Goal: Task Accomplishment & Management: Answer question/provide support

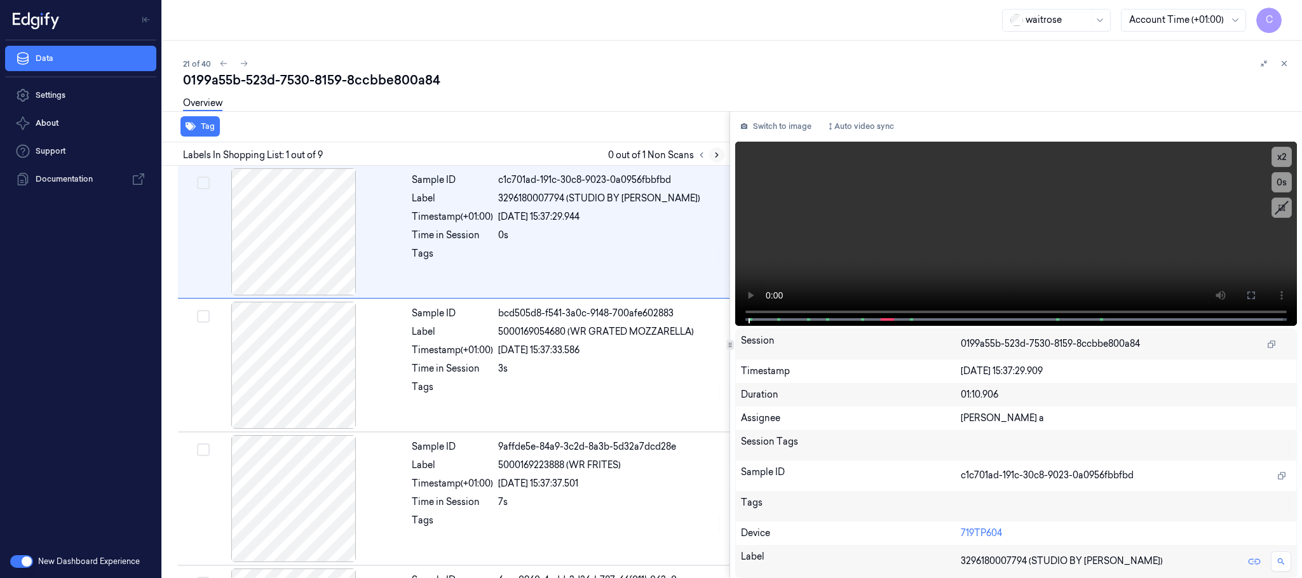
click at [720, 154] on icon at bounding box center [717, 155] width 9 height 9
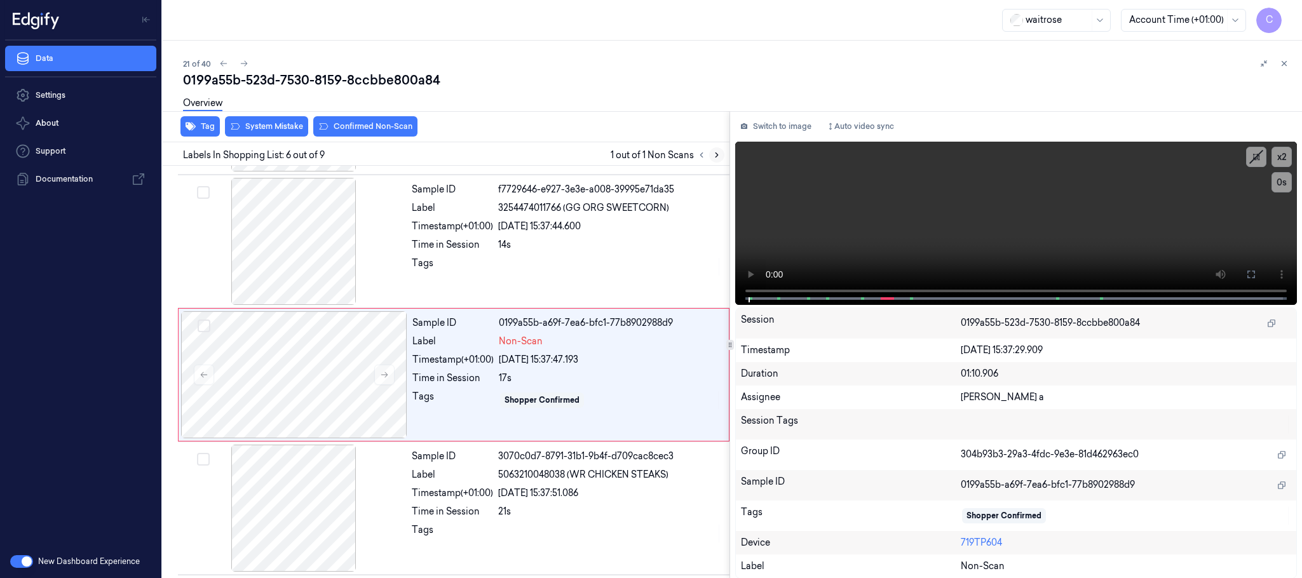
scroll to position [530, 0]
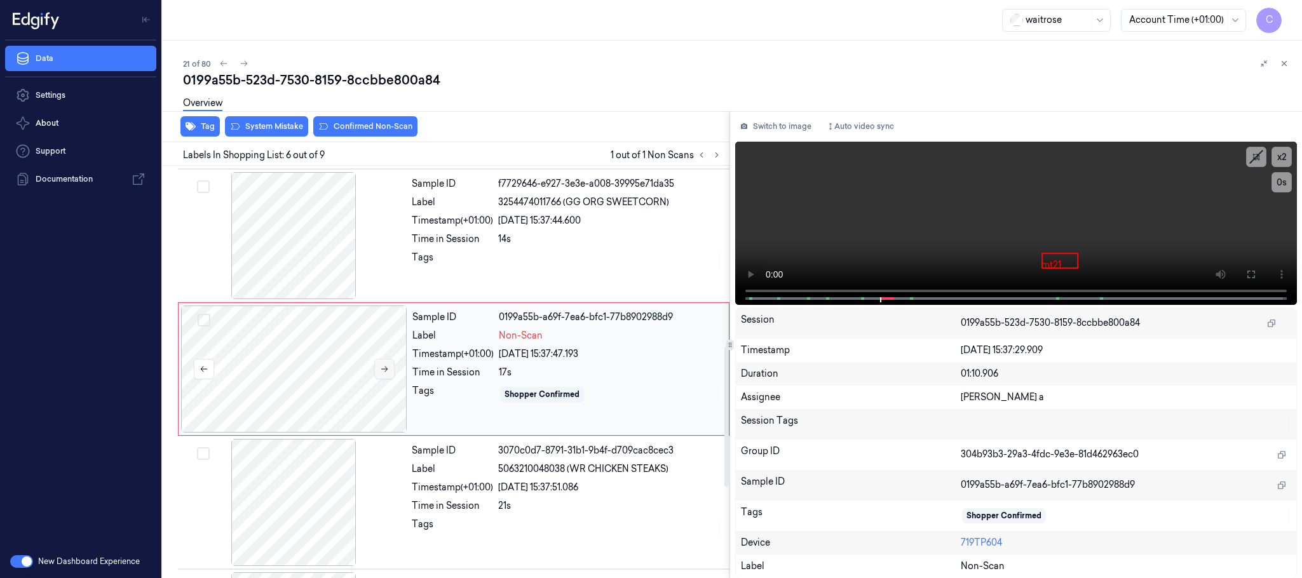
click at [383, 374] on icon at bounding box center [384, 369] width 9 height 9
click at [283, 215] on div at bounding box center [294, 235] width 226 height 127
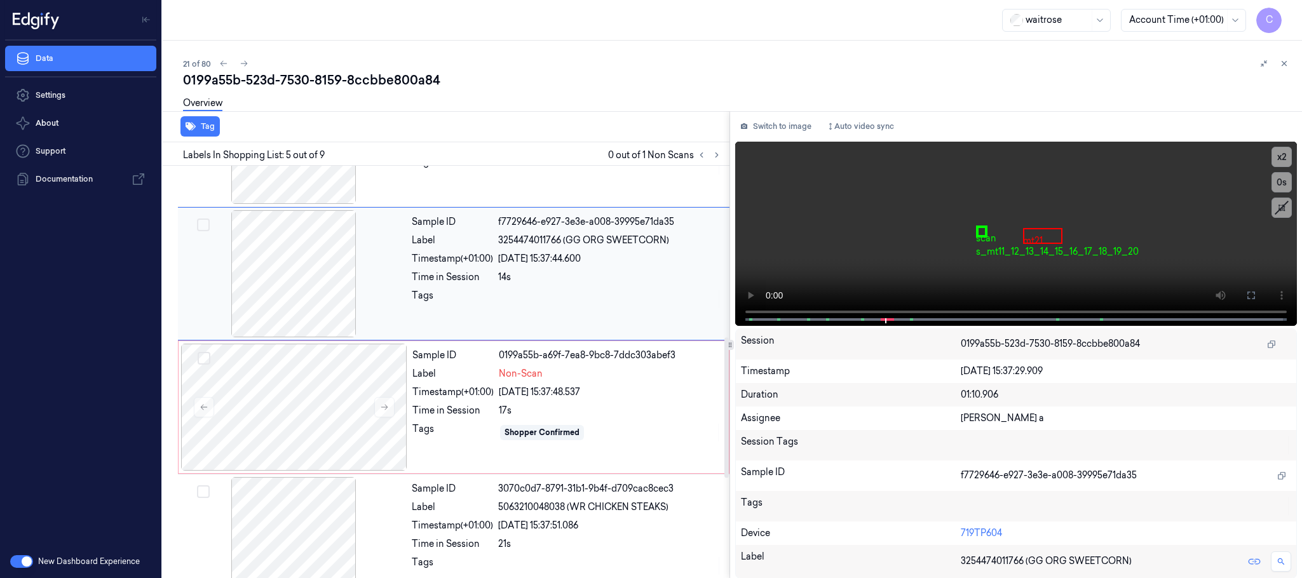
scroll to position [587, 0]
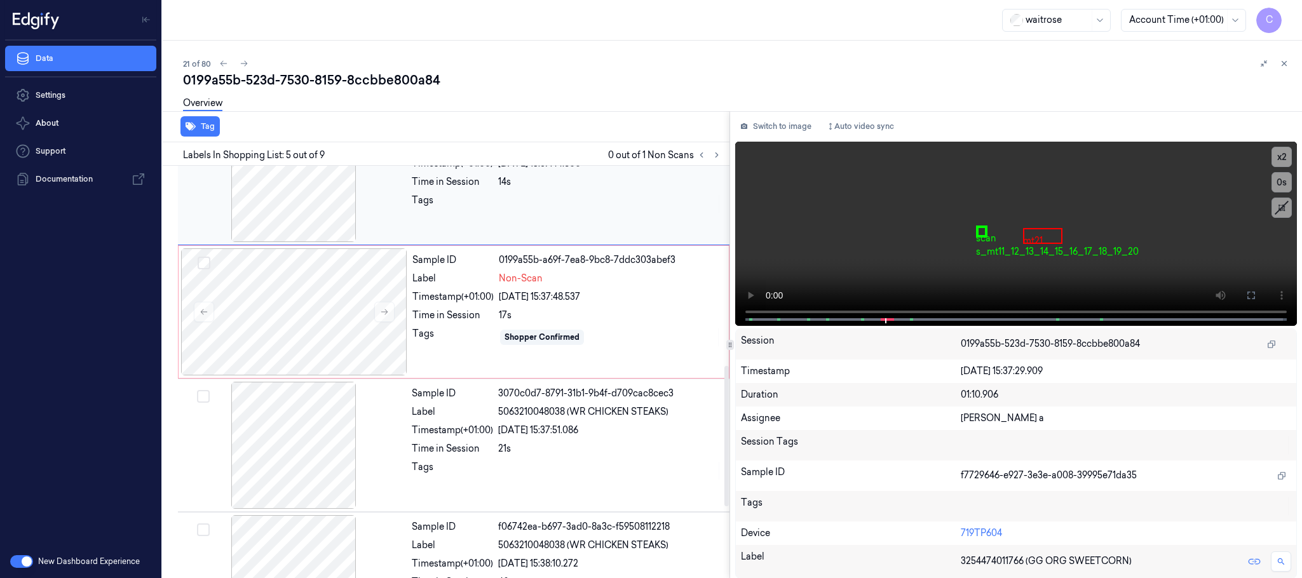
click at [287, 208] on div at bounding box center [294, 178] width 226 height 127
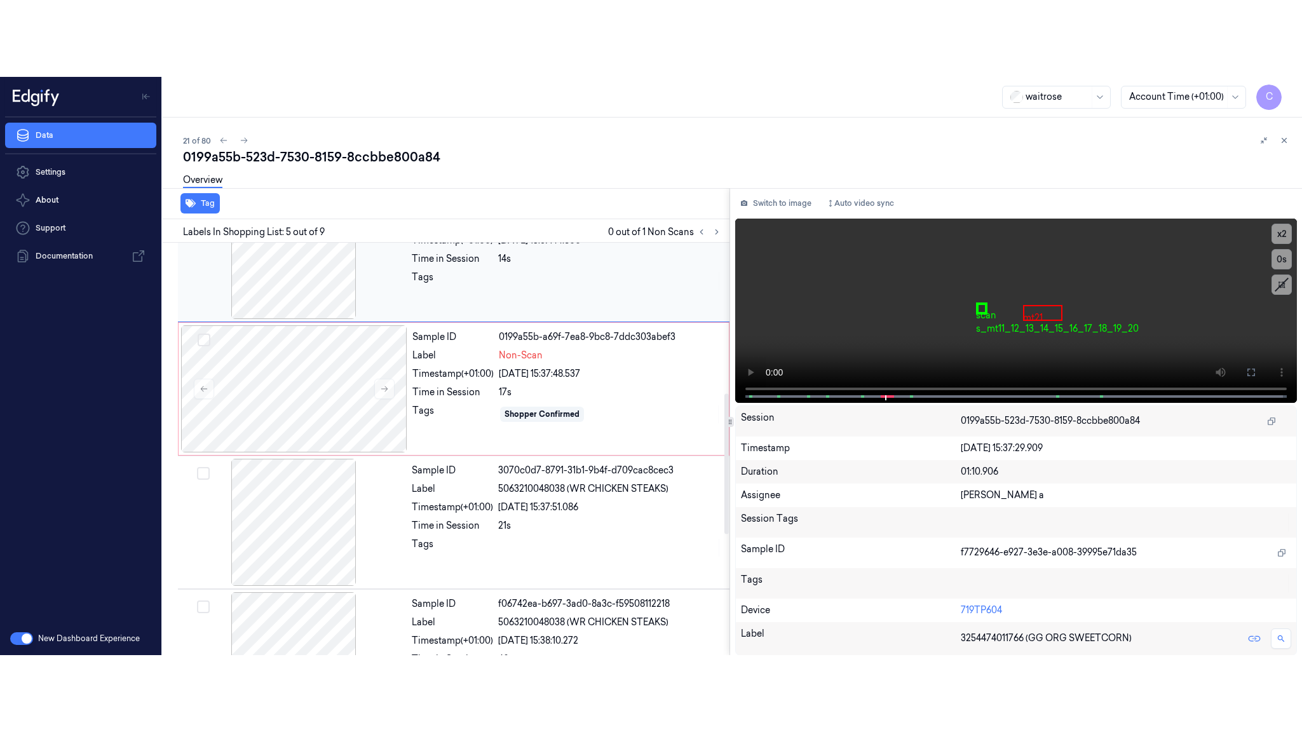
scroll to position [397, 0]
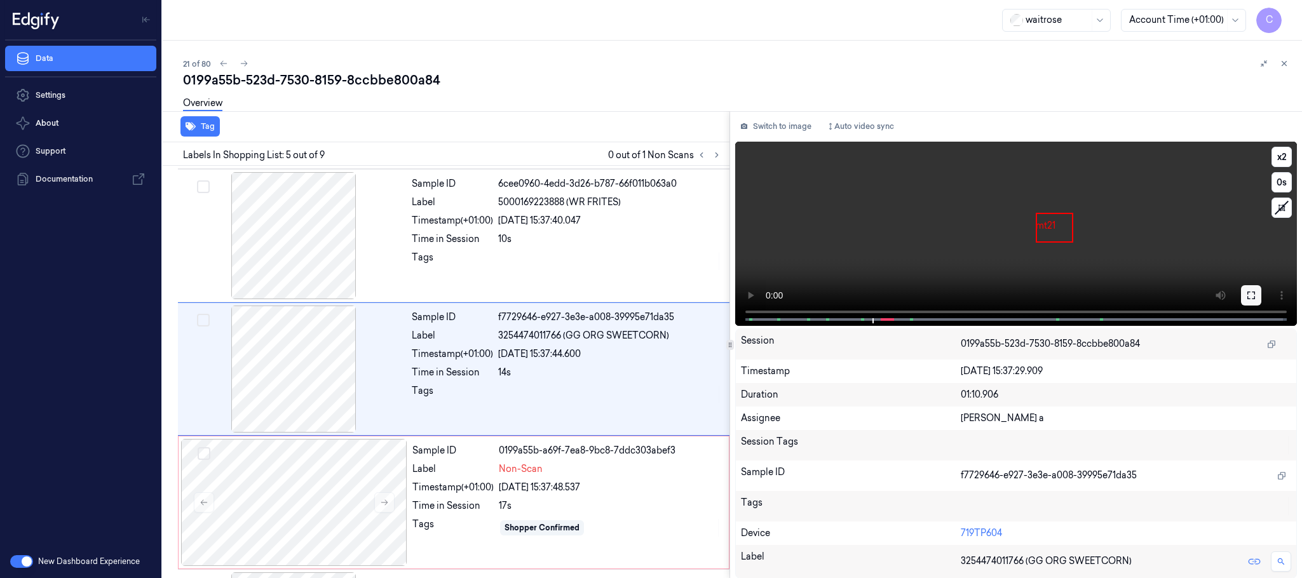
click at [1244, 290] on button at bounding box center [1251, 295] width 20 height 20
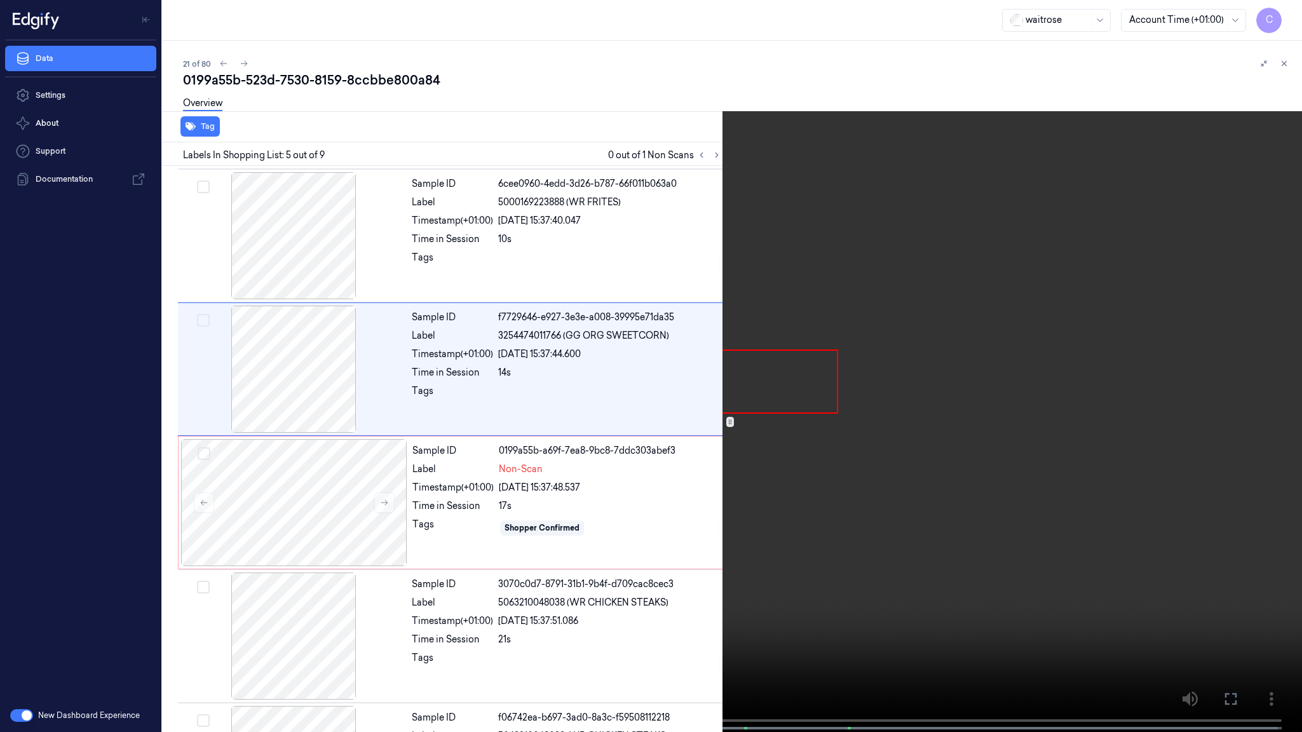
click at [824, 372] on video at bounding box center [651, 367] width 1302 height 735
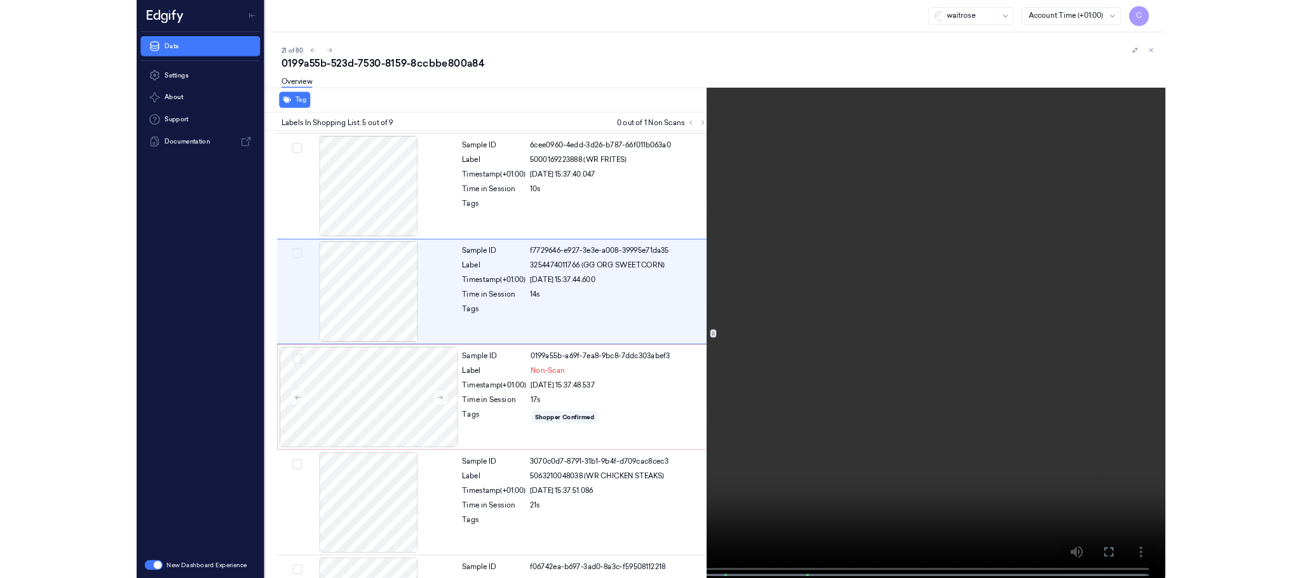
scroll to position [319, 0]
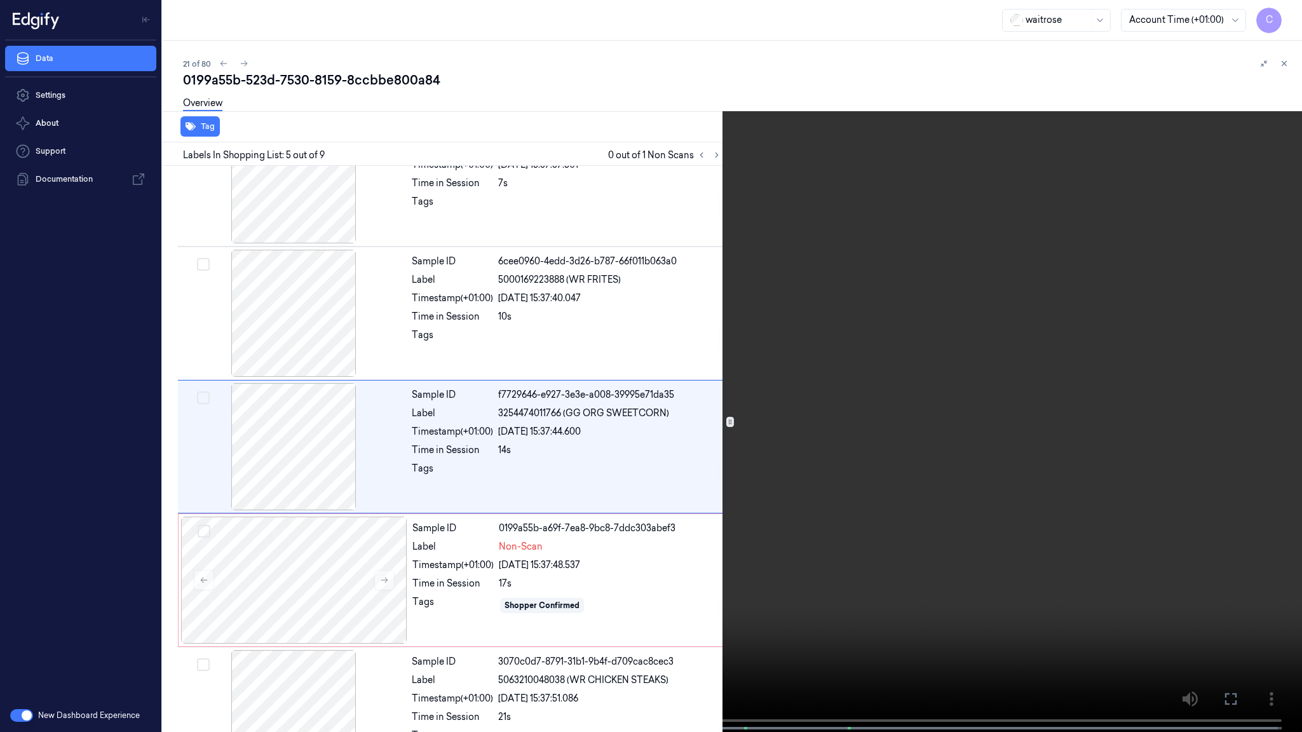
click at [759, 412] on video at bounding box center [651, 367] width 1302 height 735
click at [707, 414] on video at bounding box center [651, 367] width 1302 height 735
click at [688, 411] on video at bounding box center [651, 367] width 1302 height 735
click at [716, 326] on video at bounding box center [651, 367] width 1302 height 735
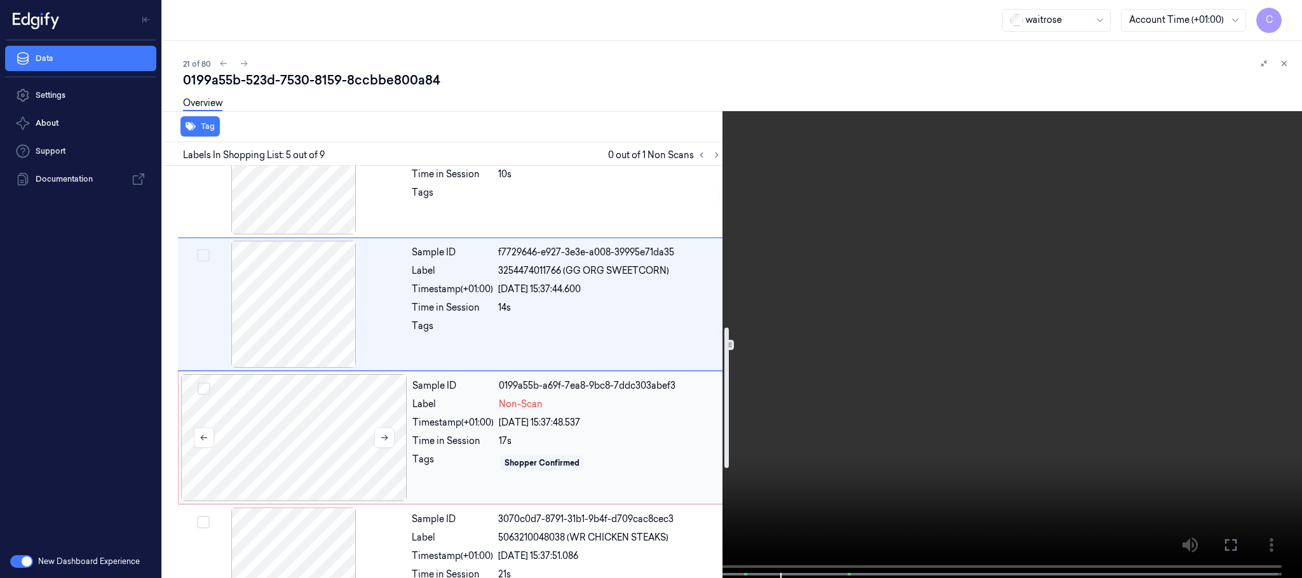
scroll to position [510, 0]
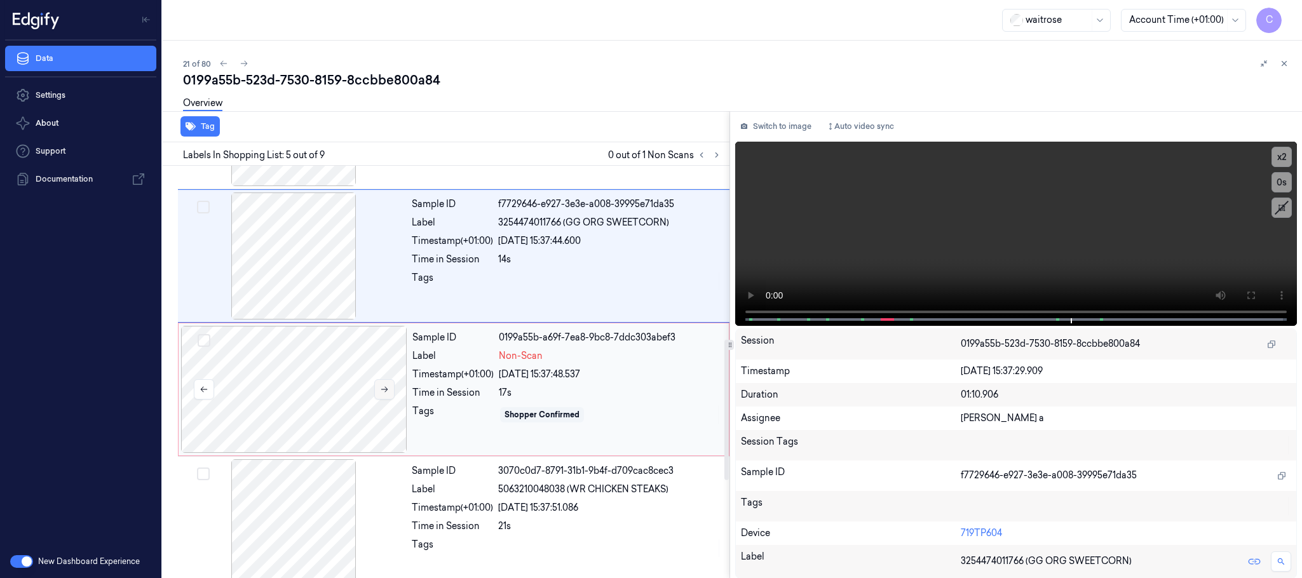
click at [392, 393] on button at bounding box center [384, 389] width 20 height 20
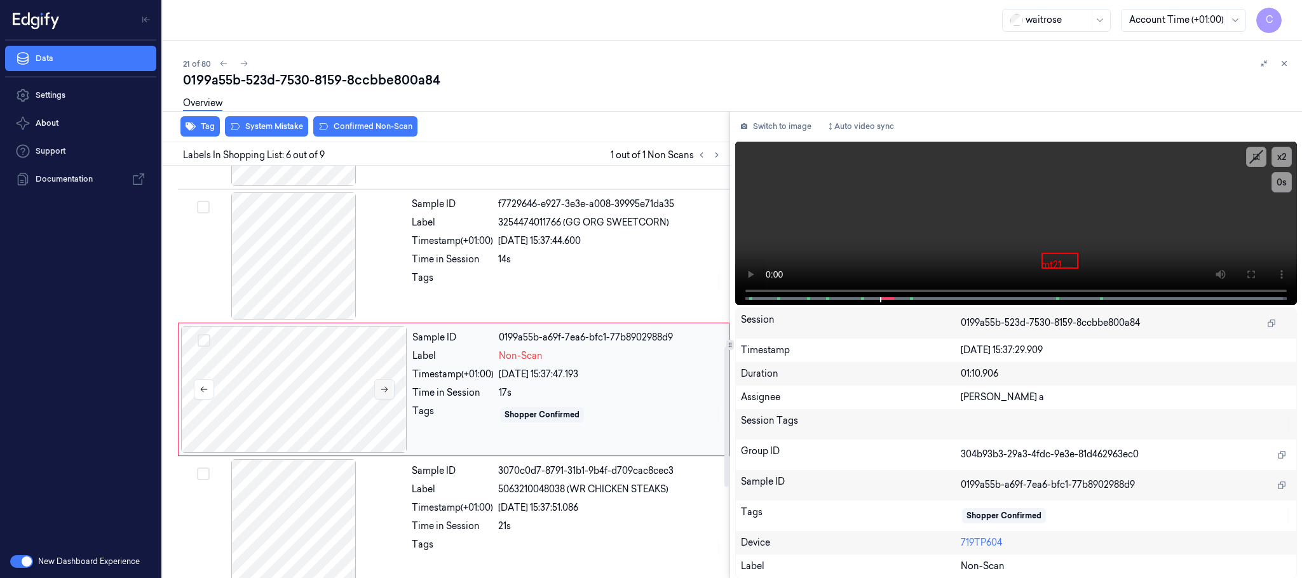
scroll to position [530, 0]
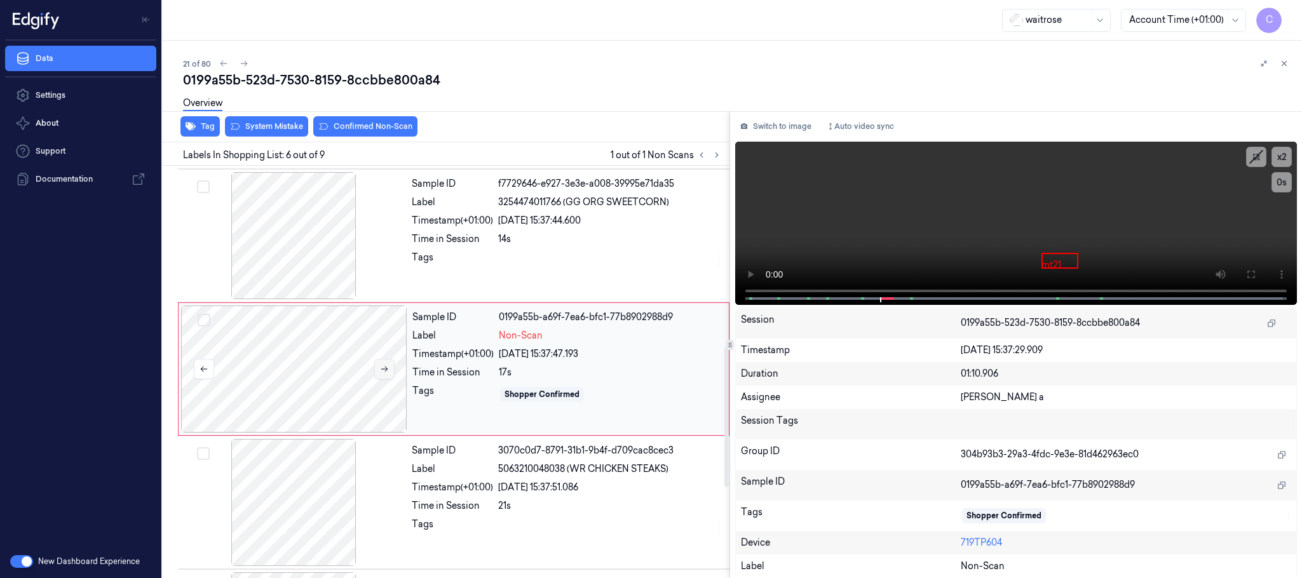
click at [385, 374] on icon at bounding box center [384, 369] width 9 height 9
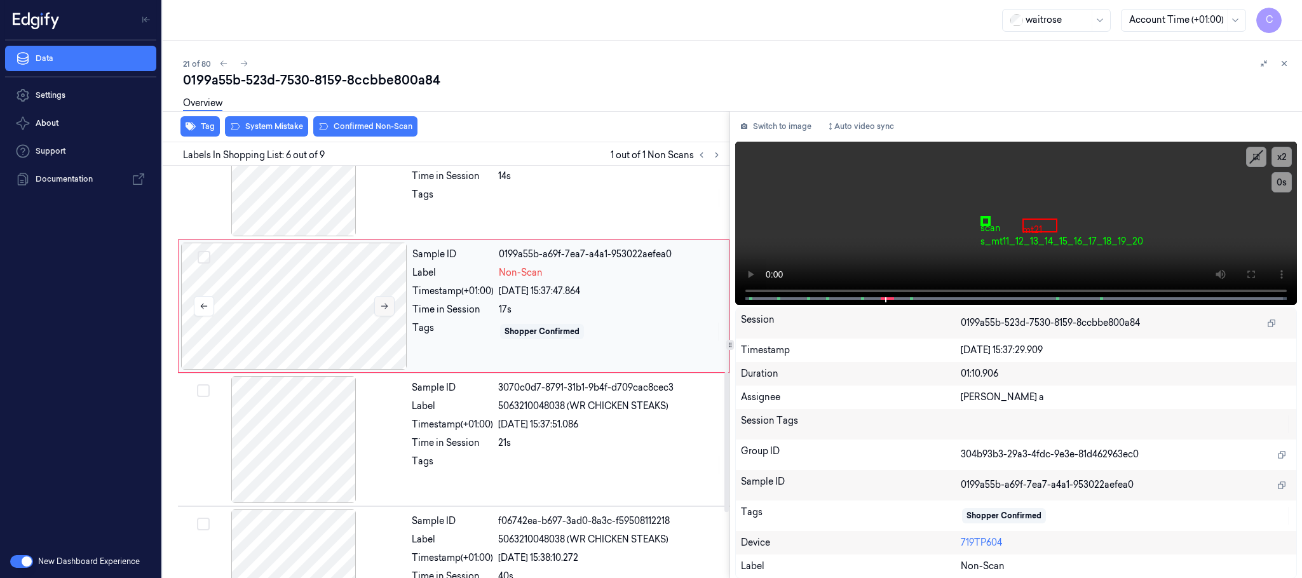
scroll to position [625, 0]
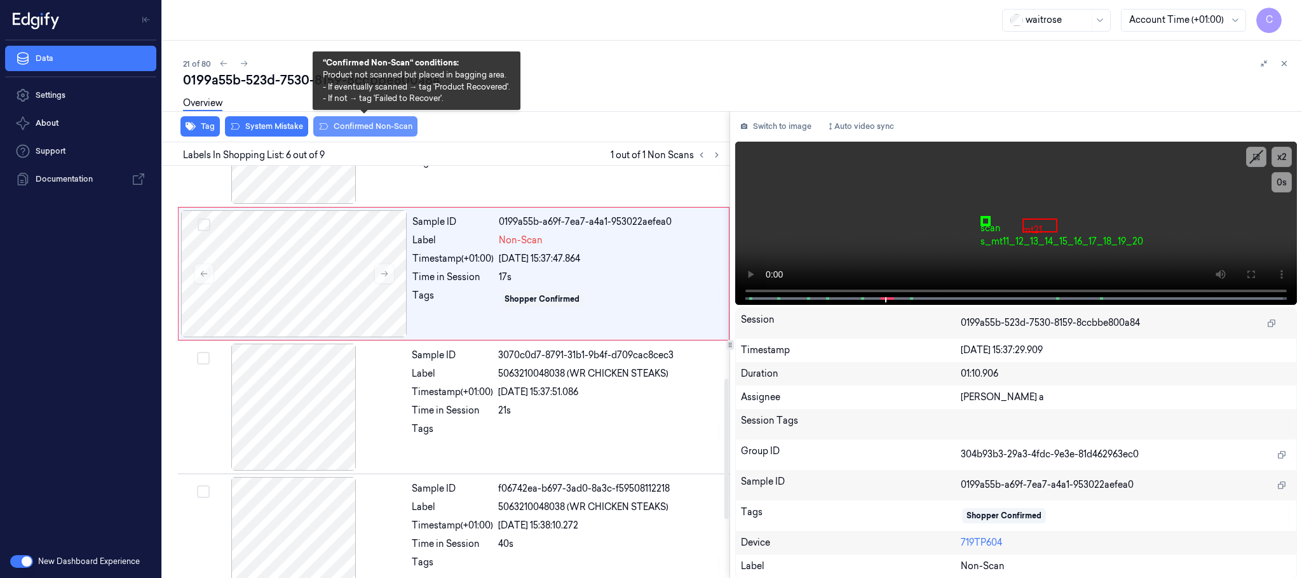
click at [363, 122] on button "Confirmed Non-Scan" at bounding box center [365, 126] width 104 height 20
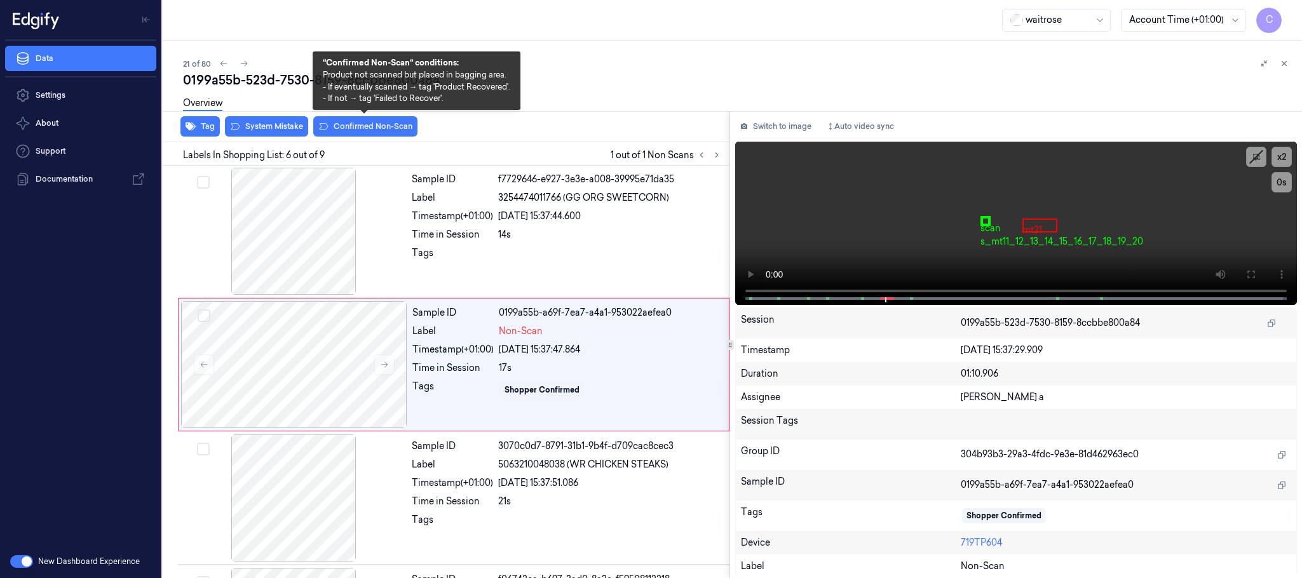
scroll to position [530, 0]
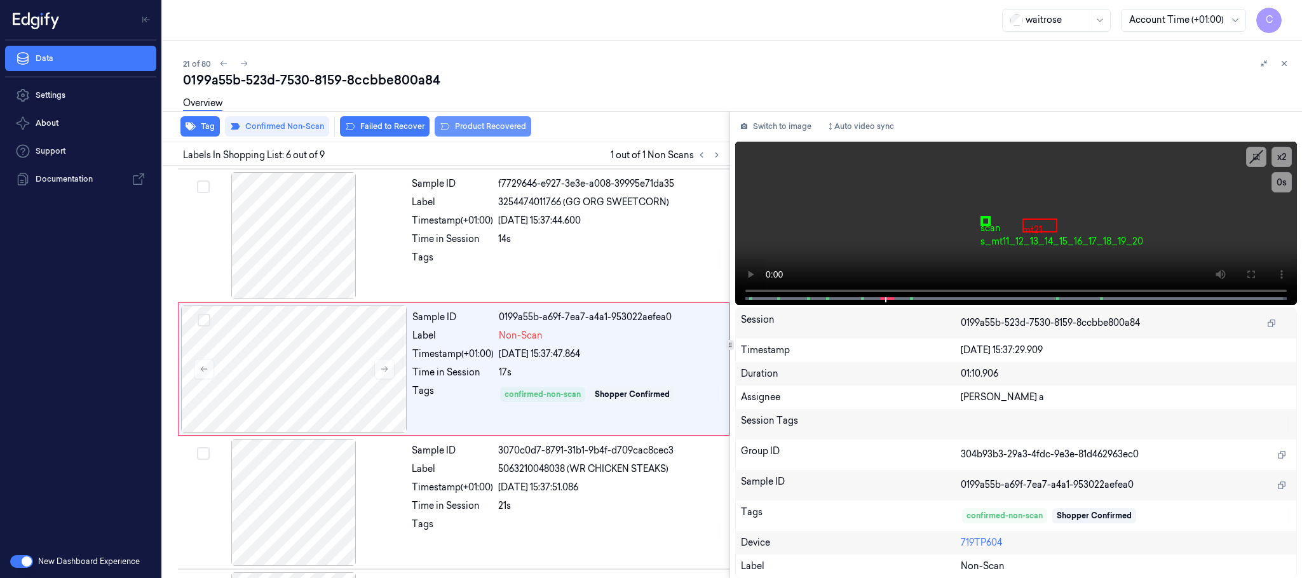
click at [502, 123] on button "Product Recovered" at bounding box center [483, 126] width 97 height 20
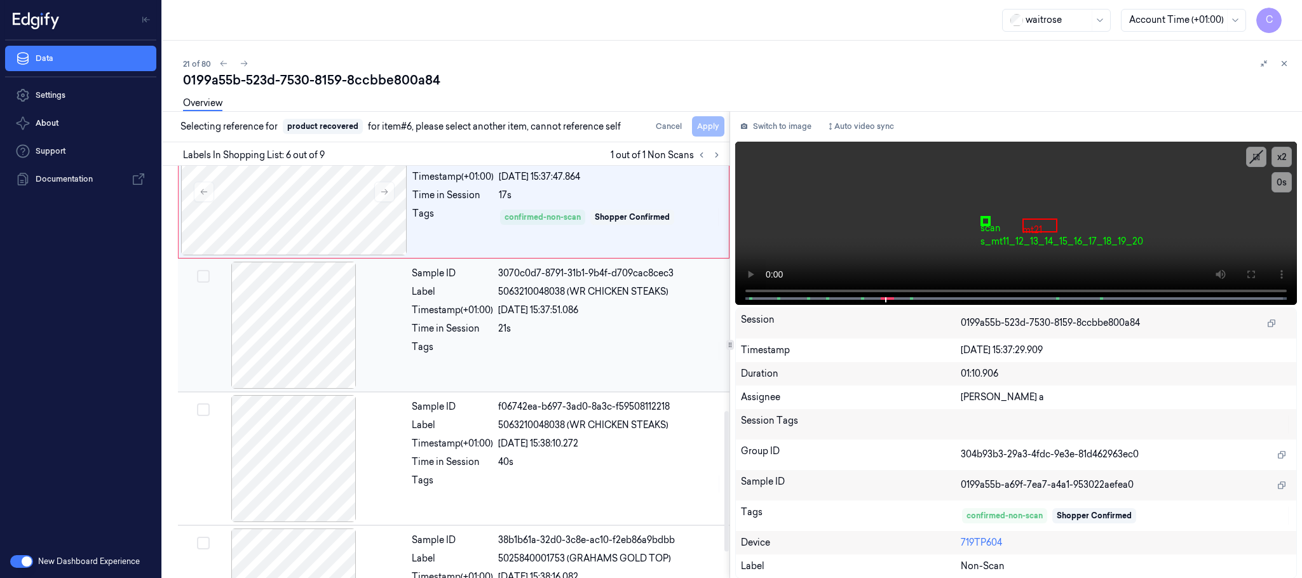
scroll to position [721, 0]
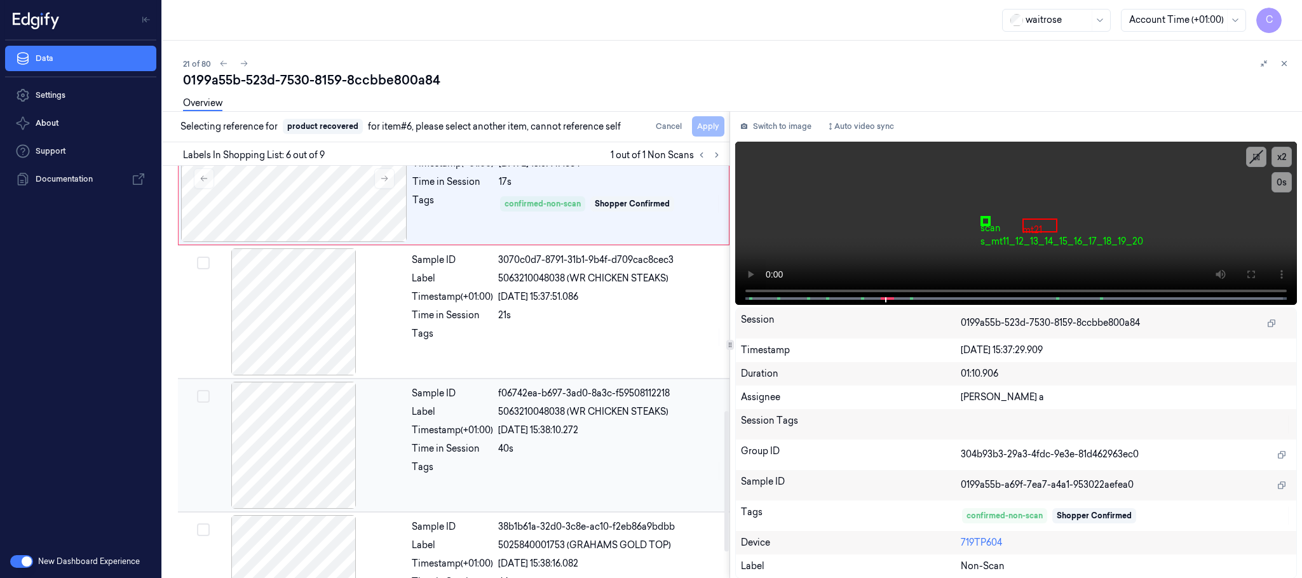
click at [301, 465] on div at bounding box center [294, 445] width 226 height 127
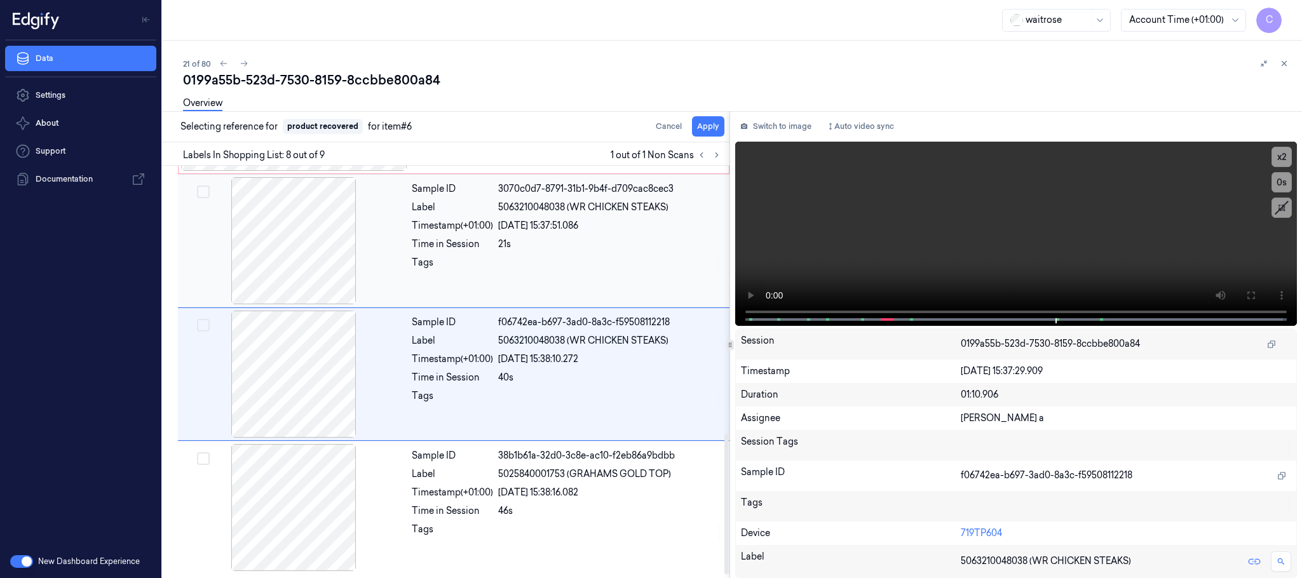
scroll to position [797, 0]
click at [706, 128] on button "Apply" at bounding box center [708, 126] width 32 height 20
click at [719, 158] on icon at bounding box center [717, 155] width 9 height 9
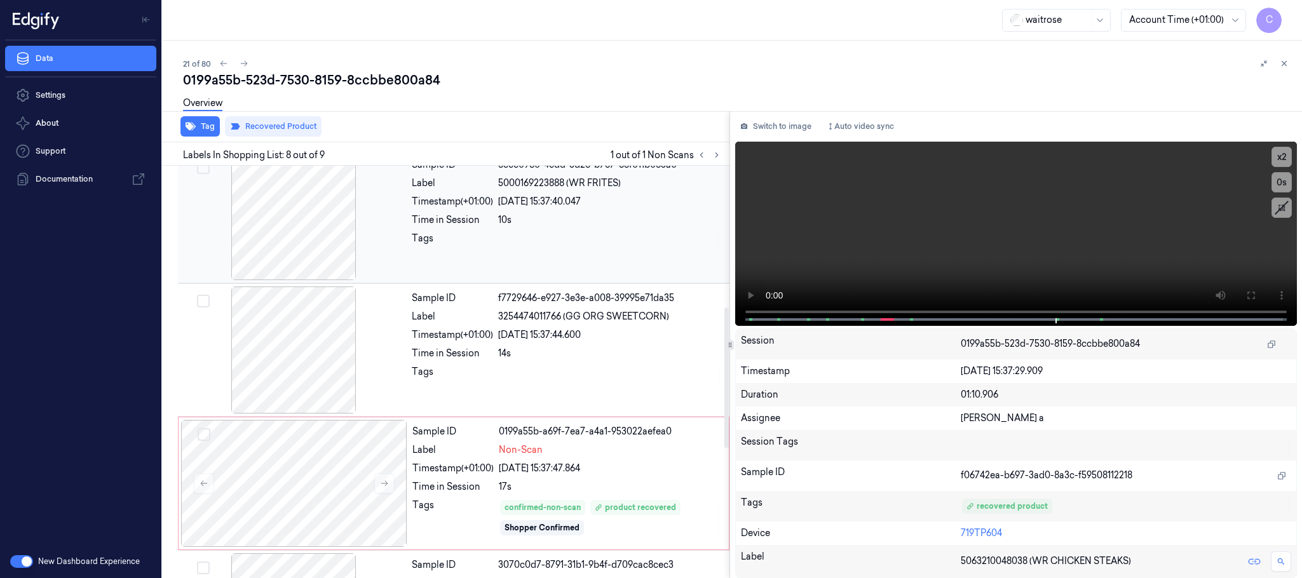
scroll to position [0, 0]
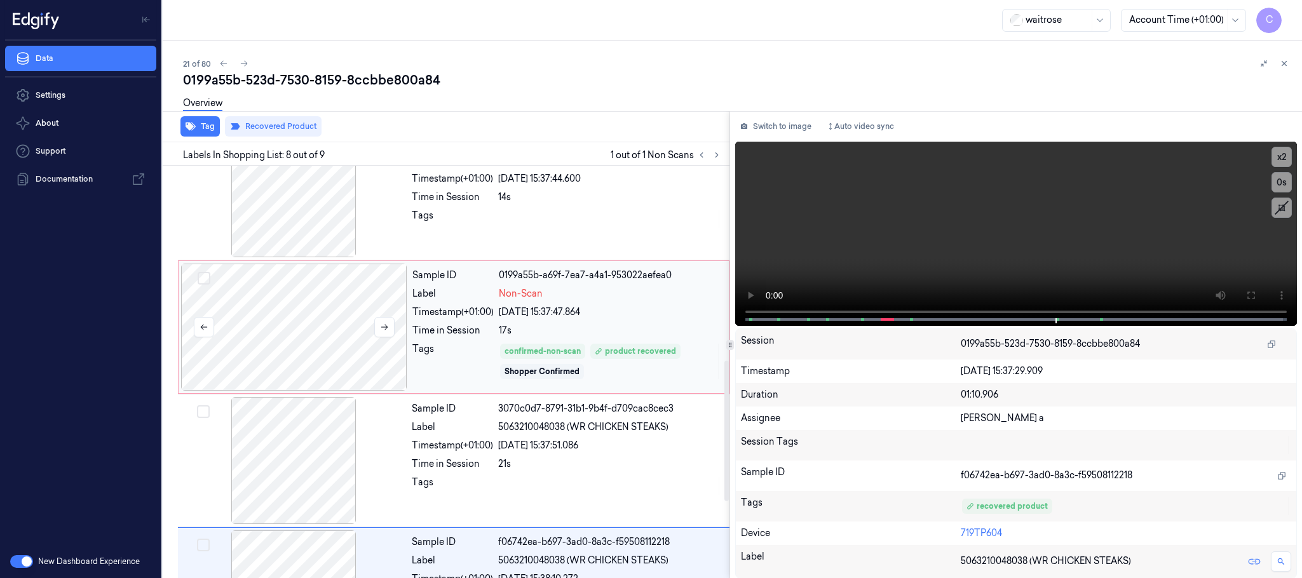
click at [323, 361] on div at bounding box center [294, 327] width 226 height 127
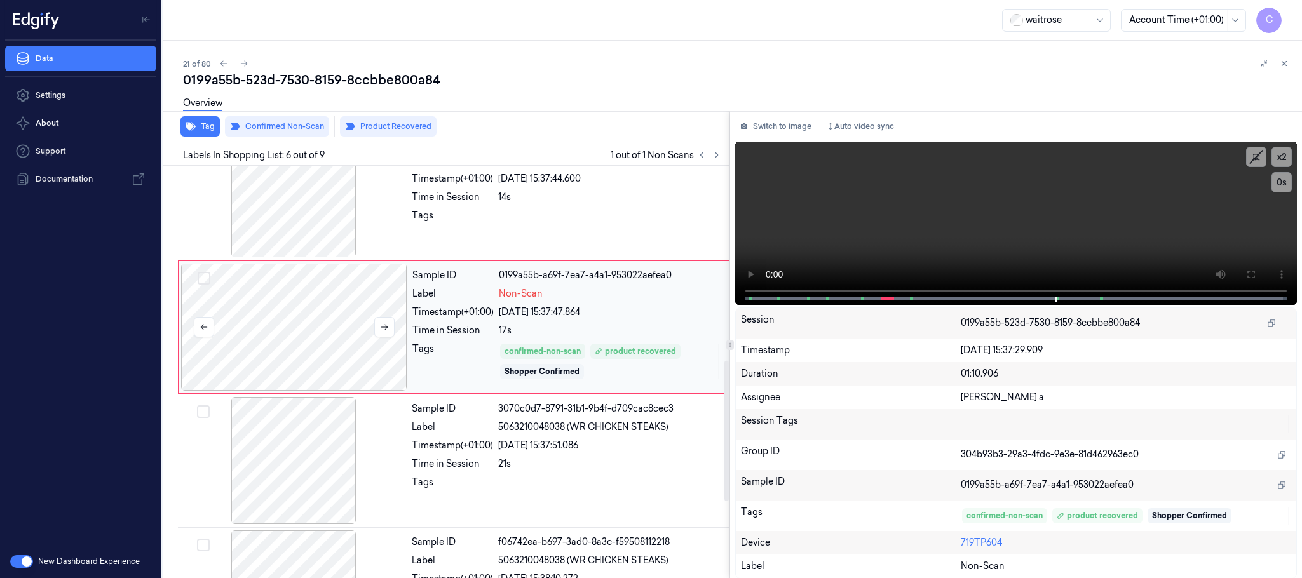
scroll to position [530, 0]
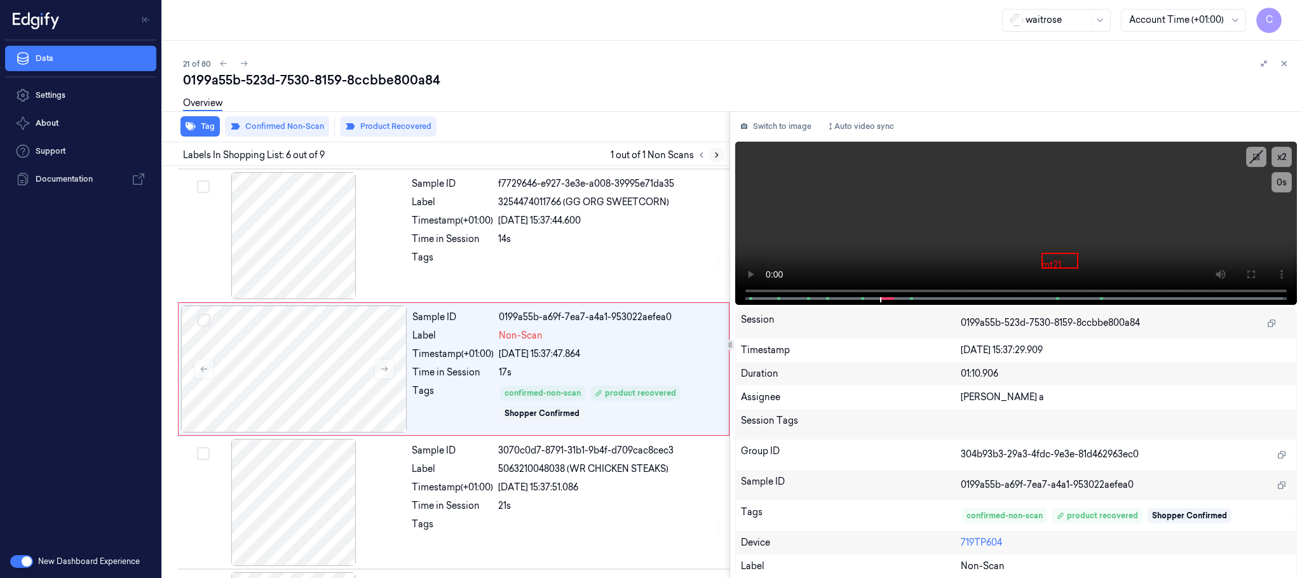
click at [719, 155] on icon at bounding box center [717, 155] width 9 height 9
click at [243, 67] on icon at bounding box center [244, 63] width 9 height 9
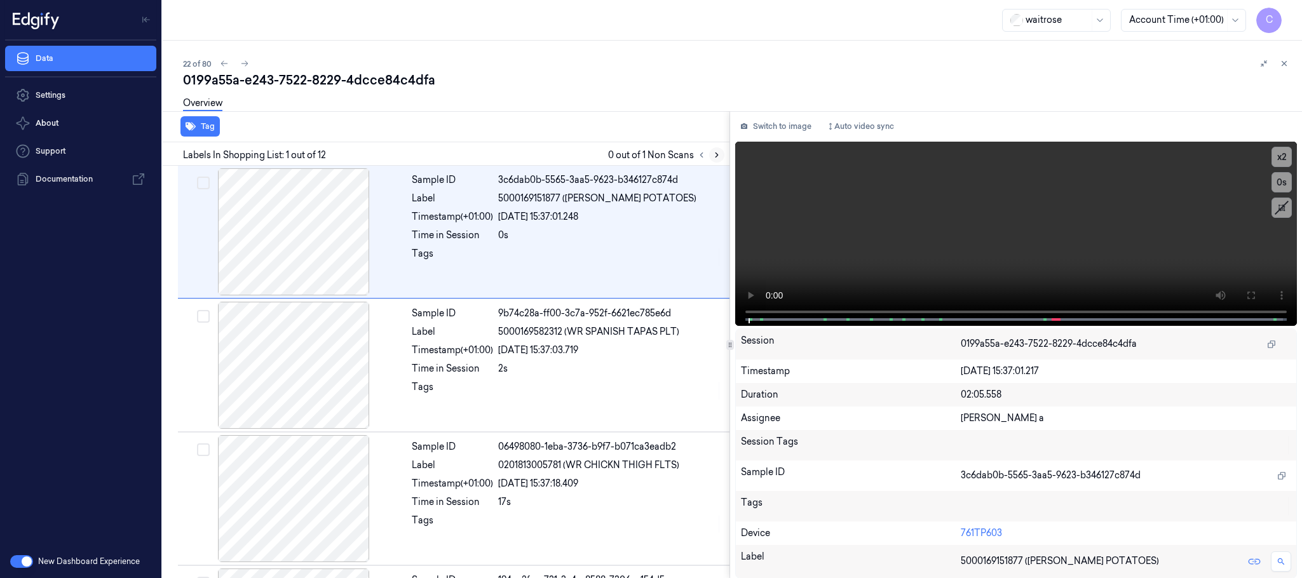
click at [718, 151] on icon at bounding box center [717, 155] width 9 height 9
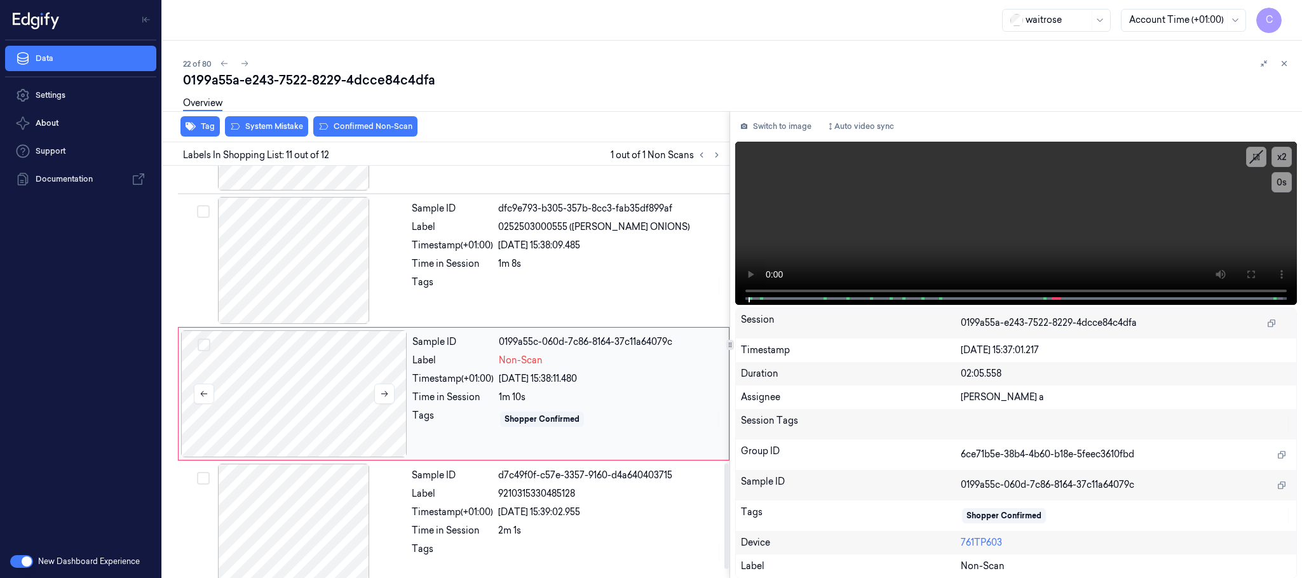
scroll to position [1199, 0]
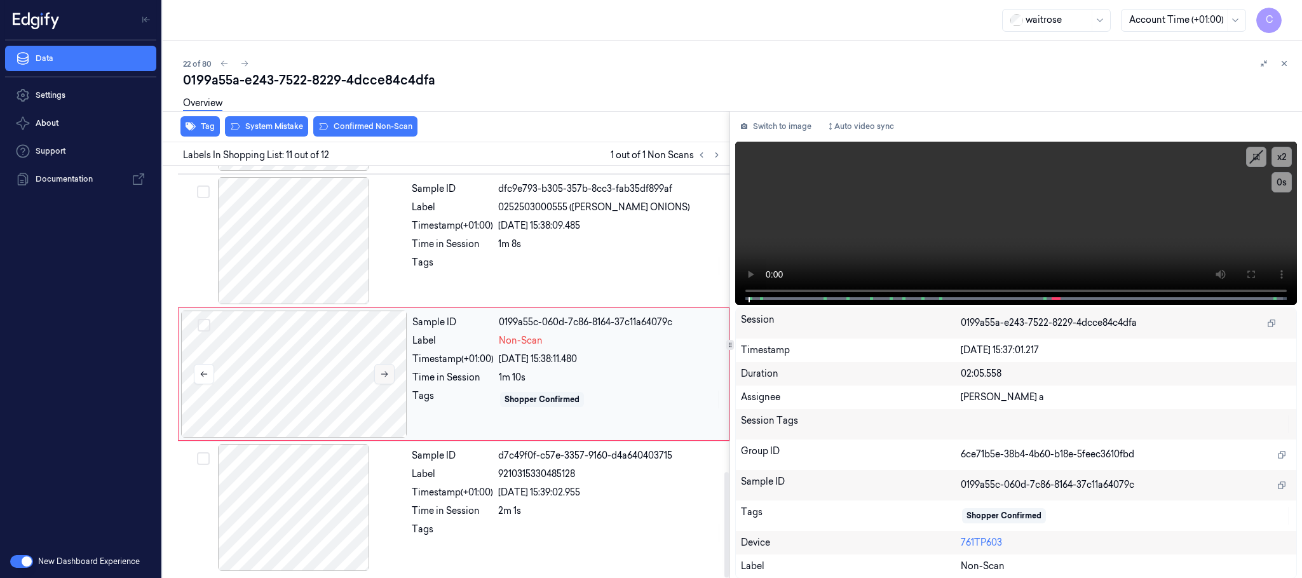
click at [380, 374] on icon at bounding box center [384, 374] width 9 height 9
click at [384, 374] on icon at bounding box center [384, 374] width 9 height 9
click at [386, 374] on icon at bounding box center [384, 375] width 7 height 6
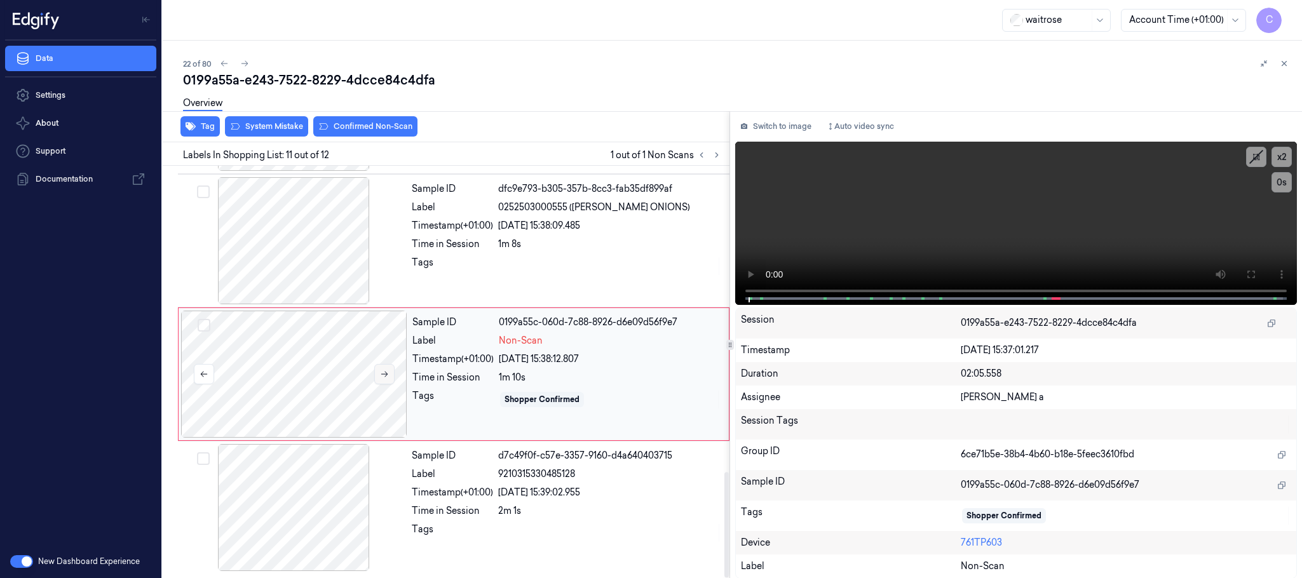
click at [386, 374] on icon at bounding box center [384, 375] width 7 height 6
click at [296, 238] on div at bounding box center [294, 240] width 226 height 127
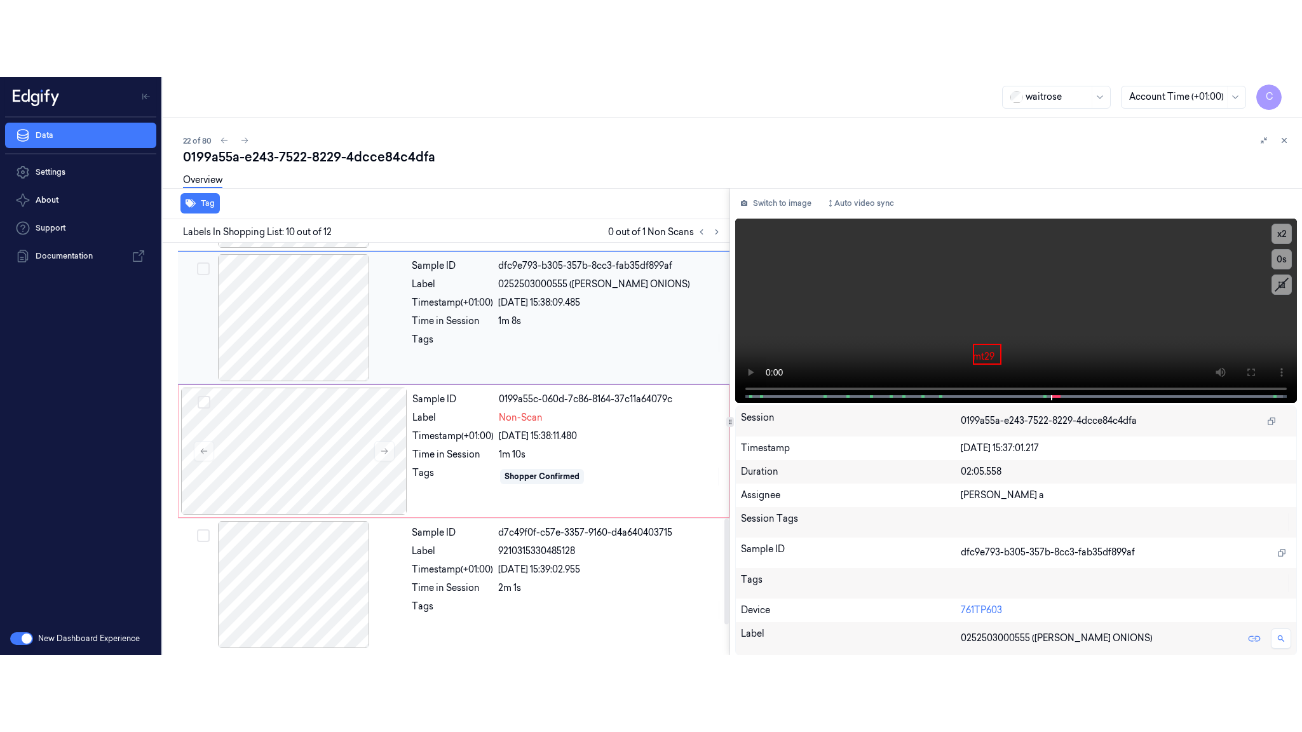
scroll to position [1067, 0]
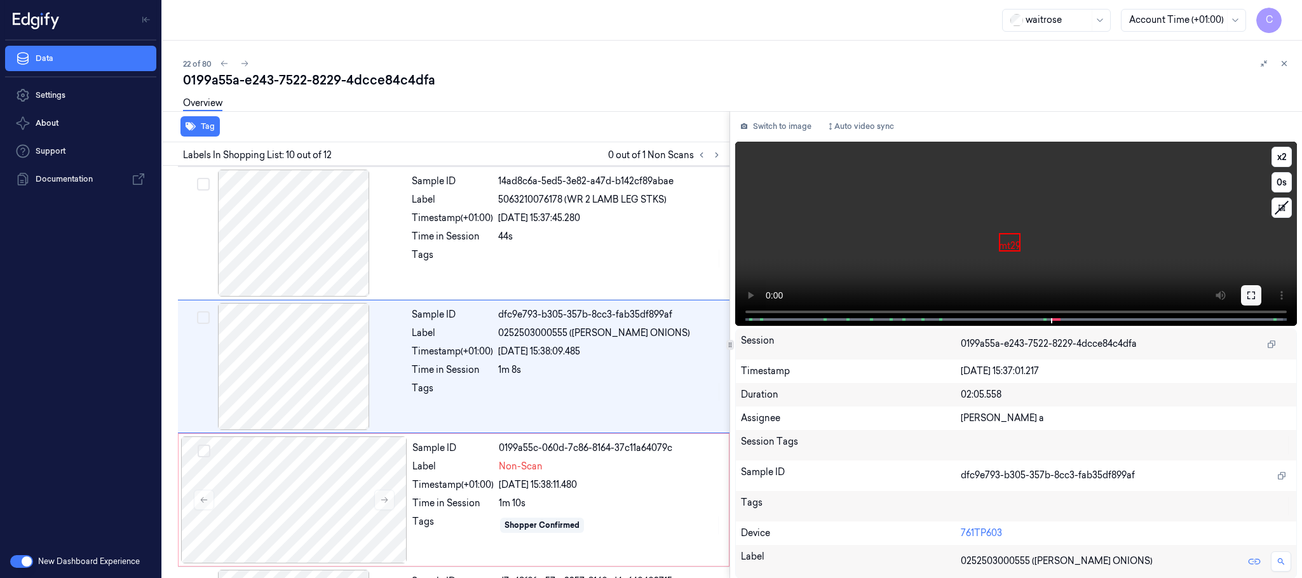
click at [1251, 294] on icon at bounding box center [1252, 295] width 10 height 10
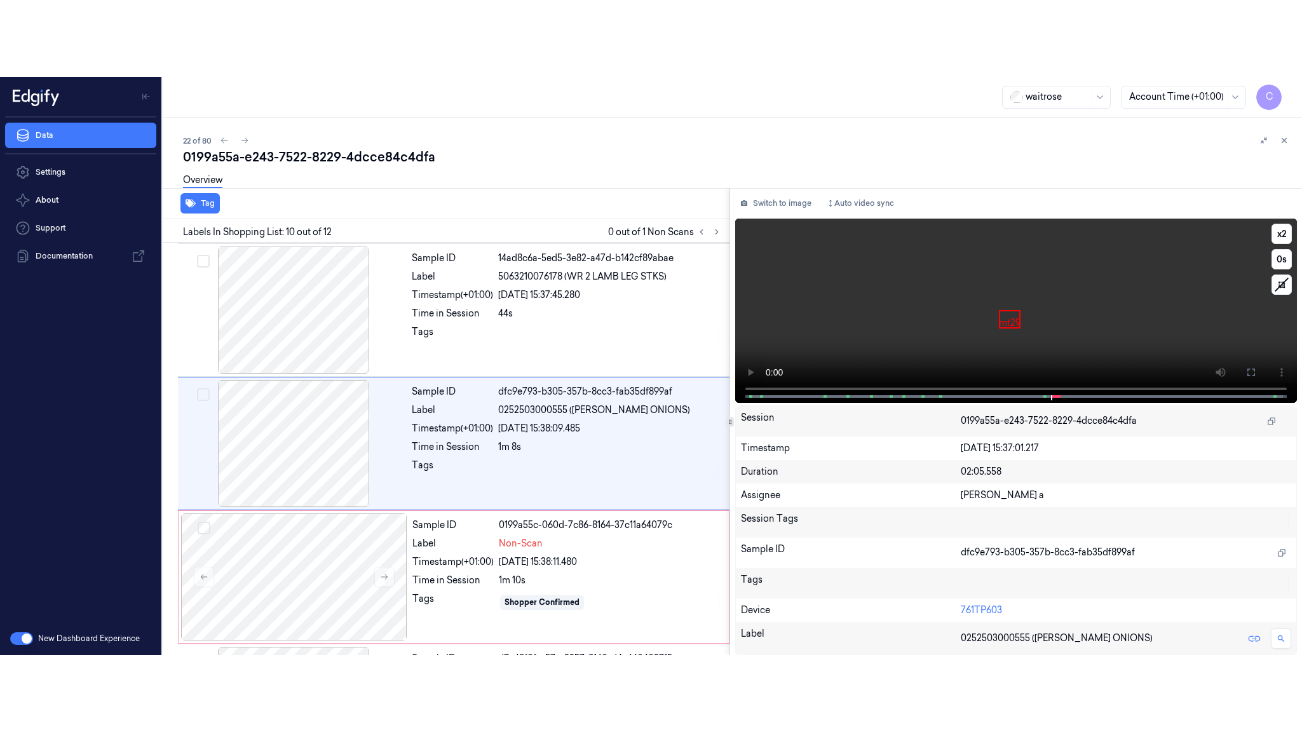
scroll to position [1046, 0]
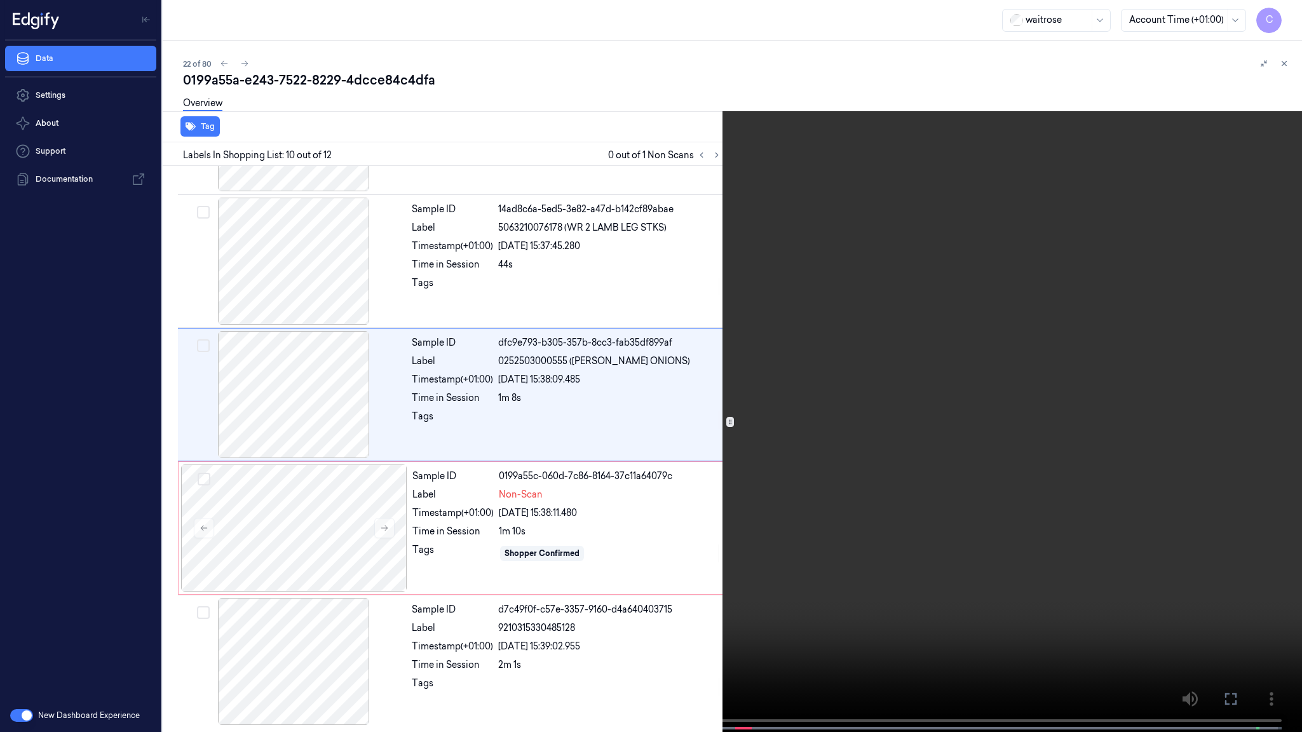
click at [733, 441] on video at bounding box center [651, 367] width 1302 height 735
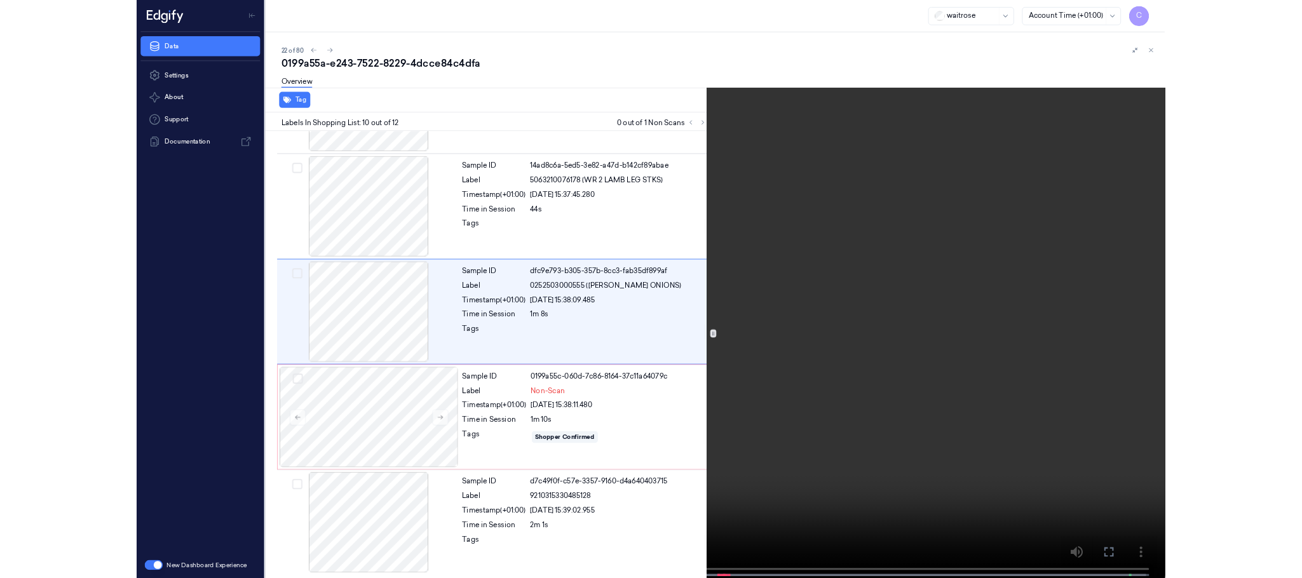
scroll to position [990, 0]
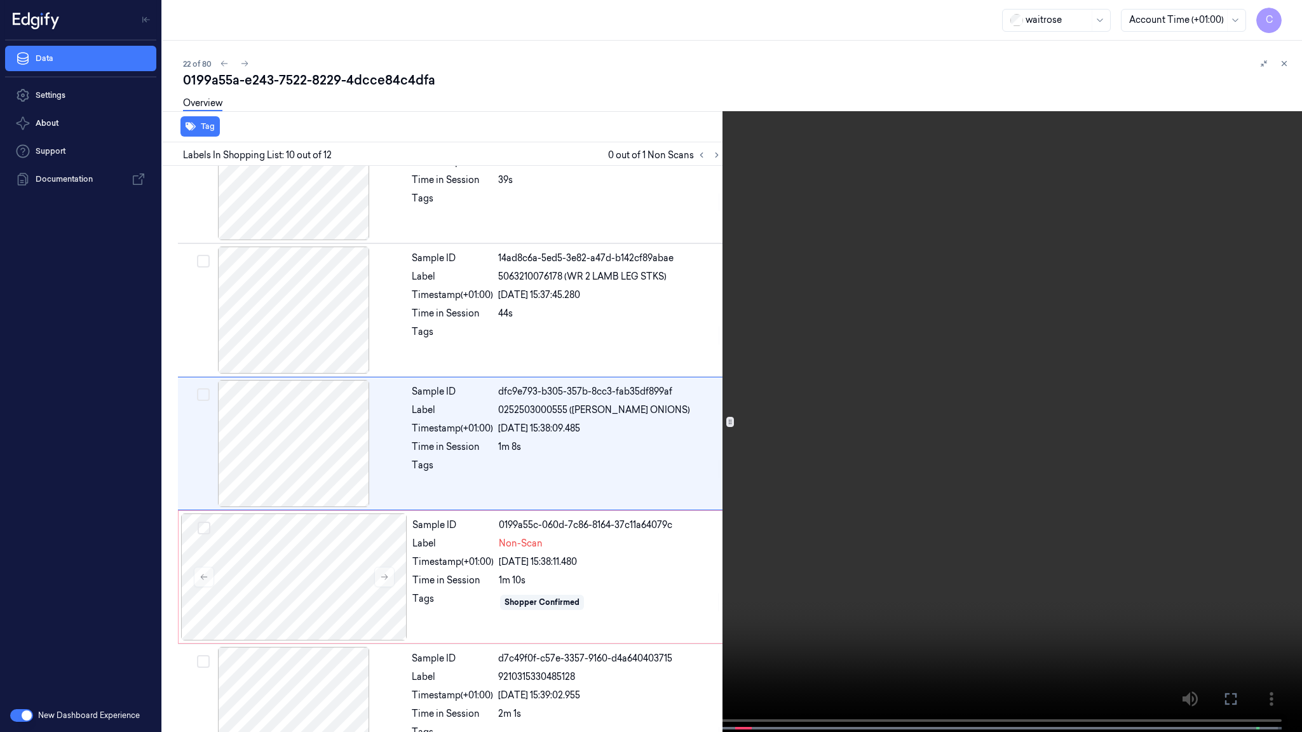
click at [733, 441] on video at bounding box center [651, 367] width 1302 height 735
click at [591, 434] on video at bounding box center [651, 367] width 1302 height 735
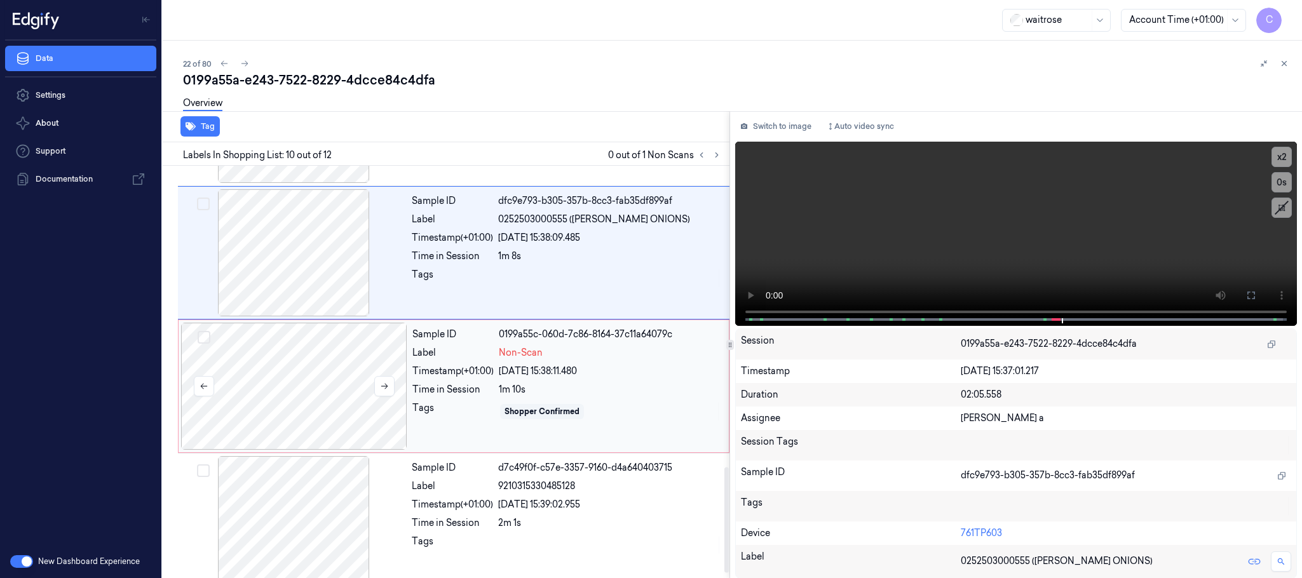
click at [336, 389] on div at bounding box center [294, 386] width 226 height 127
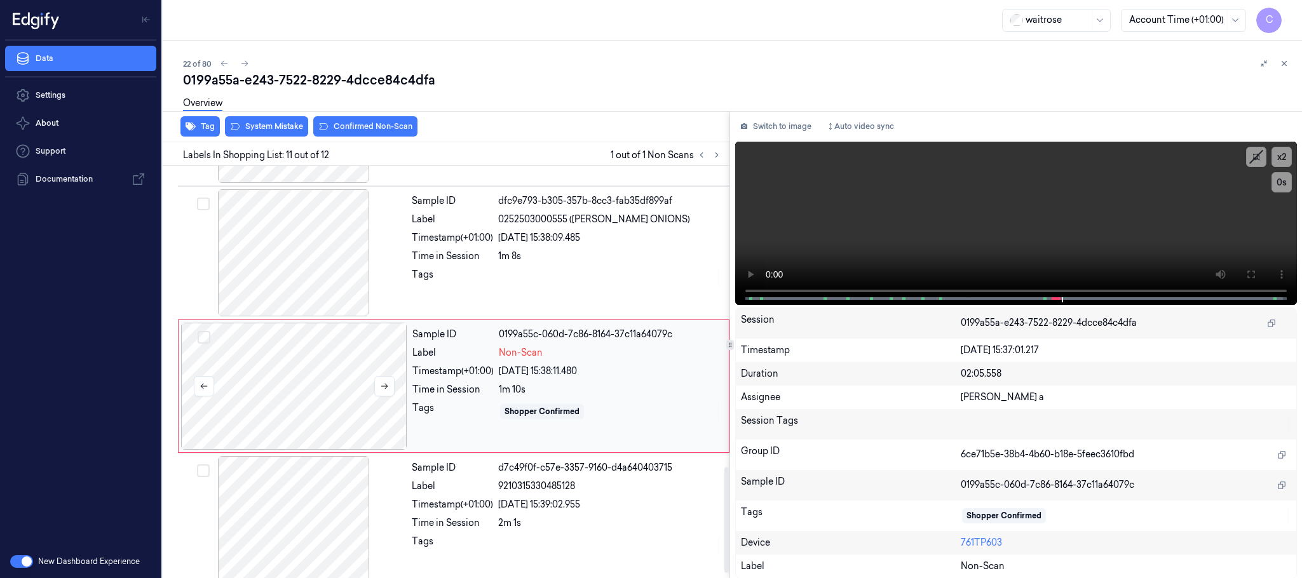
scroll to position [1199, 0]
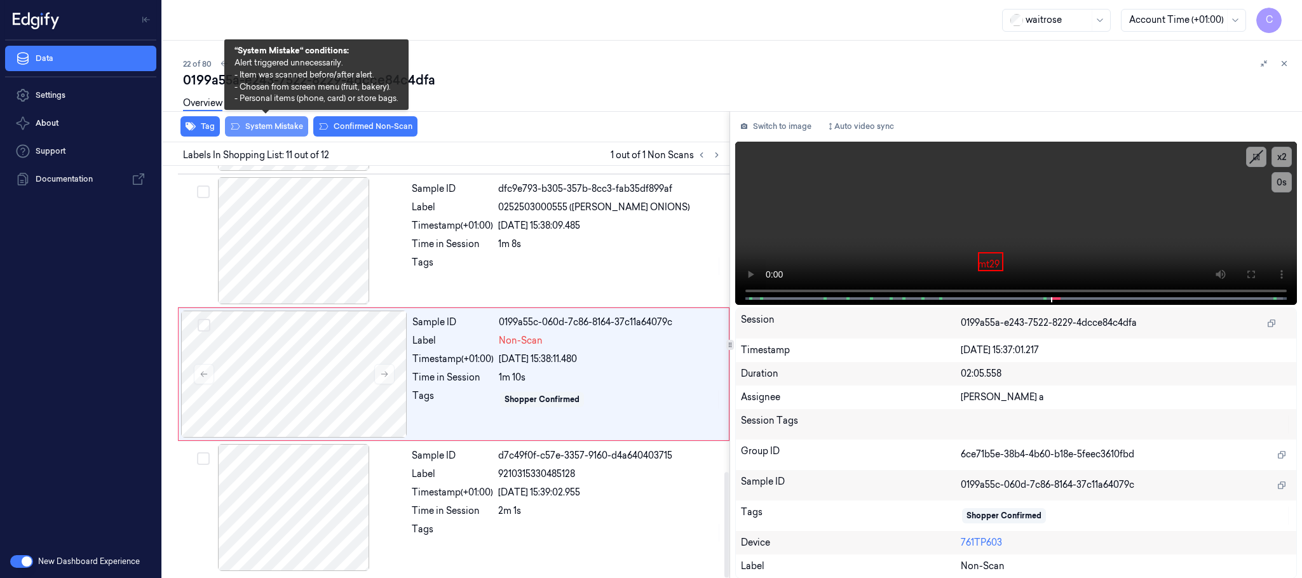
click at [281, 128] on button "System Mistake" at bounding box center [266, 126] width 83 height 20
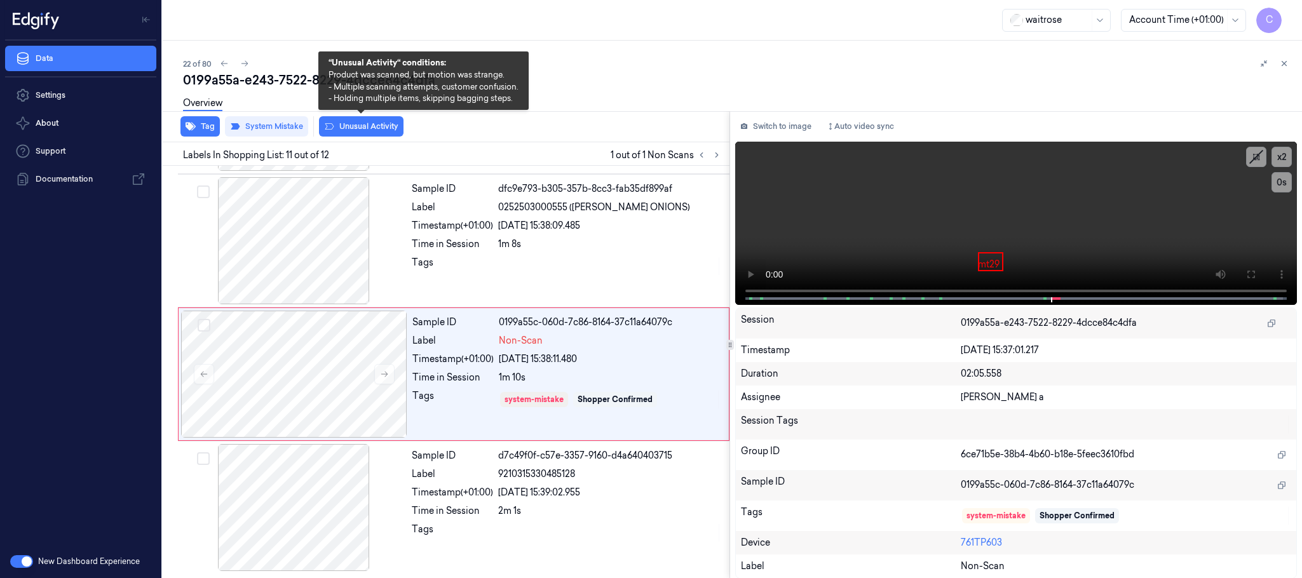
click at [346, 124] on button "Unusual Activity" at bounding box center [361, 126] width 85 height 20
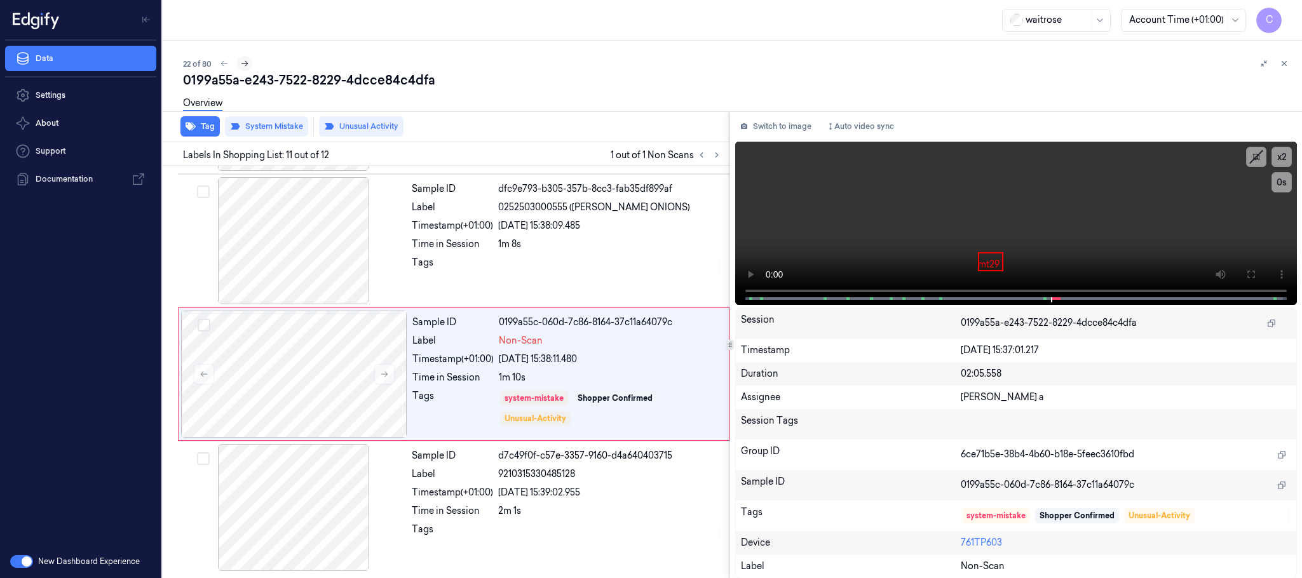
click at [245, 64] on icon at bounding box center [244, 63] width 9 height 9
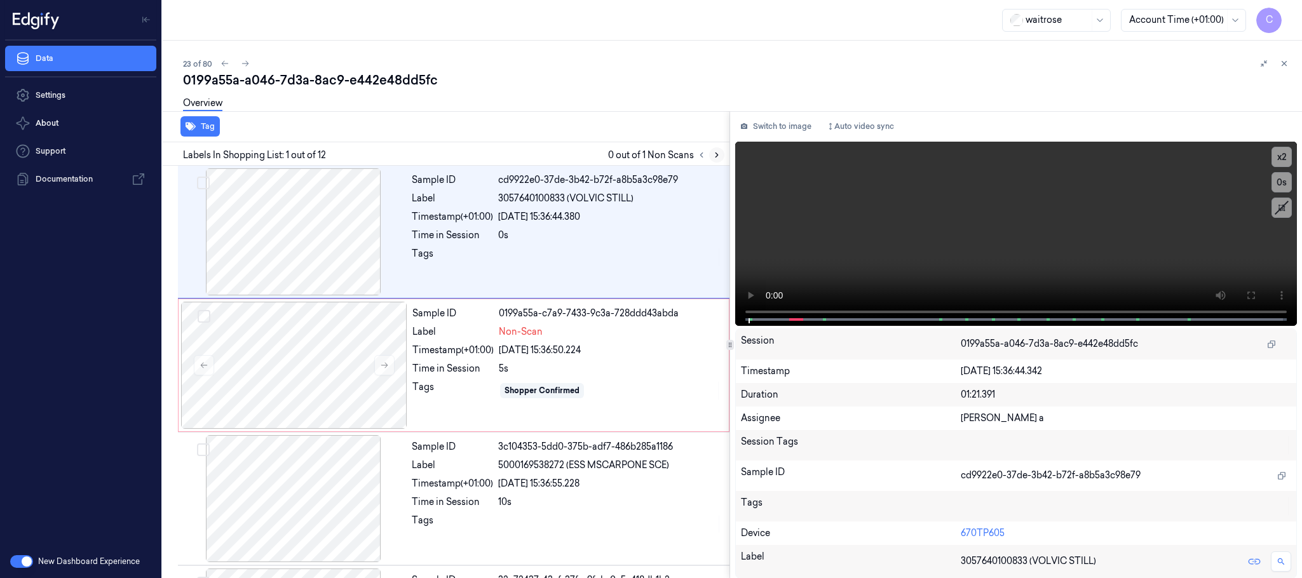
click at [713, 151] on icon at bounding box center [717, 155] width 9 height 9
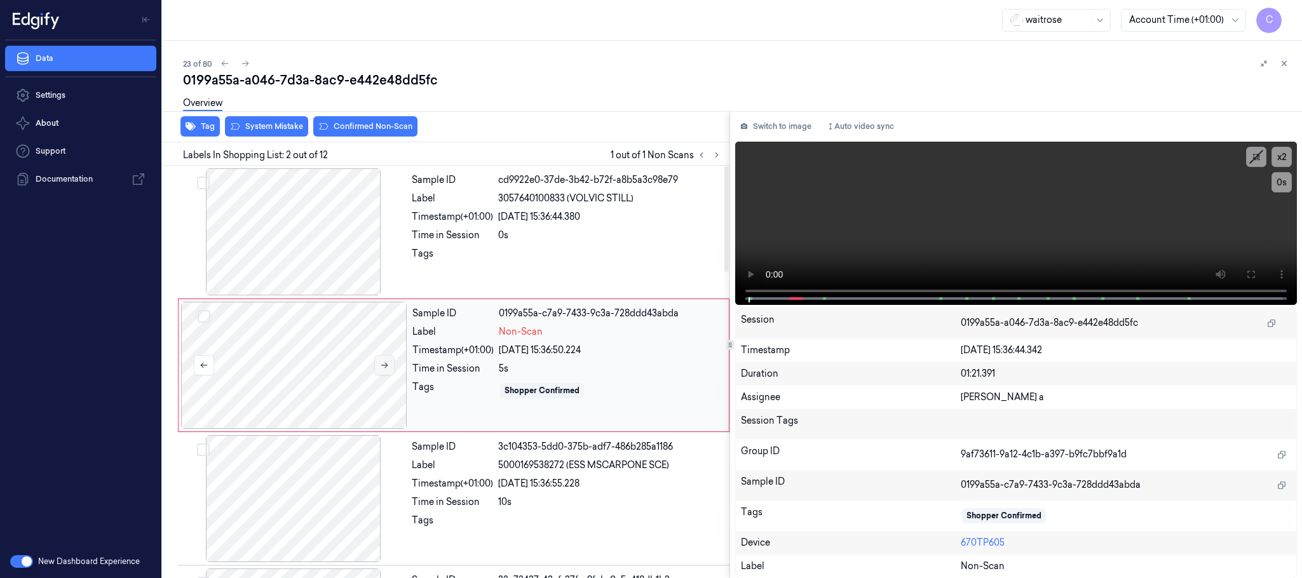
click at [393, 370] on button at bounding box center [384, 365] width 20 height 20
click at [382, 368] on icon at bounding box center [384, 365] width 9 height 9
click at [390, 366] on button at bounding box center [384, 365] width 20 height 20
click at [388, 366] on icon at bounding box center [384, 366] width 7 height 6
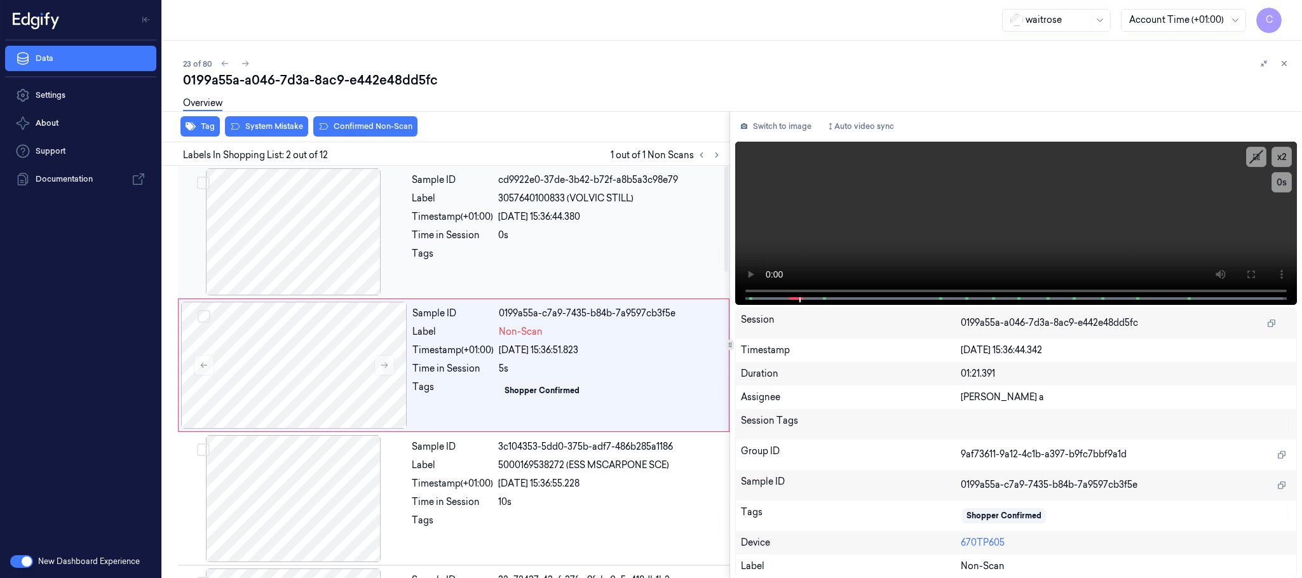
click at [320, 246] on div at bounding box center [294, 231] width 226 height 127
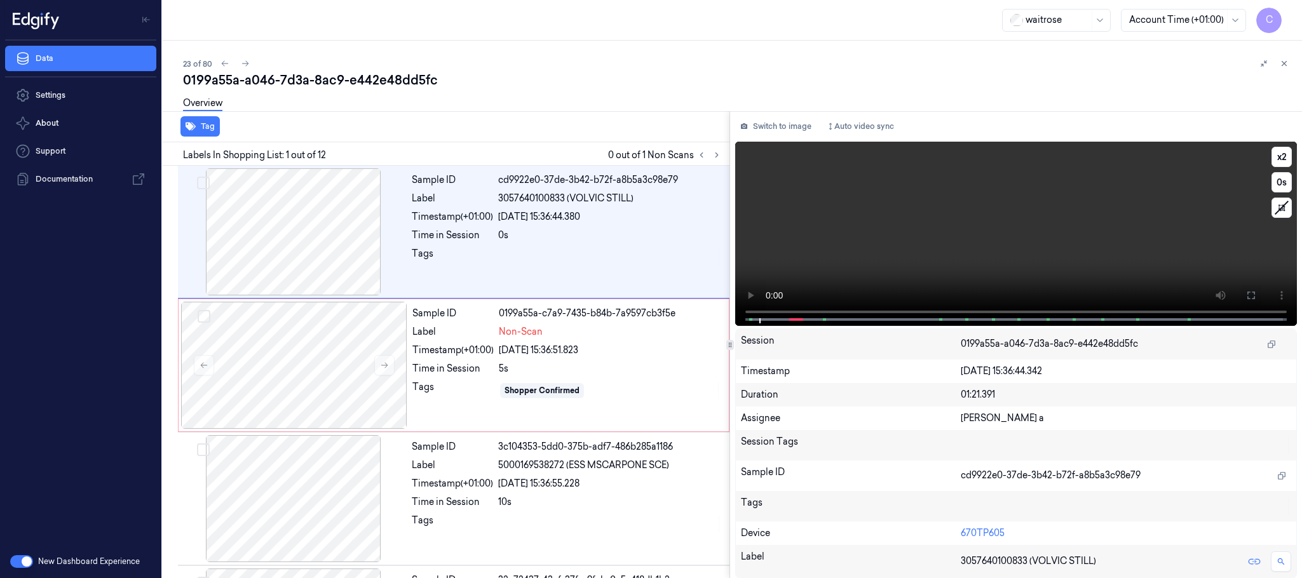
drag, startPoint x: 1251, startPoint y: 296, endPoint x: 1172, endPoint y: 420, distance: 147.2
click at [1250, 294] on icon at bounding box center [1252, 295] width 10 height 10
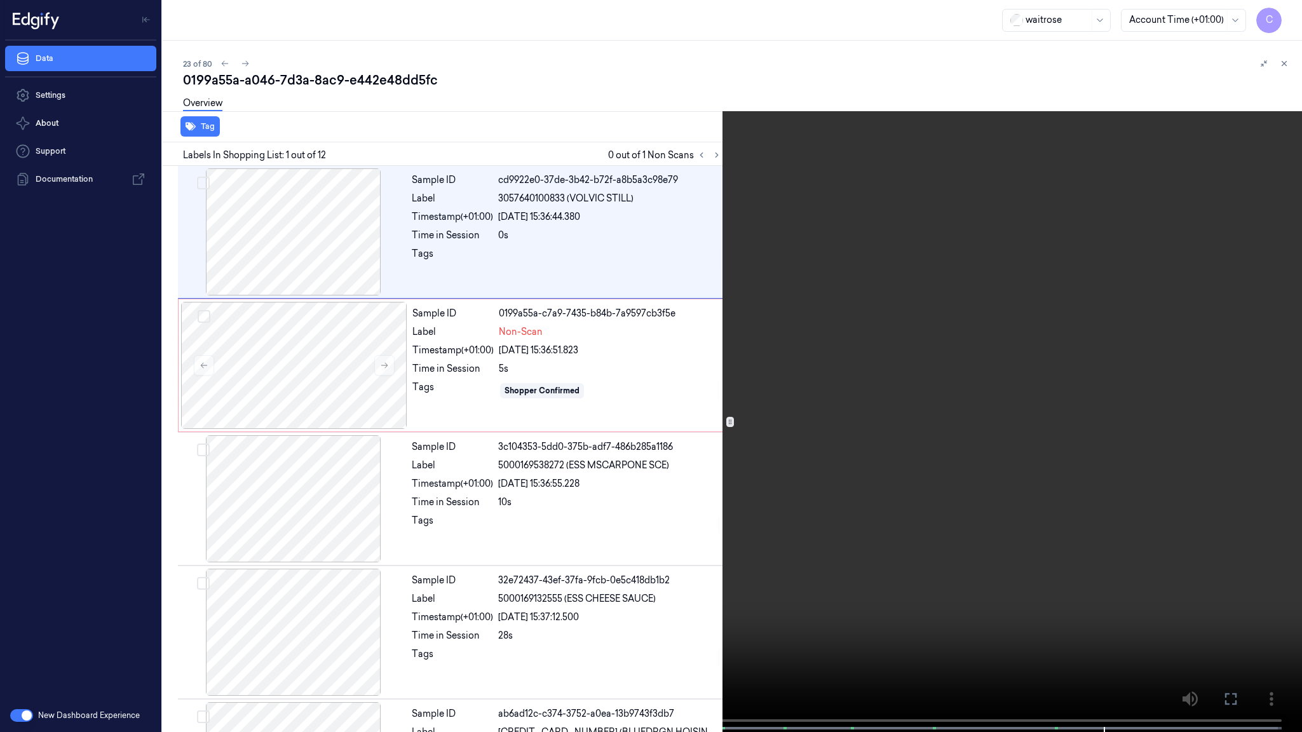
click at [629, 462] on video at bounding box center [651, 367] width 1302 height 735
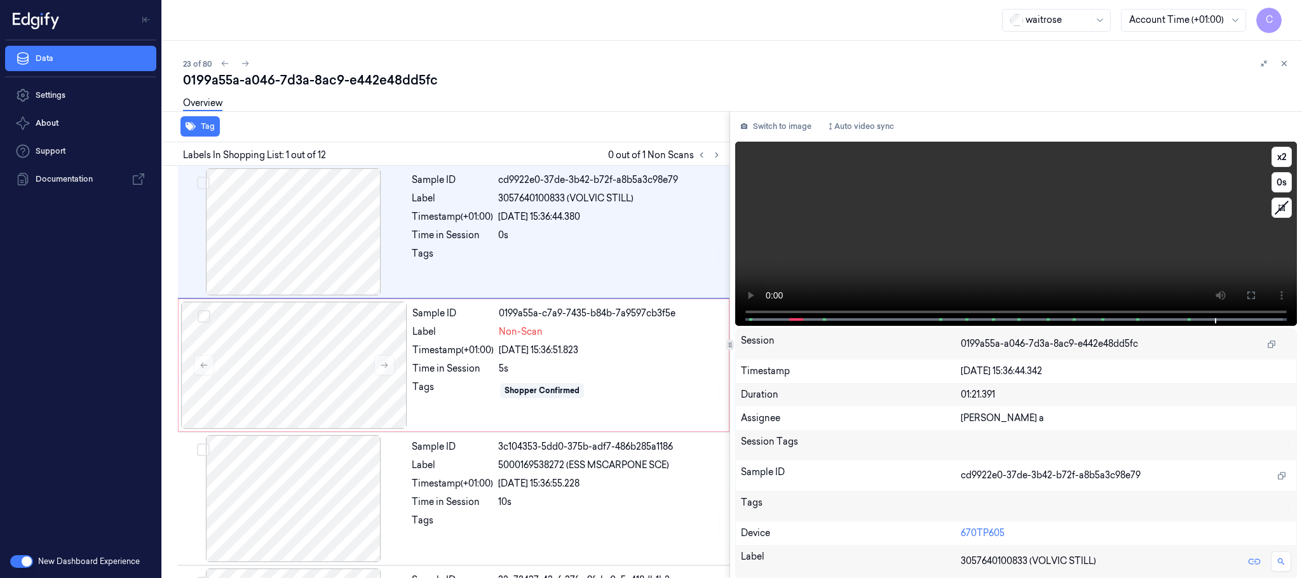
click at [995, 241] on video at bounding box center [1016, 234] width 562 height 184
click at [324, 376] on div at bounding box center [294, 365] width 226 height 127
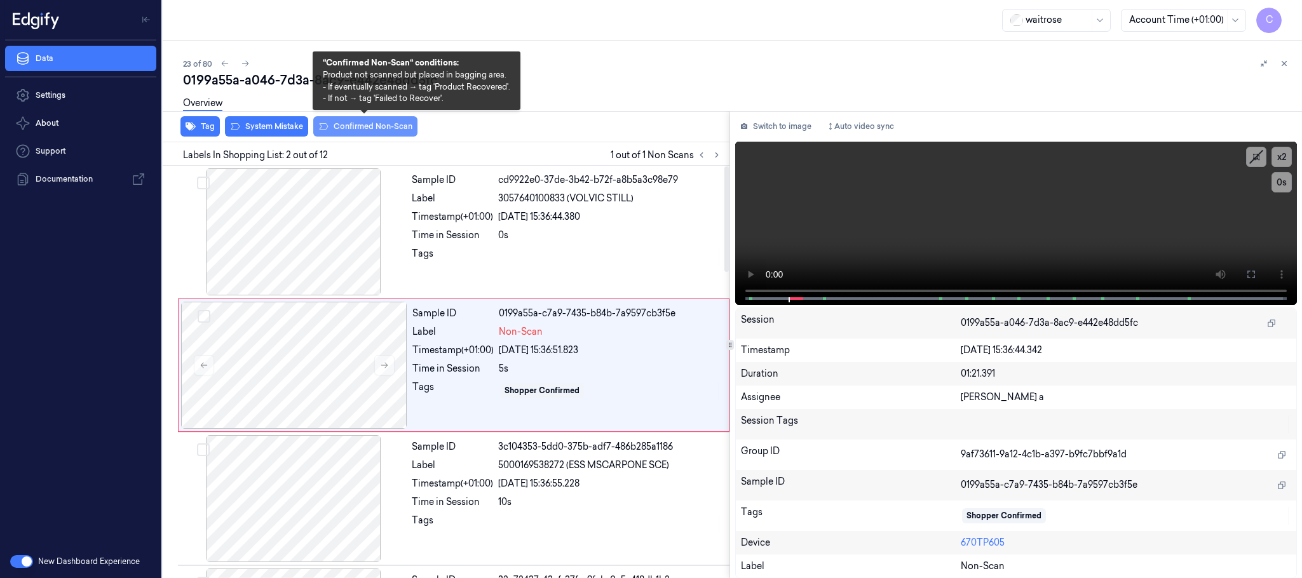
click at [374, 126] on button "Confirmed Non-Scan" at bounding box center [365, 126] width 104 height 20
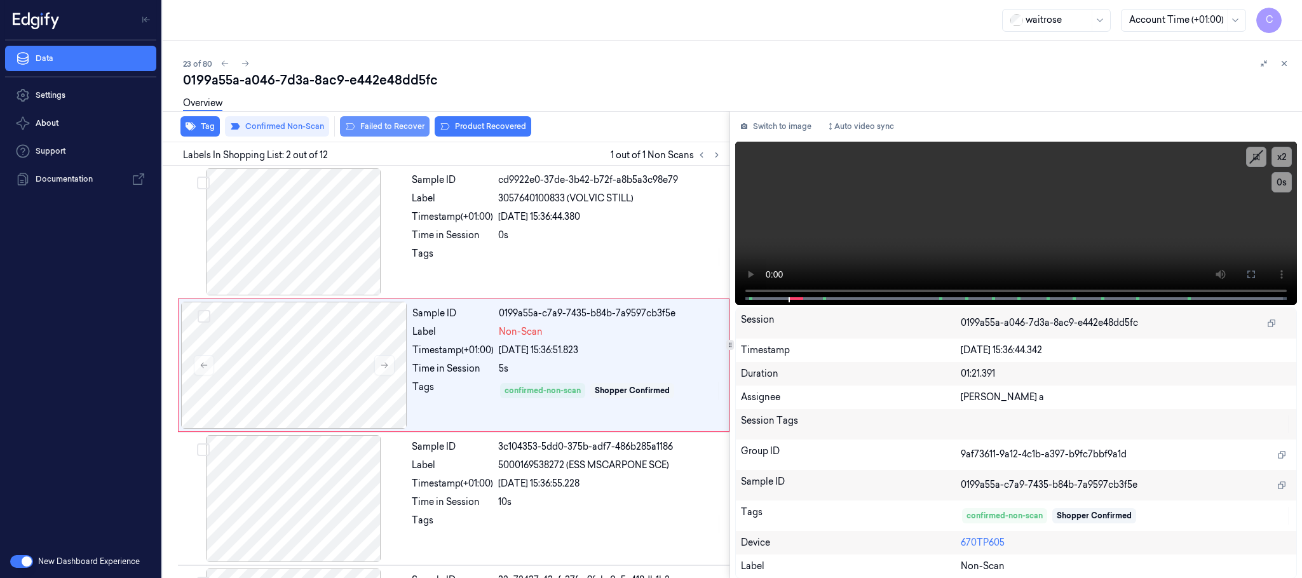
click at [361, 124] on button "Failed to Recover" at bounding box center [385, 126] width 90 height 20
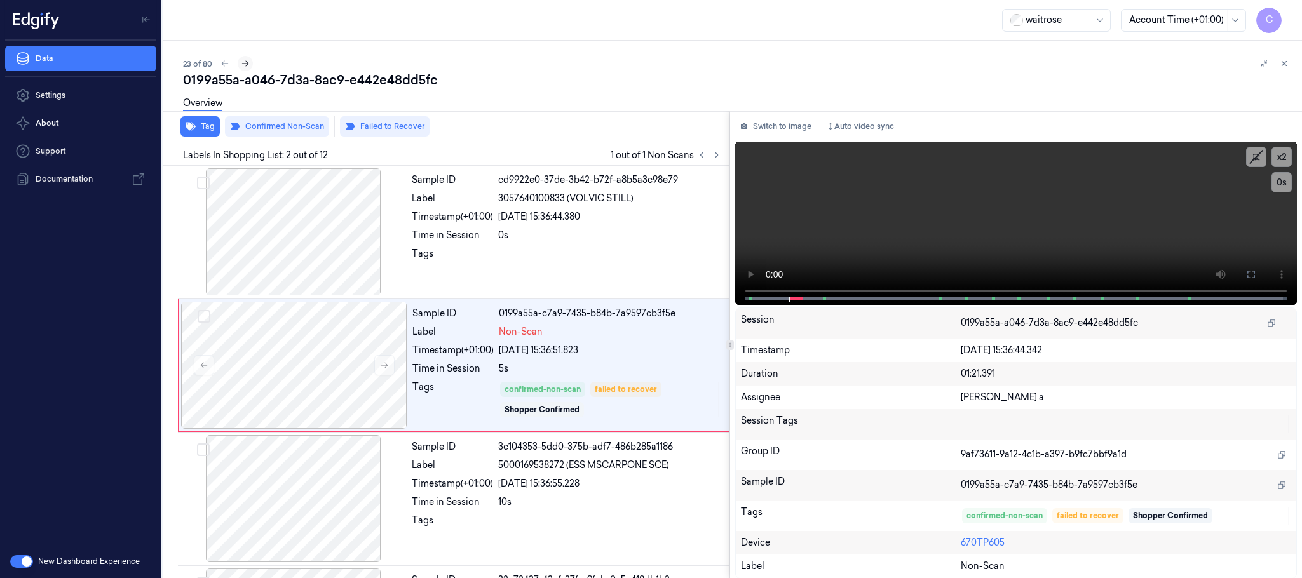
click at [245, 65] on icon at bounding box center [245, 63] width 9 height 9
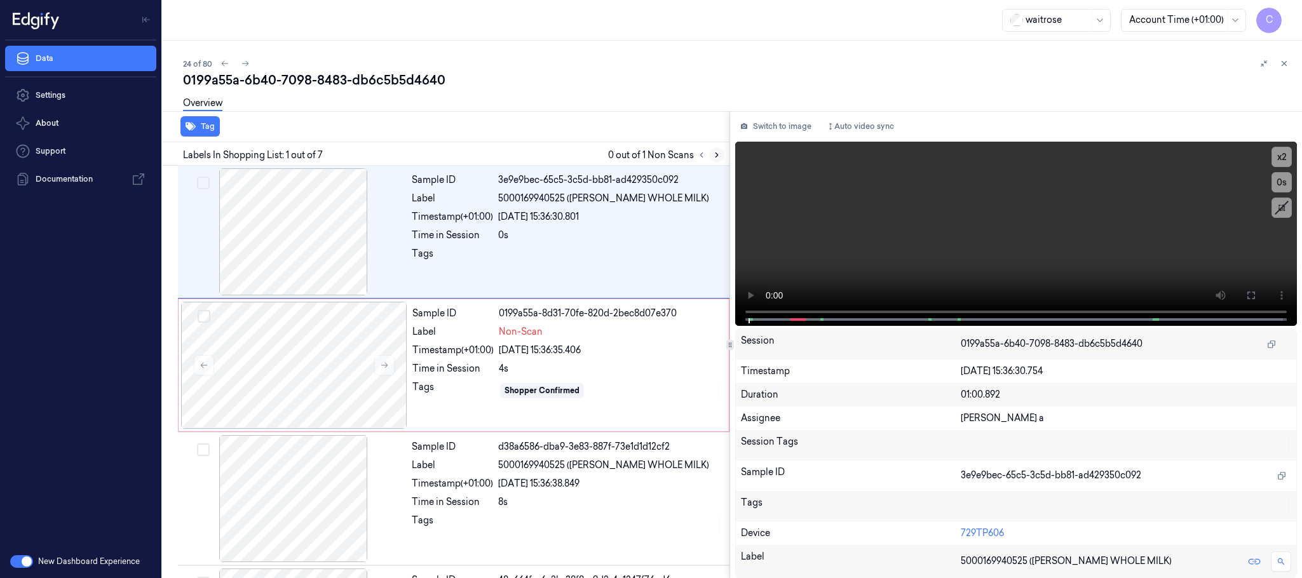
click at [716, 153] on icon at bounding box center [717, 155] width 3 height 4
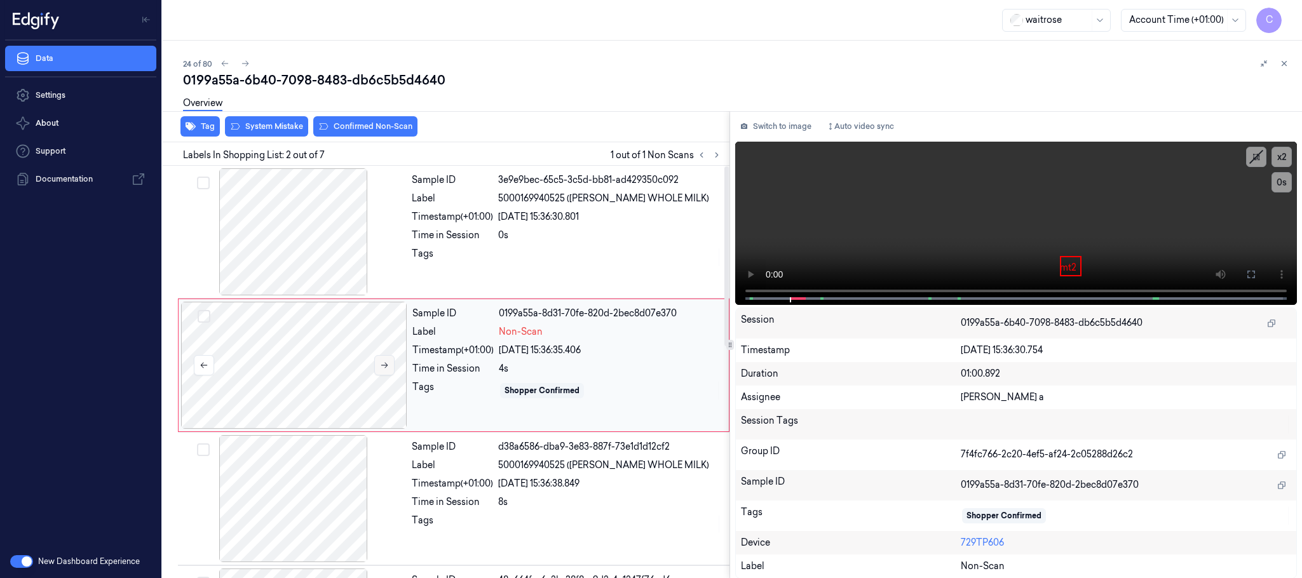
click at [380, 366] on icon at bounding box center [384, 365] width 9 height 9
click at [382, 366] on icon at bounding box center [384, 366] width 7 height 6
click at [285, 260] on div at bounding box center [294, 231] width 226 height 127
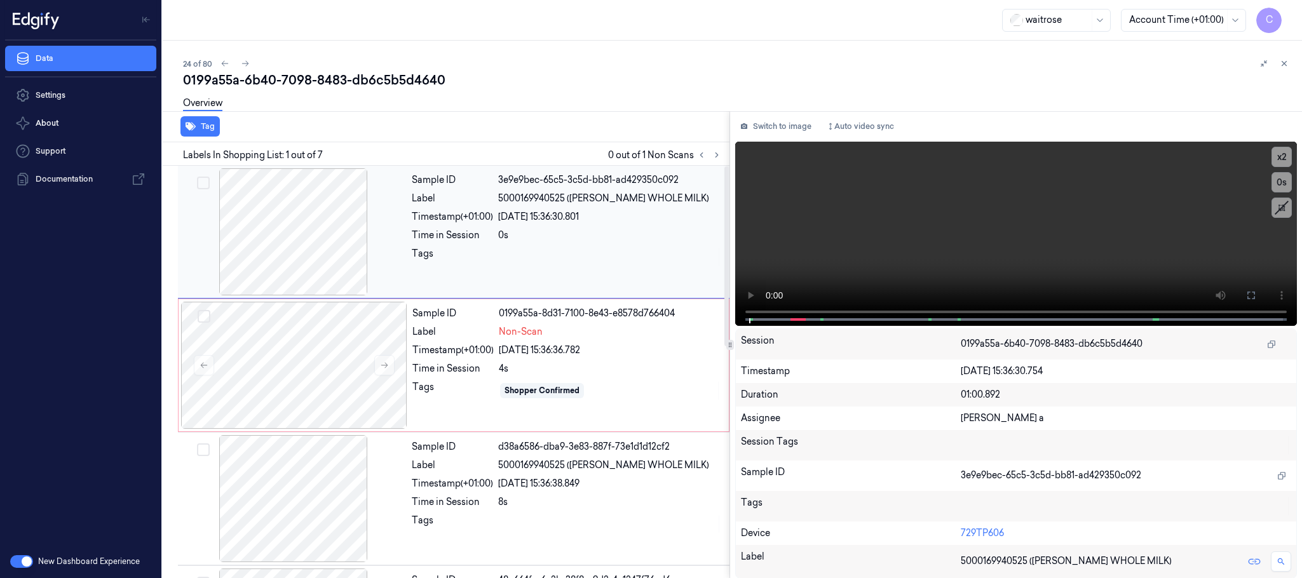
click at [292, 242] on div at bounding box center [294, 231] width 226 height 127
click at [1006, 269] on video at bounding box center [1016, 234] width 562 height 184
click at [301, 360] on div at bounding box center [294, 365] width 226 height 127
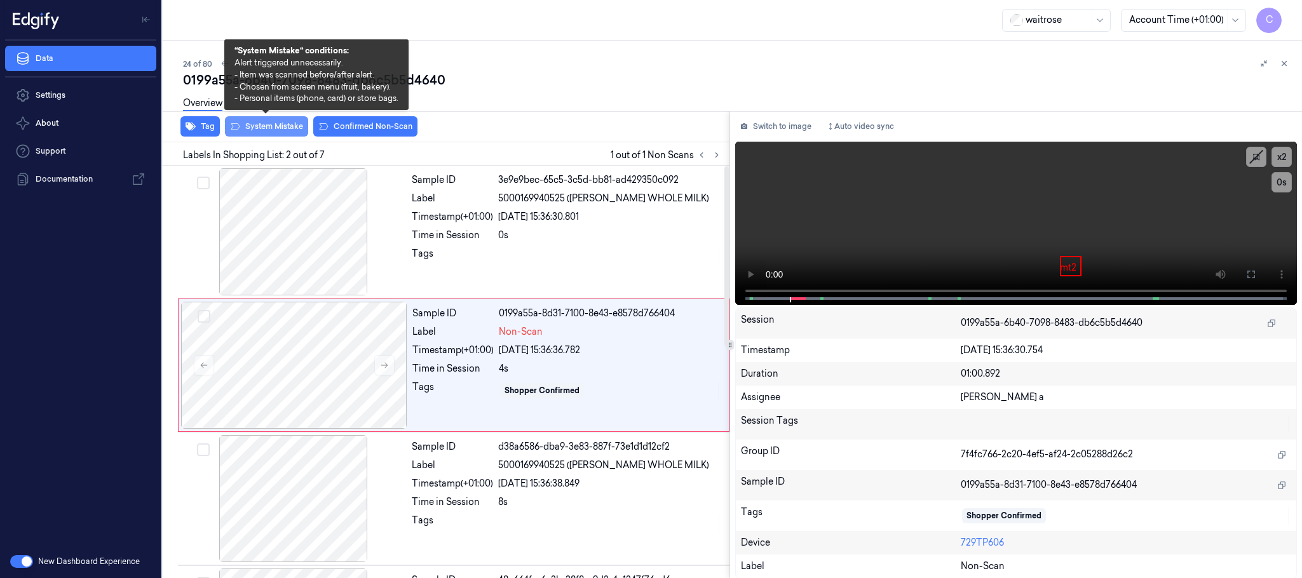
click at [290, 125] on button "System Mistake" at bounding box center [266, 126] width 83 height 20
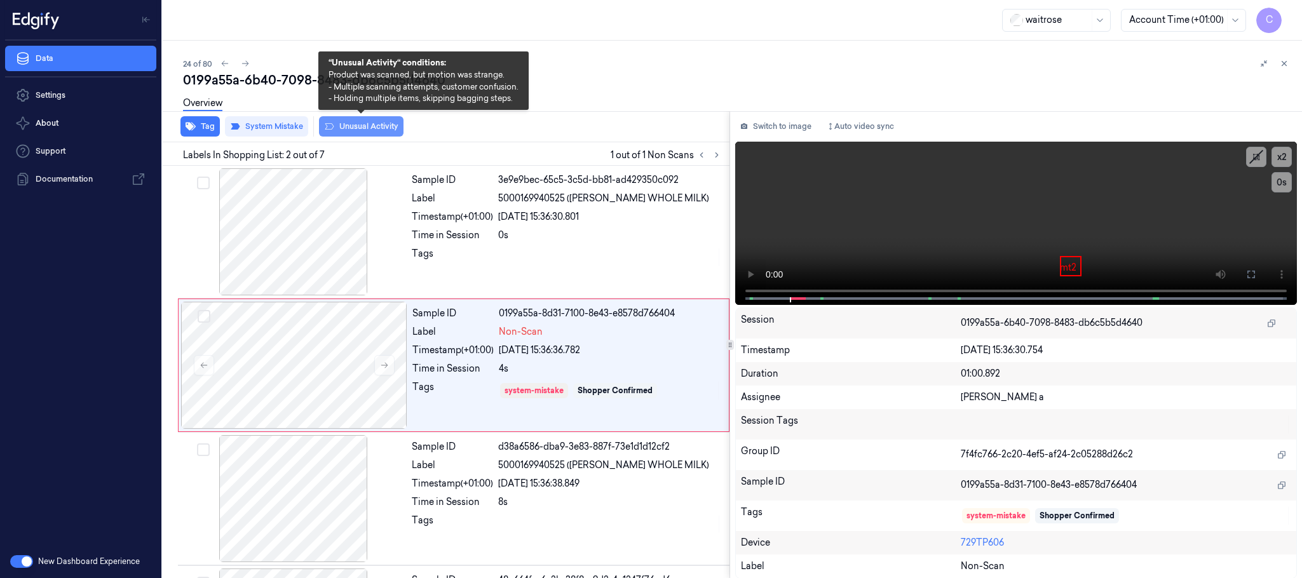
click at [363, 130] on button "Unusual Activity" at bounding box center [361, 126] width 85 height 20
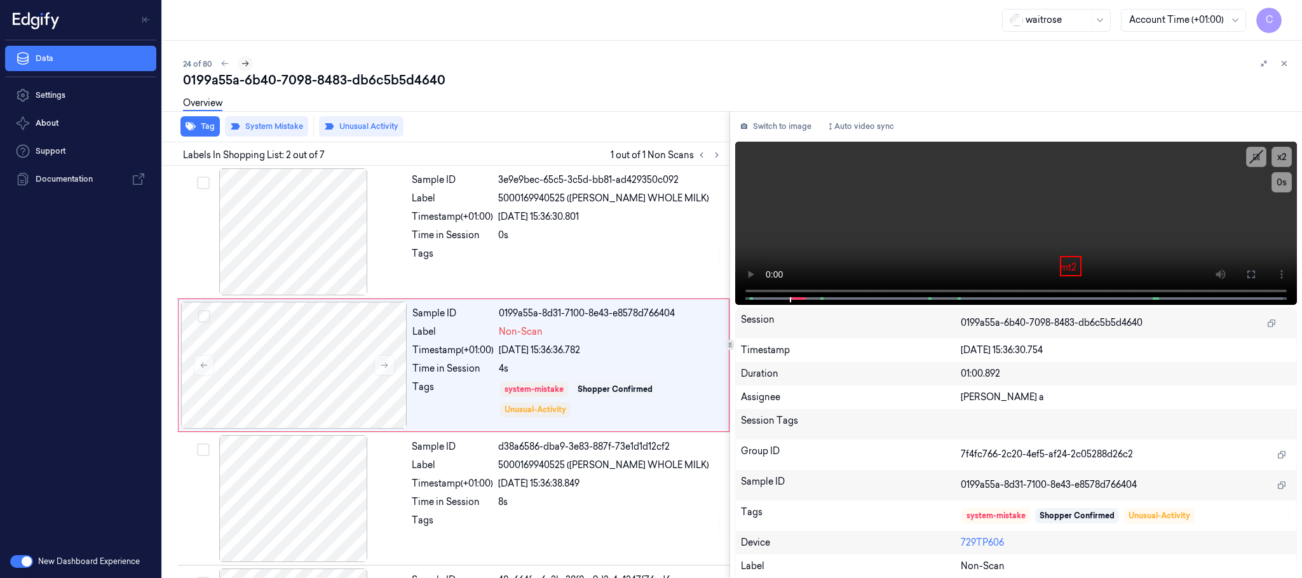
click at [245, 63] on icon at bounding box center [245, 63] width 9 height 9
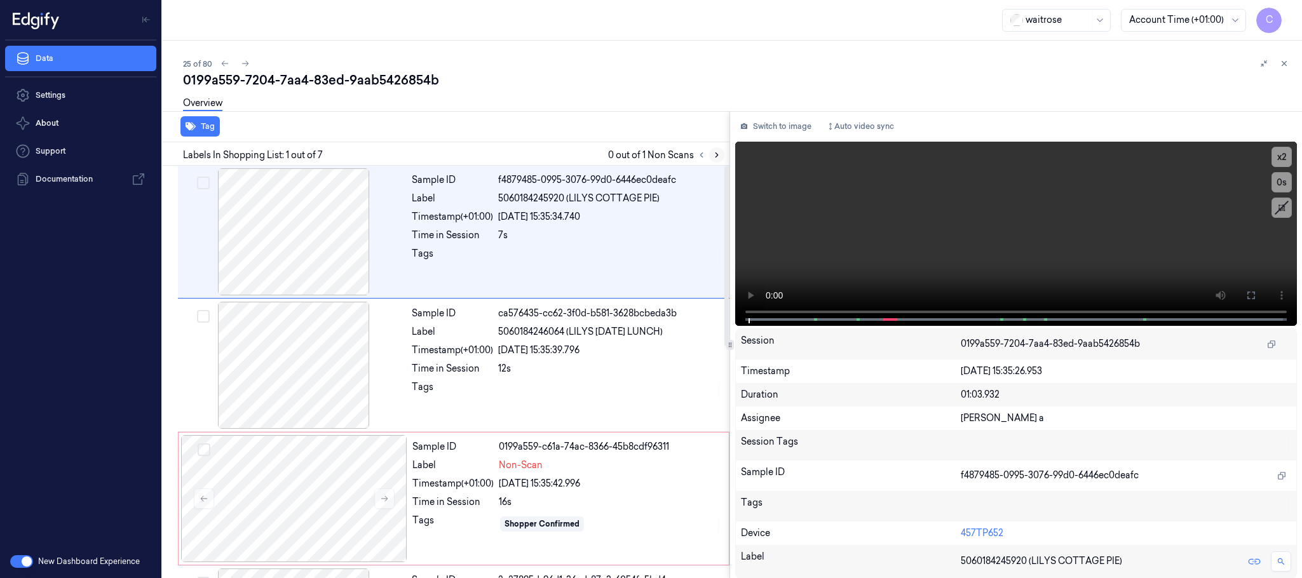
click at [714, 155] on icon at bounding box center [717, 155] width 9 height 9
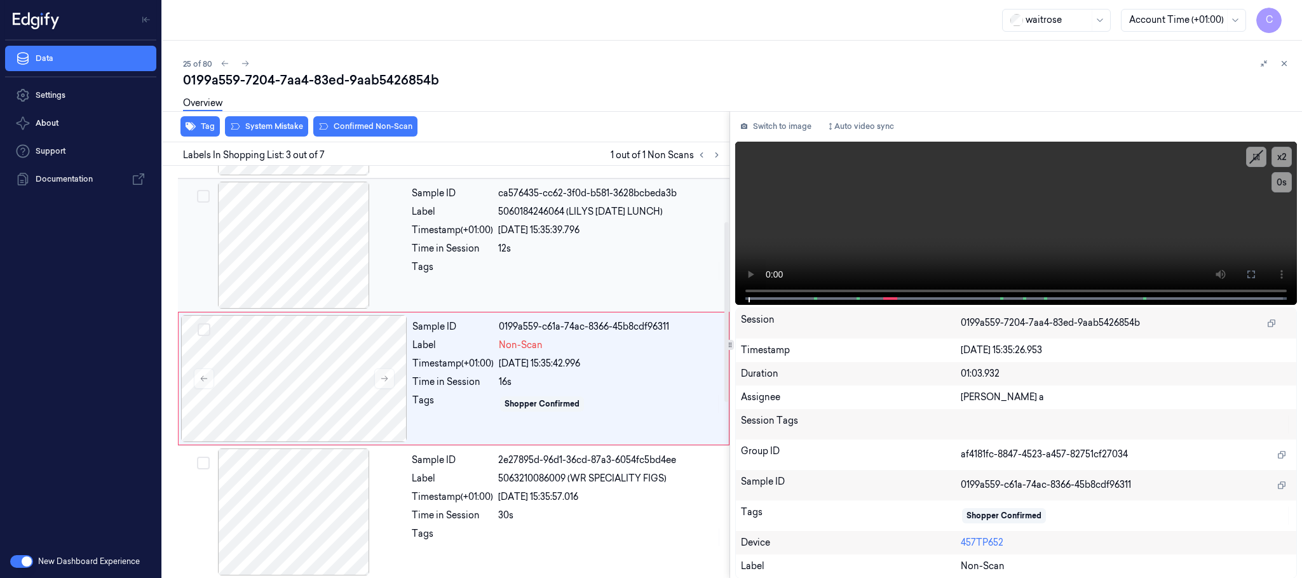
scroll to position [128, 0]
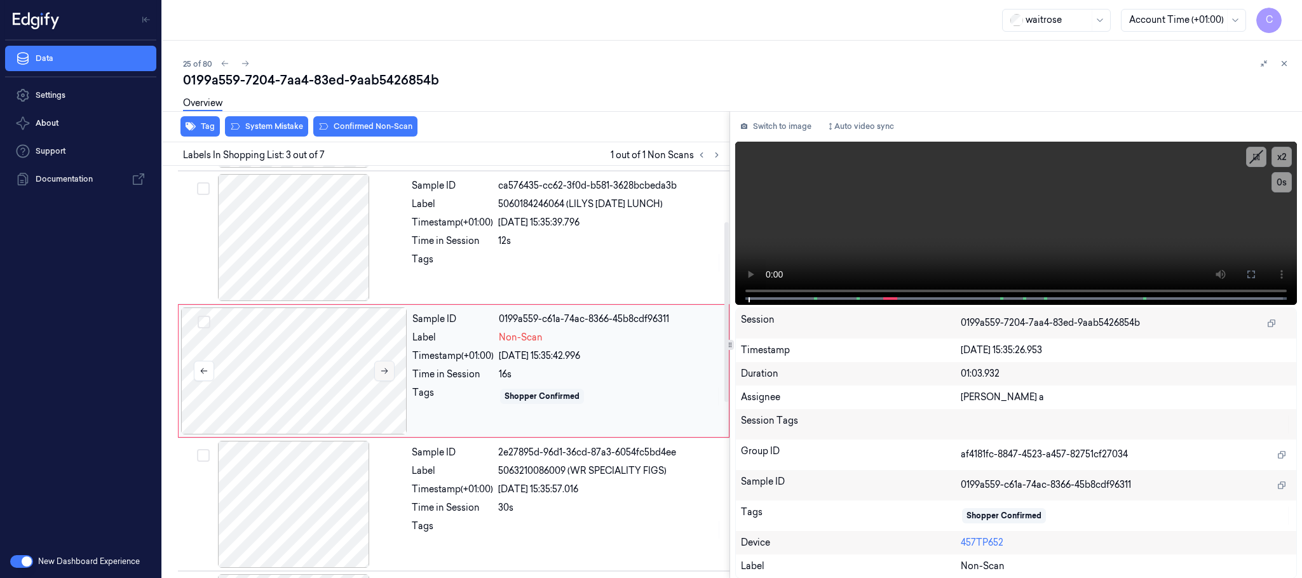
click at [387, 370] on icon at bounding box center [384, 371] width 9 height 9
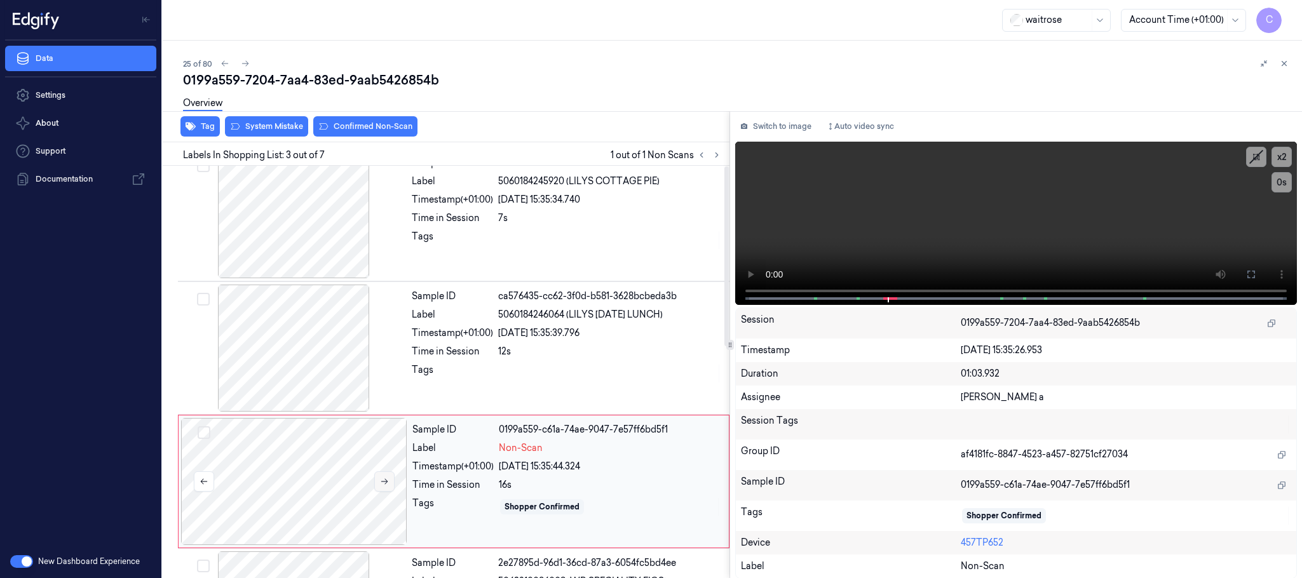
scroll to position [0, 0]
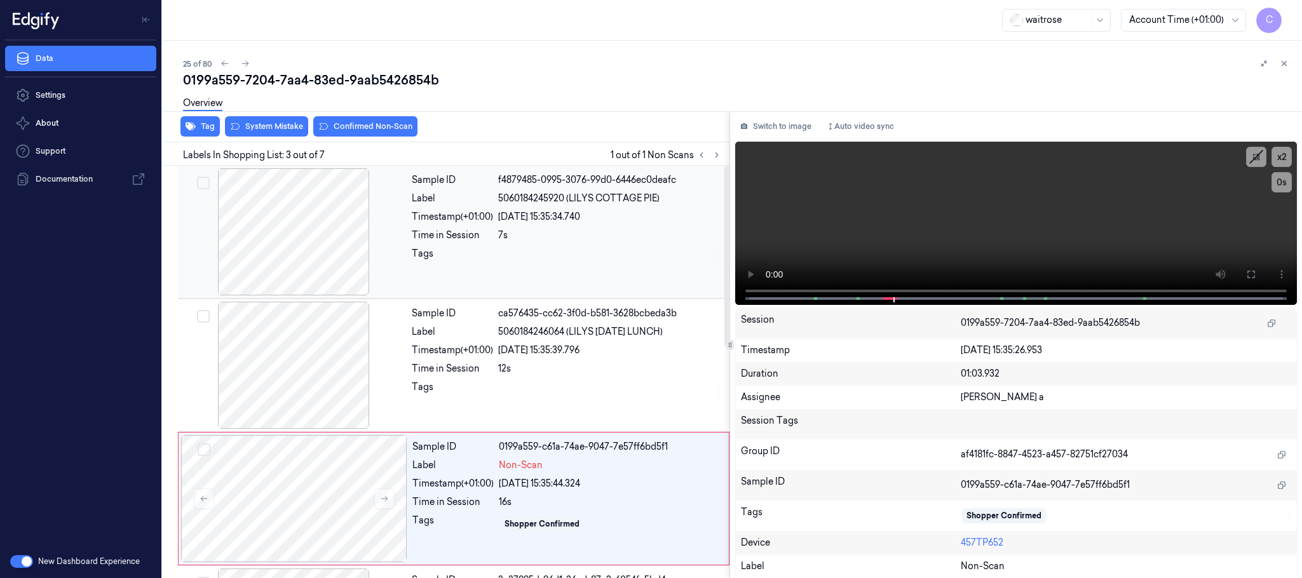
click at [289, 236] on div at bounding box center [294, 231] width 226 height 127
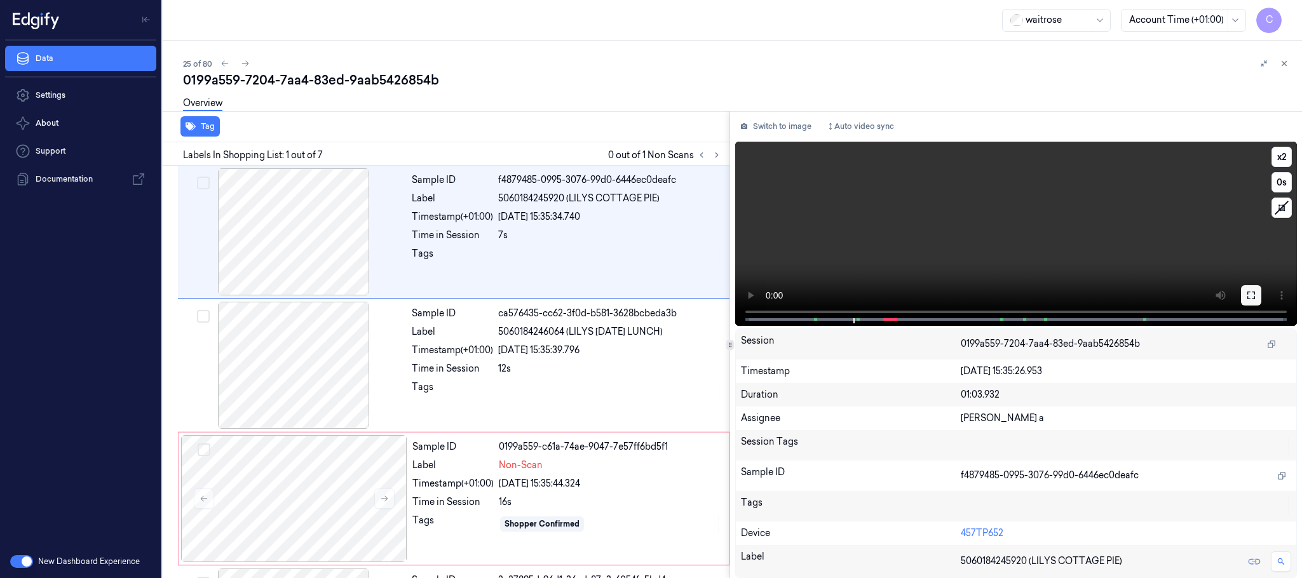
click at [1252, 292] on icon at bounding box center [1252, 295] width 10 height 10
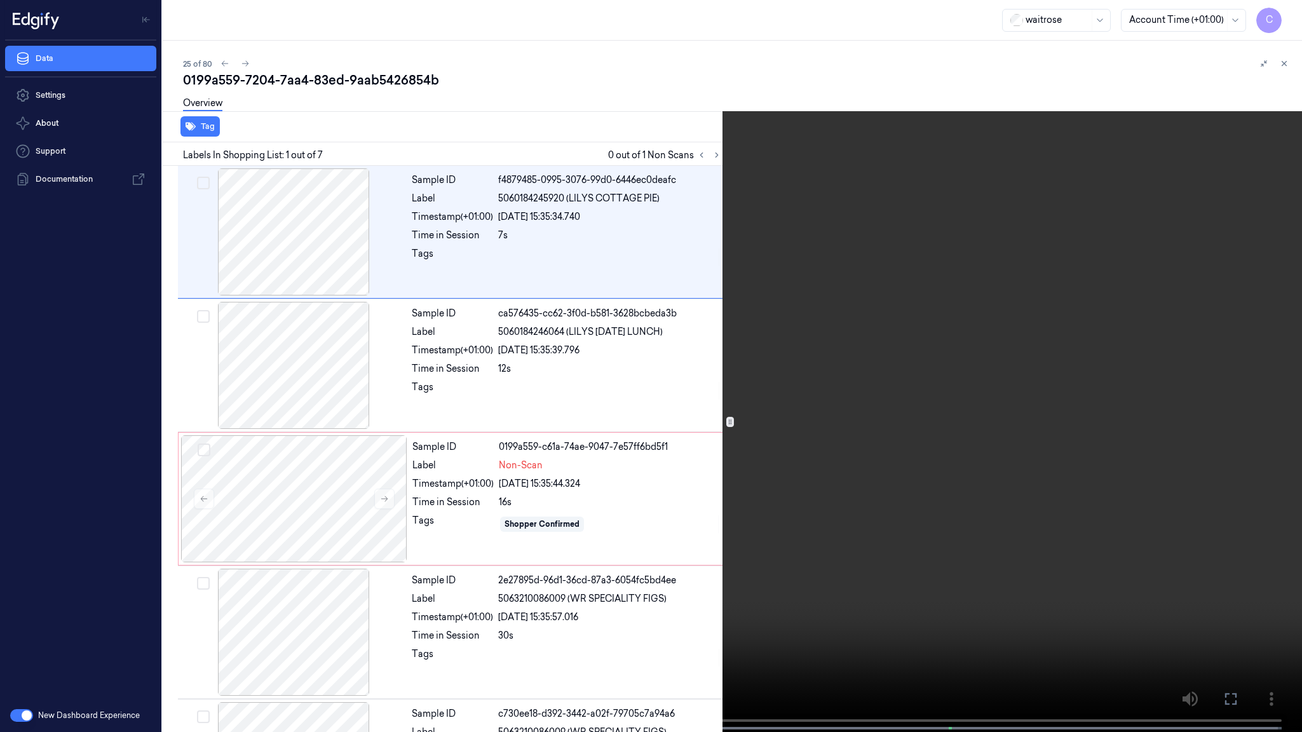
click at [652, 420] on video at bounding box center [651, 367] width 1302 height 735
click at [616, 446] on video at bounding box center [651, 367] width 1302 height 735
click at [601, 424] on video at bounding box center [651, 367] width 1302 height 735
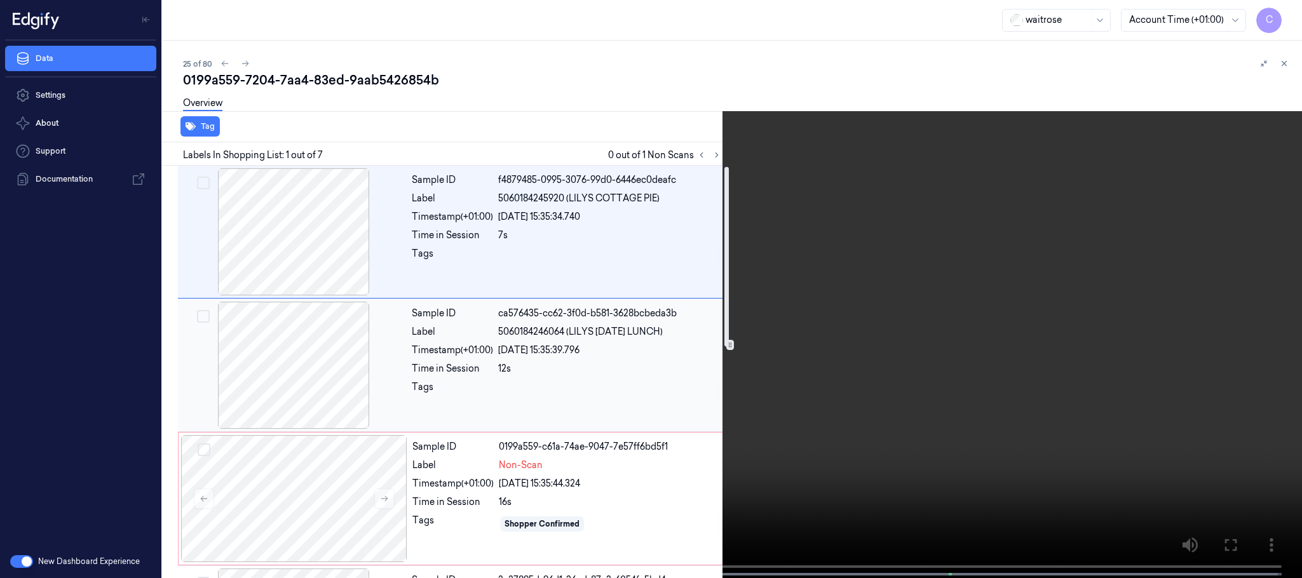
scroll to position [95, 0]
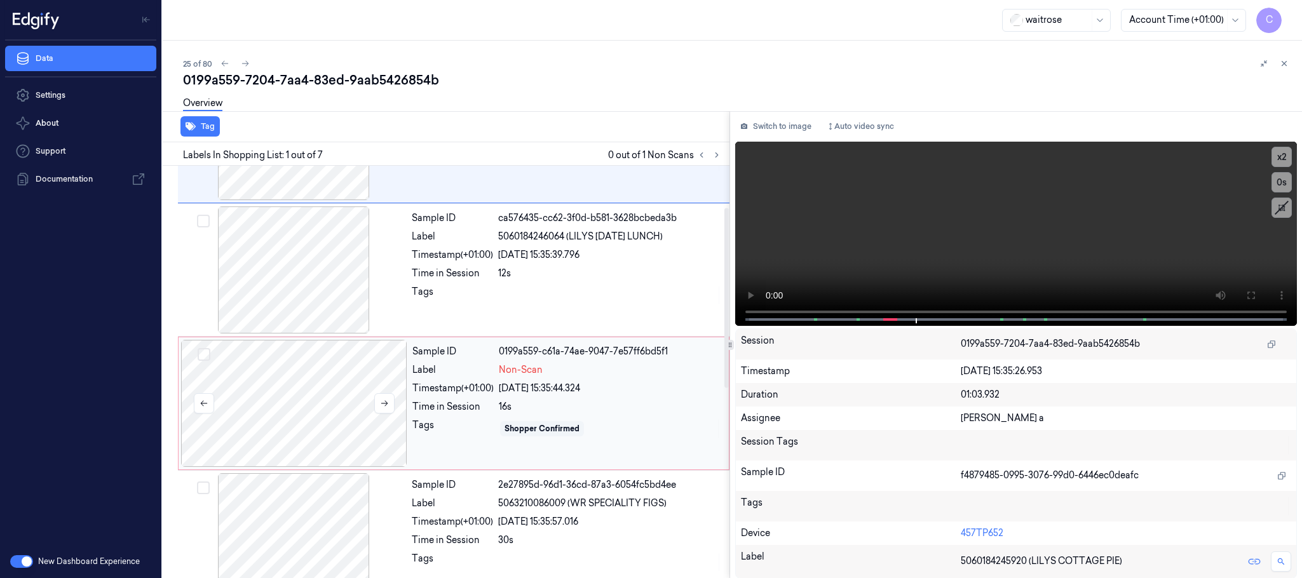
click at [258, 404] on div at bounding box center [294, 403] width 226 height 127
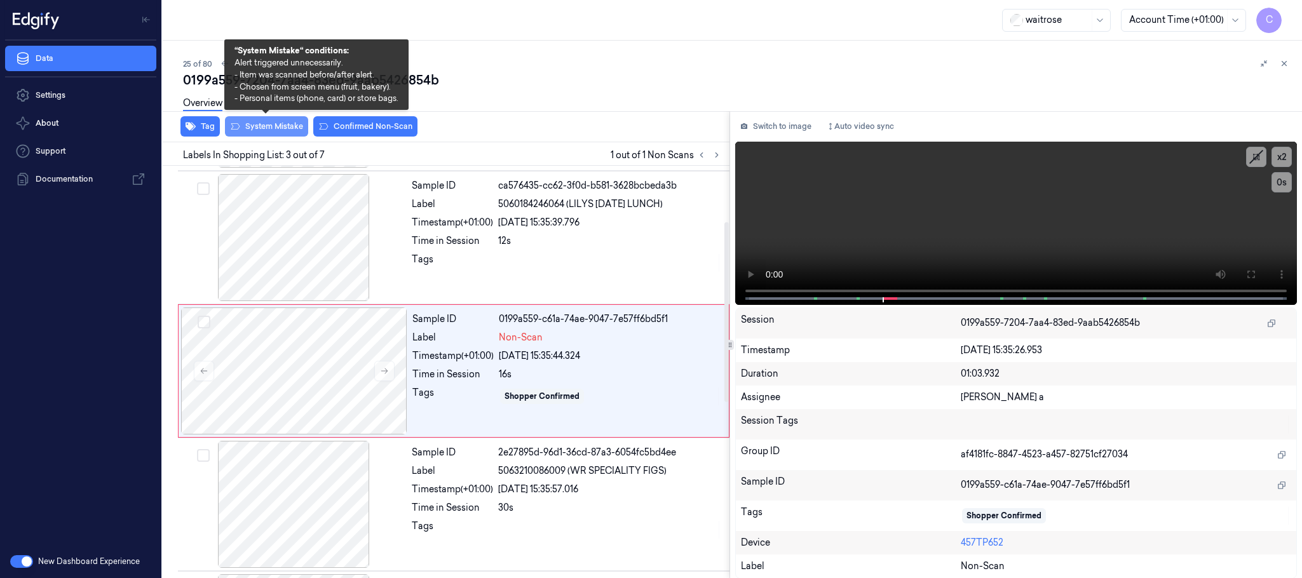
click at [273, 124] on button "System Mistake" at bounding box center [266, 126] width 83 height 20
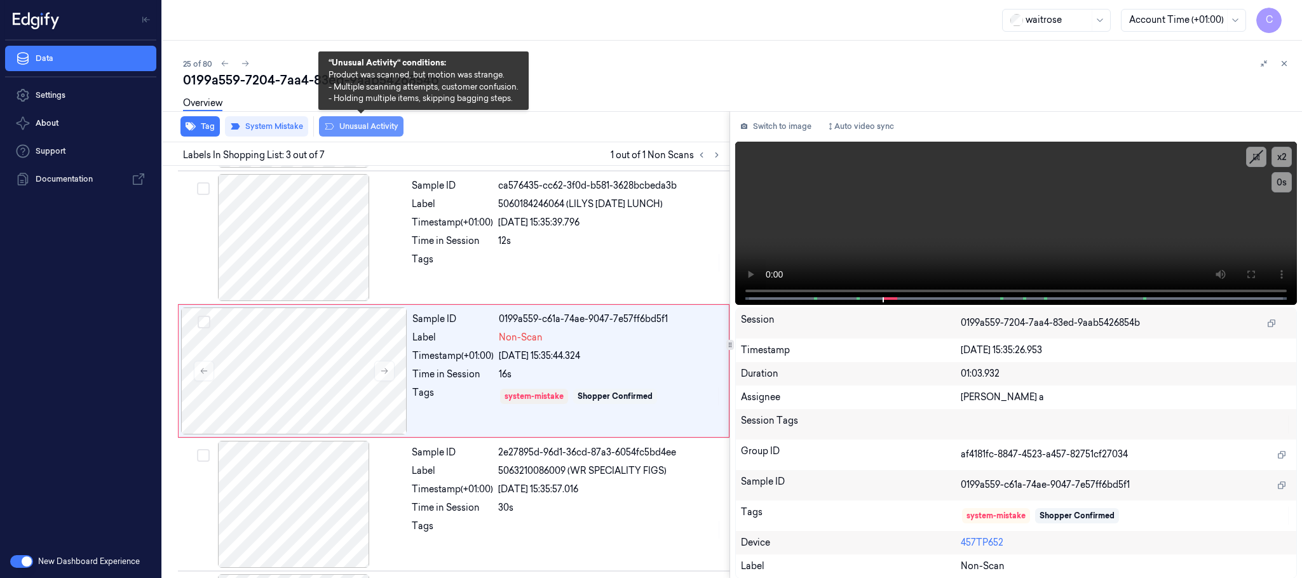
click at [366, 122] on button "Unusual Activity" at bounding box center [361, 126] width 85 height 20
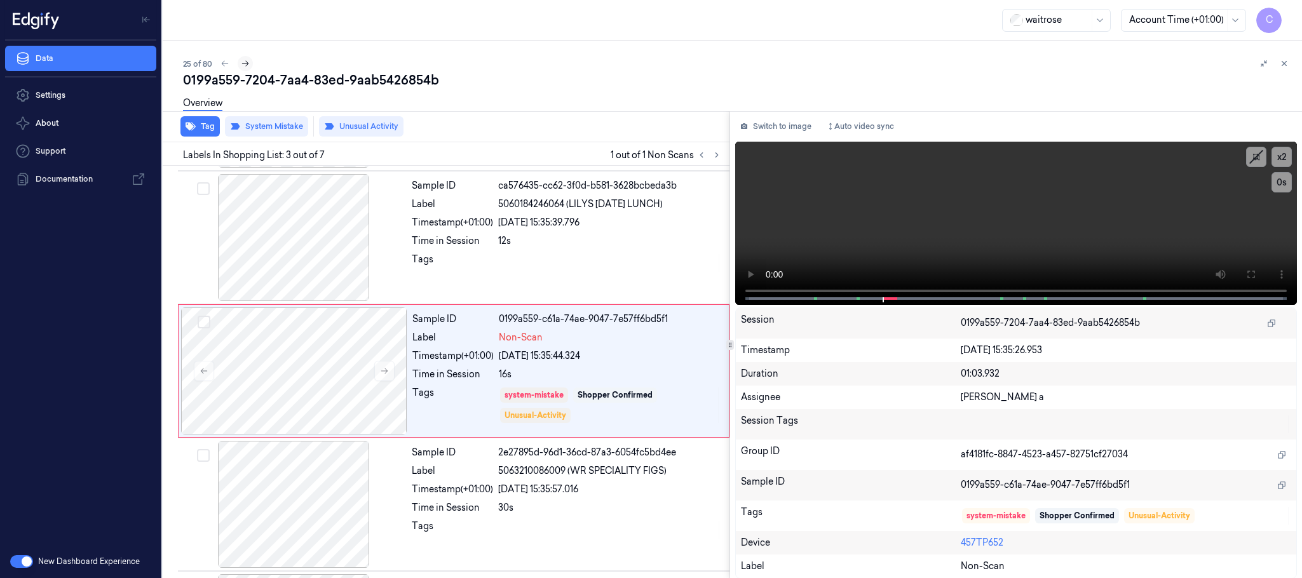
click at [245, 61] on icon at bounding box center [245, 63] width 9 height 9
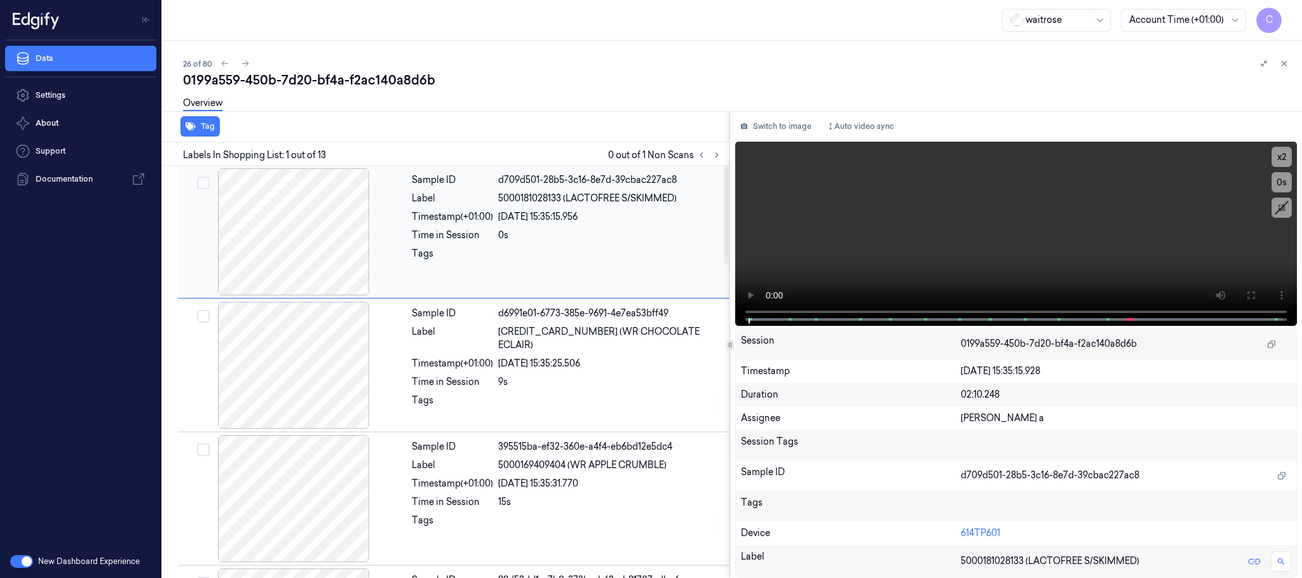
click at [718, 153] on icon at bounding box center [717, 155] width 9 height 9
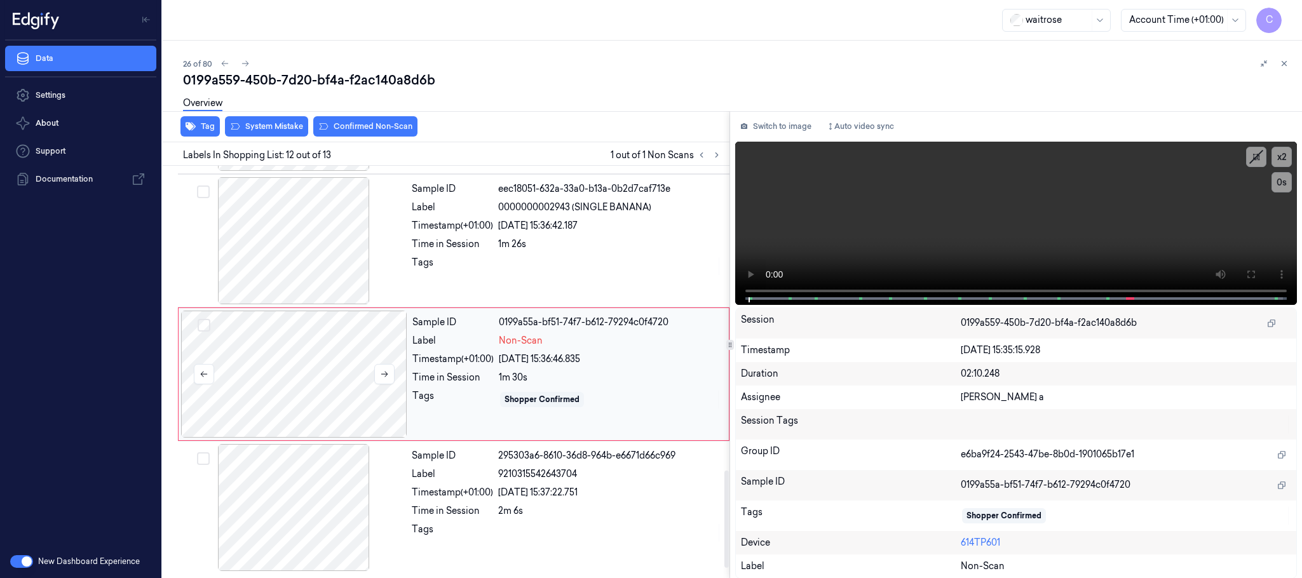
scroll to position [1334, 0]
click at [376, 374] on button at bounding box center [384, 374] width 20 height 20
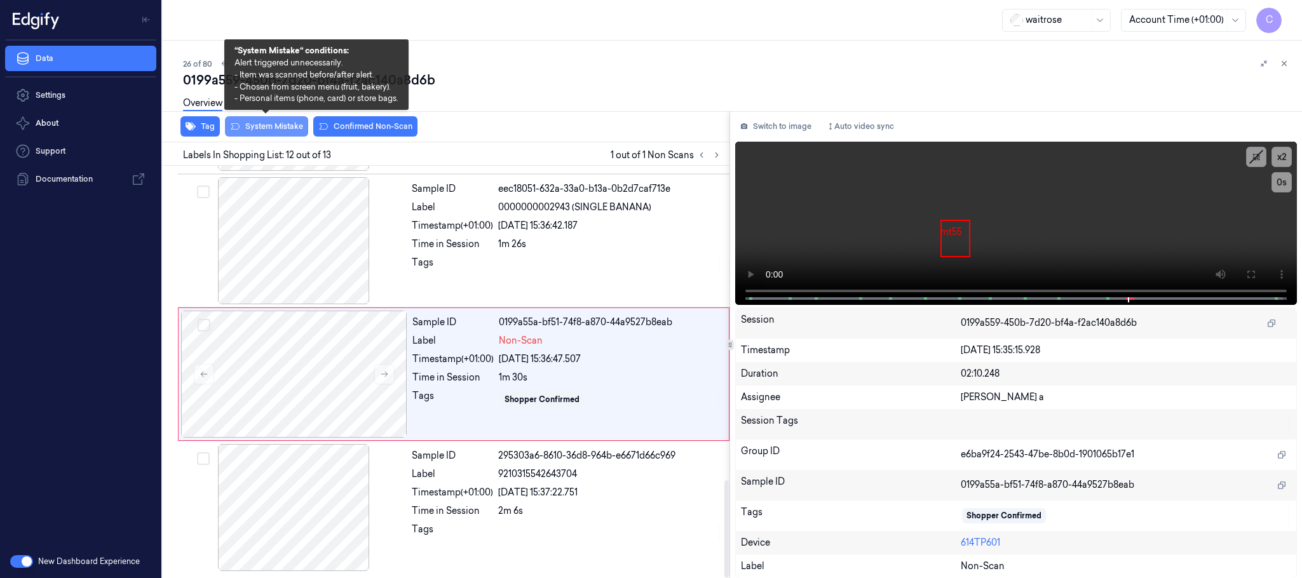
click at [273, 130] on button "System Mistake" at bounding box center [266, 126] width 83 height 20
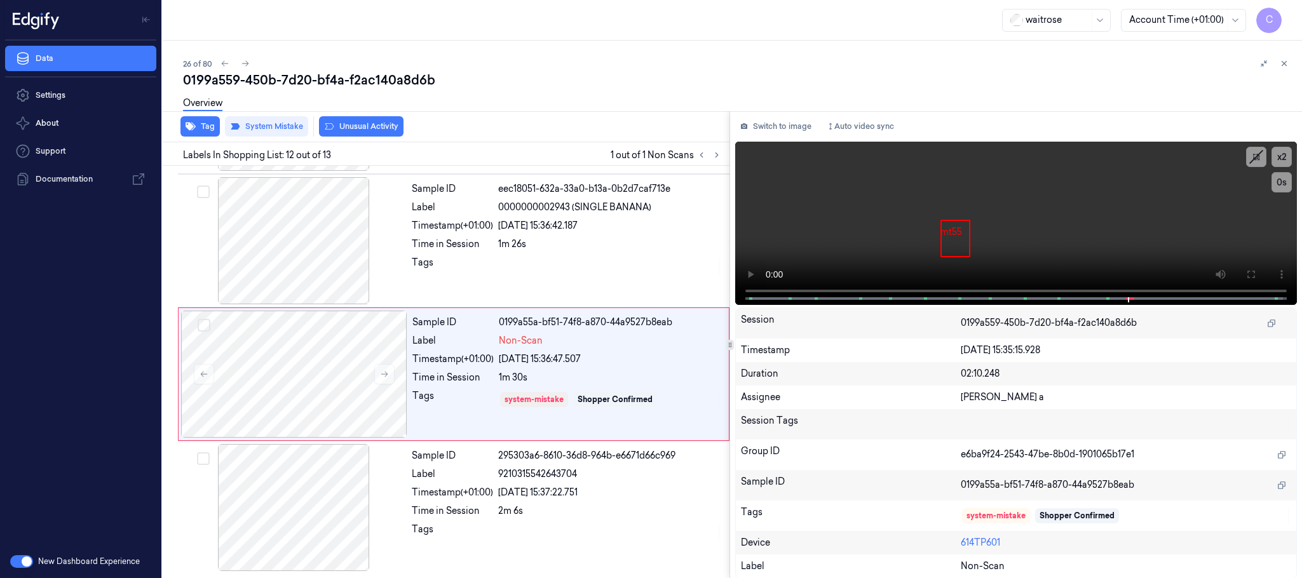
click at [367, 126] on button "Unusual Activity" at bounding box center [361, 126] width 85 height 20
click at [201, 130] on button "Tag" at bounding box center [200, 126] width 39 height 20
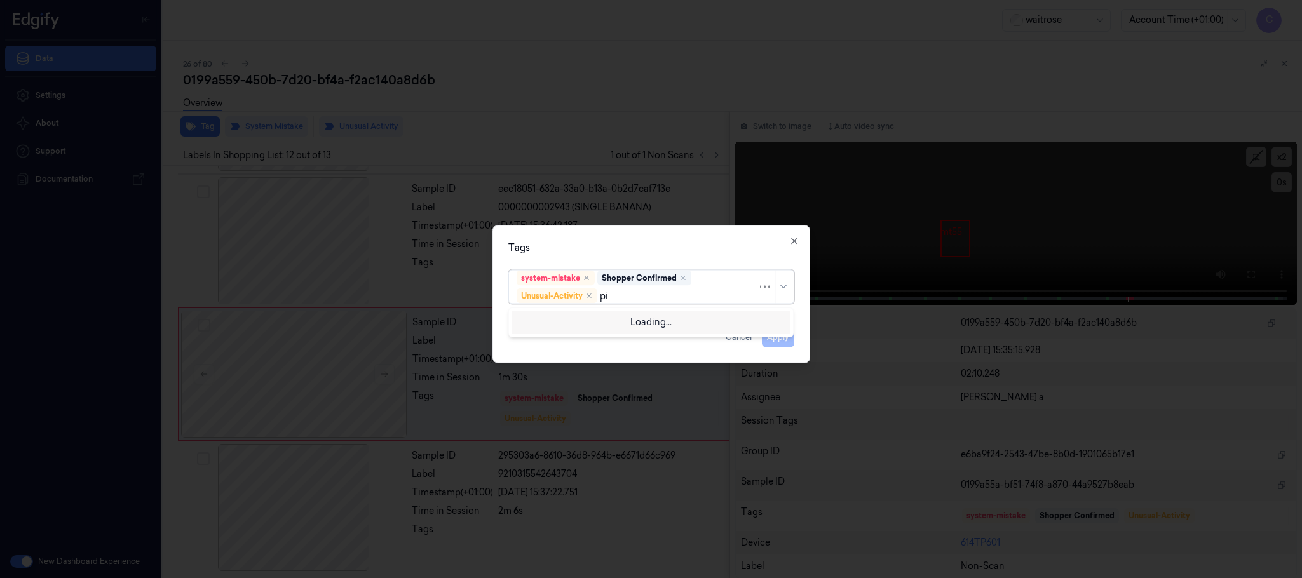
type input "pic"
click at [566, 322] on div "Picklist item alert" at bounding box center [553, 321] width 73 height 13
click at [616, 246] on div "Tags" at bounding box center [652, 248] width 286 height 13
click at [775, 334] on button "Apply" at bounding box center [778, 337] width 32 height 20
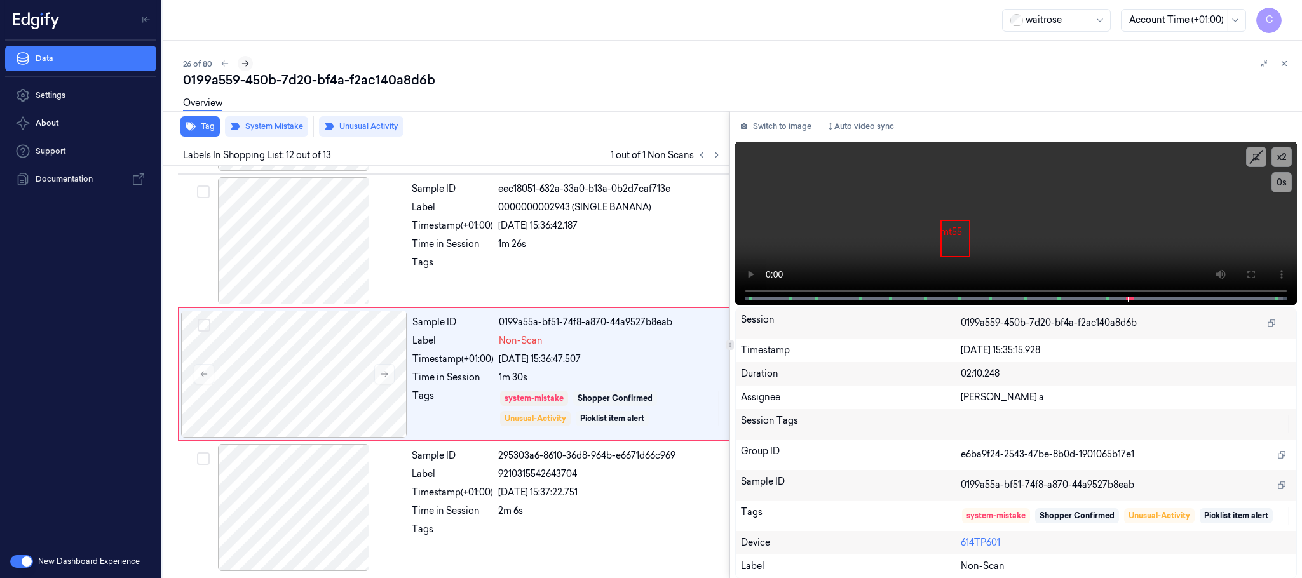
click at [243, 63] on icon at bounding box center [245, 63] width 9 height 9
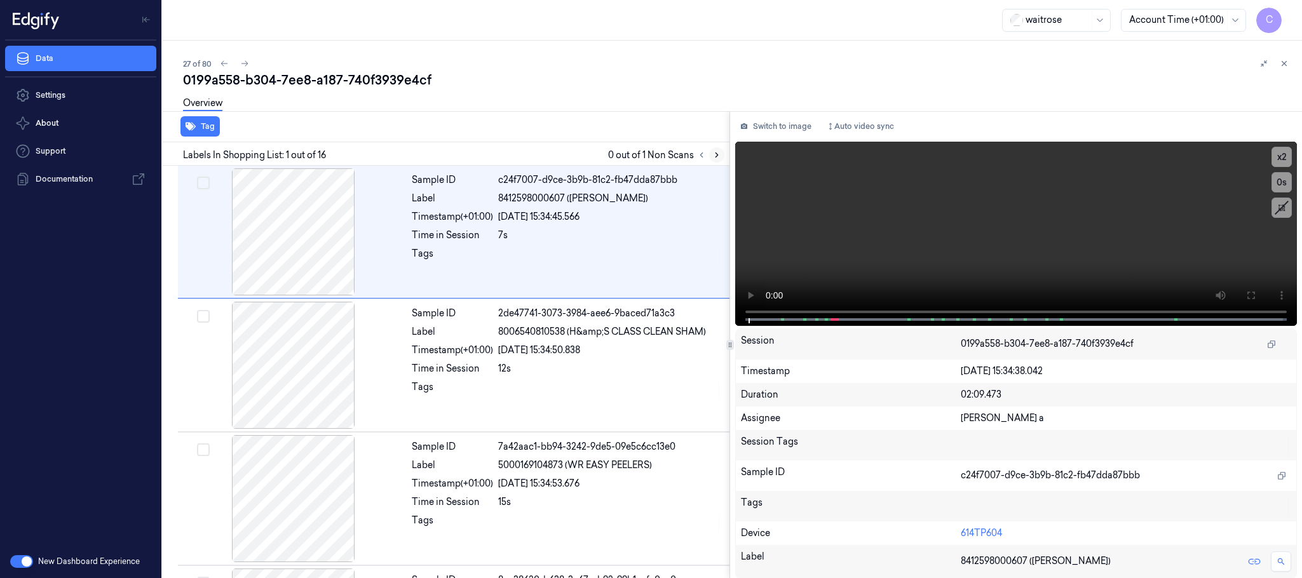
click at [721, 153] on icon at bounding box center [717, 155] width 9 height 9
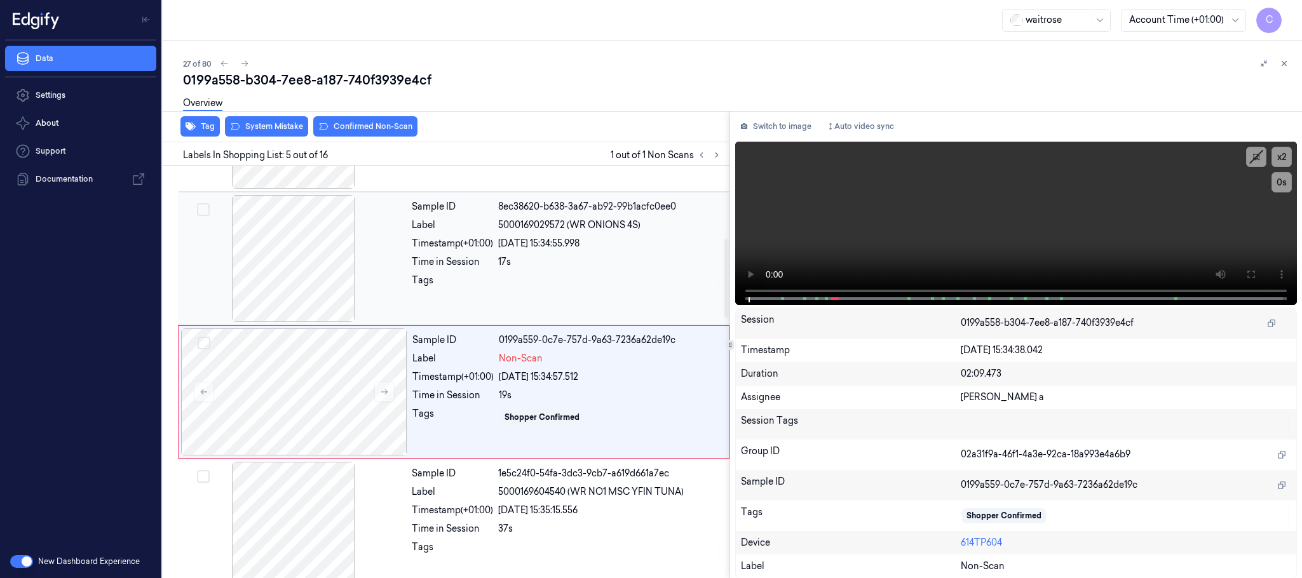
scroll to position [397, 0]
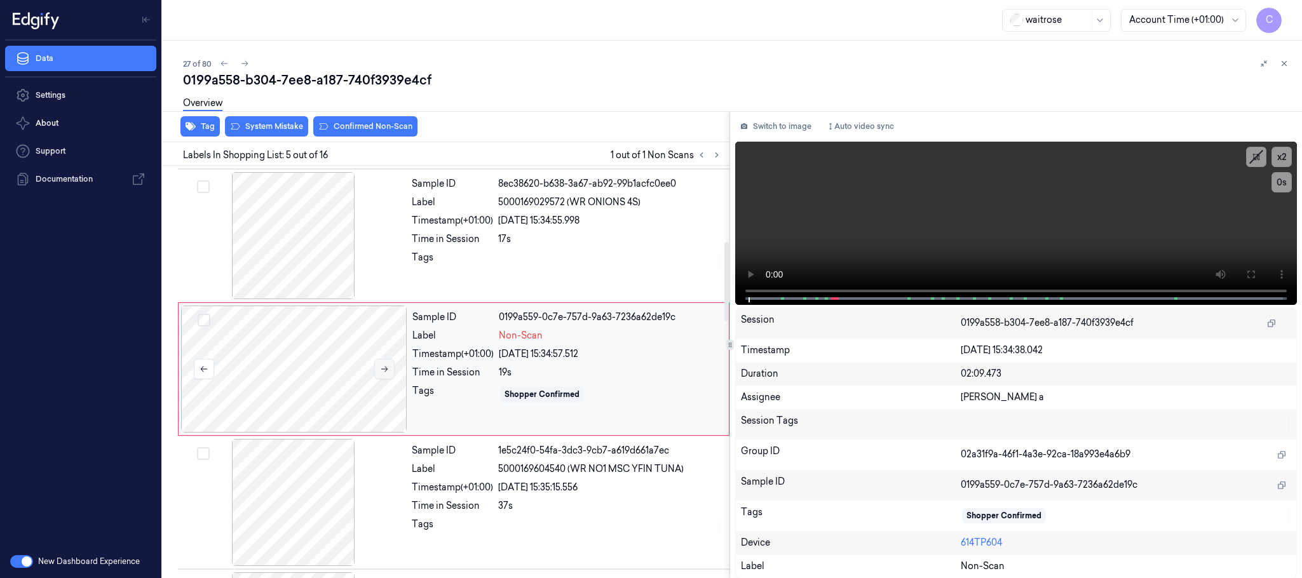
click at [382, 369] on icon at bounding box center [384, 369] width 9 height 9
click at [306, 264] on div at bounding box center [294, 235] width 226 height 127
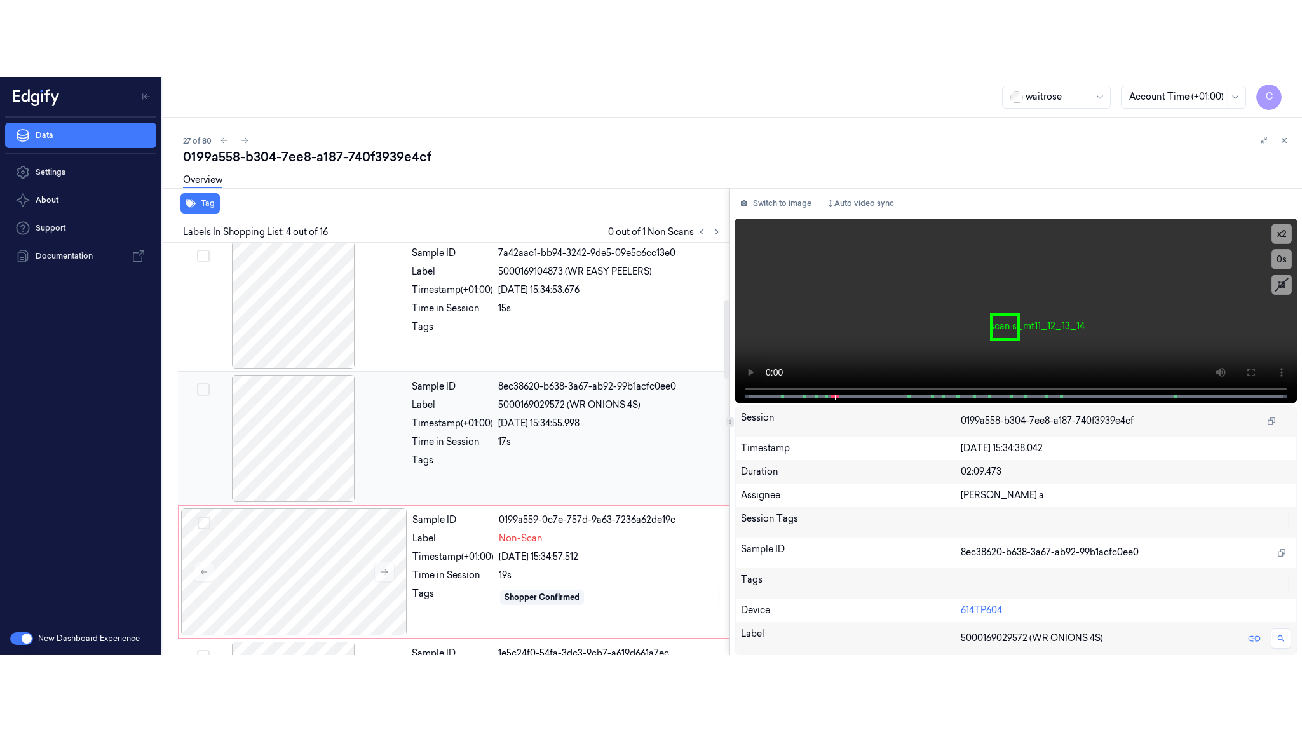
scroll to position [262, 0]
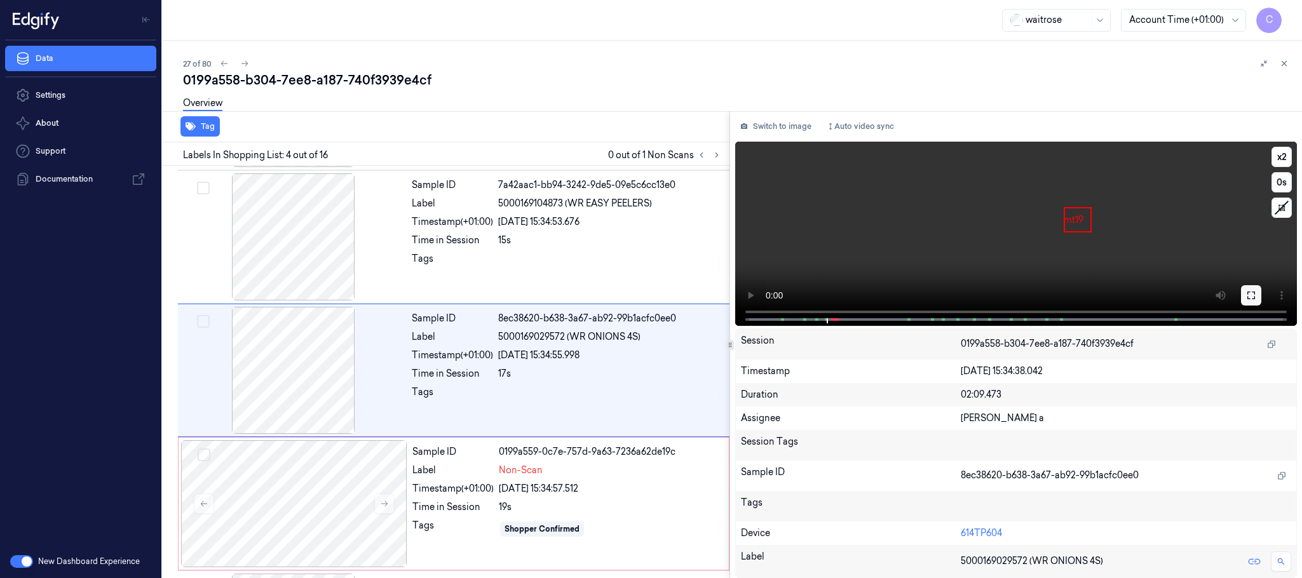
click at [1252, 298] on icon at bounding box center [1252, 295] width 10 height 10
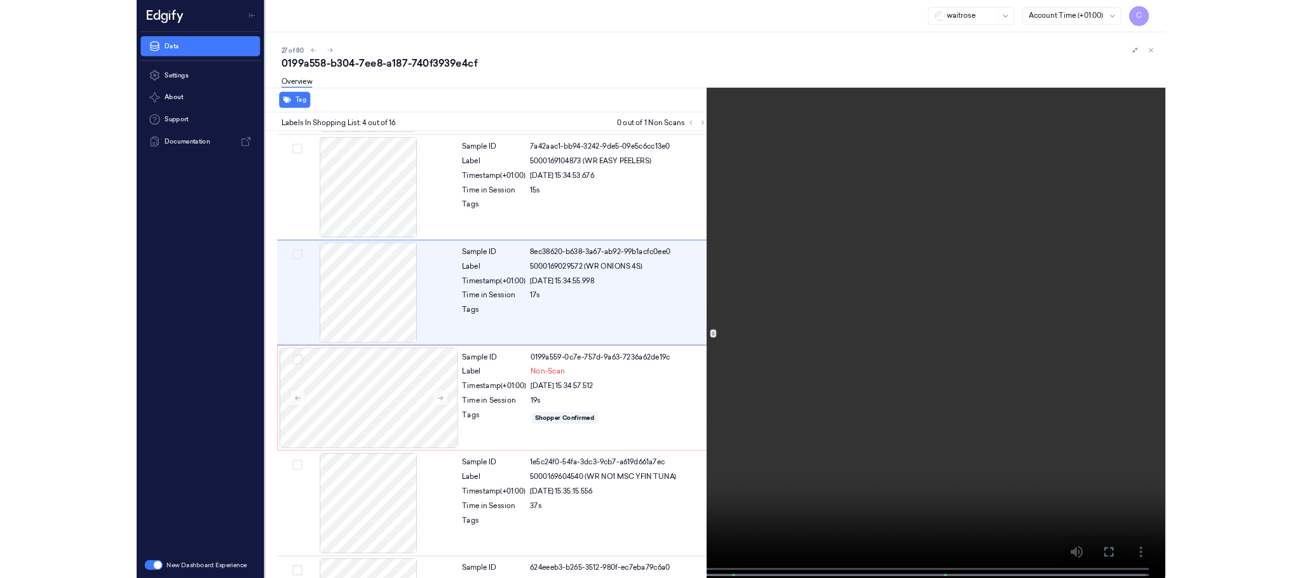
scroll to position [185, 0]
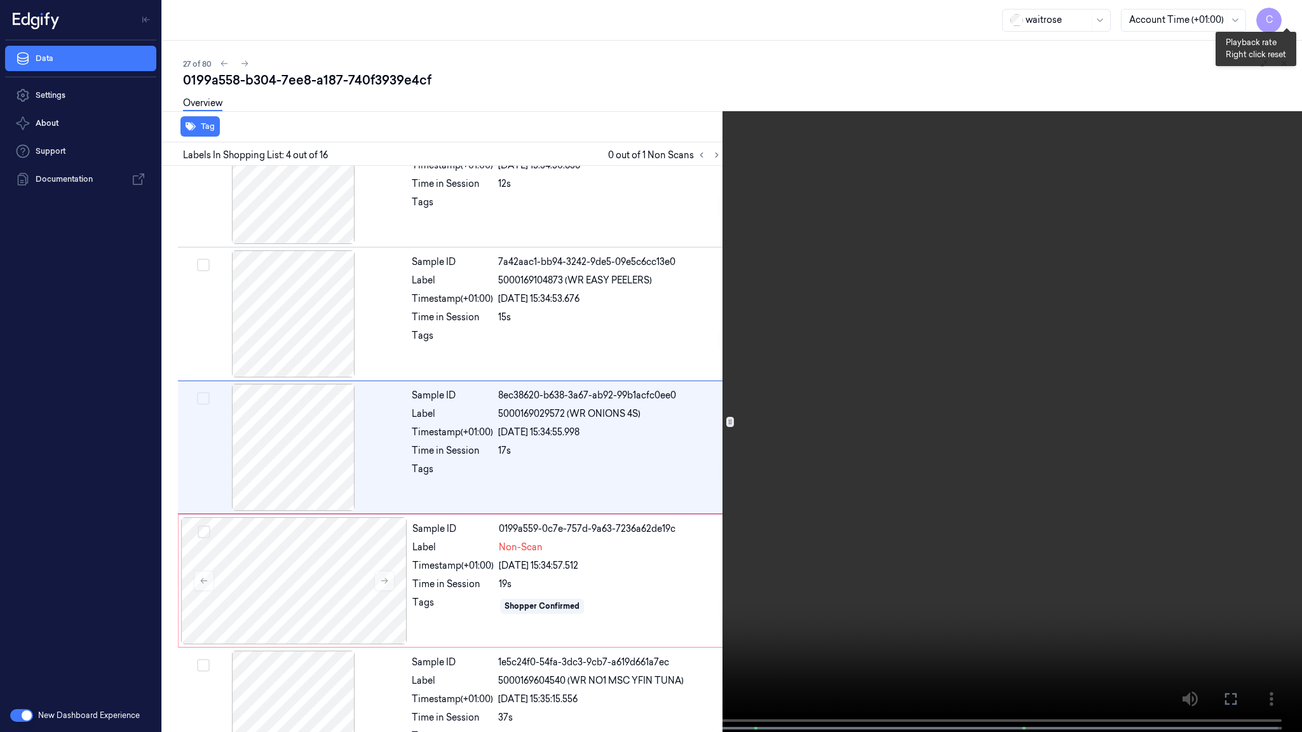
click at [1282, 16] on button "x 2" at bounding box center [1287, 15] width 20 height 20
click at [1282, 16] on button "x 4" at bounding box center [1287, 15] width 20 height 20
click at [629, 434] on video at bounding box center [651, 367] width 1302 height 735
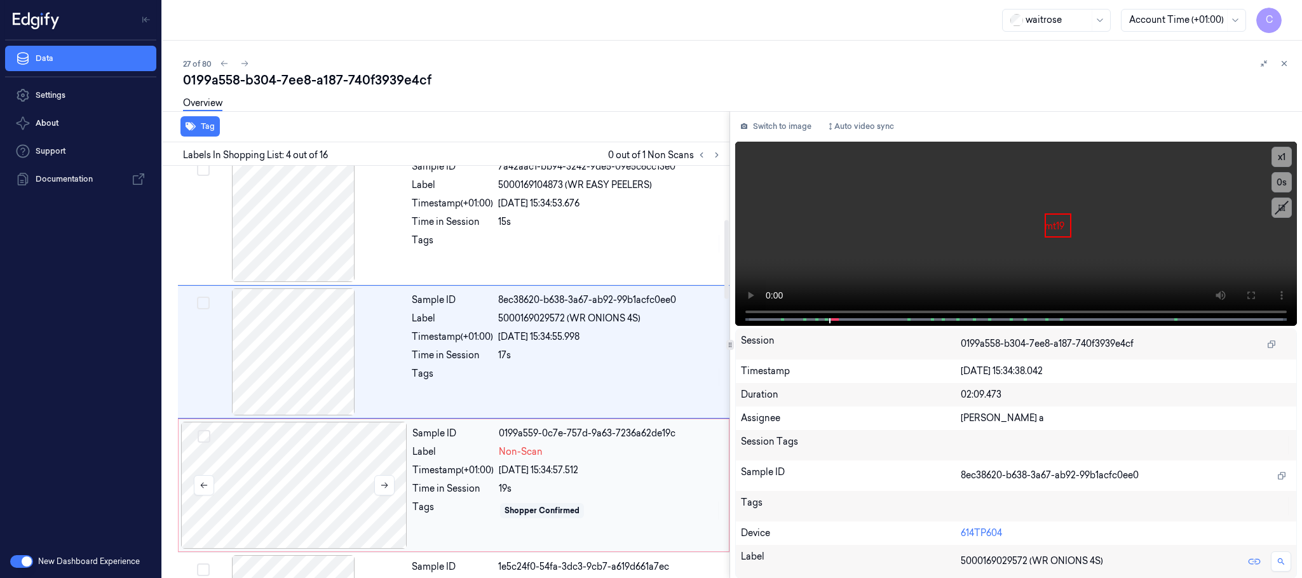
click at [317, 479] on div at bounding box center [294, 485] width 226 height 127
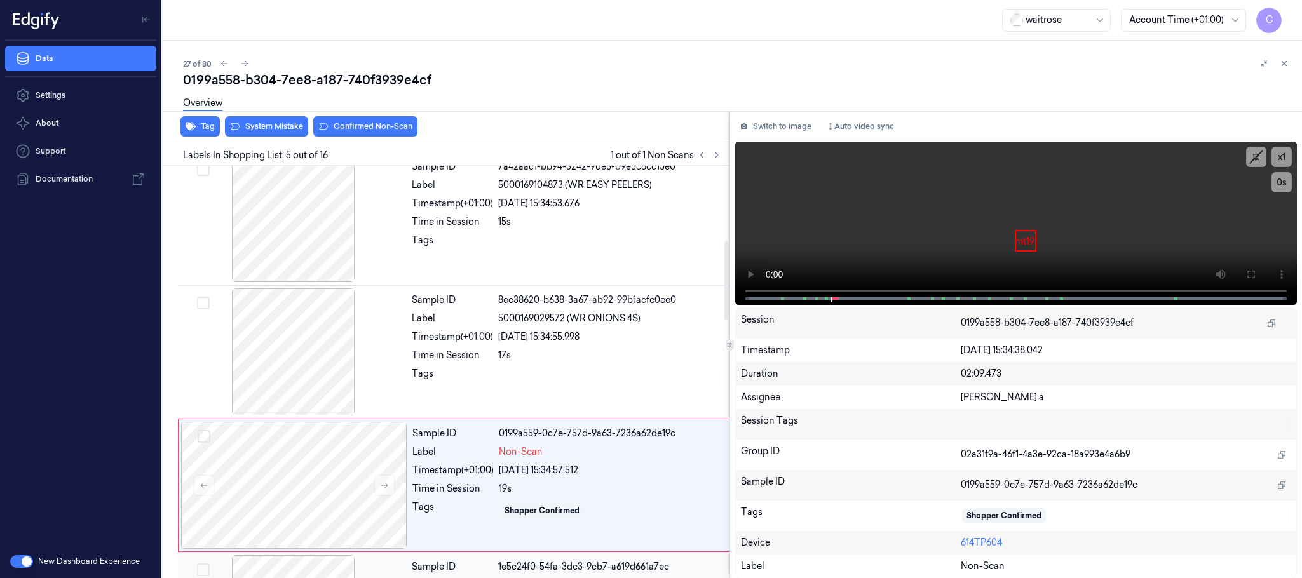
scroll to position [397, 0]
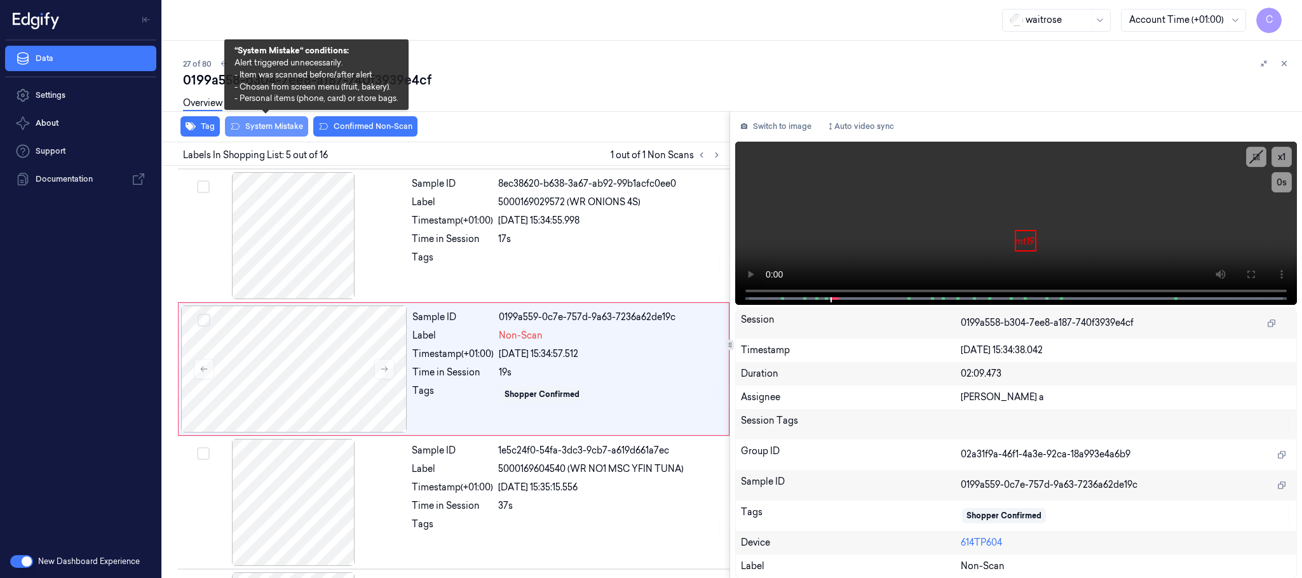
click at [284, 126] on button "System Mistake" at bounding box center [266, 126] width 83 height 20
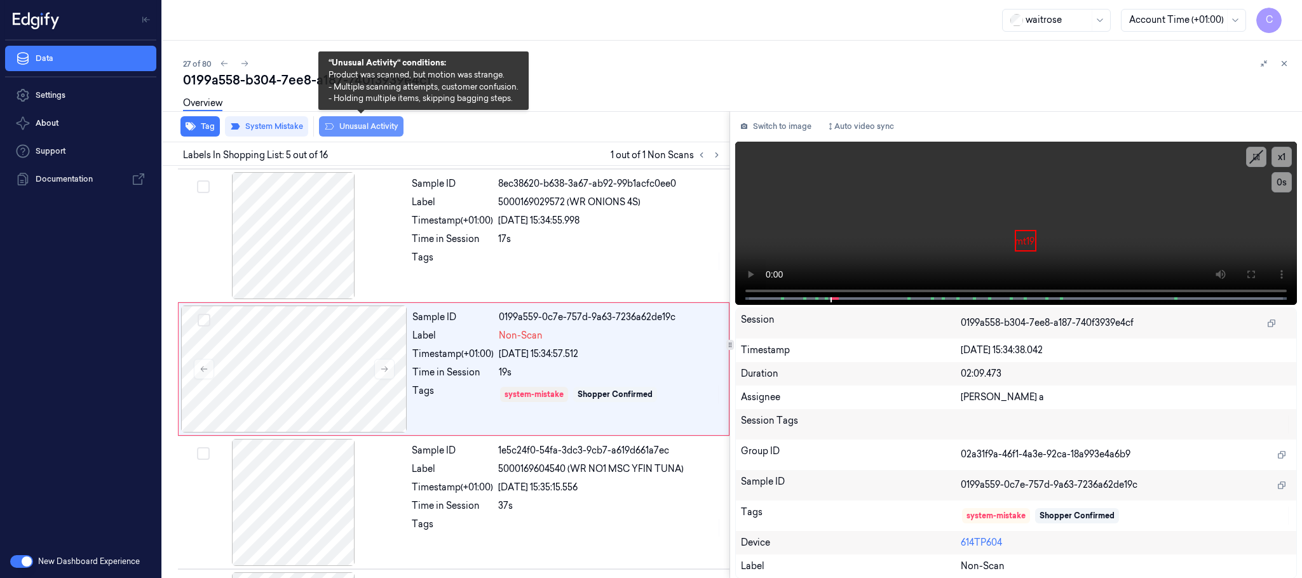
click at [342, 123] on button "Unusual Activity" at bounding box center [361, 126] width 85 height 20
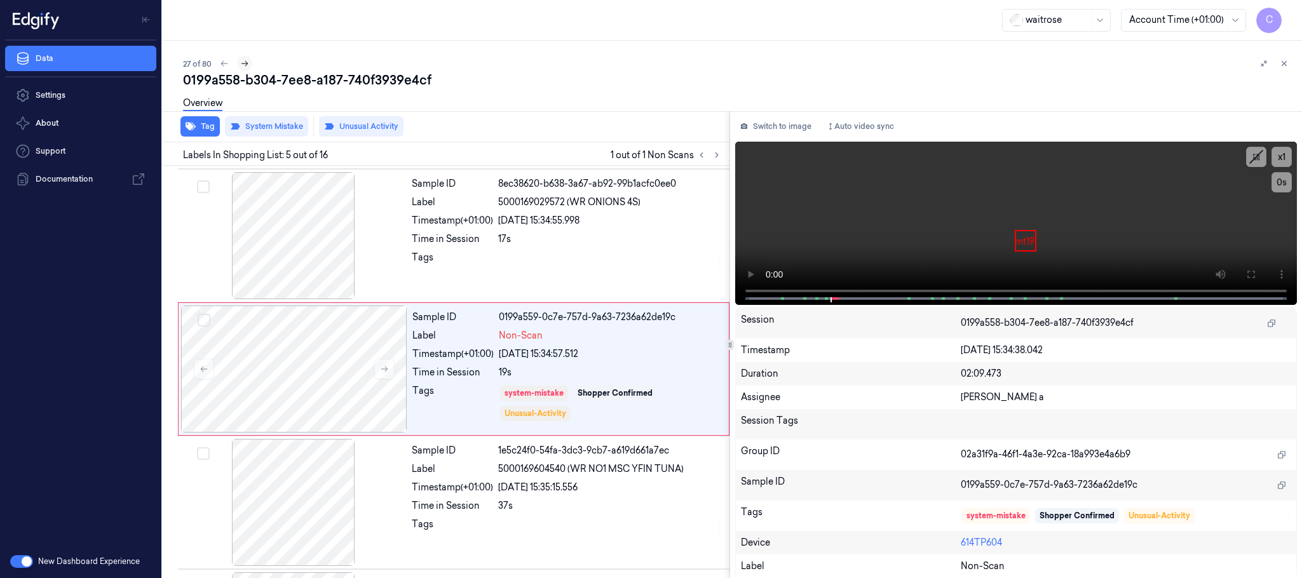
click at [245, 63] on icon at bounding box center [244, 63] width 9 height 9
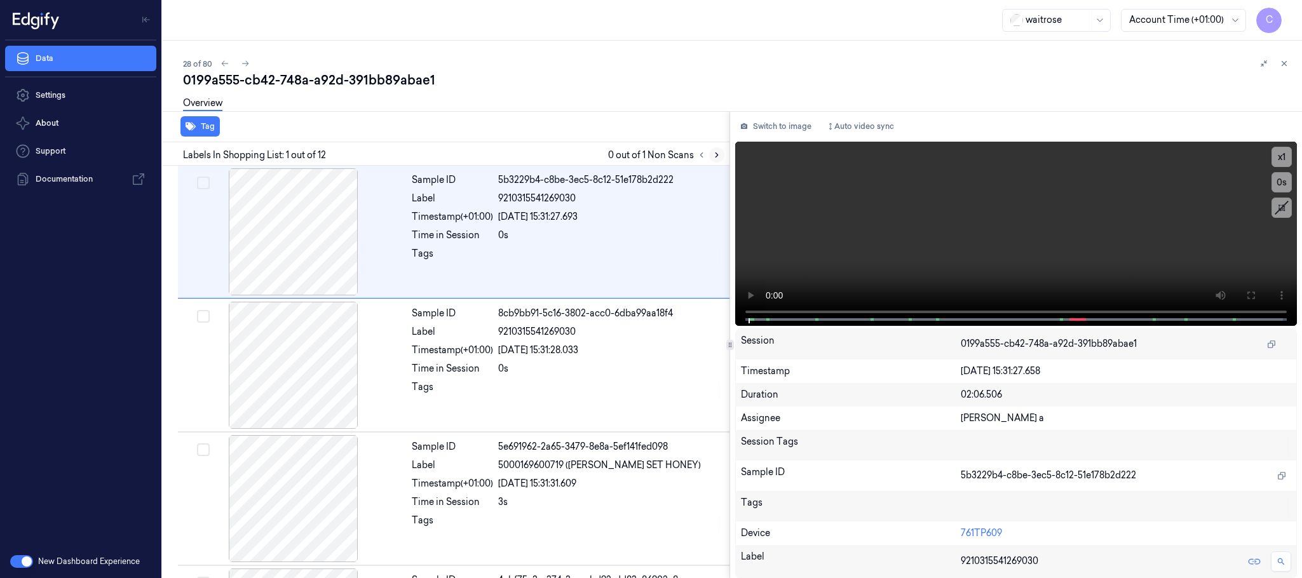
click at [716, 154] on icon at bounding box center [717, 155] width 9 height 9
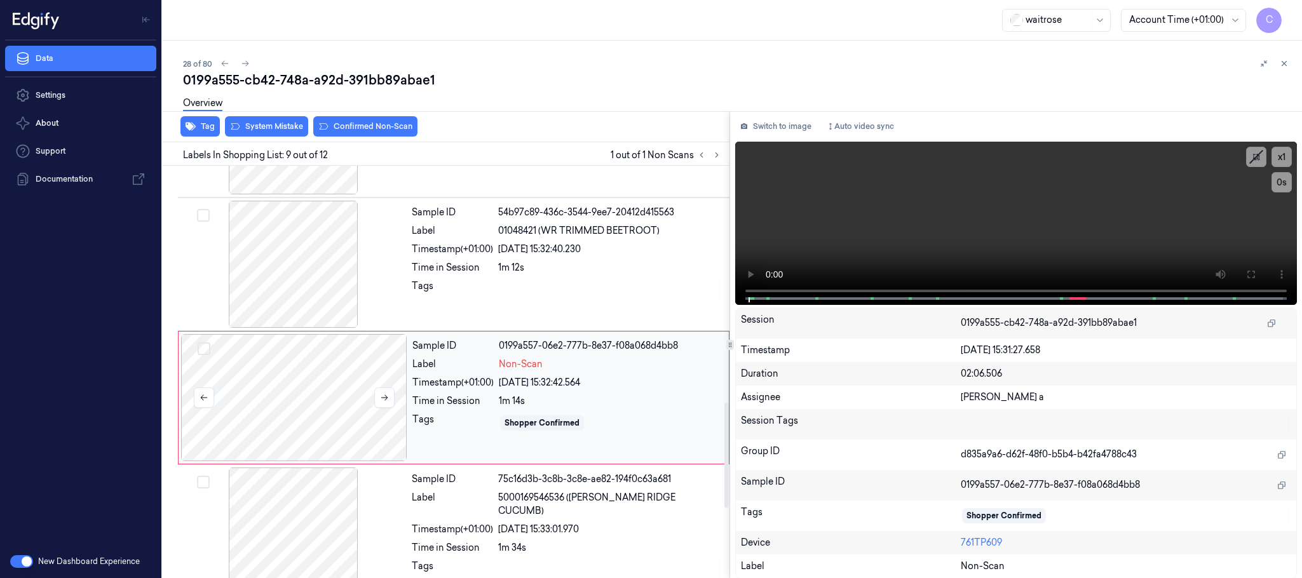
scroll to position [932, 0]
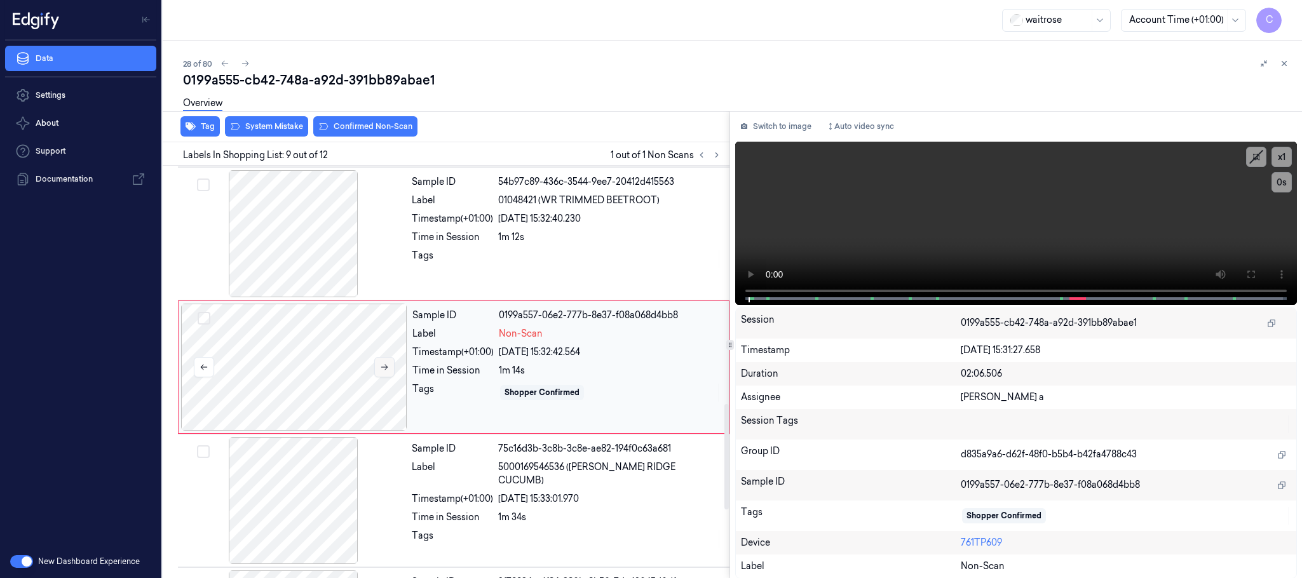
click at [380, 371] on icon at bounding box center [384, 367] width 9 height 9
click at [380, 372] on icon at bounding box center [384, 367] width 9 height 9
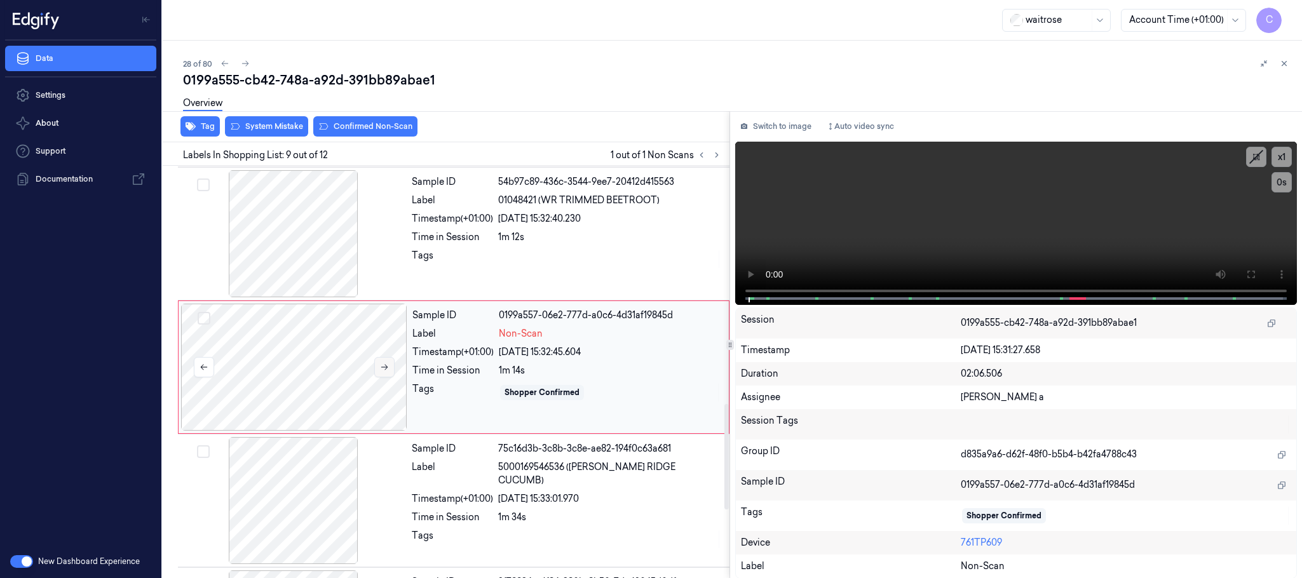
click at [382, 372] on icon at bounding box center [384, 367] width 9 height 9
click at [287, 227] on div at bounding box center [294, 233] width 226 height 127
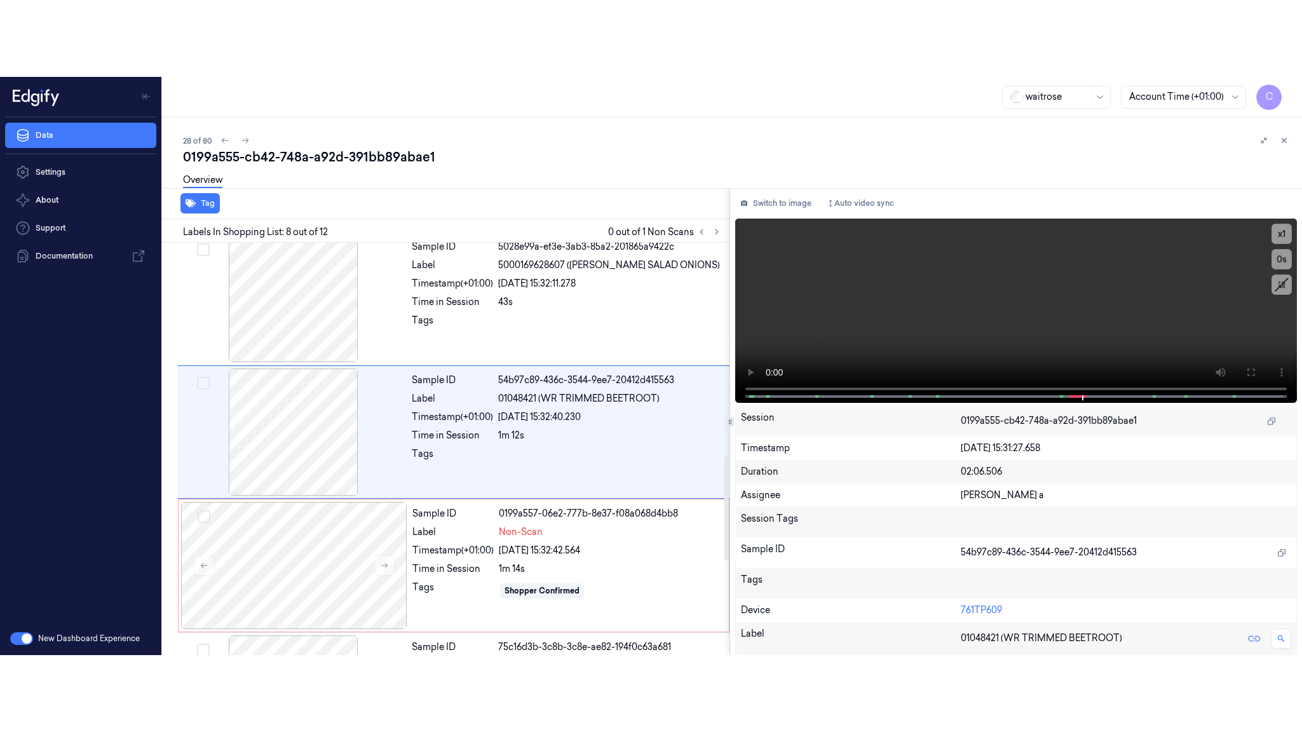
scroll to position [798, 0]
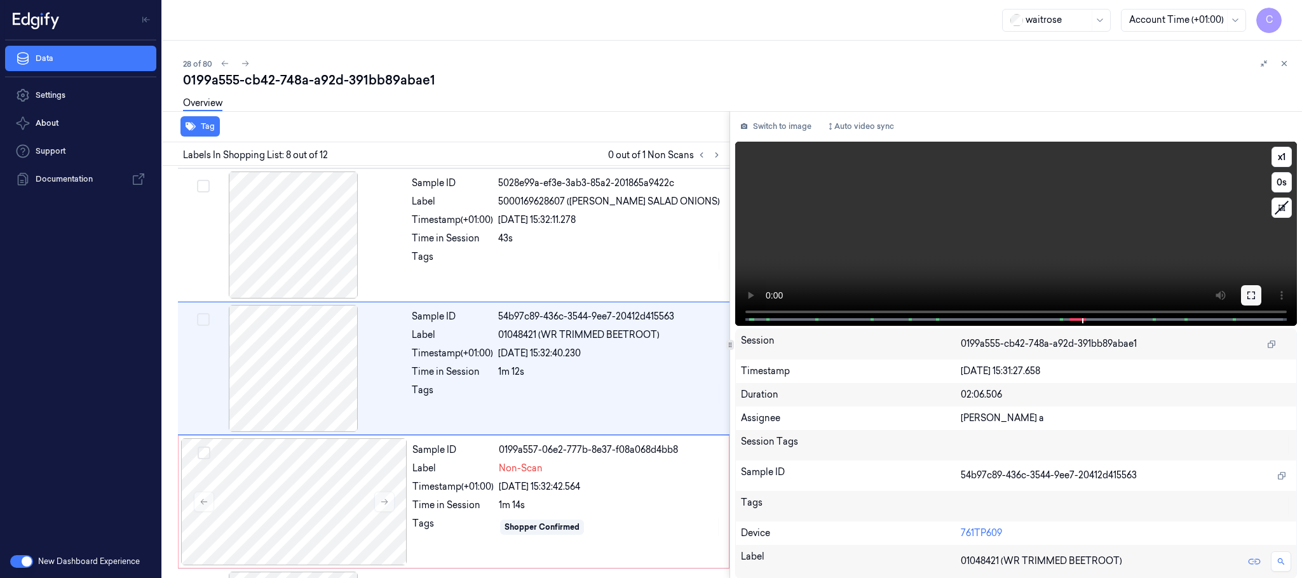
click at [1252, 292] on icon at bounding box center [1252, 295] width 10 height 10
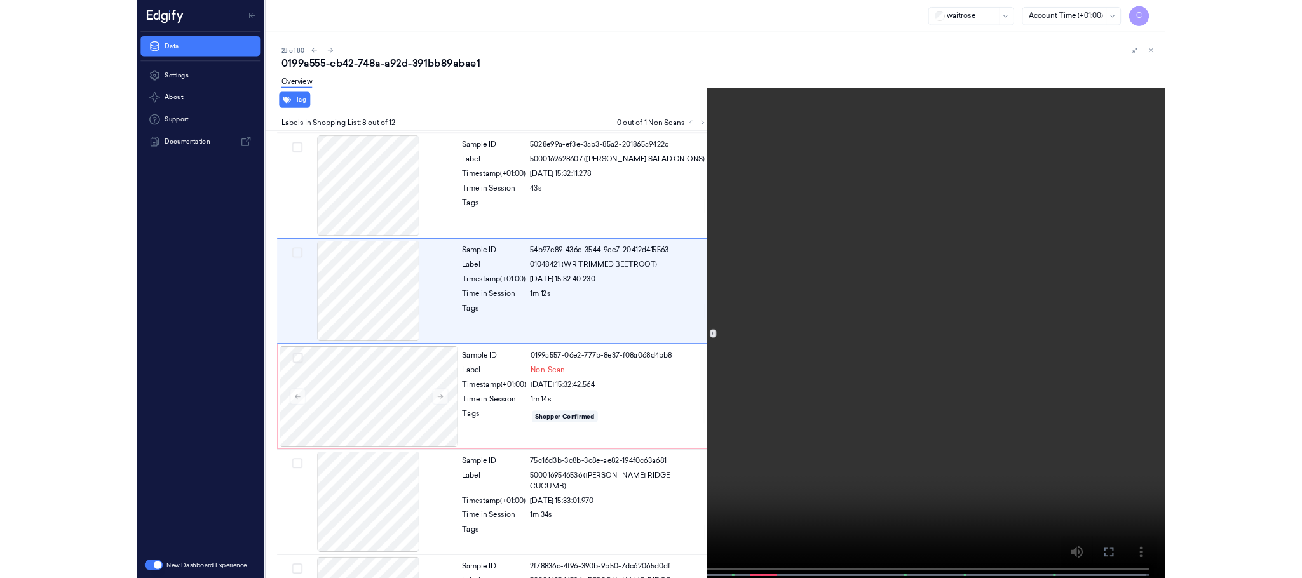
scroll to position [721, 0]
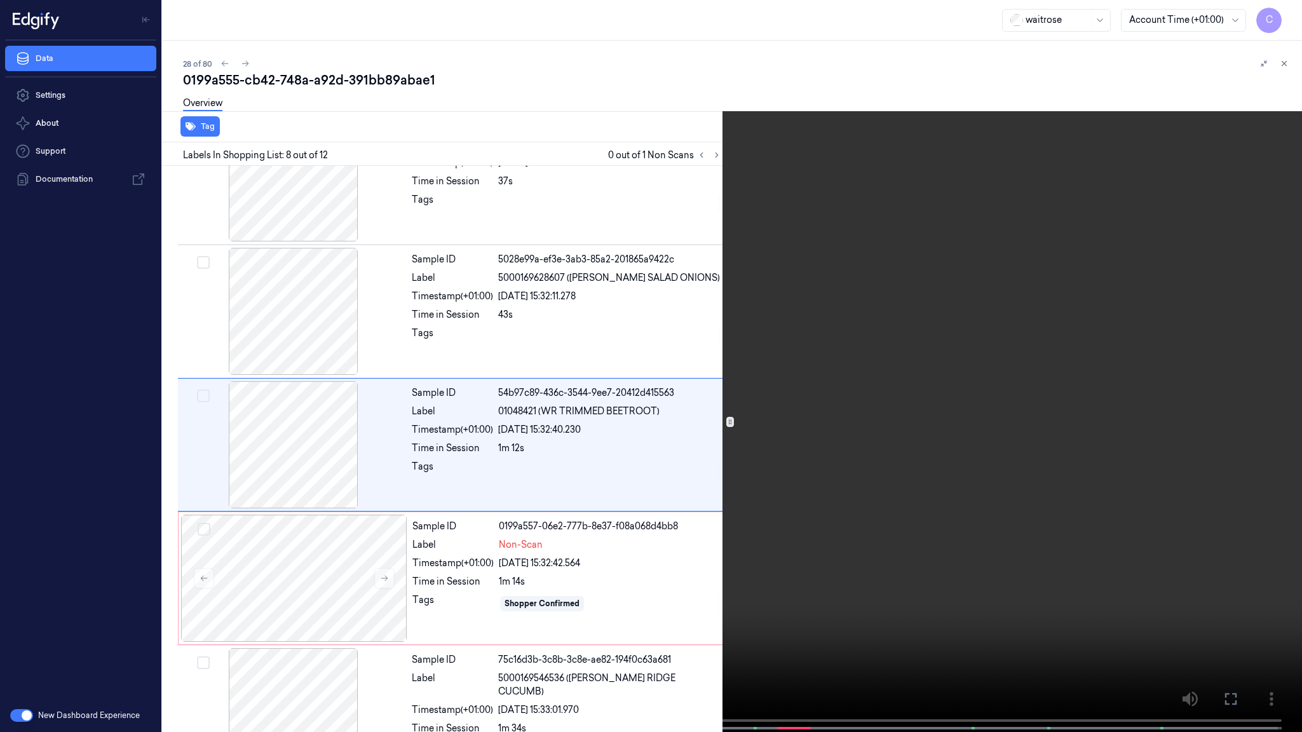
click at [780, 389] on video at bounding box center [651, 367] width 1302 height 735
click at [636, 445] on video at bounding box center [651, 367] width 1302 height 735
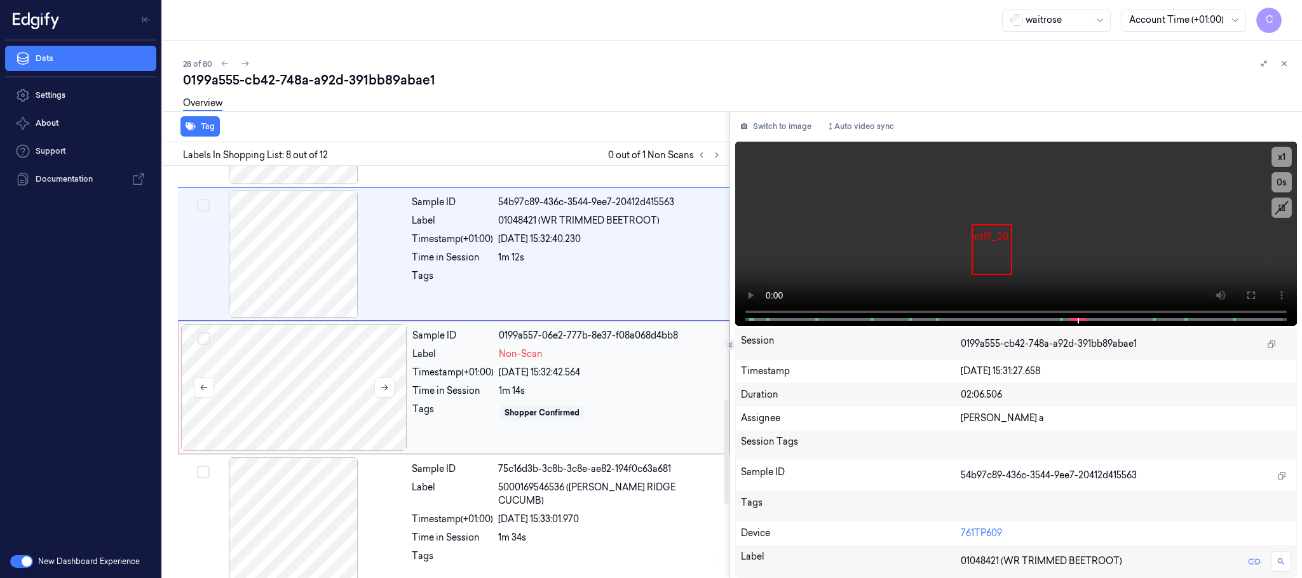
click at [301, 384] on div at bounding box center [294, 387] width 226 height 127
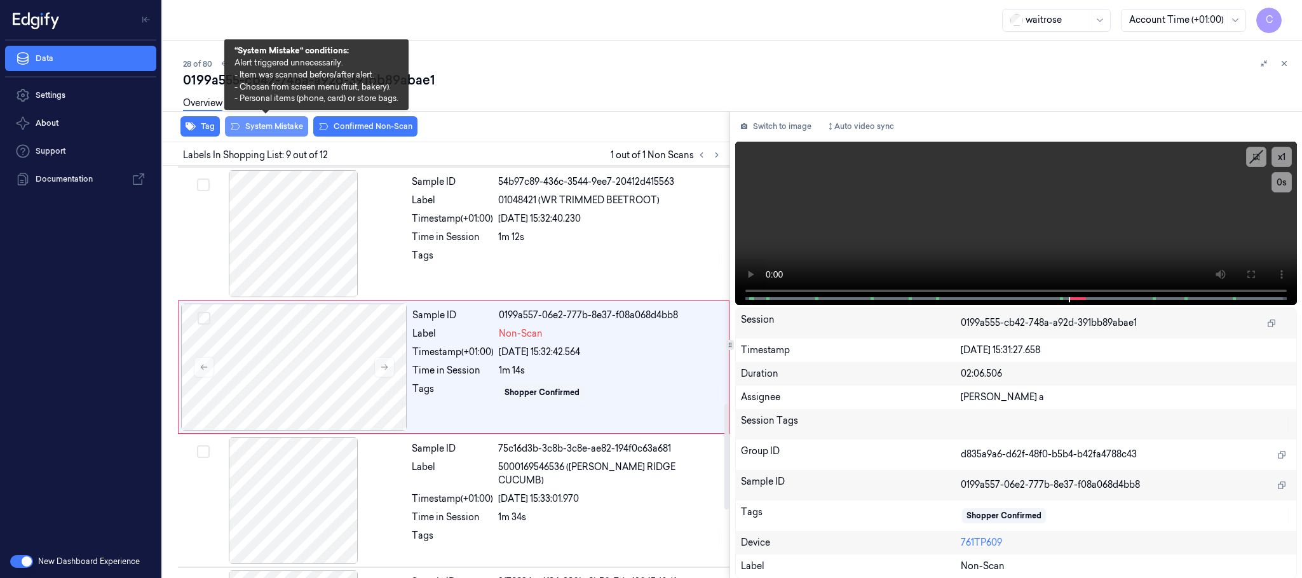
click at [271, 132] on button "System Mistake" at bounding box center [266, 126] width 83 height 20
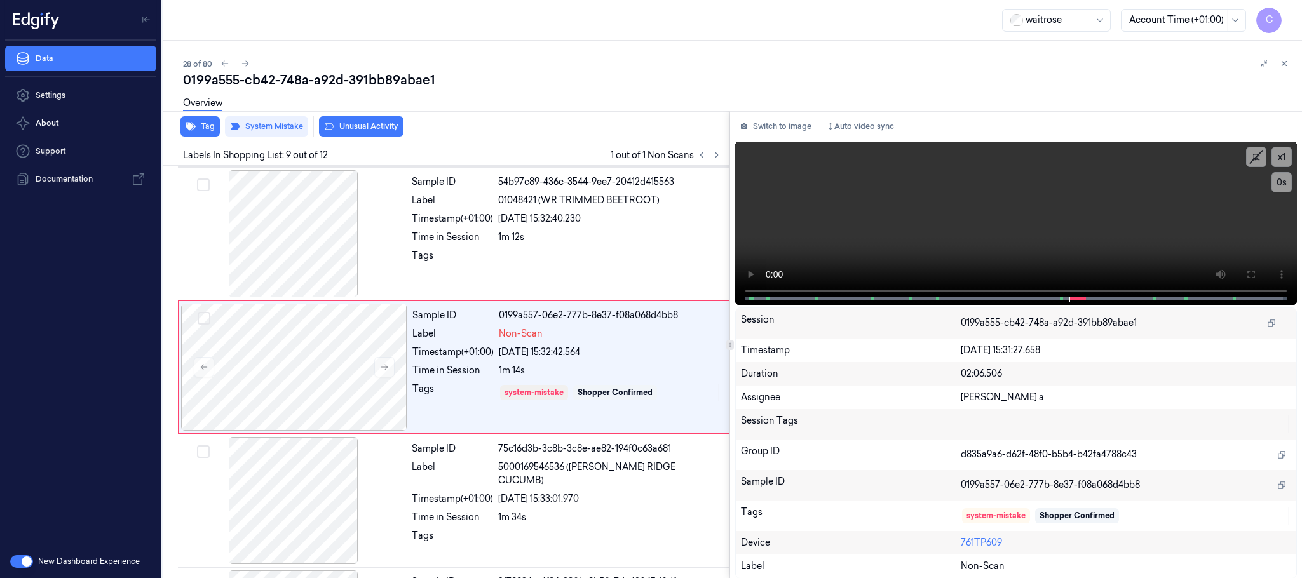
click at [340, 126] on button "Unusual Activity" at bounding box center [361, 126] width 85 height 20
click at [203, 126] on button "Tag" at bounding box center [200, 126] width 39 height 20
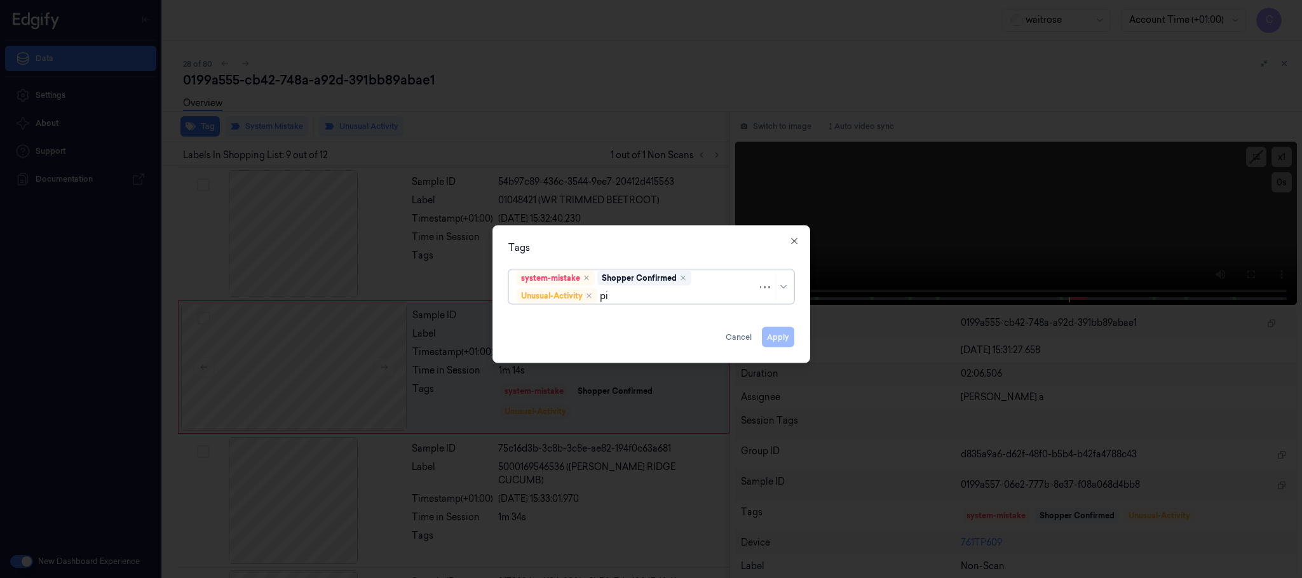
type input "pic"
click at [639, 308] on div "Picklist item alert" at bounding box center [651, 321] width 285 height 27
click at [633, 323] on div "Picklist item alert" at bounding box center [651, 321] width 269 height 13
click at [652, 243] on div "Tags" at bounding box center [652, 248] width 286 height 13
click at [774, 336] on button "Apply" at bounding box center [778, 337] width 32 height 20
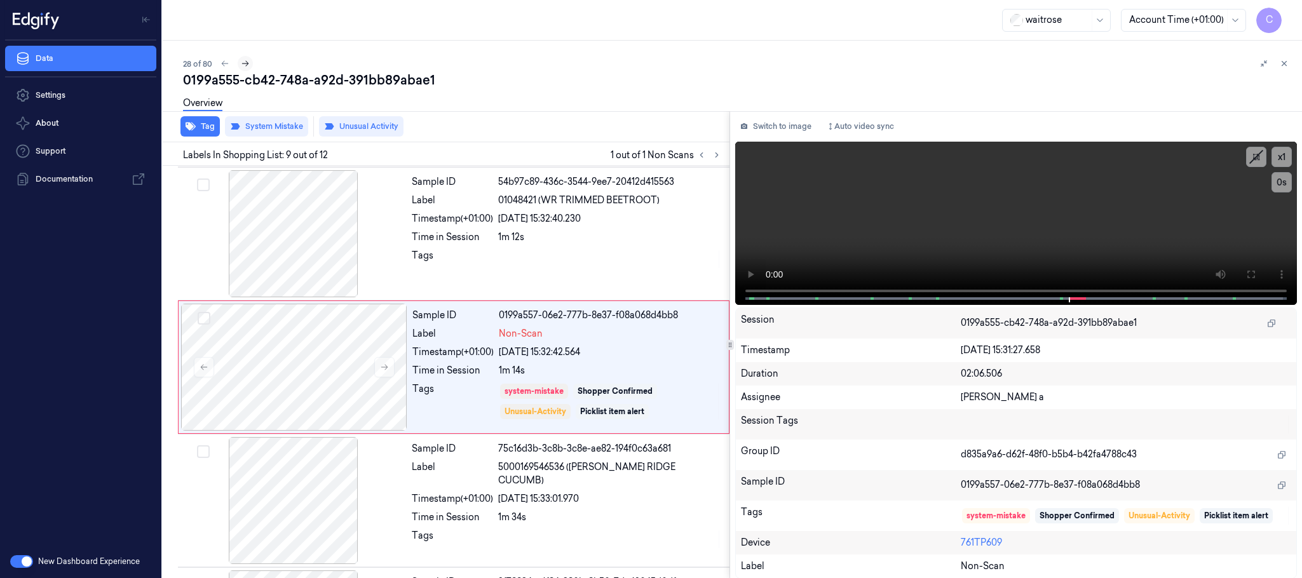
click at [247, 60] on icon at bounding box center [245, 63] width 9 height 9
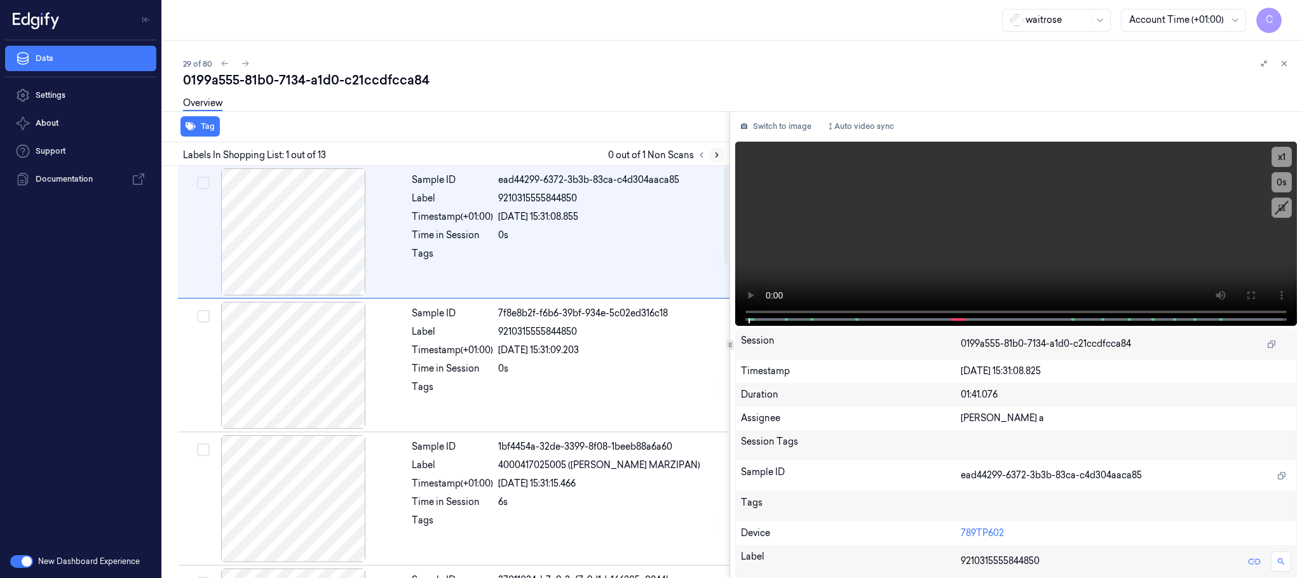
click at [714, 151] on icon at bounding box center [717, 155] width 9 height 9
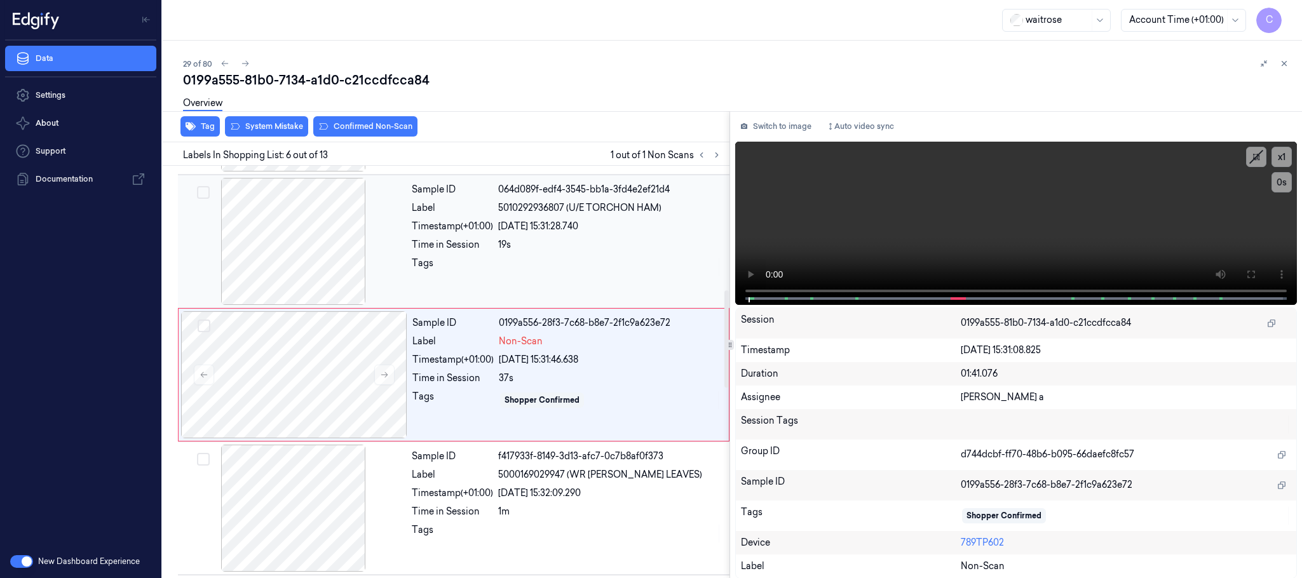
scroll to position [530, 0]
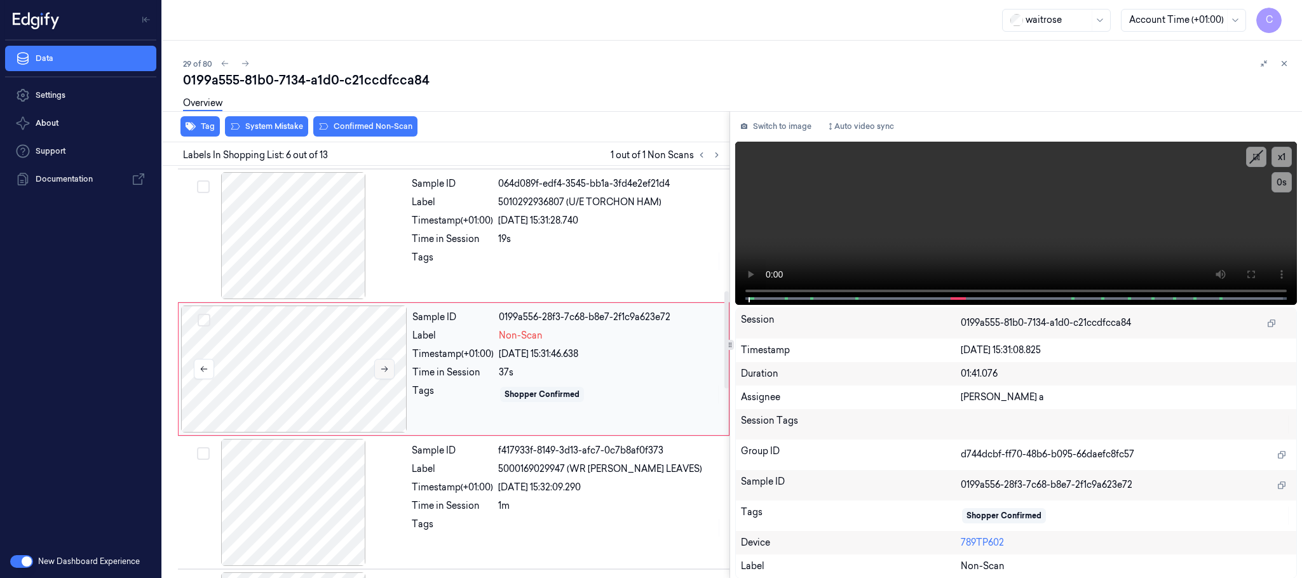
click at [388, 374] on icon at bounding box center [384, 369] width 9 height 9
click at [387, 374] on icon at bounding box center [384, 369] width 9 height 9
click at [278, 240] on div at bounding box center [294, 235] width 226 height 127
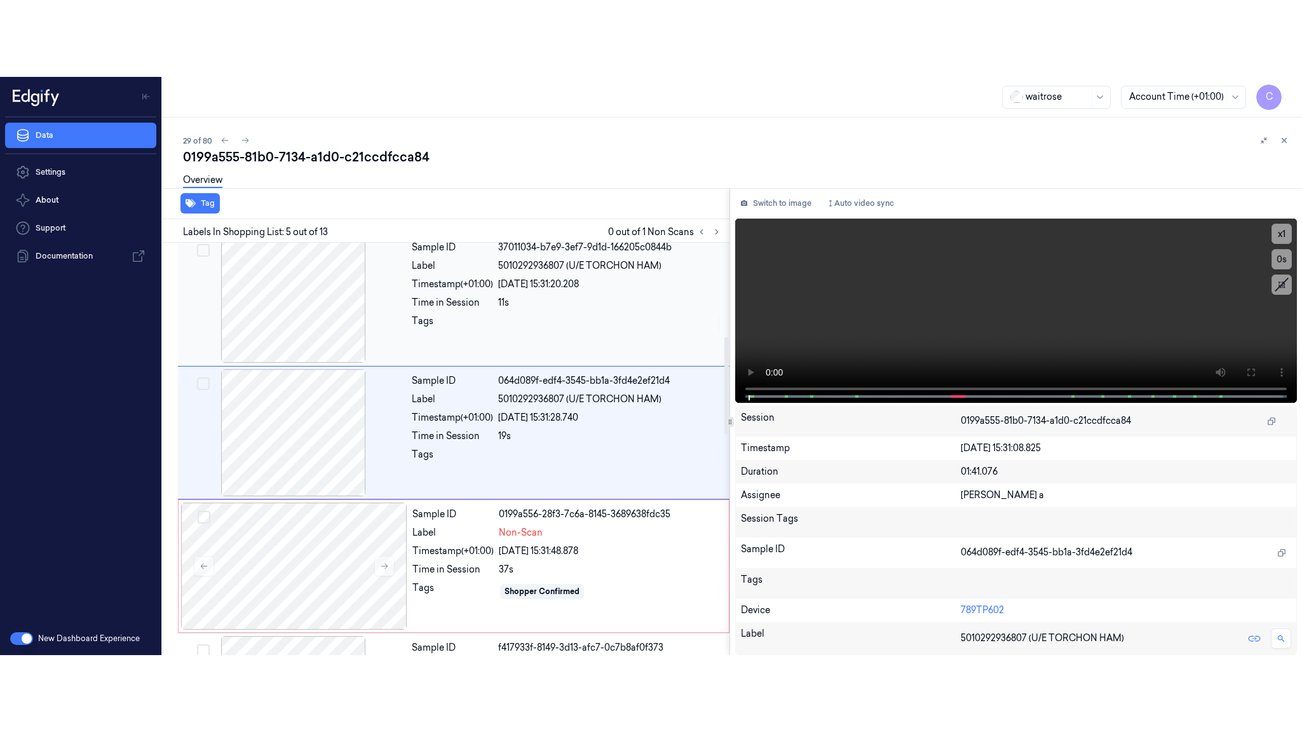
scroll to position [397, 0]
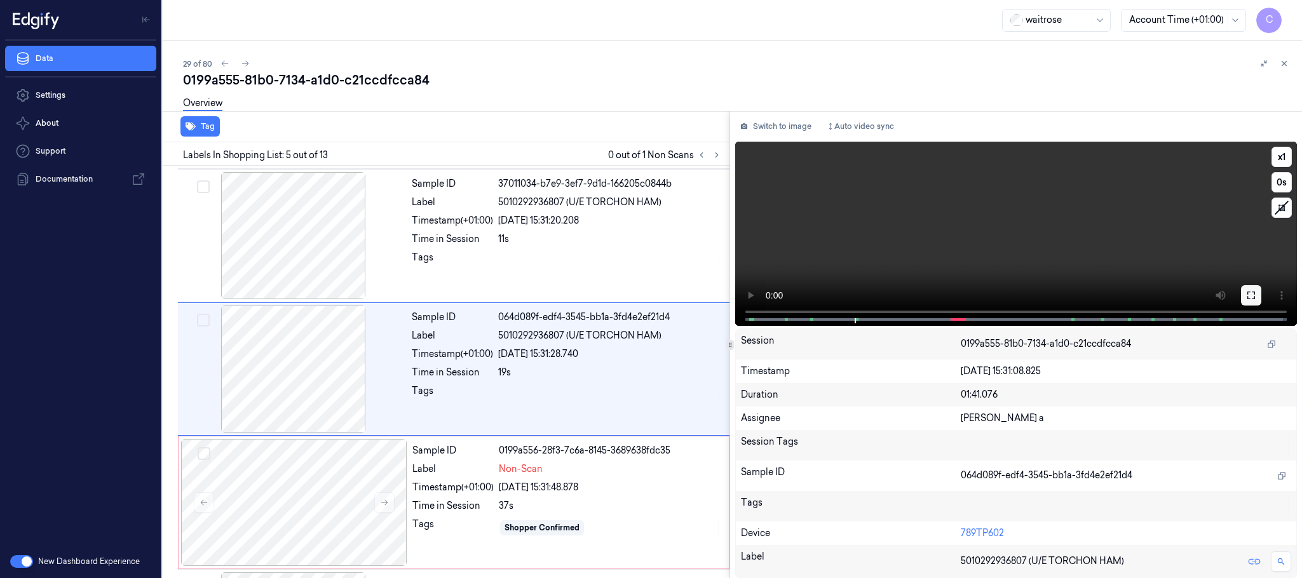
click at [1248, 296] on icon at bounding box center [1252, 295] width 10 height 10
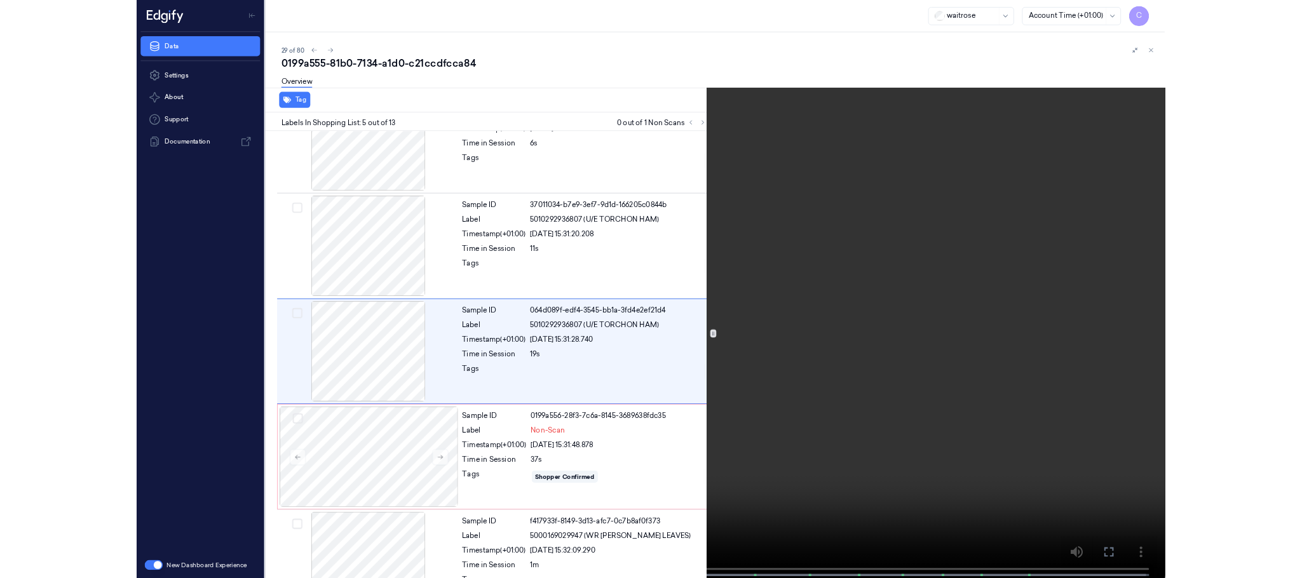
scroll to position [319, 0]
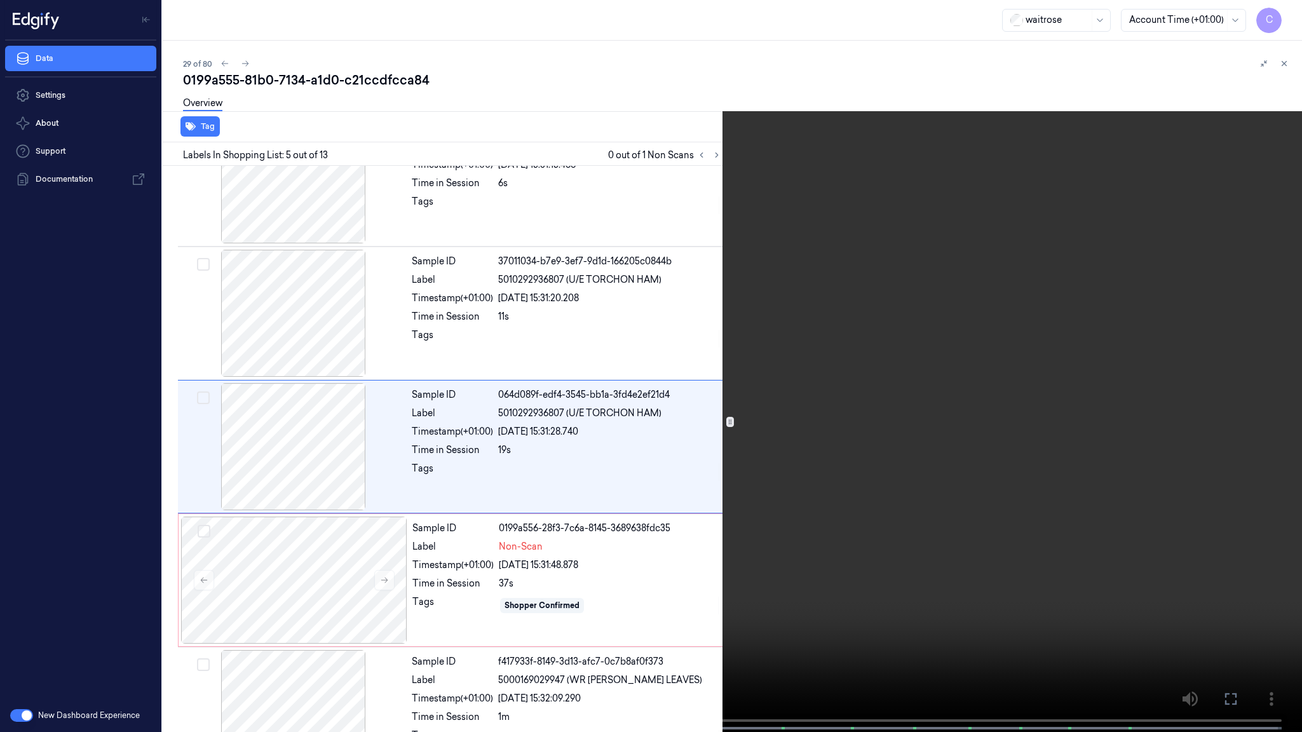
click at [649, 491] on video at bounding box center [651, 367] width 1302 height 735
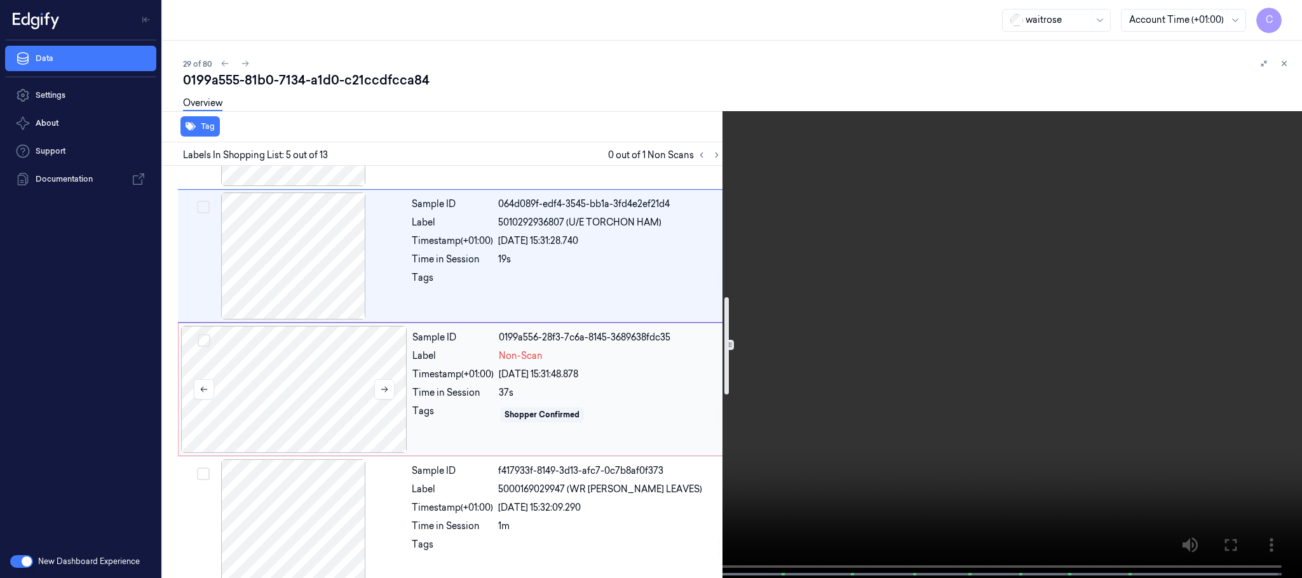
scroll to position [605, 0]
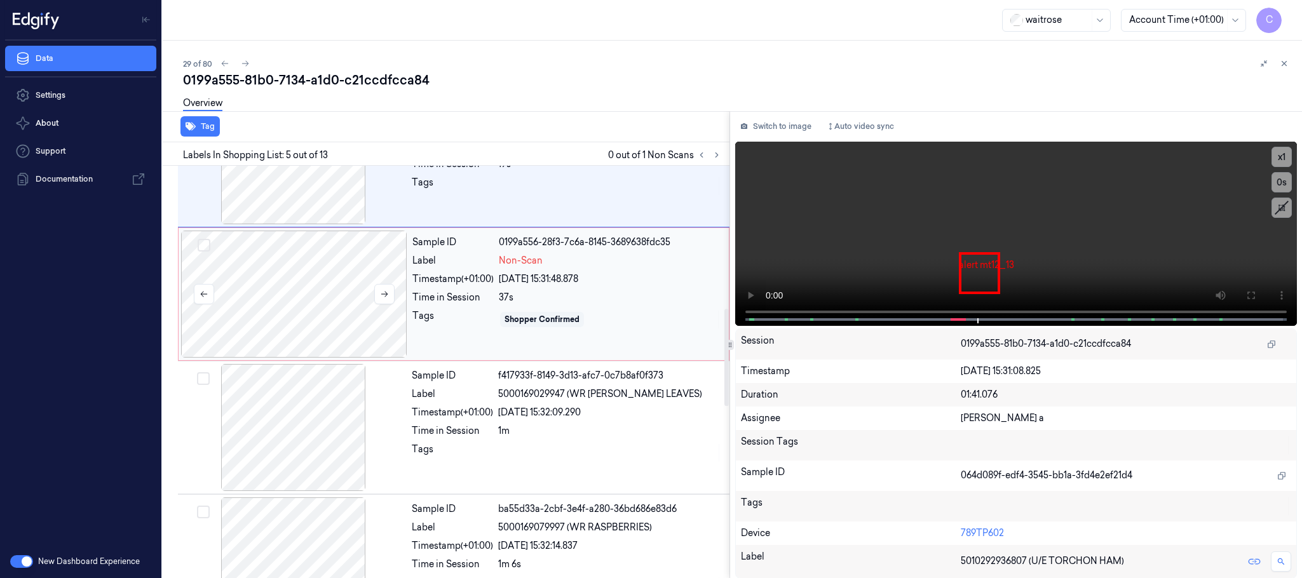
click at [292, 311] on div at bounding box center [294, 294] width 226 height 127
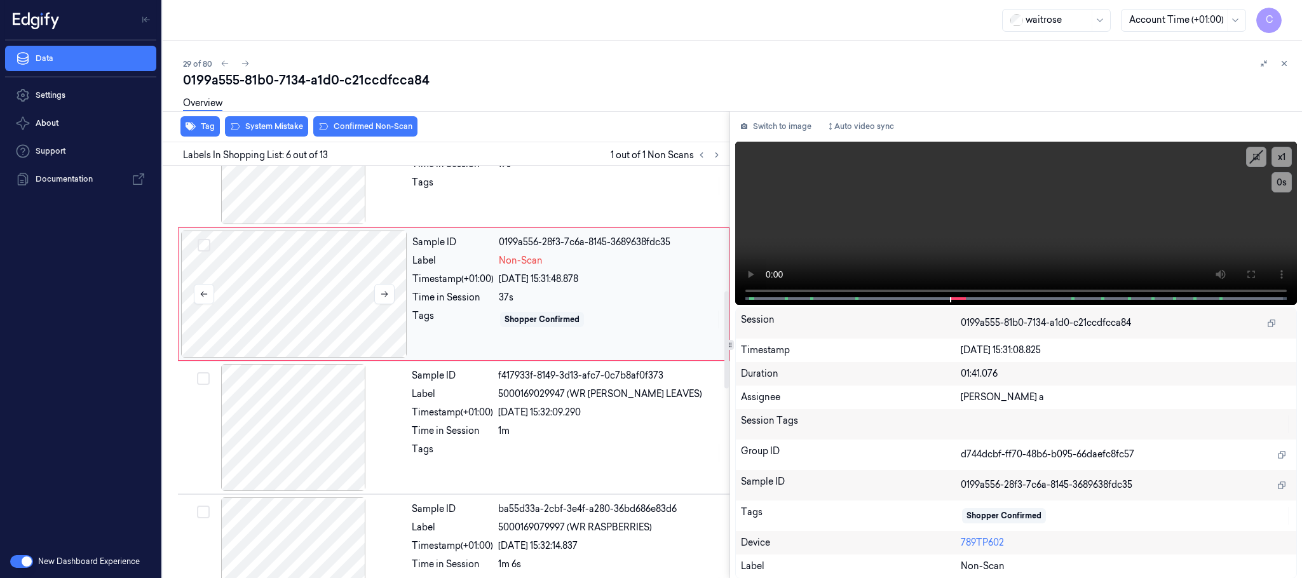
scroll to position [530, 0]
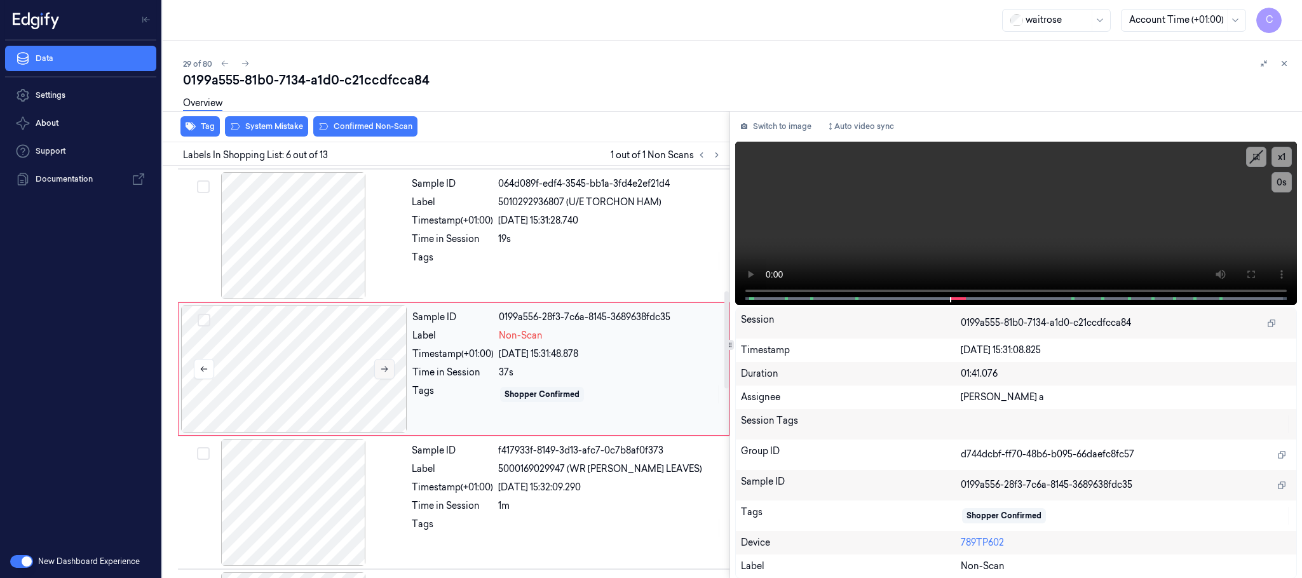
click at [380, 372] on icon at bounding box center [384, 369] width 9 height 9
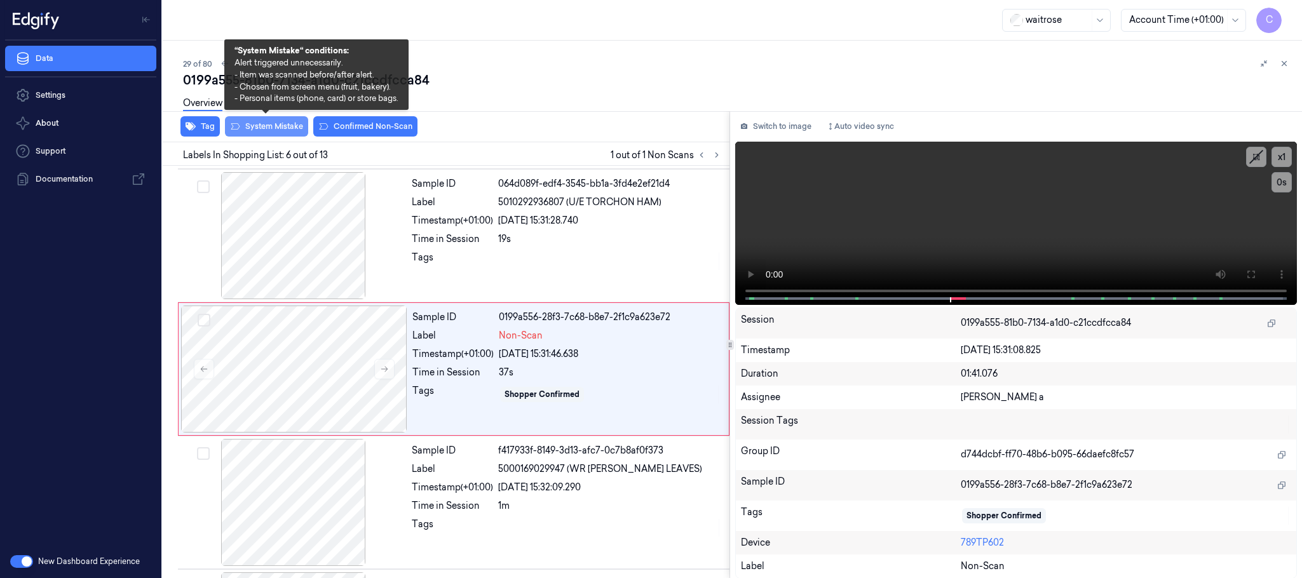
click at [268, 125] on button "System Mistake" at bounding box center [266, 126] width 83 height 20
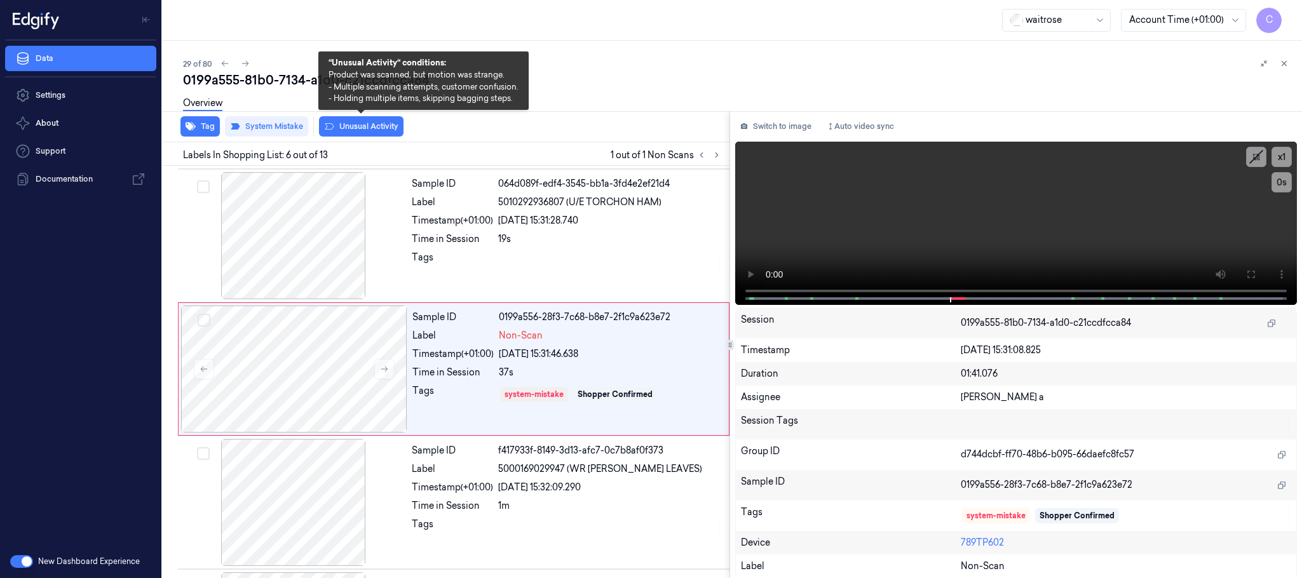
click at [336, 126] on button "Unusual Activity" at bounding box center [361, 126] width 85 height 20
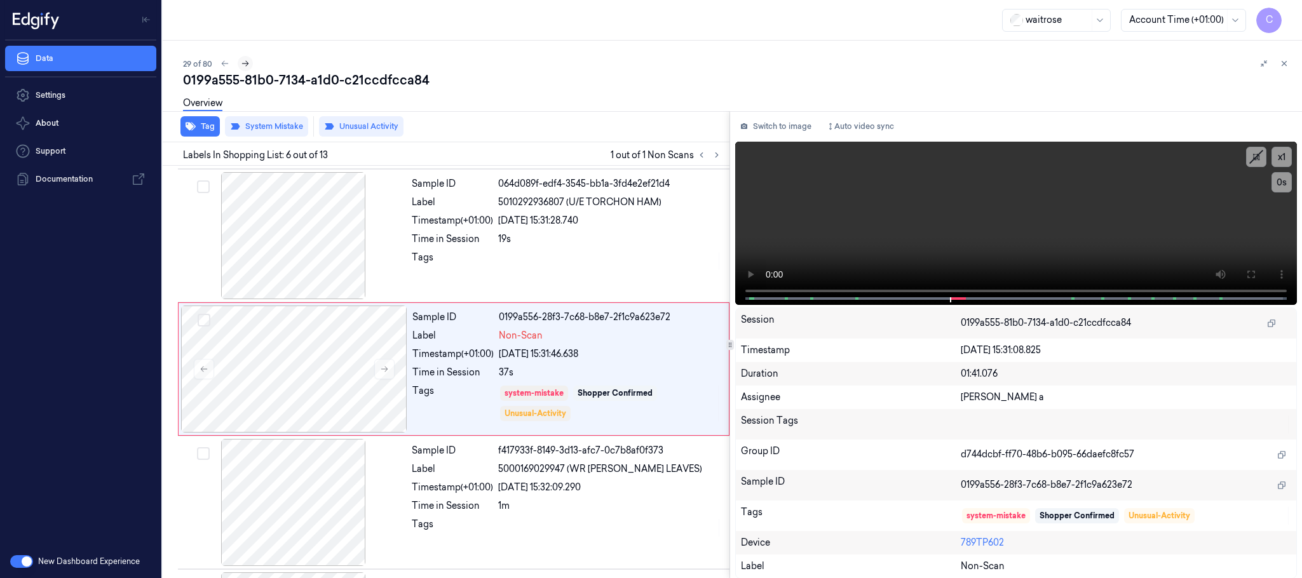
click at [243, 60] on icon at bounding box center [245, 63] width 9 height 9
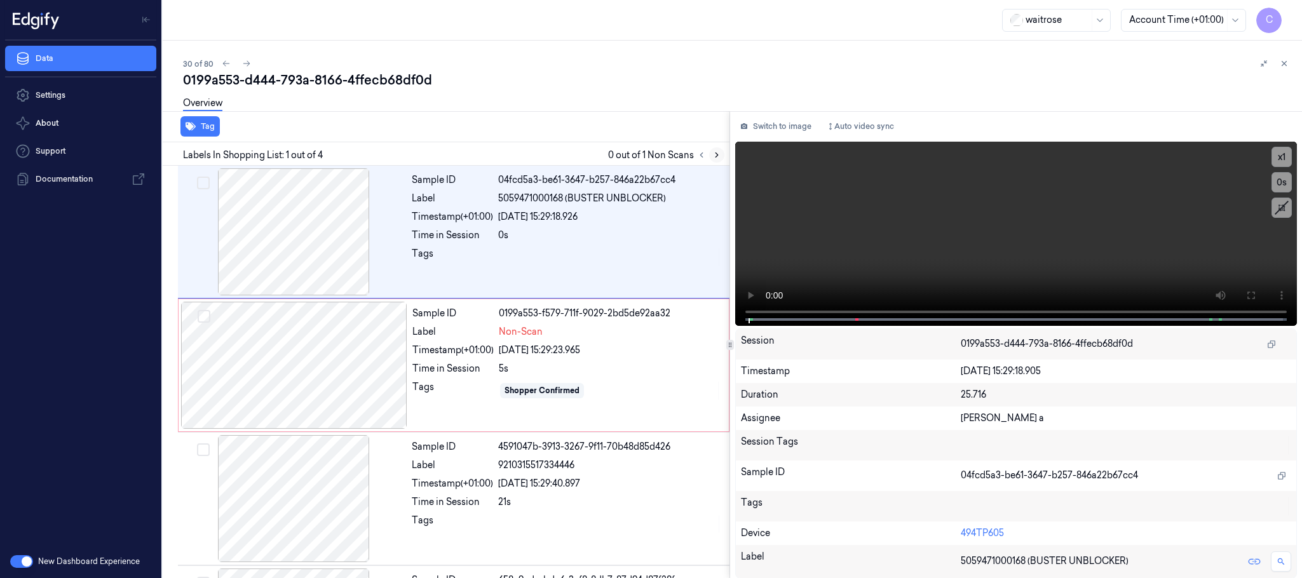
click at [717, 154] on icon at bounding box center [717, 155] width 9 height 9
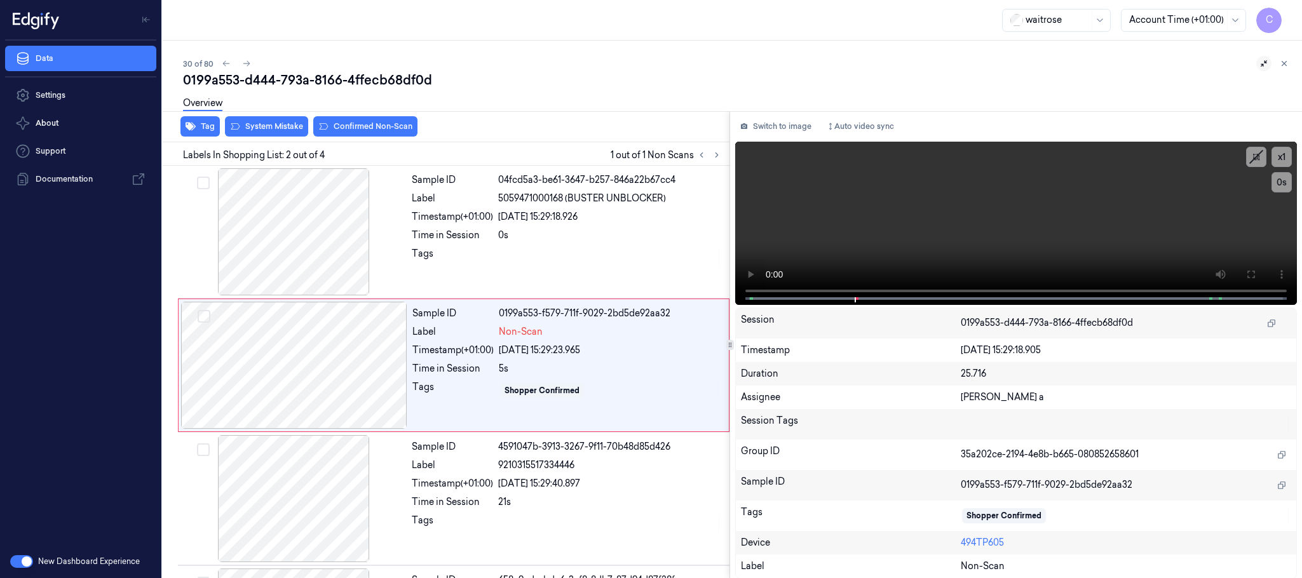
click at [1268, 65] on icon at bounding box center [1264, 63] width 9 height 9
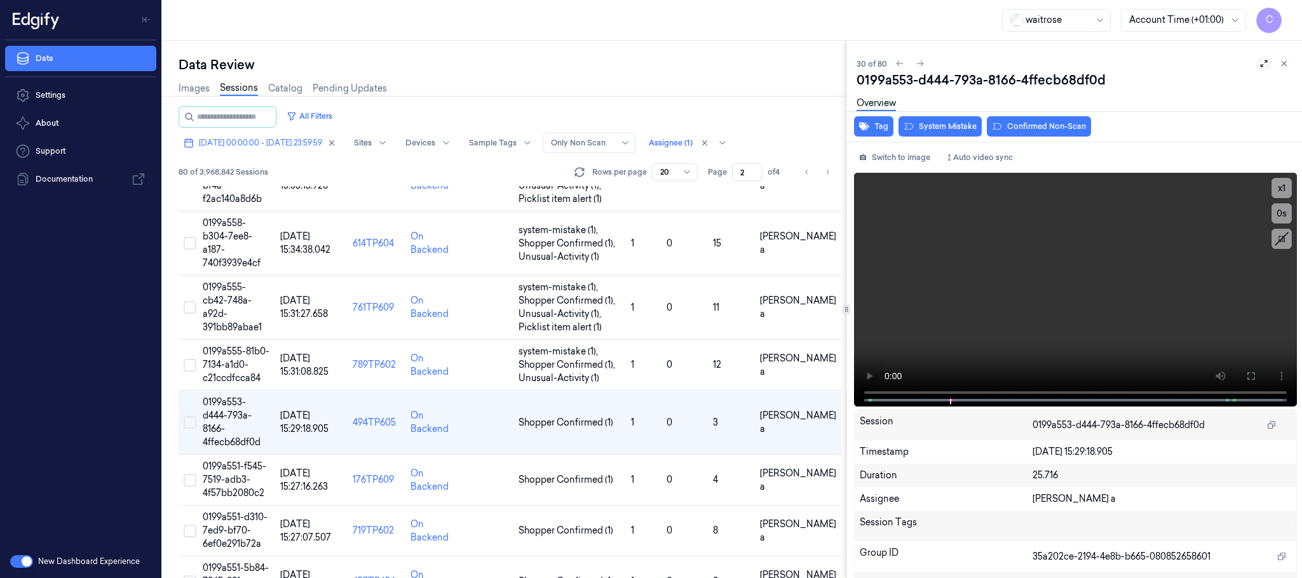
click at [1260, 59] on icon at bounding box center [1264, 63] width 9 height 9
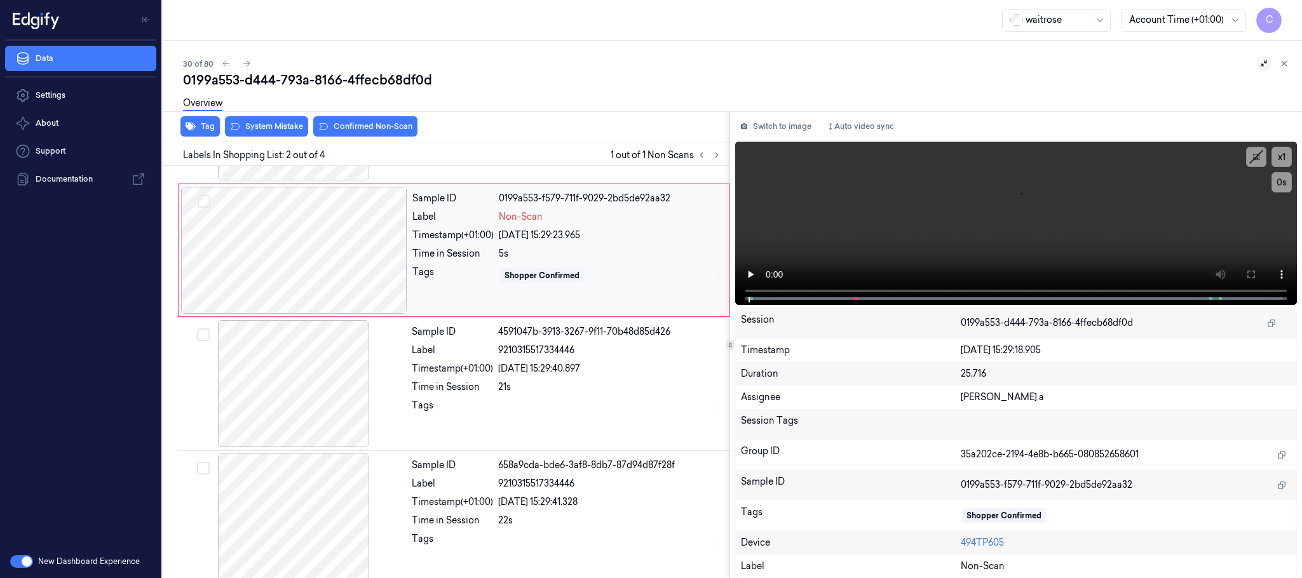
scroll to position [100, 0]
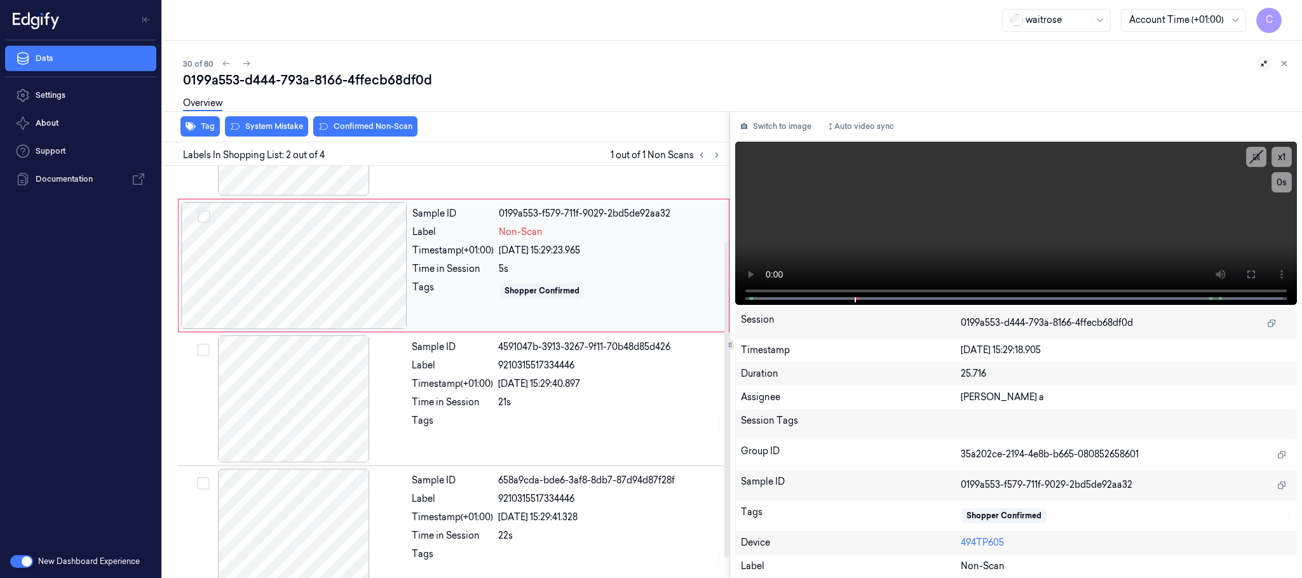
click at [388, 260] on div at bounding box center [294, 265] width 226 height 127
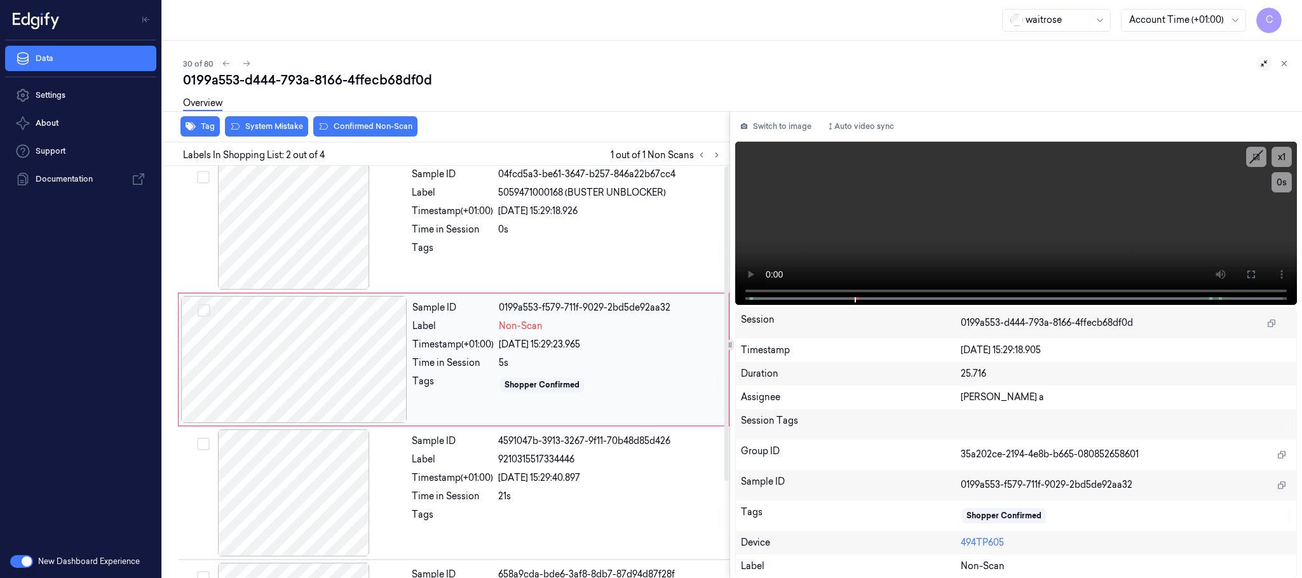
scroll to position [0, 0]
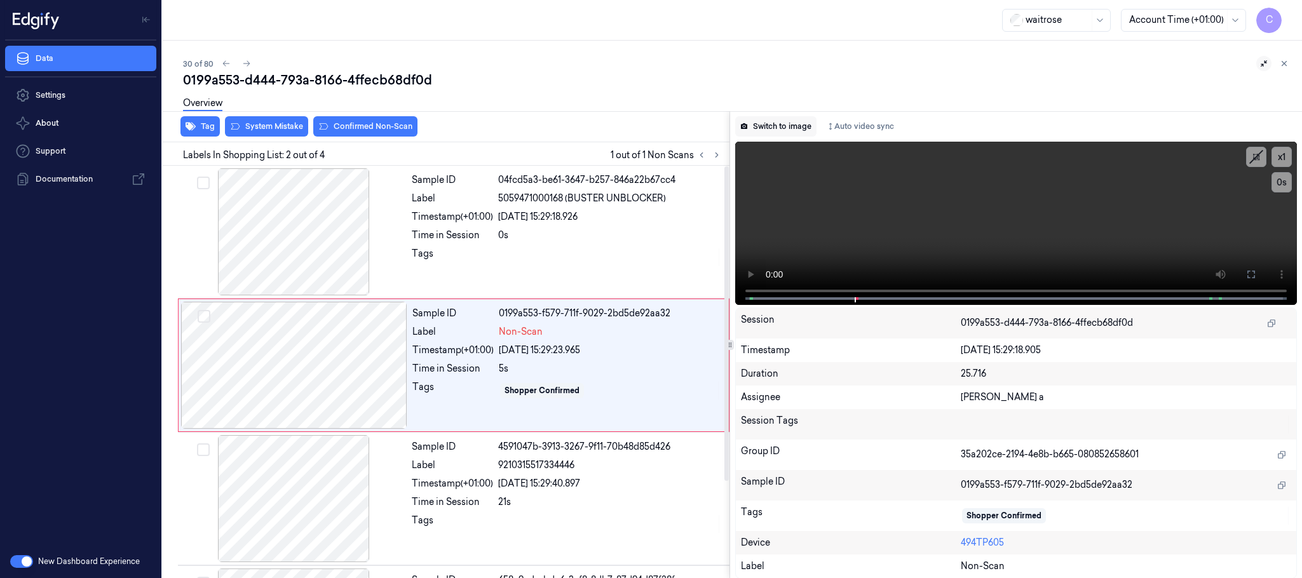
click at [779, 124] on button "Switch to image" at bounding box center [775, 126] width 81 height 20
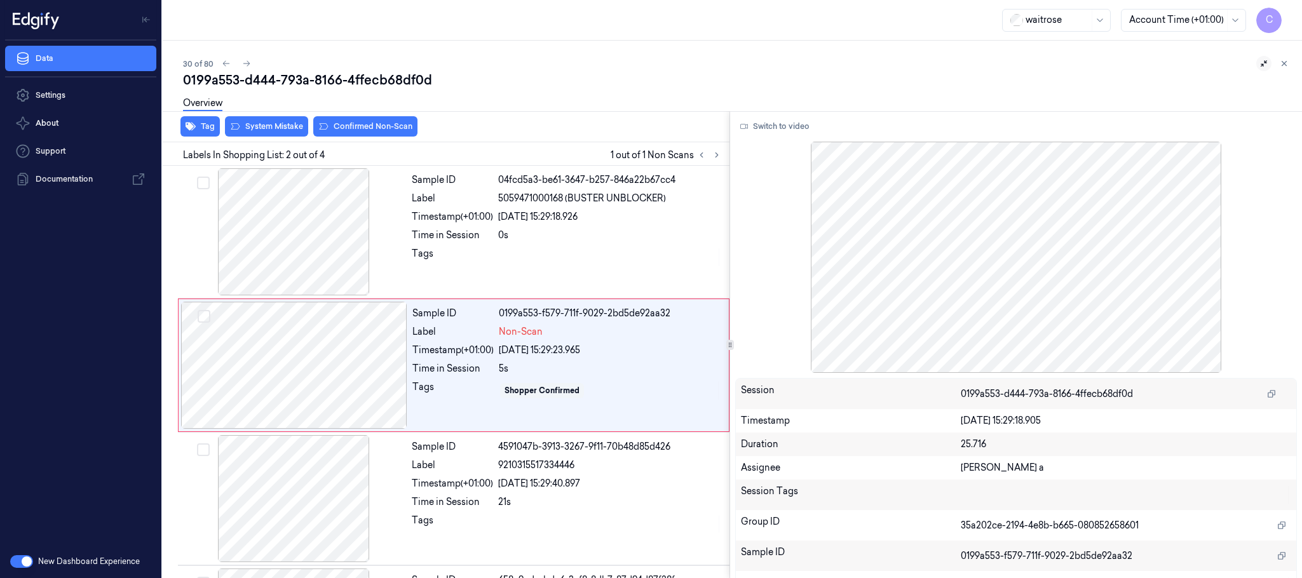
click at [779, 124] on button "Switch to video" at bounding box center [774, 126] width 79 height 20
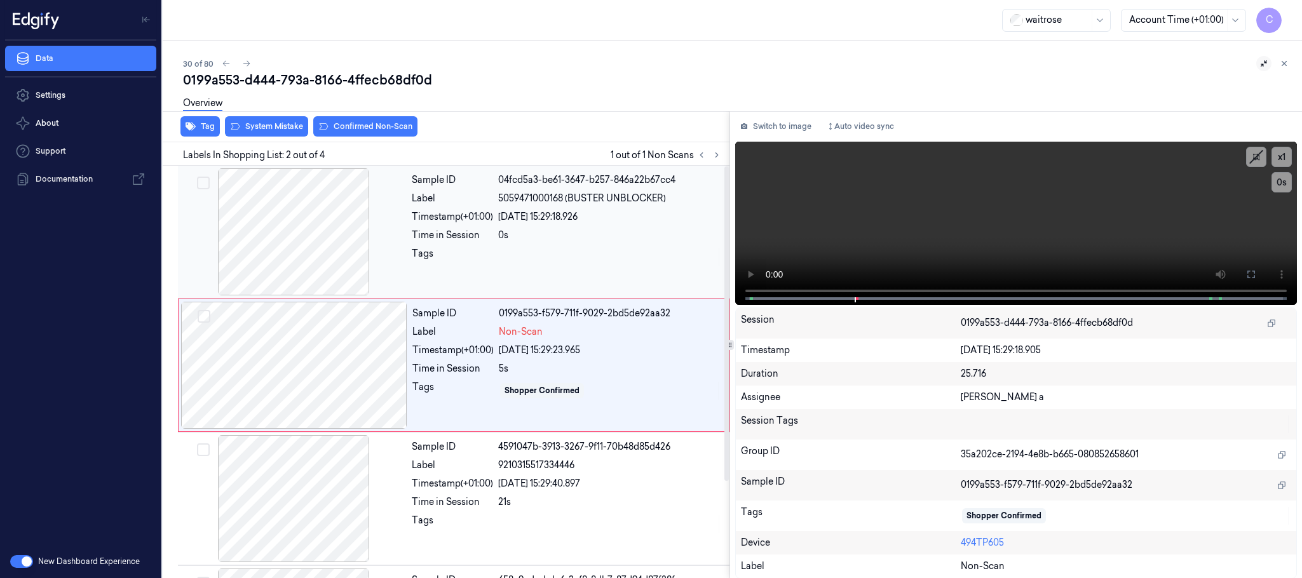
click at [311, 250] on div at bounding box center [294, 231] width 226 height 127
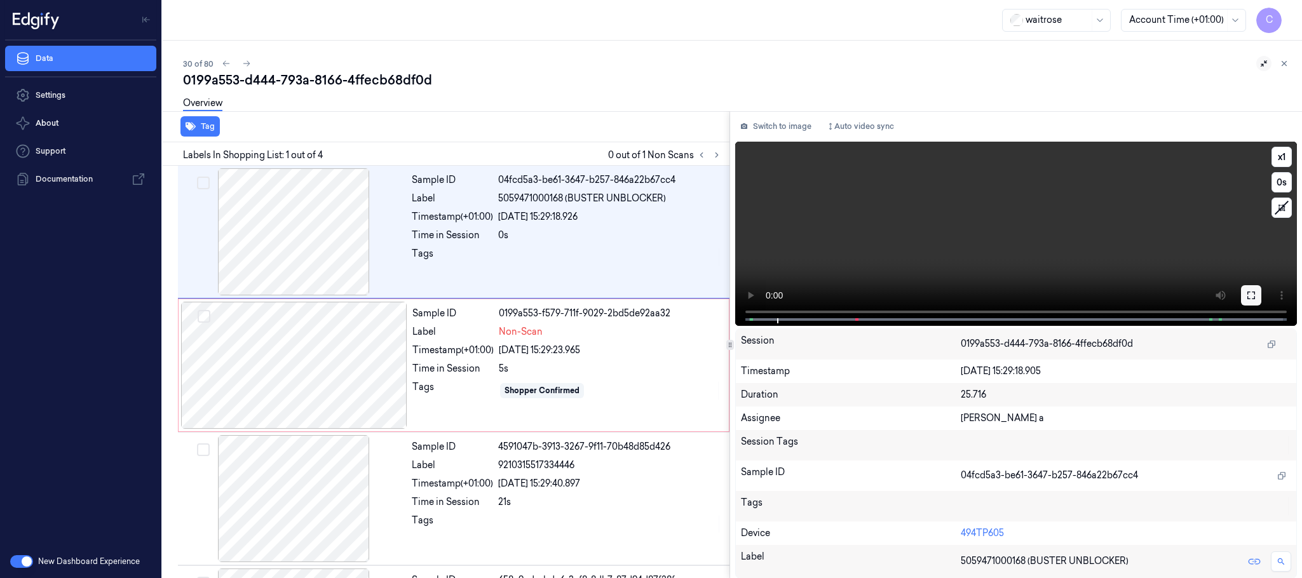
click at [1252, 294] on icon at bounding box center [1252, 295] width 10 height 10
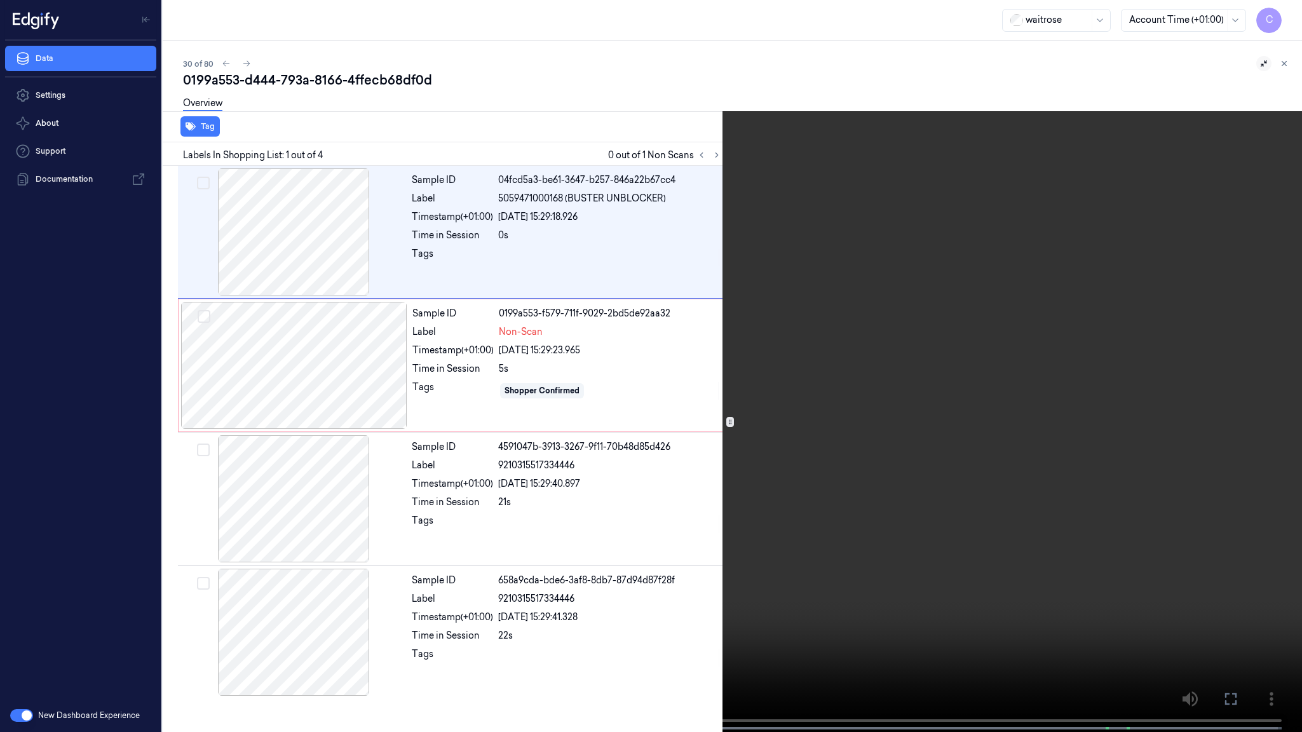
click at [490, 510] on video at bounding box center [651, 367] width 1302 height 735
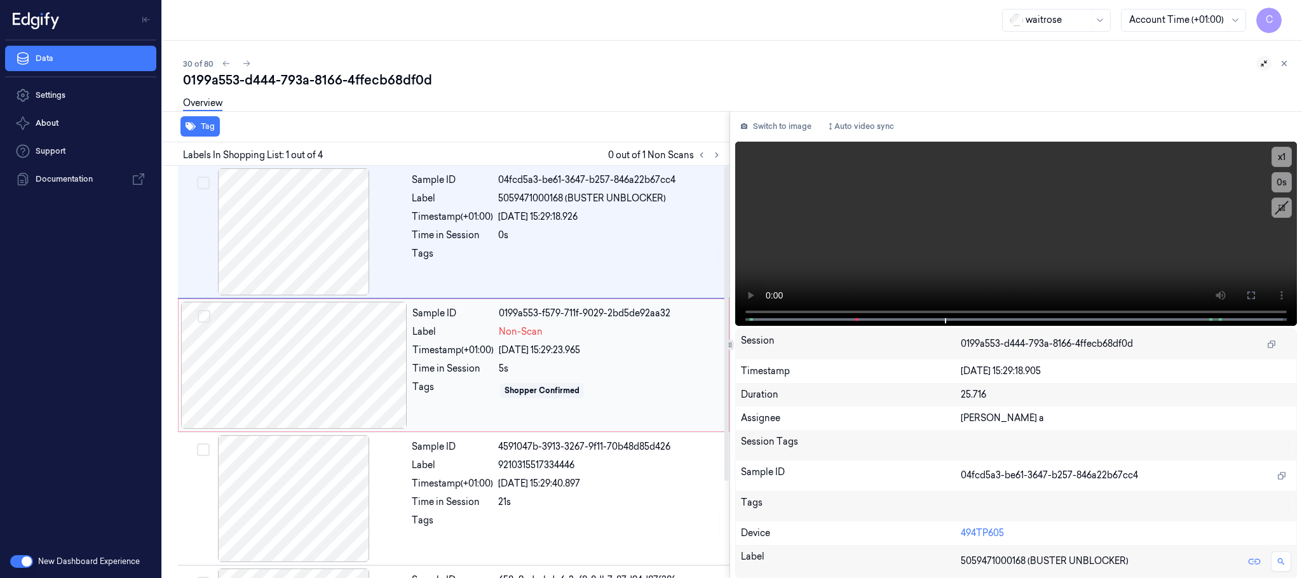
click at [352, 368] on div at bounding box center [294, 365] width 226 height 127
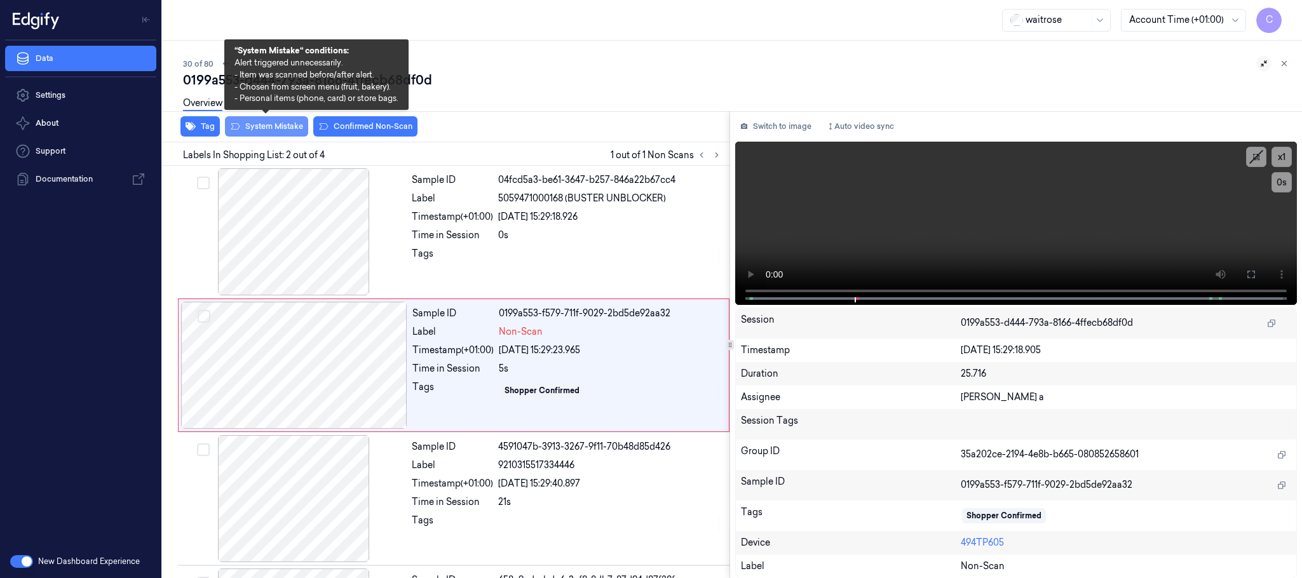
click at [264, 123] on button "System Mistake" at bounding box center [266, 126] width 83 height 20
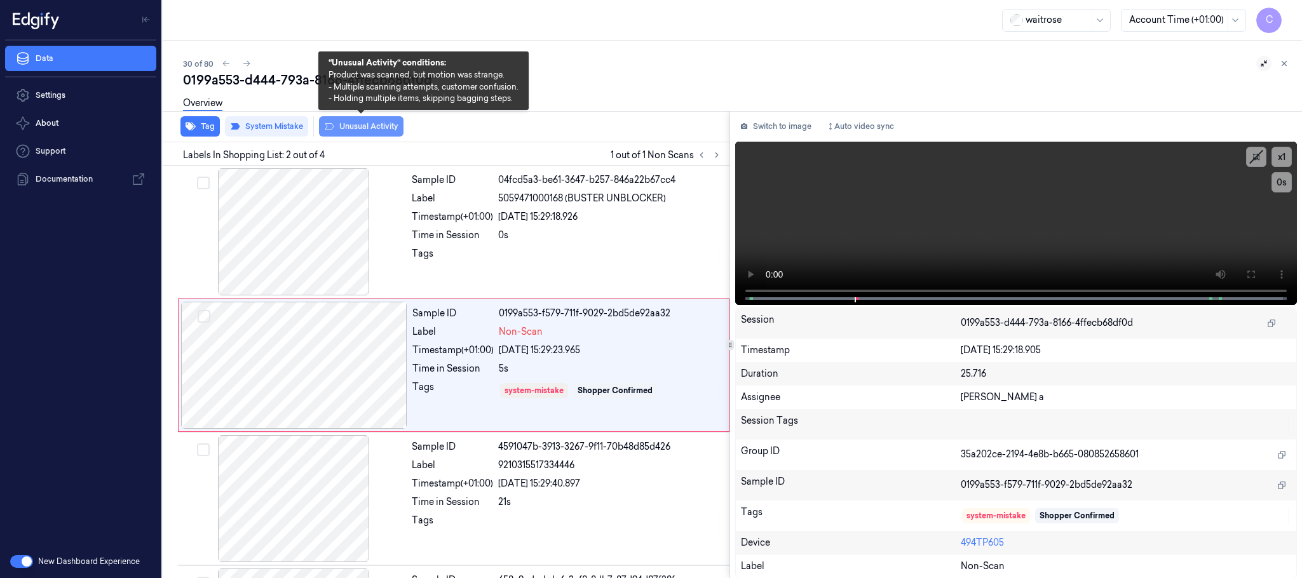
click at [366, 126] on button "Unusual Activity" at bounding box center [361, 126] width 85 height 20
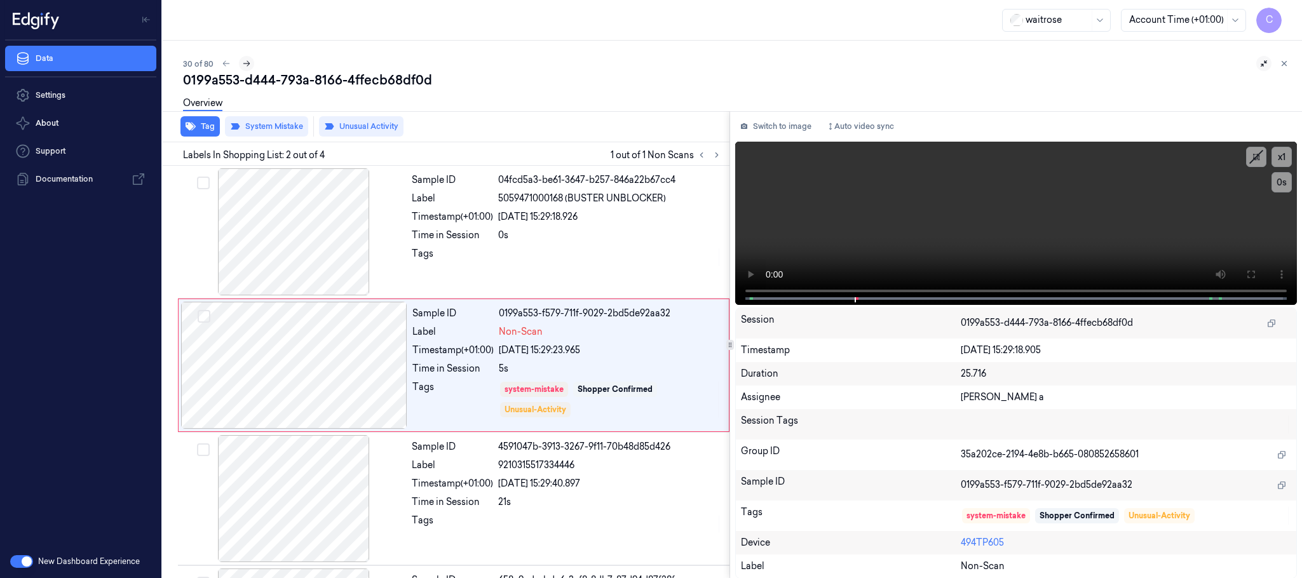
click at [245, 63] on icon at bounding box center [246, 63] width 9 height 9
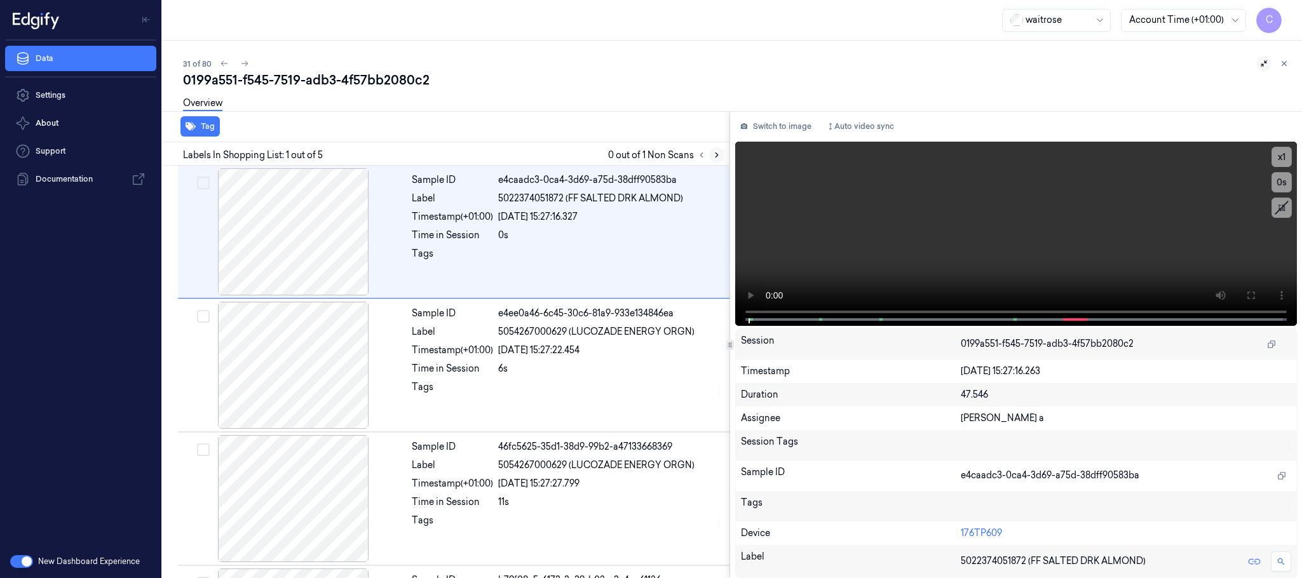
click at [714, 154] on icon at bounding box center [717, 155] width 9 height 9
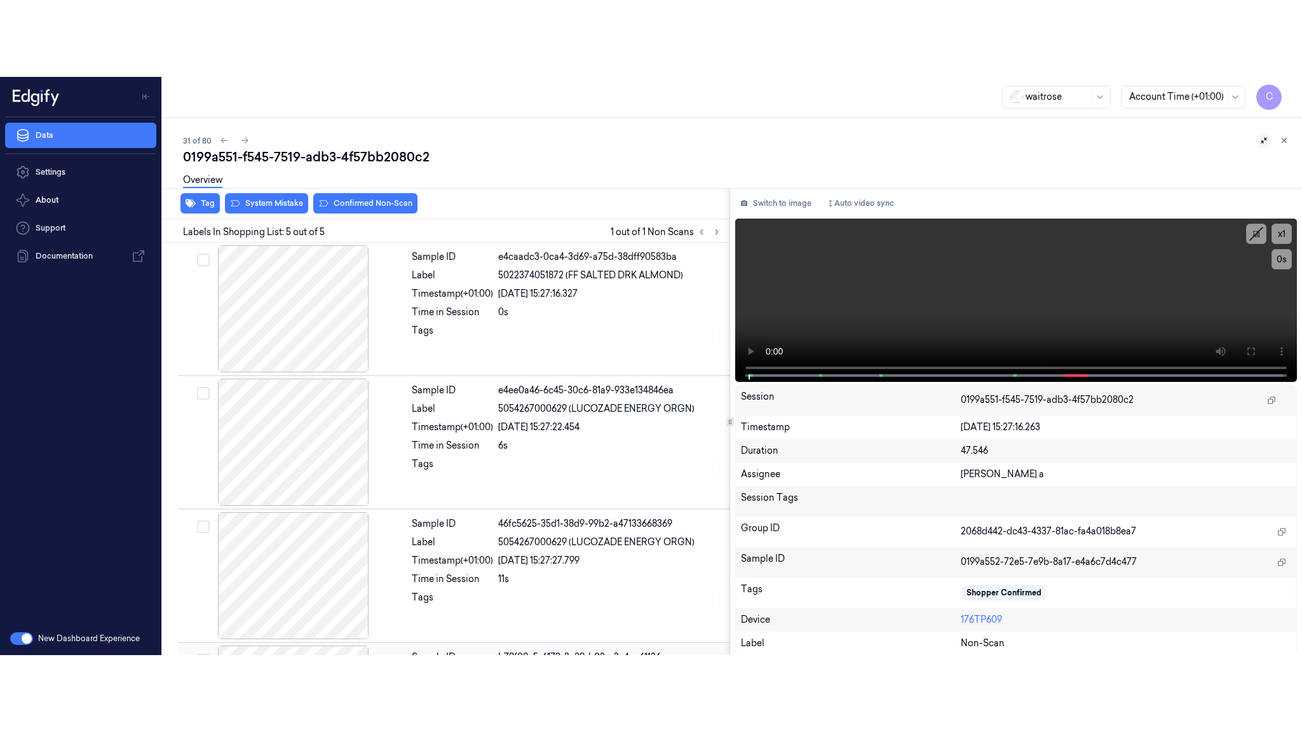
scroll to position [261, 0]
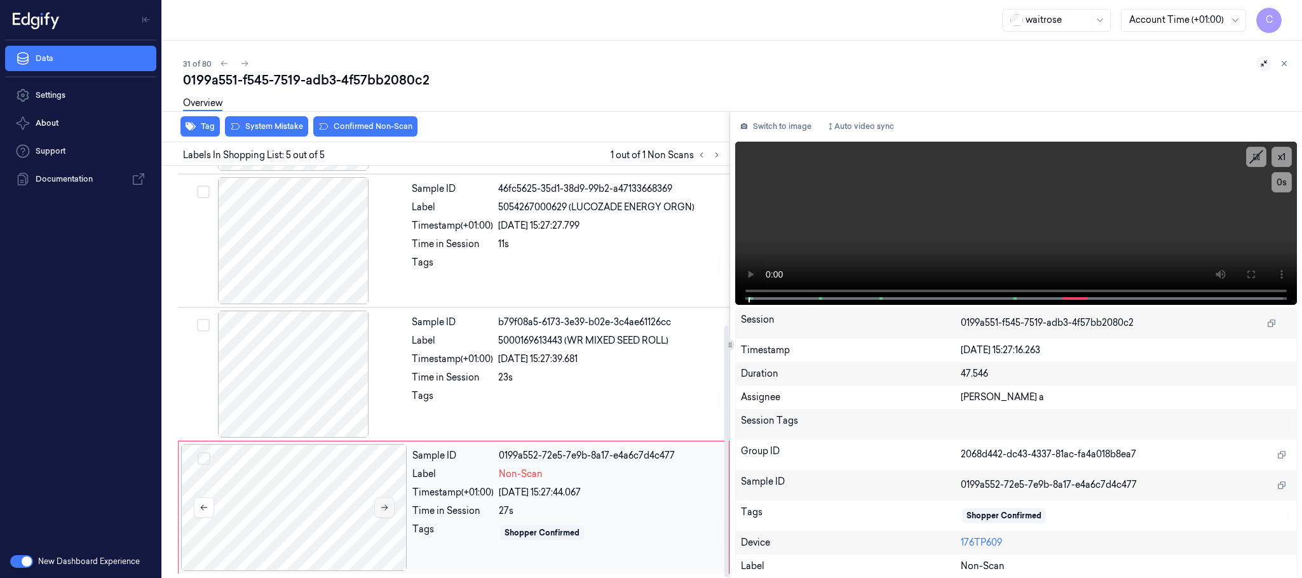
click at [378, 511] on button at bounding box center [384, 508] width 20 height 20
click at [383, 507] on icon at bounding box center [384, 508] width 7 height 6
click at [388, 511] on icon at bounding box center [384, 507] width 9 height 9
click at [387, 510] on icon at bounding box center [384, 507] width 9 height 9
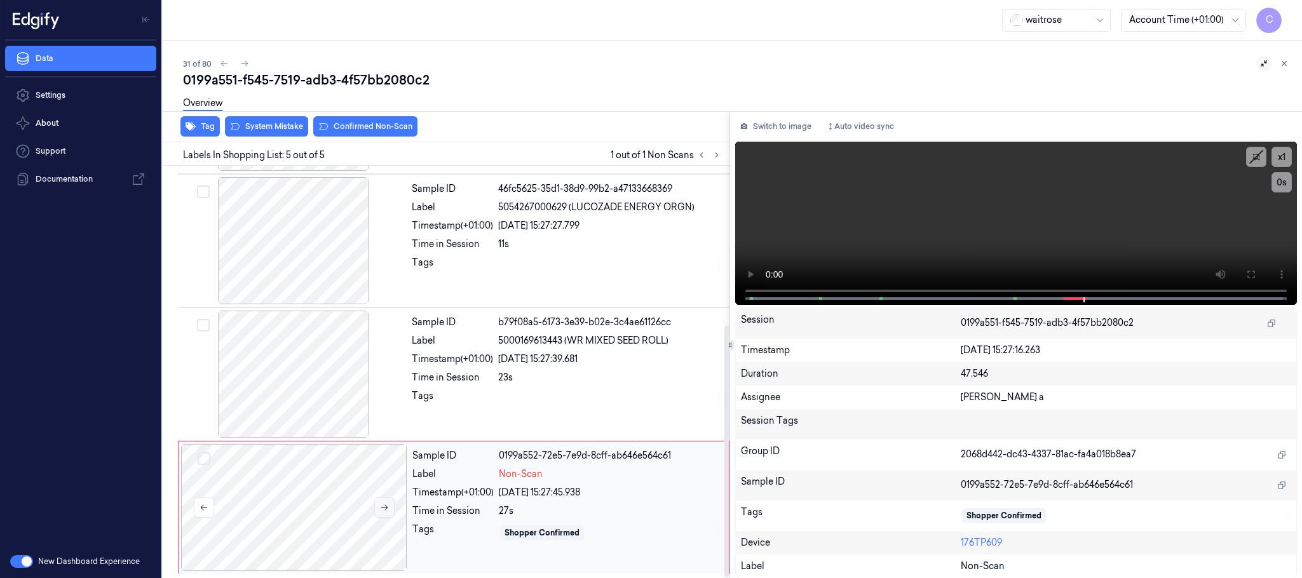
click at [387, 510] on icon at bounding box center [384, 507] width 9 height 9
click at [286, 387] on div at bounding box center [294, 374] width 226 height 127
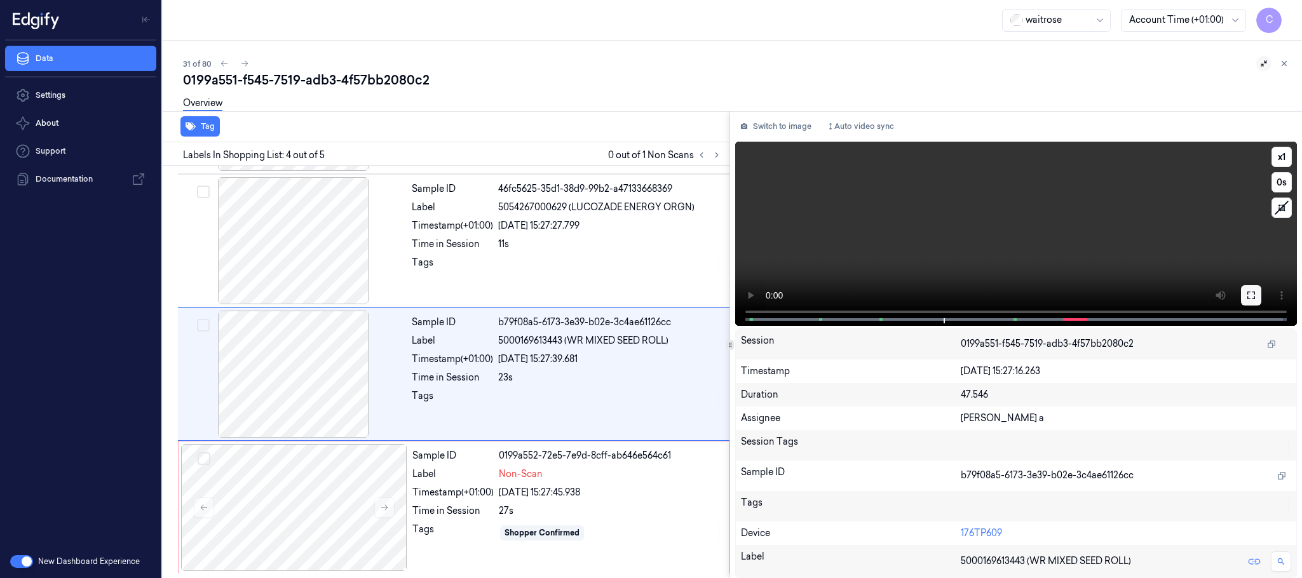
click at [1253, 292] on icon at bounding box center [1252, 295] width 10 height 10
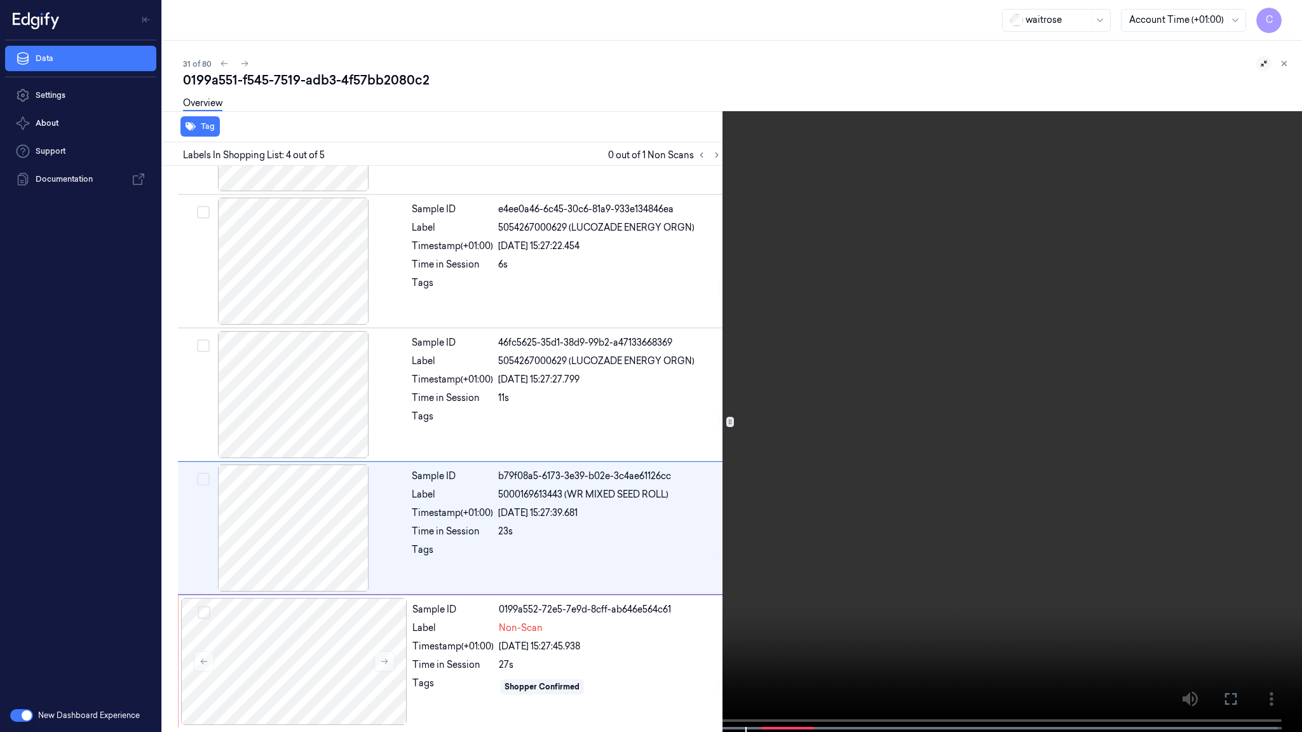
click at [601, 474] on video at bounding box center [651, 367] width 1302 height 735
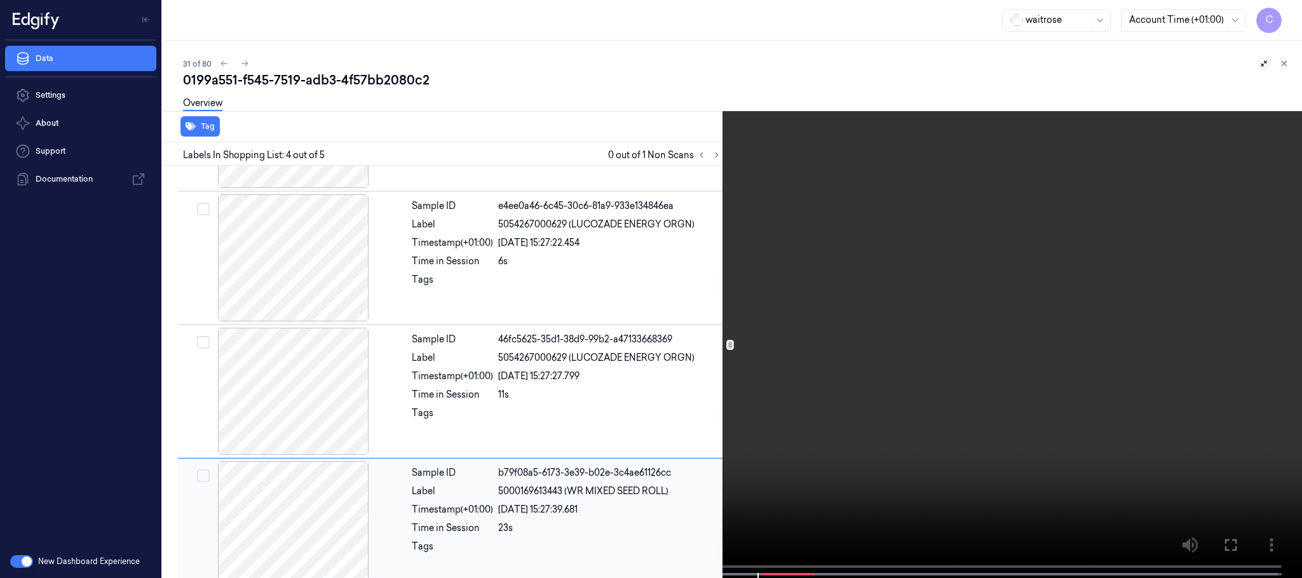
scroll to position [261, 0]
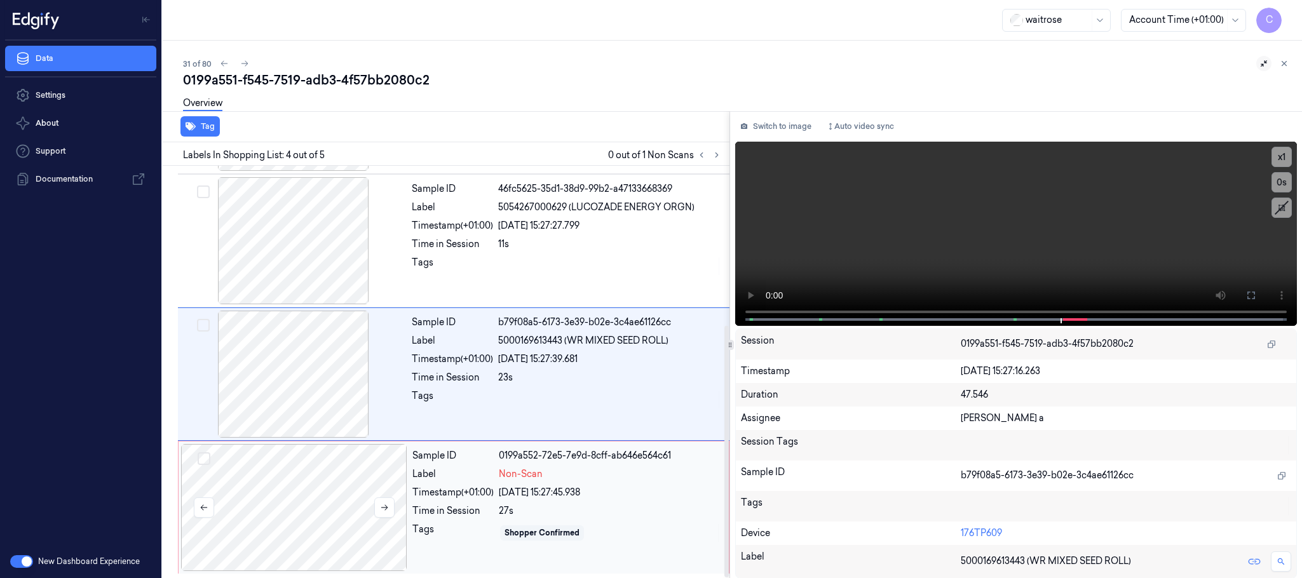
click at [294, 477] on div at bounding box center [294, 507] width 226 height 127
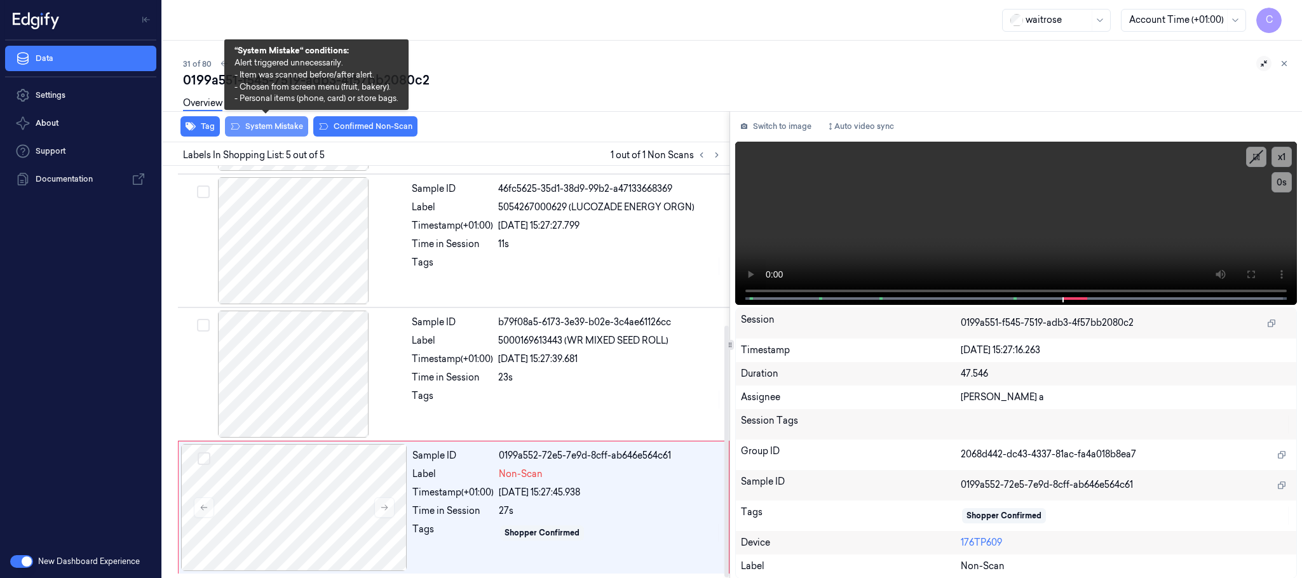
click at [254, 130] on button "System Mistake" at bounding box center [266, 126] width 83 height 20
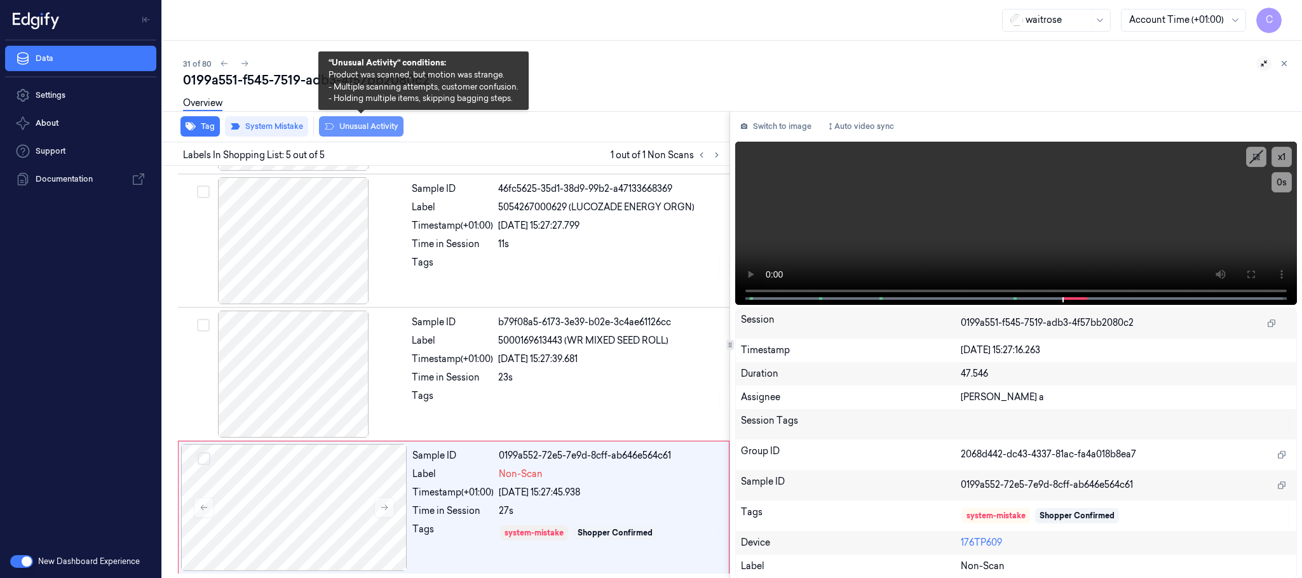
click at [369, 130] on button "Unusual Activity" at bounding box center [361, 126] width 85 height 20
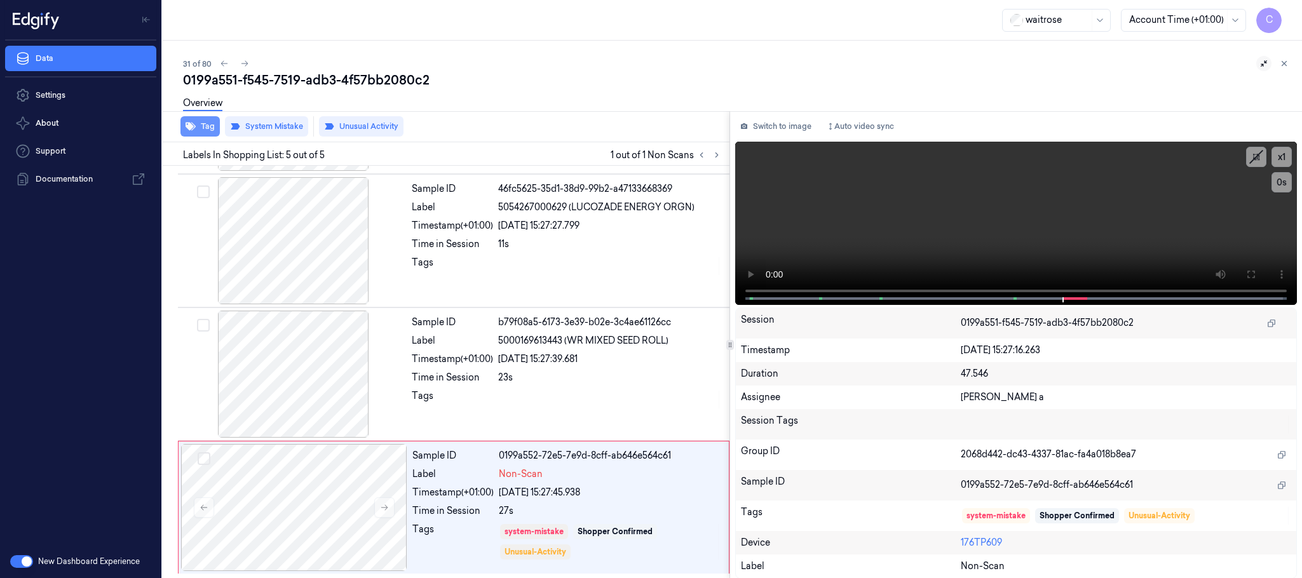
click at [195, 126] on icon "button" at bounding box center [191, 127] width 10 height 8
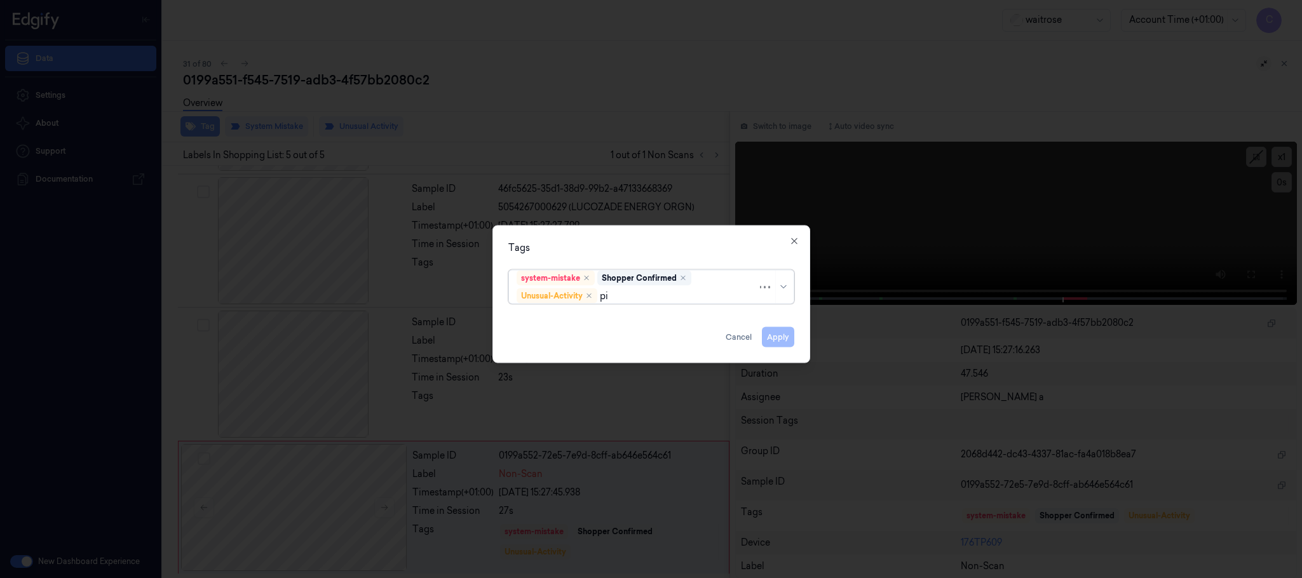
type input "pic"
click at [540, 319] on div "Picklist item alert" at bounding box center [553, 321] width 73 height 13
click at [559, 238] on div "Tags system-mistake Shopper Confirmed Unusual-Activity Picklist item alert Appl…" at bounding box center [652, 295] width 318 height 138
click at [773, 334] on button "Apply" at bounding box center [778, 337] width 32 height 20
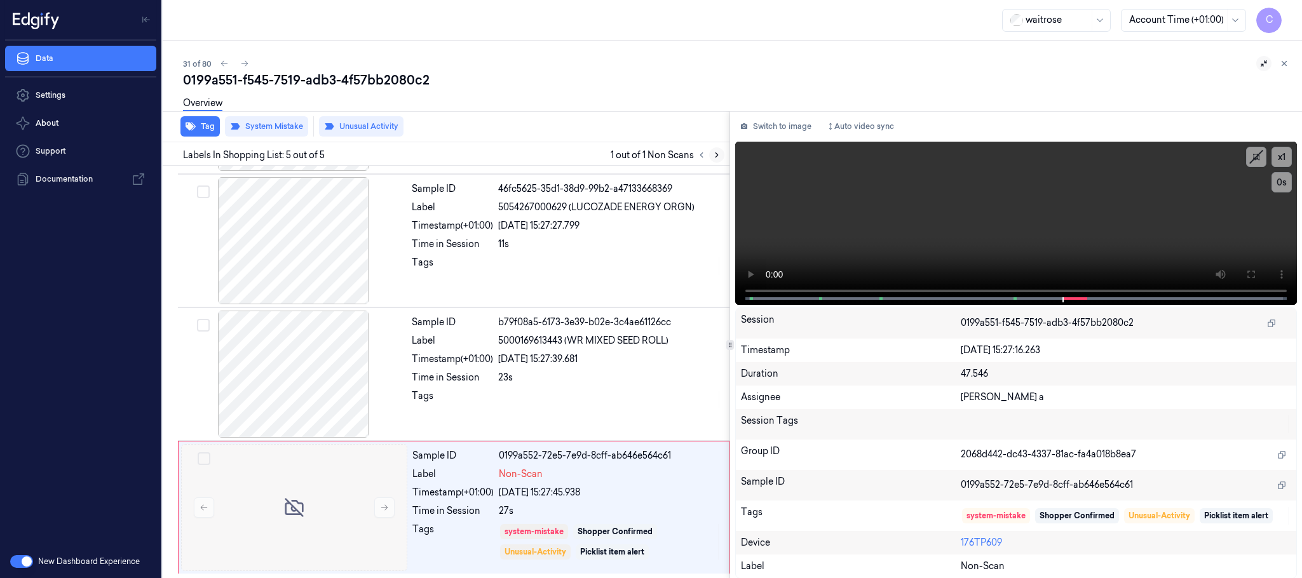
click at [713, 153] on icon at bounding box center [717, 155] width 9 height 9
click at [378, 502] on button at bounding box center [384, 508] width 20 height 20
click at [381, 506] on icon at bounding box center [384, 507] width 9 height 9
click at [246, 65] on icon at bounding box center [244, 63] width 9 height 9
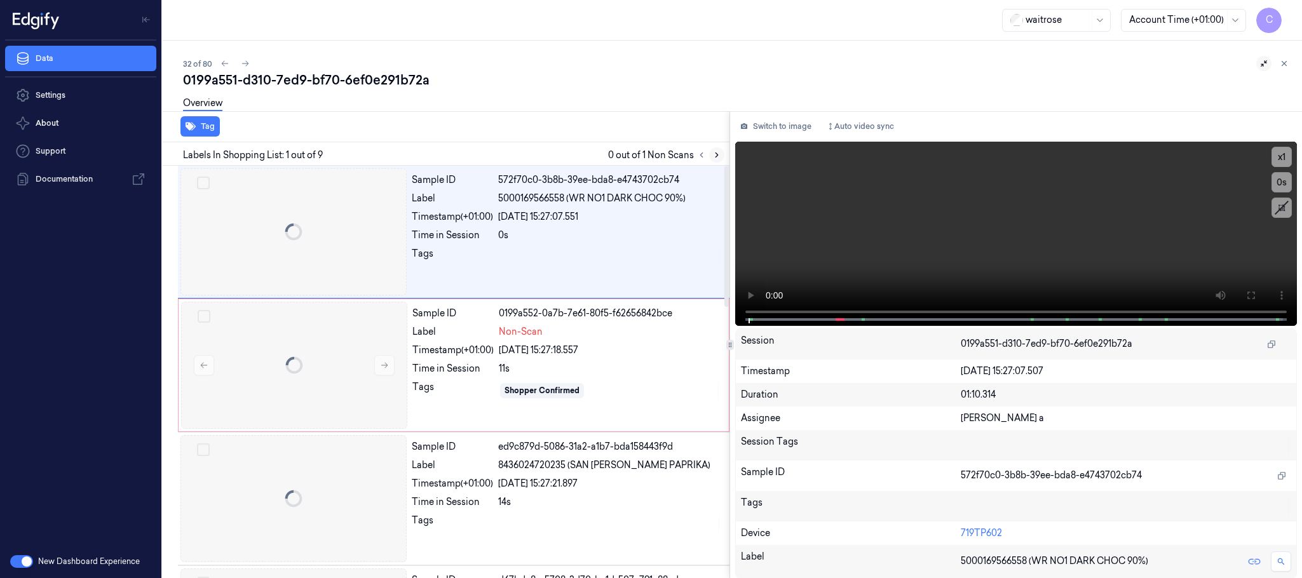
click at [719, 153] on icon at bounding box center [717, 155] width 9 height 9
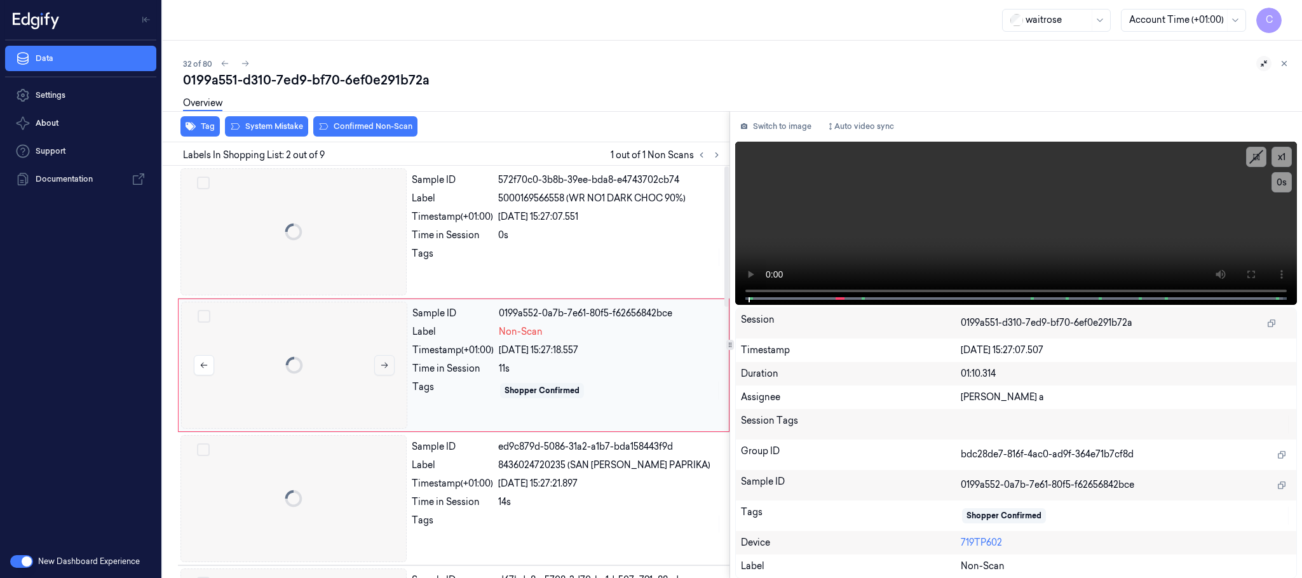
click at [389, 368] on icon at bounding box center [384, 365] width 9 height 9
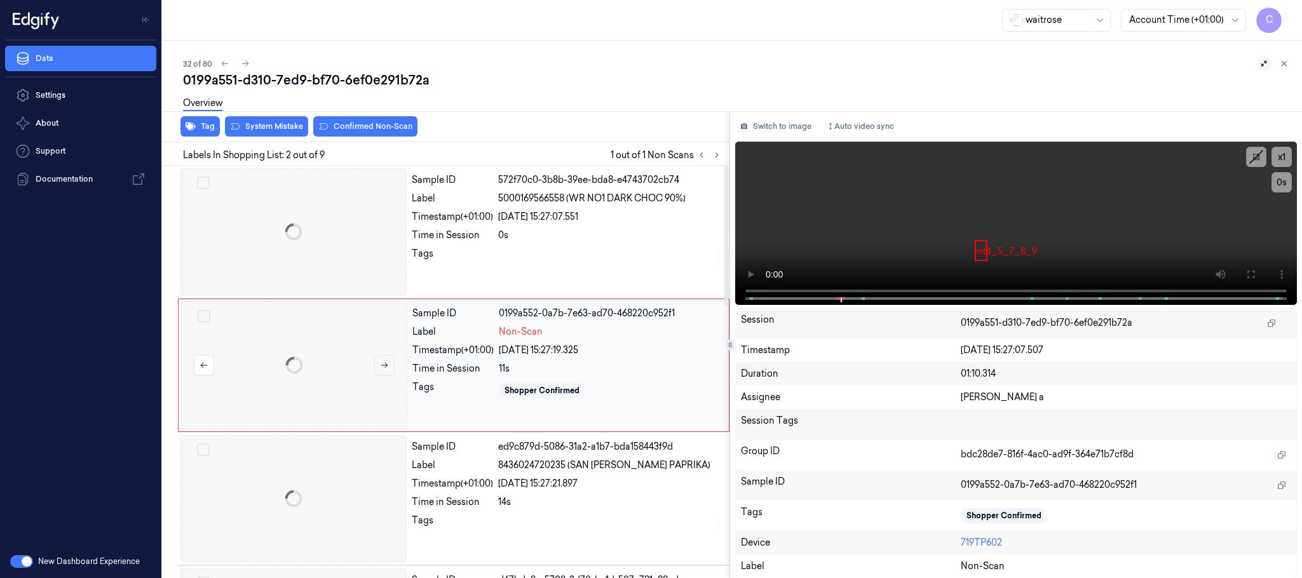
click at [389, 368] on icon at bounding box center [384, 365] width 9 height 9
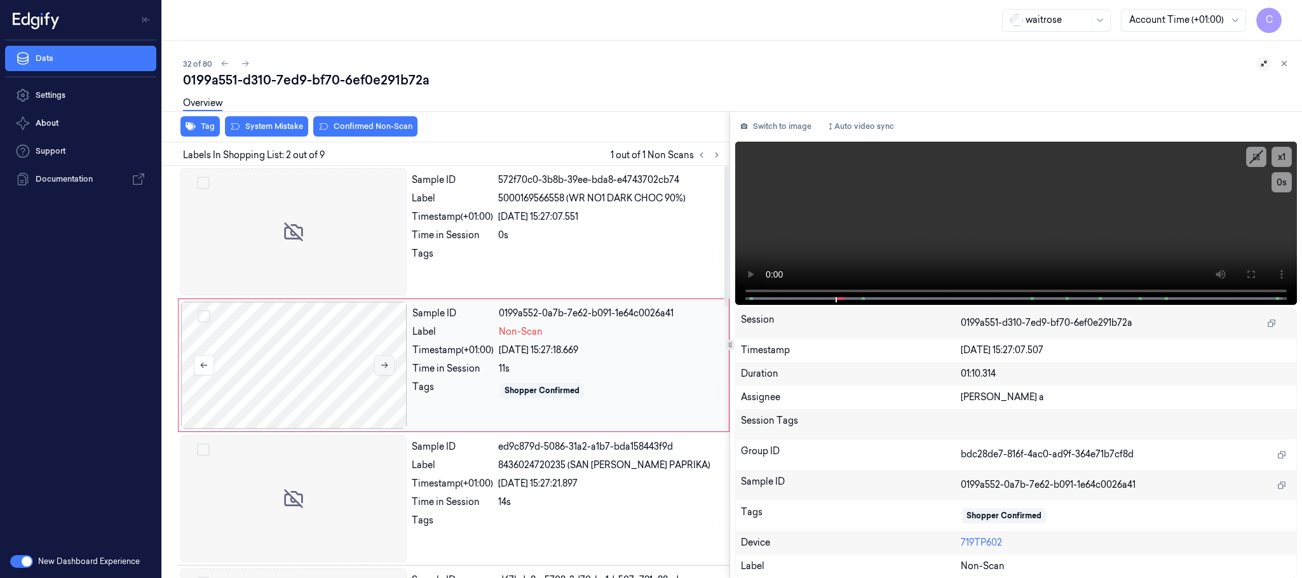
click at [389, 368] on icon at bounding box center [384, 365] width 9 height 9
click at [341, 249] on div at bounding box center [294, 231] width 226 height 127
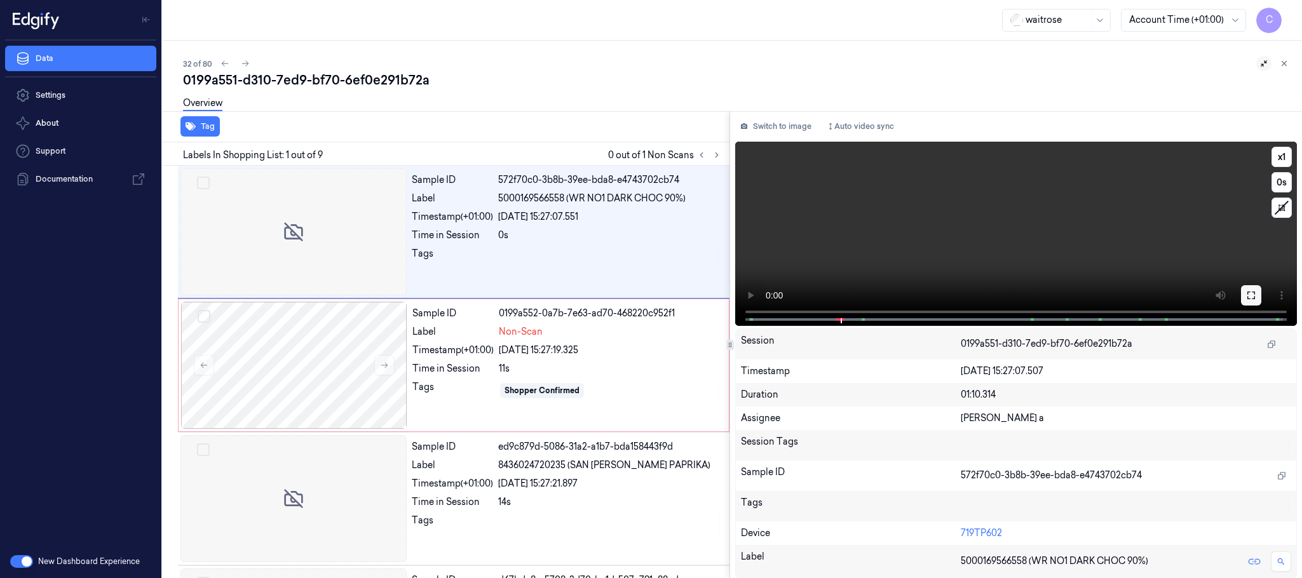
click at [1252, 296] on icon at bounding box center [1252, 295] width 10 height 10
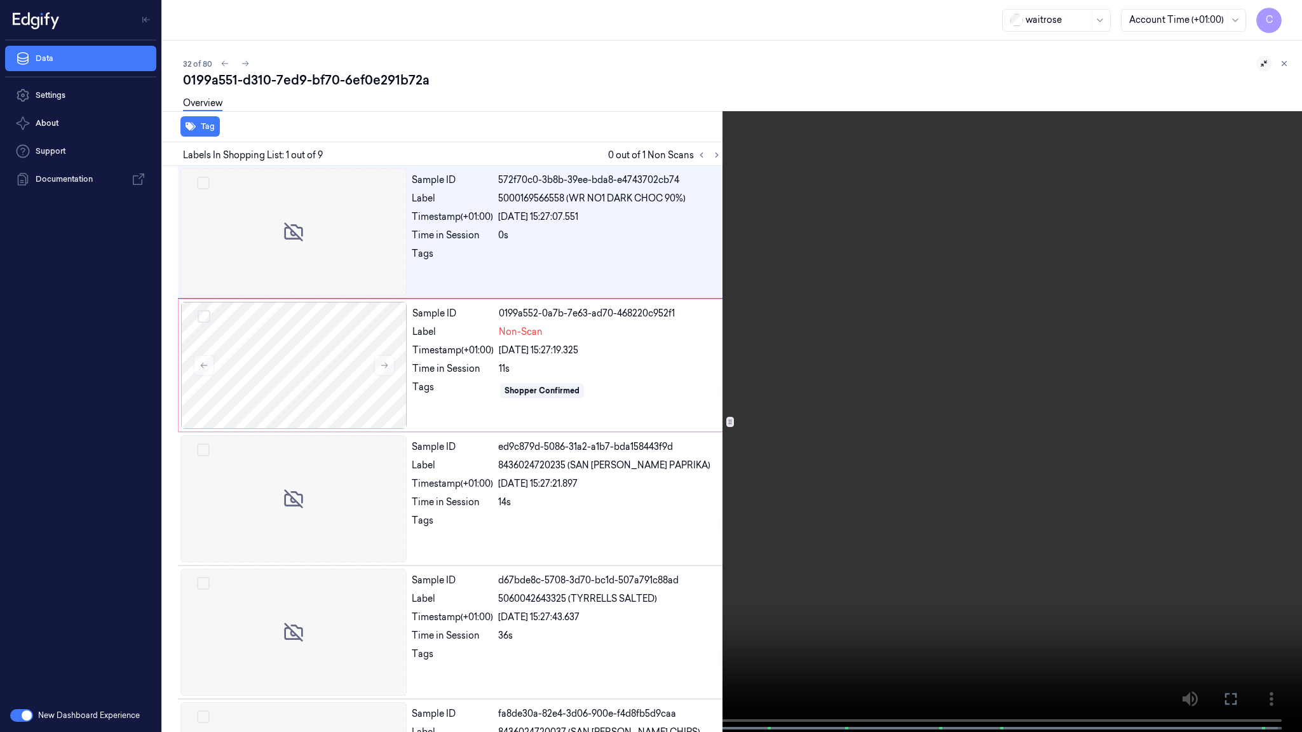
click at [555, 422] on video at bounding box center [651, 367] width 1302 height 735
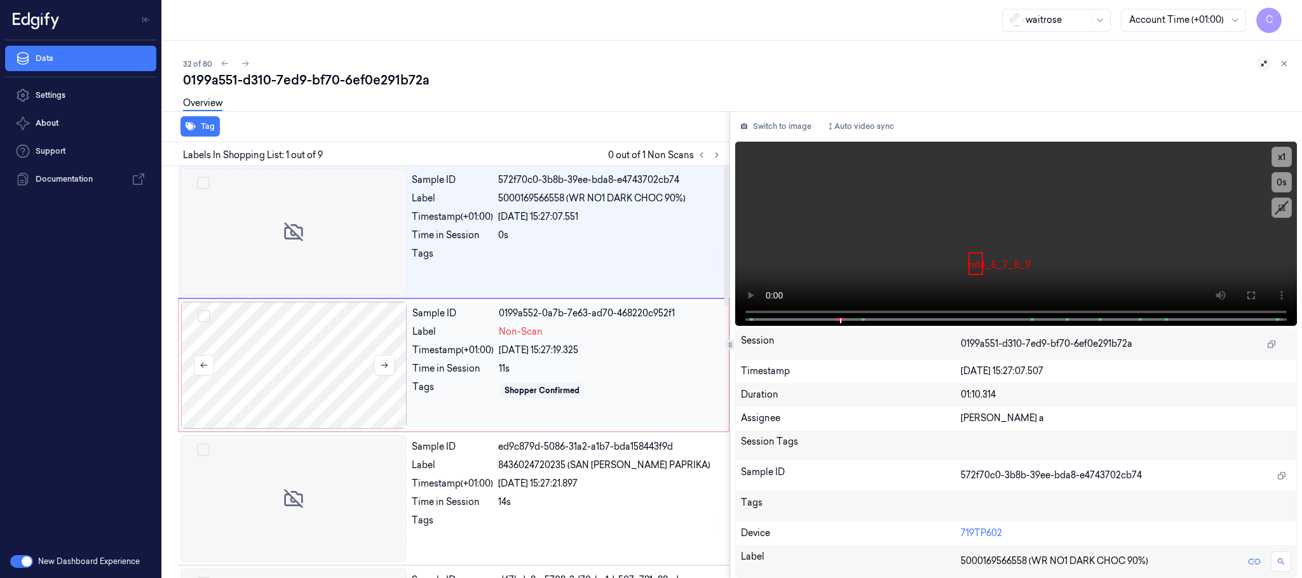
click at [330, 382] on div at bounding box center [294, 365] width 226 height 127
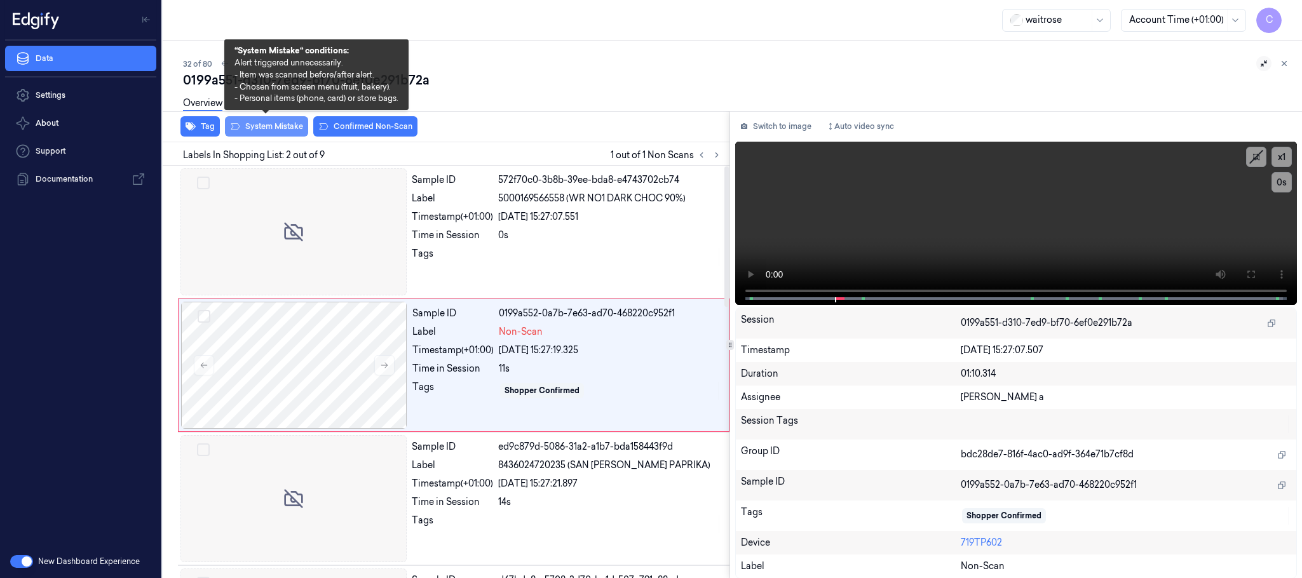
click at [256, 130] on button "System Mistake" at bounding box center [266, 126] width 83 height 20
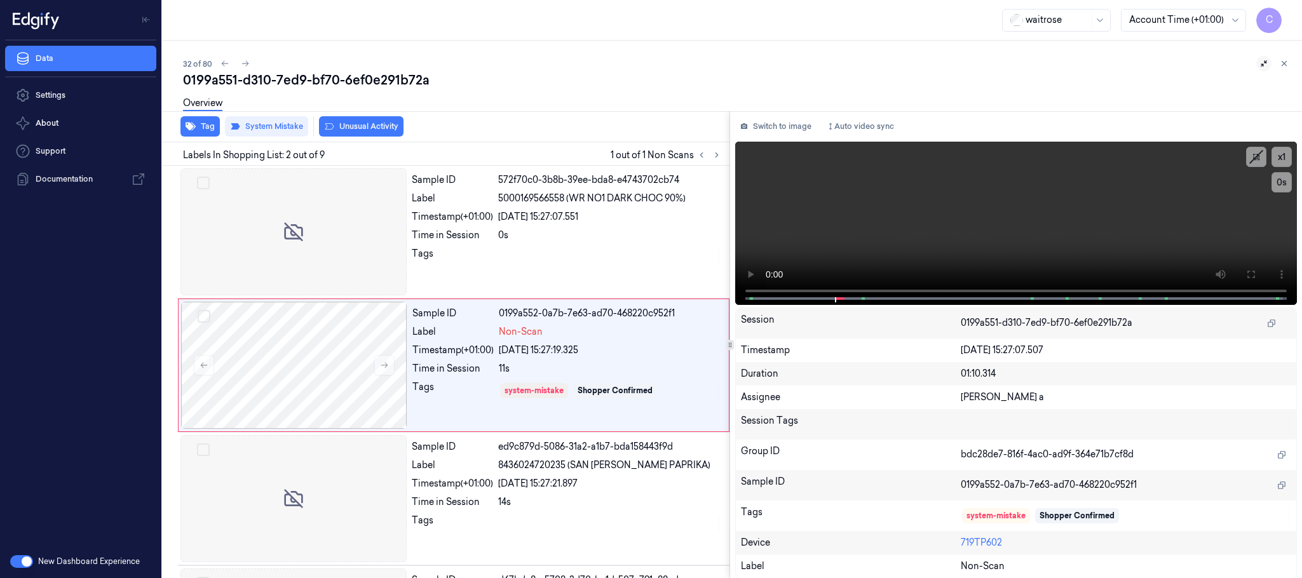
click at [367, 126] on button "Unusual Activity" at bounding box center [361, 126] width 85 height 20
click at [242, 64] on icon at bounding box center [245, 63] width 9 height 9
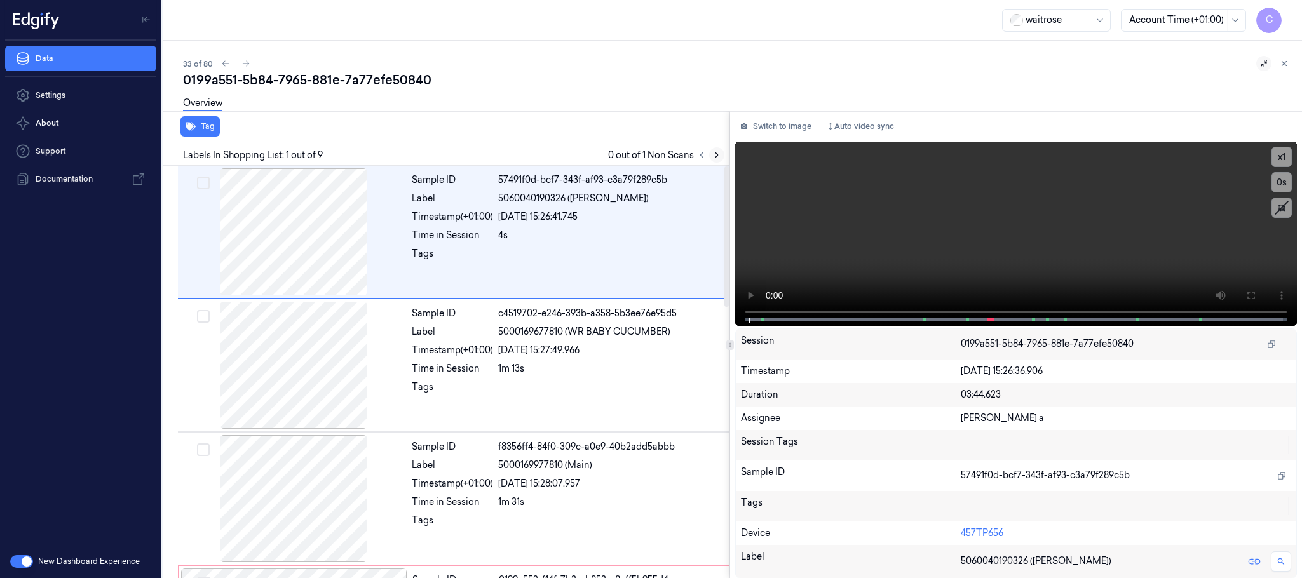
click at [721, 154] on icon at bounding box center [717, 155] width 9 height 9
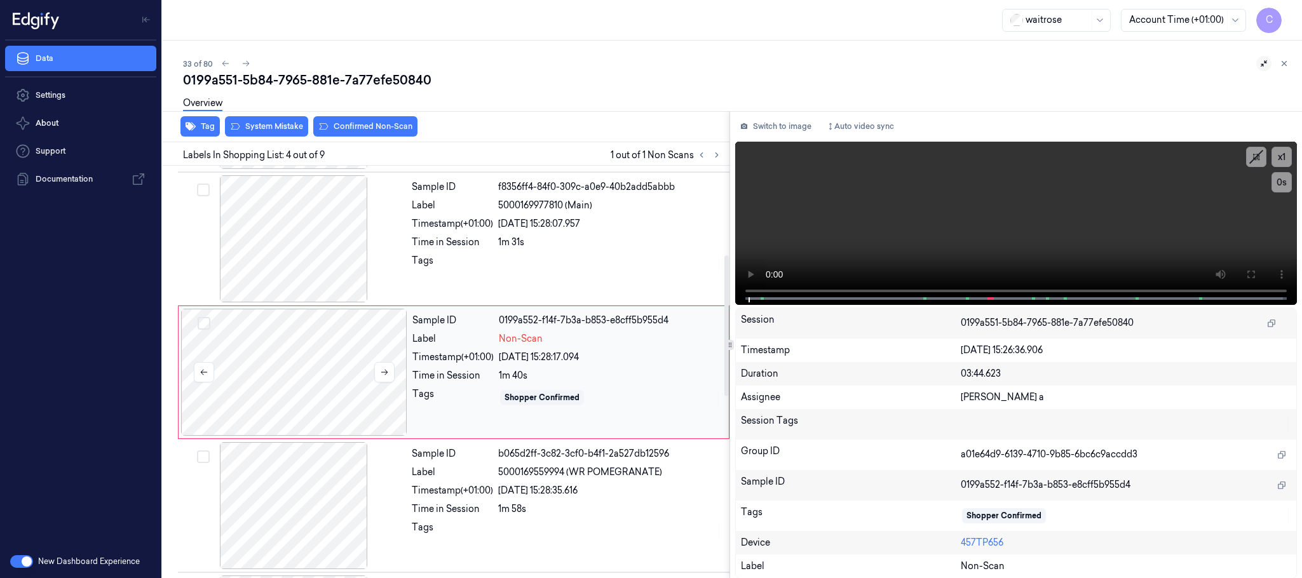
scroll to position [262, 0]
click at [388, 380] on button at bounding box center [384, 370] width 20 height 20
click at [388, 378] on button at bounding box center [384, 370] width 20 height 20
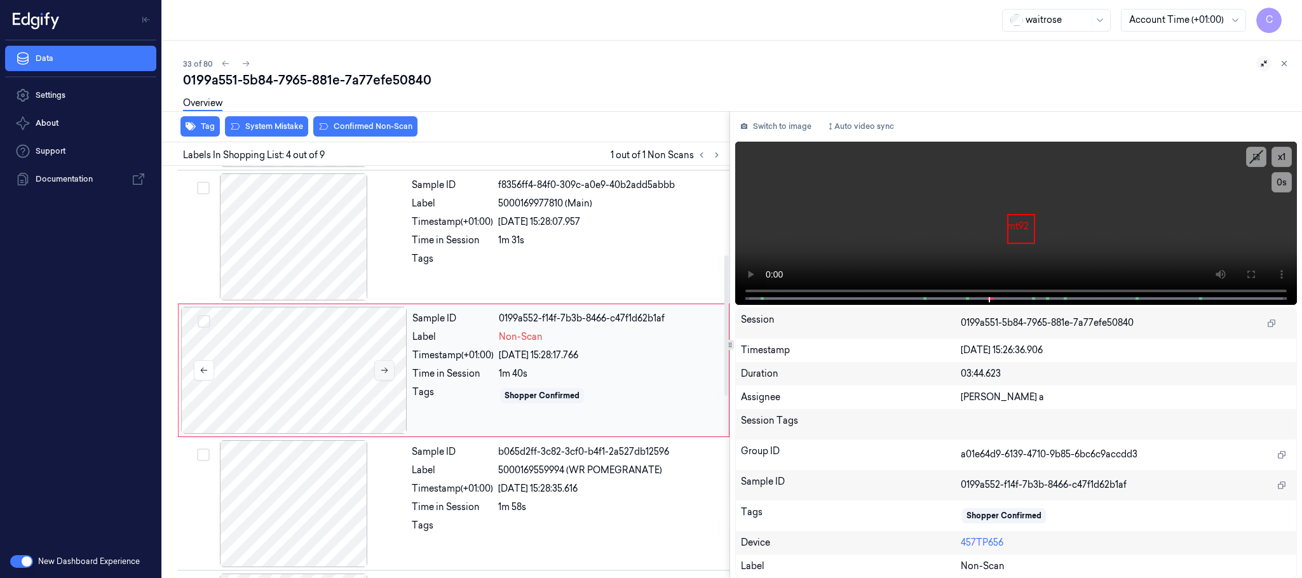
click at [388, 378] on button at bounding box center [384, 370] width 20 height 20
click at [321, 267] on div at bounding box center [294, 237] width 226 height 127
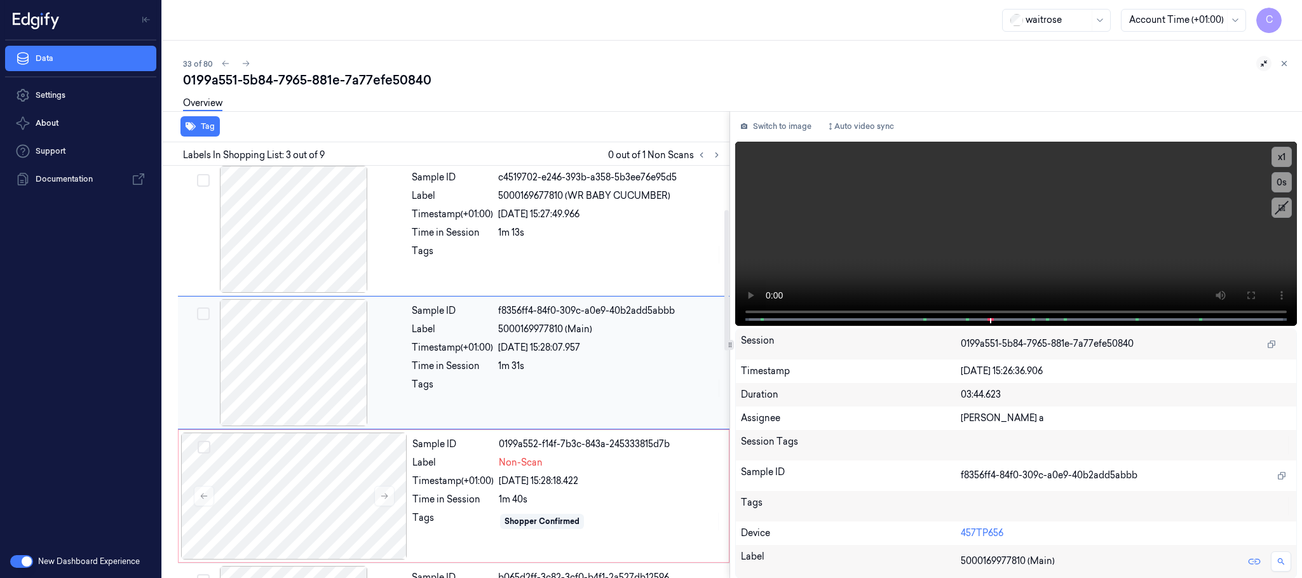
scroll to position [128, 0]
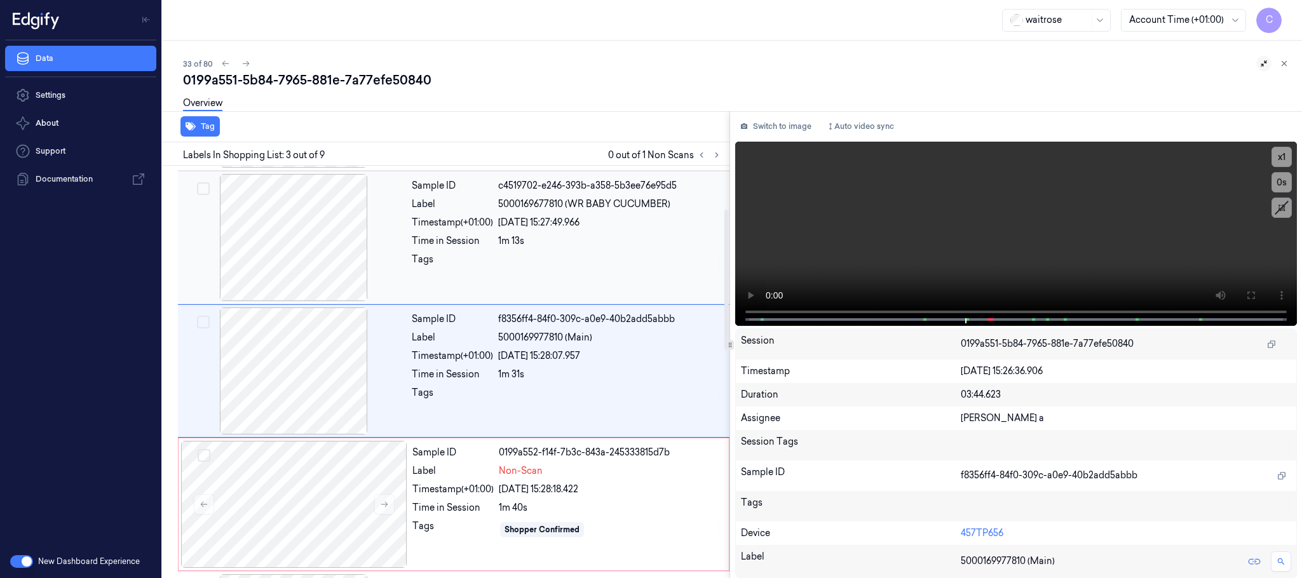
click at [307, 252] on div at bounding box center [294, 237] width 226 height 127
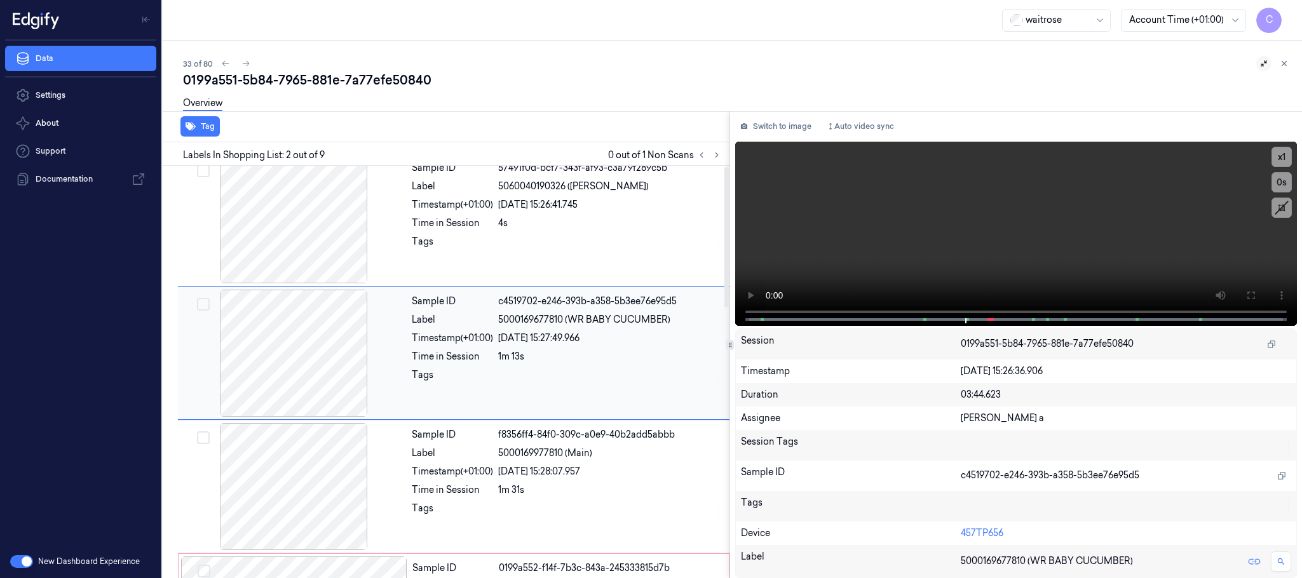
scroll to position [0, 0]
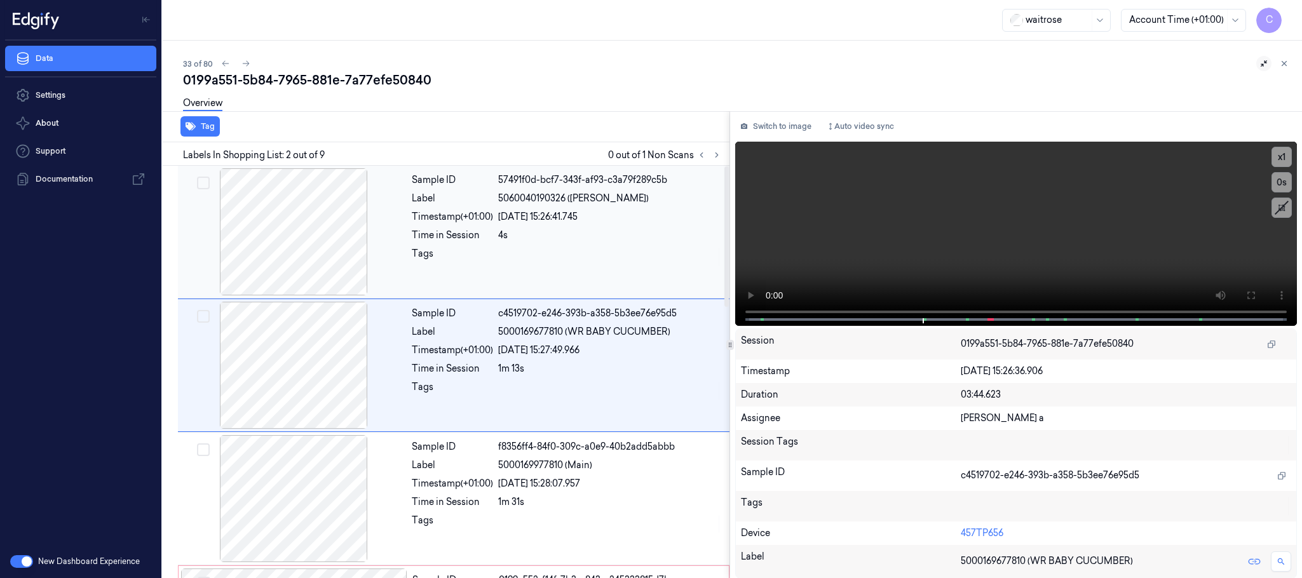
click at [288, 243] on div at bounding box center [294, 231] width 226 height 127
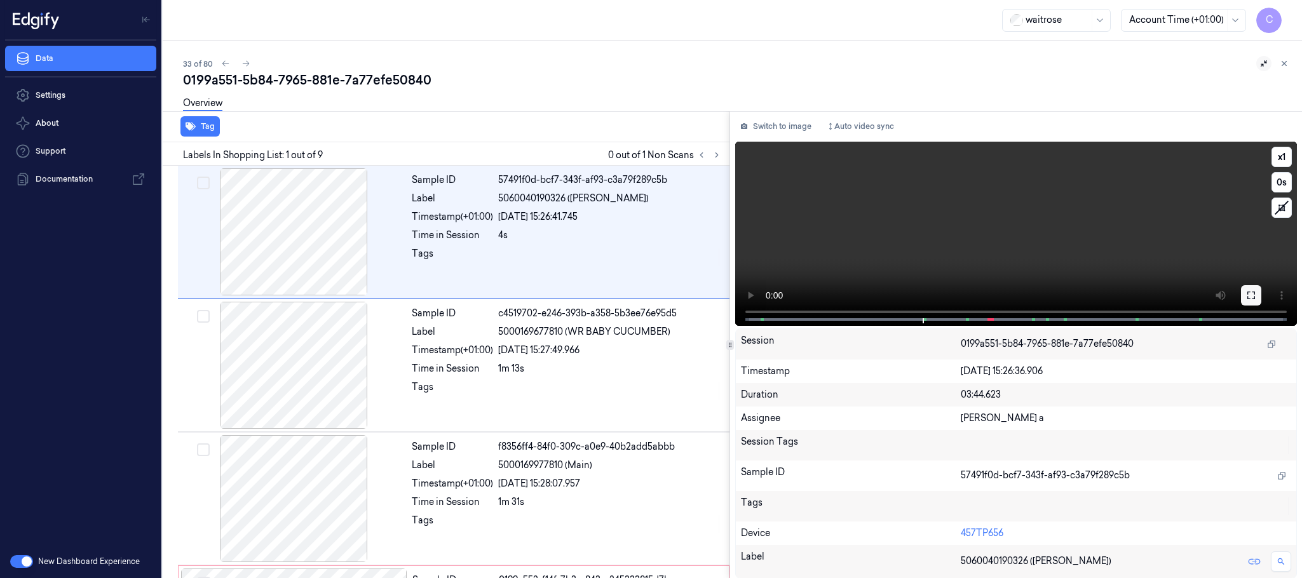
click at [1250, 297] on icon at bounding box center [1252, 295] width 10 height 10
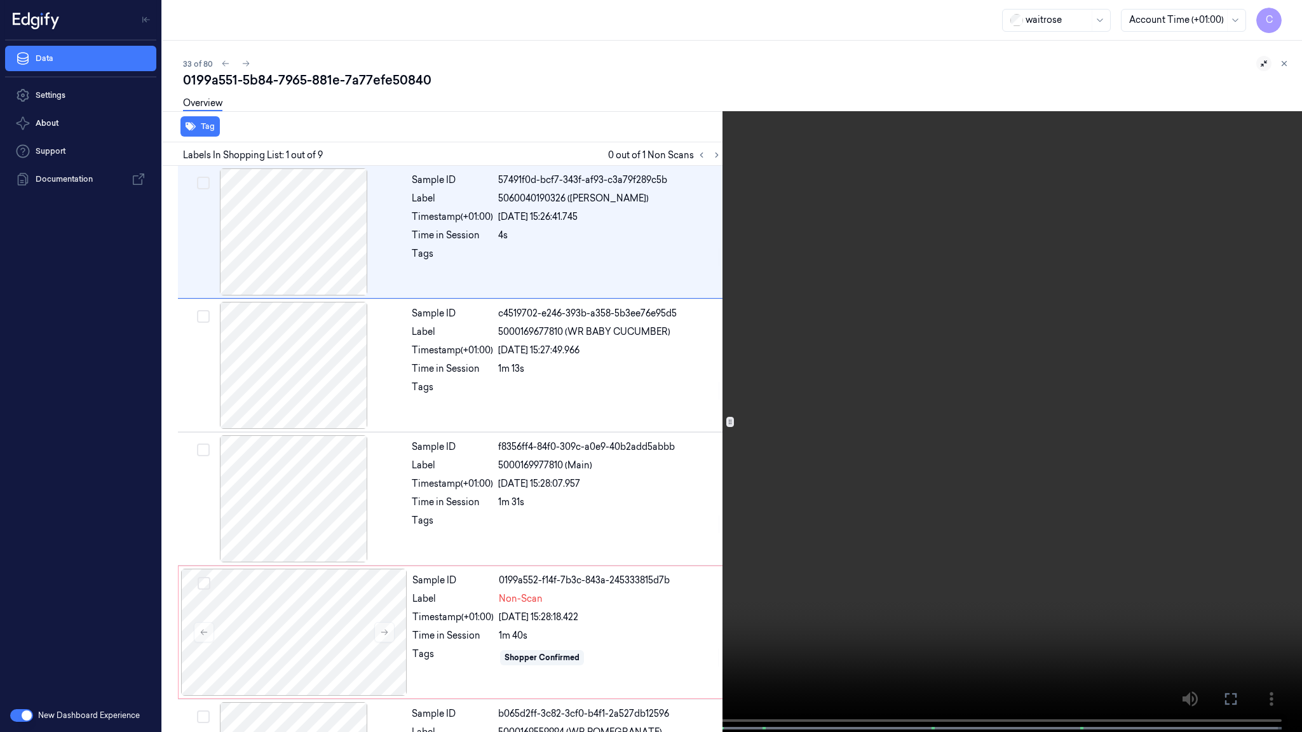
click at [675, 578] on video at bounding box center [651, 367] width 1302 height 735
click at [679, 578] on video at bounding box center [651, 367] width 1302 height 735
click at [611, 418] on video at bounding box center [651, 367] width 1302 height 735
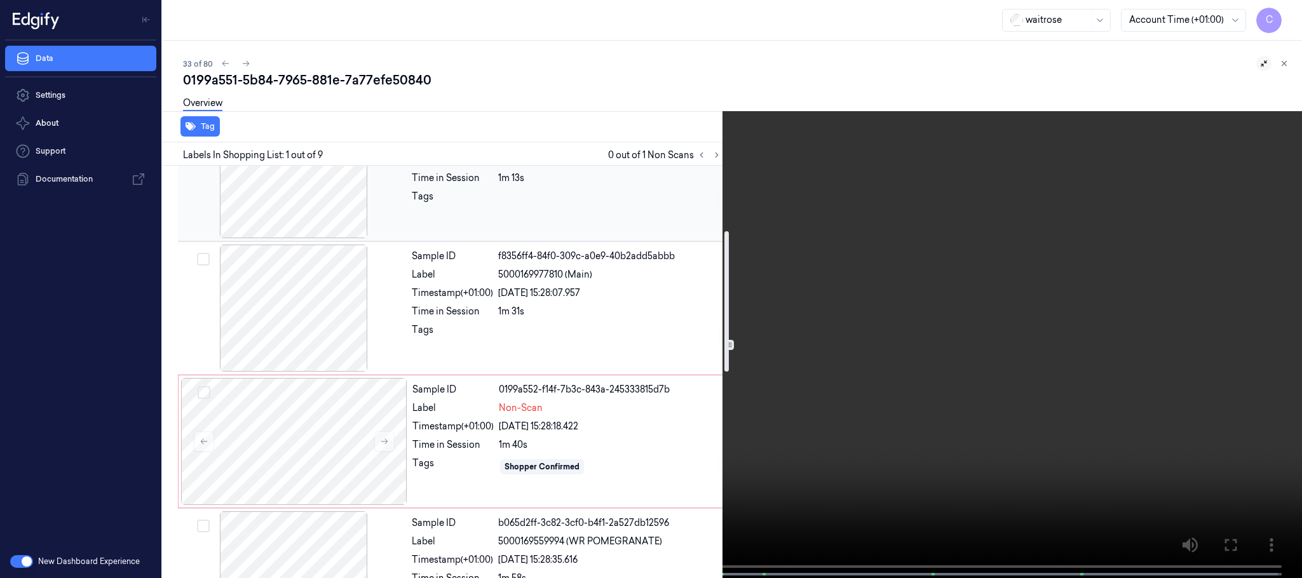
scroll to position [286, 0]
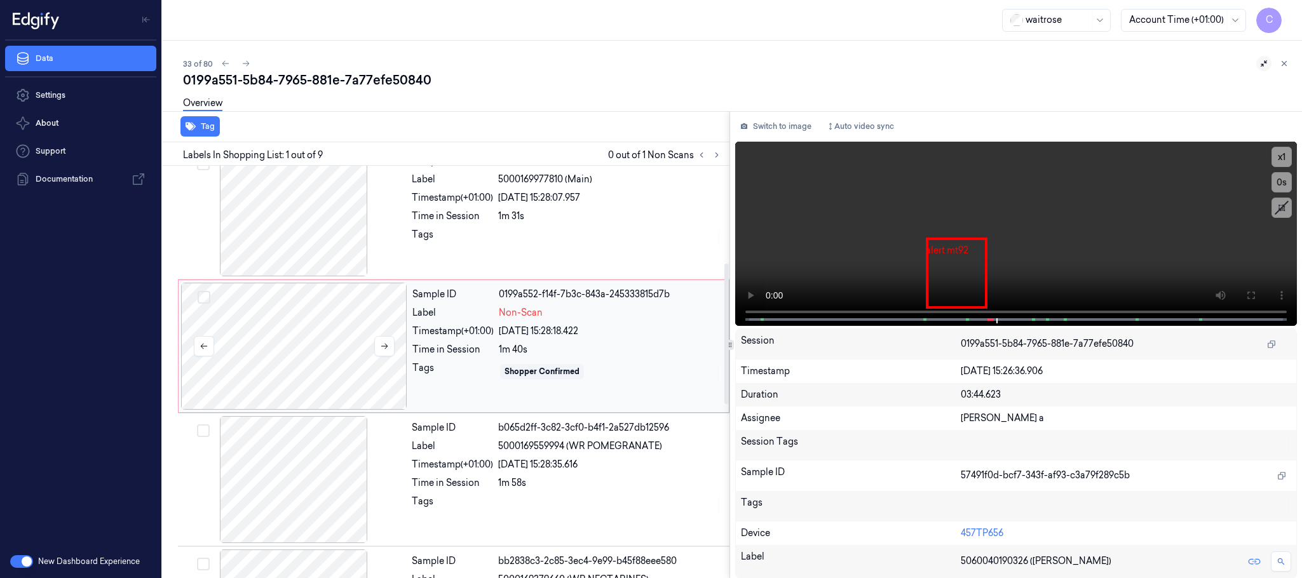
click at [348, 351] on div at bounding box center [294, 346] width 226 height 127
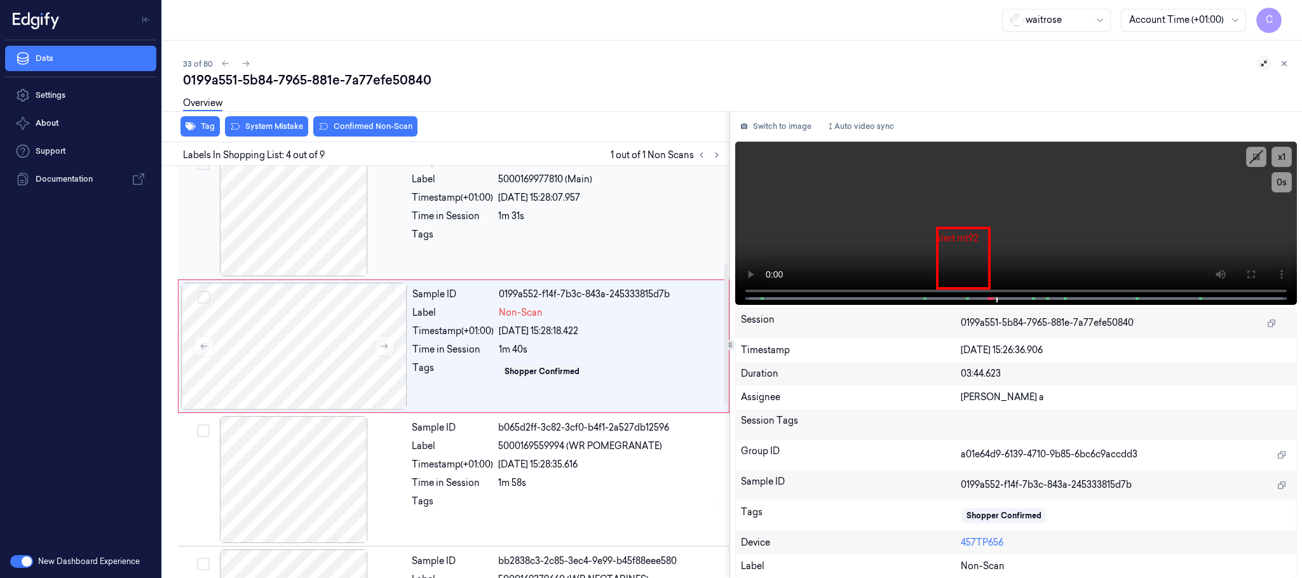
scroll to position [262, 0]
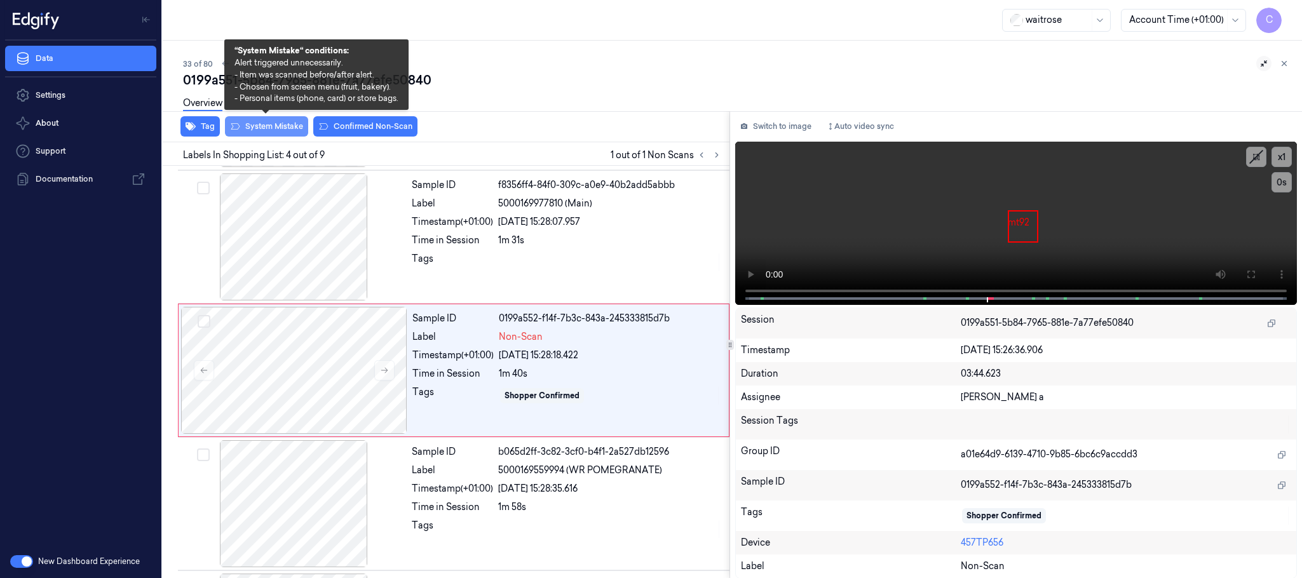
click at [271, 123] on button "System Mistake" at bounding box center [266, 126] width 83 height 20
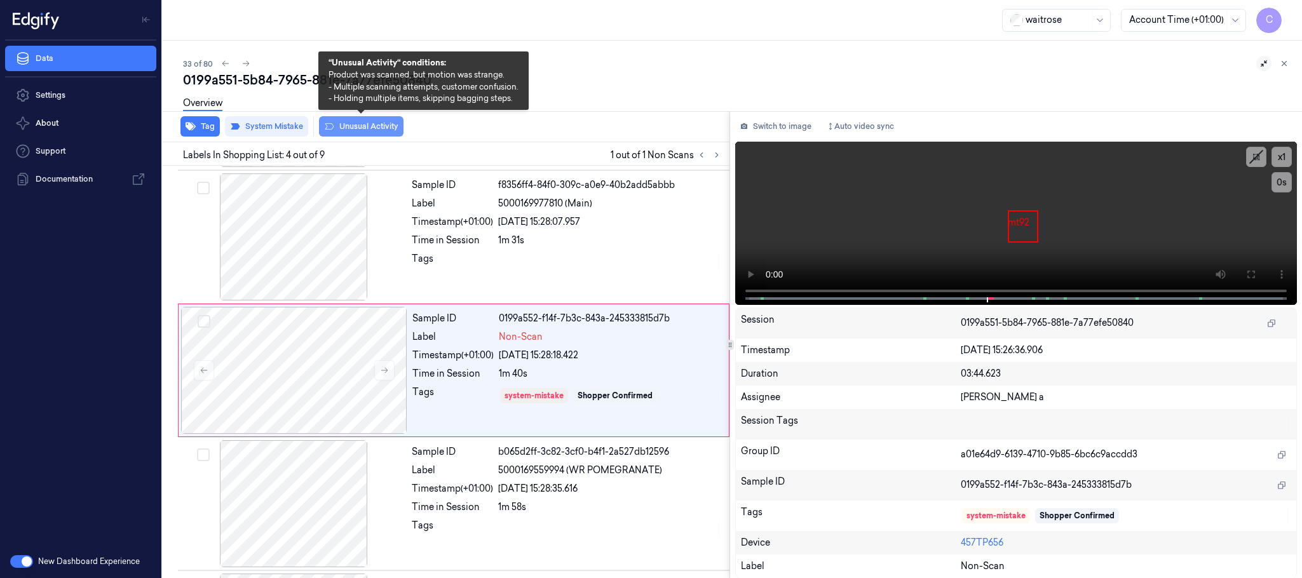
click at [353, 126] on button "Unusual Activity" at bounding box center [361, 126] width 85 height 20
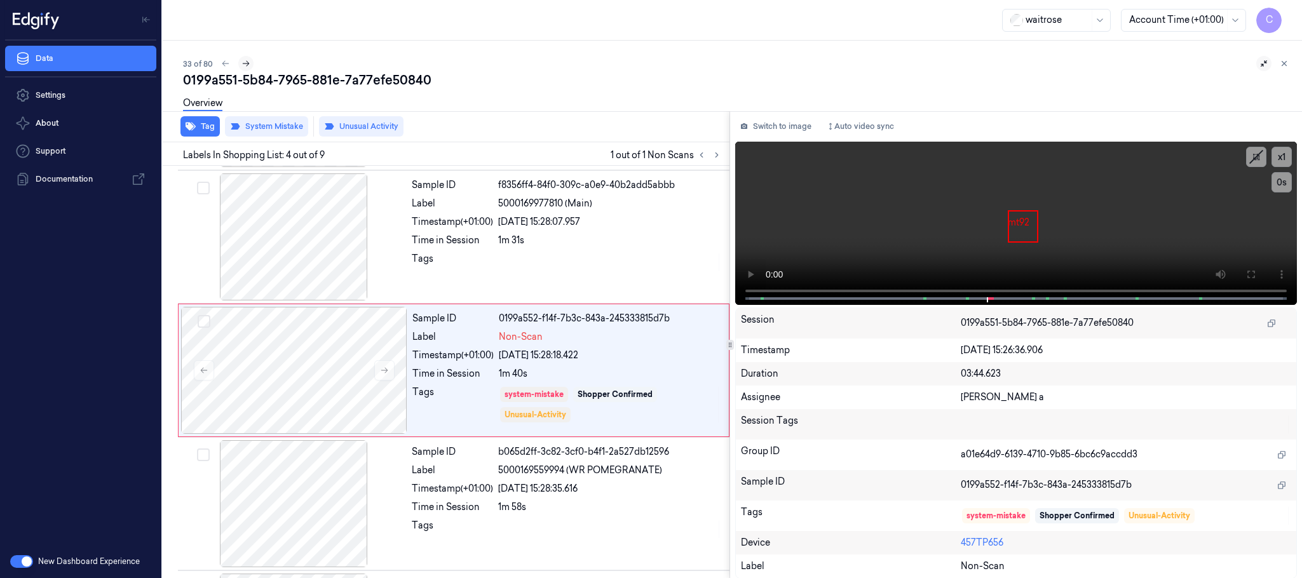
click at [242, 62] on icon at bounding box center [246, 63] width 9 height 9
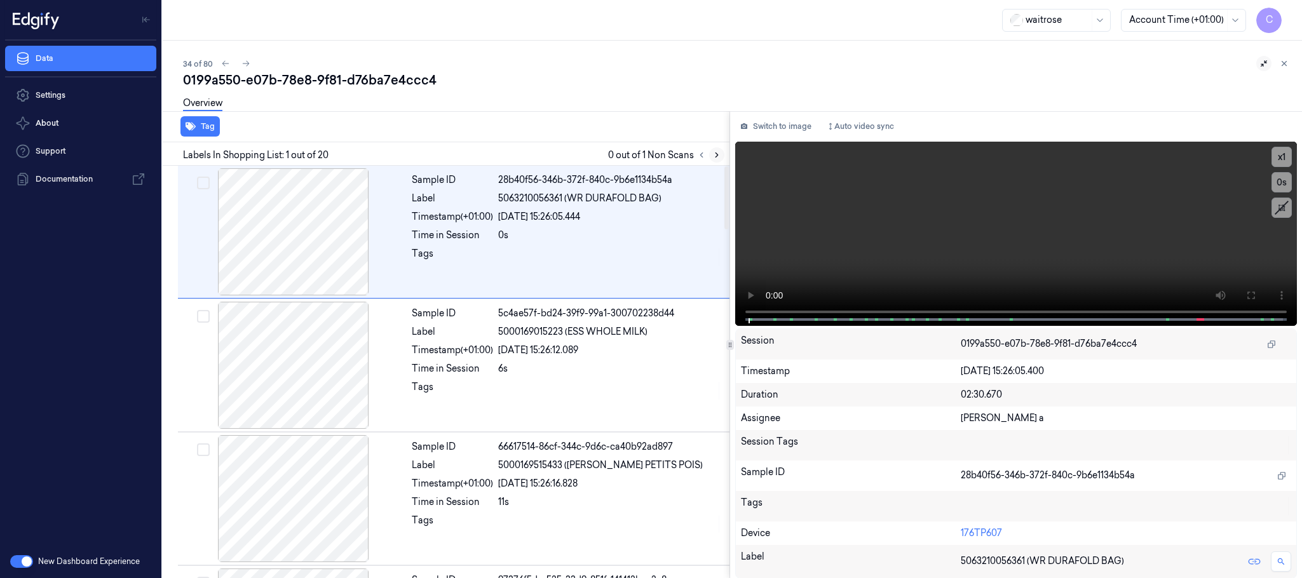
click at [714, 151] on icon at bounding box center [717, 155] width 9 height 9
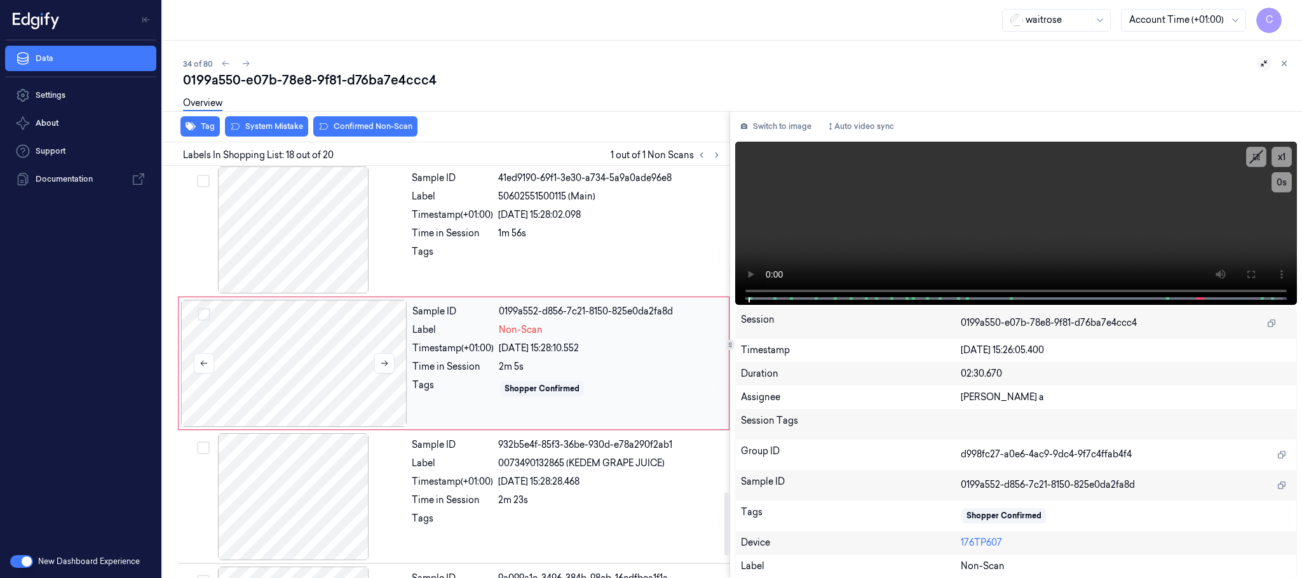
scroll to position [2140, 0]
click at [384, 366] on icon at bounding box center [384, 361] width 9 height 9
click at [384, 372] on button at bounding box center [384, 362] width 20 height 20
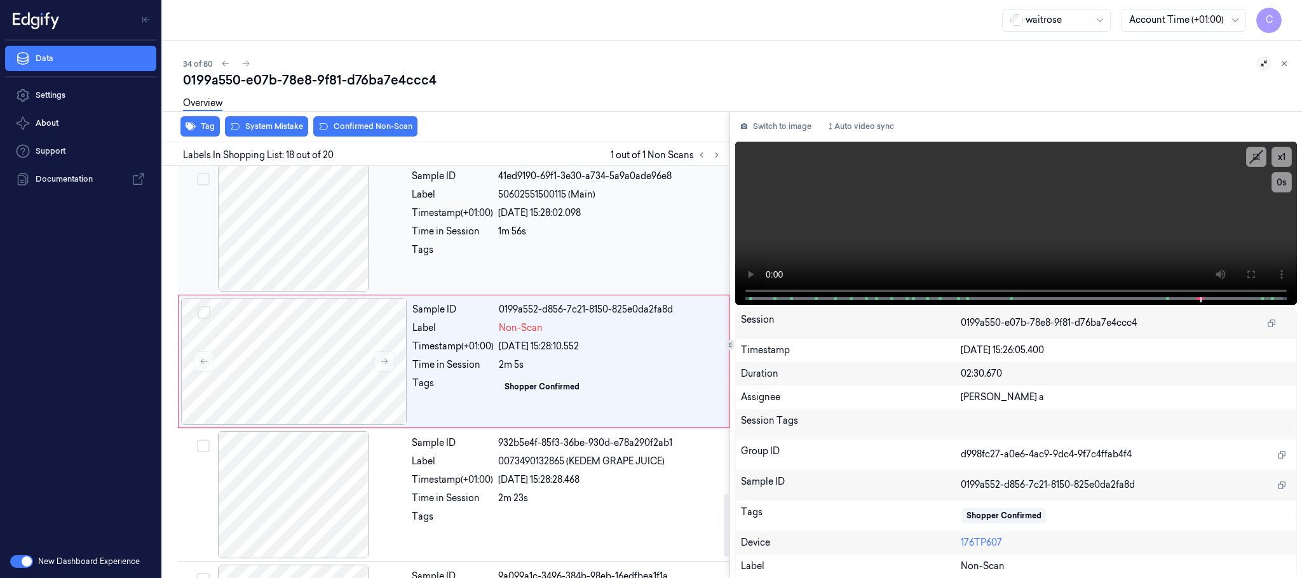
click at [307, 250] on div at bounding box center [294, 228] width 226 height 127
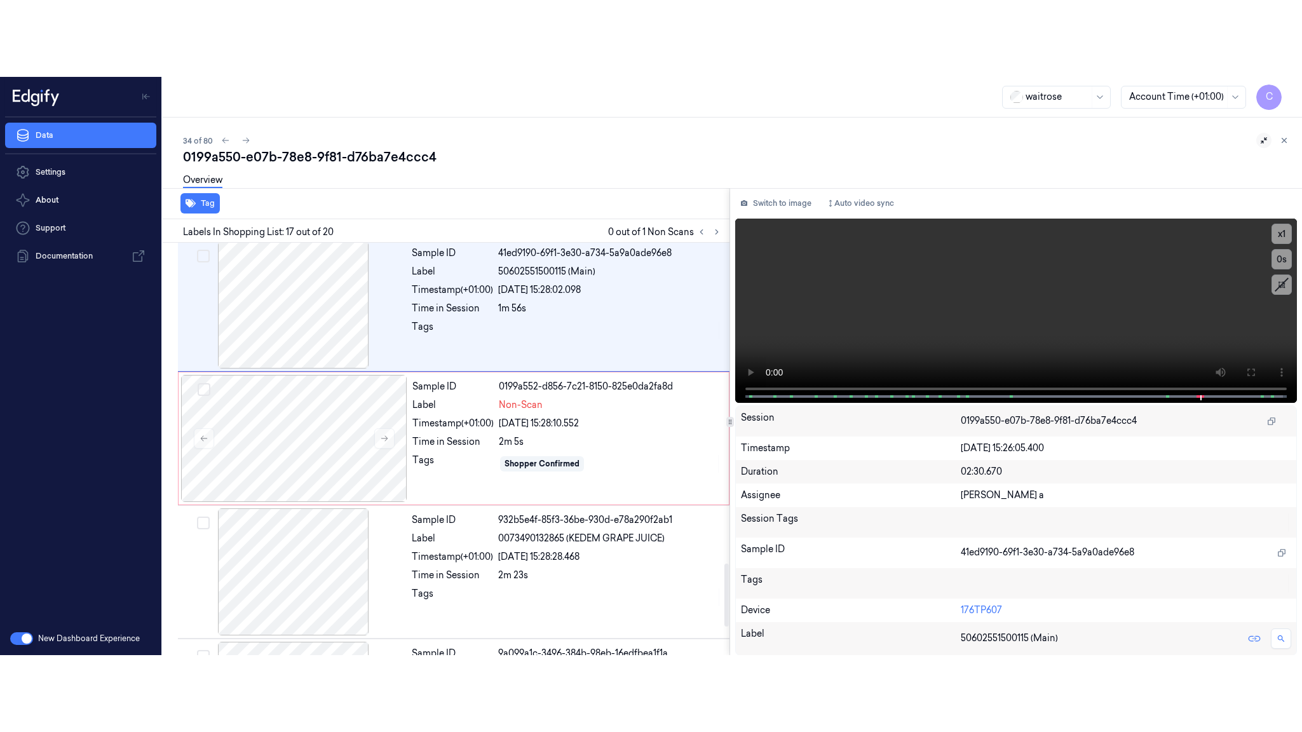
scroll to position [2005, 0]
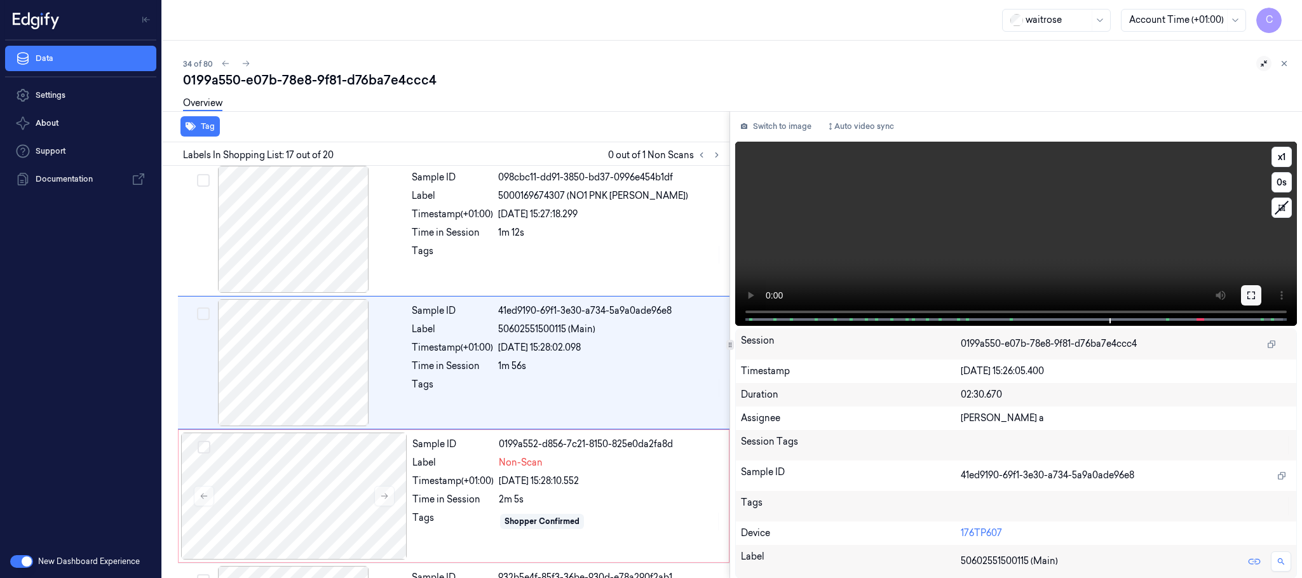
click at [1253, 294] on icon at bounding box center [1252, 295] width 10 height 10
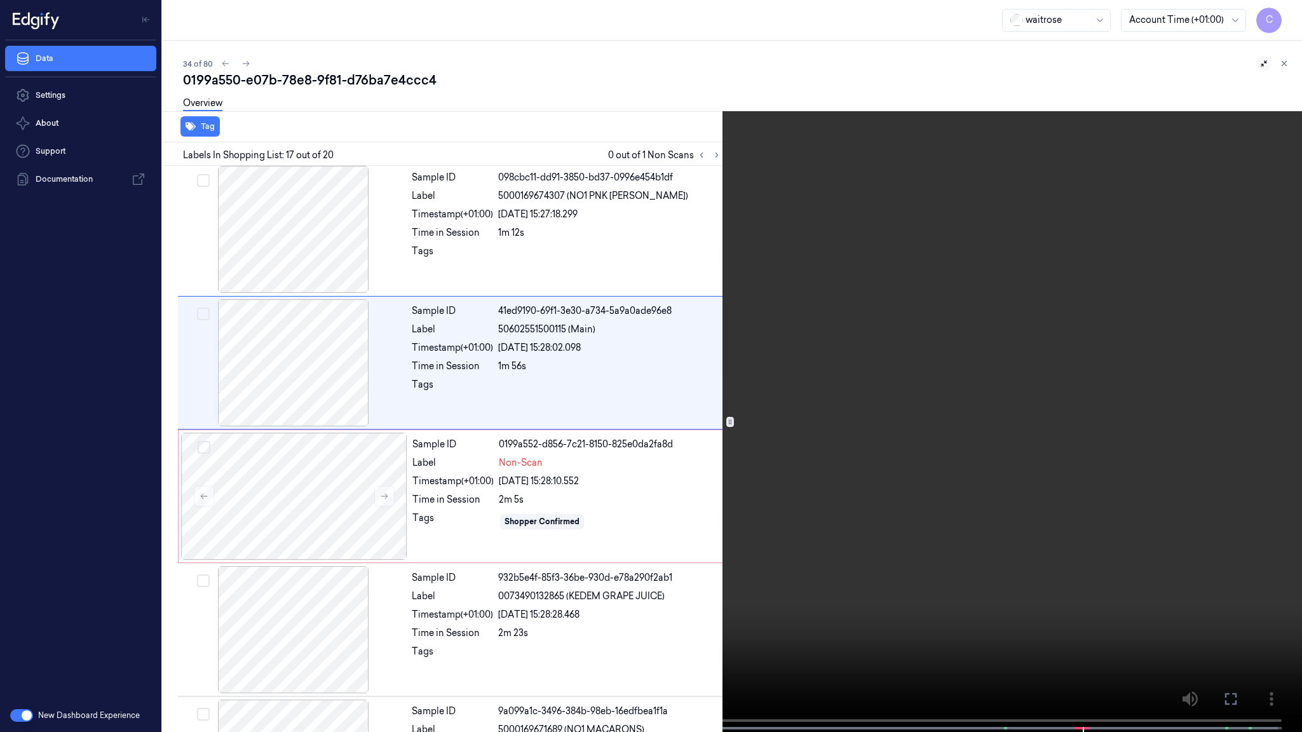
click at [393, 496] on video at bounding box center [651, 367] width 1302 height 735
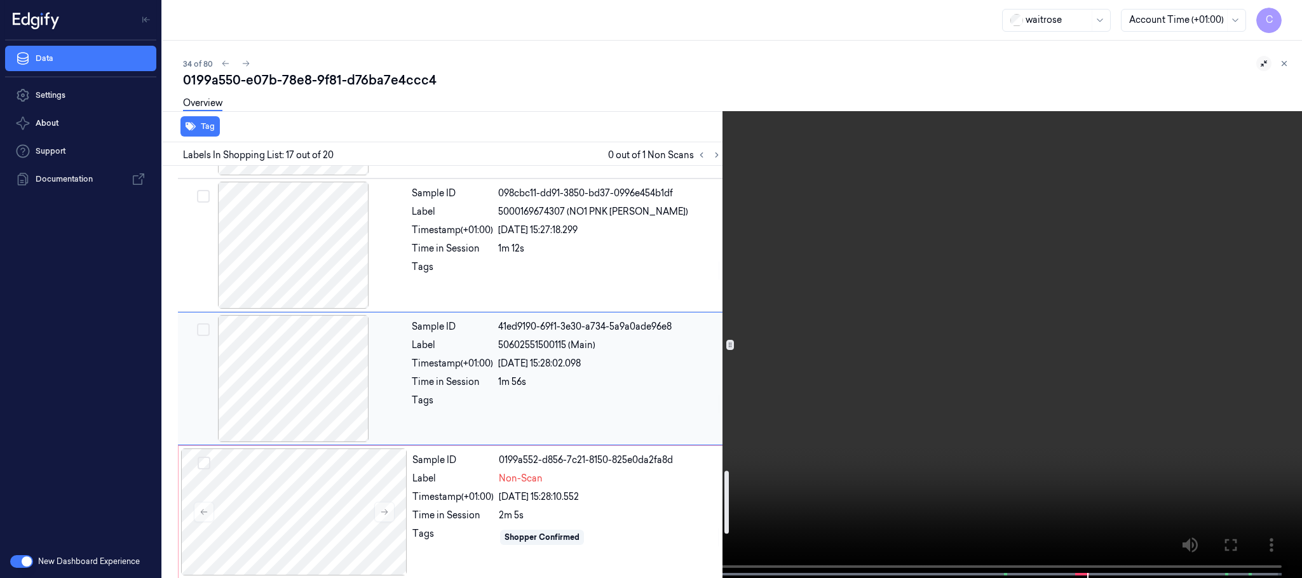
scroll to position [2024, 0]
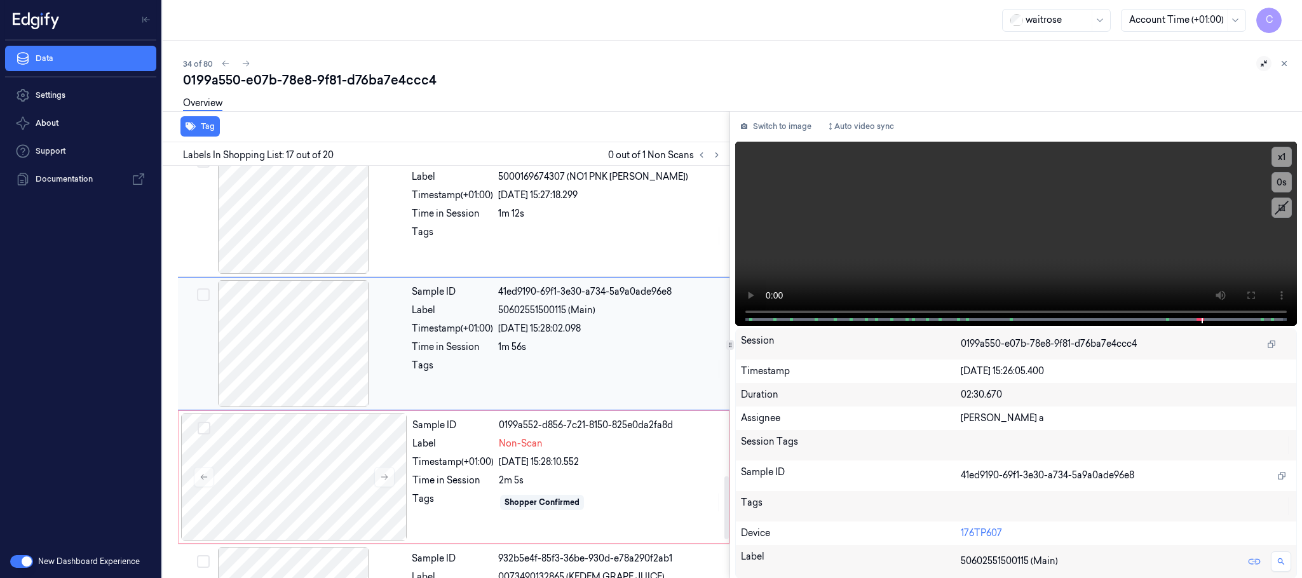
click at [332, 359] on div at bounding box center [294, 343] width 226 height 127
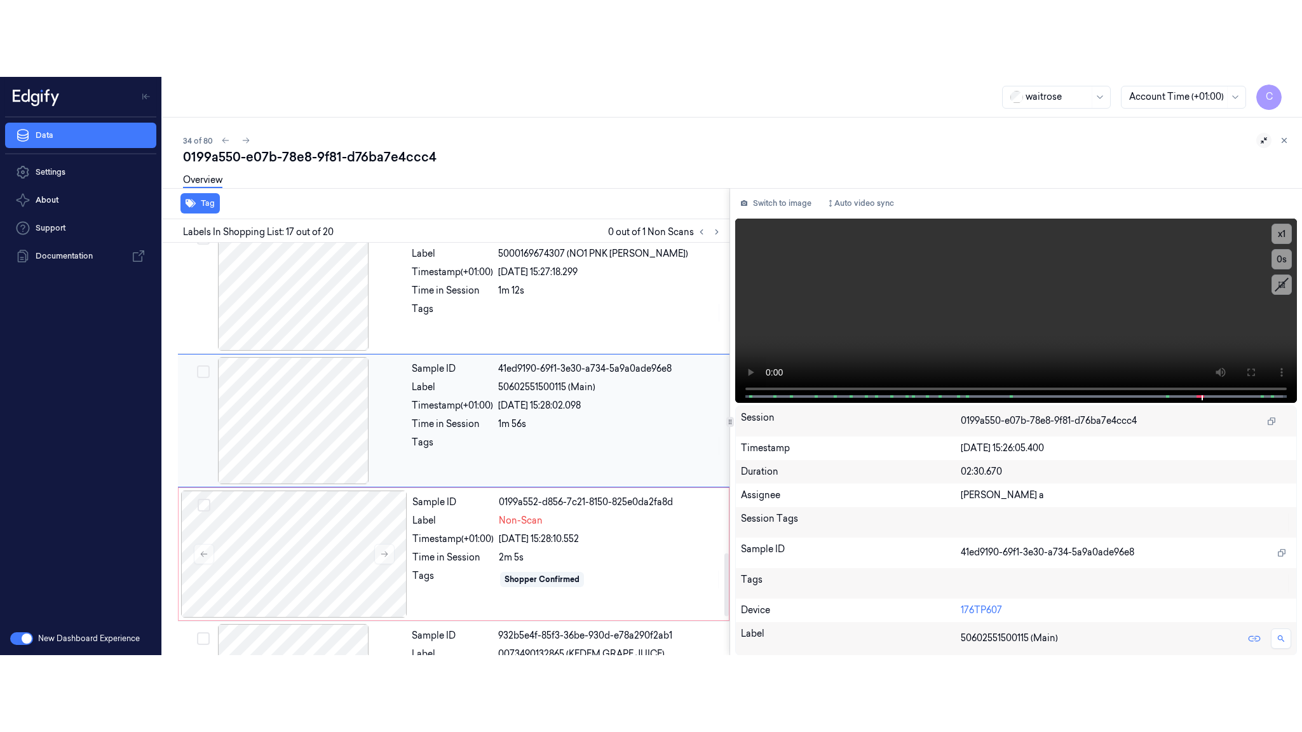
scroll to position [2005, 0]
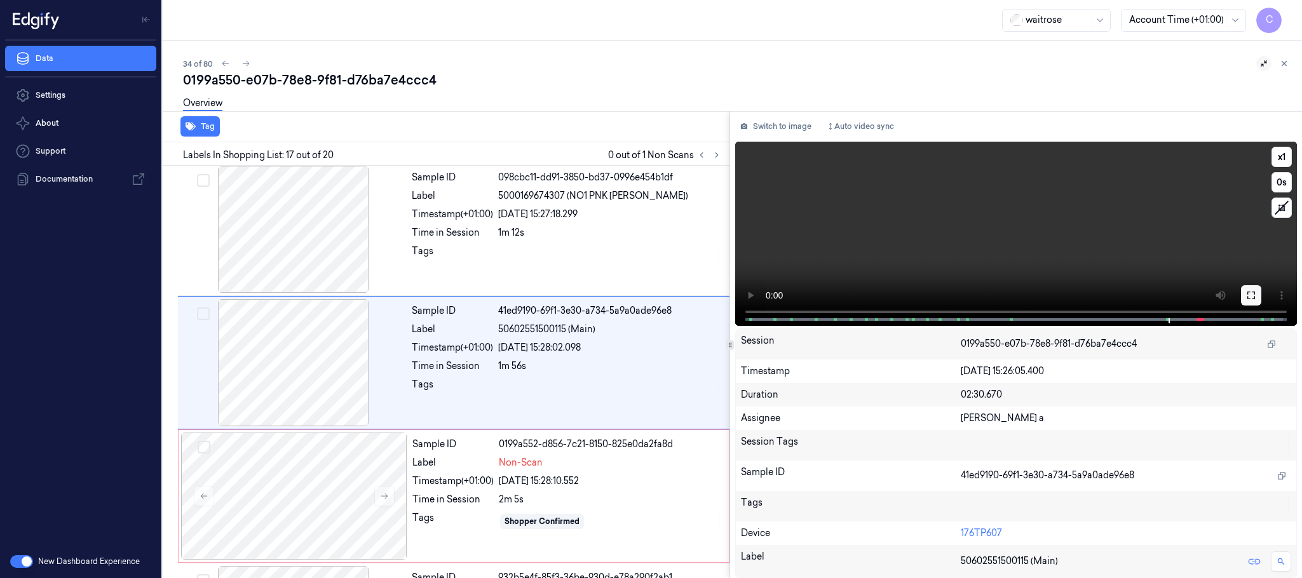
click at [1243, 294] on button at bounding box center [1251, 295] width 20 height 20
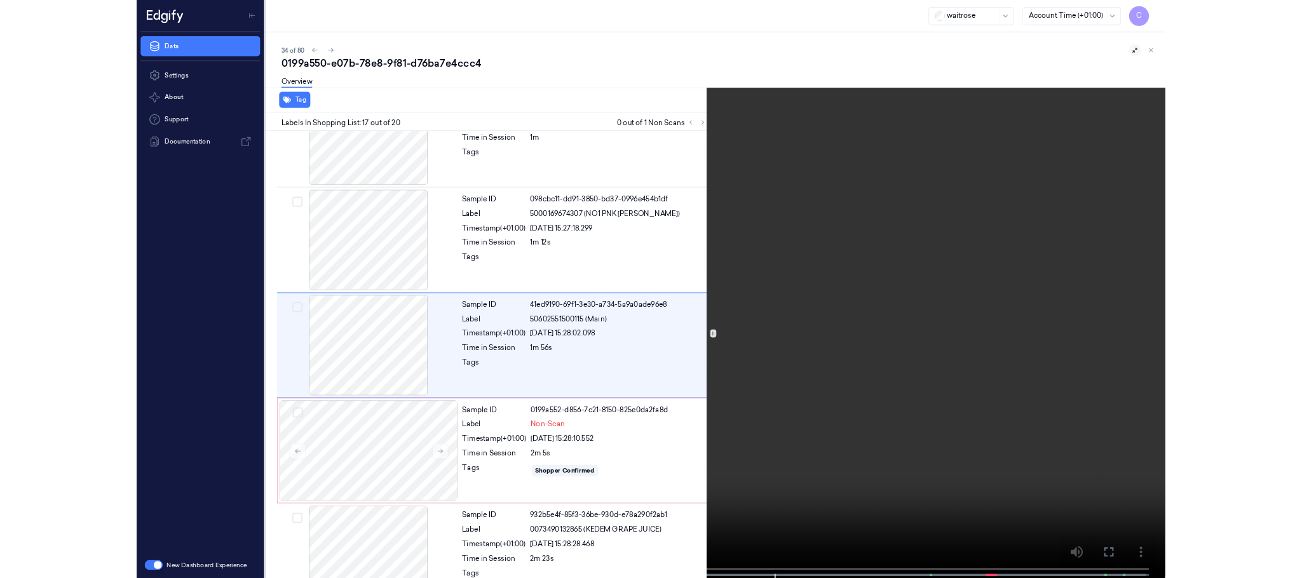
scroll to position [1929, 0]
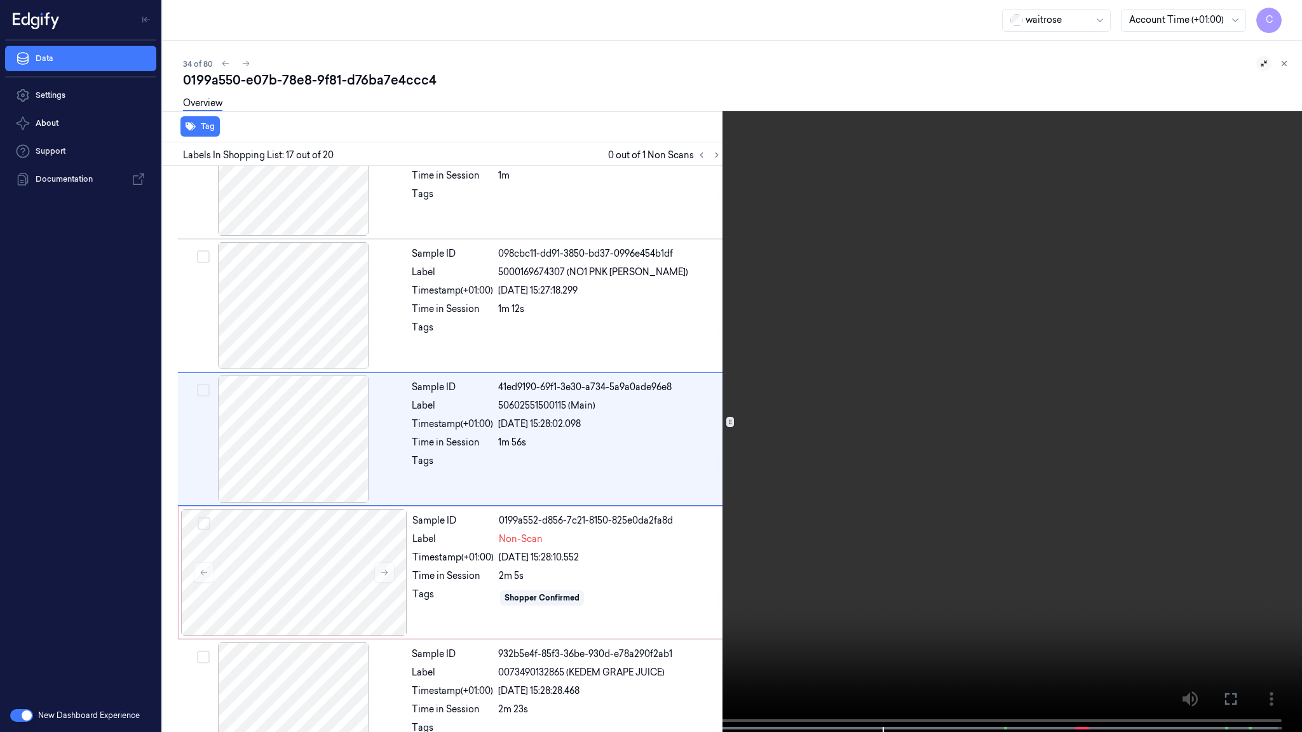
click at [667, 443] on video at bounding box center [651, 367] width 1302 height 735
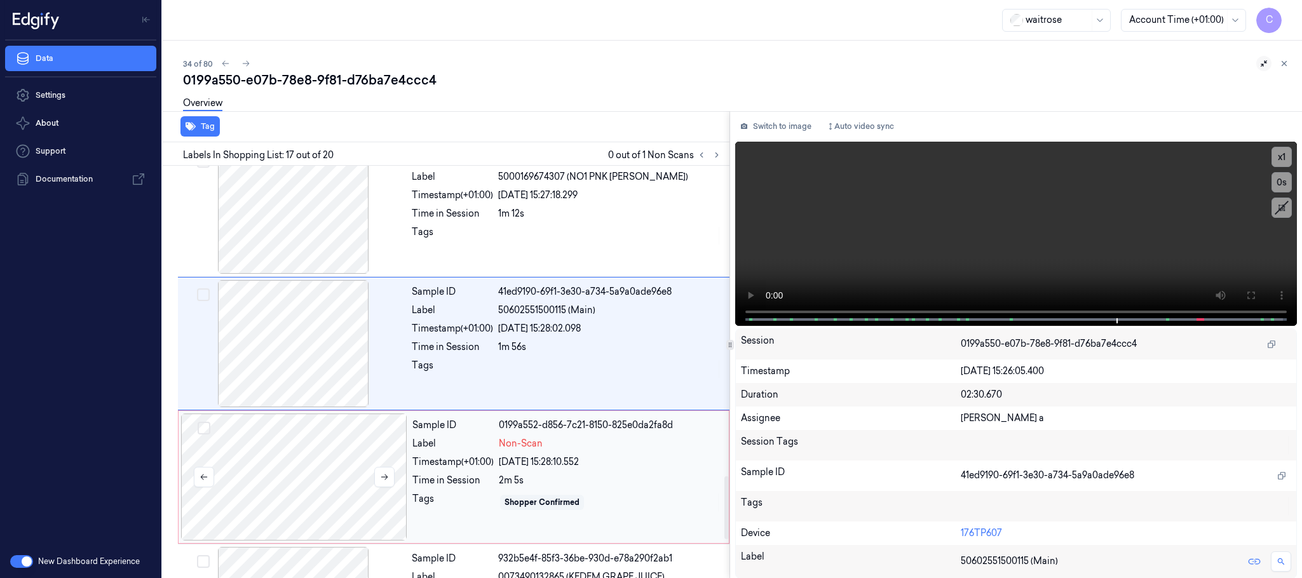
click at [296, 460] on div at bounding box center [294, 477] width 226 height 127
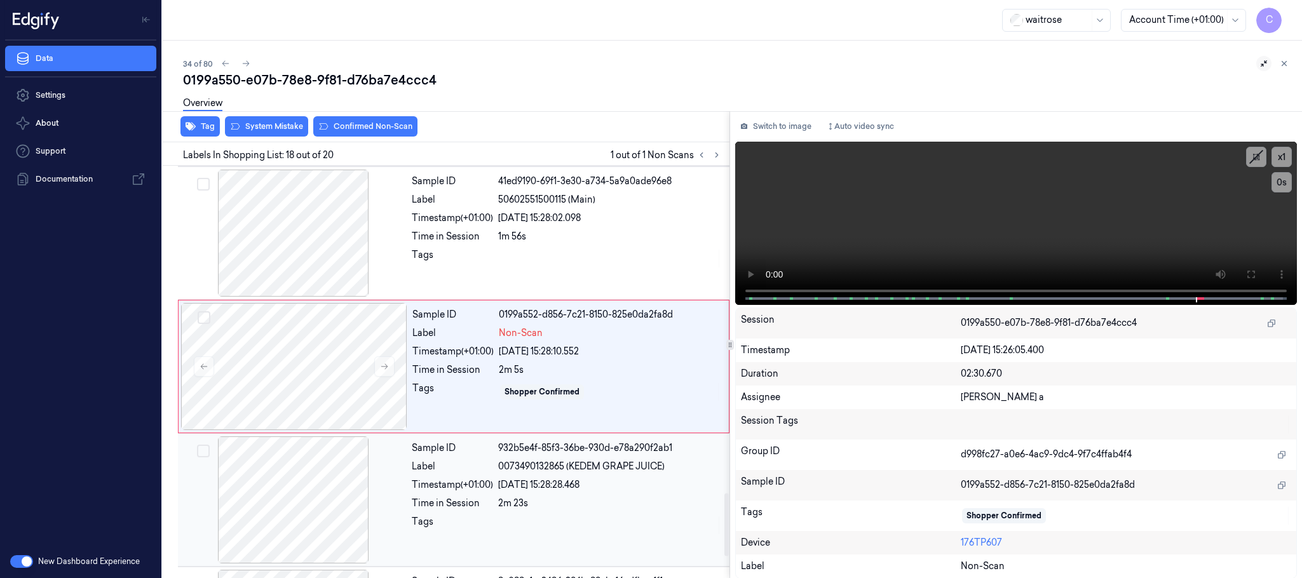
scroll to position [2140, 0]
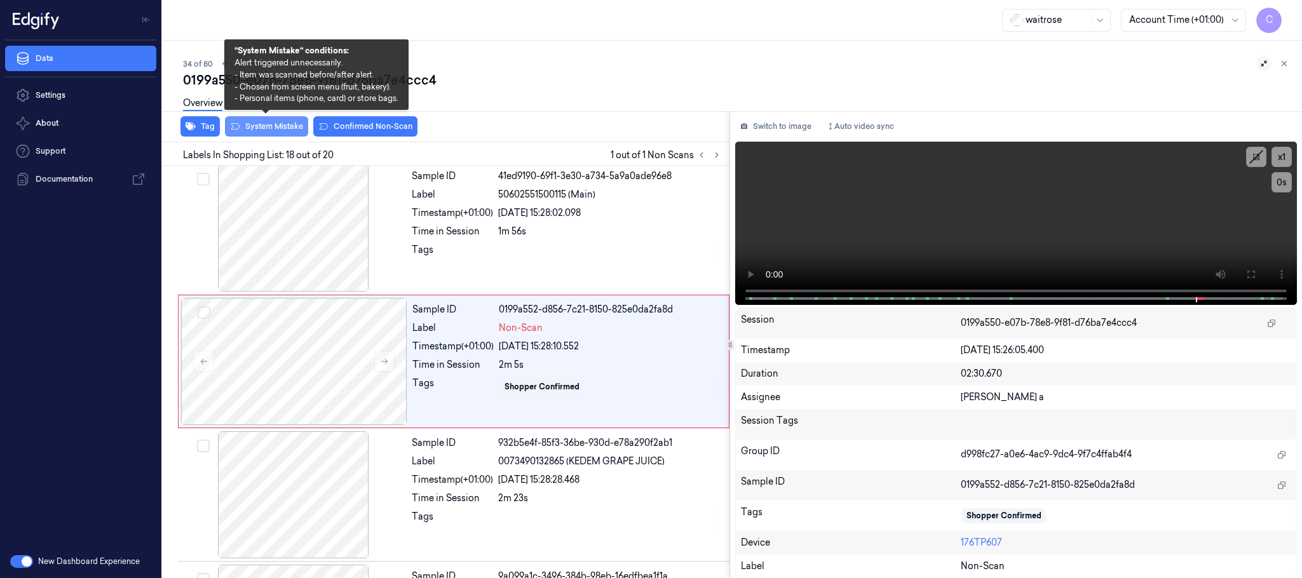
click at [285, 130] on button "System Mistake" at bounding box center [266, 126] width 83 height 20
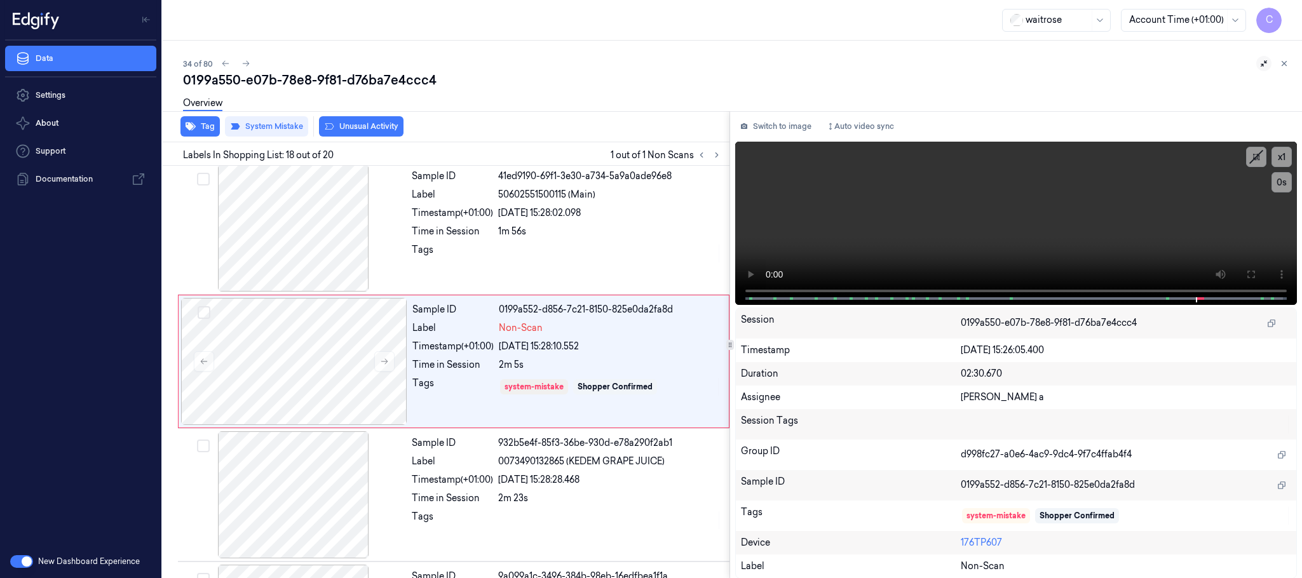
click at [359, 130] on button "Unusual Activity" at bounding box center [361, 126] width 85 height 20
click at [245, 62] on icon at bounding box center [246, 63] width 9 height 9
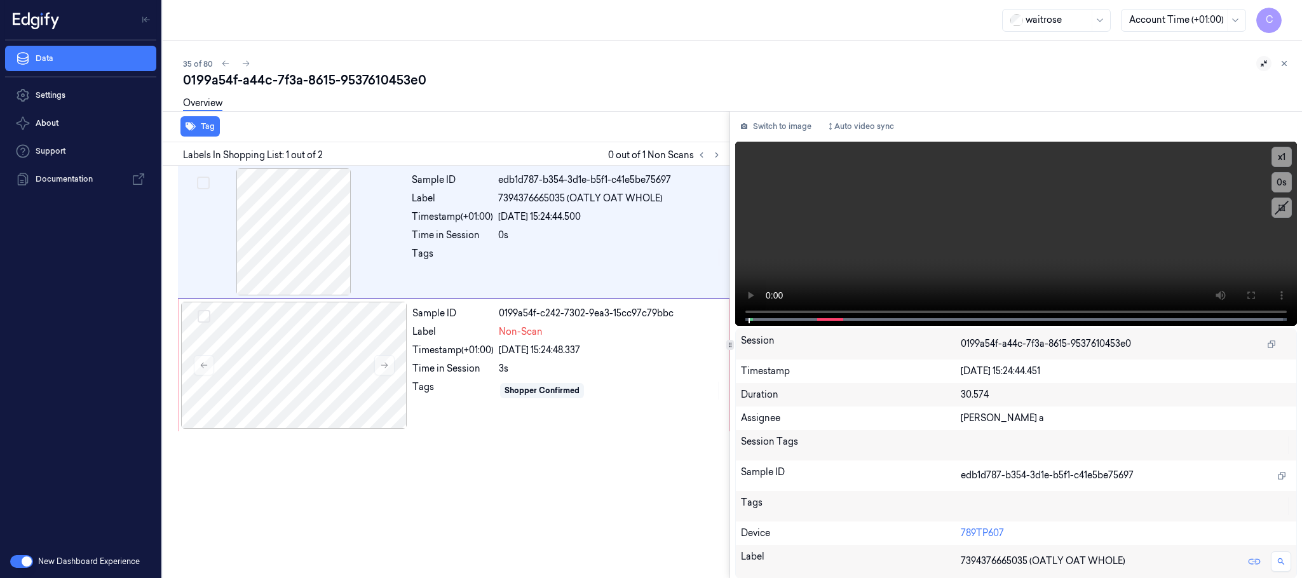
click at [1265, 67] on icon at bounding box center [1264, 63] width 9 height 9
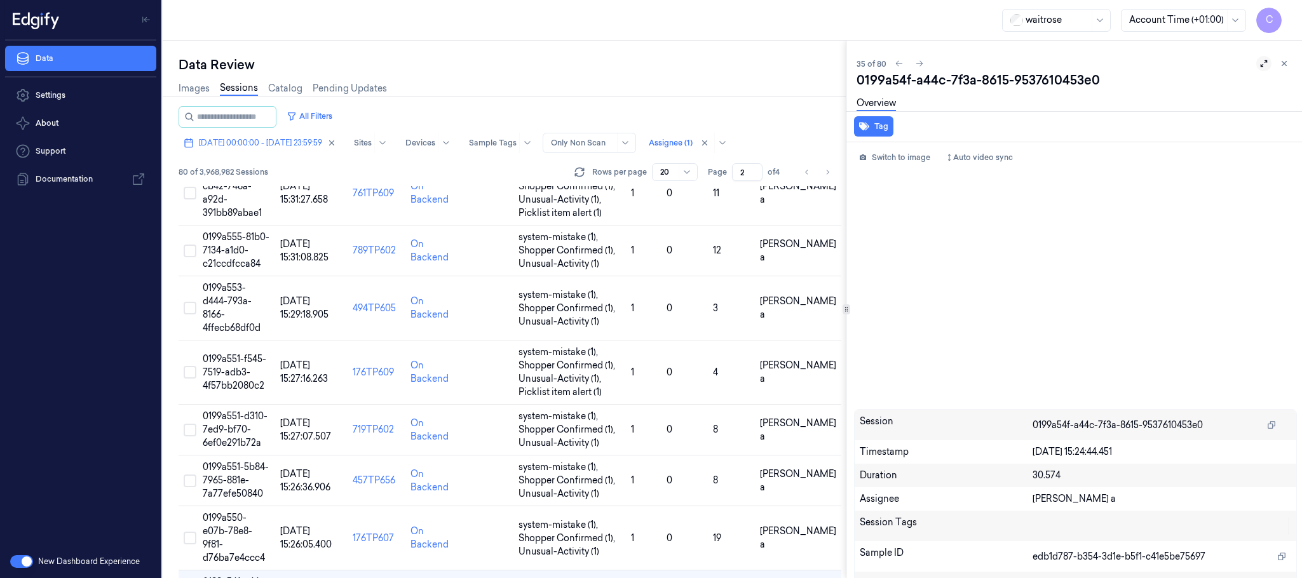
click at [1261, 65] on icon at bounding box center [1264, 63] width 7 height 7
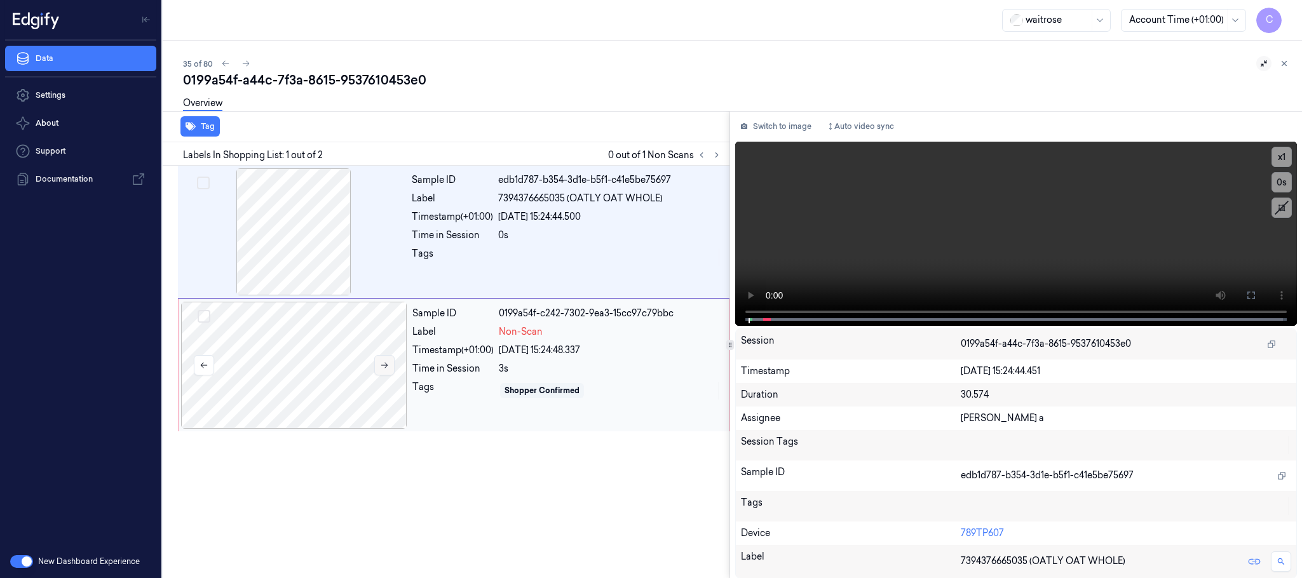
click at [388, 369] on icon at bounding box center [384, 365] width 9 height 9
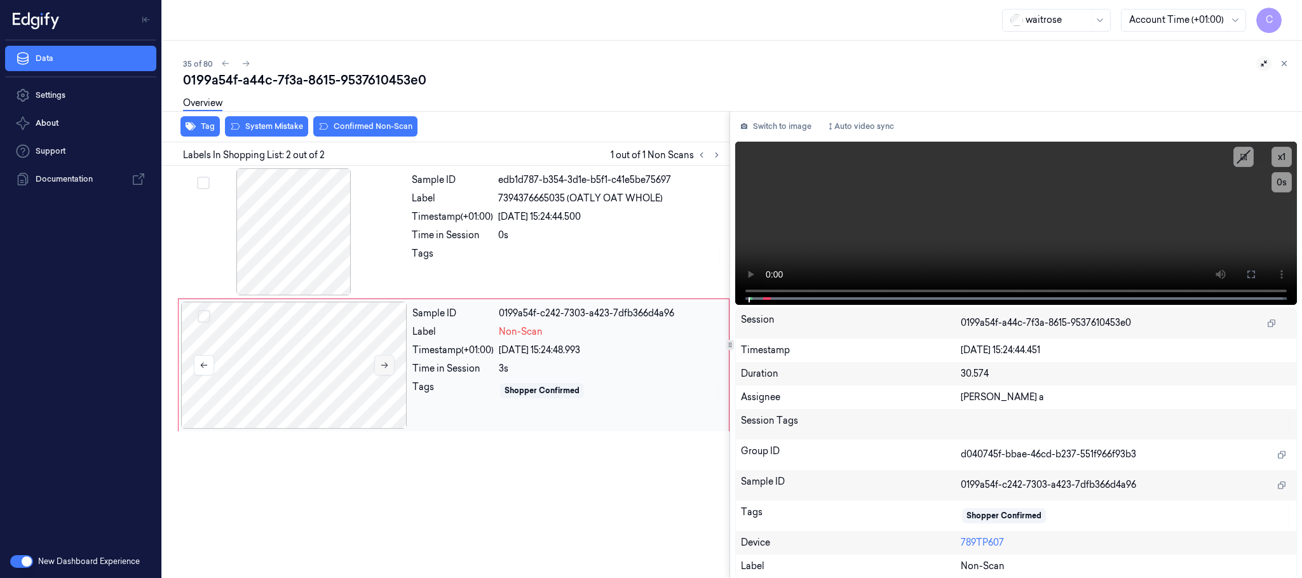
click at [388, 369] on icon at bounding box center [384, 365] width 9 height 9
click at [387, 366] on icon at bounding box center [384, 366] width 7 height 6
click at [384, 369] on icon at bounding box center [384, 365] width 9 height 9
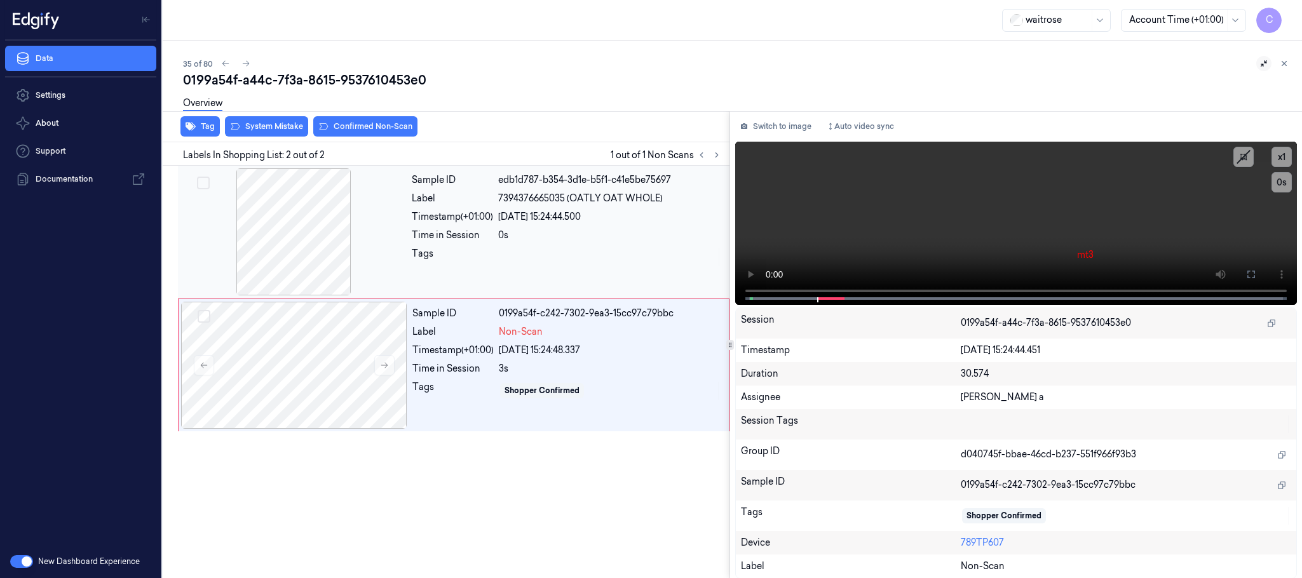
click at [311, 258] on div at bounding box center [294, 231] width 226 height 127
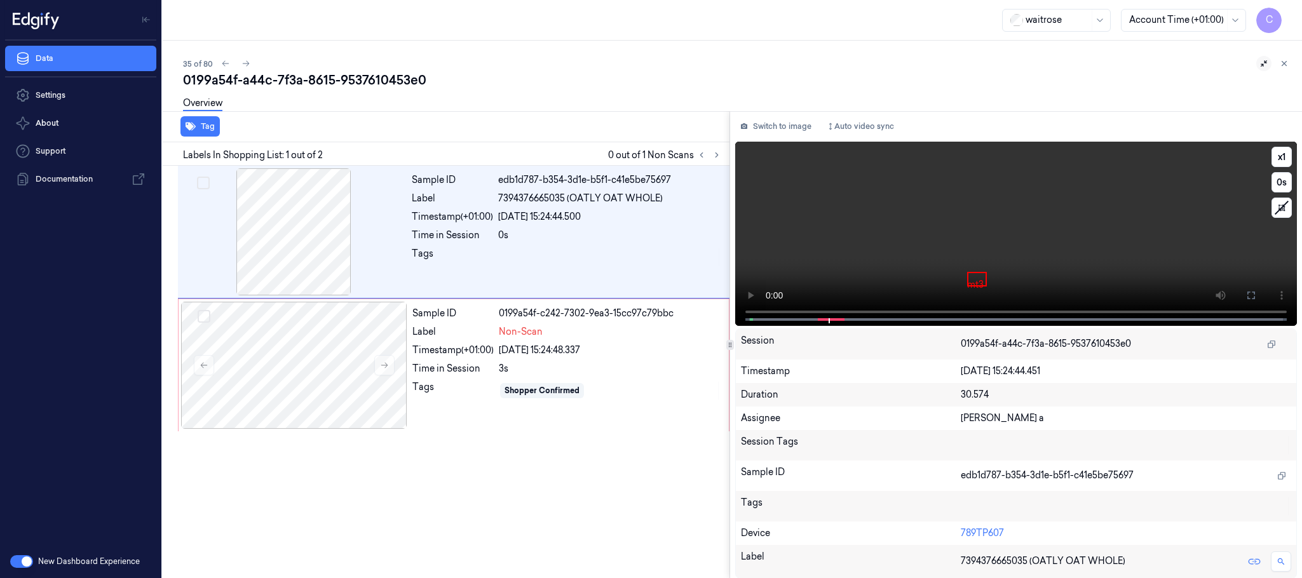
click at [1131, 235] on video at bounding box center [1016, 234] width 562 height 184
click at [345, 352] on div at bounding box center [294, 365] width 226 height 127
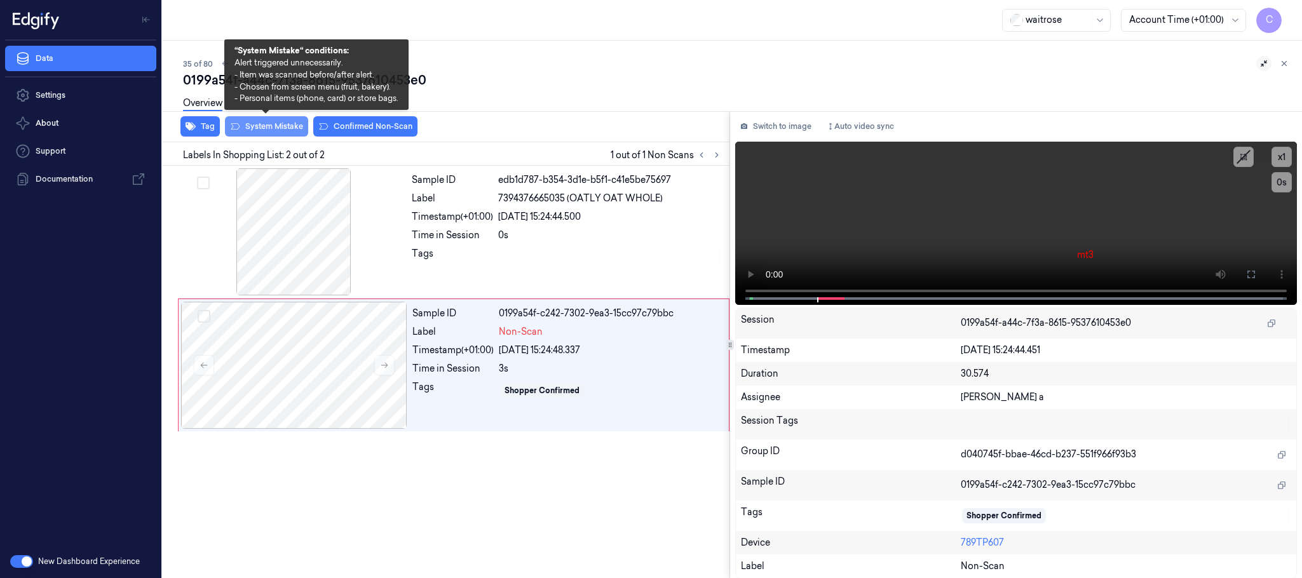
click at [270, 125] on button "System Mistake" at bounding box center [266, 126] width 83 height 20
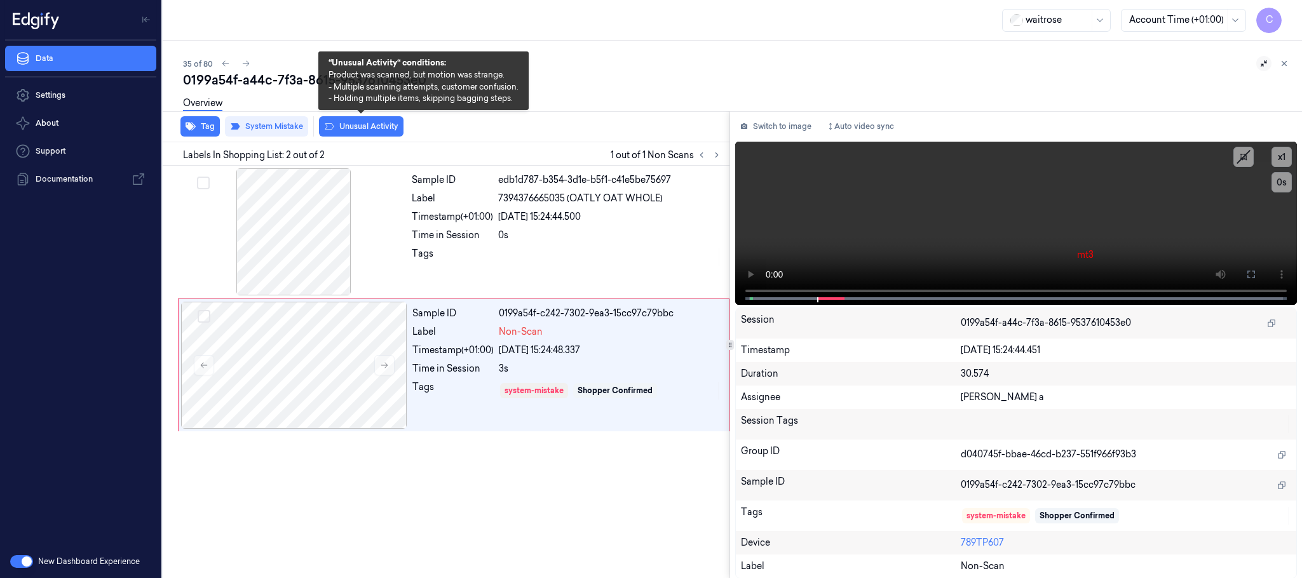
click at [364, 124] on button "Unusual Activity" at bounding box center [361, 126] width 85 height 20
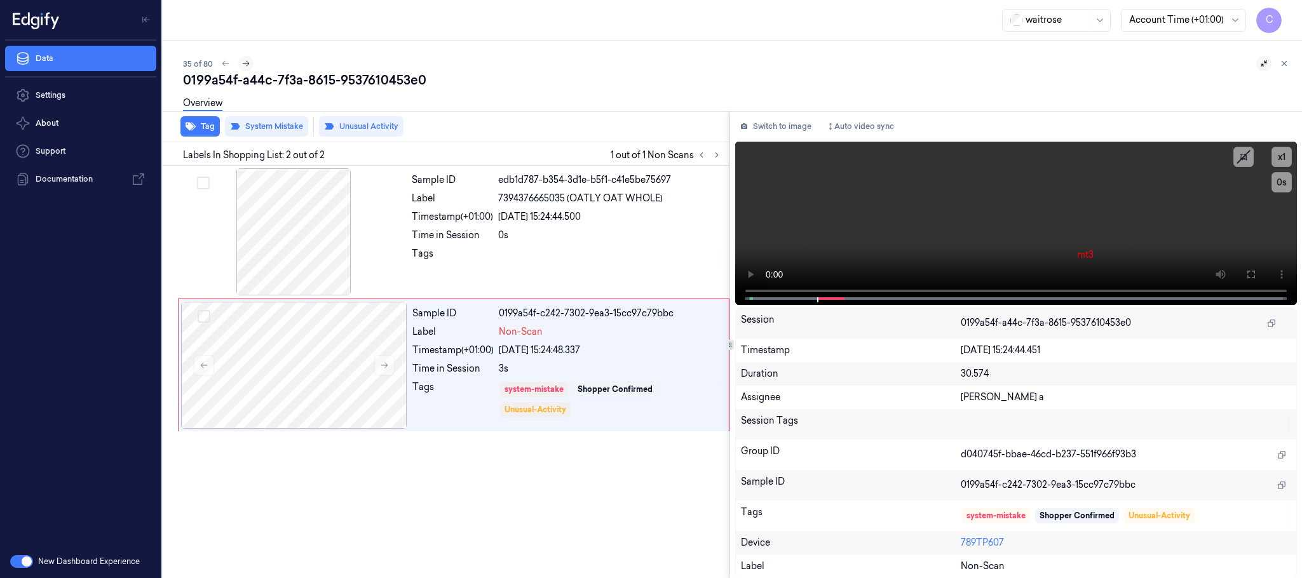
click at [248, 65] on icon at bounding box center [246, 63] width 9 height 9
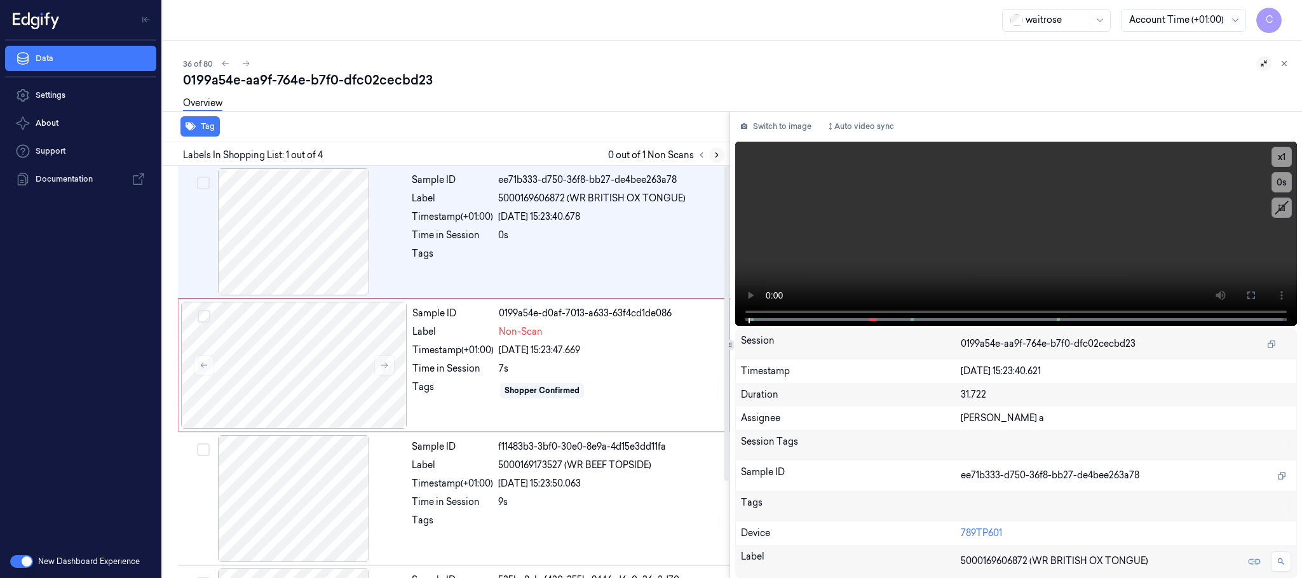
click at [721, 155] on button at bounding box center [716, 154] width 15 height 15
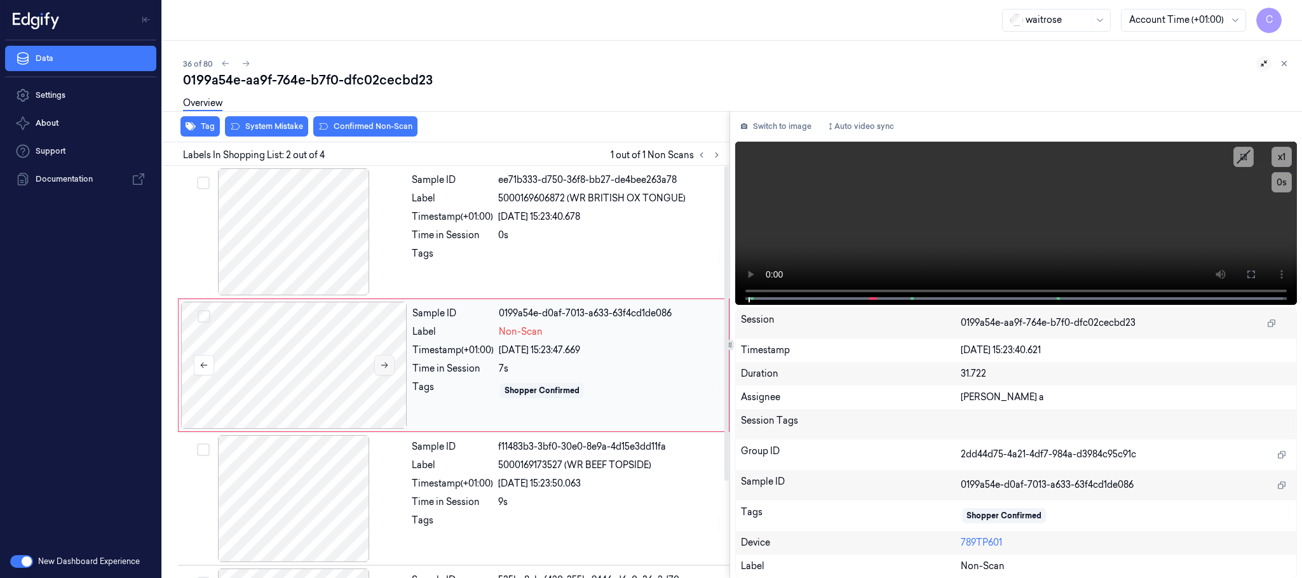
click at [376, 367] on button at bounding box center [384, 365] width 20 height 20
click at [378, 365] on button at bounding box center [384, 365] width 20 height 20
click at [318, 222] on div at bounding box center [294, 231] width 226 height 127
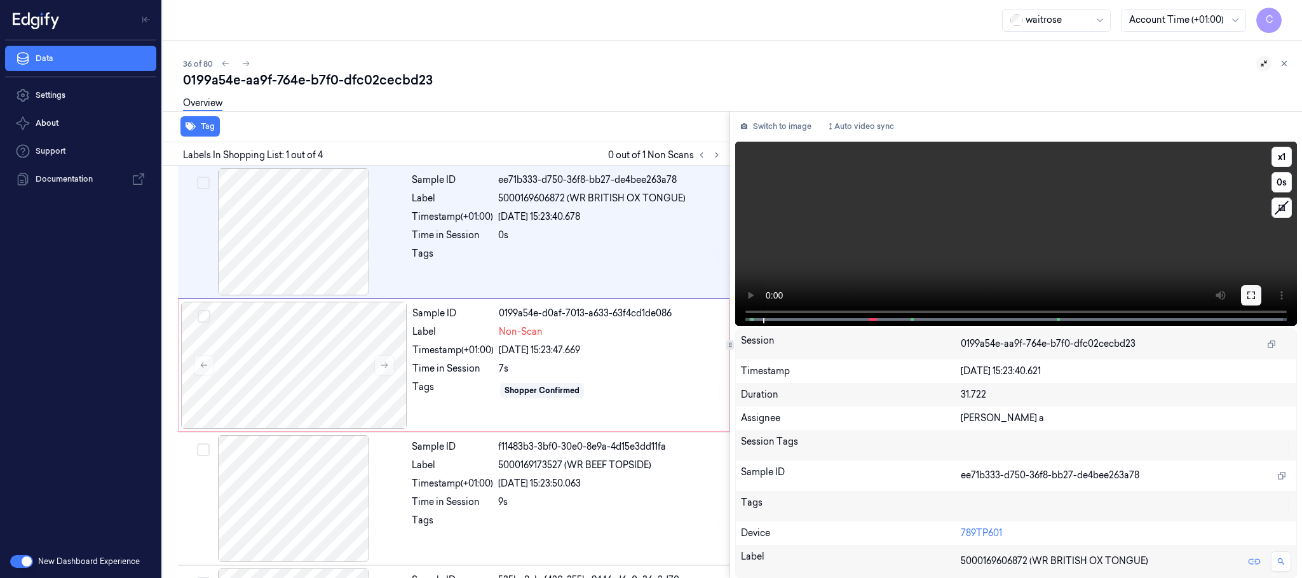
click at [1243, 298] on button at bounding box center [1251, 295] width 20 height 20
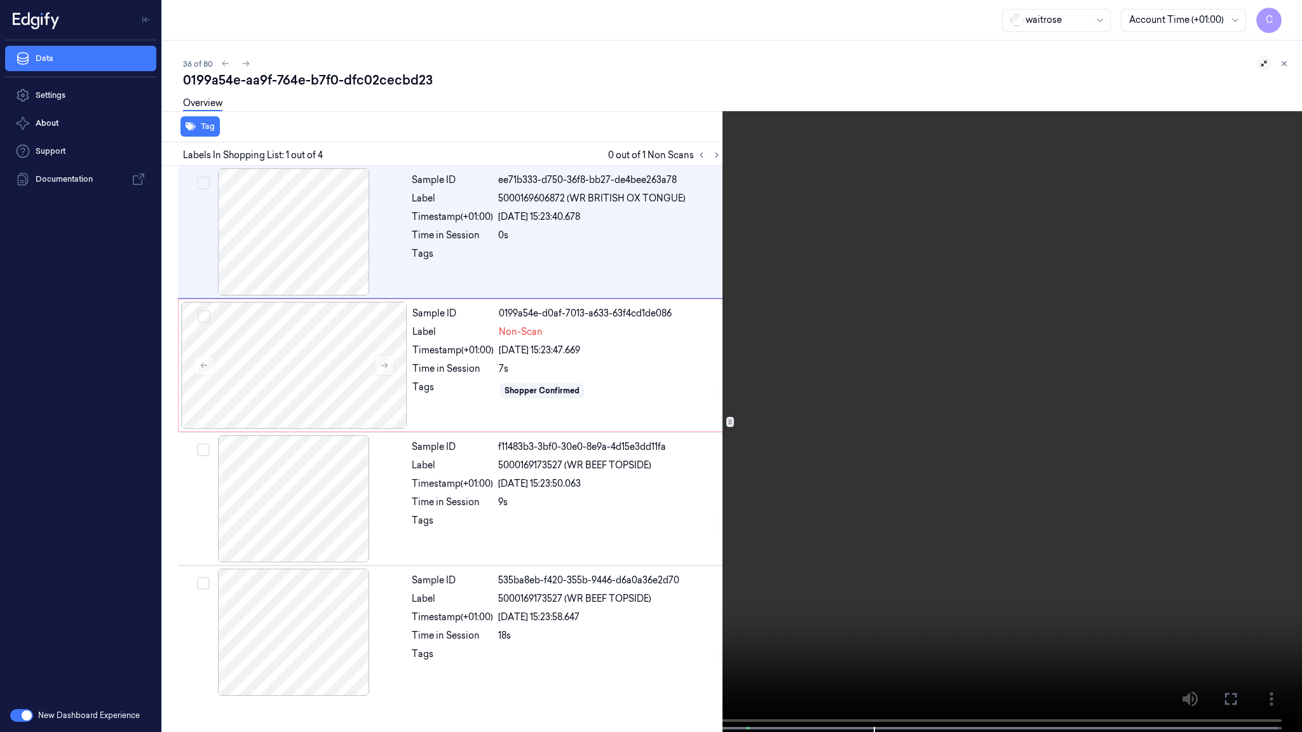
click at [625, 479] on video at bounding box center [651, 367] width 1302 height 735
click at [244, 444] on video at bounding box center [651, 367] width 1302 height 735
click at [569, 487] on video at bounding box center [651, 367] width 1302 height 735
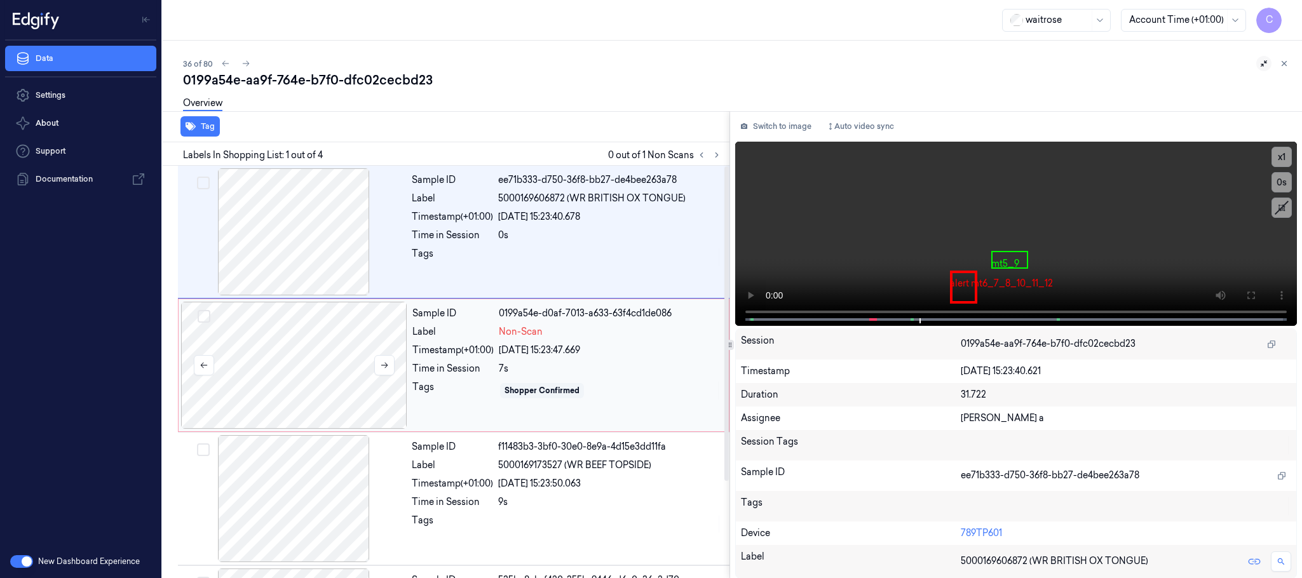
click at [325, 348] on div at bounding box center [294, 365] width 226 height 127
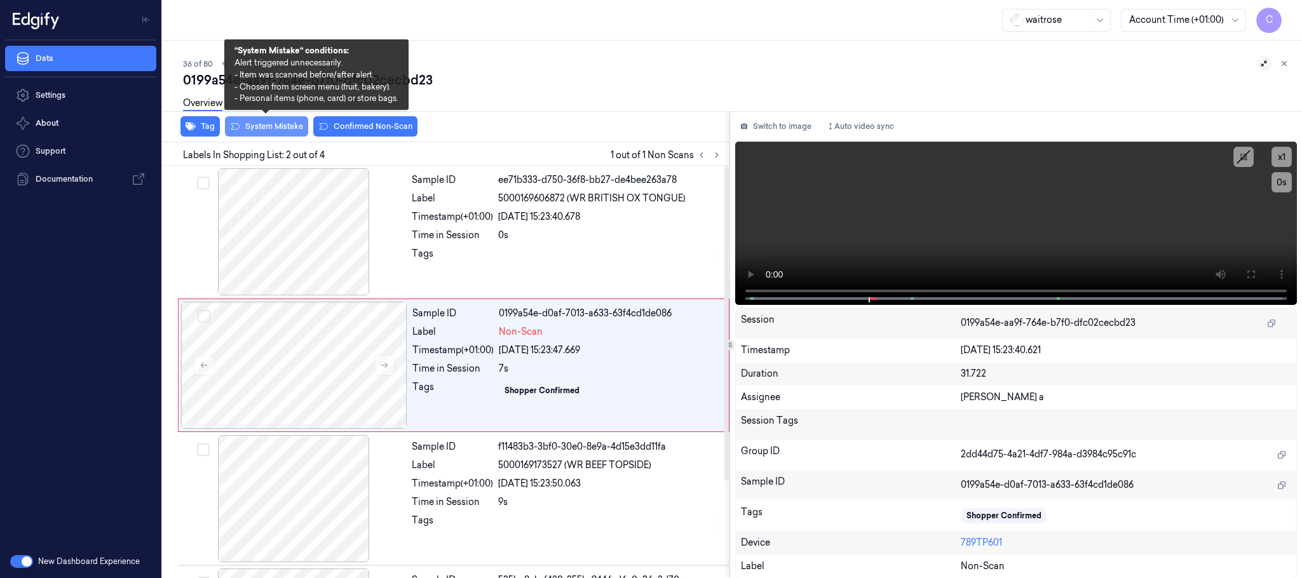
click at [264, 132] on button "System Mistake" at bounding box center [266, 126] width 83 height 20
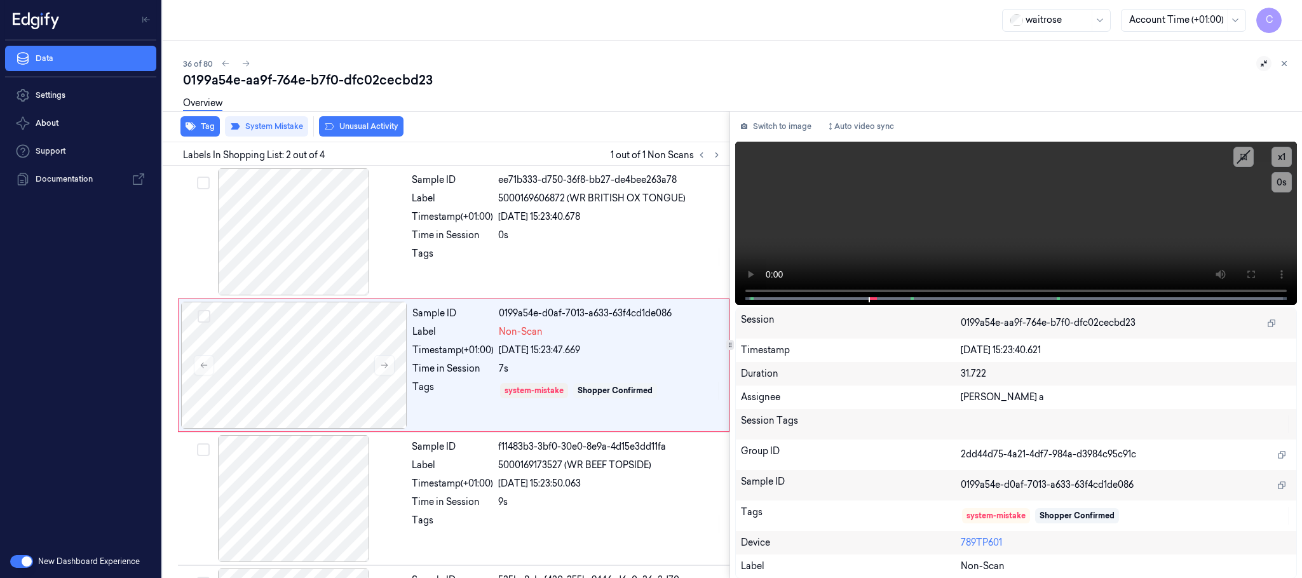
click at [367, 128] on button "Unusual Activity" at bounding box center [361, 126] width 85 height 20
click at [246, 60] on icon at bounding box center [246, 63] width 9 height 9
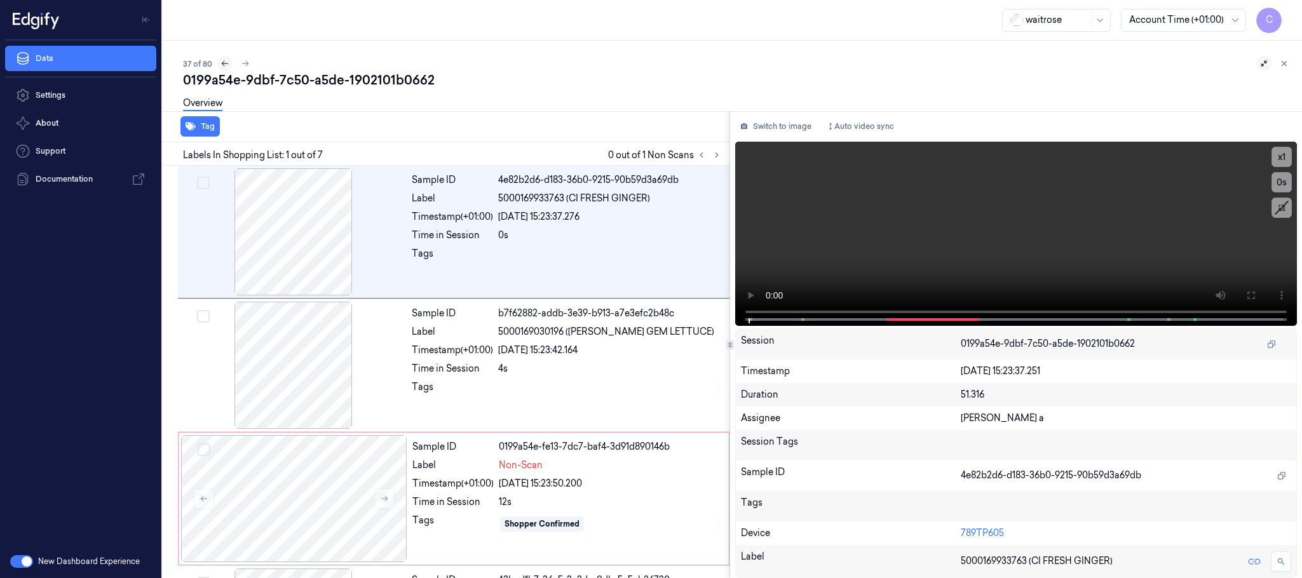
click at [225, 64] on icon at bounding box center [225, 63] width 9 height 9
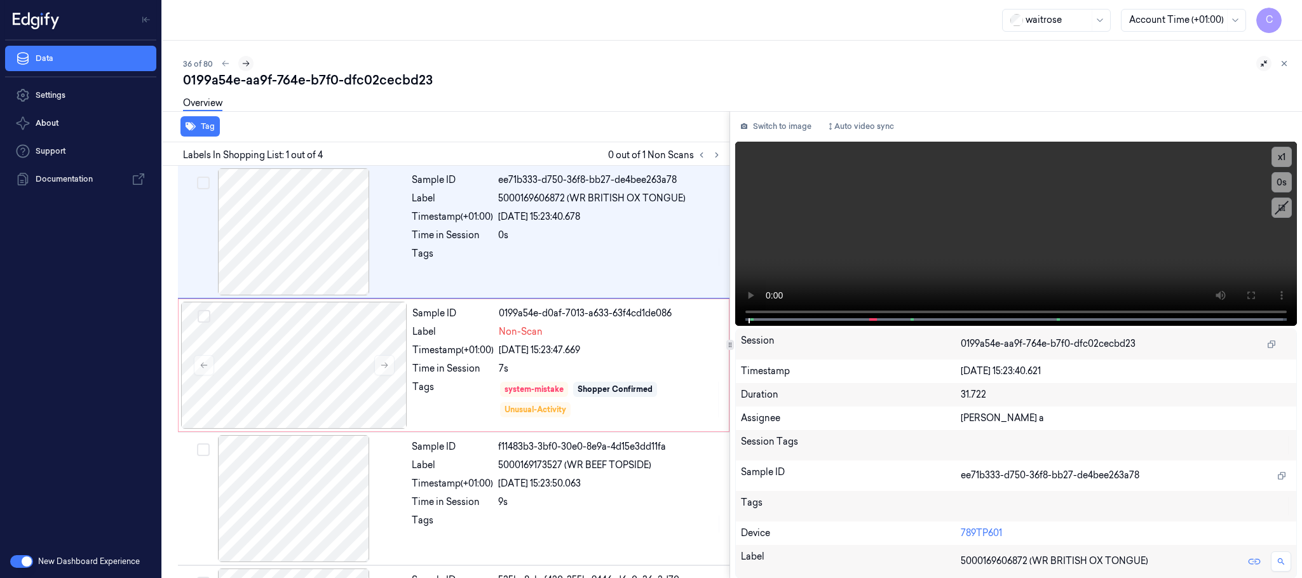
click at [245, 59] on icon at bounding box center [246, 63] width 9 height 9
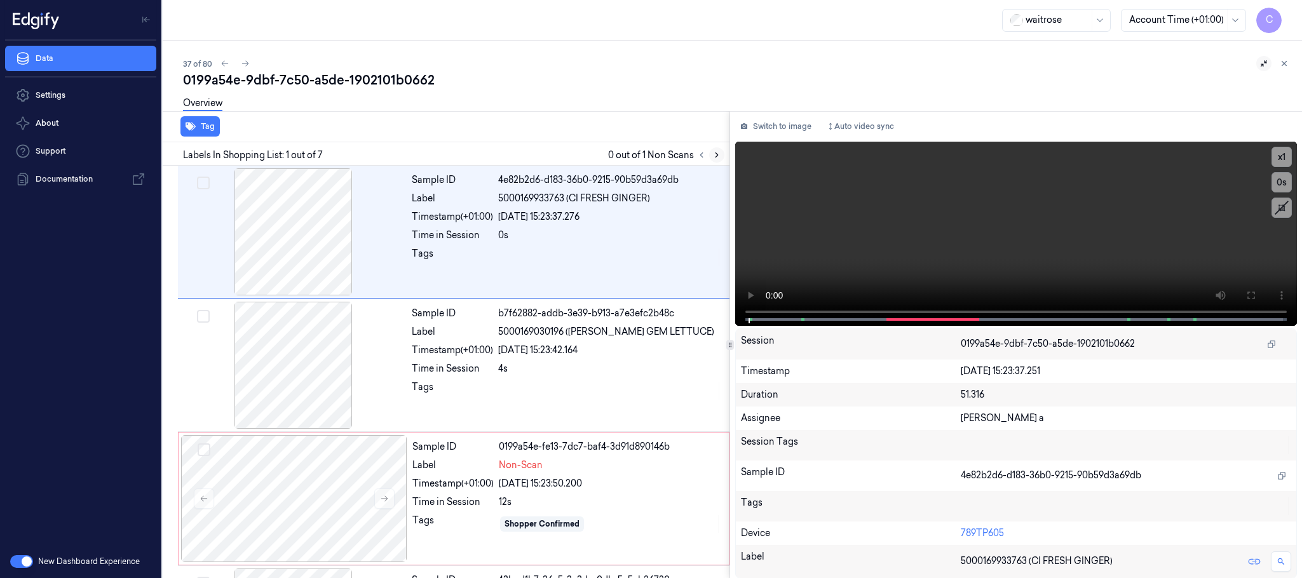
click at [718, 154] on icon at bounding box center [717, 155] width 3 height 4
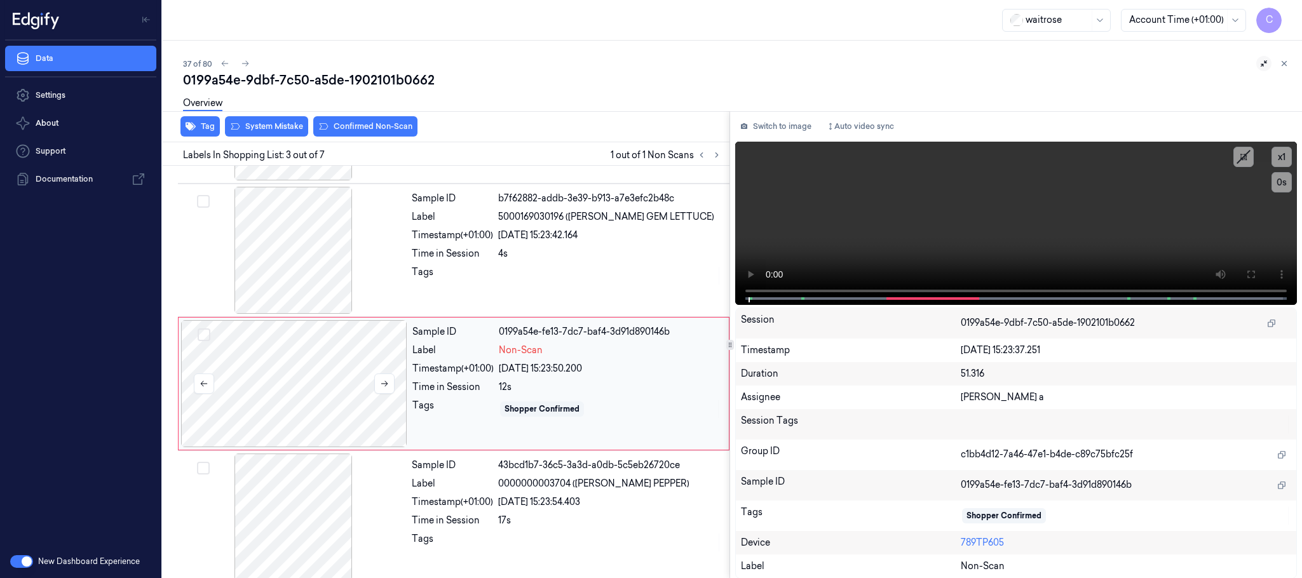
scroll to position [128, 0]
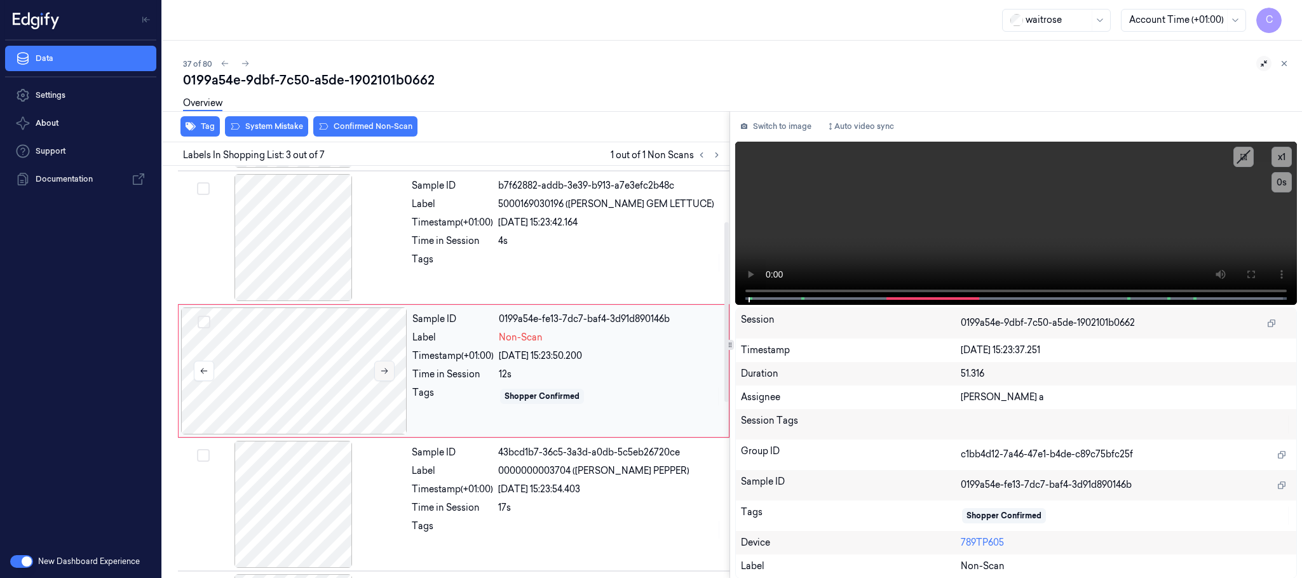
click at [378, 376] on button at bounding box center [384, 371] width 20 height 20
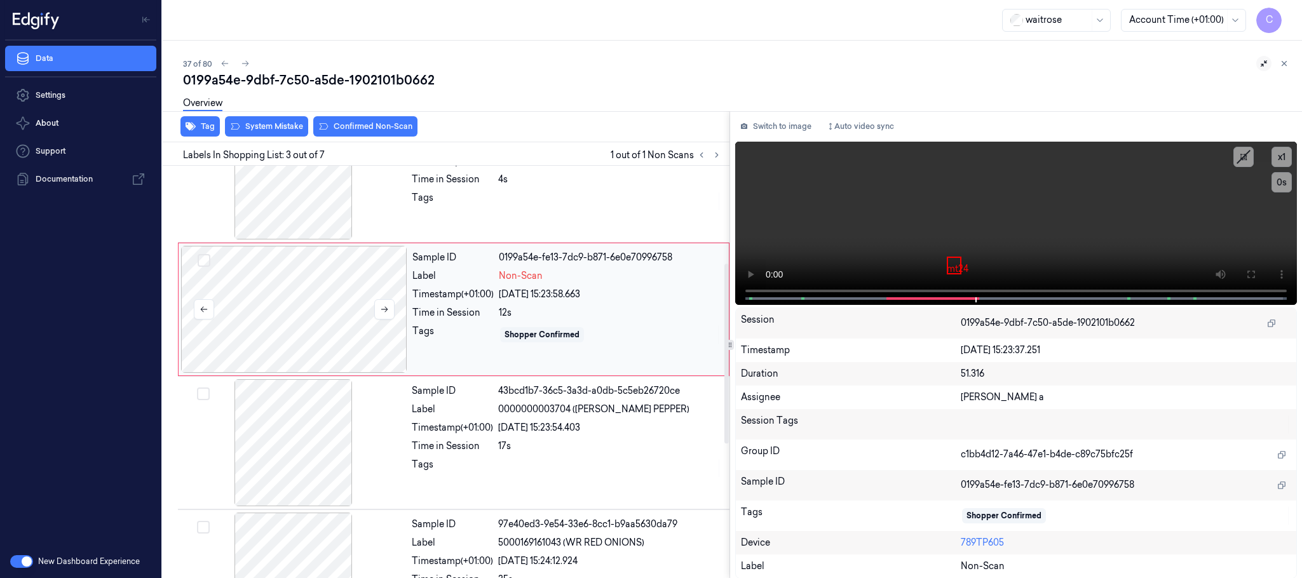
scroll to position [223, 0]
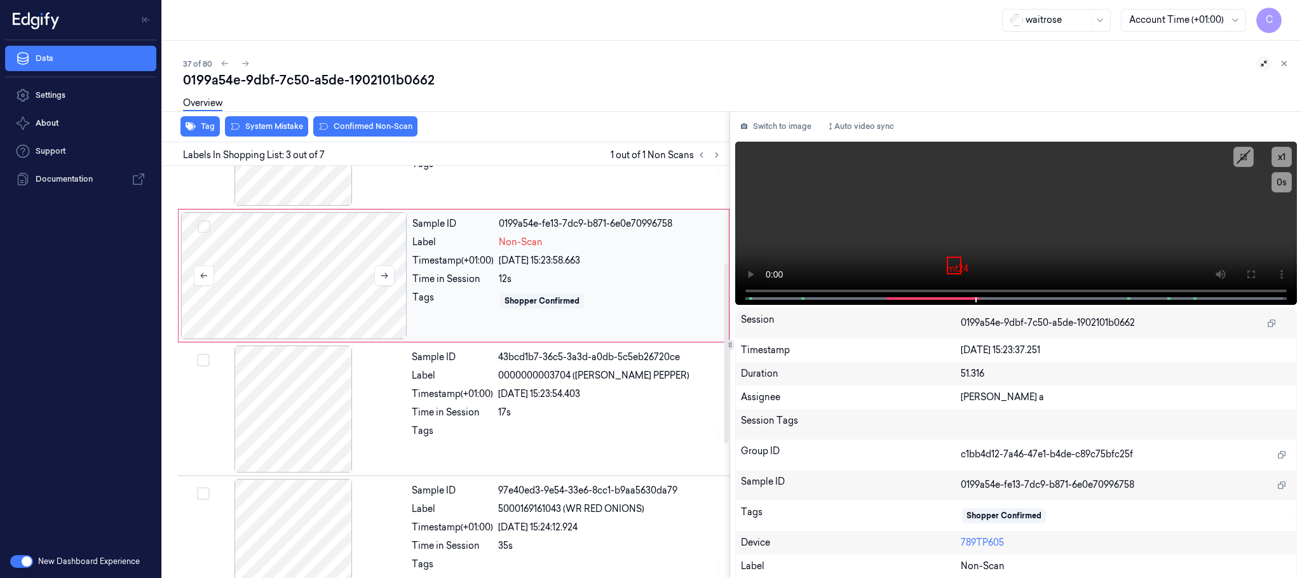
click at [308, 280] on div at bounding box center [294, 275] width 226 height 127
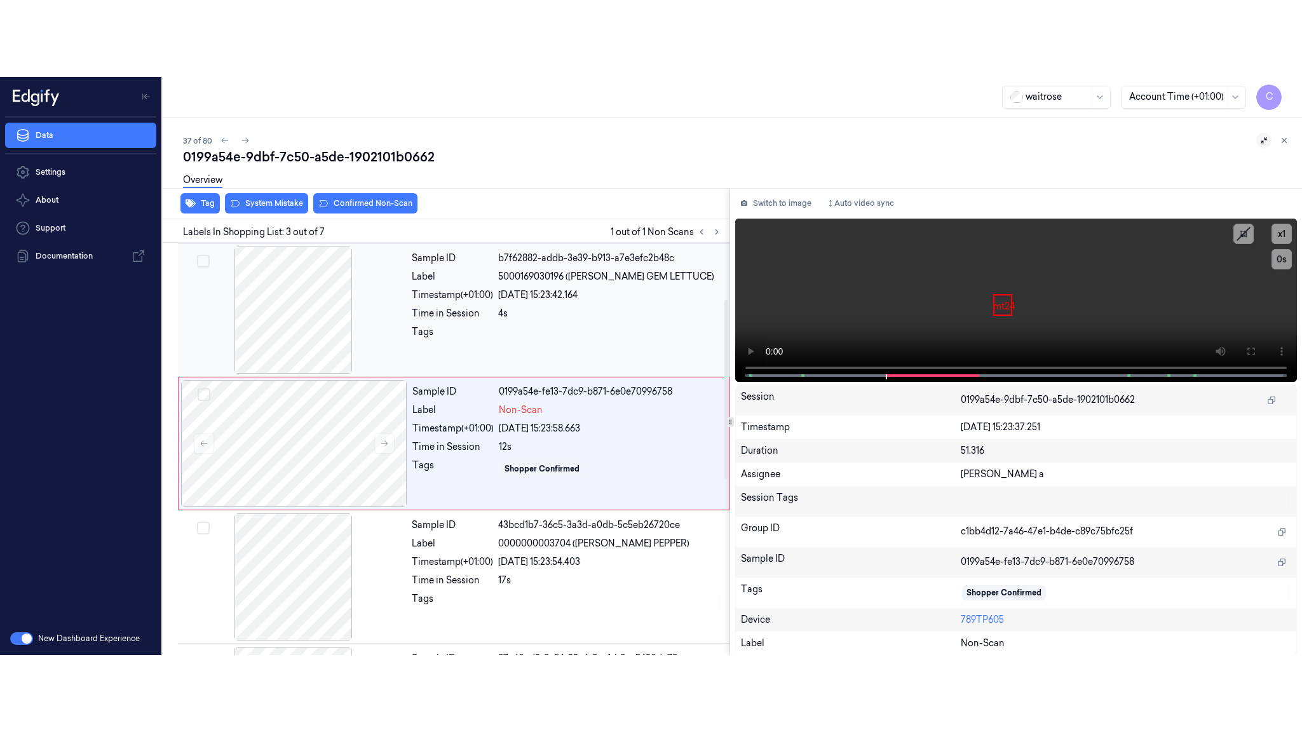
scroll to position [128, 0]
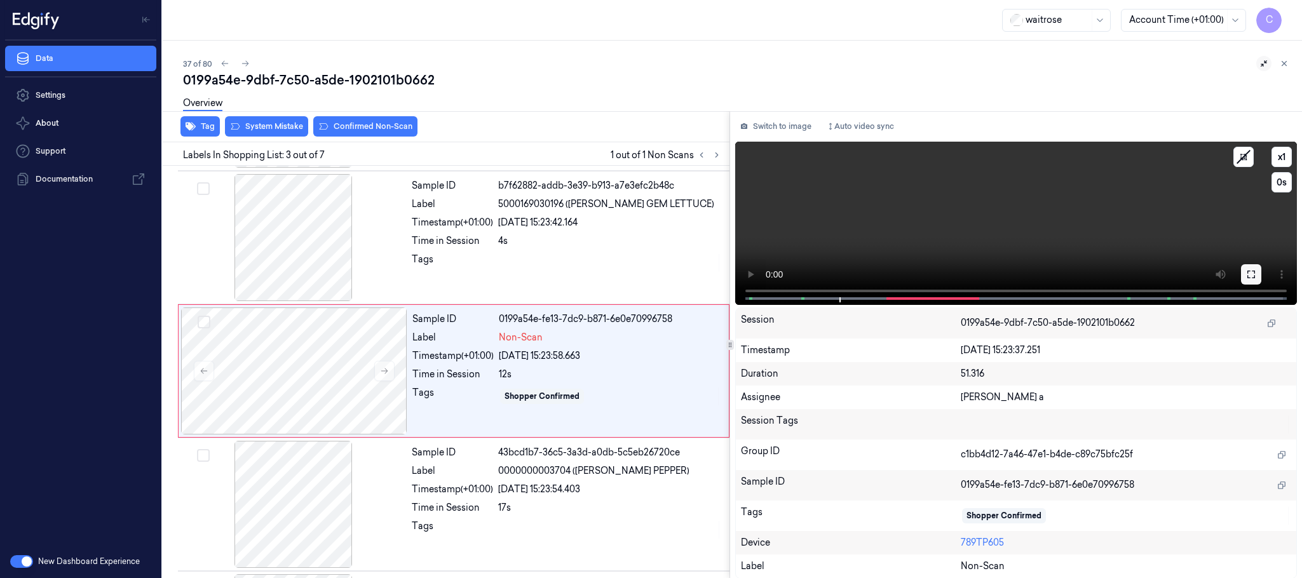
click at [1247, 271] on icon at bounding box center [1252, 275] width 10 height 10
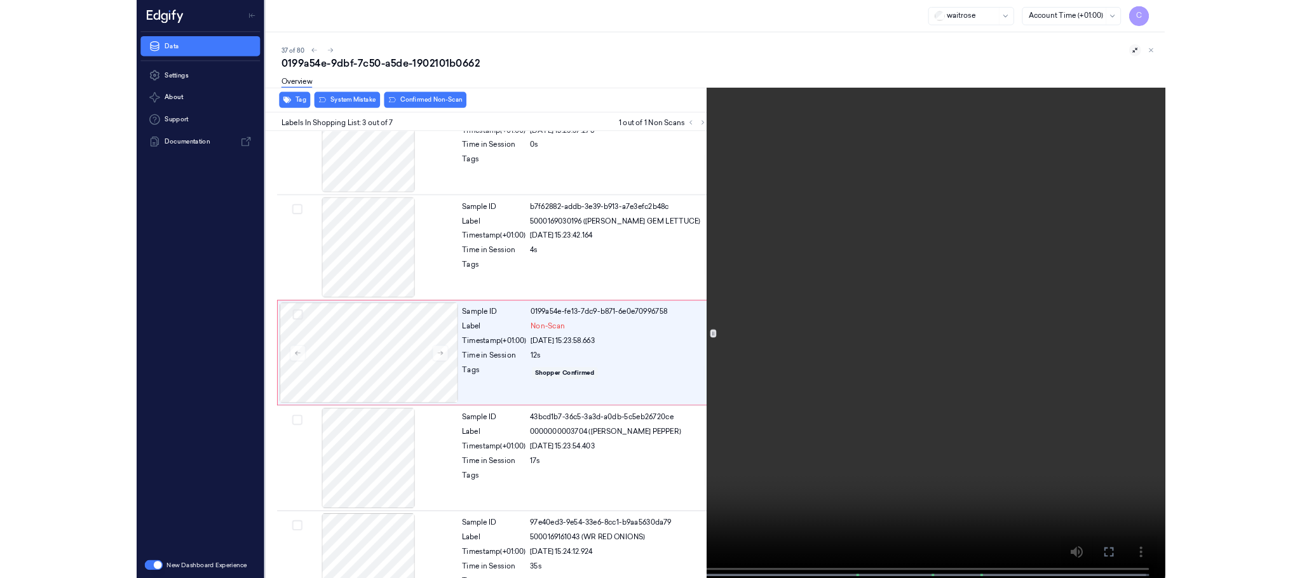
scroll to position [51, 0]
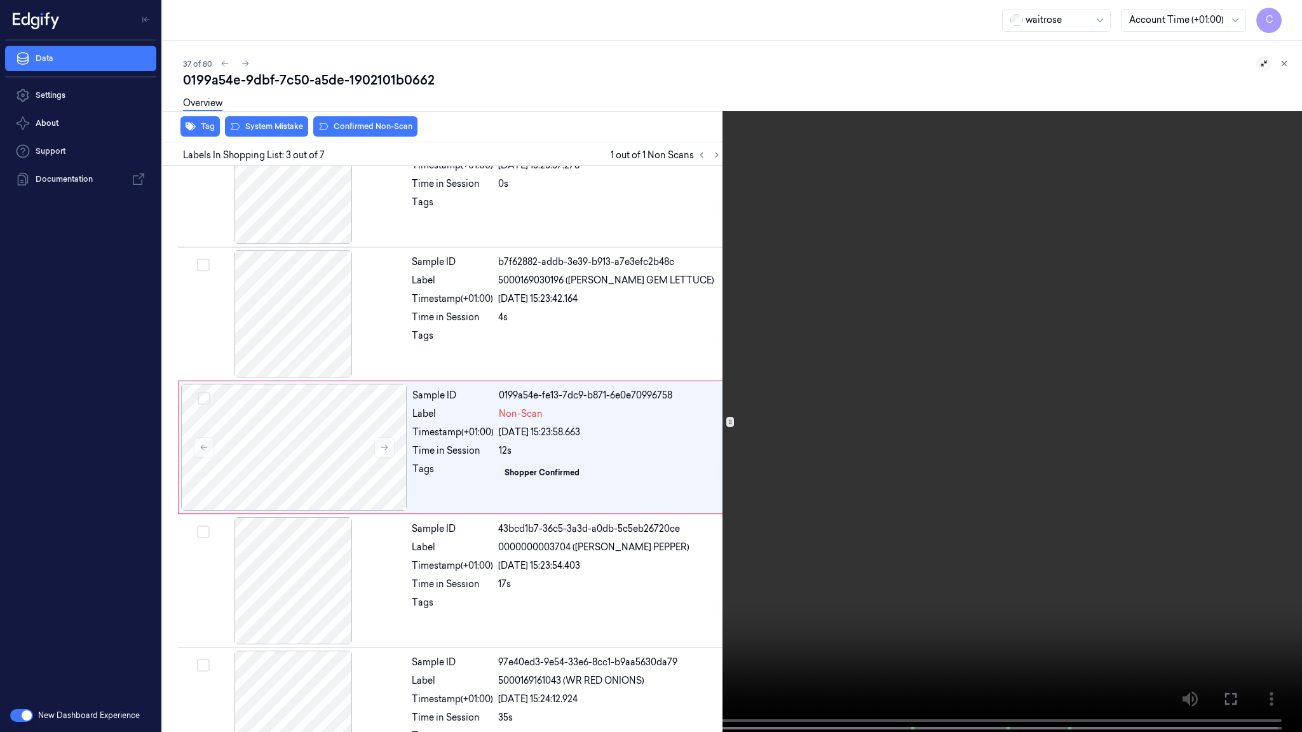
click at [752, 448] on video at bounding box center [651, 367] width 1302 height 735
click at [319, 578] on div "x 1 0 s Non-Scan" at bounding box center [651, 366] width 1302 height 732
click at [424, 549] on video at bounding box center [651, 367] width 1302 height 735
click at [862, 511] on video at bounding box center [651, 367] width 1302 height 735
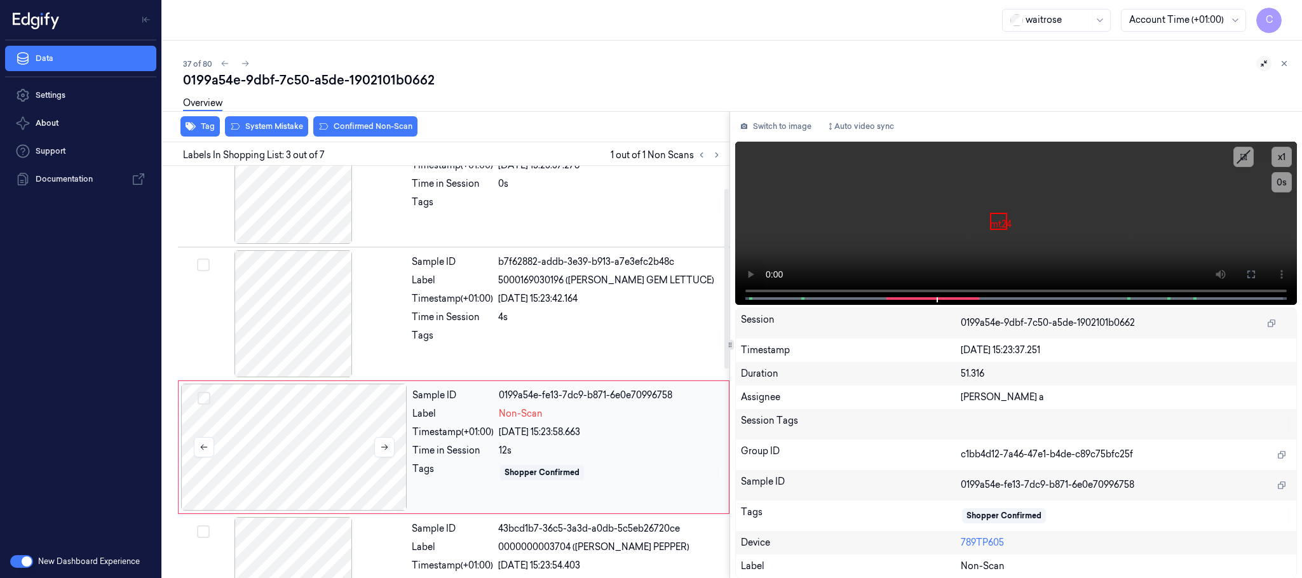
click at [351, 431] on div at bounding box center [294, 447] width 226 height 127
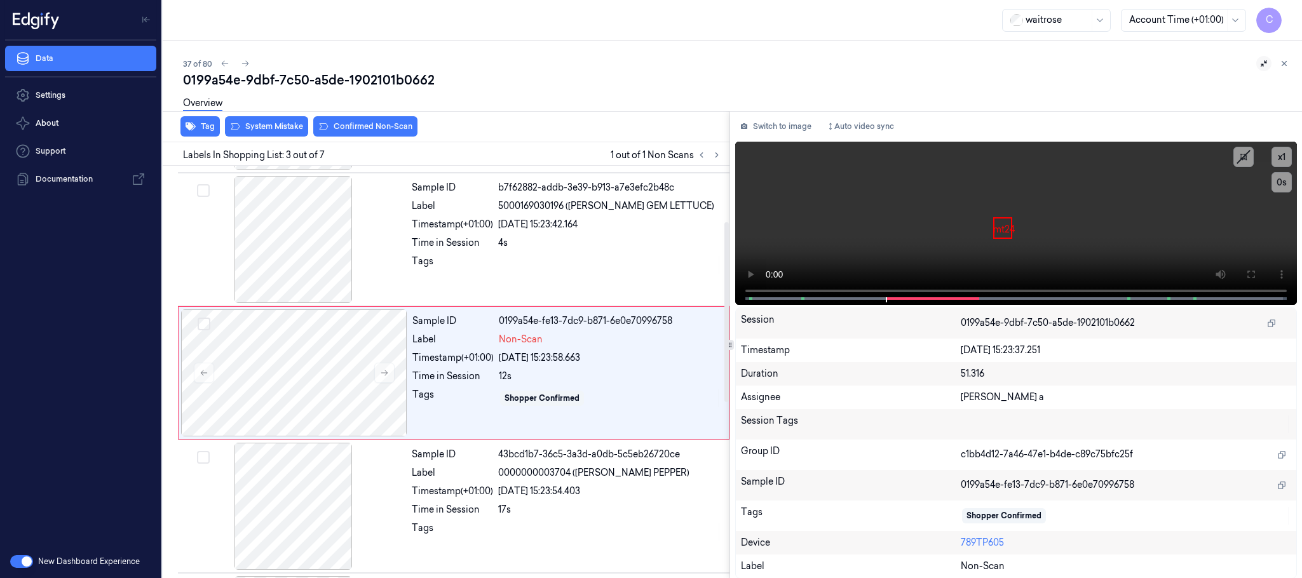
scroll to position [128, 0]
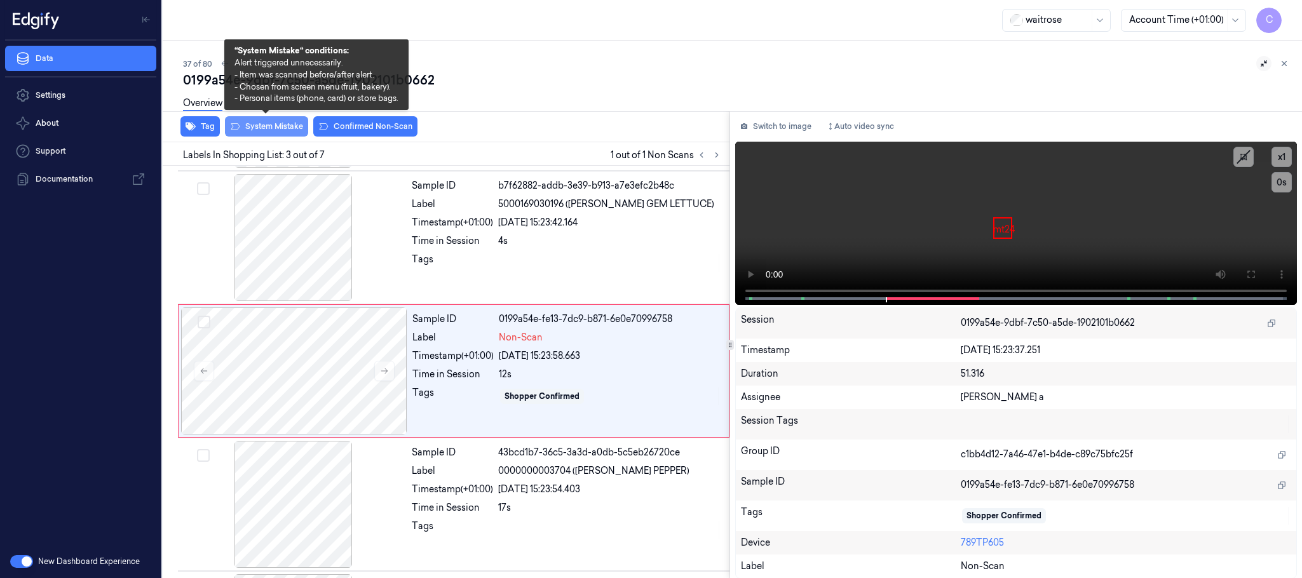
click at [254, 124] on button "System Mistake" at bounding box center [266, 126] width 83 height 20
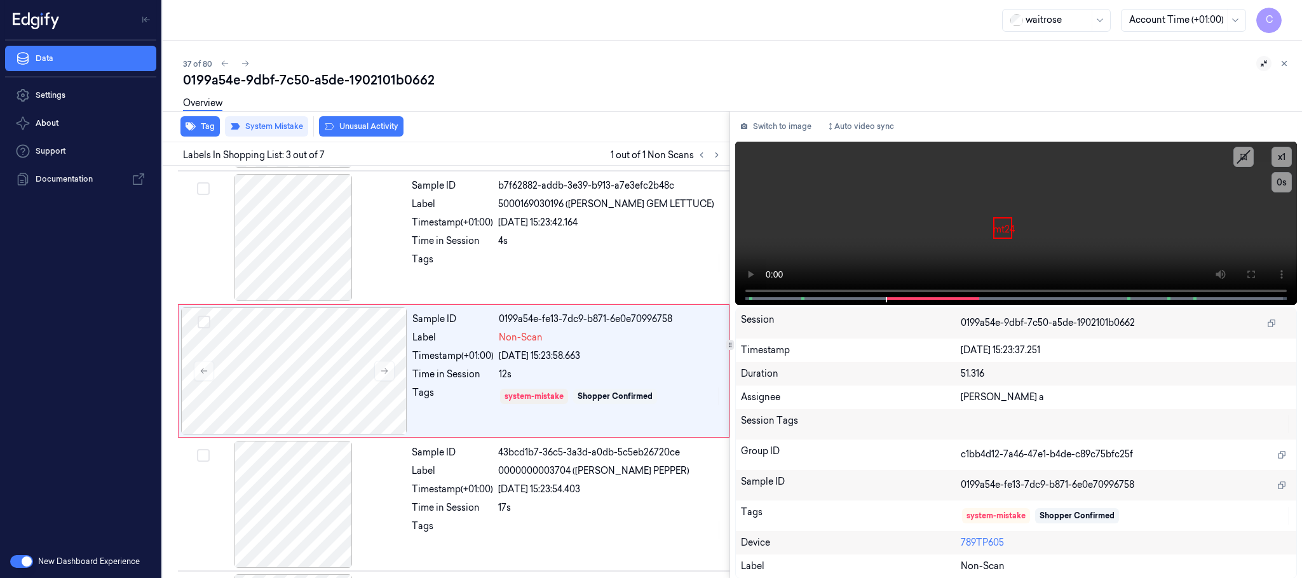
click at [376, 125] on button "Unusual Activity" at bounding box center [361, 126] width 85 height 20
click at [205, 126] on button "Tag" at bounding box center [200, 126] width 39 height 20
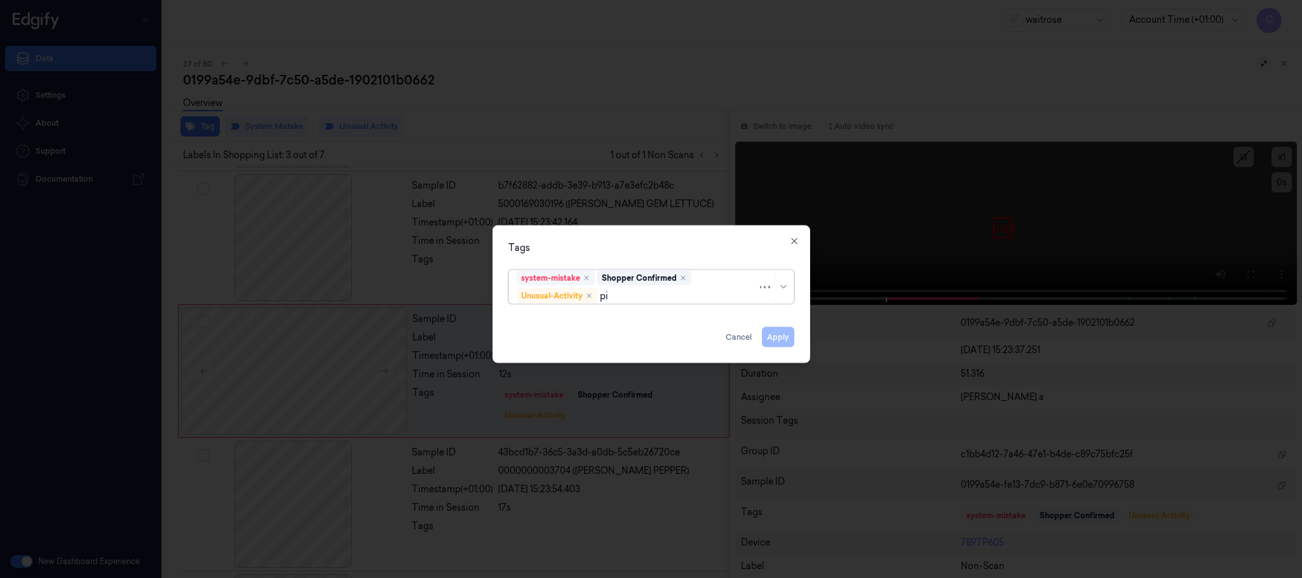
type input "pic"
click at [552, 318] on div "Picklist item alert" at bounding box center [553, 321] width 73 height 13
click at [598, 246] on div "Tags" at bounding box center [652, 248] width 286 height 13
click at [778, 339] on button "Apply" at bounding box center [778, 337] width 32 height 20
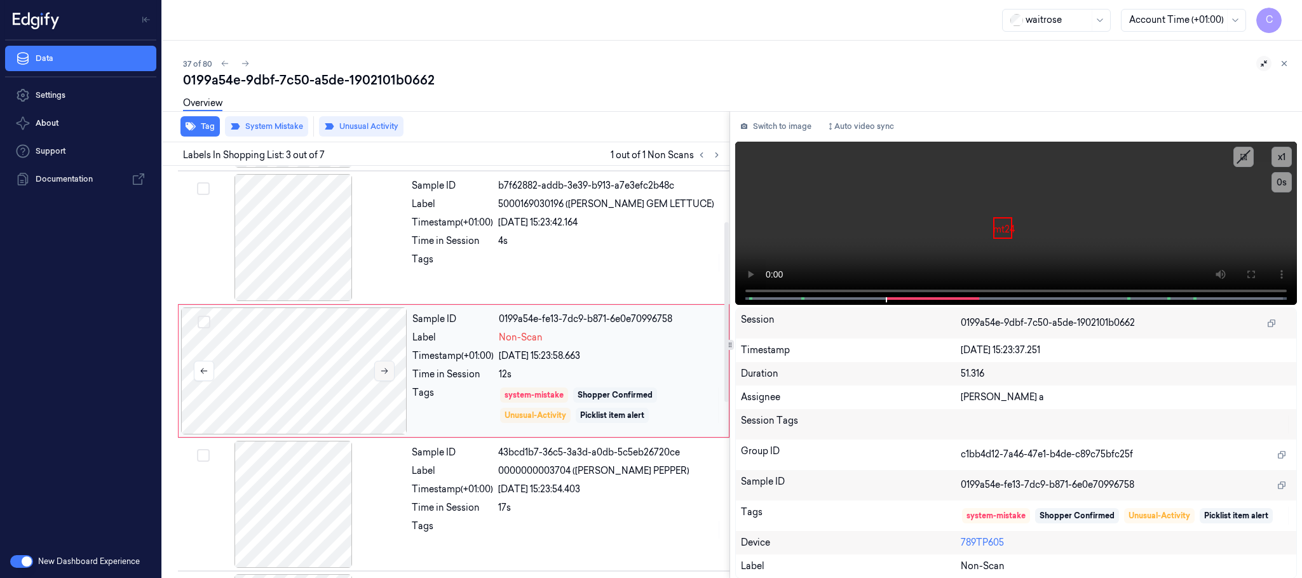
click at [386, 370] on icon at bounding box center [384, 371] width 9 height 9
click at [387, 372] on icon at bounding box center [384, 372] width 7 height 6
click at [245, 65] on icon at bounding box center [245, 63] width 9 height 9
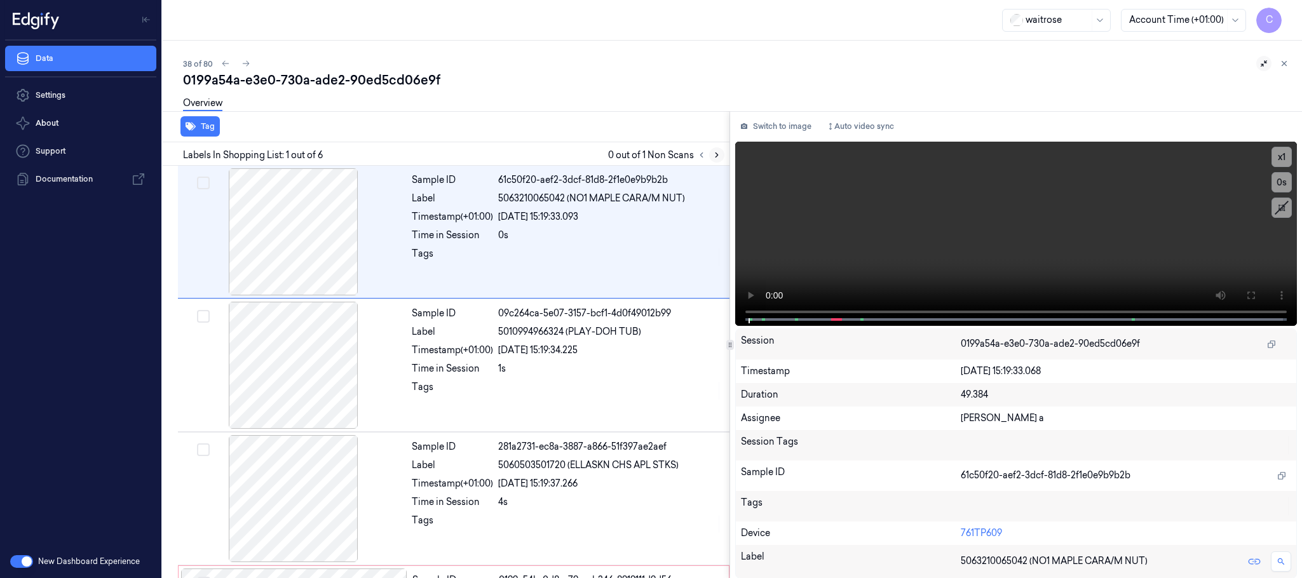
click at [713, 153] on icon at bounding box center [717, 155] width 9 height 9
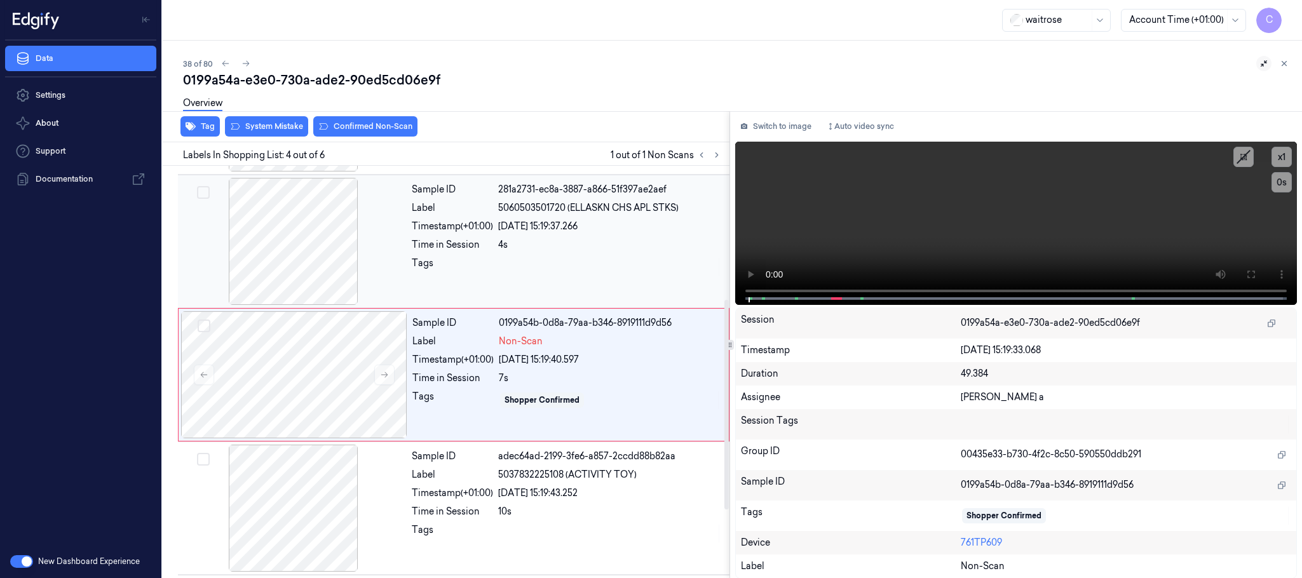
scroll to position [262, 0]
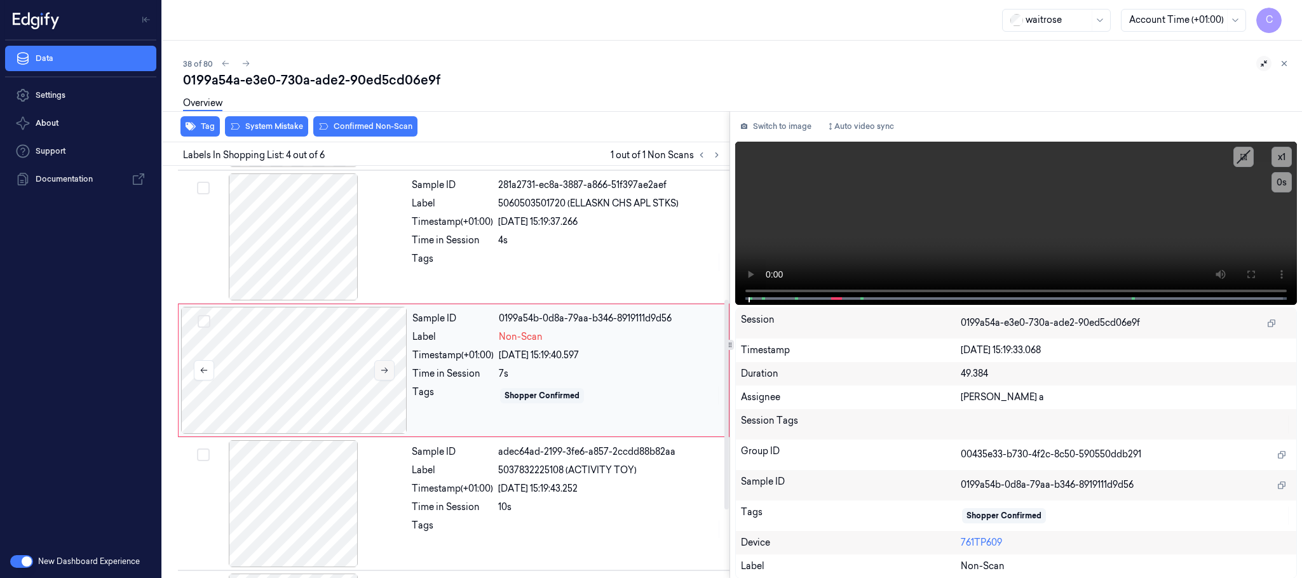
click at [385, 370] on icon at bounding box center [384, 371] width 7 height 6
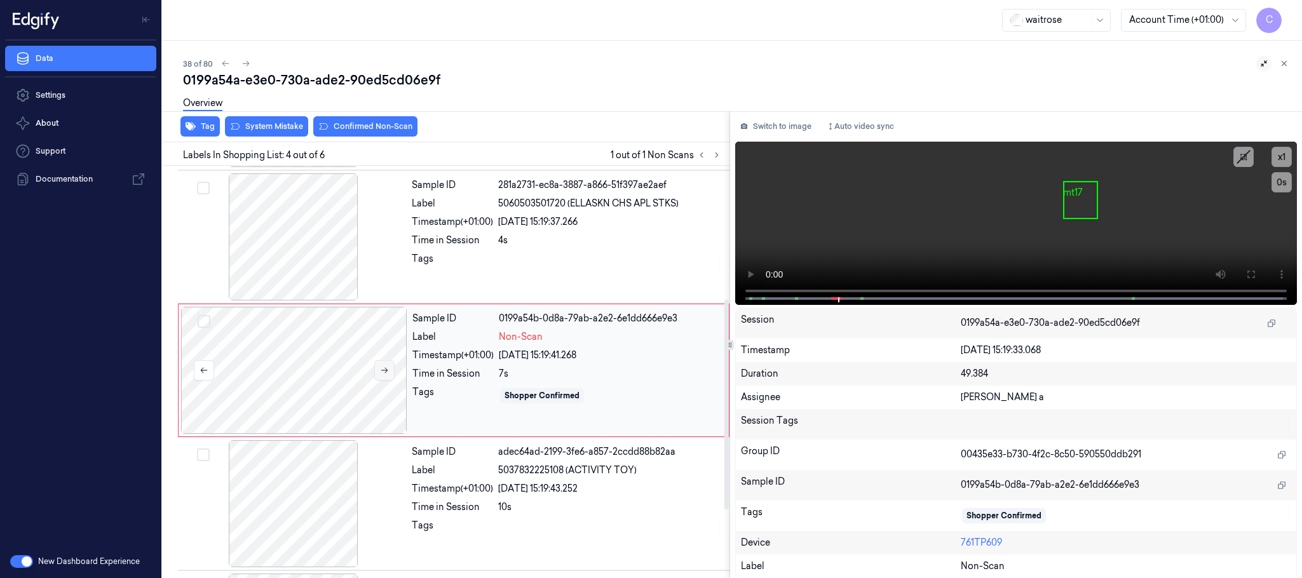
click at [385, 370] on icon at bounding box center [384, 371] width 7 height 6
click at [388, 375] on icon at bounding box center [384, 370] width 9 height 9
click at [339, 247] on div at bounding box center [294, 237] width 226 height 127
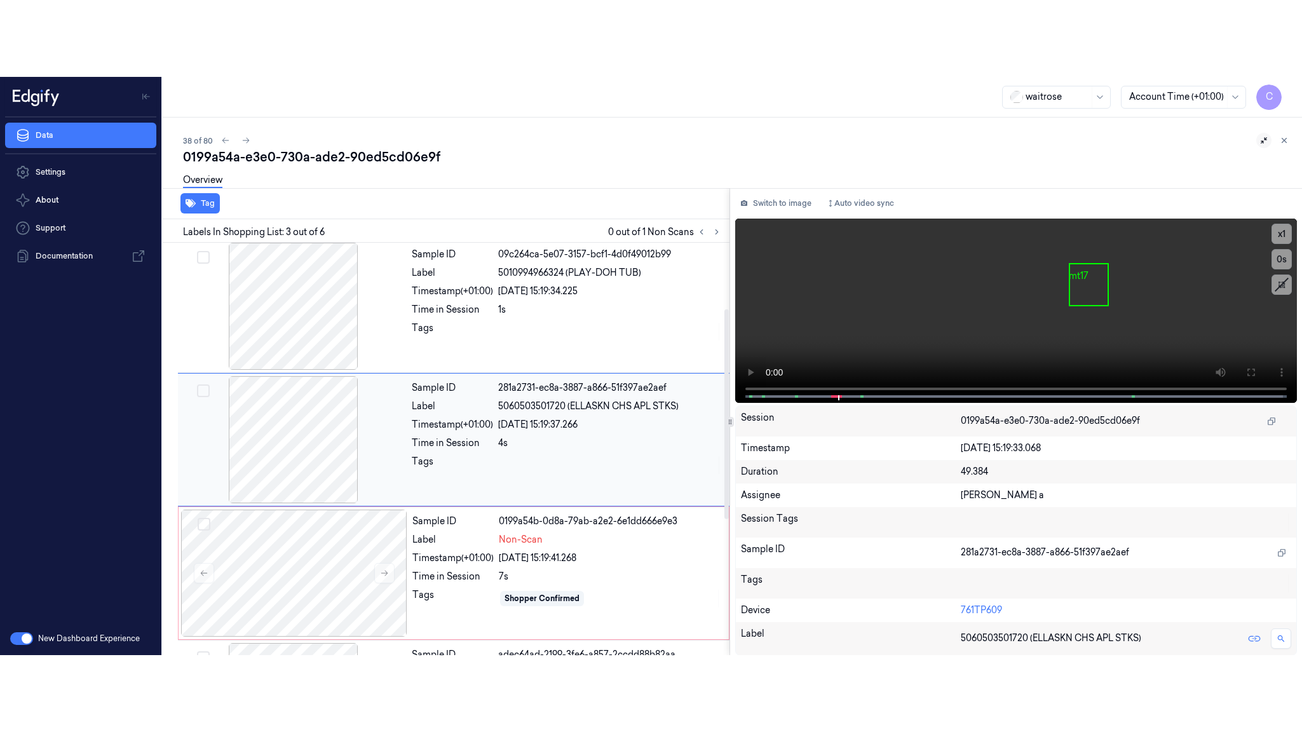
scroll to position [128, 0]
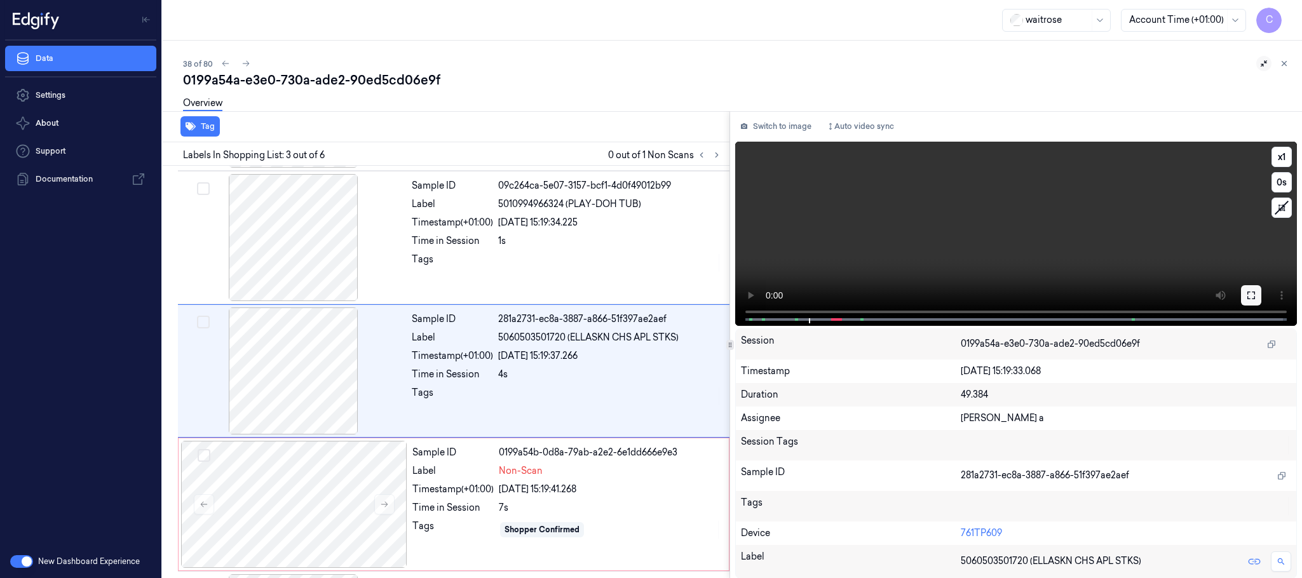
click at [1249, 288] on button at bounding box center [1251, 295] width 20 height 20
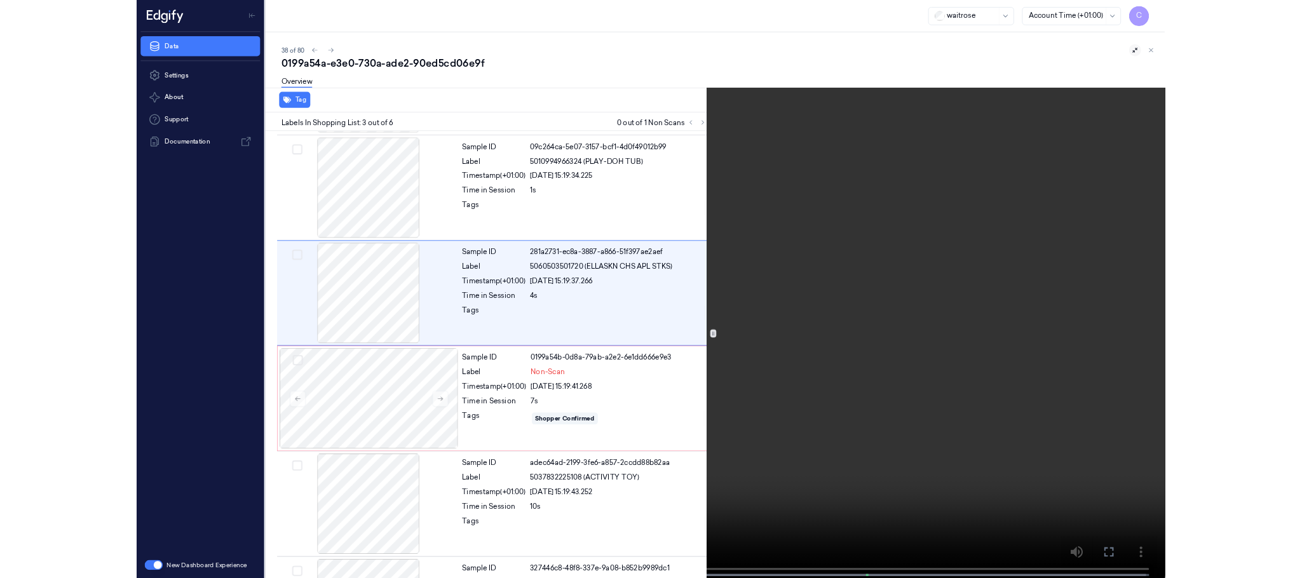
scroll to position [51, 0]
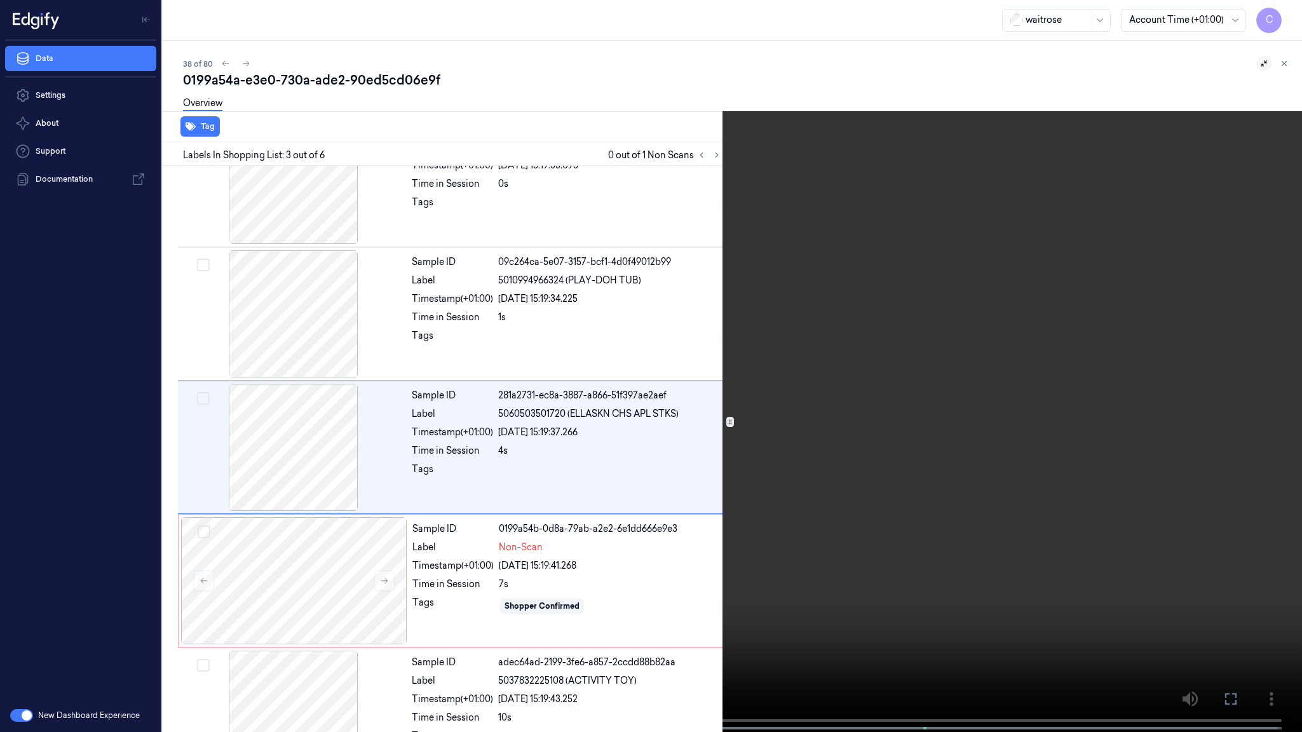
click at [552, 388] on video at bounding box center [651, 367] width 1302 height 735
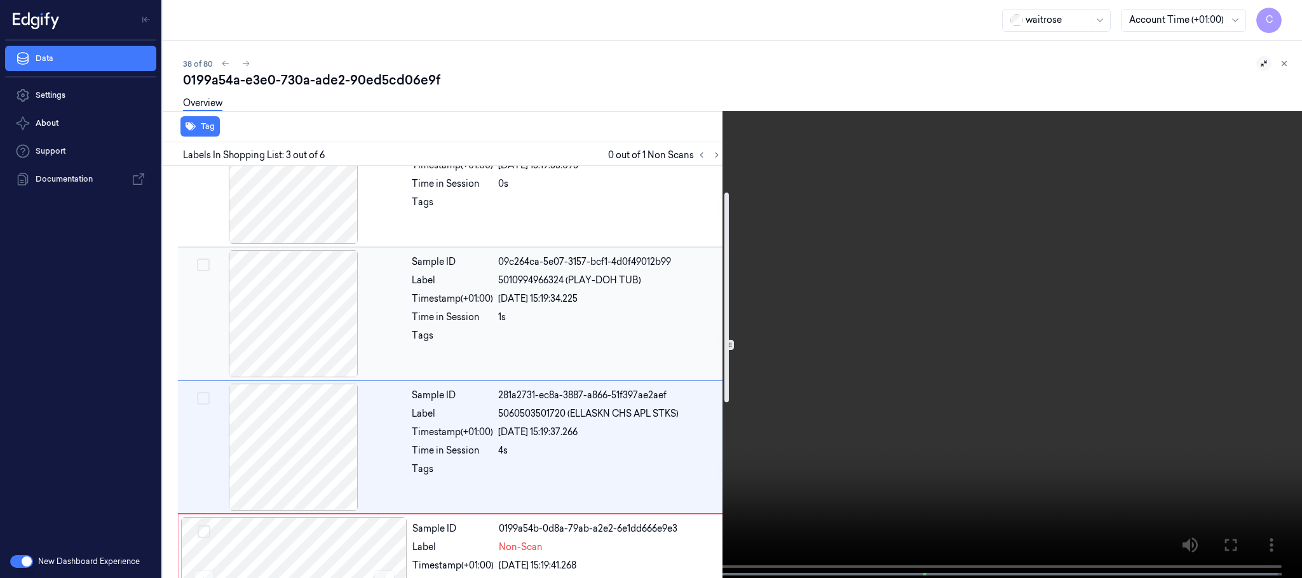
scroll to position [242, 0]
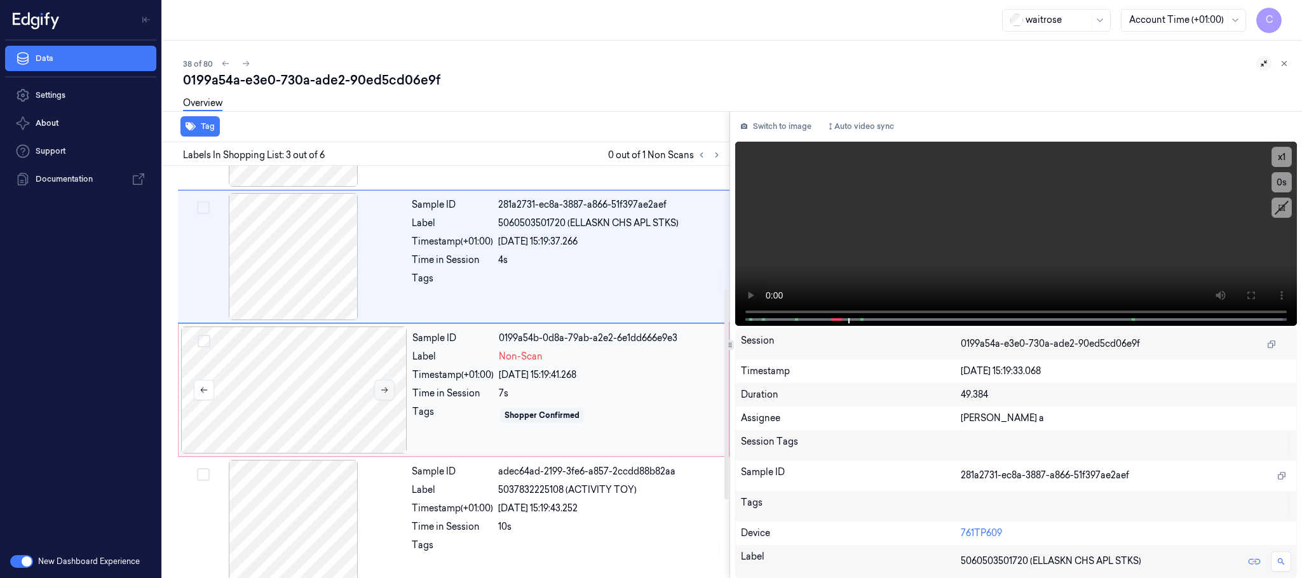
click at [385, 392] on icon at bounding box center [384, 390] width 9 height 9
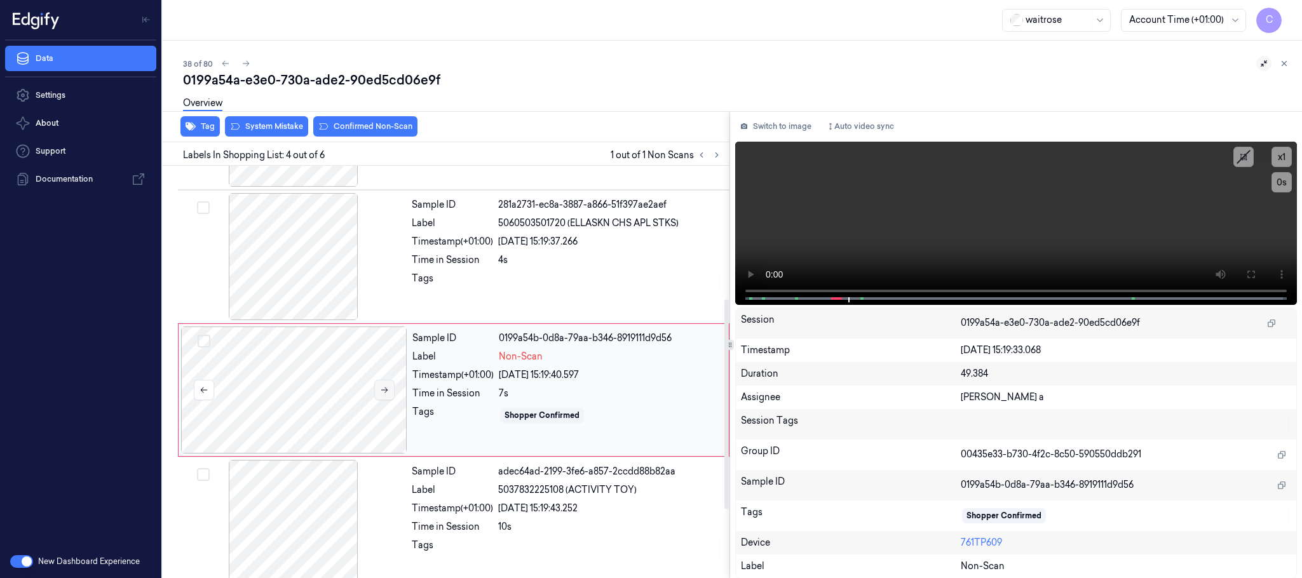
scroll to position [262, 0]
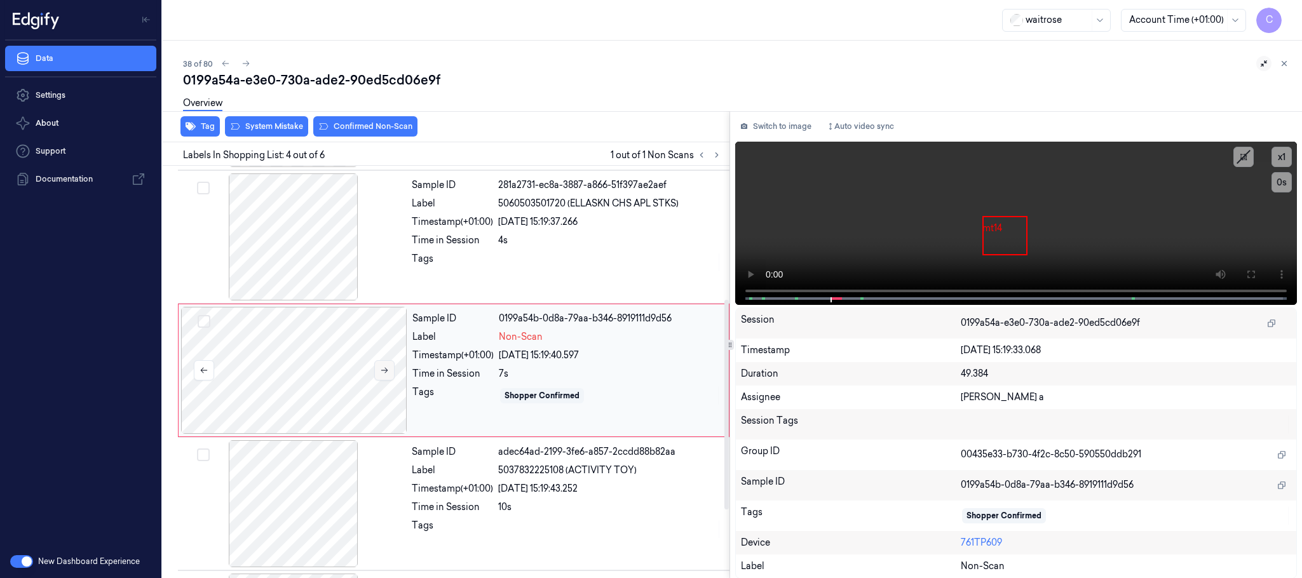
click at [385, 378] on button at bounding box center [384, 370] width 20 height 20
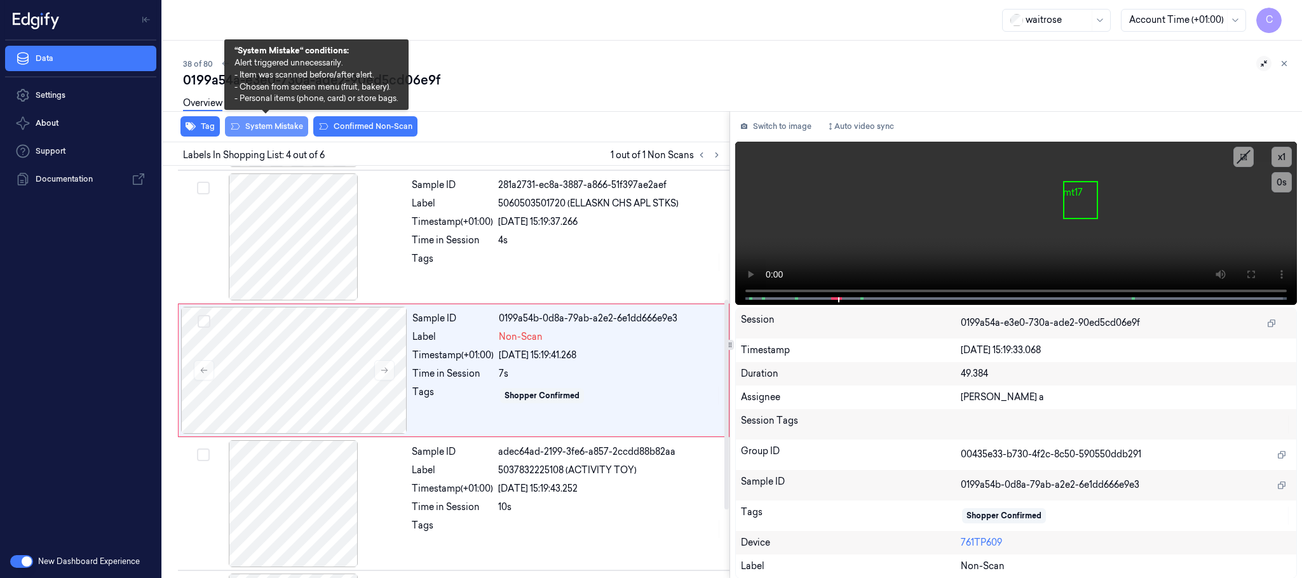
click at [248, 125] on button "System Mistake" at bounding box center [266, 126] width 83 height 20
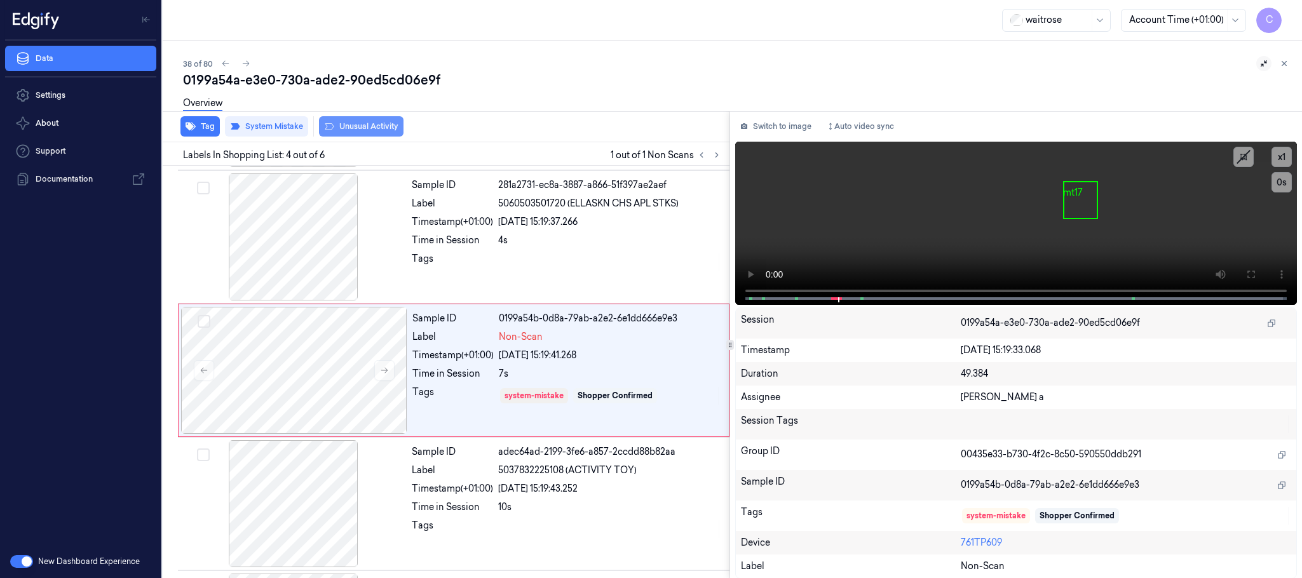
click at [359, 124] on button "Unusual Activity" at bounding box center [361, 126] width 85 height 20
click at [243, 65] on icon at bounding box center [246, 63] width 9 height 9
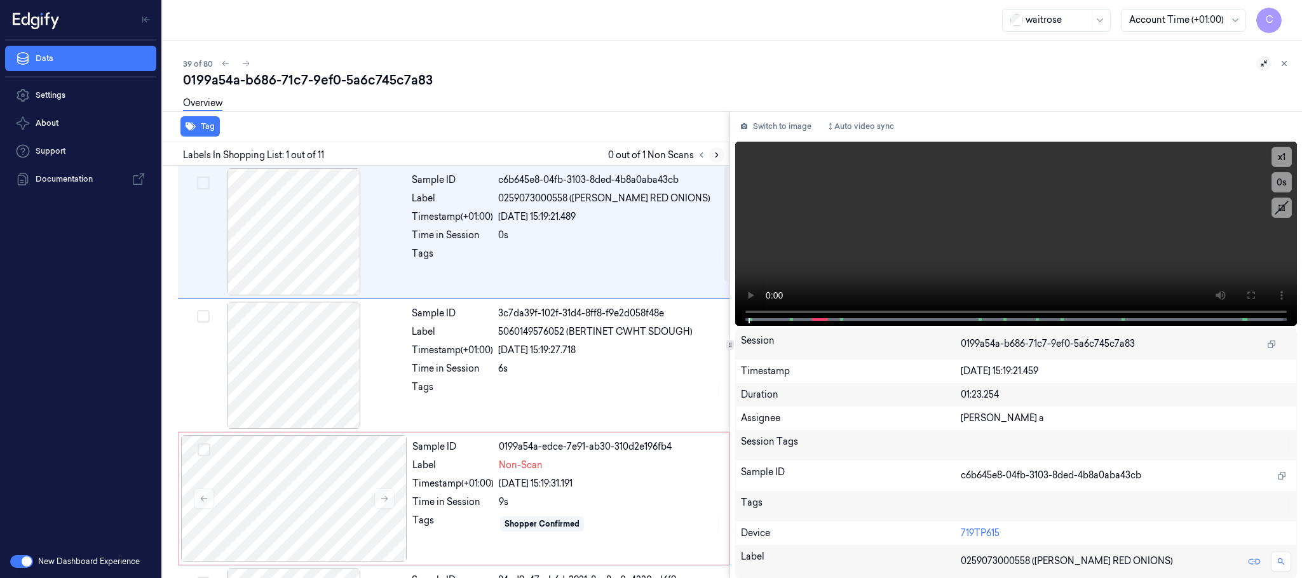
click at [716, 157] on icon at bounding box center [717, 155] width 3 height 4
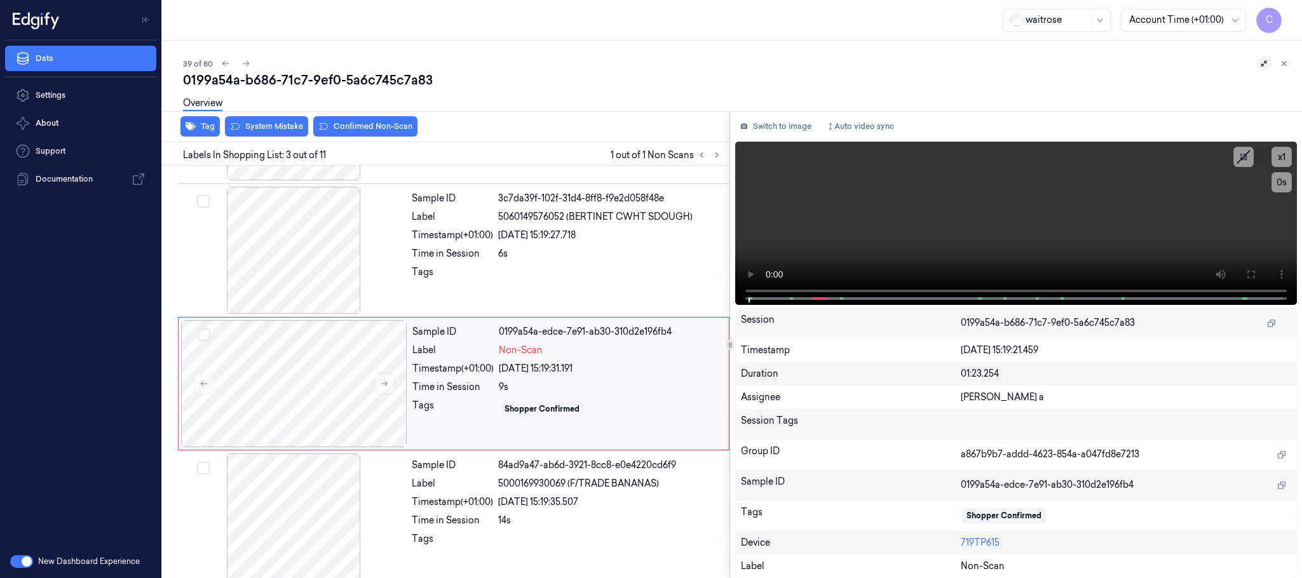
scroll to position [128, 0]
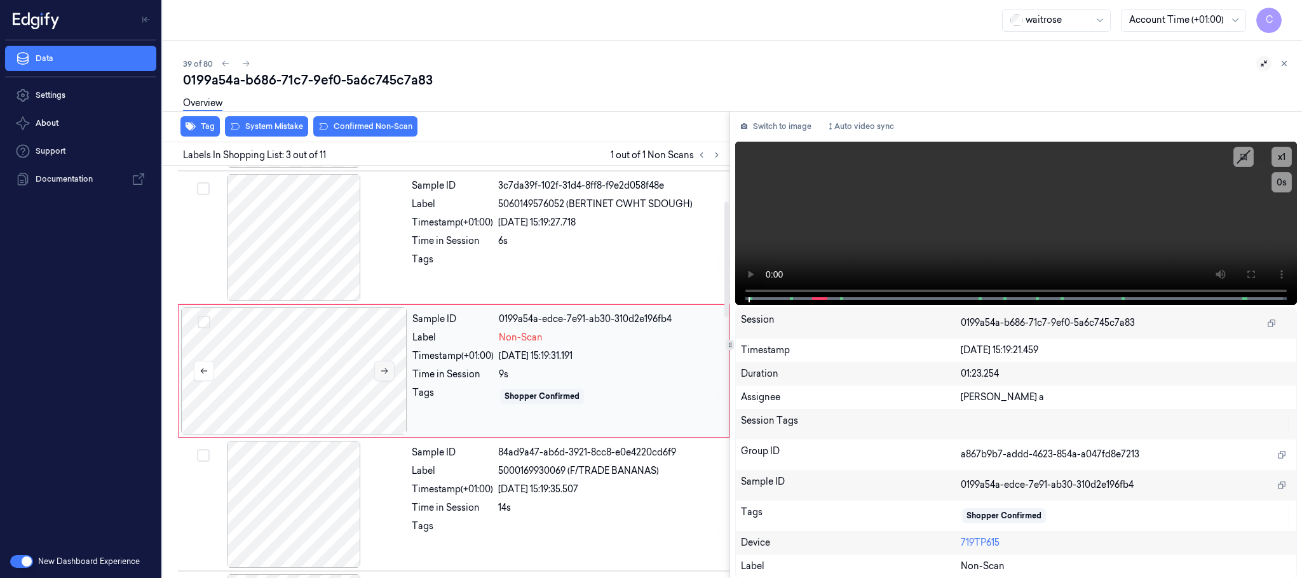
click at [385, 372] on icon at bounding box center [384, 372] width 7 height 6
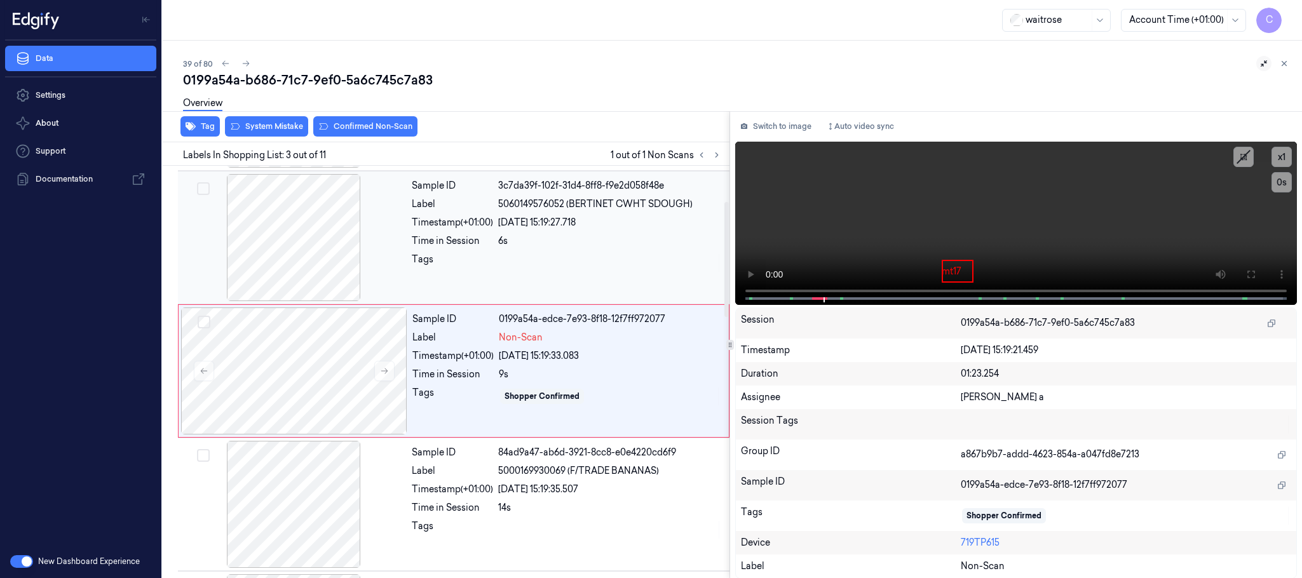
click at [303, 231] on div at bounding box center [294, 237] width 226 height 127
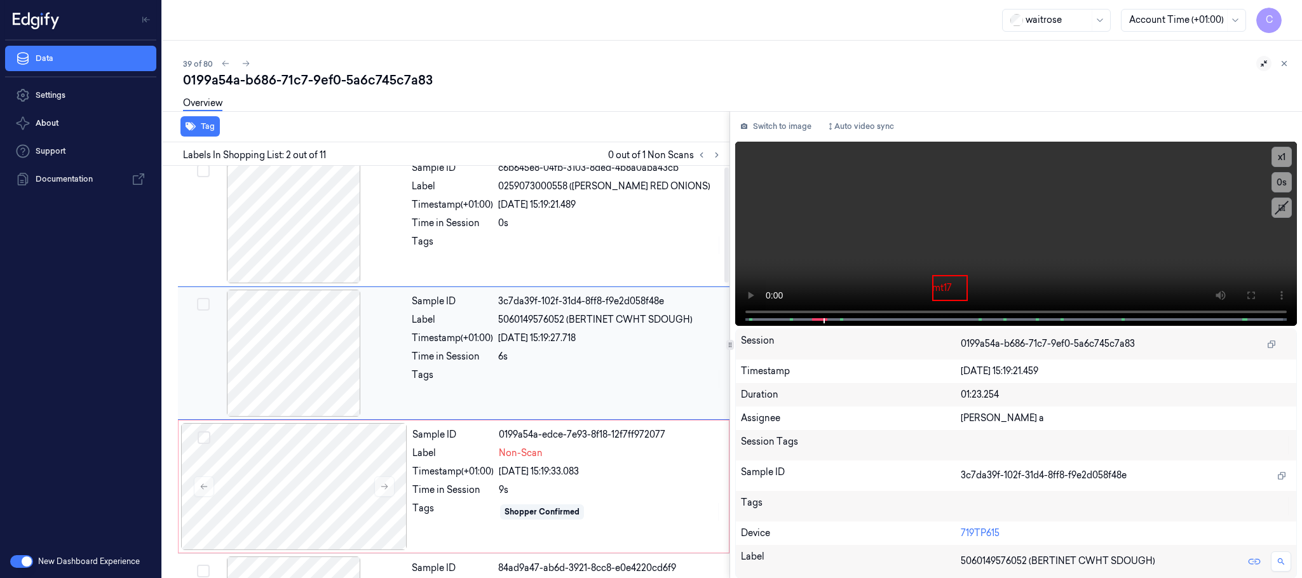
scroll to position [0, 0]
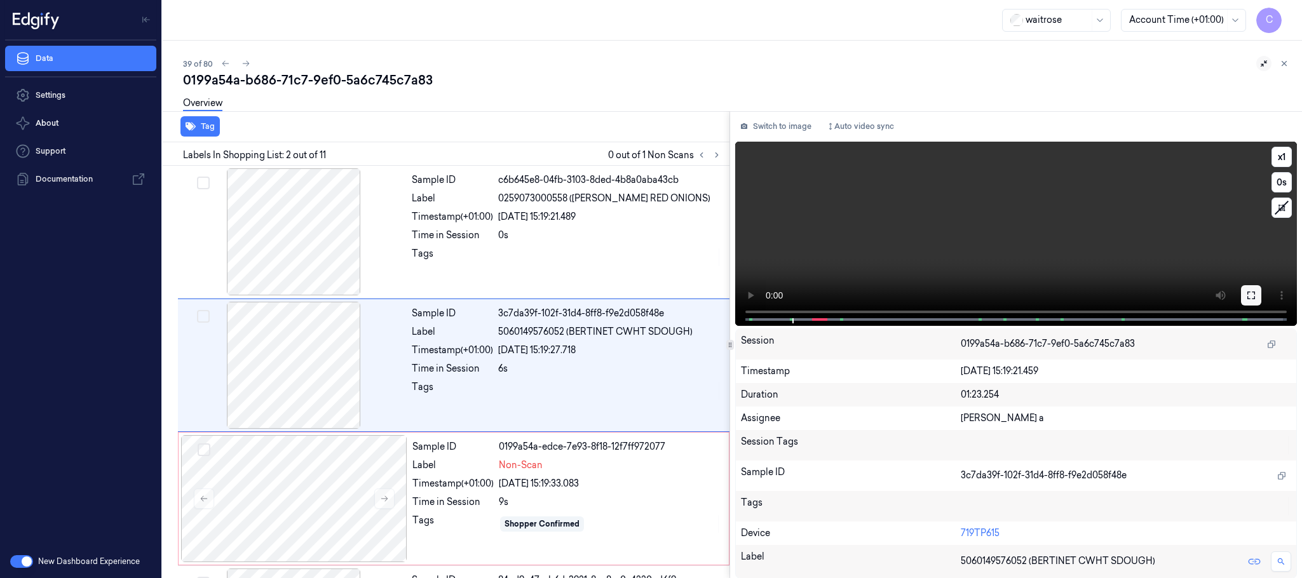
click at [1249, 296] on icon at bounding box center [1252, 295] width 10 height 10
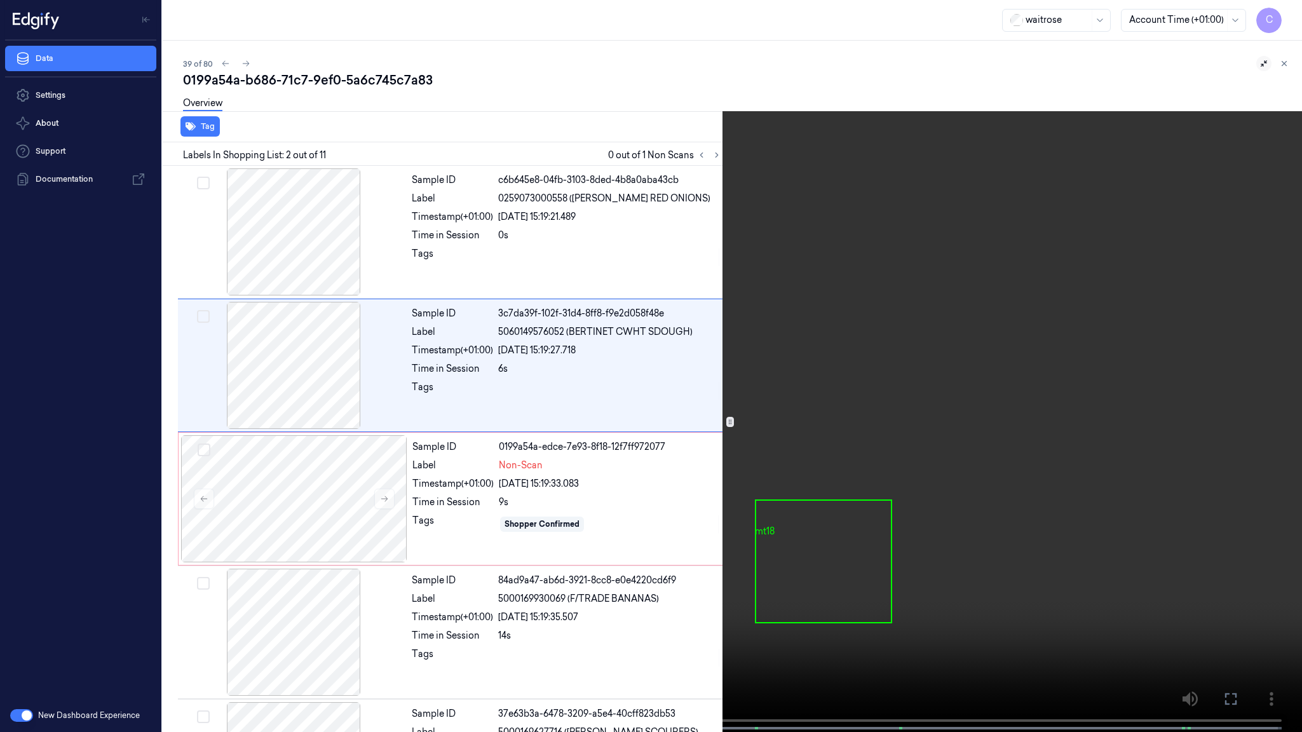
click at [121, 578] on span at bounding box center [122, 728] width 2 height 6
click at [307, 540] on video at bounding box center [651, 367] width 1302 height 735
click at [552, 414] on video at bounding box center [651, 367] width 1302 height 735
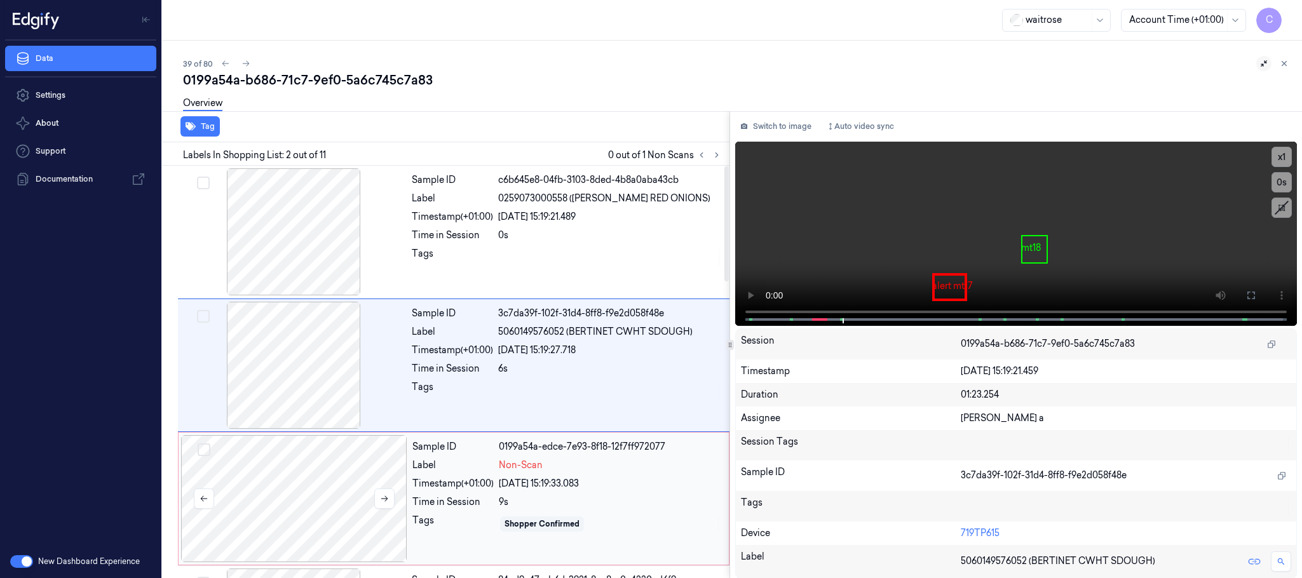
click at [343, 469] on div at bounding box center [294, 498] width 226 height 127
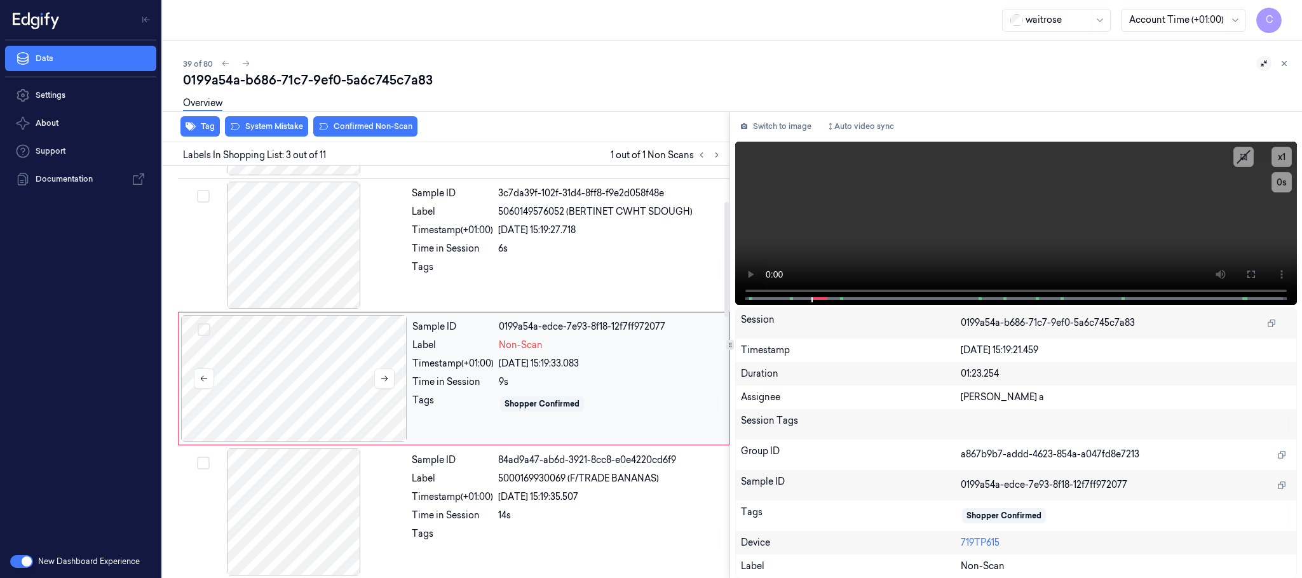
scroll to position [128, 0]
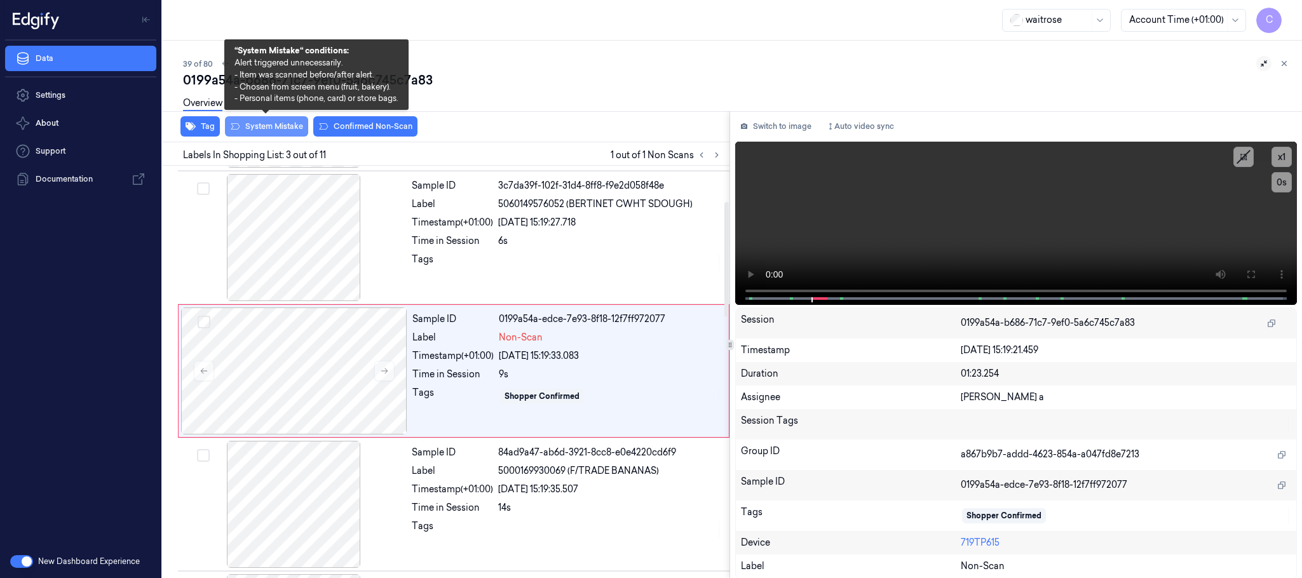
click at [283, 128] on button "System Mistake" at bounding box center [266, 126] width 83 height 20
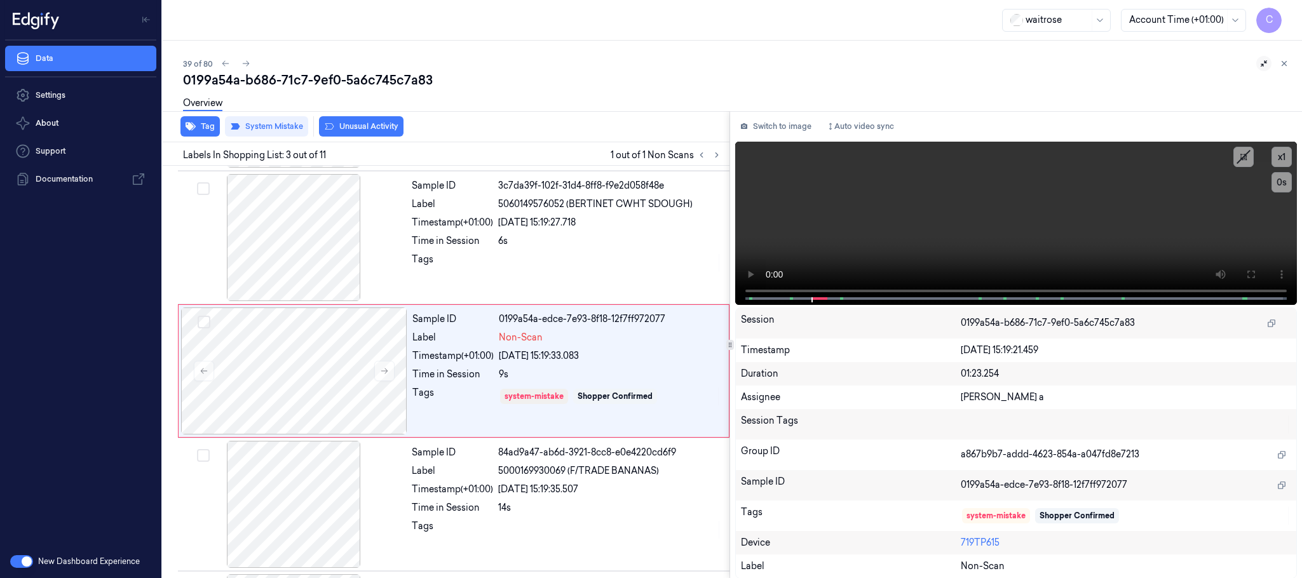
click at [360, 123] on button "Unusual Activity" at bounding box center [361, 126] width 85 height 20
click at [245, 62] on icon at bounding box center [246, 63] width 9 height 9
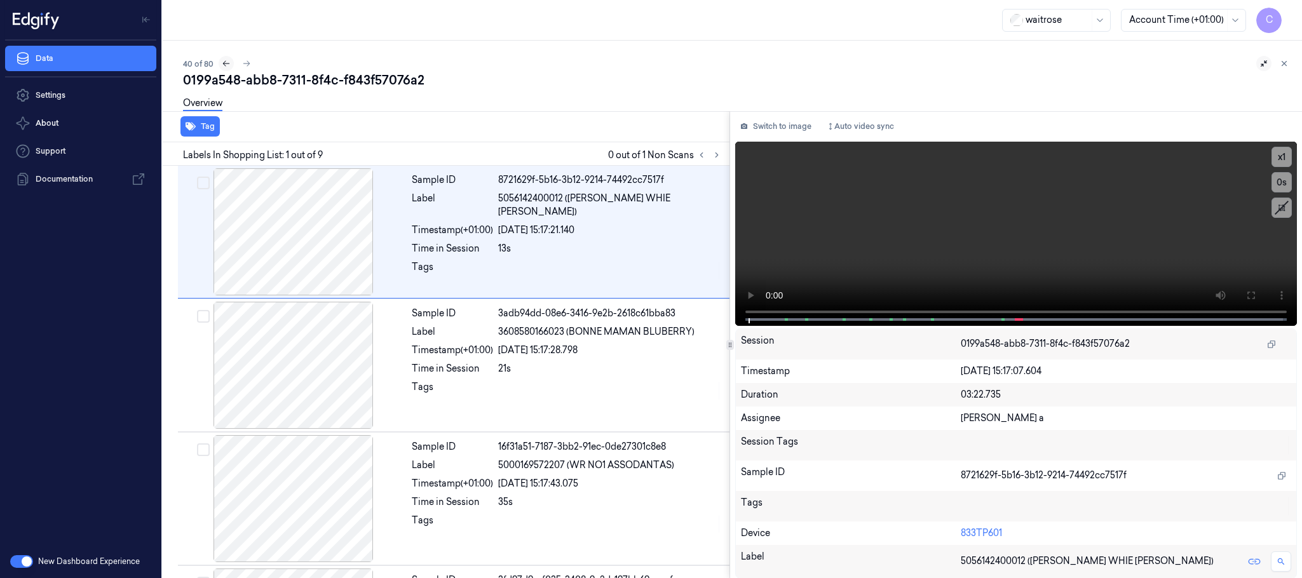
click at [223, 64] on icon at bounding box center [226, 63] width 9 height 9
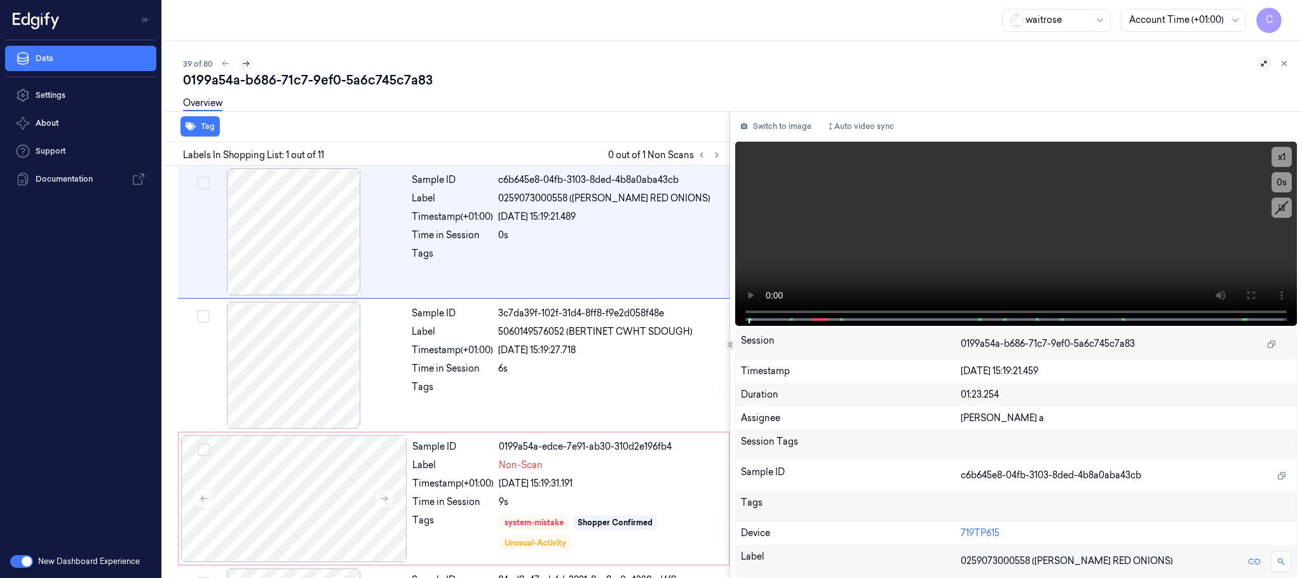
click at [242, 59] on icon at bounding box center [246, 63] width 9 height 9
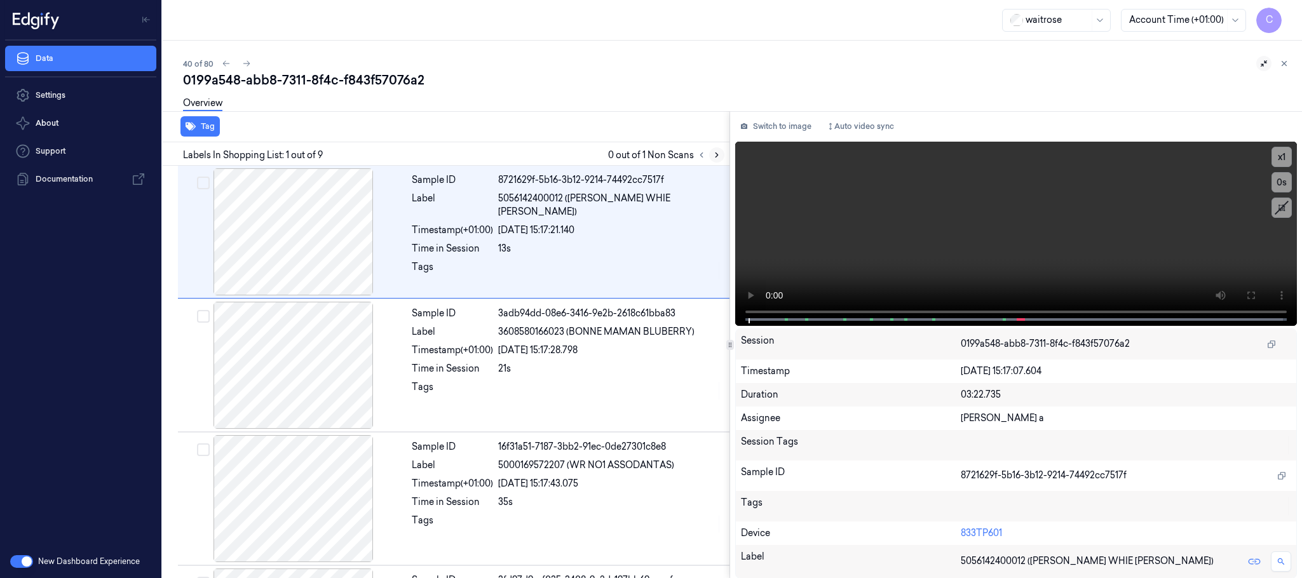
click at [713, 153] on icon at bounding box center [717, 155] width 9 height 9
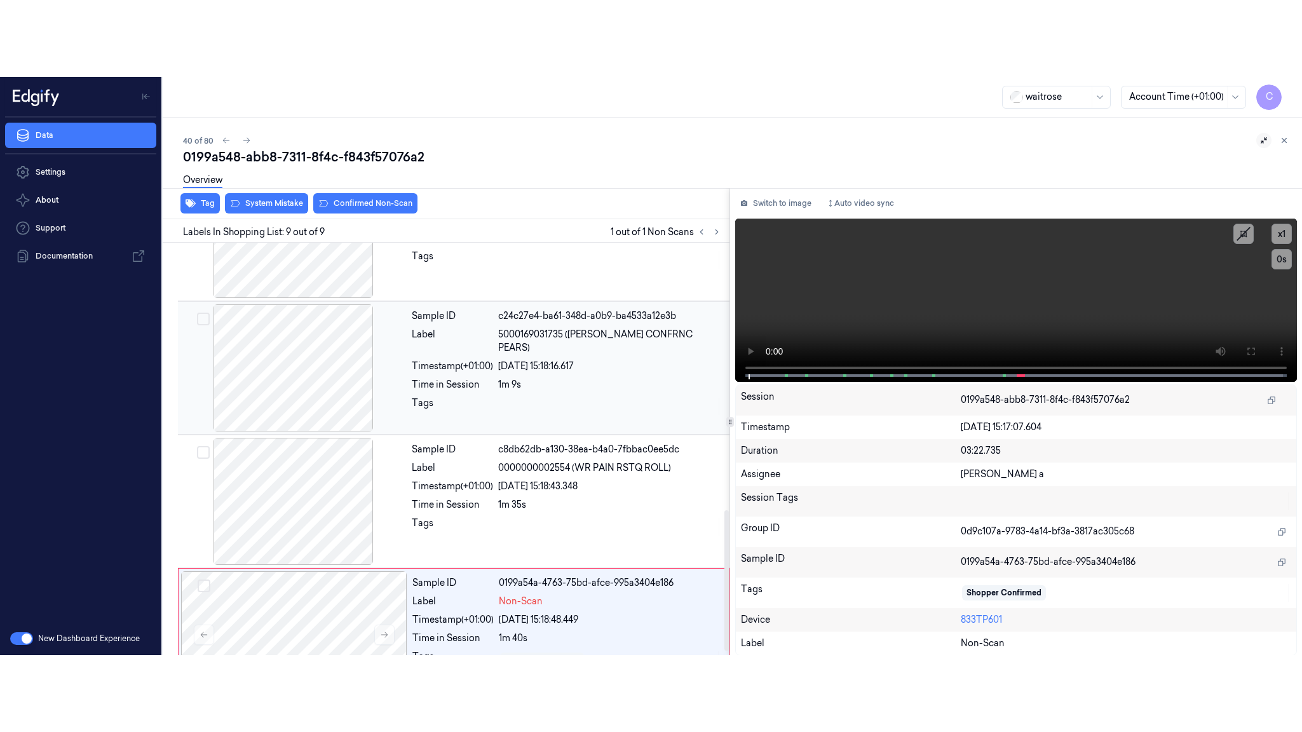
scroll to position [797, 0]
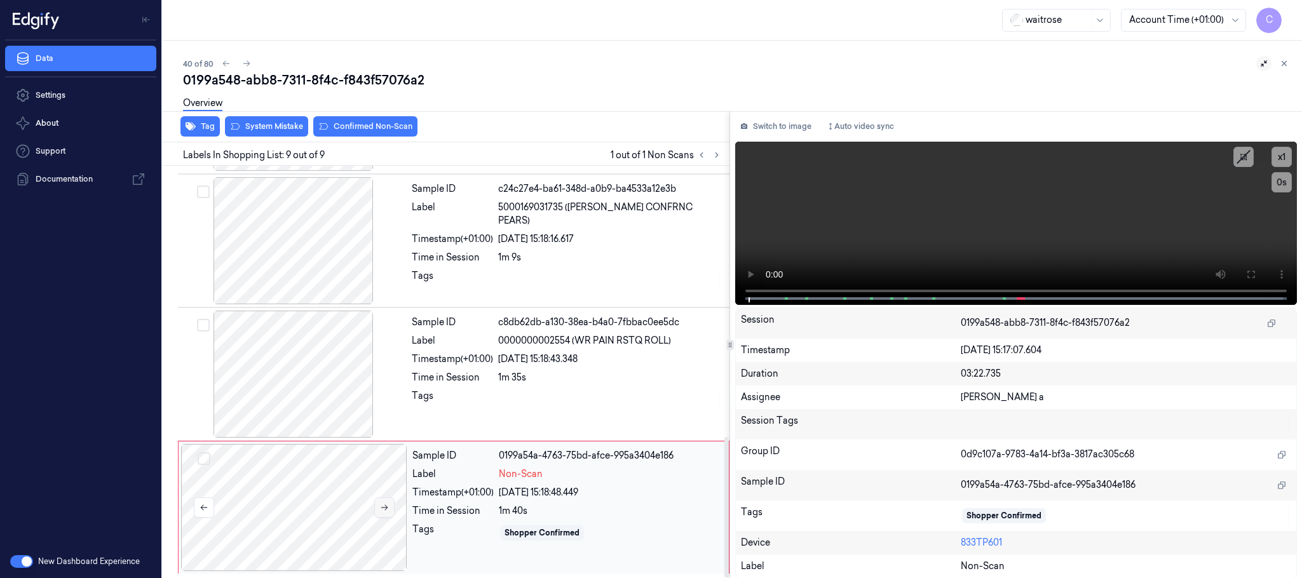
click at [388, 508] on icon at bounding box center [384, 507] width 9 height 9
click at [389, 505] on icon at bounding box center [384, 507] width 9 height 9
click at [372, 502] on div at bounding box center [294, 507] width 226 height 127
click at [378, 508] on button at bounding box center [384, 508] width 20 height 20
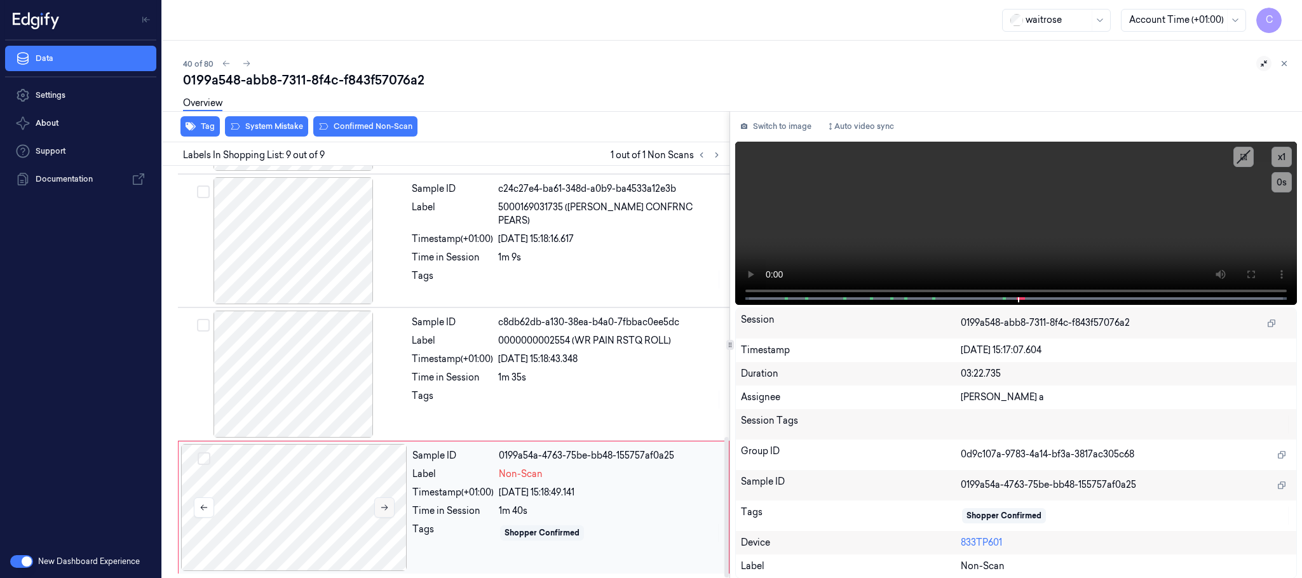
click at [378, 508] on button at bounding box center [384, 508] width 20 height 20
click at [289, 361] on div at bounding box center [294, 374] width 226 height 127
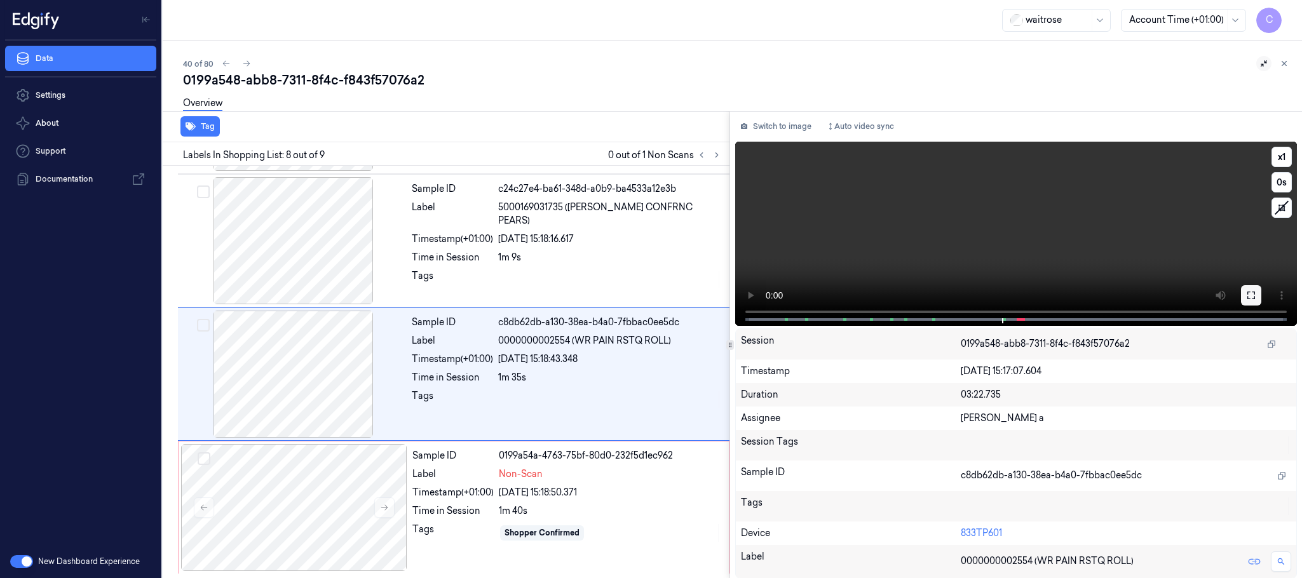
click at [1257, 294] on button at bounding box center [1251, 295] width 20 height 20
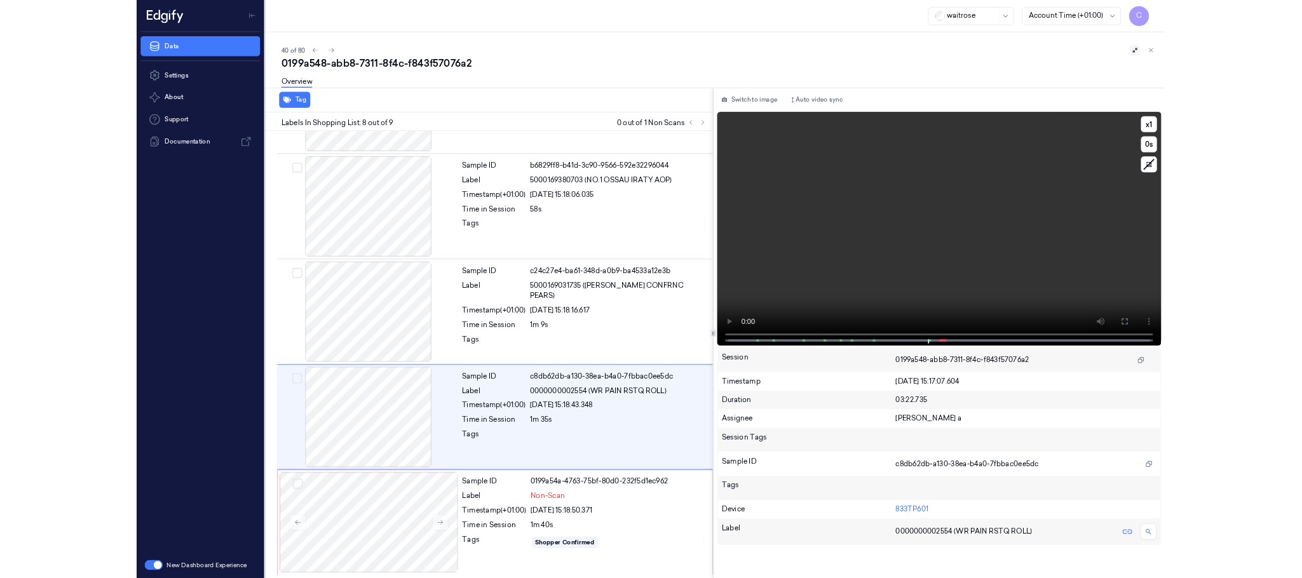
scroll to position [643, 0]
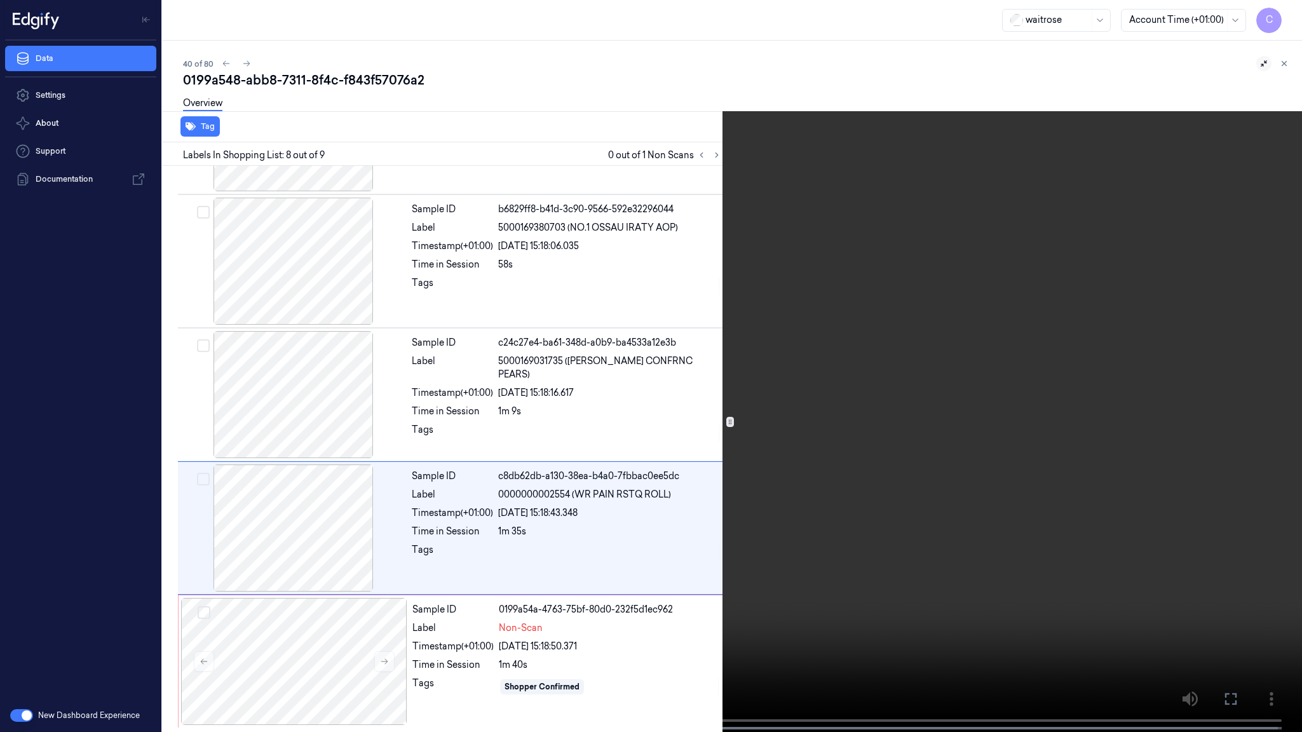
click at [563, 462] on video at bounding box center [651, 367] width 1302 height 735
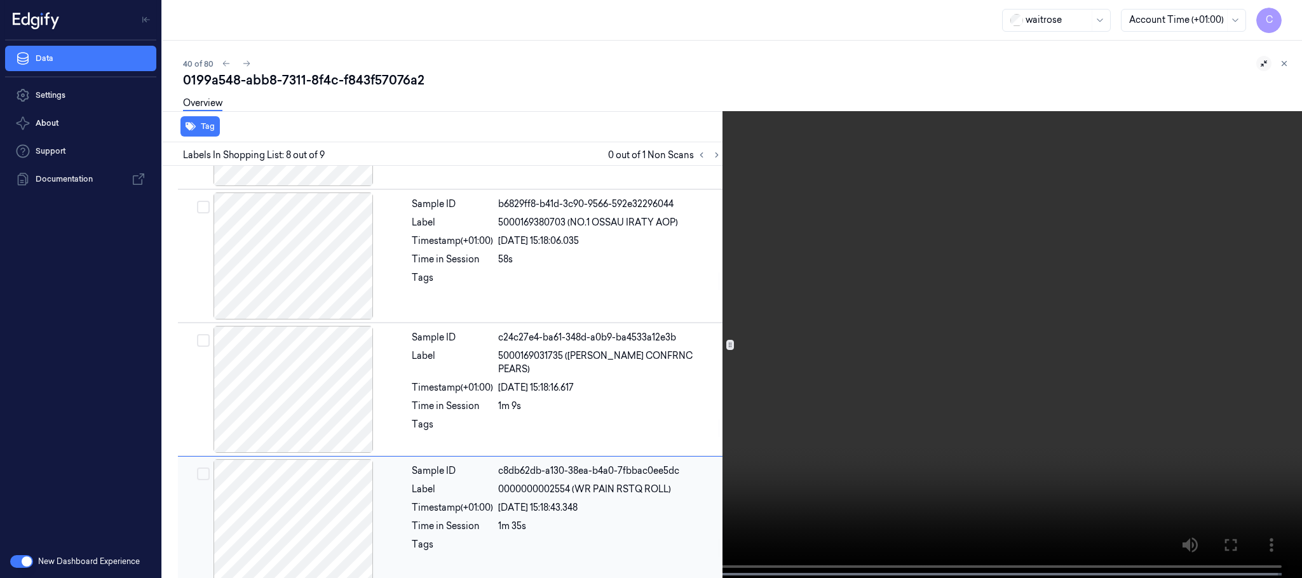
scroll to position [797, 0]
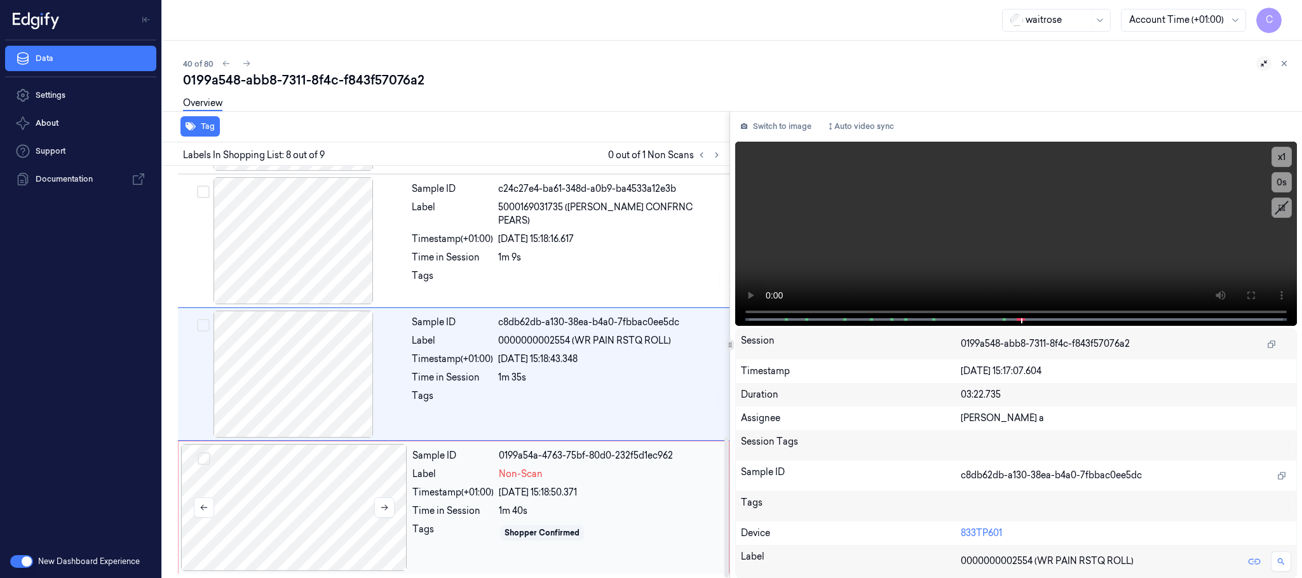
click at [302, 468] on div at bounding box center [294, 507] width 226 height 127
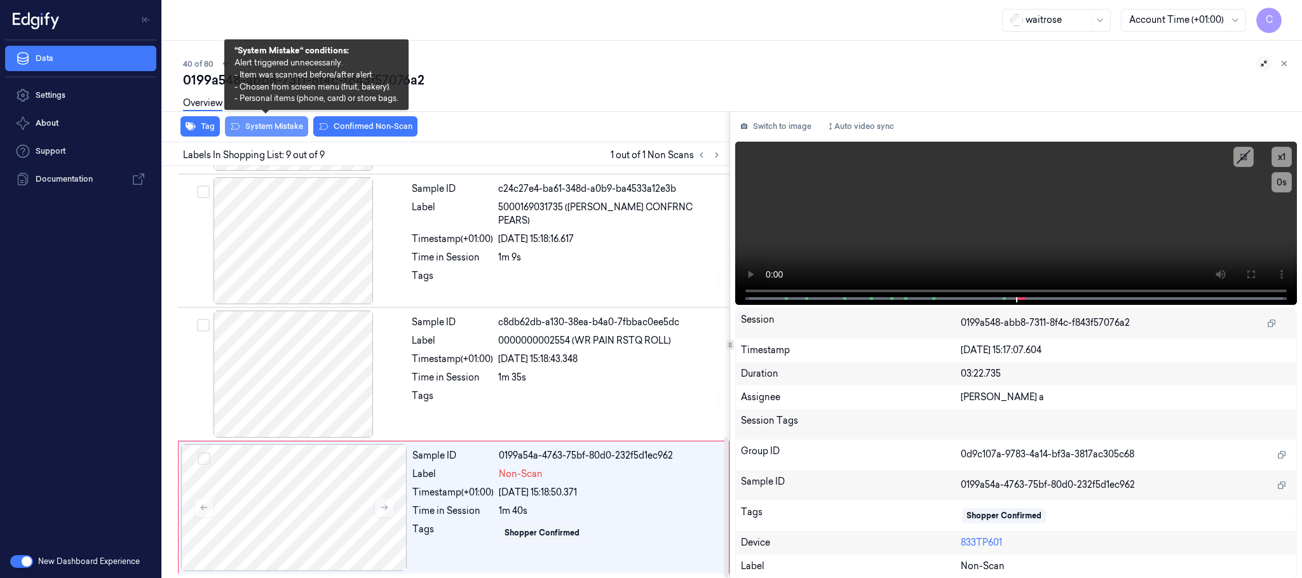
click at [262, 126] on button "System Mistake" at bounding box center [266, 126] width 83 height 20
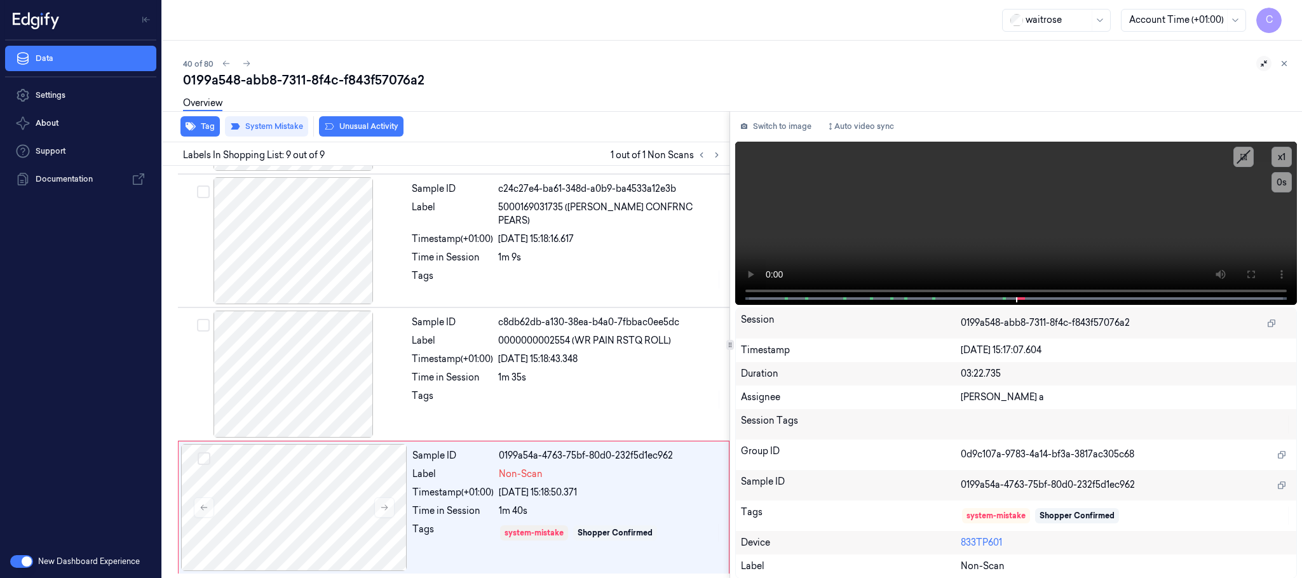
click at [336, 128] on button "Unusual Activity" at bounding box center [361, 126] width 85 height 20
click at [184, 130] on button "Tag" at bounding box center [200, 126] width 39 height 20
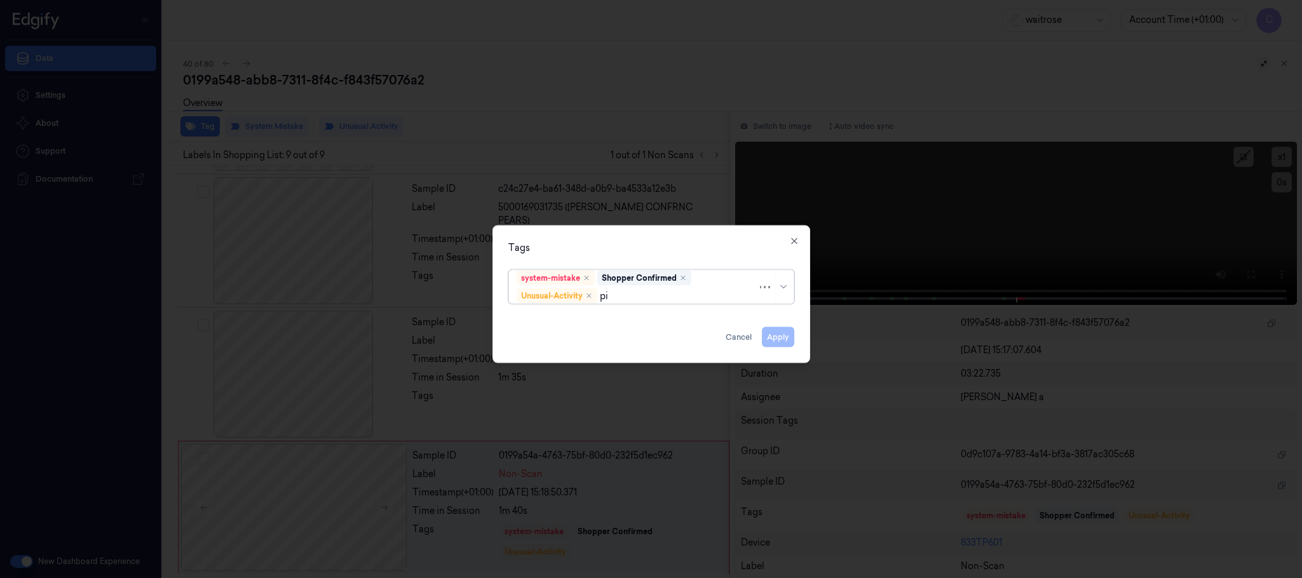
type input "pic"
click at [599, 317] on div "Picklist item alert" at bounding box center [651, 321] width 269 height 13
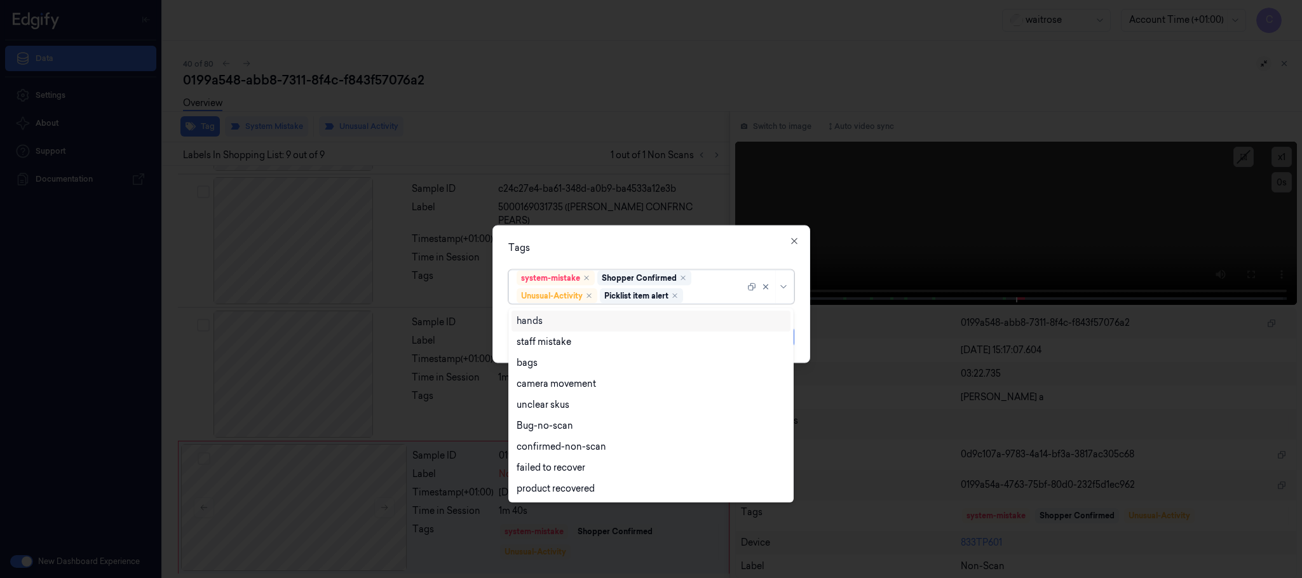
click at [620, 244] on div "Tags" at bounding box center [652, 248] width 286 height 13
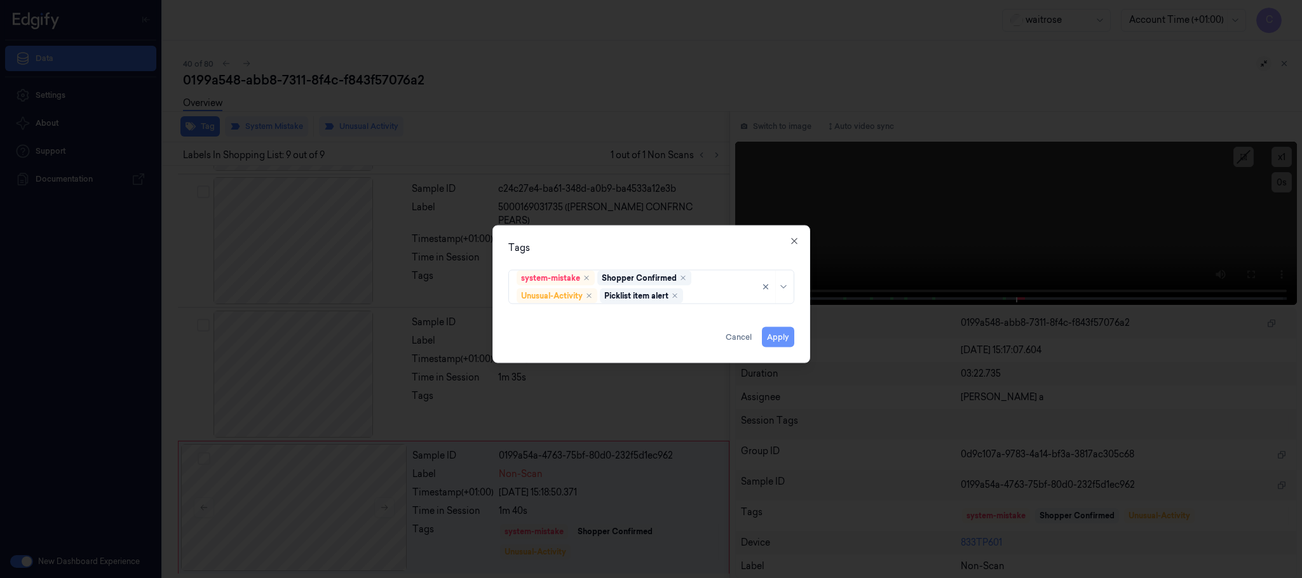
click at [782, 334] on button "Apply" at bounding box center [778, 337] width 32 height 20
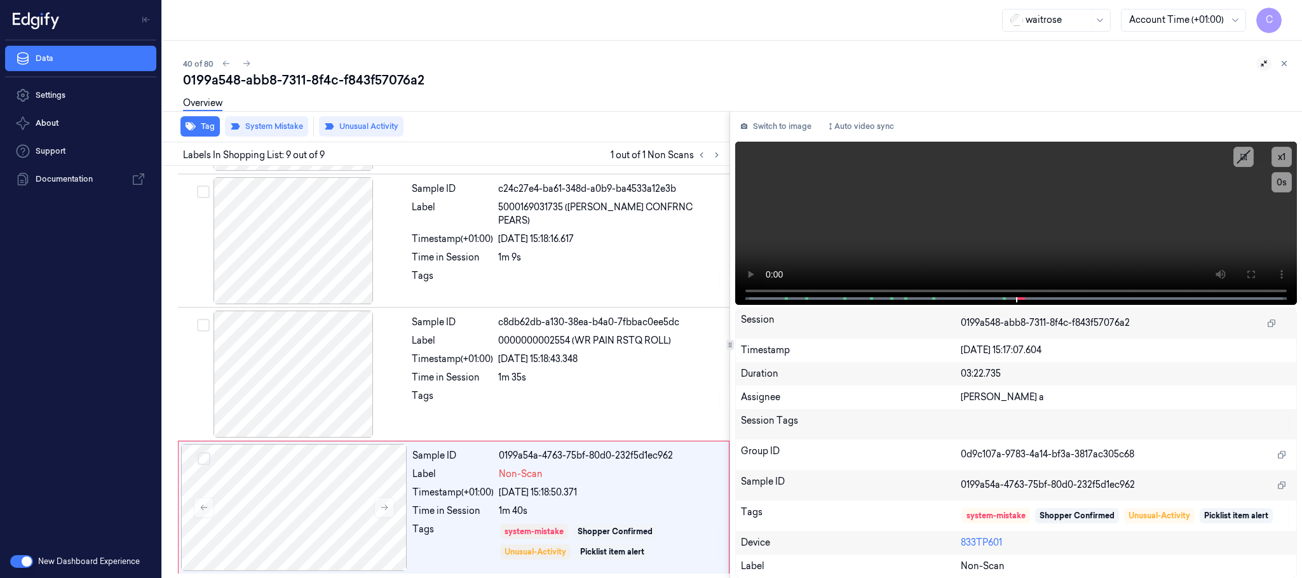
drag, startPoint x: 246, startPoint y: 60, endPoint x: 402, endPoint y: 0, distance: 167.4
click at [246, 60] on icon at bounding box center [246, 63] width 9 height 9
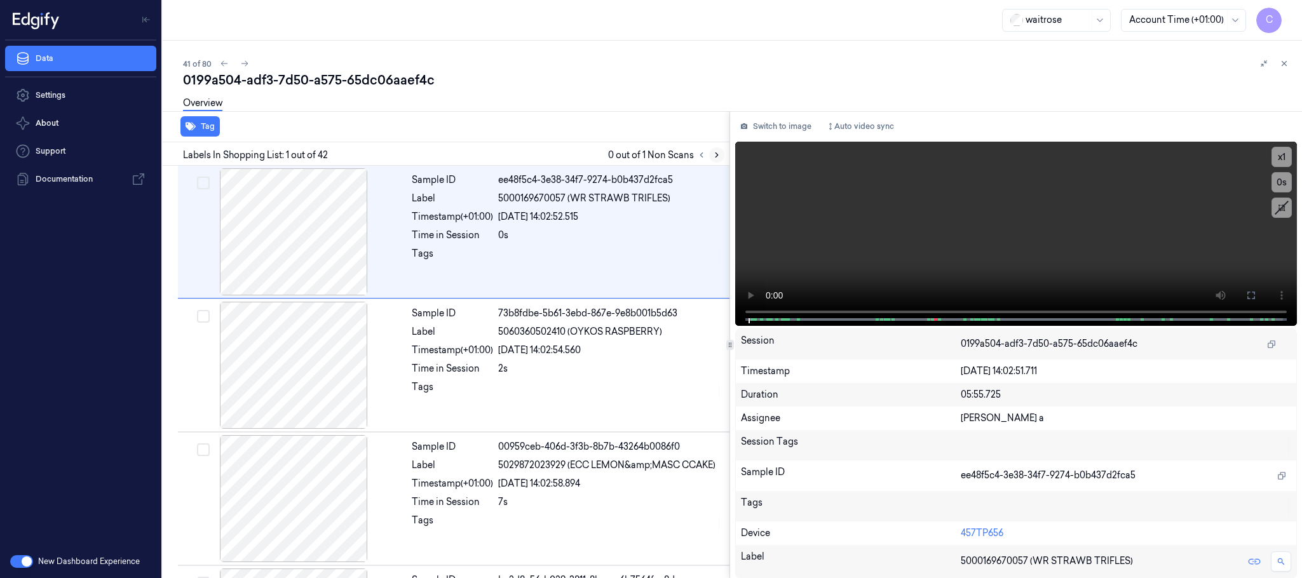
click at [716, 157] on icon at bounding box center [717, 155] width 3 height 4
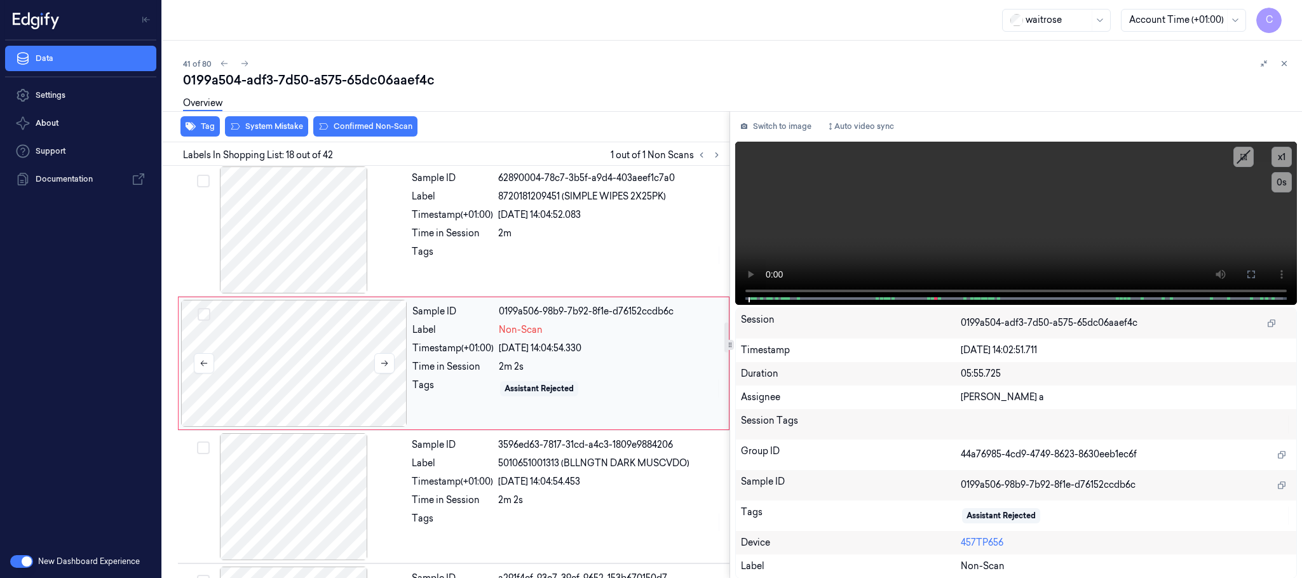
scroll to position [2140, 0]
click at [380, 366] on icon at bounding box center [384, 361] width 9 height 9
click at [383, 366] on icon at bounding box center [384, 361] width 9 height 9
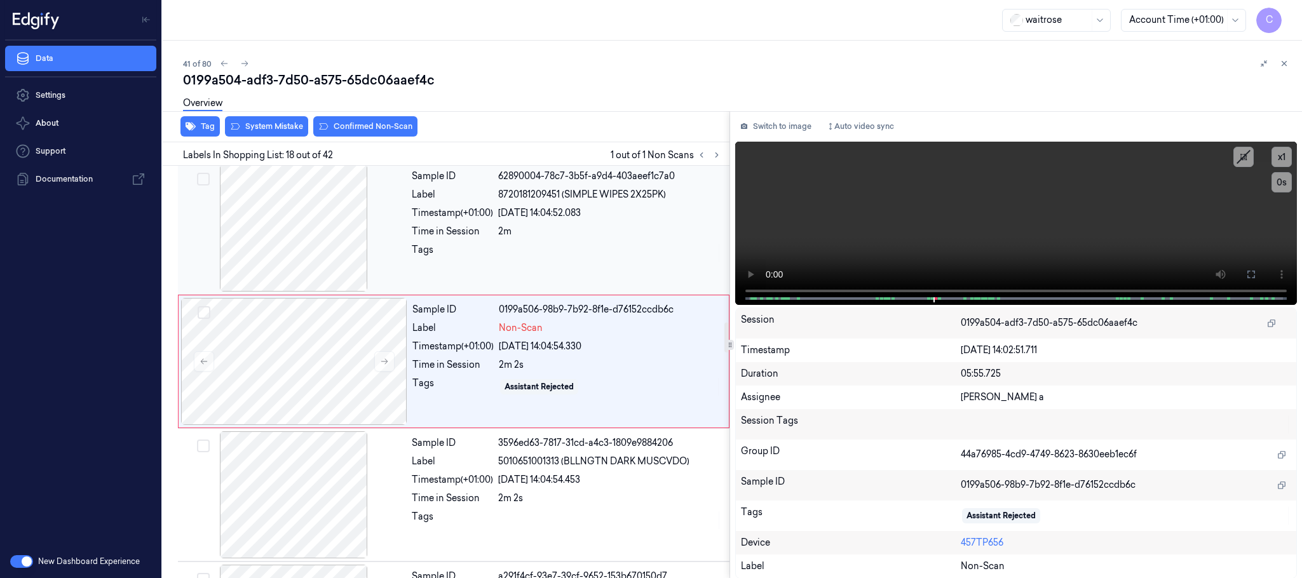
click at [286, 268] on div at bounding box center [294, 228] width 226 height 127
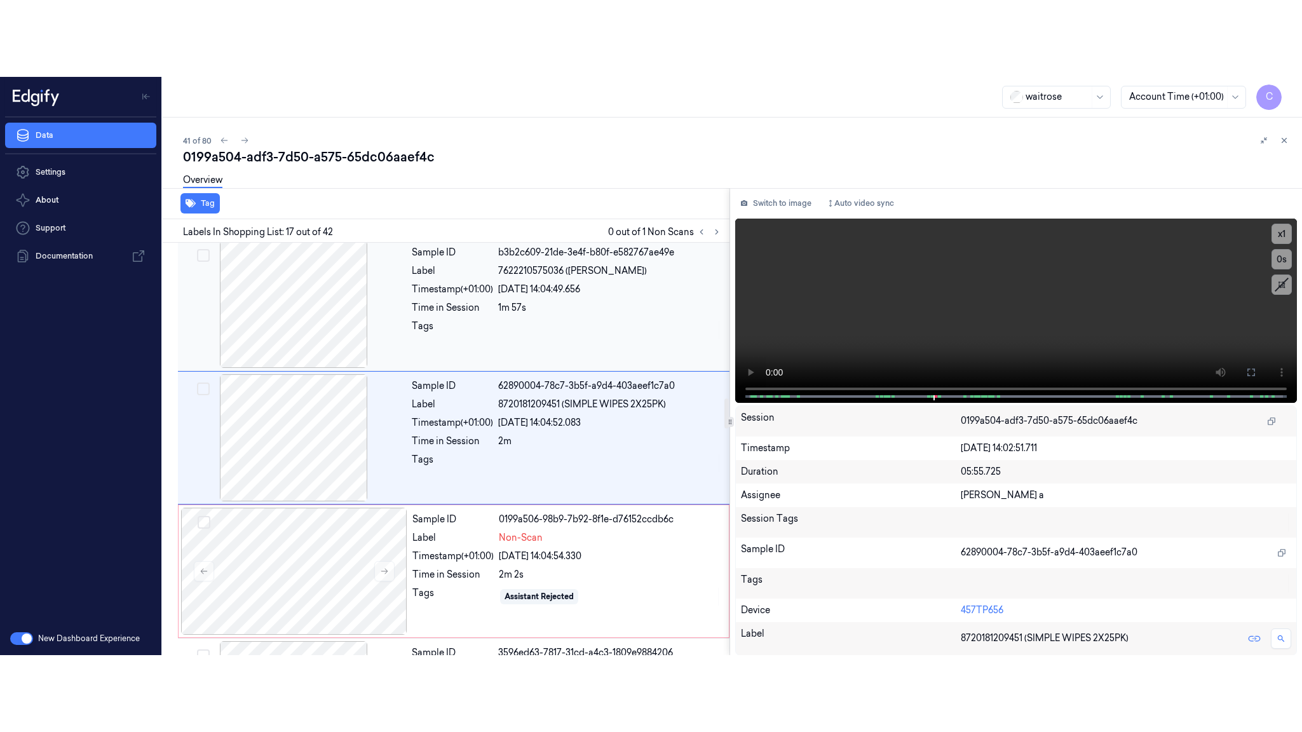
scroll to position [2005, 0]
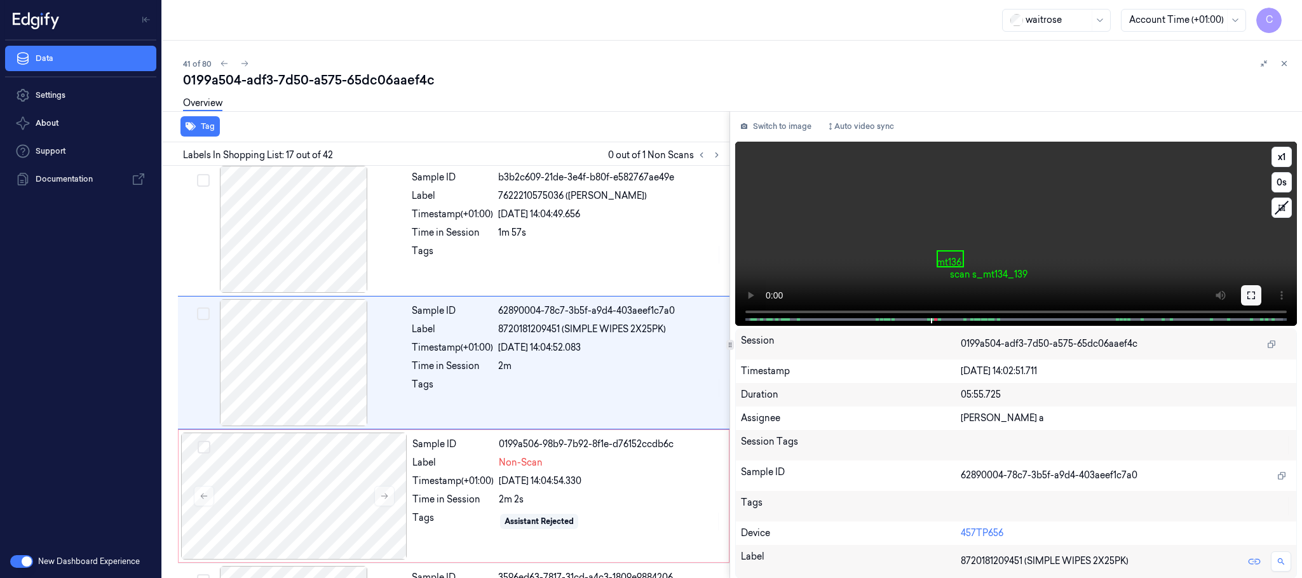
click at [1249, 292] on icon at bounding box center [1252, 295] width 10 height 10
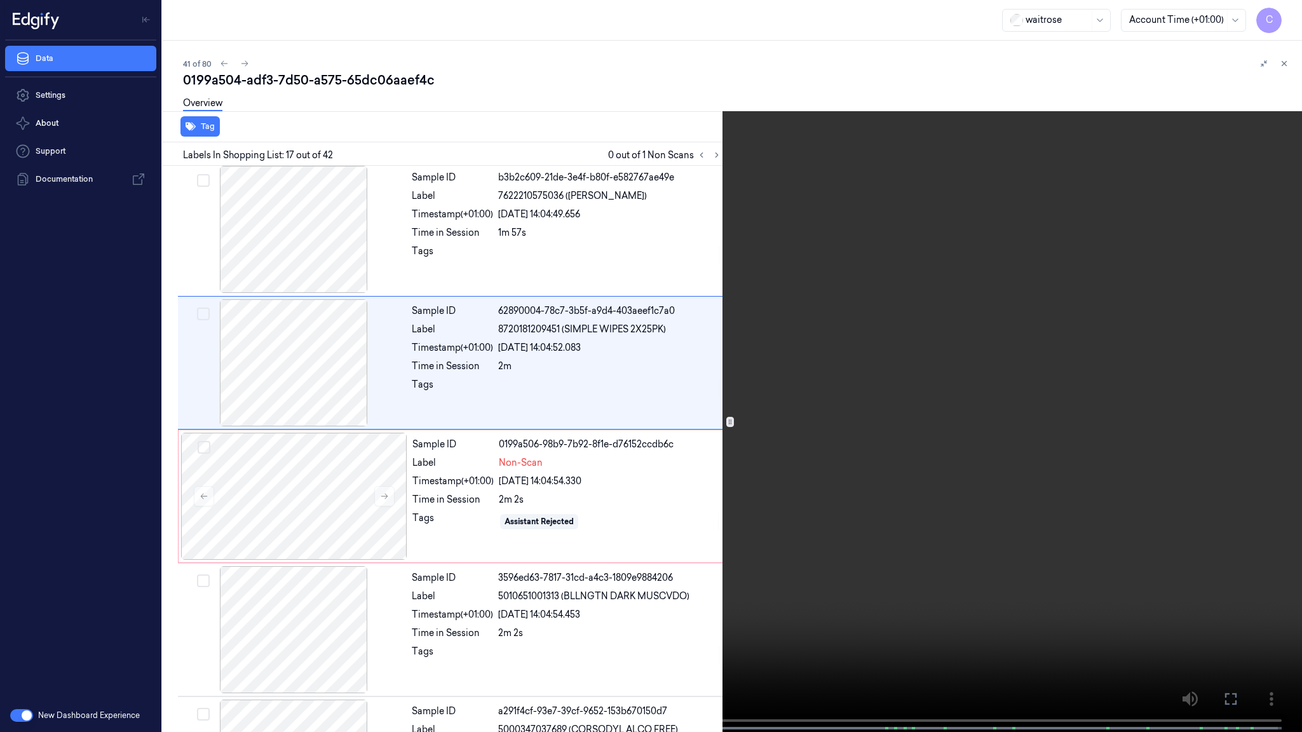
click at [717, 448] on video at bounding box center [651, 367] width 1302 height 735
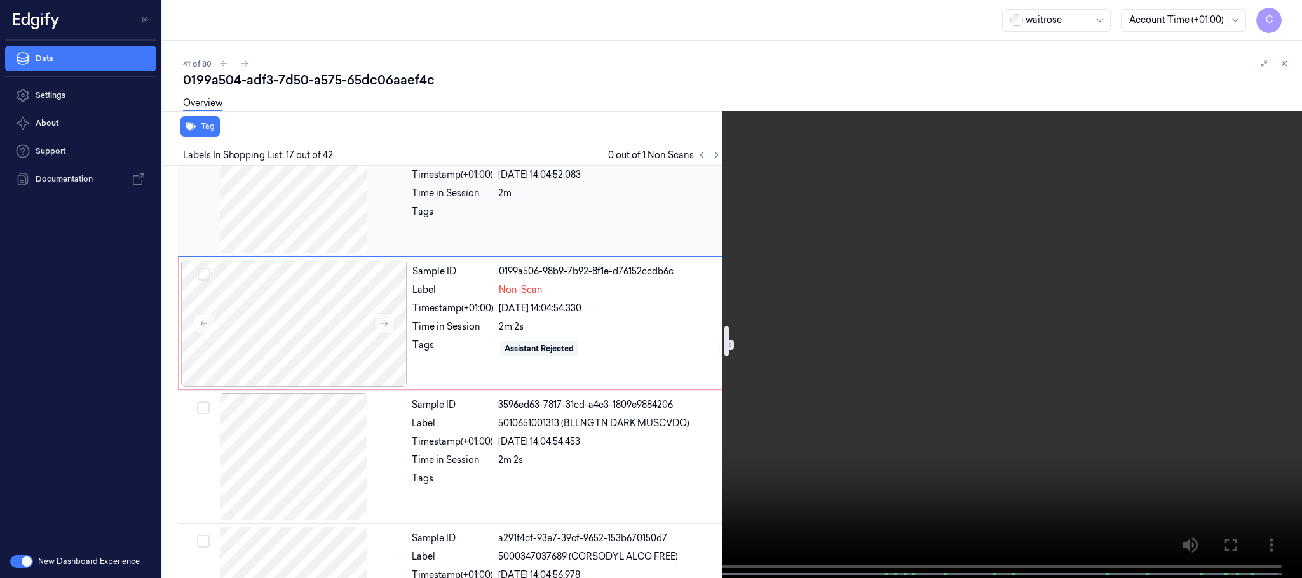
scroll to position [2215, 0]
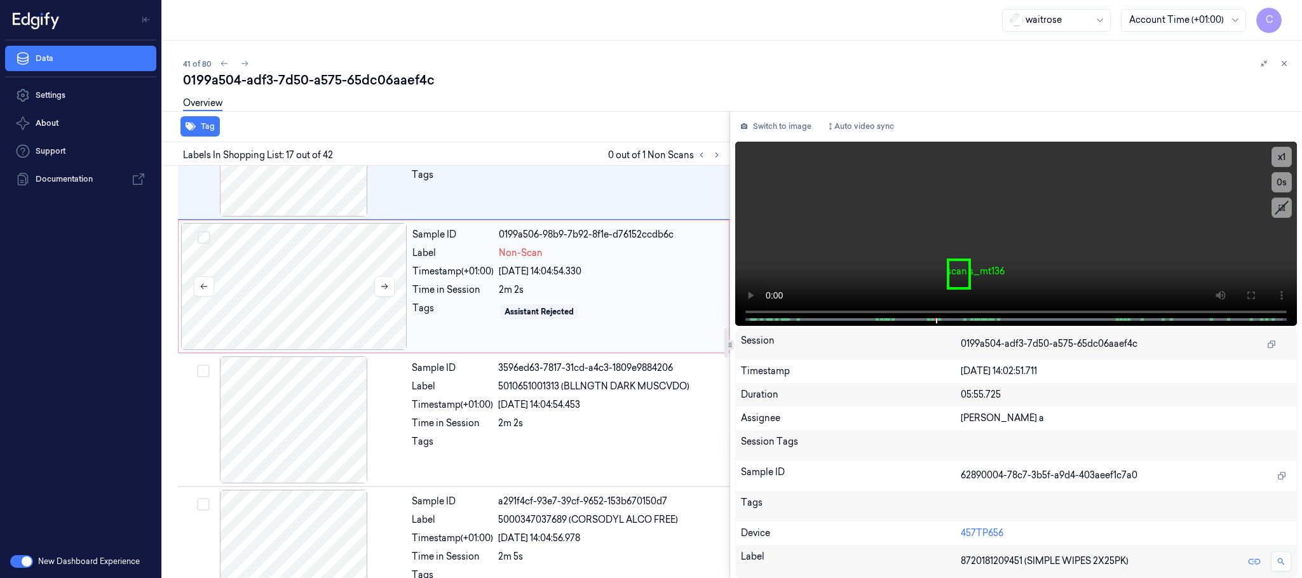
click at [290, 311] on div at bounding box center [294, 286] width 226 height 127
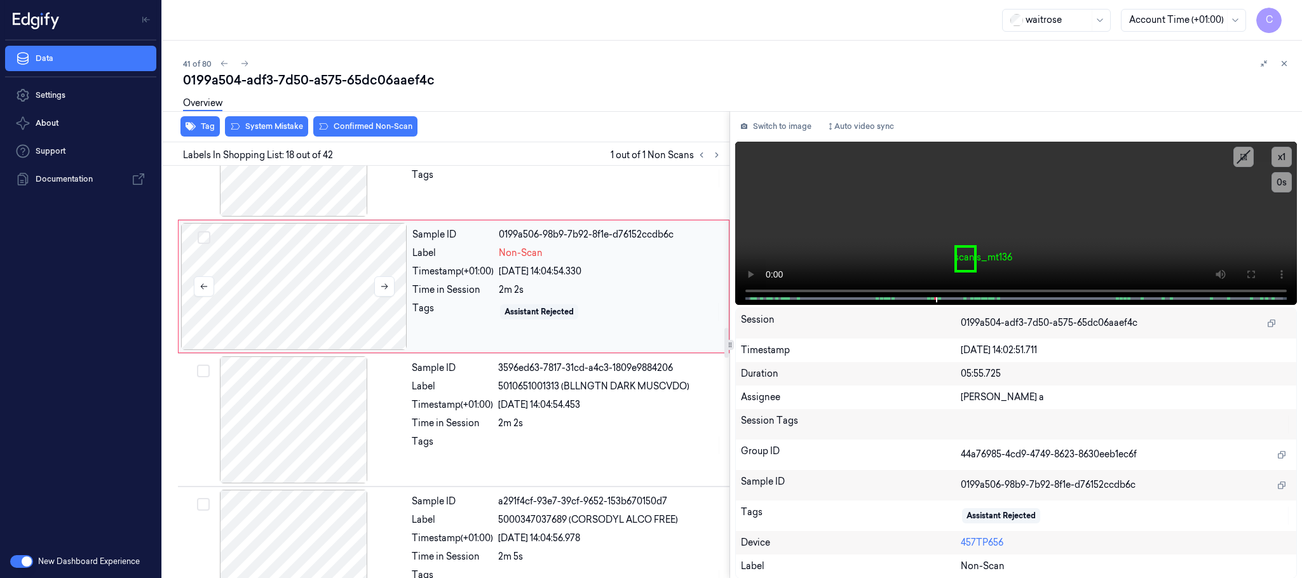
scroll to position [2140, 0]
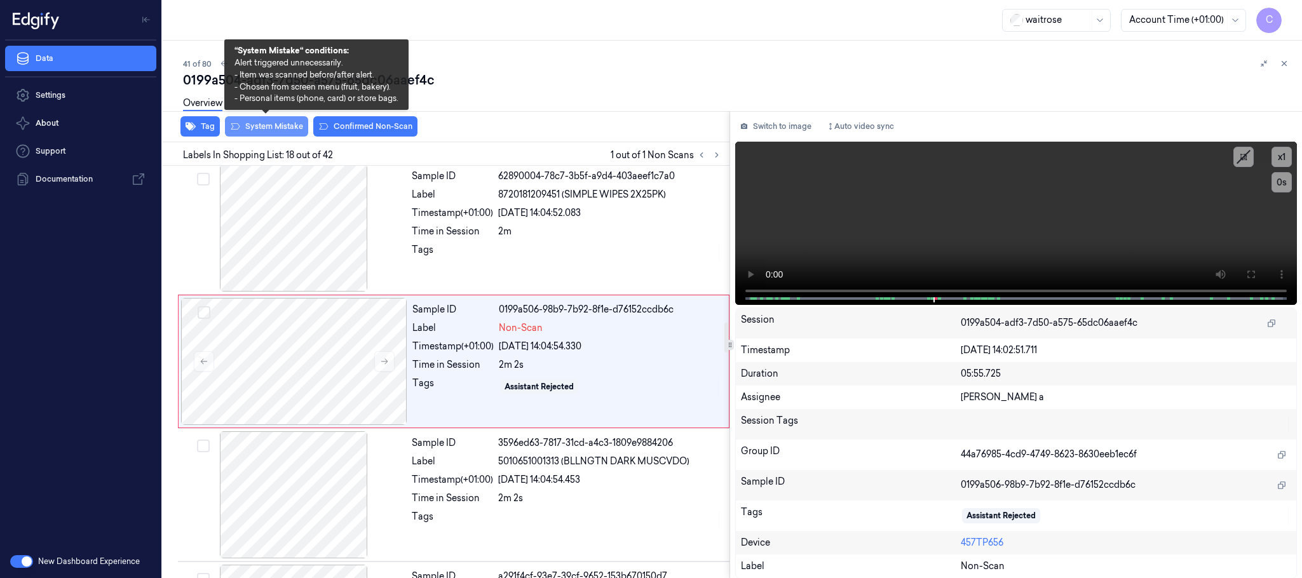
click at [258, 126] on button "System Mistake" at bounding box center [266, 126] width 83 height 20
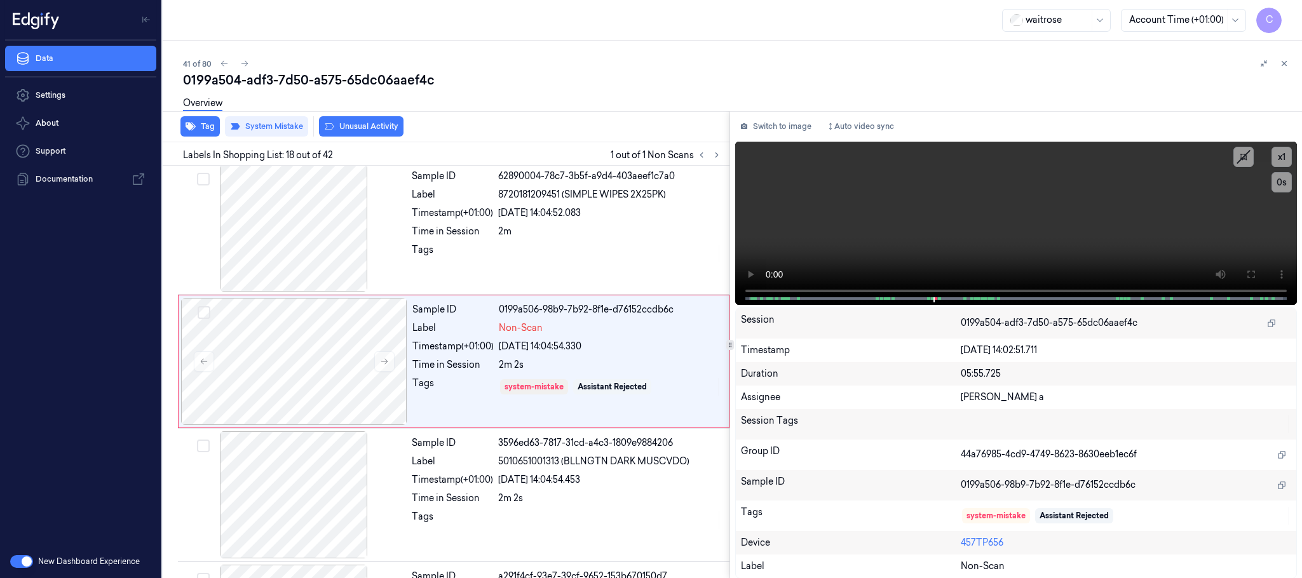
click at [348, 130] on button "Unusual Activity" at bounding box center [361, 126] width 85 height 20
click at [246, 64] on icon at bounding box center [244, 63] width 9 height 9
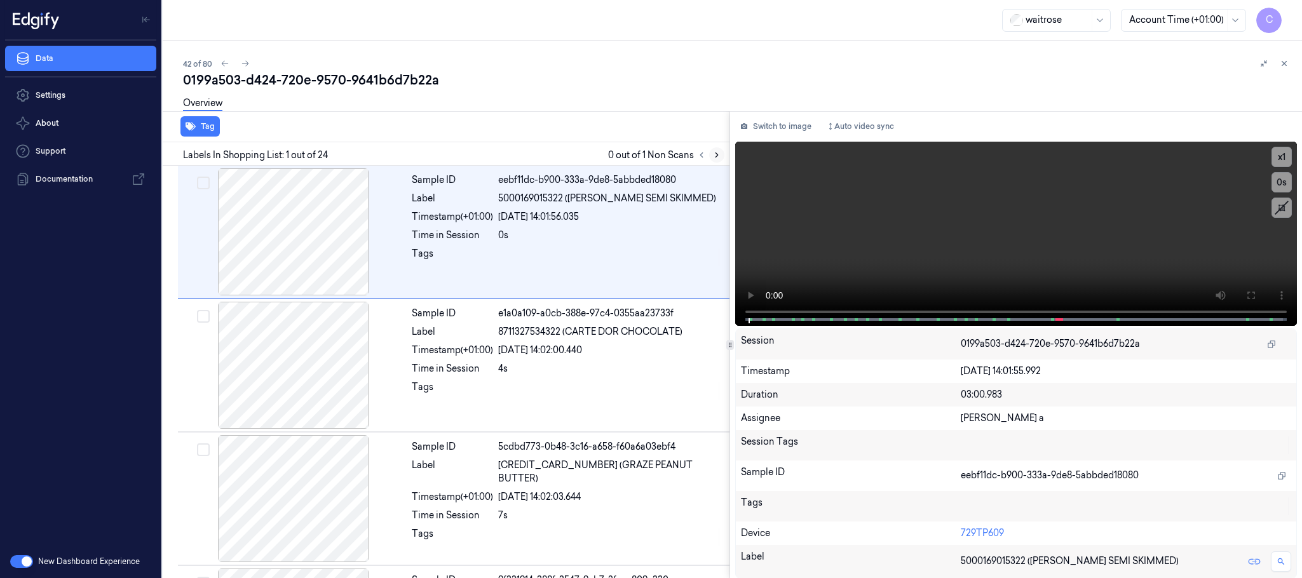
click at [718, 155] on icon at bounding box center [717, 155] width 3 height 4
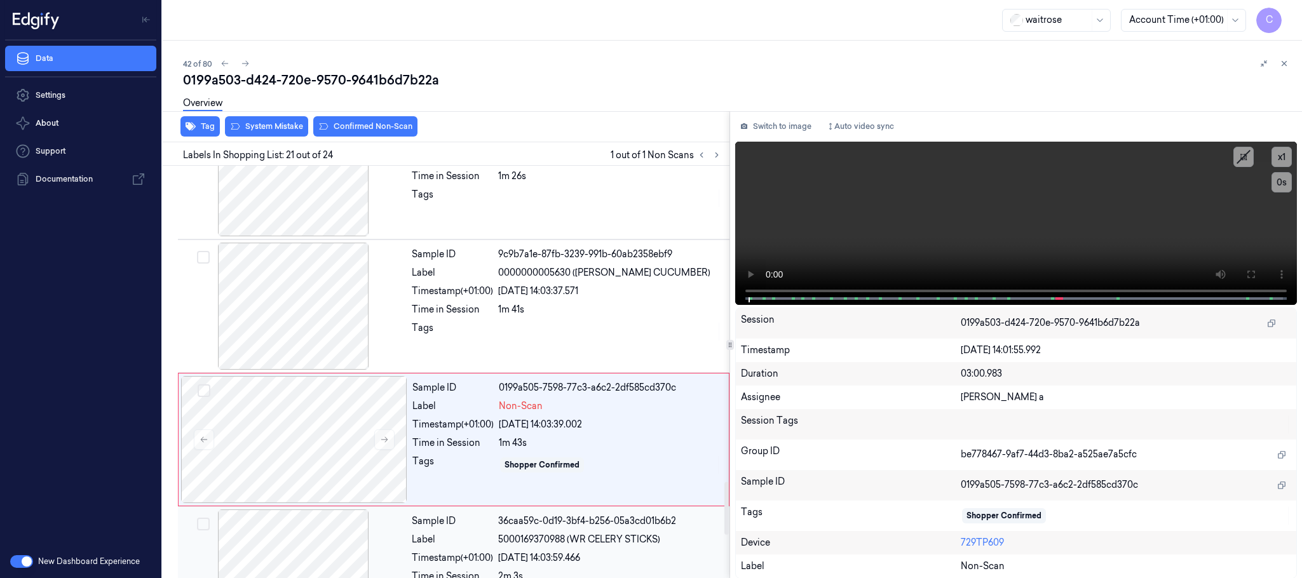
scroll to position [2542, 0]
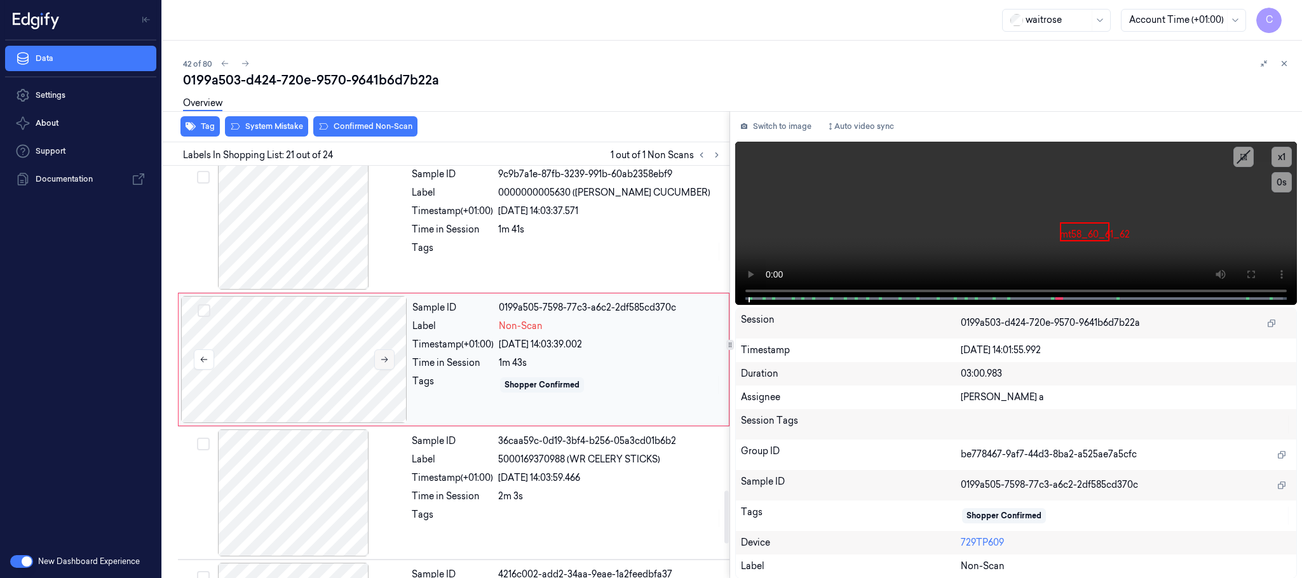
click at [387, 364] on icon at bounding box center [384, 359] width 9 height 9
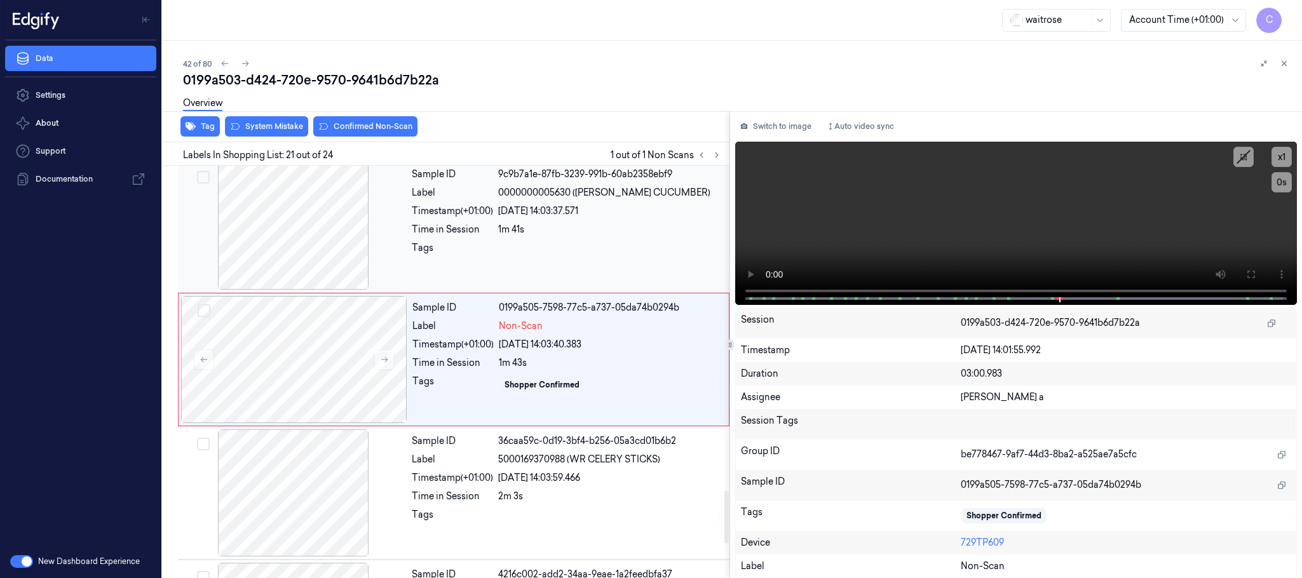
click at [301, 231] on div at bounding box center [294, 226] width 226 height 127
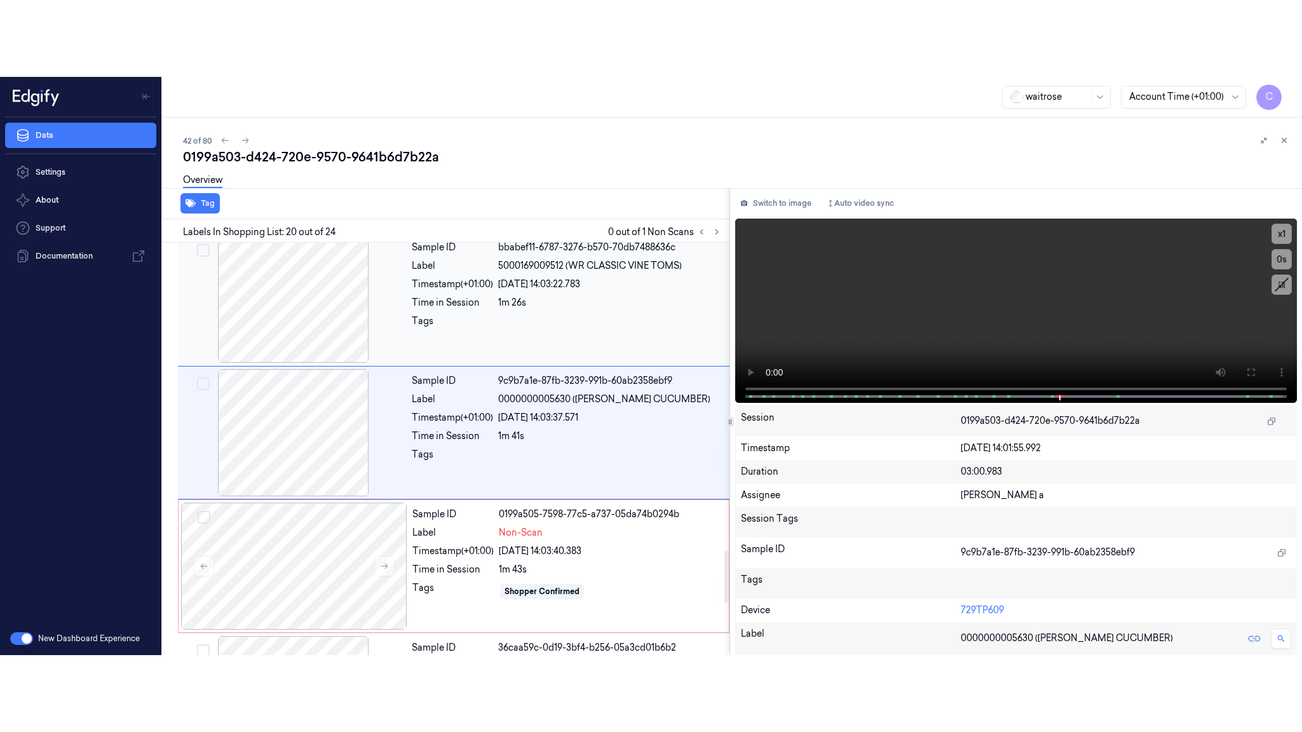
scroll to position [2407, 0]
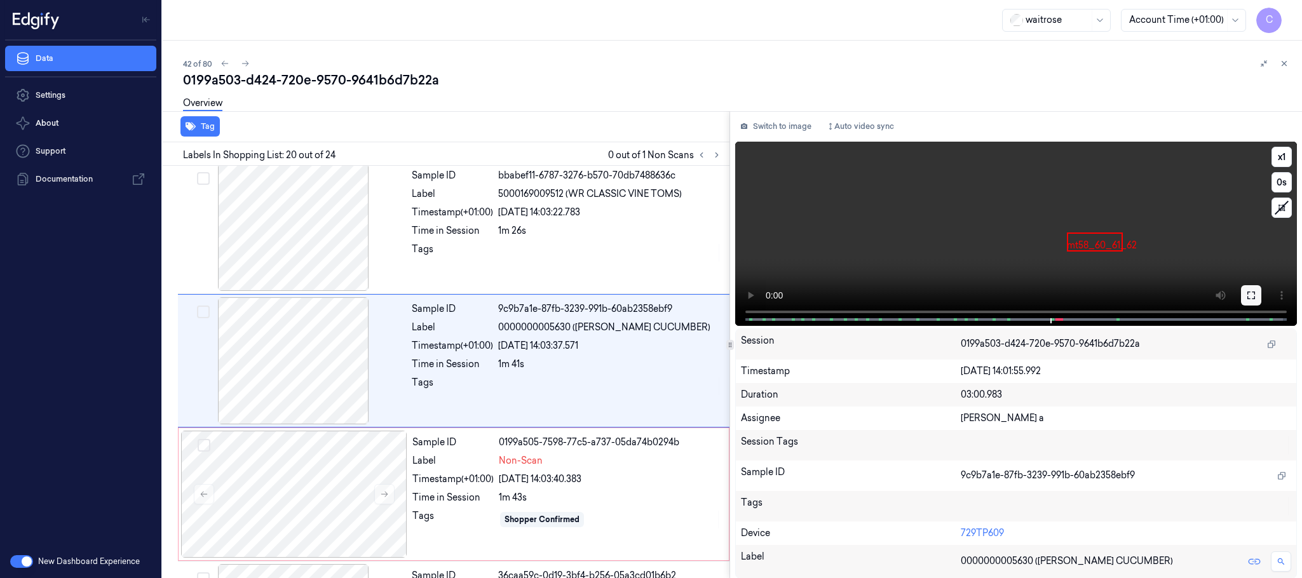
click at [1248, 297] on icon at bounding box center [1252, 296] width 8 height 8
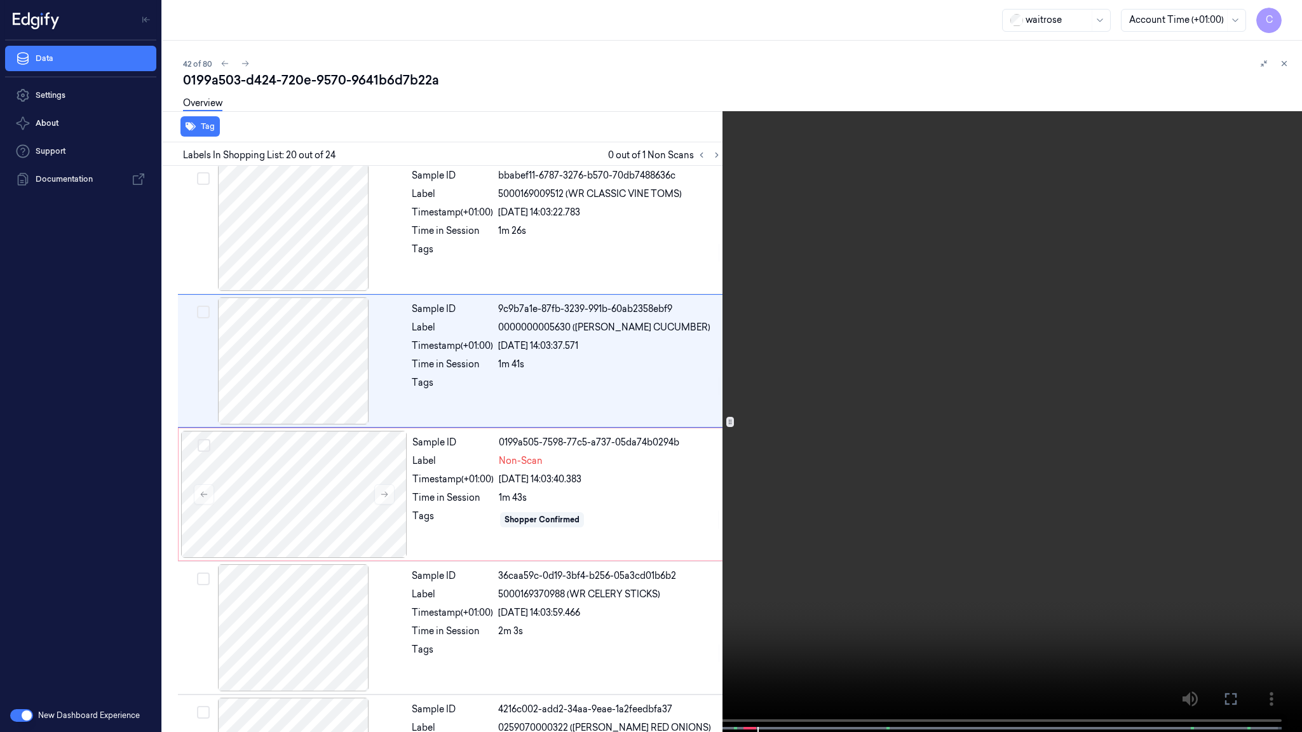
click at [651, 393] on video at bounding box center [651, 367] width 1302 height 735
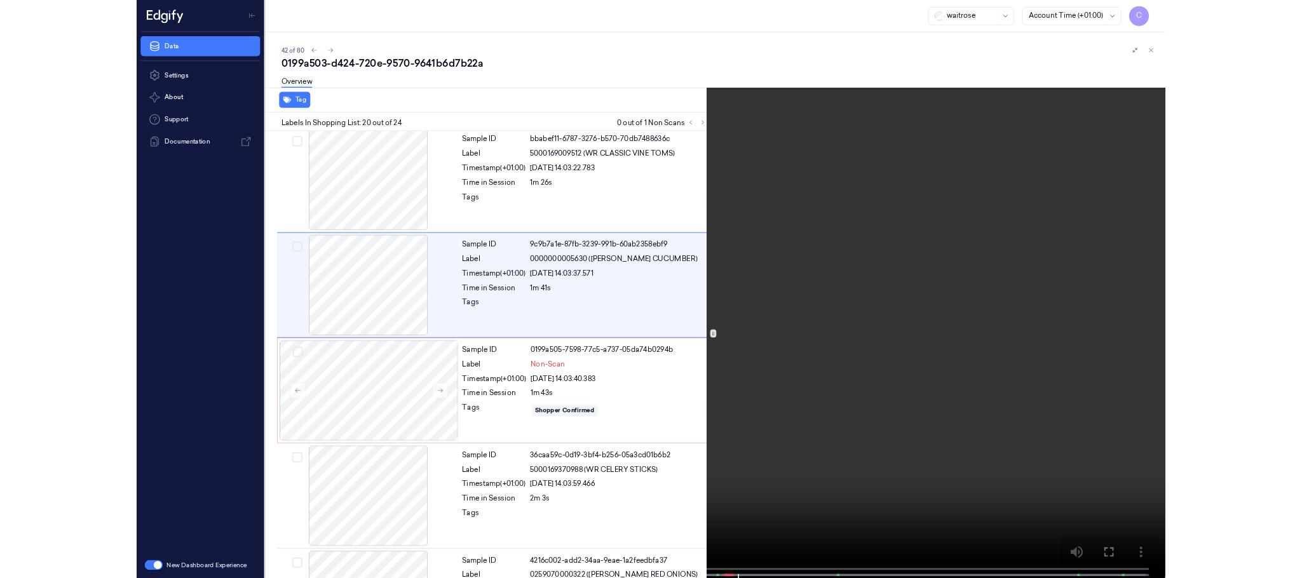
scroll to position [2331, 0]
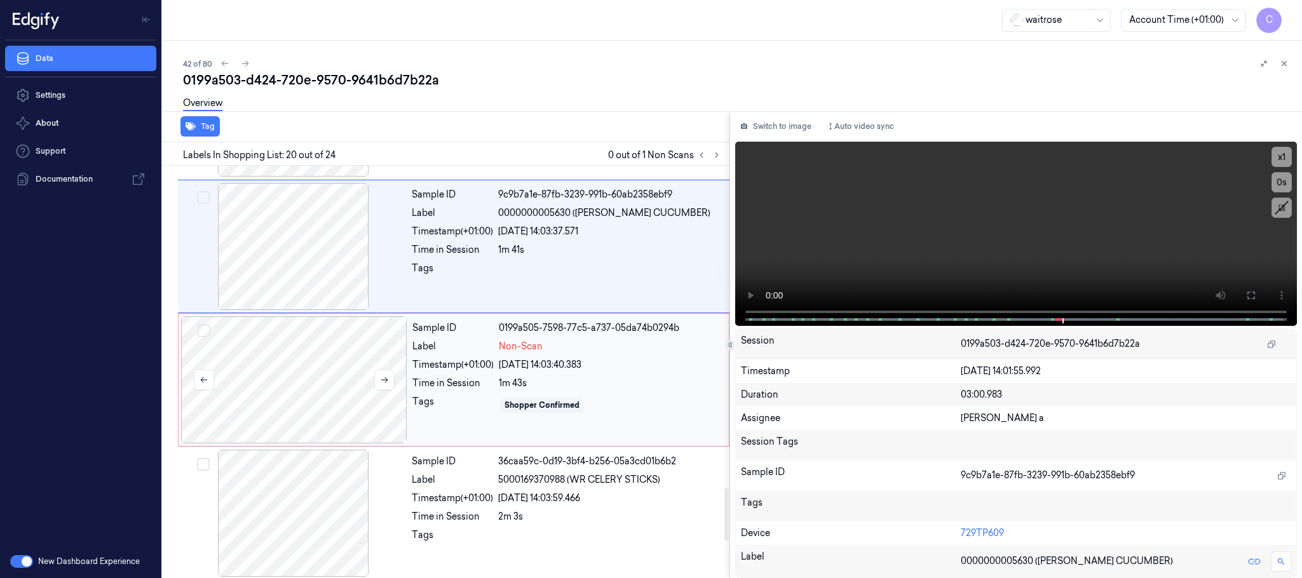
click at [275, 404] on div at bounding box center [294, 380] width 226 height 127
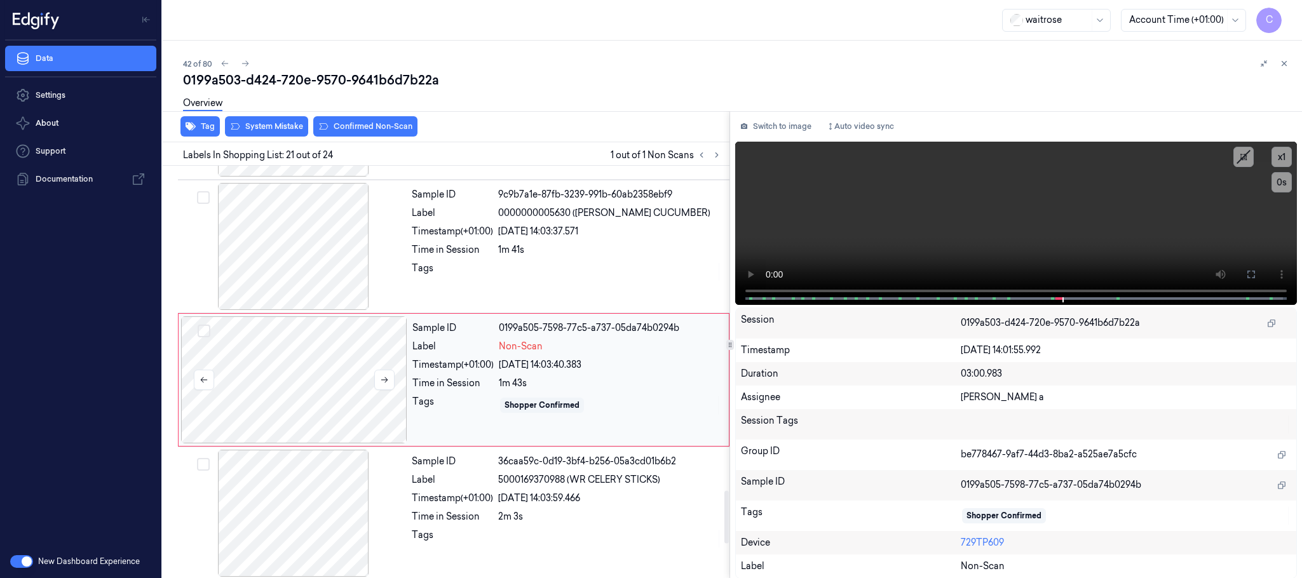
scroll to position [2542, 0]
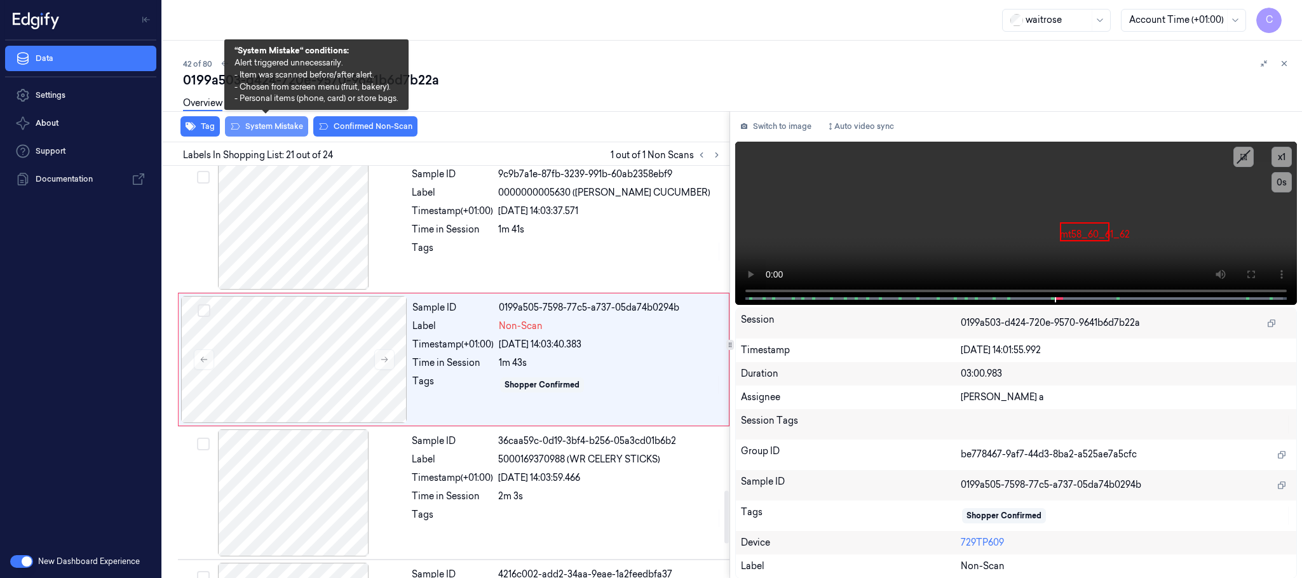
click at [277, 128] on button "System Mistake" at bounding box center [266, 126] width 83 height 20
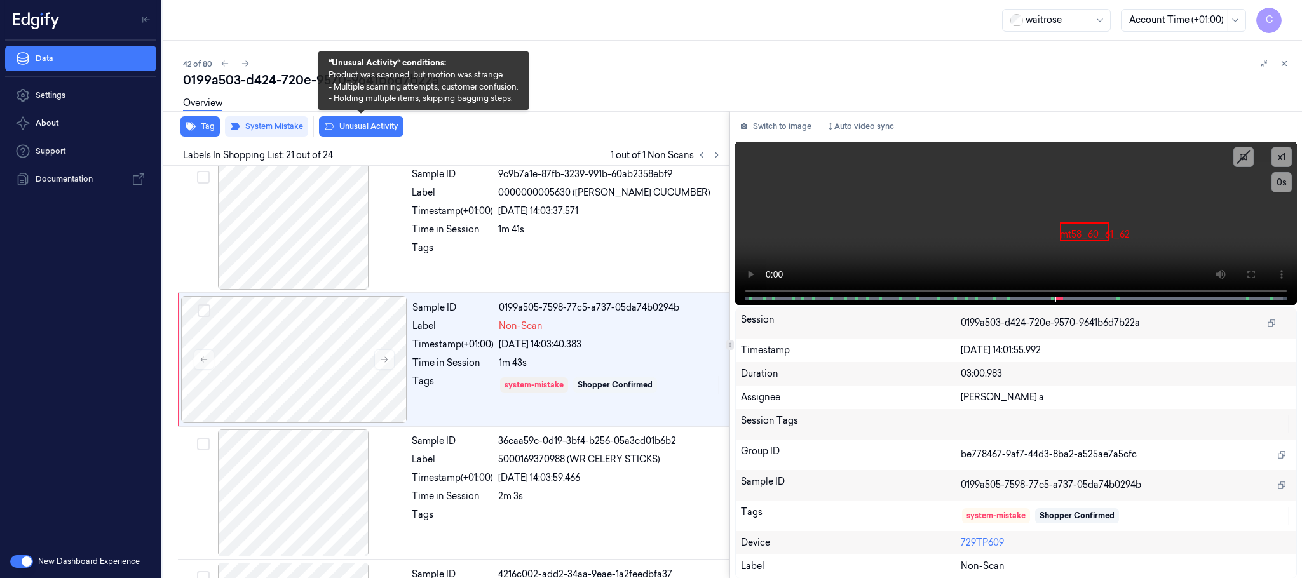
click at [341, 128] on button "Unusual Activity" at bounding box center [361, 126] width 85 height 20
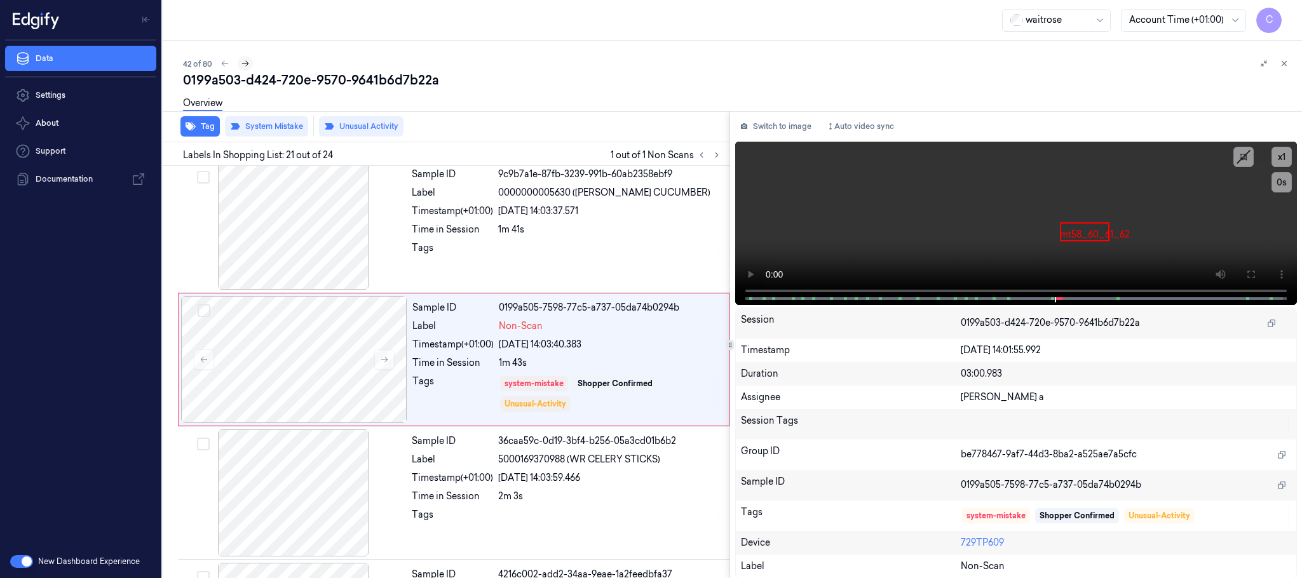
click at [246, 64] on icon at bounding box center [245, 63] width 9 height 9
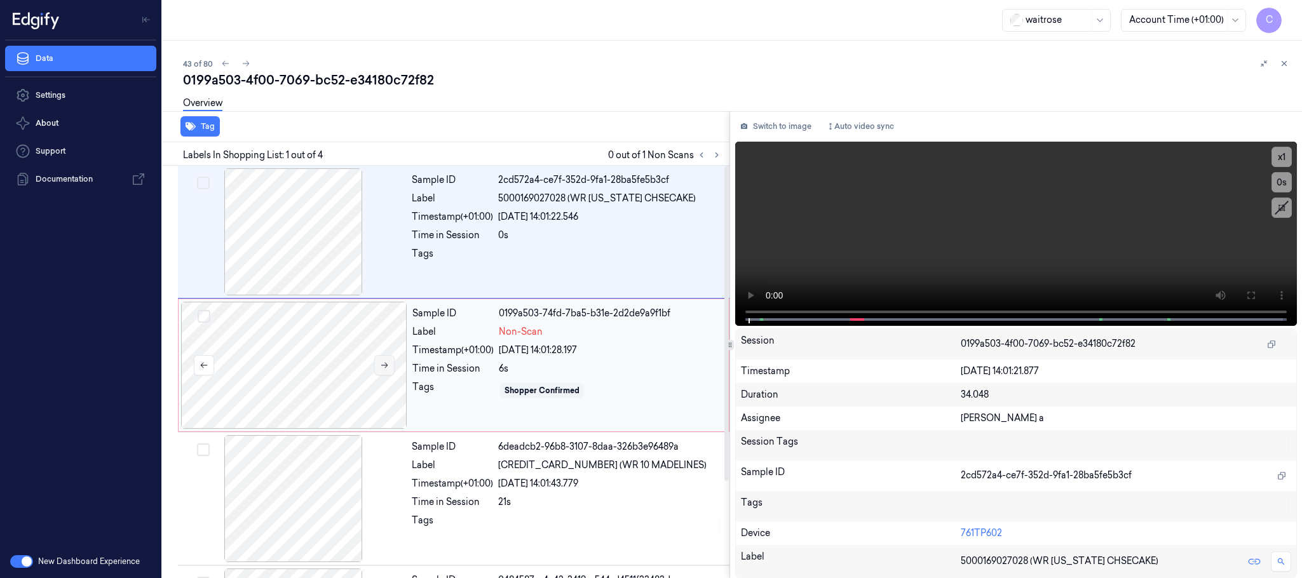
click at [381, 372] on button at bounding box center [384, 365] width 20 height 20
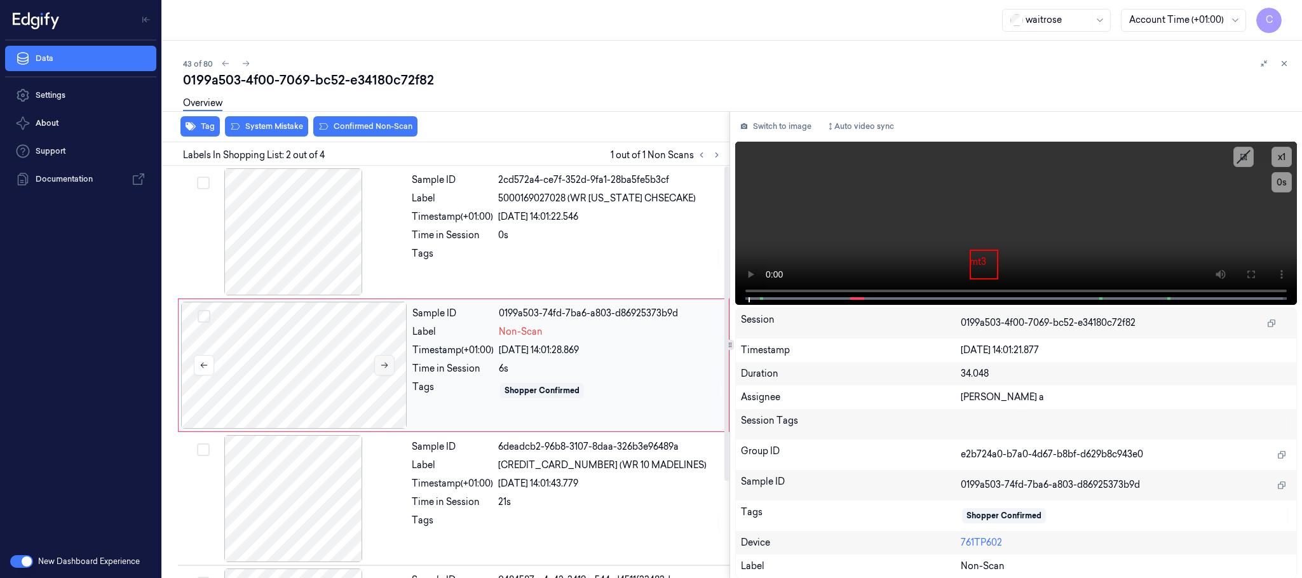
click at [383, 369] on icon at bounding box center [384, 365] width 9 height 9
click at [271, 217] on div at bounding box center [294, 231] width 226 height 127
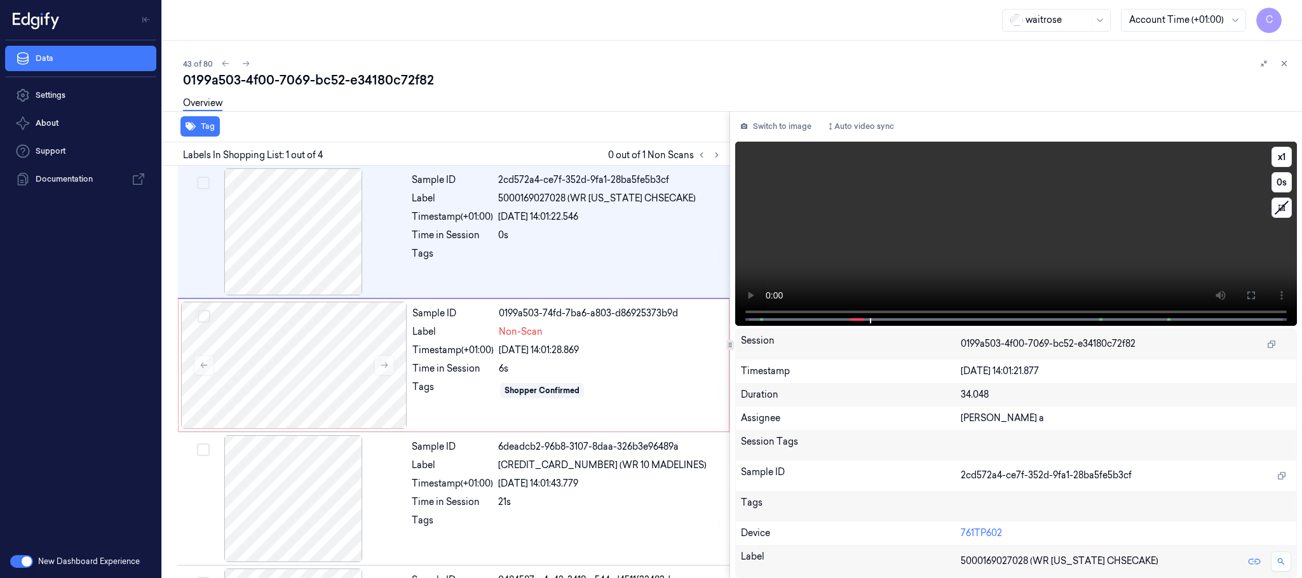
click at [967, 240] on video at bounding box center [1016, 234] width 562 height 184
click at [279, 353] on div at bounding box center [294, 365] width 226 height 127
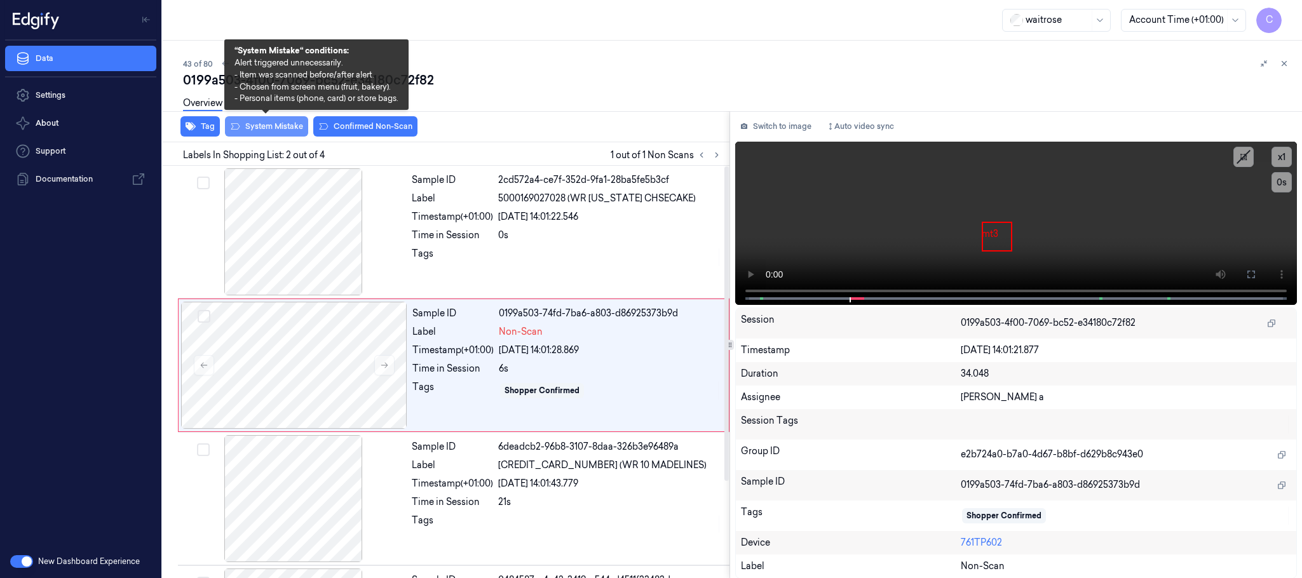
click at [271, 128] on button "System Mistake" at bounding box center [266, 126] width 83 height 20
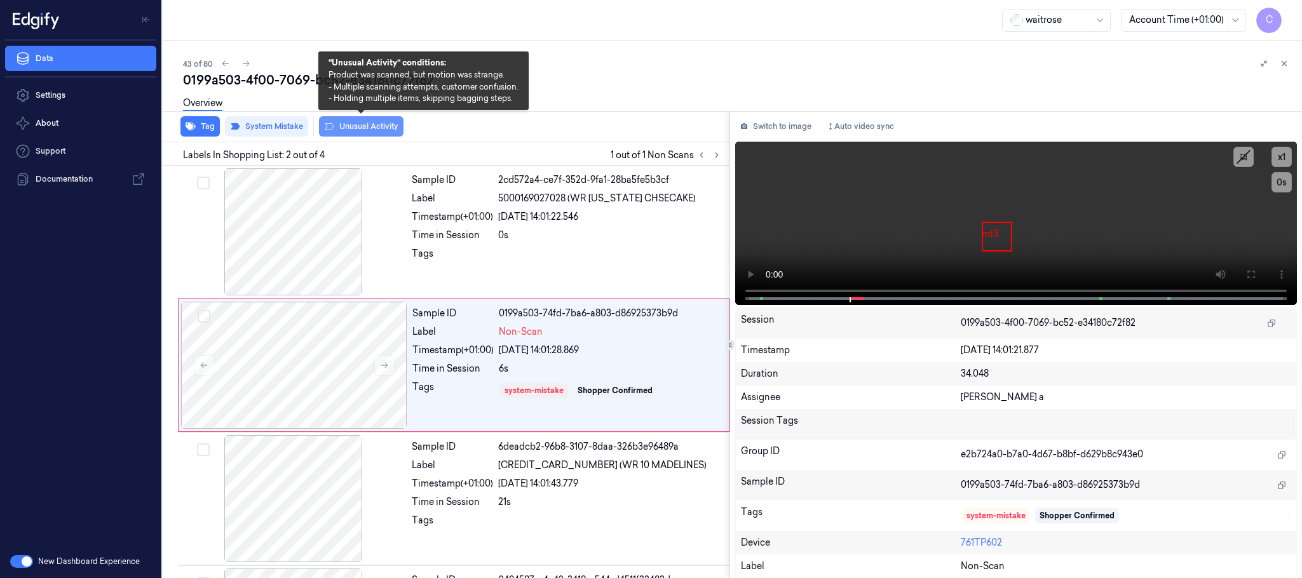
click at [327, 121] on icon at bounding box center [329, 126] width 10 height 10
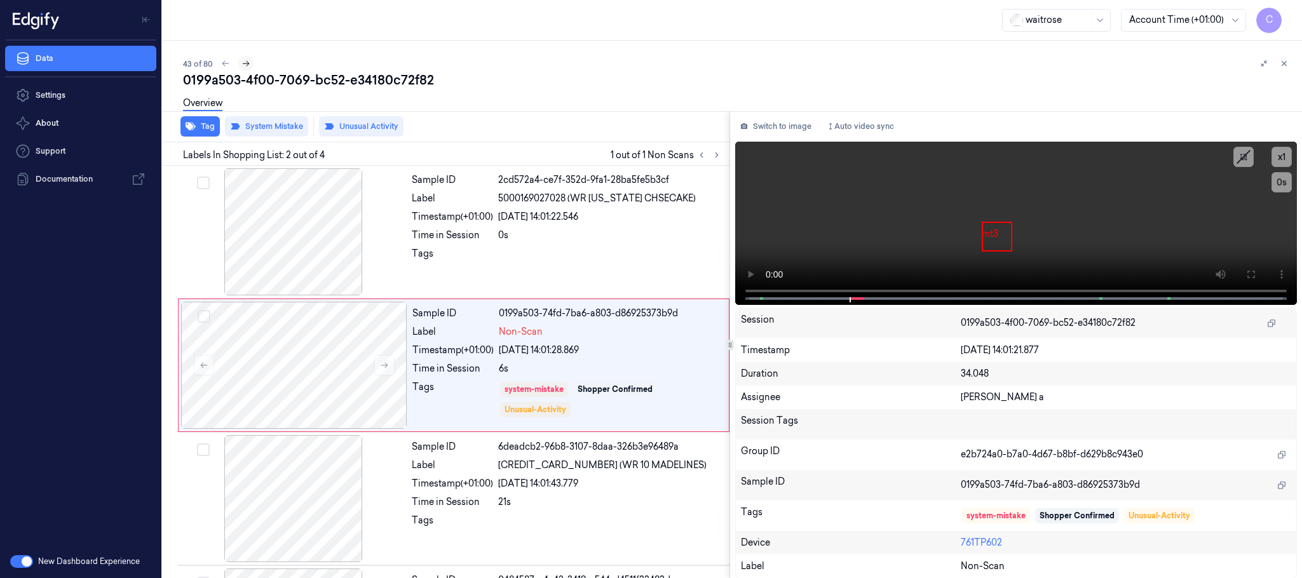
click at [242, 63] on icon at bounding box center [246, 63] width 9 height 9
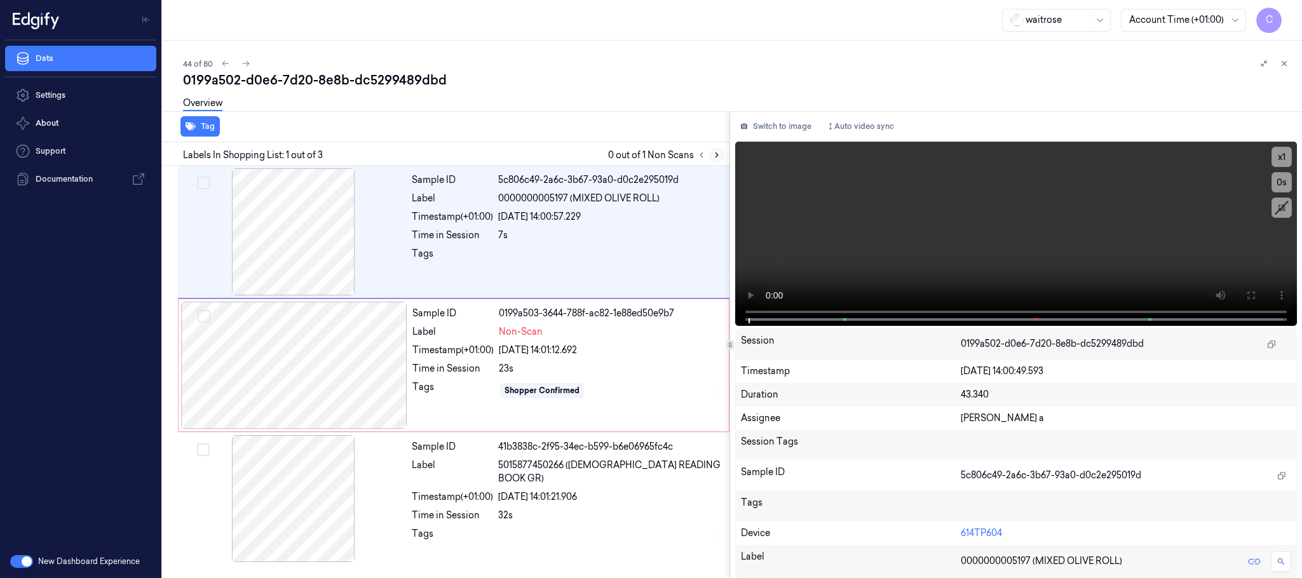
click at [717, 153] on icon at bounding box center [717, 155] width 9 height 9
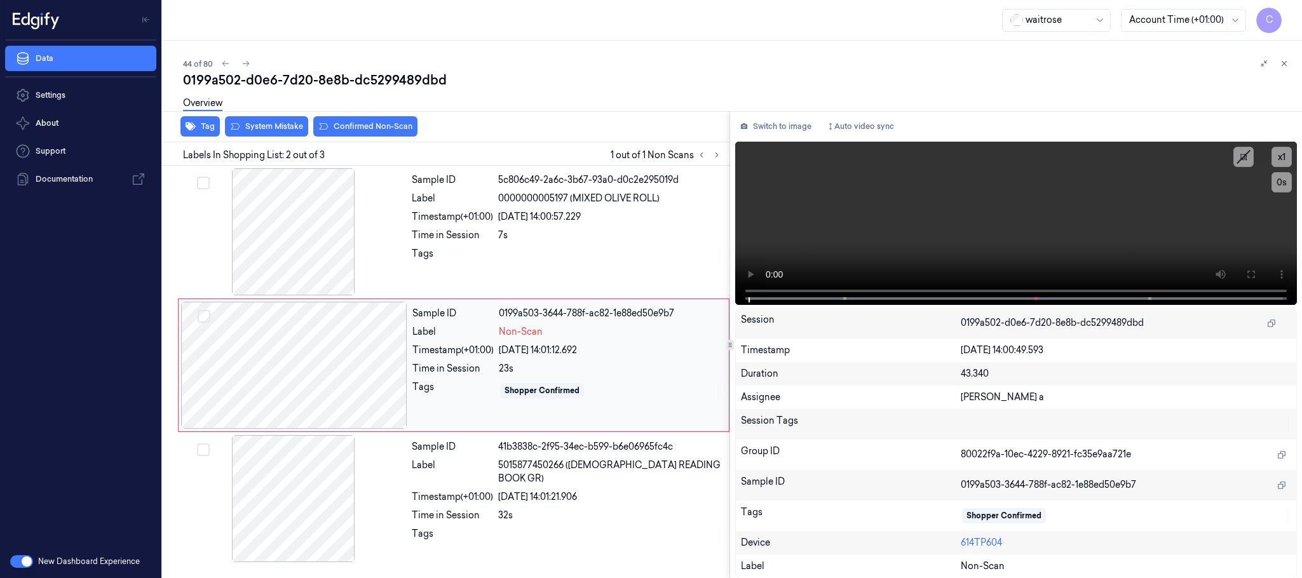
click at [385, 371] on div at bounding box center [294, 365] width 226 height 127
click at [328, 249] on div at bounding box center [294, 231] width 226 height 127
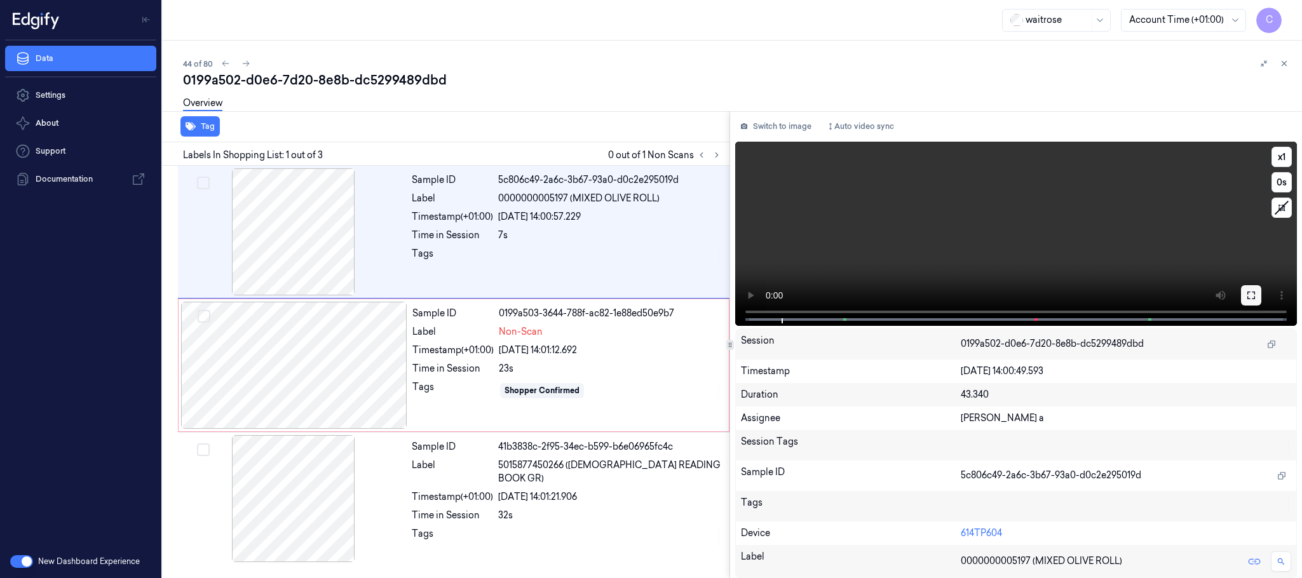
click at [1260, 297] on button at bounding box center [1251, 295] width 20 height 20
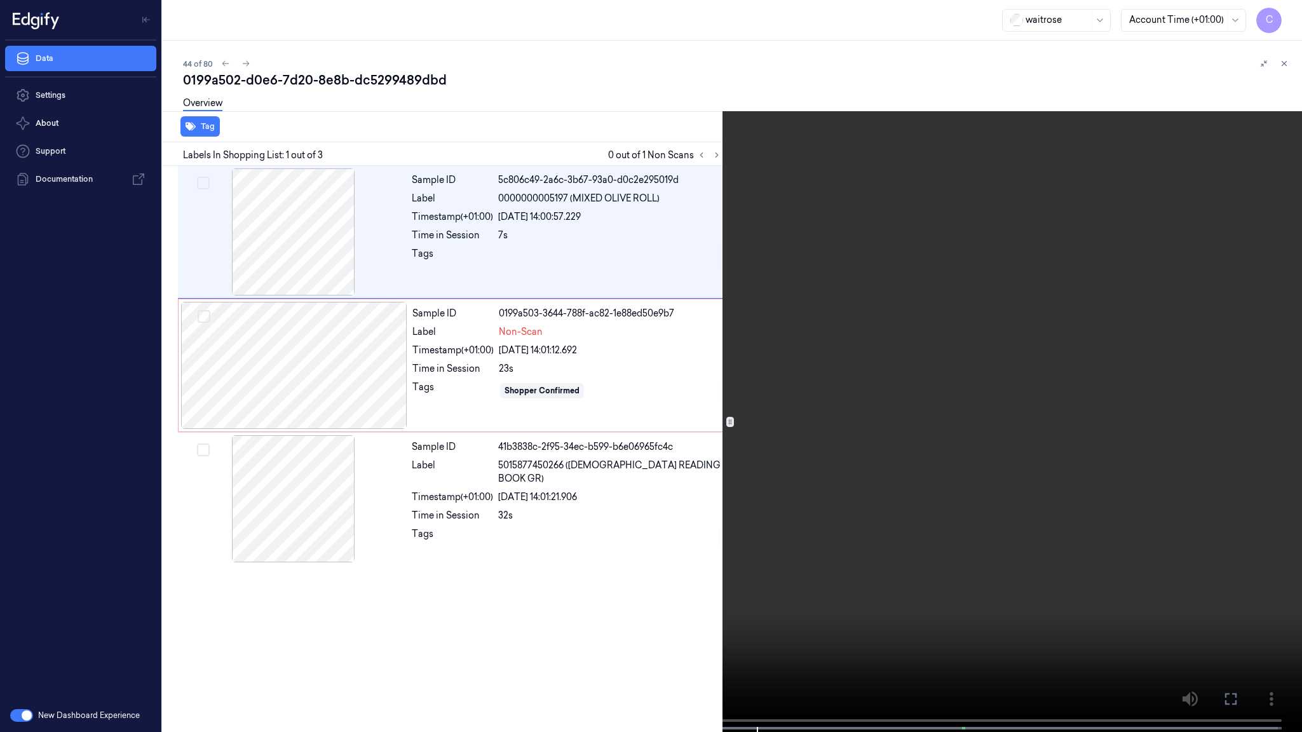
click at [617, 508] on video at bounding box center [651, 367] width 1302 height 735
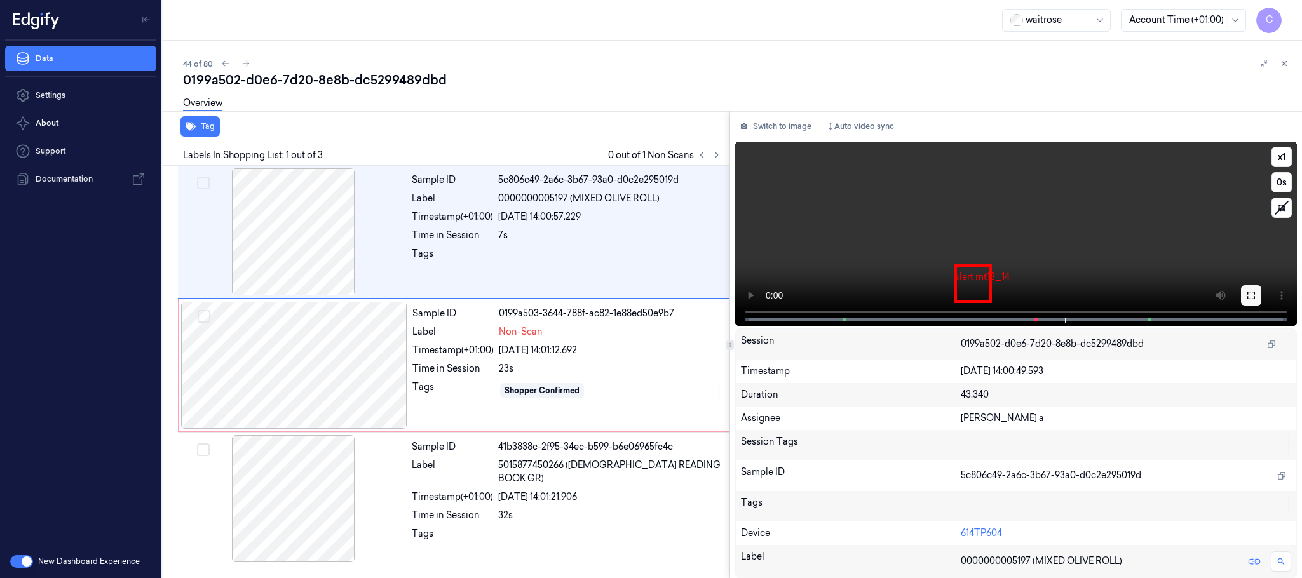
click at [1252, 292] on icon at bounding box center [1252, 295] width 10 height 10
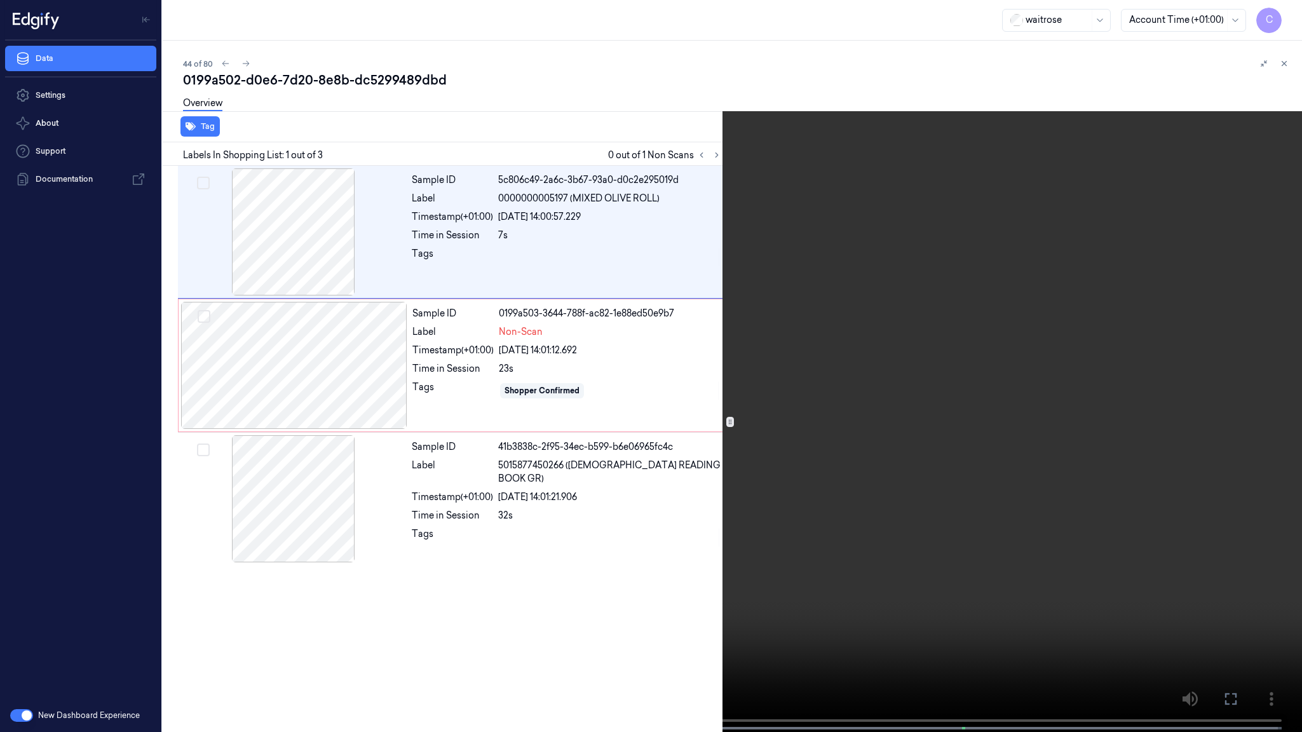
click at [719, 453] on video at bounding box center [651, 367] width 1302 height 735
click at [770, 359] on video at bounding box center [651, 367] width 1302 height 735
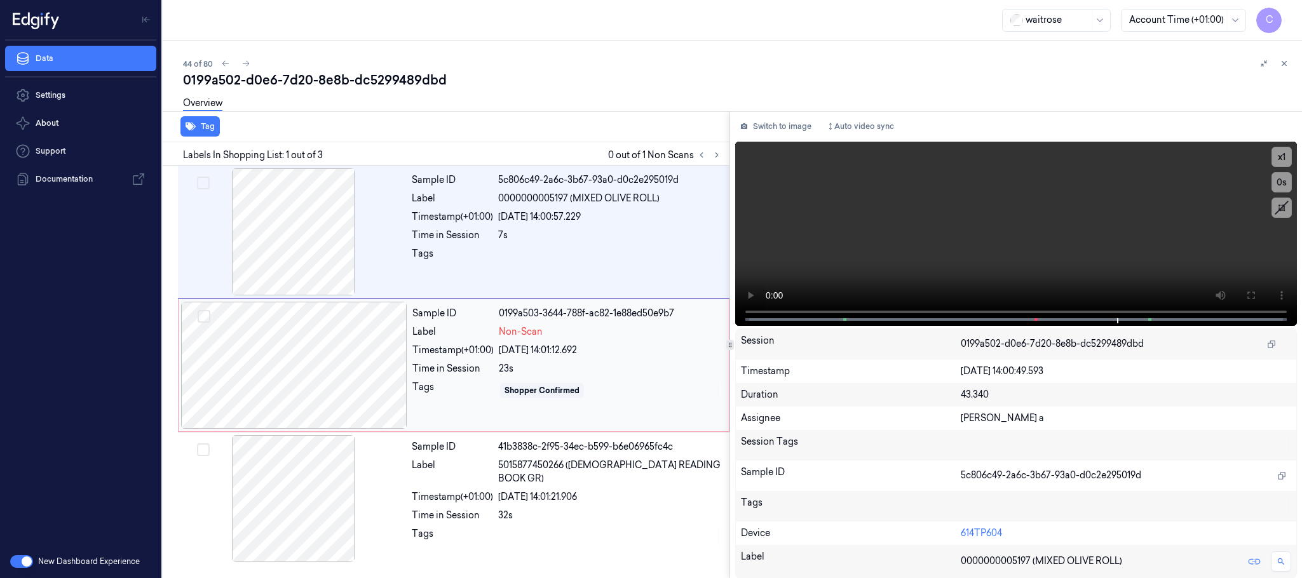
click at [315, 367] on div at bounding box center [294, 365] width 226 height 127
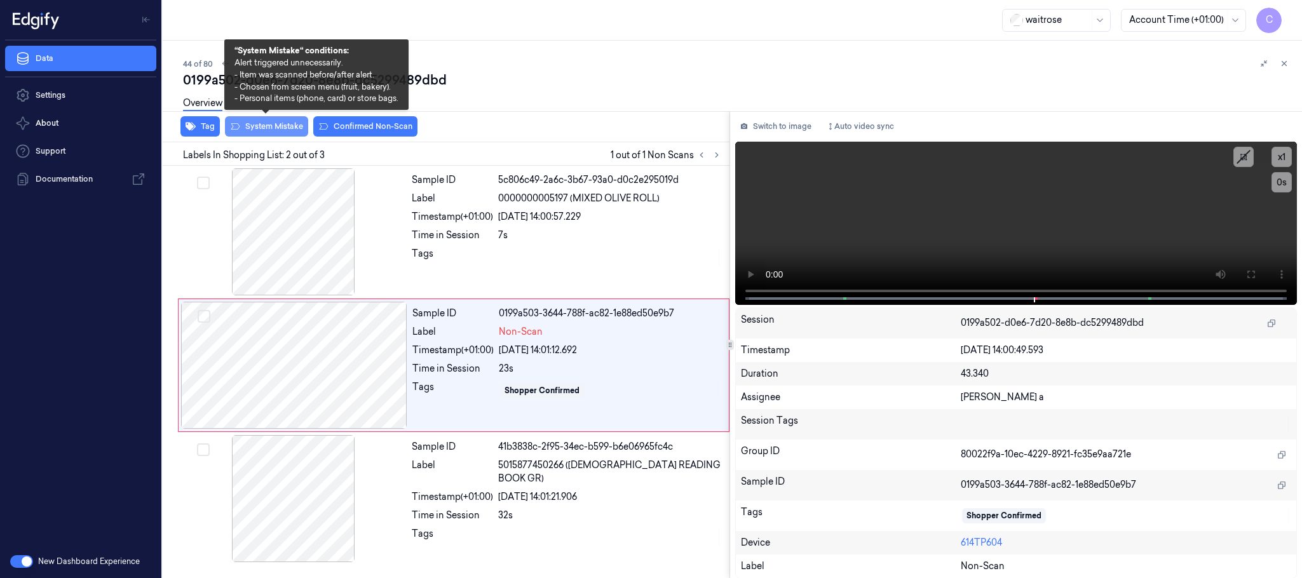
click at [283, 125] on button "System Mistake" at bounding box center [266, 126] width 83 height 20
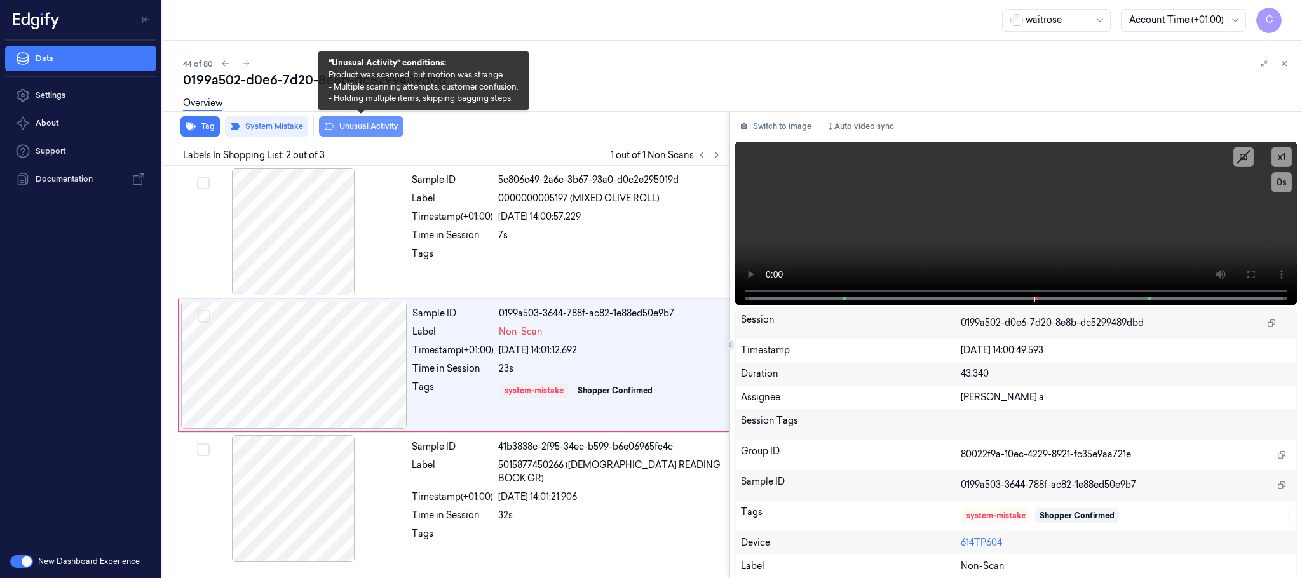
click at [331, 125] on icon at bounding box center [329, 126] width 10 height 10
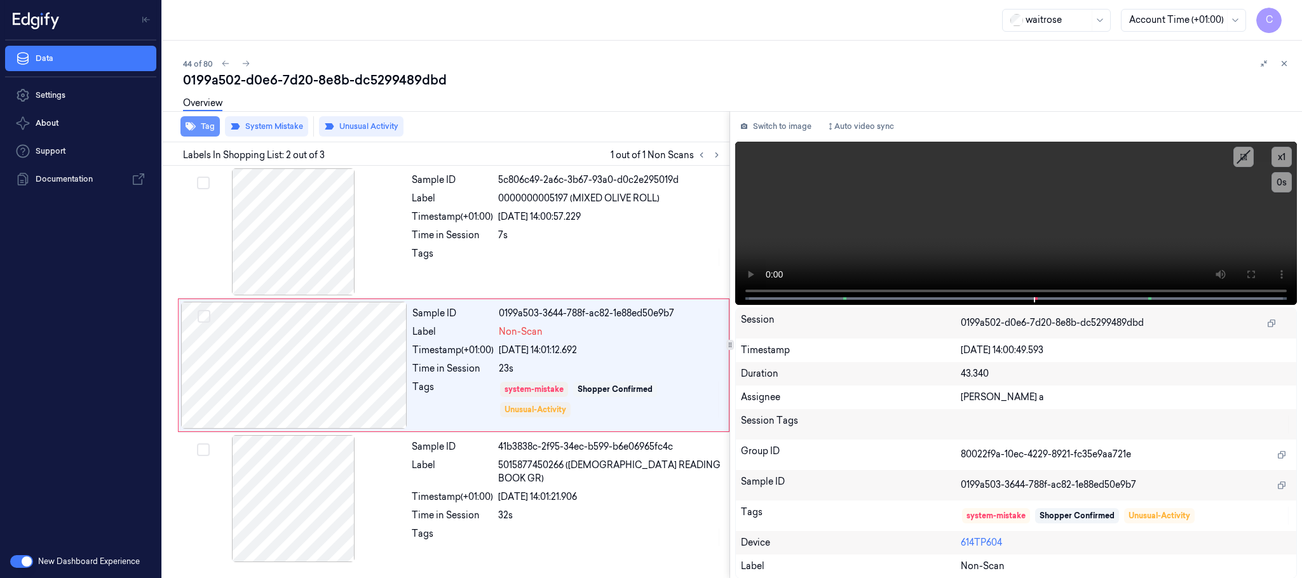
click at [195, 123] on icon "button" at bounding box center [191, 126] width 10 height 10
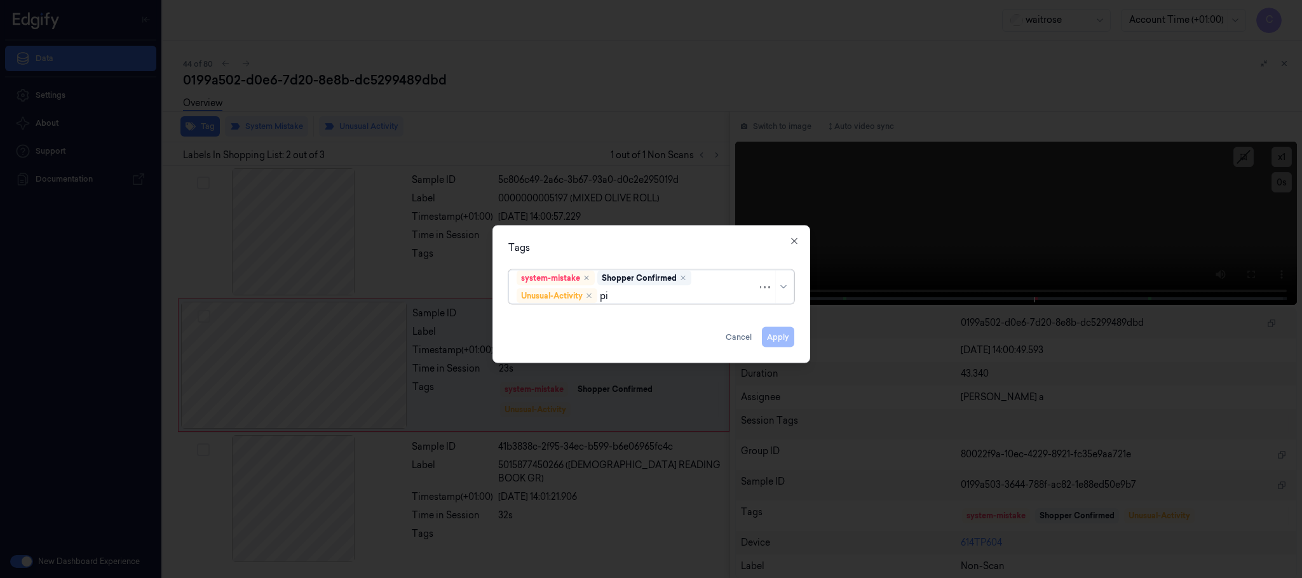
type input "pic"
click at [556, 329] on div "Picklist item alert" at bounding box center [651, 321] width 279 height 21
click at [622, 244] on div "Tags" at bounding box center [652, 248] width 286 height 13
click at [776, 341] on button "Apply" at bounding box center [778, 337] width 32 height 20
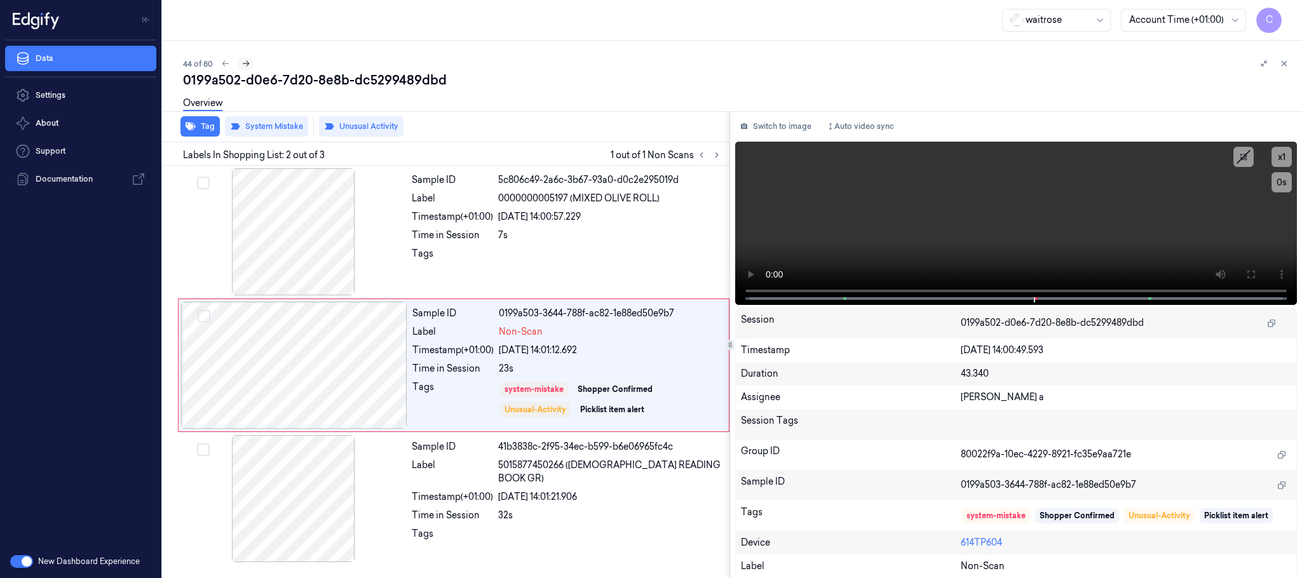
click at [248, 65] on icon at bounding box center [246, 63] width 9 height 9
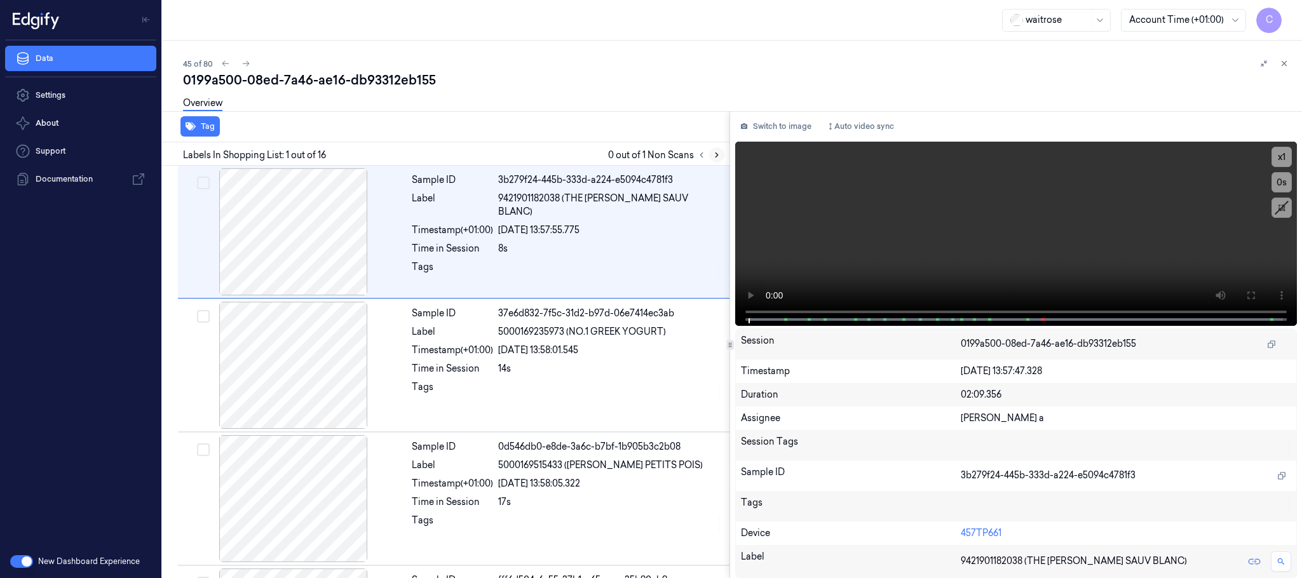
click at [711, 151] on button at bounding box center [716, 154] width 15 height 15
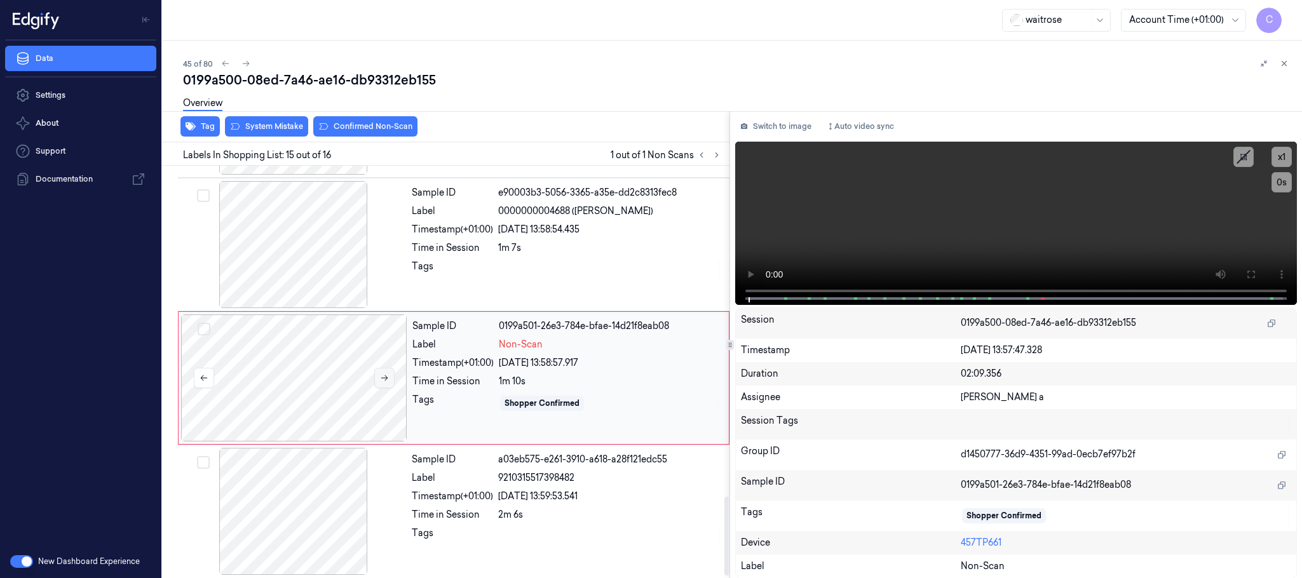
scroll to position [1736, 0]
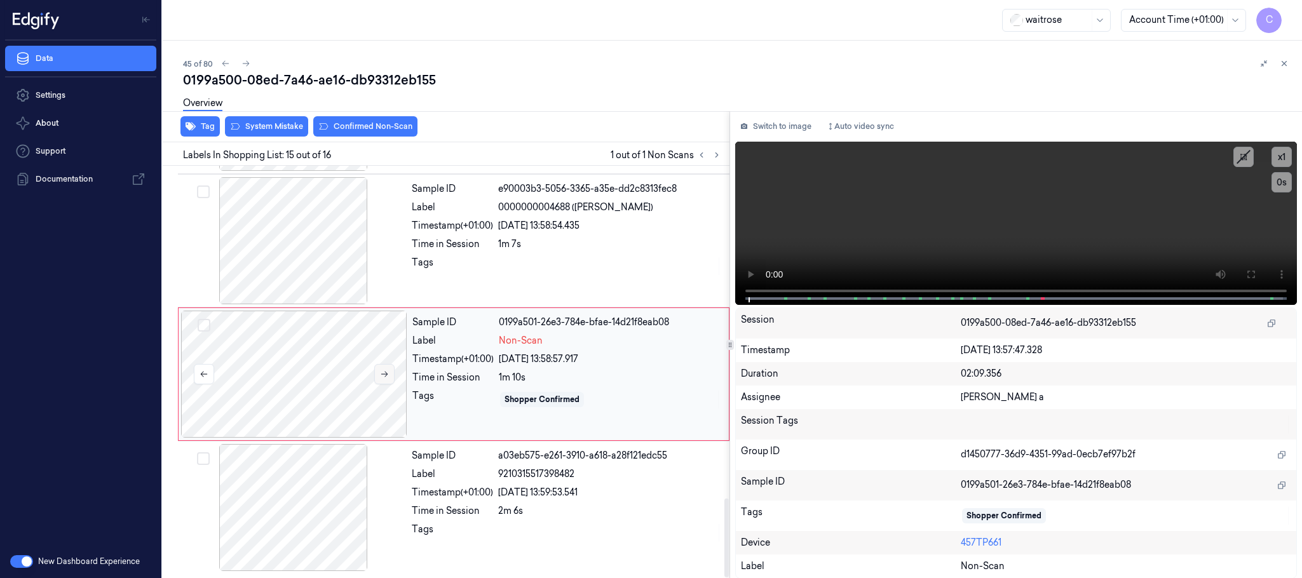
click at [389, 371] on icon at bounding box center [384, 374] width 9 height 9
click at [387, 372] on icon at bounding box center [384, 375] width 7 height 6
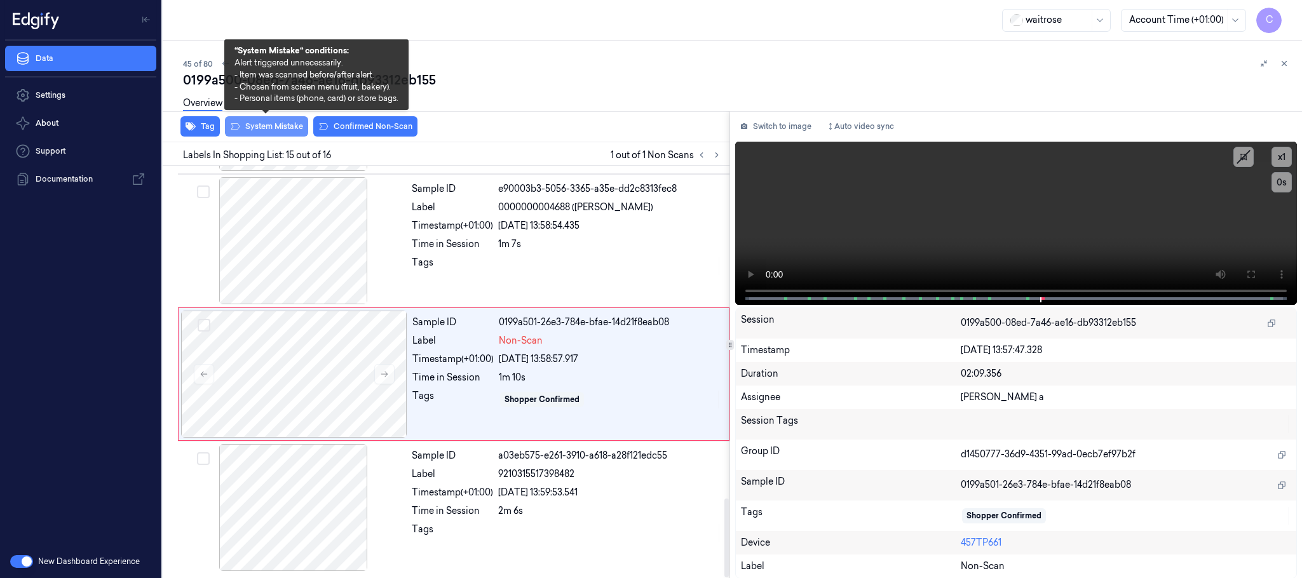
click at [248, 128] on button "System Mistake" at bounding box center [266, 126] width 83 height 20
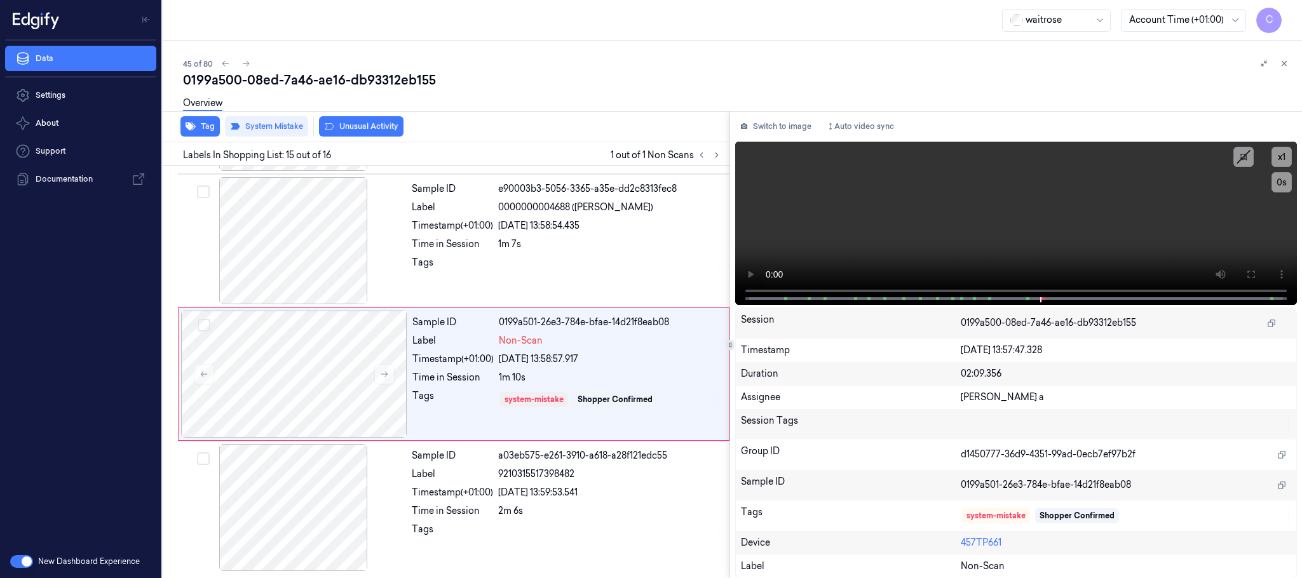
click at [339, 126] on button "Unusual Activity" at bounding box center [361, 126] width 85 height 20
click at [208, 126] on button "Tag" at bounding box center [200, 126] width 39 height 20
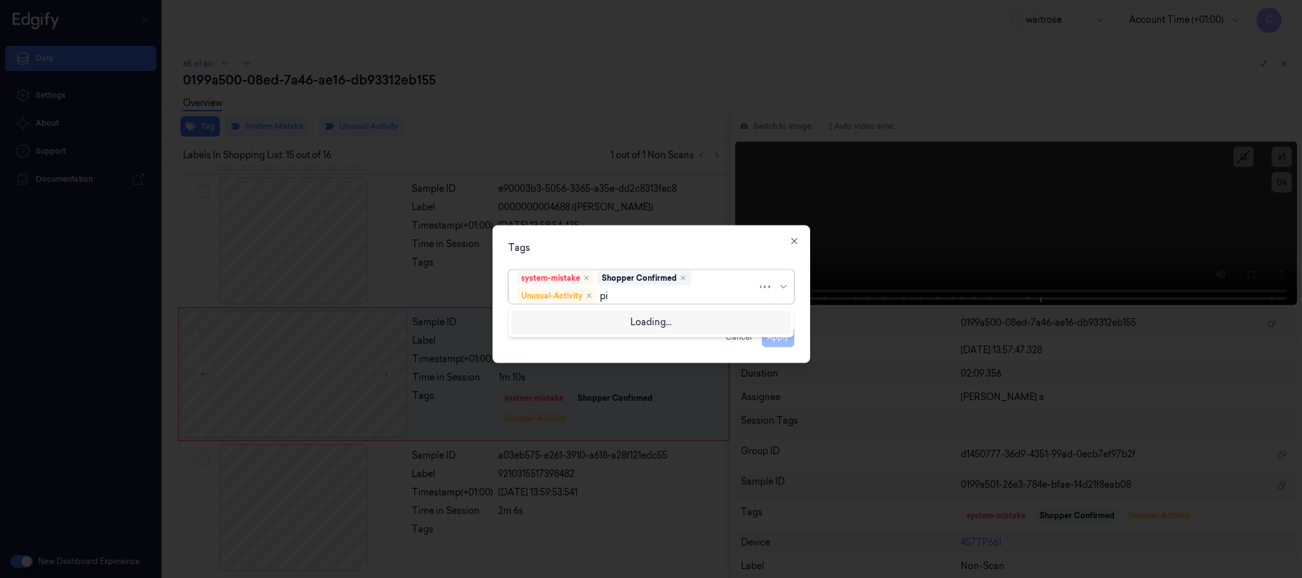
type input "pic"
click at [532, 317] on div "Picklist item alert" at bounding box center [553, 321] width 73 height 13
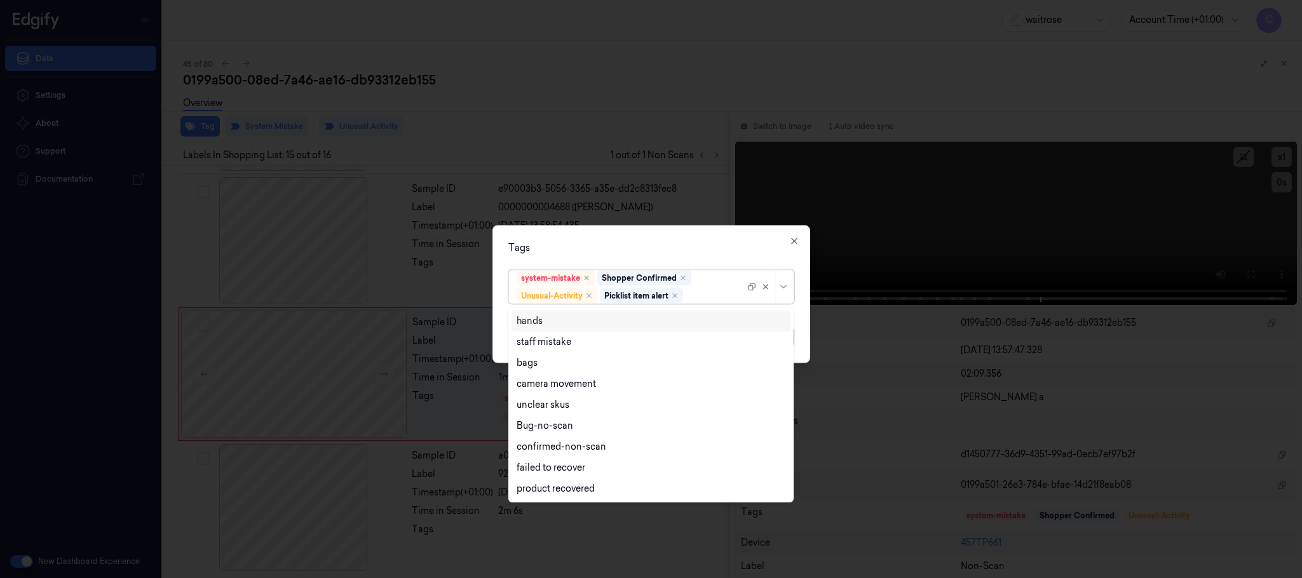
click at [593, 233] on div "Tags option Picklist item alert, selected. 9 results available. Use Up and Down…" at bounding box center [652, 295] width 318 height 138
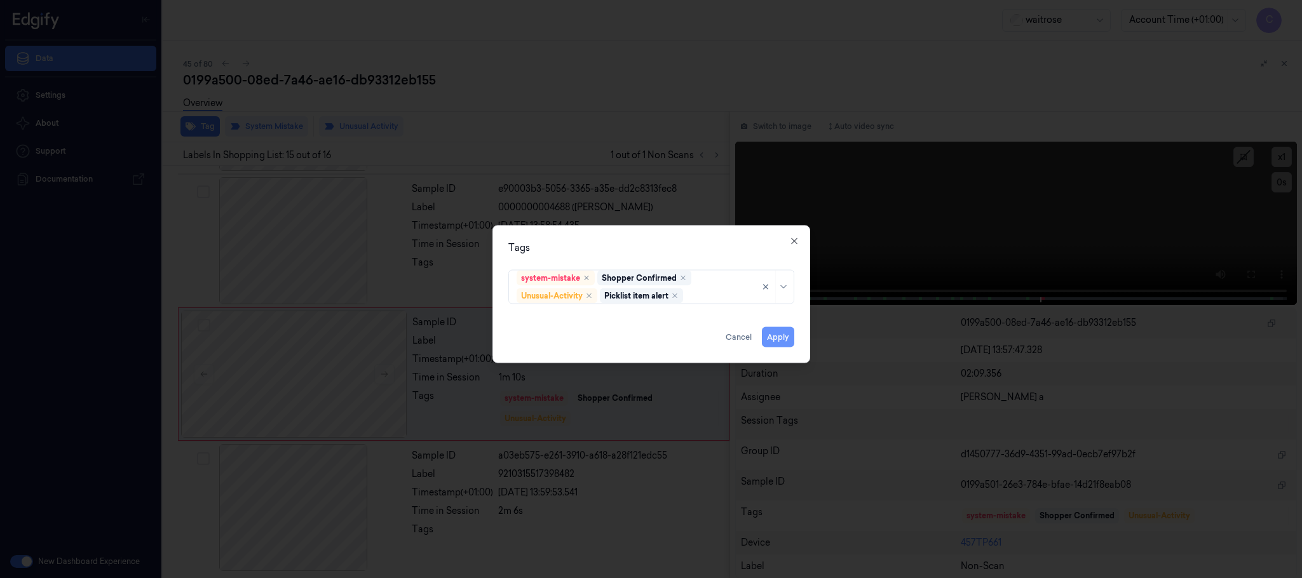
click at [776, 338] on button "Apply" at bounding box center [778, 337] width 32 height 20
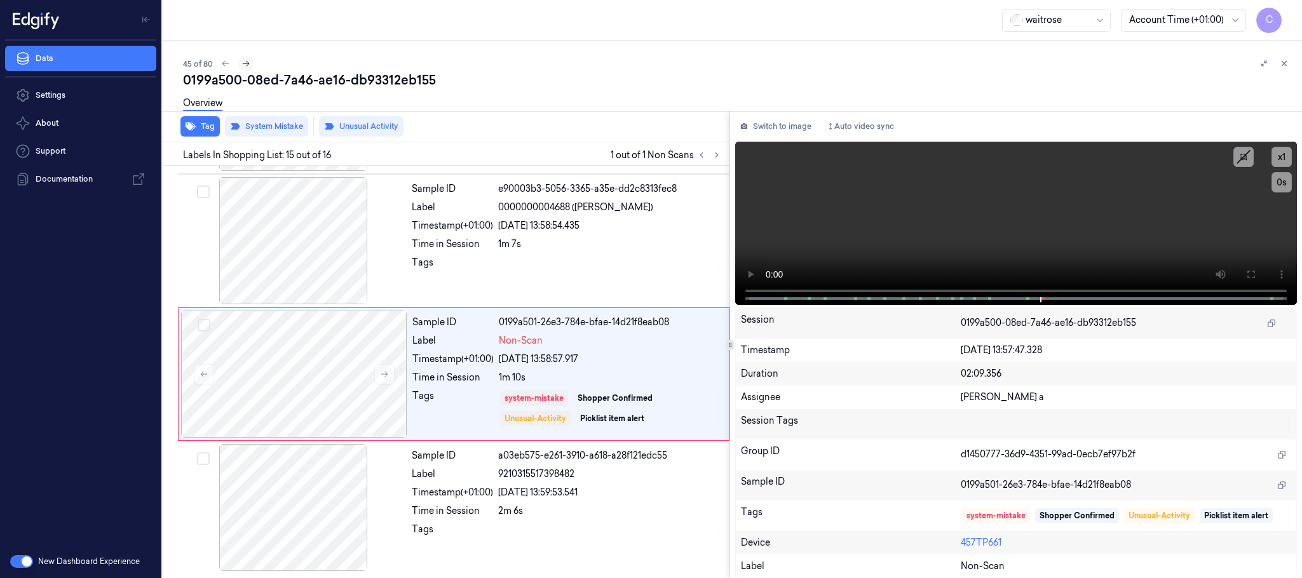
click at [247, 62] on icon at bounding box center [246, 64] width 7 height 6
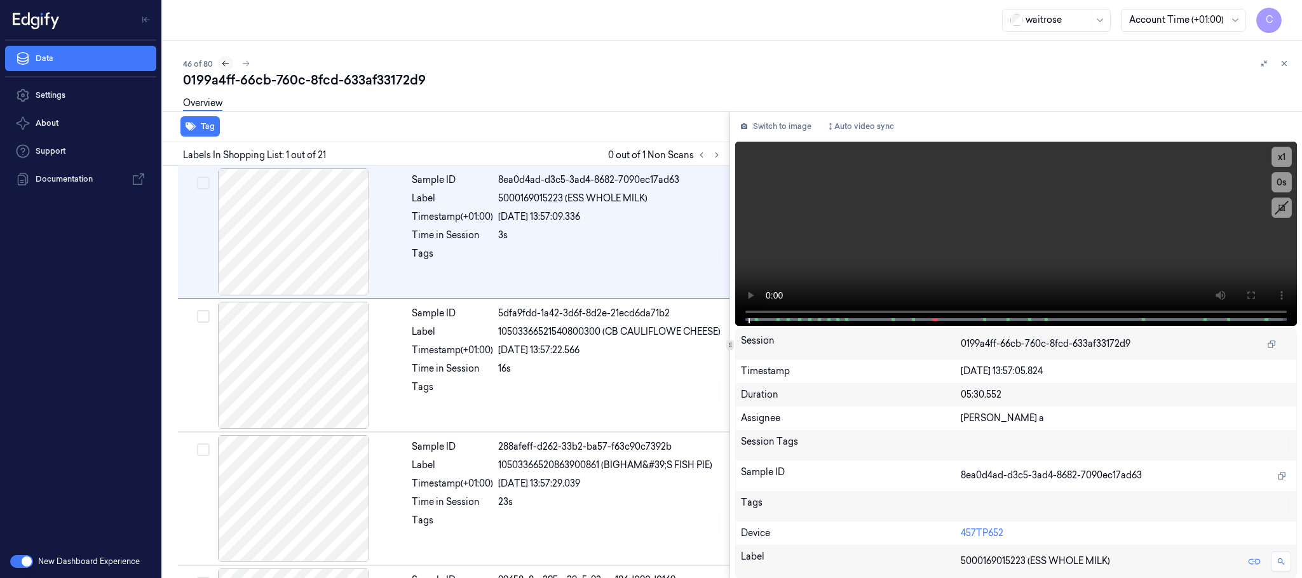
click at [224, 65] on icon at bounding box center [225, 63] width 9 height 9
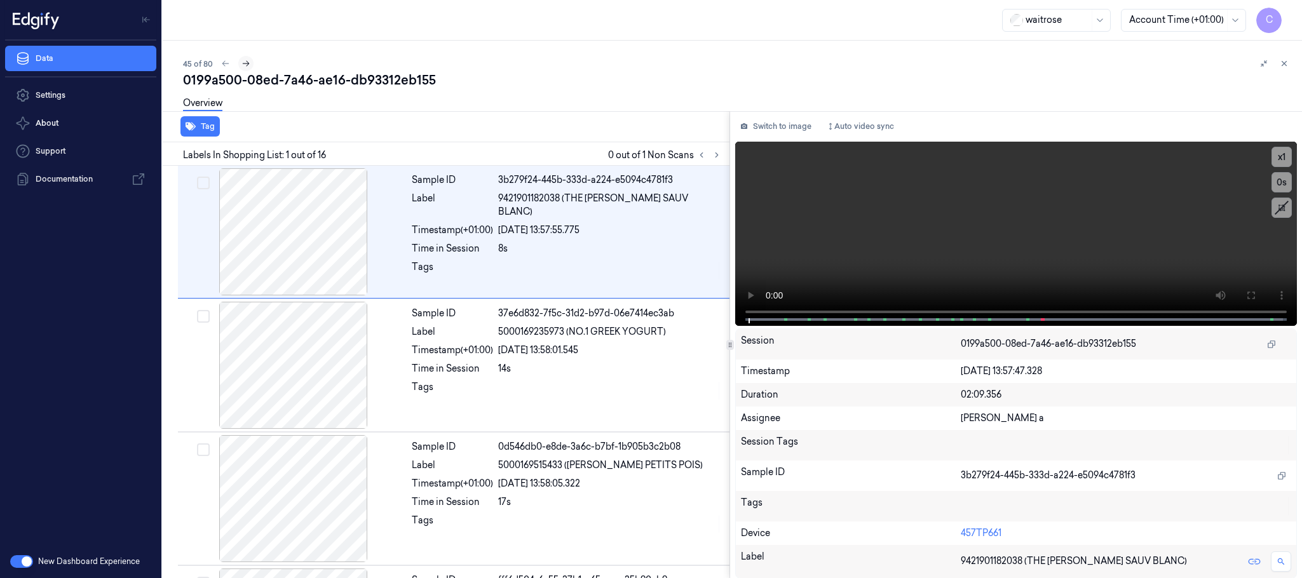
click at [245, 67] on icon at bounding box center [246, 63] width 9 height 9
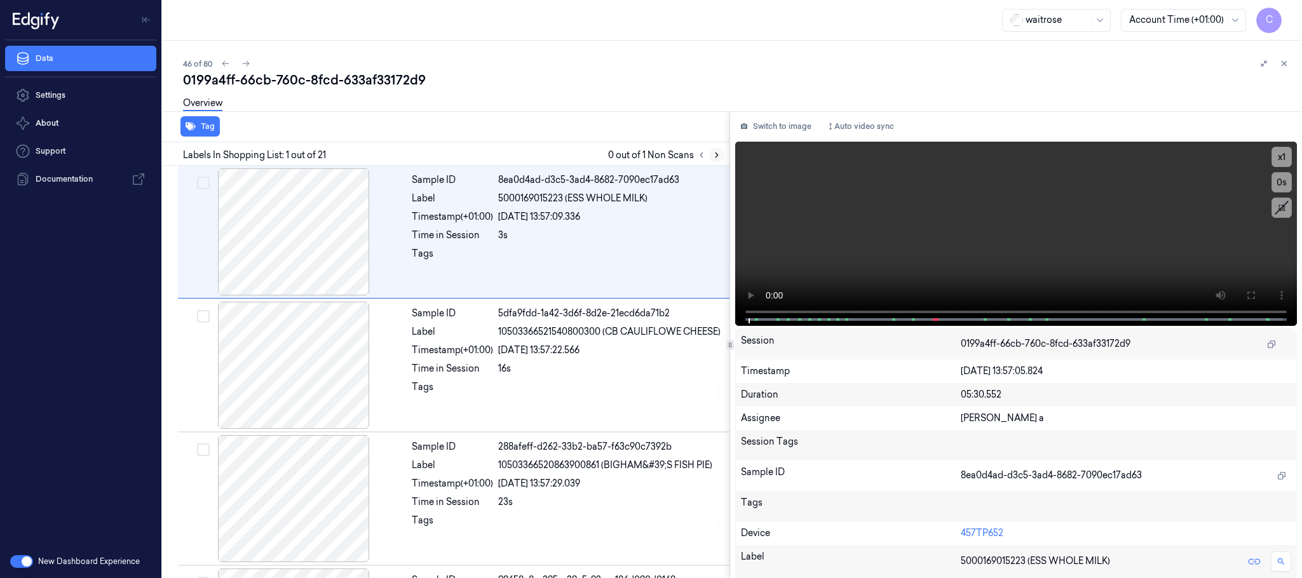
click at [719, 154] on icon at bounding box center [717, 155] width 9 height 9
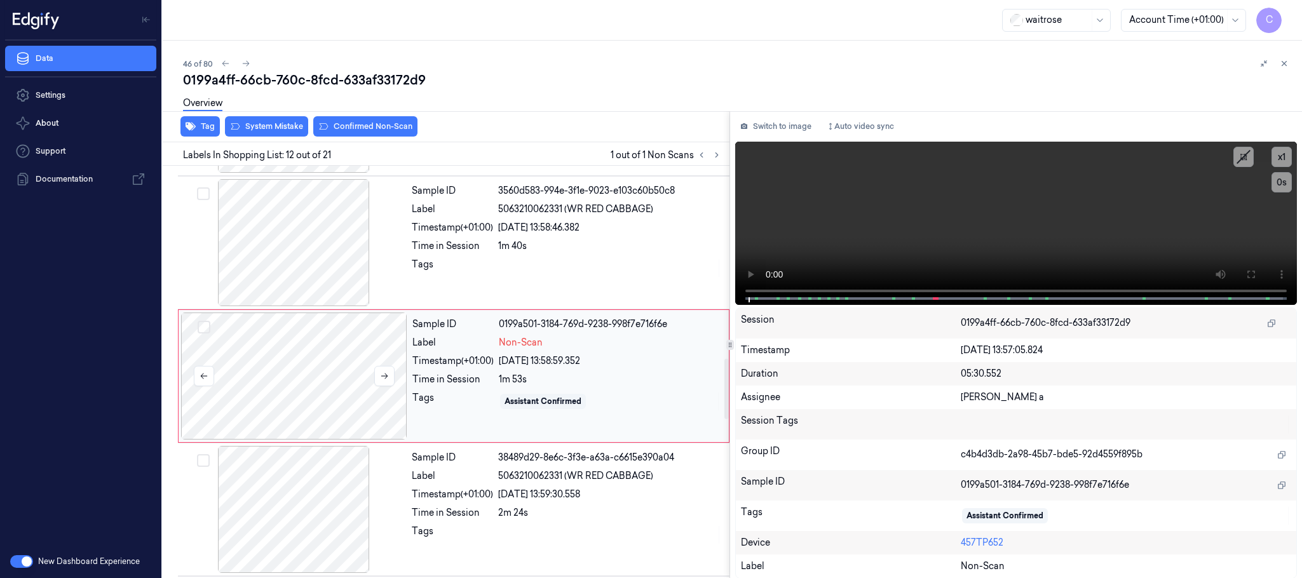
scroll to position [1335, 0]
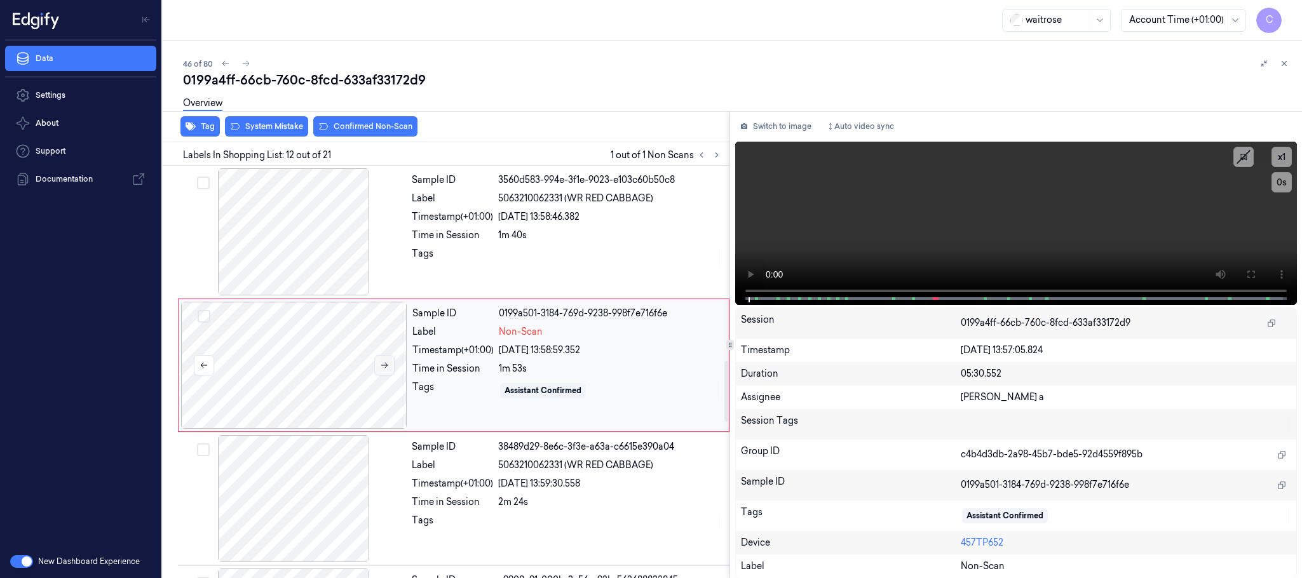
click at [383, 370] on icon at bounding box center [384, 365] width 9 height 9
click at [334, 254] on div at bounding box center [294, 231] width 226 height 127
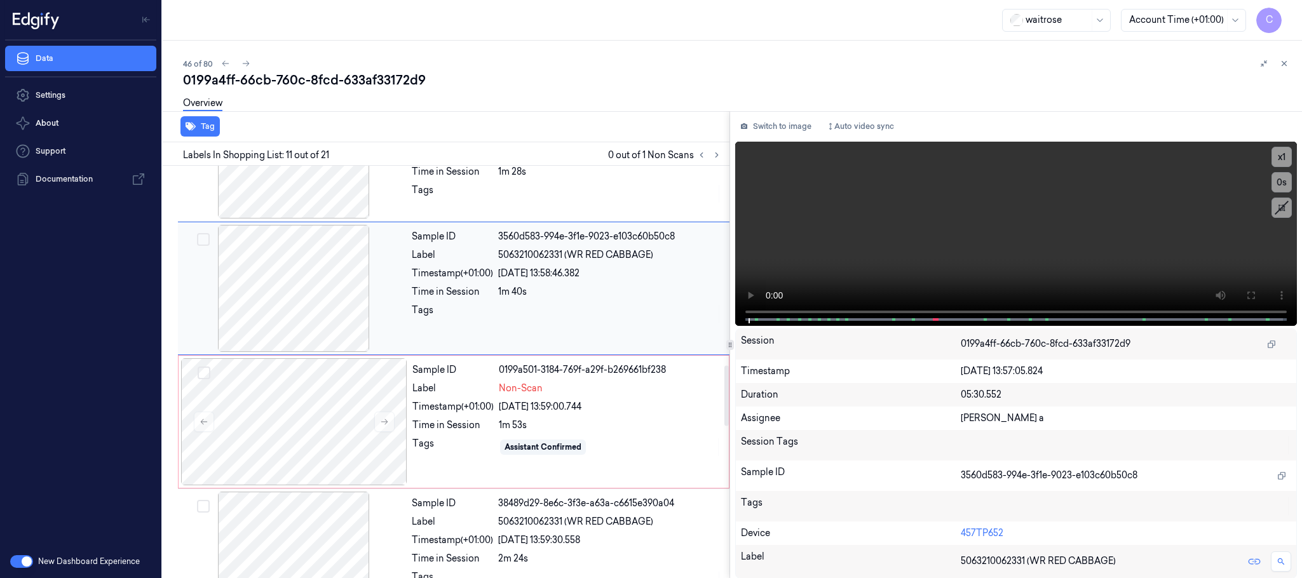
scroll to position [1391, 0]
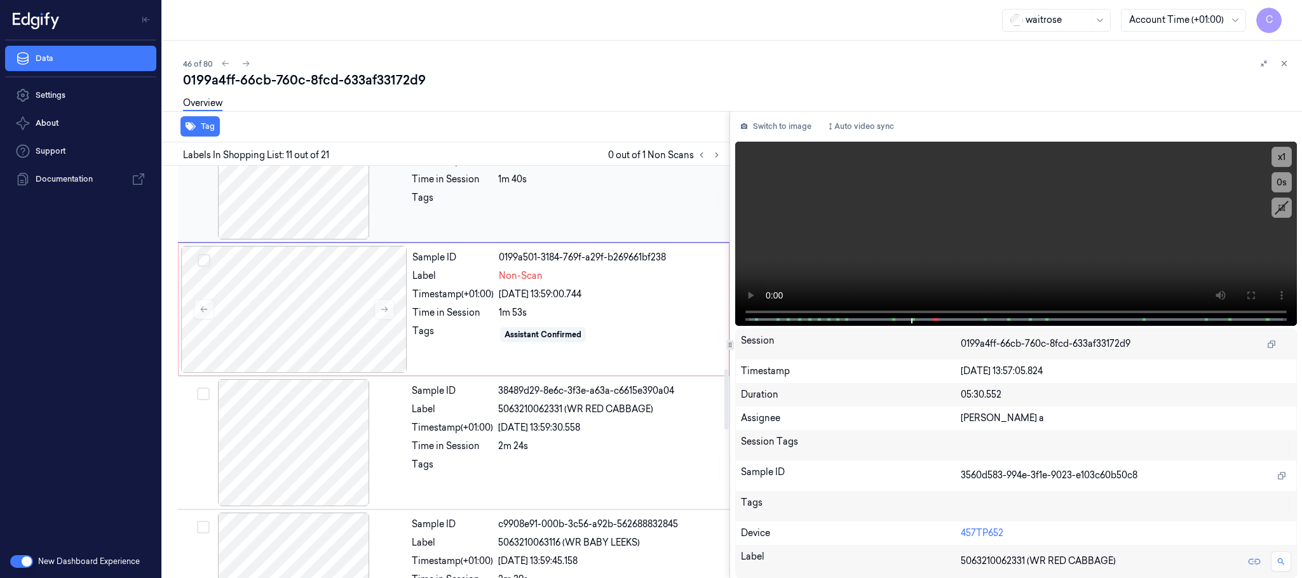
click at [294, 223] on div at bounding box center [294, 176] width 226 height 127
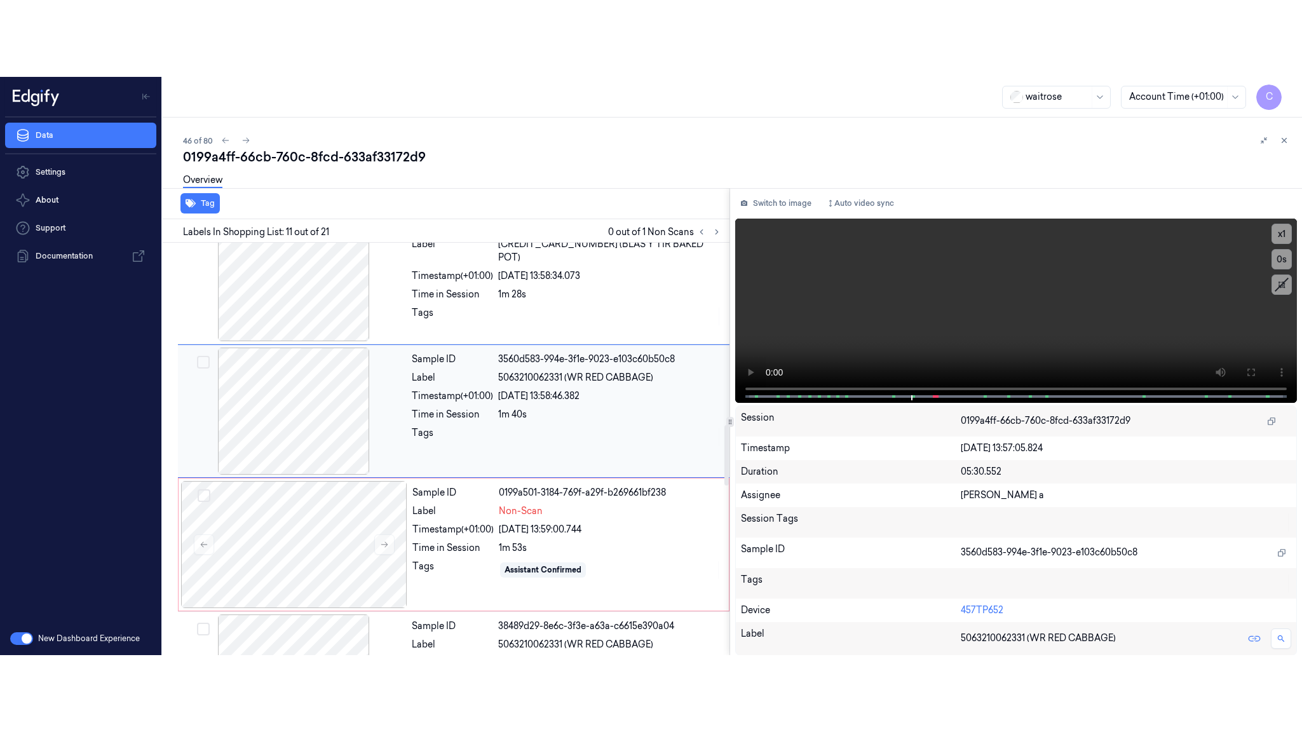
scroll to position [1200, 0]
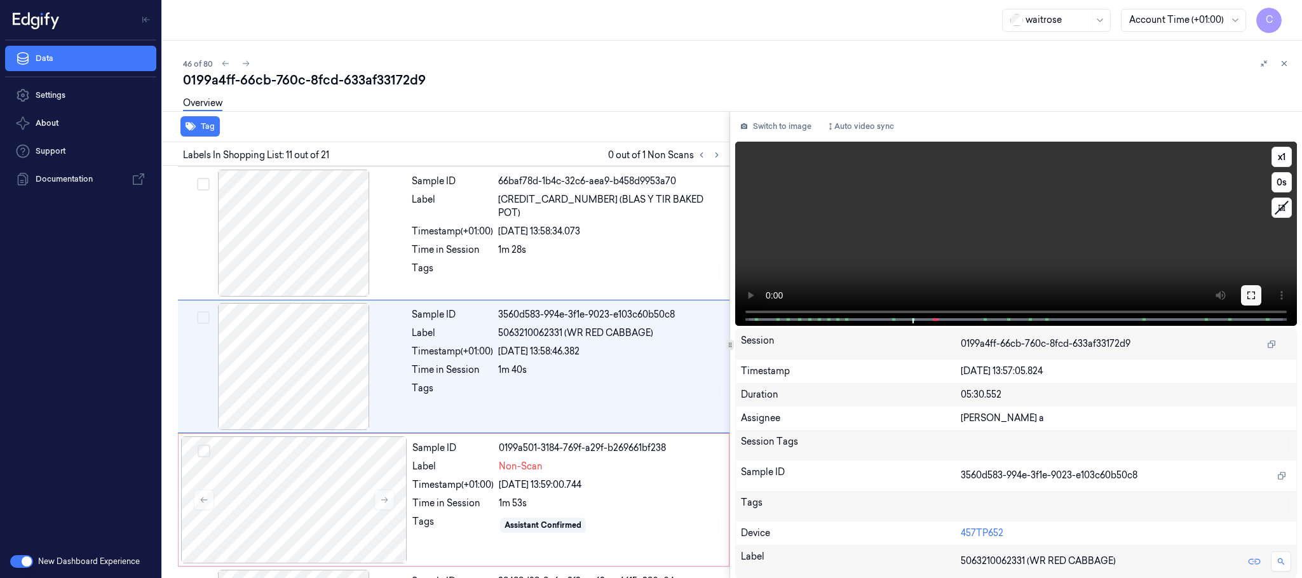
click at [1254, 294] on icon at bounding box center [1252, 295] width 10 height 10
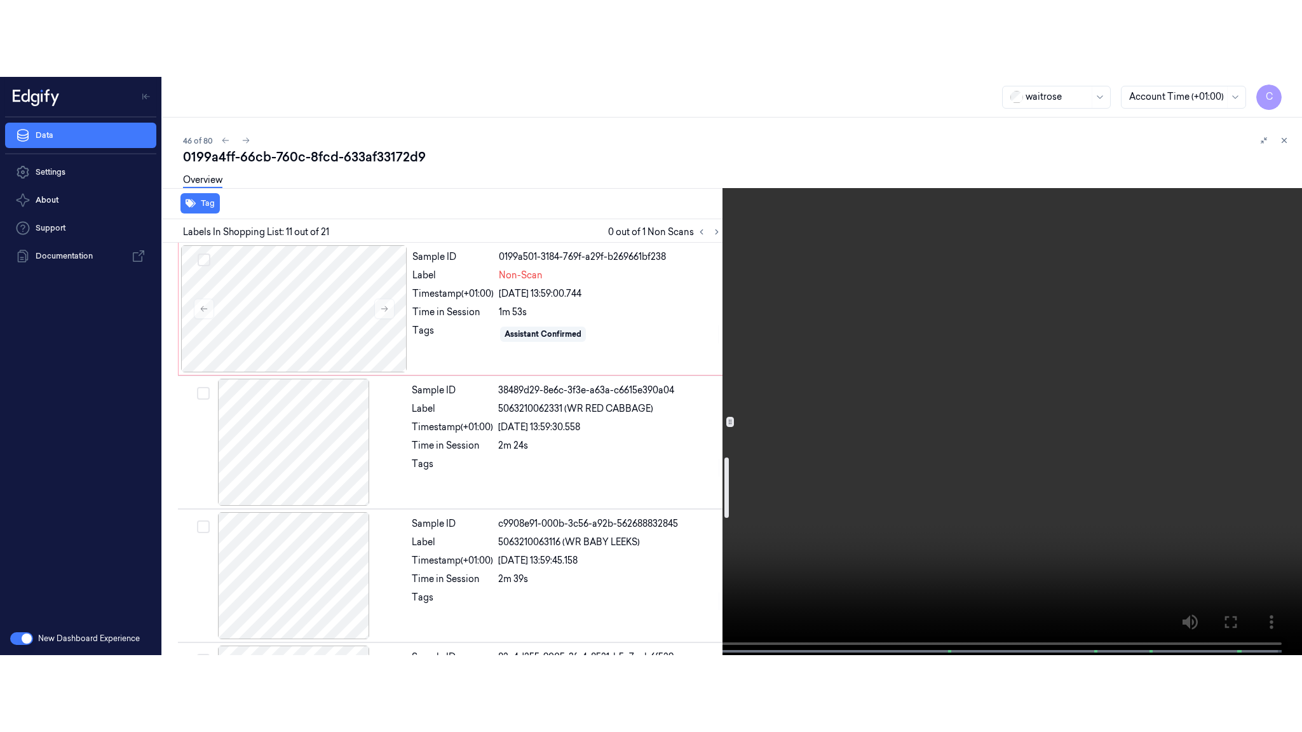
scroll to position [1505, 0]
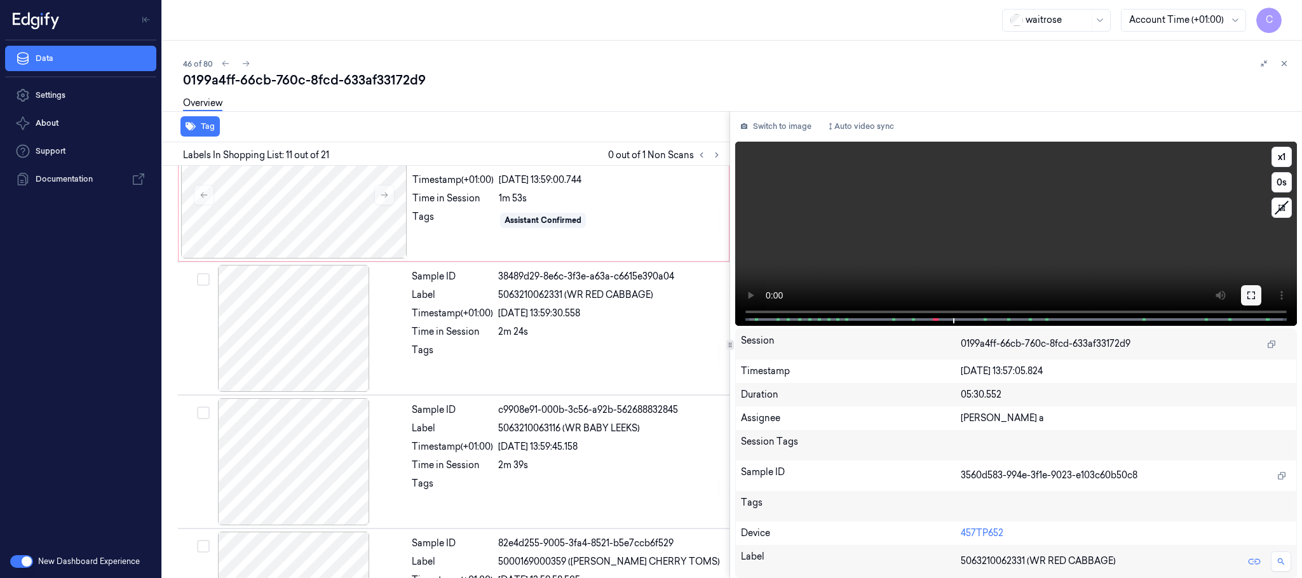
click at [1255, 299] on icon at bounding box center [1252, 295] width 10 height 10
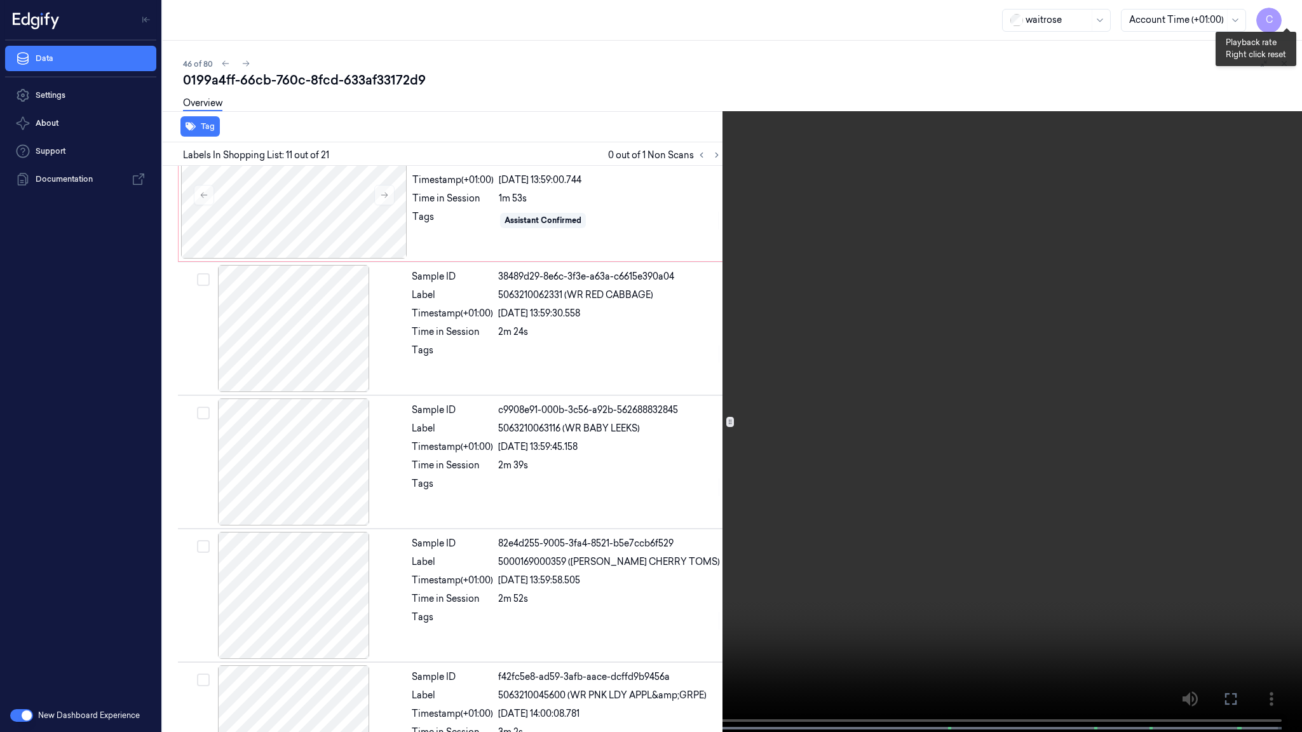
click at [1290, 14] on button "x 1" at bounding box center [1287, 15] width 20 height 20
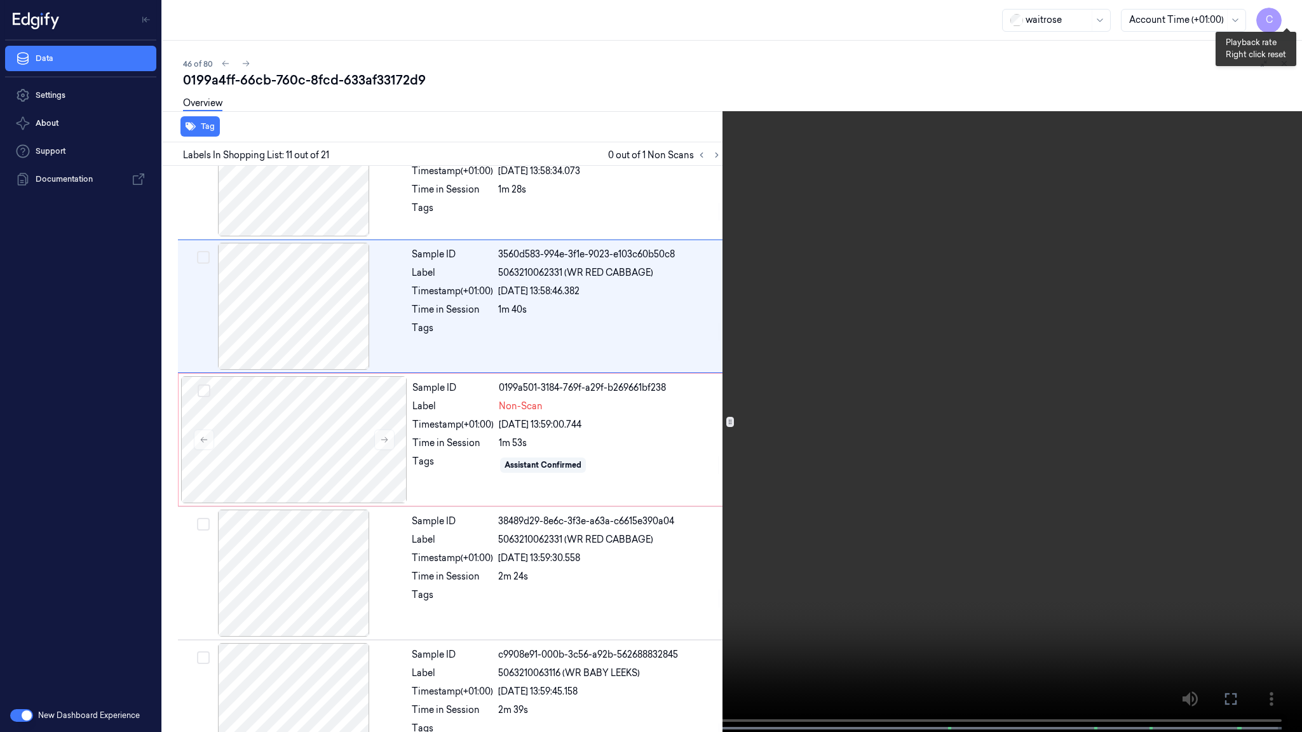
click at [1290, 14] on button "x 2" at bounding box center [1287, 15] width 20 height 20
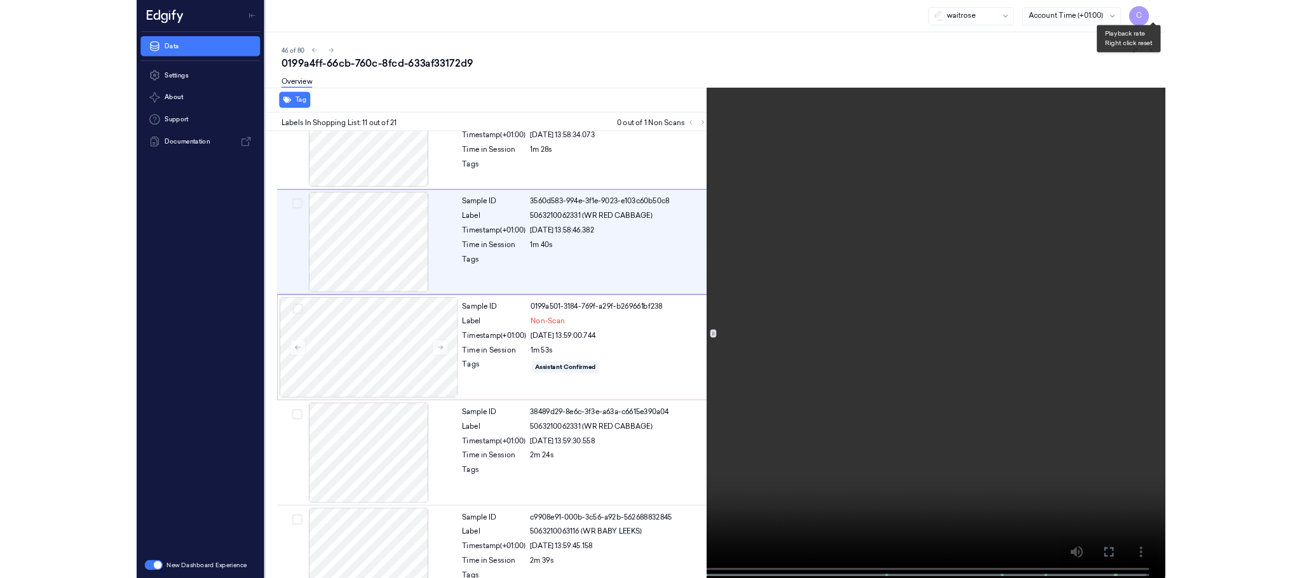
scroll to position [1124, 0]
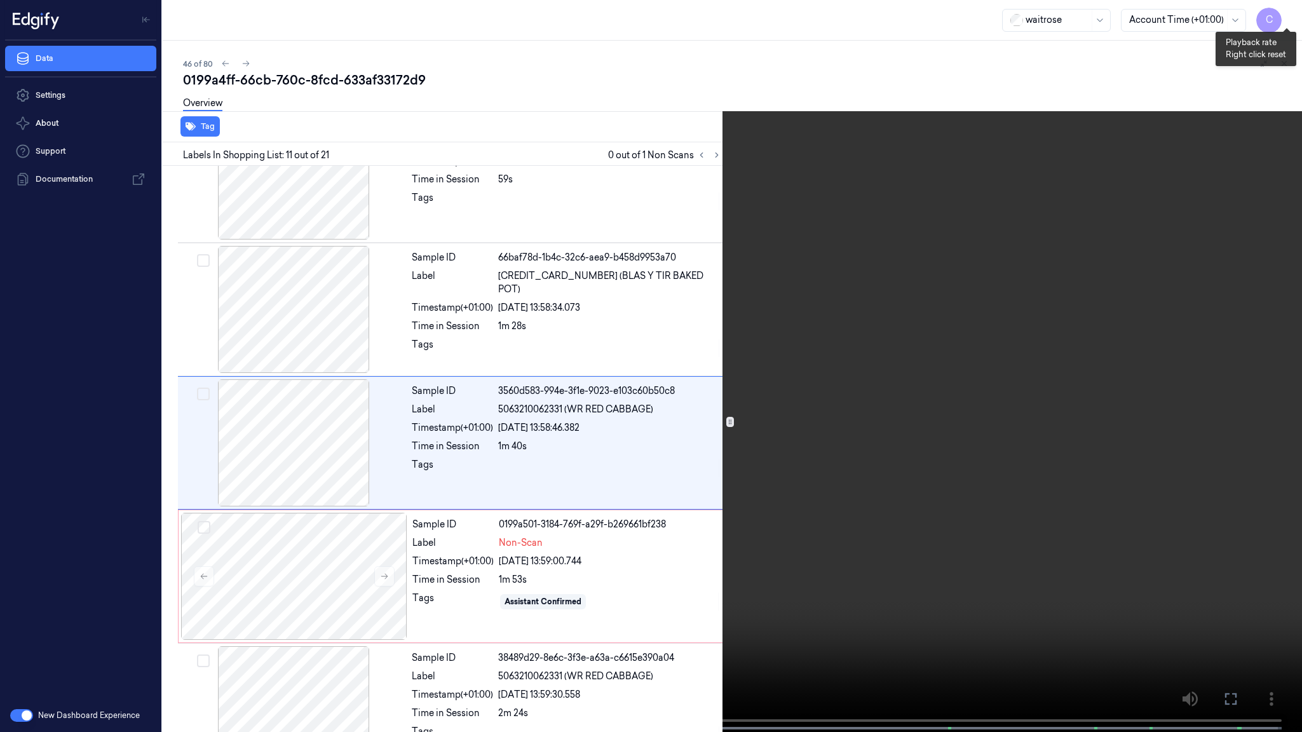
click at [1290, 14] on button "x 4" at bounding box center [1287, 15] width 20 height 20
drag, startPoint x: 628, startPoint y: 381, endPoint x: 641, endPoint y: 318, distance: 64.3
click at [627, 382] on video at bounding box center [651, 367] width 1302 height 735
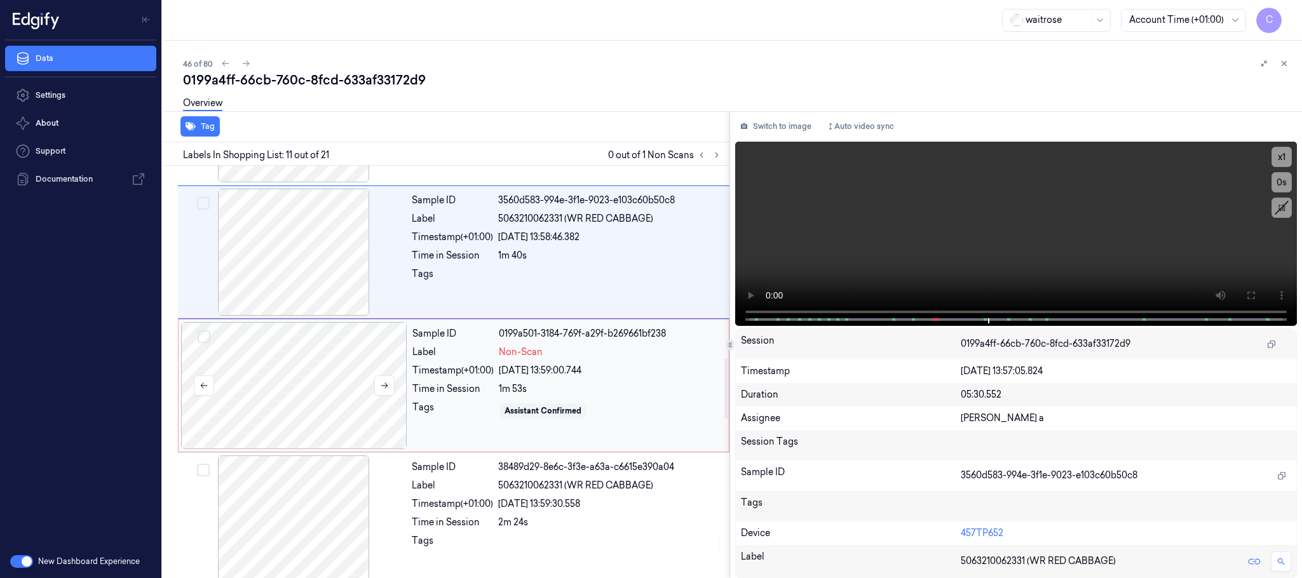
click at [256, 391] on div at bounding box center [294, 385] width 226 height 127
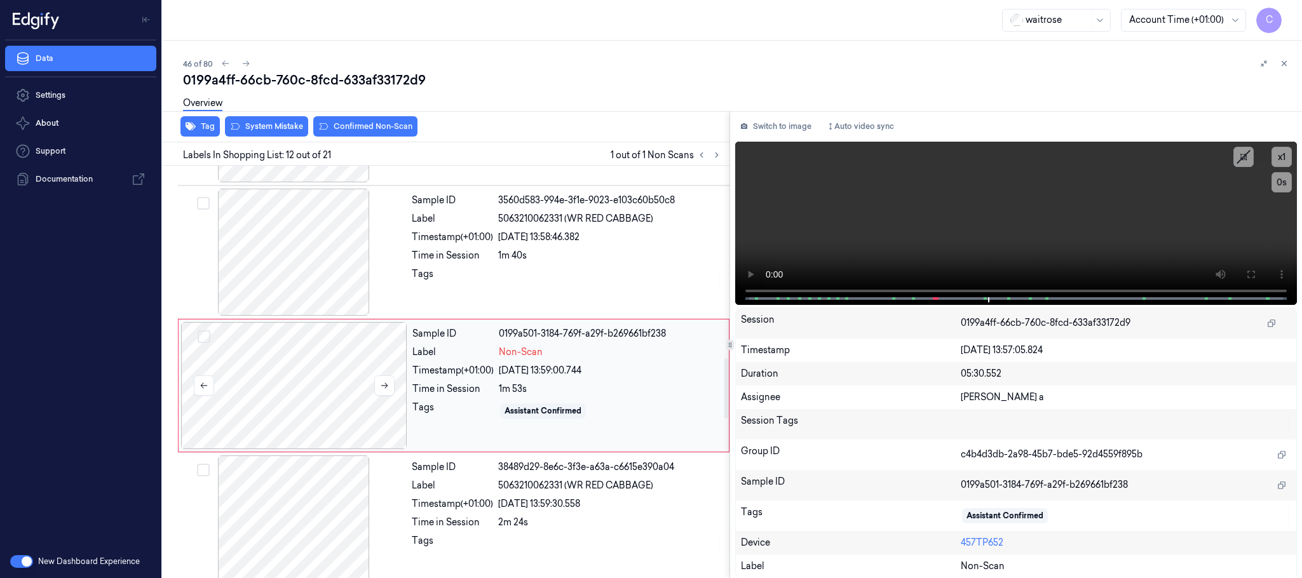
scroll to position [1335, 0]
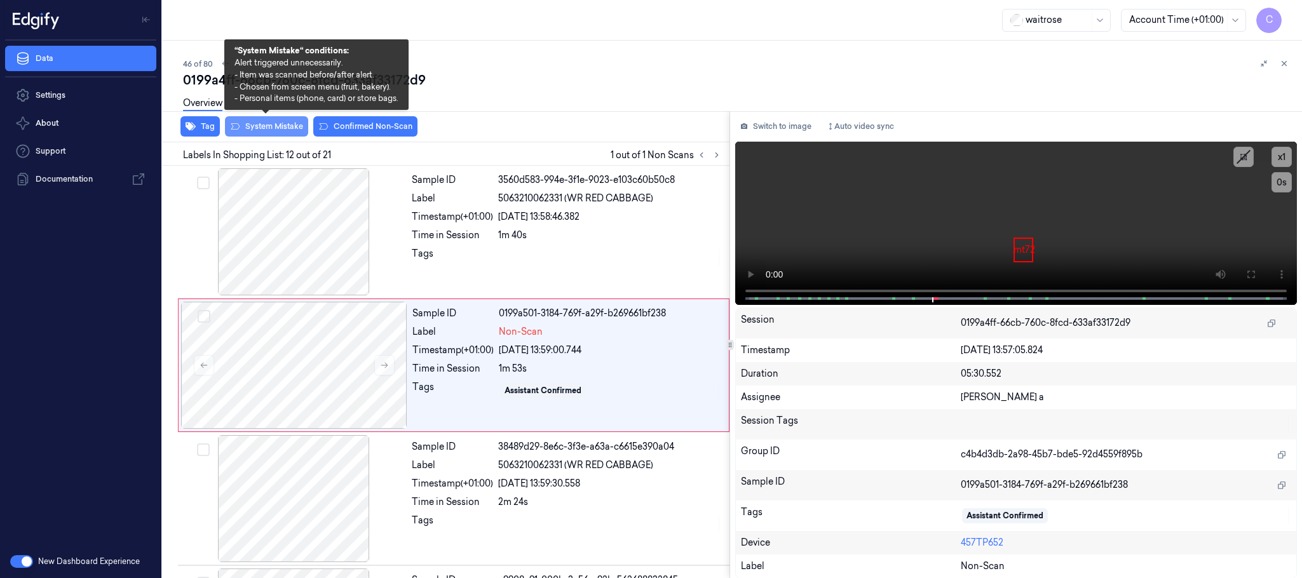
click at [271, 125] on button "System Mistake" at bounding box center [266, 126] width 83 height 20
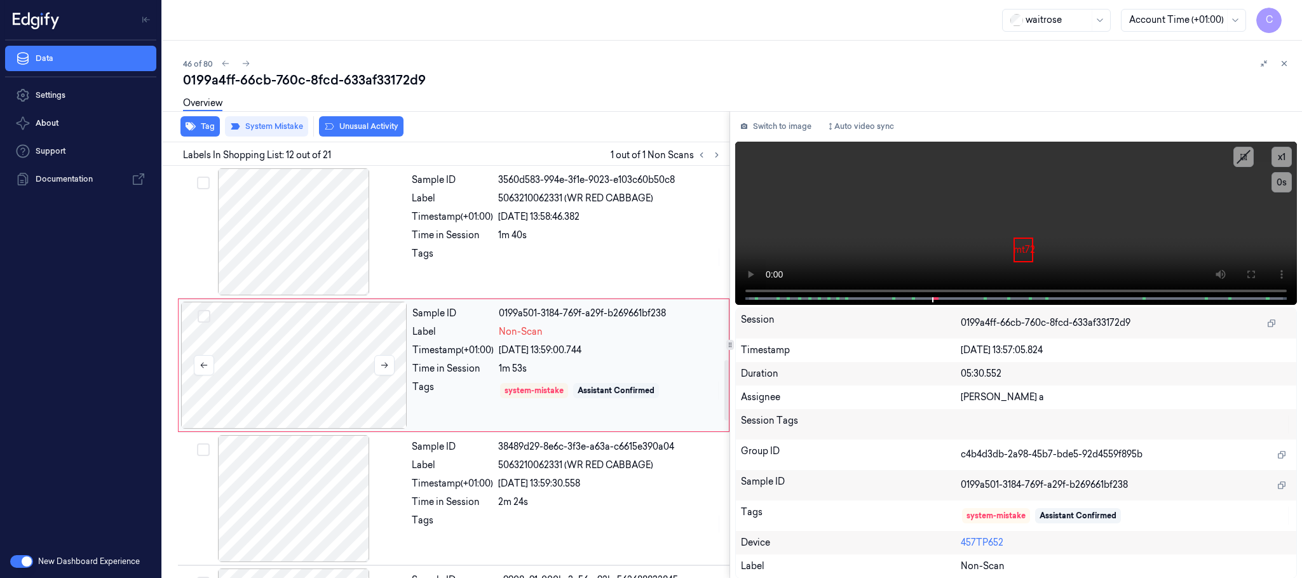
scroll to position [1240, 0]
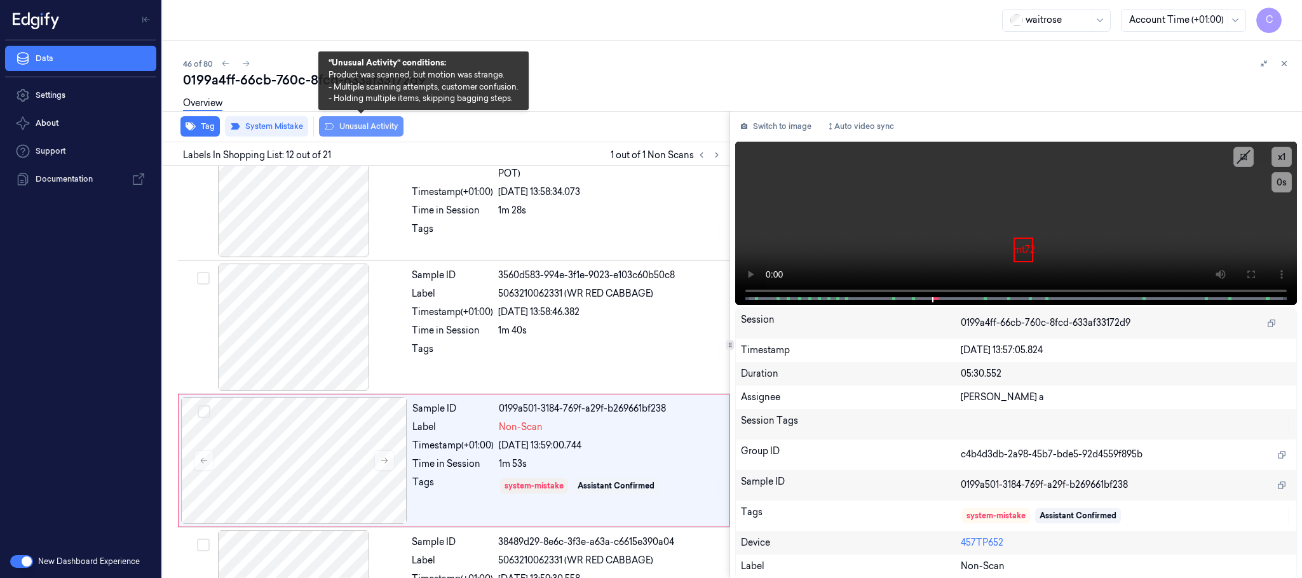
click at [363, 126] on button "Unusual Activity" at bounding box center [361, 126] width 85 height 20
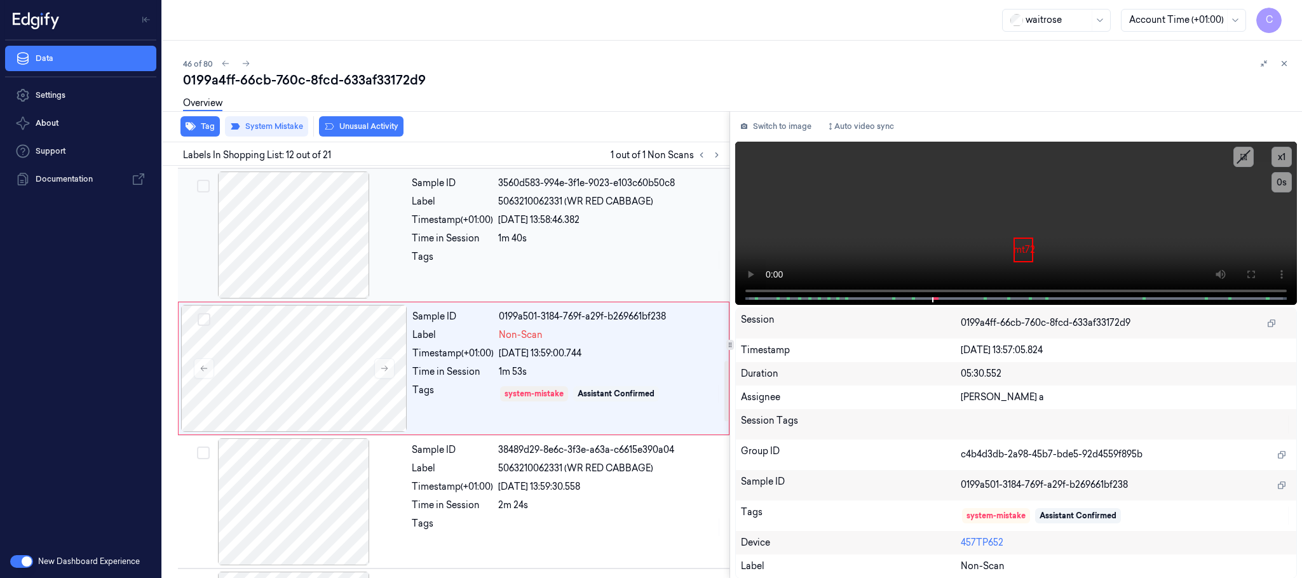
scroll to position [1335, 0]
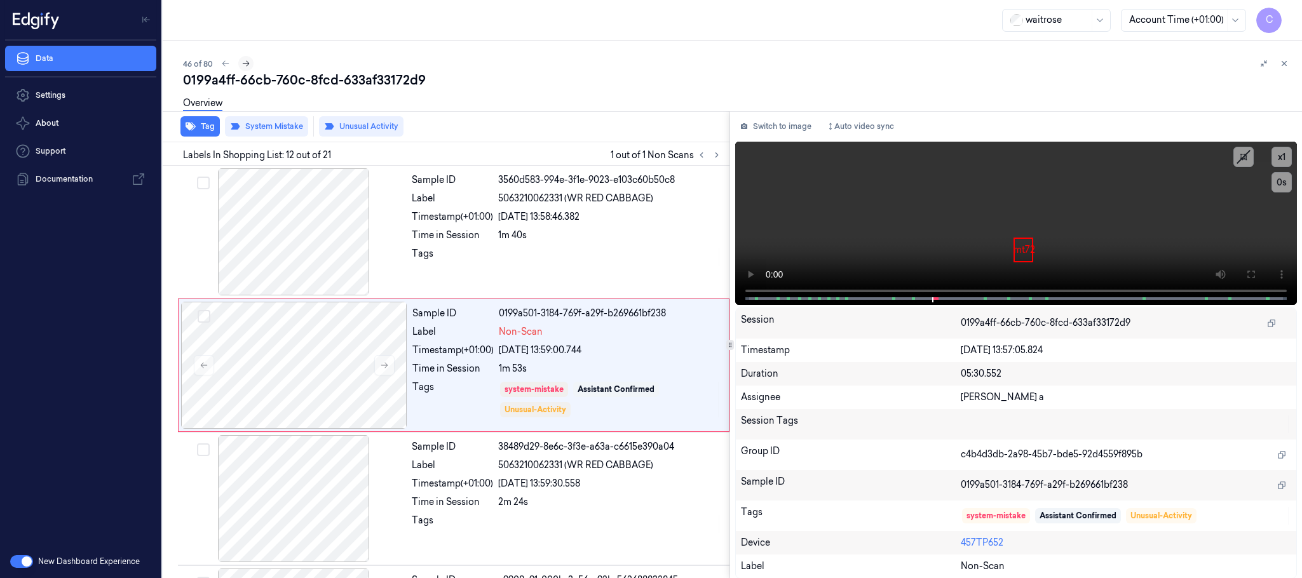
click at [247, 61] on icon at bounding box center [246, 63] width 9 height 9
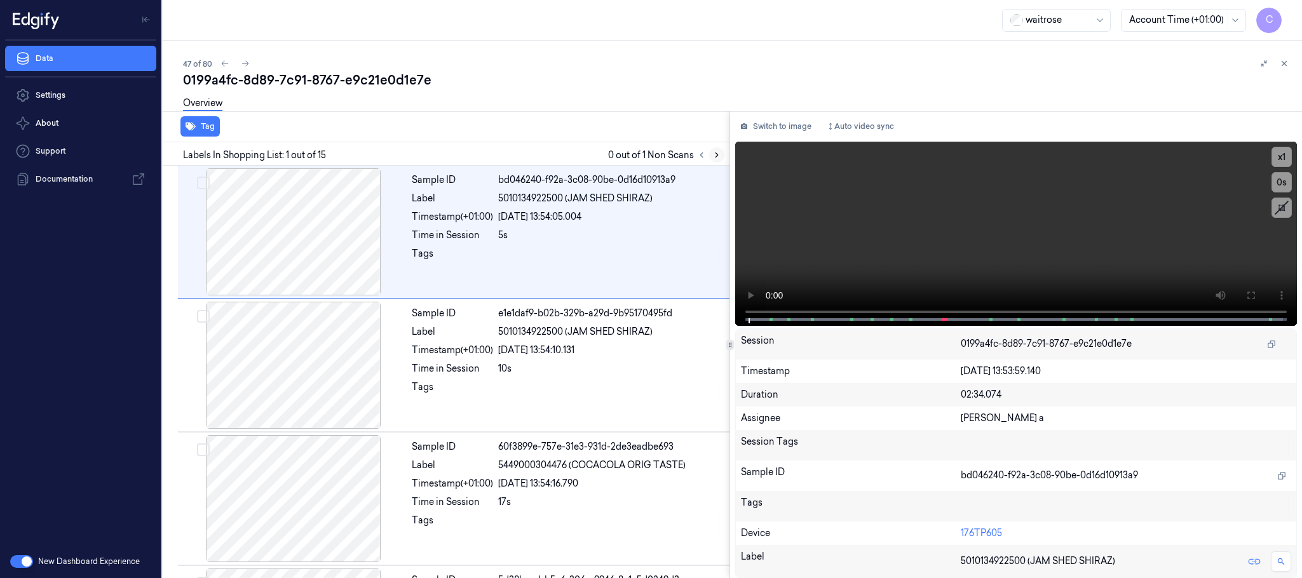
click at [715, 158] on icon at bounding box center [717, 155] width 9 height 9
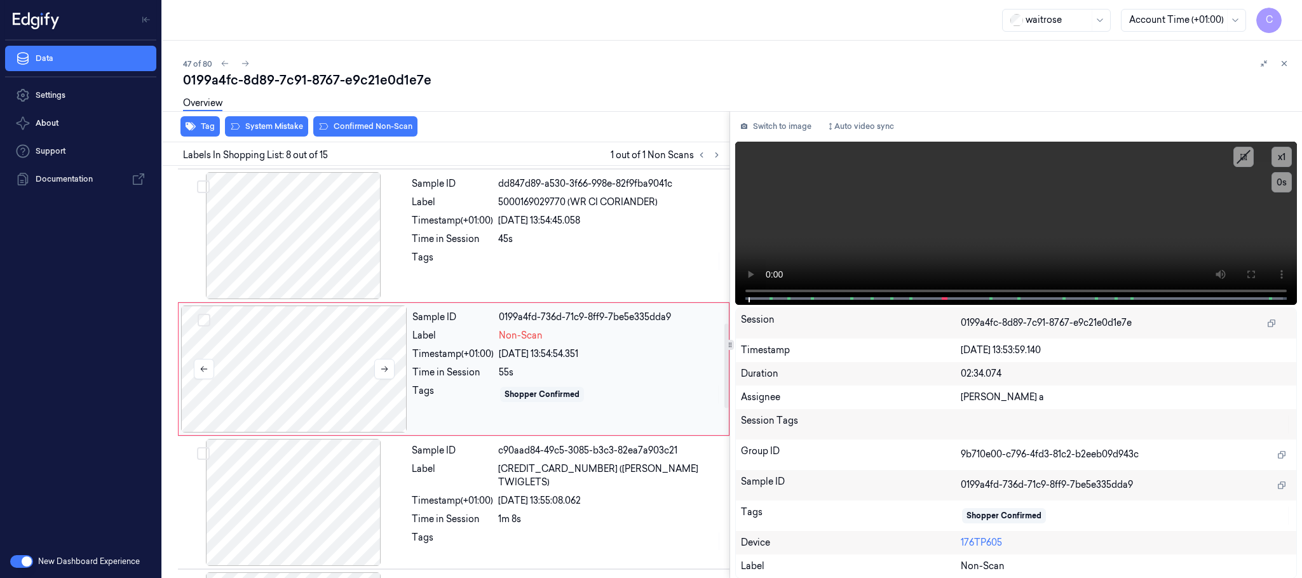
scroll to position [798, 0]
click at [384, 373] on icon at bounding box center [384, 368] width 9 height 9
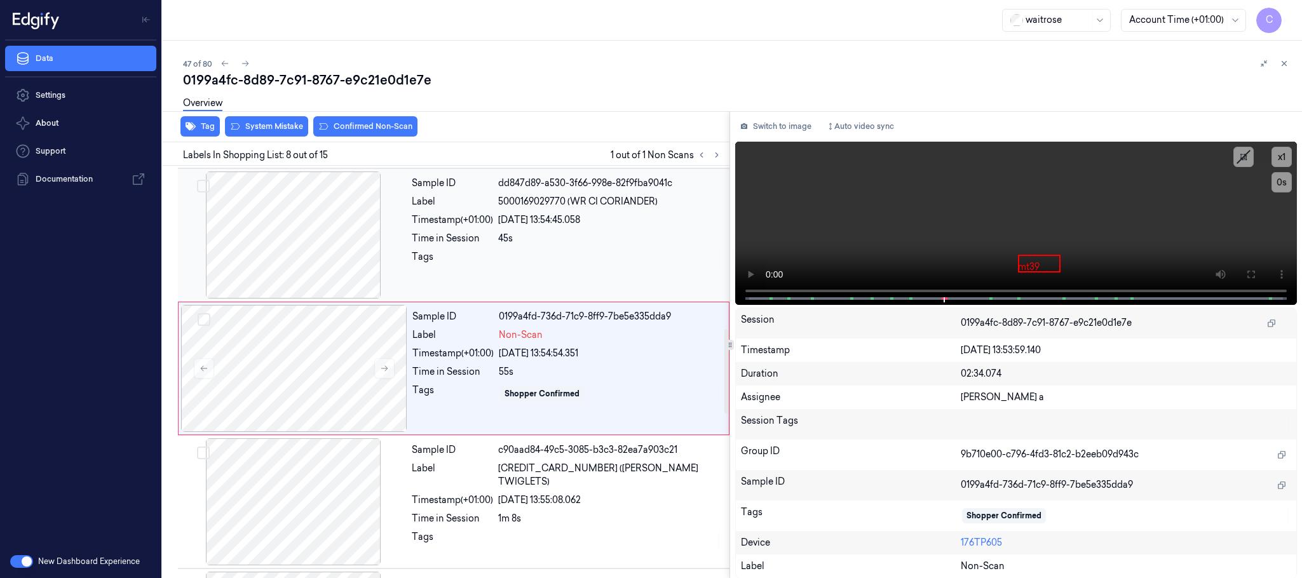
click at [336, 252] on div at bounding box center [294, 235] width 226 height 127
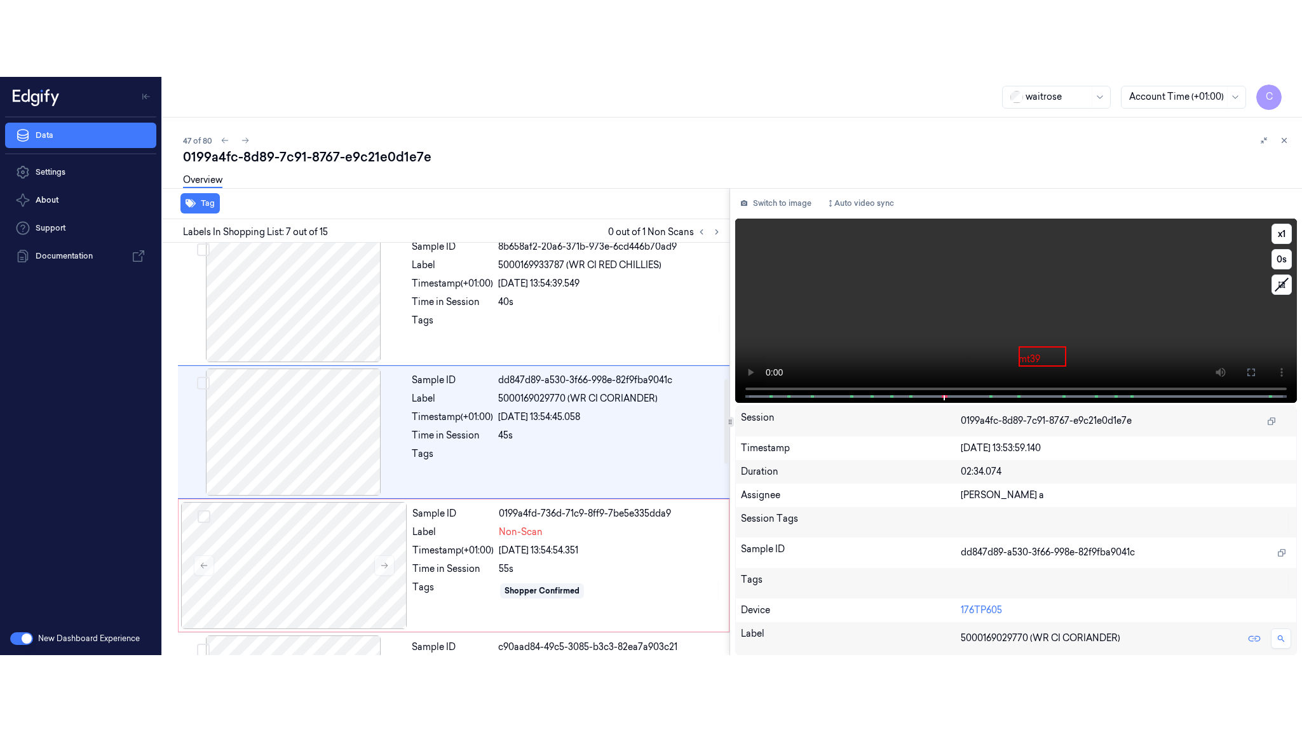
scroll to position [664, 0]
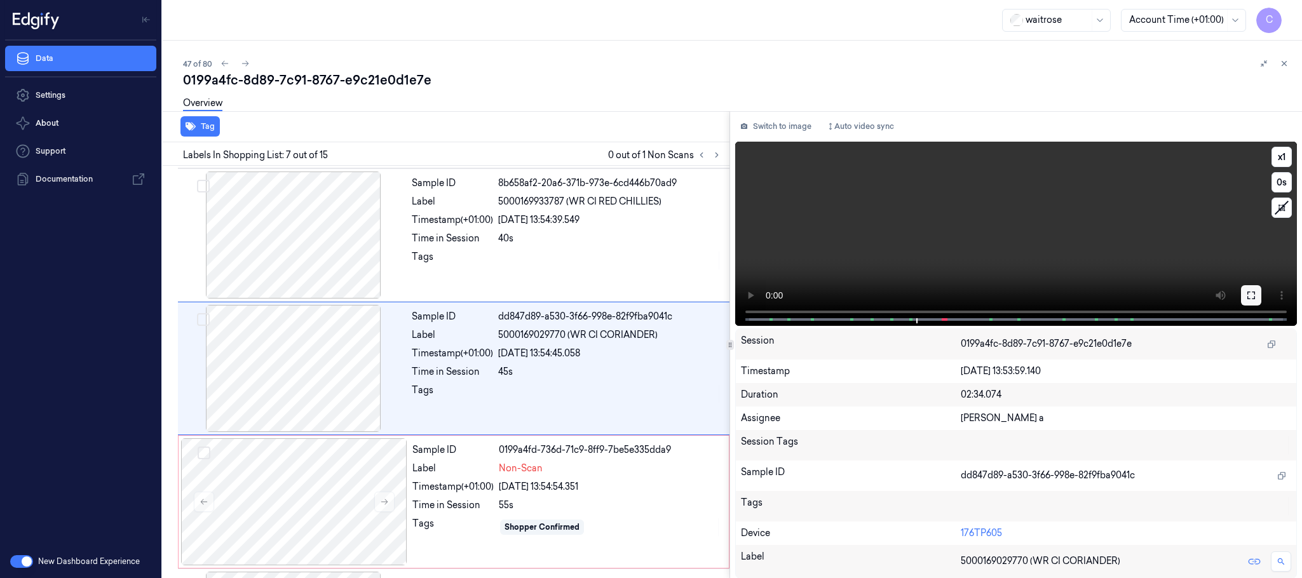
click at [1244, 289] on button at bounding box center [1251, 295] width 20 height 20
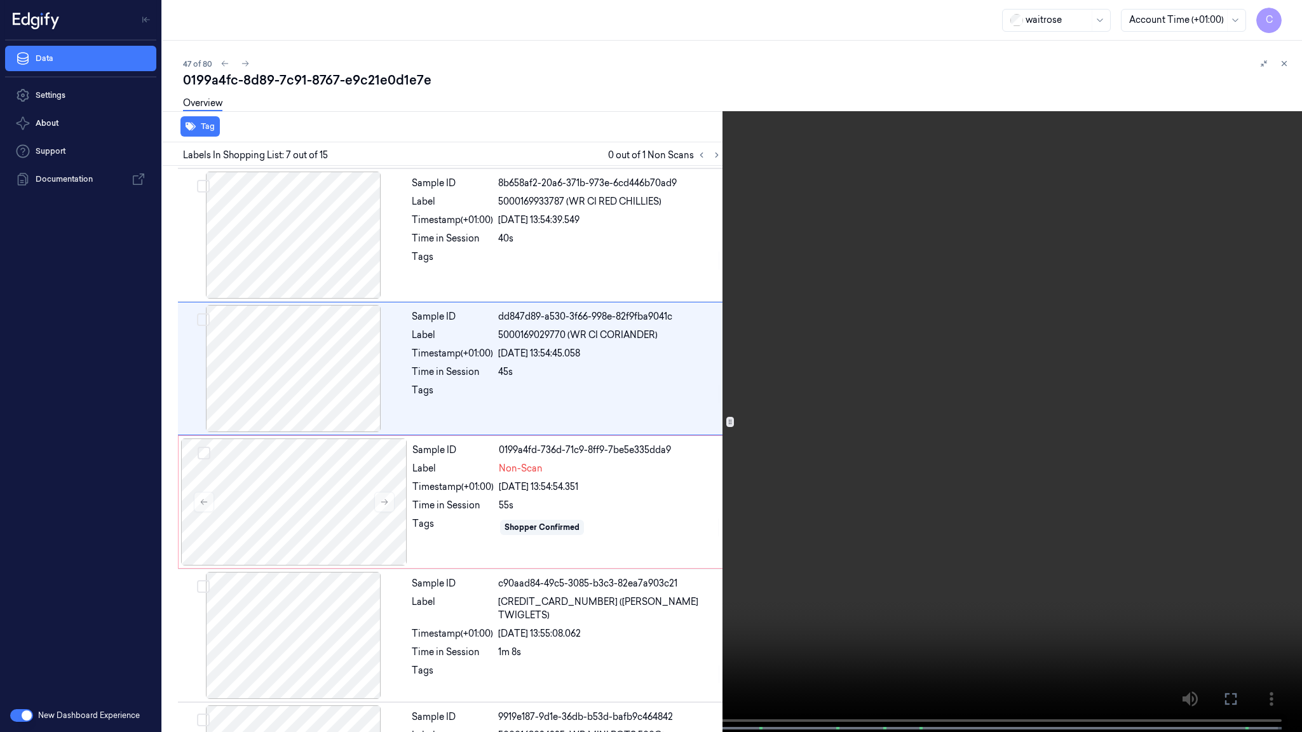
click at [641, 432] on video at bounding box center [651, 367] width 1302 height 735
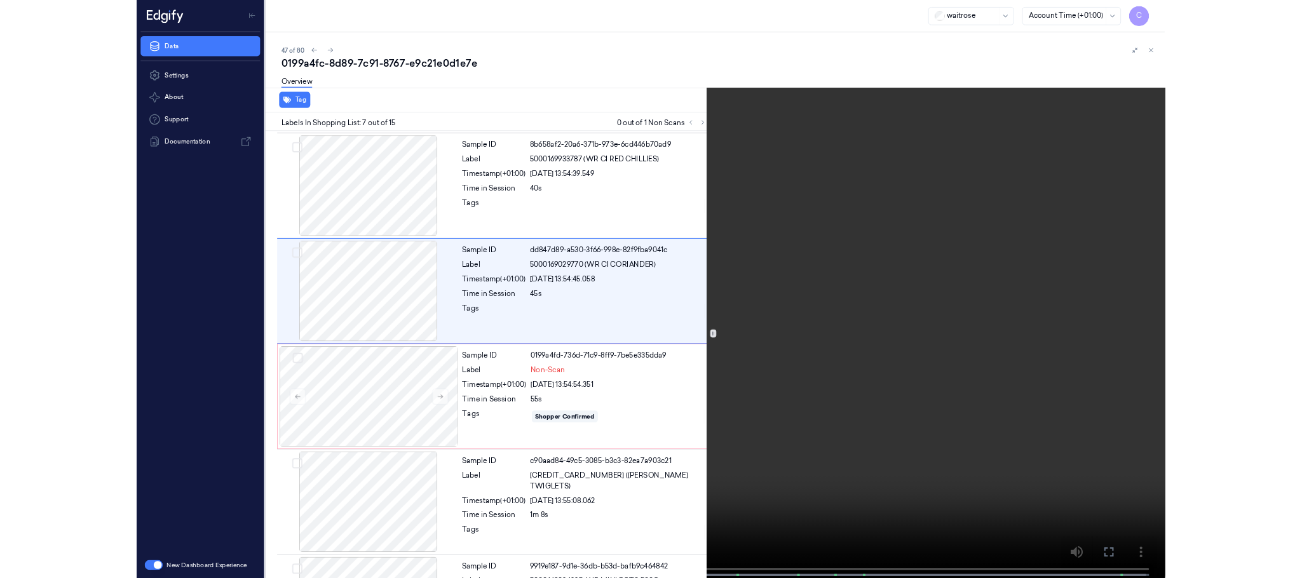
scroll to position [587, 0]
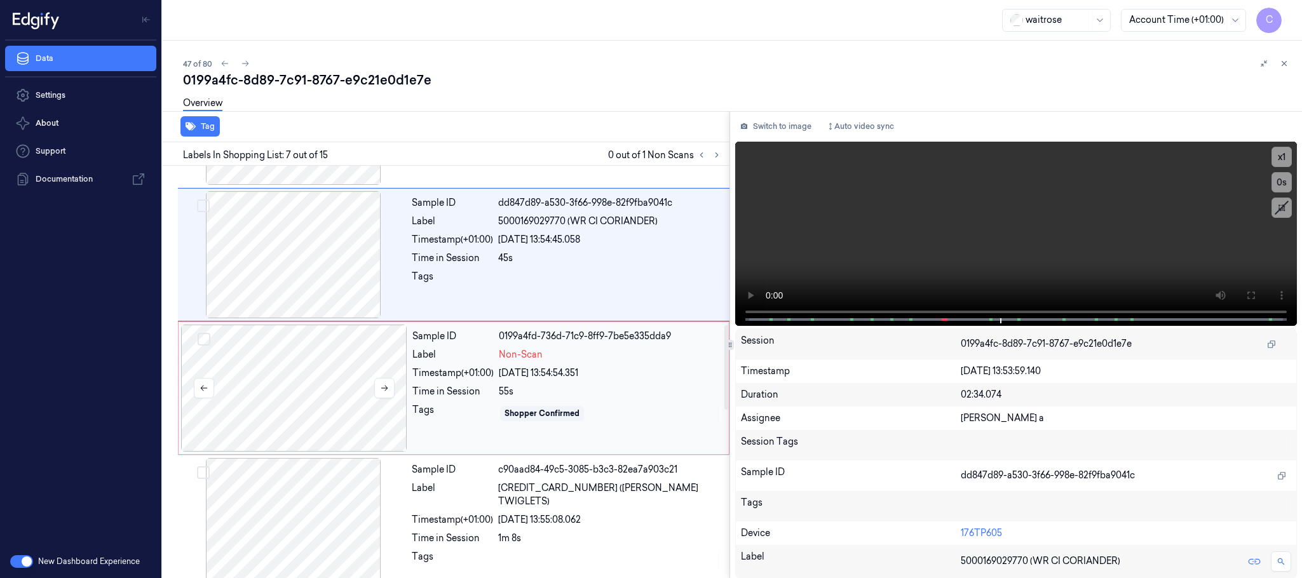
click at [269, 383] on div at bounding box center [294, 388] width 226 height 127
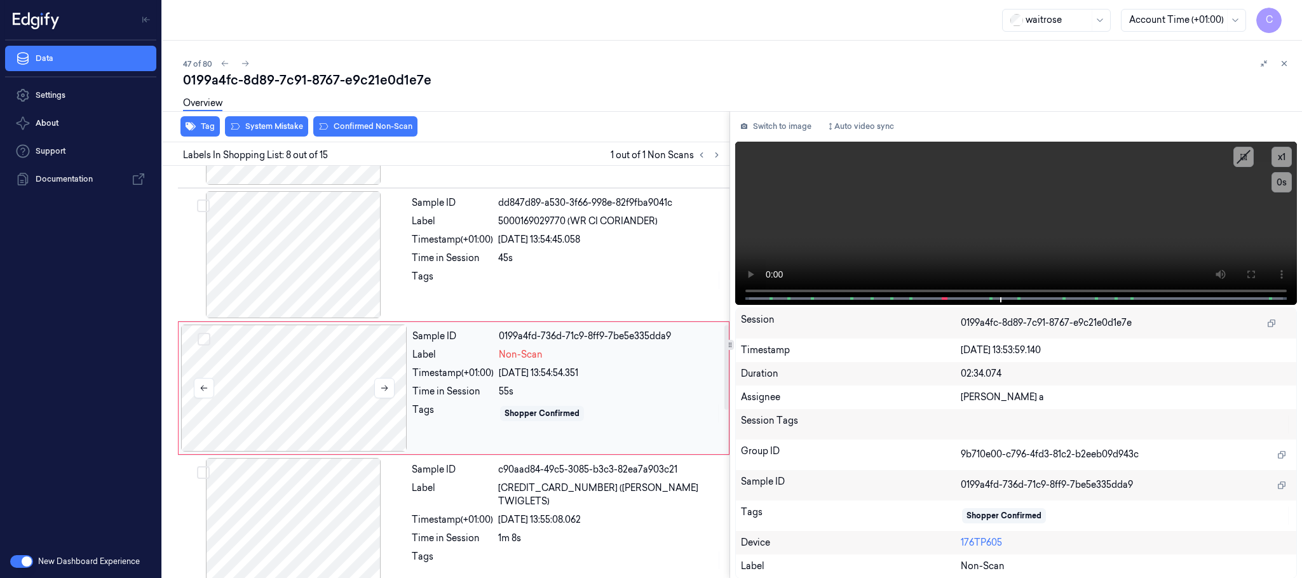
scroll to position [798, 0]
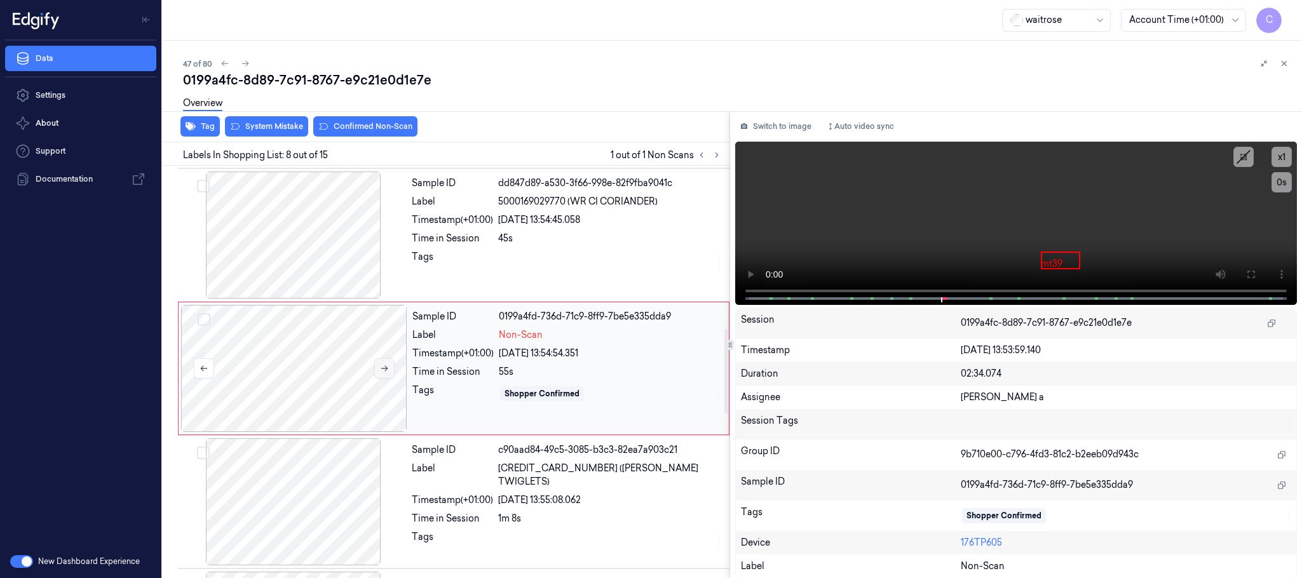
click at [386, 368] on icon at bounding box center [384, 368] width 9 height 9
click at [955, 231] on video at bounding box center [1016, 223] width 562 height 163
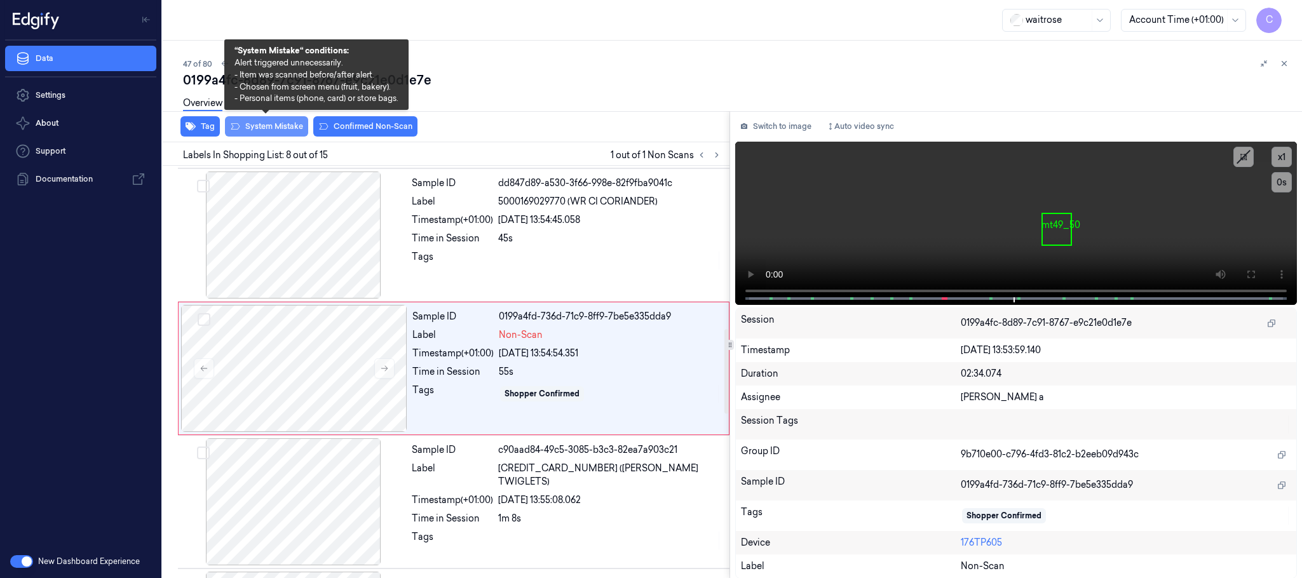
click at [267, 123] on button "System Mistake" at bounding box center [266, 126] width 83 height 20
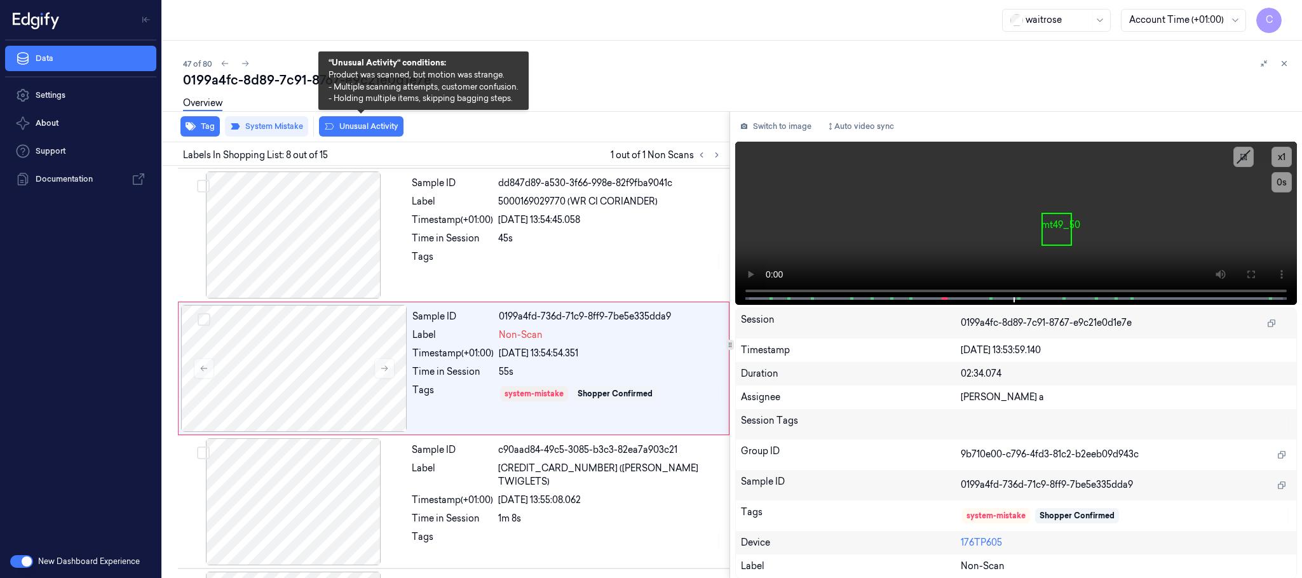
click at [372, 128] on button "Unusual Activity" at bounding box center [361, 126] width 85 height 20
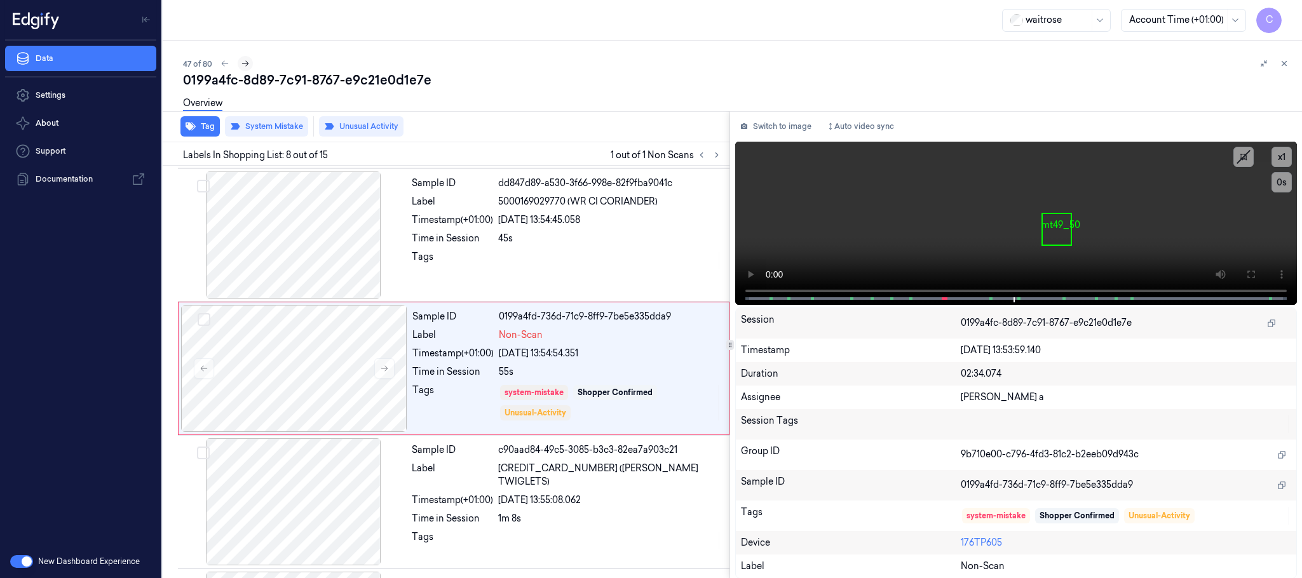
click at [245, 60] on icon at bounding box center [245, 63] width 9 height 9
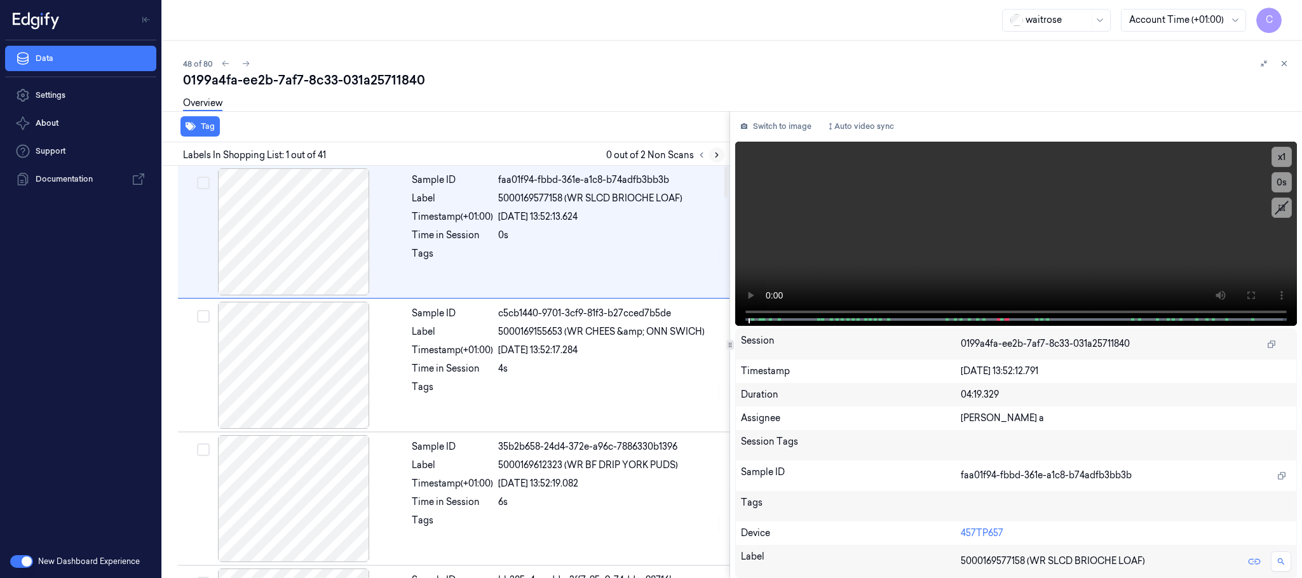
click at [716, 154] on icon at bounding box center [717, 155] width 9 height 9
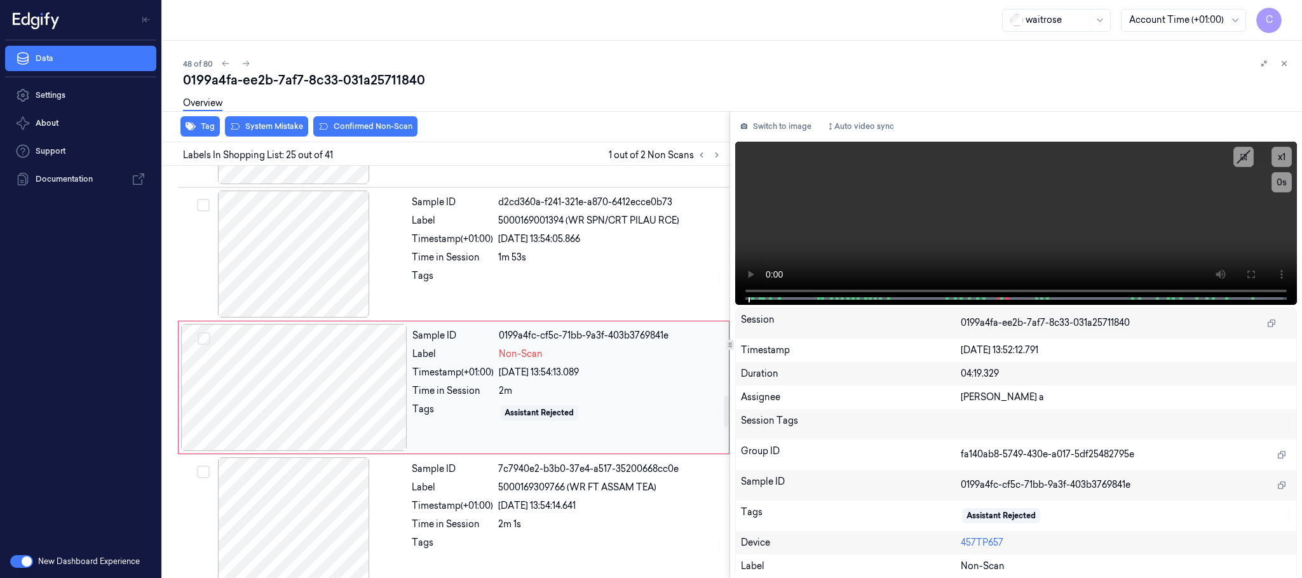
scroll to position [3078, 0]
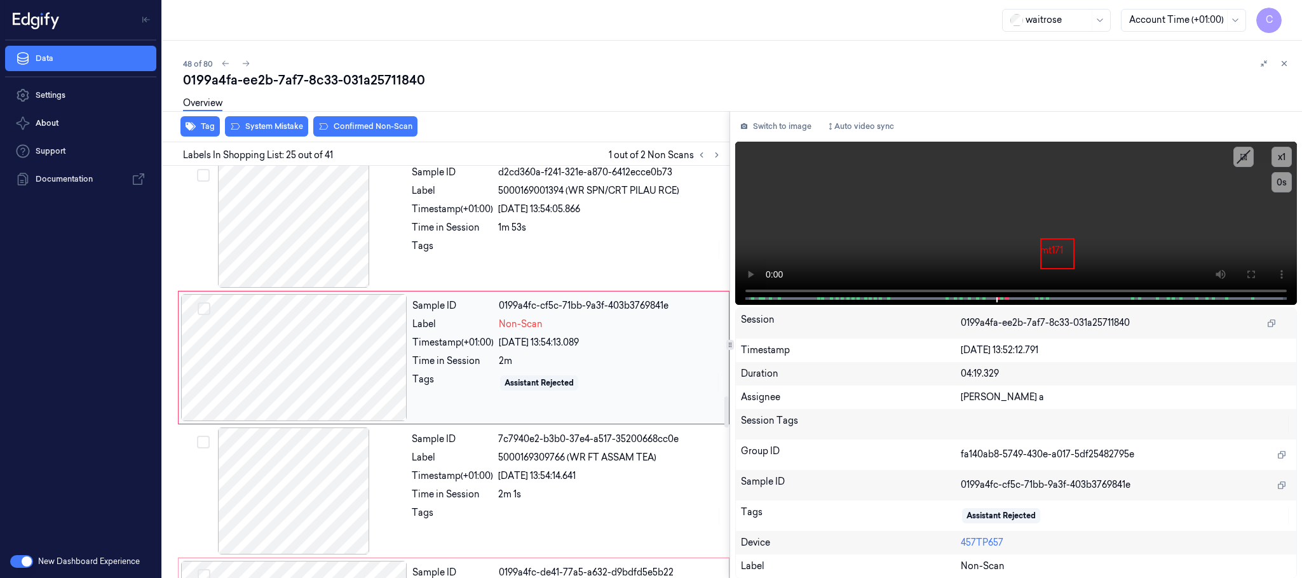
click at [386, 378] on div at bounding box center [294, 357] width 226 height 127
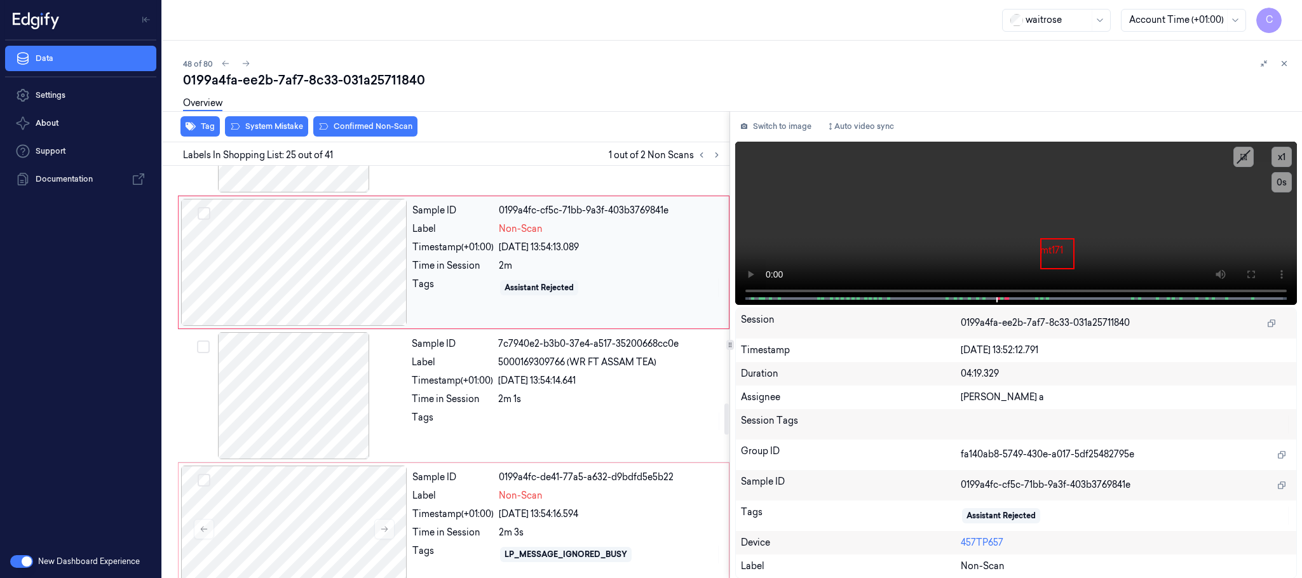
click at [321, 266] on div at bounding box center [294, 262] width 226 height 127
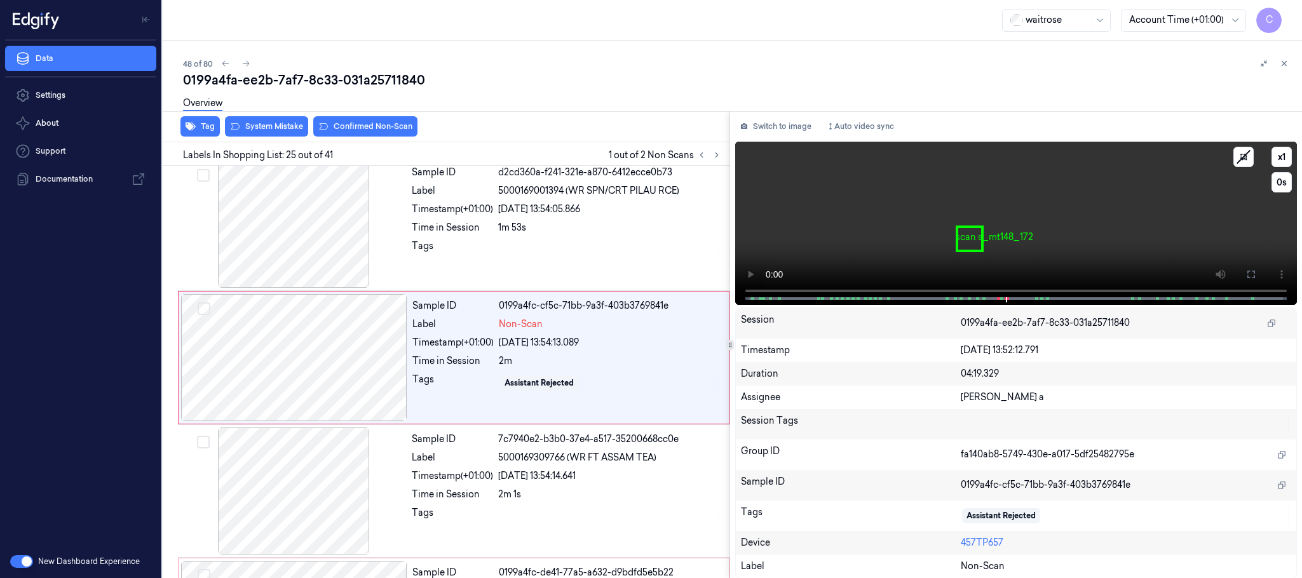
click at [1072, 214] on video at bounding box center [1016, 223] width 562 height 163
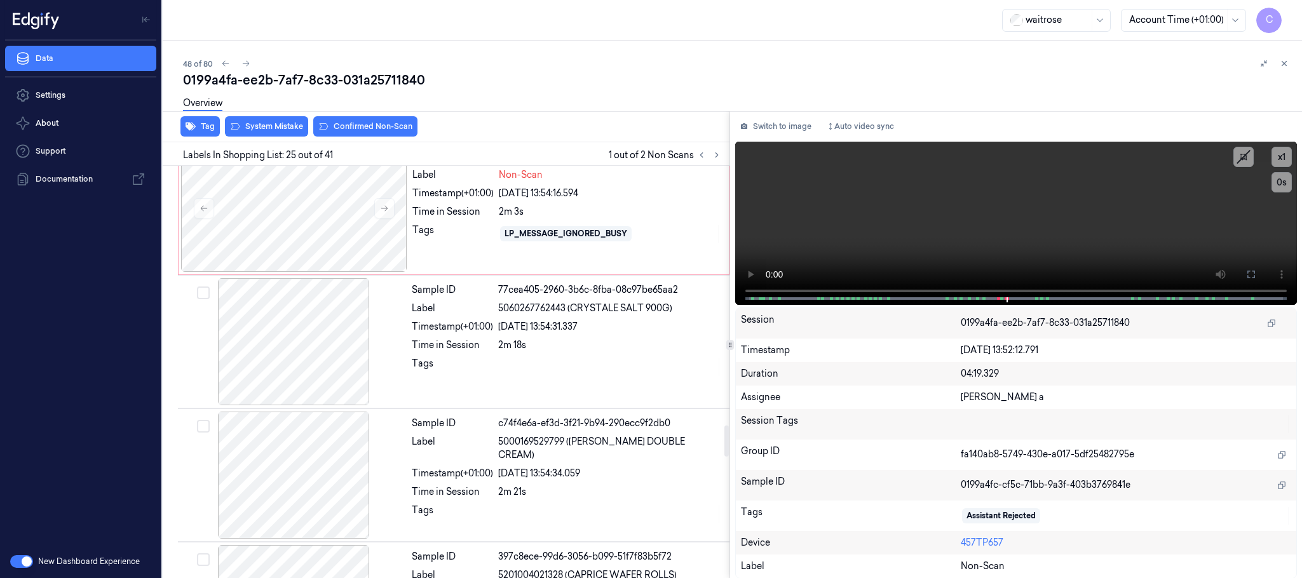
scroll to position [3459, 0]
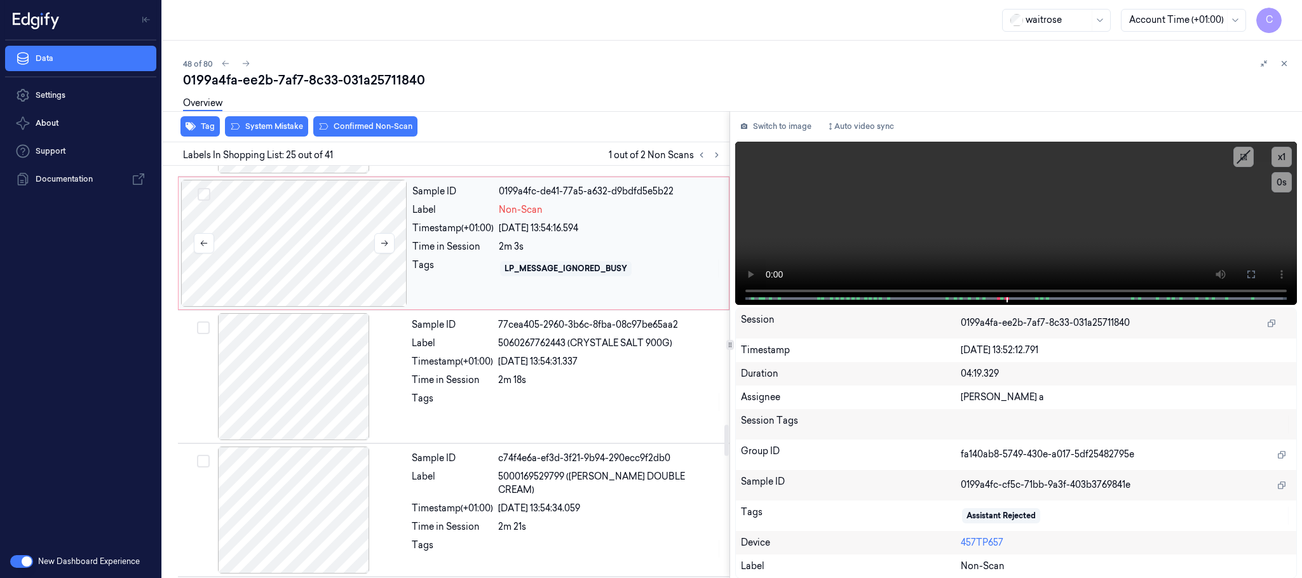
click at [271, 270] on div at bounding box center [294, 243] width 226 height 127
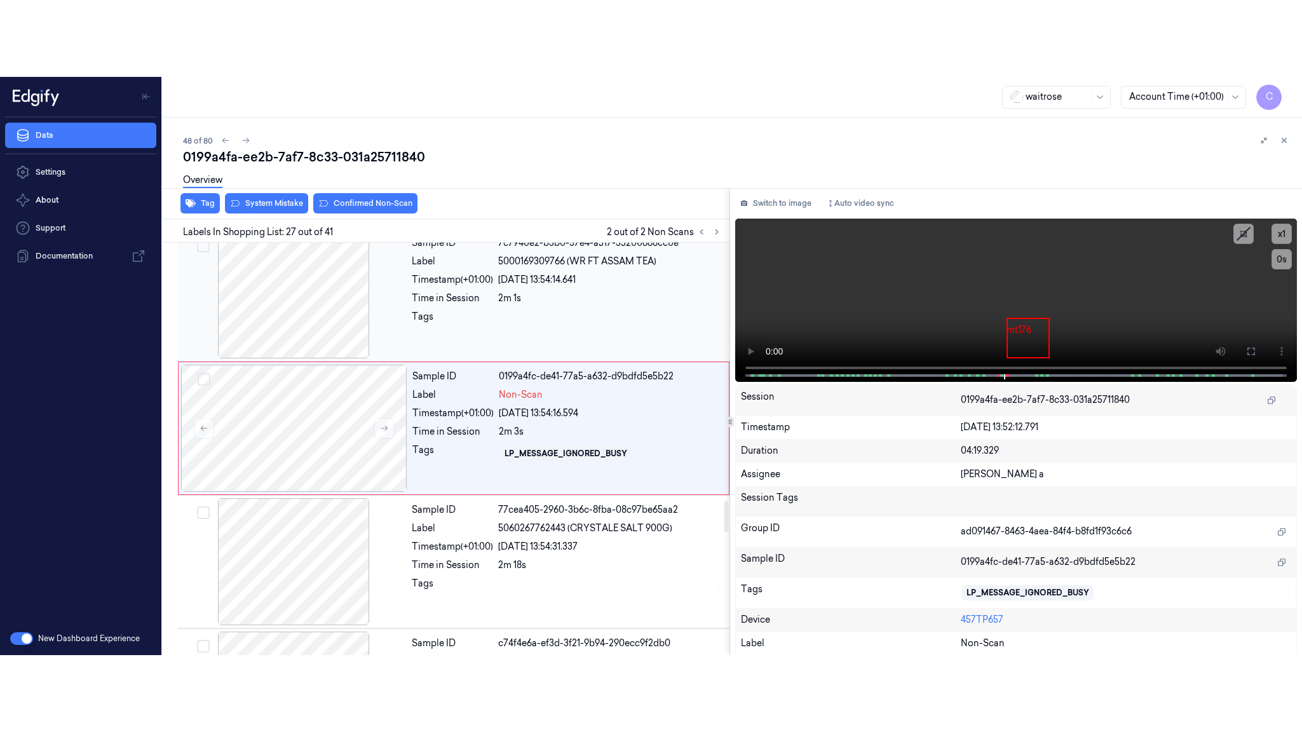
scroll to position [3347, 0]
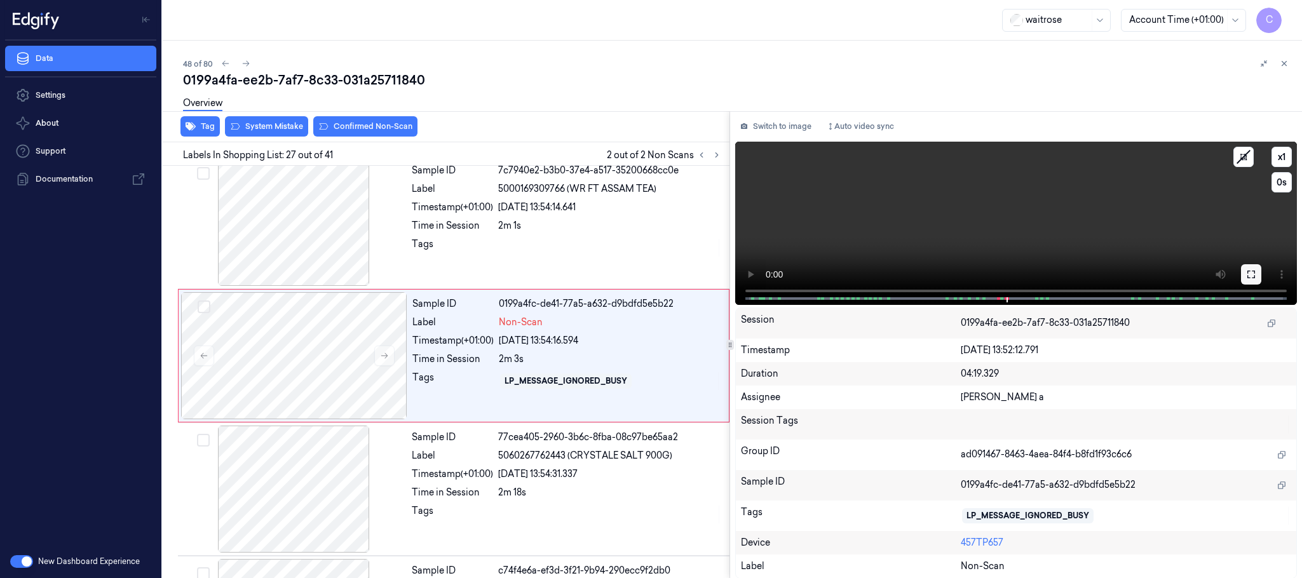
click at [1248, 271] on icon at bounding box center [1252, 275] width 8 height 8
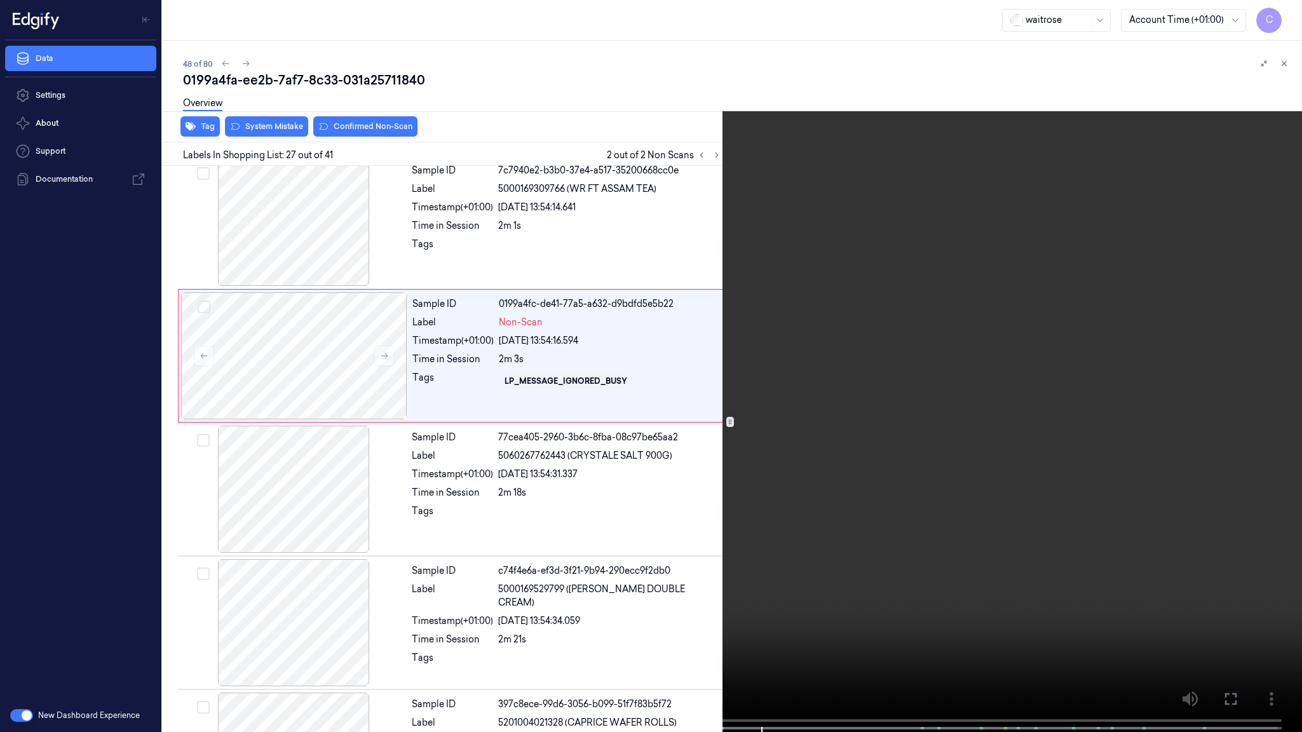
click at [594, 359] on video at bounding box center [651, 367] width 1302 height 735
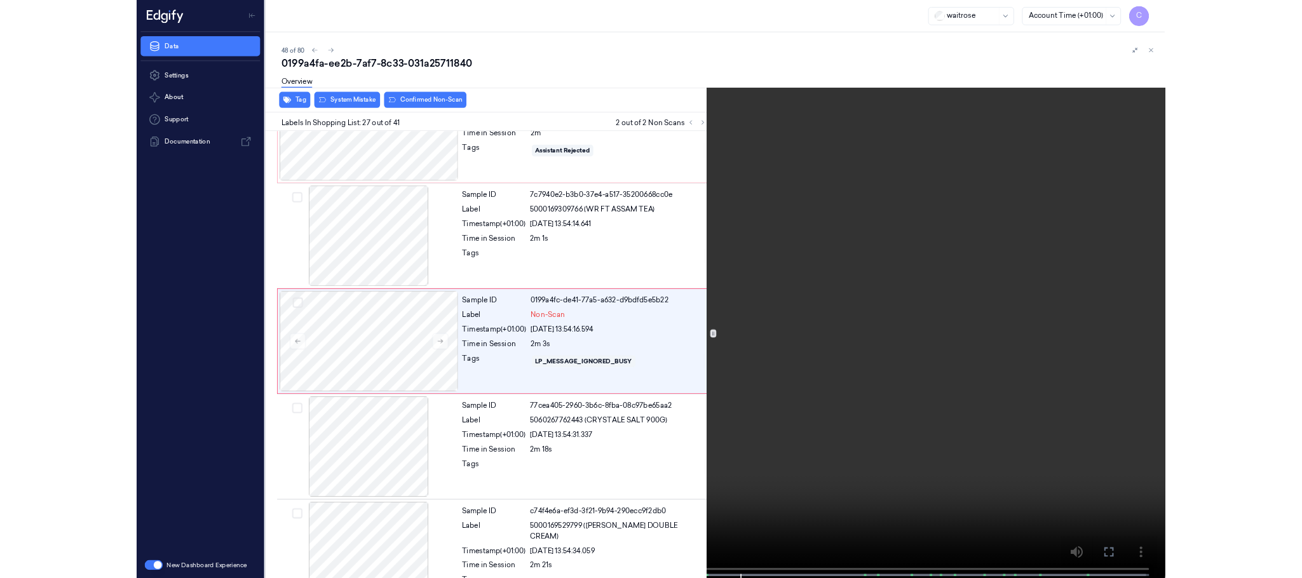
scroll to position [3269, 0]
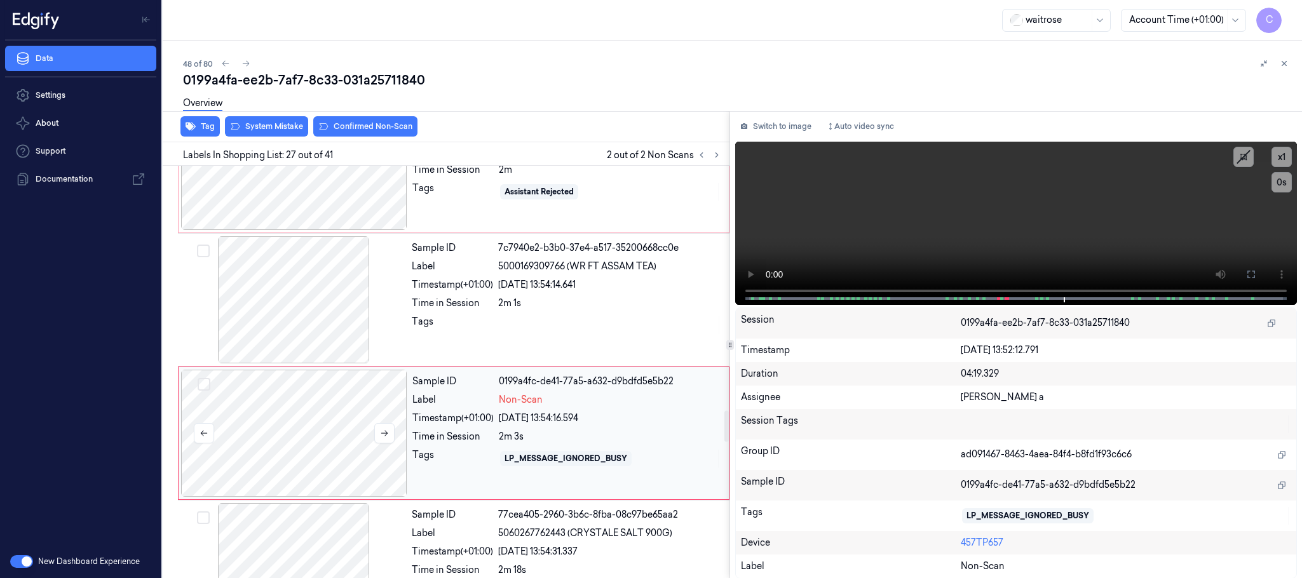
click at [250, 458] on div at bounding box center [294, 433] width 226 height 127
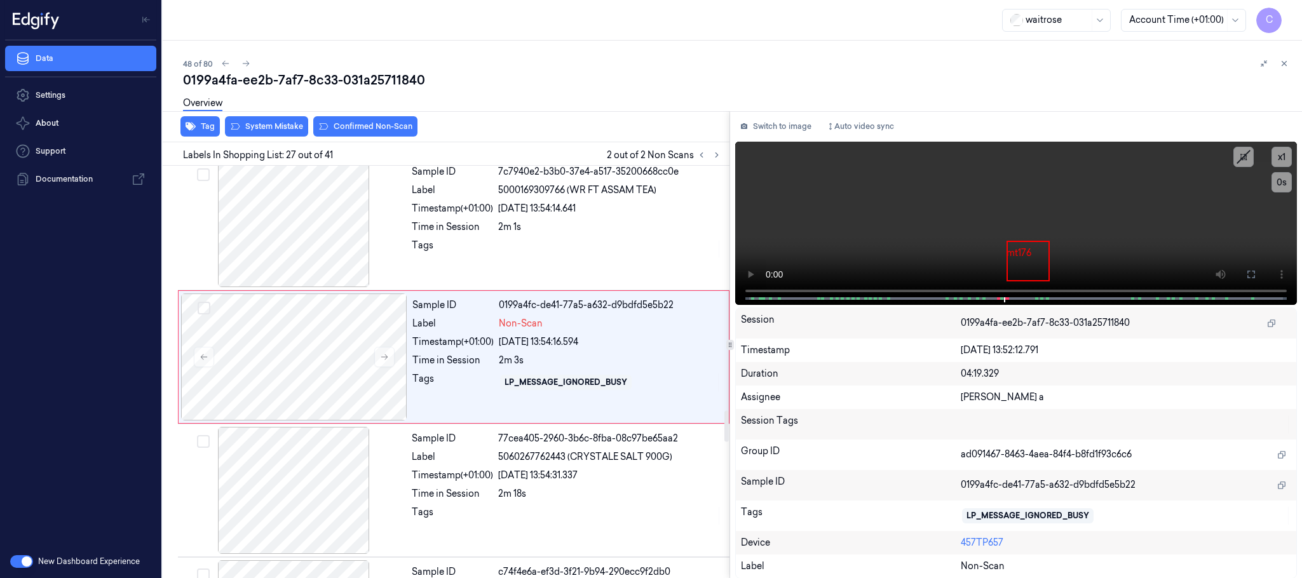
scroll to position [3347, 0]
click at [380, 135] on button "Confirmed Non-Scan" at bounding box center [365, 126] width 104 height 20
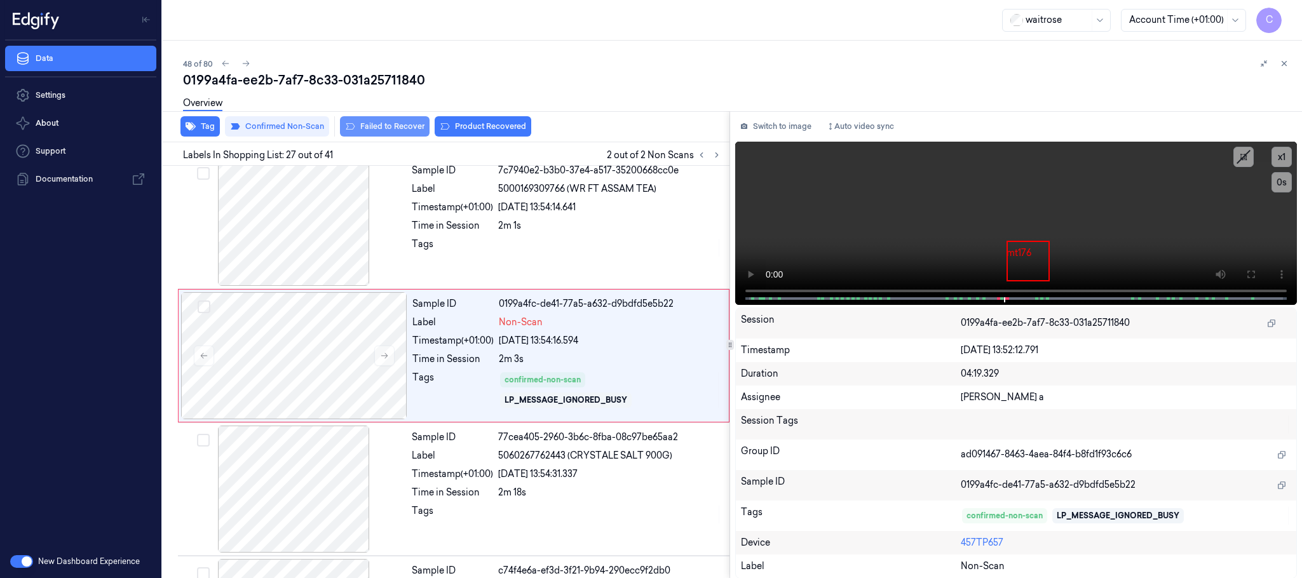
click at [386, 128] on button "Failed to Recover" at bounding box center [385, 126] width 90 height 20
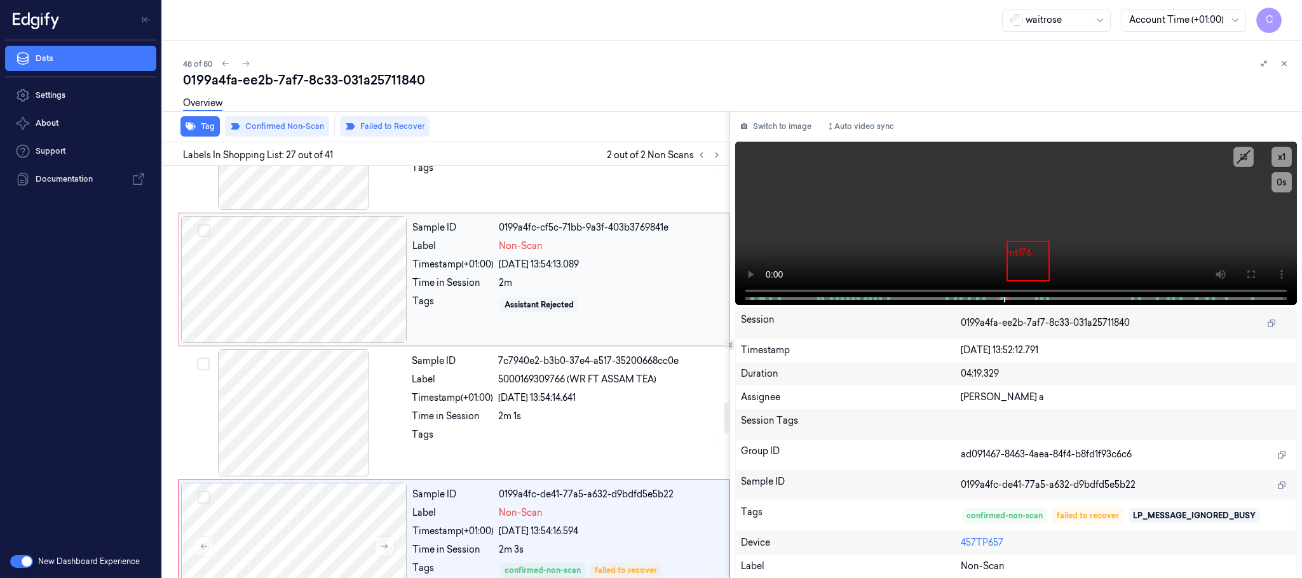
click at [303, 270] on div at bounding box center [294, 279] width 226 height 127
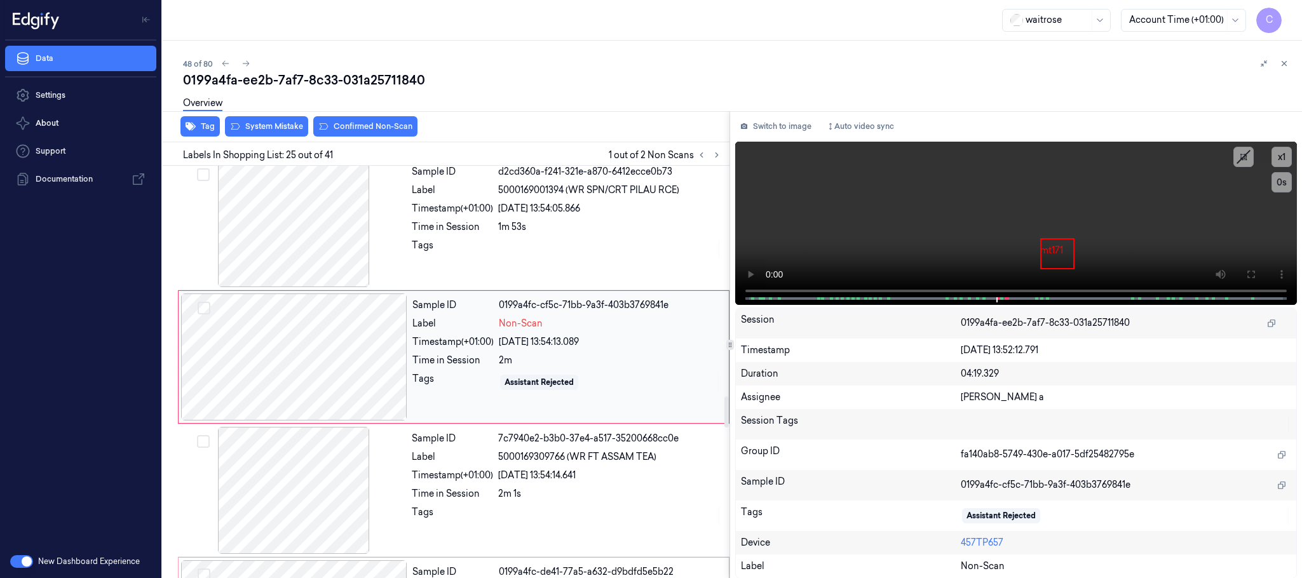
scroll to position [3078, 0]
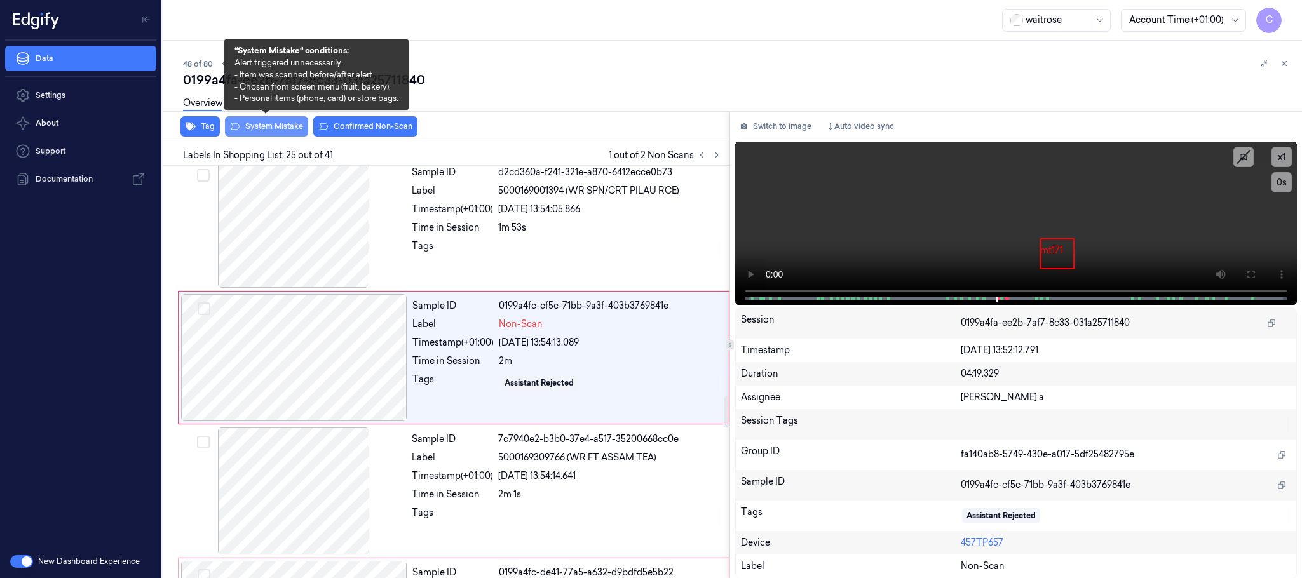
click at [294, 128] on button "System Mistake" at bounding box center [266, 126] width 83 height 20
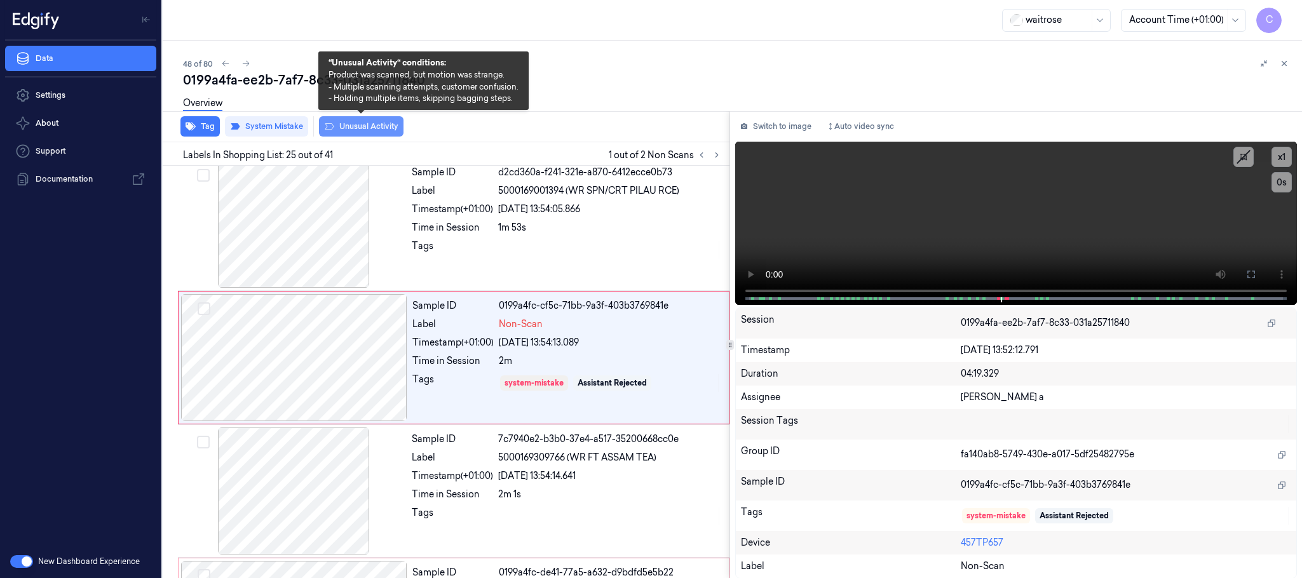
click at [368, 130] on button "Unusual Activity" at bounding box center [361, 126] width 85 height 20
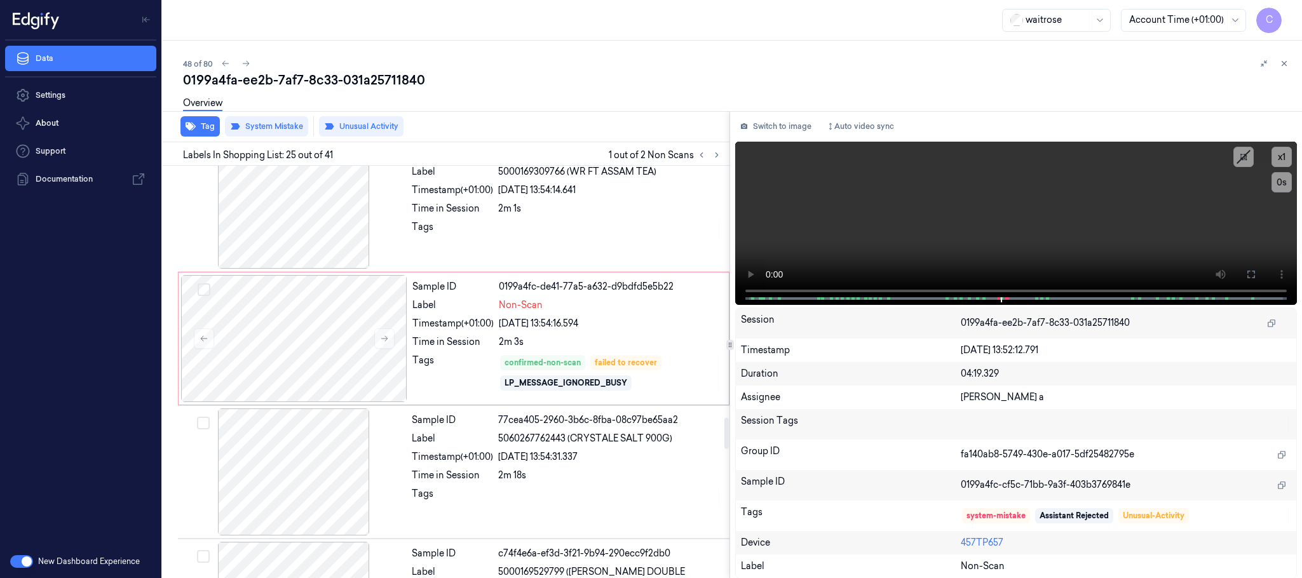
scroll to position [3269, 0]
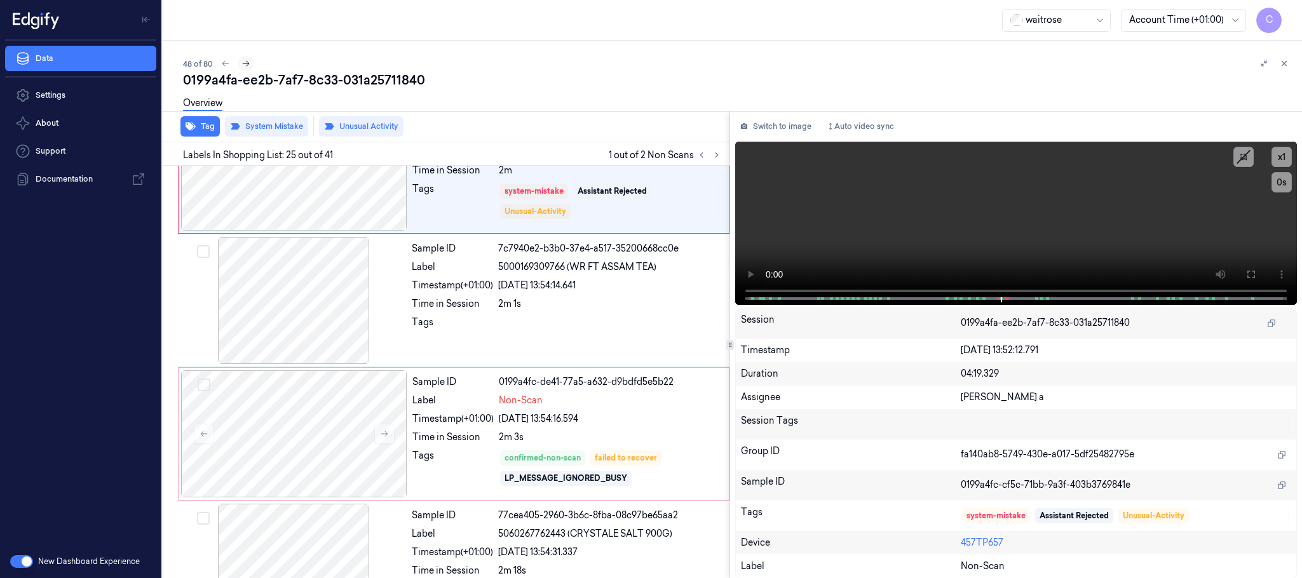
click at [244, 62] on icon at bounding box center [246, 63] width 9 height 9
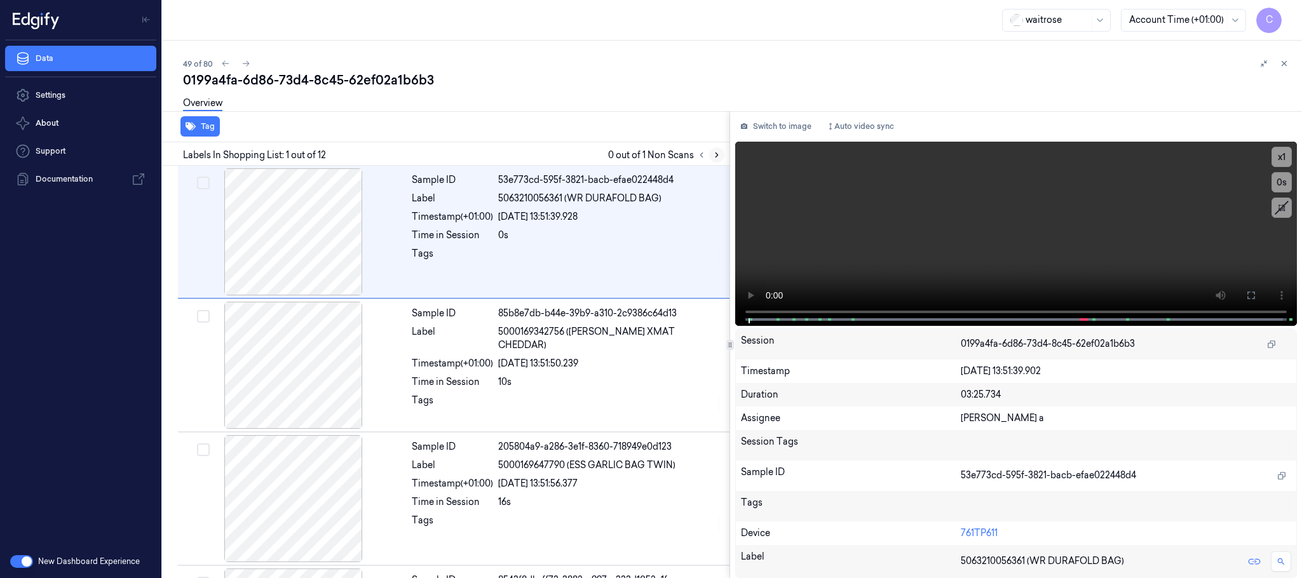
click at [717, 156] on icon at bounding box center [717, 155] width 3 height 4
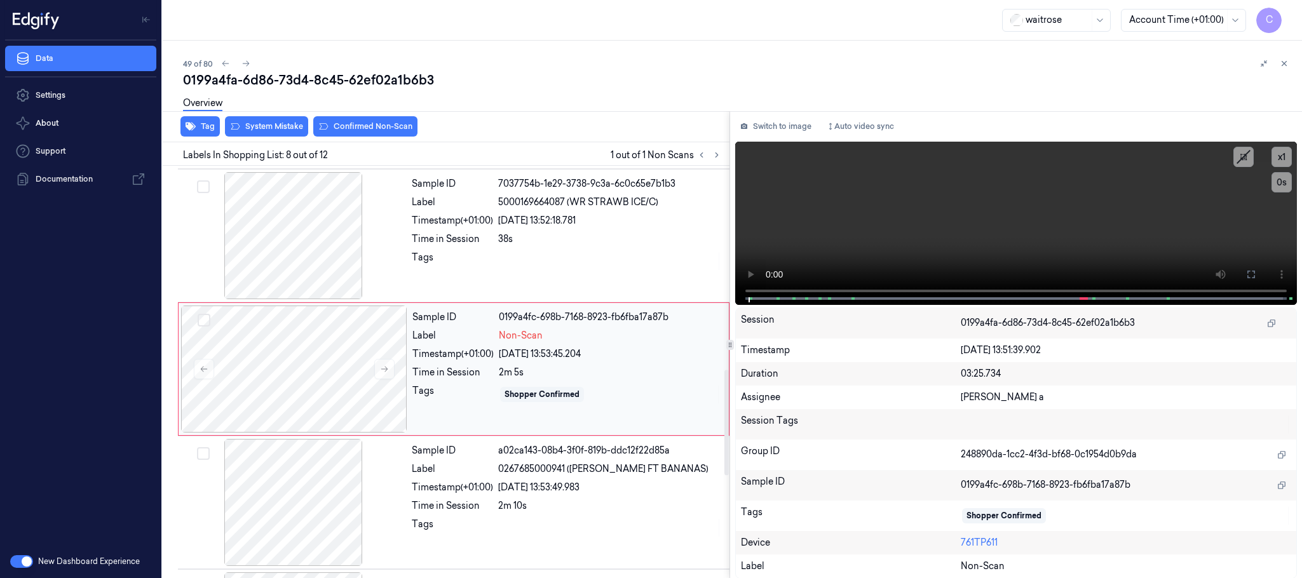
scroll to position [798, 0]
click at [381, 373] on icon at bounding box center [384, 368] width 9 height 9
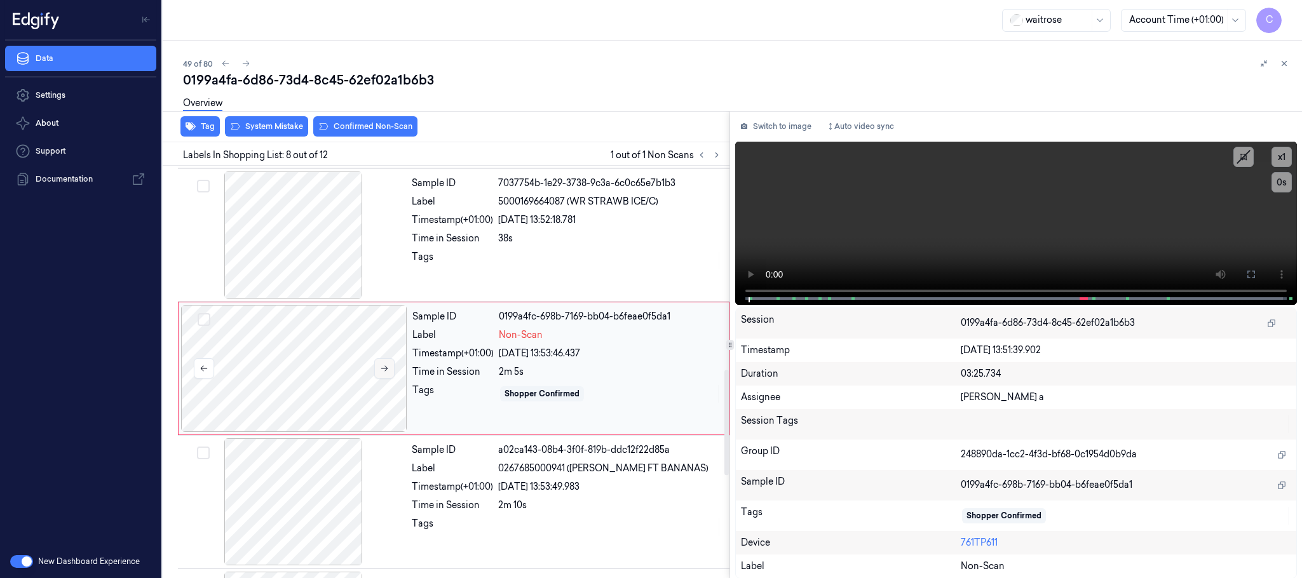
click at [381, 373] on icon at bounding box center [384, 368] width 9 height 9
click at [339, 261] on div at bounding box center [294, 235] width 226 height 127
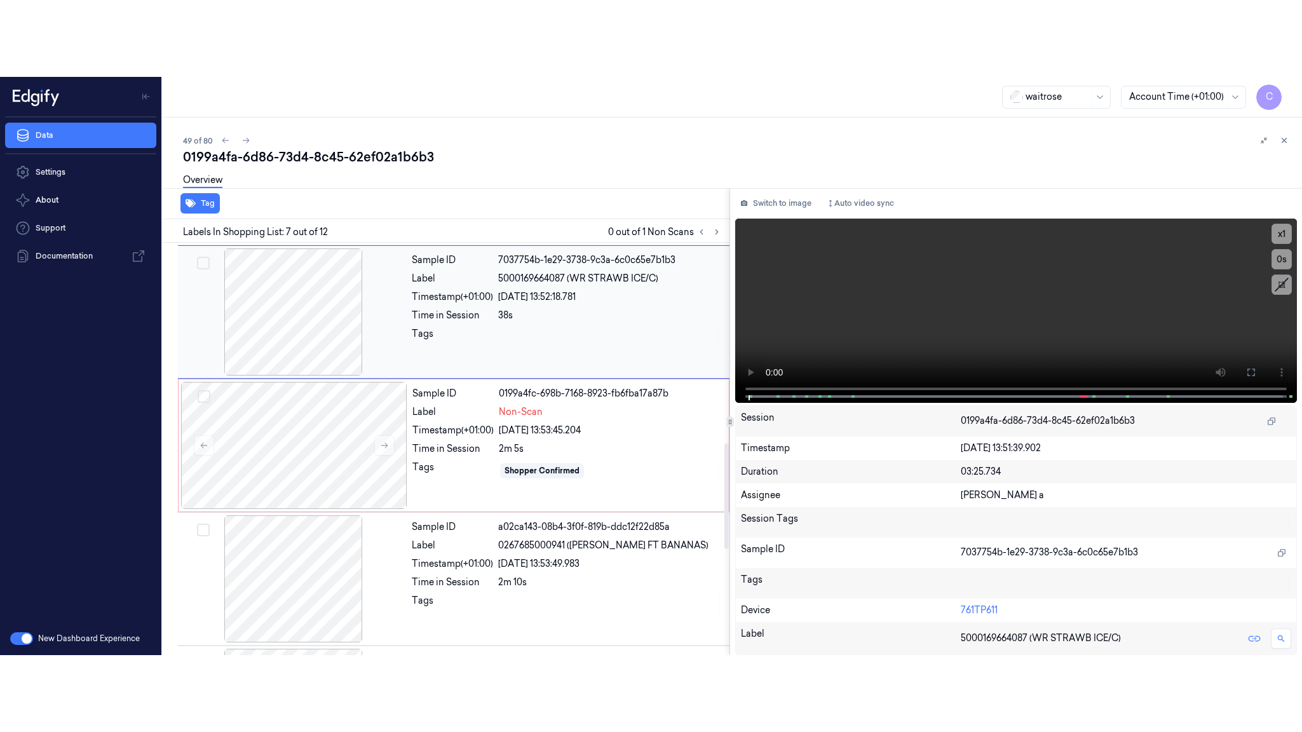
scroll to position [664, 0]
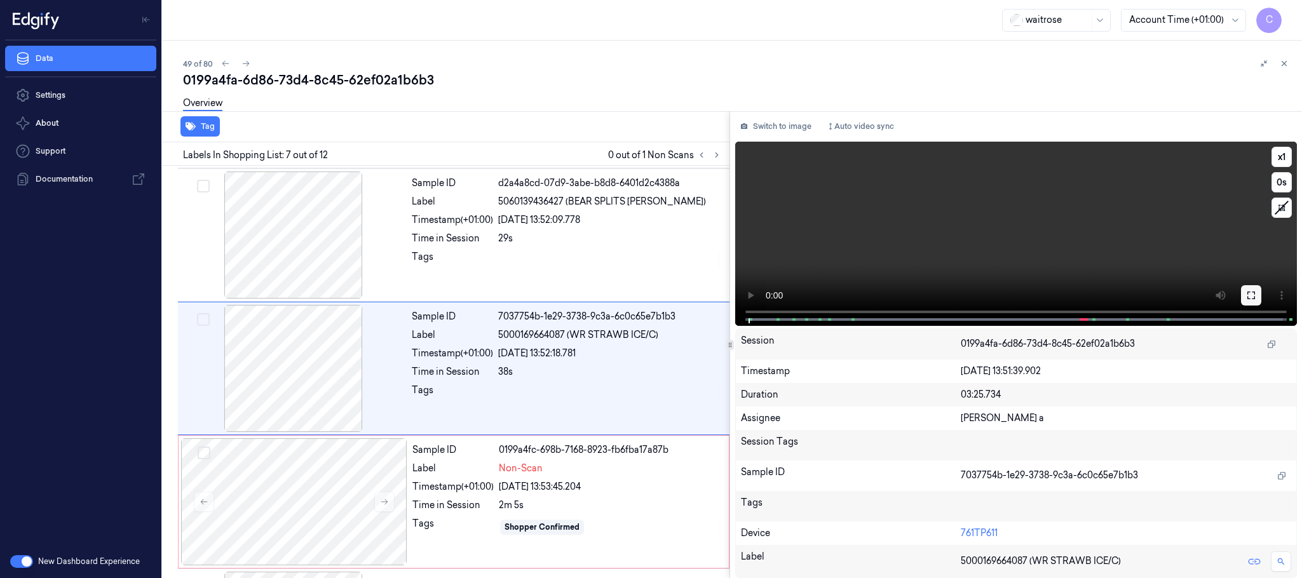
click at [1257, 299] on icon at bounding box center [1252, 295] width 10 height 10
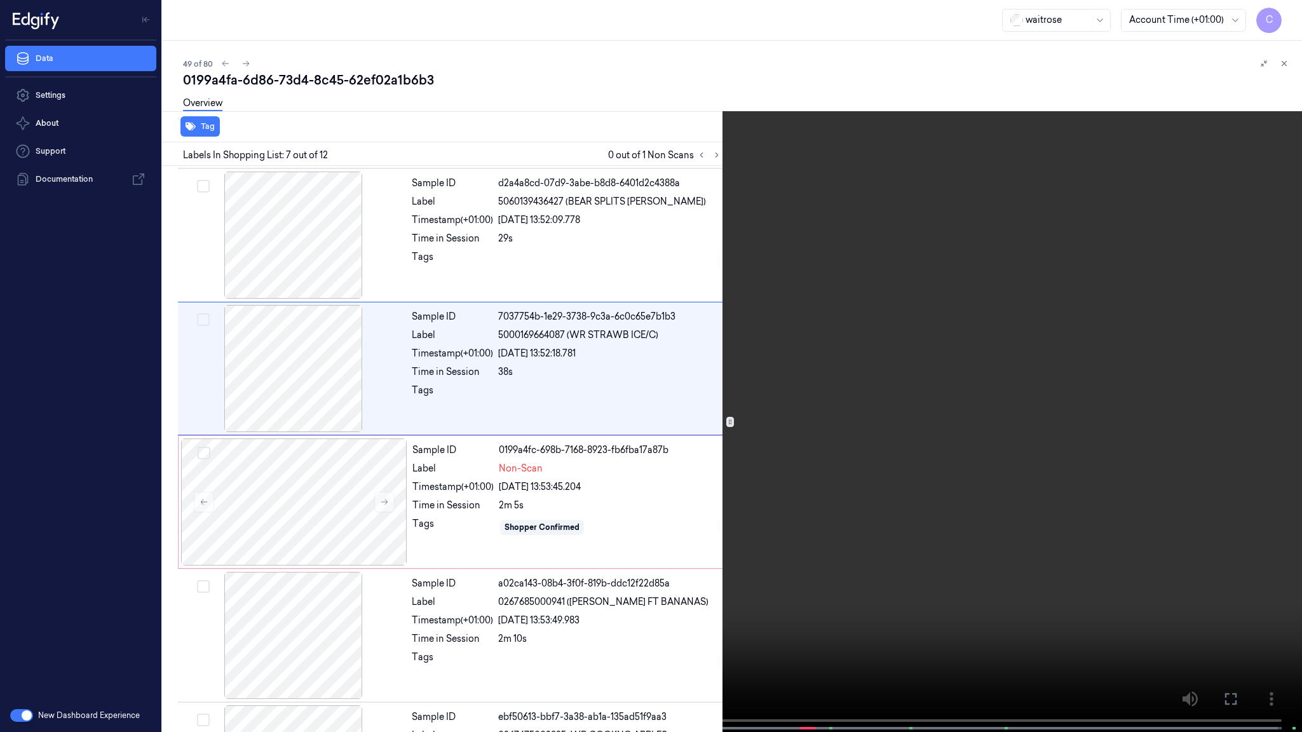
click at [775, 384] on video at bounding box center [651, 367] width 1302 height 735
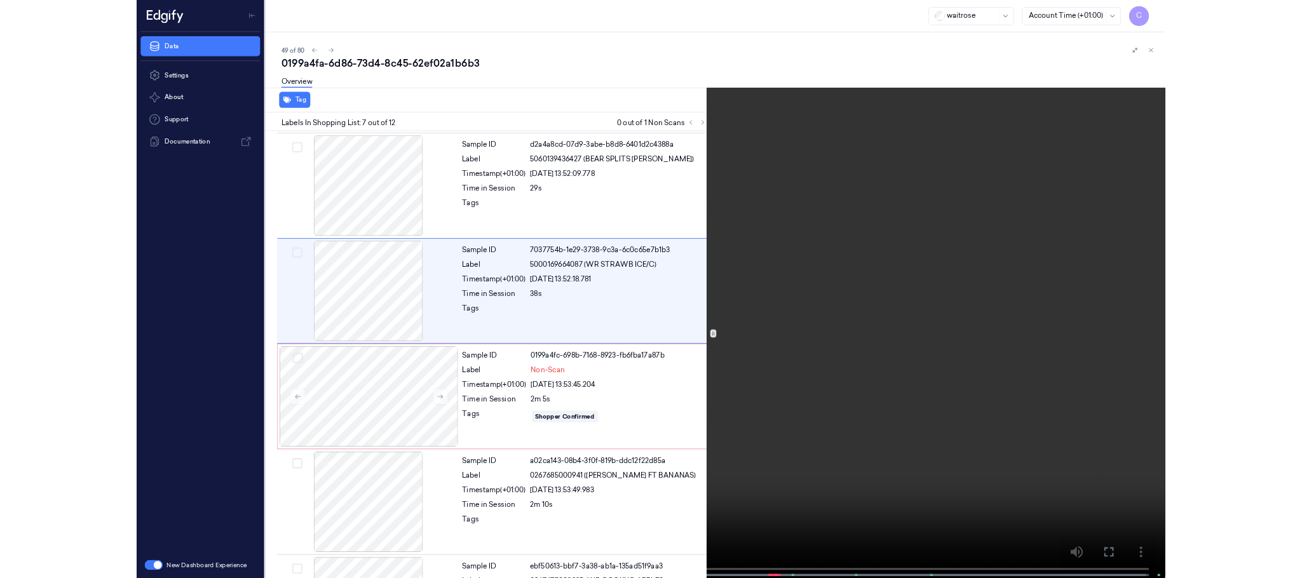
scroll to position [587, 0]
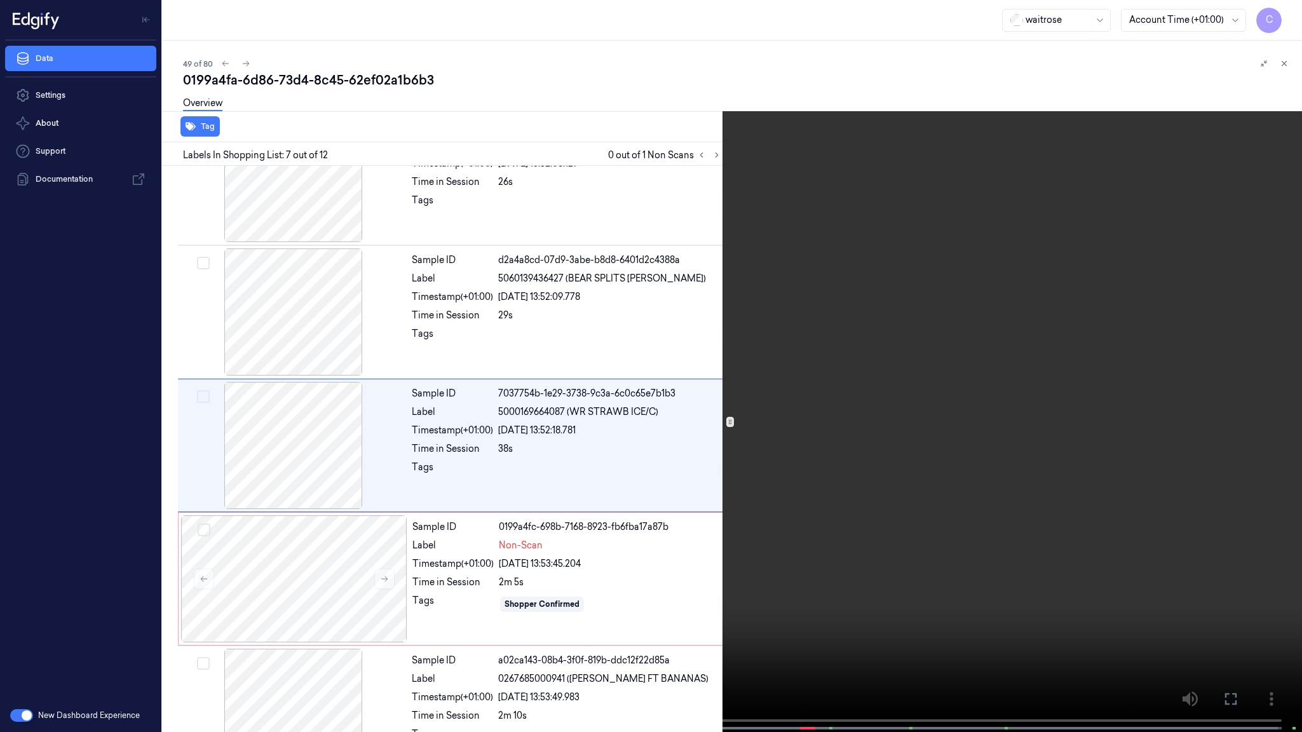
click at [540, 505] on video at bounding box center [651, 367] width 1302 height 735
click at [815, 492] on video at bounding box center [651, 367] width 1302 height 735
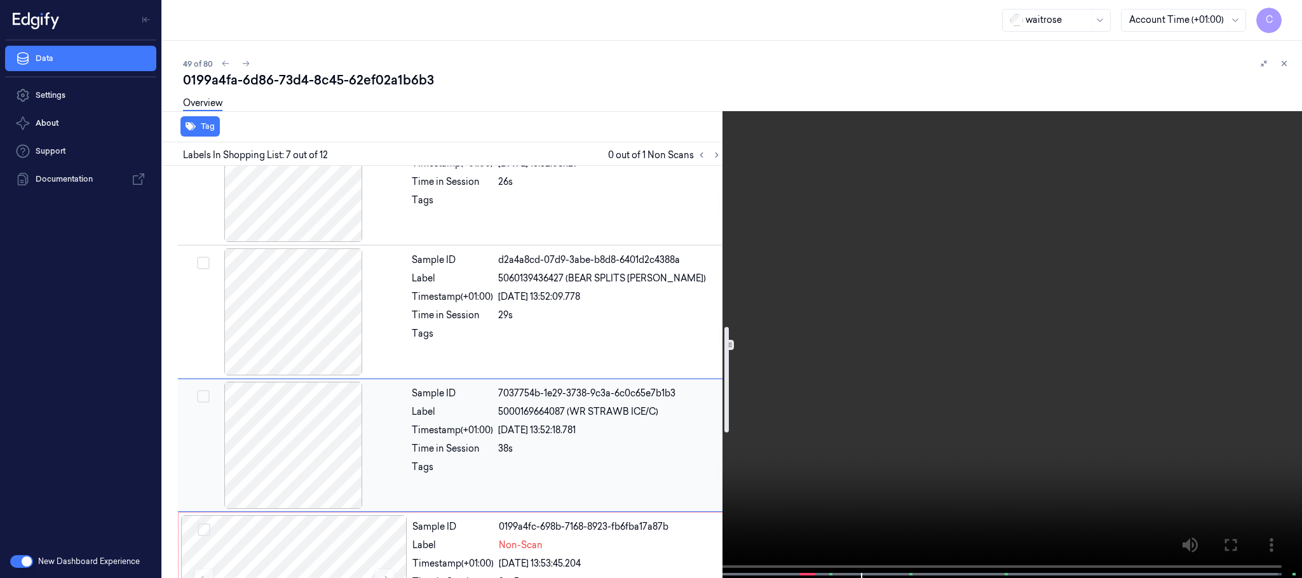
scroll to position [683, 0]
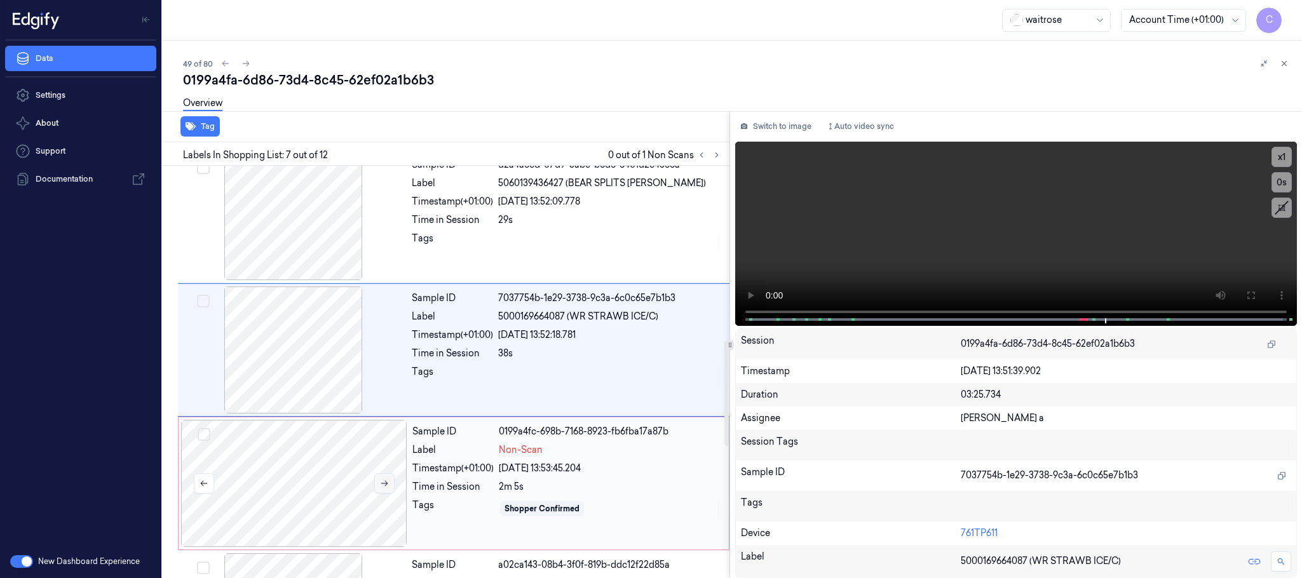
click at [384, 479] on button at bounding box center [384, 484] width 20 height 20
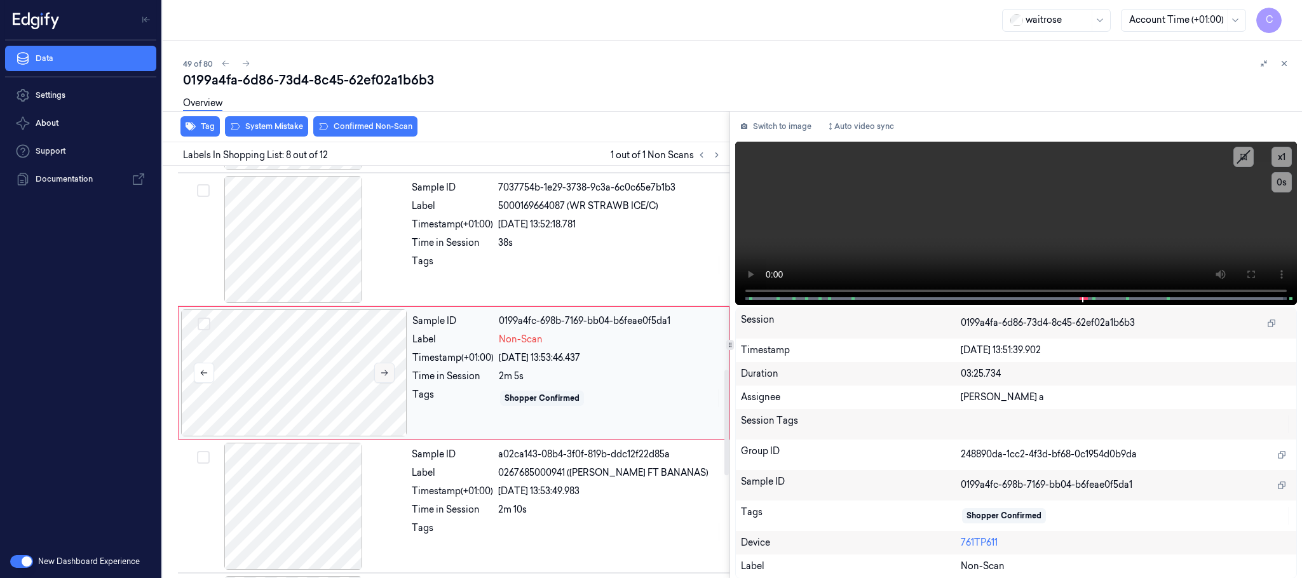
scroll to position [798, 0]
click at [381, 367] on button at bounding box center [384, 369] width 20 height 20
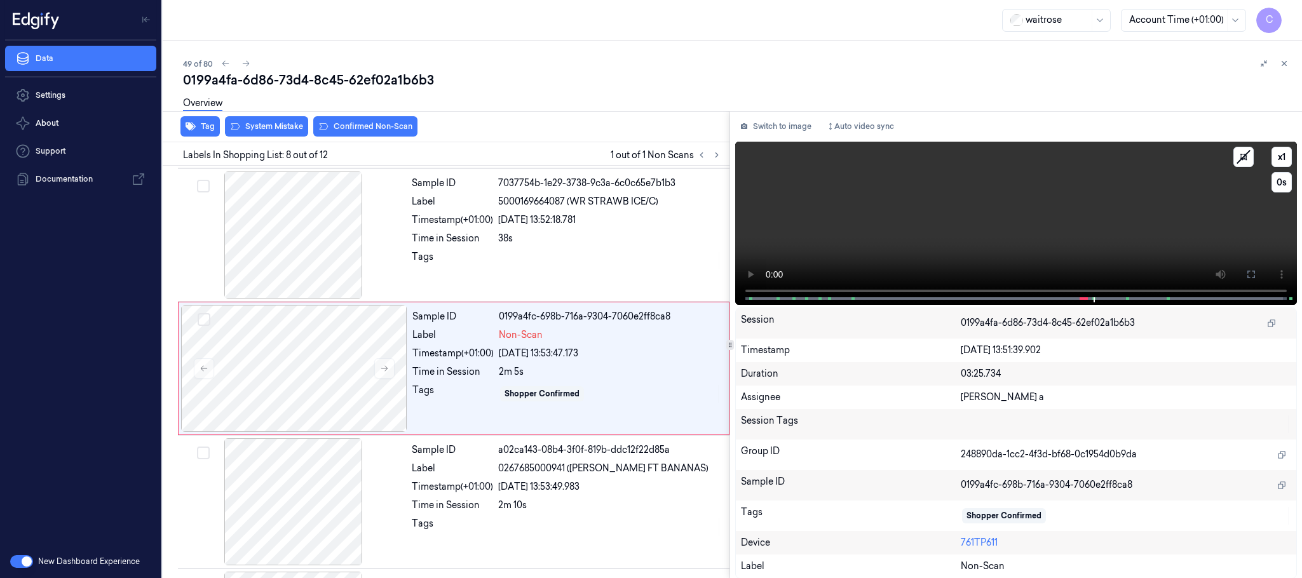
click at [1044, 223] on video at bounding box center [1016, 223] width 562 height 163
click at [359, 376] on div at bounding box center [294, 368] width 226 height 127
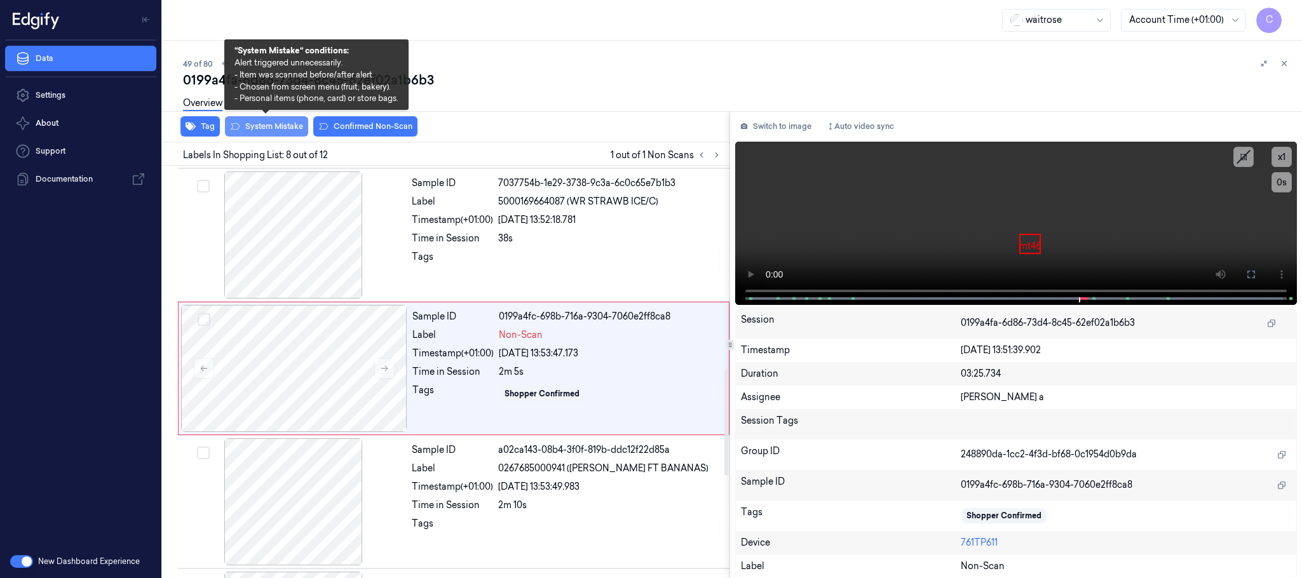
click at [275, 130] on button "System Mistake" at bounding box center [266, 126] width 83 height 20
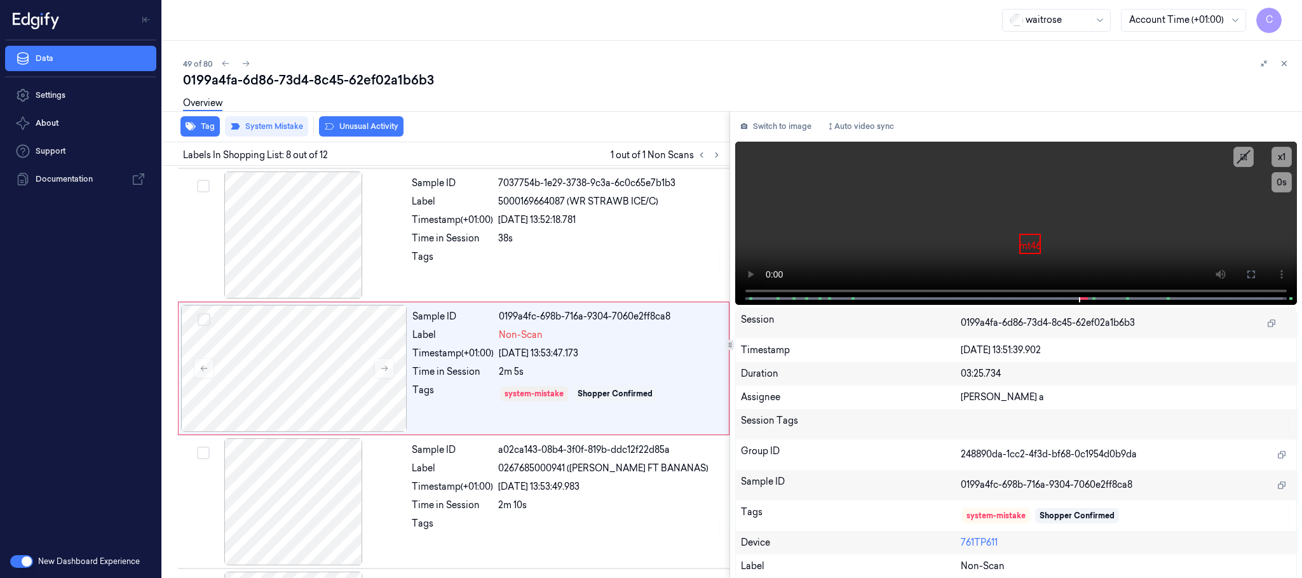
click at [390, 125] on button "Unusual Activity" at bounding box center [361, 126] width 85 height 20
click at [244, 63] on icon at bounding box center [246, 63] width 9 height 9
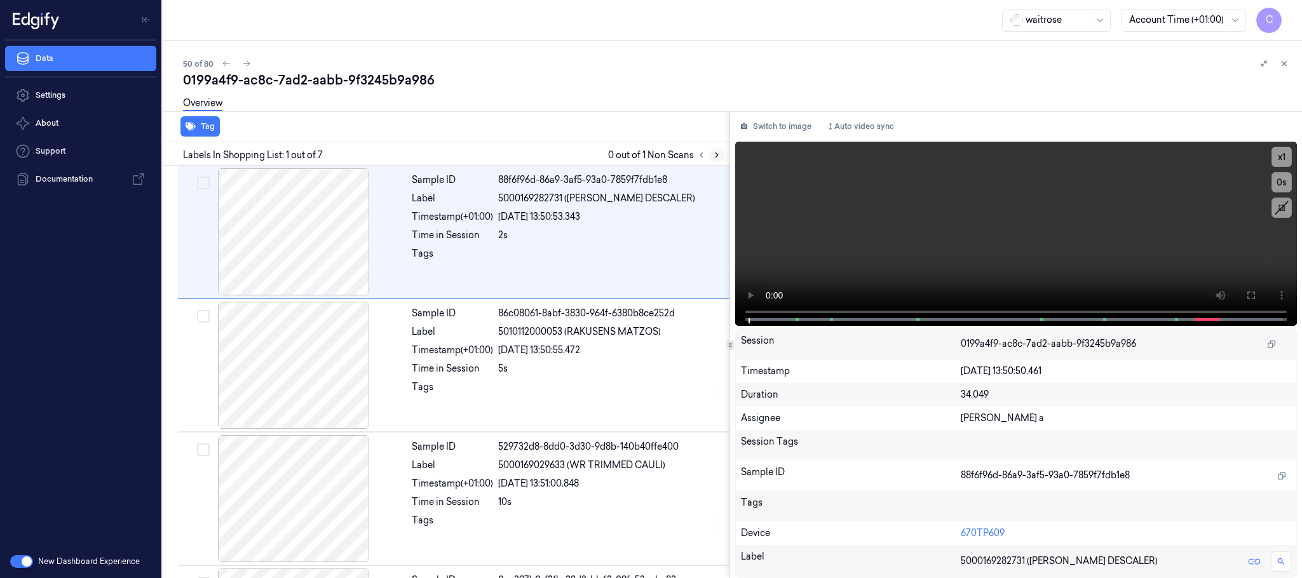
click at [711, 153] on button at bounding box center [716, 154] width 15 height 15
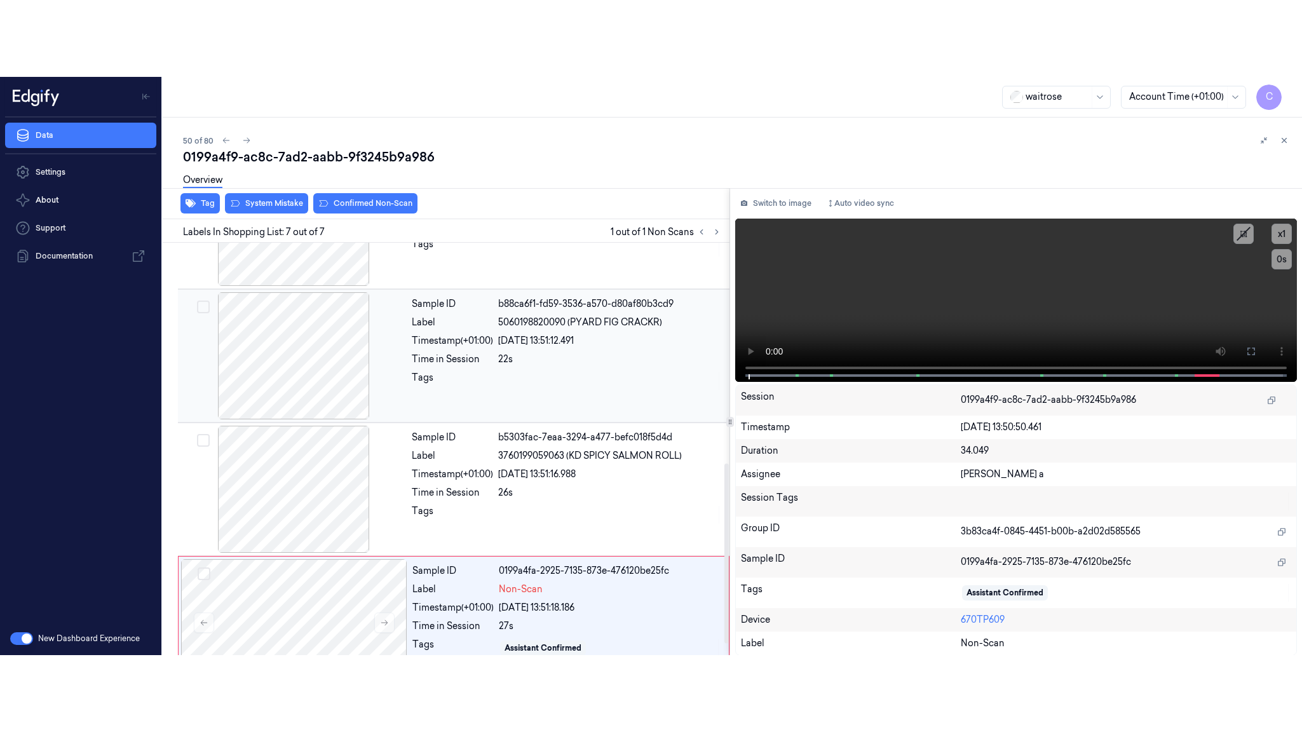
scroll to position [529, 0]
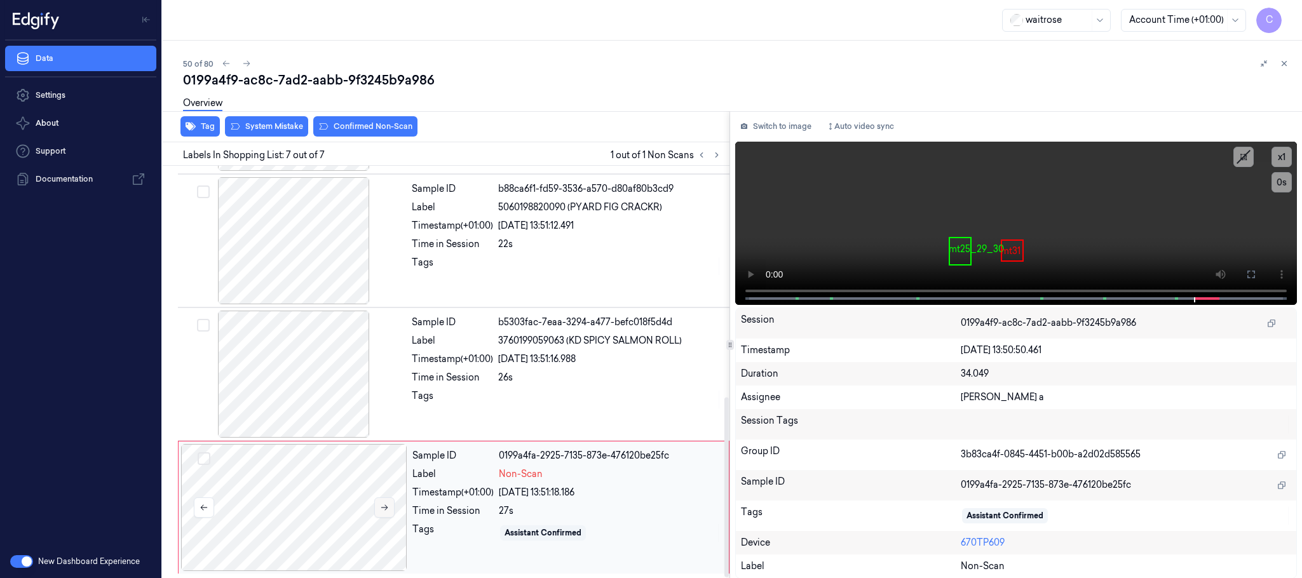
click at [380, 515] on button at bounding box center [384, 508] width 20 height 20
click at [382, 507] on icon at bounding box center [384, 507] width 9 height 9
click at [275, 368] on div at bounding box center [294, 374] width 226 height 127
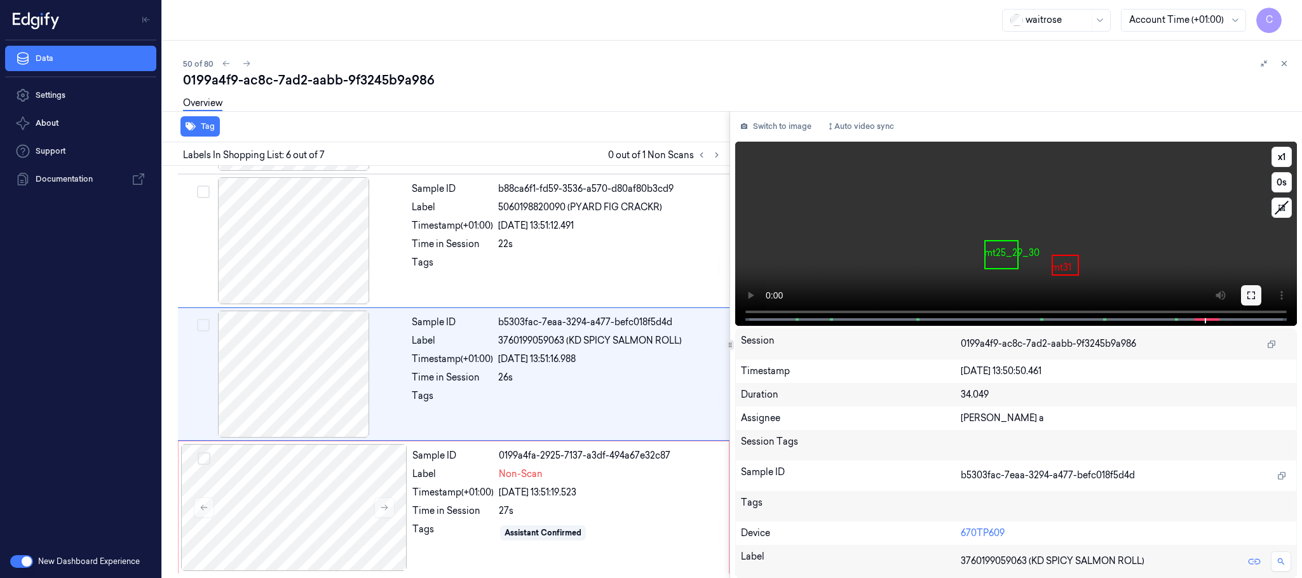
click at [1247, 288] on button at bounding box center [1251, 295] width 20 height 20
click at [309, 473] on div at bounding box center [294, 507] width 226 height 127
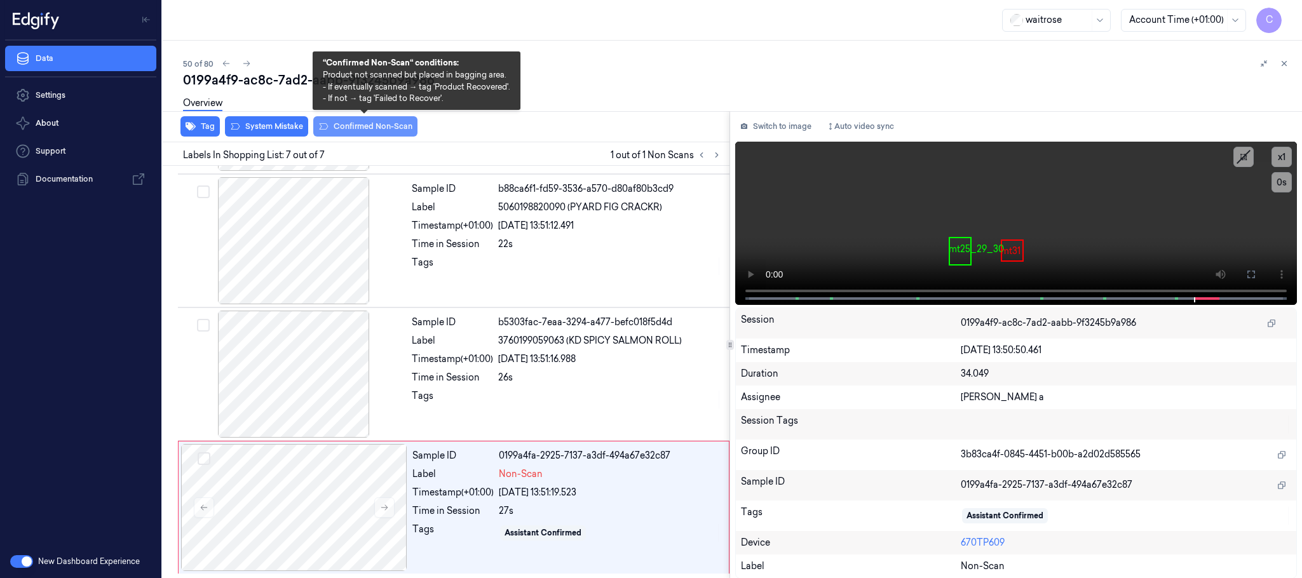
click at [370, 121] on button "Confirmed Non-Scan" at bounding box center [365, 126] width 104 height 20
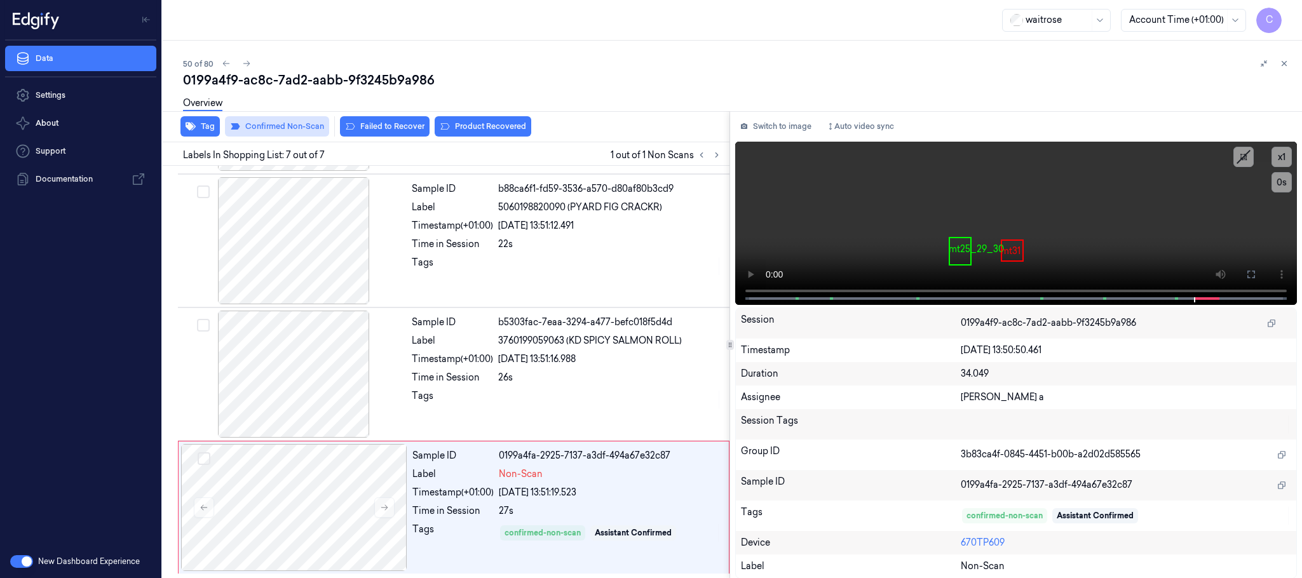
click at [370, 121] on button "Failed to Recover" at bounding box center [385, 126] width 90 height 20
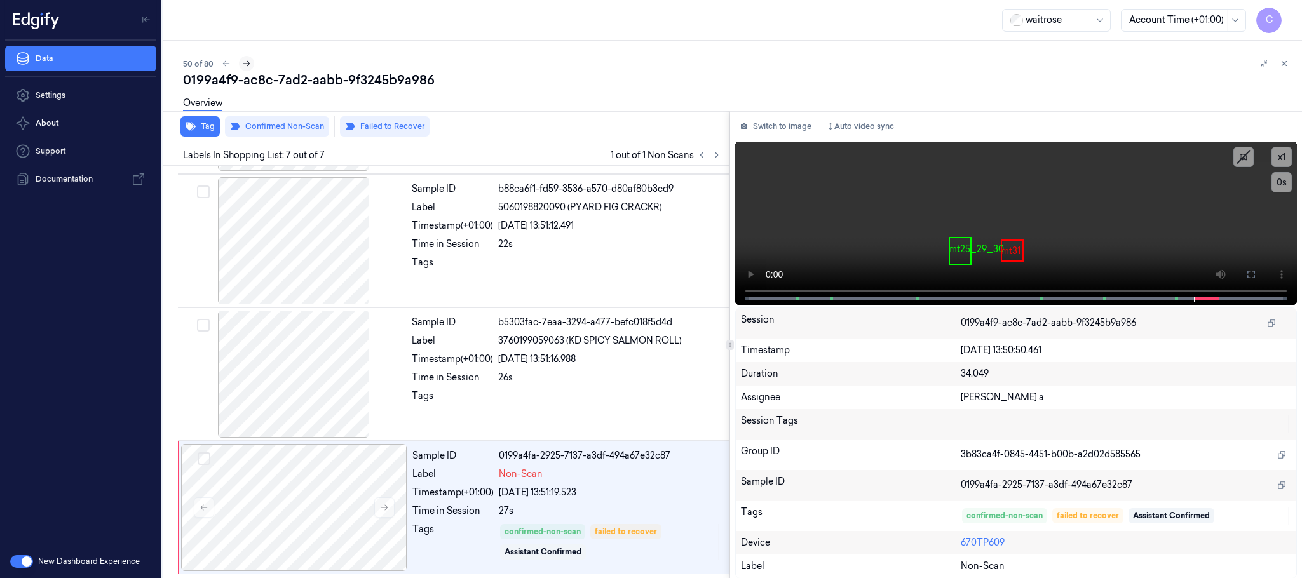
click at [249, 65] on icon at bounding box center [246, 63] width 9 height 9
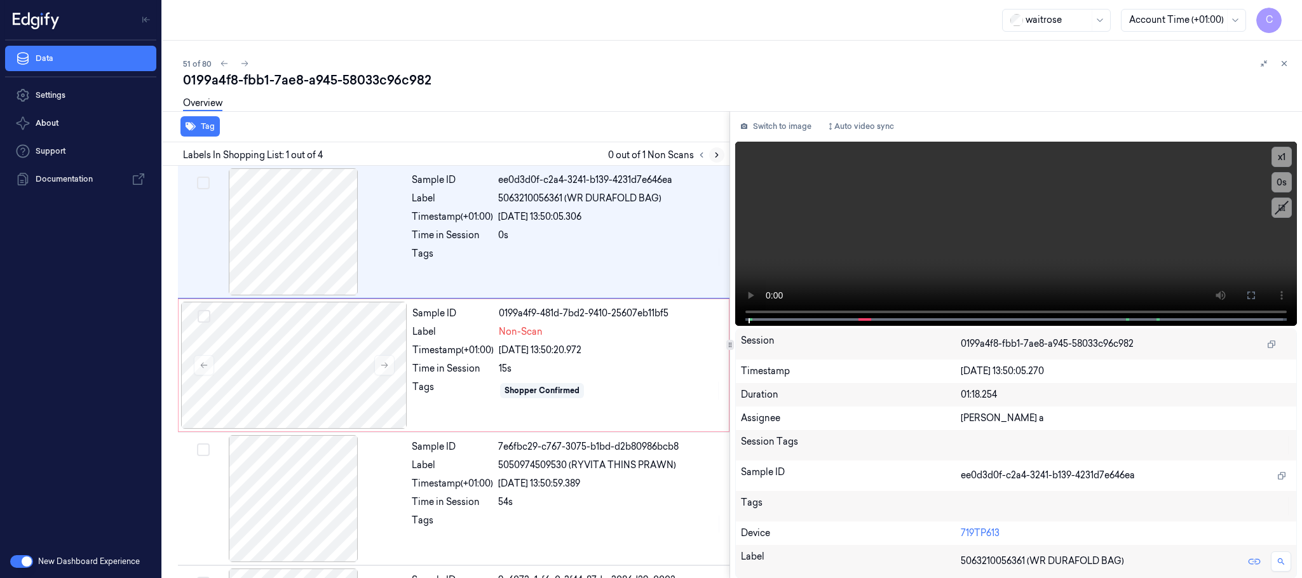
click at [713, 154] on icon at bounding box center [717, 155] width 9 height 9
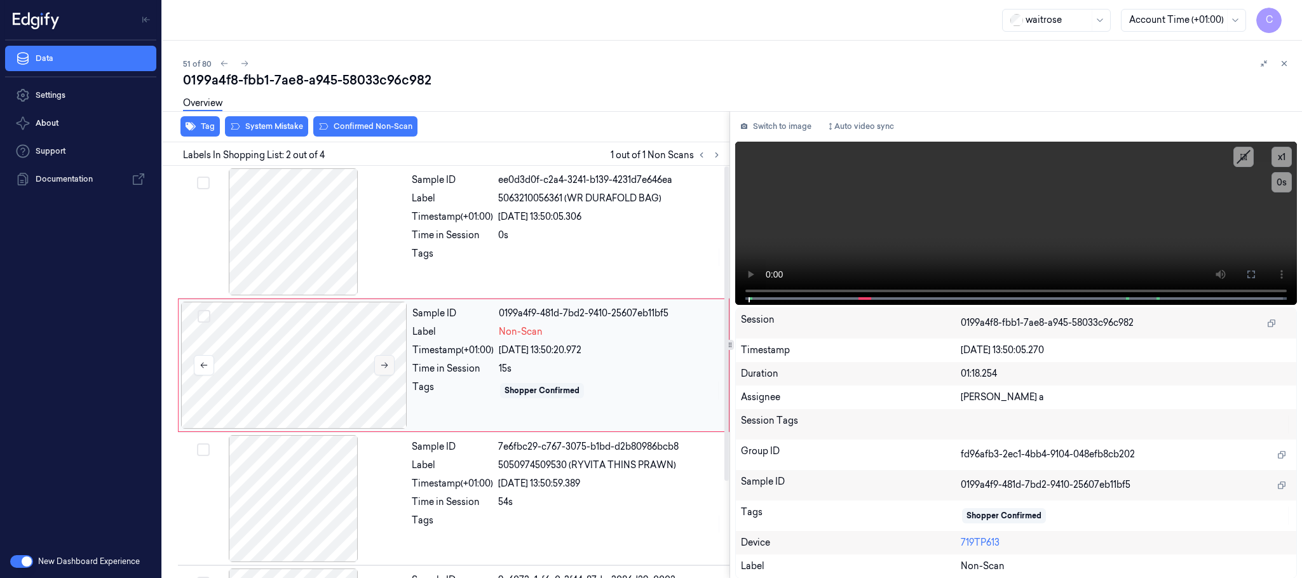
click at [385, 361] on icon at bounding box center [384, 365] width 9 height 9
click at [307, 252] on div at bounding box center [294, 231] width 226 height 127
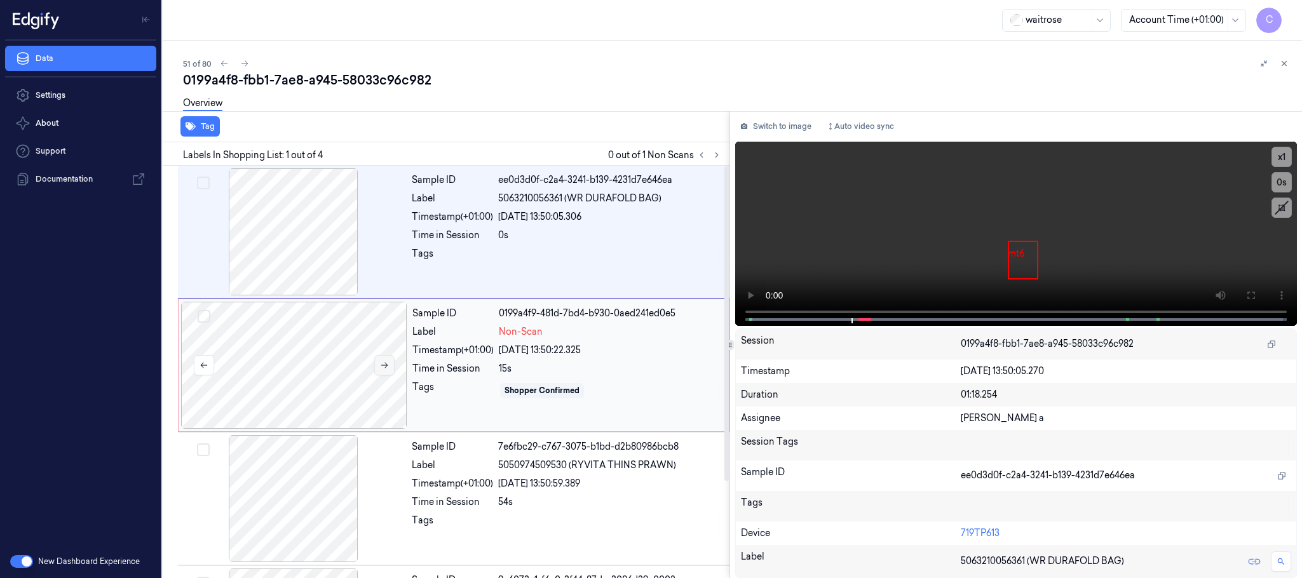
click at [389, 368] on icon at bounding box center [384, 365] width 9 height 9
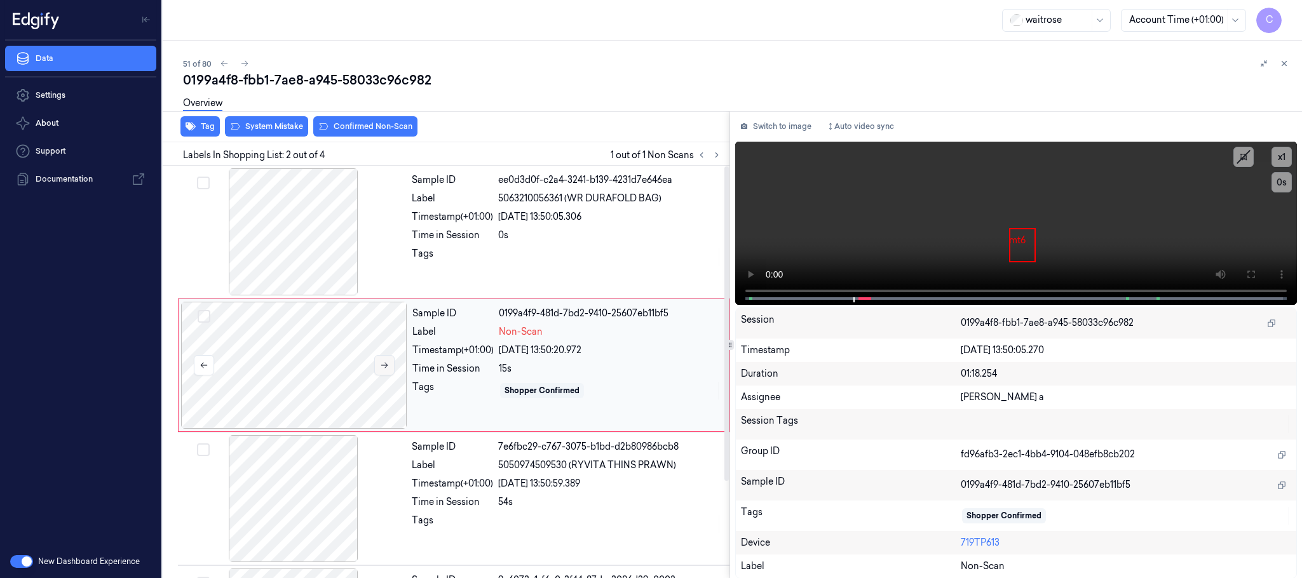
click at [389, 368] on icon at bounding box center [384, 365] width 9 height 9
click at [273, 368] on div at bounding box center [294, 365] width 226 height 127
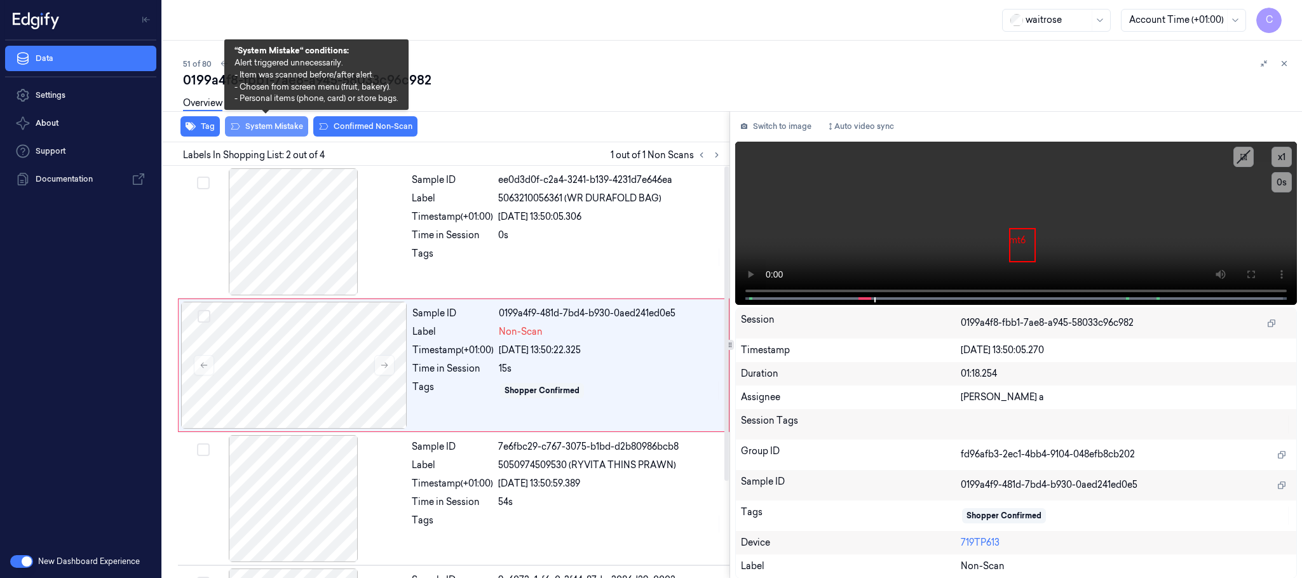
click at [275, 124] on button "System Mistake" at bounding box center [266, 126] width 83 height 20
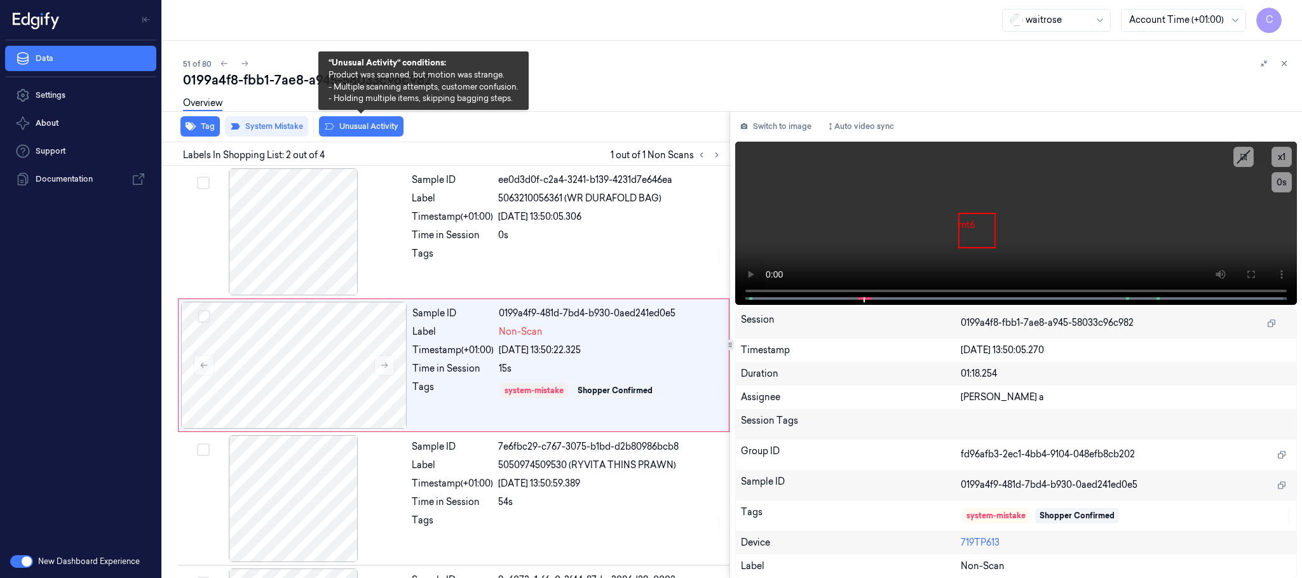
click at [361, 123] on button "Unusual Activity" at bounding box center [361, 126] width 85 height 20
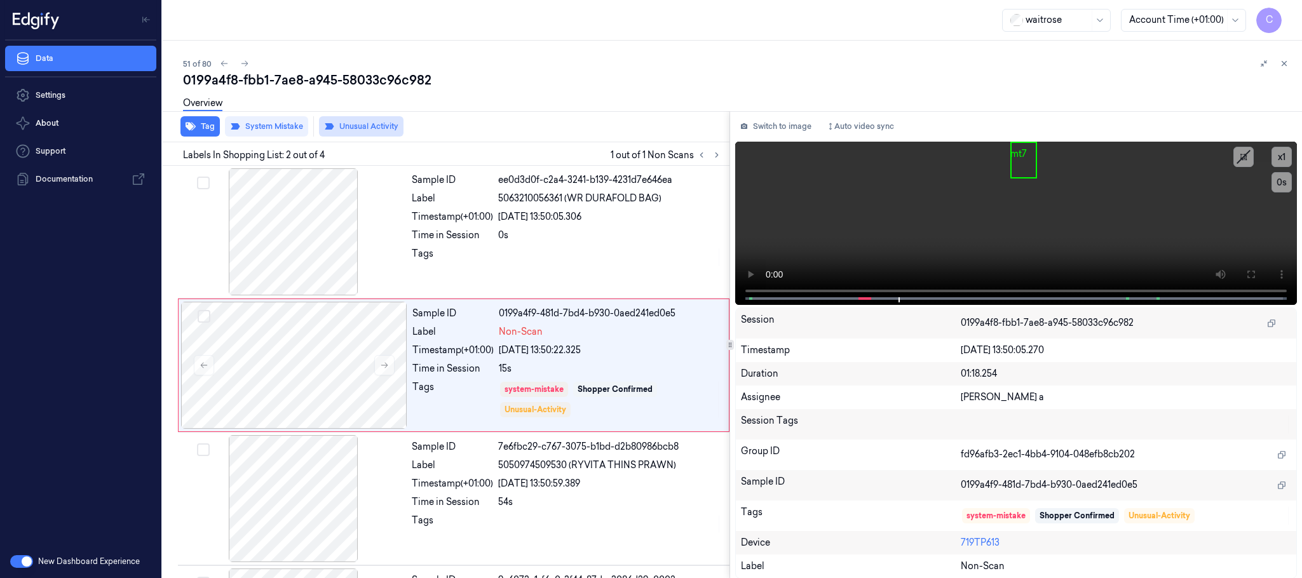
click at [360, 123] on button "Unusual Activity" at bounding box center [361, 126] width 85 height 20
click at [201, 128] on button "Tag" at bounding box center [200, 126] width 39 height 20
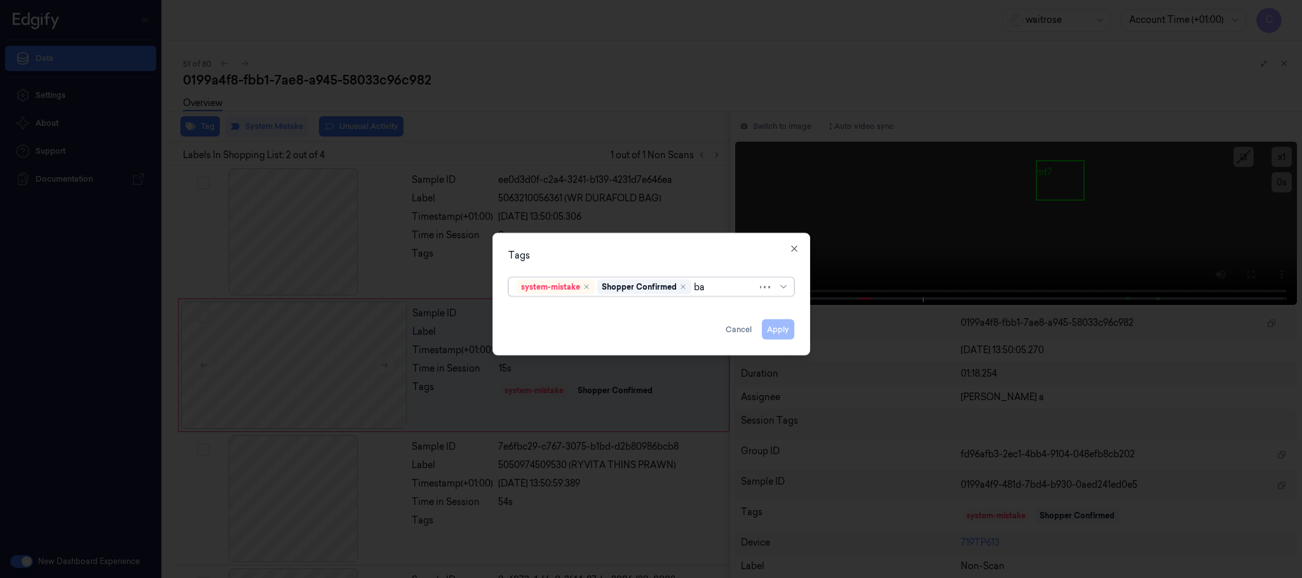
type input "bag"
click at [566, 313] on div "bags" at bounding box center [651, 312] width 269 height 13
click at [589, 239] on div "Tags option bags, selected. 0 results available. Use Up and Down to choose opti…" at bounding box center [652, 294] width 318 height 123
click at [784, 332] on button "Apply" at bounding box center [778, 330] width 32 height 20
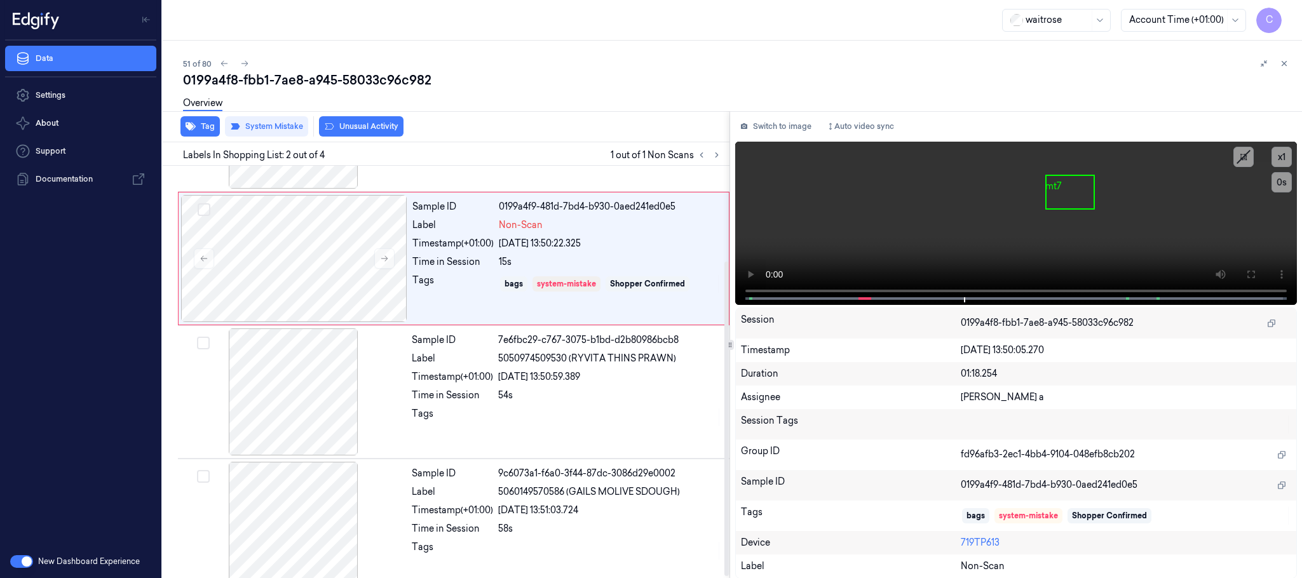
scroll to position [126, 0]
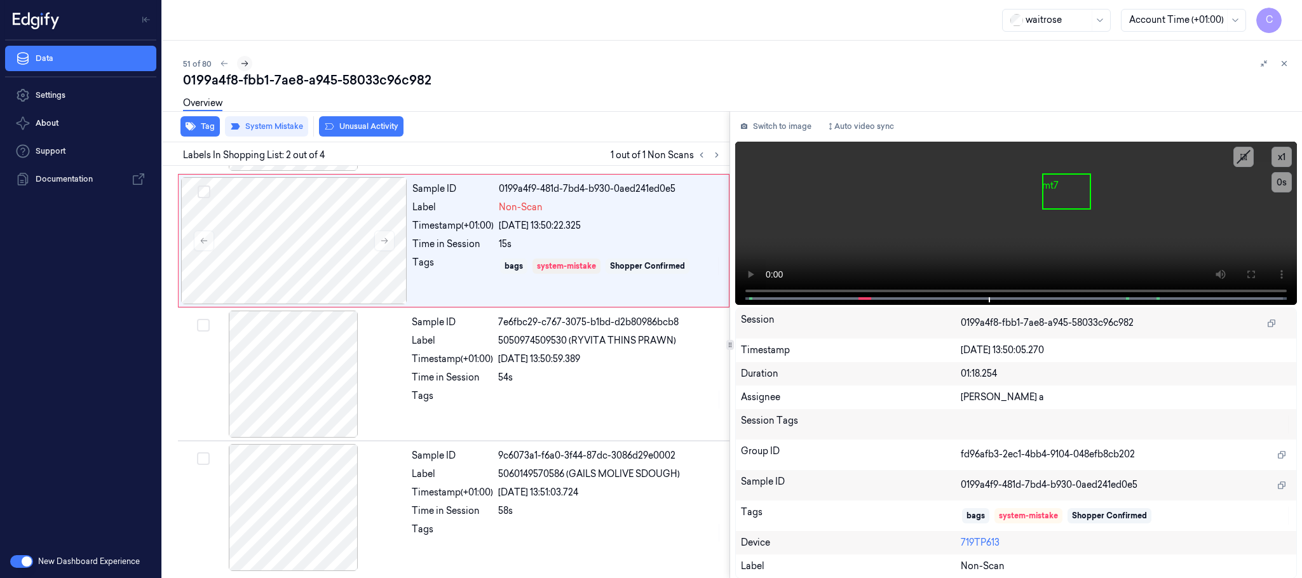
click at [245, 61] on icon at bounding box center [244, 63] width 9 height 9
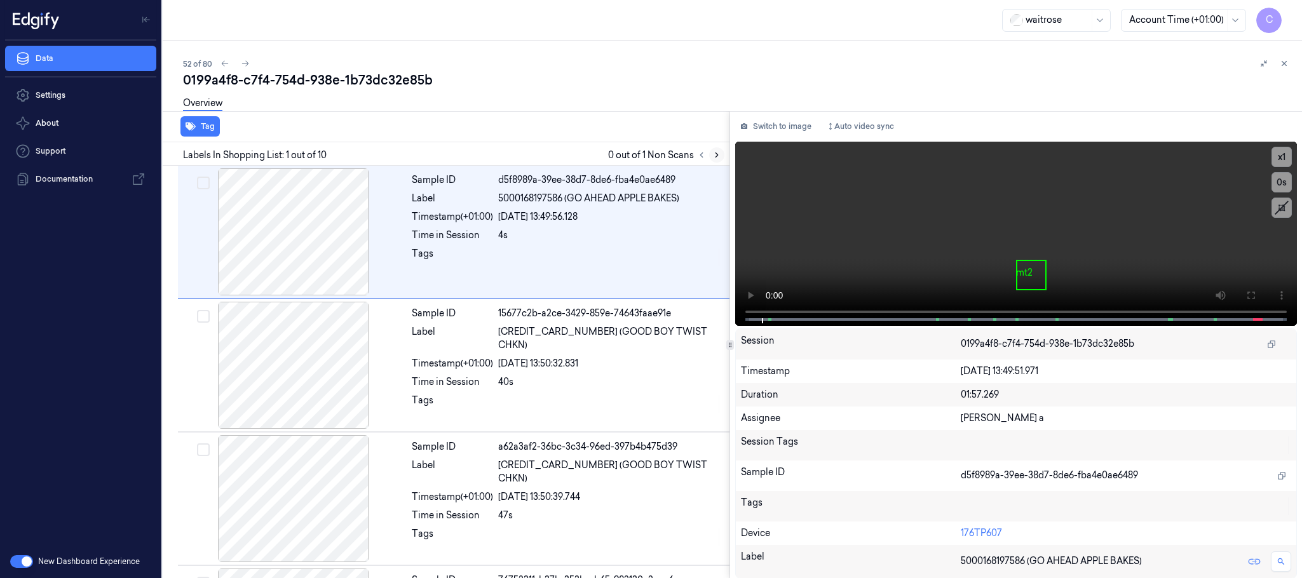
click at [715, 153] on icon at bounding box center [717, 155] width 9 height 9
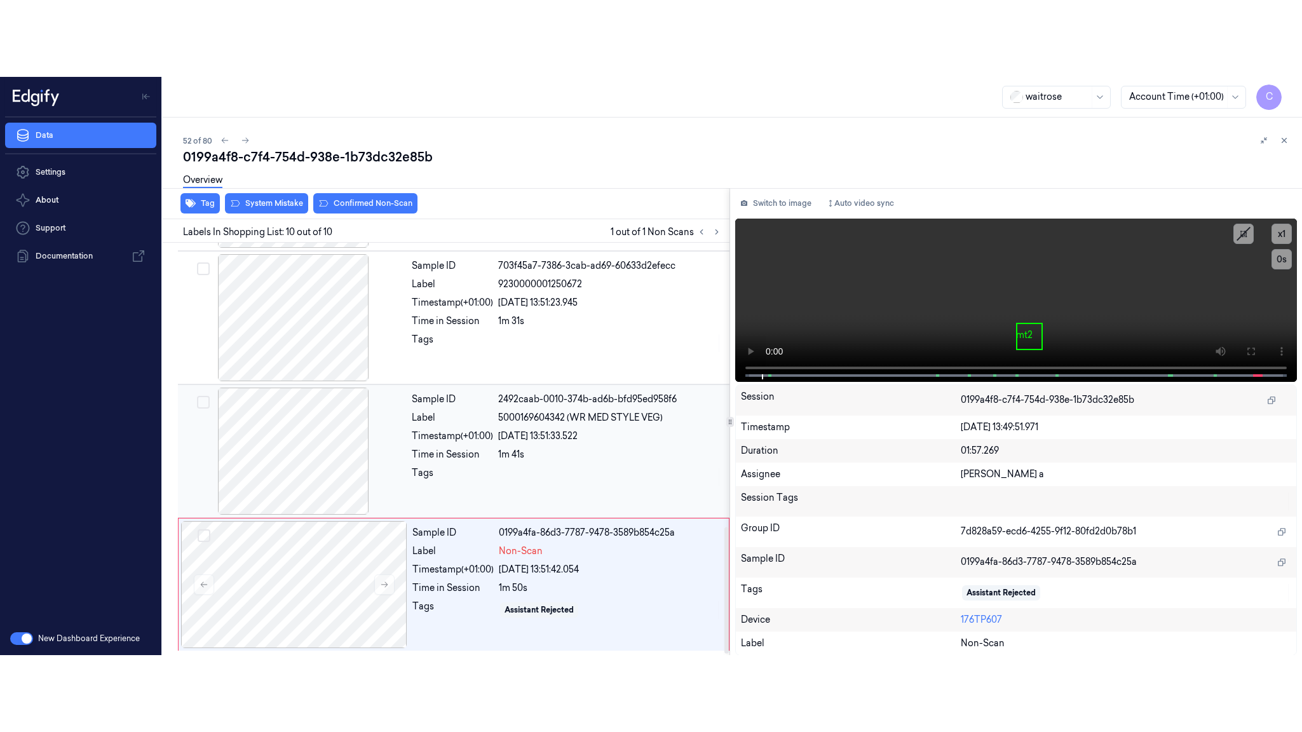
scroll to position [931, 0]
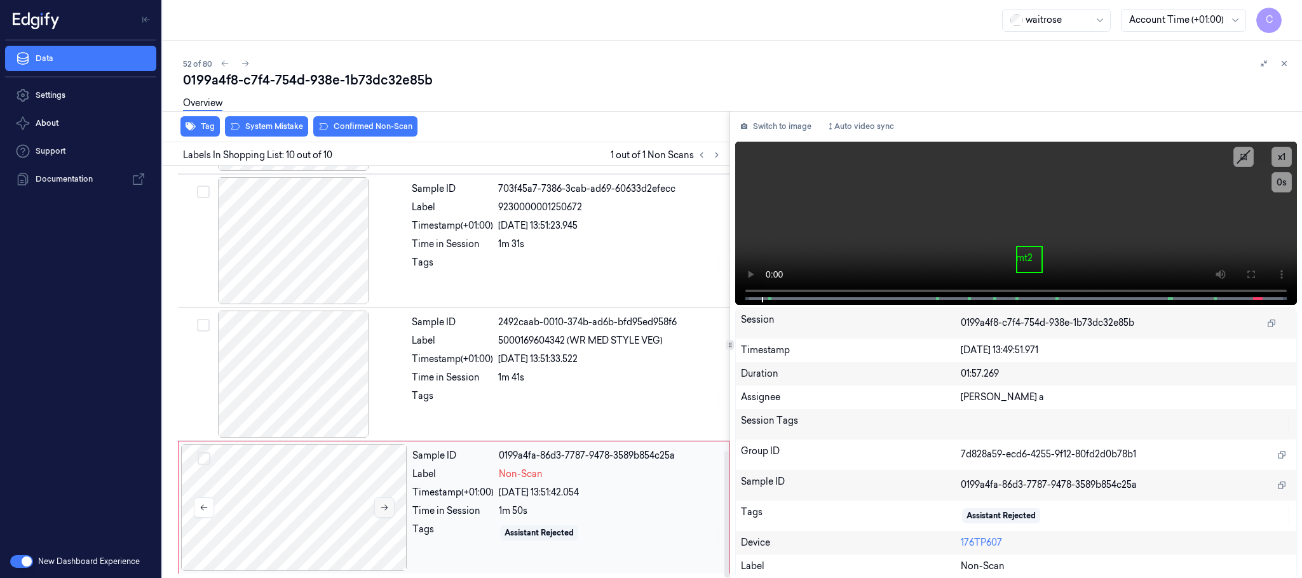
click at [378, 503] on button at bounding box center [384, 508] width 20 height 20
click at [383, 508] on icon at bounding box center [384, 507] width 9 height 9
click at [296, 367] on div at bounding box center [294, 374] width 226 height 127
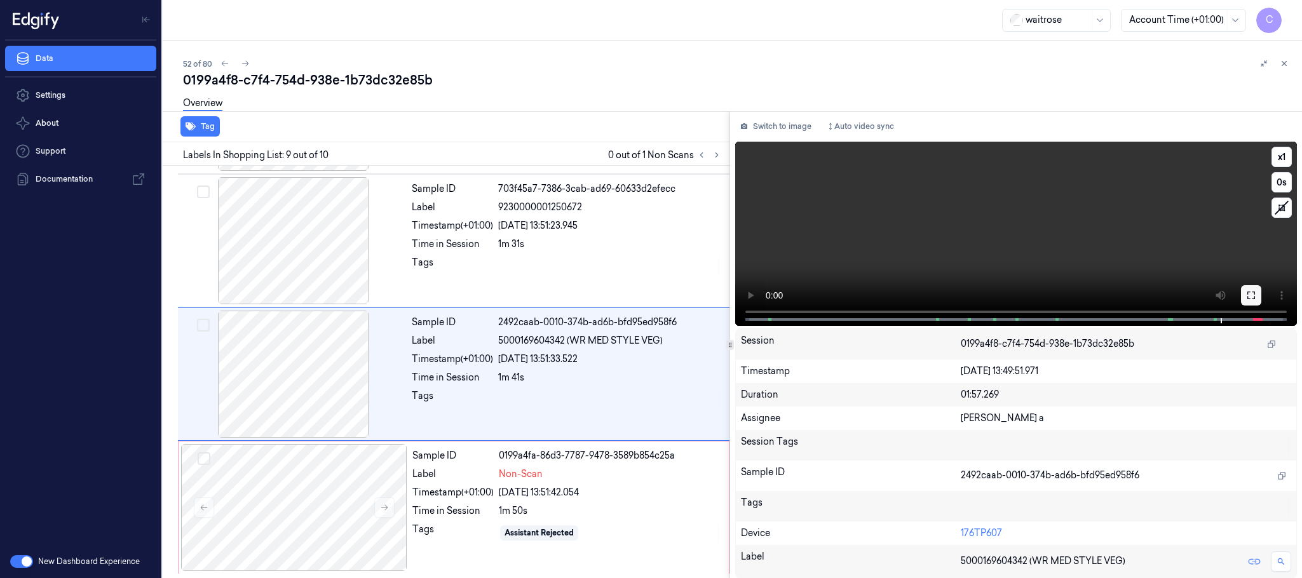
click at [1247, 296] on icon at bounding box center [1252, 295] width 10 height 10
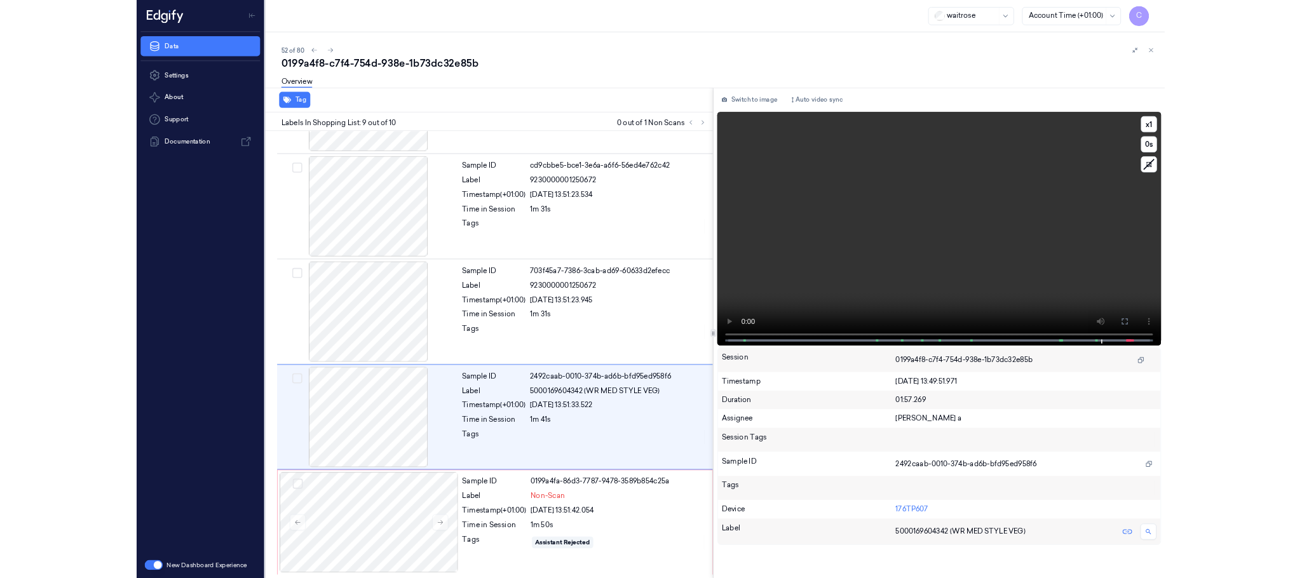
scroll to position [778, 0]
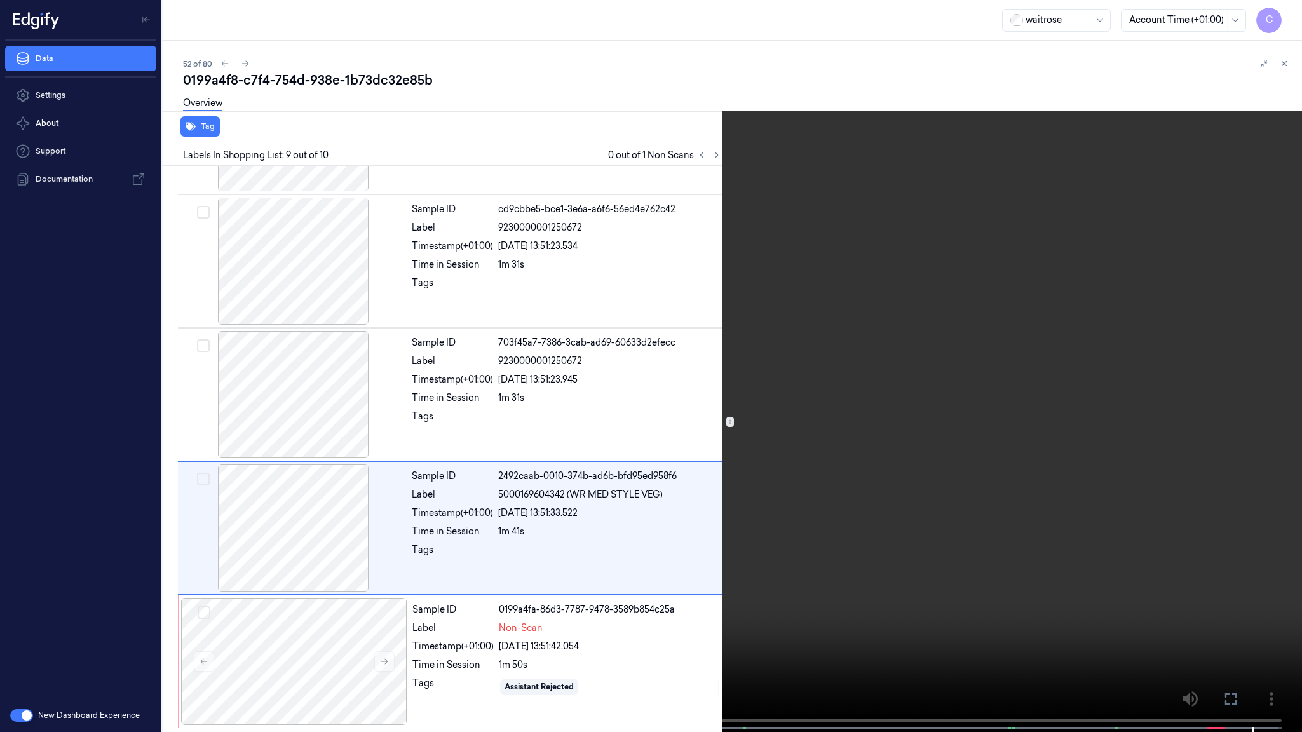
click at [615, 475] on video at bounding box center [651, 367] width 1302 height 735
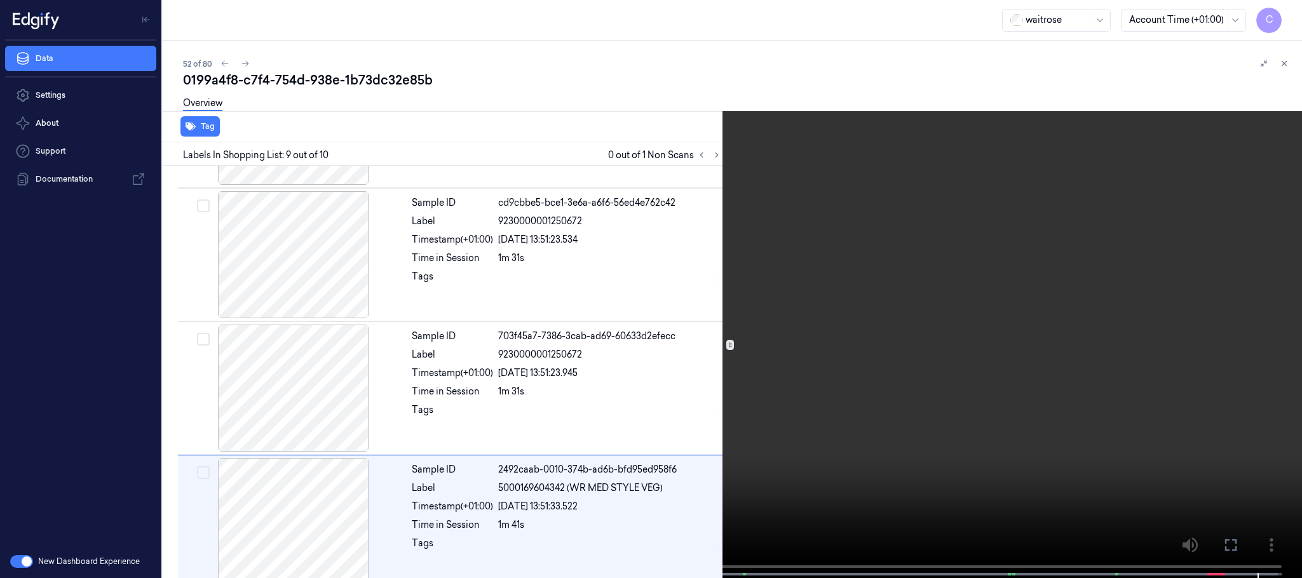
scroll to position [931, 0]
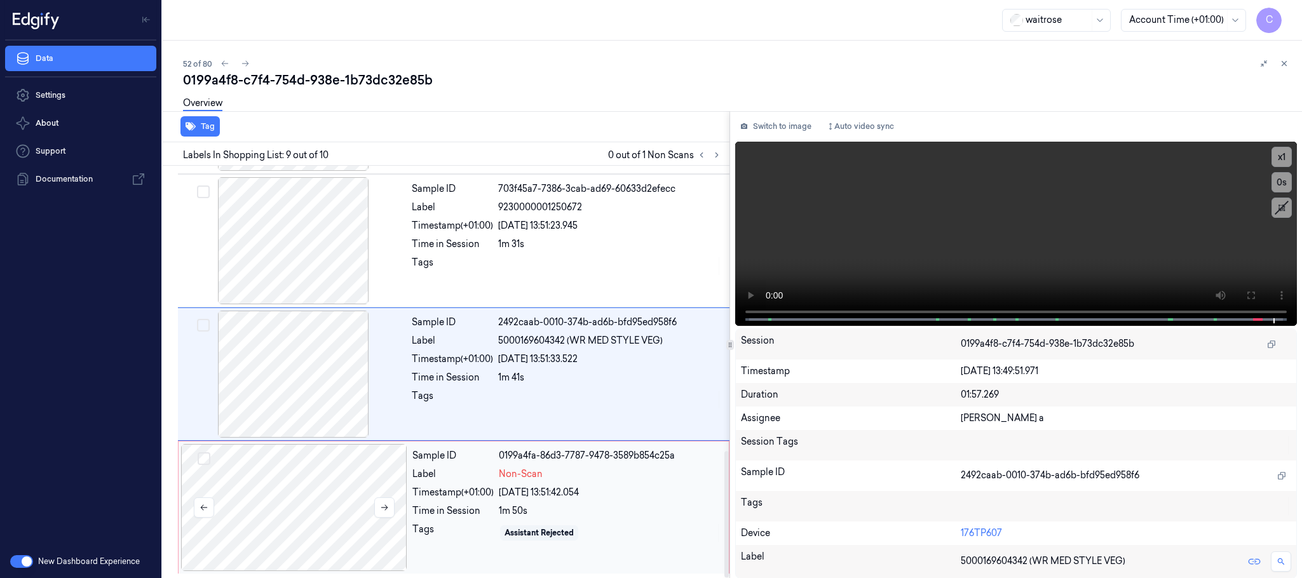
click at [287, 479] on div at bounding box center [294, 507] width 226 height 127
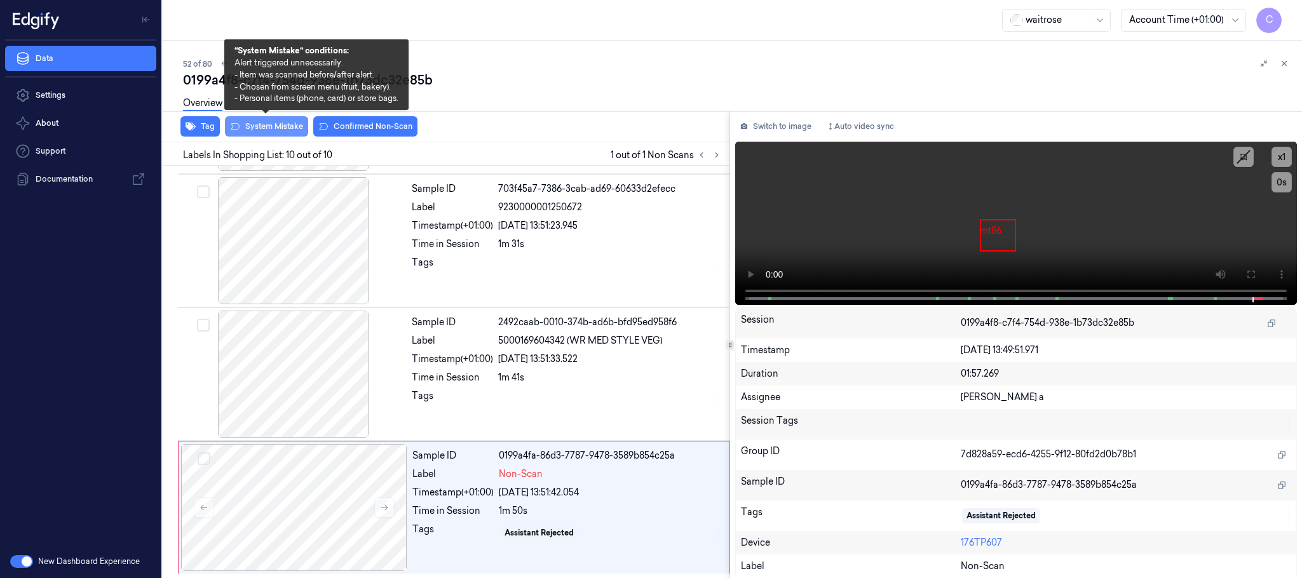
click at [262, 130] on button "System Mistake" at bounding box center [266, 126] width 83 height 20
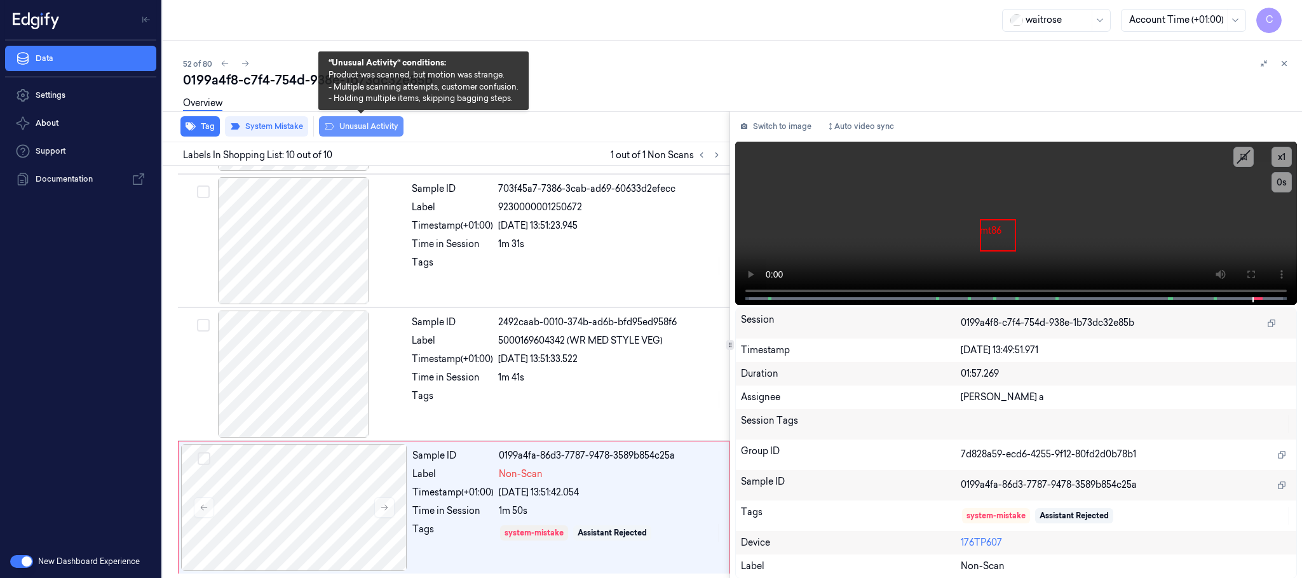
click at [364, 122] on button "Unusual Activity" at bounding box center [361, 126] width 85 height 20
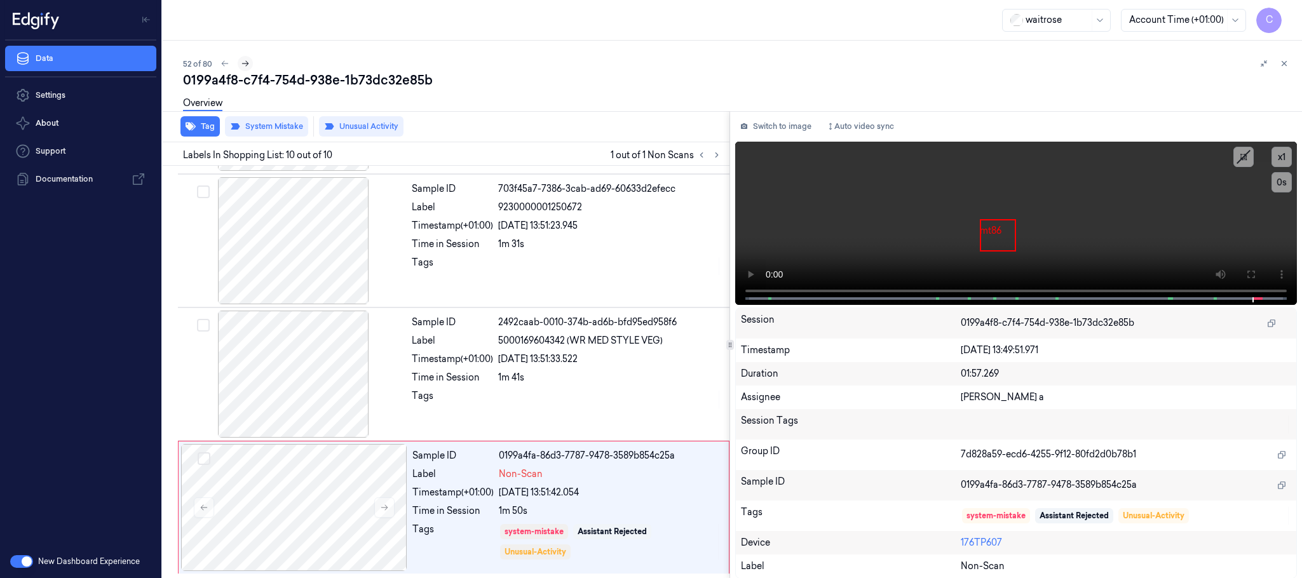
click at [245, 59] on icon at bounding box center [245, 63] width 9 height 9
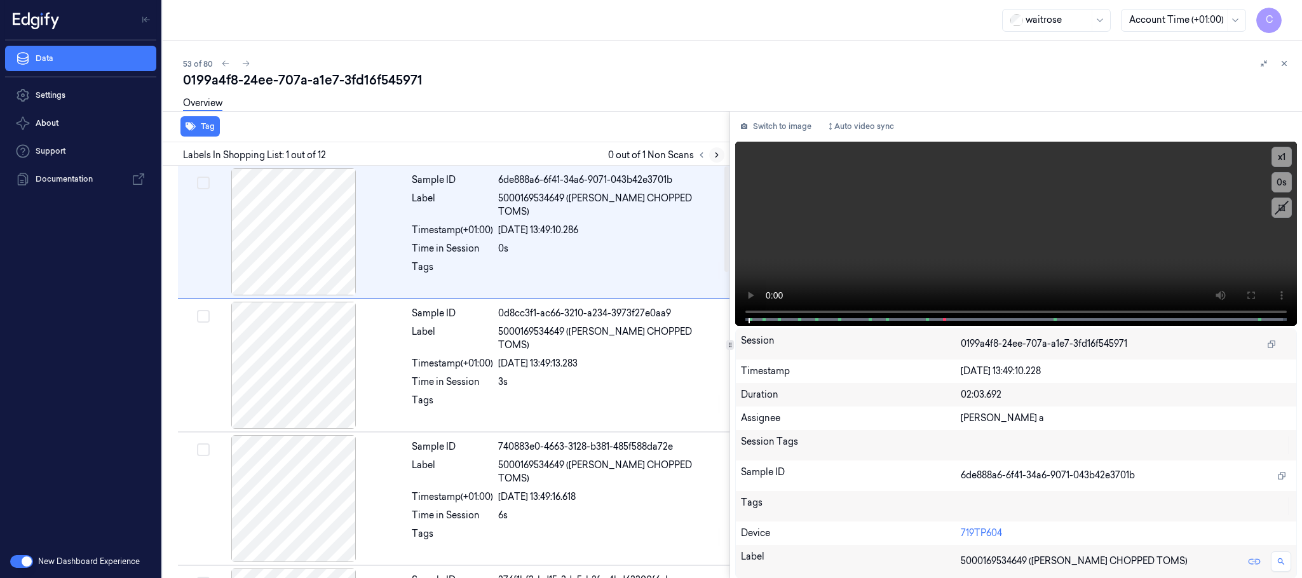
click at [713, 153] on icon at bounding box center [717, 155] width 9 height 9
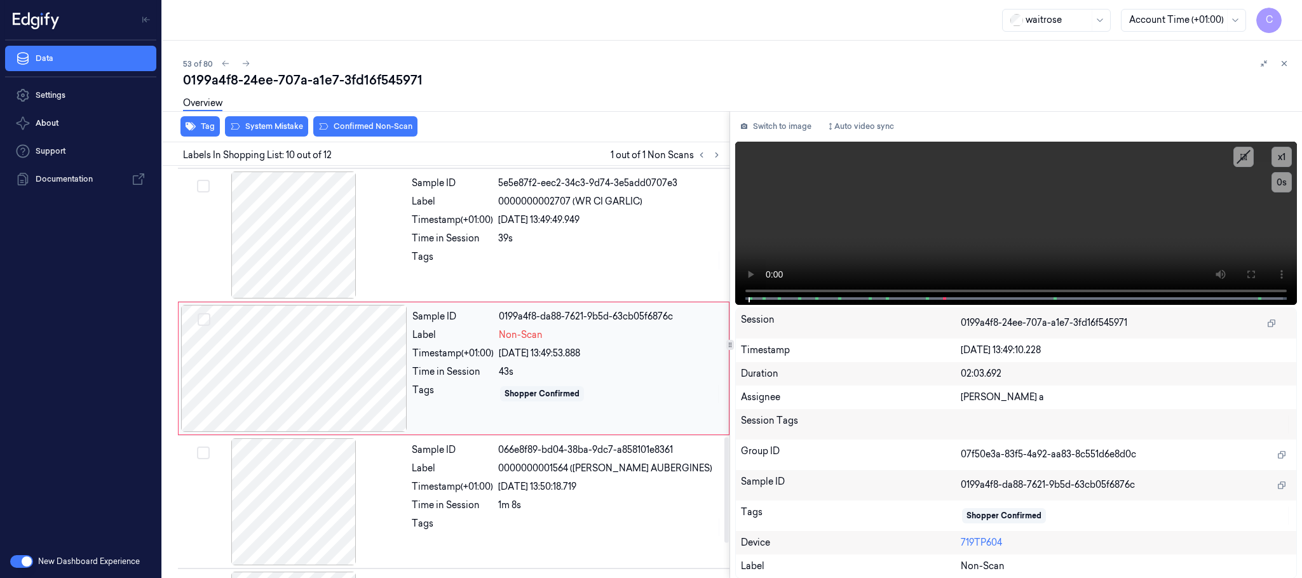
scroll to position [1067, 0]
click at [374, 378] on div at bounding box center [294, 366] width 226 height 127
click at [308, 241] on div at bounding box center [294, 233] width 226 height 127
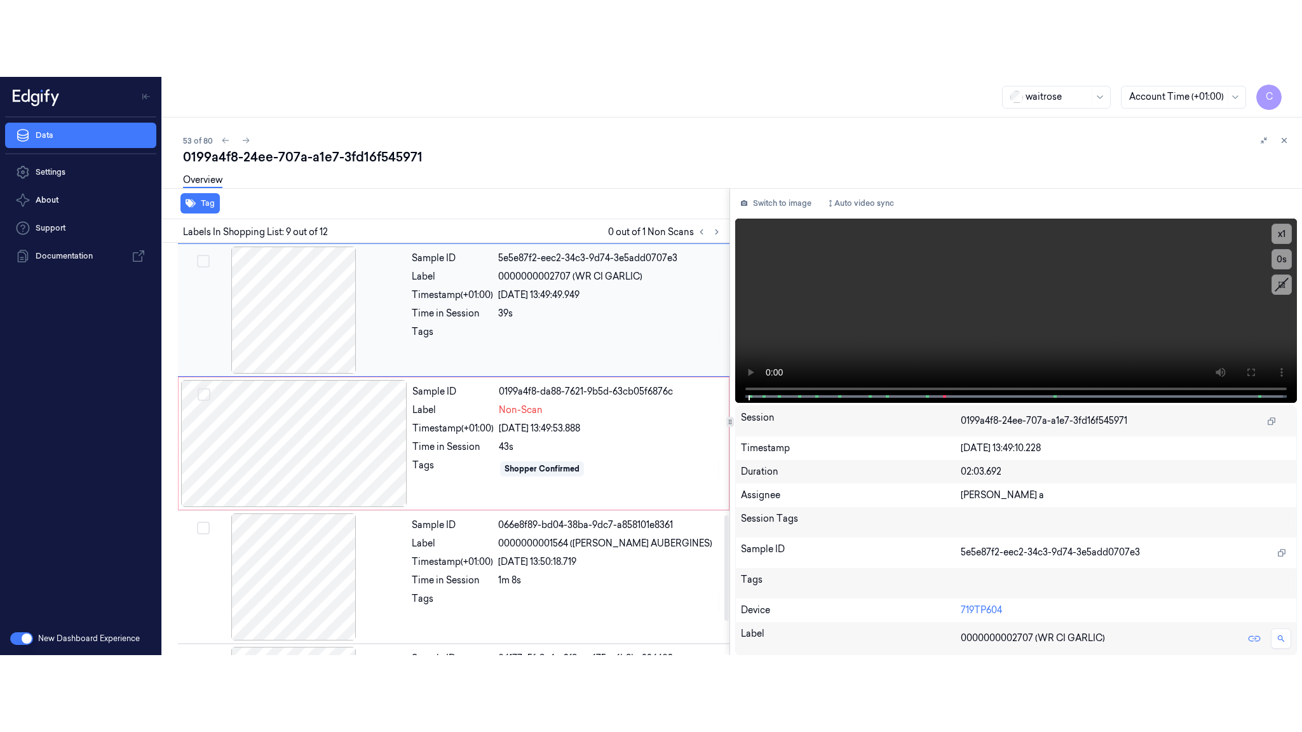
scroll to position [932, 0]
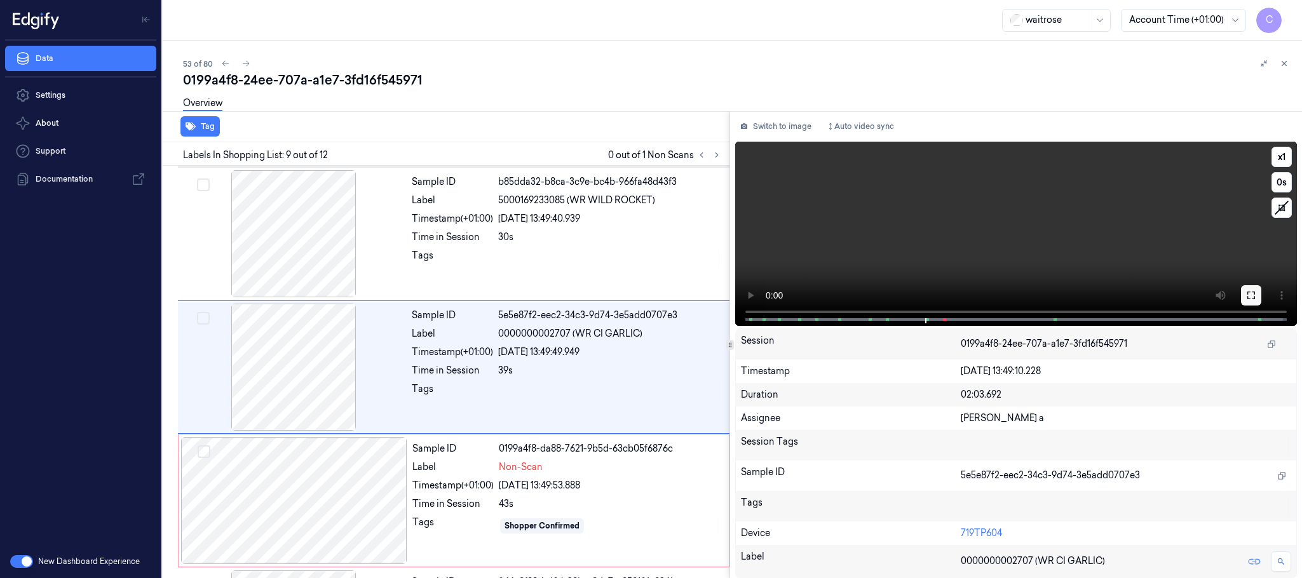
click at [1253, 292] on icon at bounding box center [1252, 295] width 10 height 10
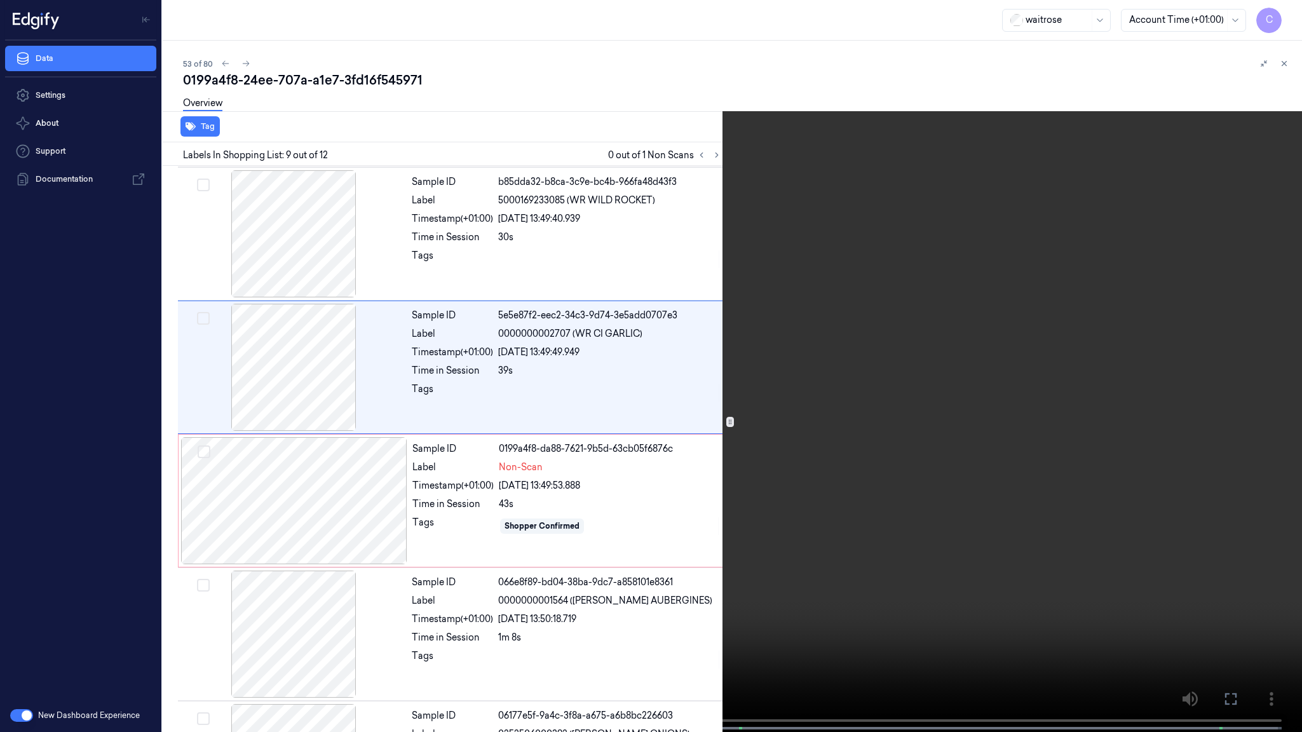
click at [458, 432] on video at bounding box center [651, 367] width 1302 height 735
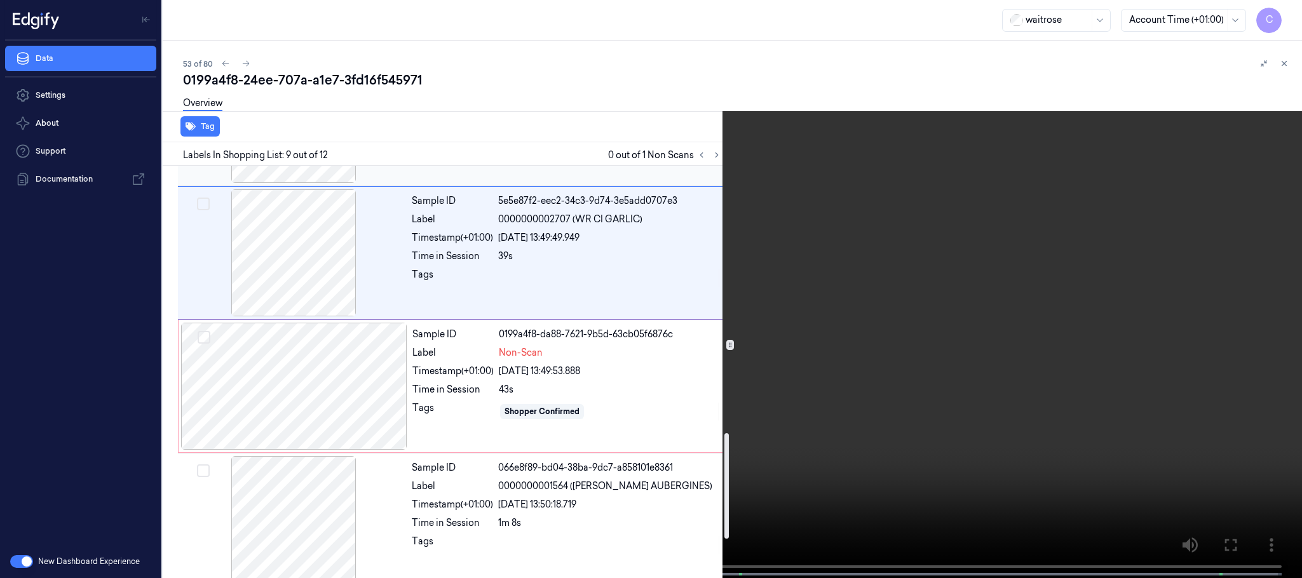
scroll to position [1142, 0]
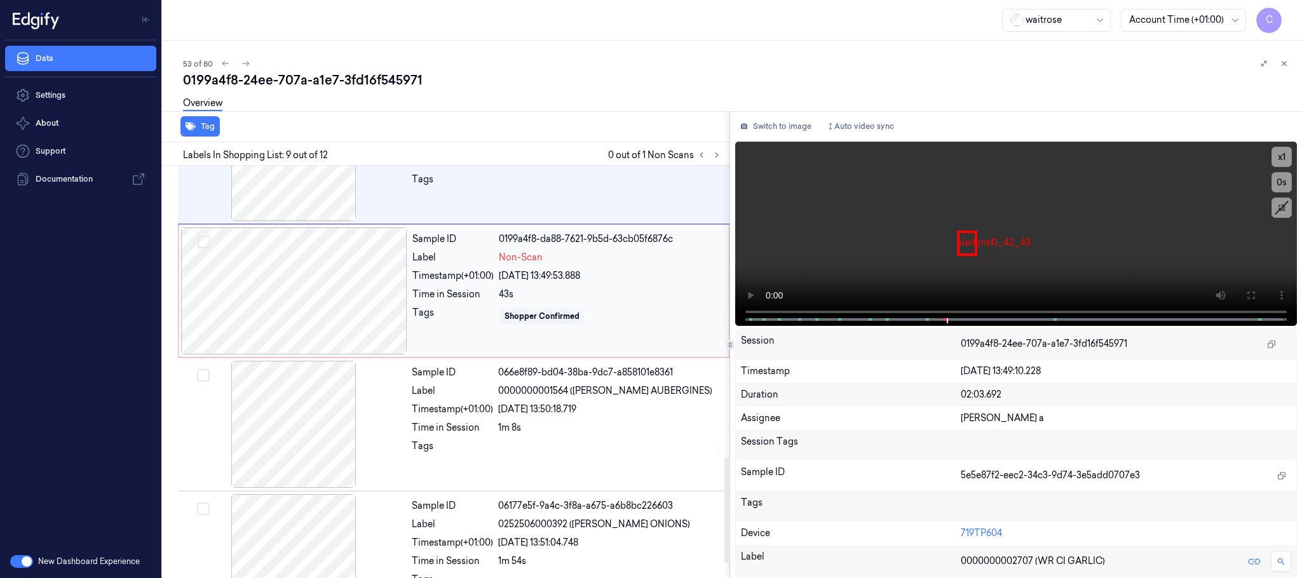
click at [296, 313] on div at bounding box center [294, 291] width 226 height 127
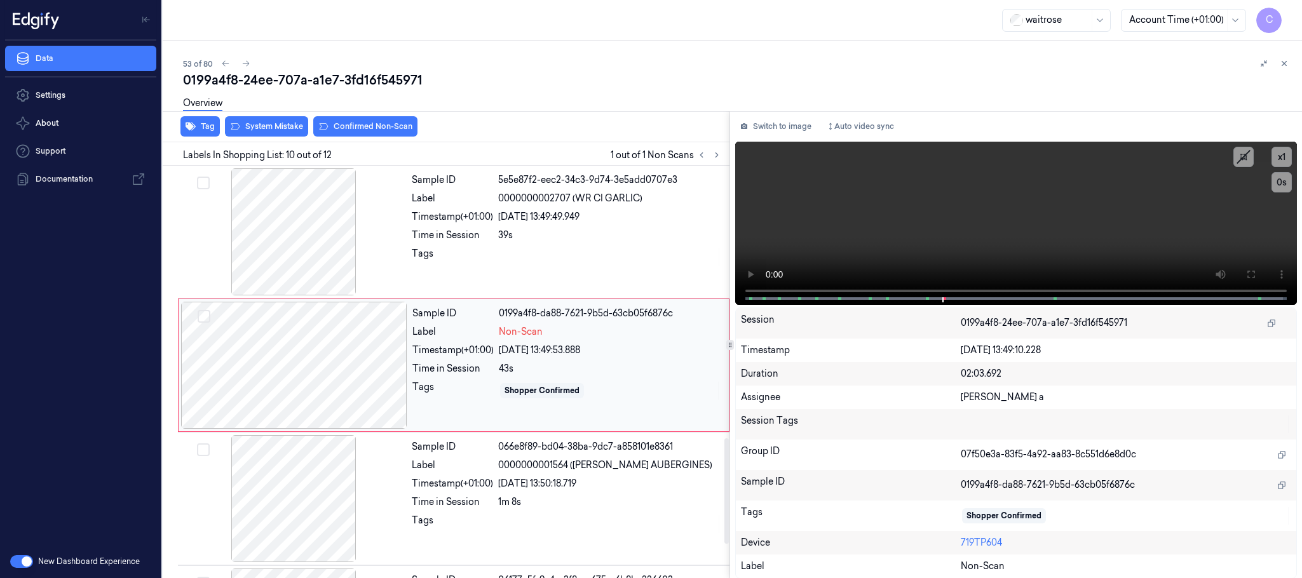
scroll to position [1067, 0]
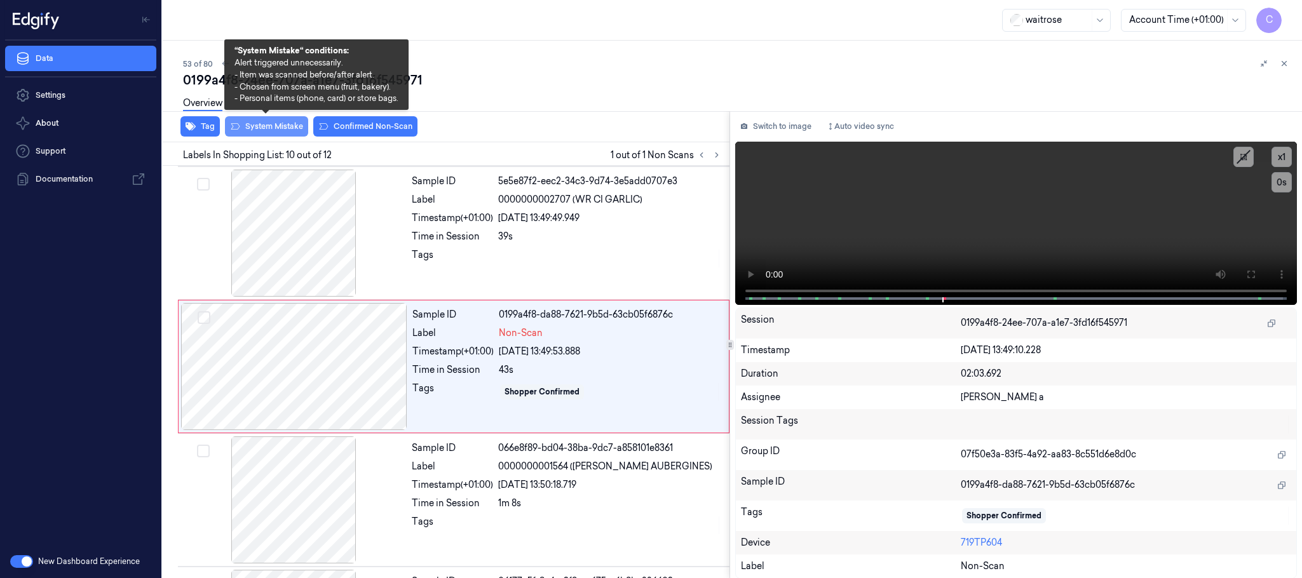
click at [288, 134] on button "System Mistake" at bounding box center [266, 126] width 83 height 20
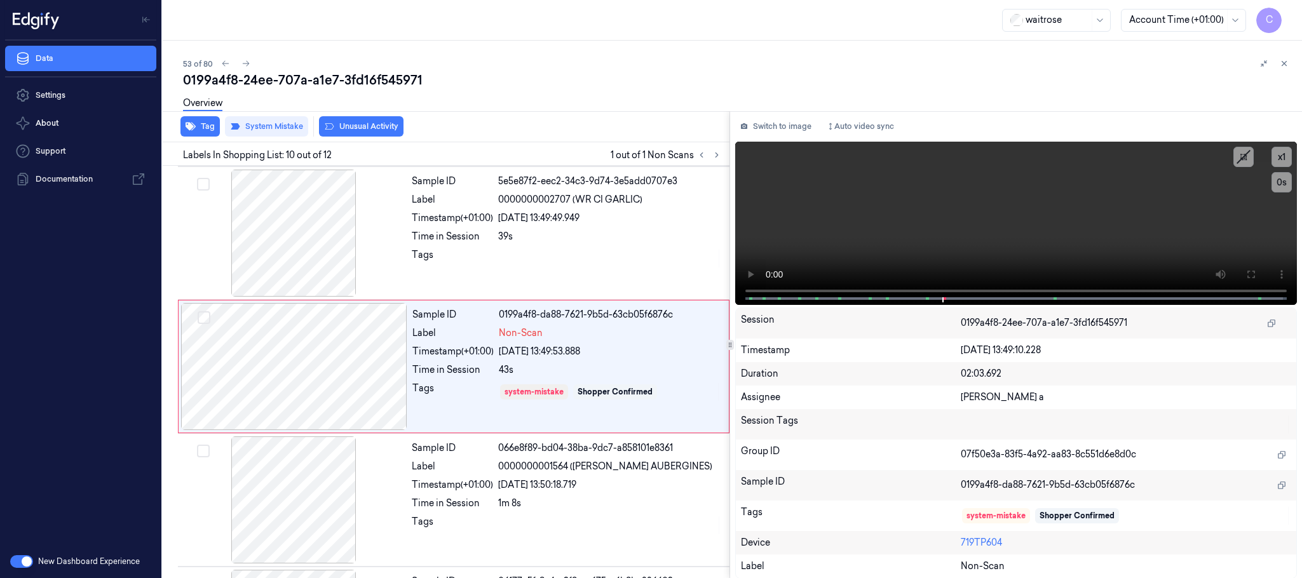
click at [353, 123] on button "Unusual Activity" at bounding box center [361, 126] width 85 height 20
click at [200, 126] on button "Tag" at bounding box center [200, 126] width 39 height 20
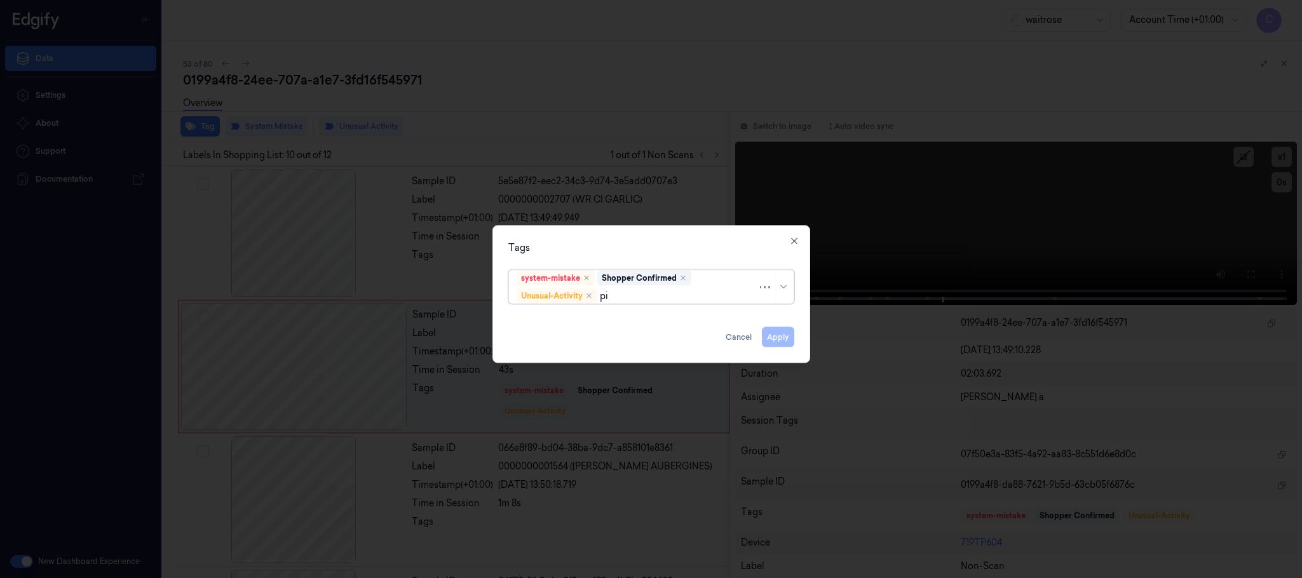
type input "pic"
click at [544, 324] on div "Picklist item alert" at bounding box center [553, 321] width 73 height 13
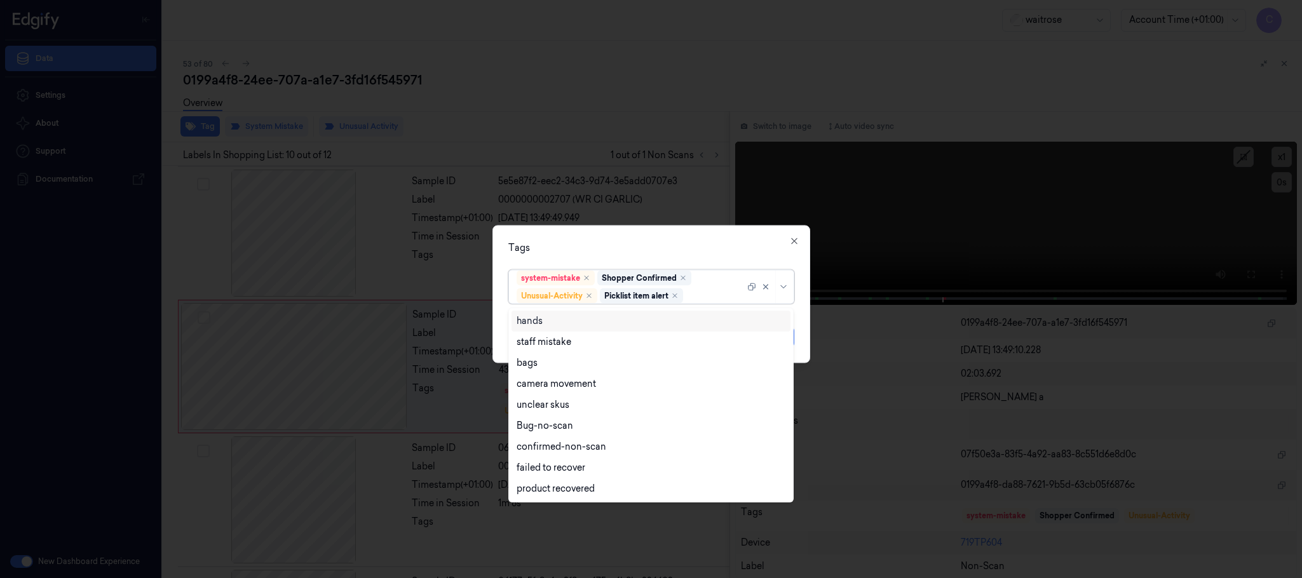
click at [601, 242] on div "Tags" at bounding box center [652, 248] width 286 height 13
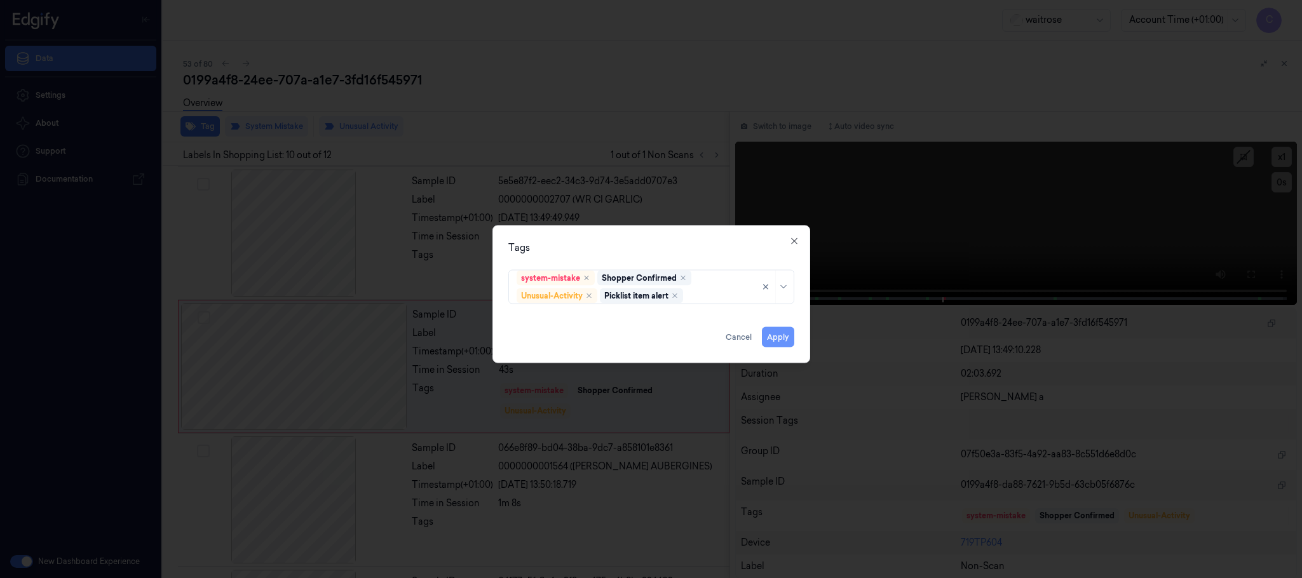
click at [784, 345] on button "Apply" at bounding box center [778, 337] width 32 height 20
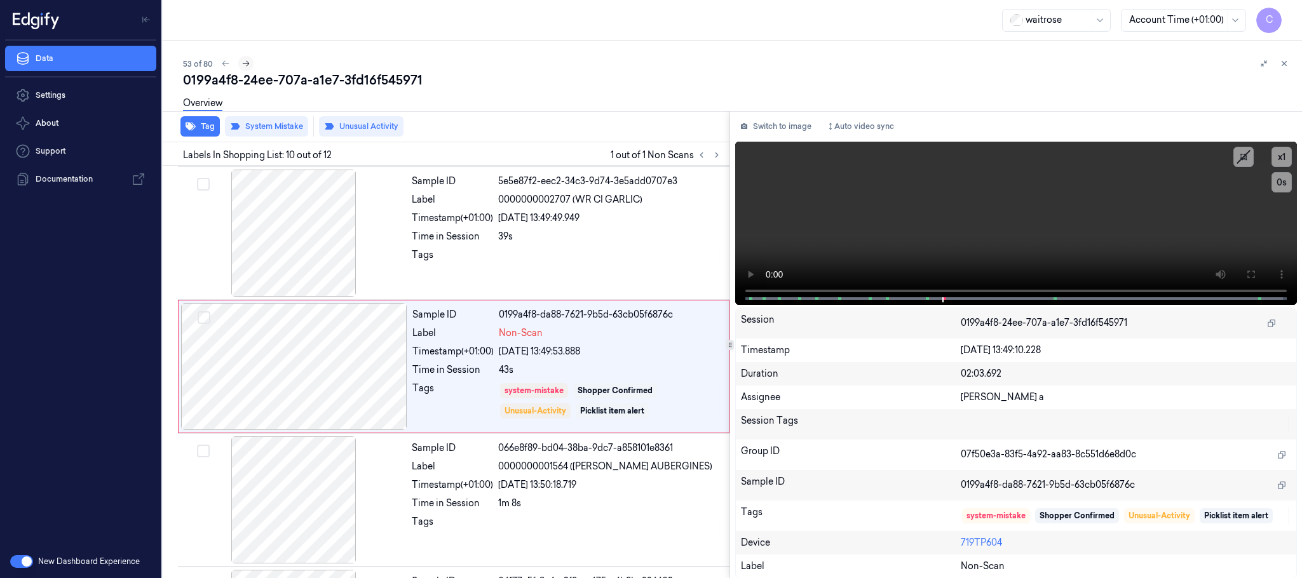
click at [243, 64] on icon at bounding box center [246, 63] width 9 height 9
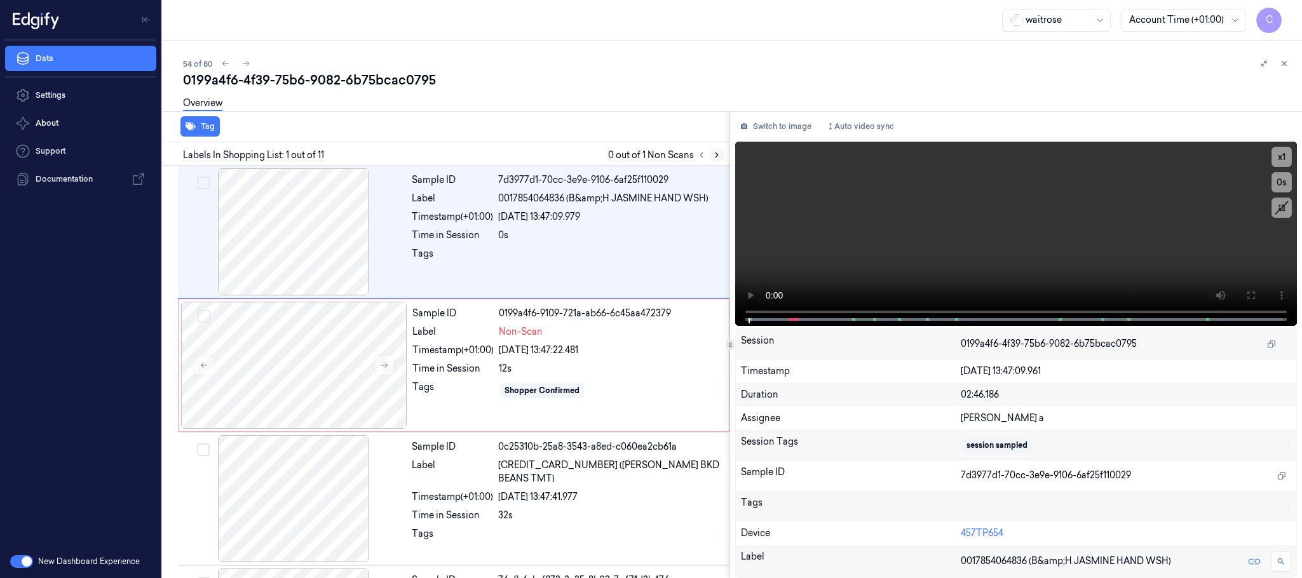
click at [717, 157] on icon at bounding box center [717, 155] width 9 height 9
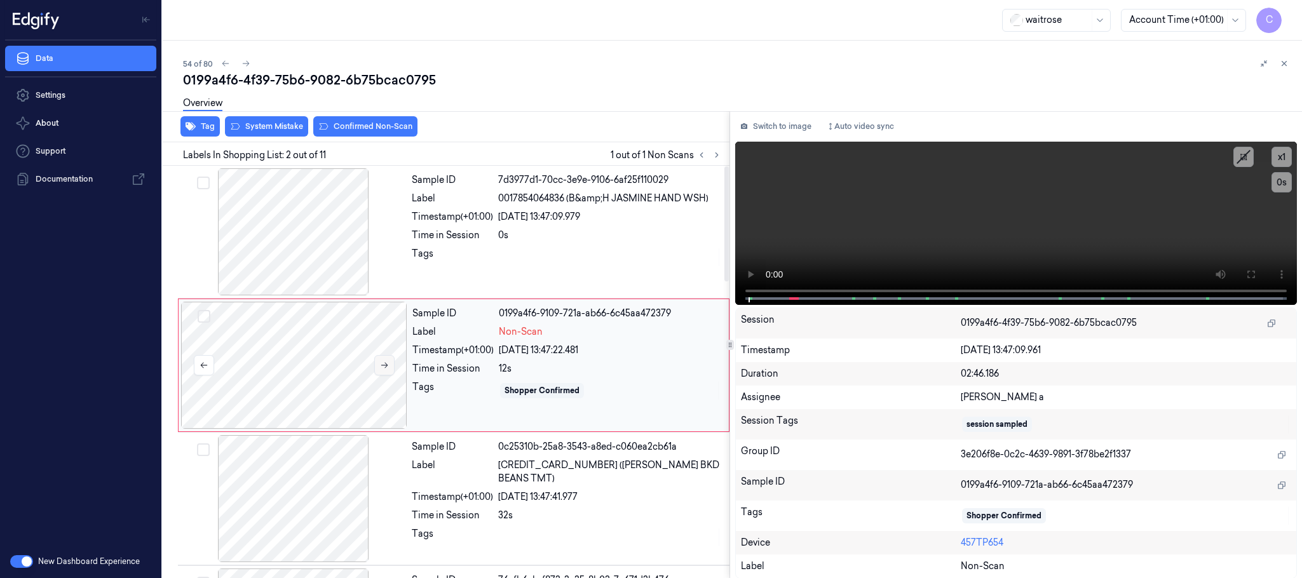
click at [390, 365] on button at bounding box center [384, 365] width 20 height 20
click at [385, 364] on icon at bounding box center [384, 365] width 9 height 9
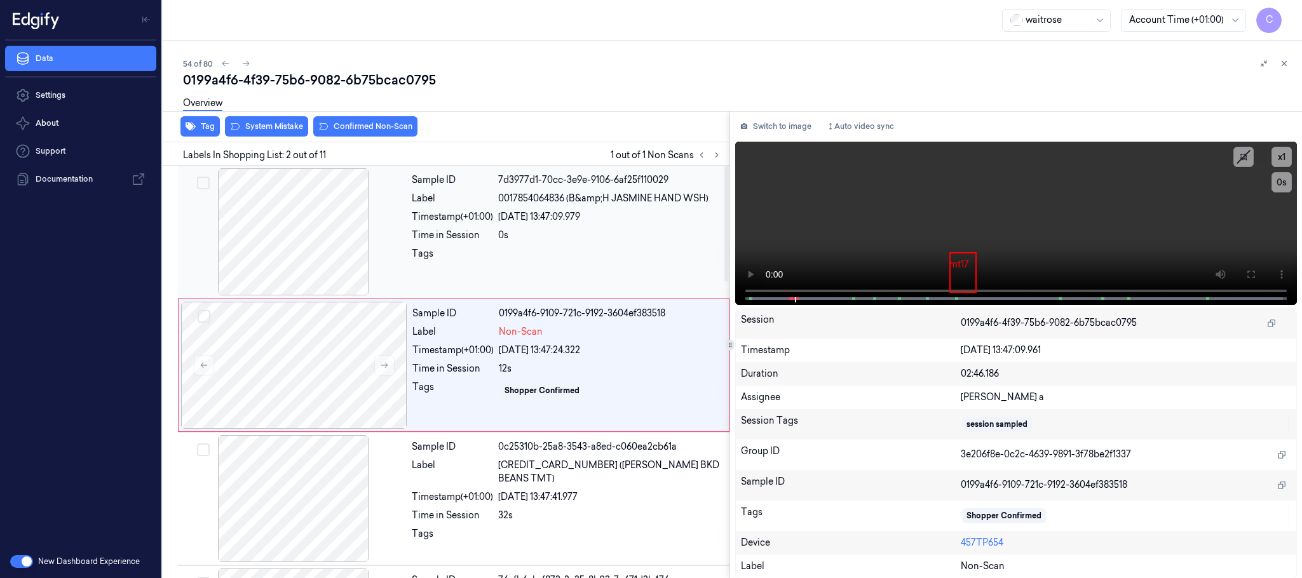
click at [317, 256] on div at bounding box center [294, 231] width 226 height 127
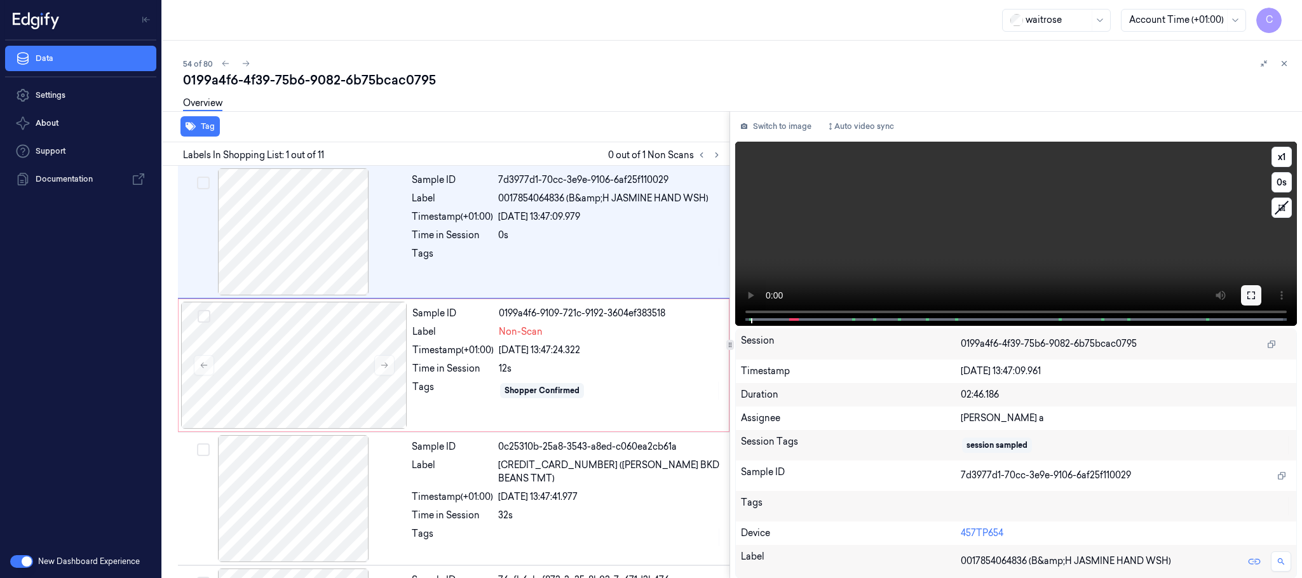
click at [1254, 296] on icon at bounding box center [1252, 295] width 10 height 10
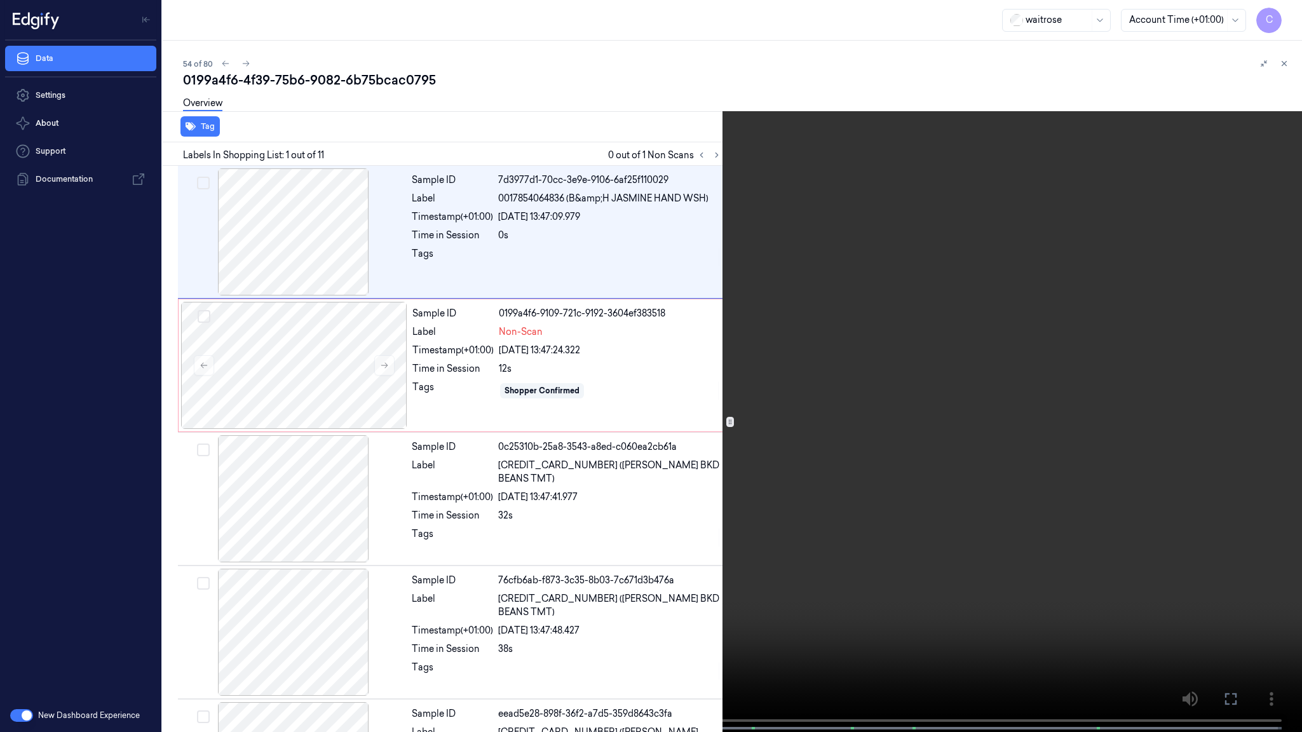
click at [570, 426] on video at bounding box center [651, 367] width 1302 height 735
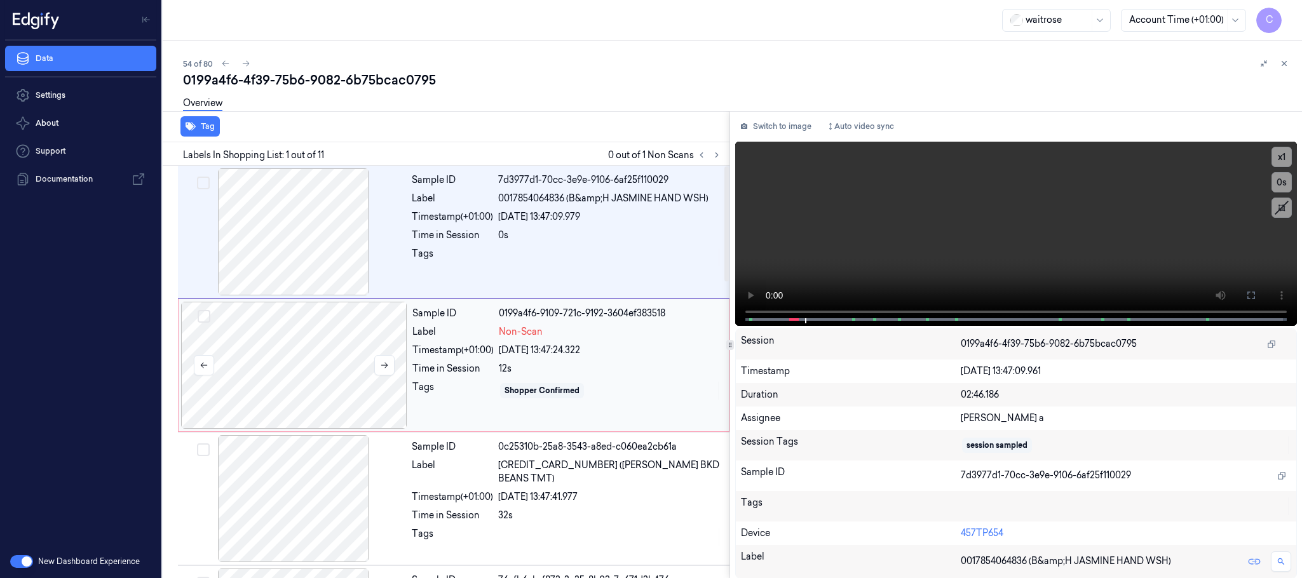
click at [313, 367] on div at bounding box center [294, 365] width 226 height 127
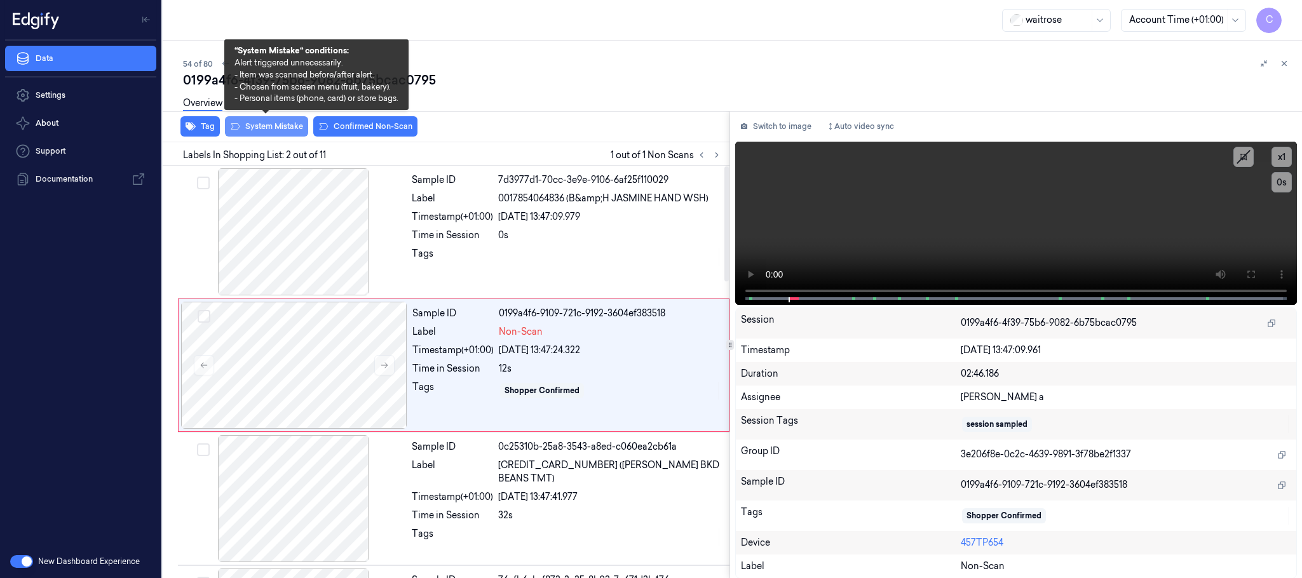
click at [275, 132] on button "System Mistake" at bounding box center [266, 126] width 83 height 20
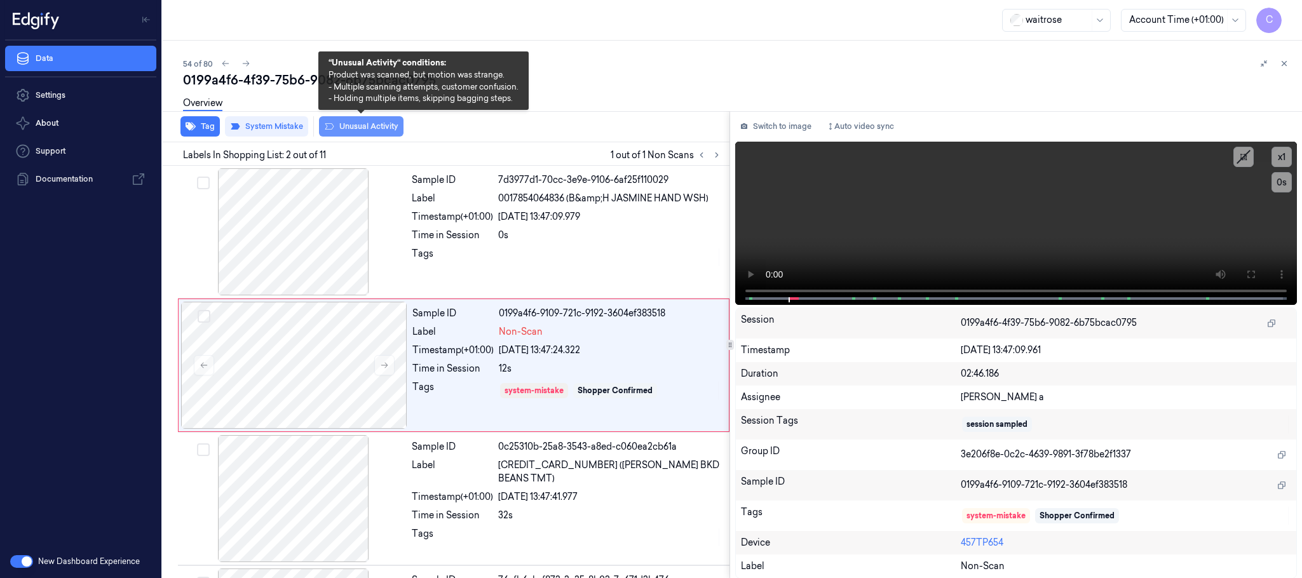
click at [363, 128] on button "Unusual Activity" at bounding box center [361, 126] width 85 height 20
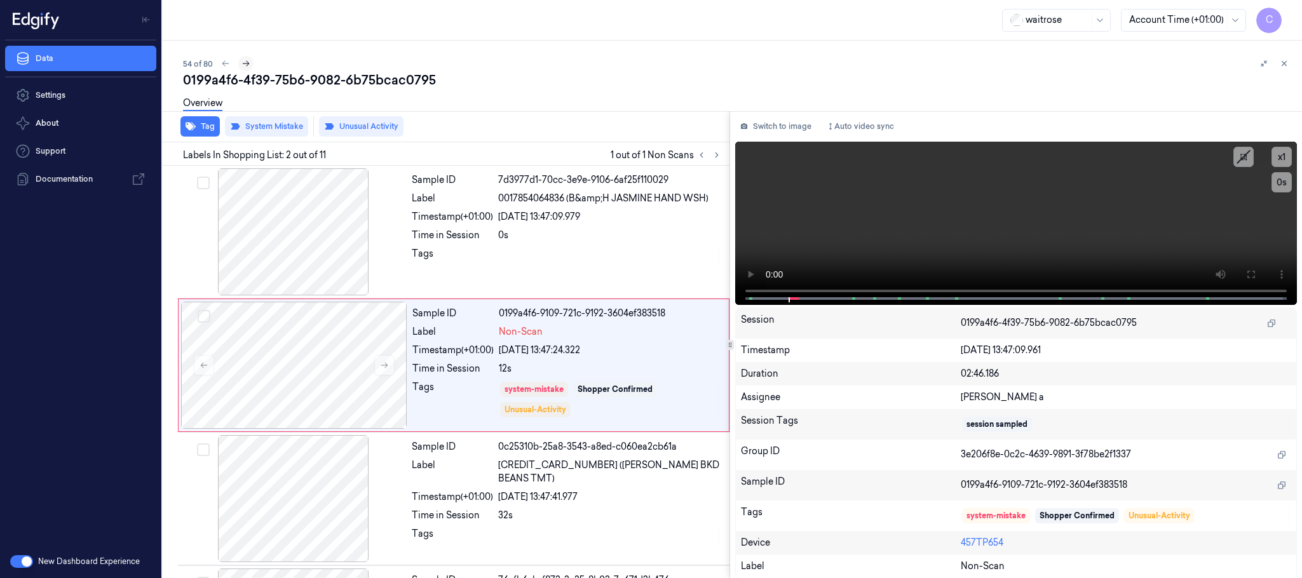
click at [242, 60] on icon at bounding box center [246, 63] width 9 height 9
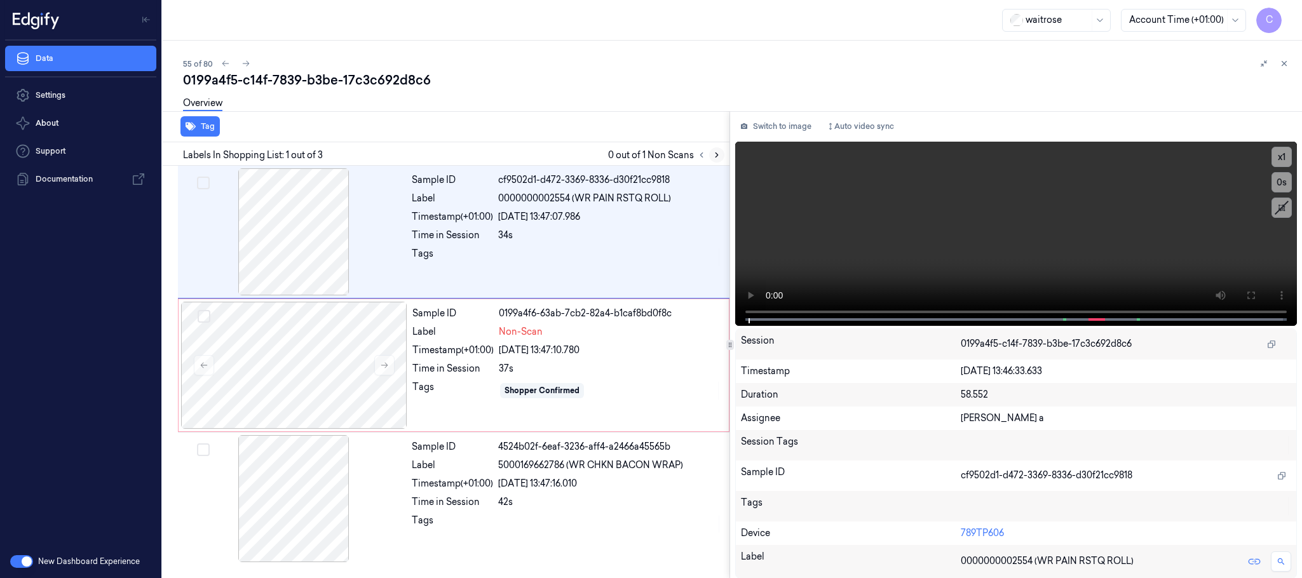
click at [715, 153] on icon at bounding box center [717, 155] width 9 height 9
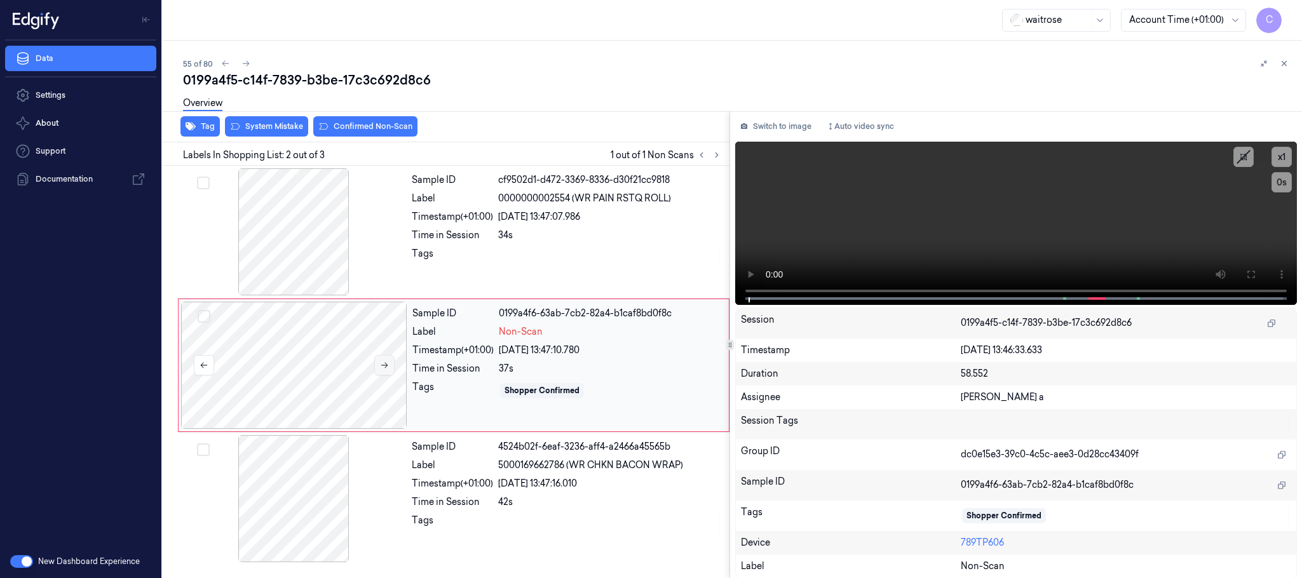
click at [385, 368] on icon at bounding box center [384, 365] width 9 height 9
click at [379, 371] on button at bounding box center [384, 365] width 20 height 20
click at [387, 365] on icon at bounding box center [384, 366] width 7 height 6
click at [304, 342] on div at bounding box center [294, 365] width 226 height 127
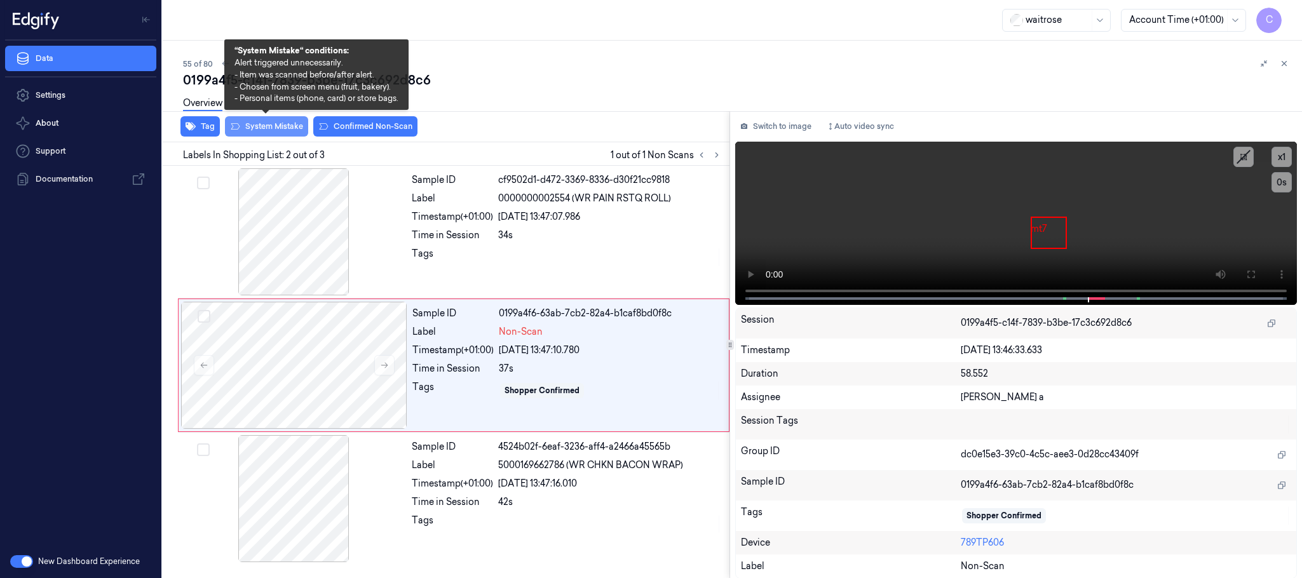
click at [261, 123] on button "System Mistake" at bounding box center [266, 126] width 83 height 20
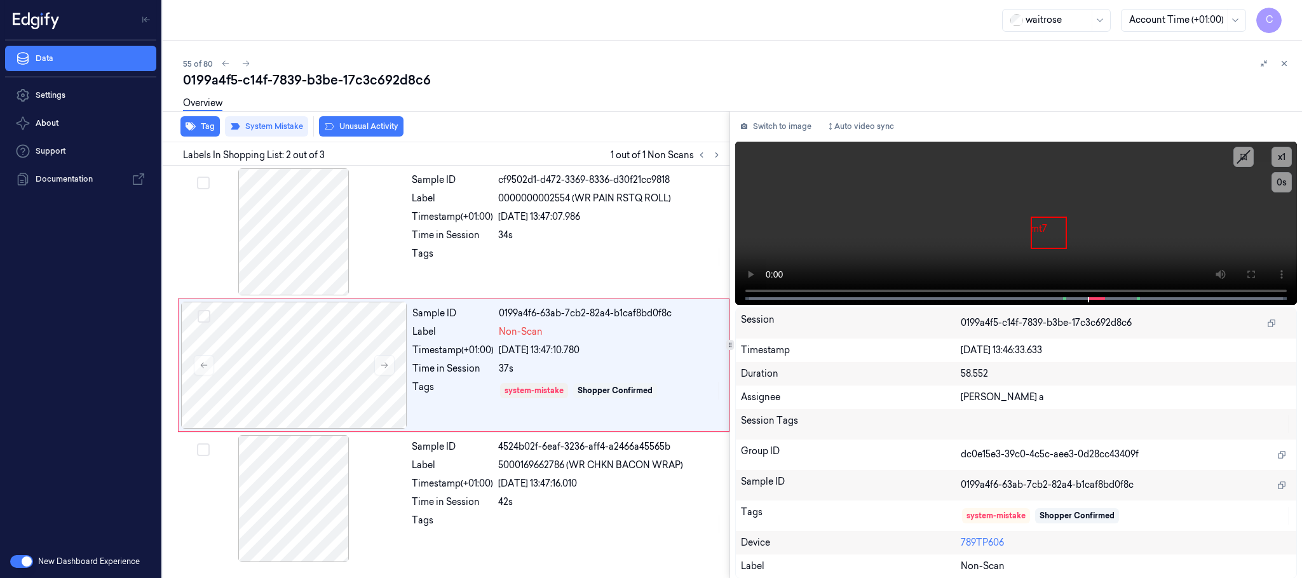
click at [357, 126] on button "Unusual Activity" at bounding box center [361, 126] width 85 height 20
click at [199, 128] on button "Tag" at bounding box center [200, 126] width 39 height 20
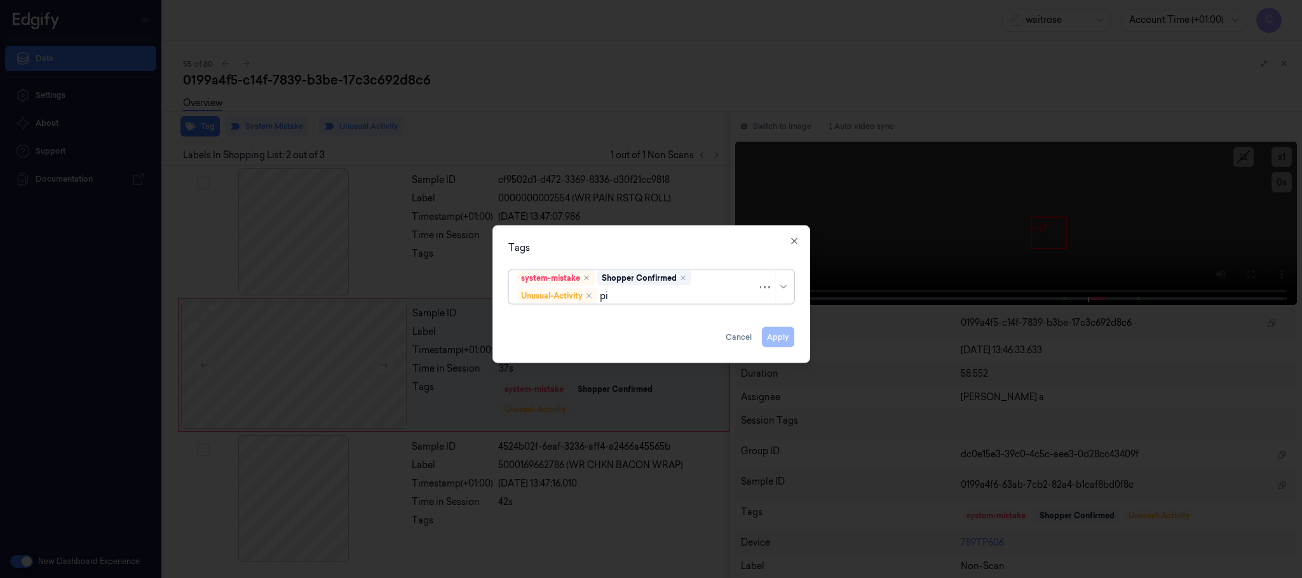
type input "pic"
click at [575, 324] on div "Picklist item alert" at bounding box center [553, 321] width 73 height 13
click at [651, 250] on div "Tags" at bounding box center [652, 248] width 286 height 13
click at [774, 338] on button "Apply" at bounding box center [778, 337] width 32 height 20
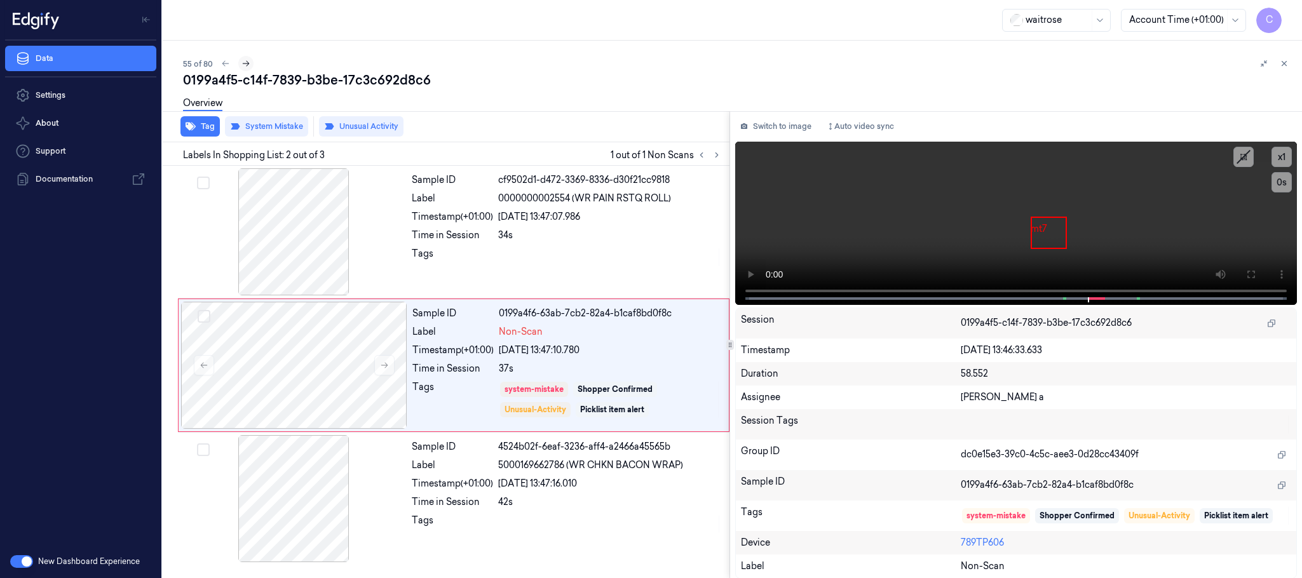
click at [242, 63] on icon at bounding box center [246, 63] width 9 height 9
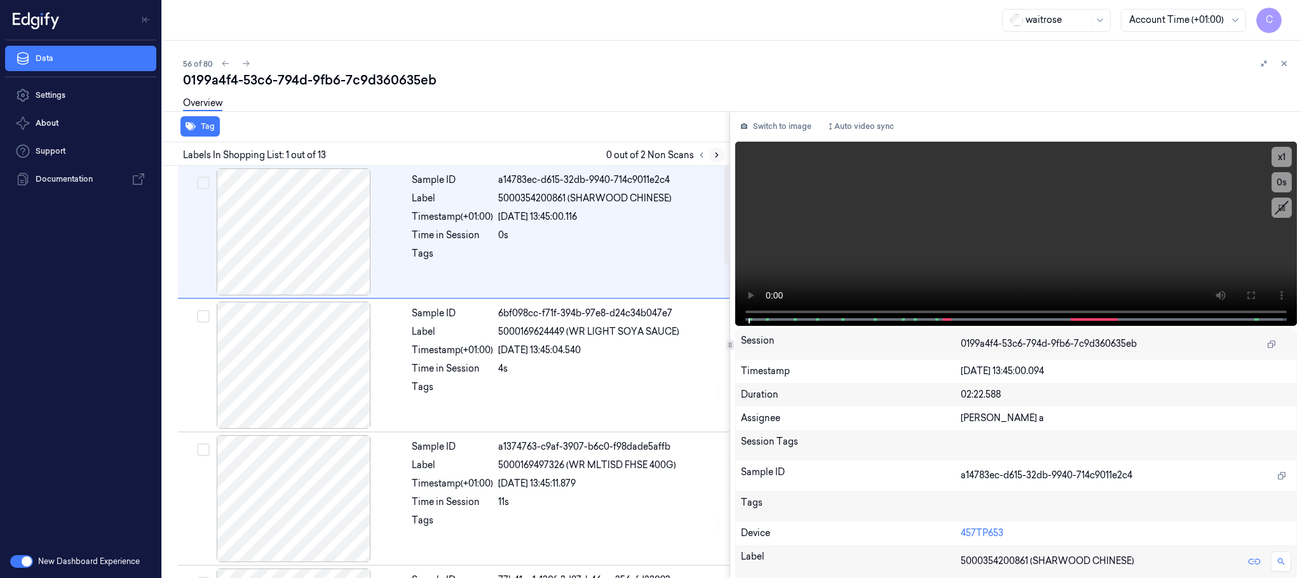
click at [713, 156] on icon at bounding box center [717, 155] width 9 height 9
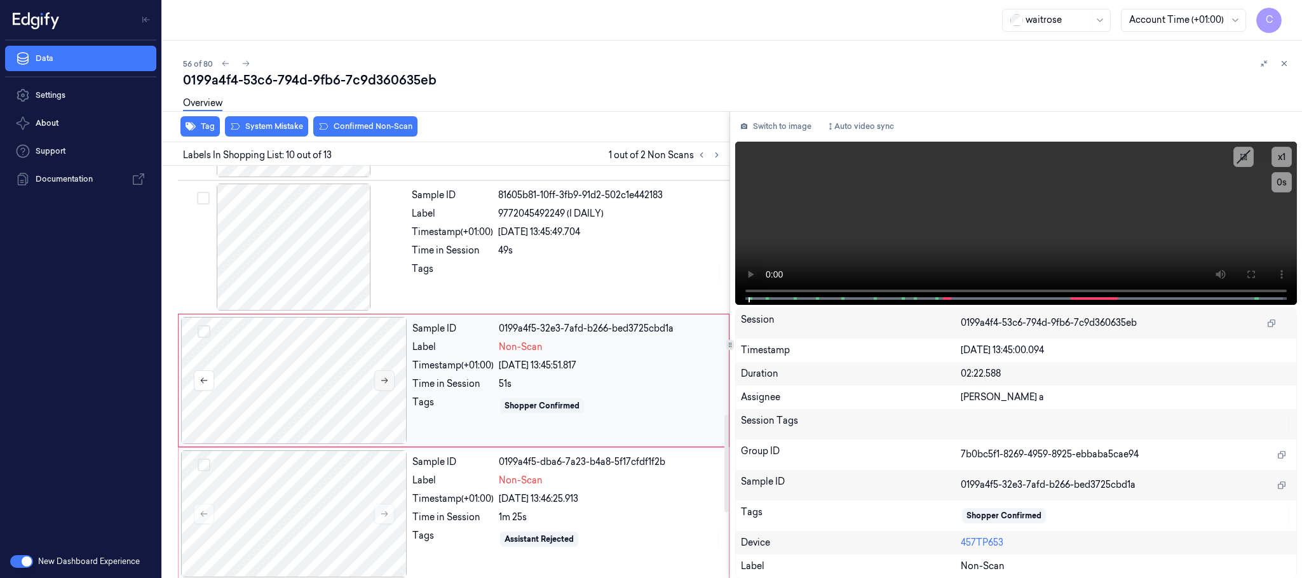
scroll to position [1067, 0]
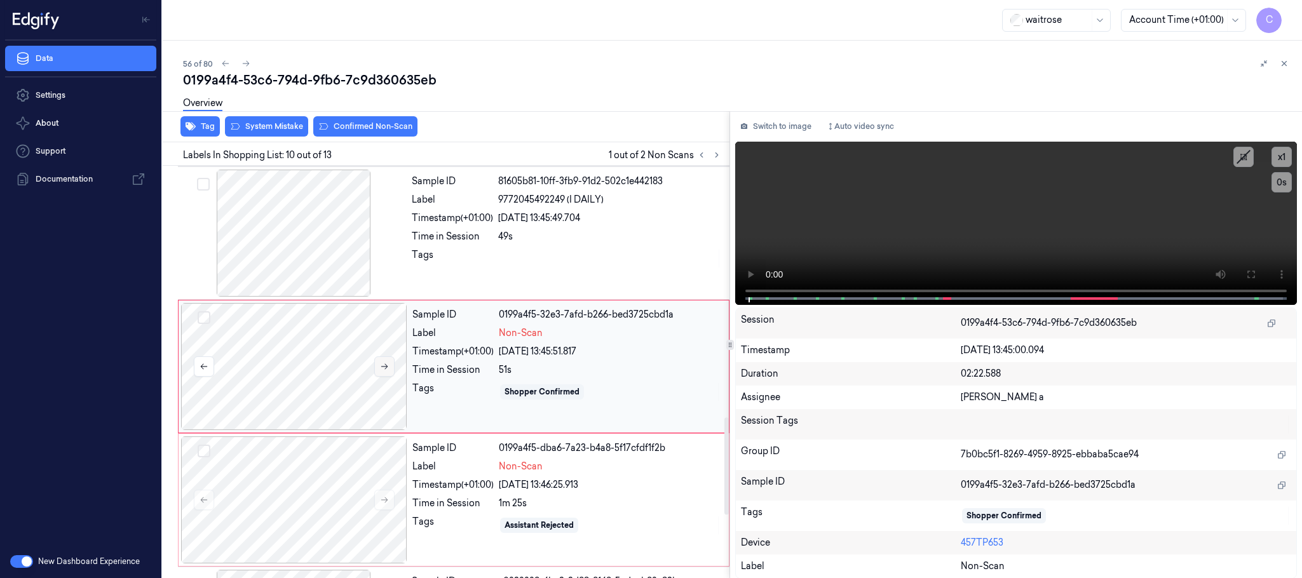
click at [380, 371] on icon at bounding box center [384, 366] width 9 height 9
click at [381, 371] on icon at bounding box center [384, 366] width 9 height 9
click at [296, 225] on div at bounding box center [294, 233] width 226 height 127
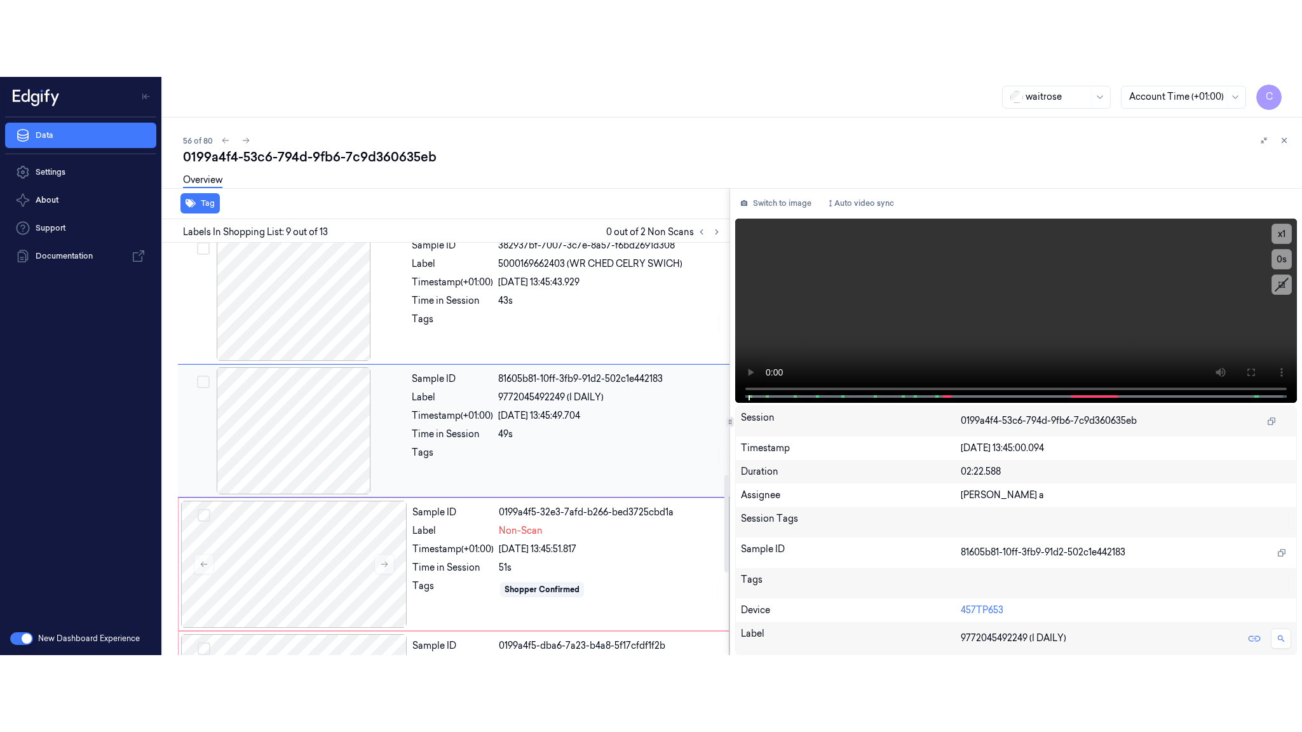
scroll to position [932, 0]
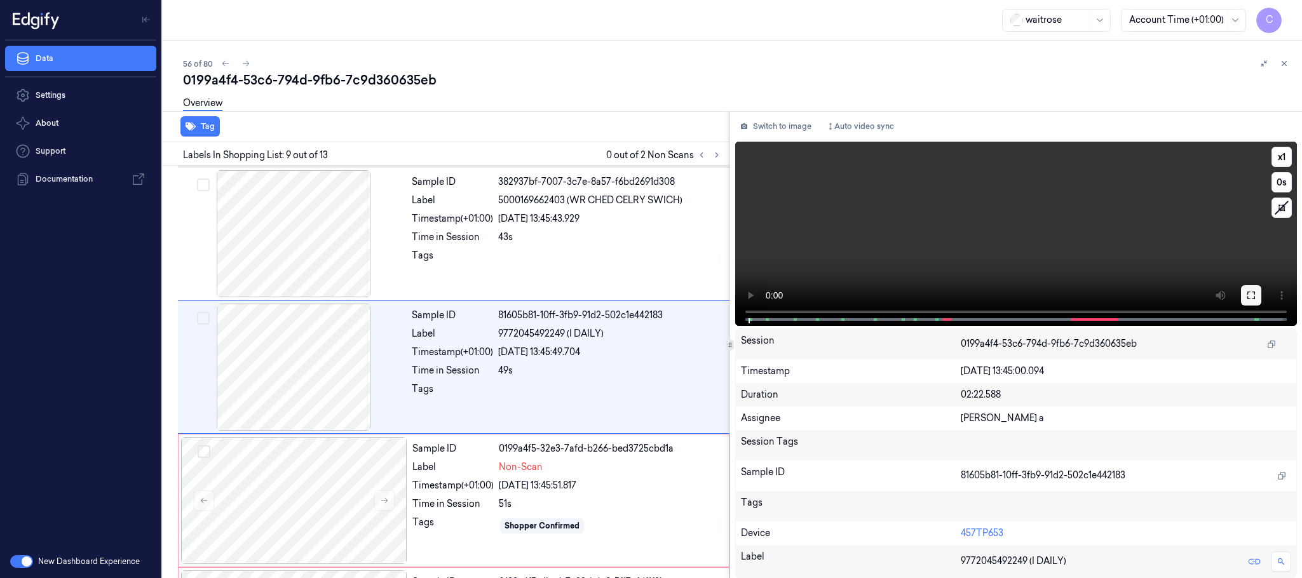
click at [1252, 290] on icon at bounding box center [1252, 295] width 10 height 10
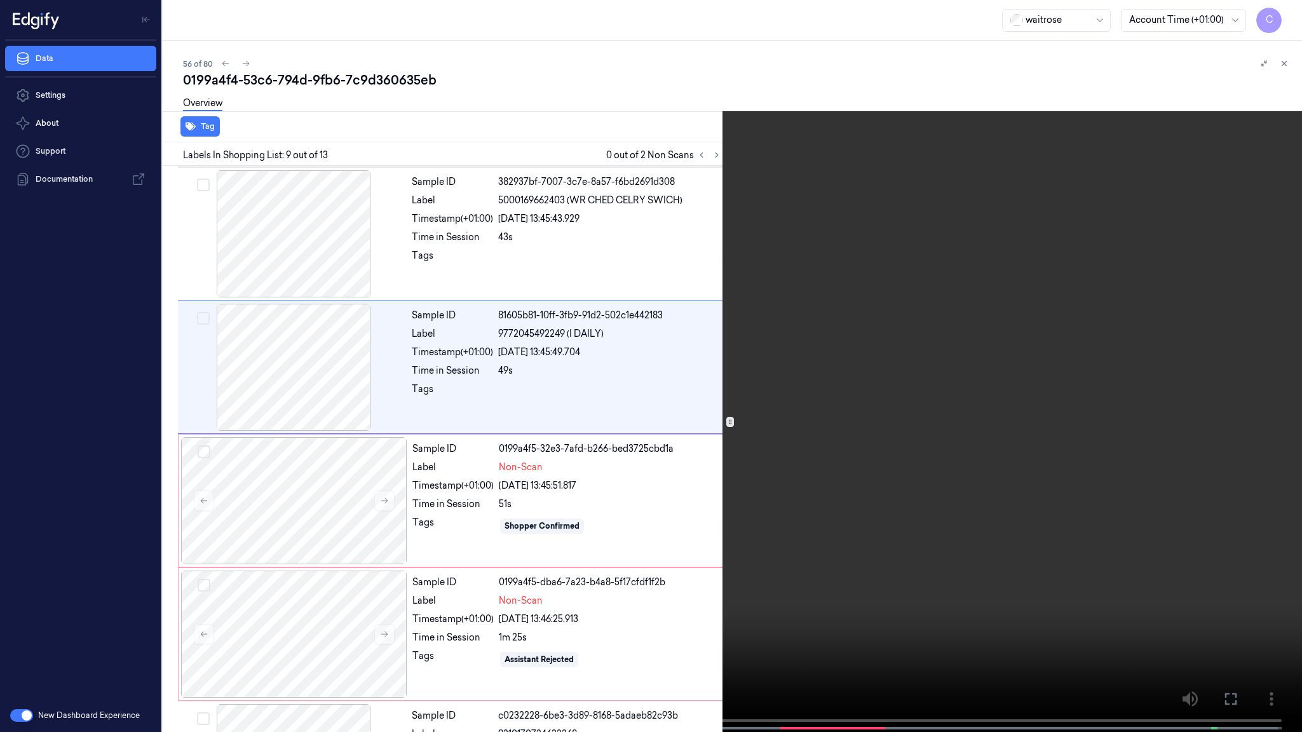
click at [779, 437] on video at bounding box center [651, 367] width 1302 height 735
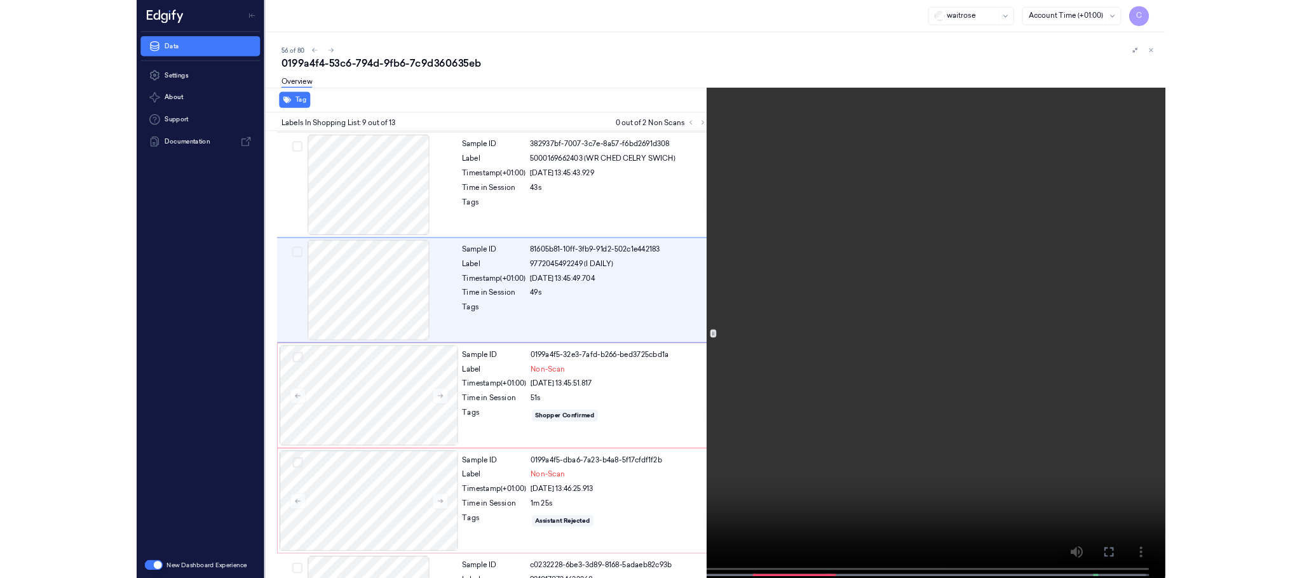
scroll to position [856, 0]
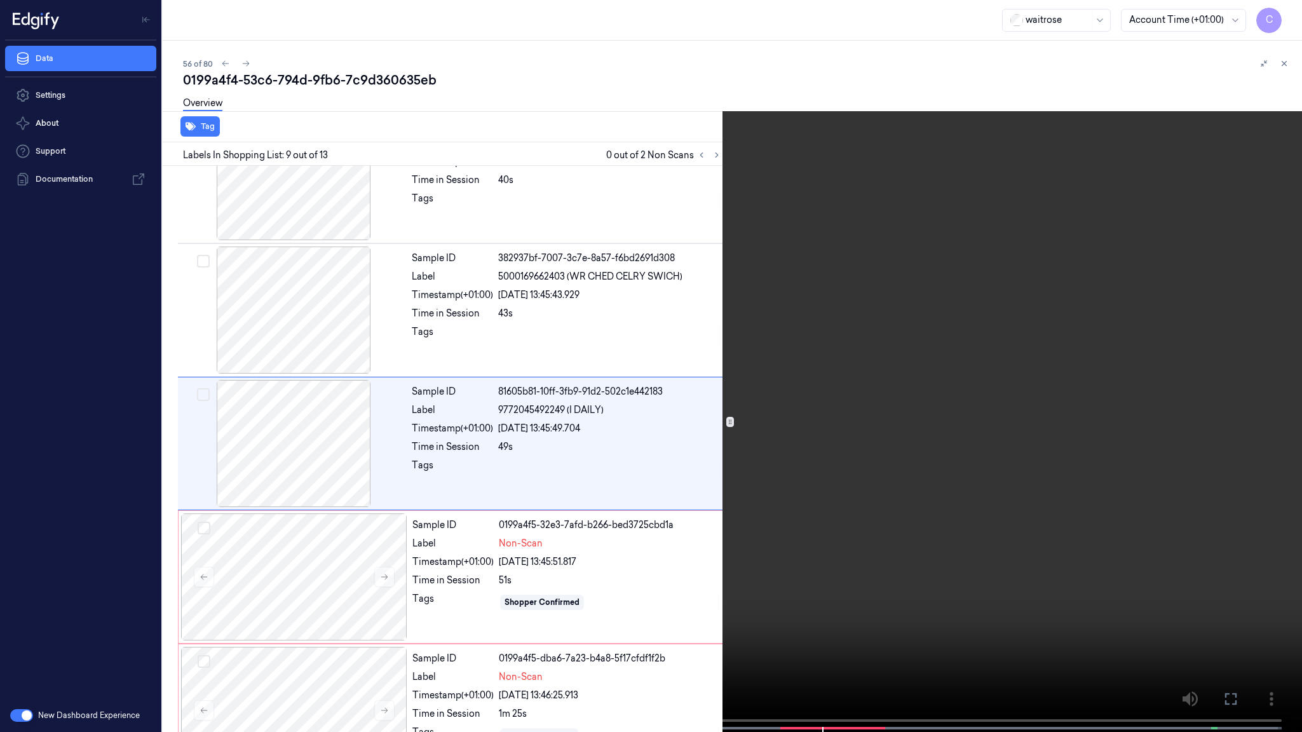
click at [616, 322] on video at bounding box center [651, 367] width 1302 height 735
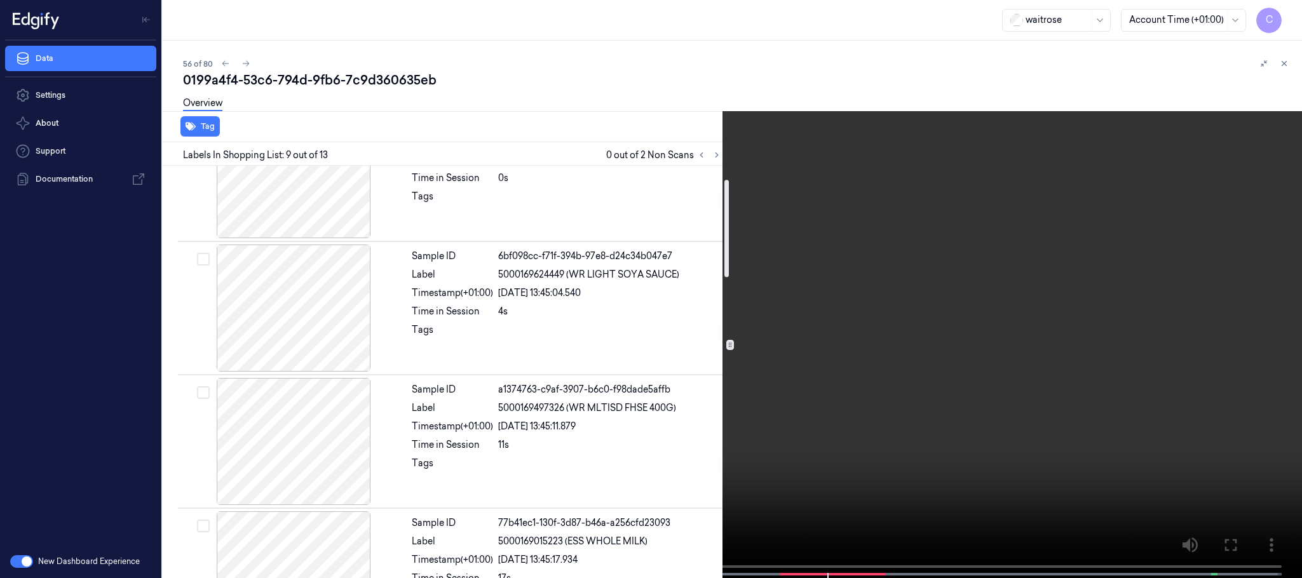
scroll to position [0, 0]
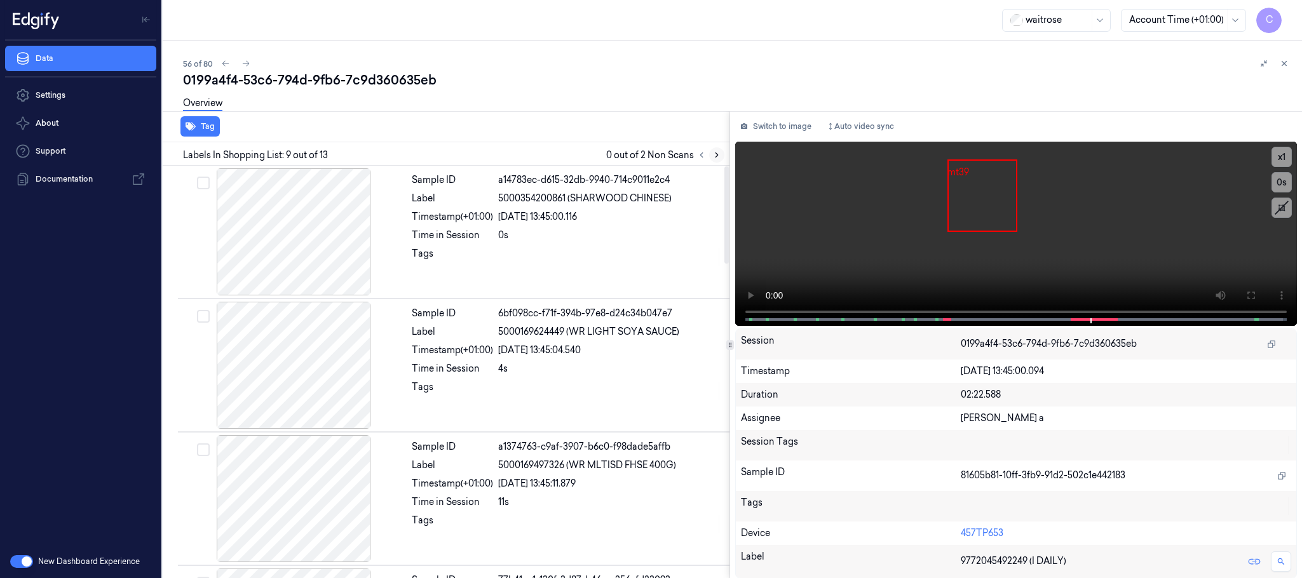
click at [717, 153] on icon at bounding box center [717, 155] width 9 height 9
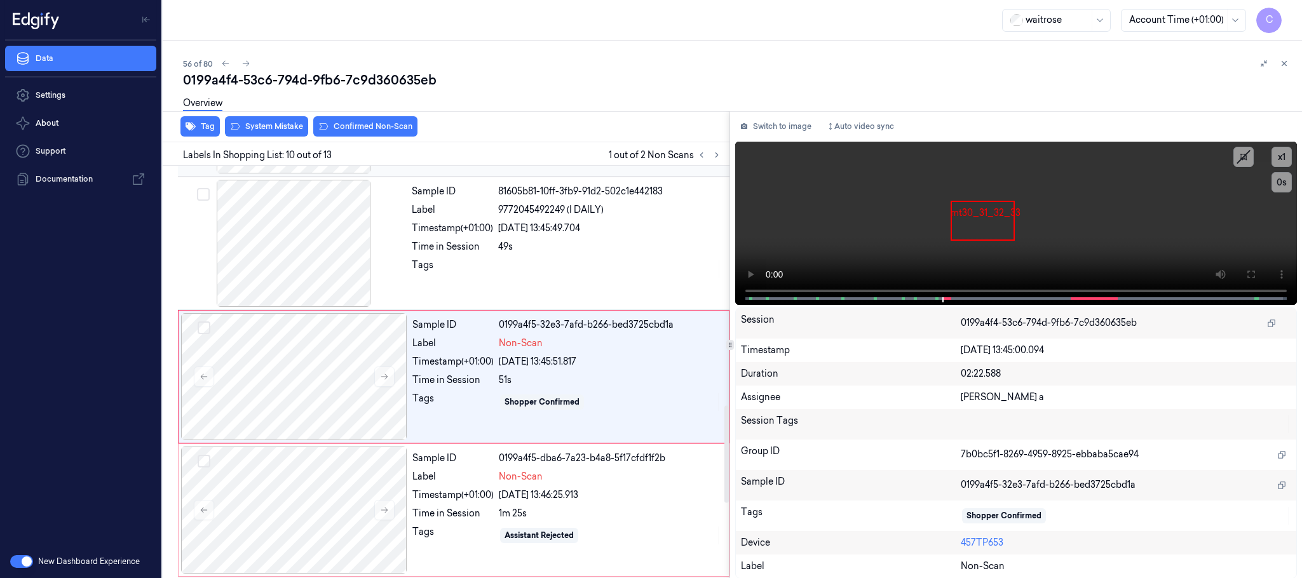
scroll to position [1067, 0]
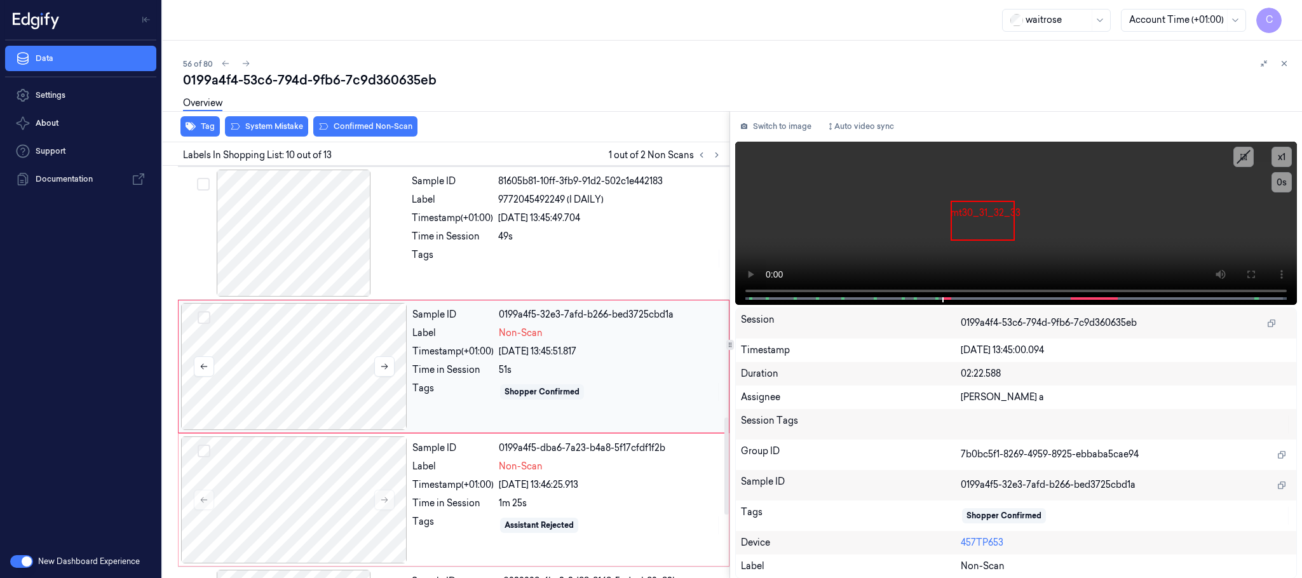
click at [294, 385] on div at bounding box center [294, 366] width 226 height 127
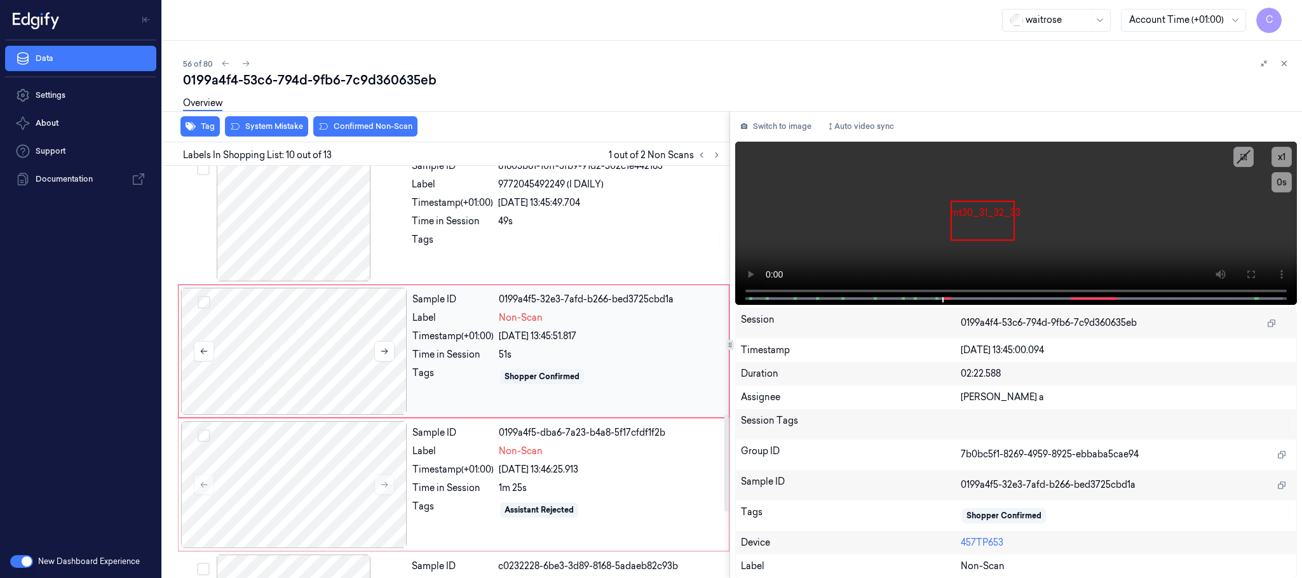
scroll to position [1048, 0]
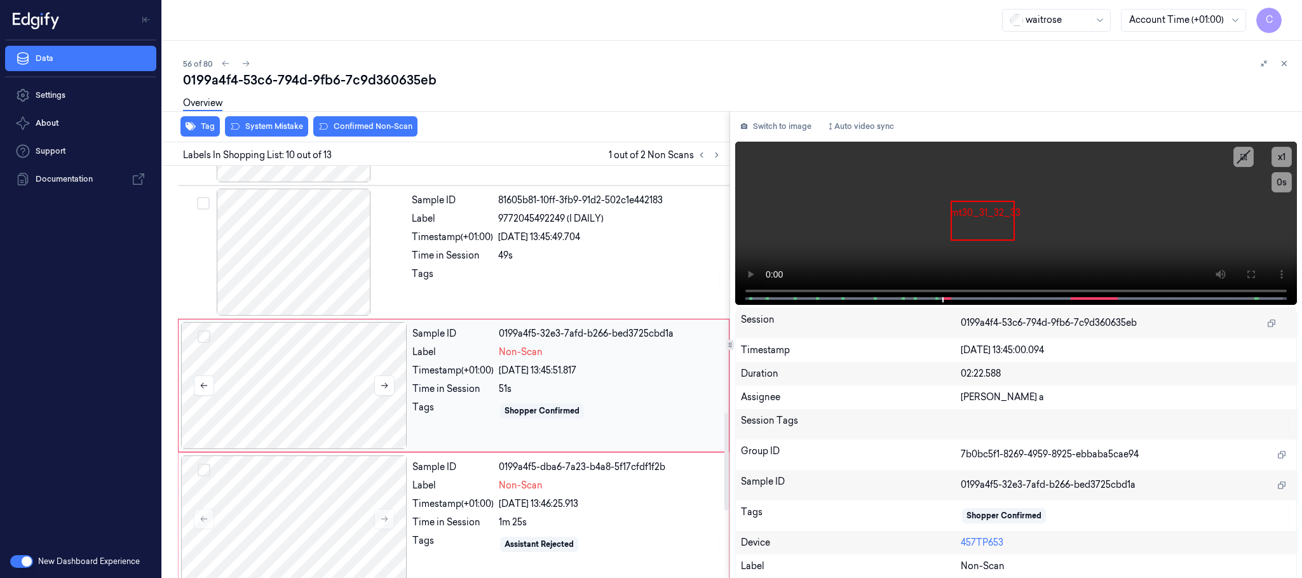
click at [281, 364] on div at bounding box center [294, 385] width 226 height 127
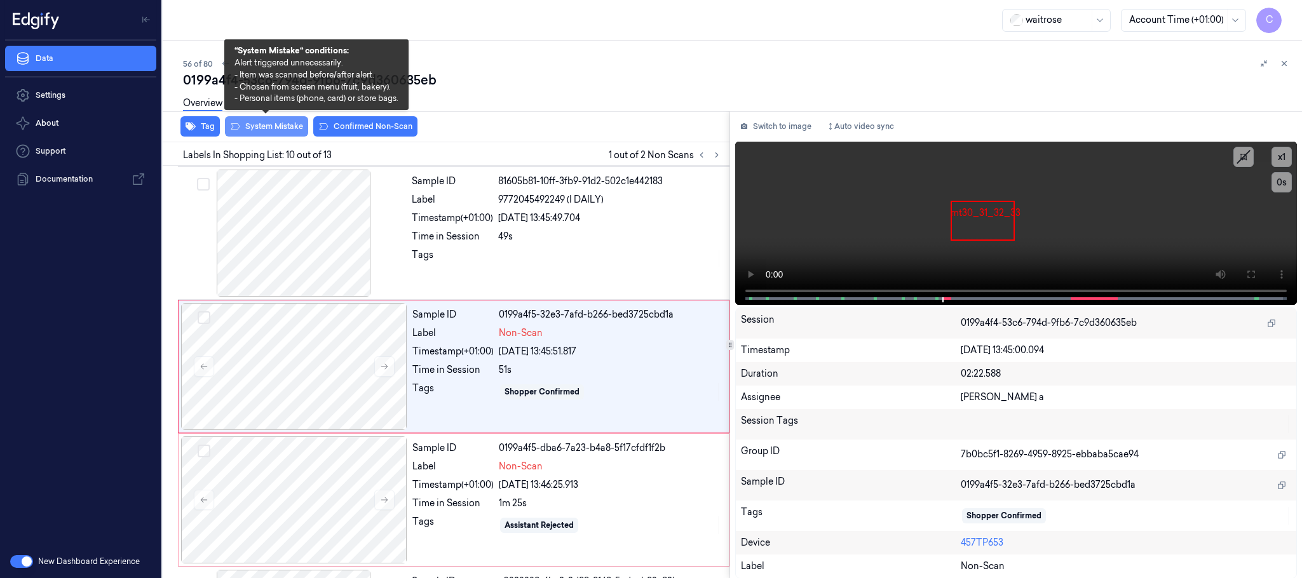
click at [256, 132] on button "System Mistake" at bounding box center [266, 126] width 83 height 20
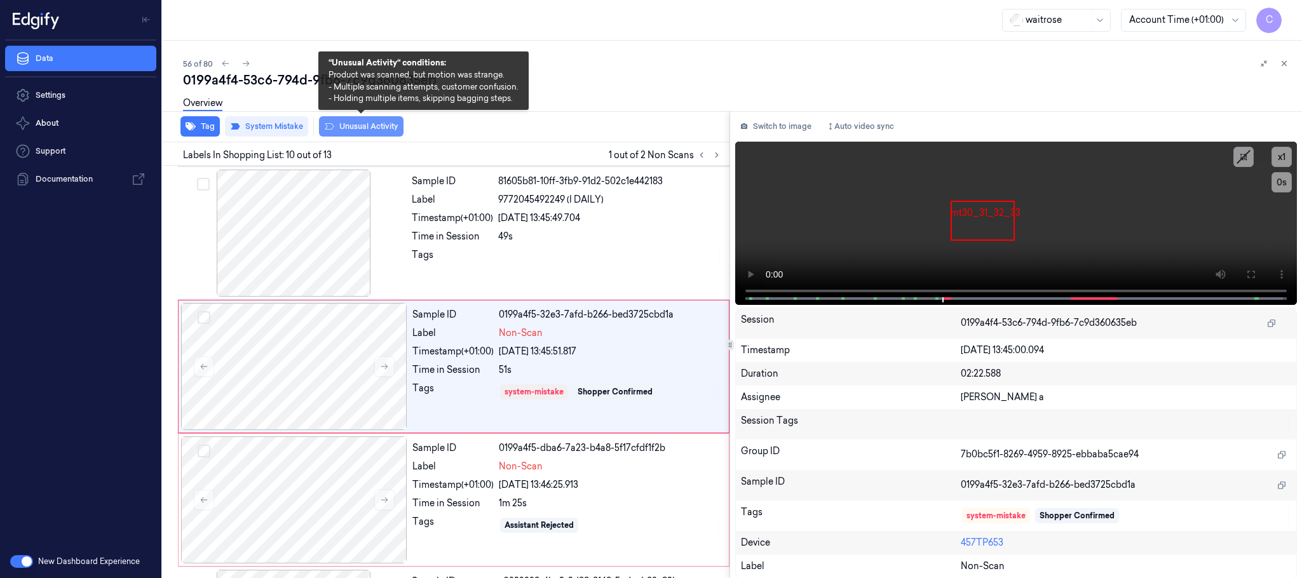
click at [336, 124] on button "Unusual Activity" at bounding box center [361, 126] width 85 height 20
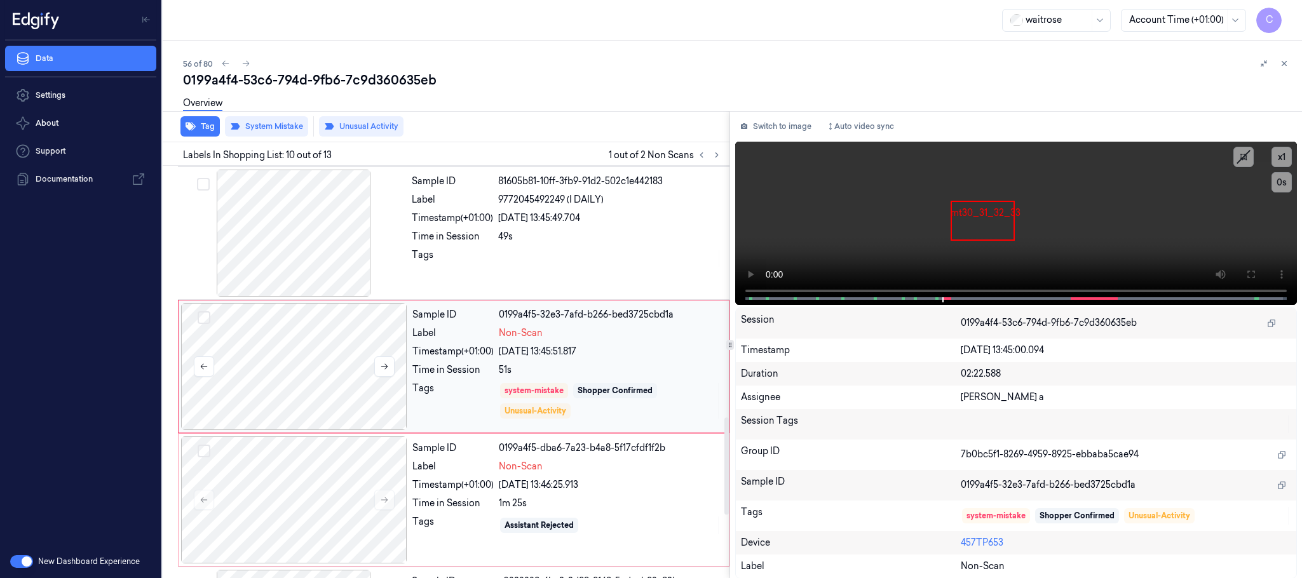
click at [716, 157] on icon at bounding box center [717, 155] width 3 height 4
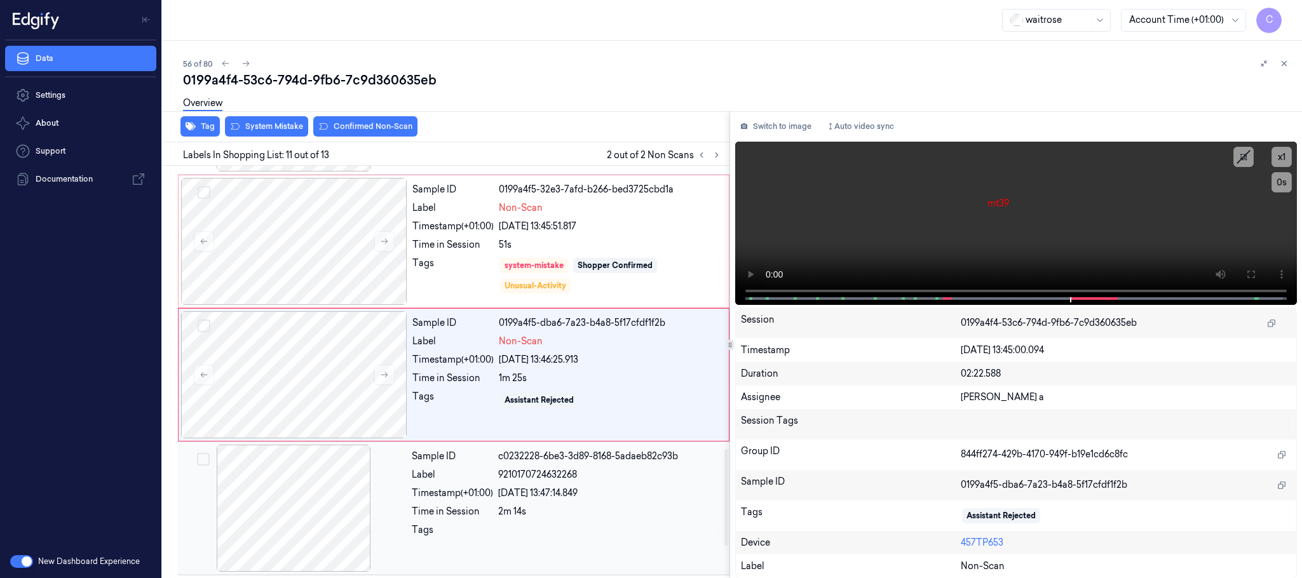
scroll to position [1200, 0]
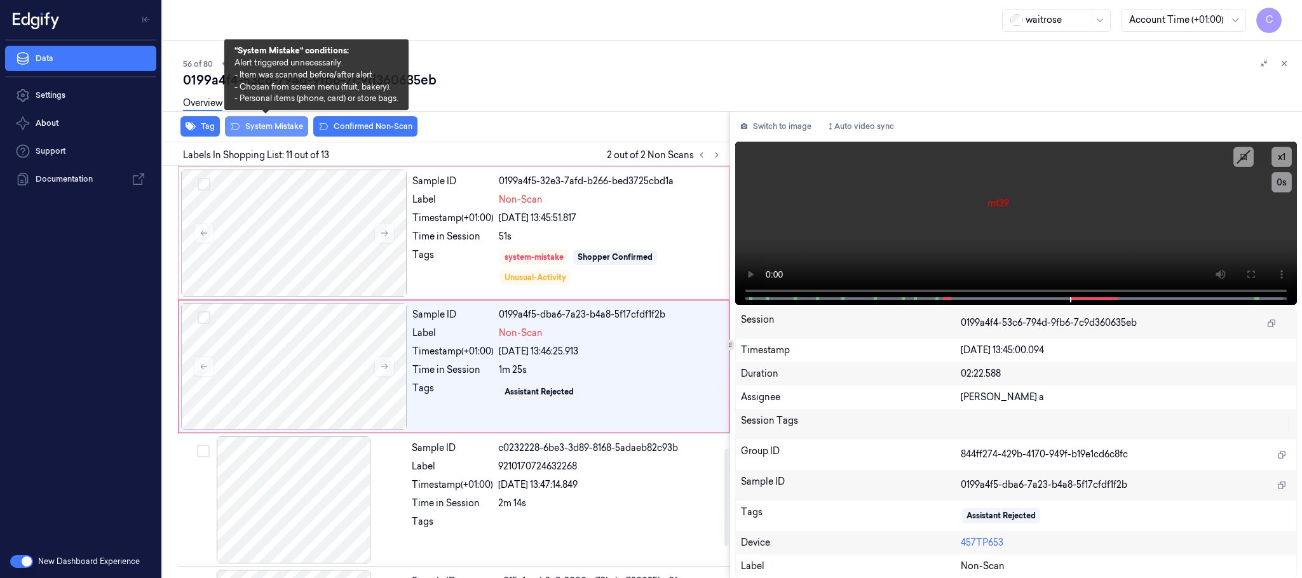
click at [266, 126] on button "System Mistake" at bounding box center [266, 126] width 83 height 20
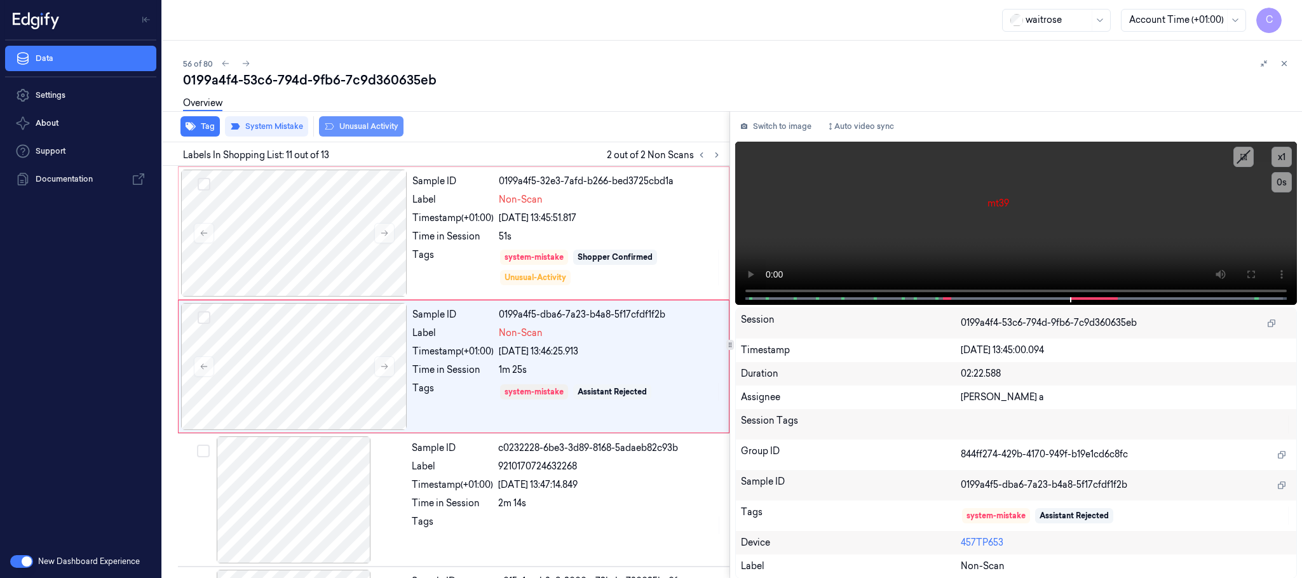
click at [353, 123] on button "Unusual Activity" at bounding box center [361, 126] width 85 height 20
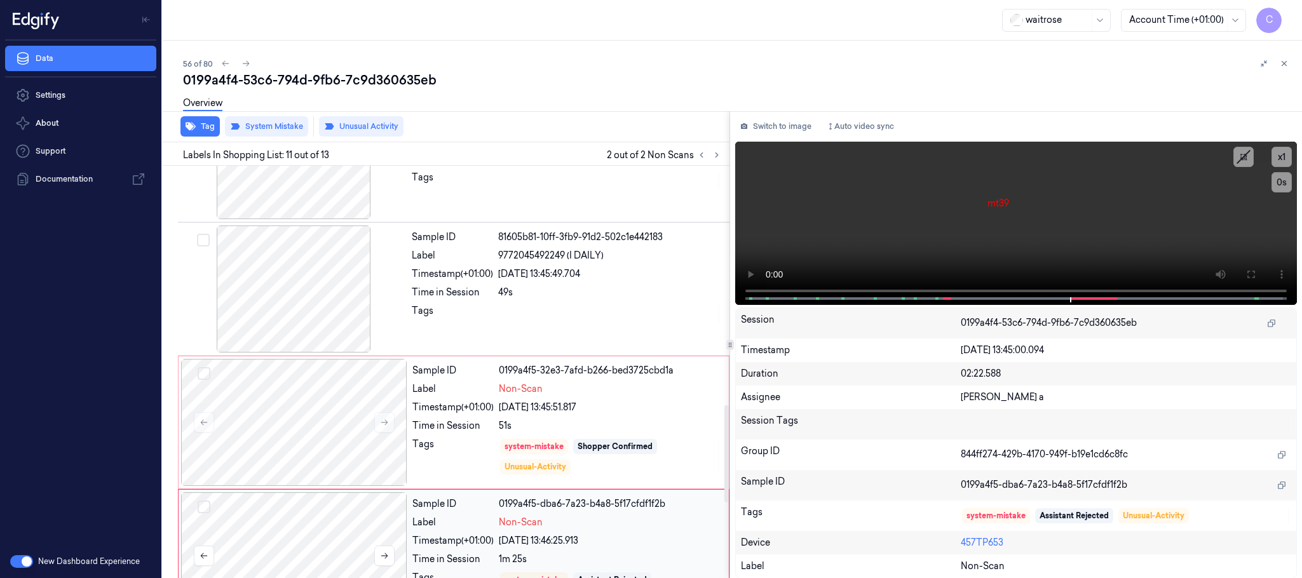
scroll to position [1009, 0]
click at [250, 63] on button at bounding box center [245, 63] width 15 height 15
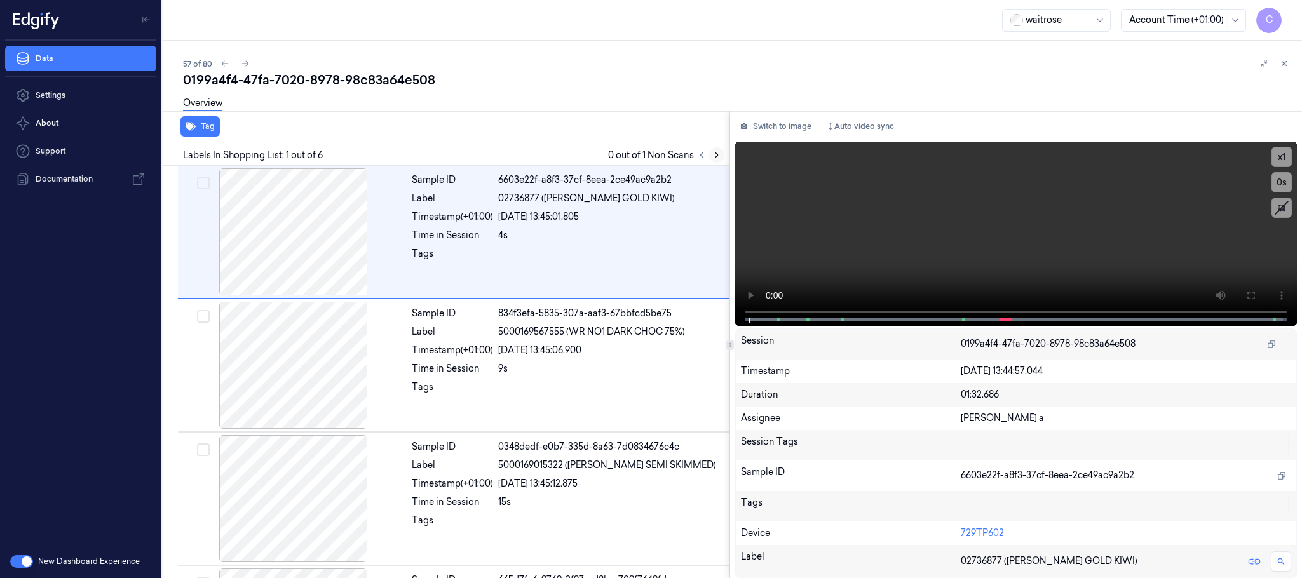
click at [716, 151] on icon at bounding box center [717, 155] width 9 height 9
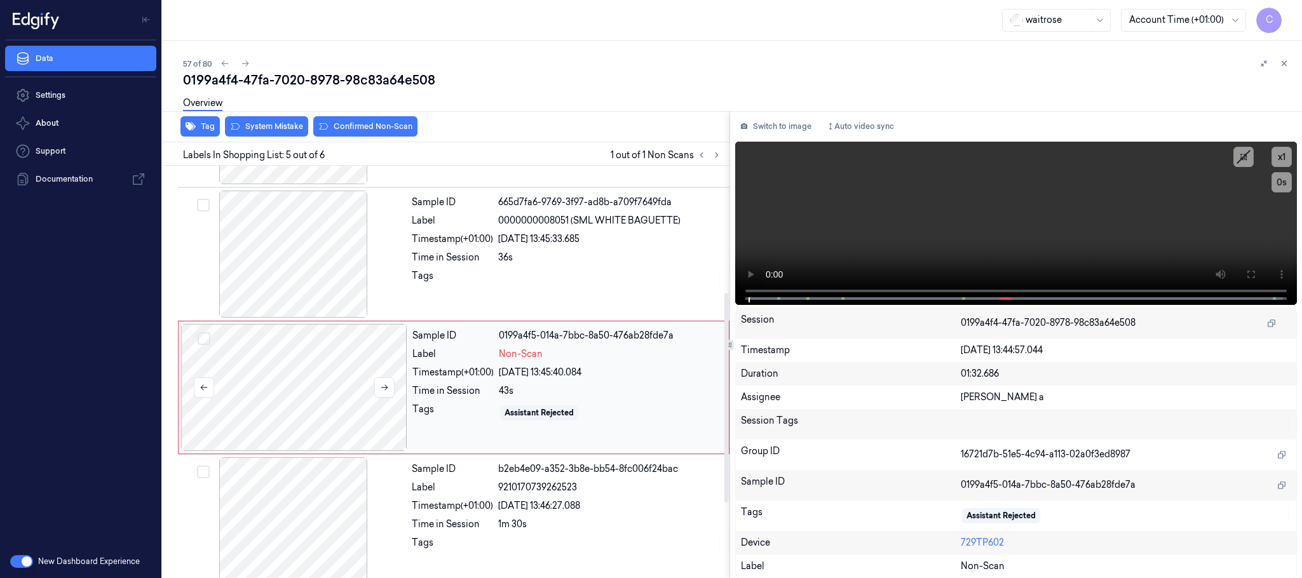
scroll to position [395, 0]
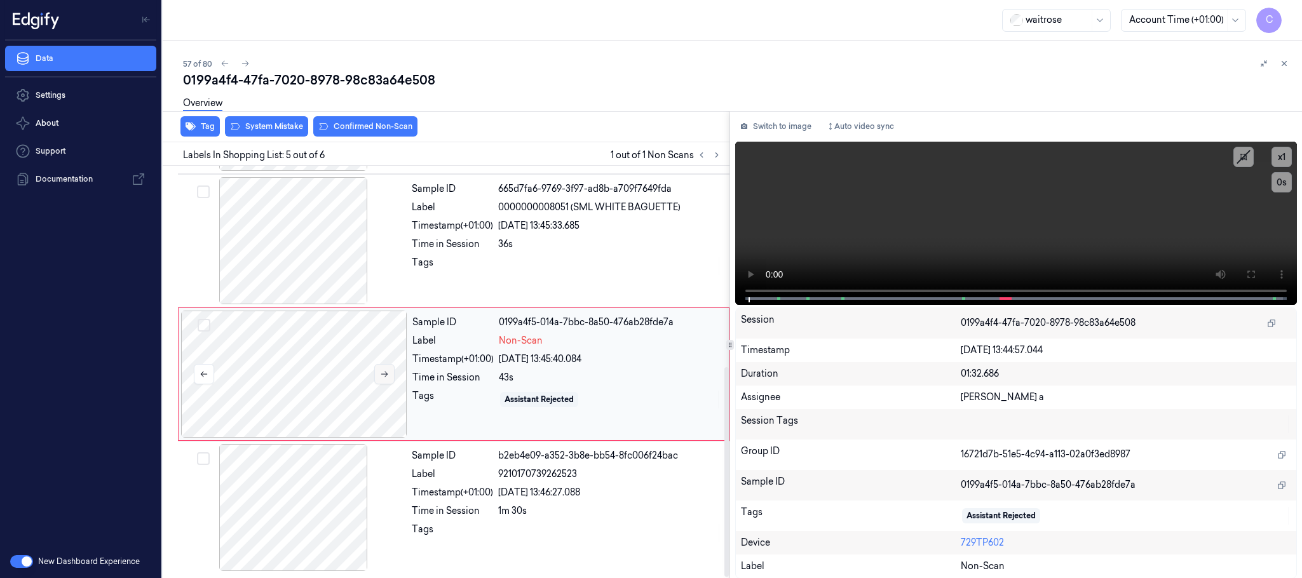
click at [389, 376] on icon at bounding box center [384, 374] width 9 height 9
click at [344, 286] on div at bounding box center [294, 240] width 226 height 127
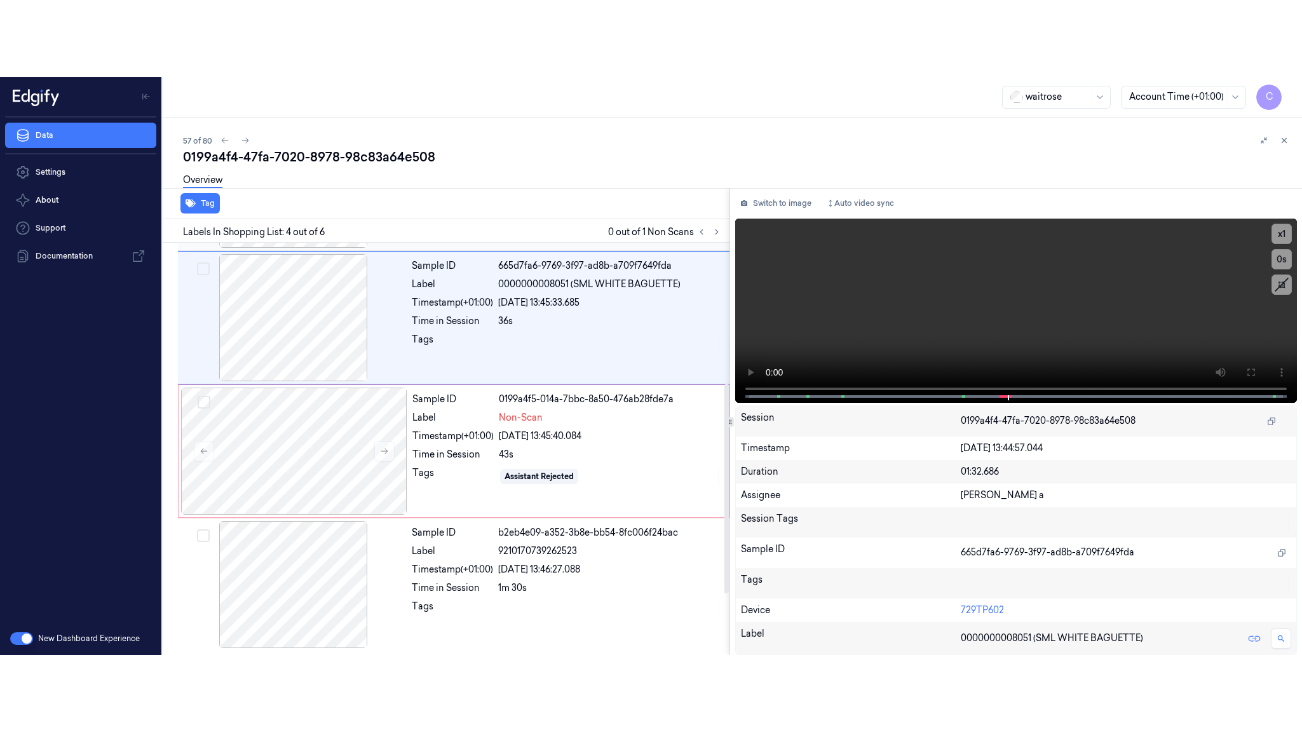
scroll to position [262, 0]
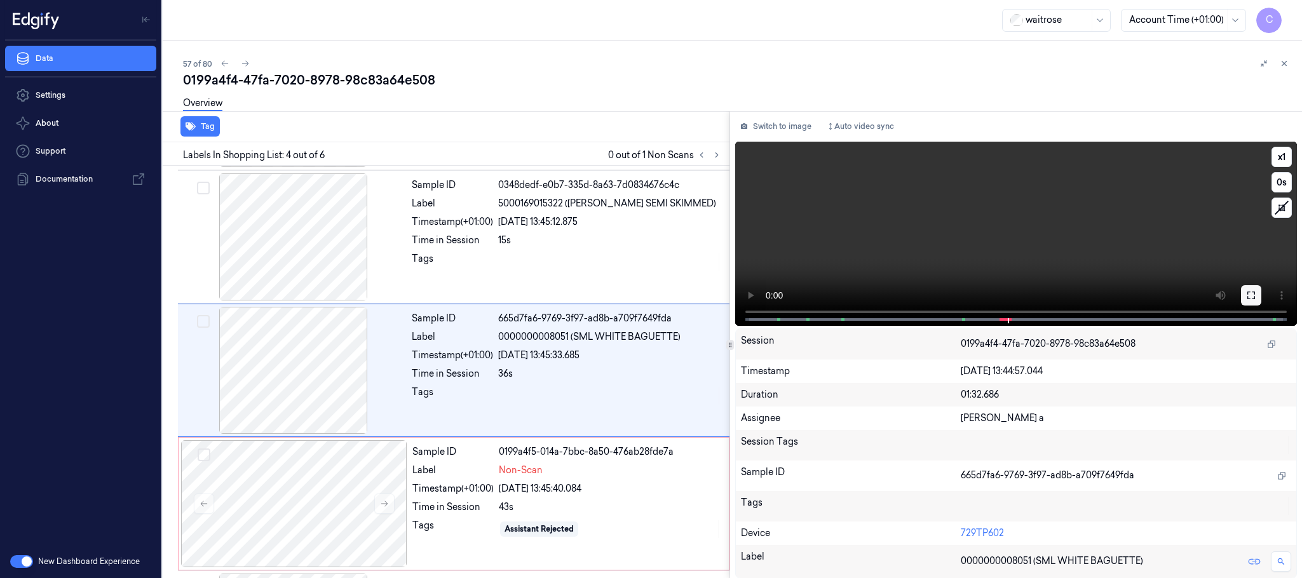
click at [1249, 294] on icon at bounding box center [1252, 295] width 10 height 10
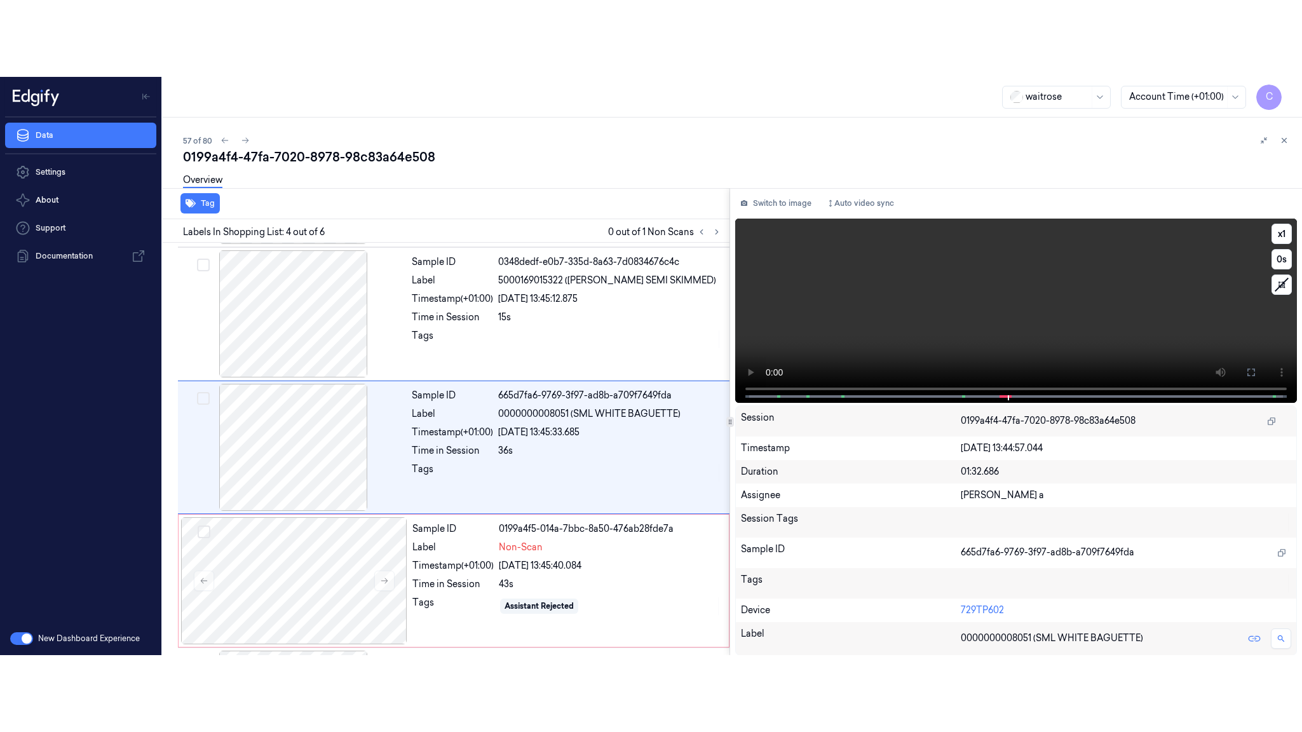
scroll to position [241, 0]
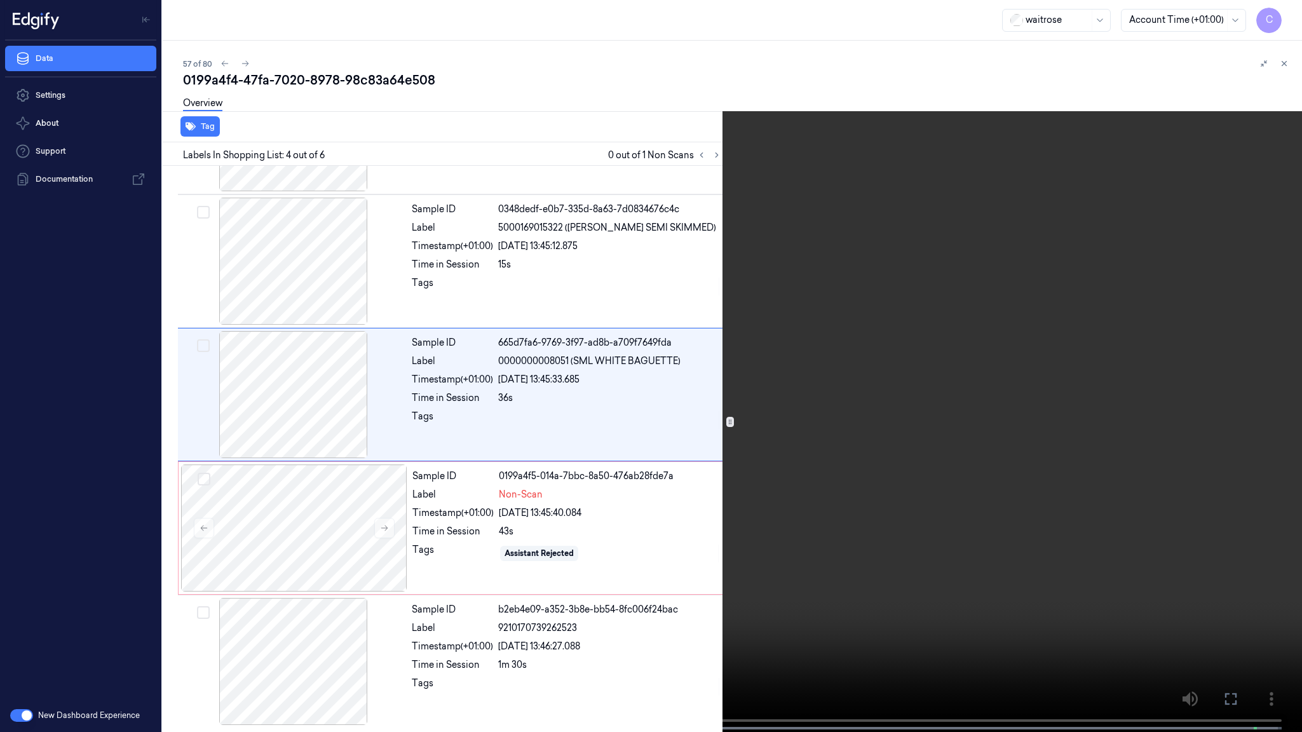
click at [567, 540] on video at bounding box center [651, 367] width 1302 height 735
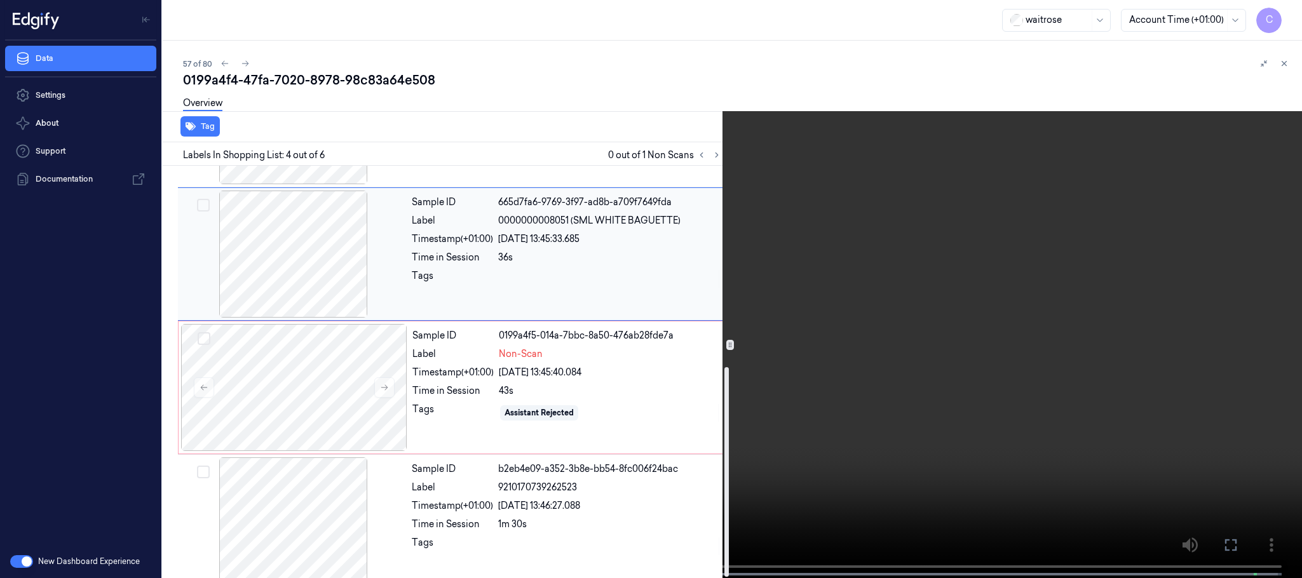
scroll to position [395, 0]
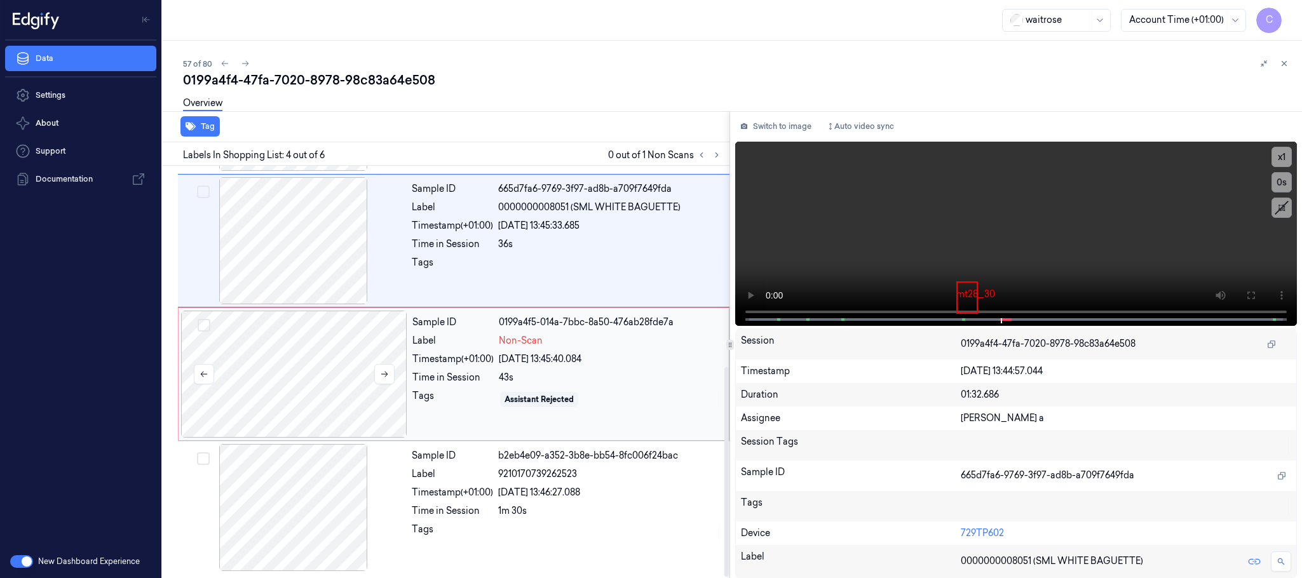
click at [294, 363] on div at bounding box center [294, 374] width 226 height 127
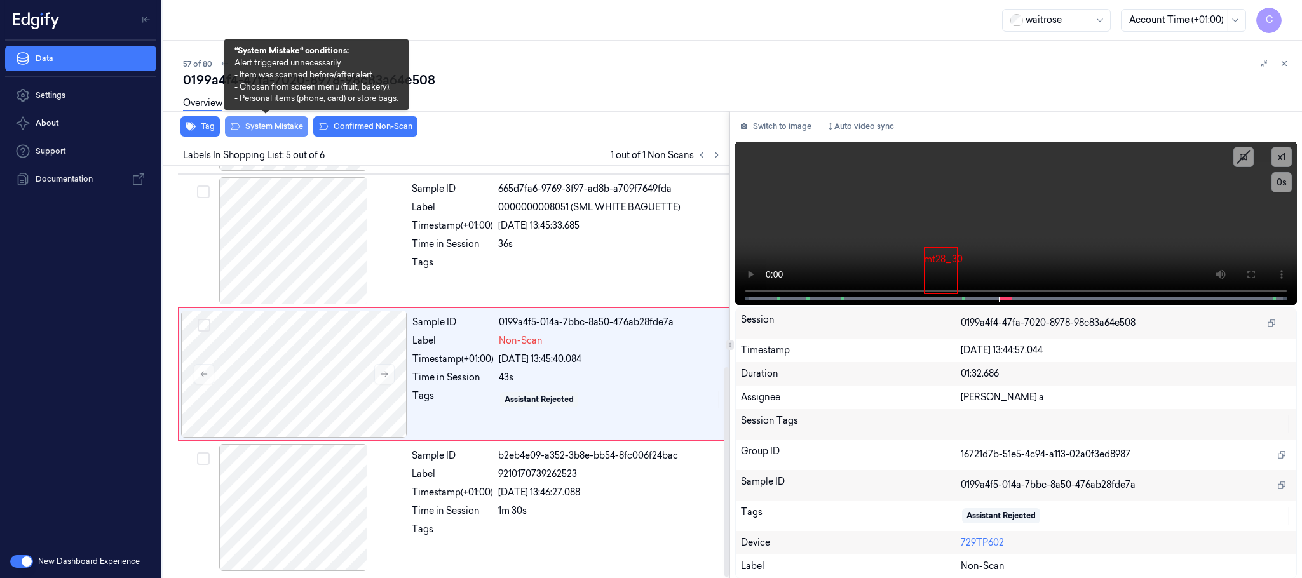
click at [269, 126] on button "System Mistake" at bounding box center [266, 126] width 83 height 20
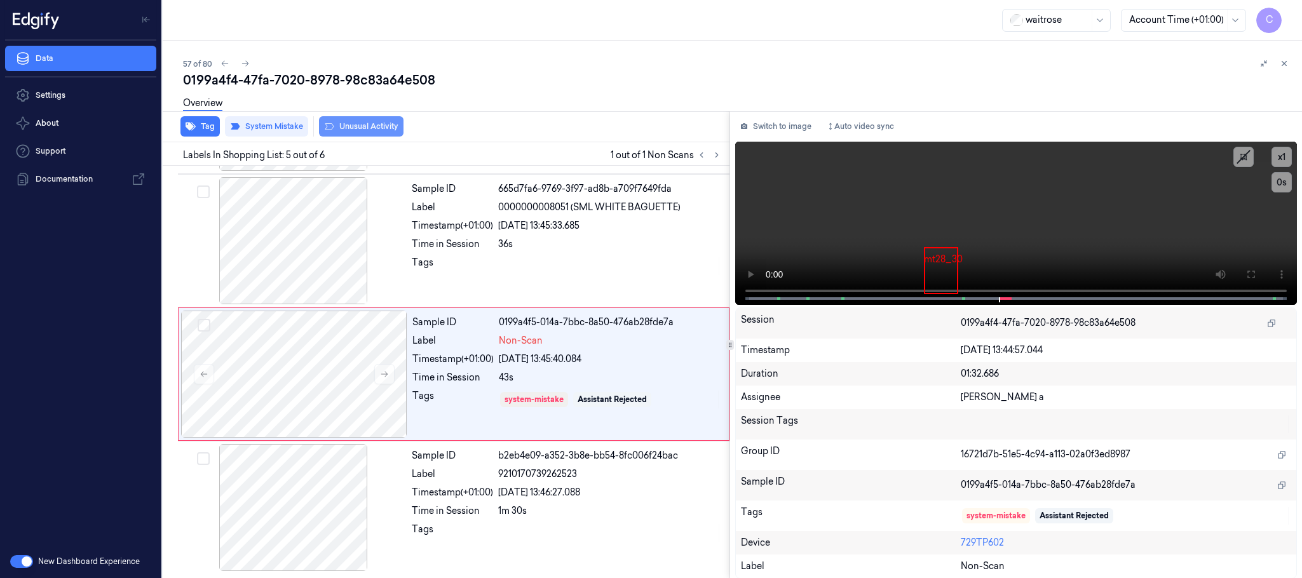
click at [378, 130] on button "Unusual Activity" at bounding box center [361, 126] width 85 height 20
click at [199, 132] on button "Tag" at bounding box center [200, 126] width 39 height 20
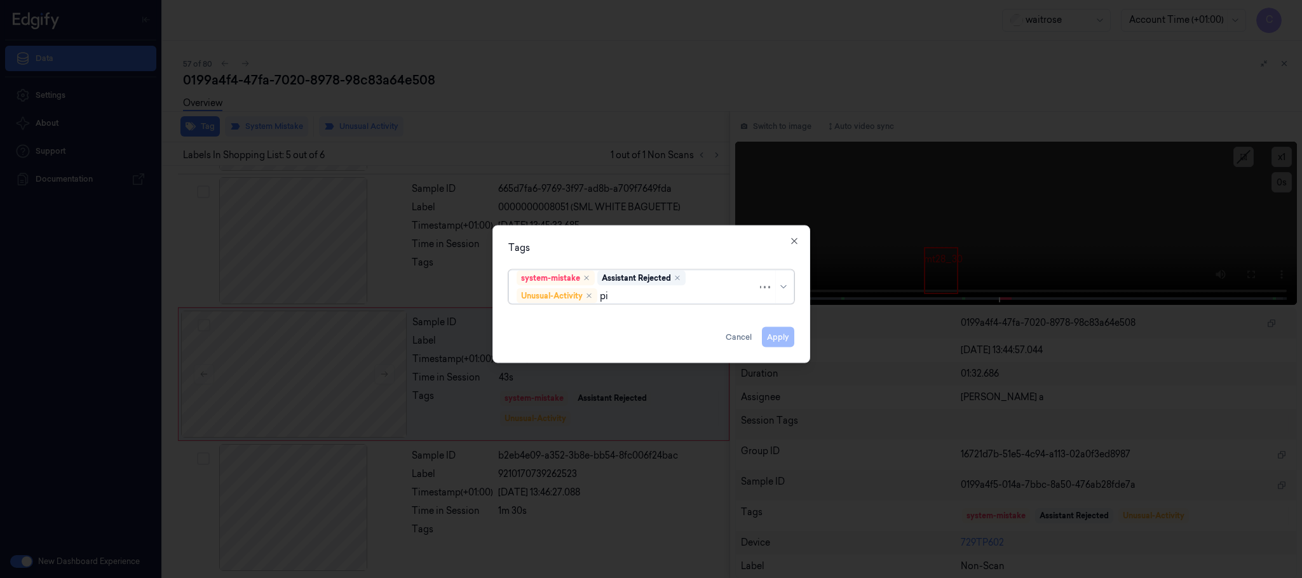
type input "pic"
click at [627, 322] on div "Picklist item alert" at bounding box center [651, 321] width 269 height 13
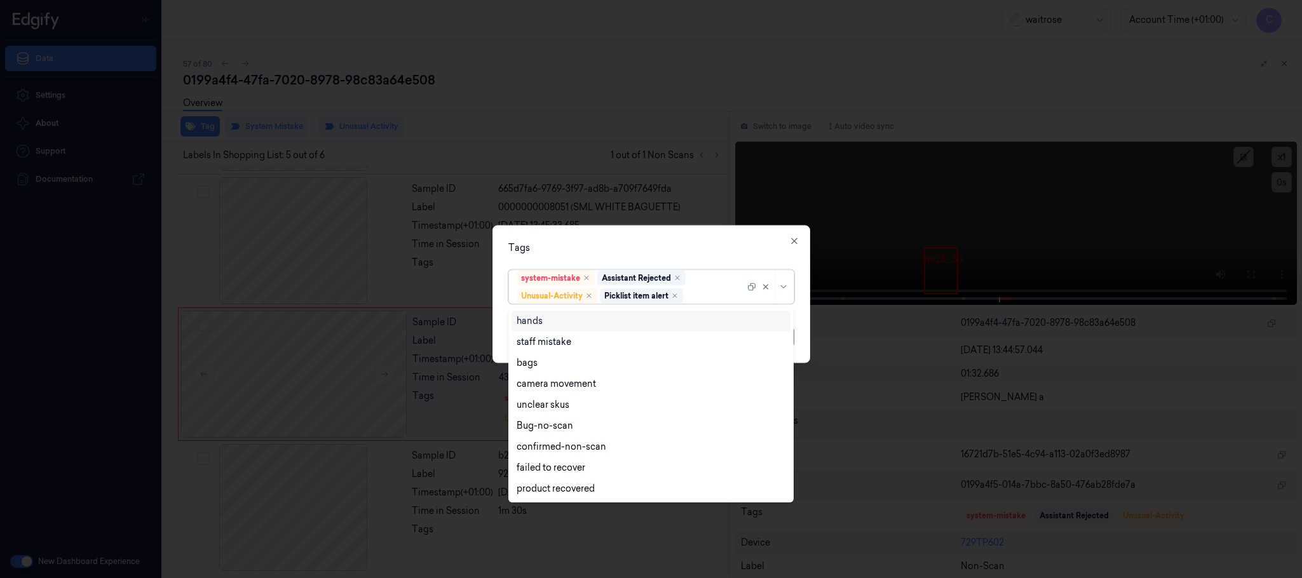
click at [666, 242] on div "Tags" at bounding box center [652, 248] width 286 height 13
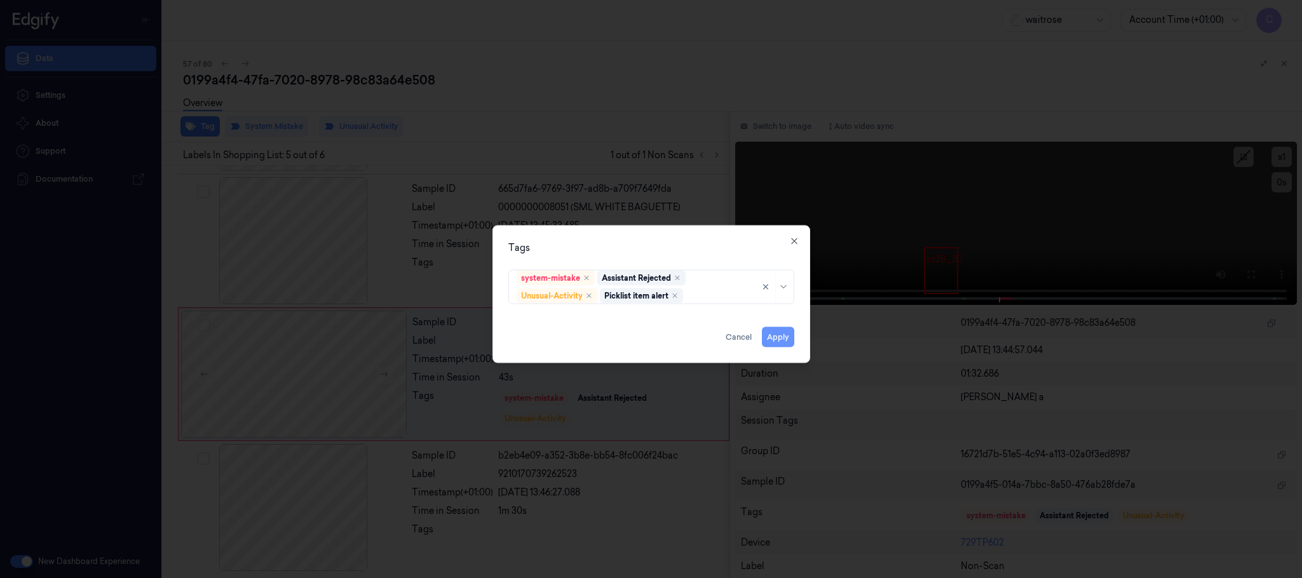
click at [769, 343] on button "Apply" at bounding box center [778, 337] width 32 height 20
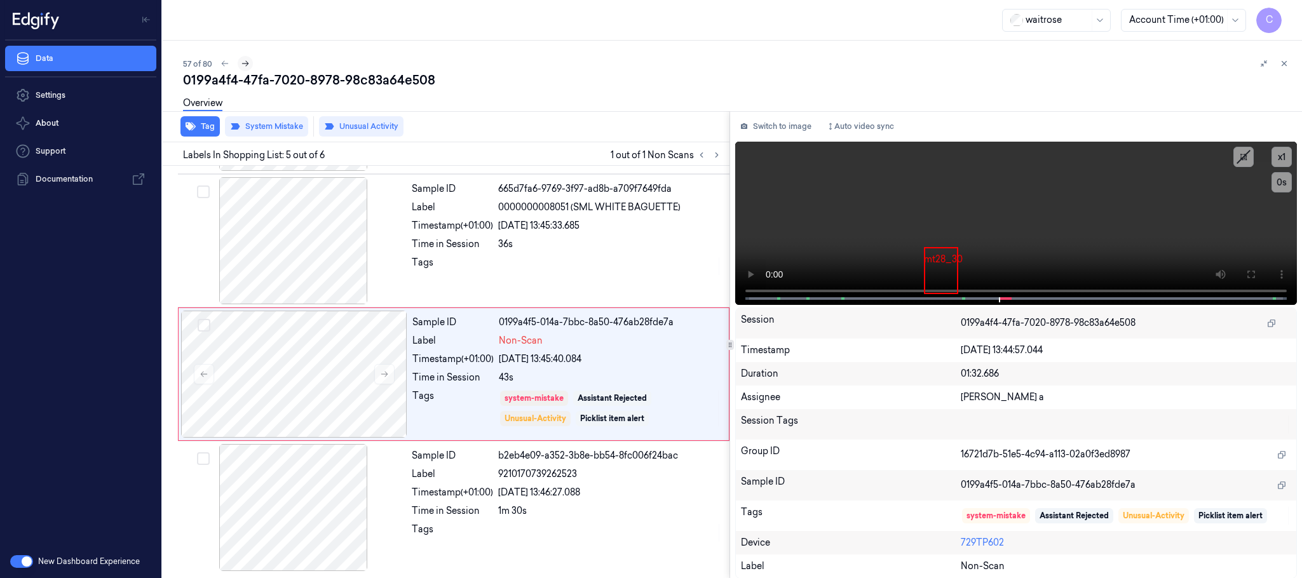
click at [245, 63] on icon at bounding box center [245, 63] width 9 height 9
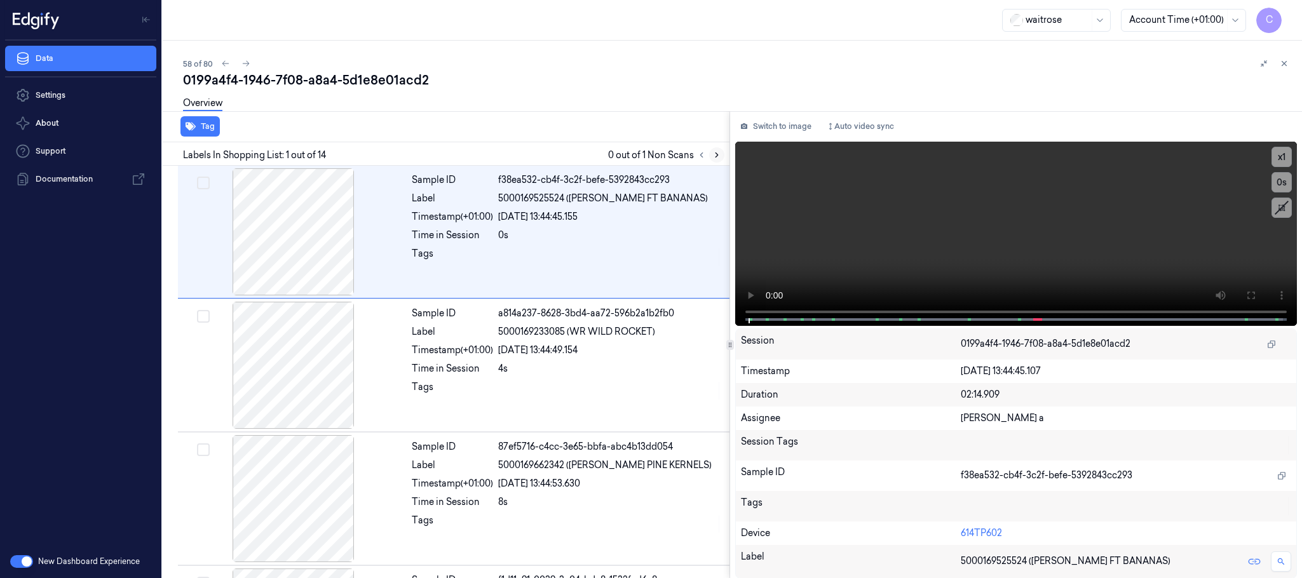
click at [720, 158] on icon at bounding box center [717, 155] width 9 height 9
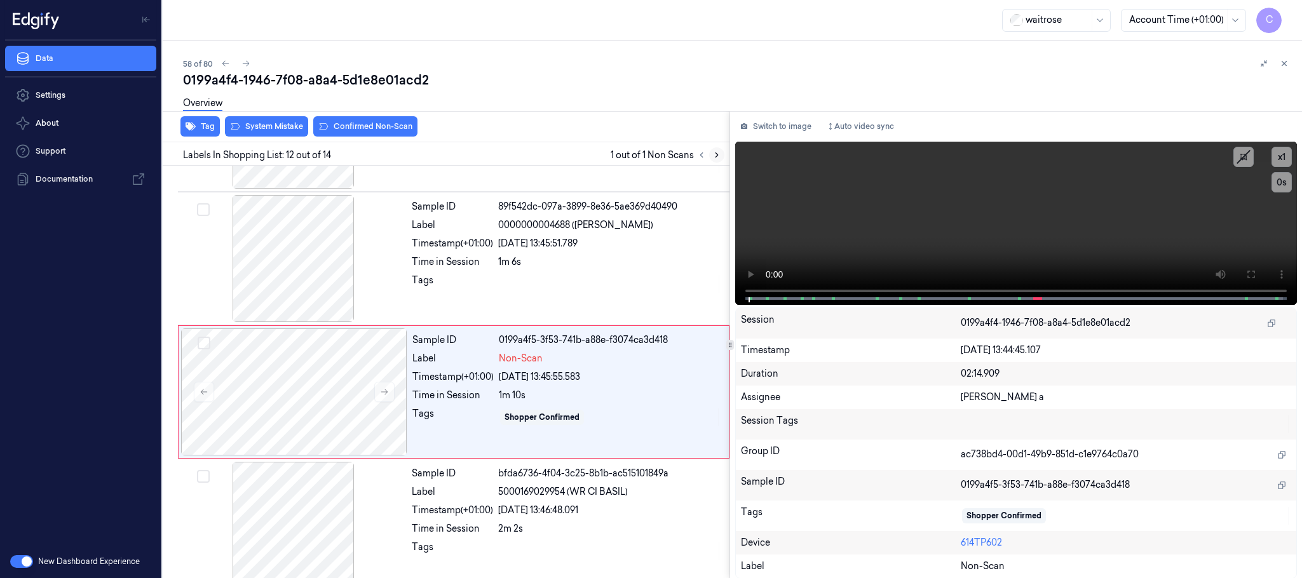
scroll to position [1335, 0]
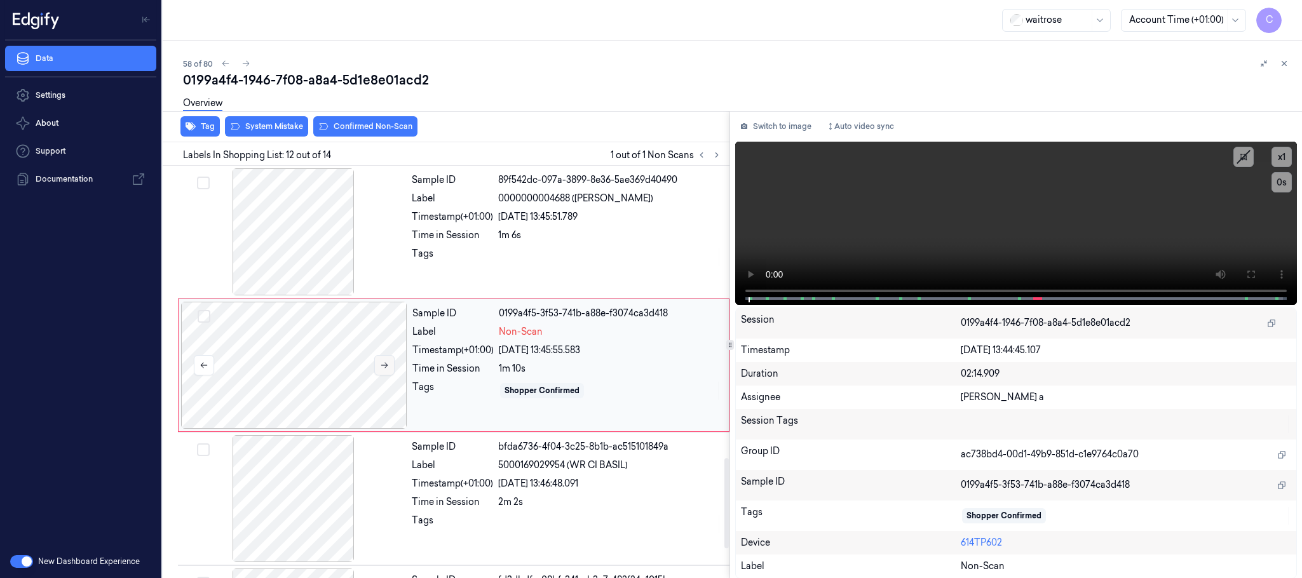
click at [387, 376] on button at bounding box center [384, 365] width 20 height 20
click at [288, 259] on div at bounding box center [294, 231] width 226 height 127
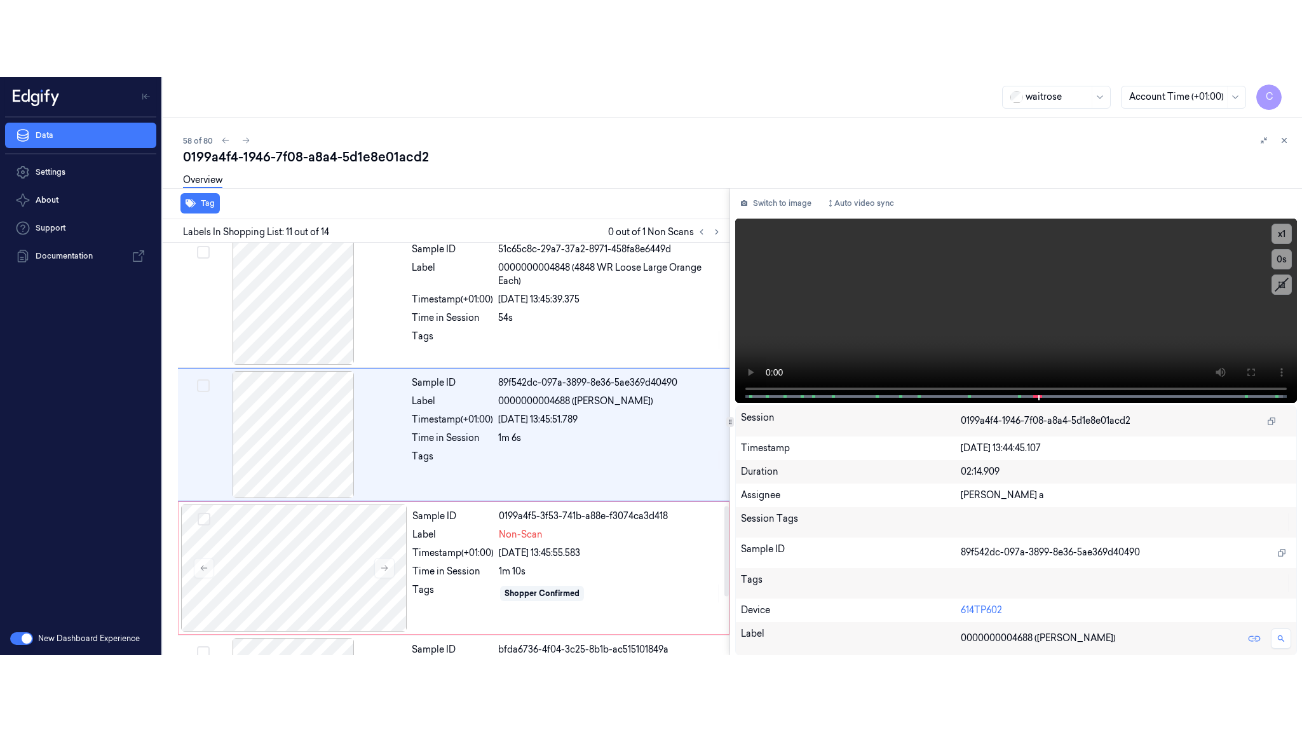
scroll to position [1200, 0]
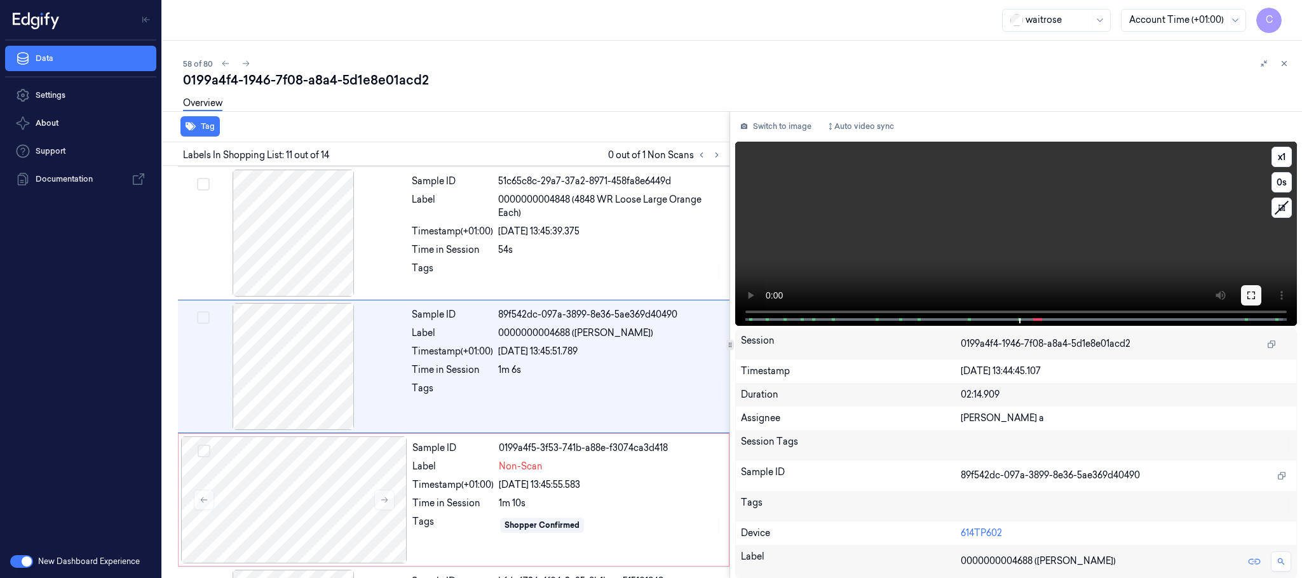
click at [1254, 290] on icon at bounding box center [1252, 295] width 10 height 10
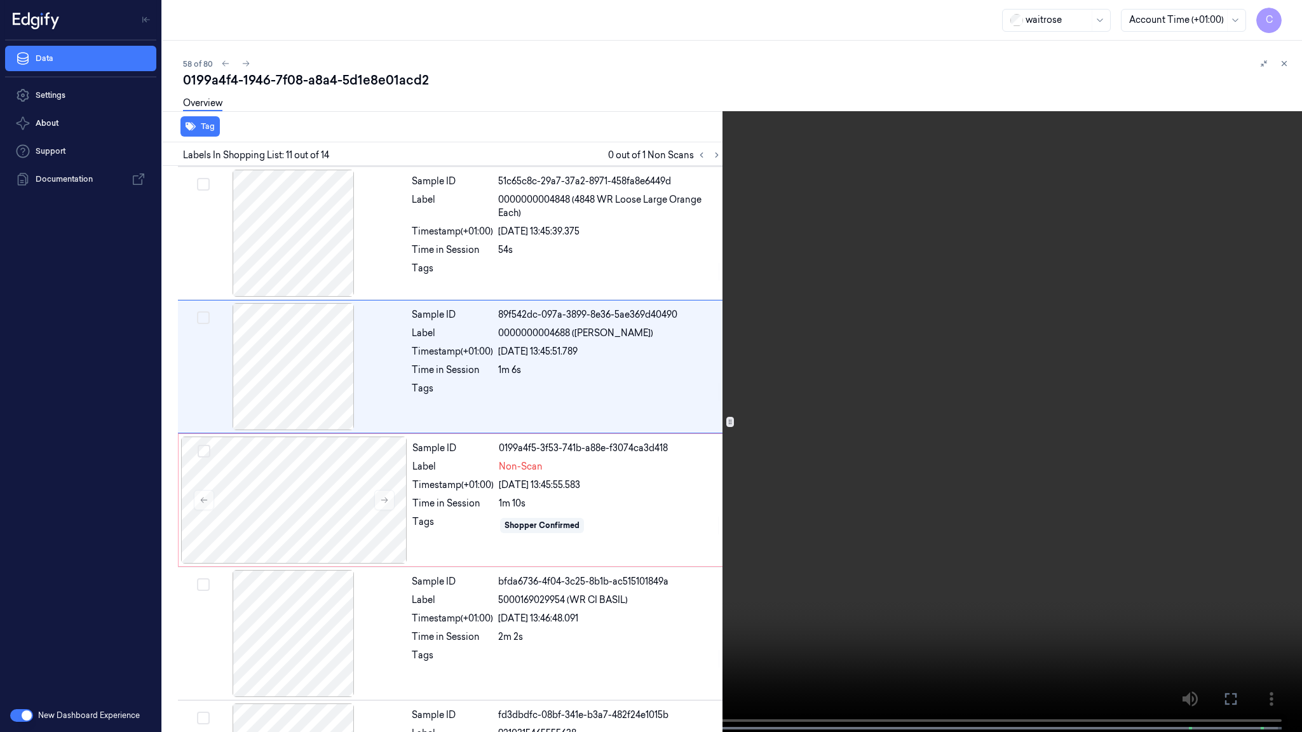
click at [778, 348] on video at bounding box center [651, 367] width 1302 height 735
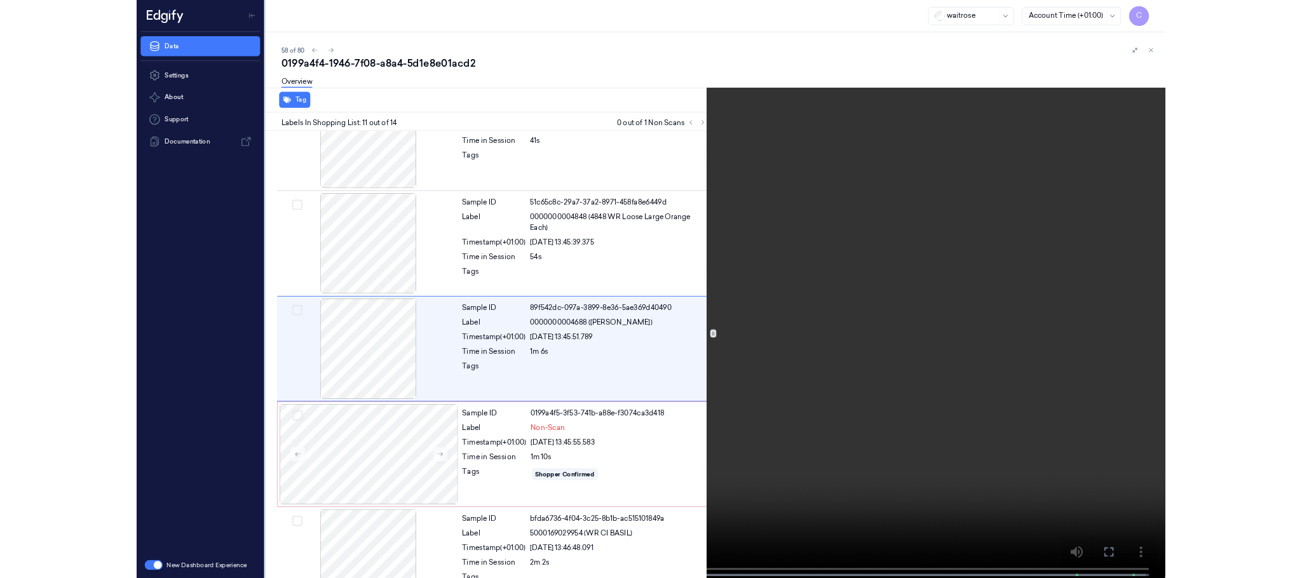
scroll to position [1124, 0]
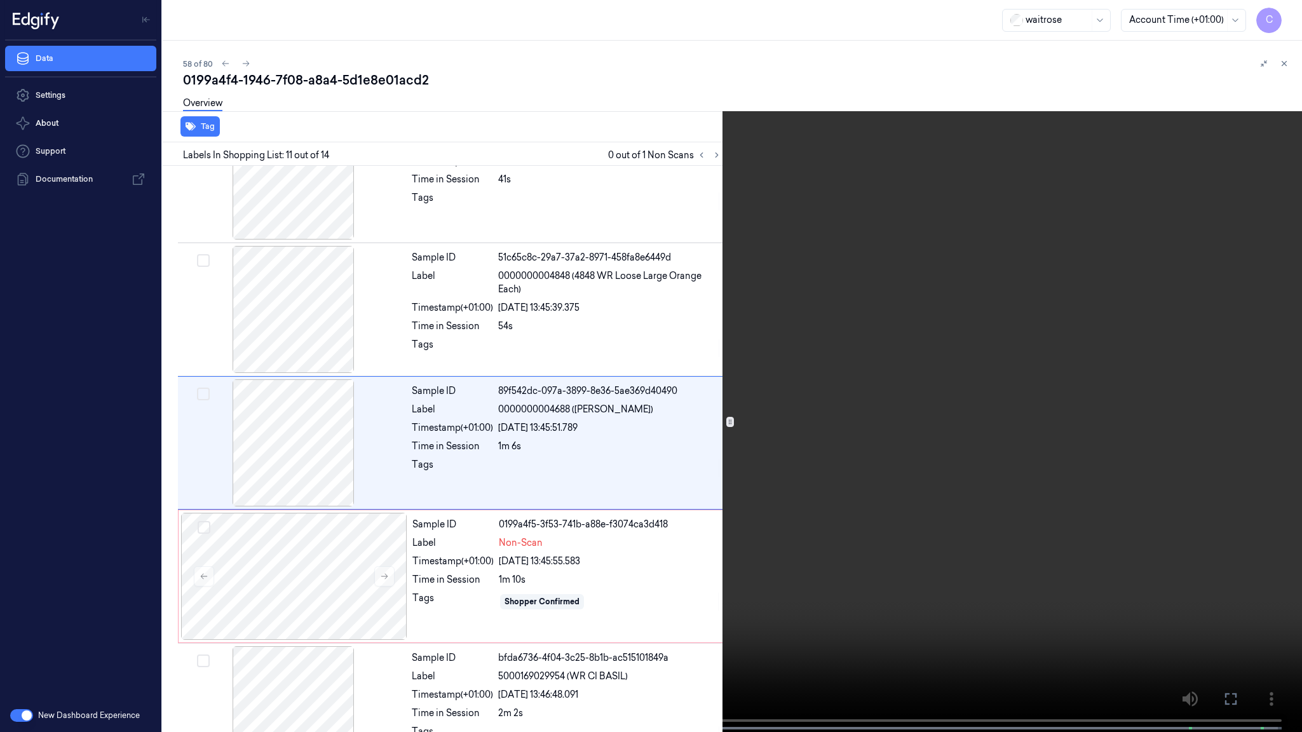
click at [758, 435] on video at bounding box center [651, 367] width 1302 height 735
click at [540, 437] on video at bounding box center [651, 367] width 1302 height 735
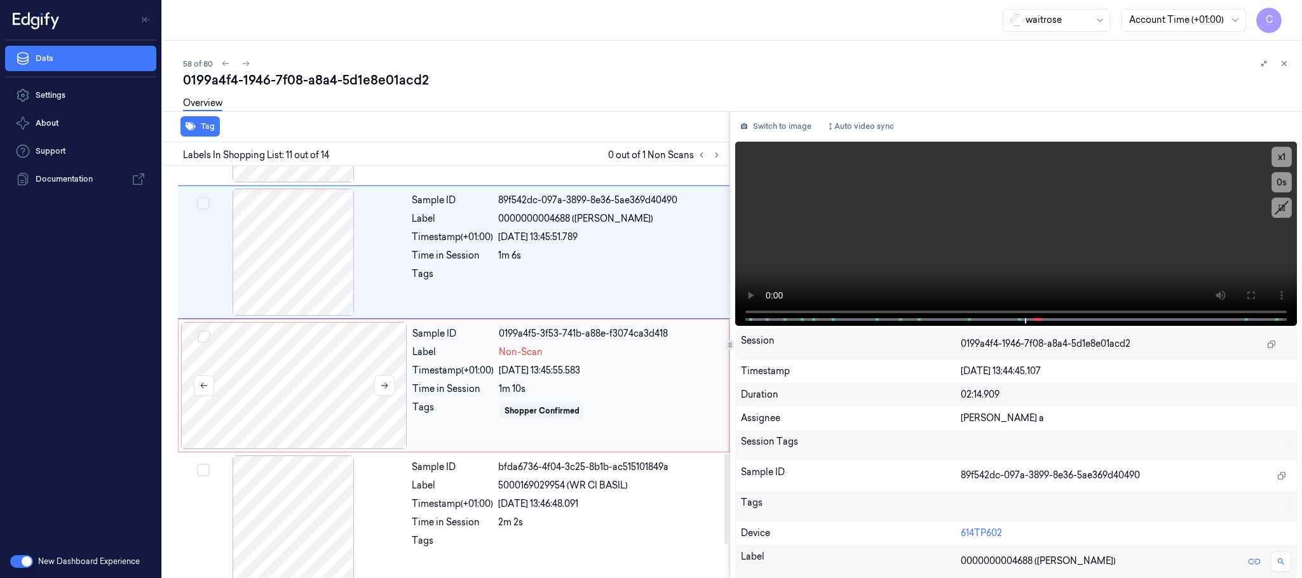
click at [319, 383] on div at bounding box center [294, 385] width 226 height 127
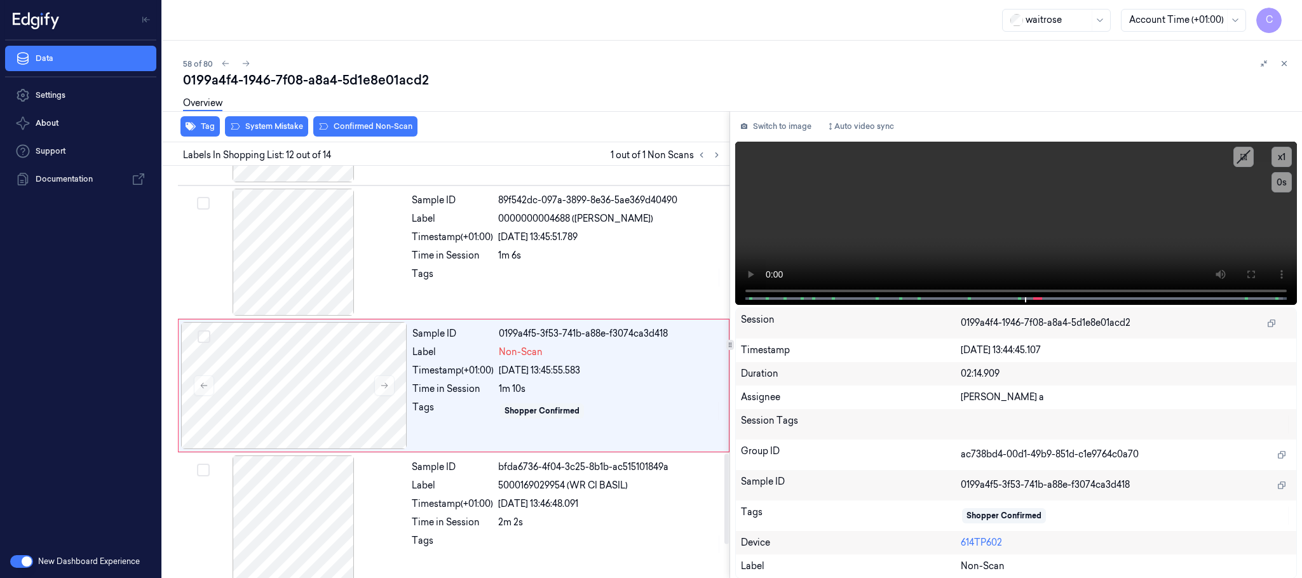
scroll to position [1335, 0]
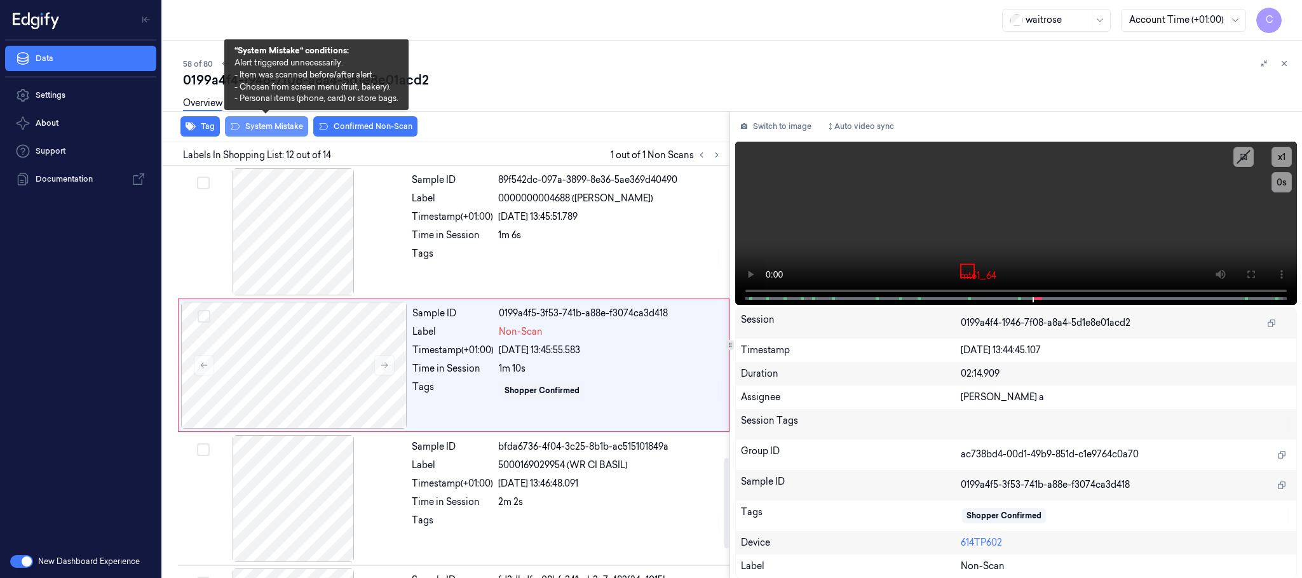
click at [277, 125] on button "System Mistake" at bounding box center [266, 126] width 83 height 20
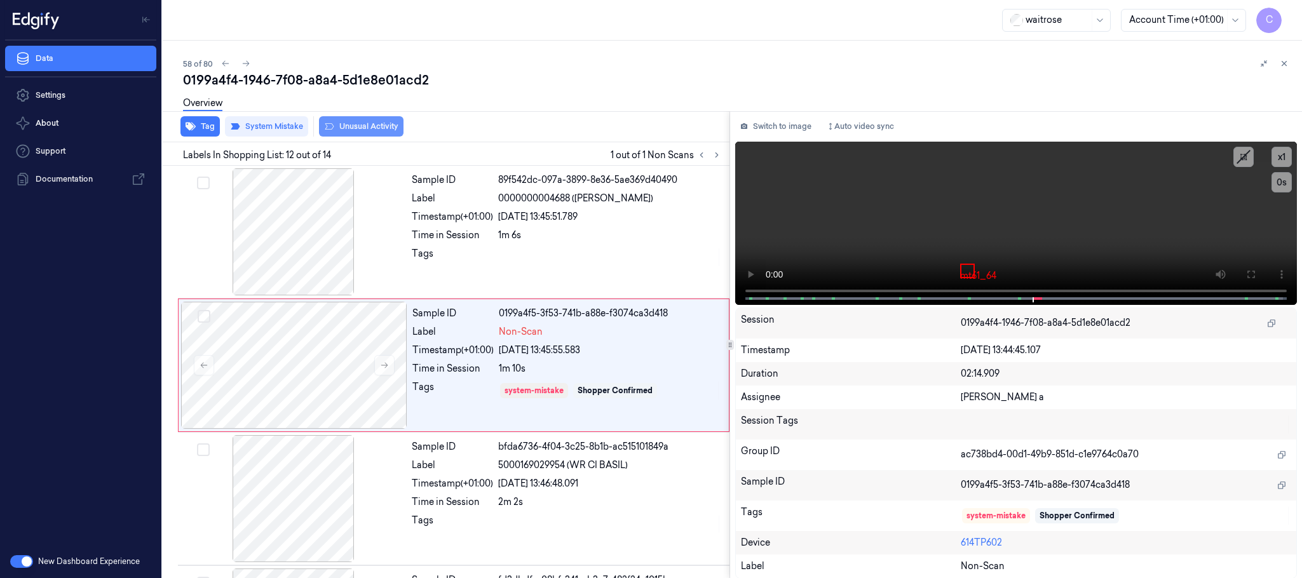
click at [378, 126] on button "Unusual Activity" at bounding box center [361, 126] width 85 height 20
click at [195, 132] on button "Tag" at bounding box center [200, 126] width 39 height 20
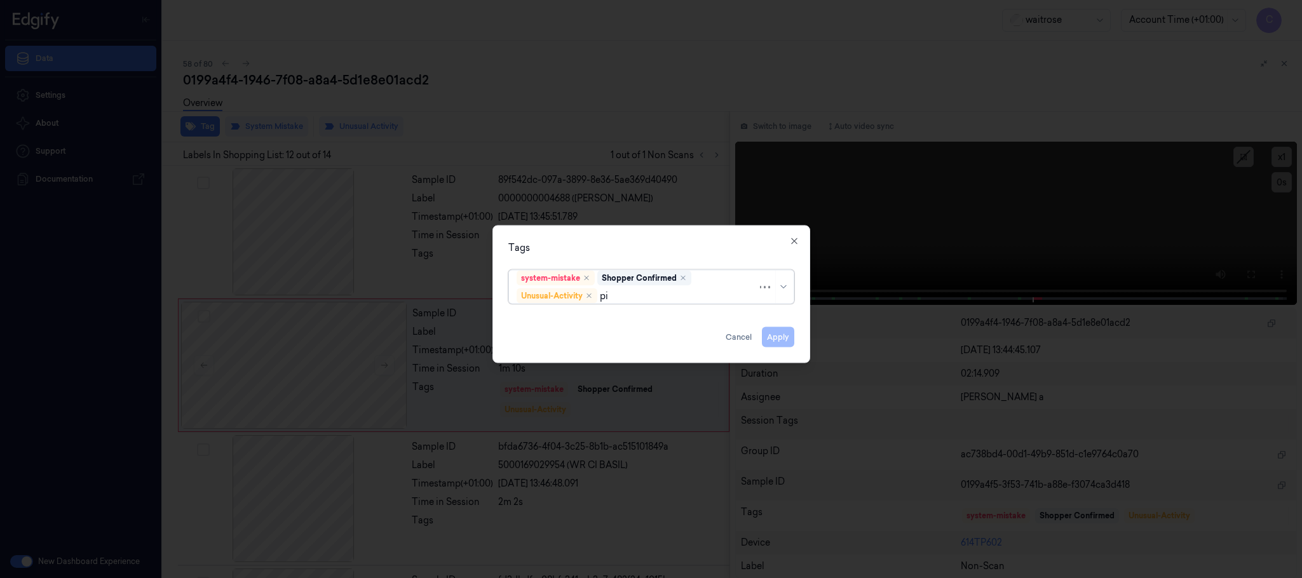
type input "pic"
click at [576, 321] on div "Picklist item alert" at bounding box center [553, 321] width 73 height 13
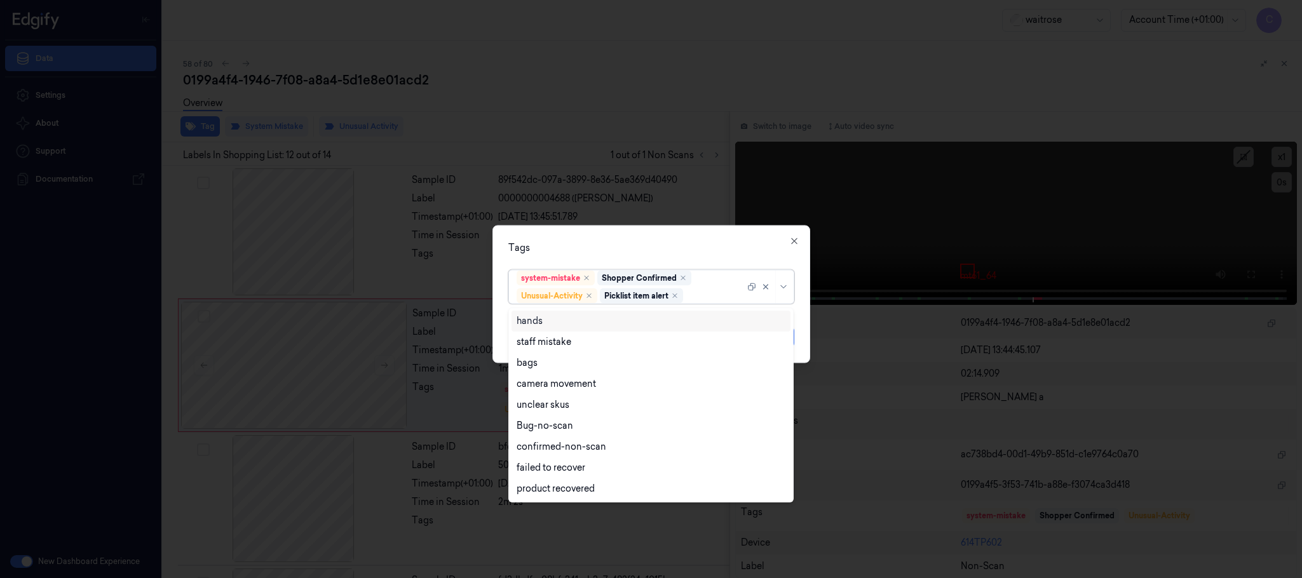
click at [633, 233] on div "Tags option Picklist item alert, selected. 9 results available. Use Up and Down…" at bounding box center [652, 295] width 318 height 138
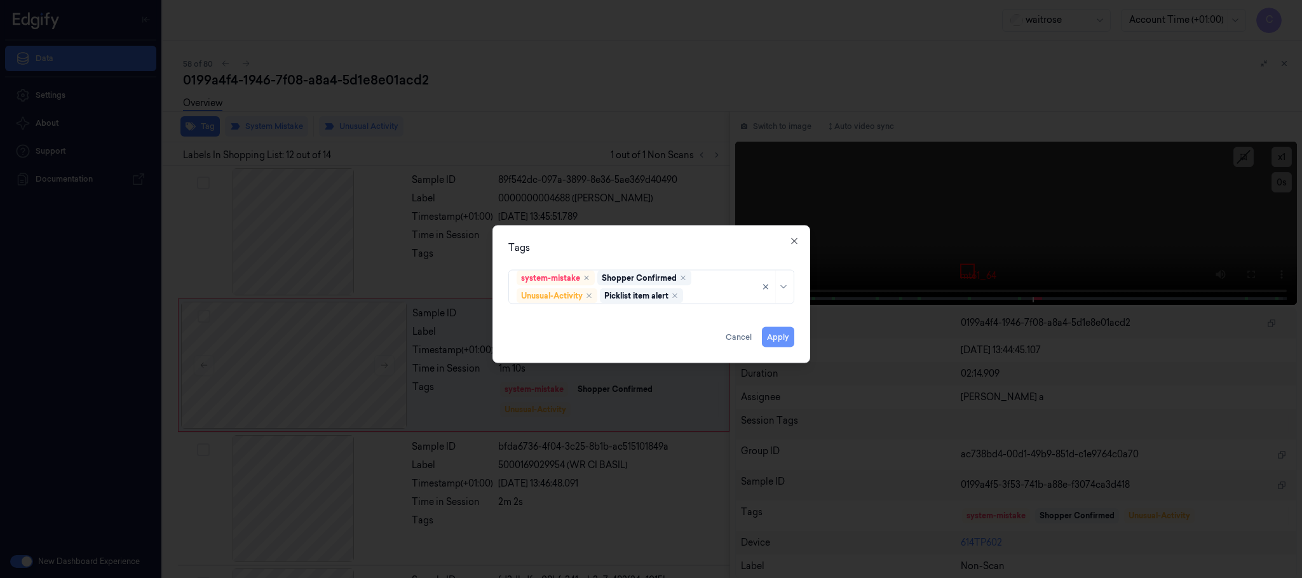
click at [779, 336] on button "Apply" at bounding box center [778, 337] width 32 height 20
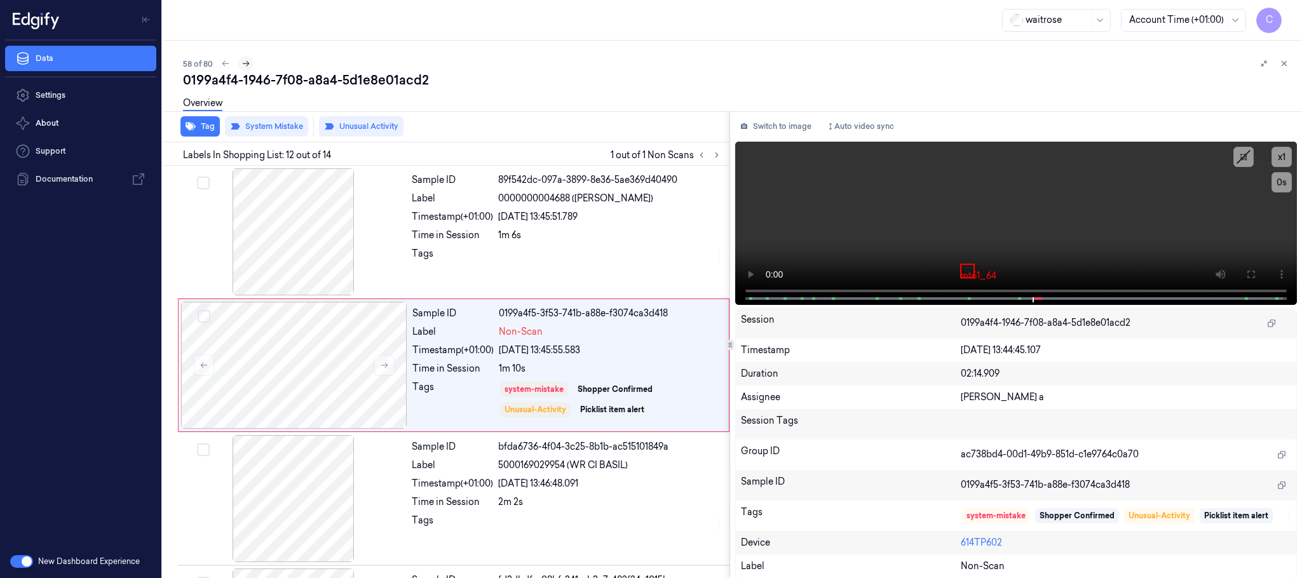
click at [246, 67] on icon at bounding box center [246, 63] width 9 height 9
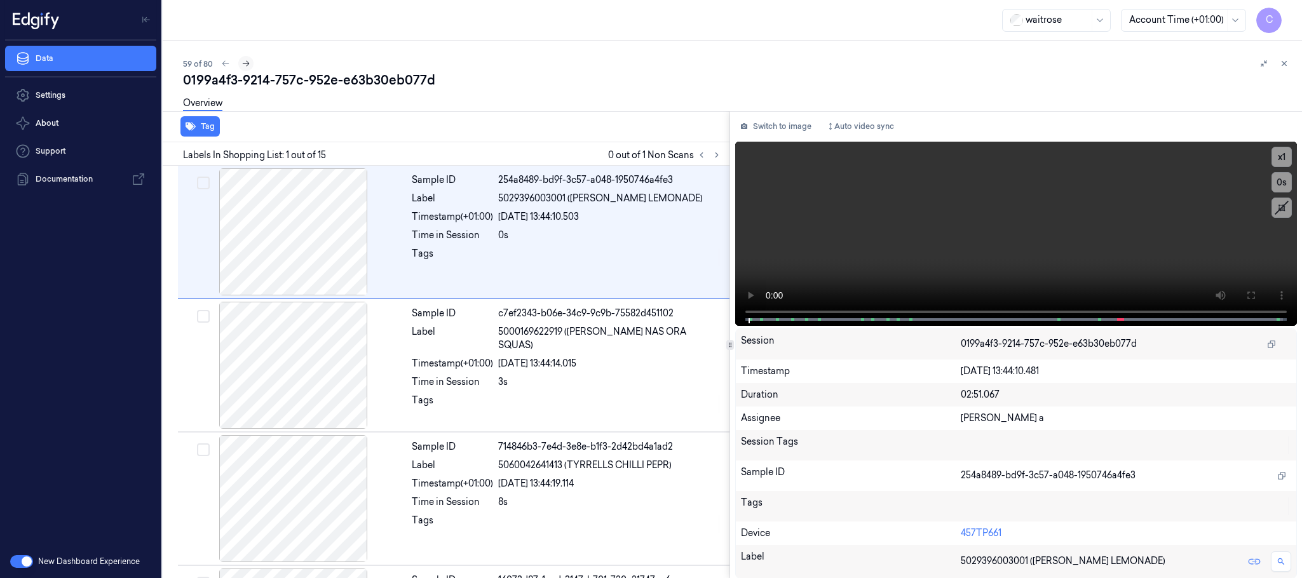
click at [244, 64] on icon at bounding box center [246, 63] width 9 height 9
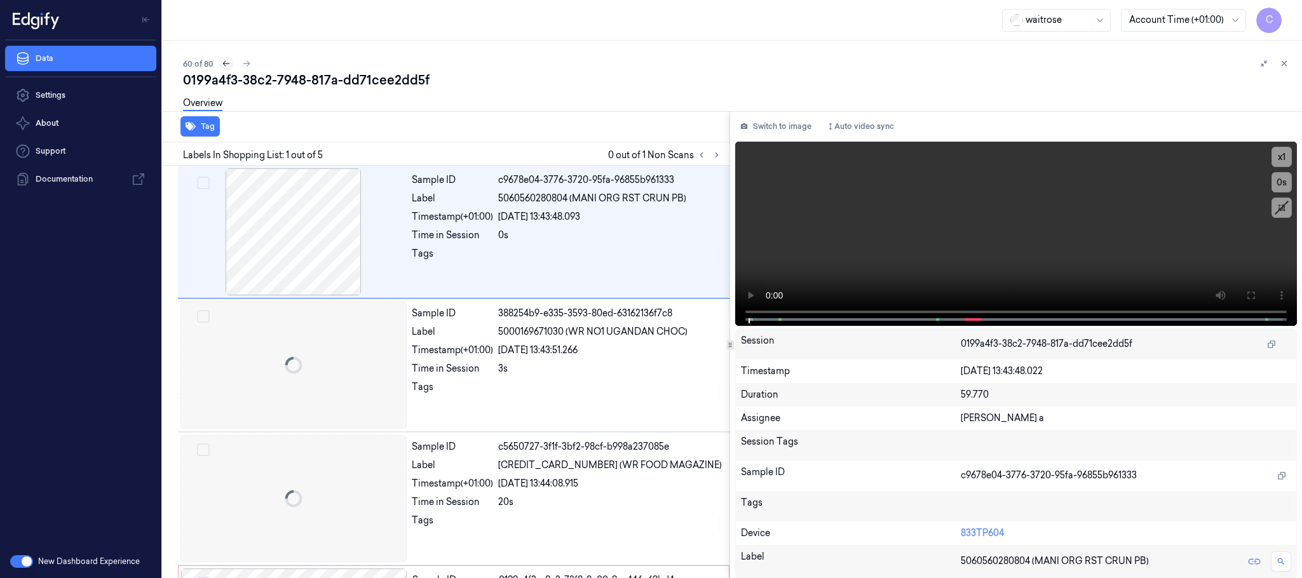
click at [227, 60] on icon at bounding box center [226, 63] width 9 height 9
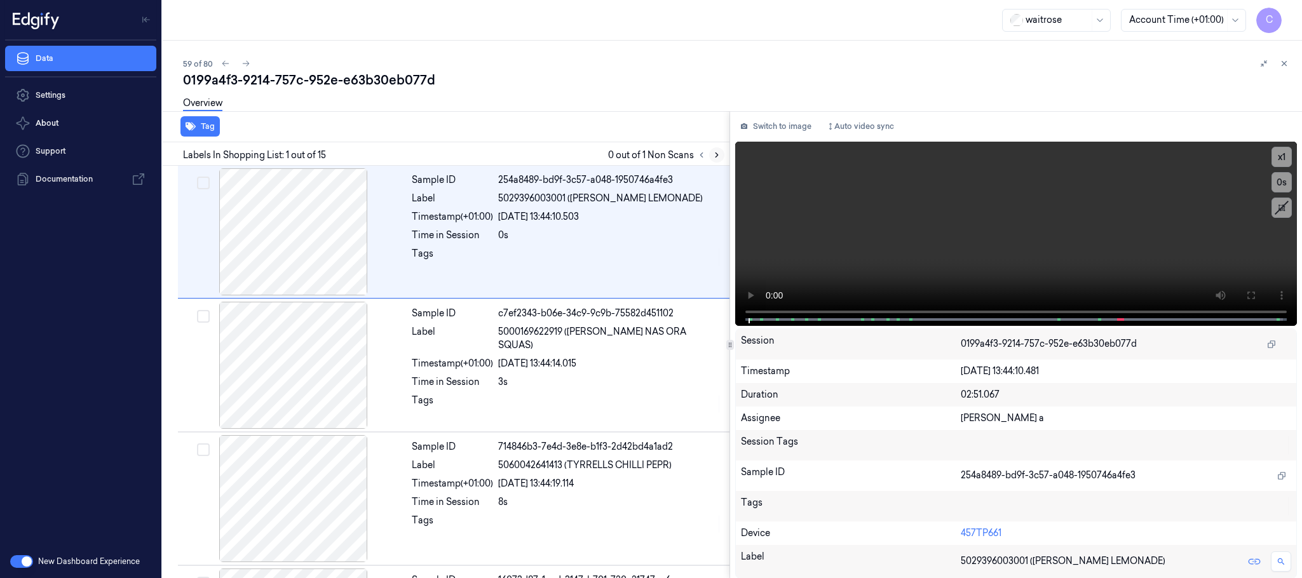
click at [721, 153] on icon at bounding box center [717, 155] width 9 height 9
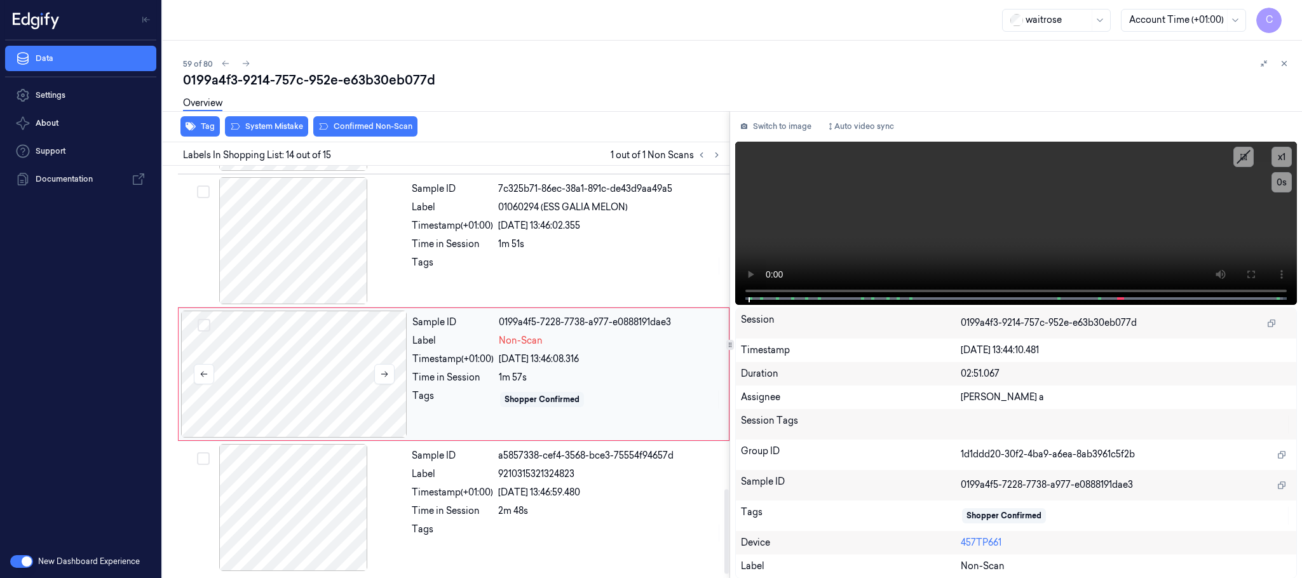
scroll to position [1602, 0]
click at [380, 374] on icon at bounding box center [384, 374] width 9 height 9
click at [254, 235] on div at bounding box center [294, 240] width 226 height 127
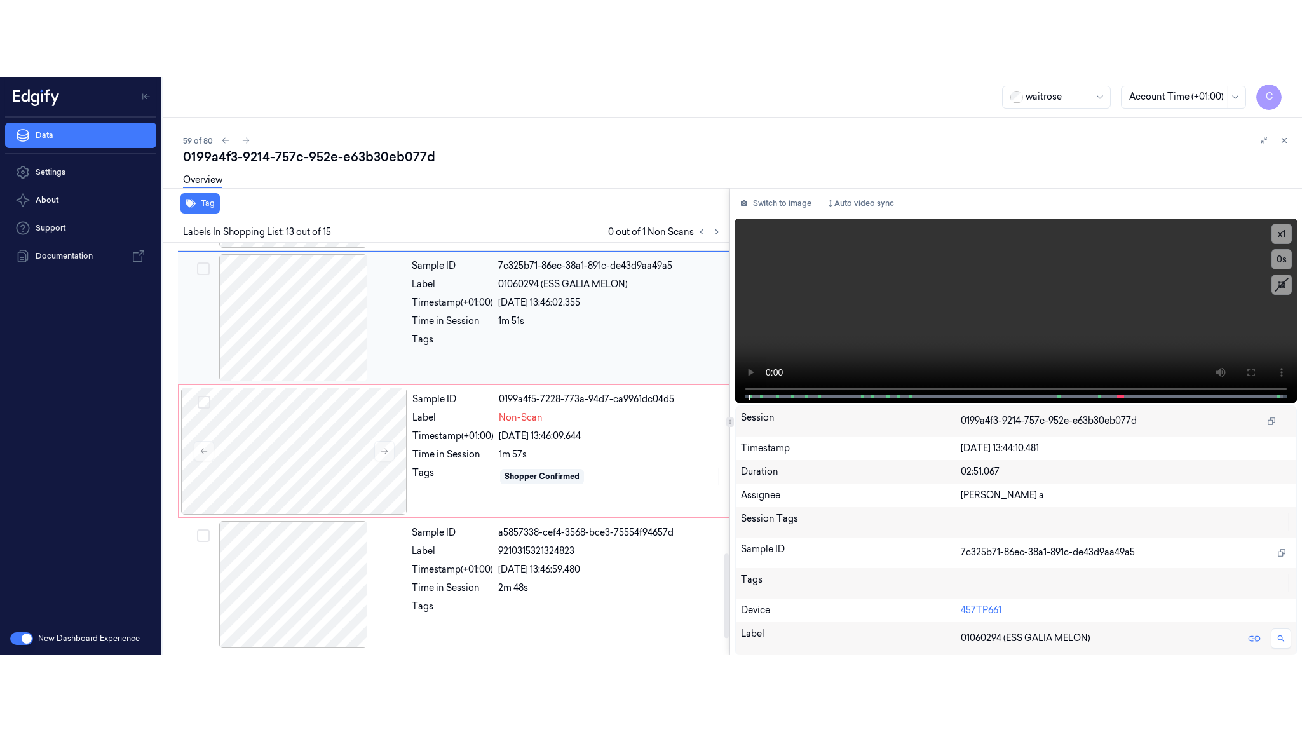
scroll to position [1469, 0]
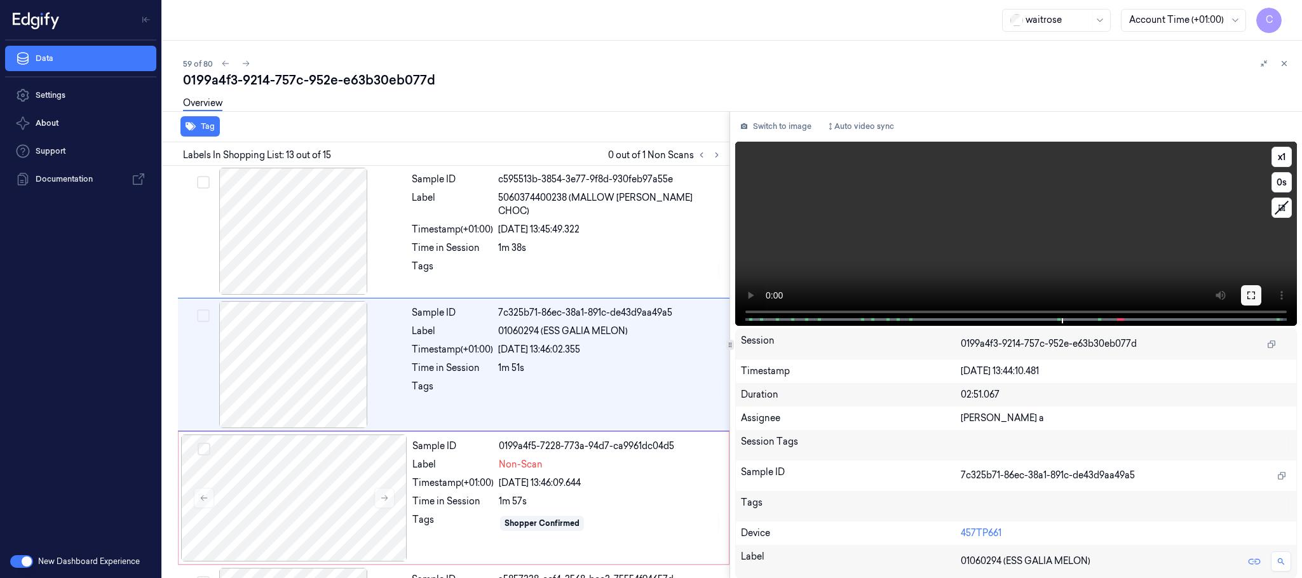
click at [1252, 299] on icon at bounding box center [1252, 295] width 10 height 10
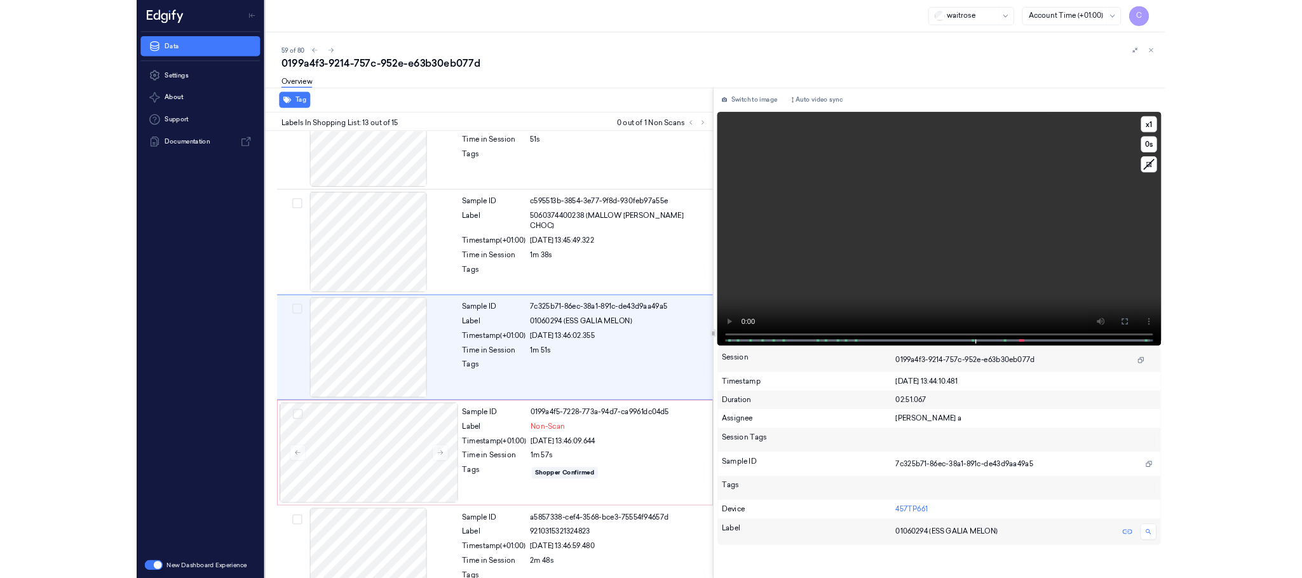
scroll to position [1392, 0]
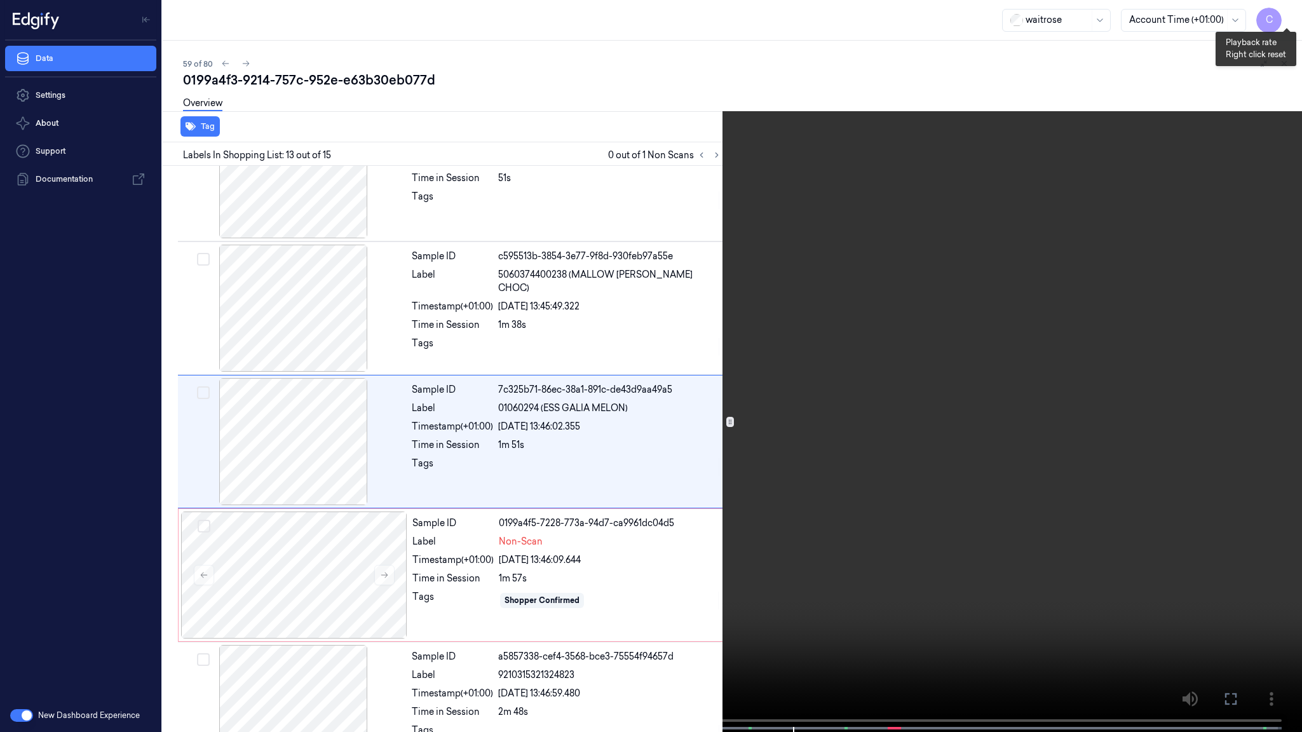
click at [1288, 17] on button "x 1" at bounding box center [1287, 15] width 20 height 20
click at [662, 328] on video at bounding box center [651, 367] width 1302 height 735
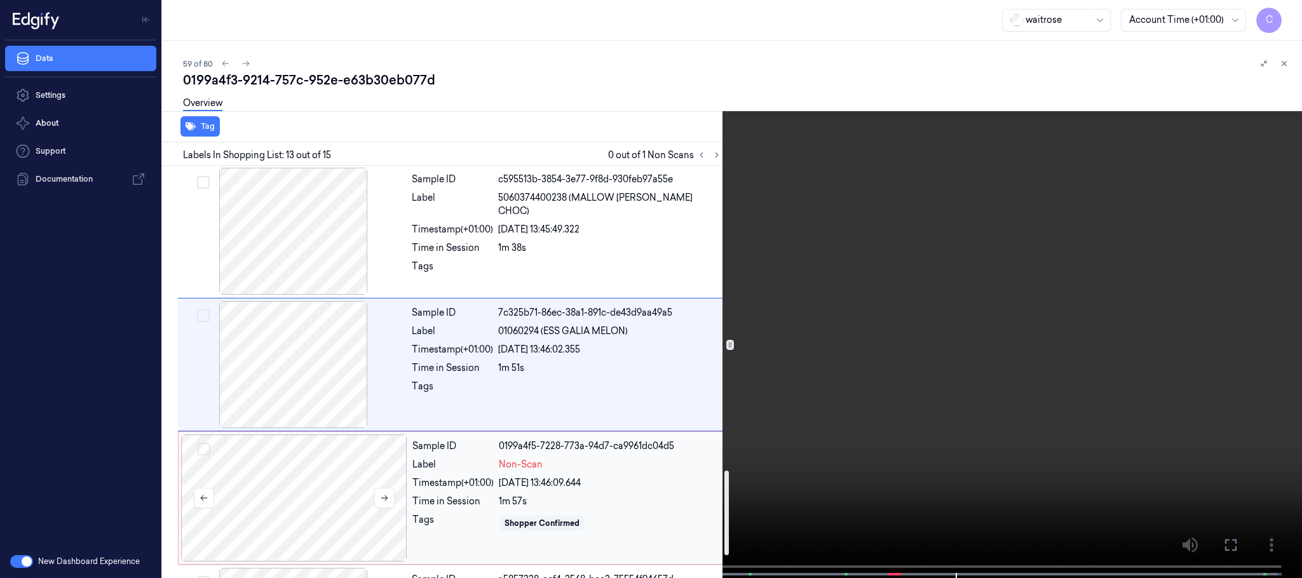
scroll to position [1469, 0]
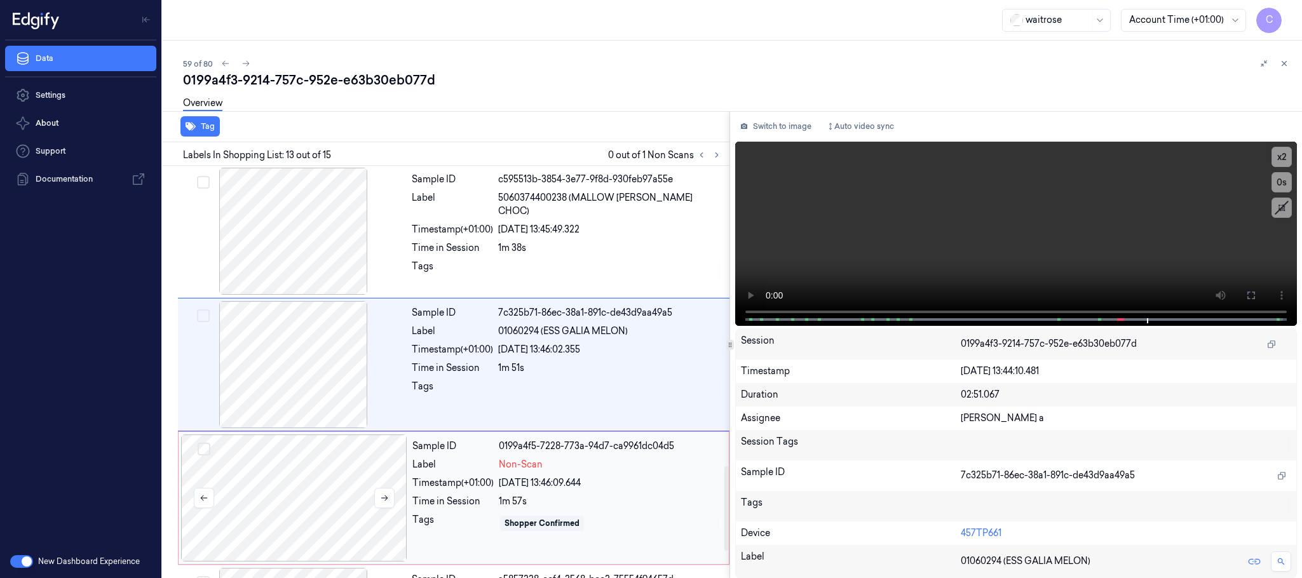
click at [273, 502] on div at bounding box center [294, 498] width 226 height 127
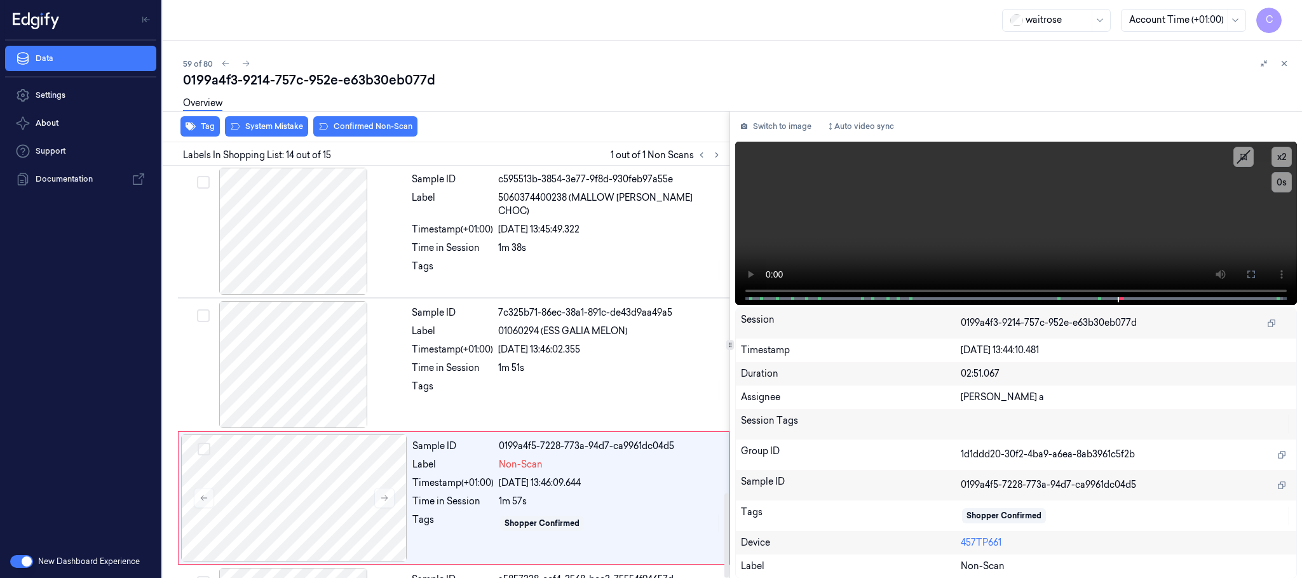
scroll to position [1602, 0]
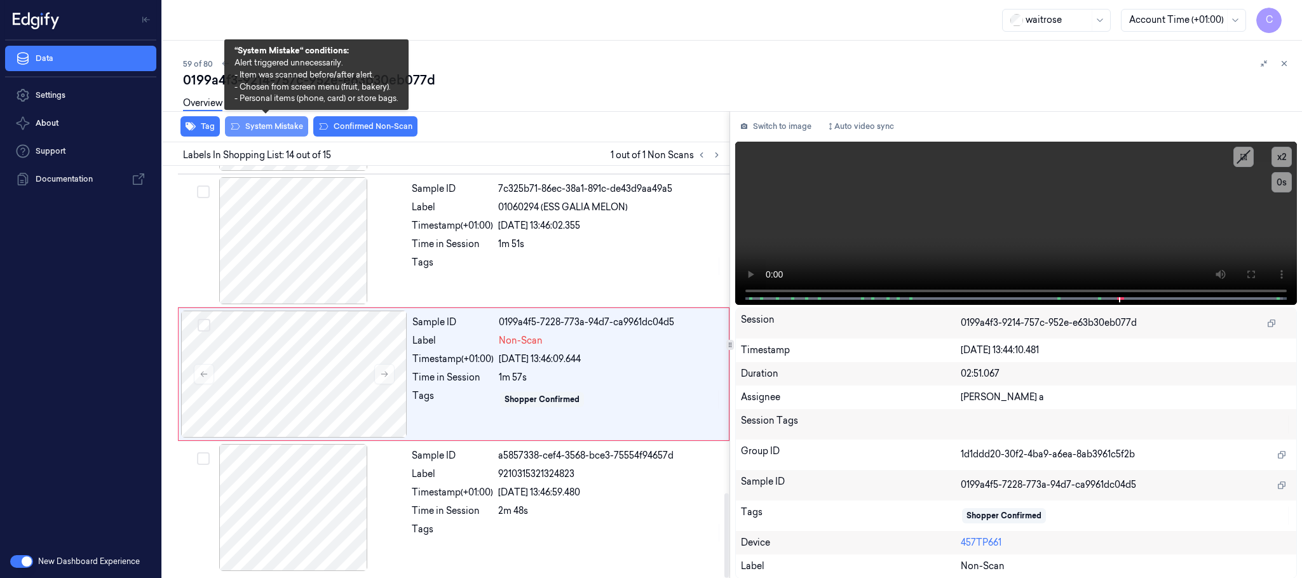
click at [278, 126] on button "System Mistake" at bounding box center [266, 126] width 83 height 20
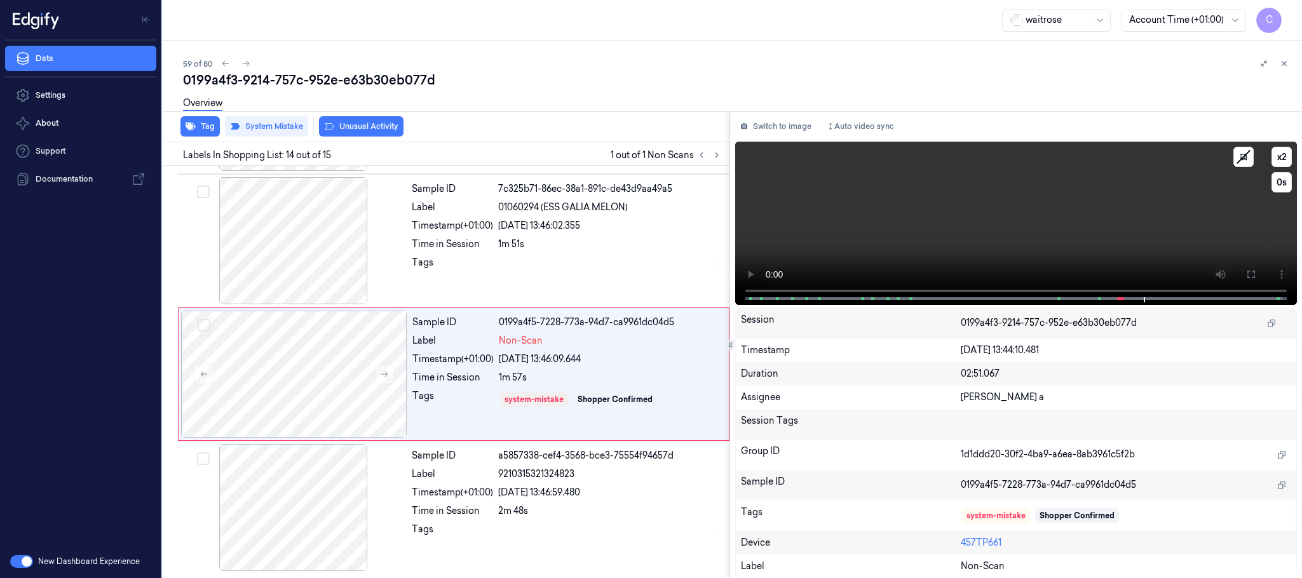
click at [1067, 226] on video at bounding box center [1016, 223] width 562 height 163
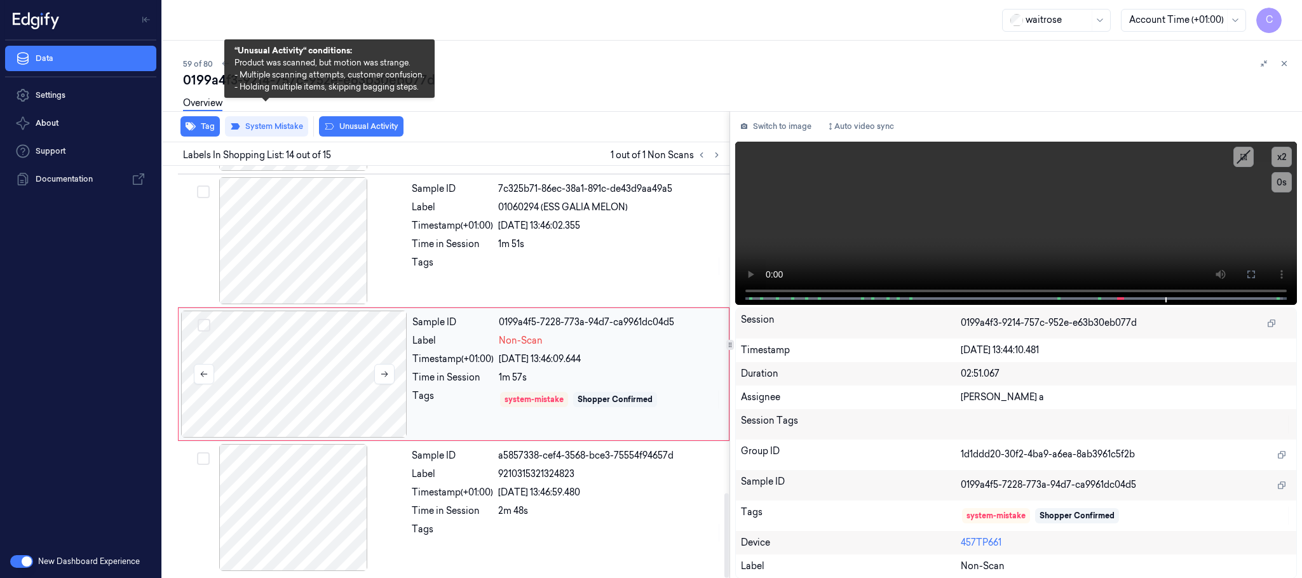
click at [270, 378] on div at bounding box center [294, 374] width 226 height 127
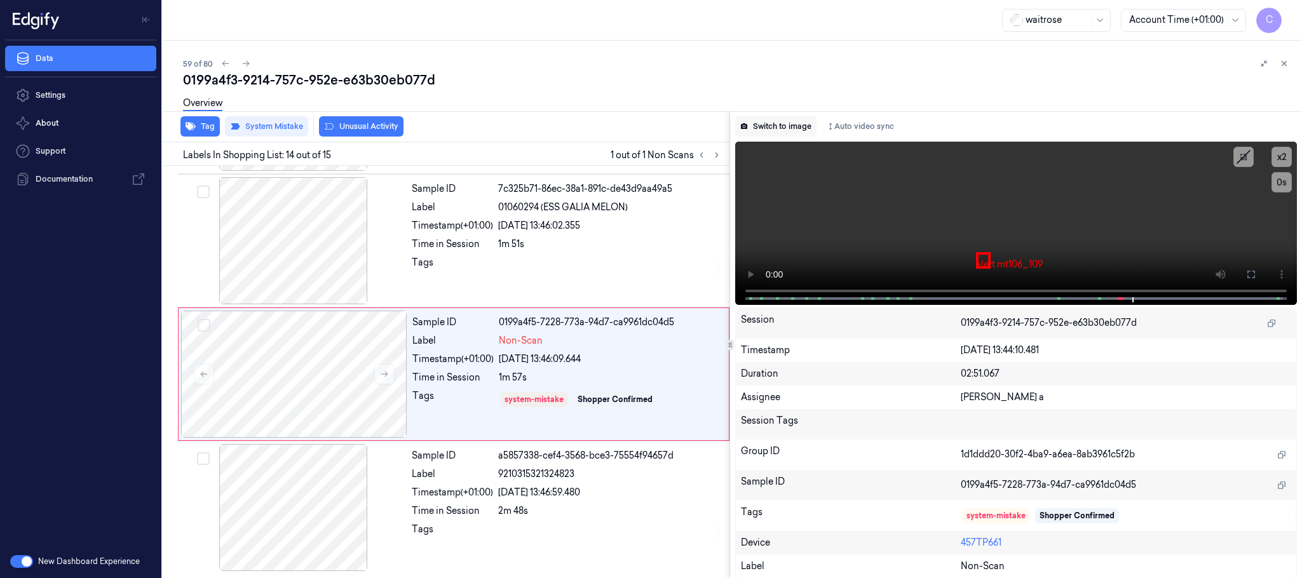
click at [781, 122] on button "Switch to image" at bounding box center [775, 126] width 81 height 20
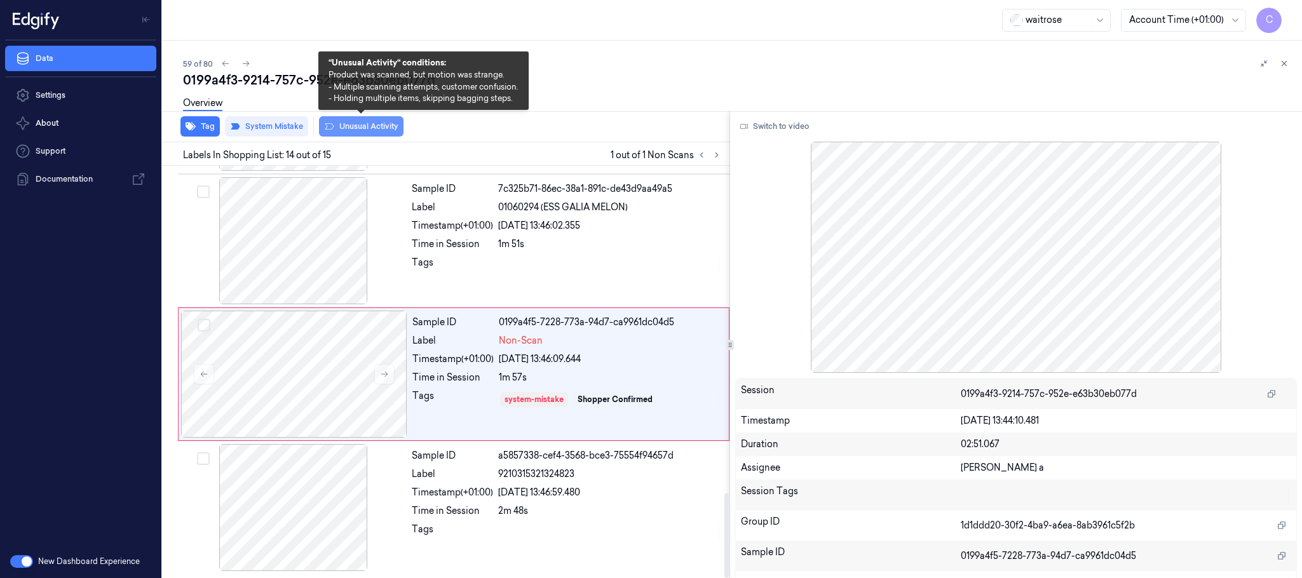
click at [369, 130] on button "Unusual Activity" at bounding box center [361, 126] width 85 height 20
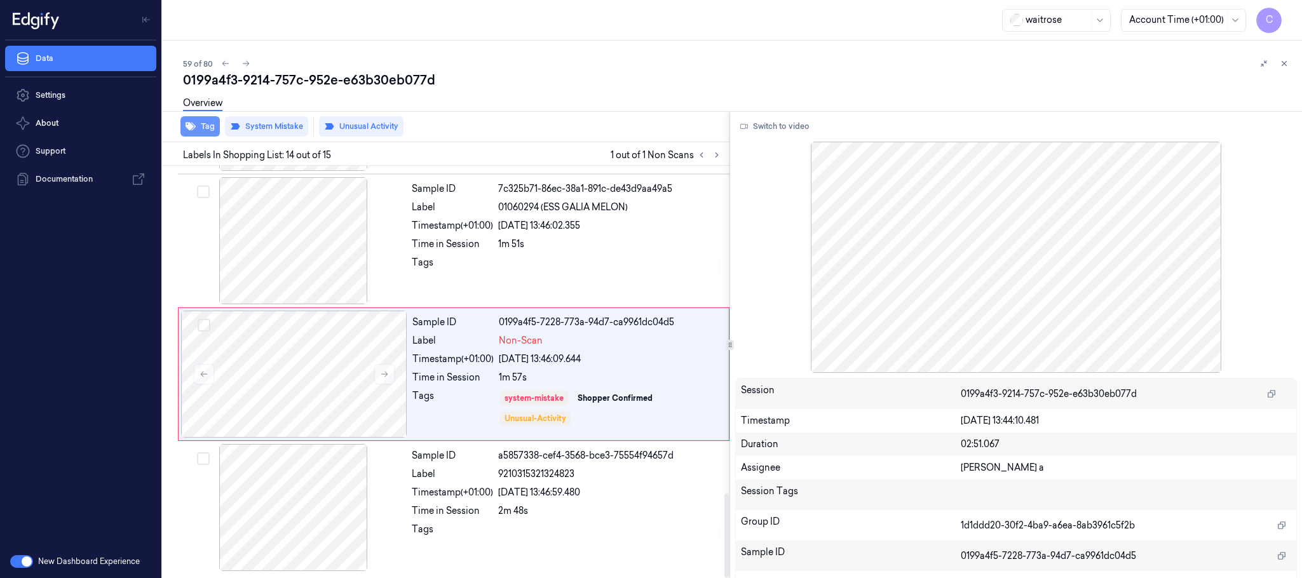
click at [183, 130] on button "Tag" at bounding box center [200, 126] width 39 height 20
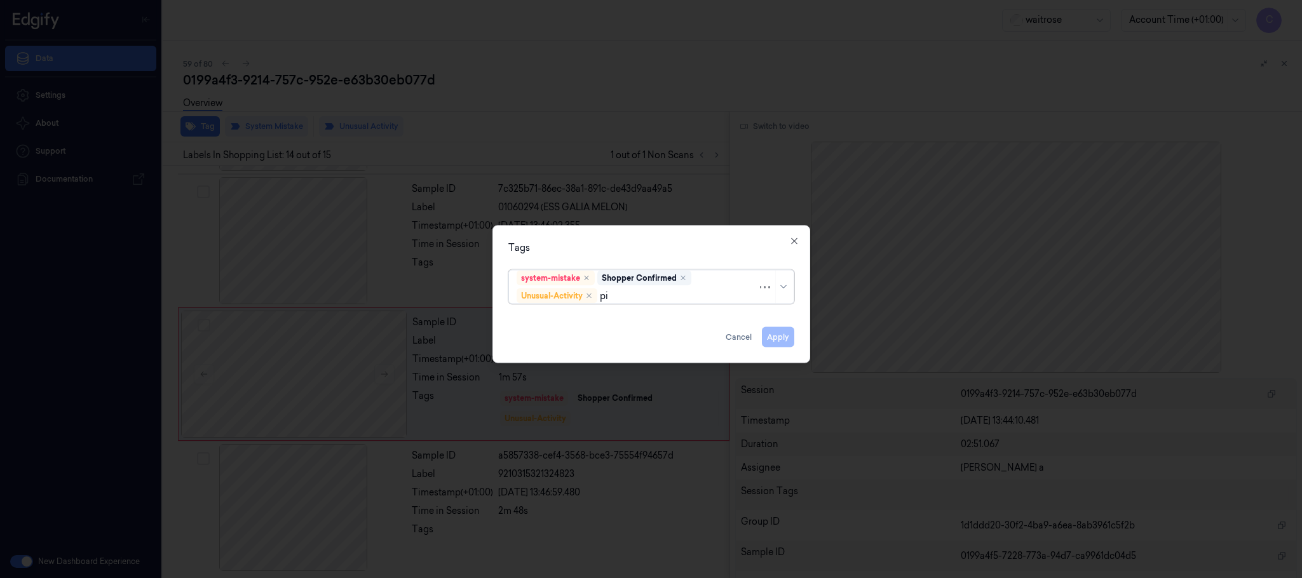
type input "pic"
click at [538, 320] on div "Picklist item alert" at bounding box center [553, 321] width 73 height 13
click at [590, 237] on div "Tags system-mistake Shopper Confirmed Unusual-Activity Picklist item alert Appl…" at bounding box center [652, 295] width 318 height 138
click at [777, 336] on button "Apply" at bounding box center [778, 337] width 32 height 20
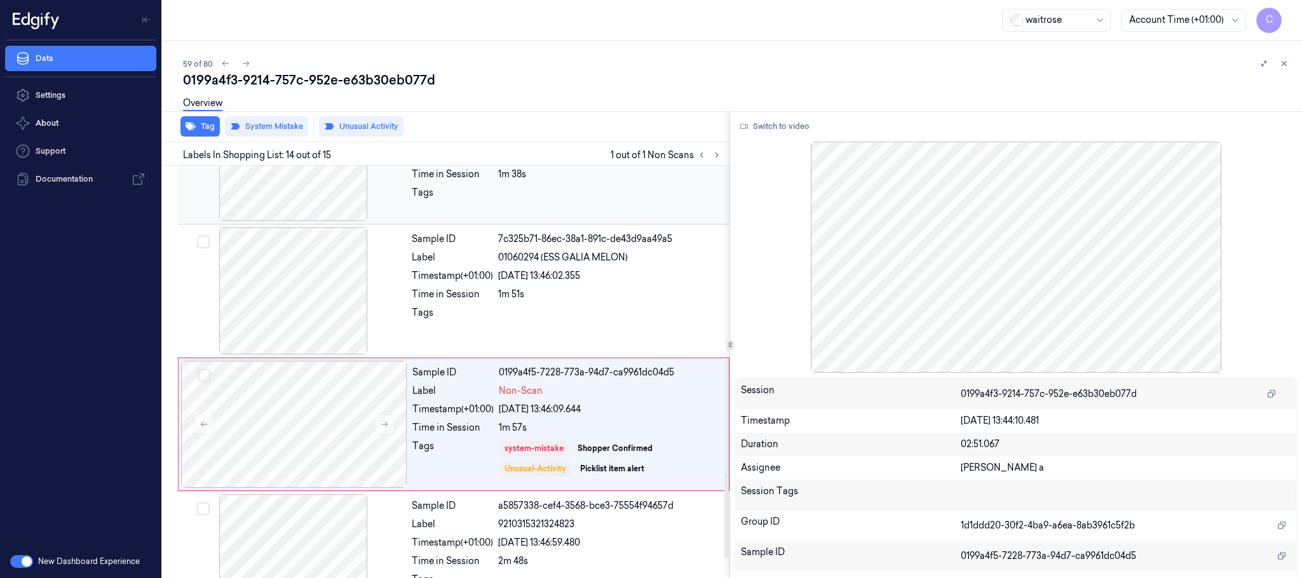
scroll to position [1506, 0]
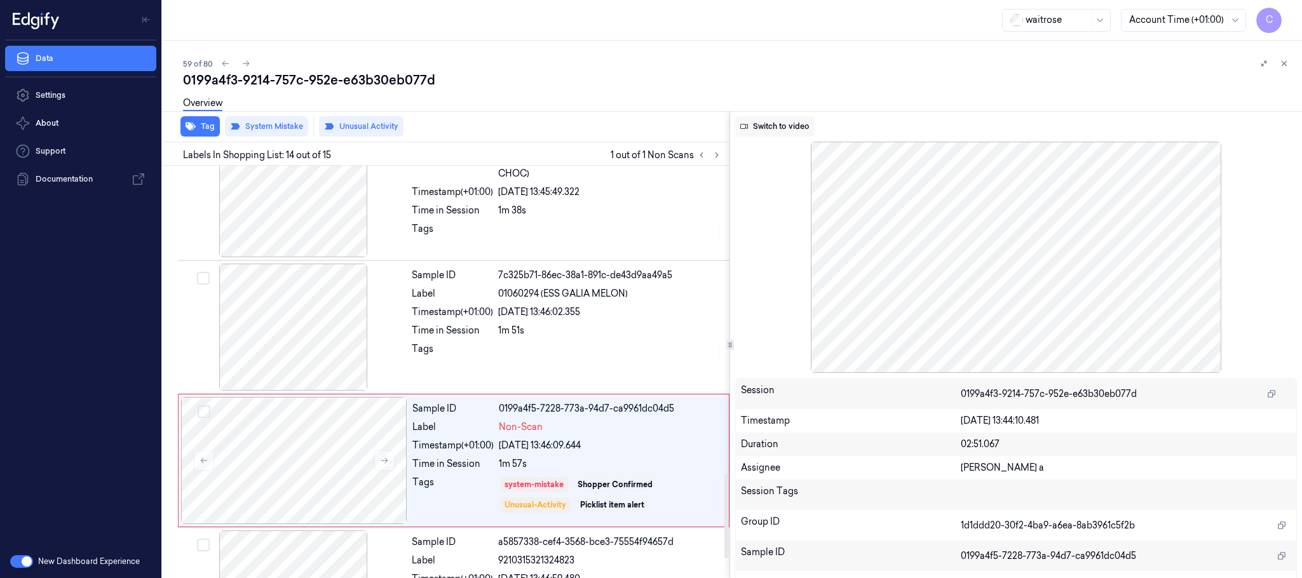
click at [751, 119] on button "Switch to video" at bounding box center [774, 126] width 79 height 20
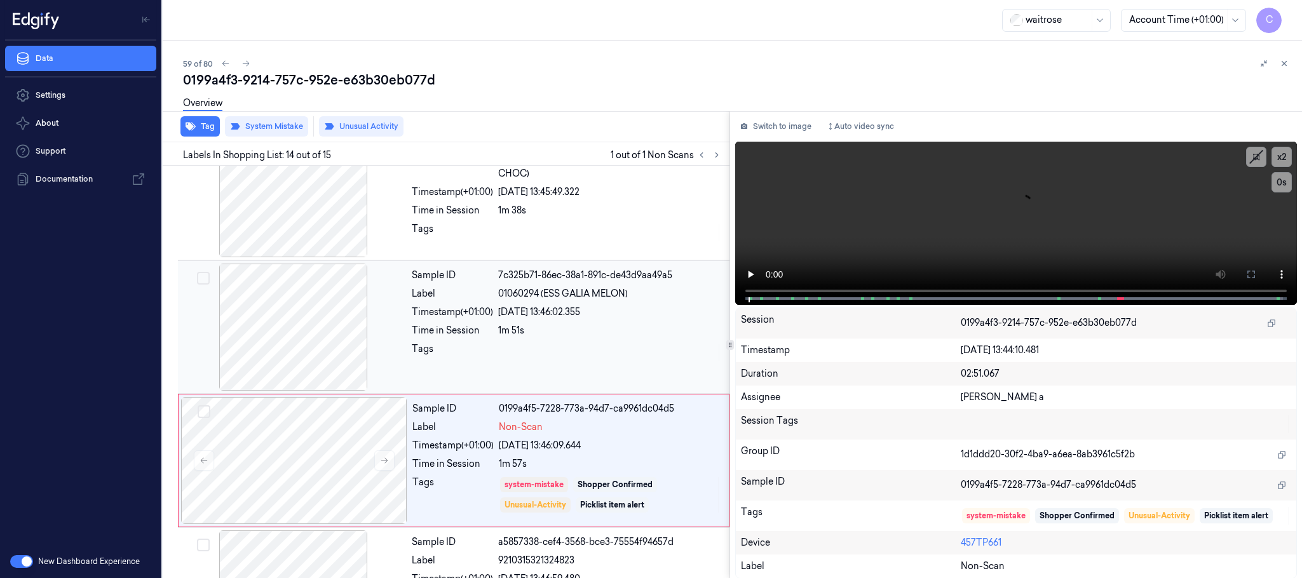
scroll to position [1602, 0]
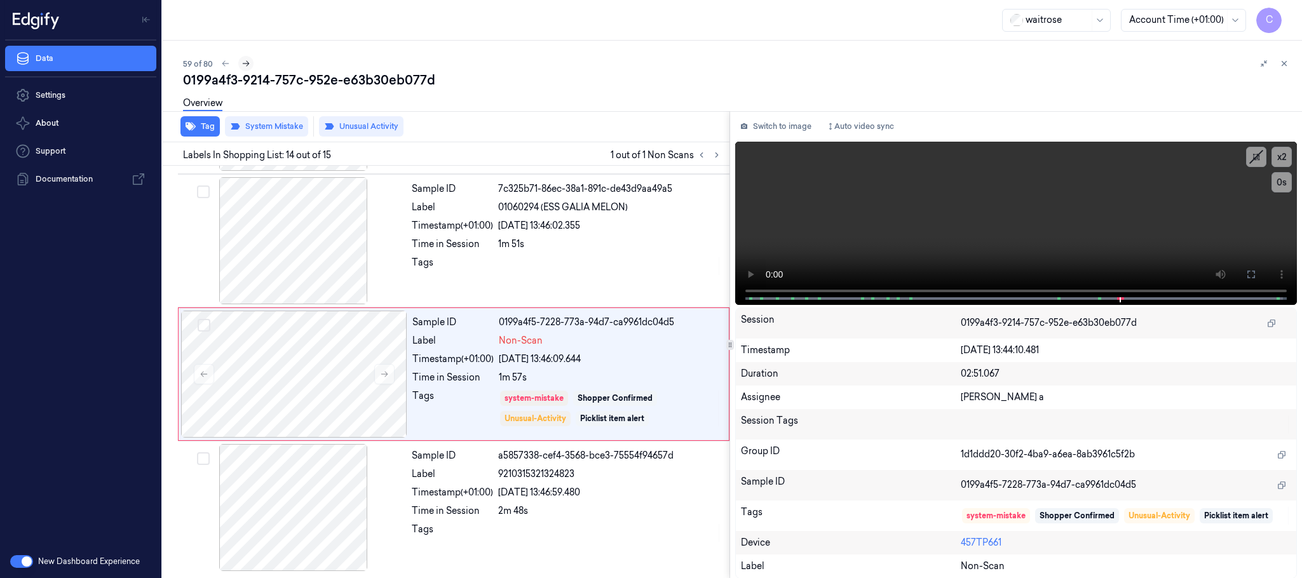
click at [245, 63] on icon at bounding box center [246, 63] width 9 height 9
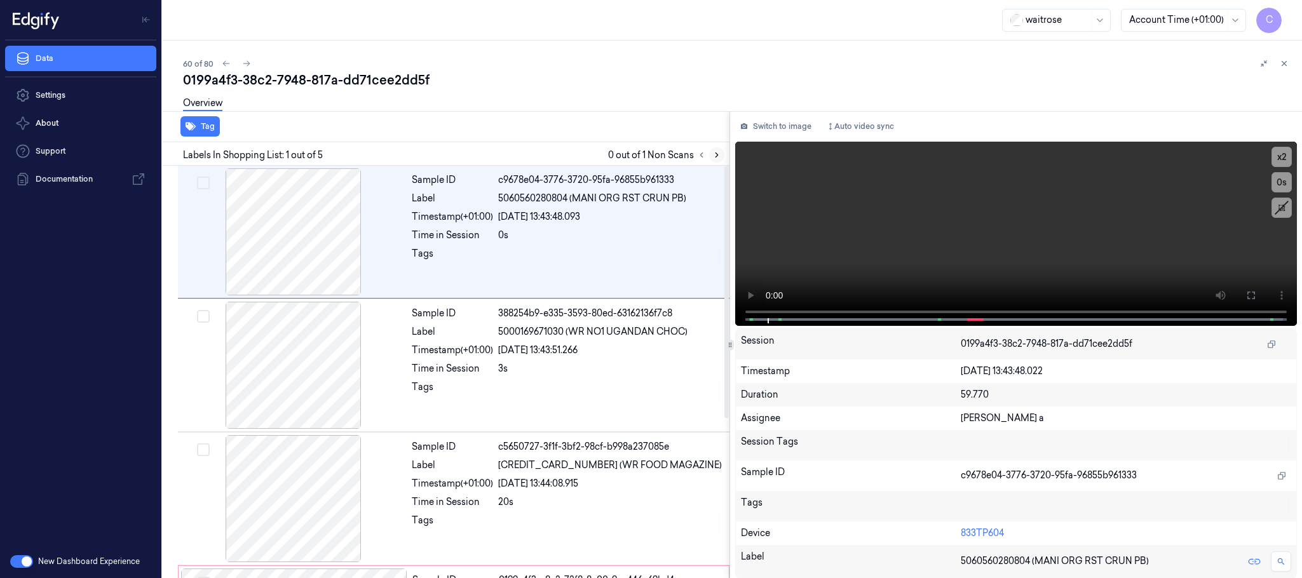
click at [710, 151] on button at bounding box center [716, 154] width 15 height 15
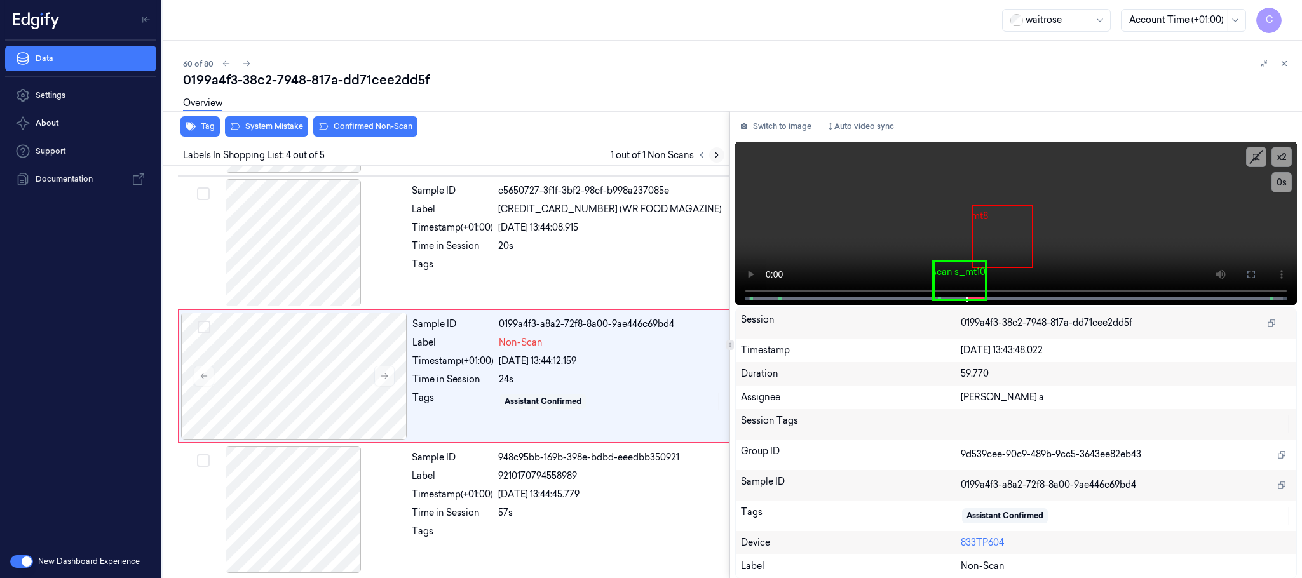
scroll to position [261, 0]
click at [376, 369] on button at bounding box center [384, 374] width 20 height 20
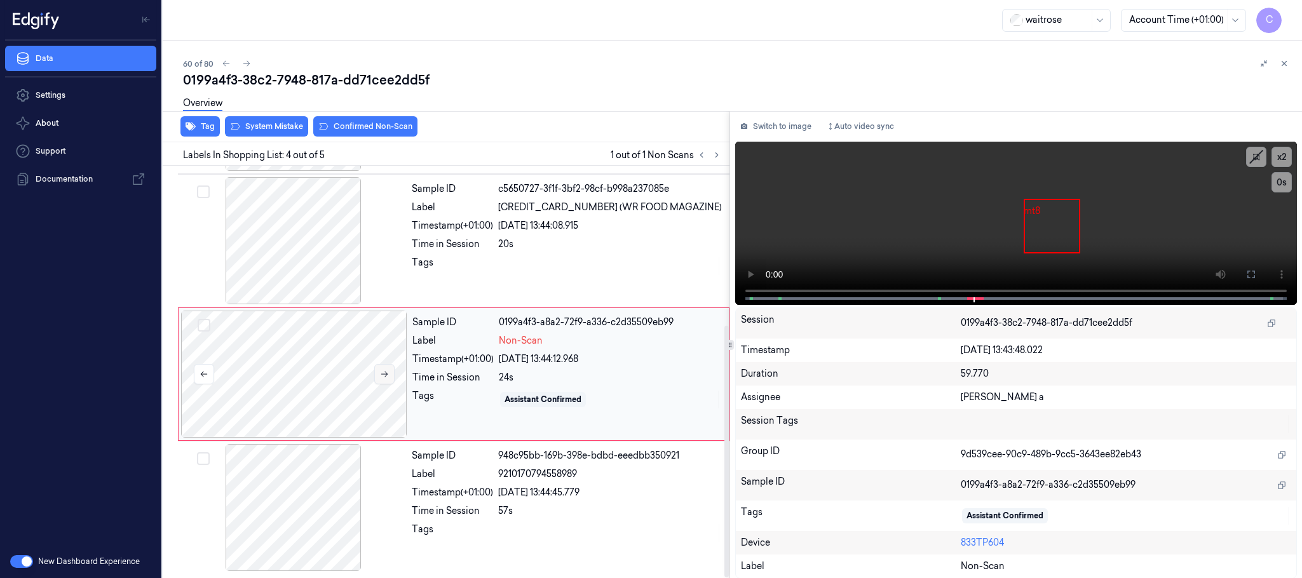
click at [380, 370] on icon at bounding box center [384, 374] width 9 height 9
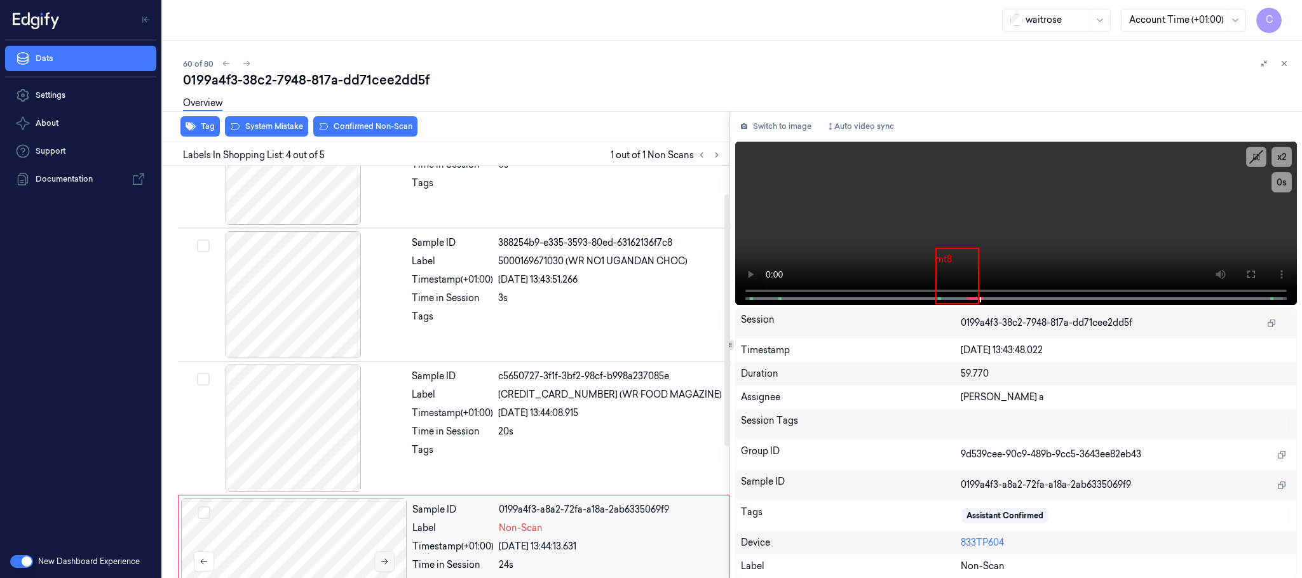
scroll to position [0, 0]
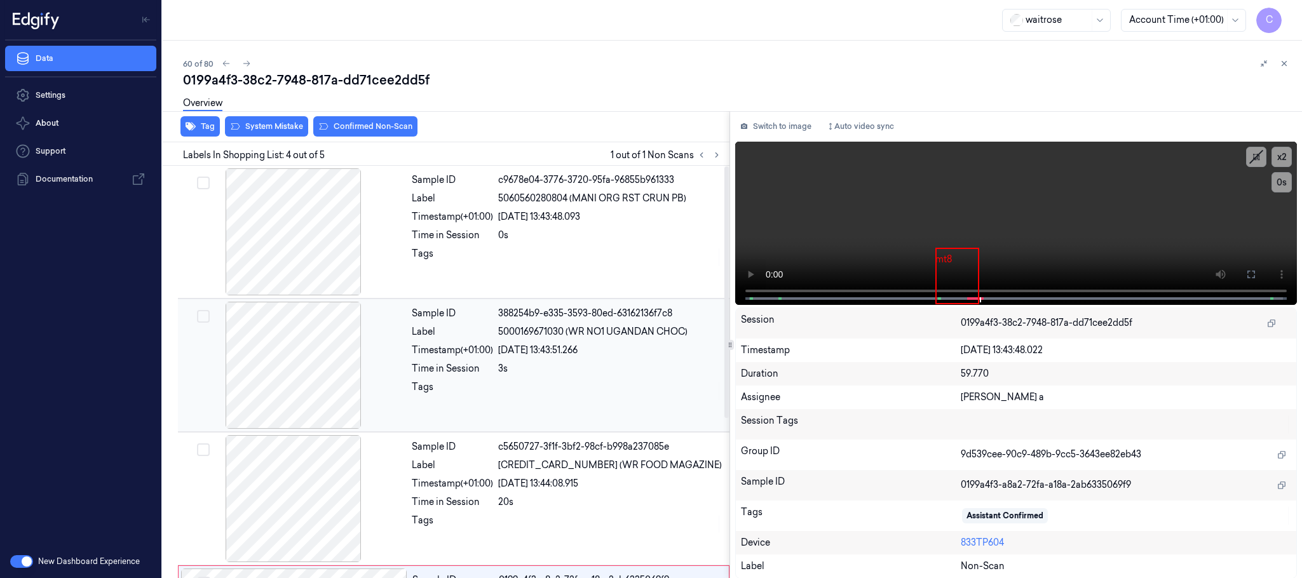
click at [313, 374] on div at bounding box center [294, 365] width 226 height 127
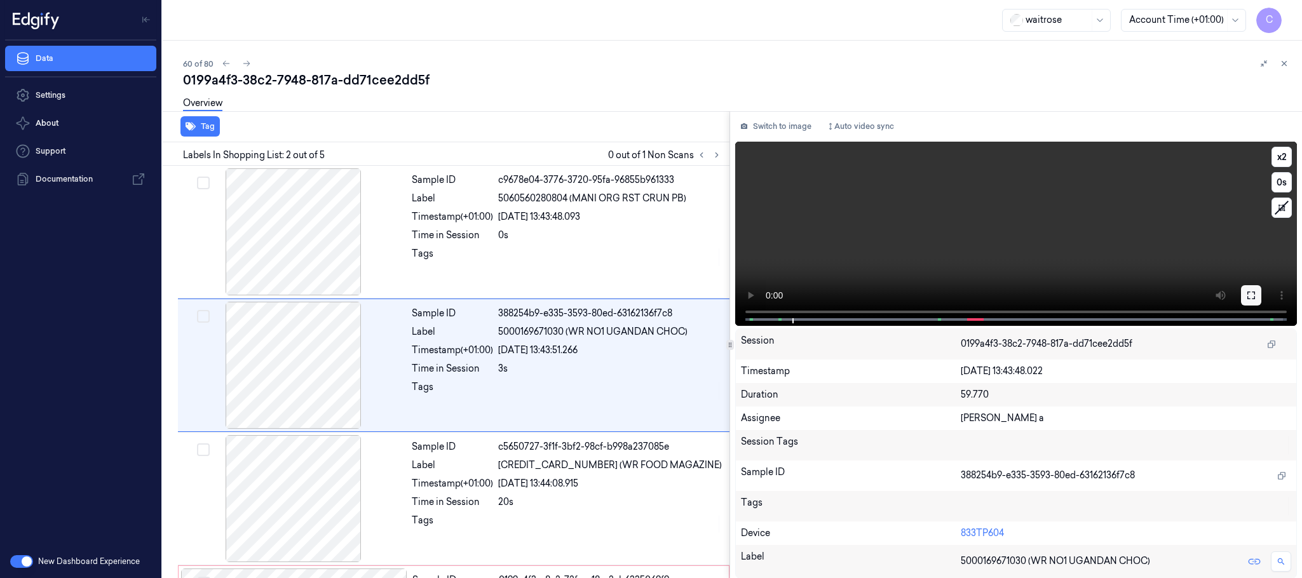
click at [1247, 292] on icon at bounding box center [1252, 295] width 10 height 10
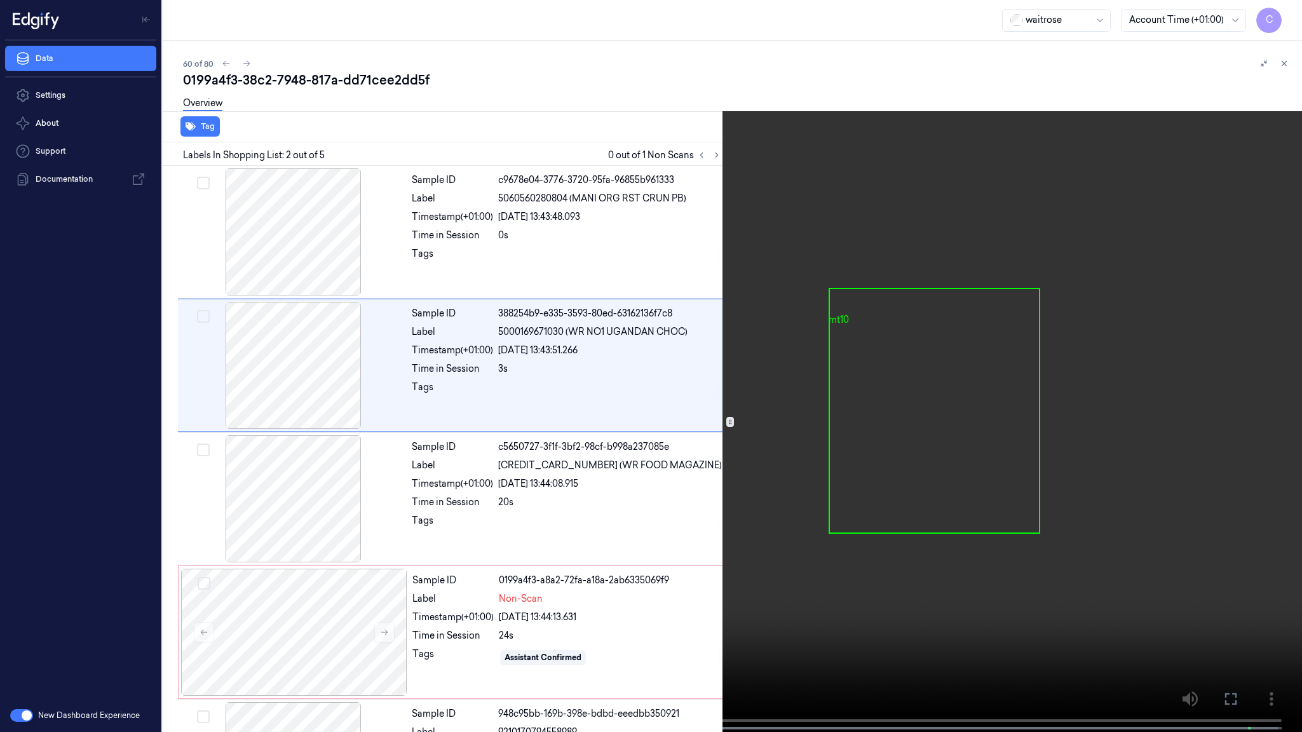
click at [590, 437] on video at bounding box center [651, 367] width 1302 height 735
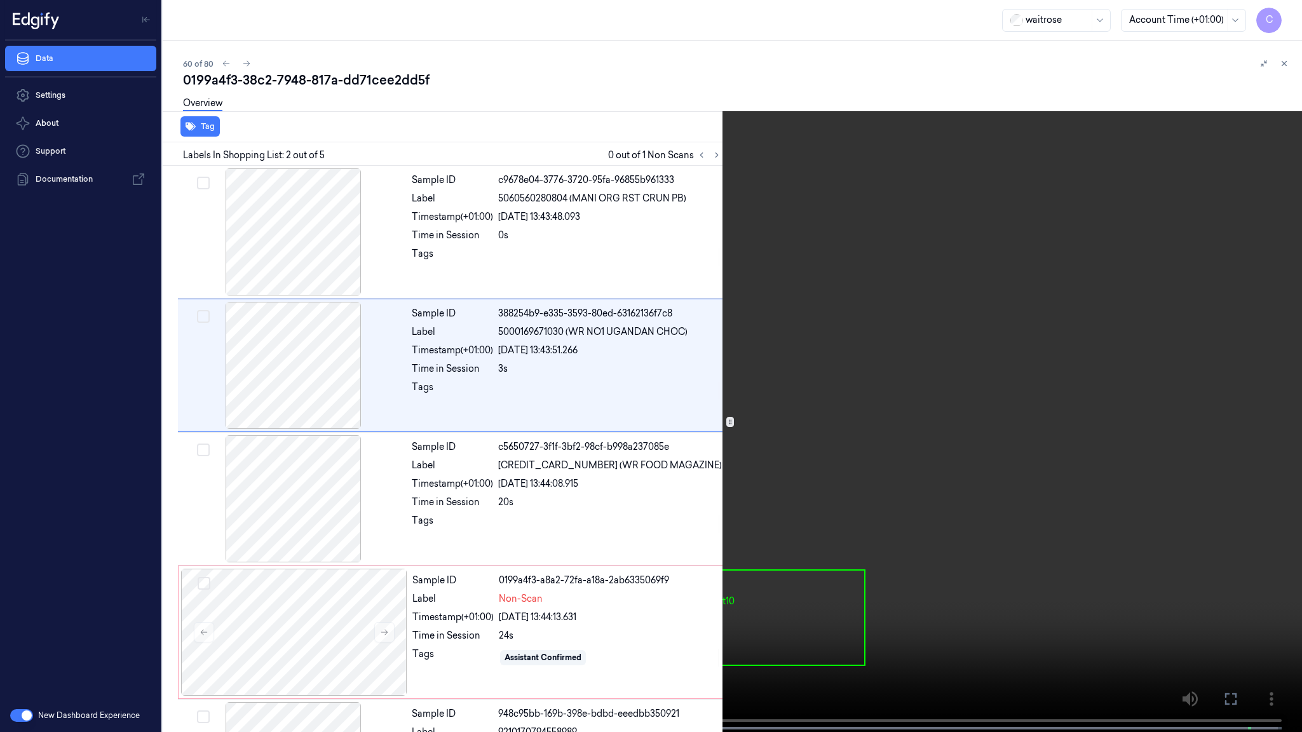
click at [668, 543] on video at bounding box center [651, 367] width 1302 height 735
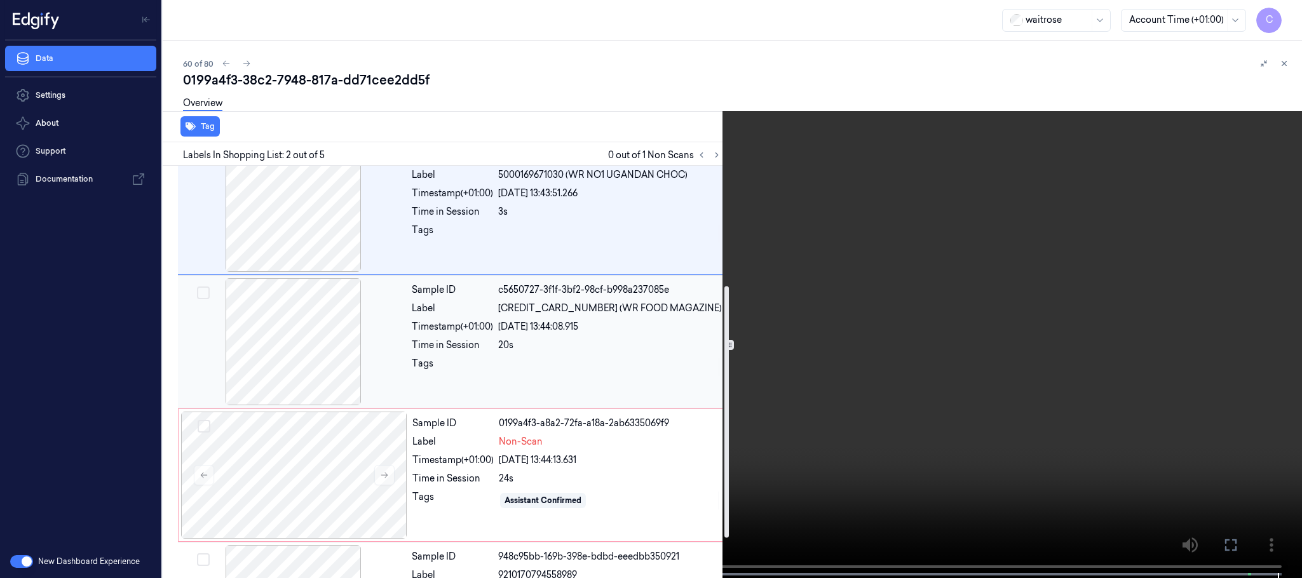
scroll to position [261, 0]
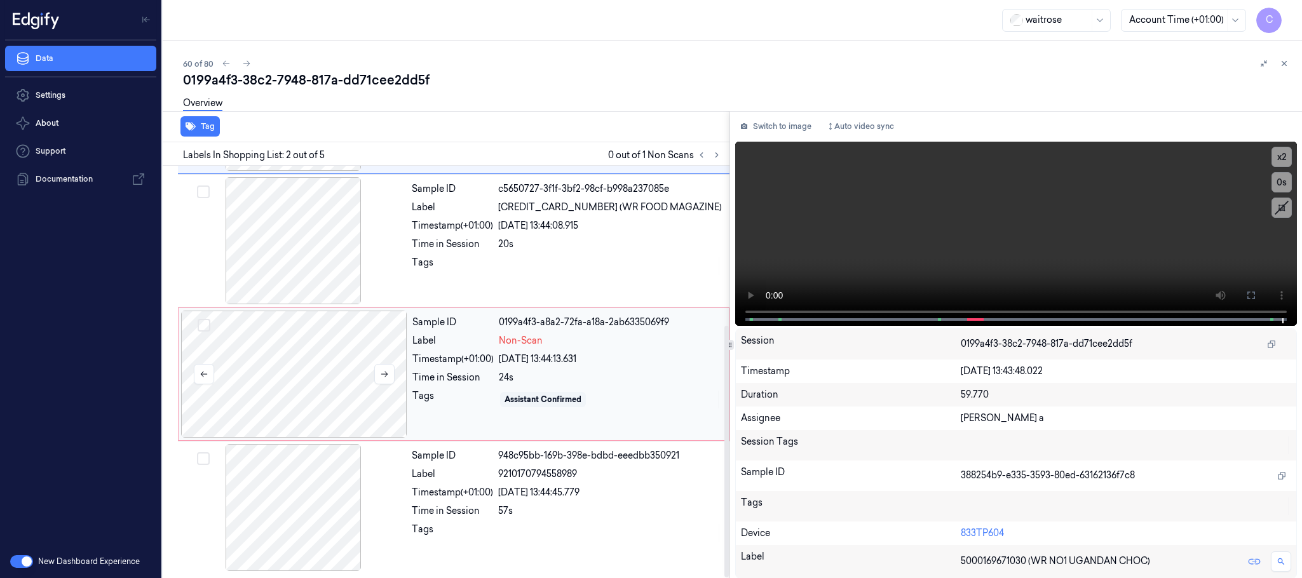
click at [294, 357] on div at bounding box center [294, 374] width 226 height 127
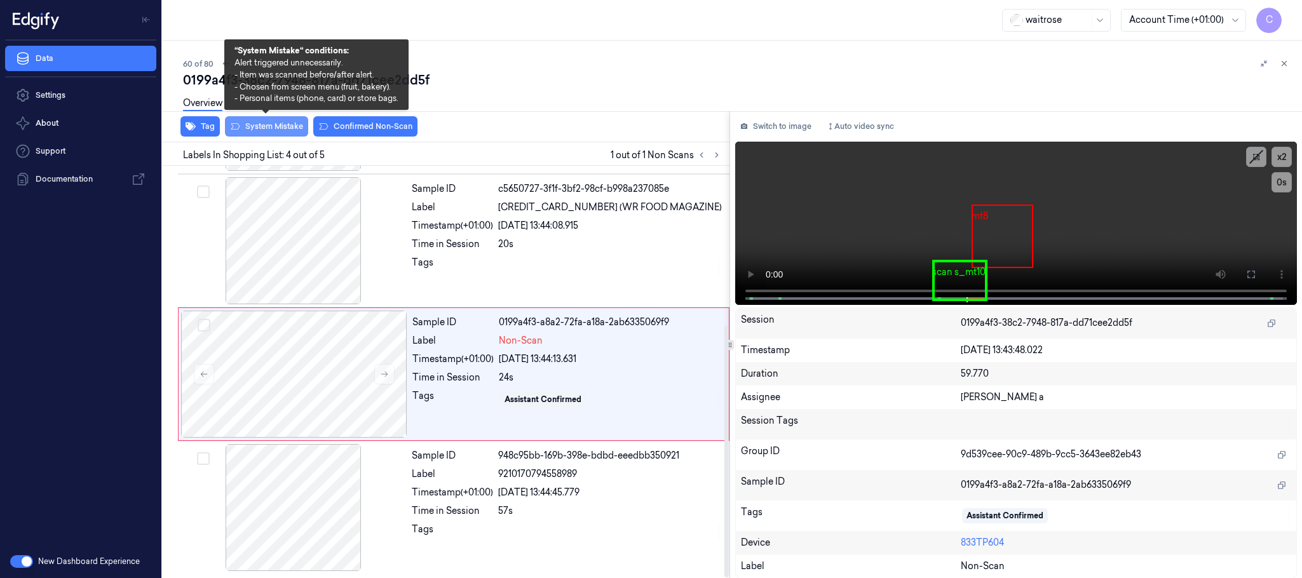
click at [267, 128] on button "System Mistake" at bounding box center [266, 126] width 83 height 20
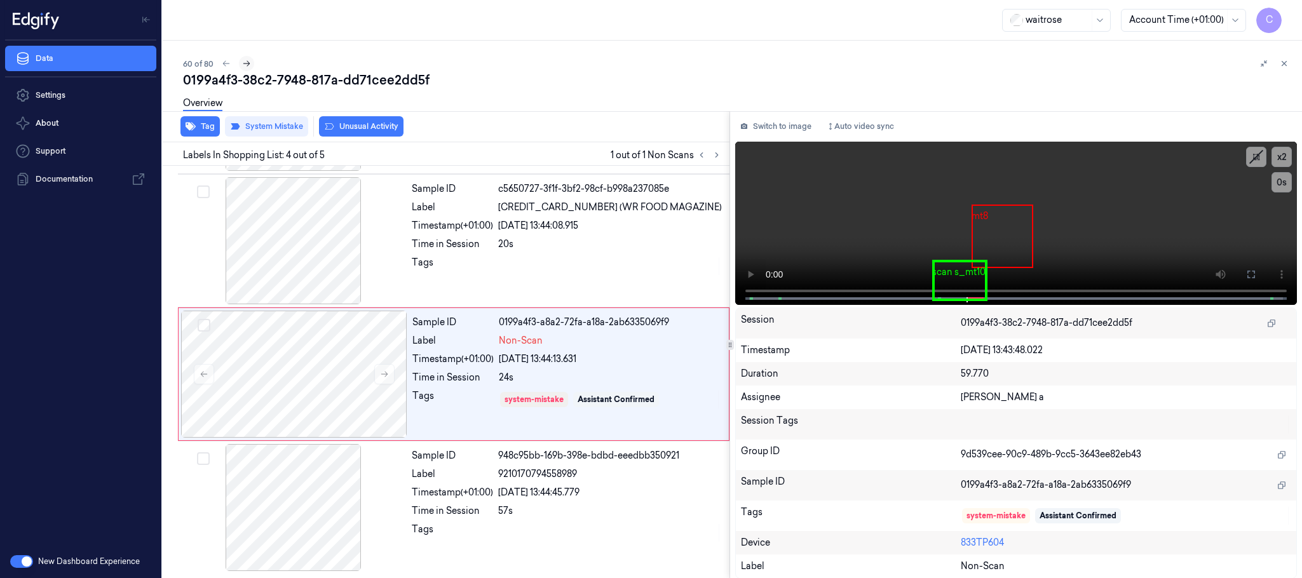
click at [246, 60] on icon at bounding box center [246, 63] width 9 height 9
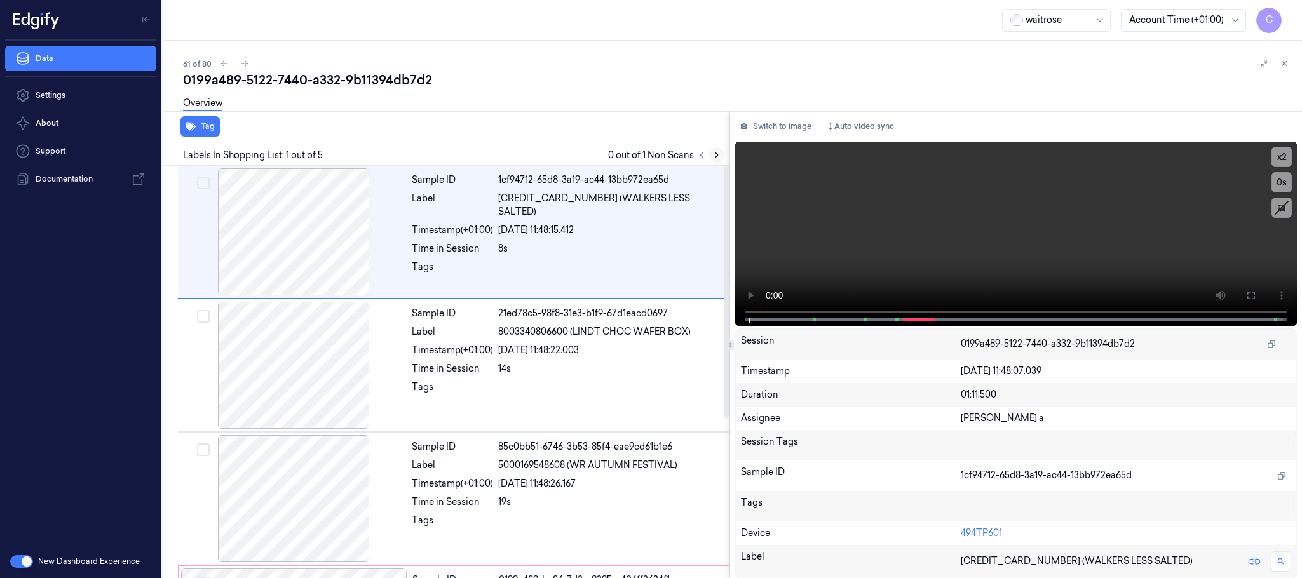
click at [713, 155] on icon at bounding box center [717, 155] width 9 height 9
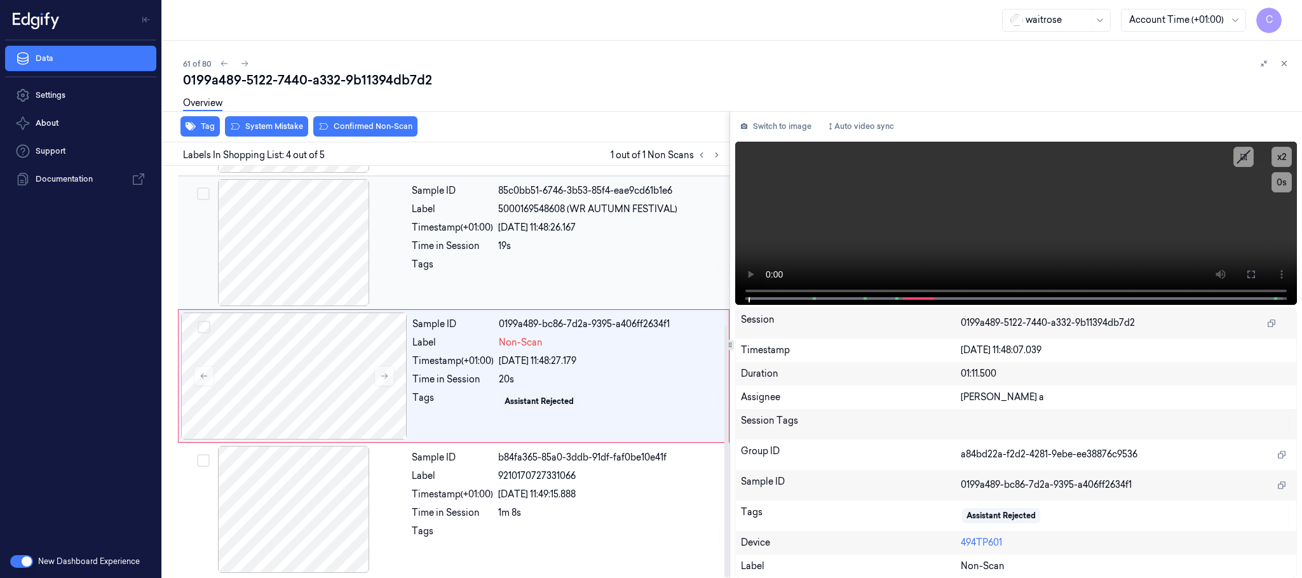
scroll to position [261, 0]
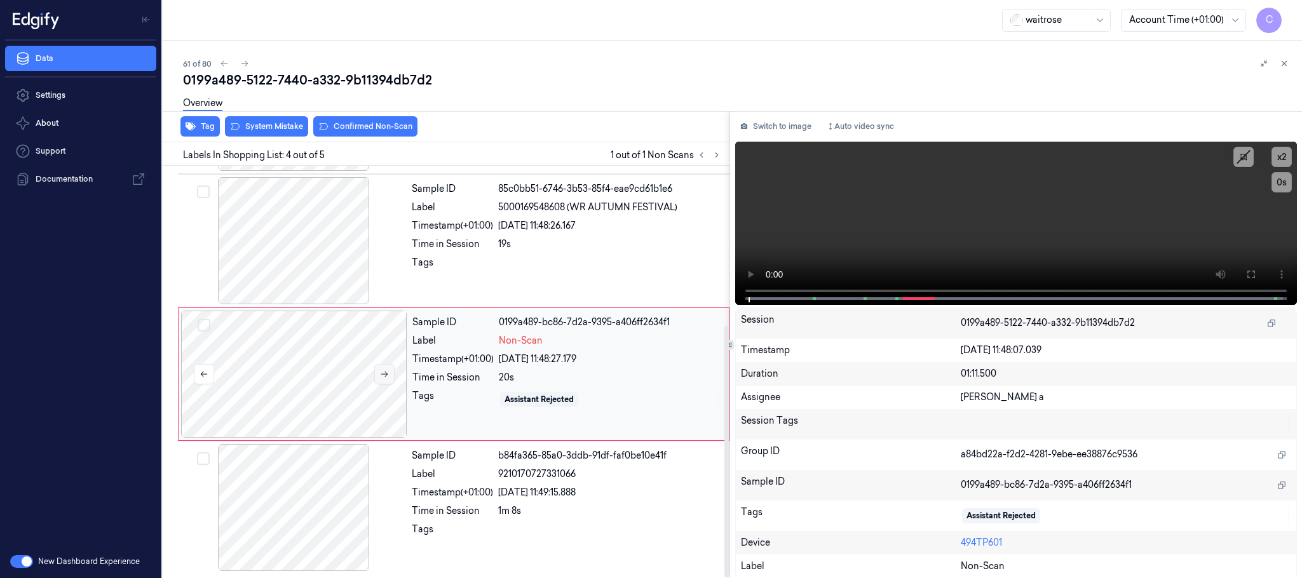
click at [381, 378] on button at bounding box center [384, 374] width 20 height 20
click at [321, 245] on div at bounding box center [294, 240] width 226 height 127
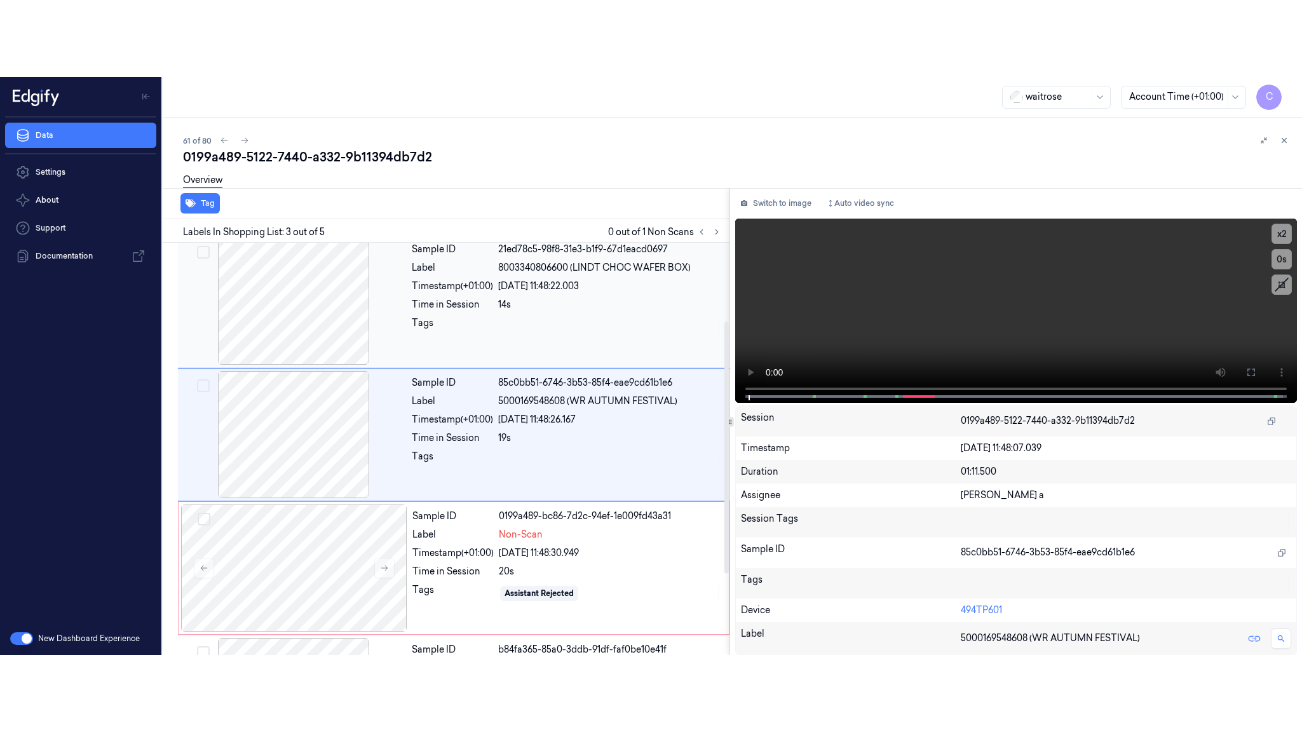
scroll to position [128, 0]
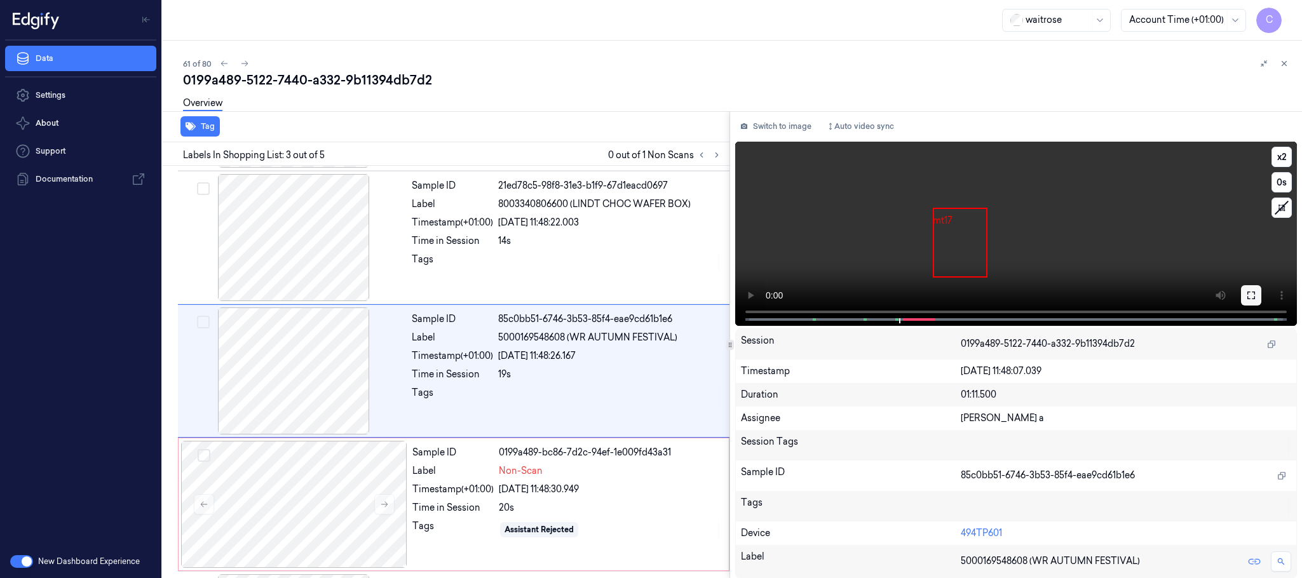
click at [1244, 301] on button at bounding box center [1251, 295] width 20 height 20
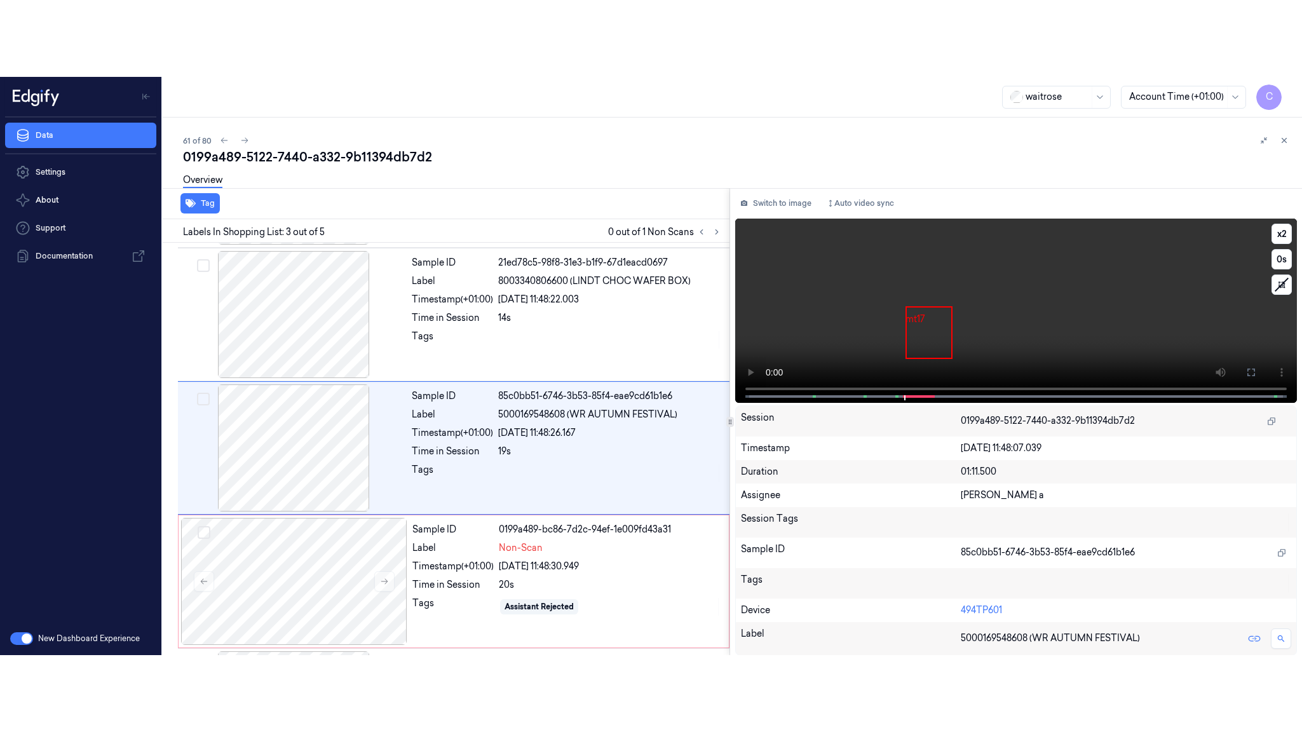
scroll to position [107, 0]
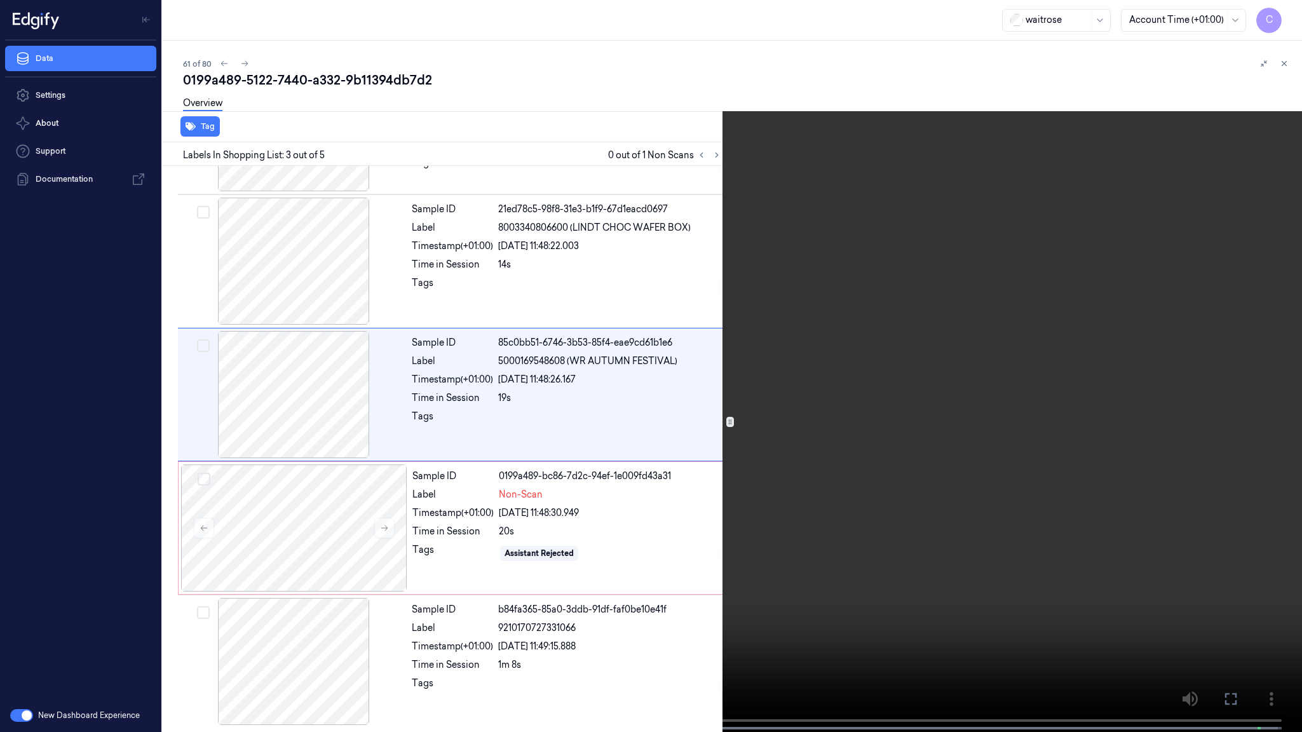
click at [580, 399] on video at bounding box center [651, 367] width 1302 height 735
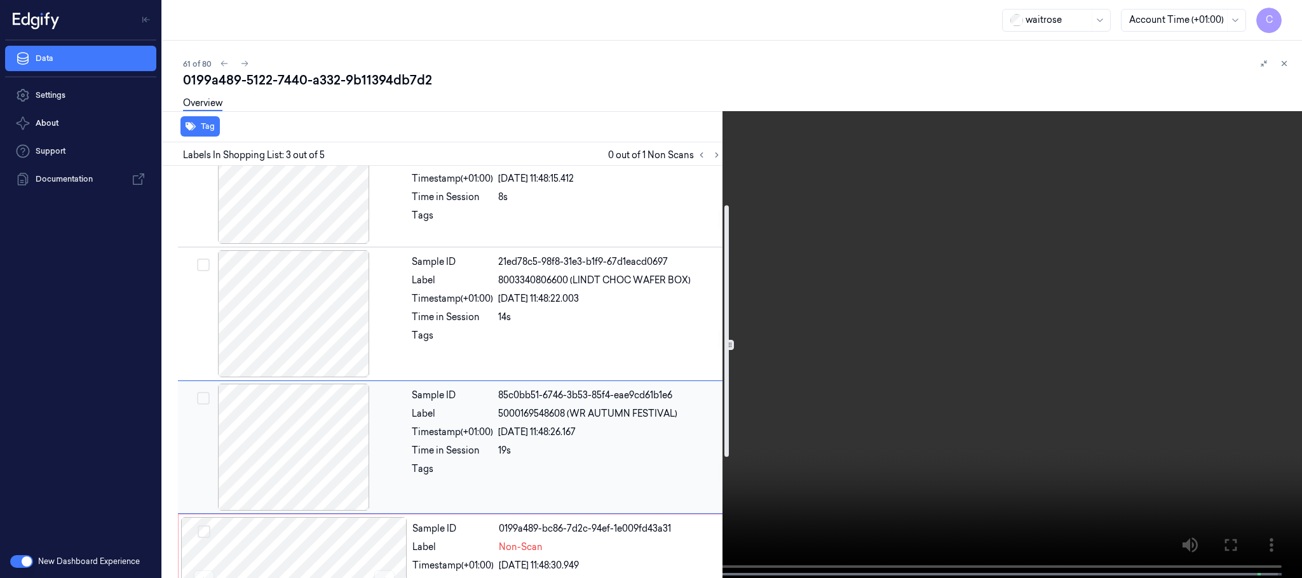
scroll to position [147, 0]
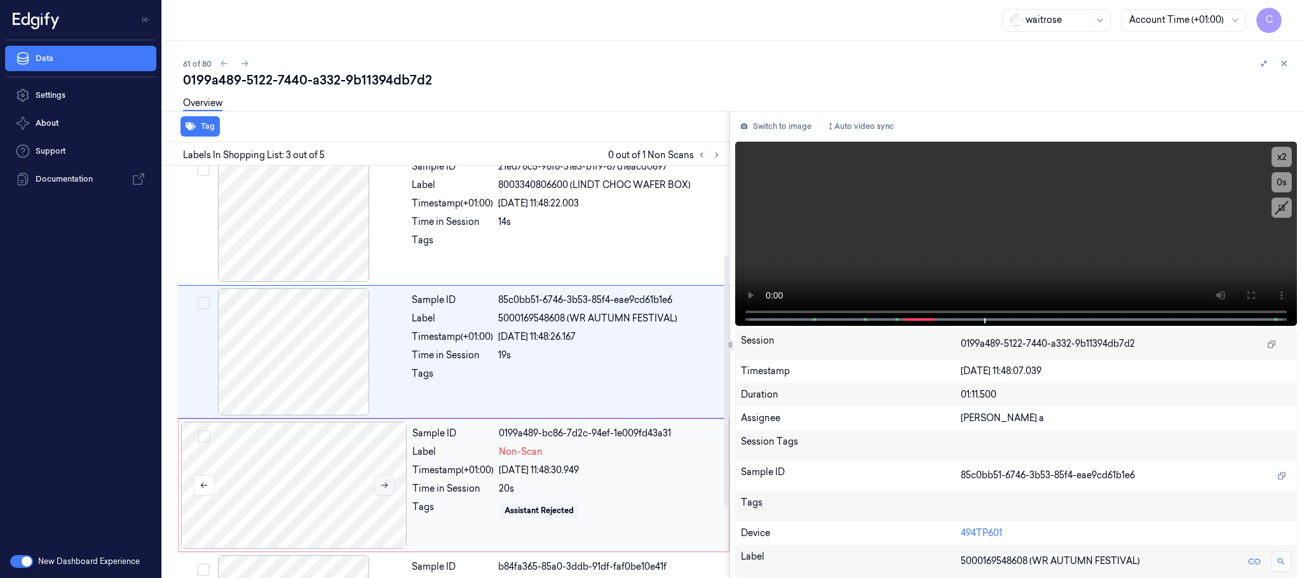
click at [383, 486] on icon at bounding box center [384, 485] width 9 height 9
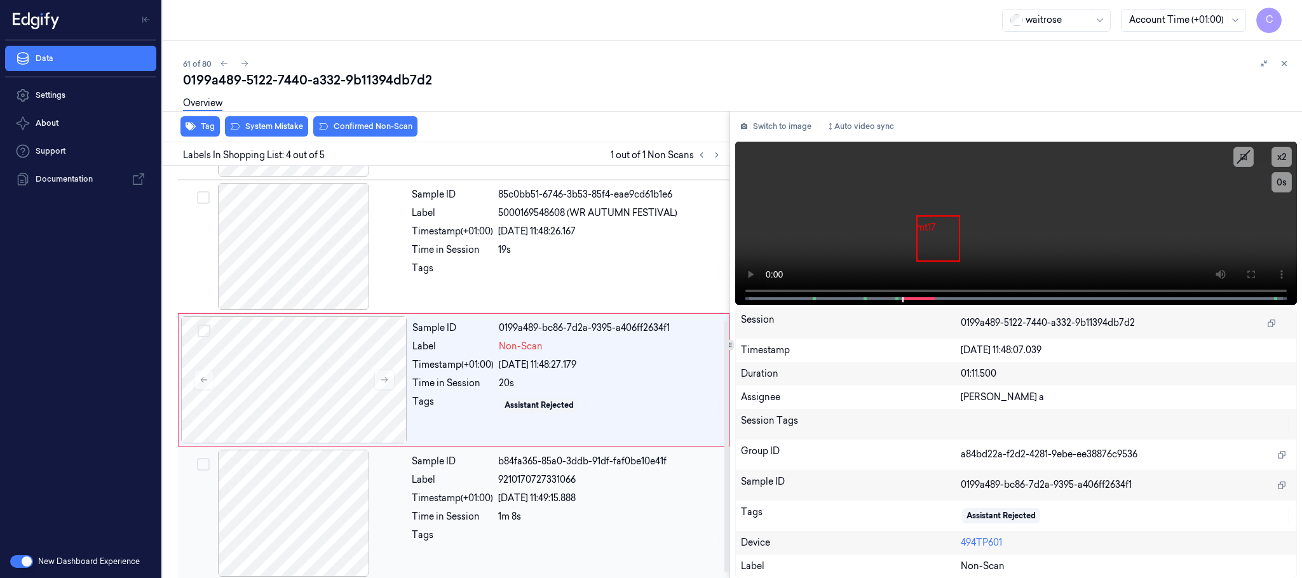
scroll to position [261, 0]
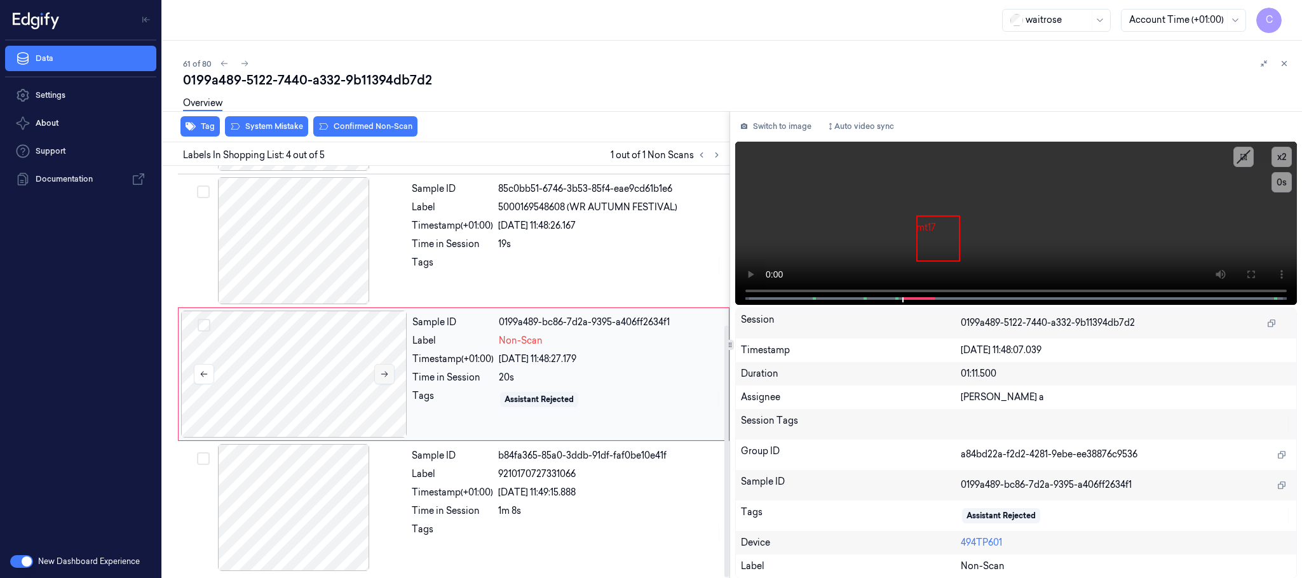
click at [386, 374] on icon at bounding box center [384, 375] width 7 height 6
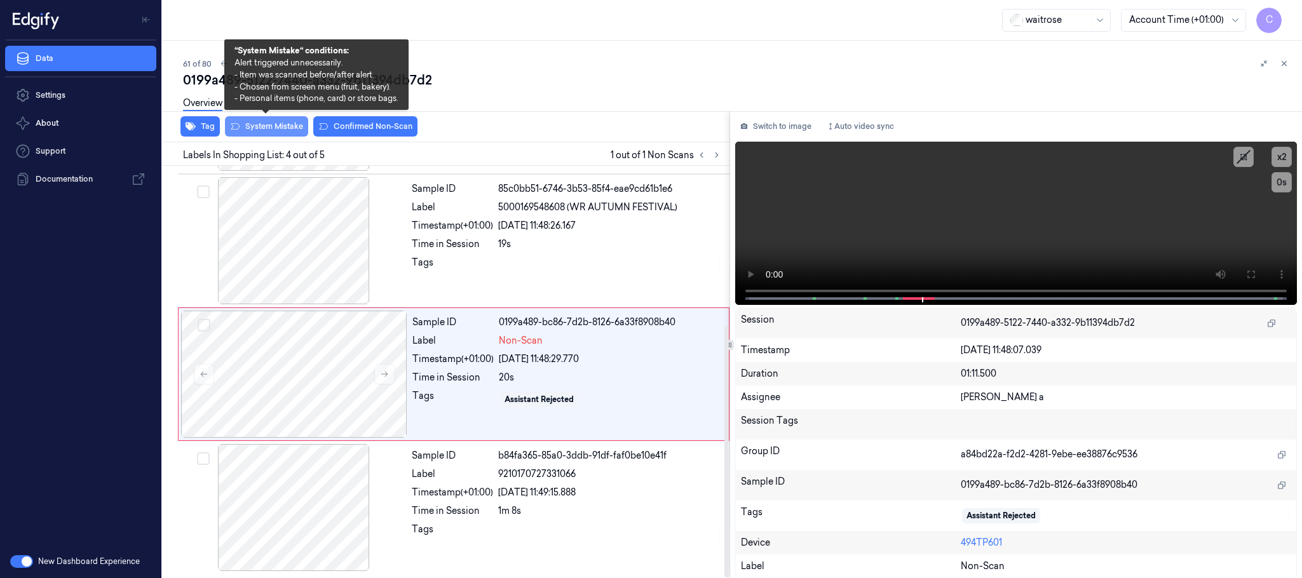
click at [282, 126] on button "System Mistake" at bounding box center [266, 126] width 83 height 20
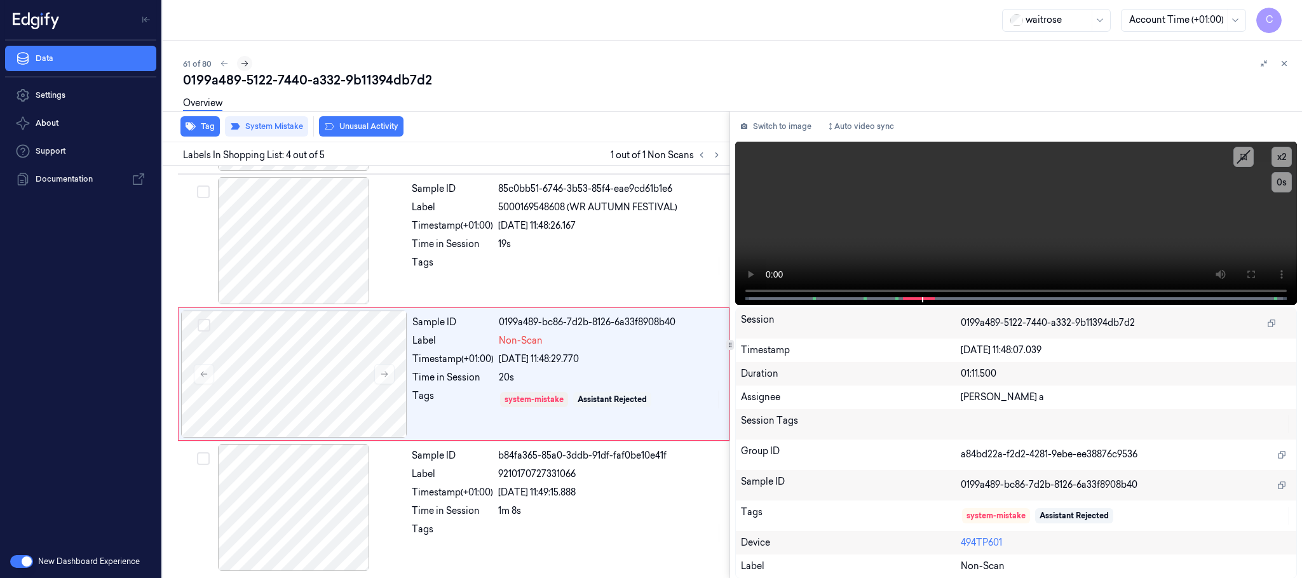
click at [242, 63] on icon at bounding box center [244, 63] width 9 height 9
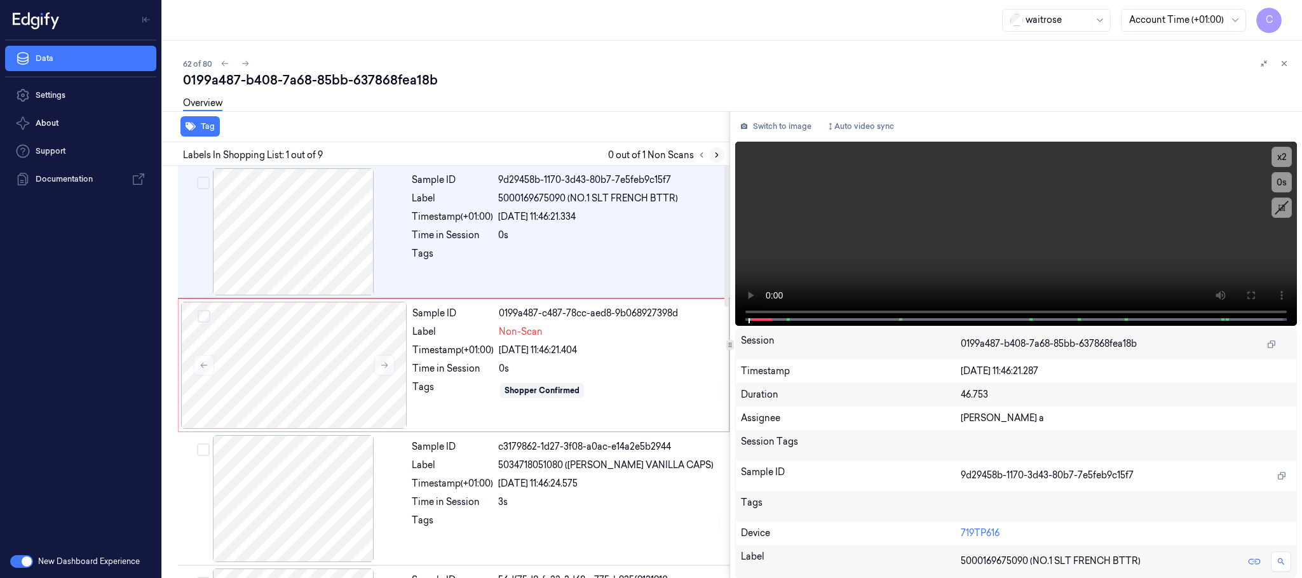
click at [713, 154] on icon at bounding box center [717, 155] width 9 height 9
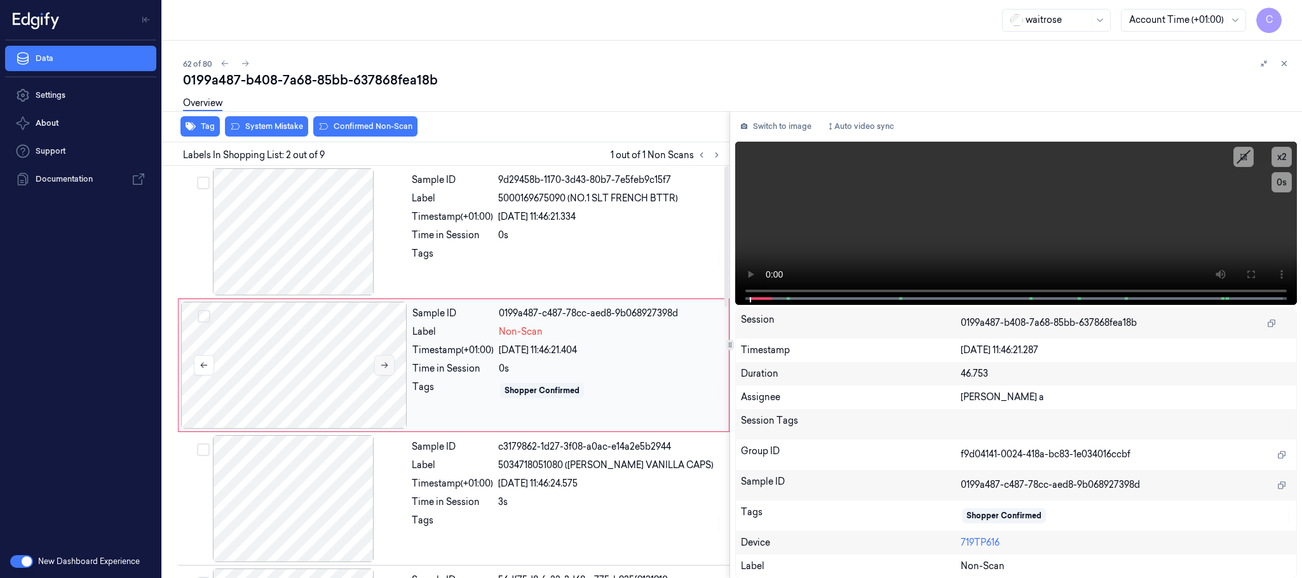
click at [391, 363] on button at bounding box center [384, 365] width 20 height 20
click at [386, 367] on icon at bounding box center [384, 365] width 9 height 9
click at [307, 254] on div at bounding box center [294, 231] width 226 height 127
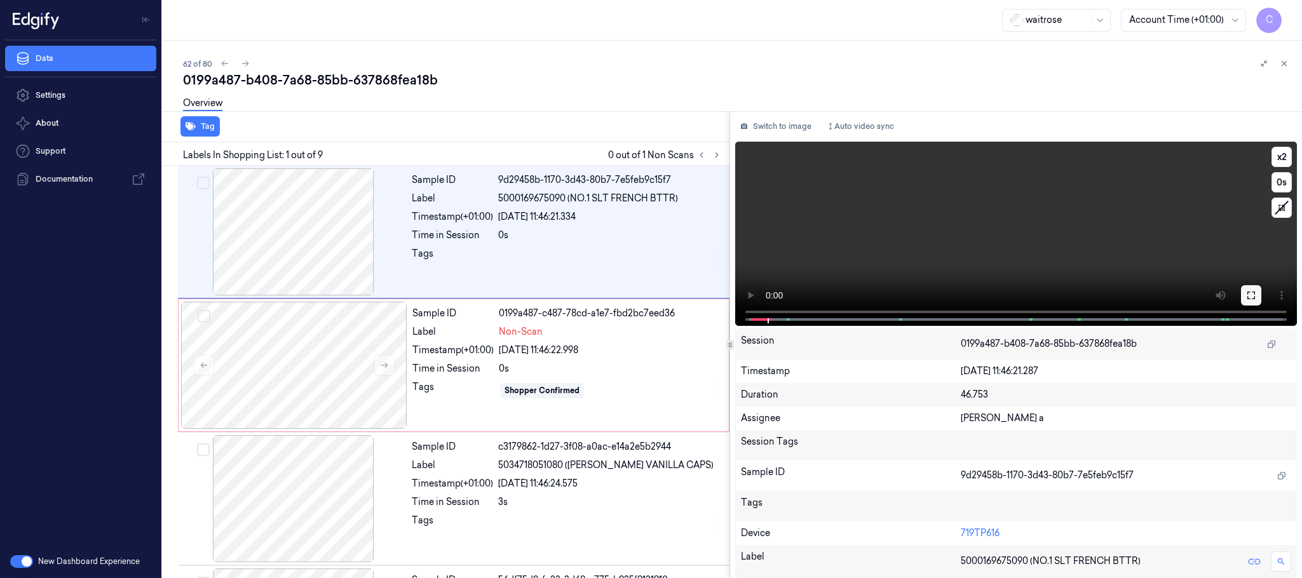
click at [1242, 294] on button at bounding box center [1251, 295] width 20 height 20
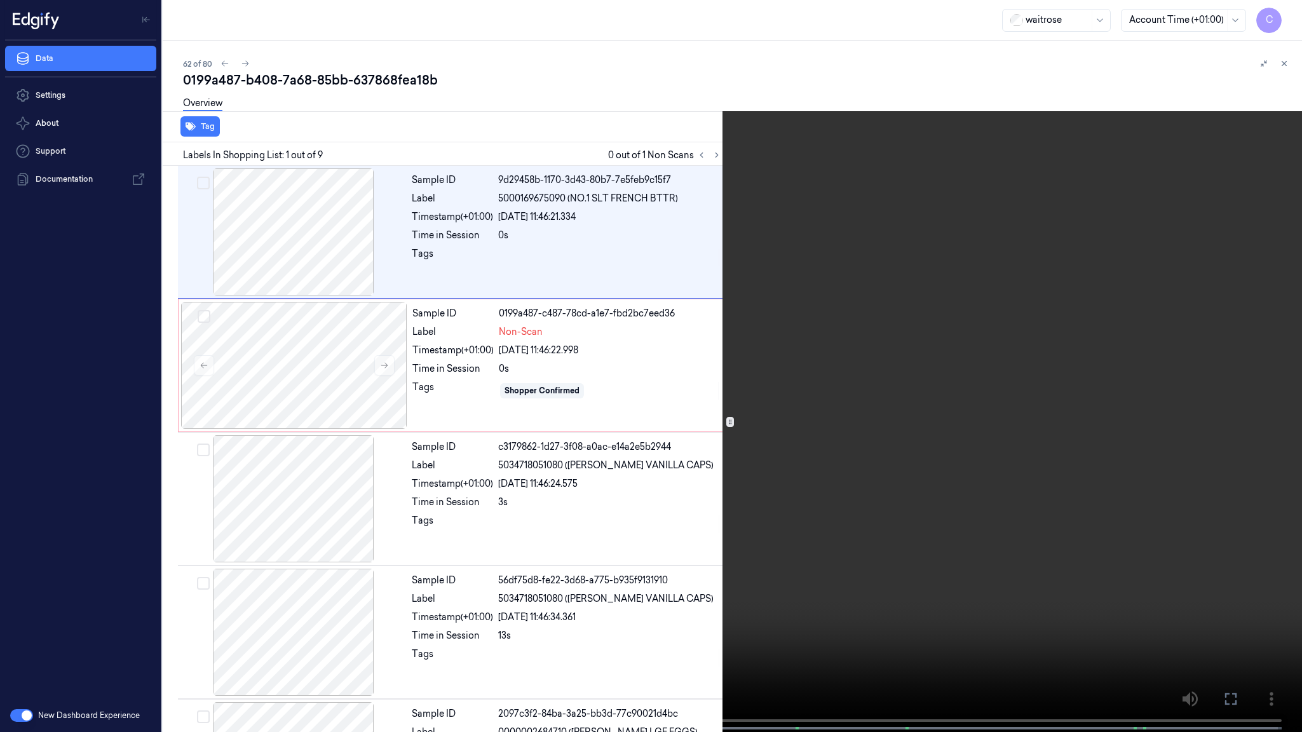
click at [733, 403] on video at bounding box center [651, 367] width 1302 height 735
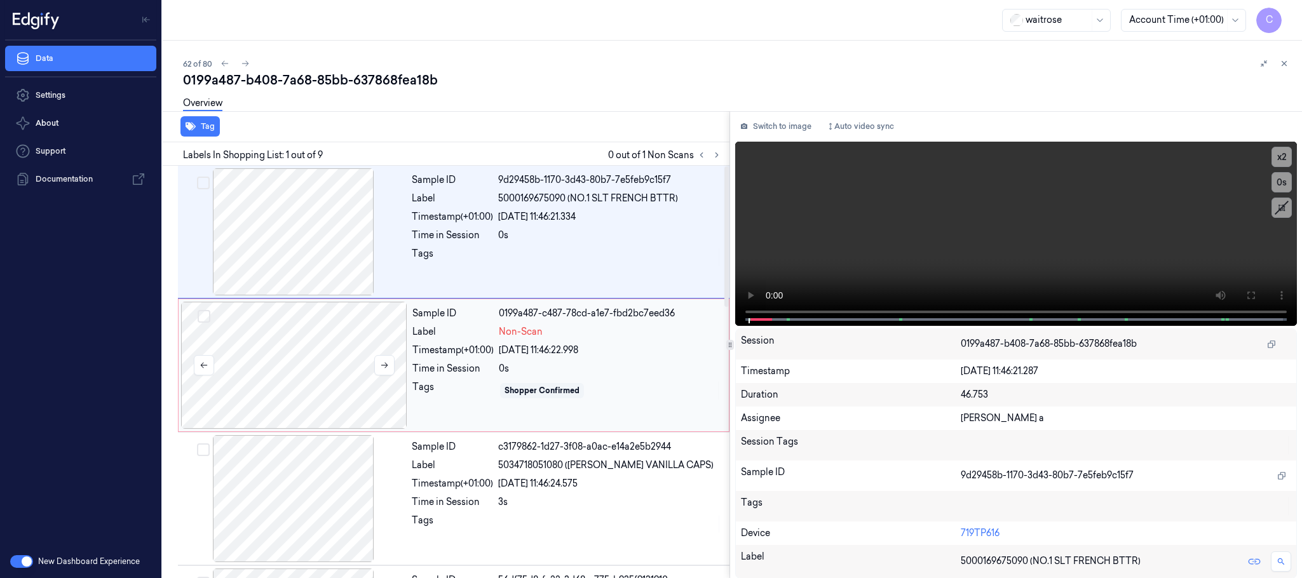
click at [287, 365] on div at bounding box center [294, 365] width 226 height 127
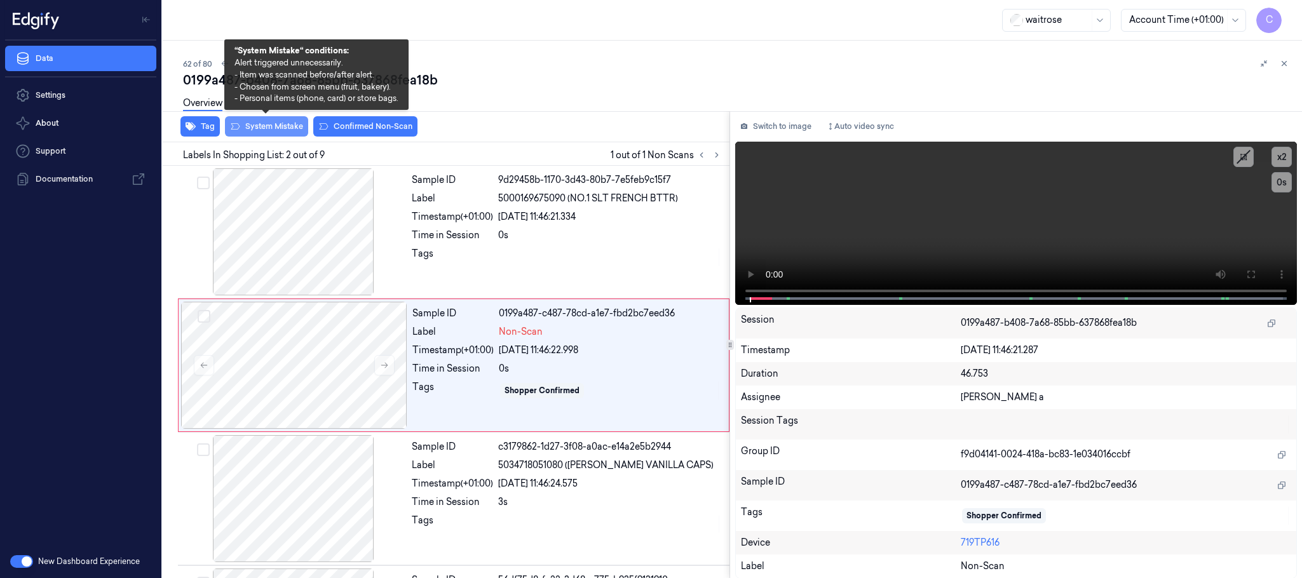
click at [283, 128] on button "System Mistake" at bounding box center [266, 126] width 83 height 20
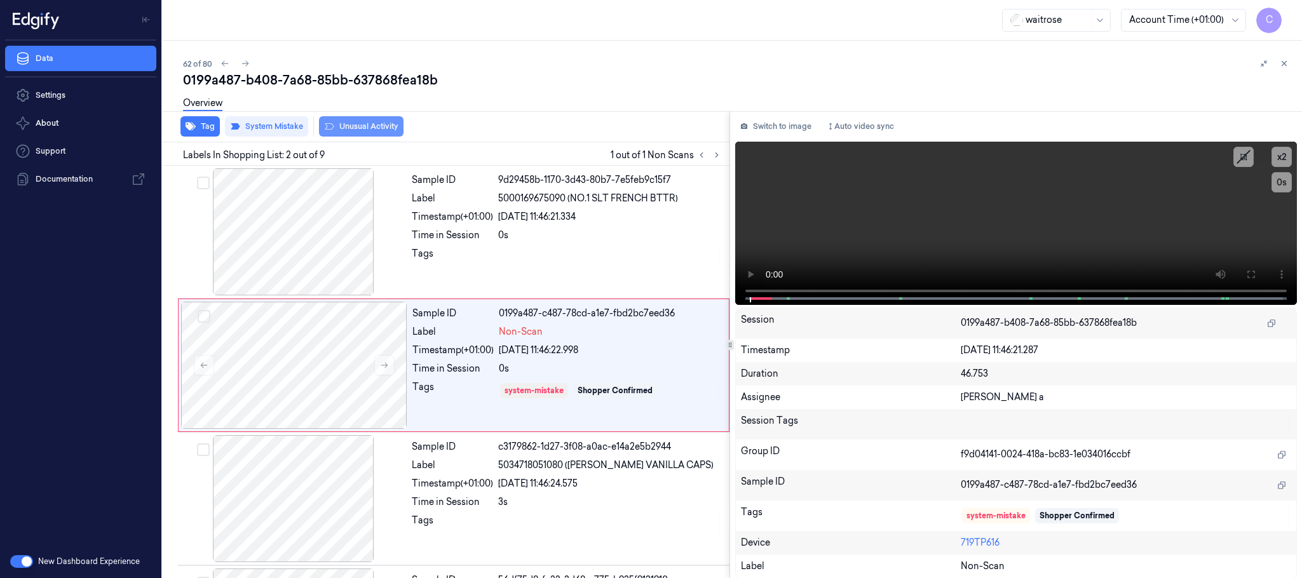
click at [374, 128] on button "Unusual Activity" at bounding box center [361, 126] width 85 height 20
click at [244, 64] on icon at bounding box center [245, 63] width 9 height 9
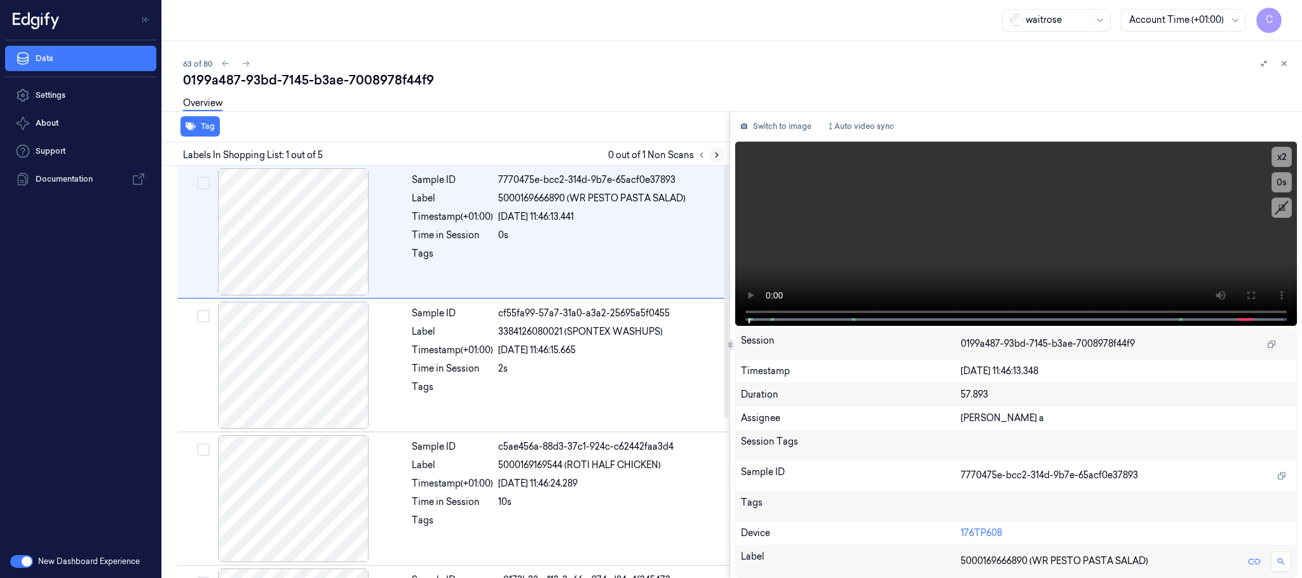
click at [713, 156] on icon at bounding box center [717, 155] width 9 height 9
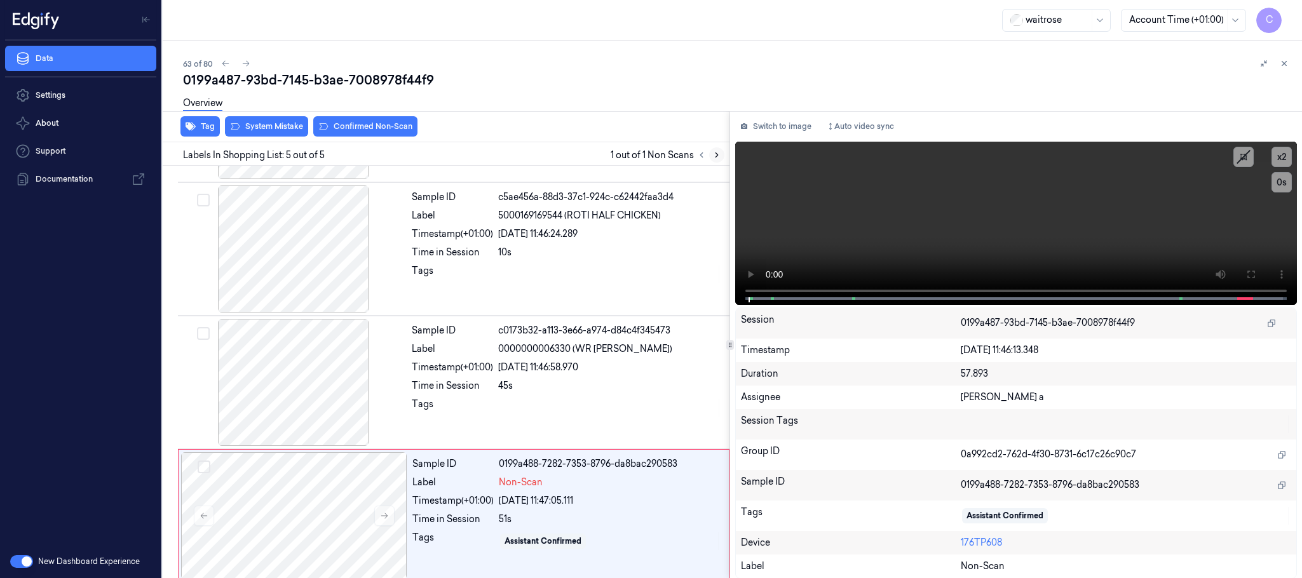
scroll to position [261, 0]
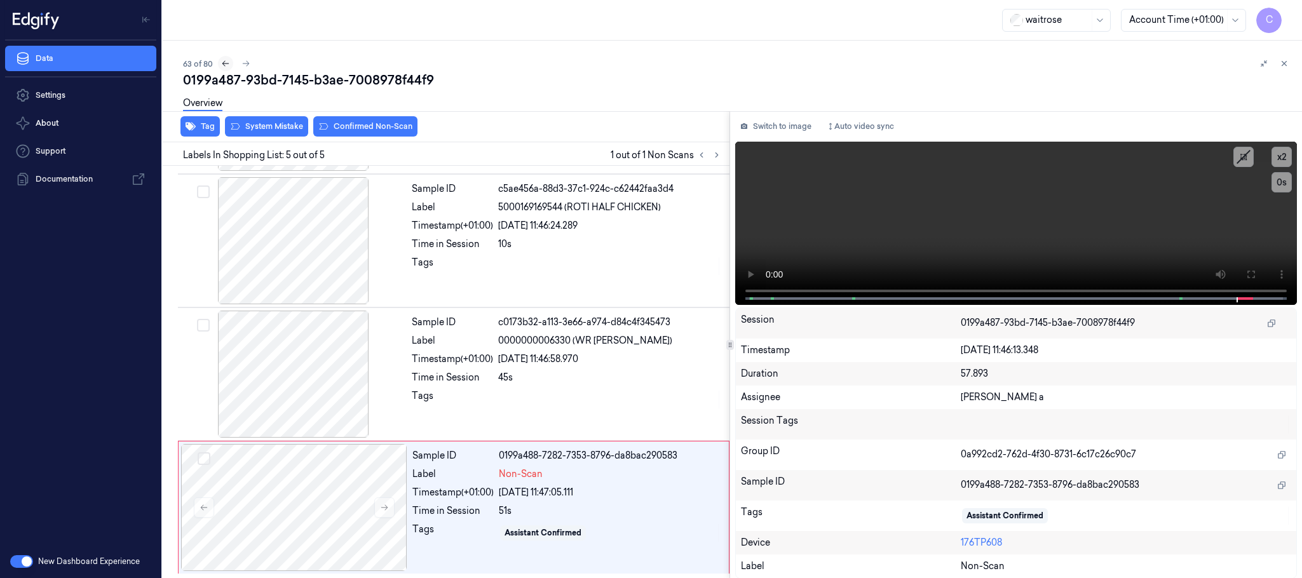
click at [227, 63] on icon at bounding box center [225, 63] width 9 height 9
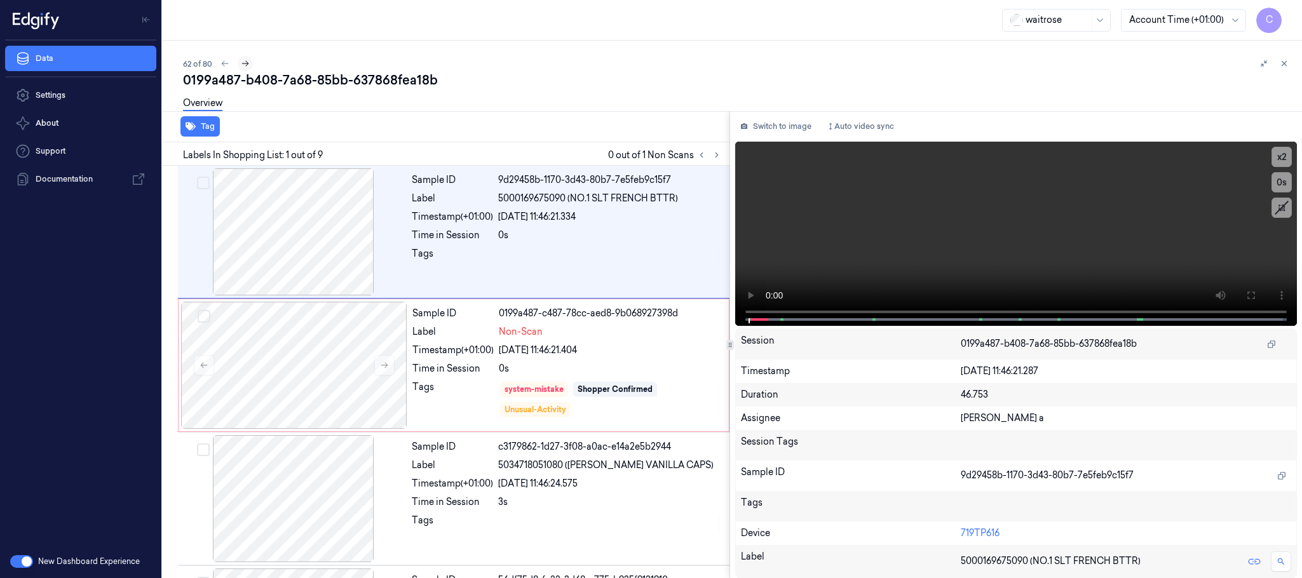
click at [250, 67] on button at bounding box center [245, 63] width 15 height 15
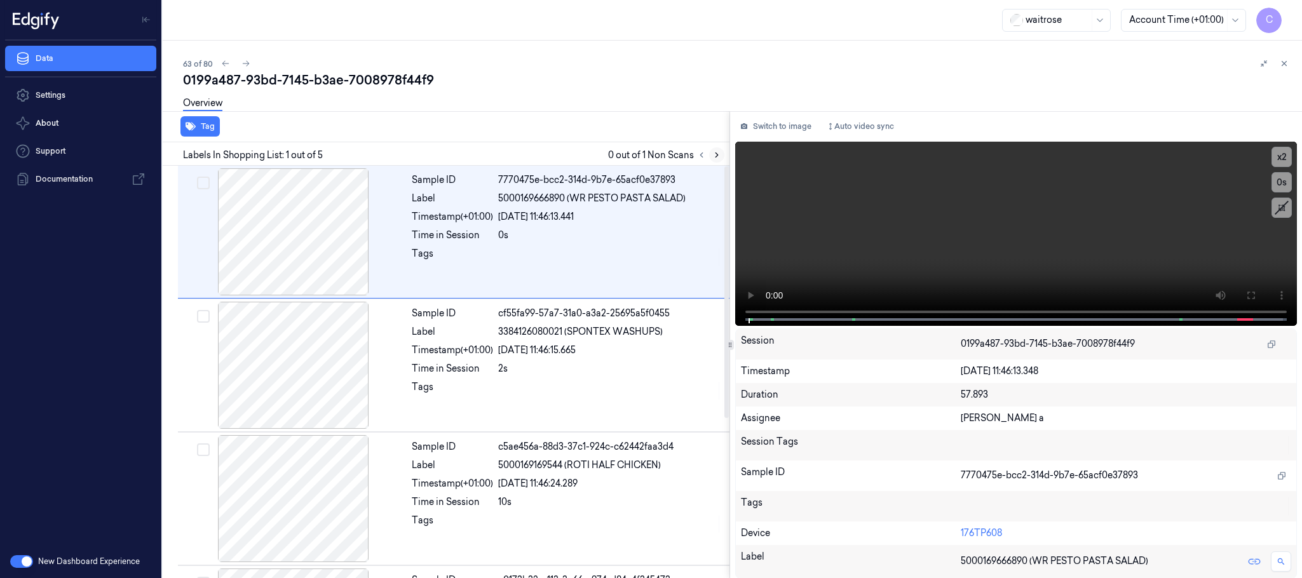
click at [716, 156] on icon at bounding box center [717, 155] width 9 height 9
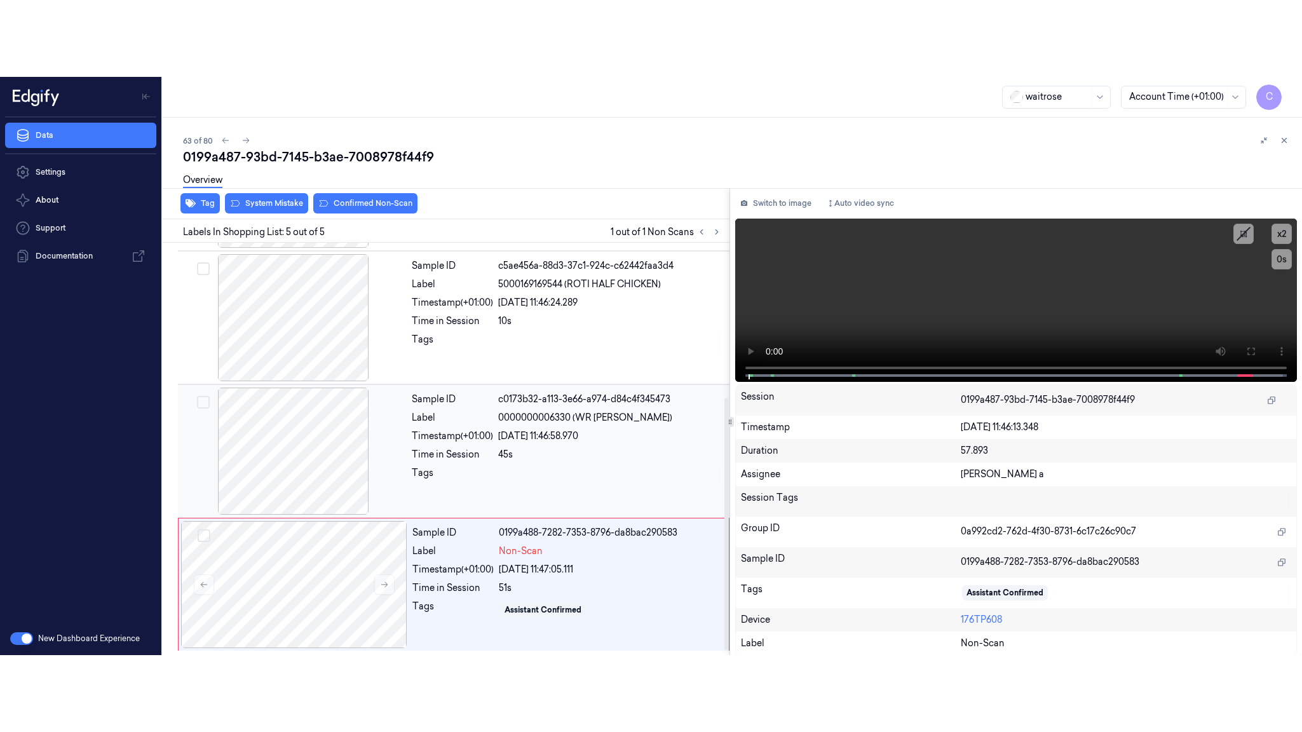
scroll to position [261, 0]
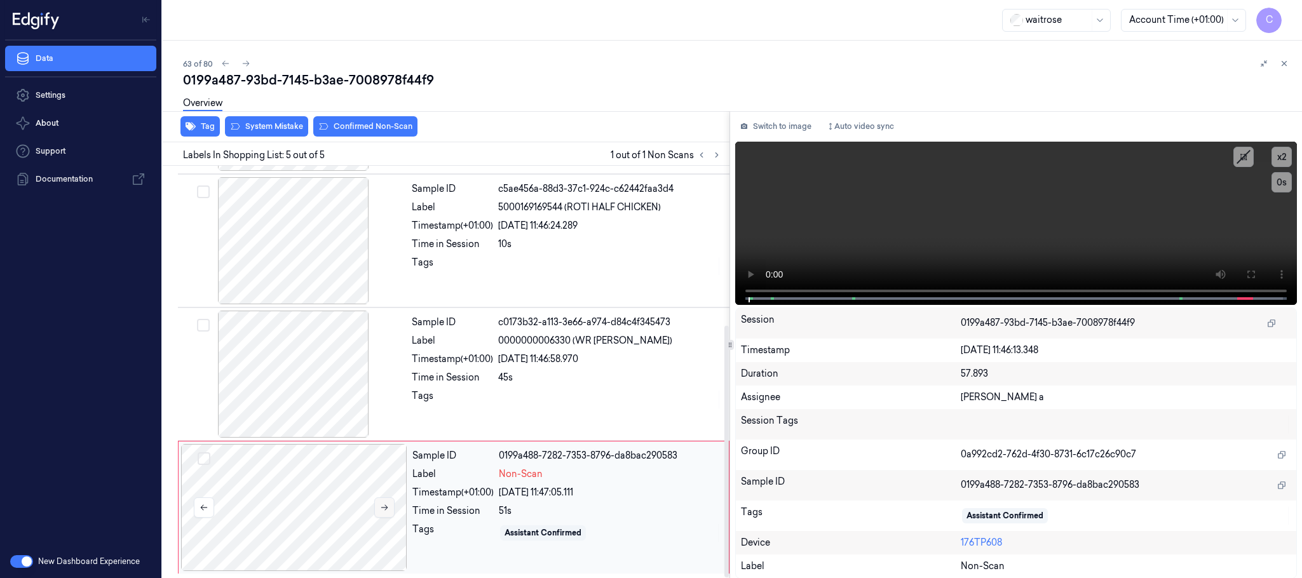
click at [389, 505] on icon at bounding box center [384, 507] width 9 height 9
click at [303, 357] on div at bounding box center [294, 374] width 226 height 127
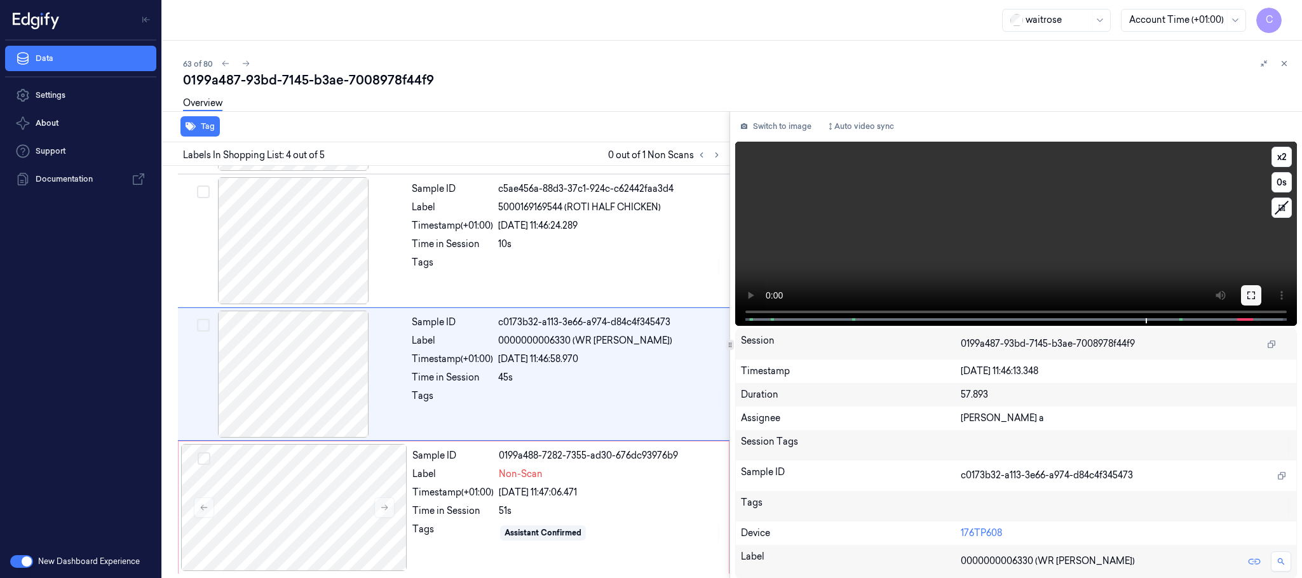
click at [1255, 290] on icon at bounding box center [1252, 295] width 10 height 10
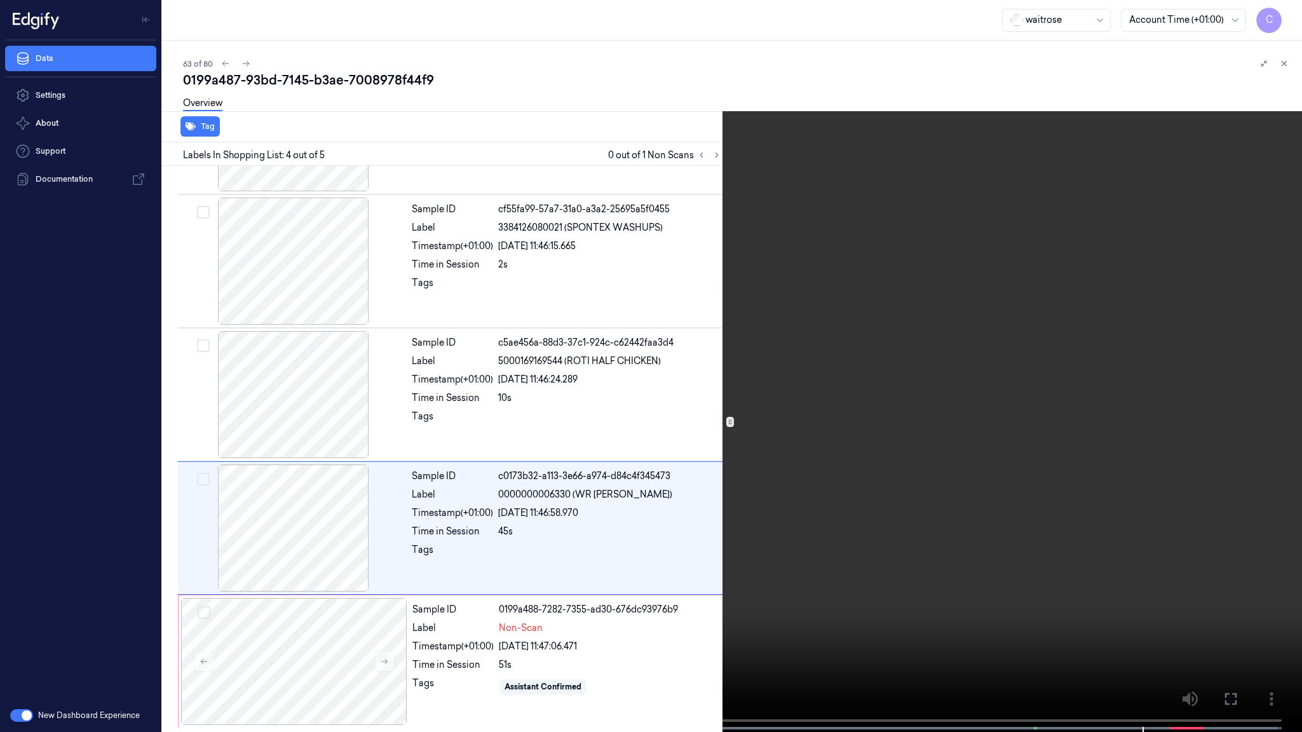
click at [807, 320] on video at bounding box center [651, 367] width 1302 height 735
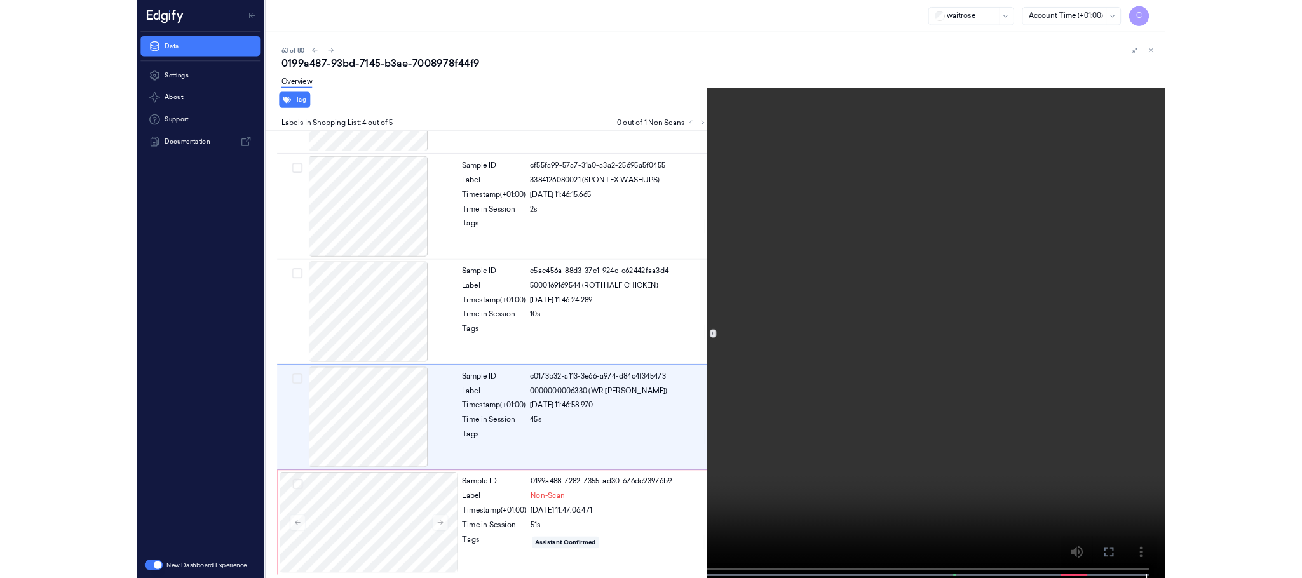
scroll to position [261, 0]
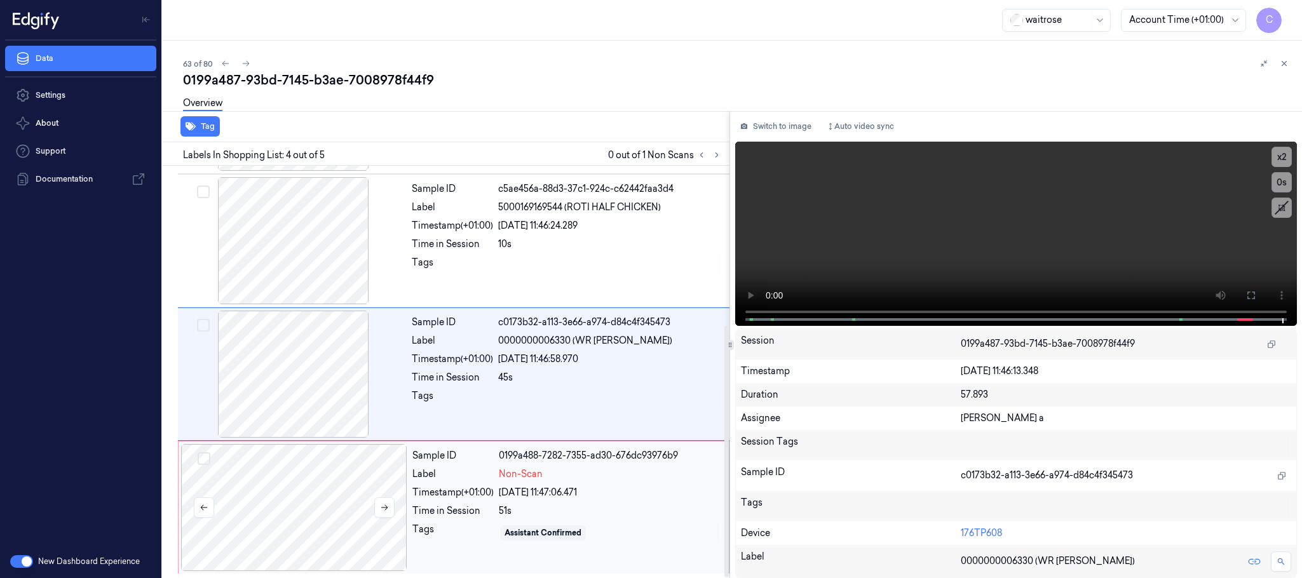
click at [310, 491] on div at bounding box center [294, 507] width 226 height 127
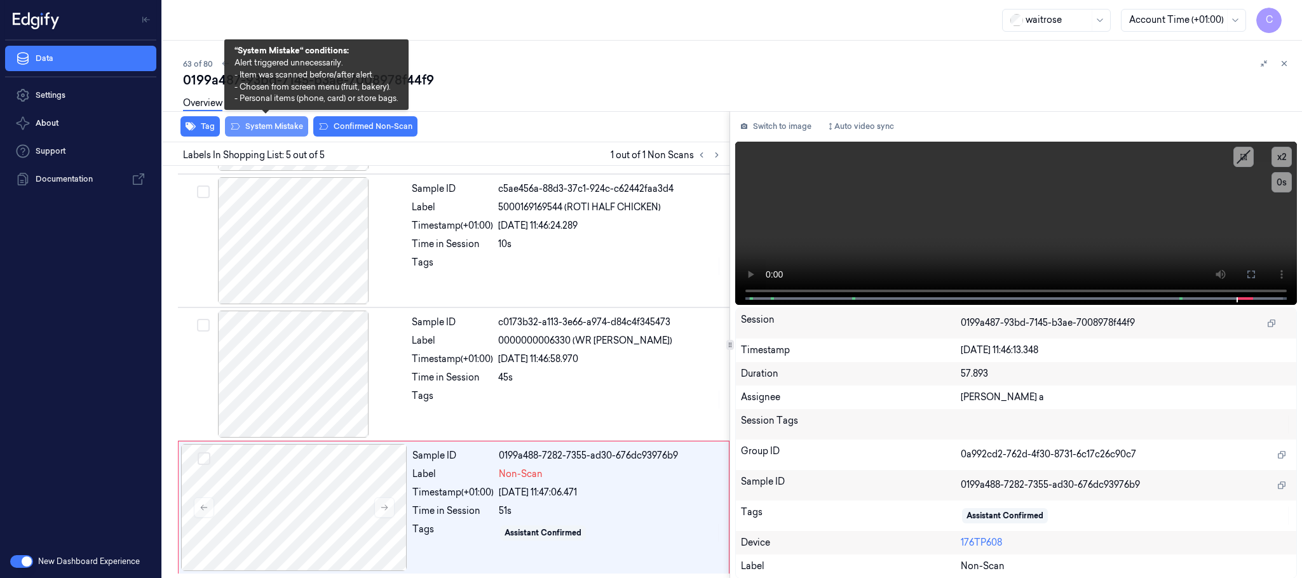
click at [277, 125] on button "System Mistake" at bounding box center [266, 126] width 83 height 20
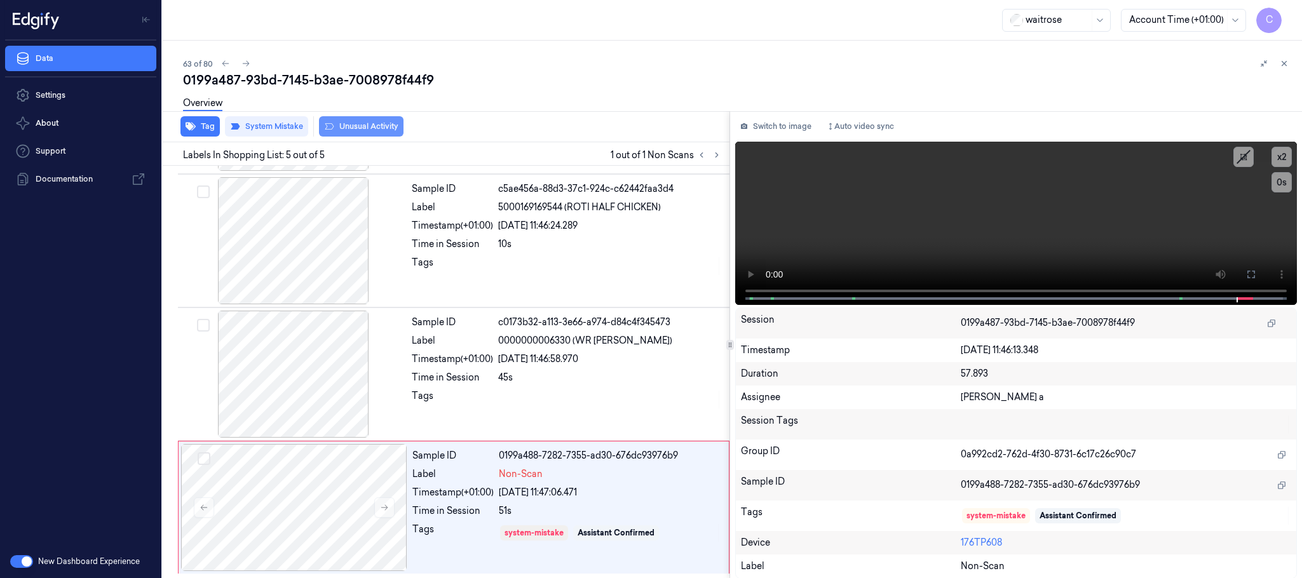
click at [387, 128] on button "Unusual Activity" at bounding box center [361, 126] width 85 height 20
click at [195, 130] on icon "button" at bounding box center [191, 126] width 10 height 10
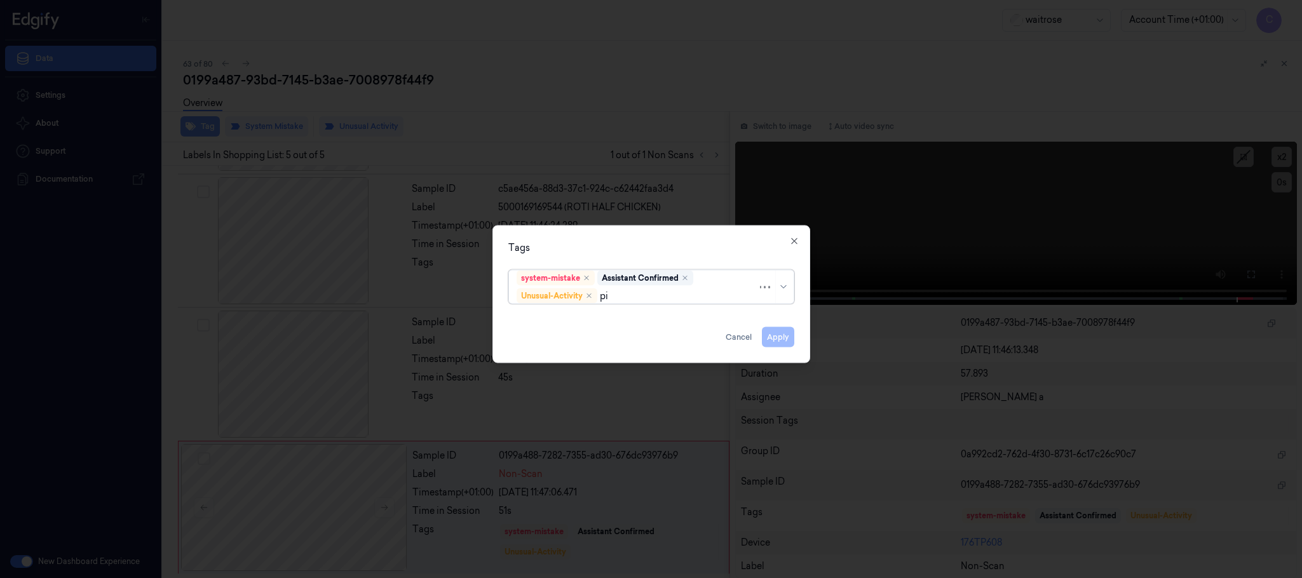
type input "pic"
click at [586, 322] on div "Picklist item alert" at bounding box center [553, 321] width 73 height 13
click at [610, 222] on div at bounding box center [651, 289] width 1302 height 578
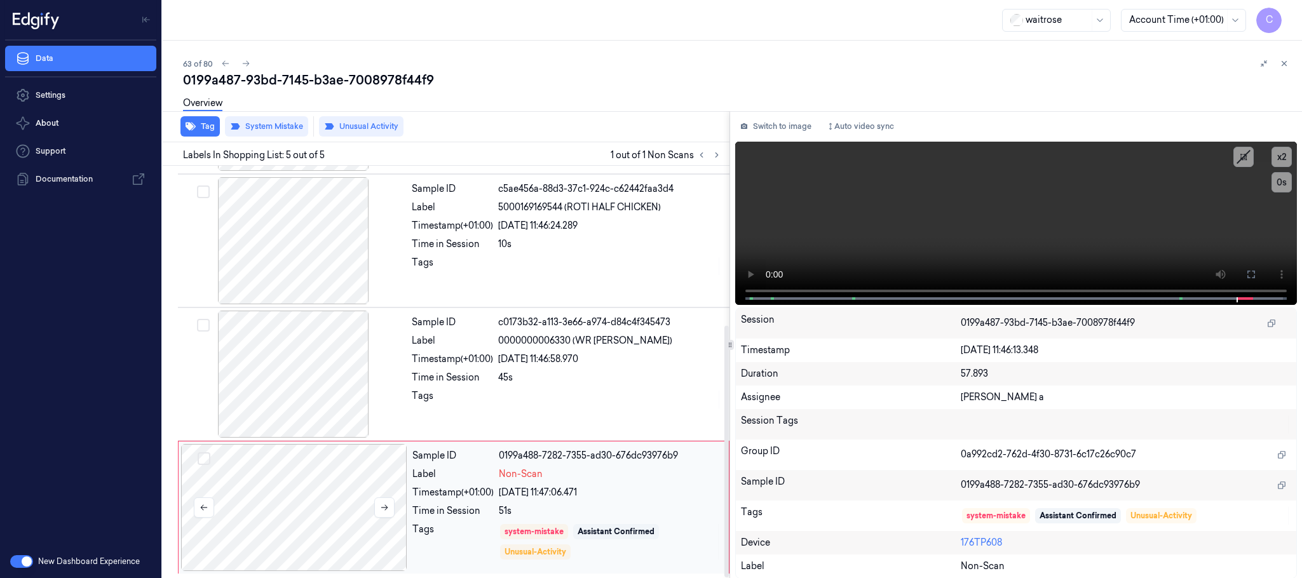
drag, startPoint x: 296, startPoint y: 515, endPoint x: 296, endPoint y: 508, distance: 7.0
click at [296, 516] on div at bounding box center [294, 507] width 226 height 127
click at [212, 128] on button "Tag" at bounding box center [200, 126] width 39 height 20
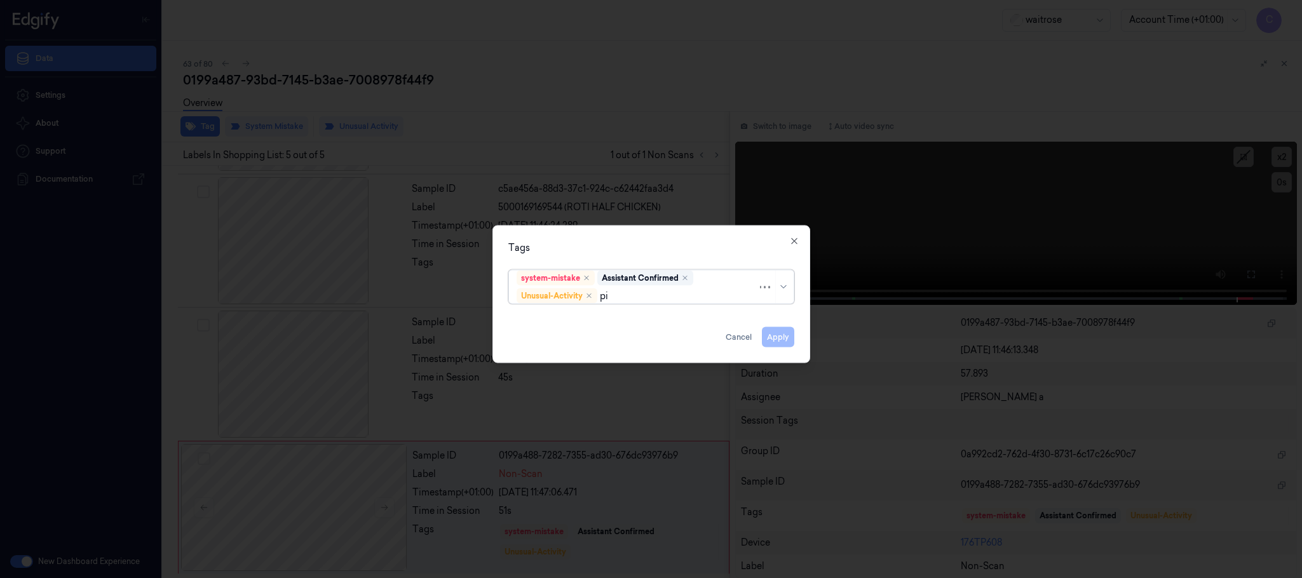
type input "pic"
click at [543, 318] on div "Picklist item alert" at bounding box center [553, 321] width 73 height 13
click at [584, 246] on div "Tags" at bounding box center [652, 248] width 286 height 13
click at [774, 338] on button "Apply" at bounding box center [778, 337] width 32 height 20
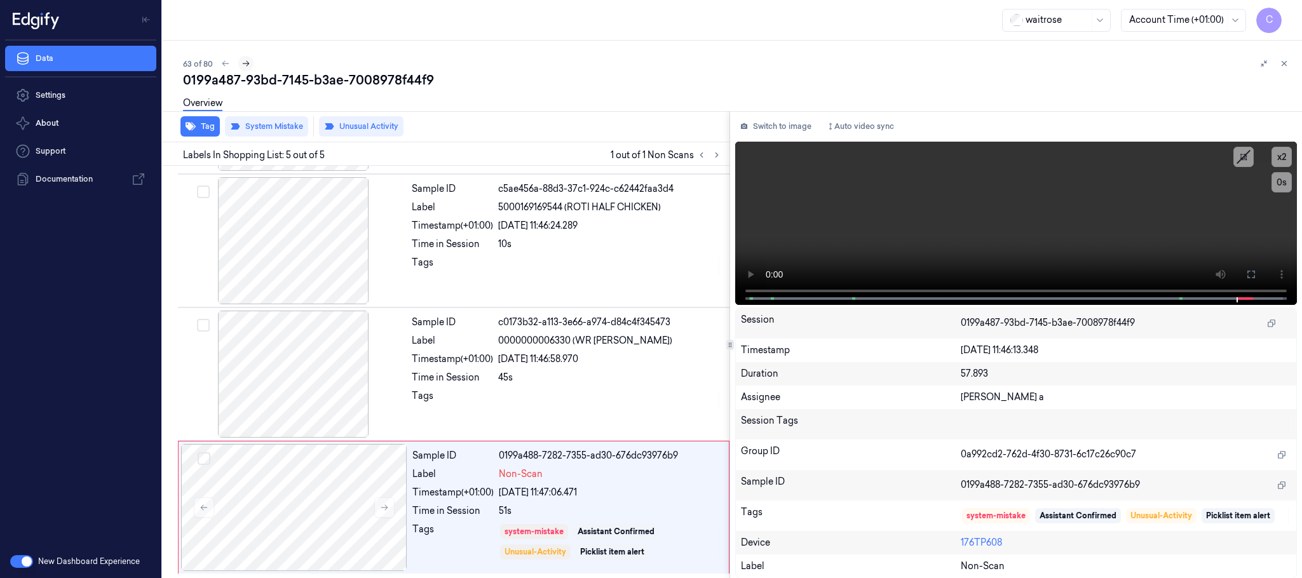
click at [242, 67] on icon at bounding box center [246, 63] width 9 height 9
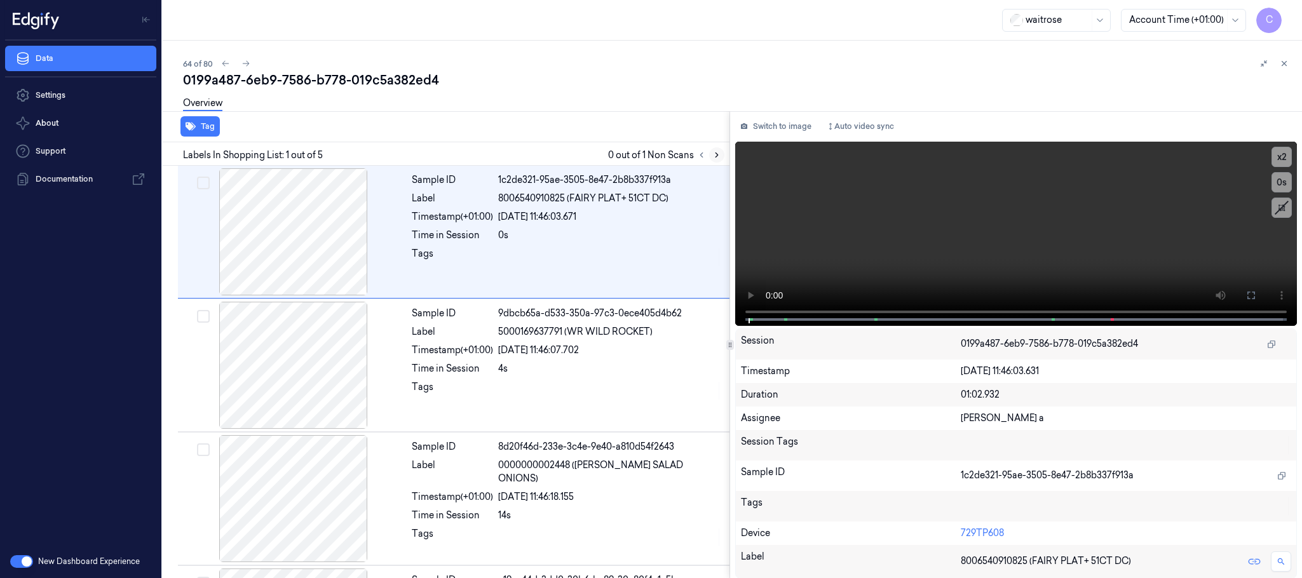
click at [718, 156] on icon at bounding box center [717, 155] width 9 height 9
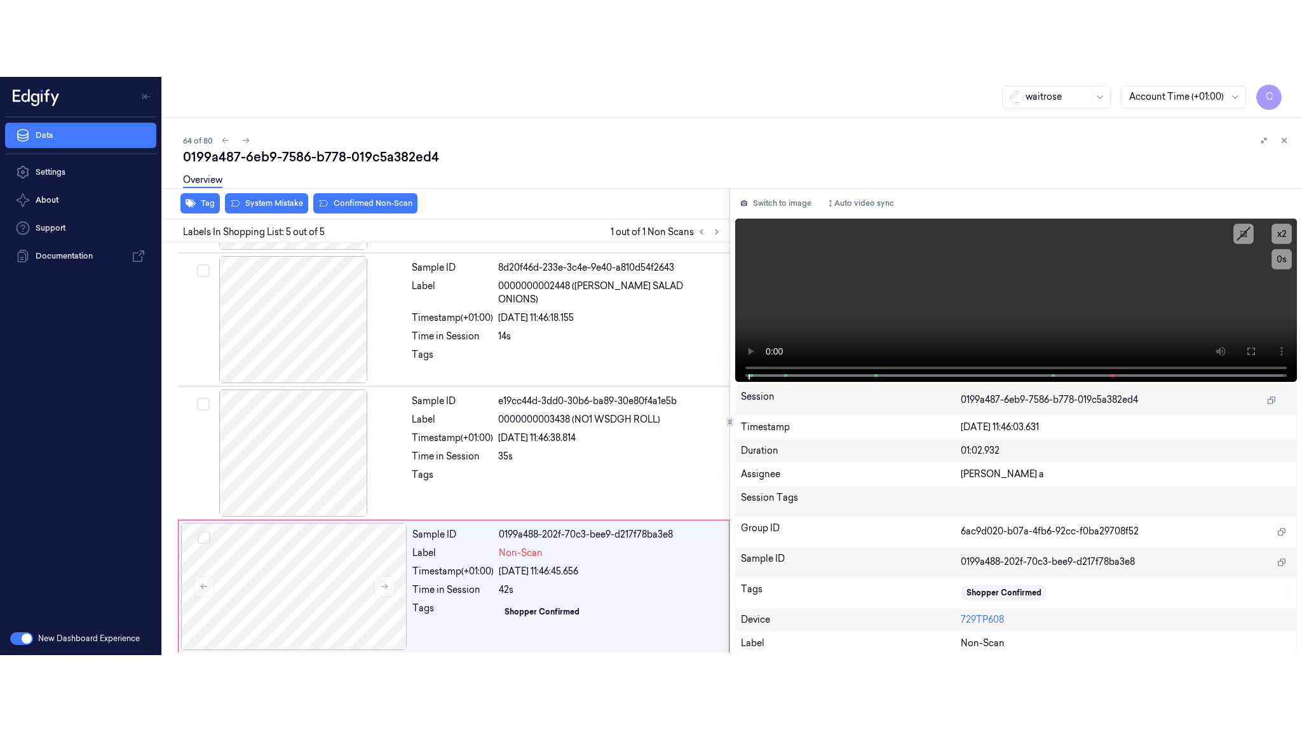
scroll to position [261, 0]
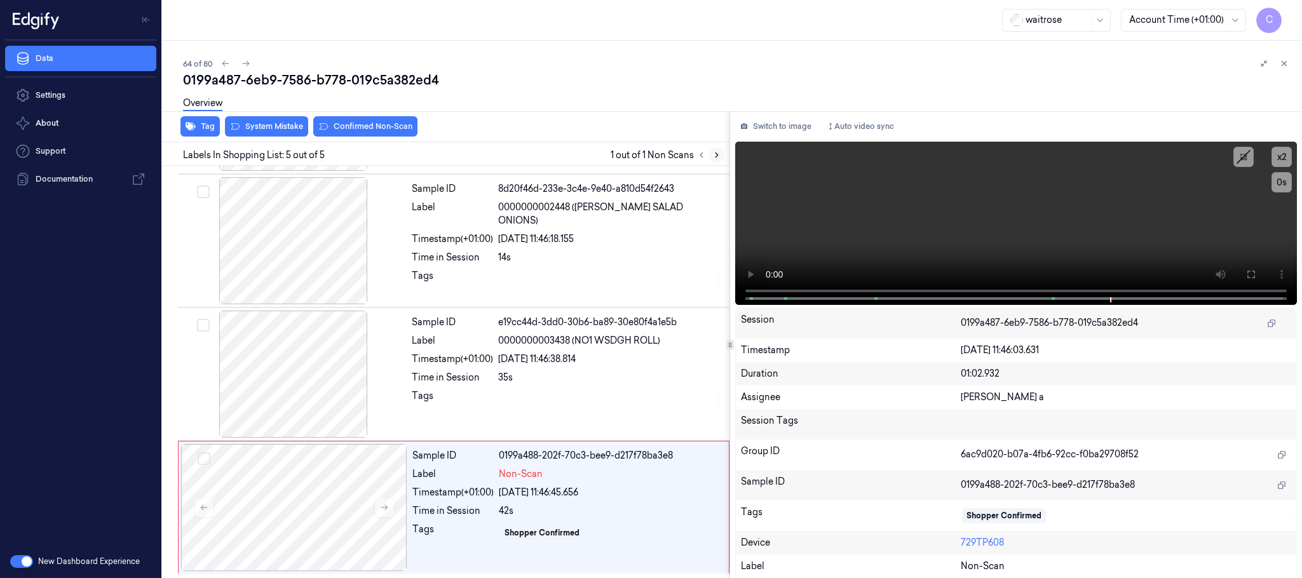
click at [719, 157] on icon at bounding box center [717, 155] width 9 height 9
click at [716, 160] on button at bounding box center [716, 154] width 15 height 15
click at [378, 507] on button at bounding box center [384, 508] width 20 height 20
click at [382, 507] on icon at bounding box center [384, 508] width 7 height 6
click at [269, 372] on div at bounding box center [294, 374] width 226 height 127
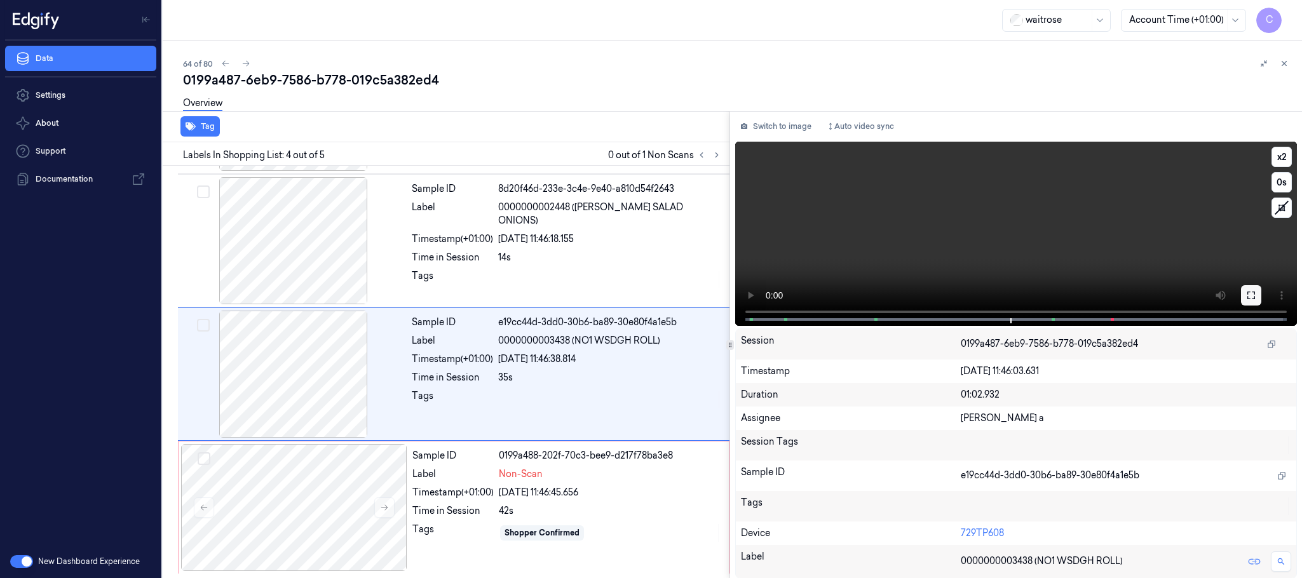
click at [1248, 290] on icon at bounding box center [1252, 295] width 10 height 10
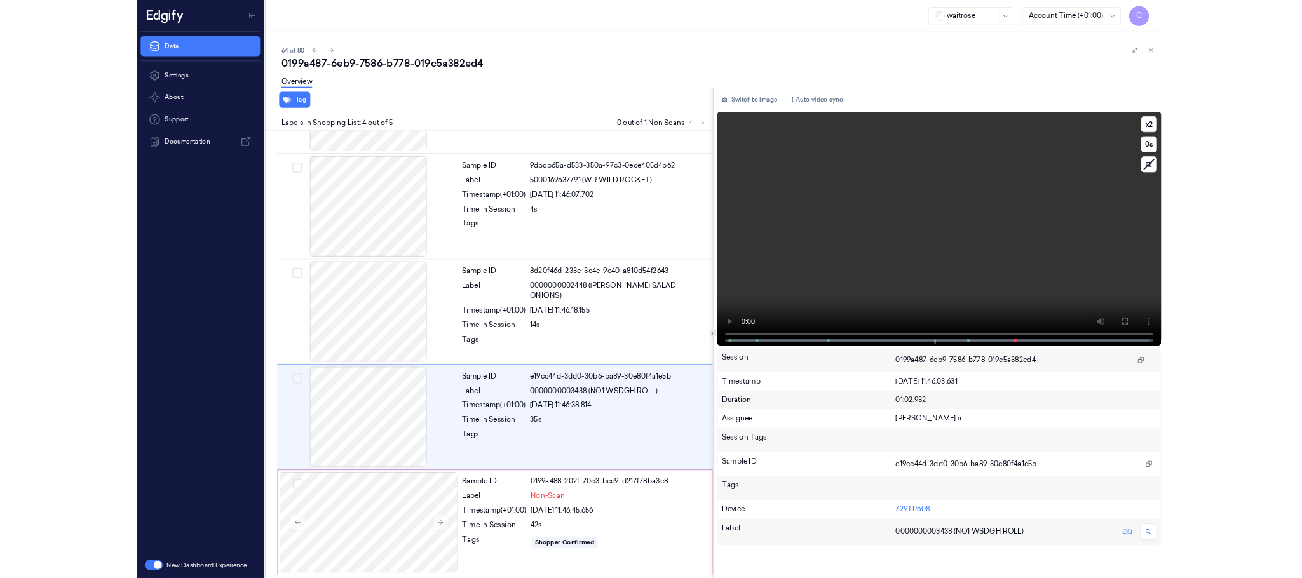
scroll to position [107, 0]
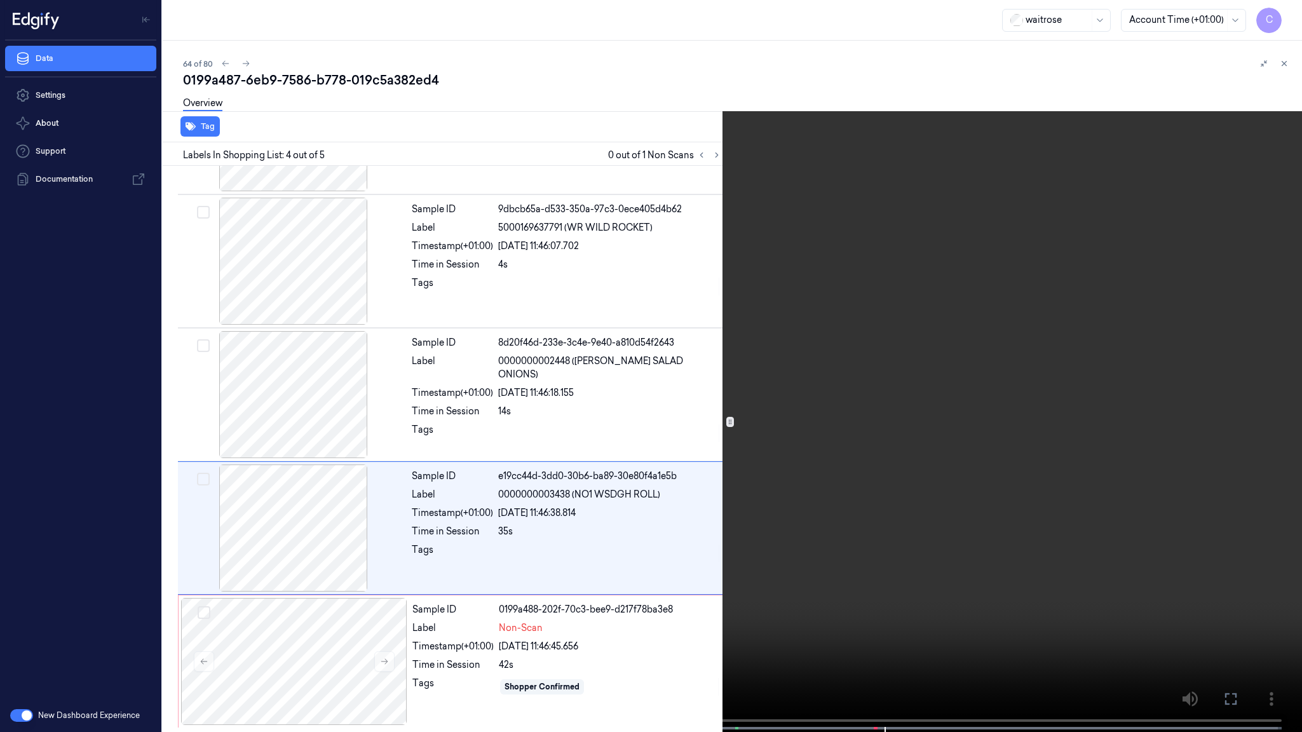
click at [666, 376] on video at bounding box center [651, 367] width 1302 height 735
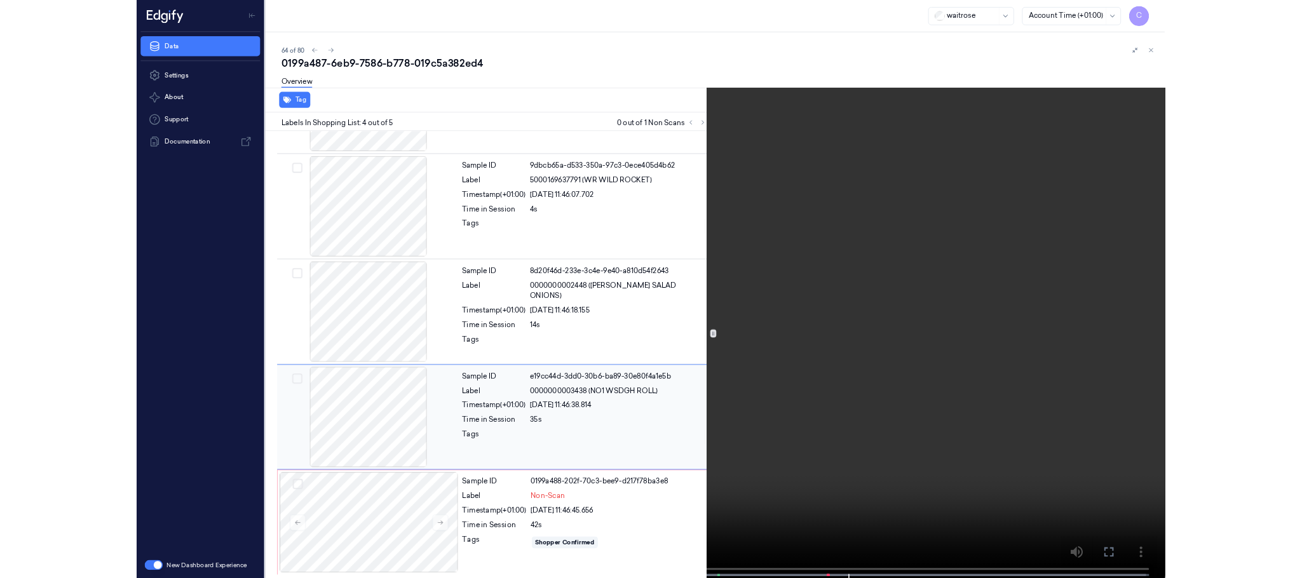
scroll to position [261, 0]
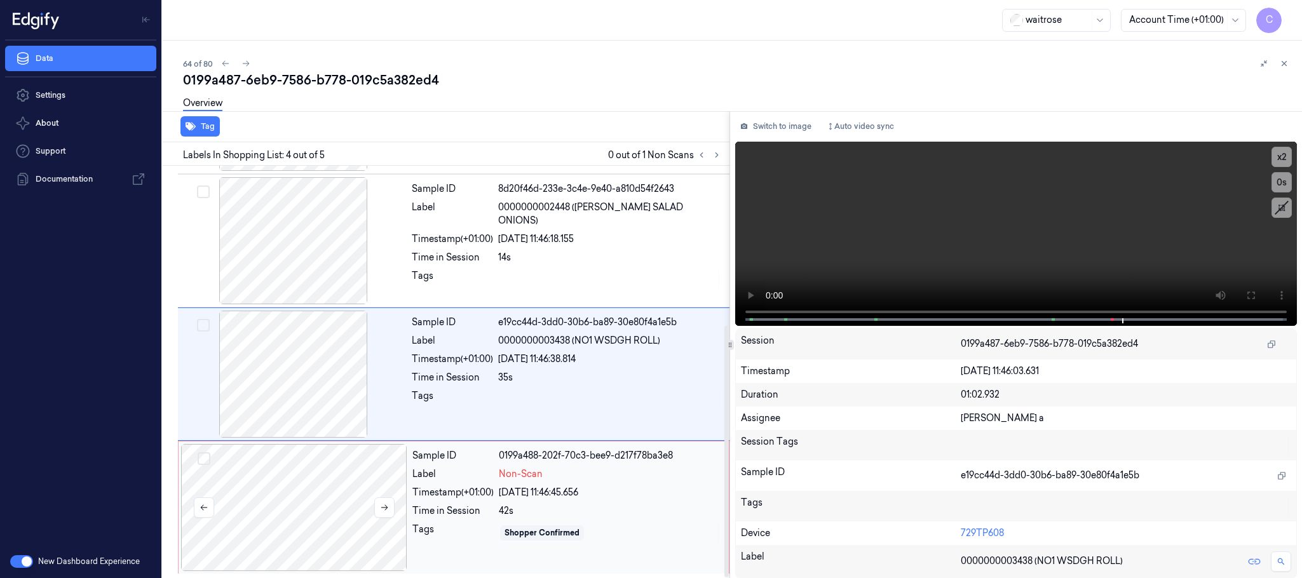
click at [317, 489] on div at bounding box center [294, 507] width 226 height 127
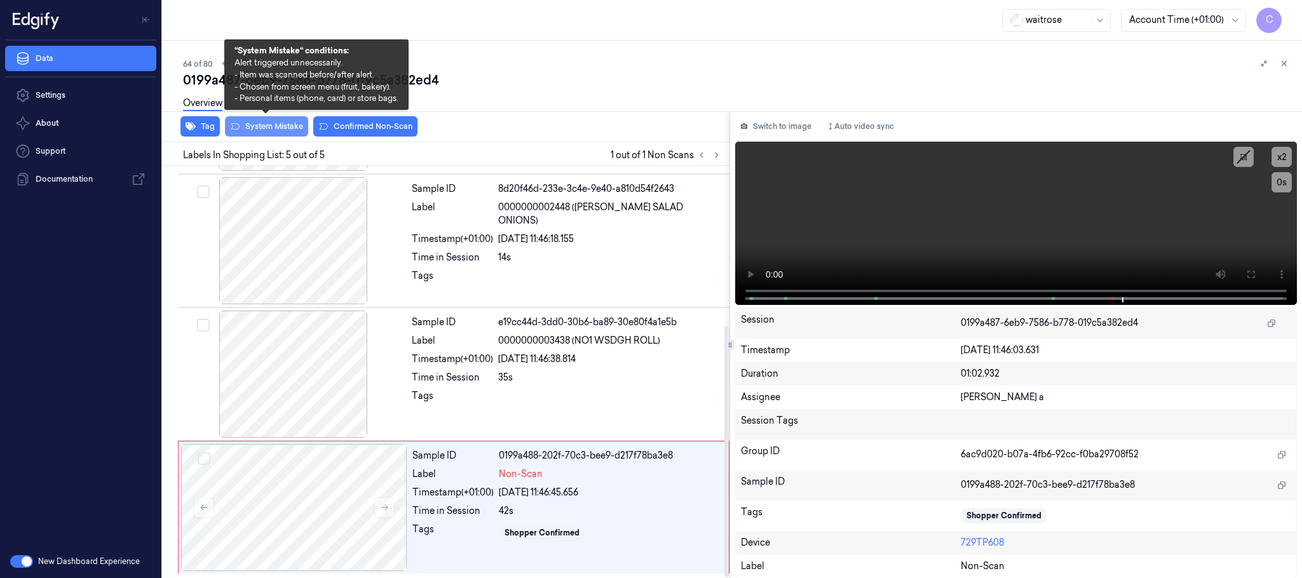
click at [267, 130] on button "System Mistake" at bounding box center [266, 126] width 83 height 20
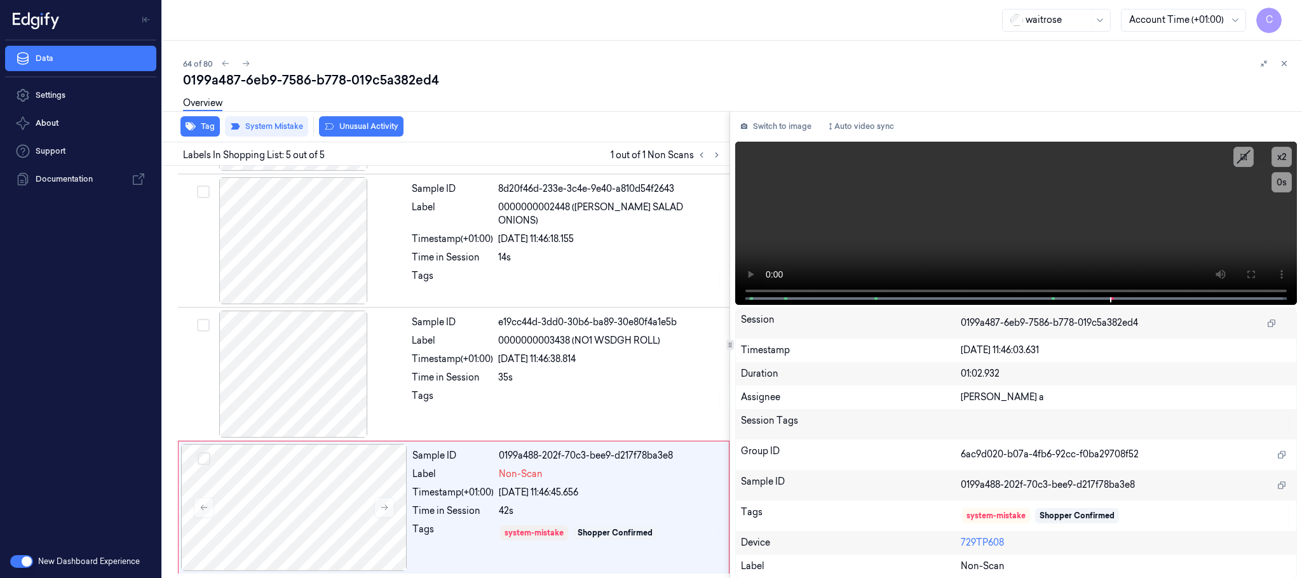
click at [362, 121] on button "Unusual Activity" at bounding box center [361, 126] width 85 height 20
click at [204, 126] on button "Tag" at bounding box center [200, 126] width 39 height 20
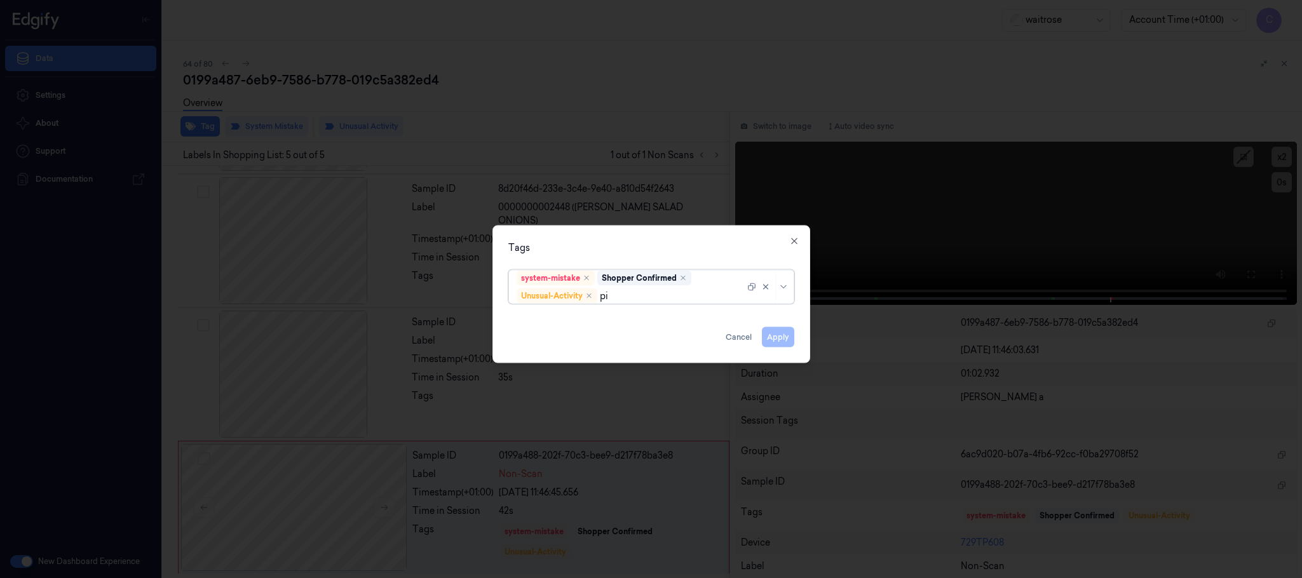
type input "pic"
click at [653, 329] on div "Picklist item alert" at bounding box center [651, 321] width 279 height 21
click at [704, 238] on div "Tags system-mistake Shopper Confirmed Unusual-Activity Picklist item alert Appl…" at bounding box center [652, 295] width 318 height 138
click at [777, 336] on button "Apply" at bounding box center [778, 337] width 32 height 20
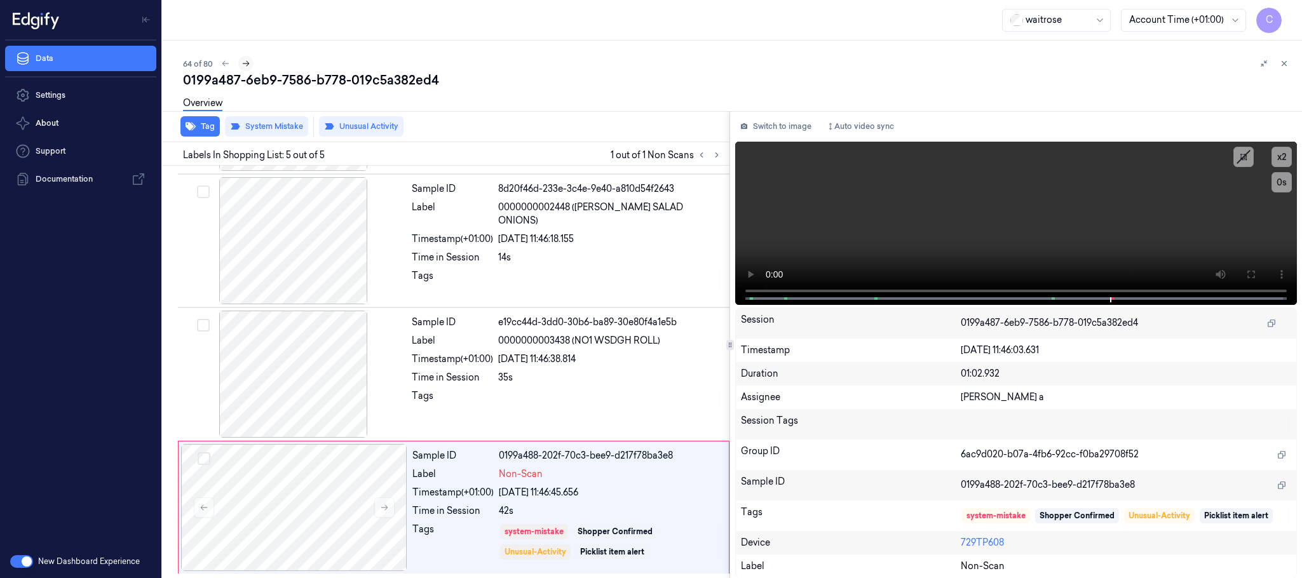
click at [247, 61] on icon at bounding box center [246, 63] width 9 height 9
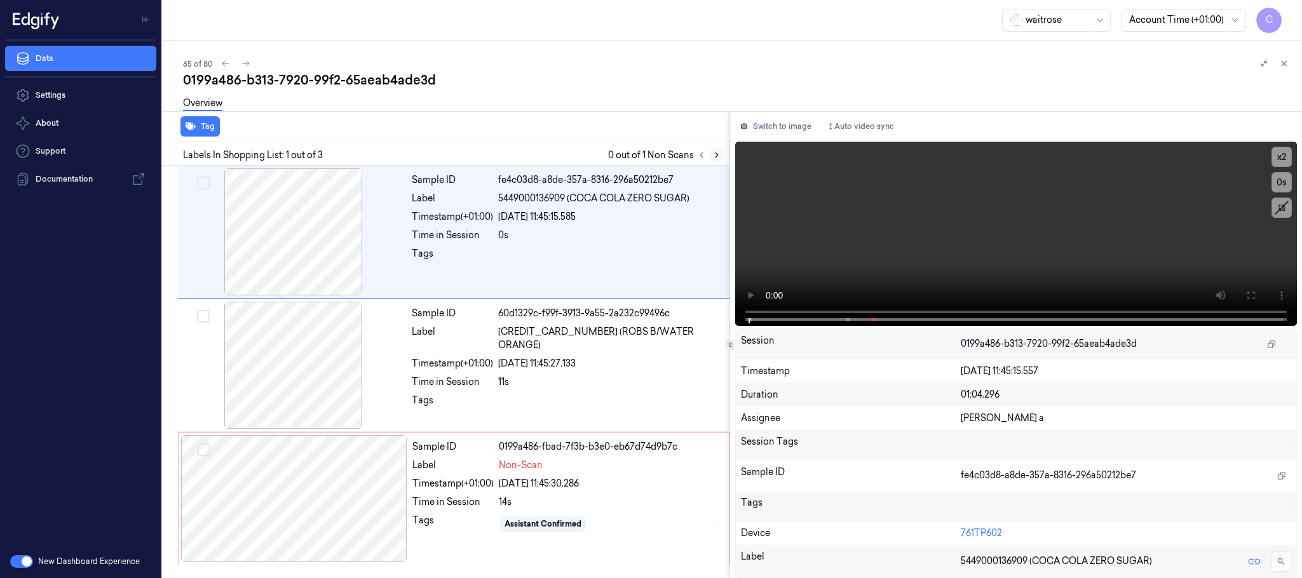
click at [714, 155] on icon at bounding box center [717, 155] width 9 height 9
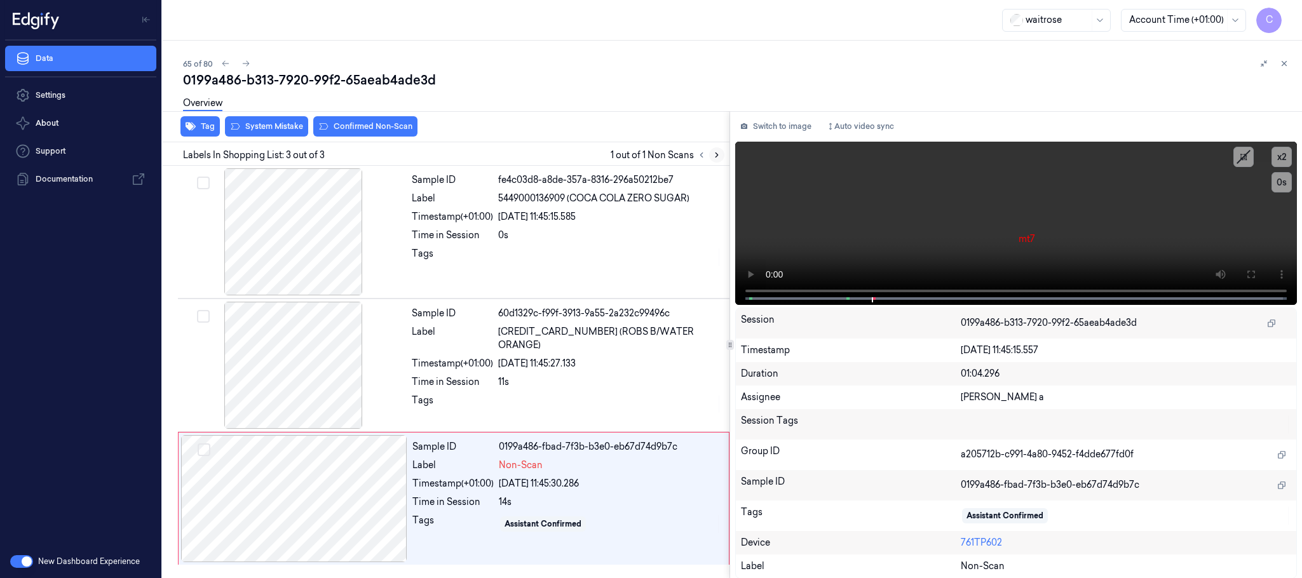
click at [717, 155] on icon at bounding box center [717, 155] width 9 height 9
click at [392, 500] on div at bounding box center [294, 498] width 226 height 127
click at [303, 360] on div at bounding box center [294, 365] width 226 height 127
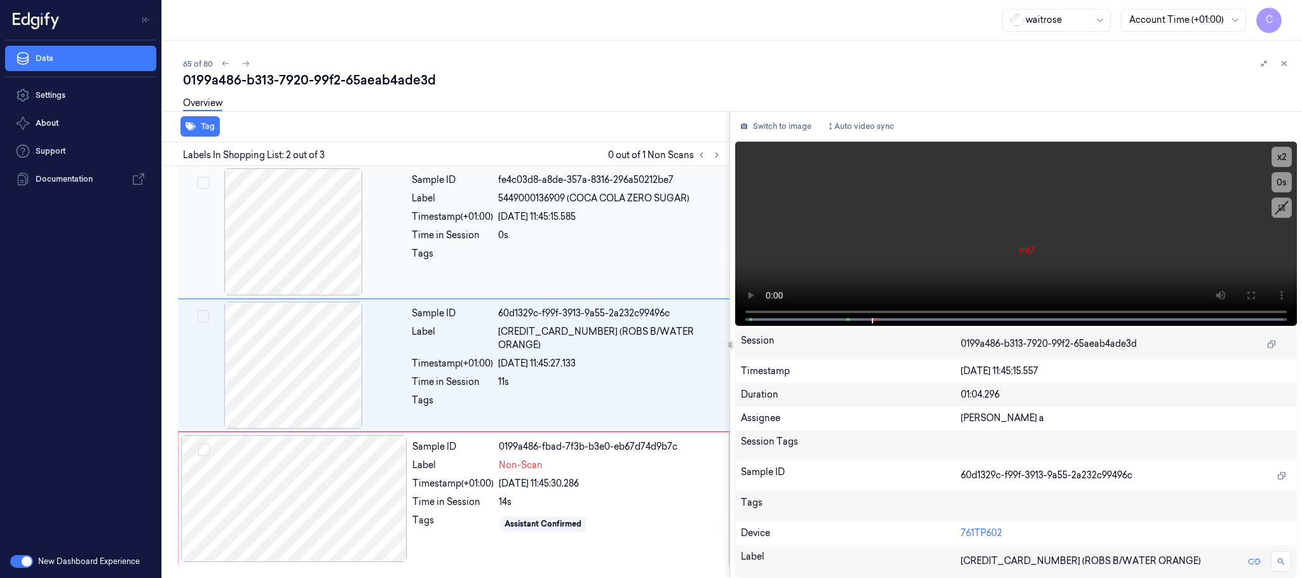
click at [318, 252] on div at bounding box center [294, 231] width 226 height 127
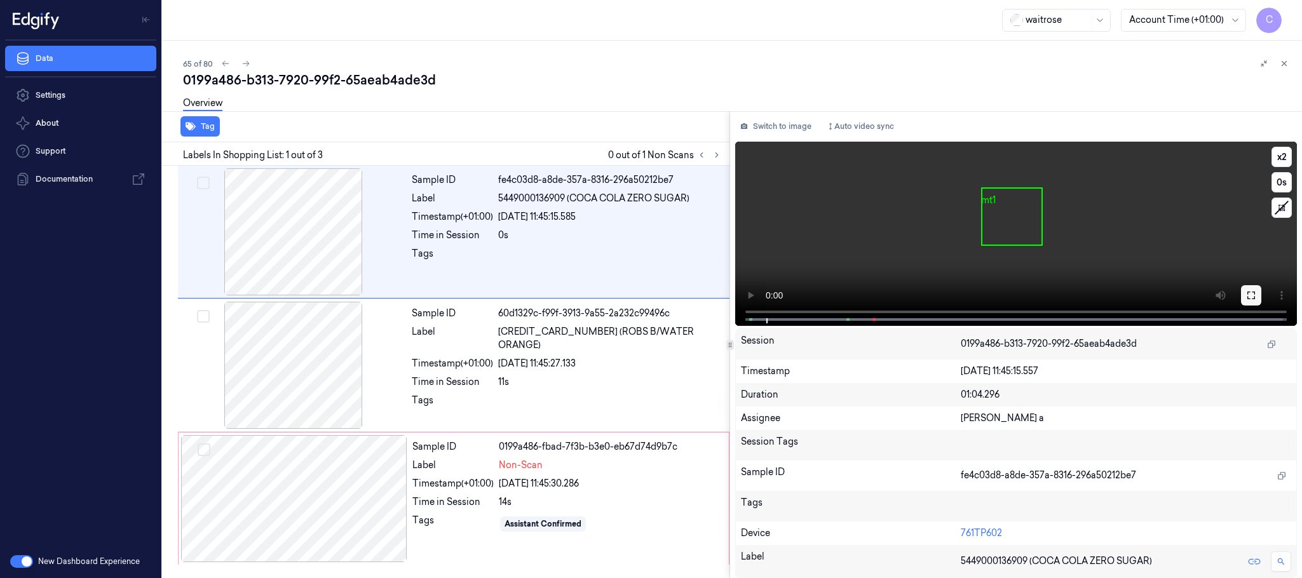
click at [1249, 292] on icon at bounding box center [1252, 295] width 10 height 10
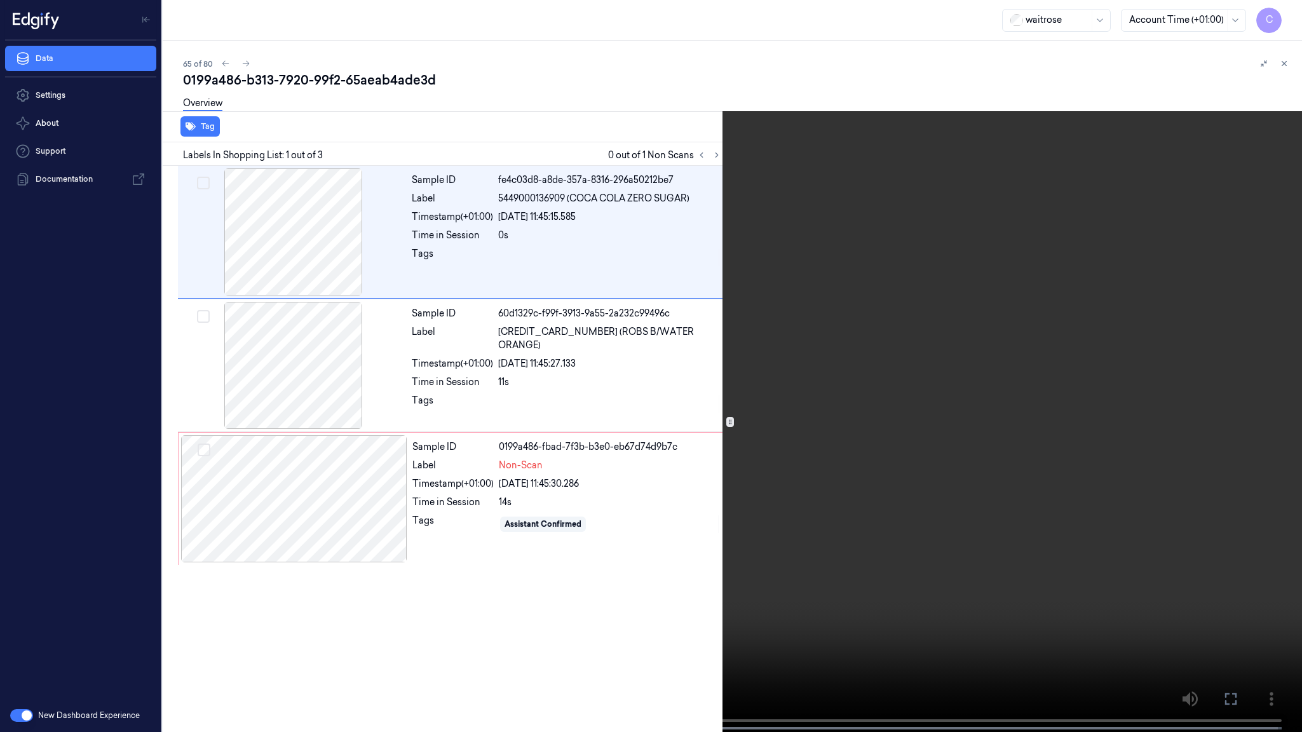
click at [736, 357] on video at bounding box center [651, 367] width 1302 height 735
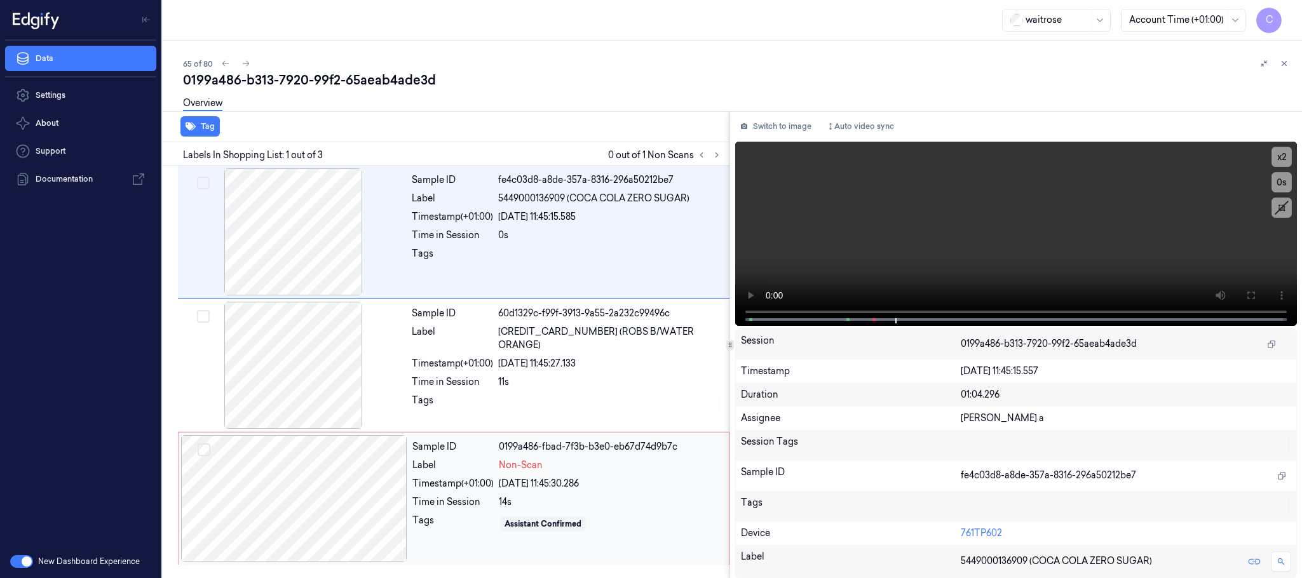
click at [311, 502] on div at bounding box center [294, 498] width 226 height 127
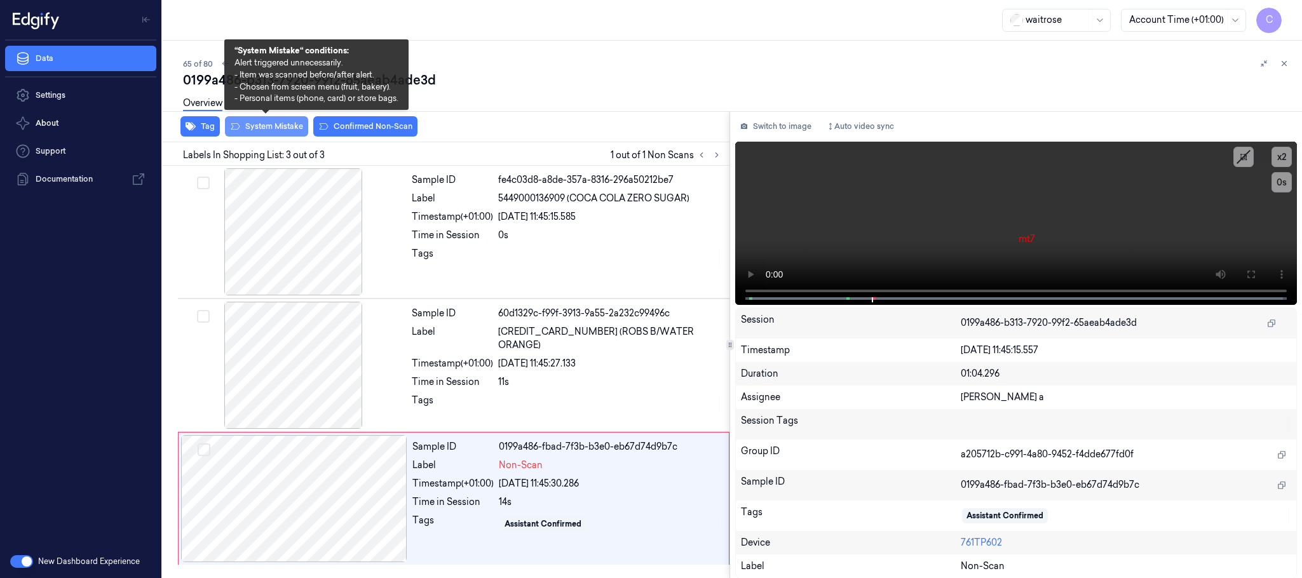
click at [261, 128] on button "System Mistake" at bounding box center [266, 126] width 83 height 20
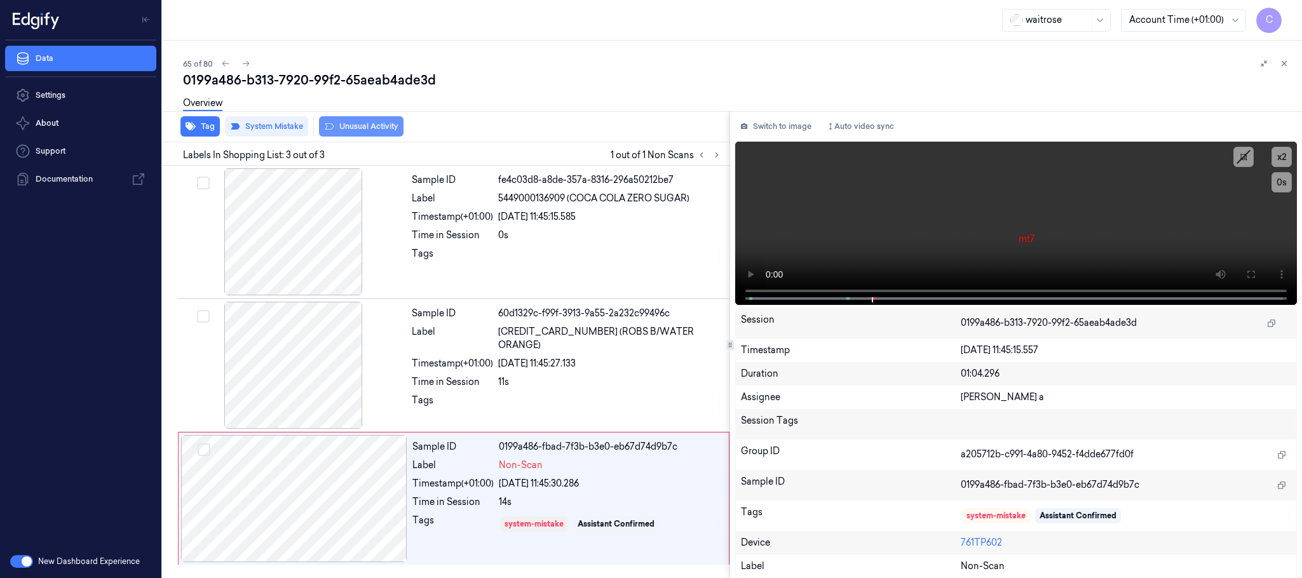
click at [367, 132] on button "Unusual Activity" at bounding box center [361, 126] width 85 height 20
click at [242, 59] on icon at bounding box center [246, 63] width 9 height 9
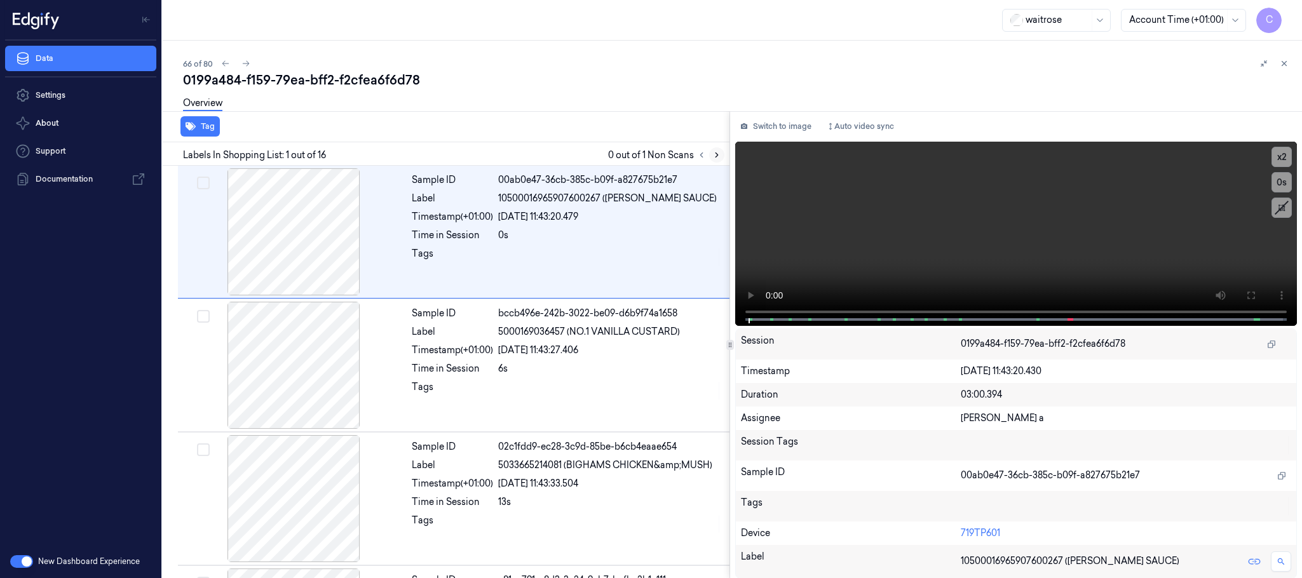
click at [719, 158] on icon at bounding box center [717, 155] width 9 height 9
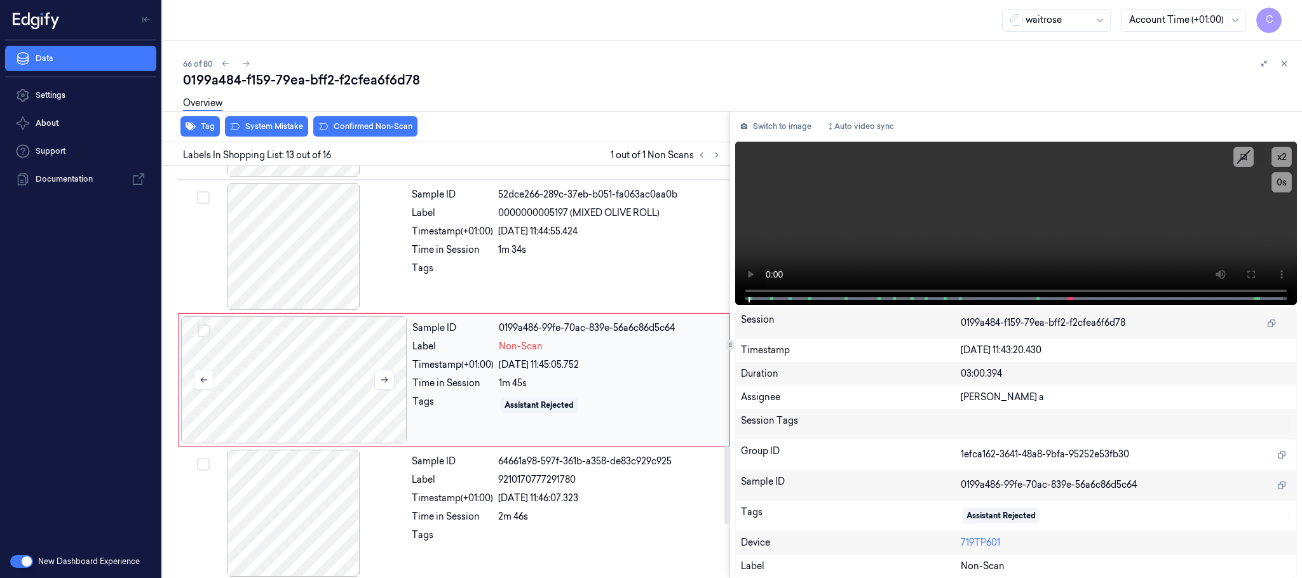
scroll to position [1469, 0]
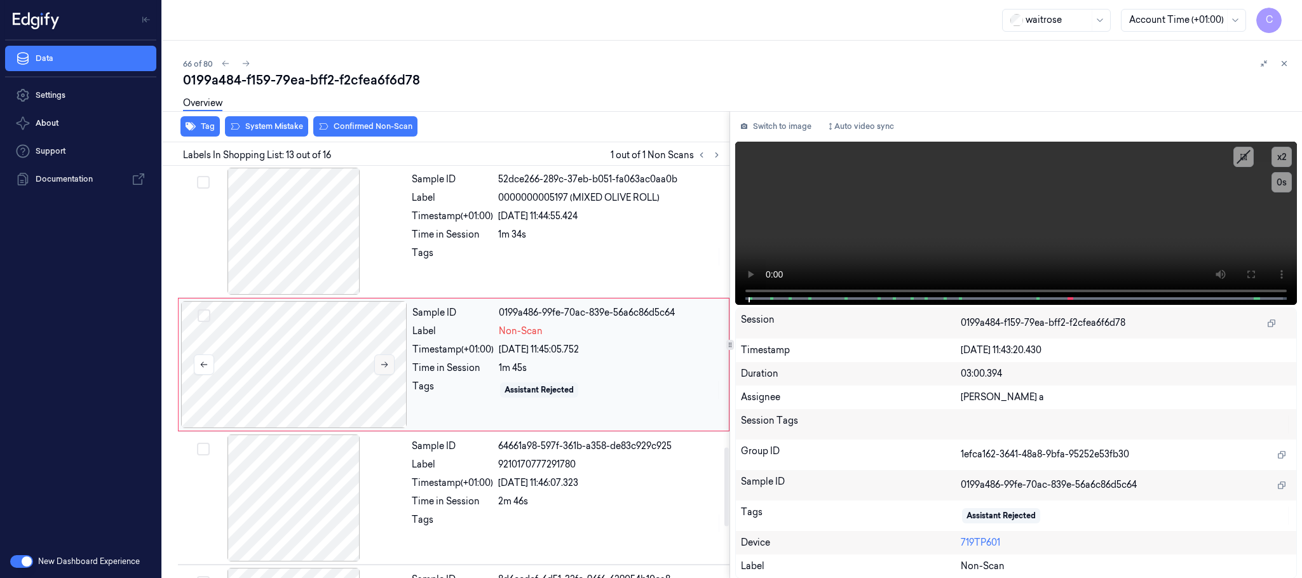
click at [385, 369] on icon at bounding box center [384, 364] width 9 height 9
click at [386, 369] on icon at bounding box center [384, 364] width 9 height 9
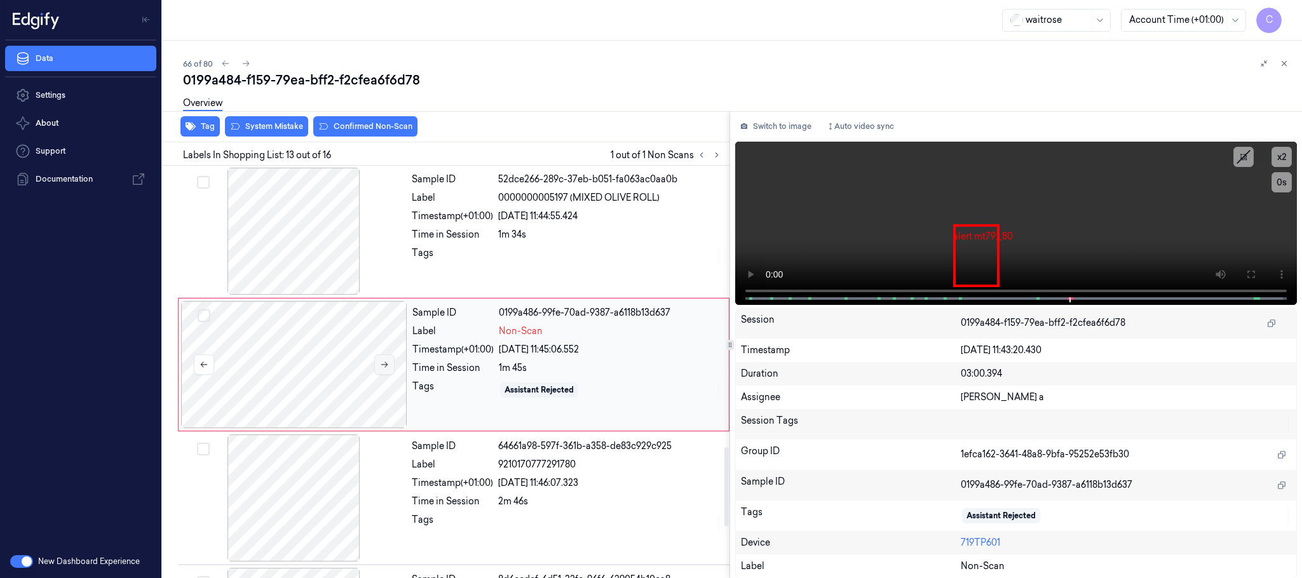
click at [386, 369] on icon at bounding box center [384, 364] width 9 height 9
click at [317, 254] on div at bounding box center [294, 231] width 226 height 127
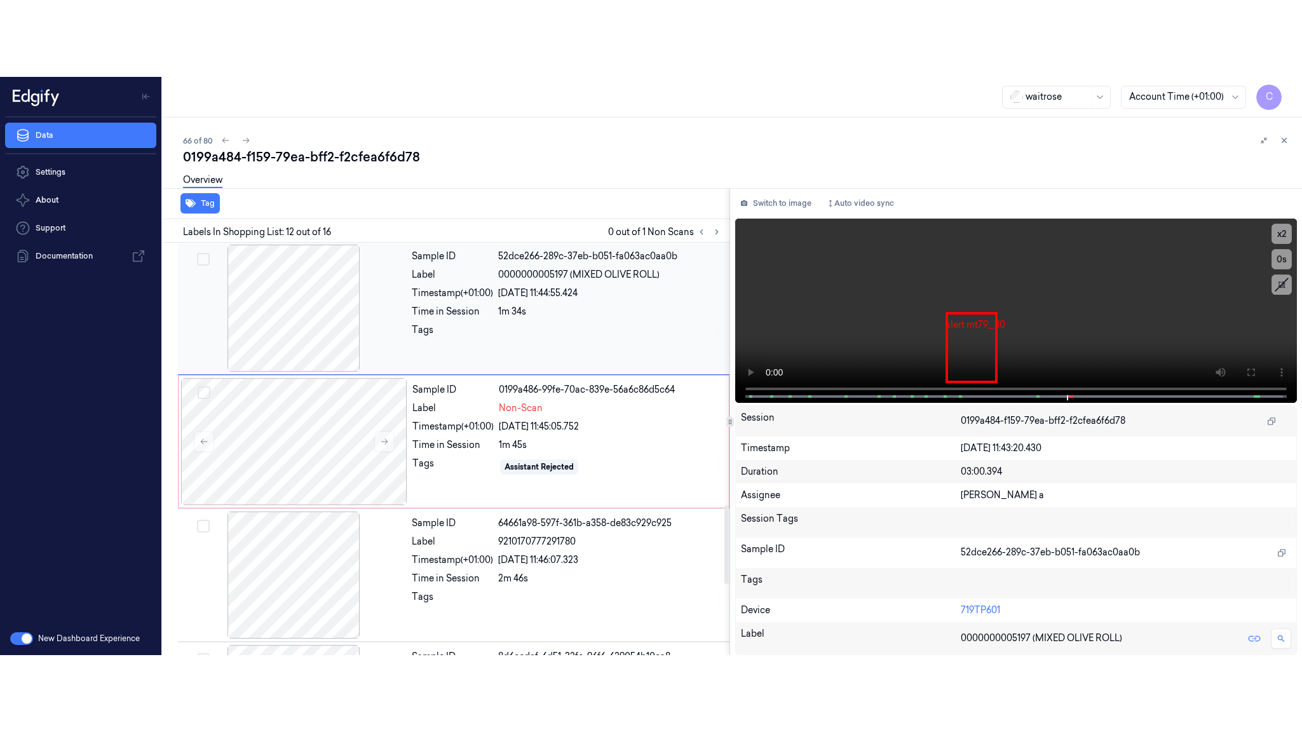
scroll to position [1335, 0]
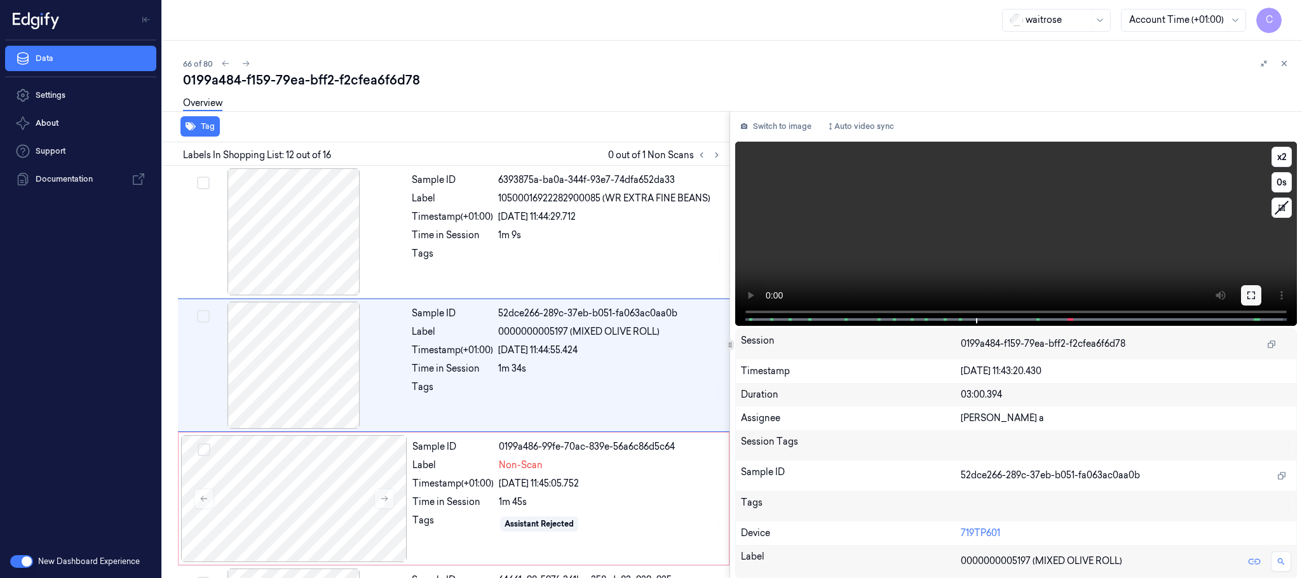
click at [1242, 296] on button at bounding box center [1251, 295] width 20 height 20
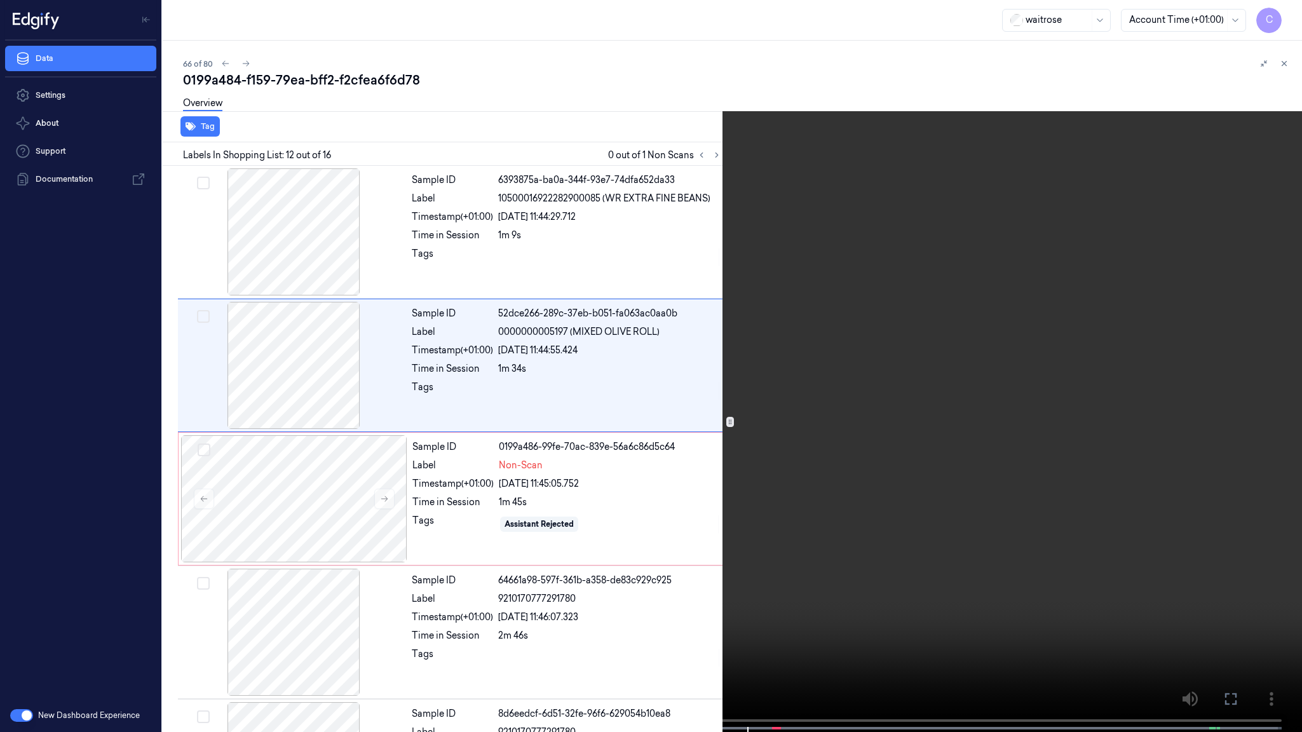
click at [668, 487] on video at bounding box center [651, 367] width 1302 height 735
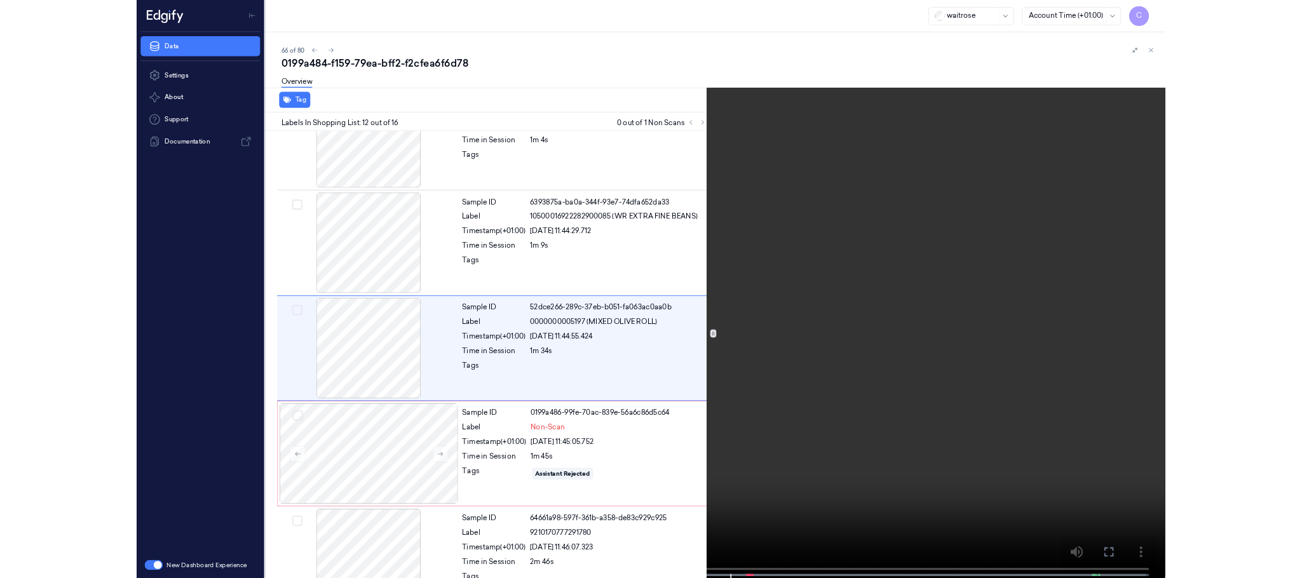
scroll to position [1259, 0]
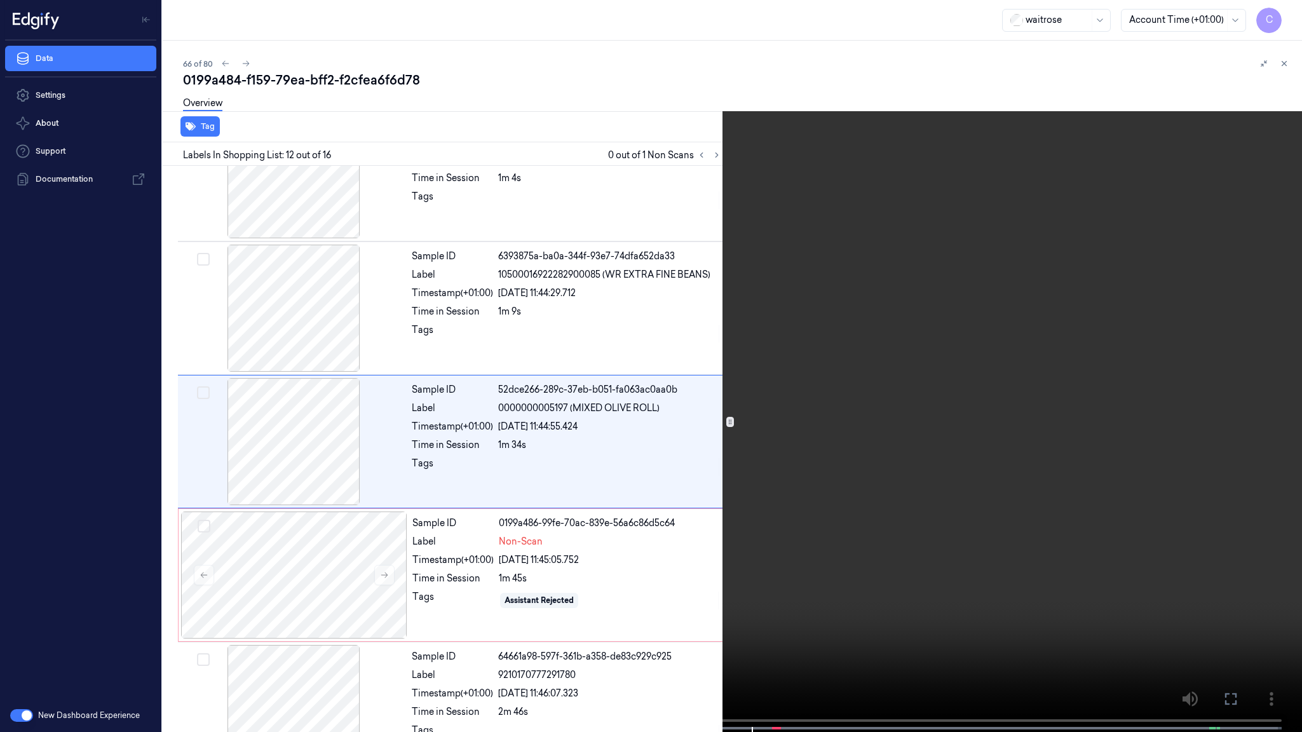
click at [681, 494] on video at bounding box center [651, 367] width 1302 height 735
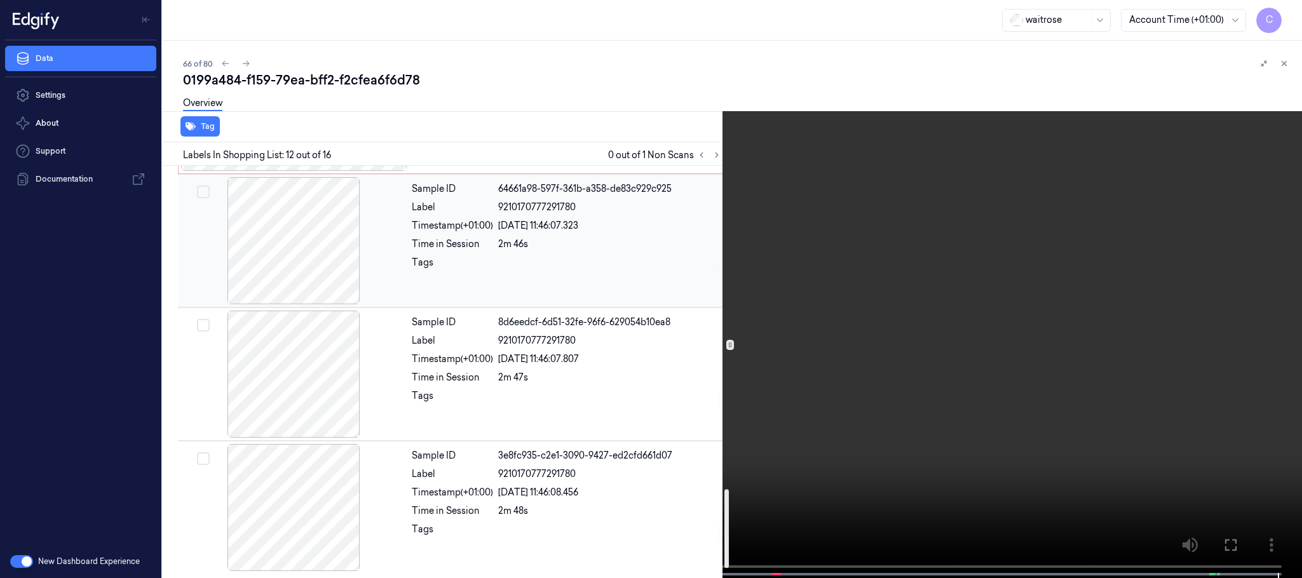
scroll to position [1641, 0]
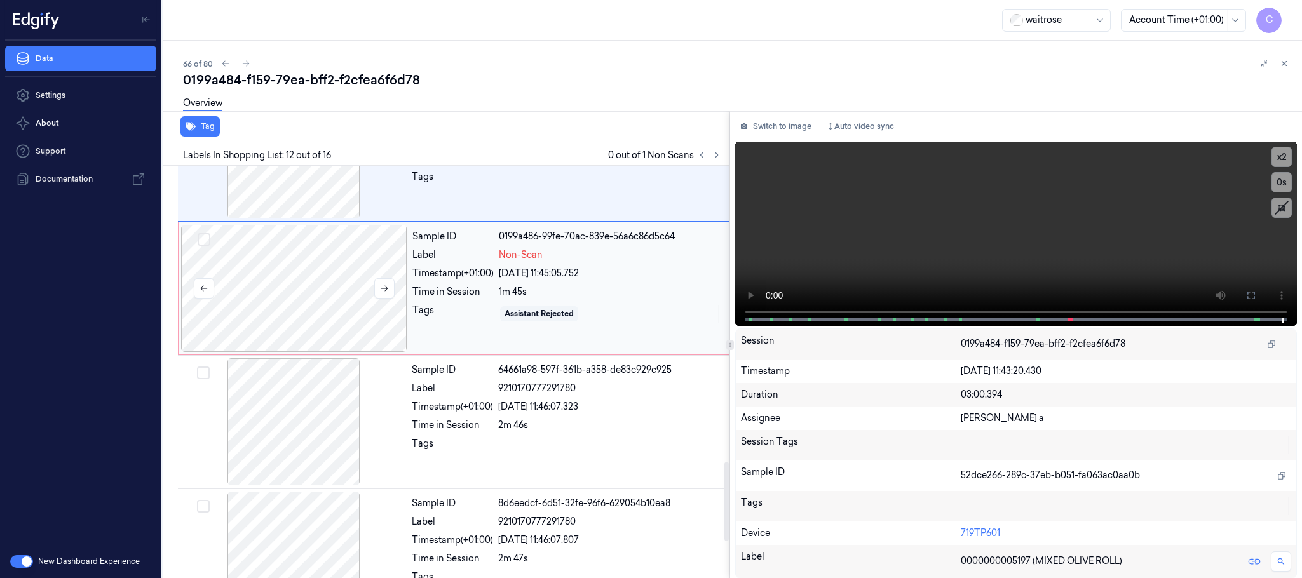
click at [331, 330] on div at bounding box center [294, 288] width 226 height 127
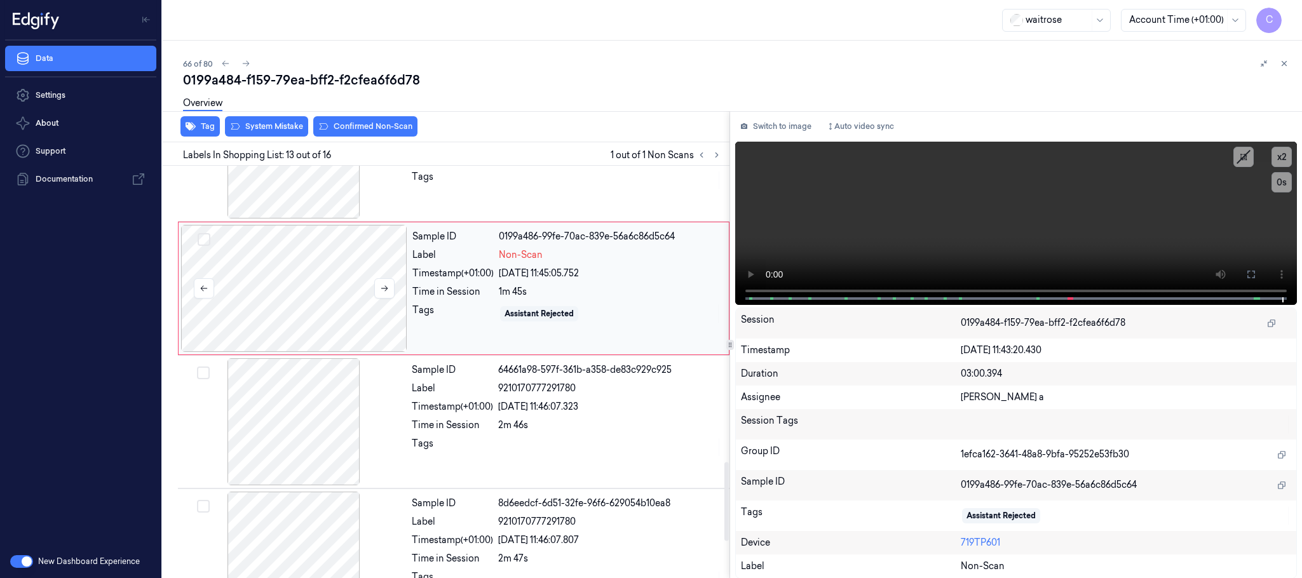
scroll to position [1469, 0]
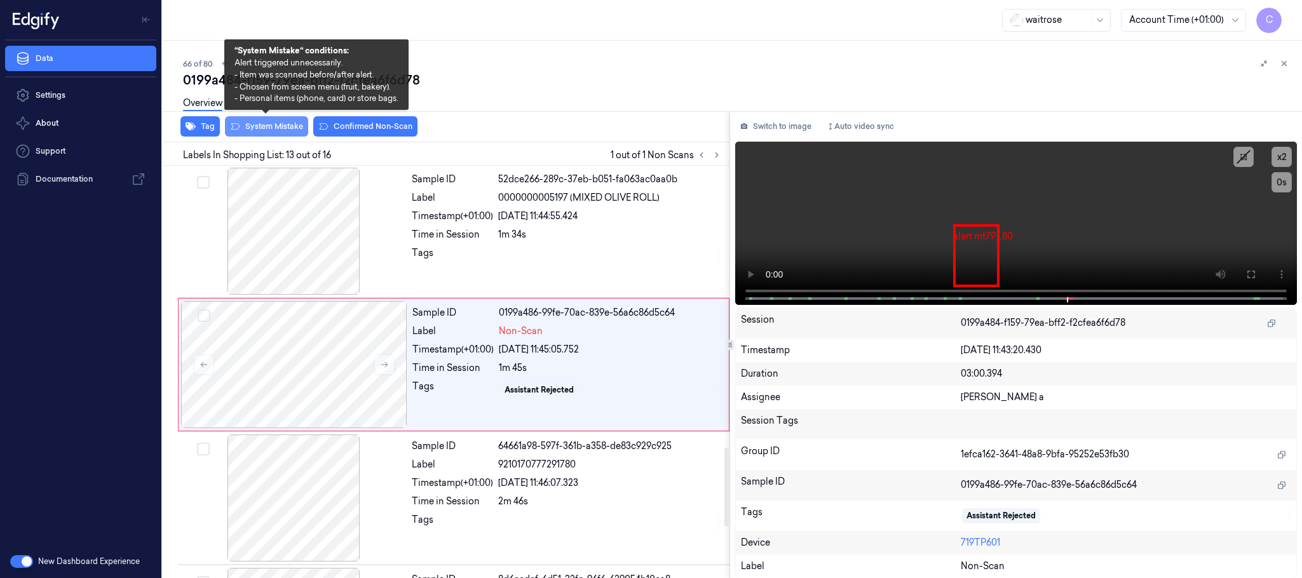
click at [273, 126] on button "System Mistake" at bounding box center [266, 126] width 83 height 20
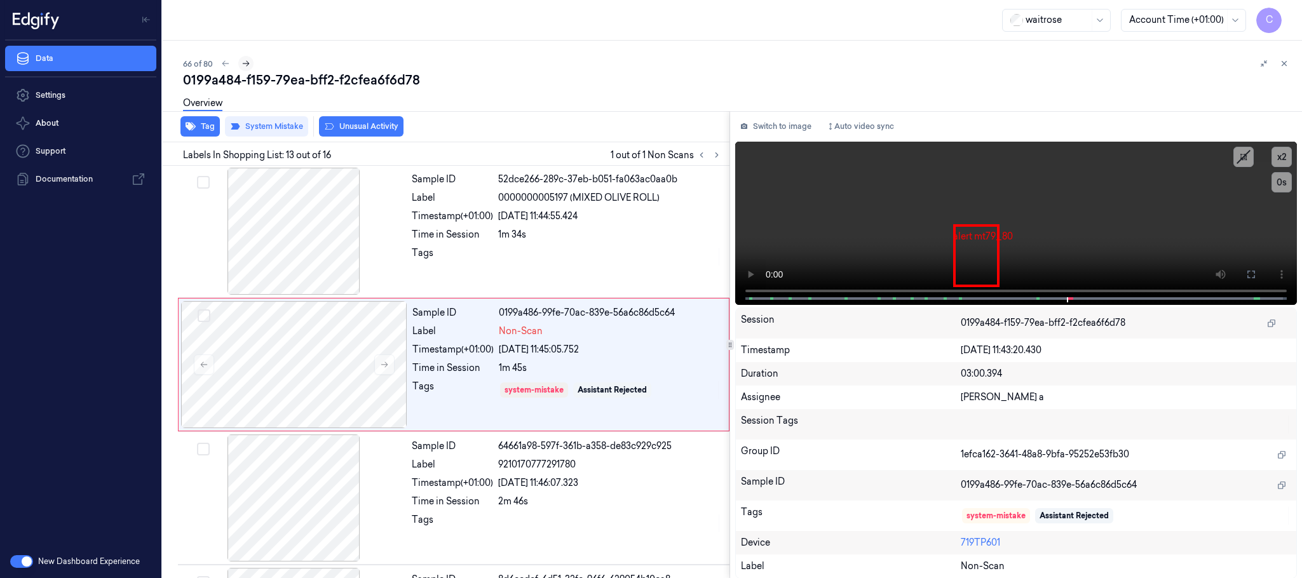
click at [242, 63] on icon at bounding box center [246, 63] width 9 height 9
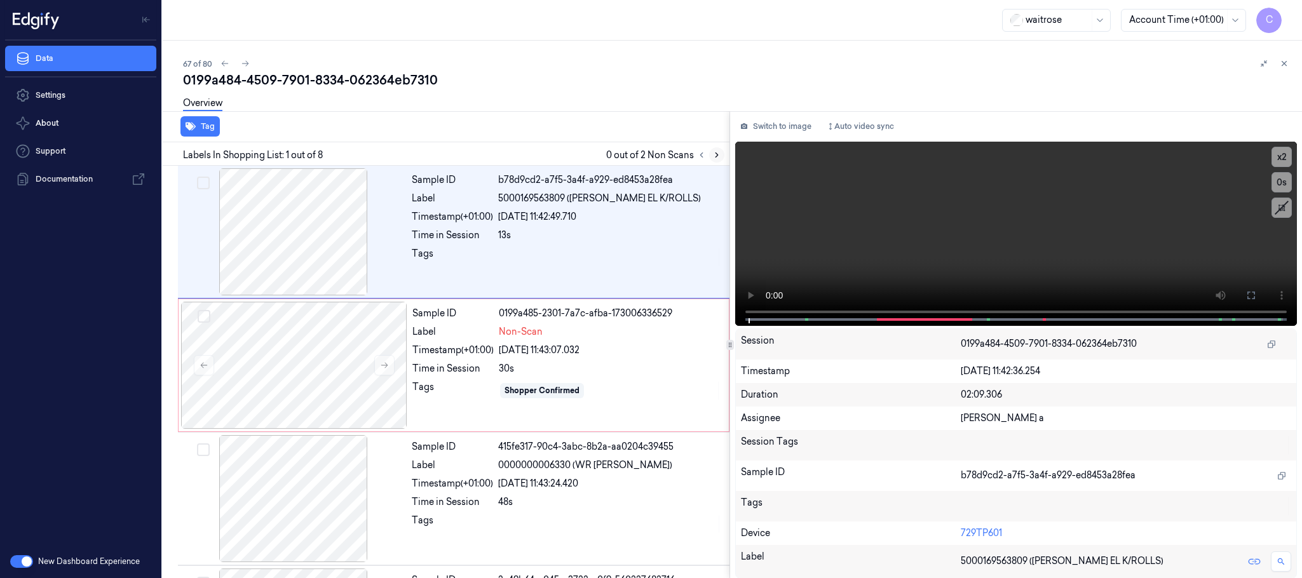
click at [719, 153] on icon at bounding box center [717, 155] width 9 height 9
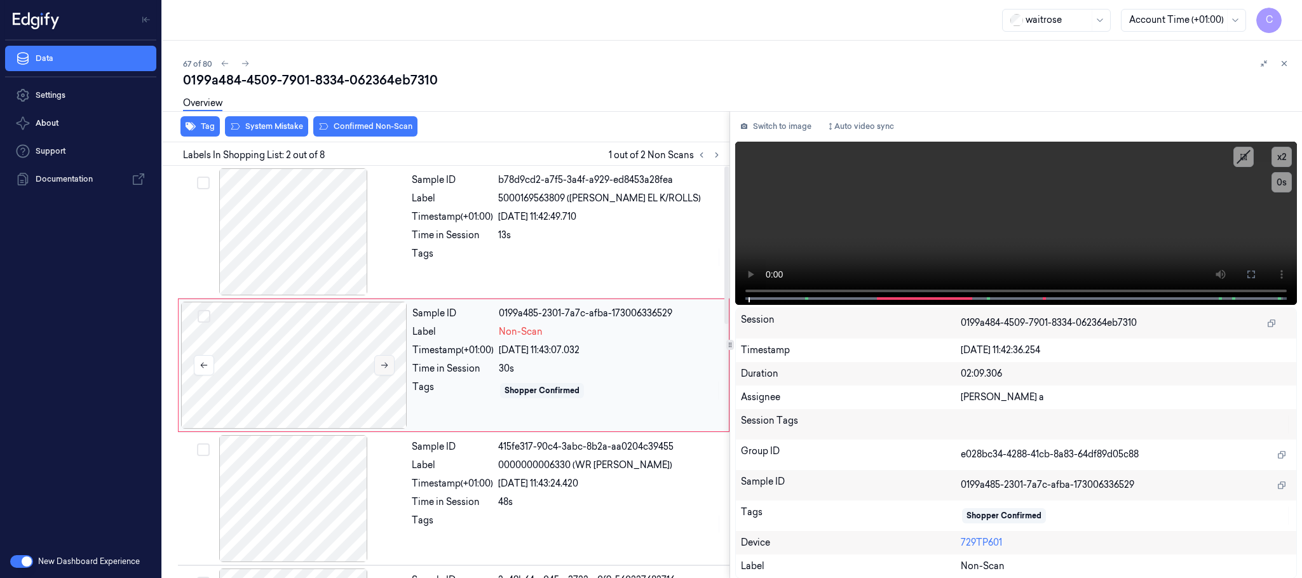
click at [386, 360] on button at bounding box center [384, 365] width 20 height 20
click at [390, 369] on button at bounding box center [384, 365] width 20 height 20
click at [308, 244] on div at bounding box center [294, 231] width 226 height 127
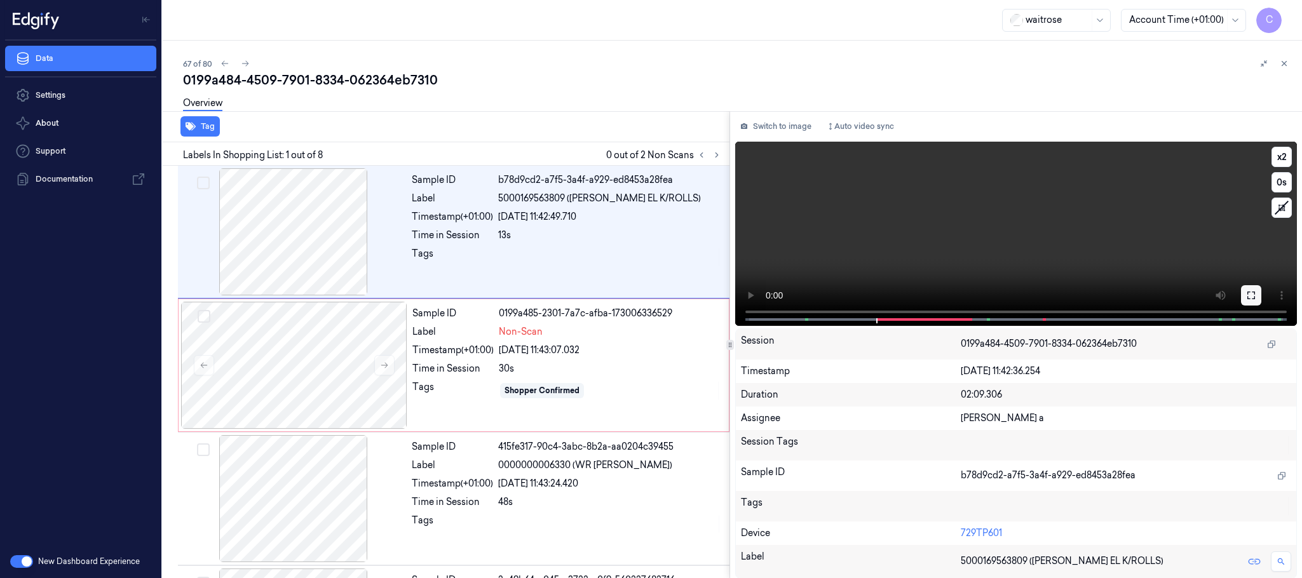
click at [1255, 296] on icon at bounding box center [1252, 295] width 10 height 10
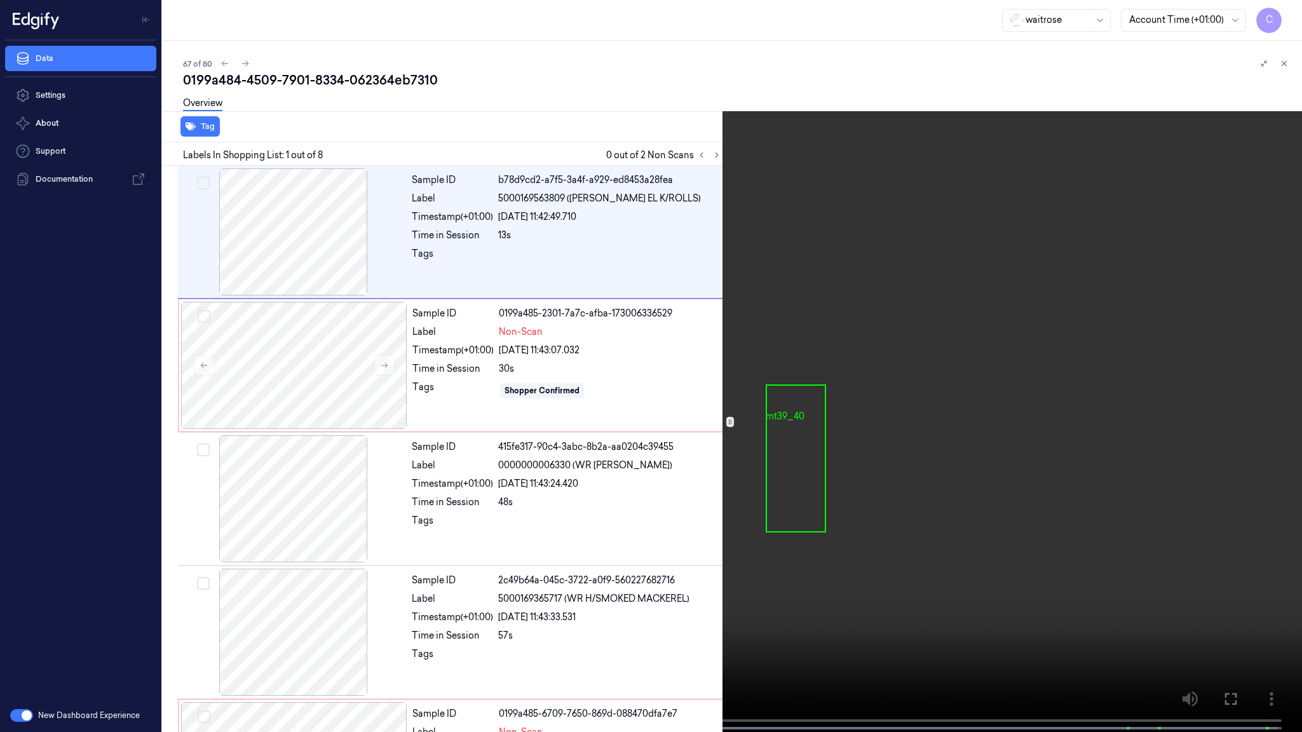
click at [629, 355] on video at bounding box center [651, 367] width 1302 height 735
click at [690, 523] on video at bounding box center [651, 367] width 1302 height 735
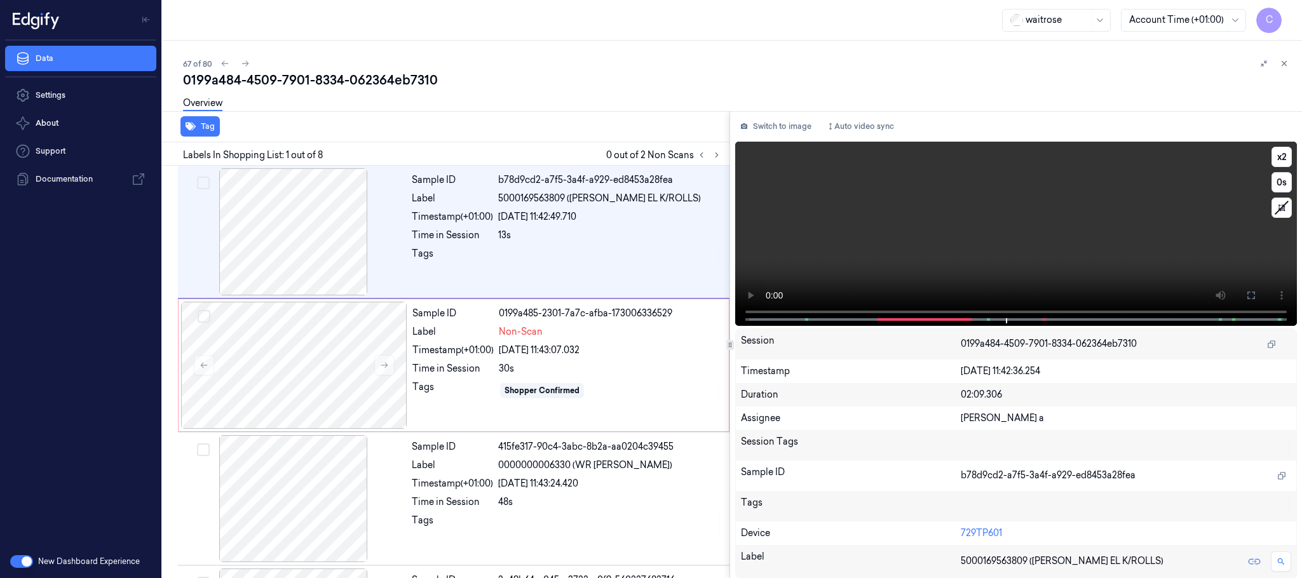
click at [971, 244] on video at bounding box center [1016, 234] width 562 height 184
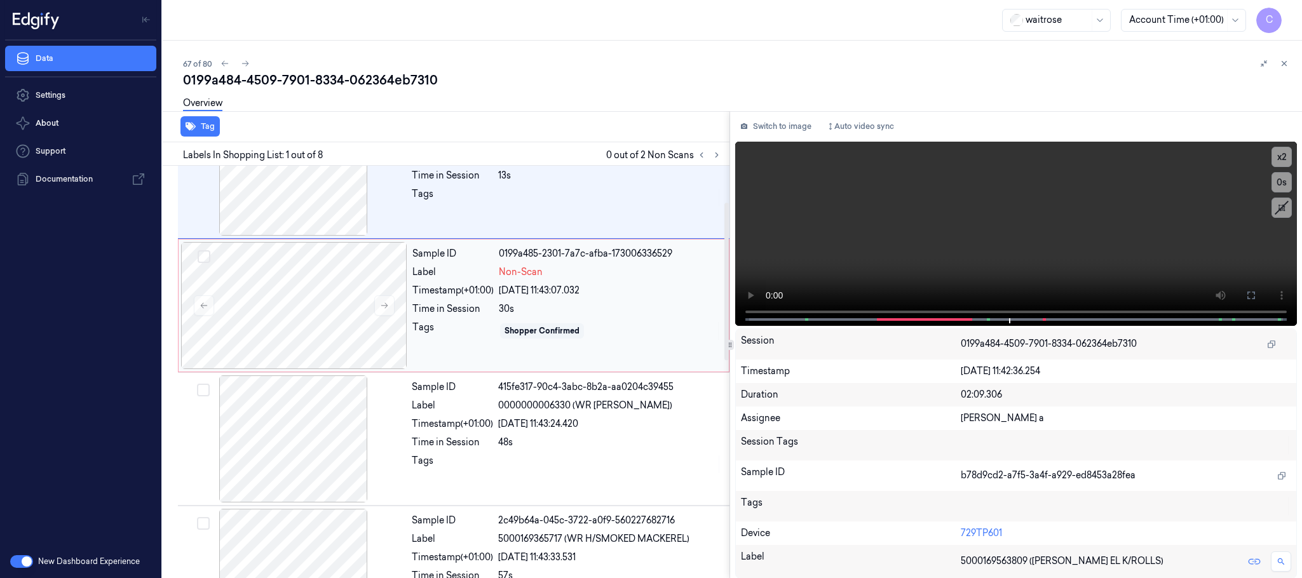
scroll to position [95, 0]
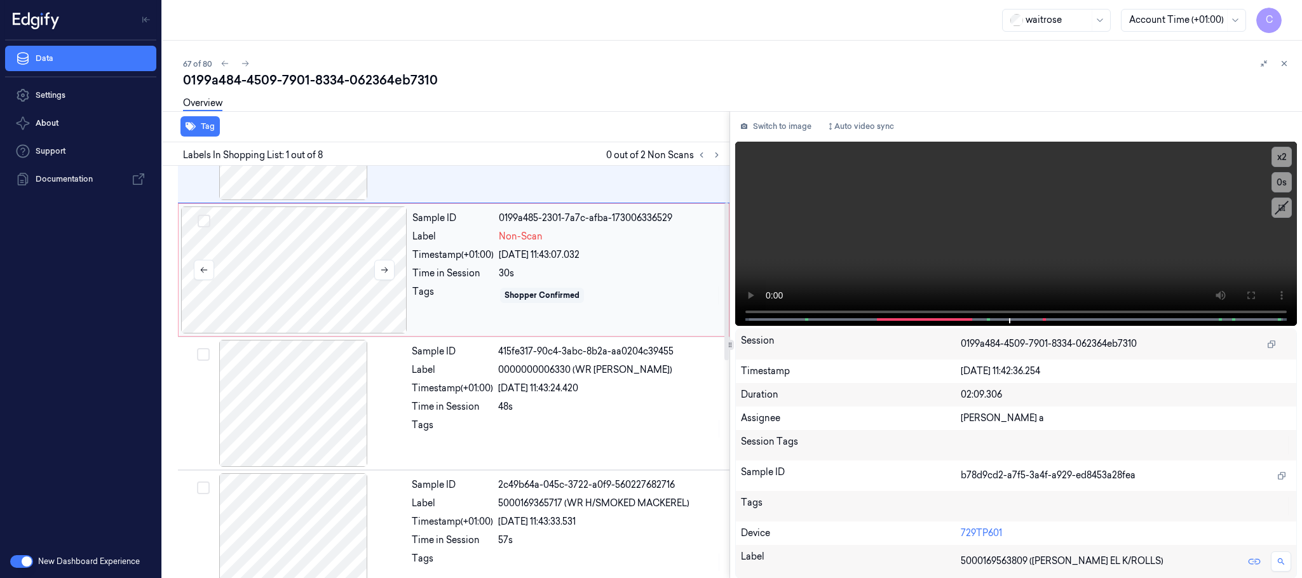
click at [331, 270] on div at bounding box center [294, 270] width 226 height 127
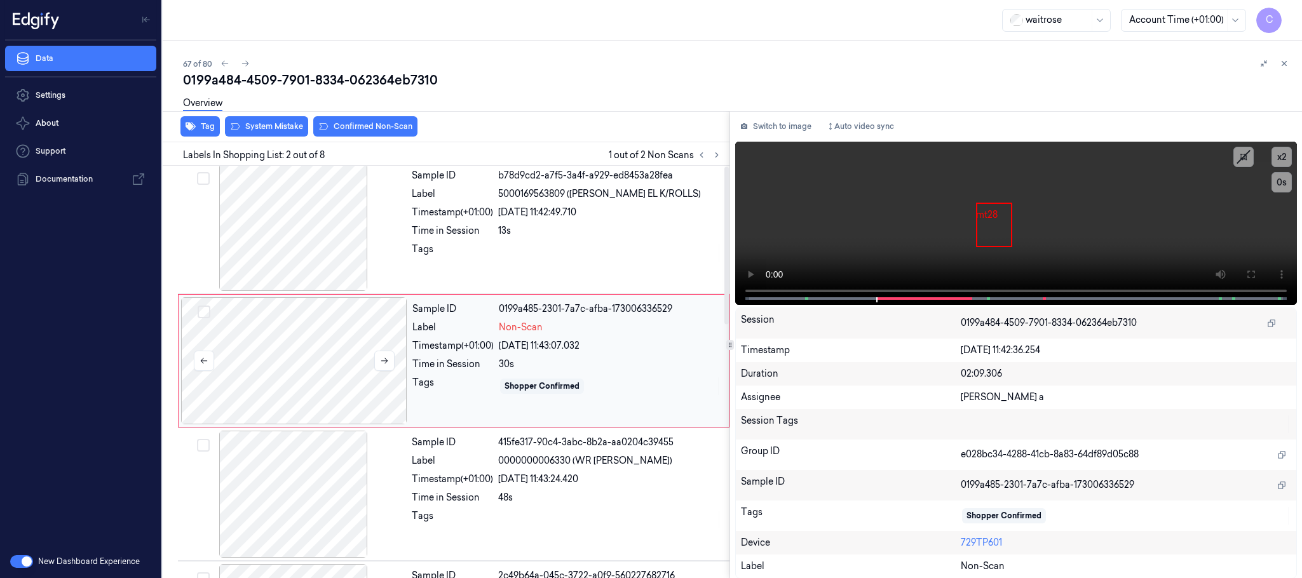
scroll to position [0, 0]
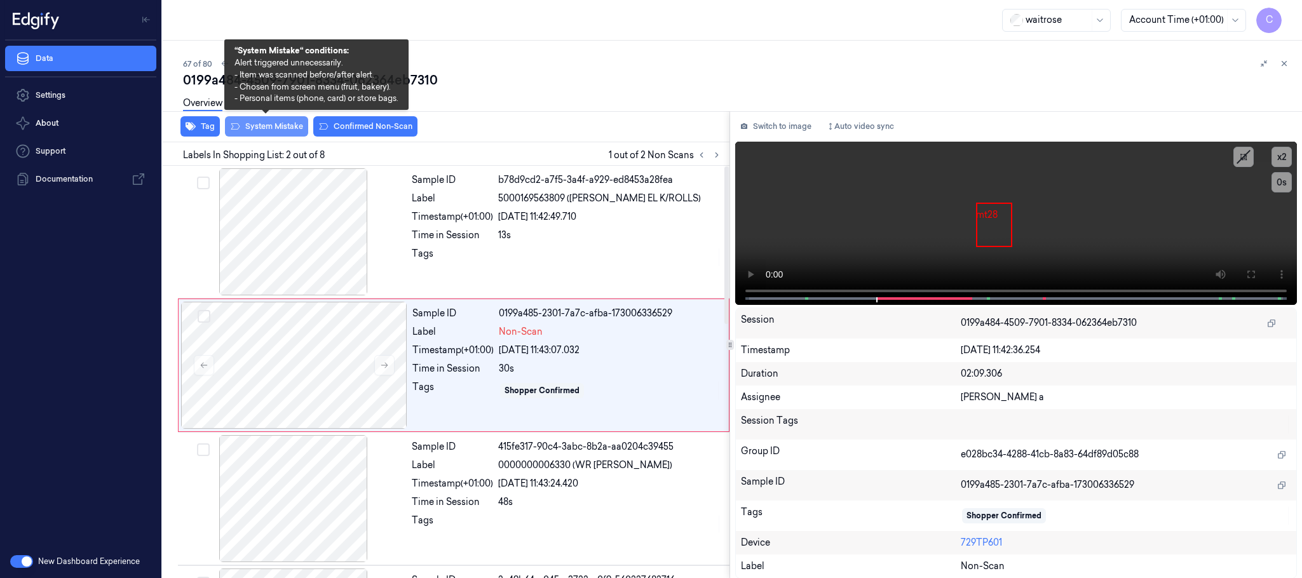
click at [273, 126] on button "System Mistake" at bounding box center [266, 126] width 83 height 20
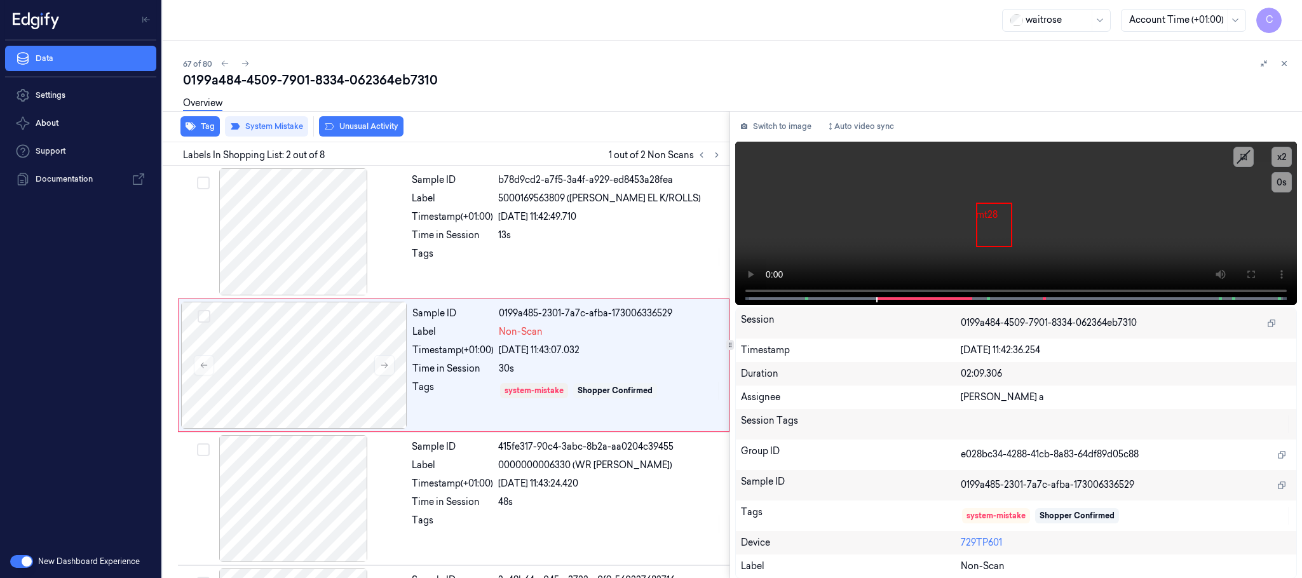
click at [368, 132] on button "Unusual Activity" at bounding box center [361, 126] width 85 height 20
click at [178, 122] on div "Tag System Mistake Unusual Activity" at bounding box center [444, 126] width 572 height 31
click at [201, 125] on button "Tag" at bounding box center [200, 126] width 39 height 20
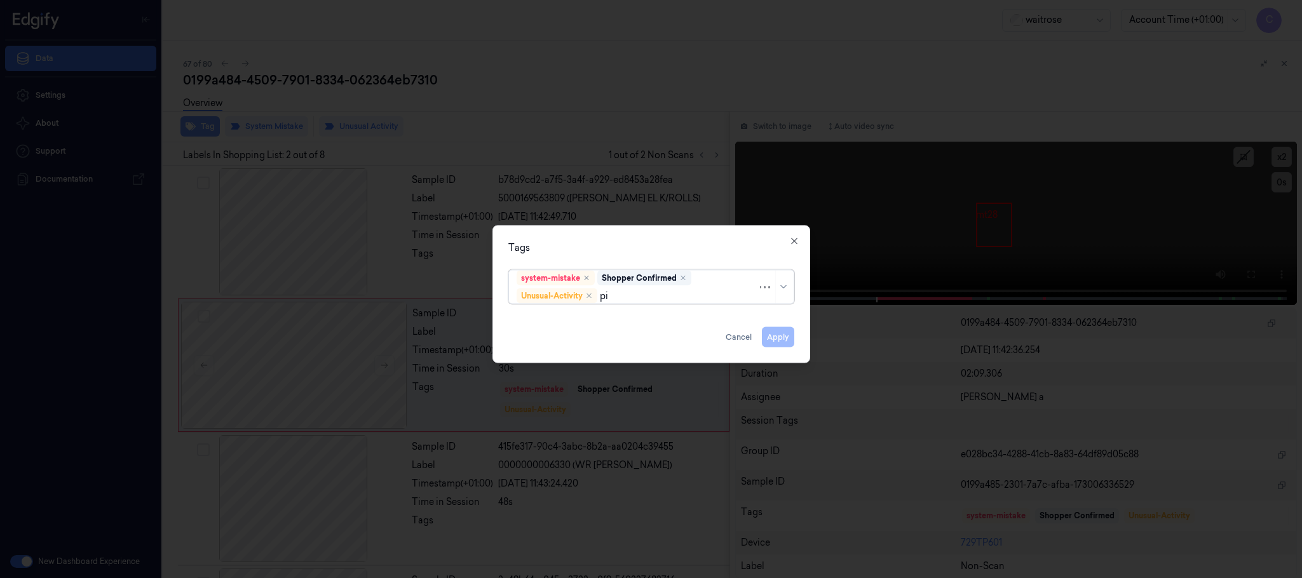
type input "pic"
click at [591, 321] on div "Picklist item alert" at bounding box center [651, 321] width 269 height 13
click at [667, 237] on div "Tags option Picklist item alert, selected. Use Up and Down to choose options, p…" at bounding box center [652, 295] width 318 height 138
click at [777, 336] on button "Apply" at bounding box center [778, 337] width 32 height 20
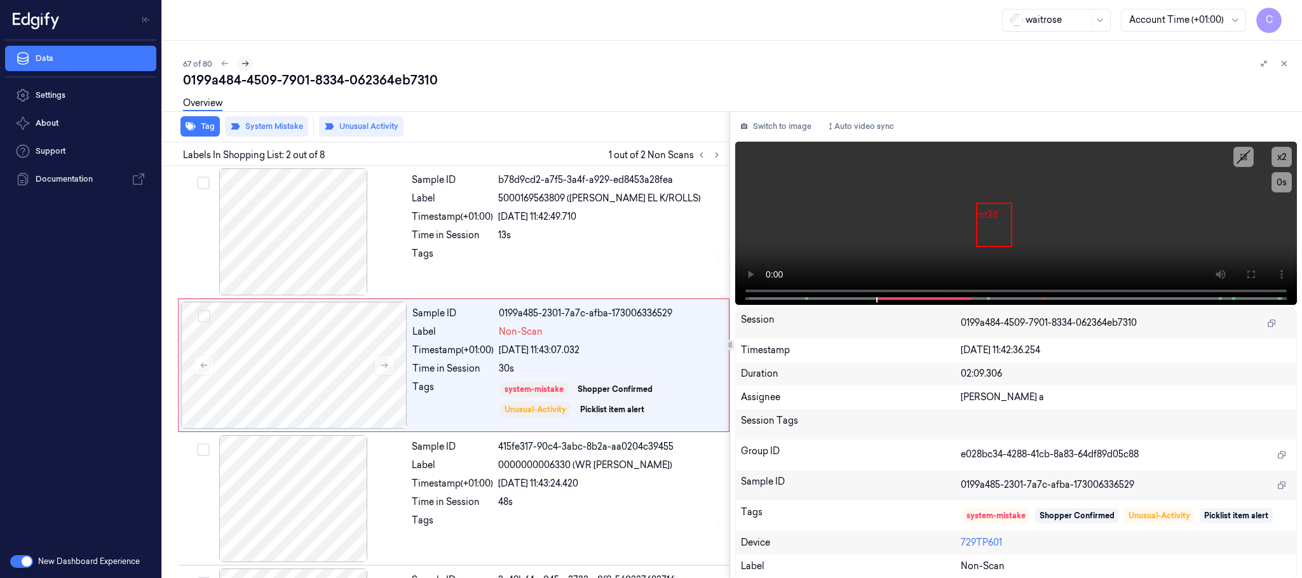
click at [247, 65] on icon at bounding box center [245, 64] width 7 height 6
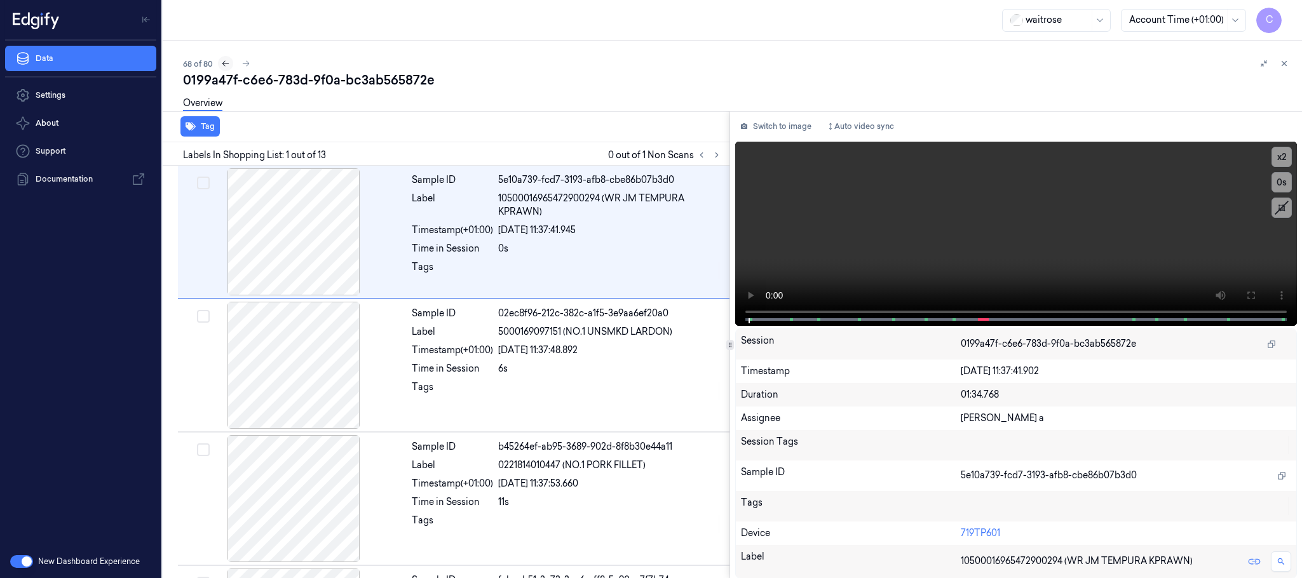
click at [225, 60] on icon at bounding box center [225, 63] width 9 height 9
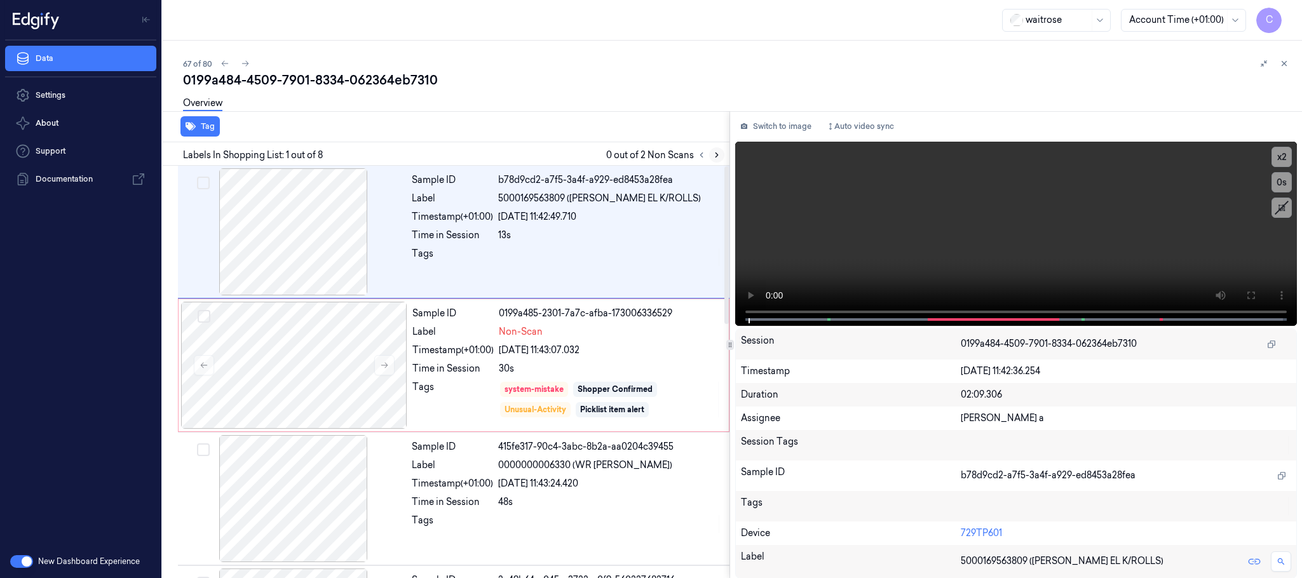
click at [714, 153] on icon at bounding box center [717, 155] width 9 height 9
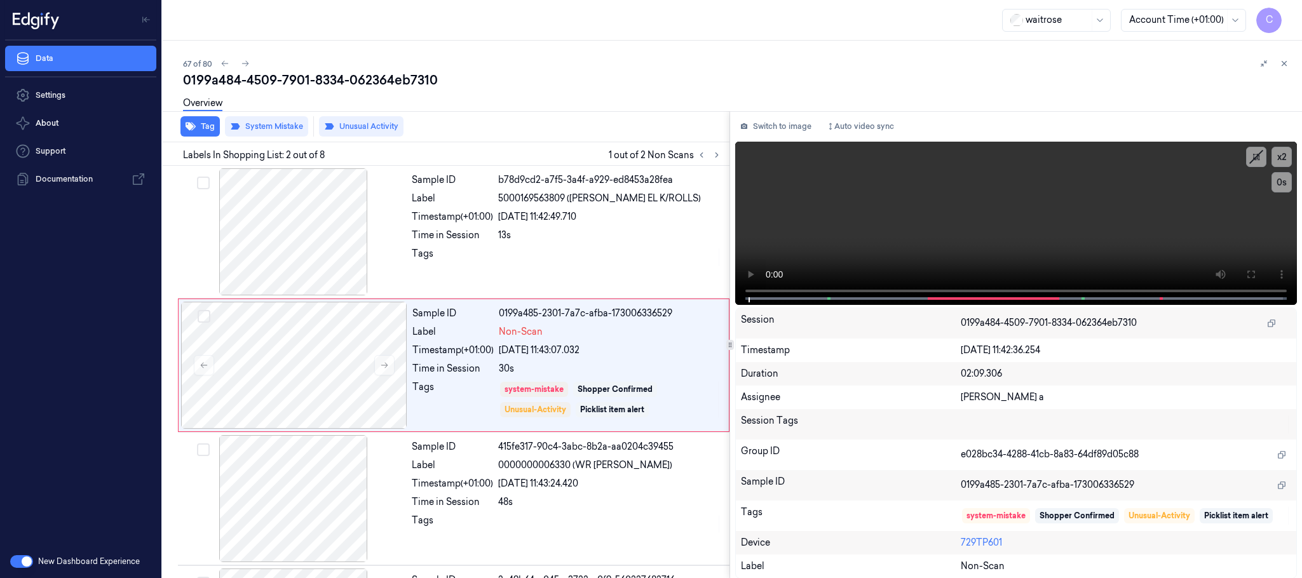
click at [716, 153] on icon at bounding box center [717, 155] width 9 height 9
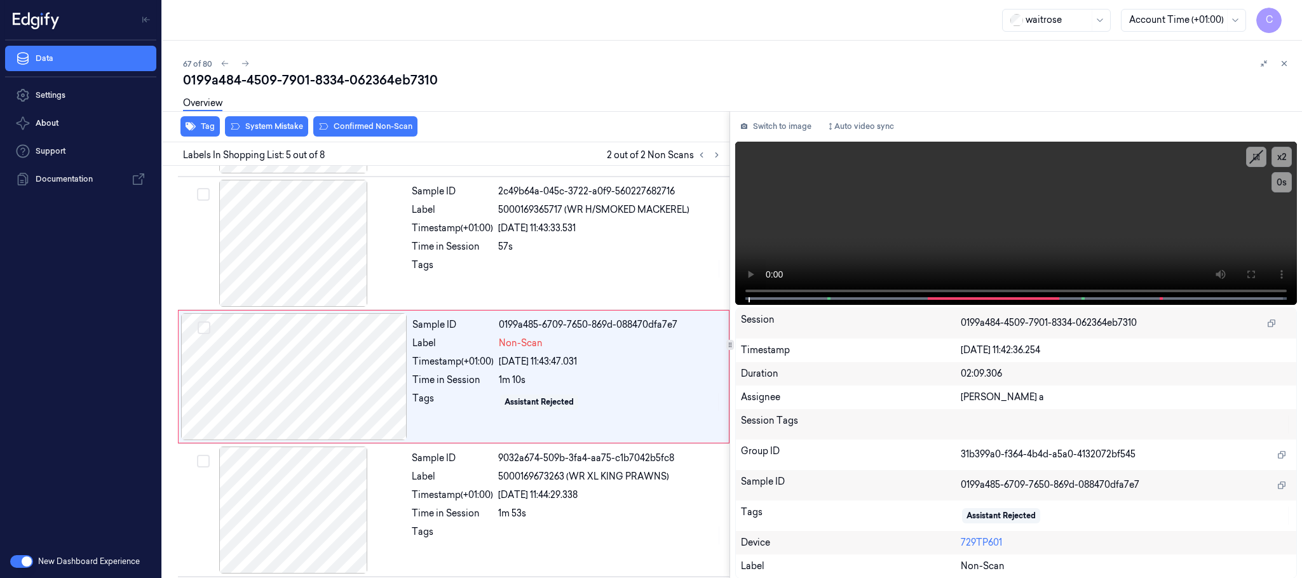
scroll to position [397, 0]
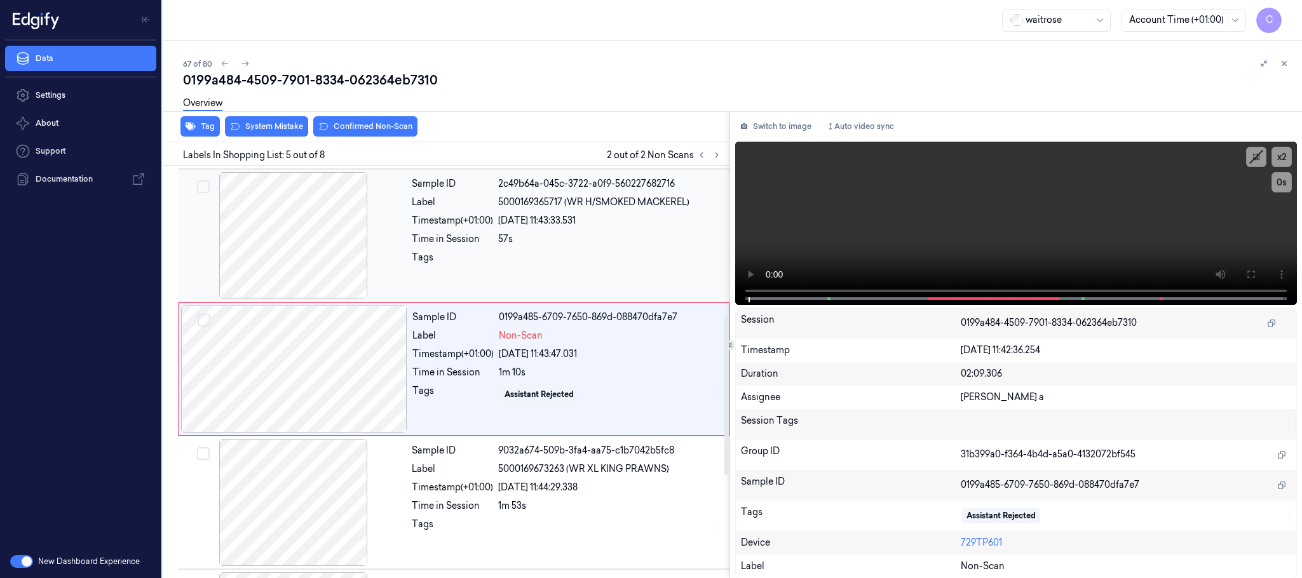
click at [341, 256] on div at bounding box center [294, 235] width 226 height 127
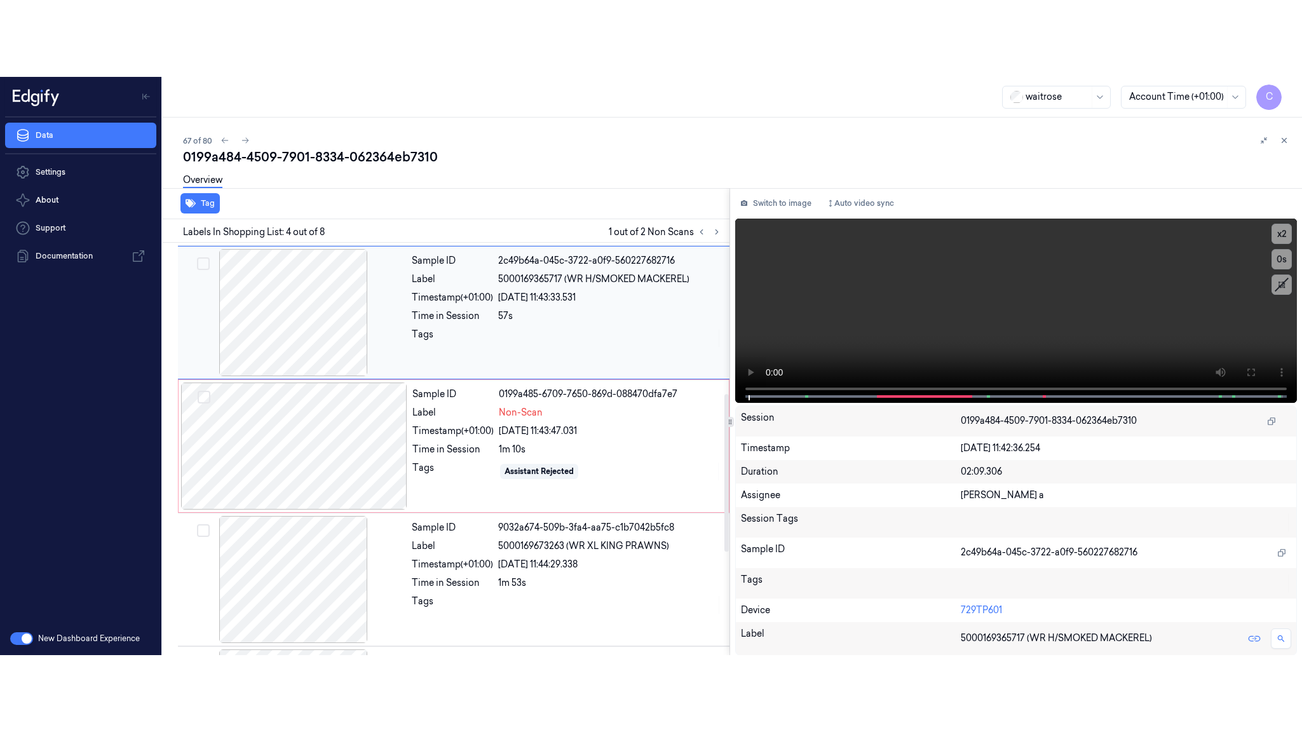
scroll to position [262, 0]
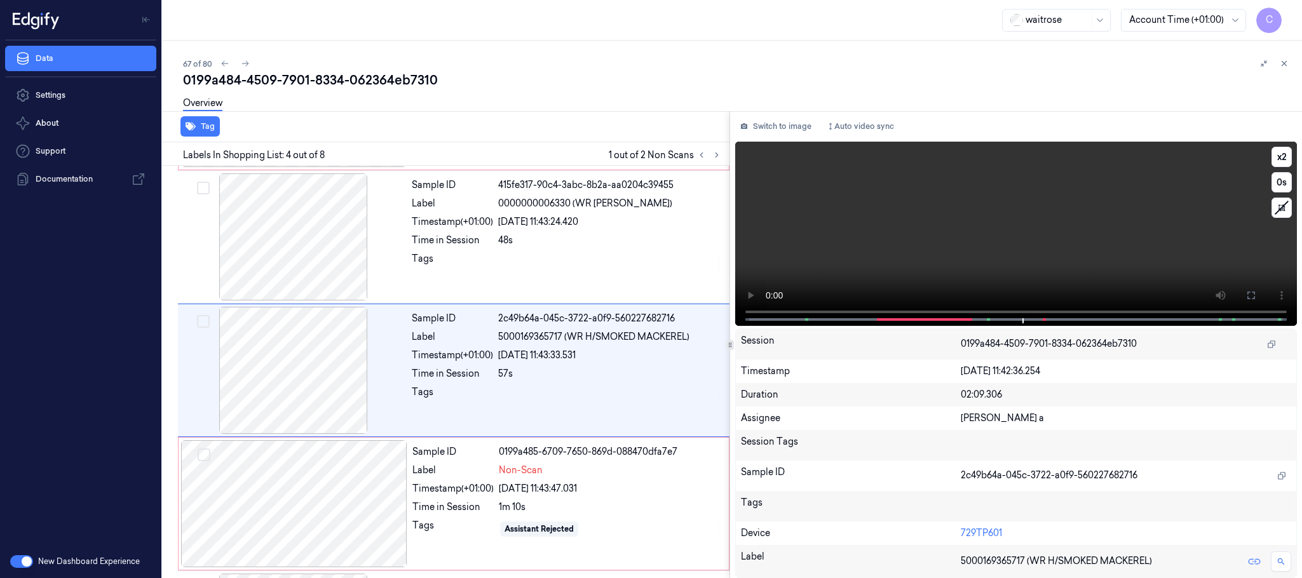
click at [1066, 244] on video at bounding box center [1016, 234] width 562 height 184
click at [1096, 244] on video at bounding box center [1016, 234] width 562 height 184
click at [1257, 299] on button at bounding box center [1251, 295] width 20 height 20
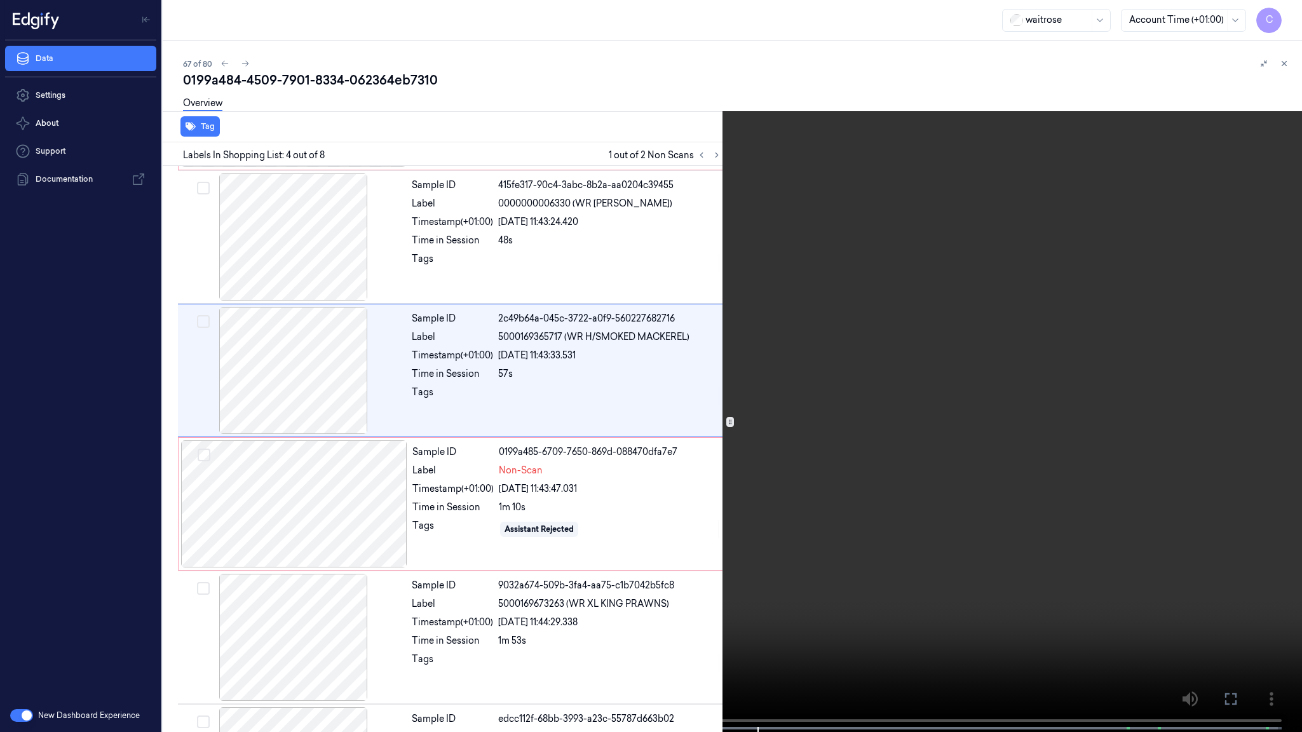
click at [521, 414] on video at bounding box center [651, 367] width 1302 height 735
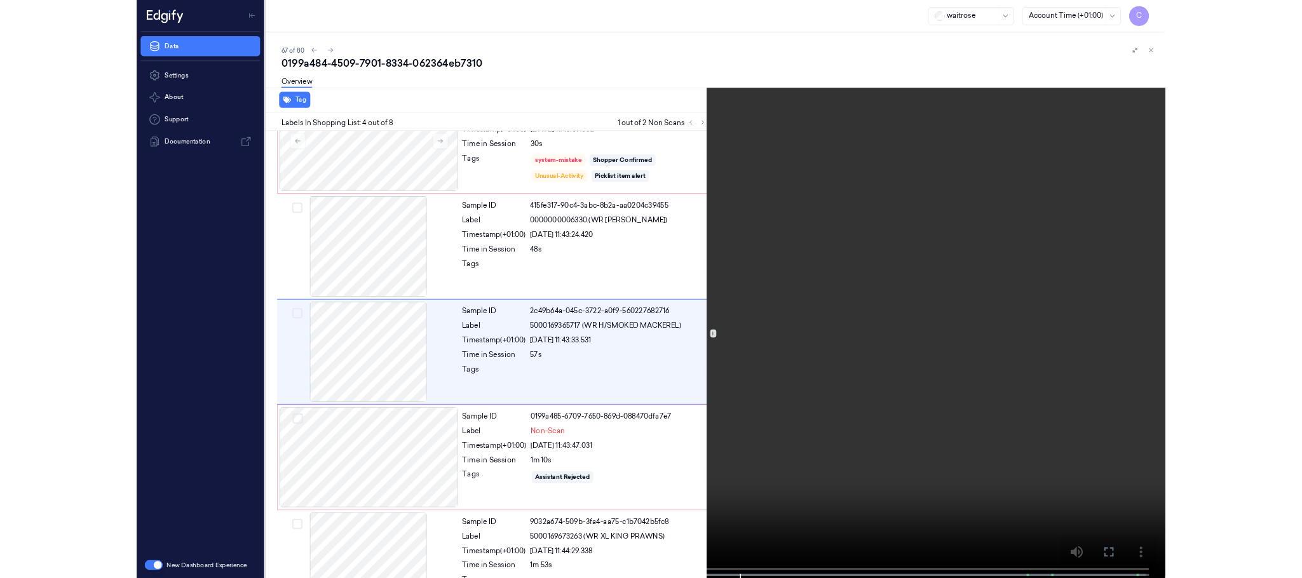
scroll to position [185, 0]
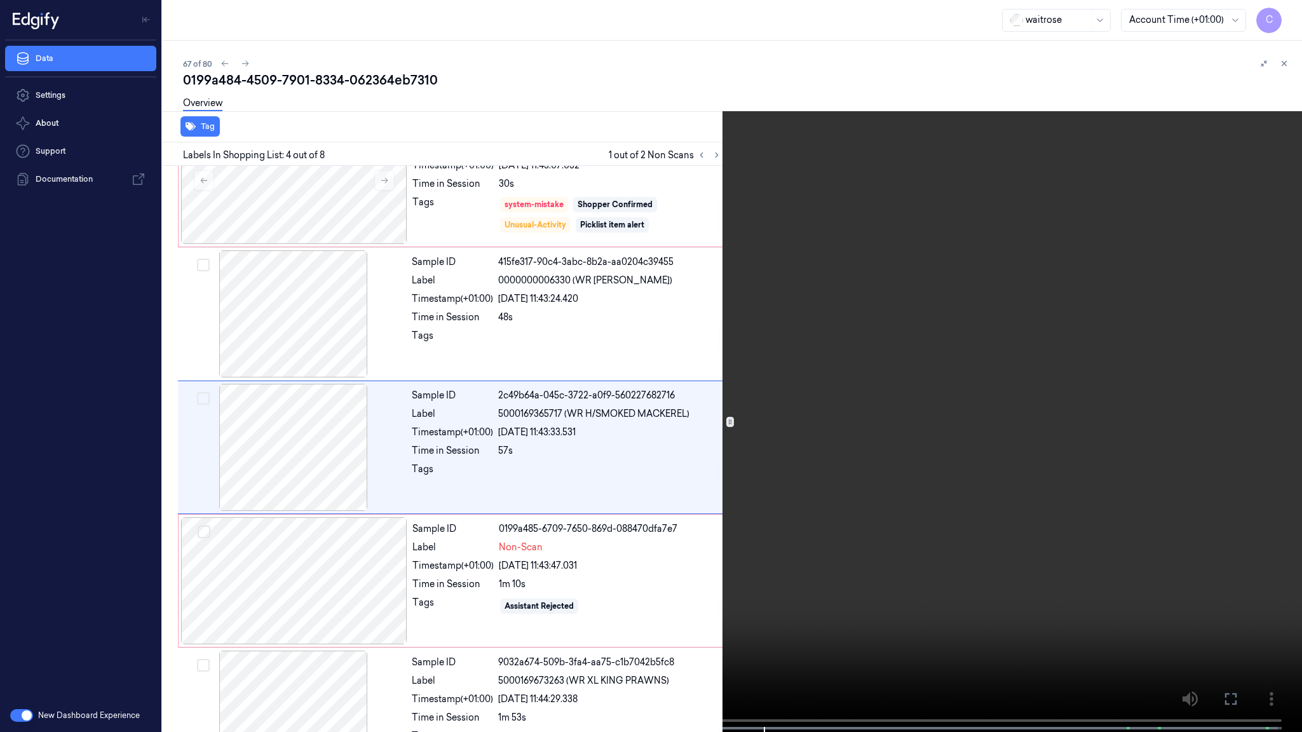
click at [584, 578] on span at bounding box center [585, 728] width 2 height 6
click at [603, 502] on video at bounding box center [651, 367] width 1302 height 735
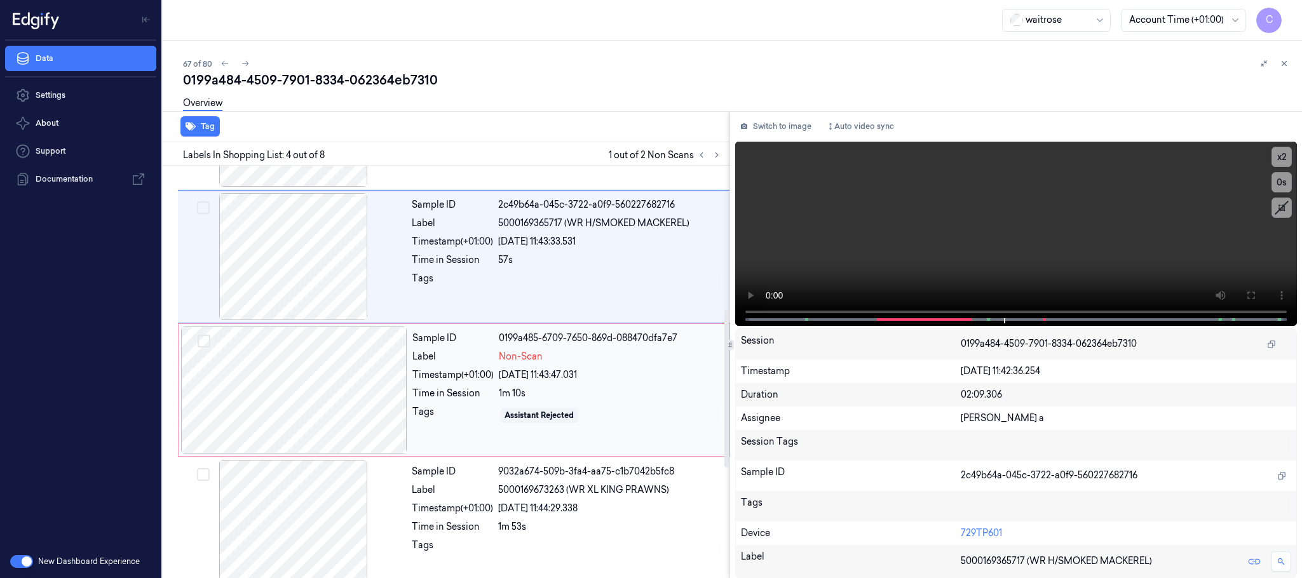
click at [277, 404] on div at bounding box center [294, 390] width 226 height 127
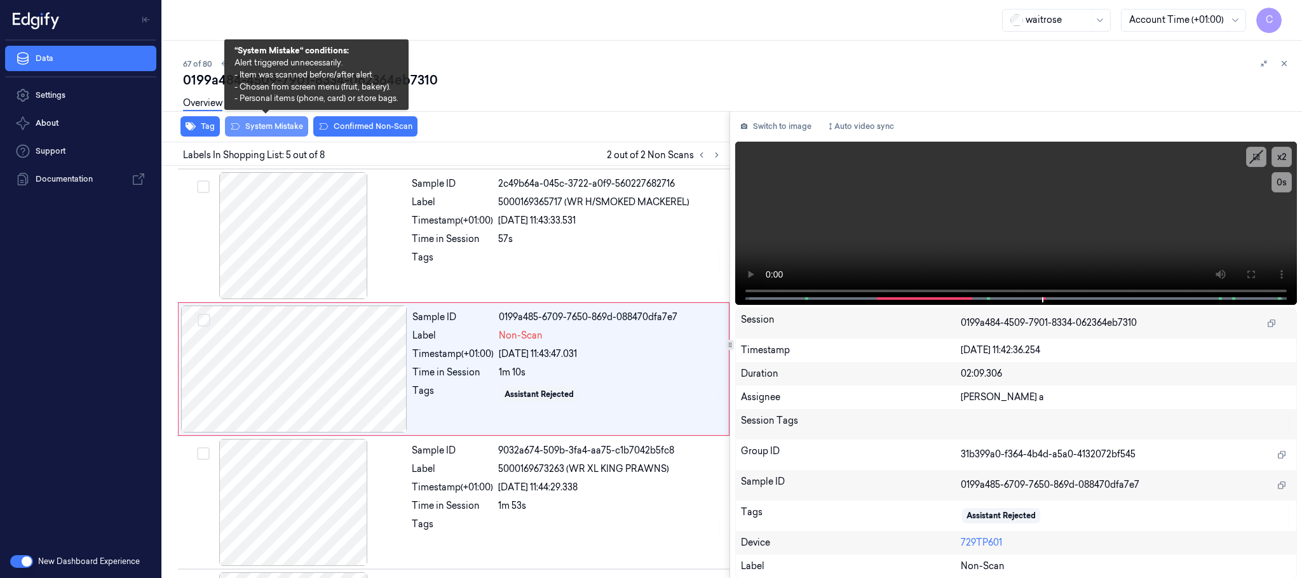
click at [264, 125] on button "System Mistake" at bounding box center [266, 126] width 83 height 20
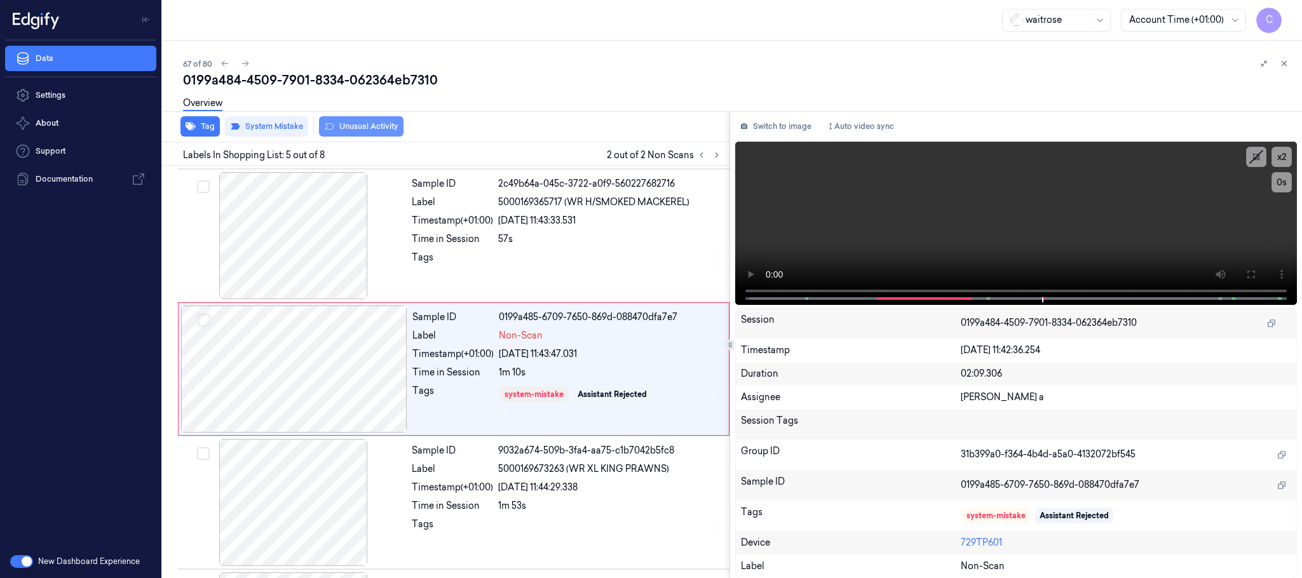
click at [365, 128] on button "Unusual Activity" at bounding box center [361, 126] width 85 height 20
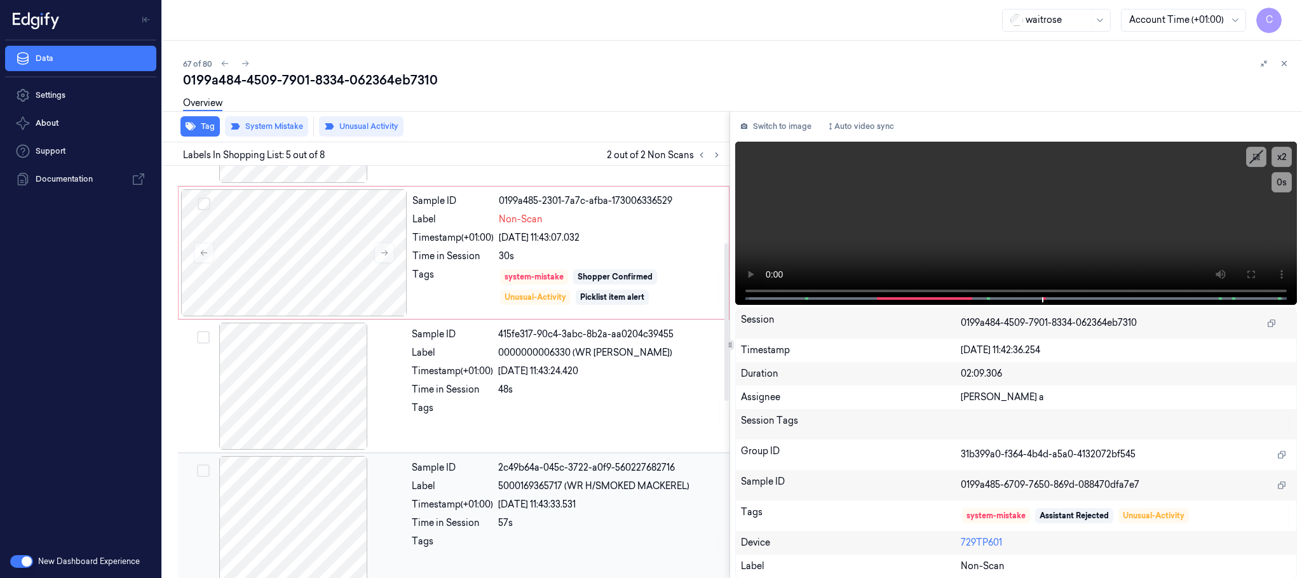
scroll to position [111, 0]
click at [241, 62] on icon at bounding box center [245, 63] width 9 height 9
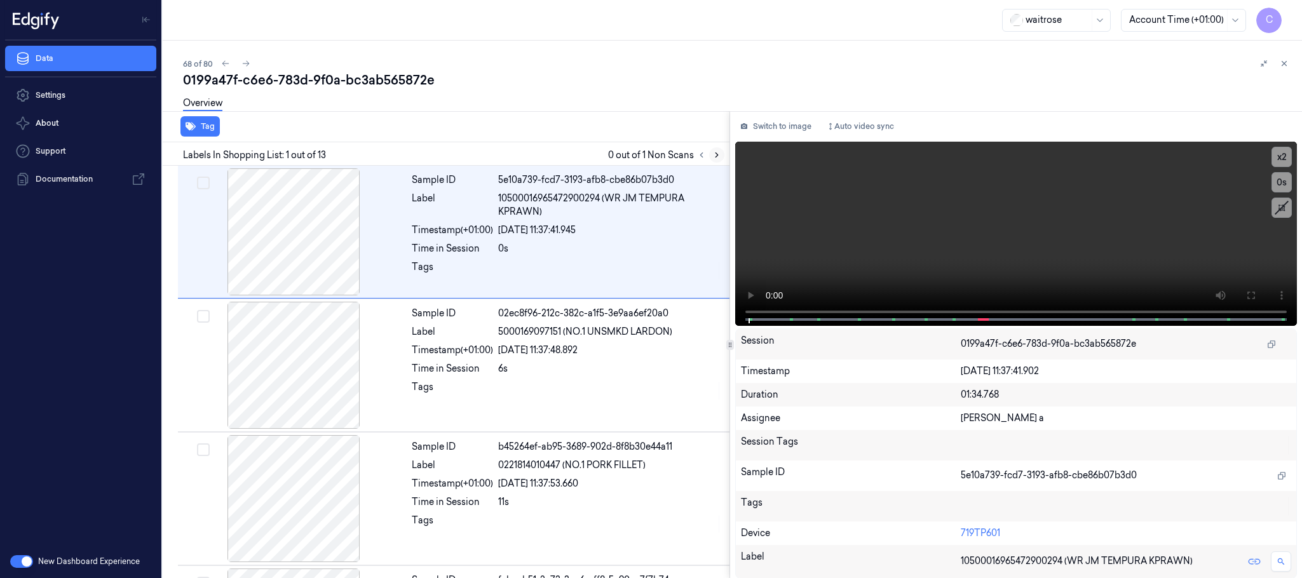
click at [718, 153] on icon at bounding box center [717, 155] width 9 height 9
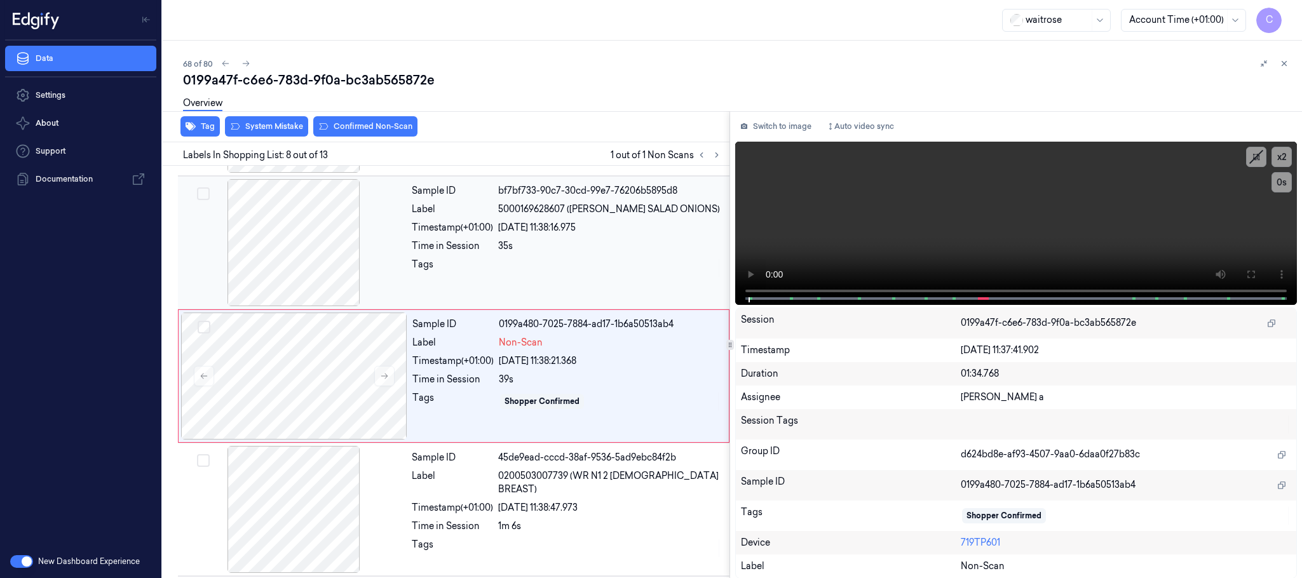
scroll to position [798, 0]
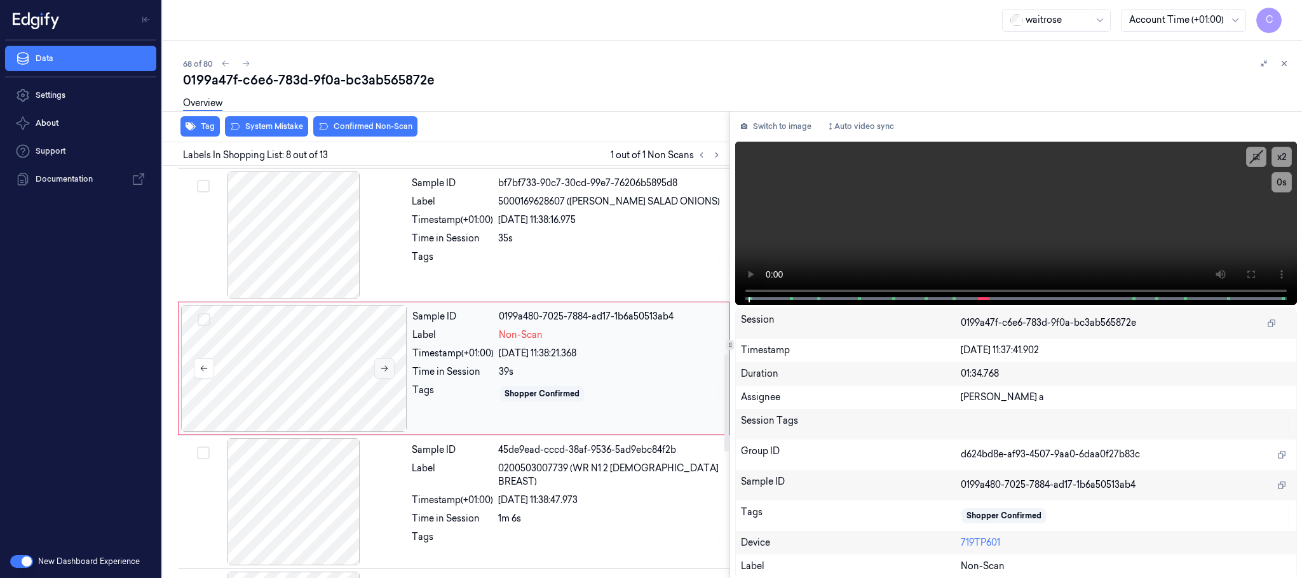
click at [383, 378] on button at bounding box center [384, 369] width 20 height 20
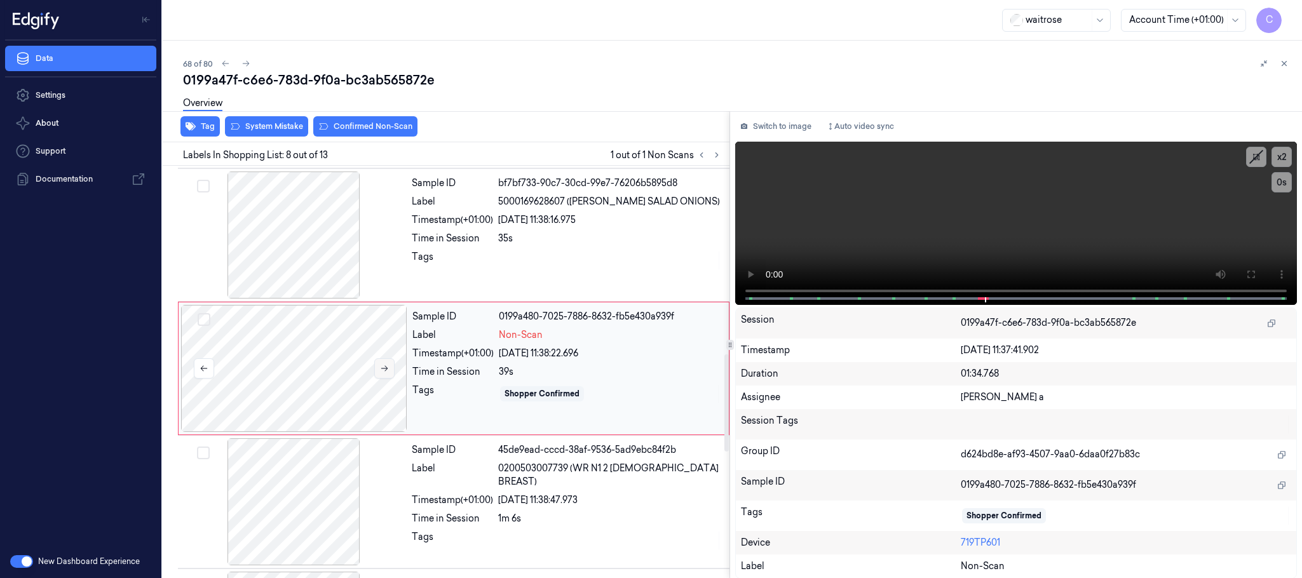
click at [383, 378] on button at bounding box center [384, 369] width 20 height 20
click at [300, 256] on div at bounding box center [294, 235] width 226 height 127
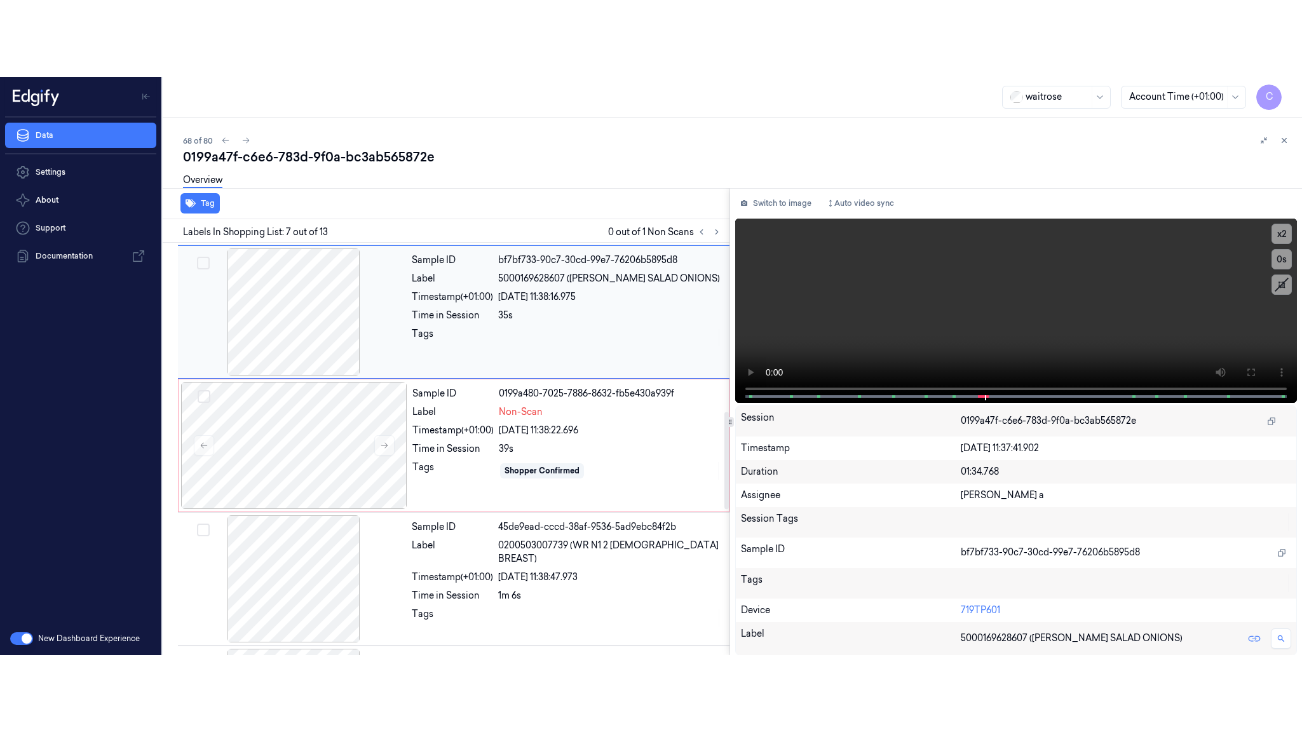
scroll to position [664, 0]
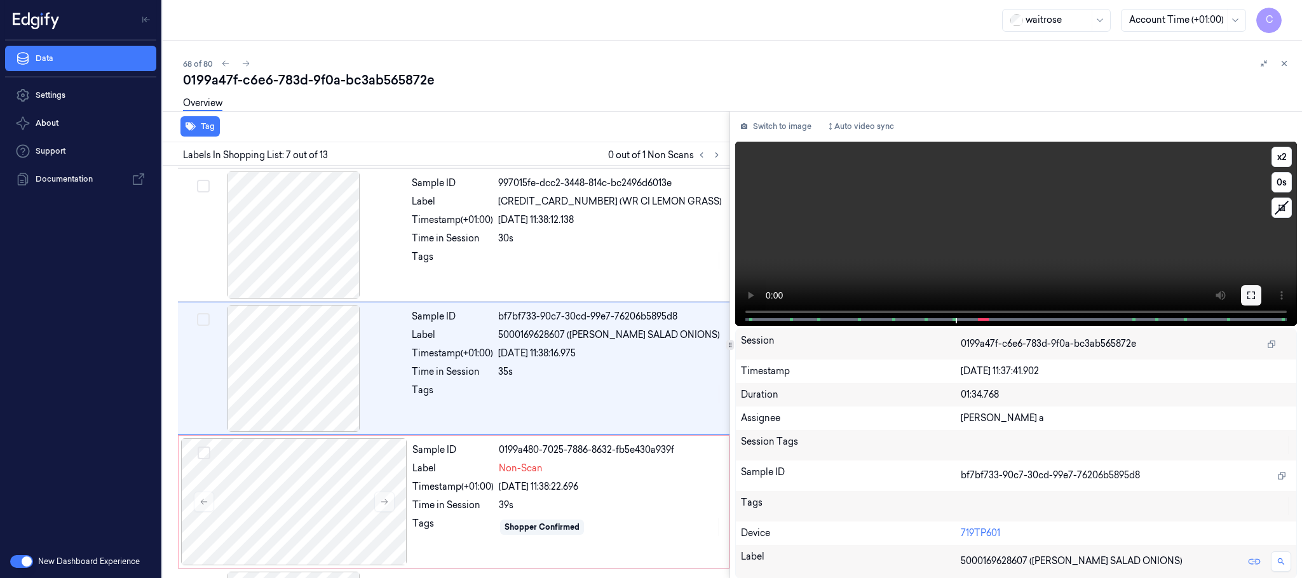
click at [1249, 296] on icon at bounding box center [1252, 295] width 10 height 10
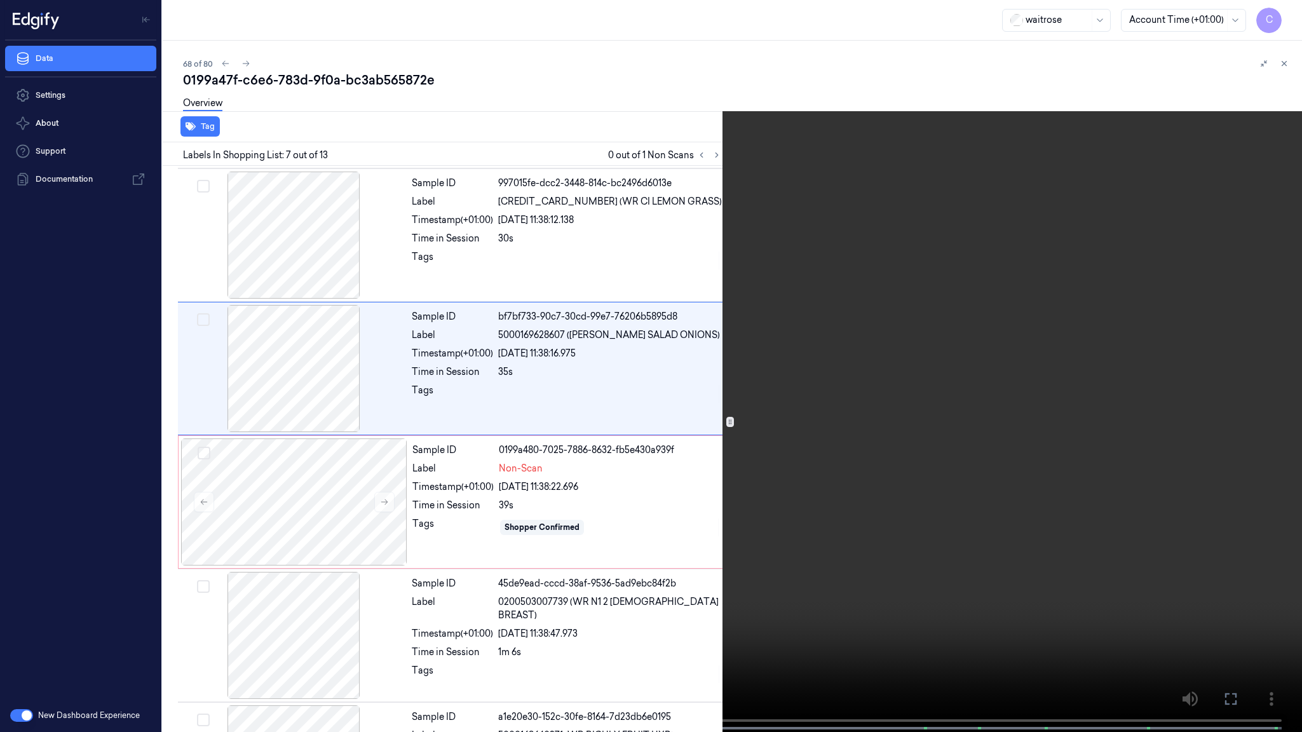
click at [502, 578] on span at bounding box center [503, 728] width 2 height 6
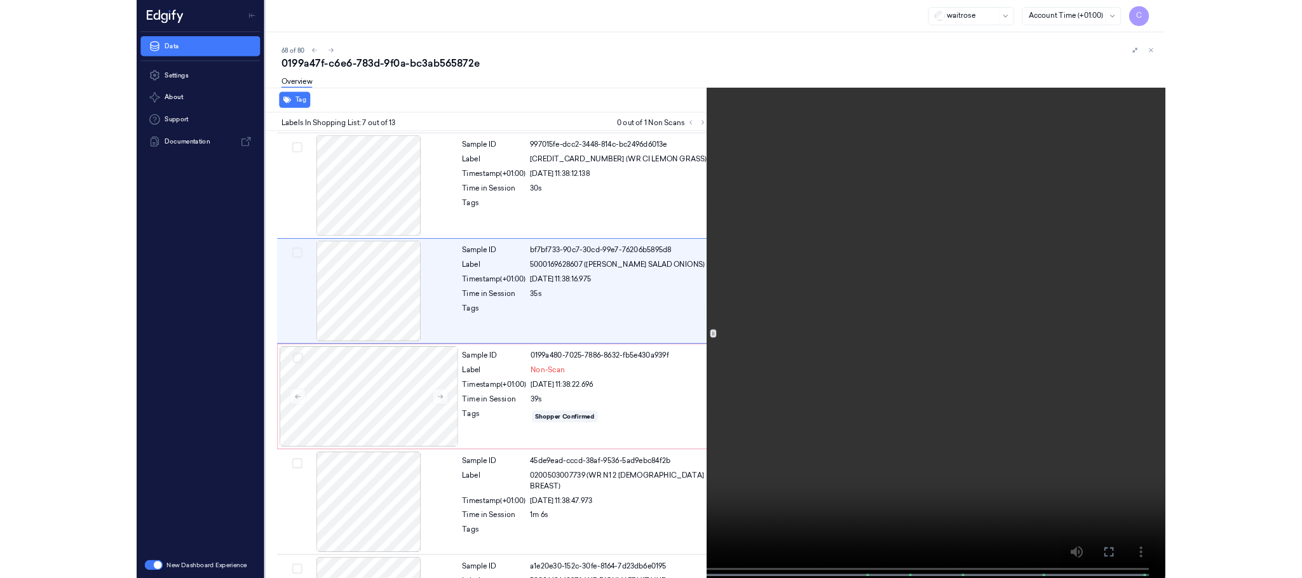
scroll to position [587, 0]
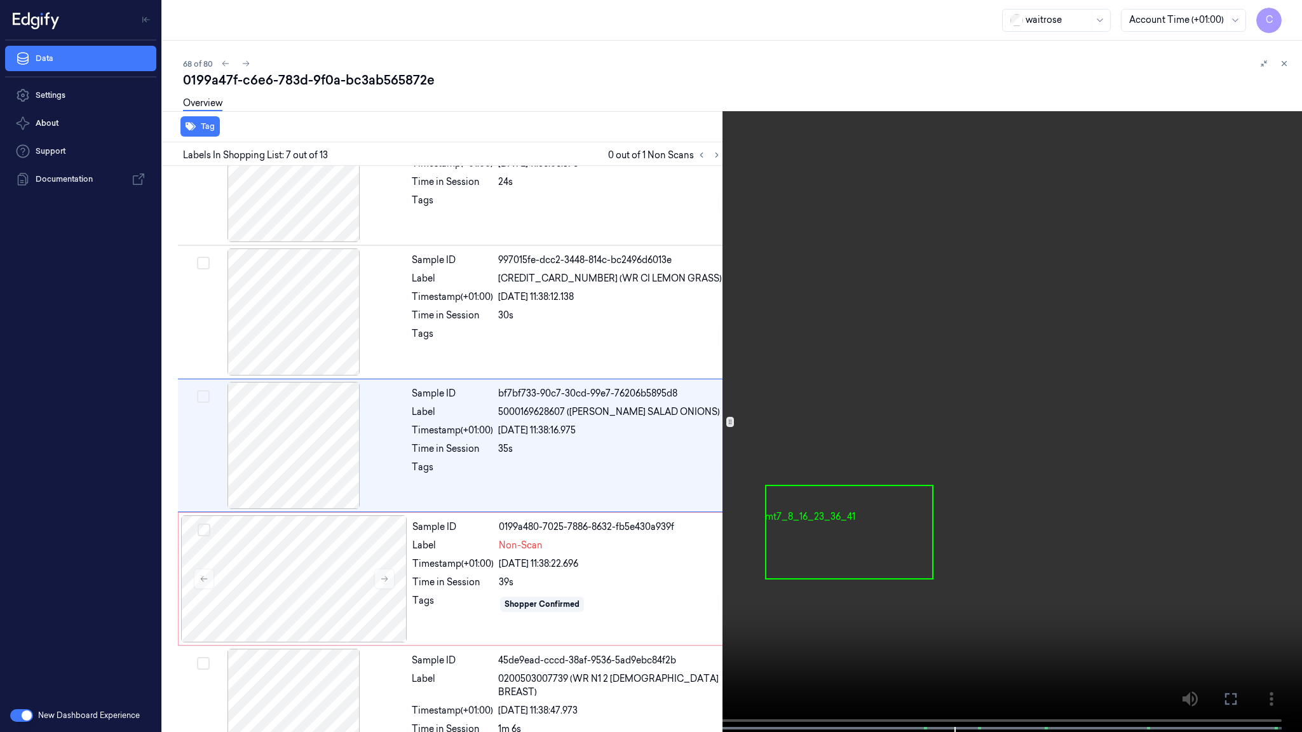
click at [789, 435] on video at bounding box center [651, 367] width 1302 height 735
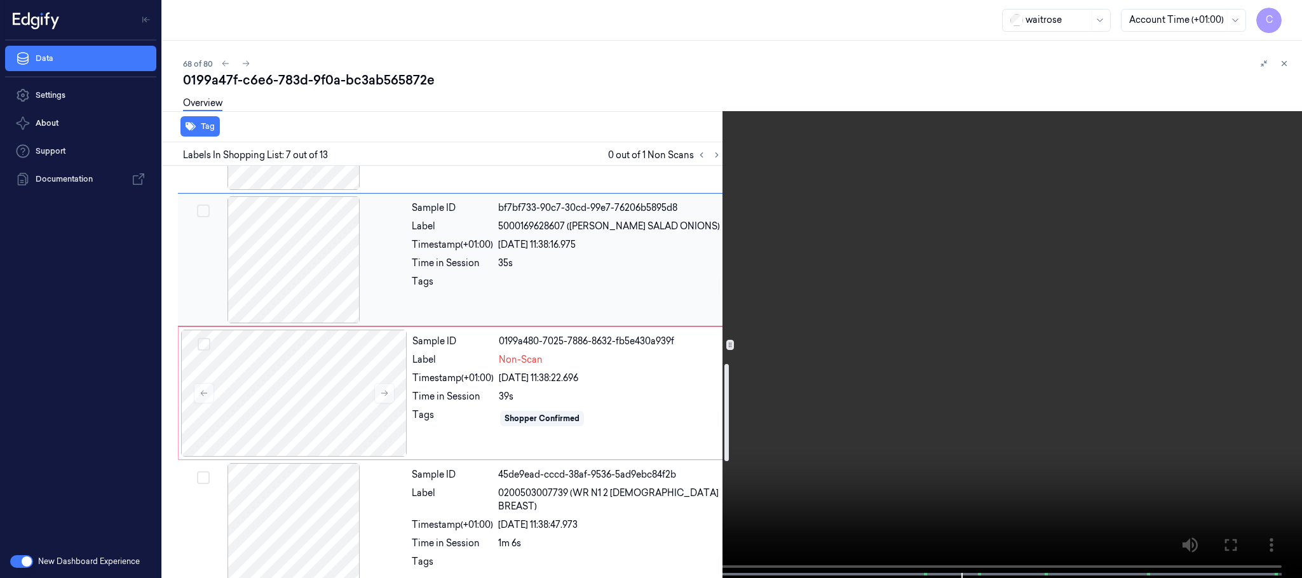
scroll to position [873, 0]
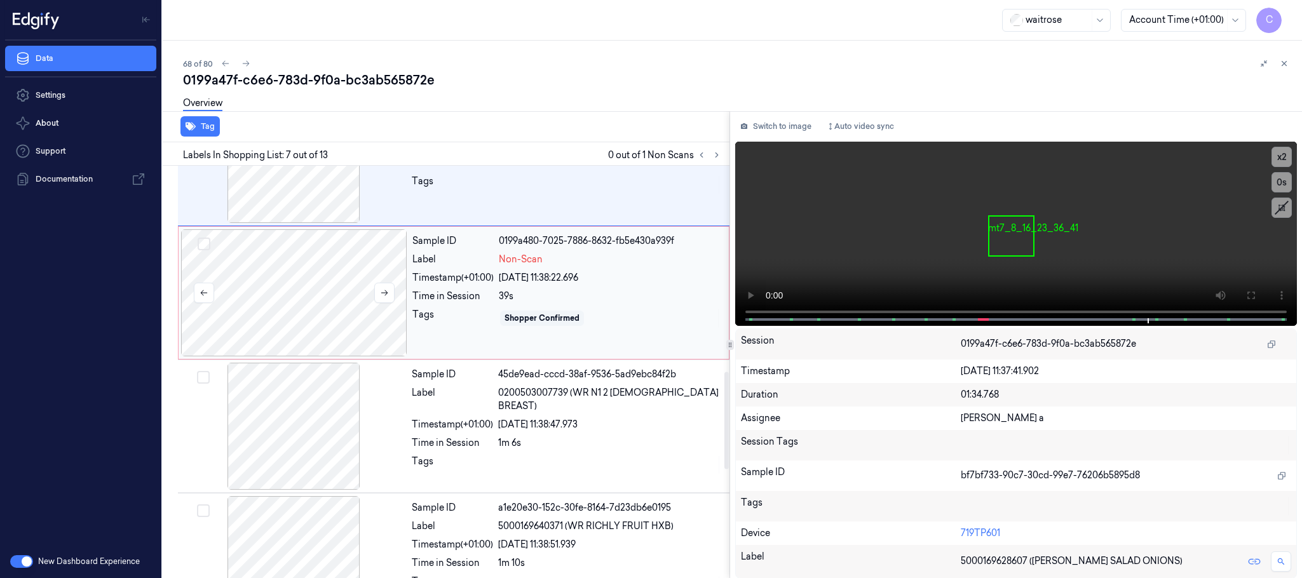
click at [338, 323] on div at bounding box center [294, 292] width 226 height 127
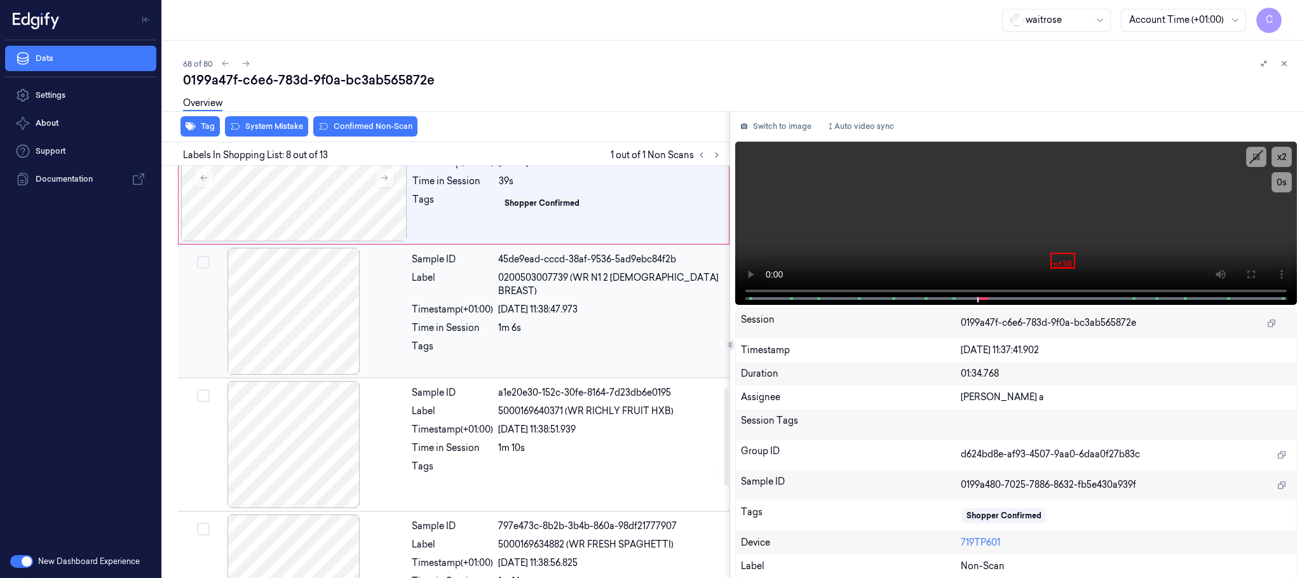
scroll to position [893, 0]
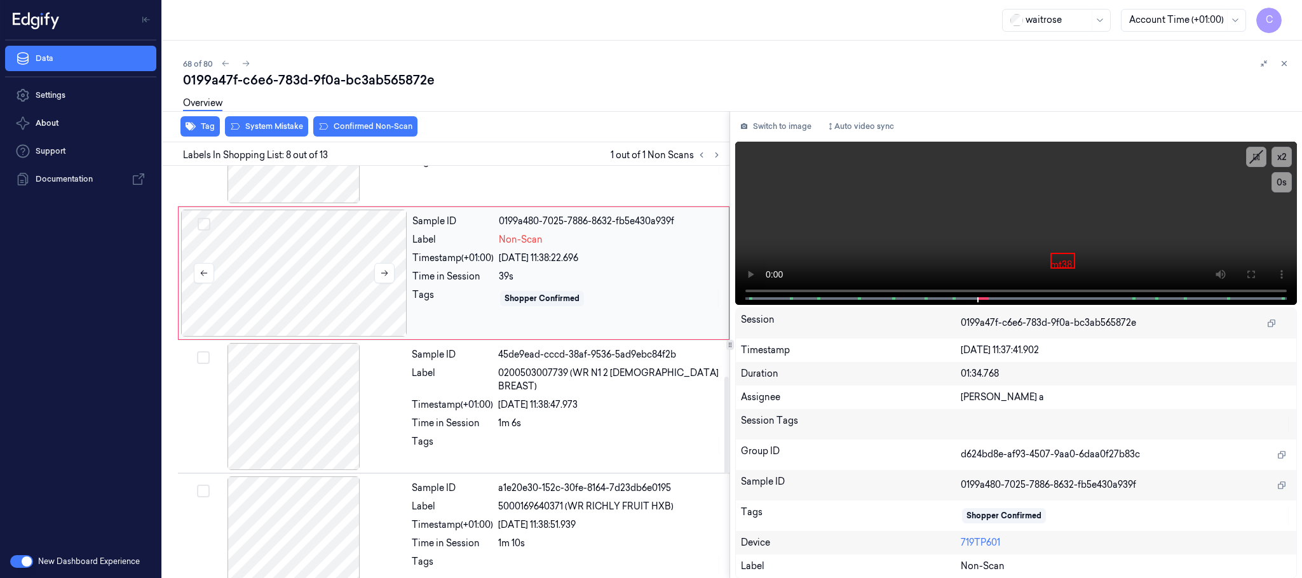
click at [352, 285] on div at bounding box center [294, 273] width 226 height 127
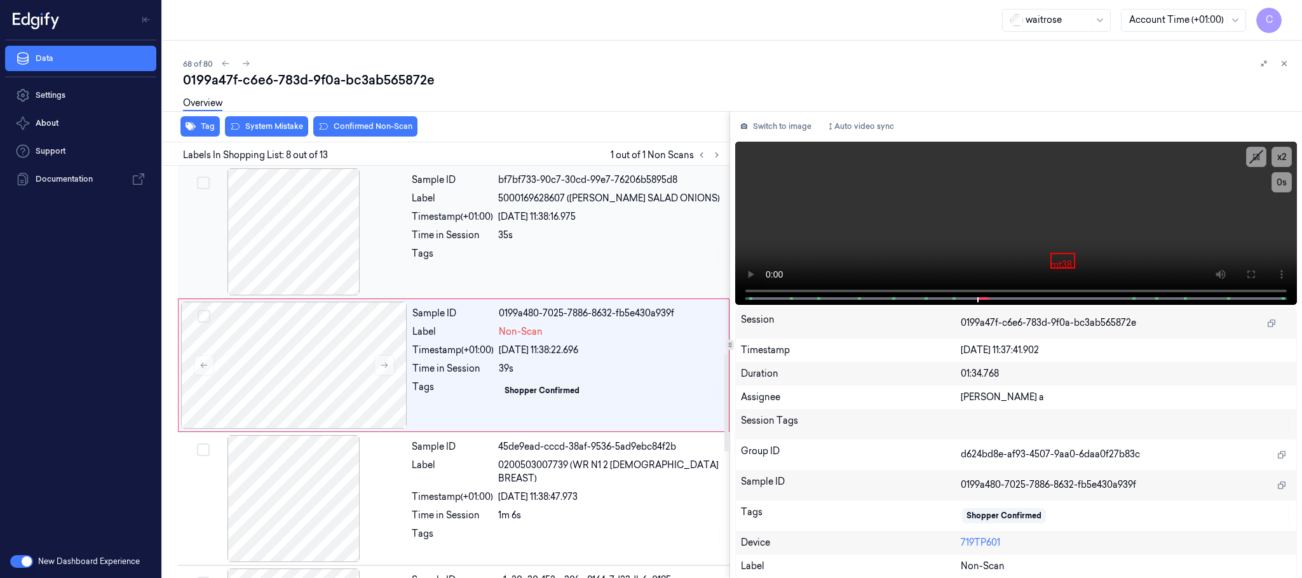
scroll to position [798, 0]
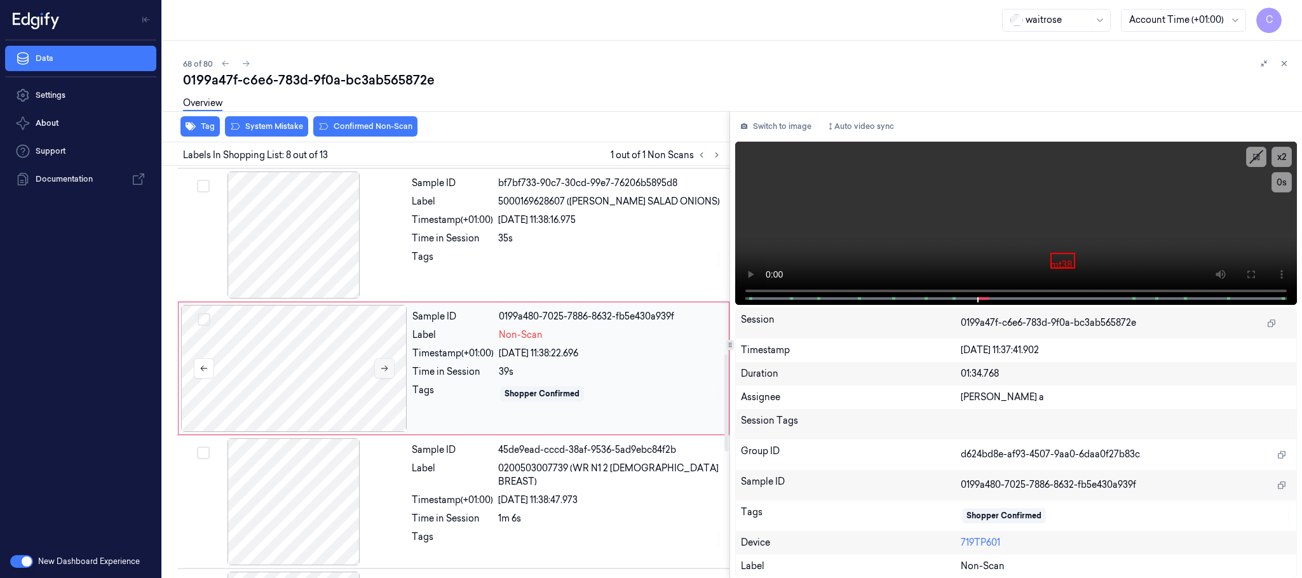
click at [387, 379] on button at bounding box center [384, 369] width 20 height 20
click at [376, 130] on button "Confirmed Non-Scan" at bounding box center [365, 126] width 104 height 20
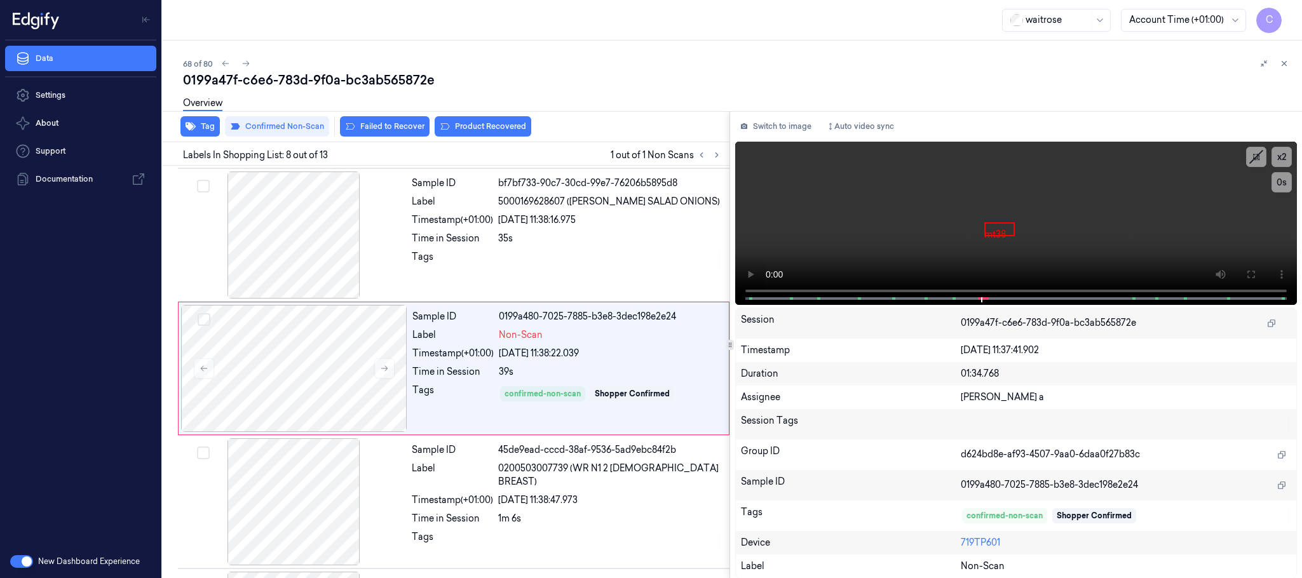
click at [488, 123] on button "Product Recovered" at bounding box center [483, 126] width 97 height 20
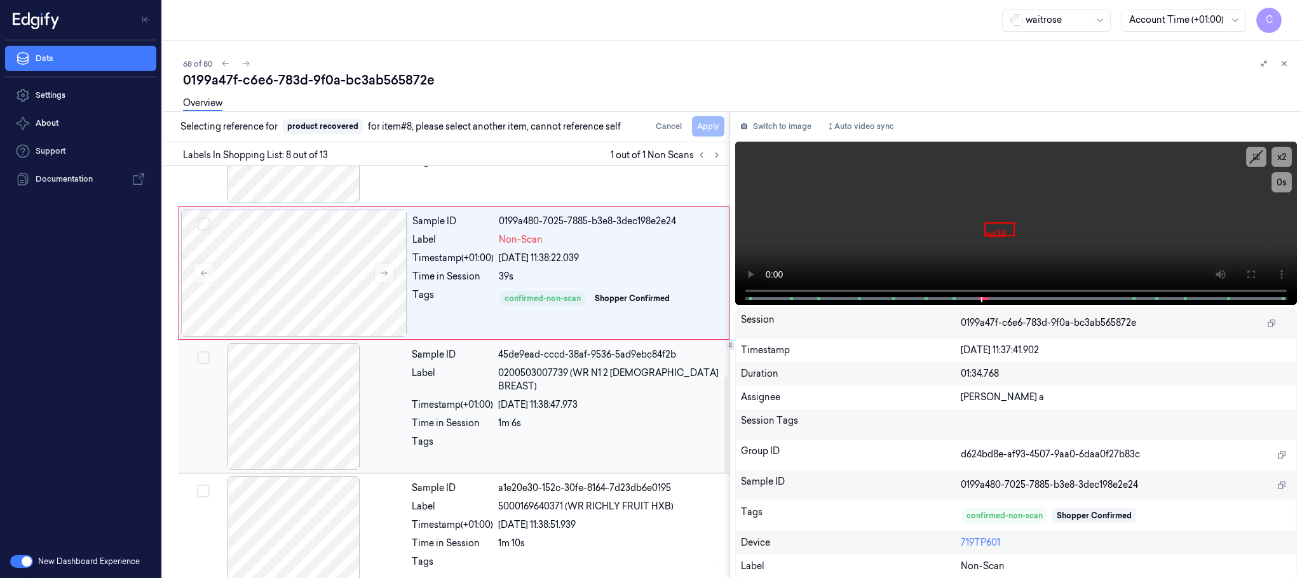
click at [266, 405] on div at bounding box center [294, 406] width 226 height 127
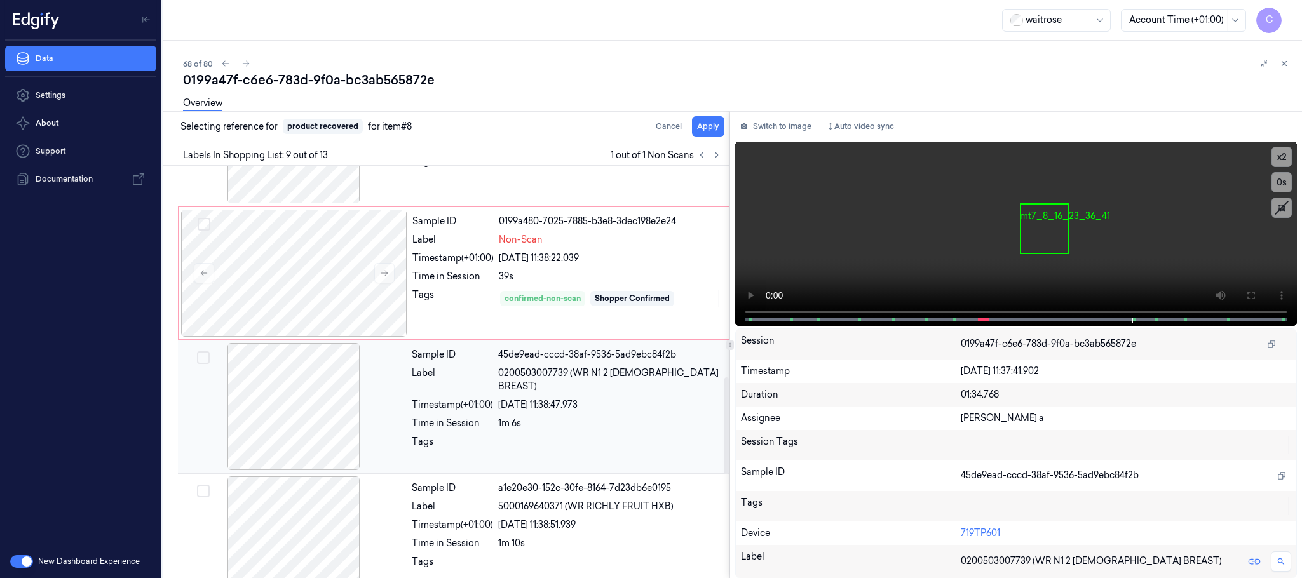
scroll to position [932, 0]
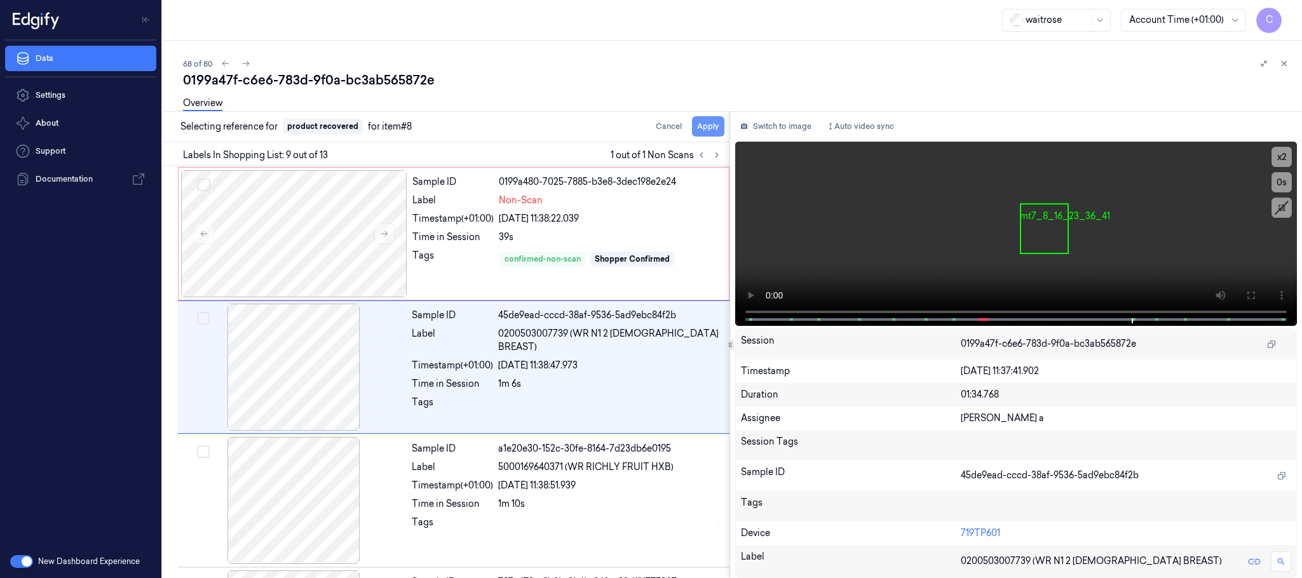
click at [700, 128] on button "Apply" at bounding box center [708, 126] width 32 height 20
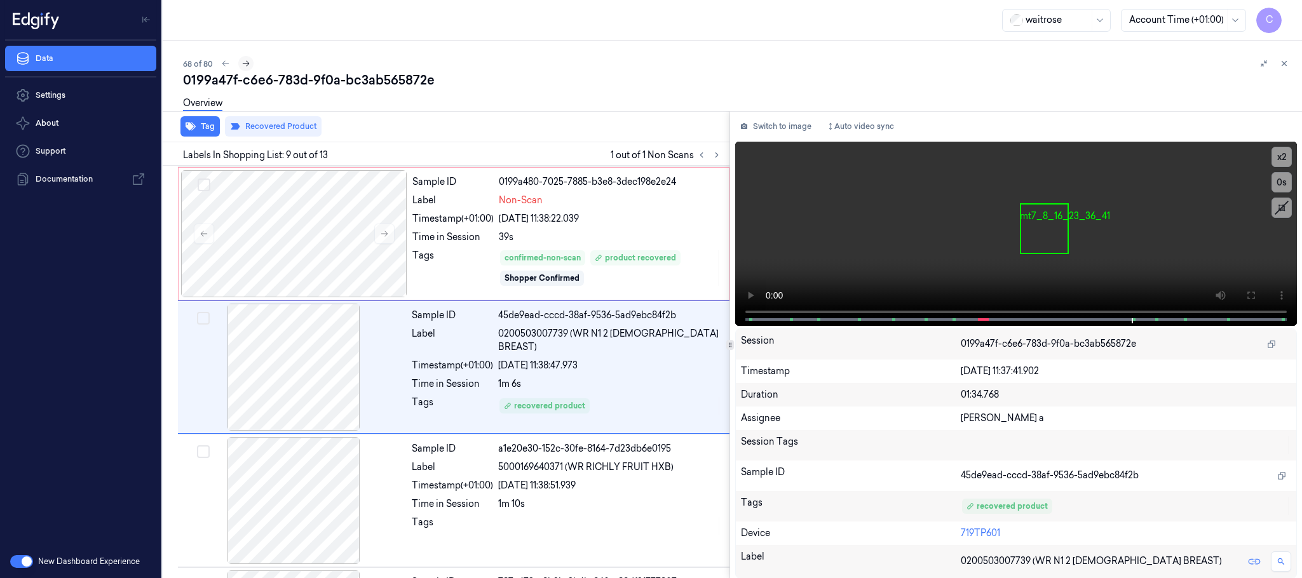
click at [245, 65] on icon at bounding box center [246, 63] width 9 height 9
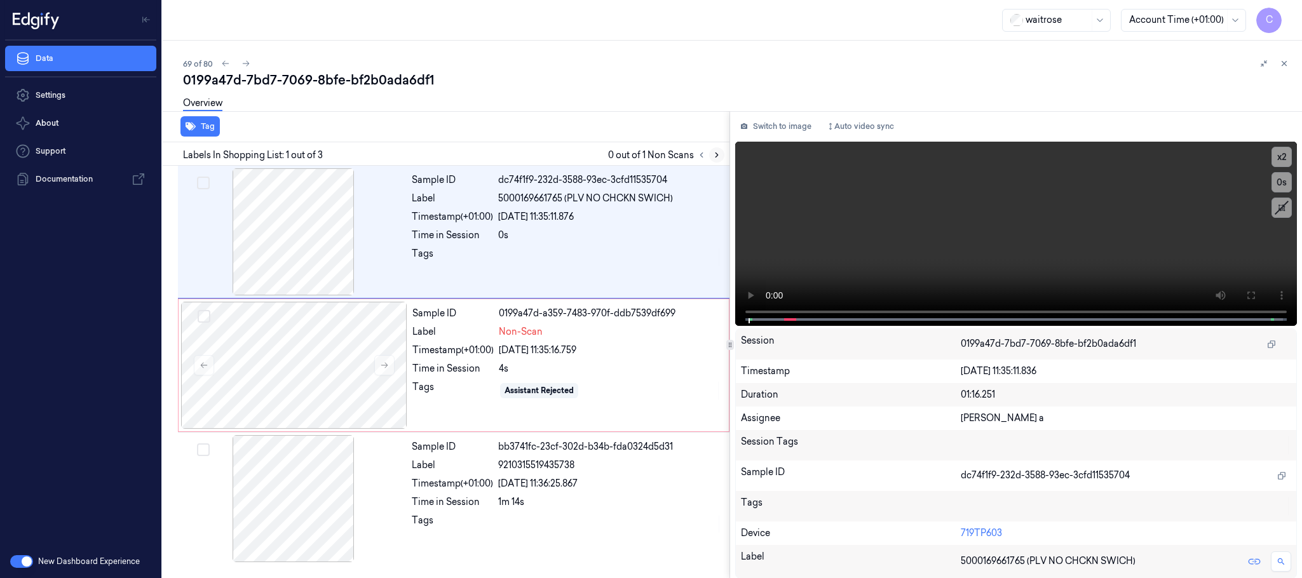
click at [718, 153] on icon at bounding box center [717, 155] width 9 height 9
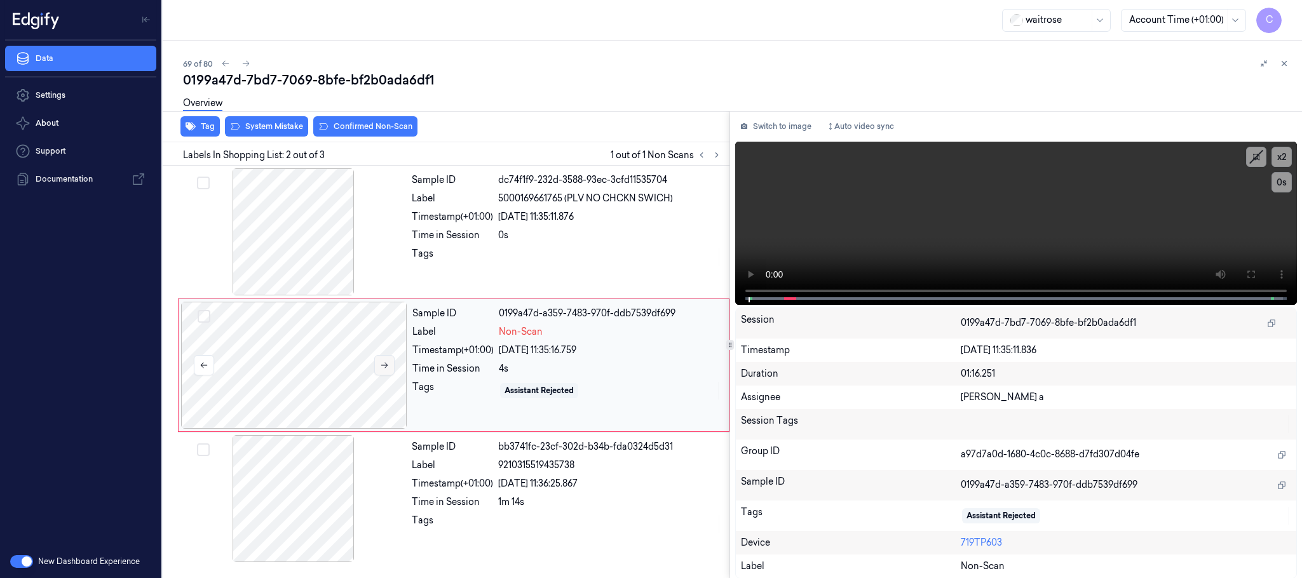
click at [387, 369] on icon at bounding box center [384, 365] width 9 height 9
click at [380, 360] on button at bounding box center [384, 365] width 20 height 20
click at [307, 243] on div at bounding box center [294, 231] width 226 height 127
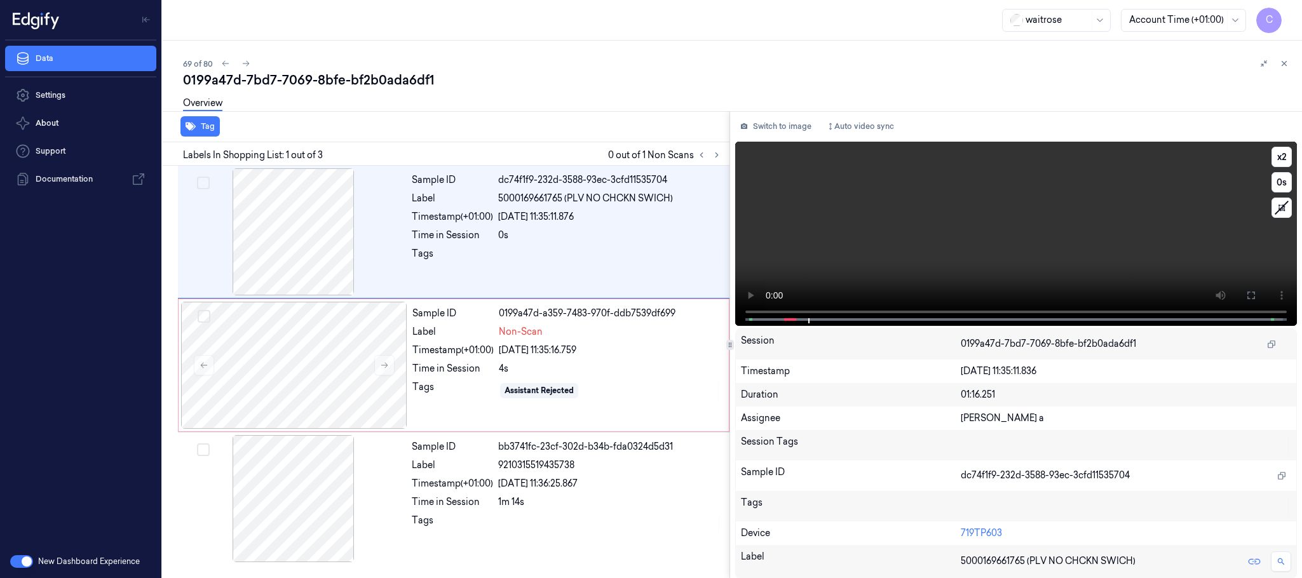
click at [1006, 245] on video at bounding box center [1016, 234] width 562 height 184
click at [317, 371] on div at bounding box center [294, 365] width 226 height 127
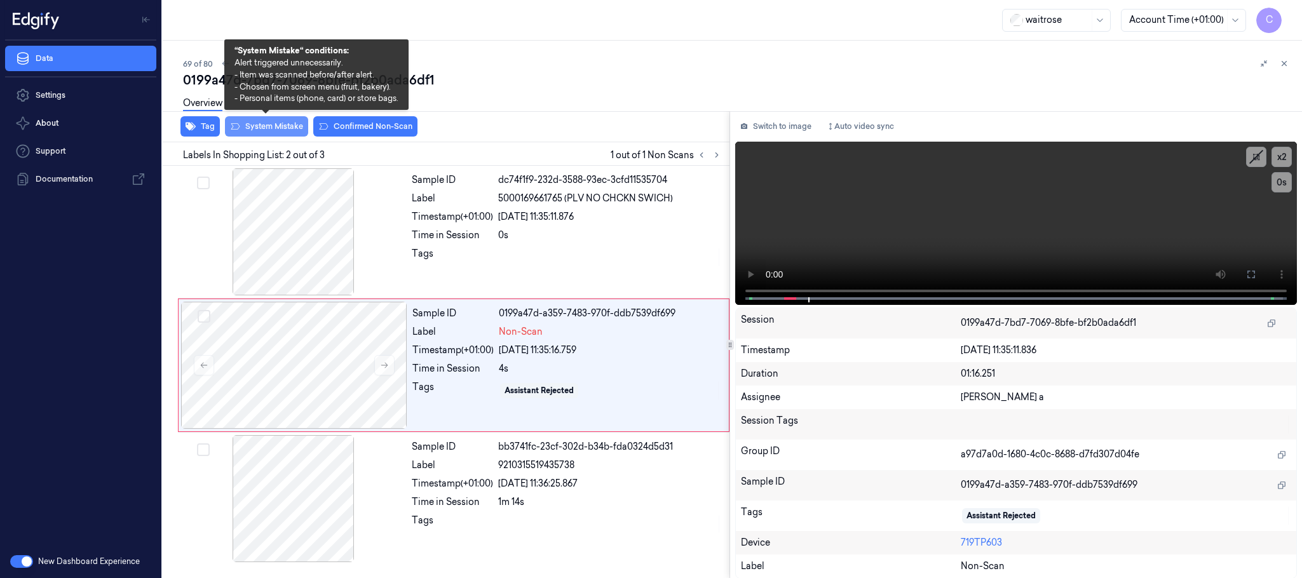
click at [256, 130] on button "System Mistake" at bounding box center [266, 126] width 83 height 20
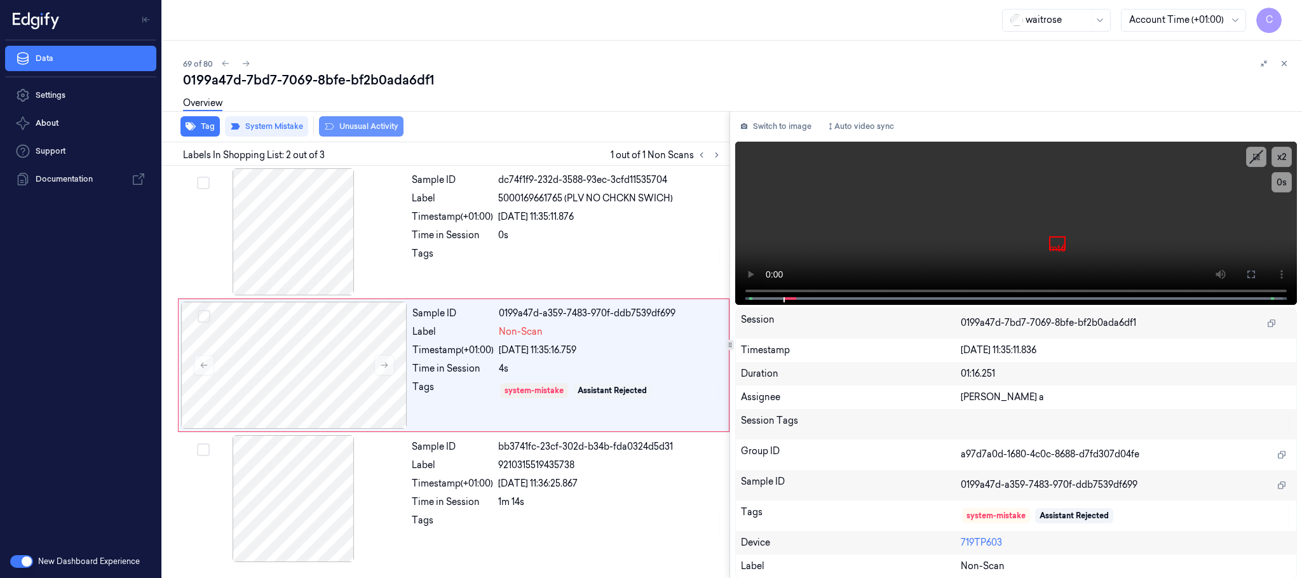
click at [383, 126] on button "Unusual Activity" at bounding box center [361, 126] width 85 height 20
click at [242, 65] on icon at bounding box center [246, 63] width 9 height 9
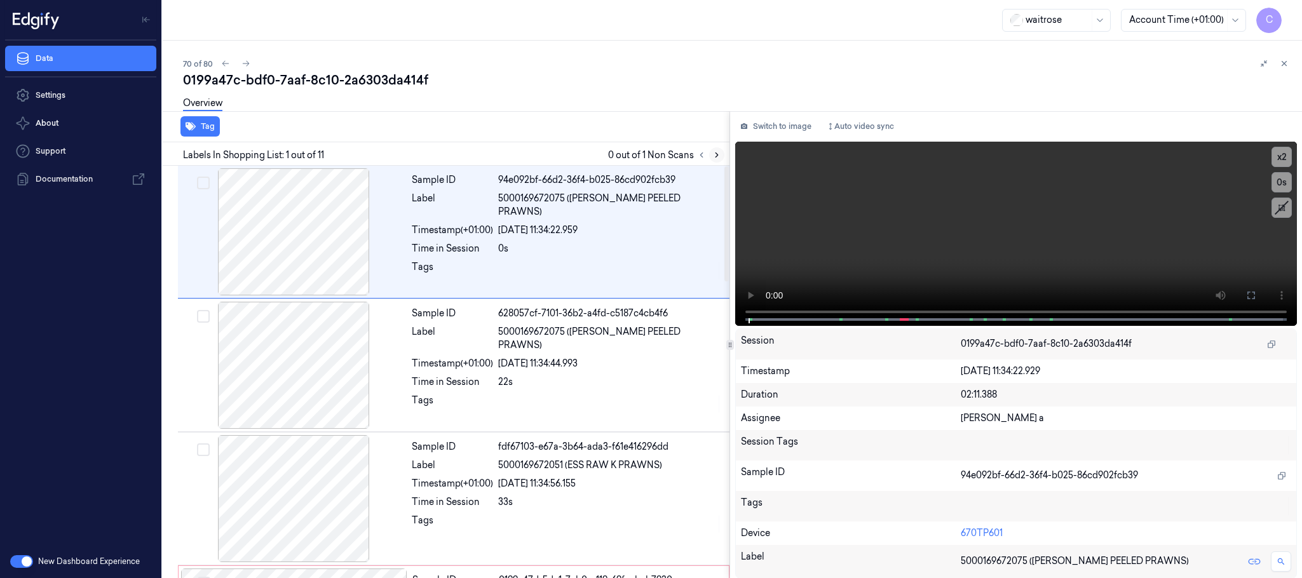
click at [717, 157] on icon at bounding box center [717, 155] width 9 height 9
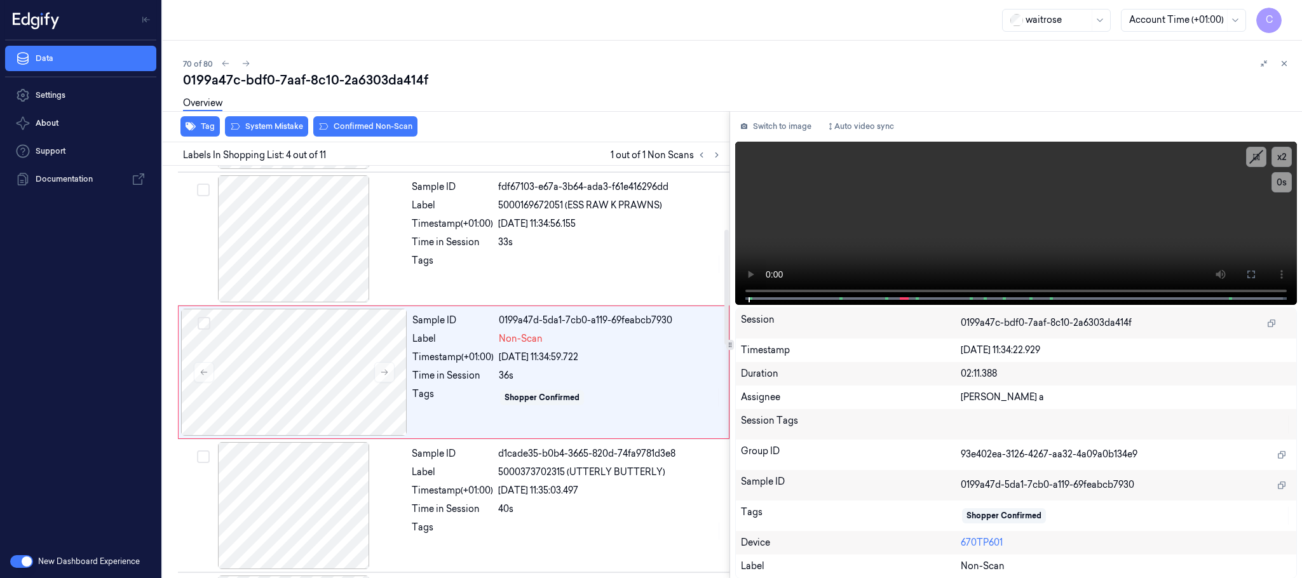
scroll to position [262, 0]
click at [716, 151] on icon at bounding box center [717, 155] width 9 height 9
click at [379, 378] on button at bounding box center [384, 370] width 20 height 20
click at [380, 375] on icon at bounding box center [384, 370] width 9 height 9
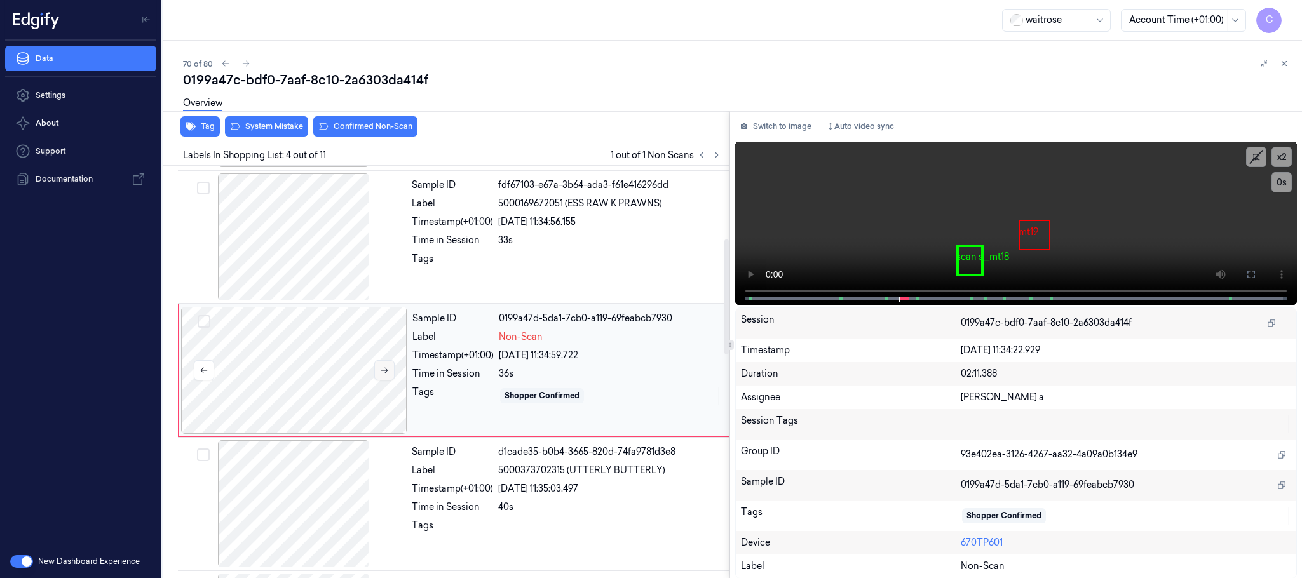
click at [380, 374] on icon at bounding box center [384, 370] width 9 height 9
click at [376, 376] on button at bounding box center [384, 370] width 20 height 20
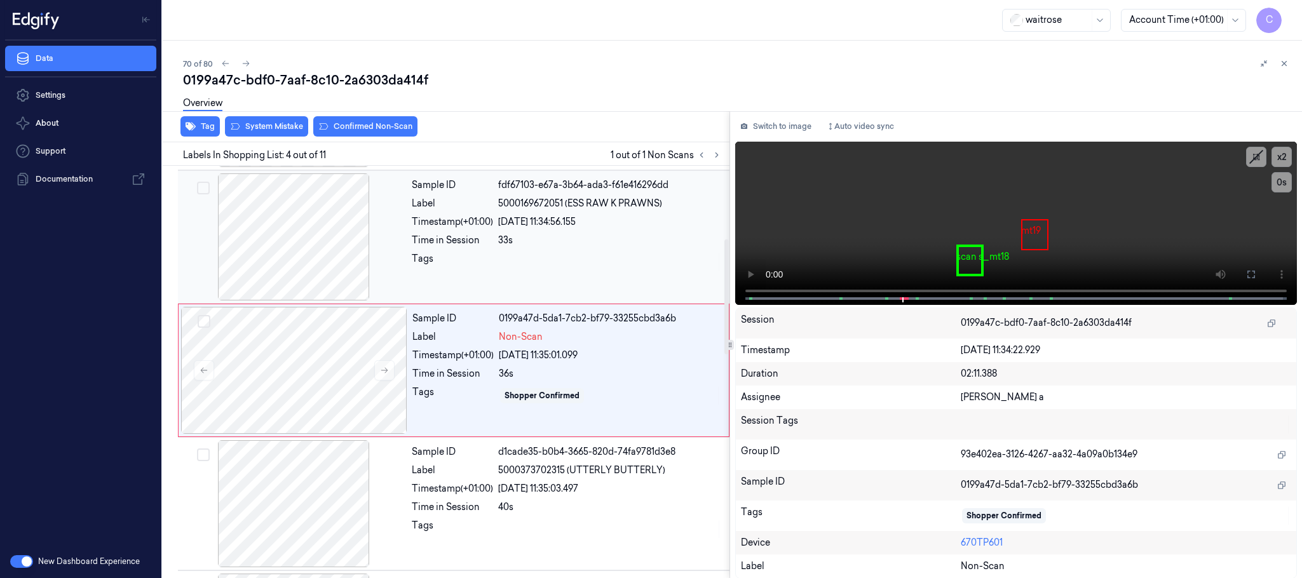
click at [269, 265] on div at bounding box center [294, 237] width 226 height 127
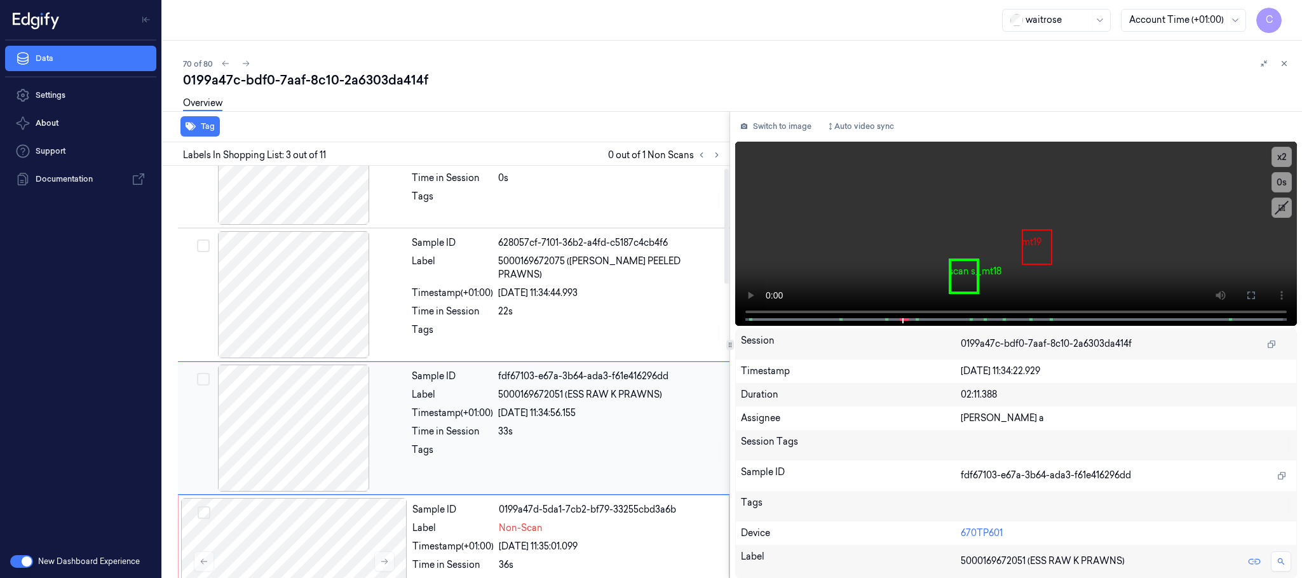
scroll to position [0, 0]
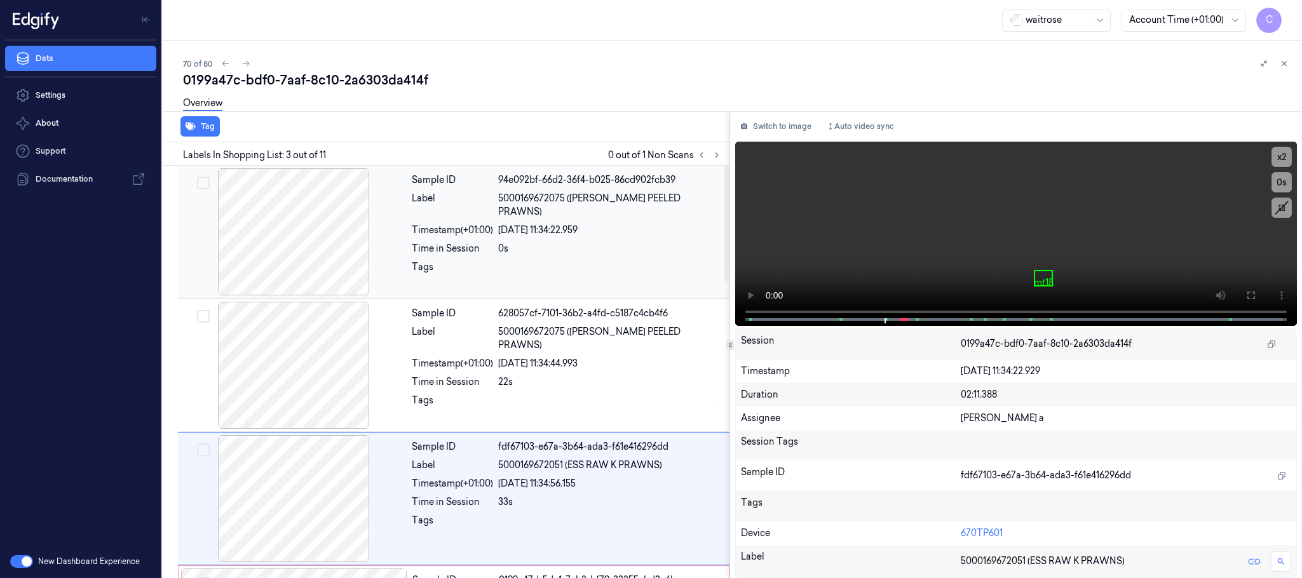
click at [320, 243] on div at bounding box center [294, 231] width 226 height 127
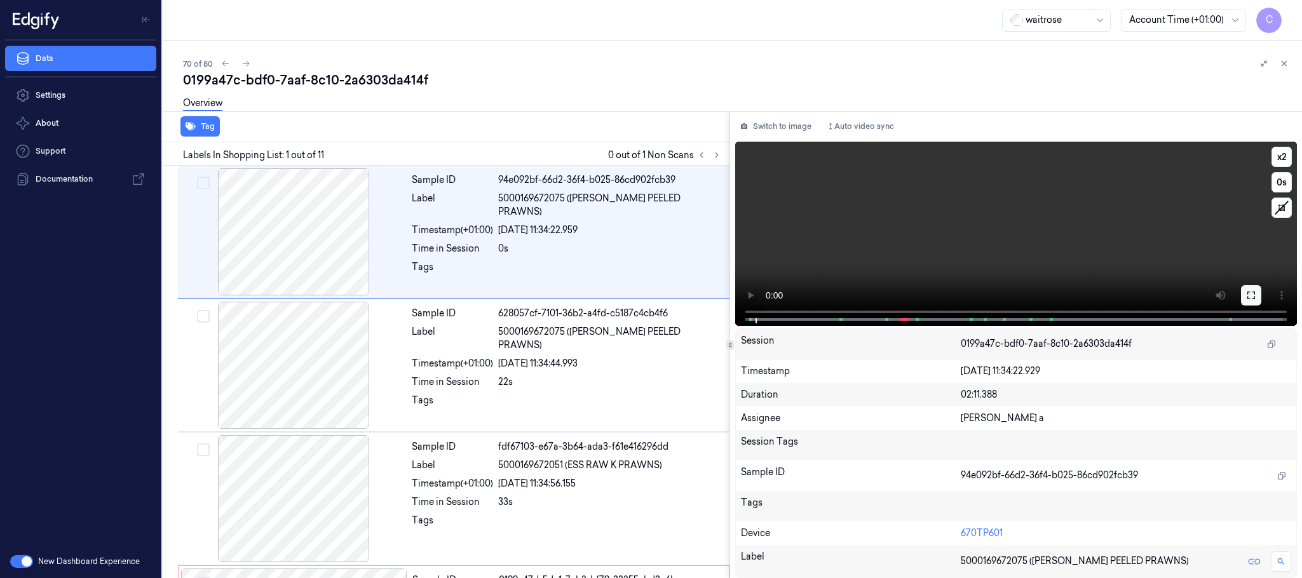
click at [1254, 292] on icon at bounding box center [1252, 295] width 10 height 10
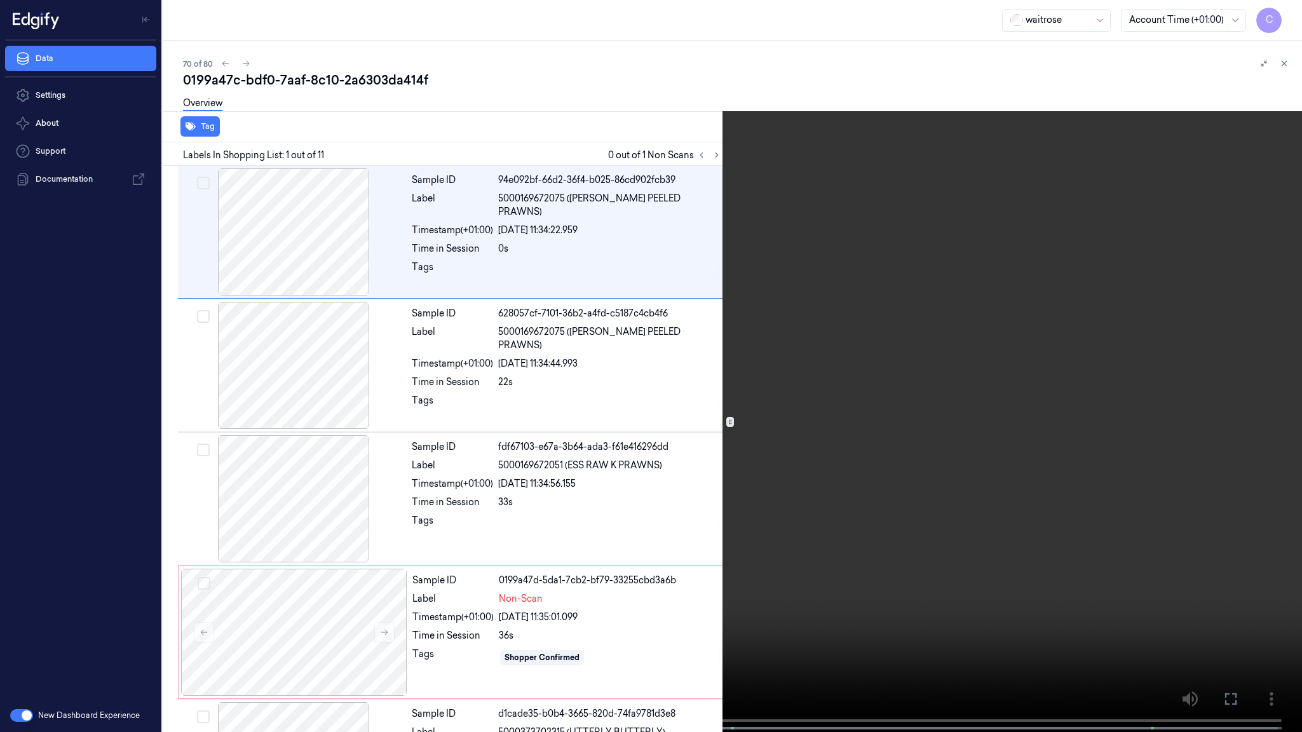
click at [824, 451] on video at bounding box center [651, 367] width 1302 height 735
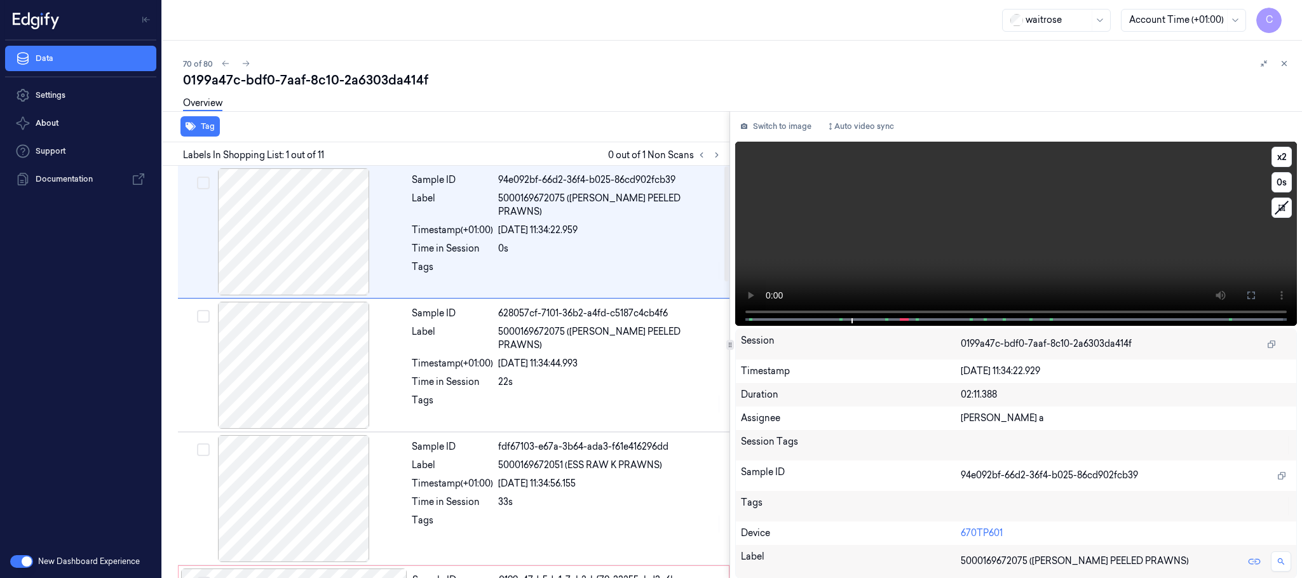
click at [1079, 254] on video at bounding box center [1016, 234] width 562 height 184
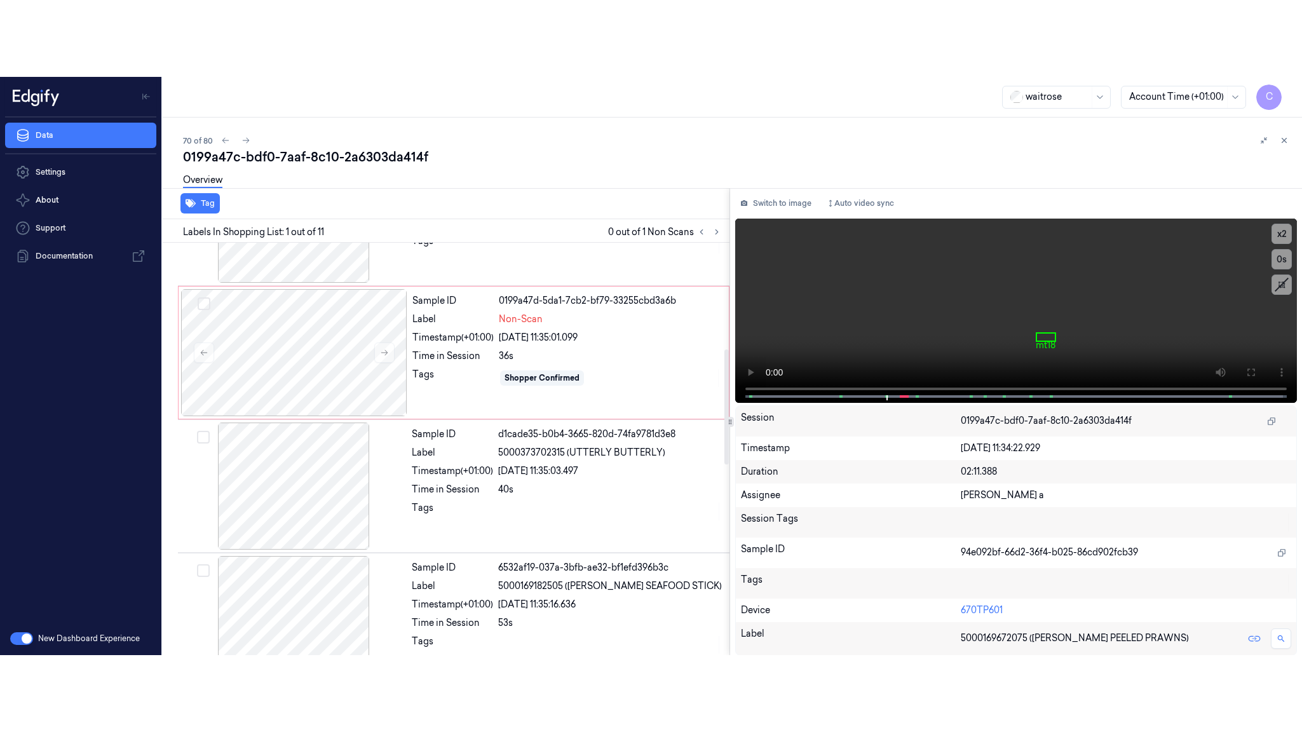
scroll to position [381, 0]
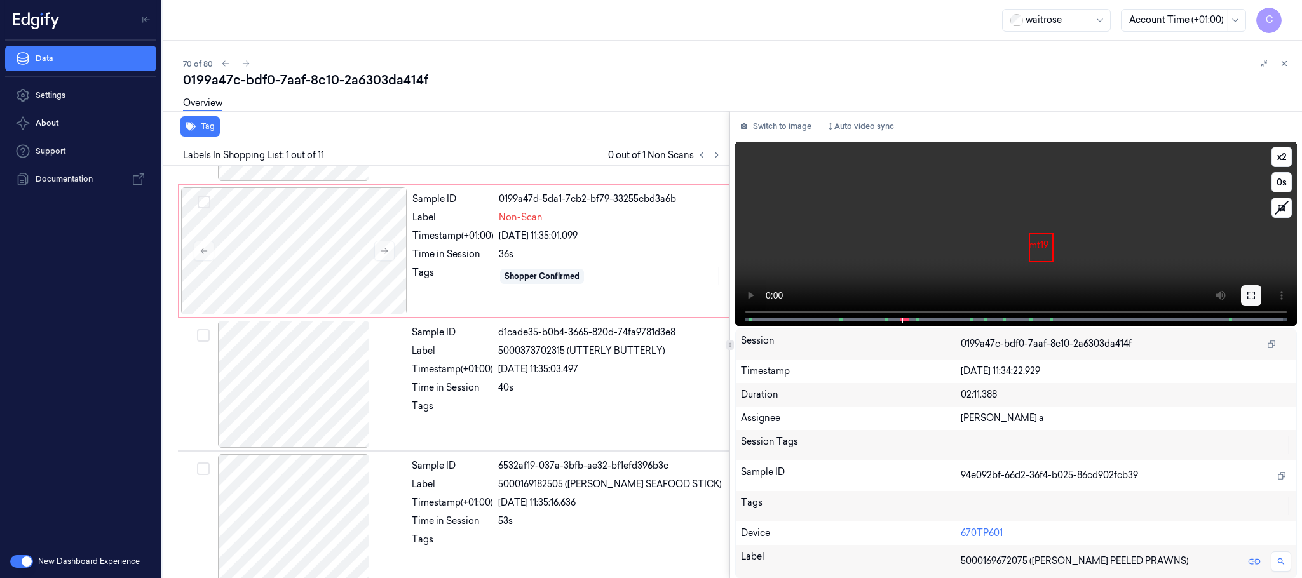
click at [1254, 292] on icon at bounding box center [1252, 296] width 8 height 8
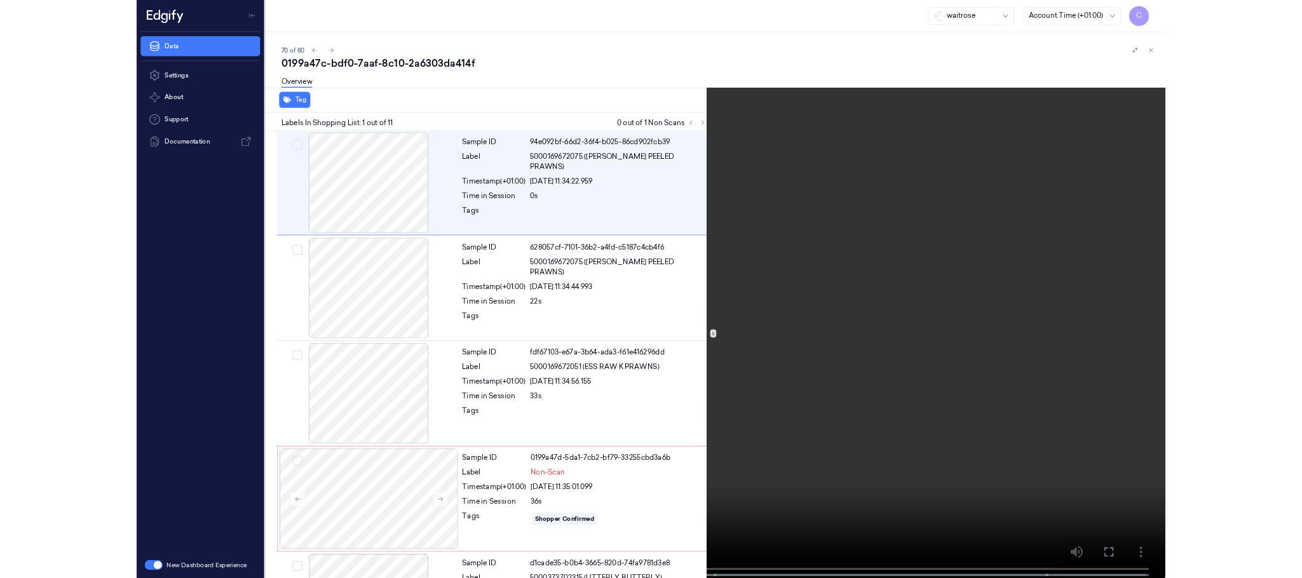
scroll to position [0, 0]
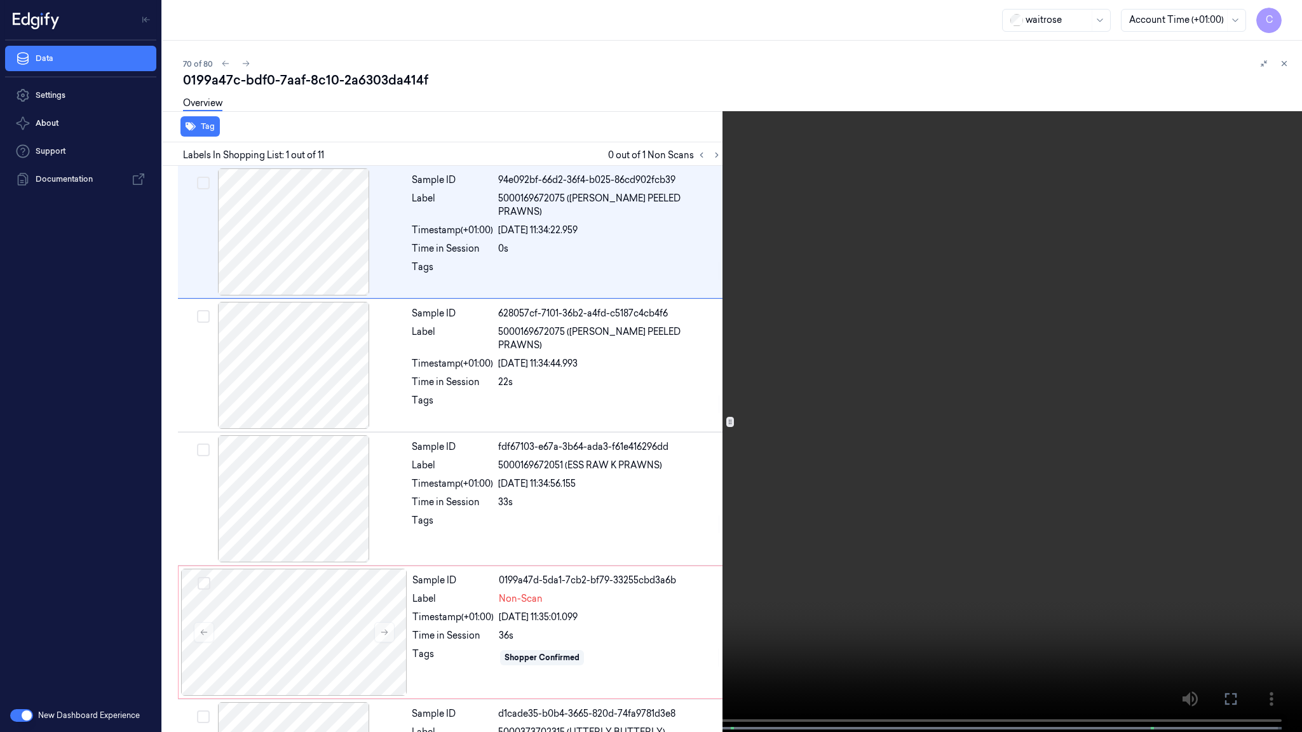
click at [592, 435] on video at bounding box center [651, 367] width 1302 height 735
click at [584, 495] on video at bounding box center [651, 367] width 1302 height 735
click at [660, 517] on video at bounding box center [651, 367] width 1302 height 735
click at [620, 460] on video at bounding box center [651, 367] width 1302 height 735
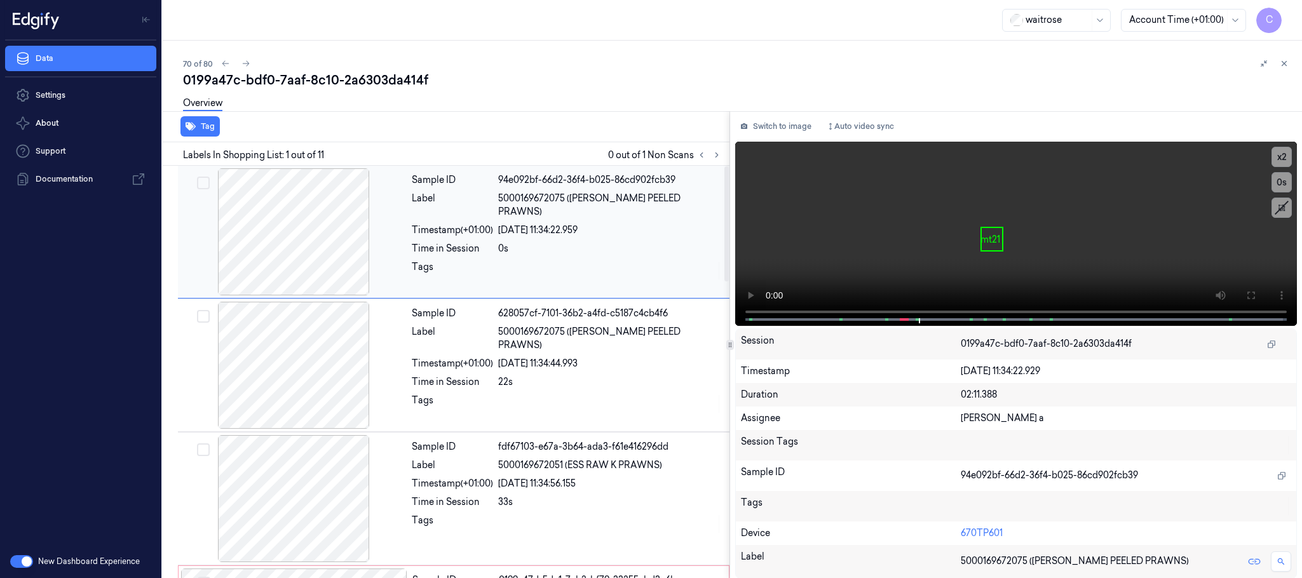
click at [330, 229] on div at bounding box center [294, 231] width 226 height 127
click at [1254, 290] on icon at bounding box center [1252, 295] width 10 height 10
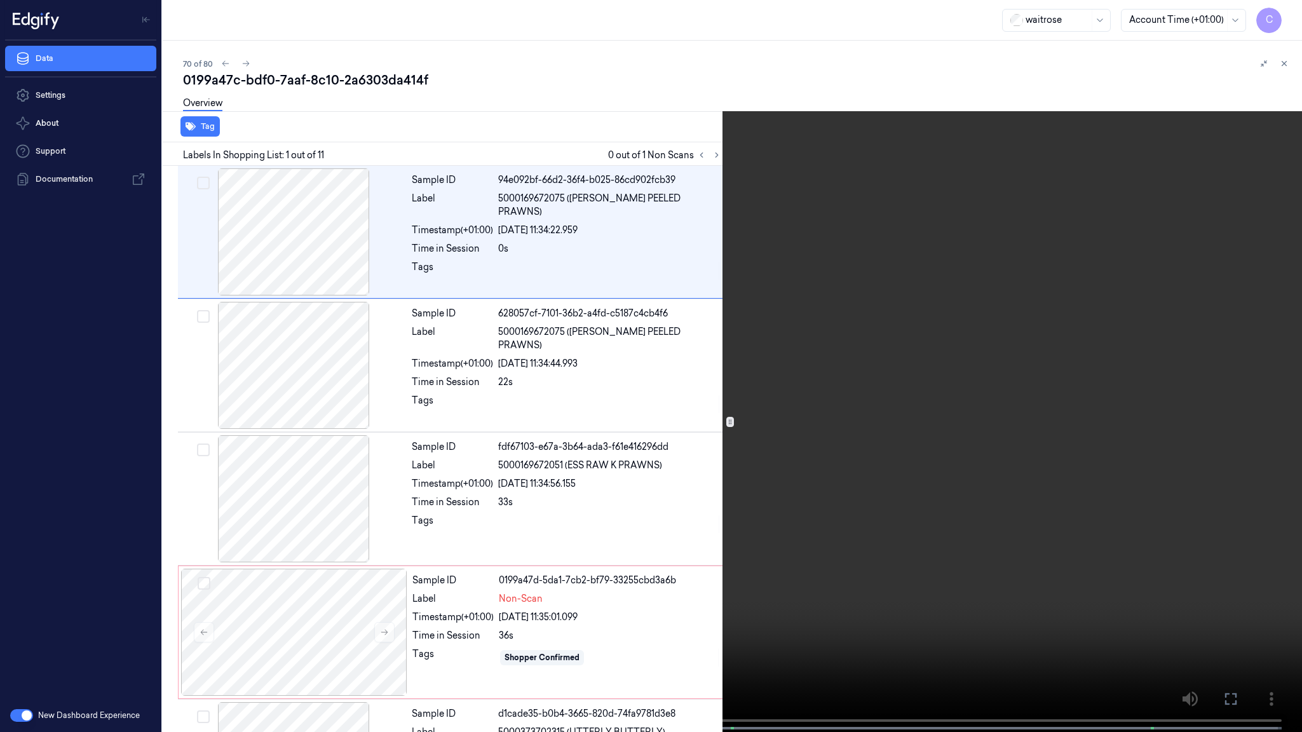
click at [711, 397] on video at bounding box center [651, 367] width 1302 height 735
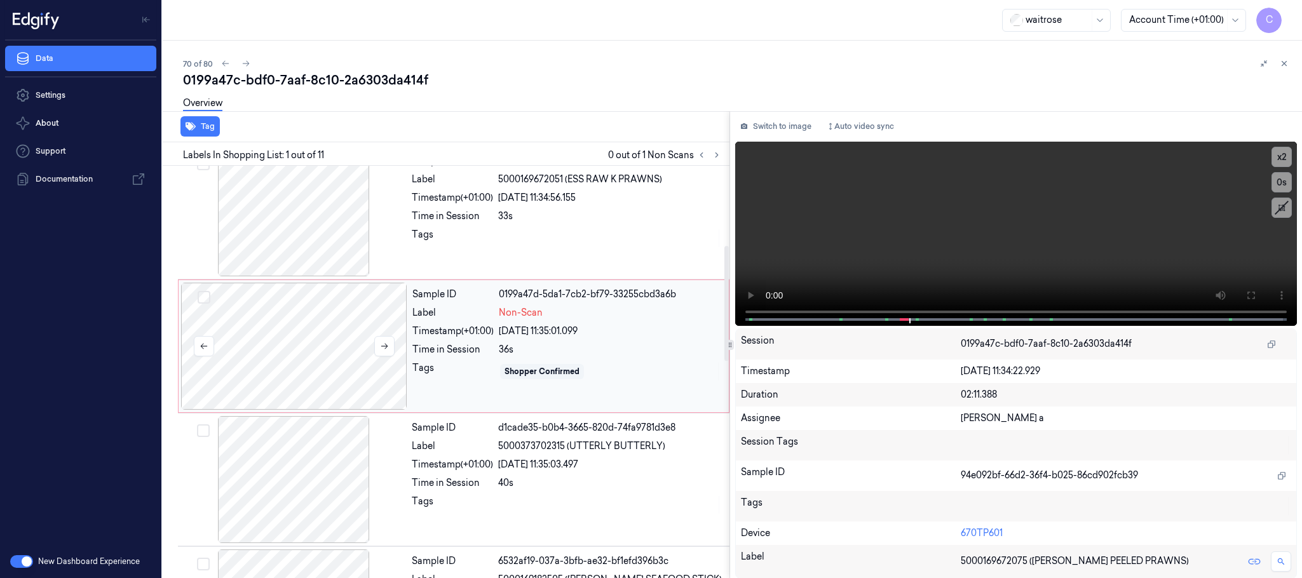
click at [294, 367] on div at bounding box center [294, 346] width 226 height 127
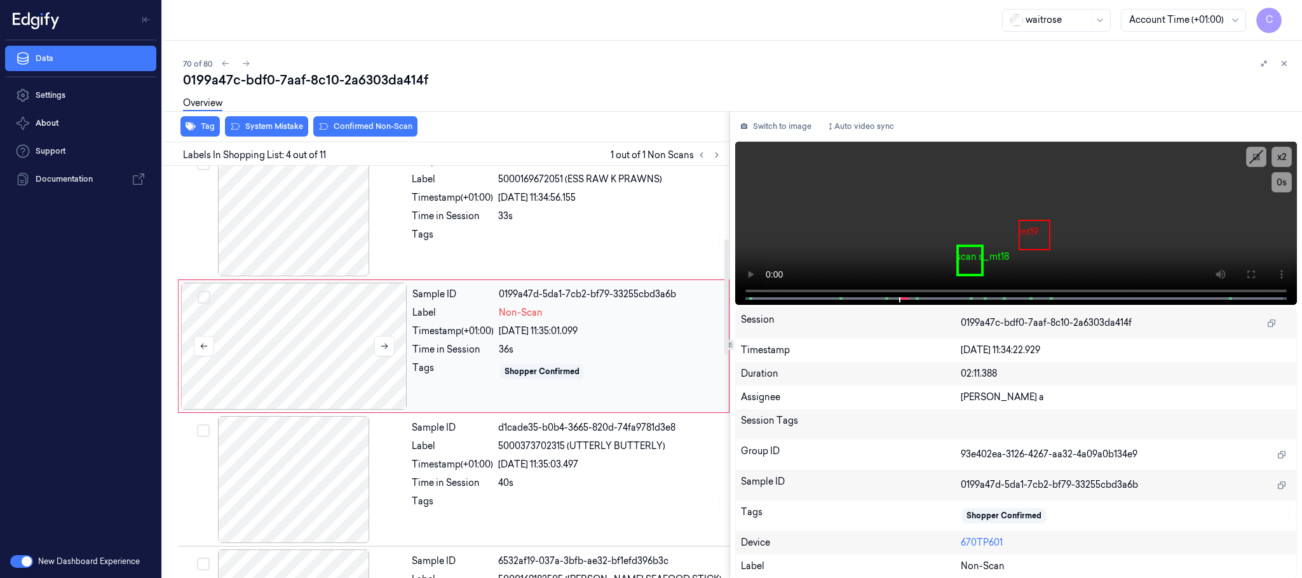
scroll to position [262, 0]
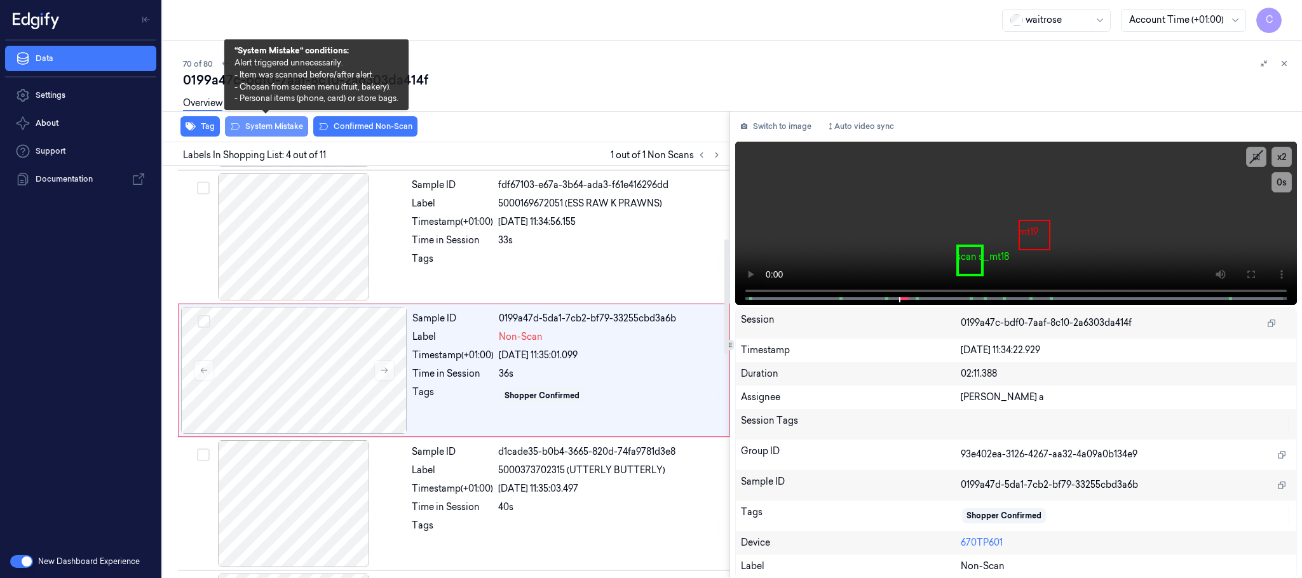
click at [275, 123] on button "System Mistake" at bounding box center [266, 126] width 83 height 20
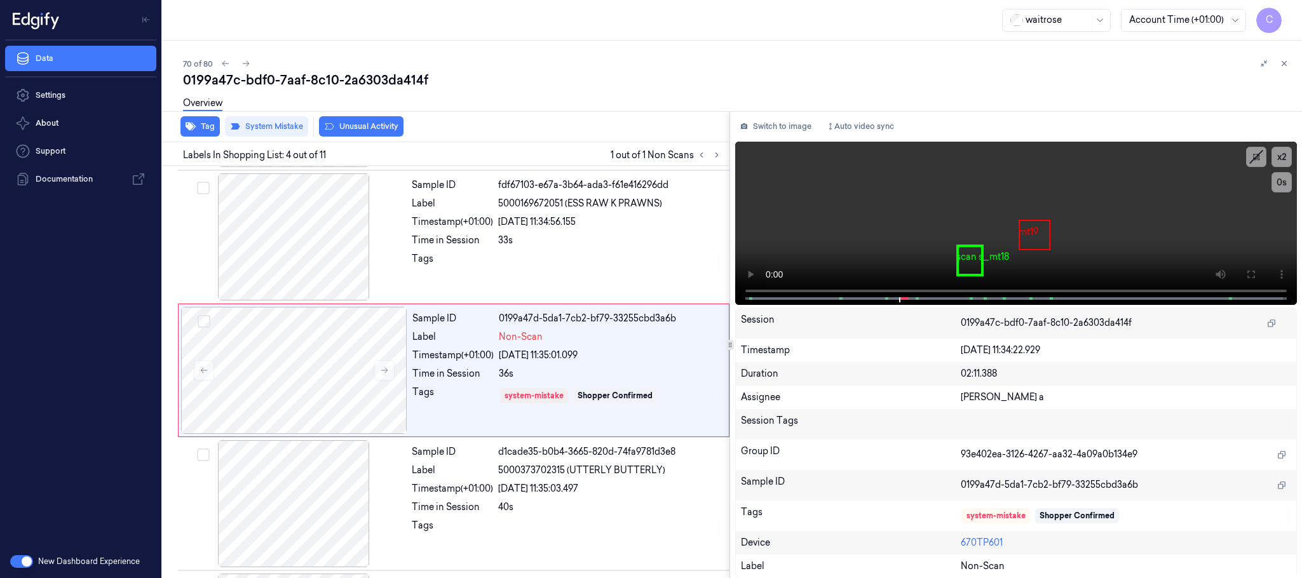
click at [387, 124] on button "Unusual Activity" at bounding box center [361, 126] width 85 height 20
click at [248, 64] on icon at bounding box center [246, 64] width 7 height 6
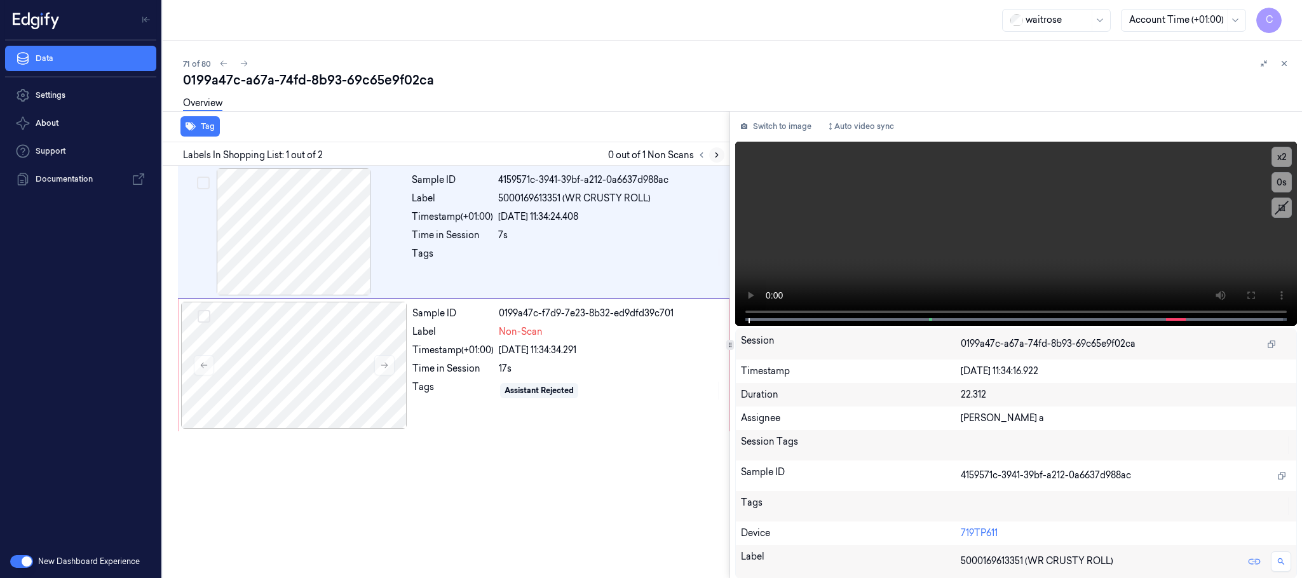
click at [718, 156] on icon at bounding box center [717, 155] width 9 height 9
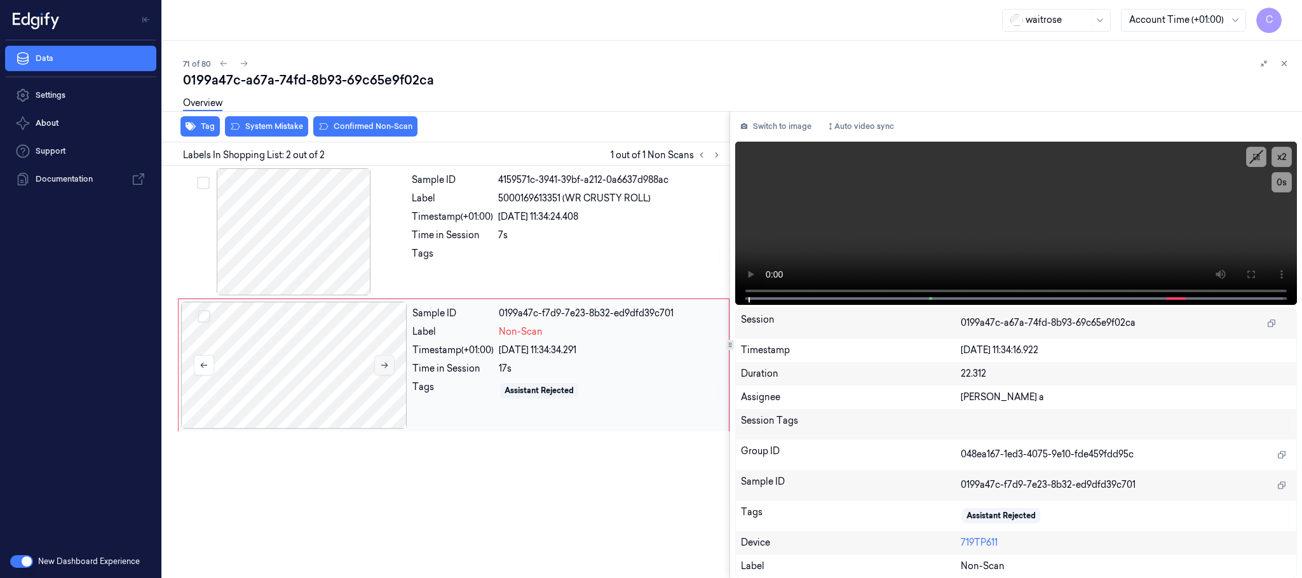
click at [385, 374] on button at bounding box center [384, 365] width 20 height 20
click at [384, 371] on button at bounding box center [384, 365] width 20 height 20
click at [313, 254] on div at bounding box center [294, 231] width 226 height 127
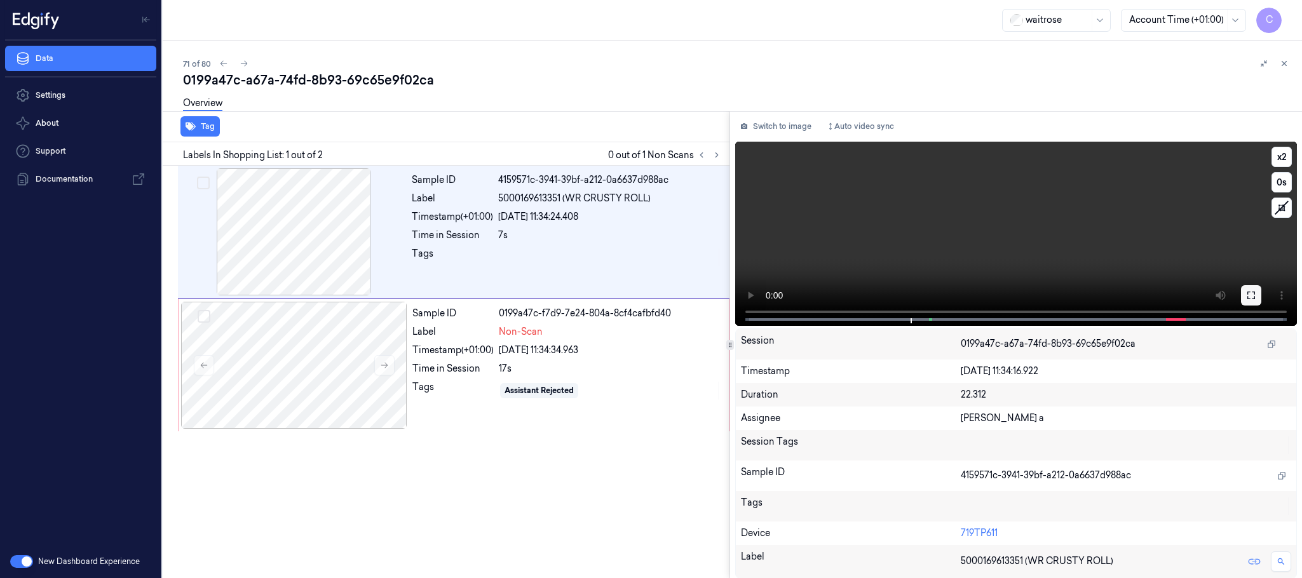
click at [1255, 292] on icon at bounding box center [1252, 296] width 8 height 8
click at [278, 235] on div at bounding box center [294, 231] width 226 height 127
click at [343, 237] on div at bounding box center [294, 231] width 226 height 127
click at [387, 370] on icon at bounding box center [384, 365] width 9 height 9
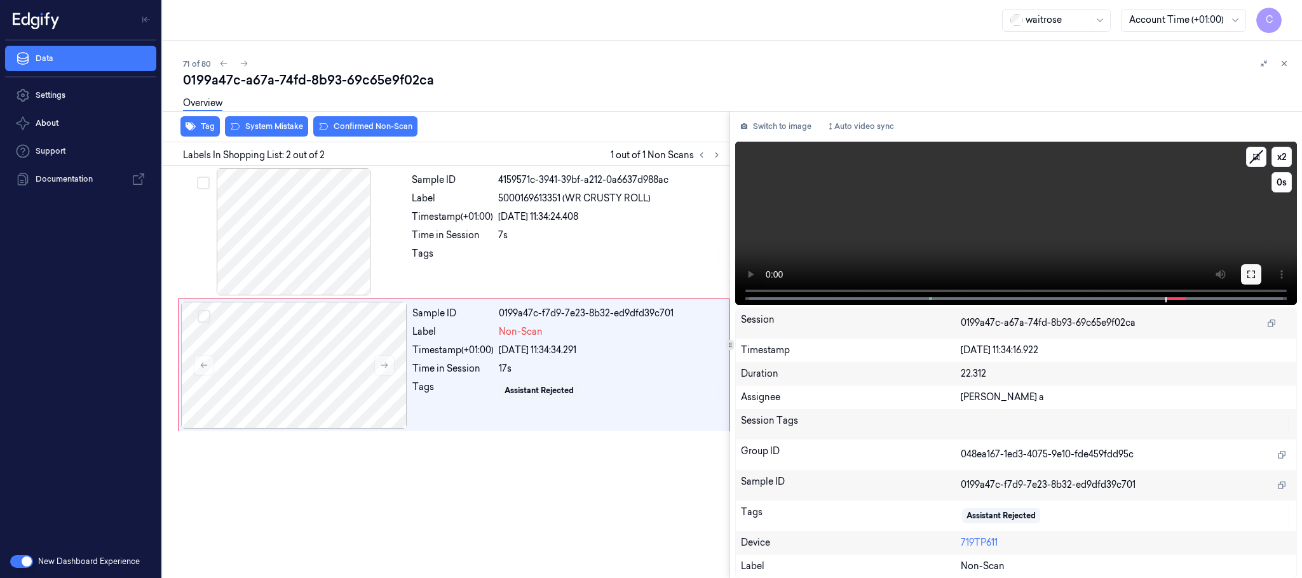
click at [1247, 278] on icon at bounding box center [1252, 275] width 10 height 10
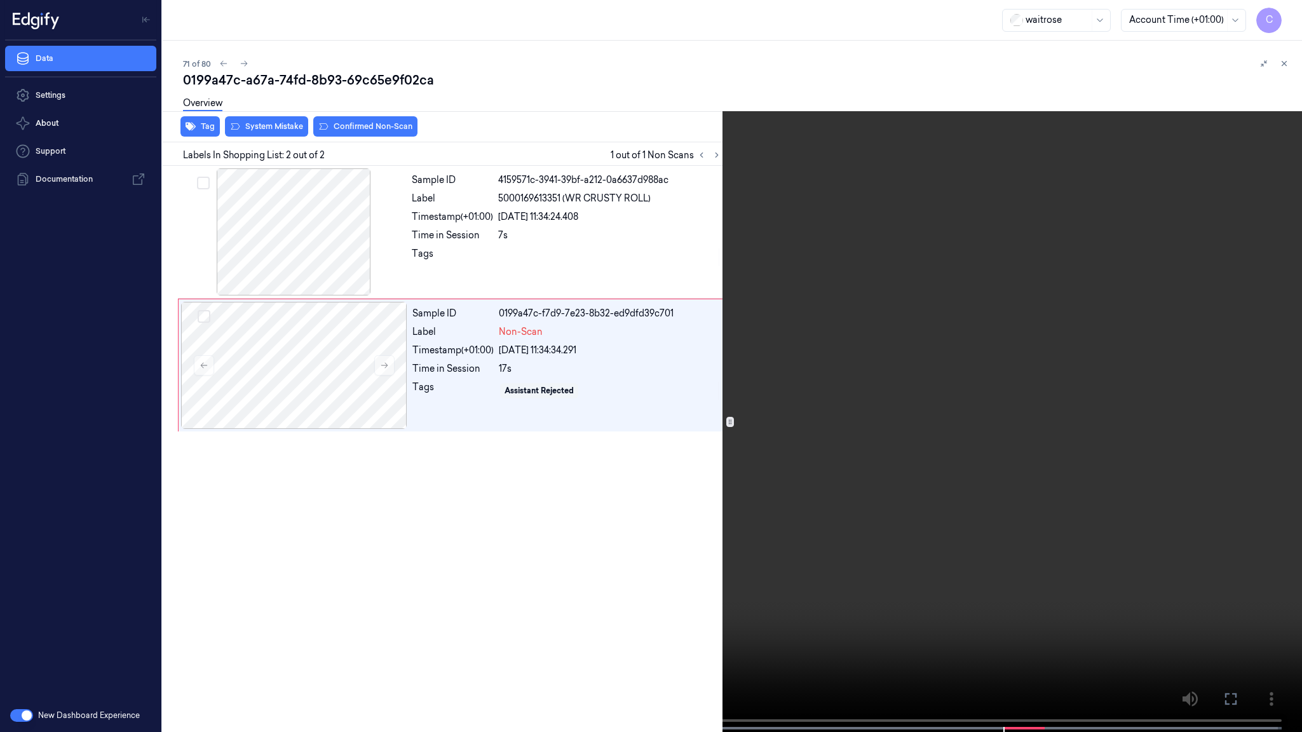
click at [599, 505] on video at bounding box center [651, 367] width 1302 height 735
click at [546, 502] on video at bounding box center [651, 367] width 1302 height 735
click at [1070, 289] on video at bounding box center [651, 367] width 1302 height 735
click at [591, 409] on video at bounding box center [651, 367] width 1302 height 735
click at [656, 371] on video at bounding box center [651, 367] width 1302 height 735
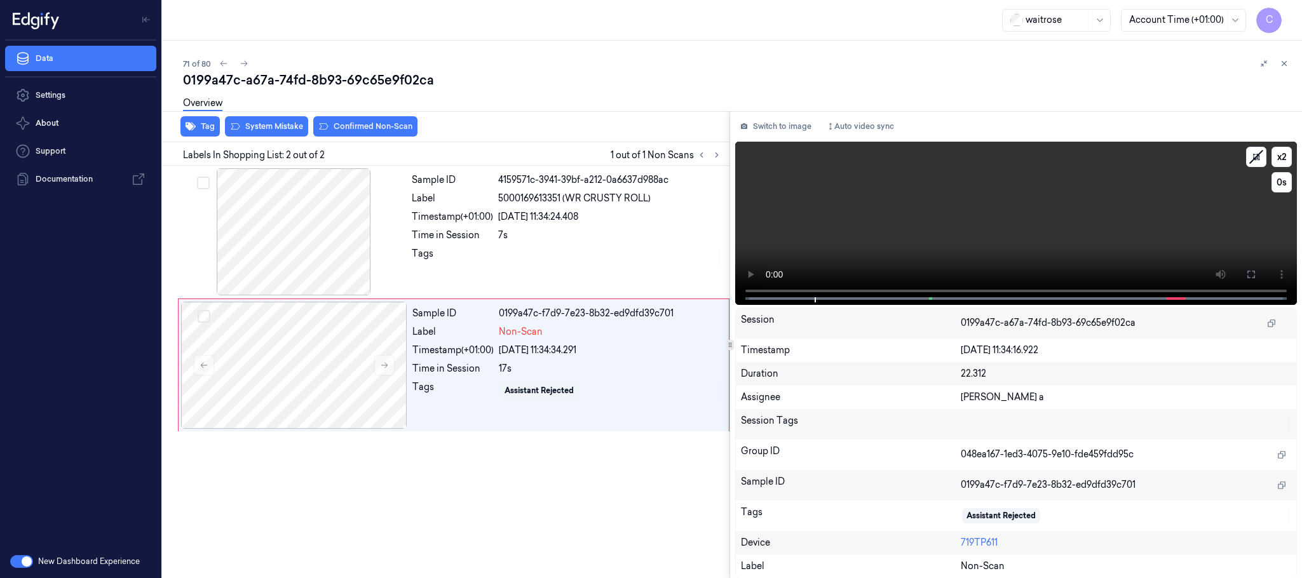
click at [897, 225] on video at bounding box center [1016, 223] width 562 height 163
click at [390, 367] on button at bounding box center [384, 365] width 20 height 20
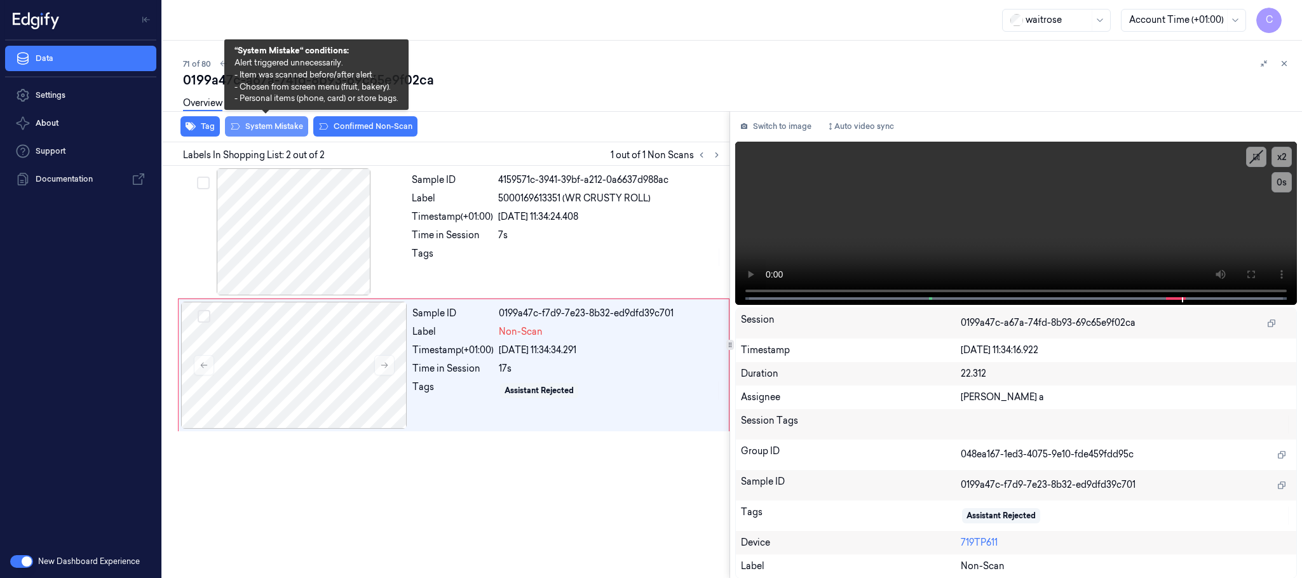
click at [279, 126] on button "System Mistake" at bounding box center [266, 126] width 83 height 20
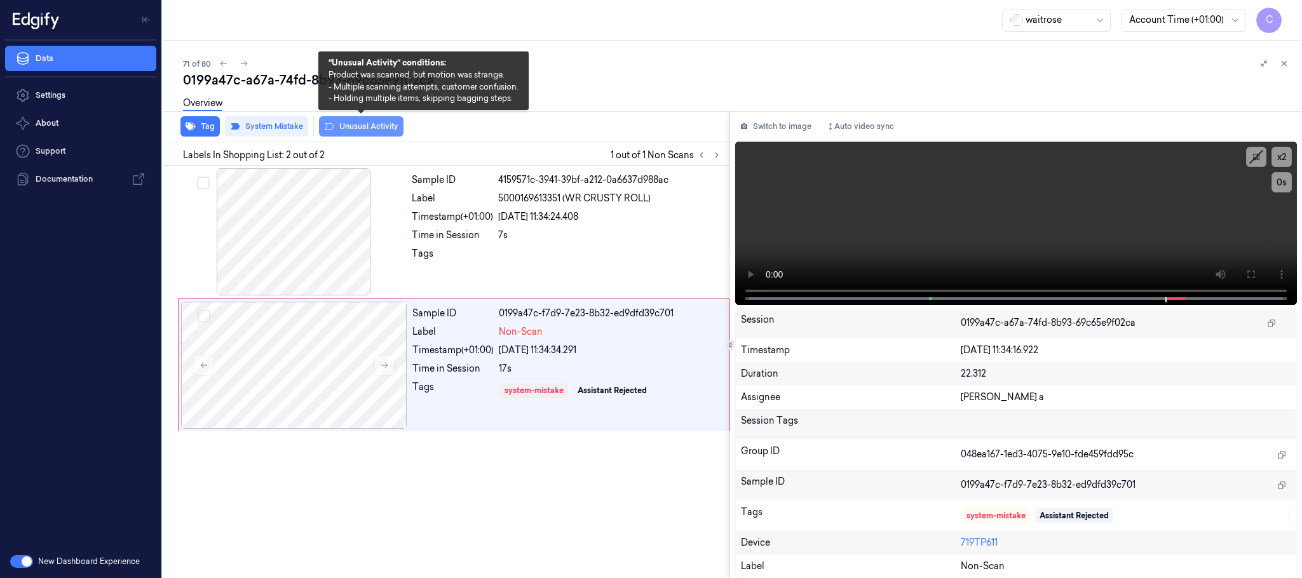
click at [345, 123] on button "Unusual Activity" at bounding box center [361, 126] width 85 height 20
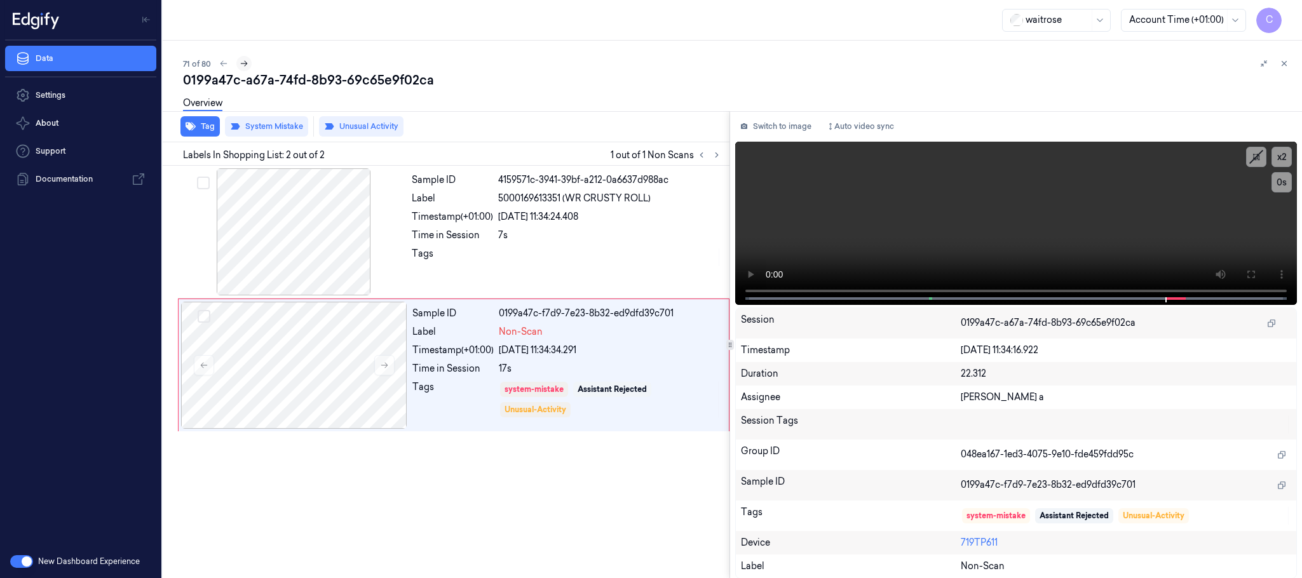
click at [244, 65] on icon at bounding box center [244, 63] width 9 height 9
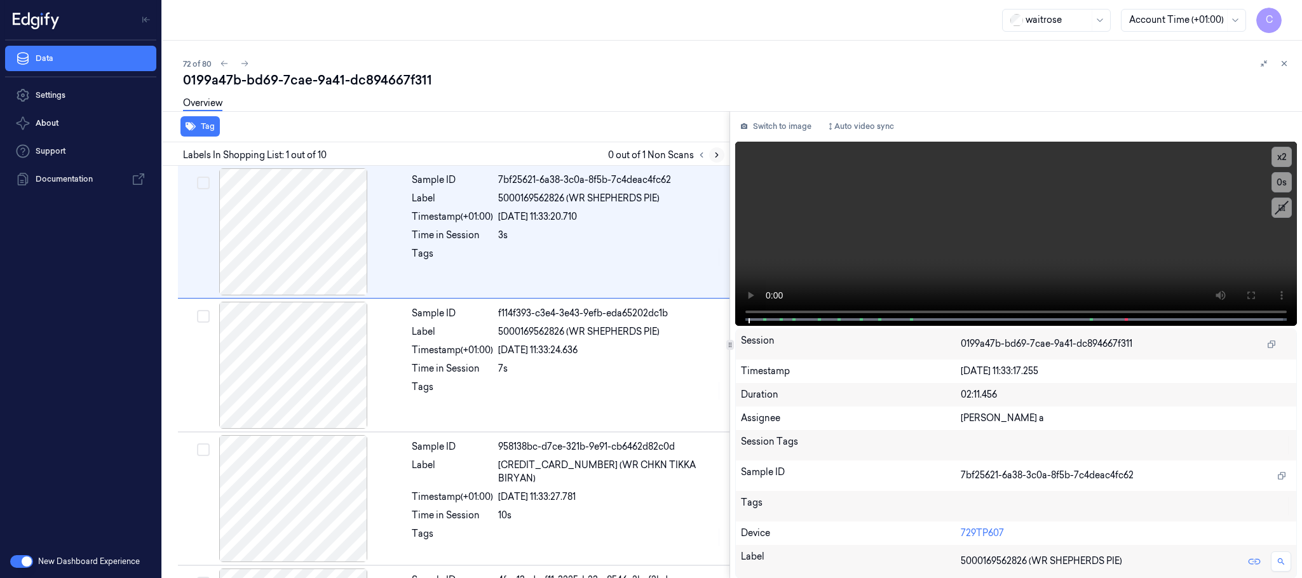
click at [712, 149] on button at bounding box center [716, 154] width 15 height 15
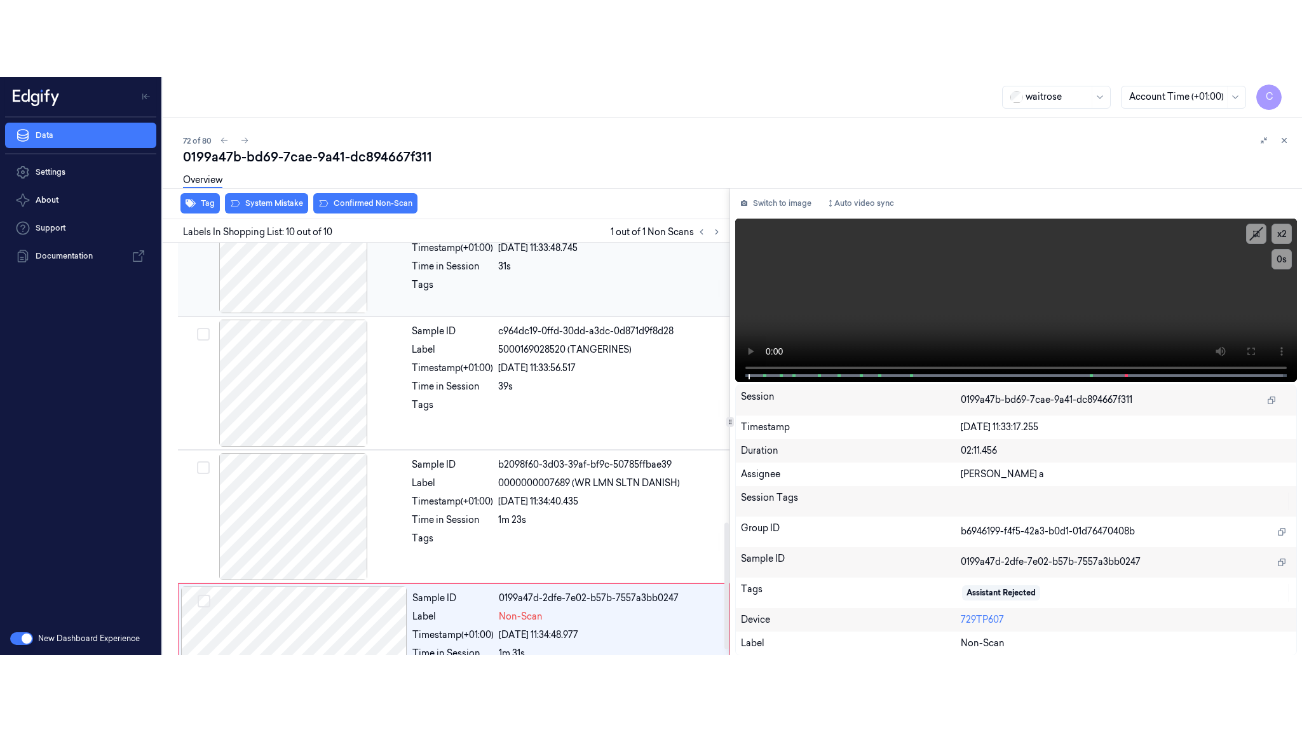
scroll to position [931, 0]
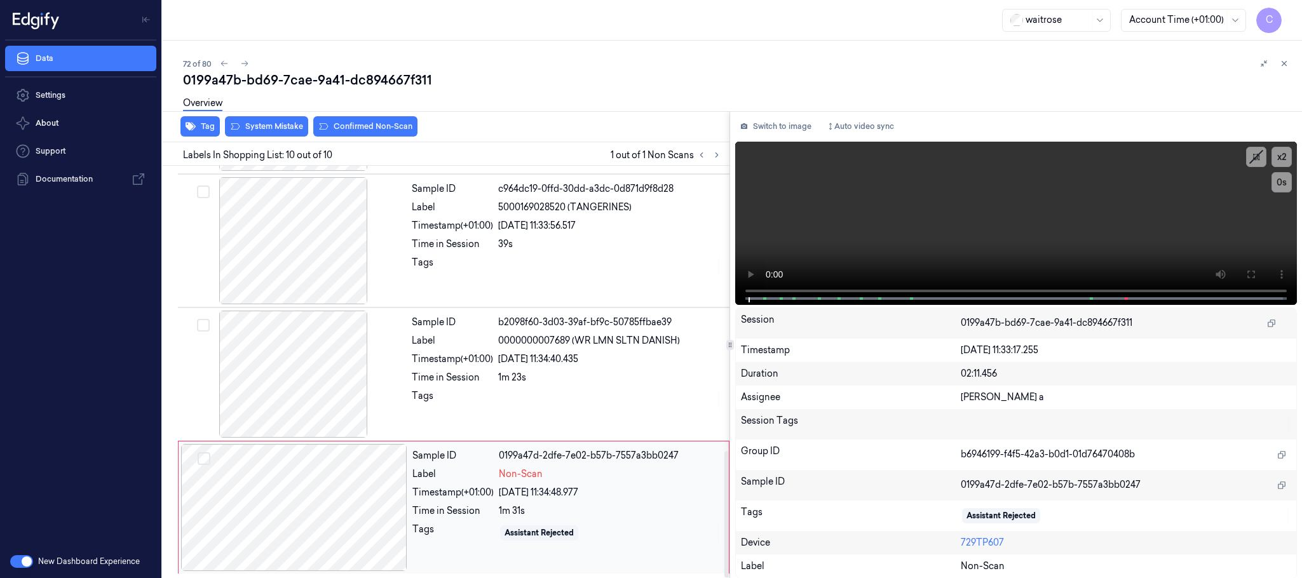
click at [385, 500] on div at bounding box center [294, 507] width 226 height 127
click at [288, 389] on div at bounding box center [294, 374] width 226 height 127
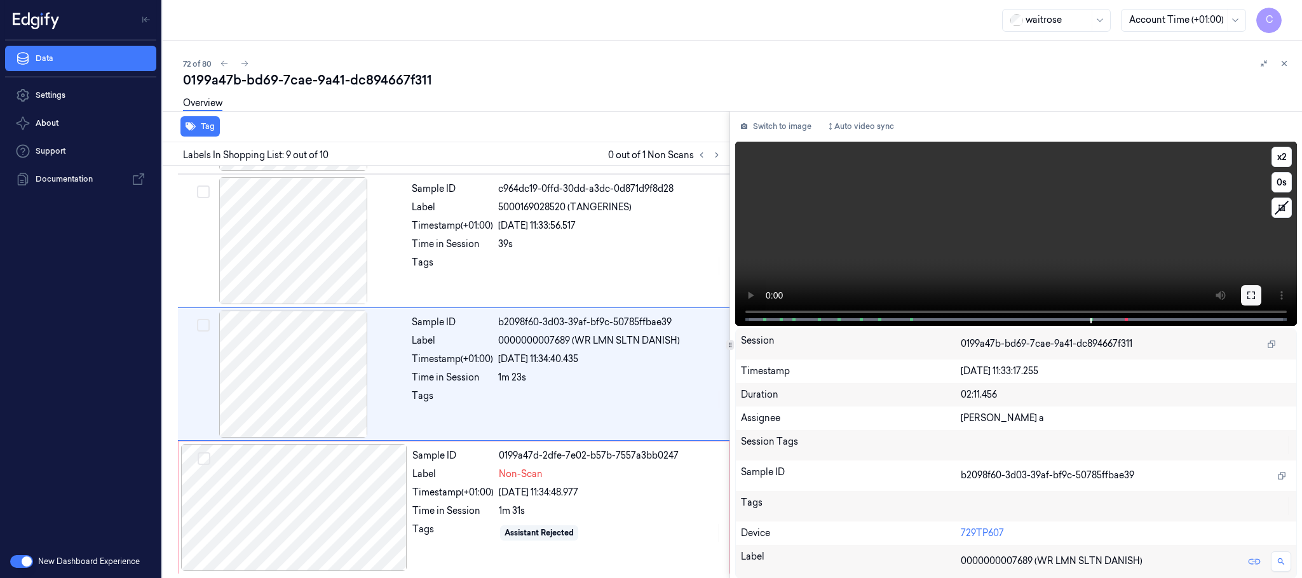
click at [1252, 288] on button at bounding box center [1251, 295] width 20 height 20
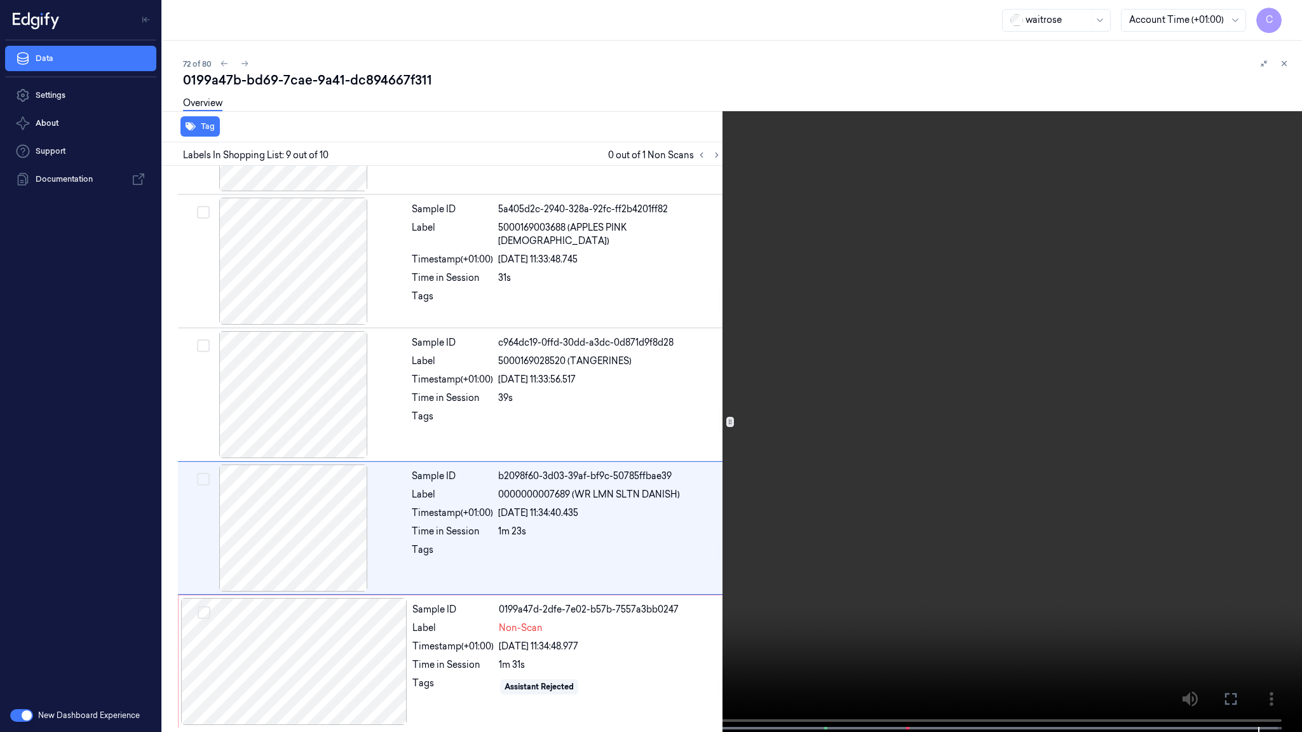
drag, startPoint x: 578, startPoint y: 531, endPoint x: 570, endPoint y: 530, distance: 8.3
click at [571, 531] on video at bounding box center [651, 367] width 1302 height 735
click at [830, 546] on video at bounding box center [651, 367] width 1302 height 735
click at [606, 443] on video at bounding box center [651, 367] width 1302 height 735
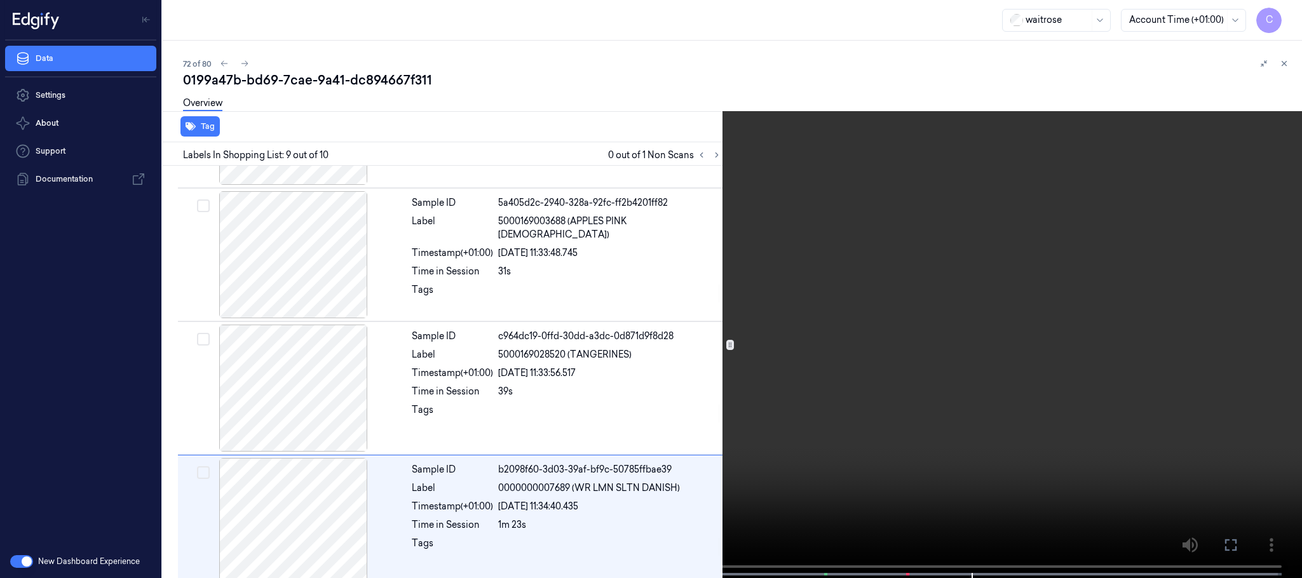
scroll to position [931, 0]
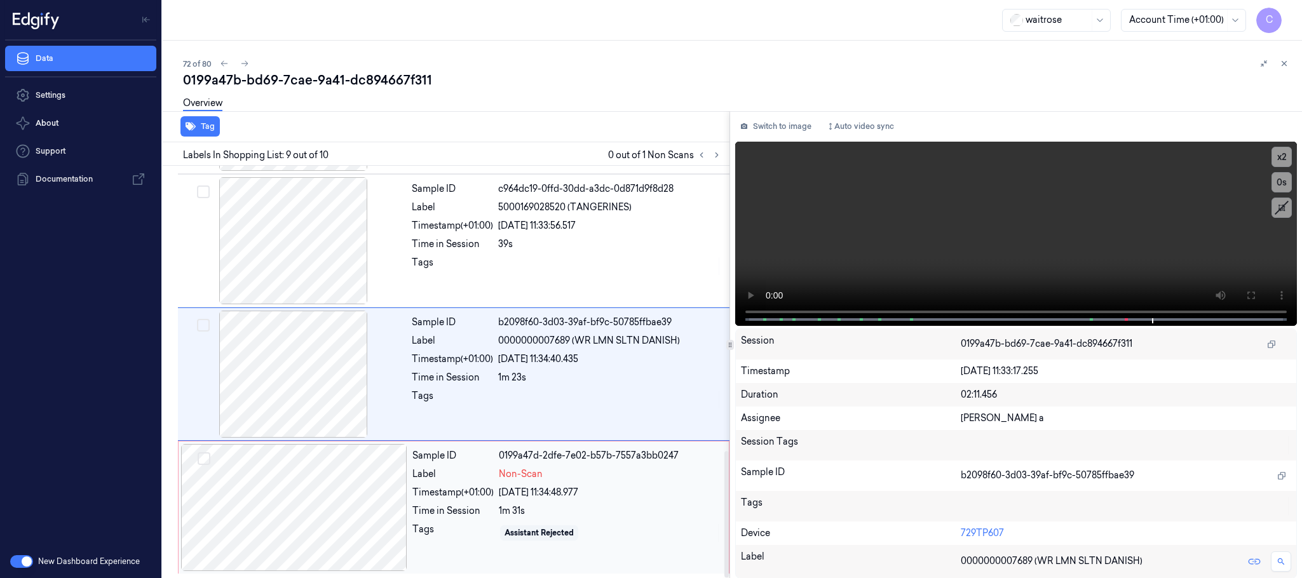
click at [326, 500] on div at bounding box center [294, 507] width 226 height 127
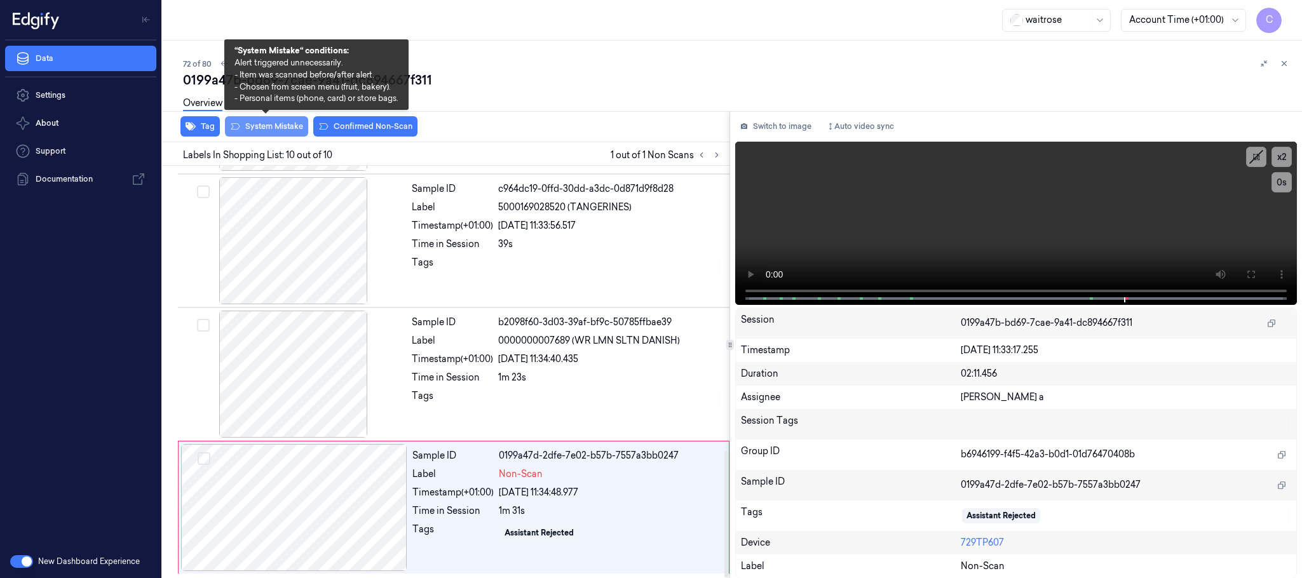
click at [280, 130] on button "System Mistake" at bounding box center [266, 126] width 83 height 20
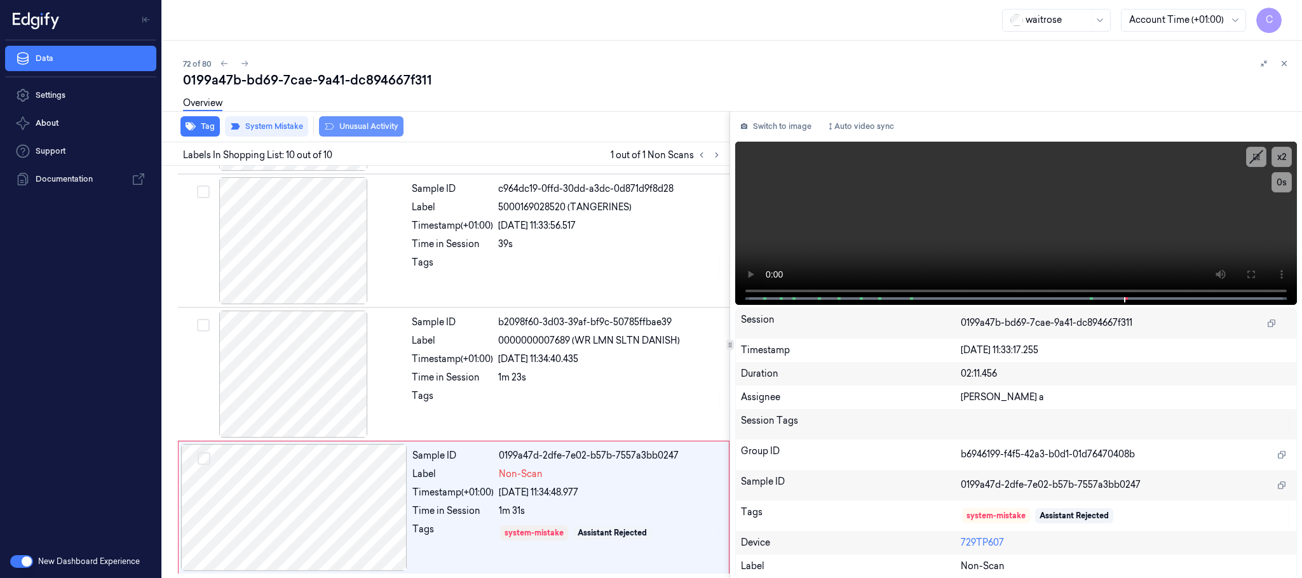
click at [378, 128] on button "Unusual Activity" at bounding box center [361, 126] width 85 height 20
click at [201, 125] on button "Tag" at bounding box center [200, 126] width 39 height 20
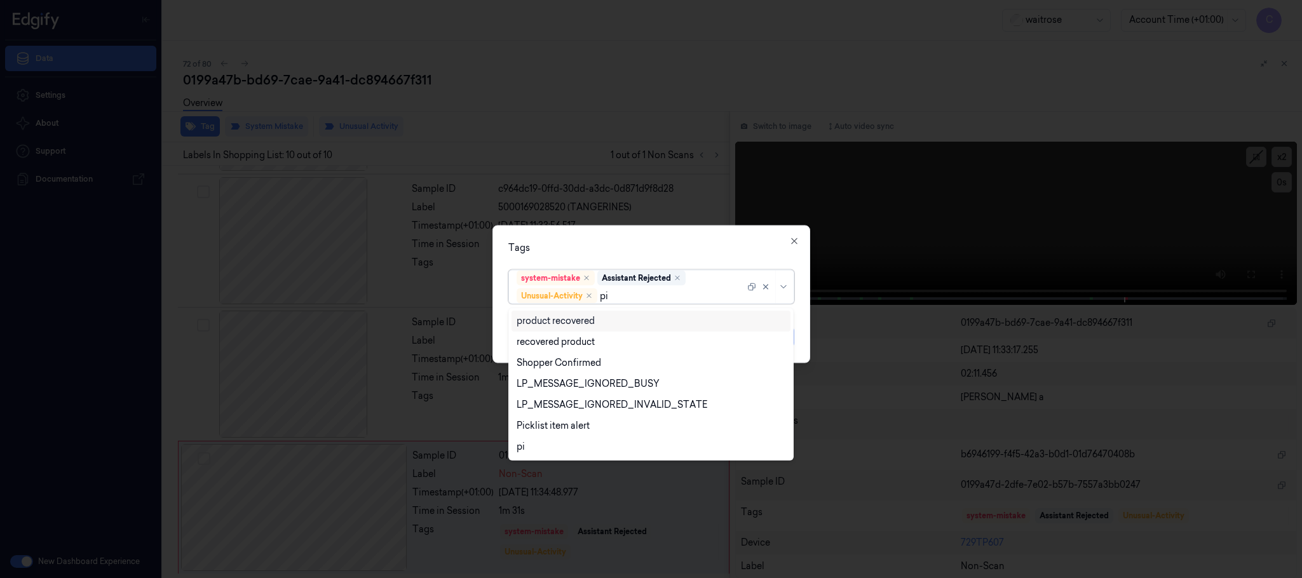
type input "pic"
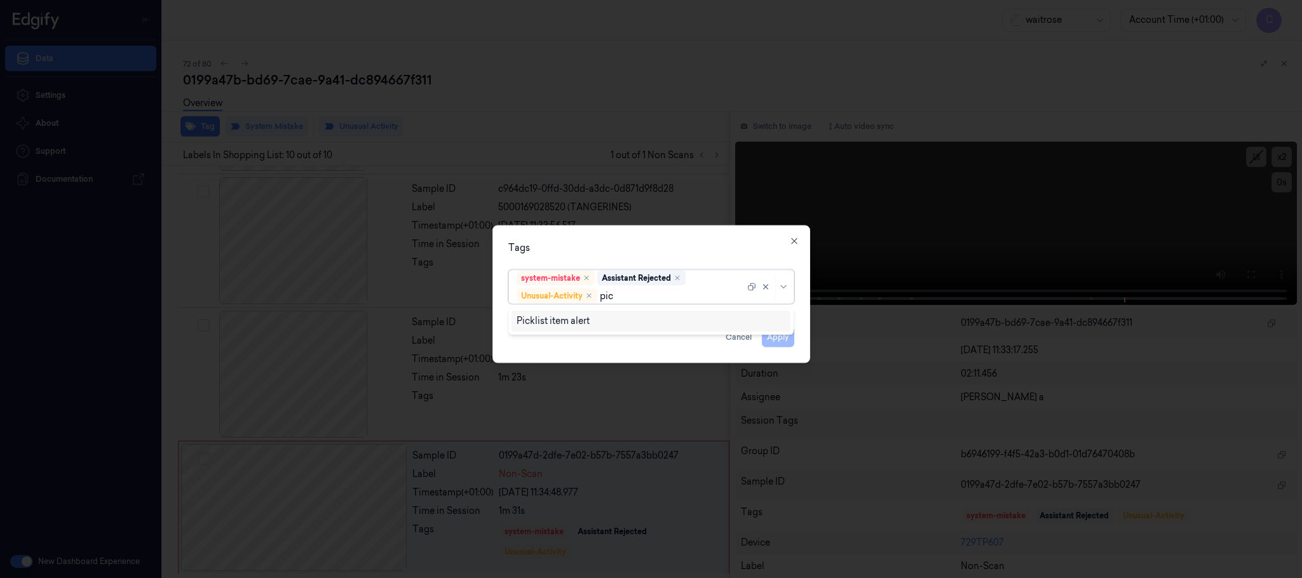
click at [572, 321] on div "Picklist item alert" at bounding box center [553, 321] width 73 height 13
click at [641, 239] on div "Tags option Picklist item alert, selected. 0 results available. Use Up and Down…" at bounding box center [652, 295] width 318 height 138
click at [777, 339] on button "Apply" at bounding box center [778, 337] width 32 height 20
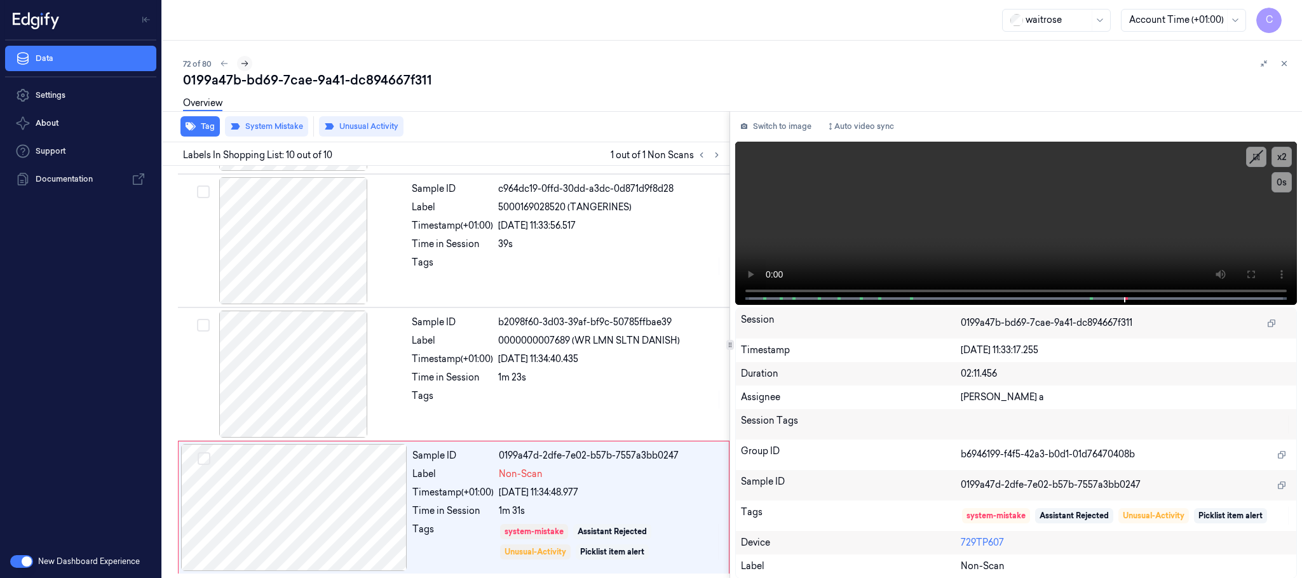
click at [240, 62] on icon at bounding box center [244, 63] width 9 height 9
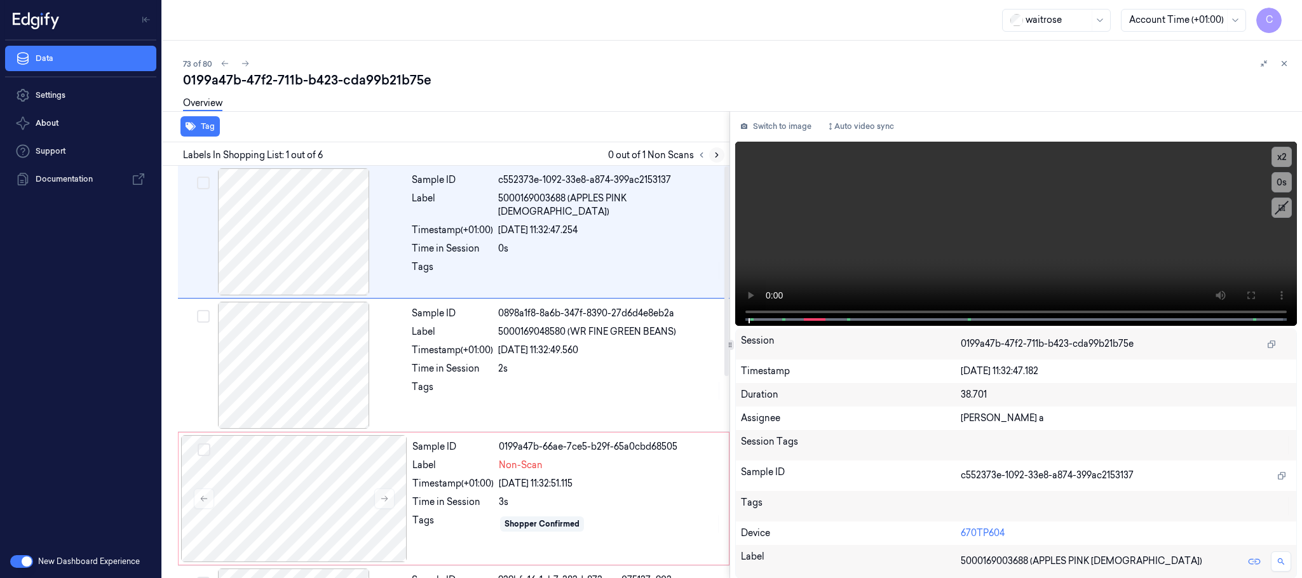
click at [714, 154] on icon at bounding box center [717, 155] width 9 height 9
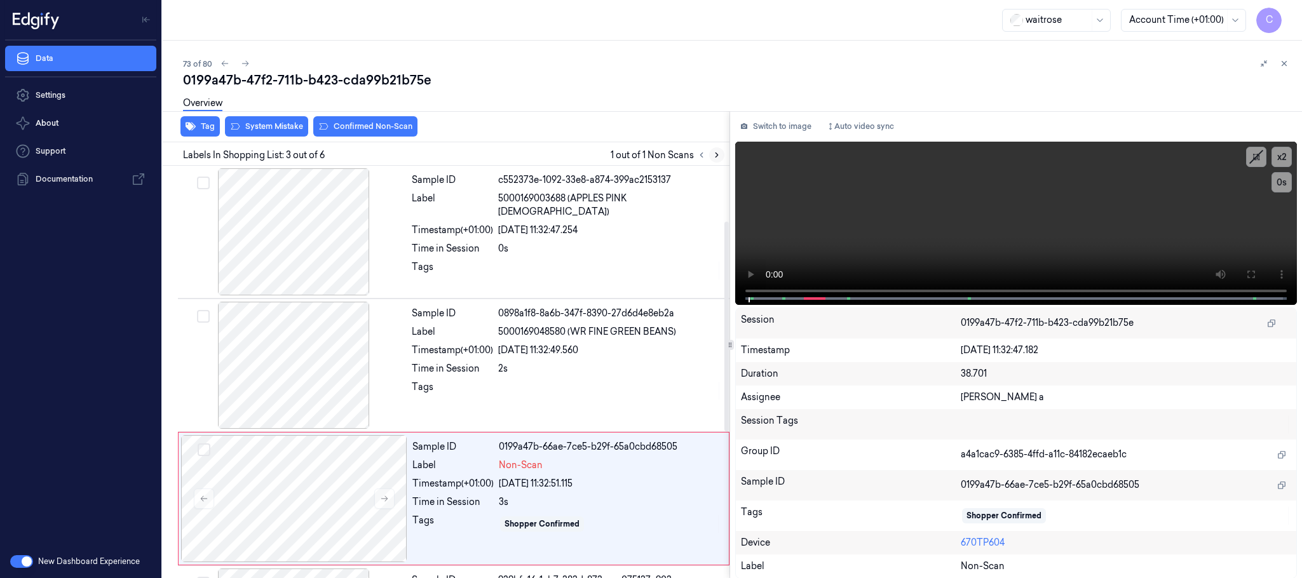
scroll to position [128, 0]
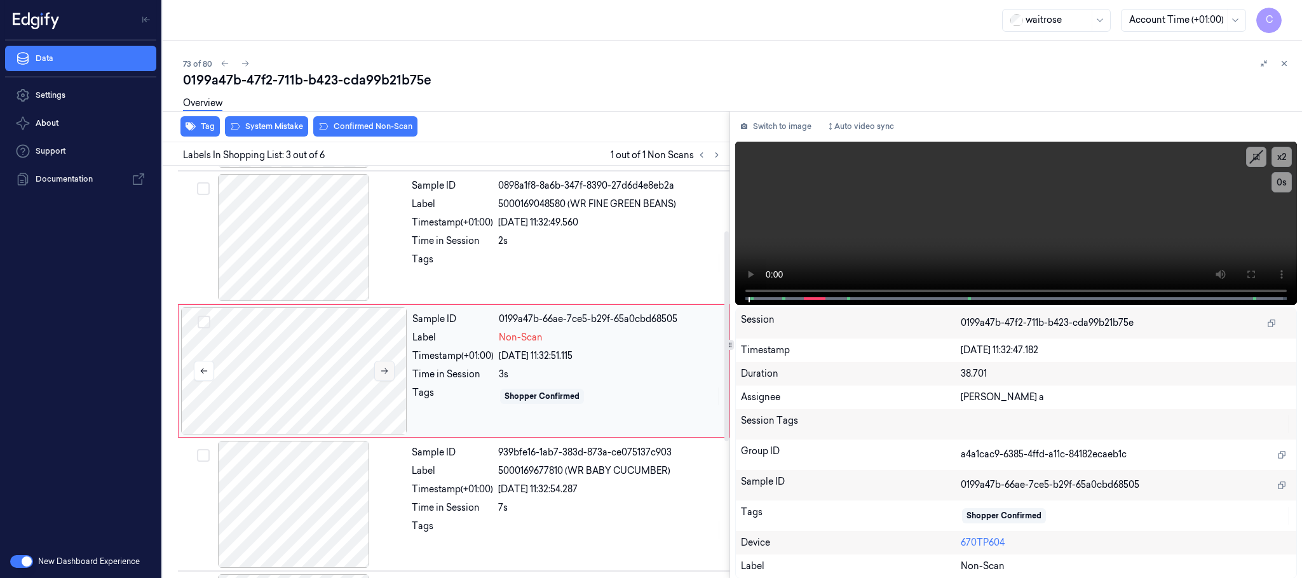
click at [384, 374] on icon at bounding box center [384, 371] width 9 height 9
click at [384, 372] on icon at bounding box center [384, 372] width 7 height 6
click at [378, 372] on button at bounding box center [384, 371] width 20 height 20
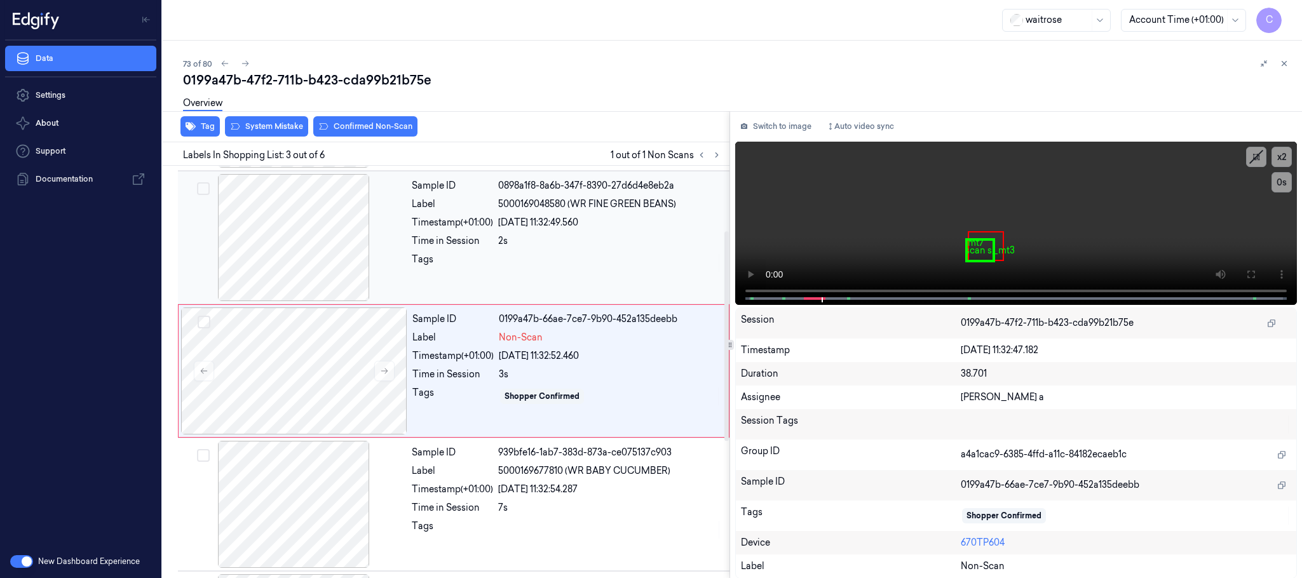
click at [287, 241] on div at bounding box center [294, 237] width 226 height 127
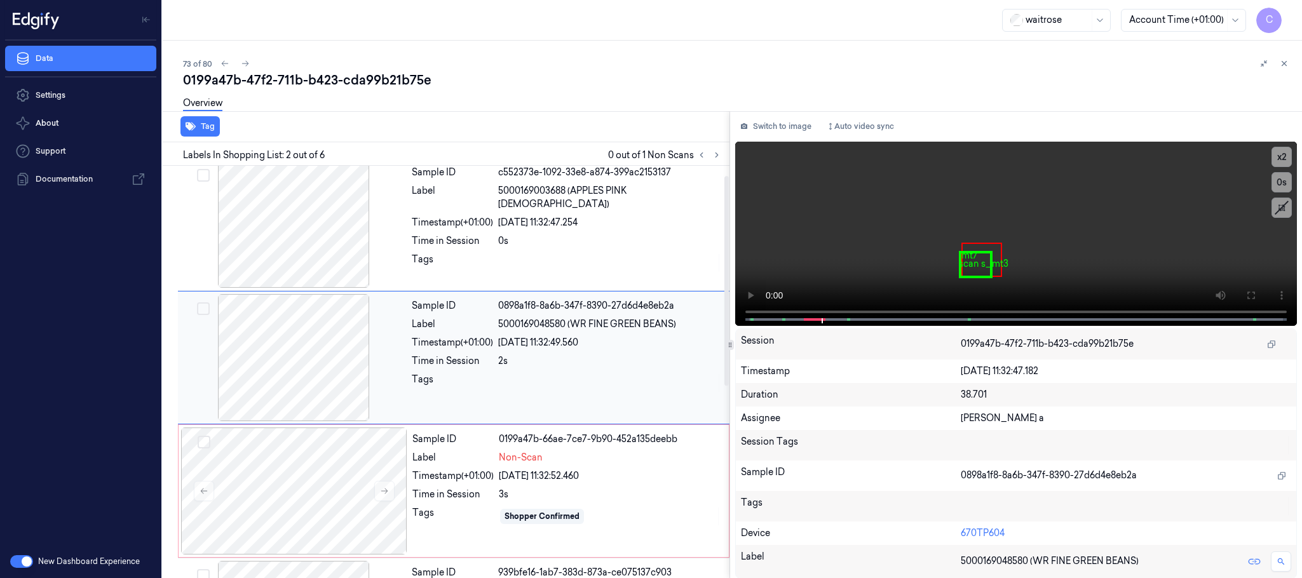
scroll to position [0, 0]
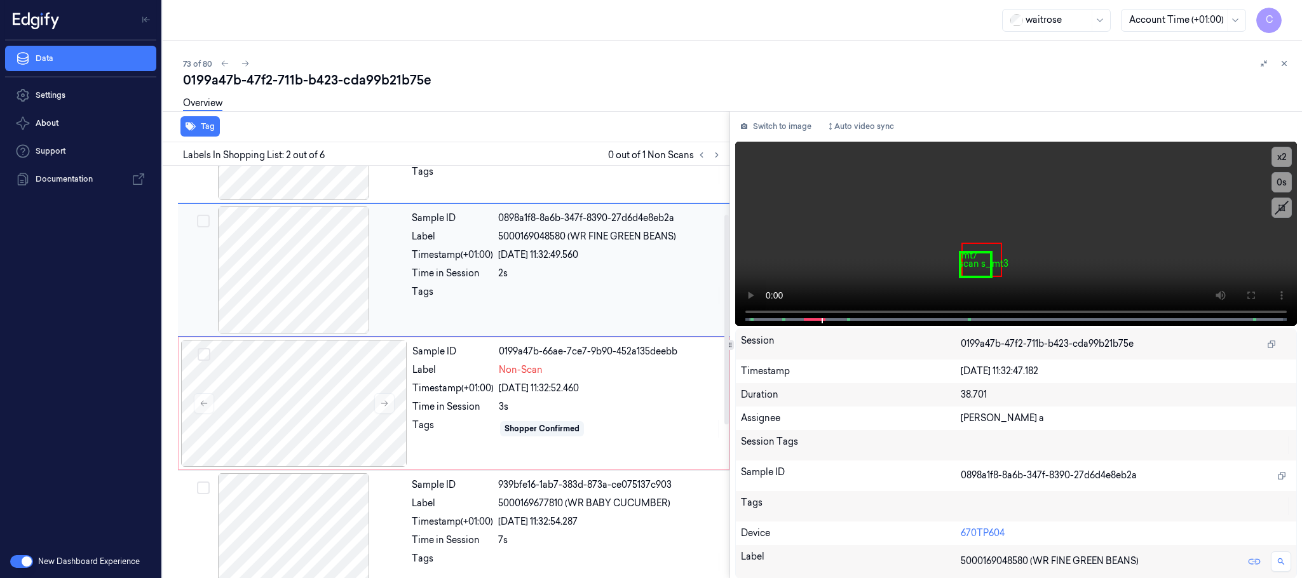
click at [252, 307] on div at bounding box center [294, 270] width 226 height 127
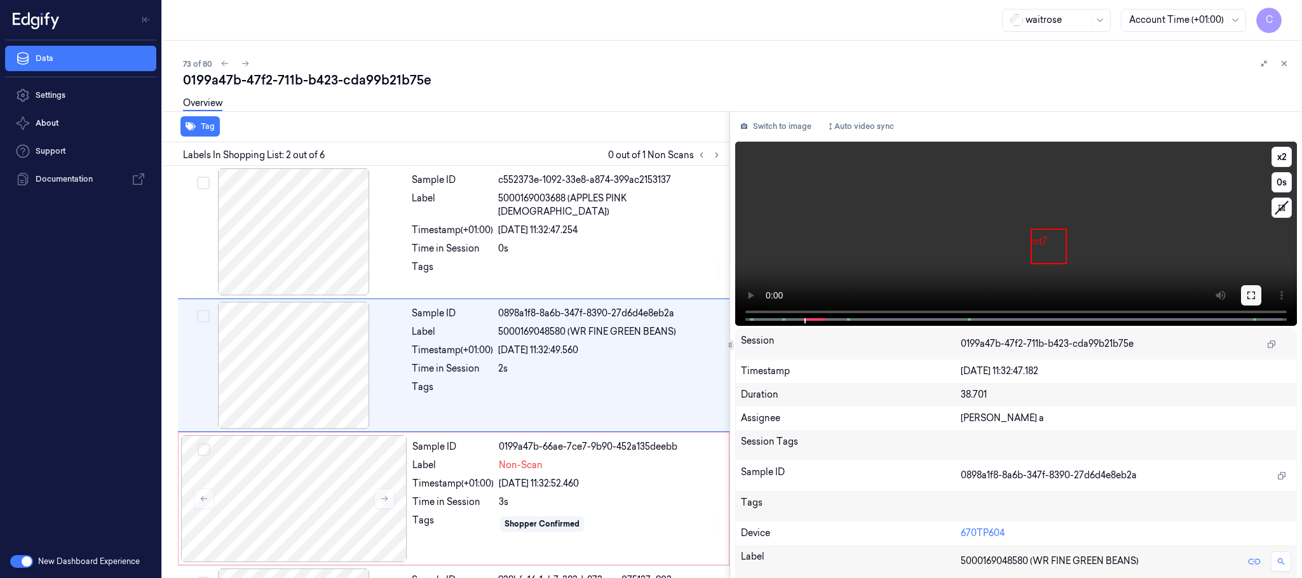
click at [1251, 292] on icon at bounding box center [1252, 295] width 10 height 10
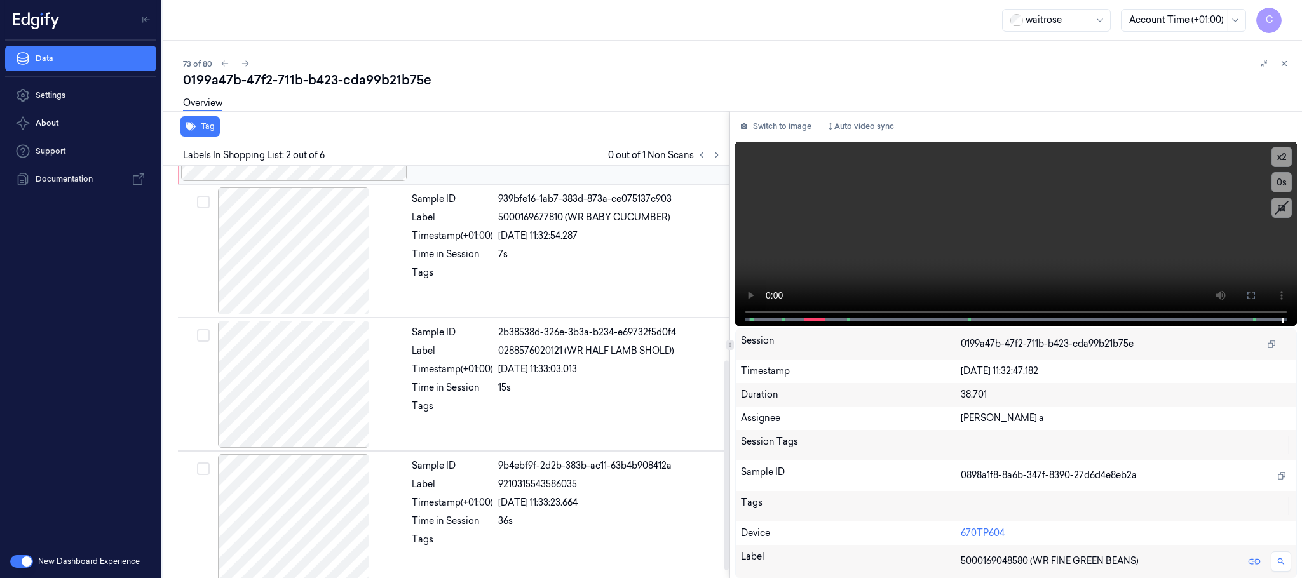
scroll to position [395, 0]
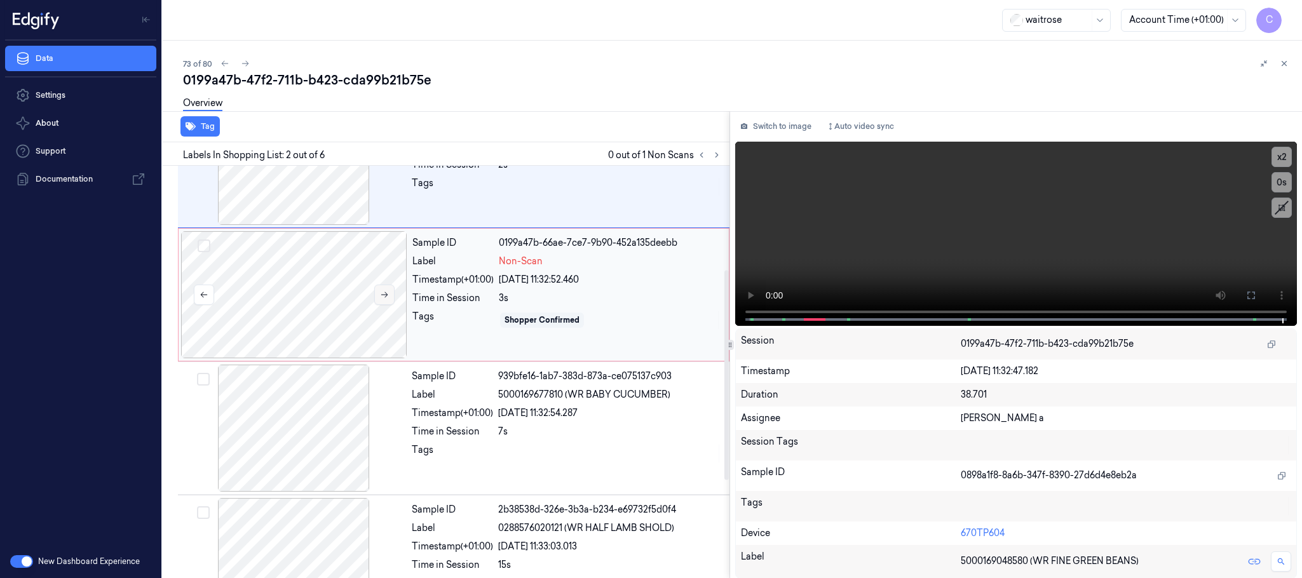
click at [381, 298] on icon at bounding box center [384, 294] width 9 height 9
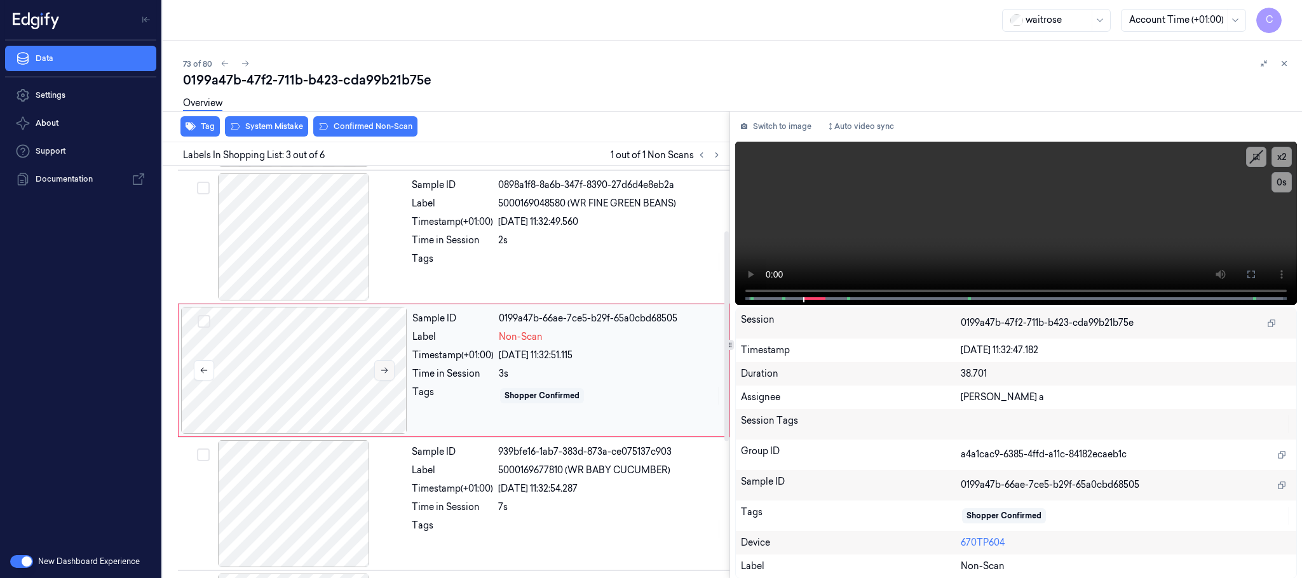
scroll to position [128, 0]
click at [391, 372] on button at bounding box center [384, 371] width 20 height 20
click at [387, 374] on icon at bounding box center [384, 371] width 9 height 9
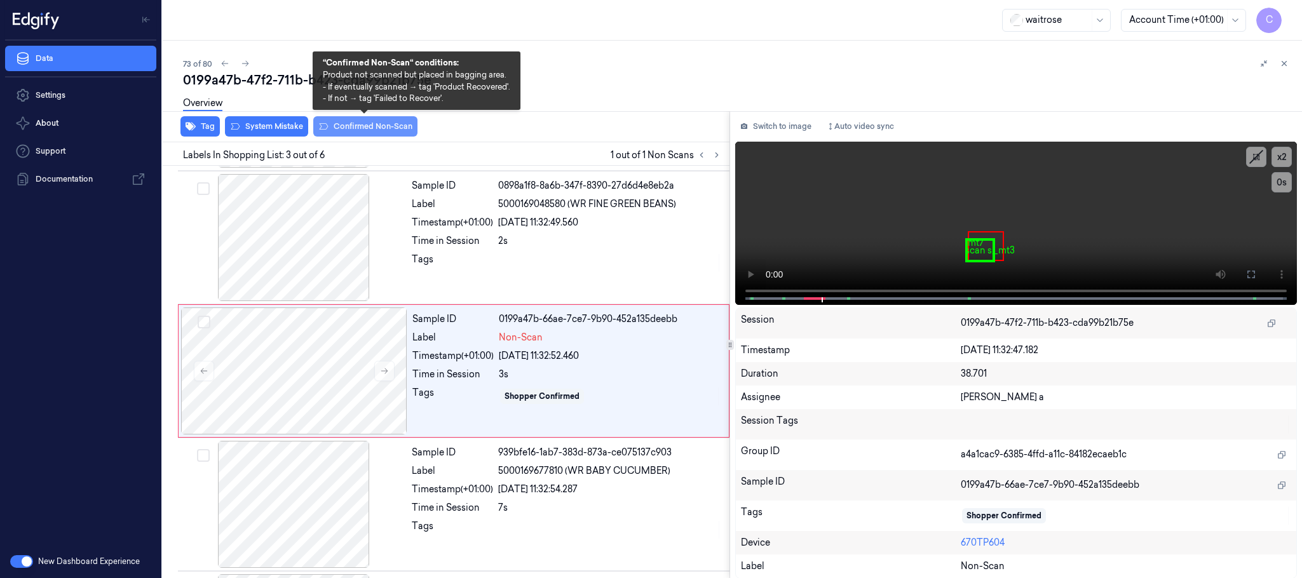
click at [345, 130] on button "Confirmed Non-Scan" at bounding box center [365, 126] width 104 height 20
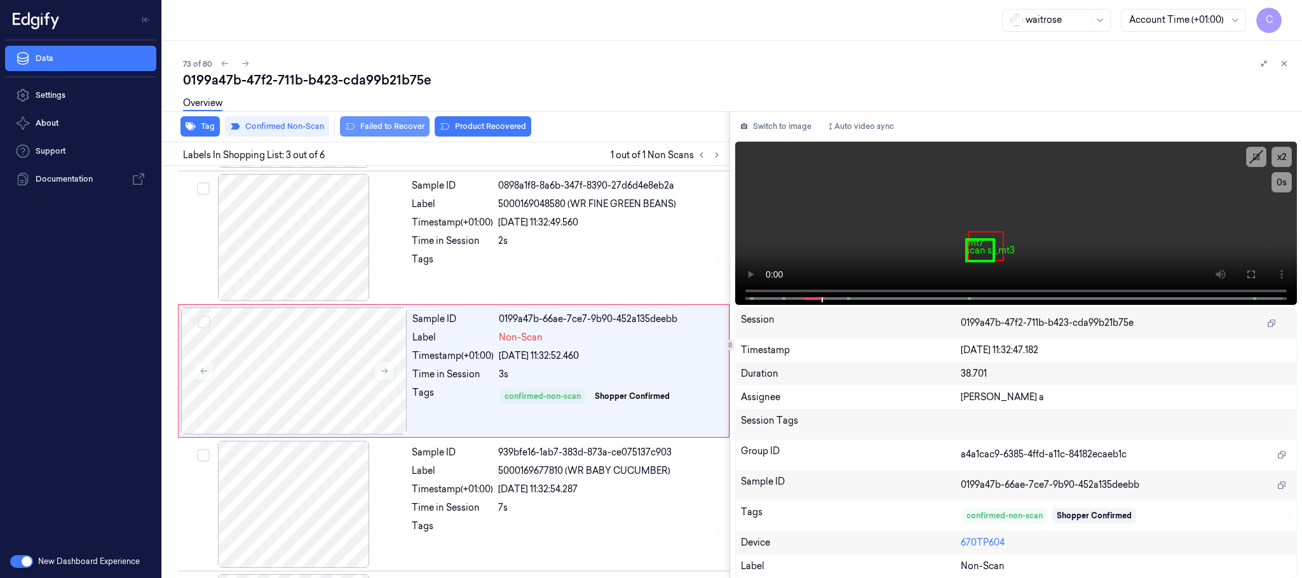
click at [376, 126] on button "Failed to Recover" at bounding box center [385, 126] width 90 height 20
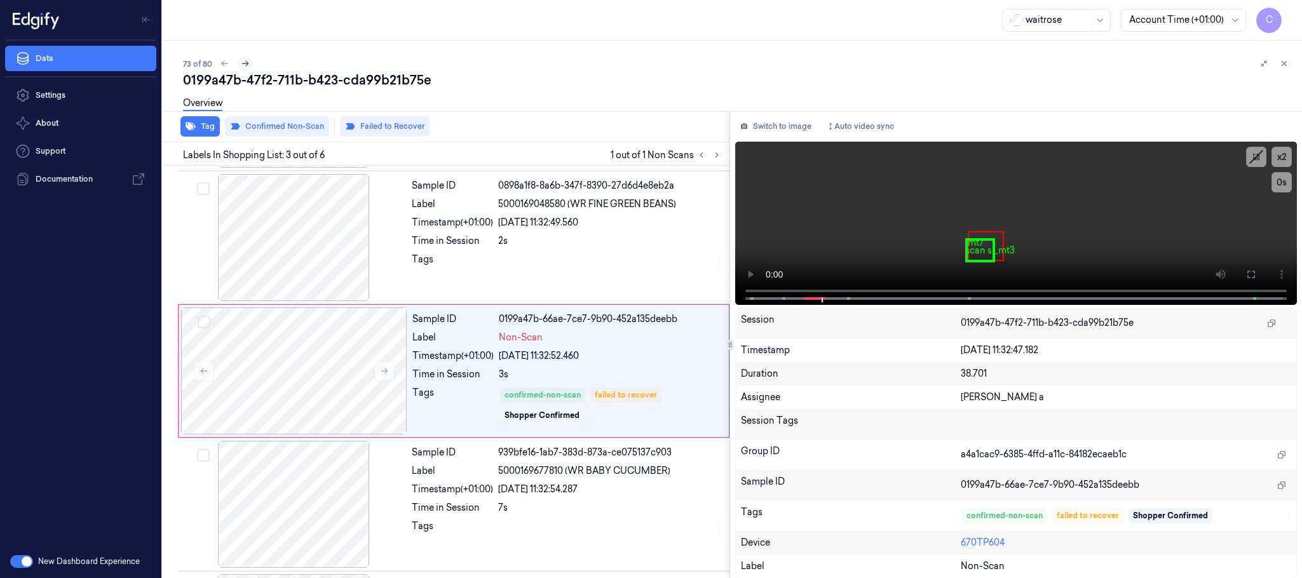
click at [243, 62] on icon at bounding box center [245, 63] width 9 height 9
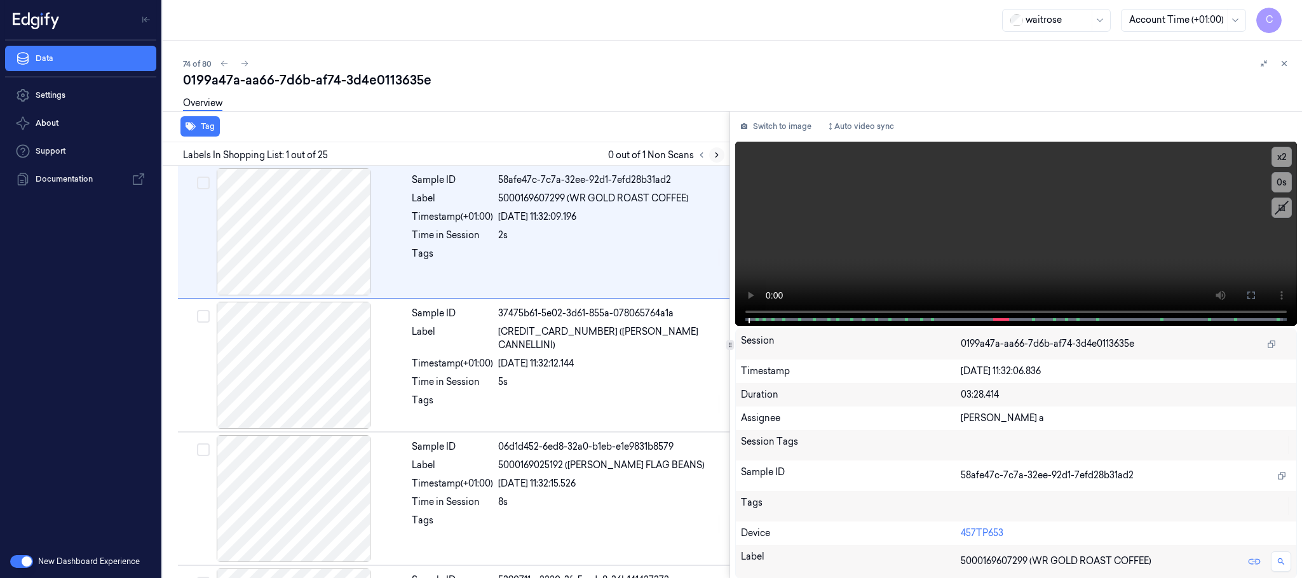
click at [714, 154] on icon at bounding box center [717, 155] width 9 height 9
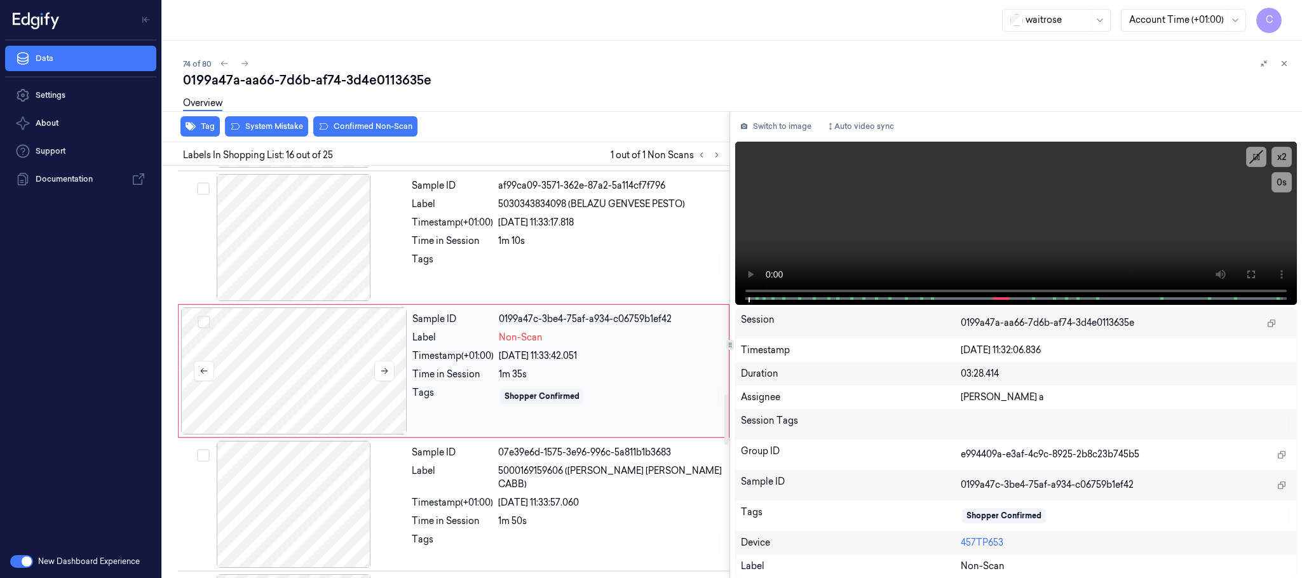
scroll to position [1871, 0]
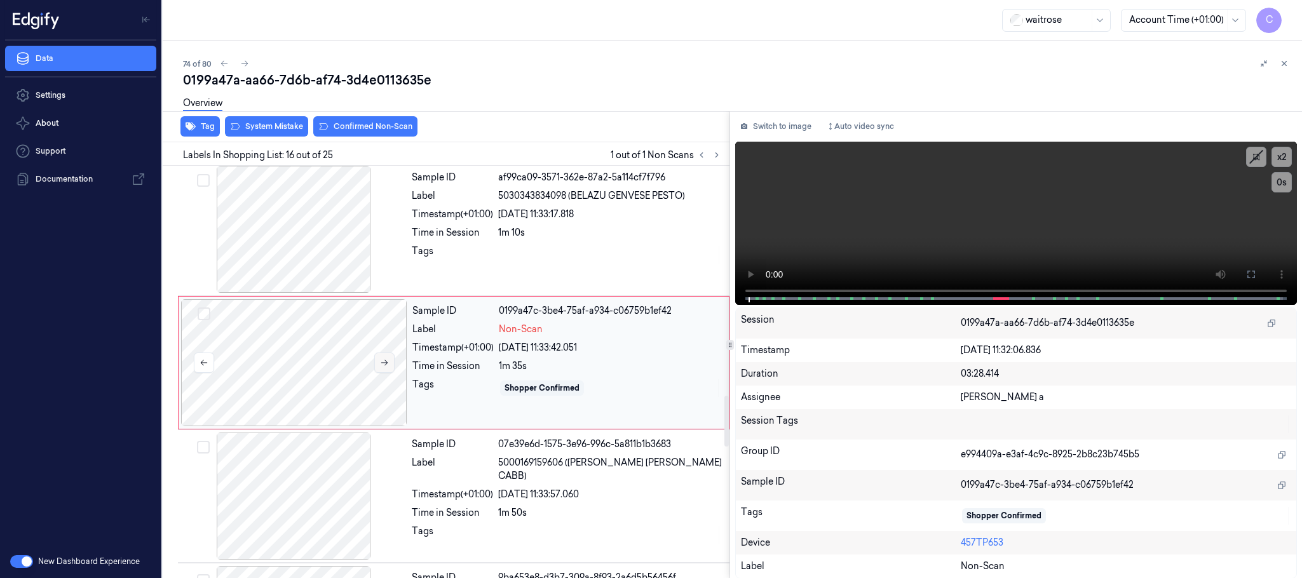
click at [391, 366] on button at bounding box center [384, 363] width 20 height 20
click at [386, 366] on icon at bounding box center [384, 363] width 7 height 6
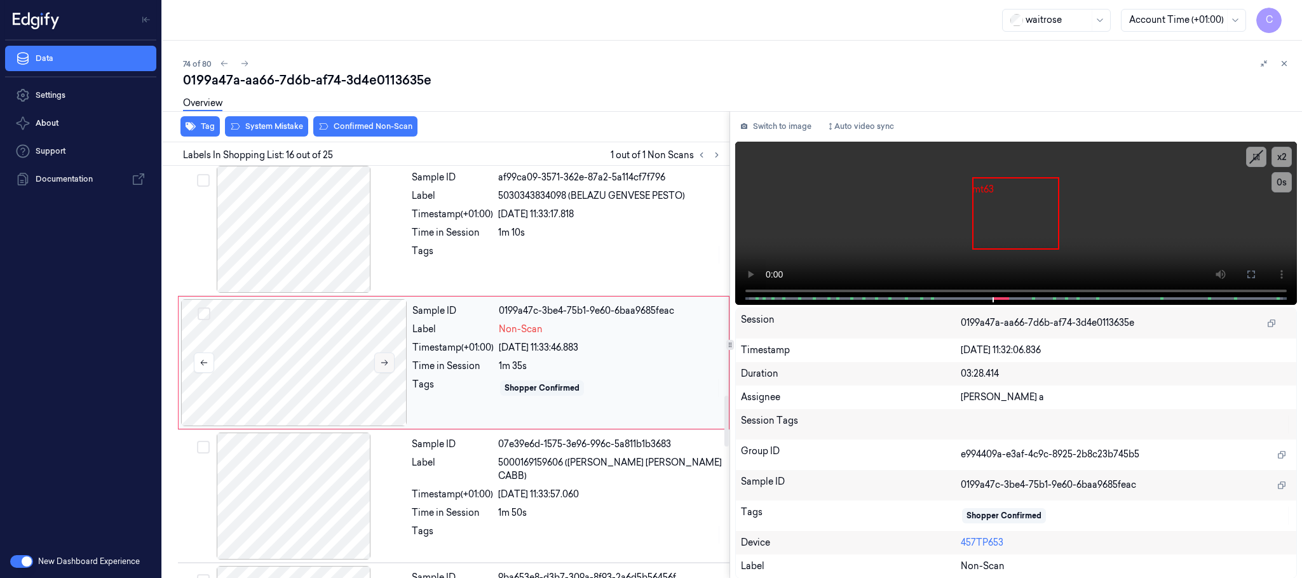
click at [386, 366] on icon at bounding box center [384, 363] width 7 height 6
click at [265, 237] on div at bounding box center [294, 229] width 226 height 127
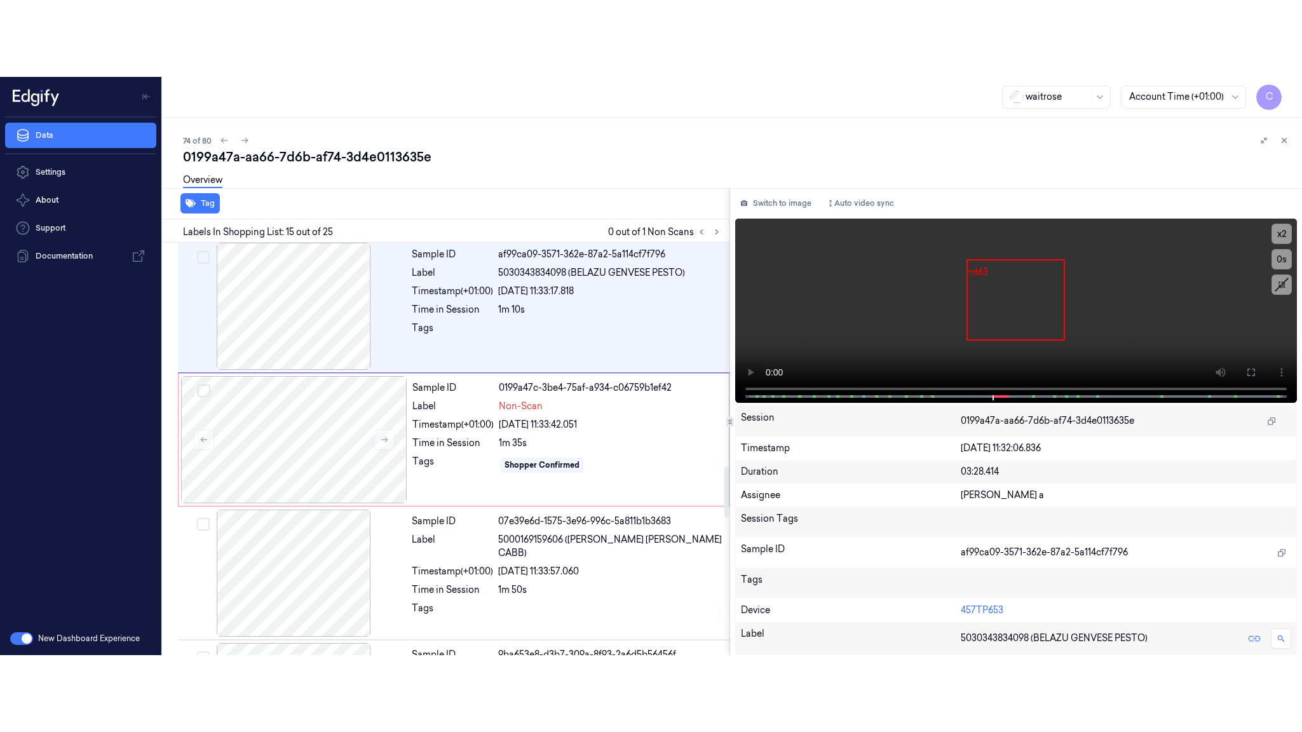
scroll to position [1737, 0]
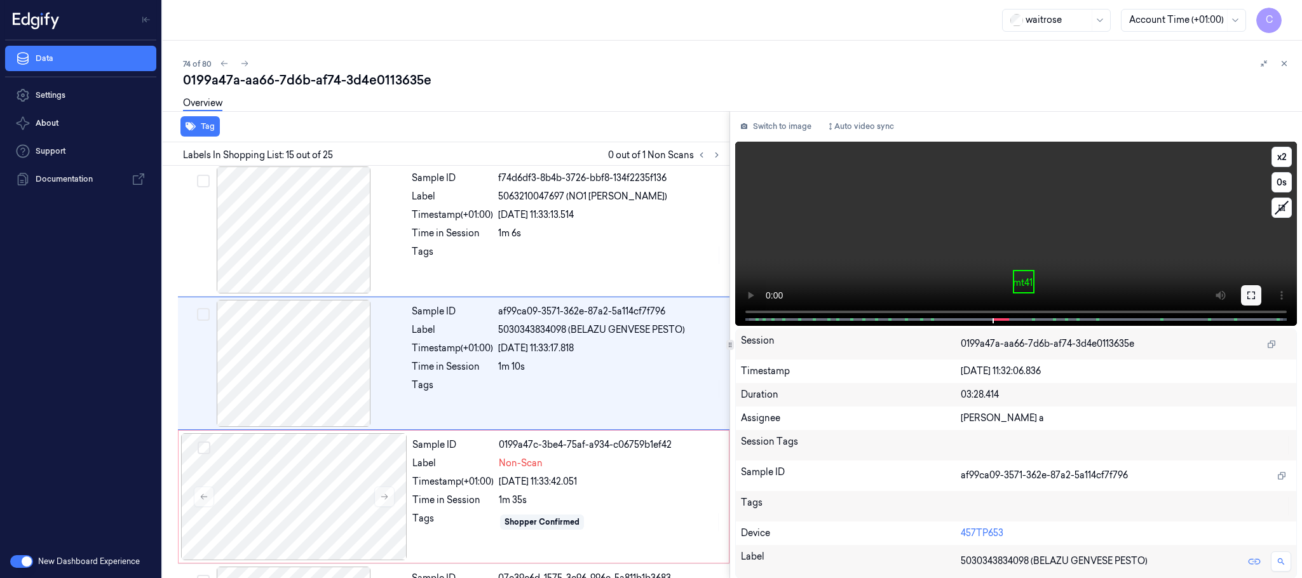
click at [1255, 292] on icon at bounding box center [1252, 295] width 10 height 10
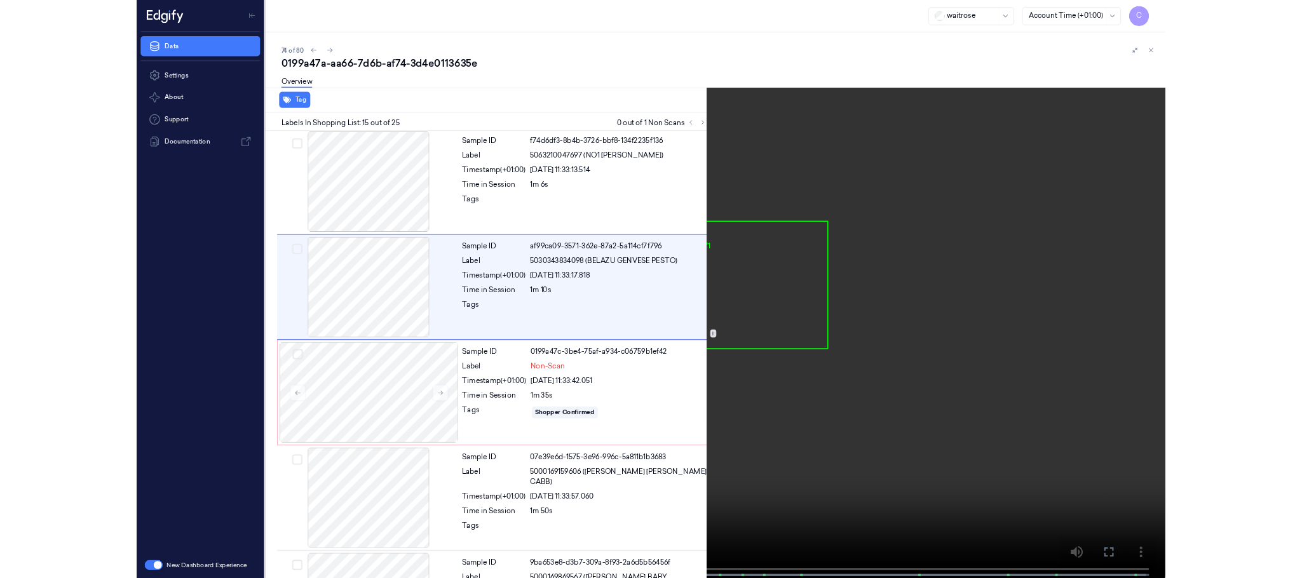
scroll to position [1660, 0]
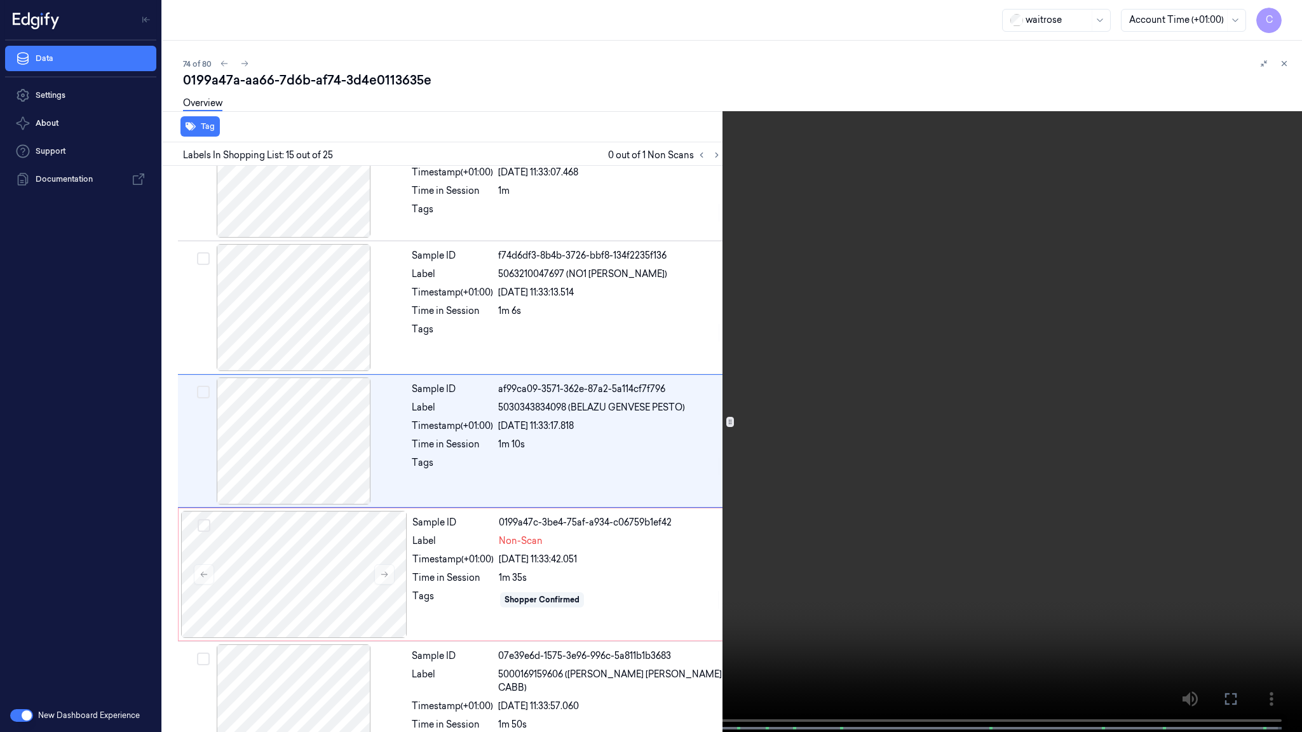
click at [575, 460] on video at bounding box center [651, 367] width 1302 height 735
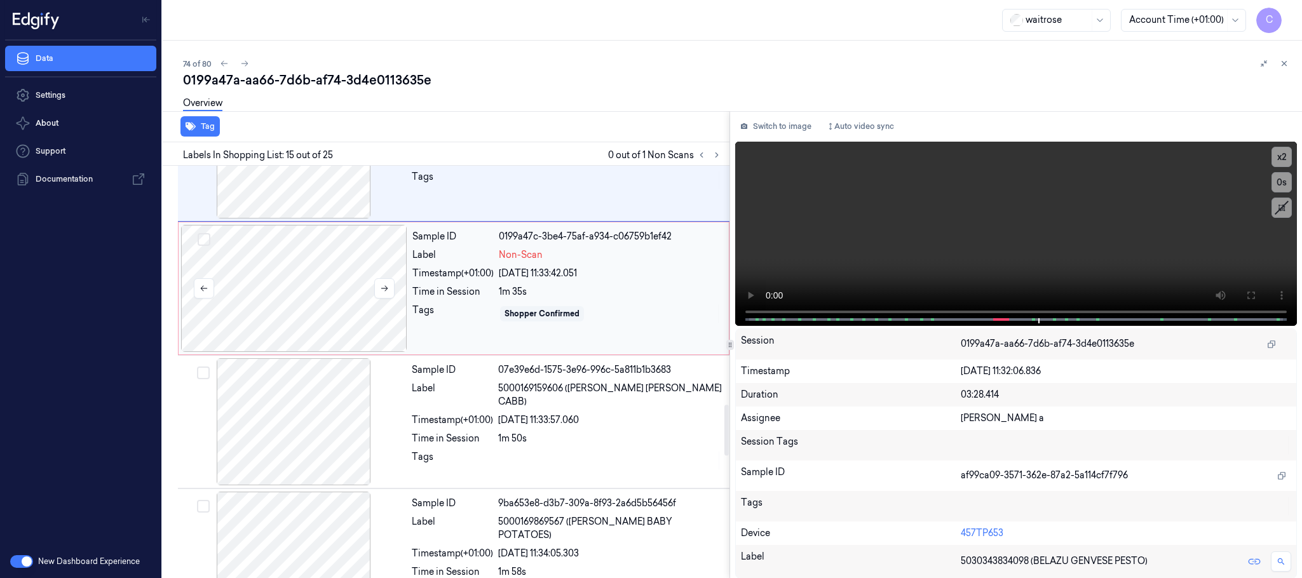
click at [325, 290] on div at bounding box center [294, 288] width 226 height 127
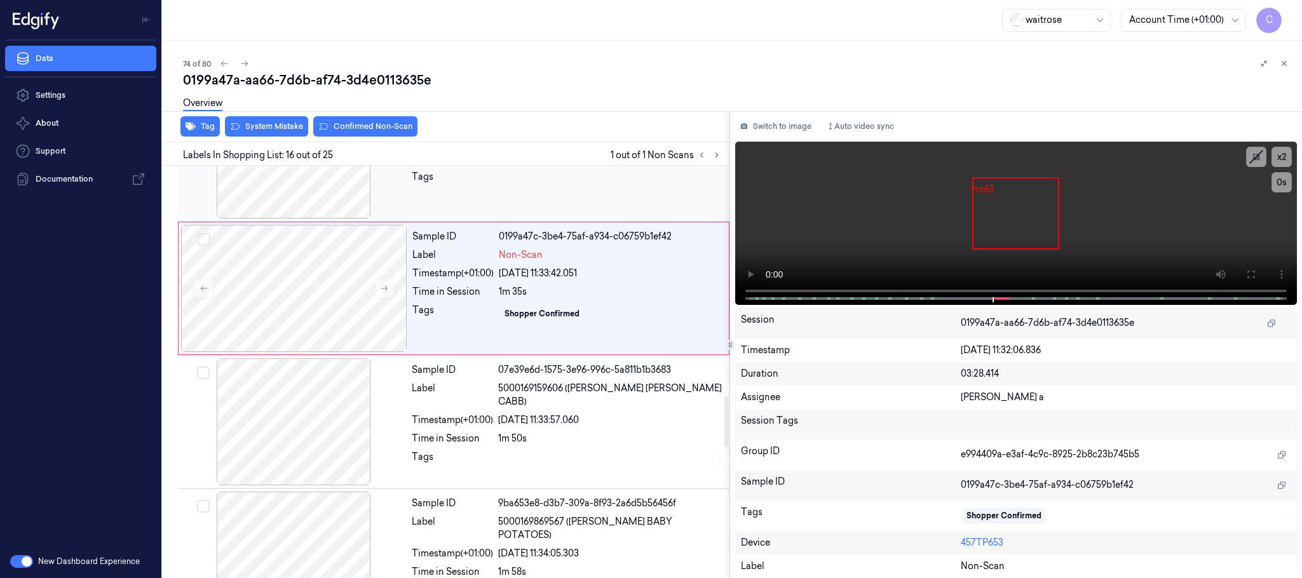
scroll to position [1871, 0]
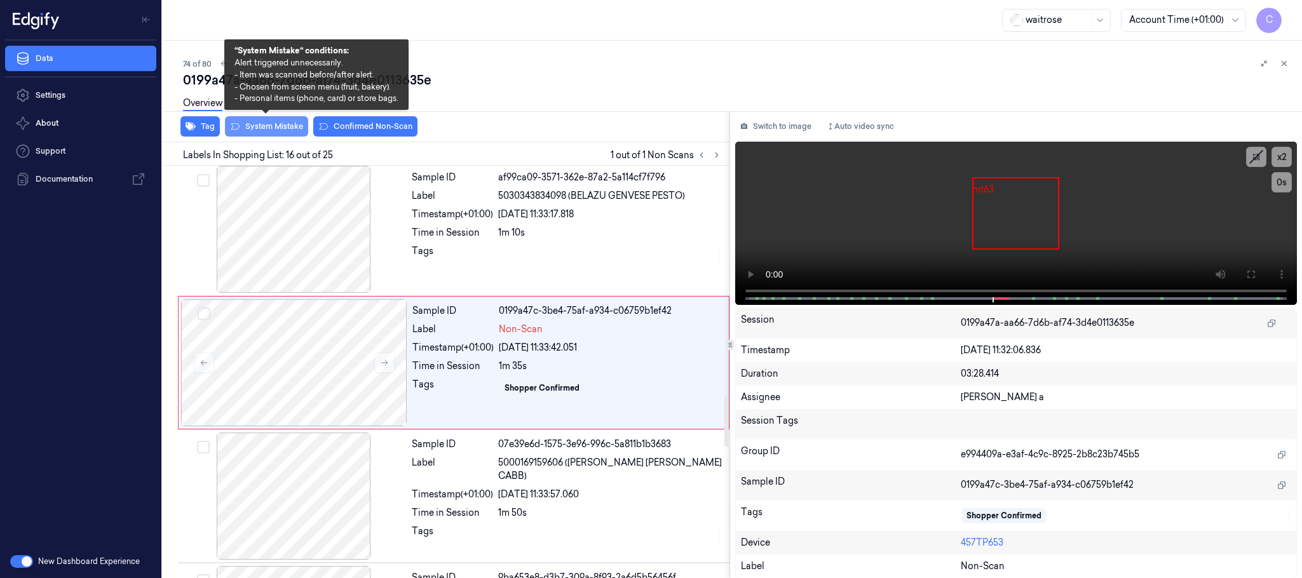
click at [254, 128] on button "System Mistake" at bounding box center [266, 126] width 83 height 20
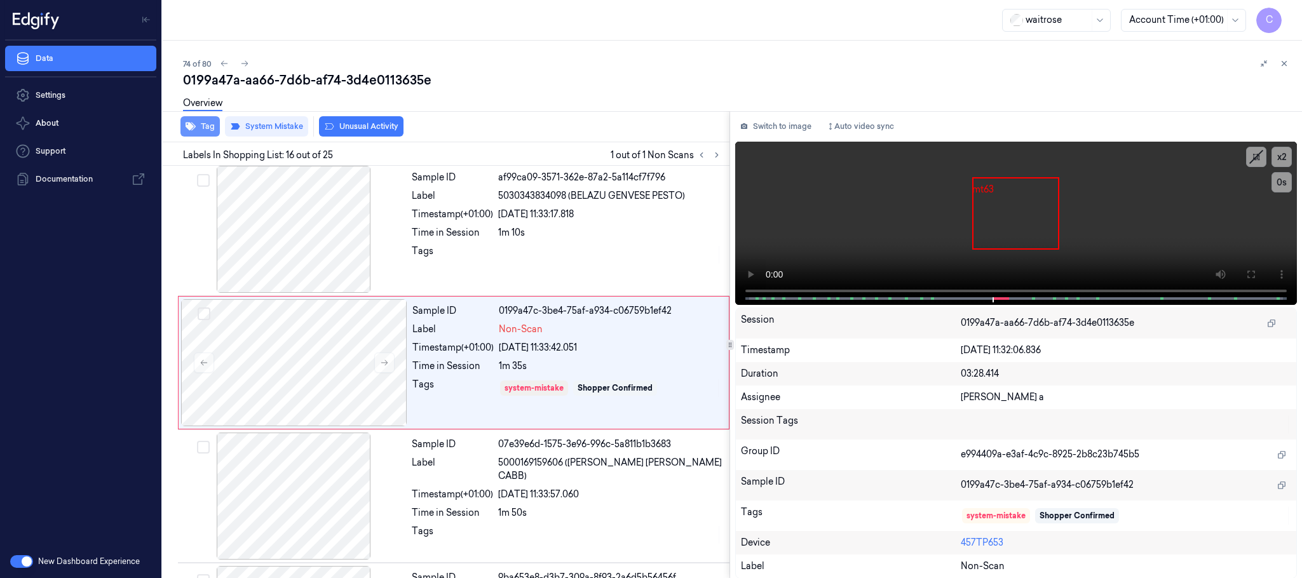
click at [191, 128] on icon "button" at bounding box center [191, 127] width 10 height 8
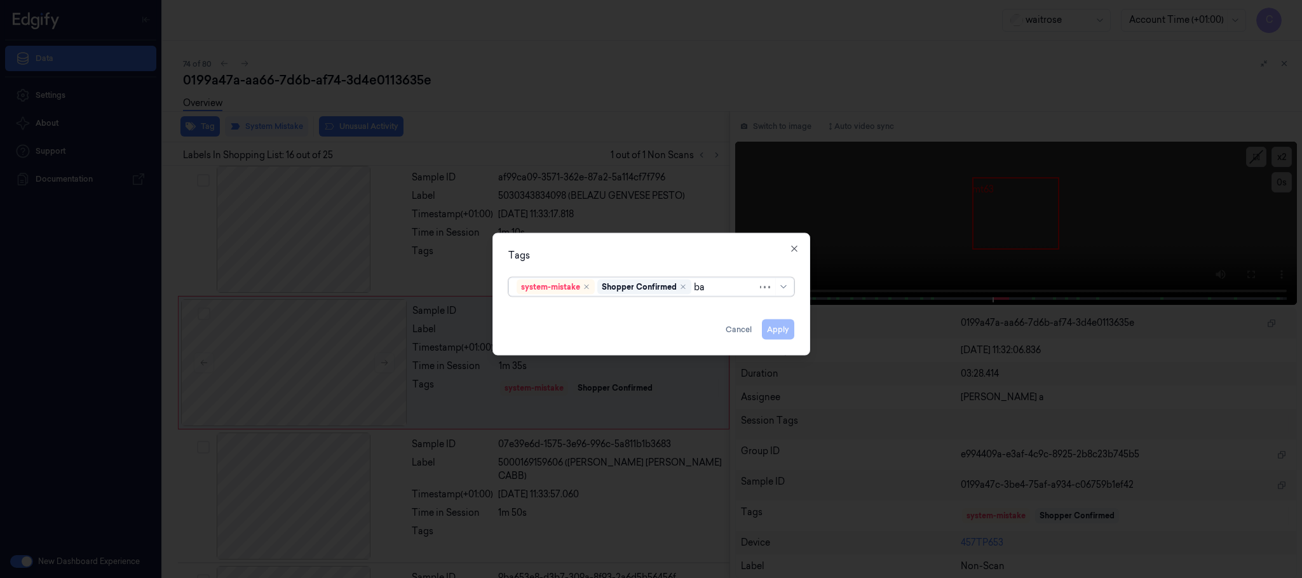
type input "bag"
click at [524, 313] on div "bags" at bounding box center [527, 312] width 21 height 13
click at [594, 252] on div "Tags" at bounding box center [652, 255] width 286 height 13
click at [772, 330] on button "Apply" at bounding box center [778, 330] width 32 height 20
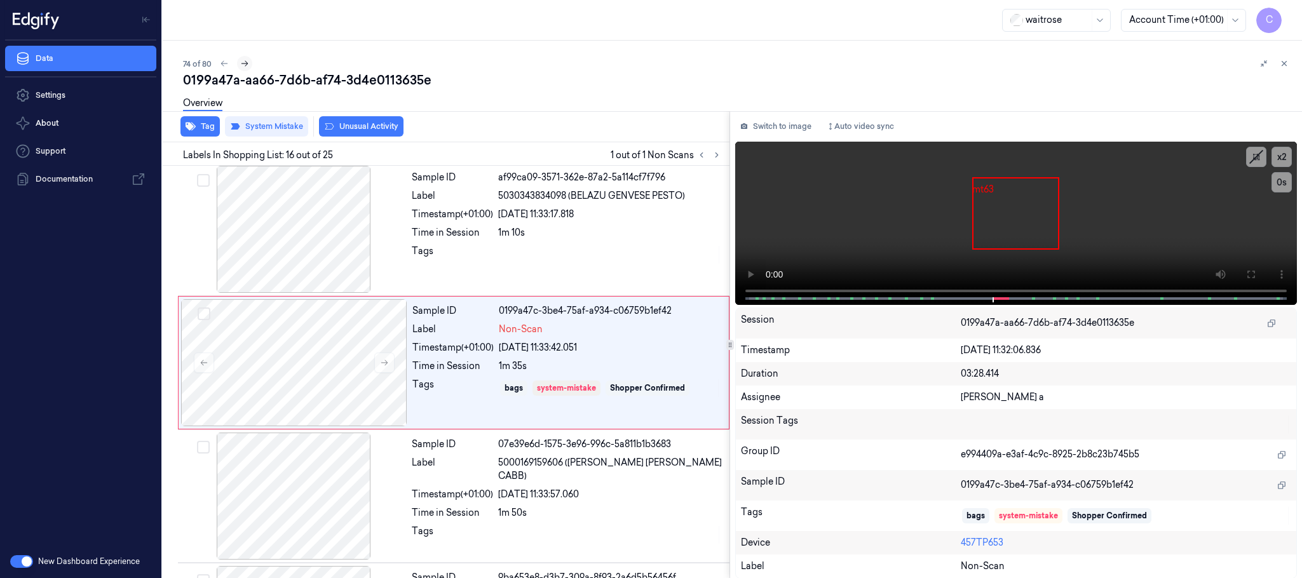
click at [245, 67] on icon at bounding box center [244, 63] width 9 height 9
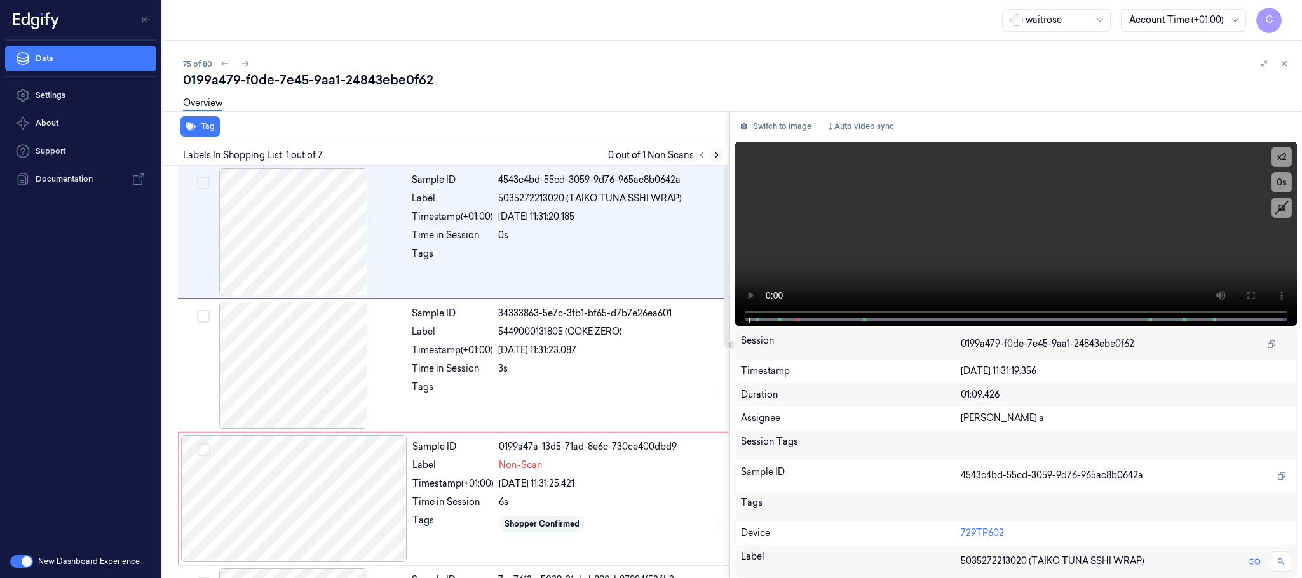
click at [719, 153] on icon at bounding box center [717, 155] width 9 height 9
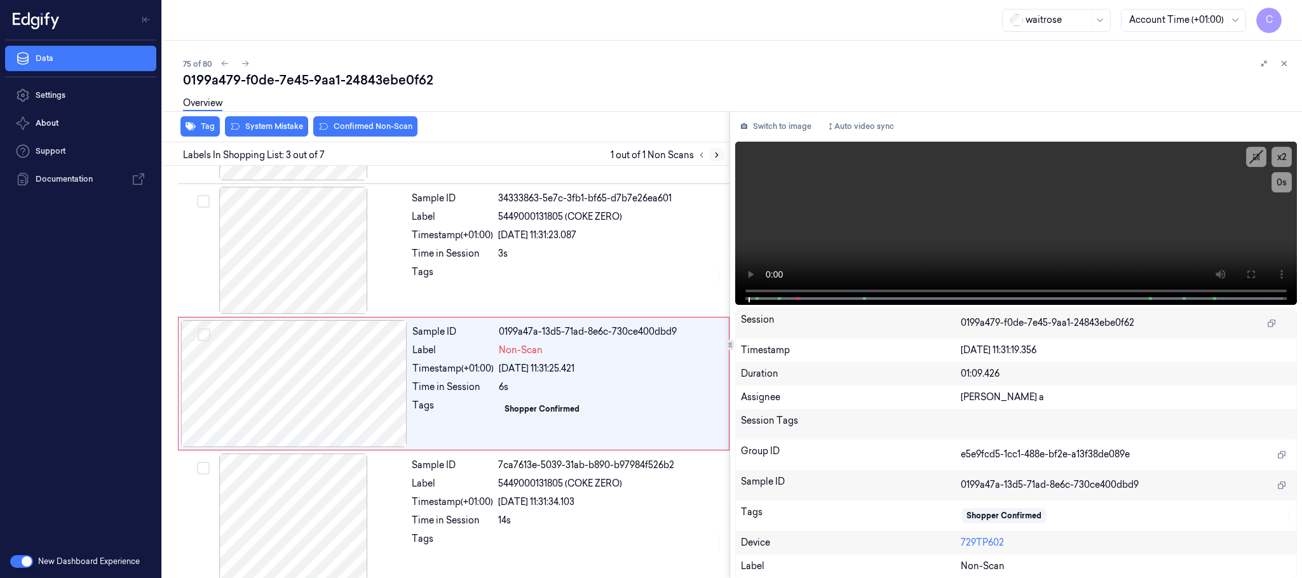
scroll to position [128, 0]
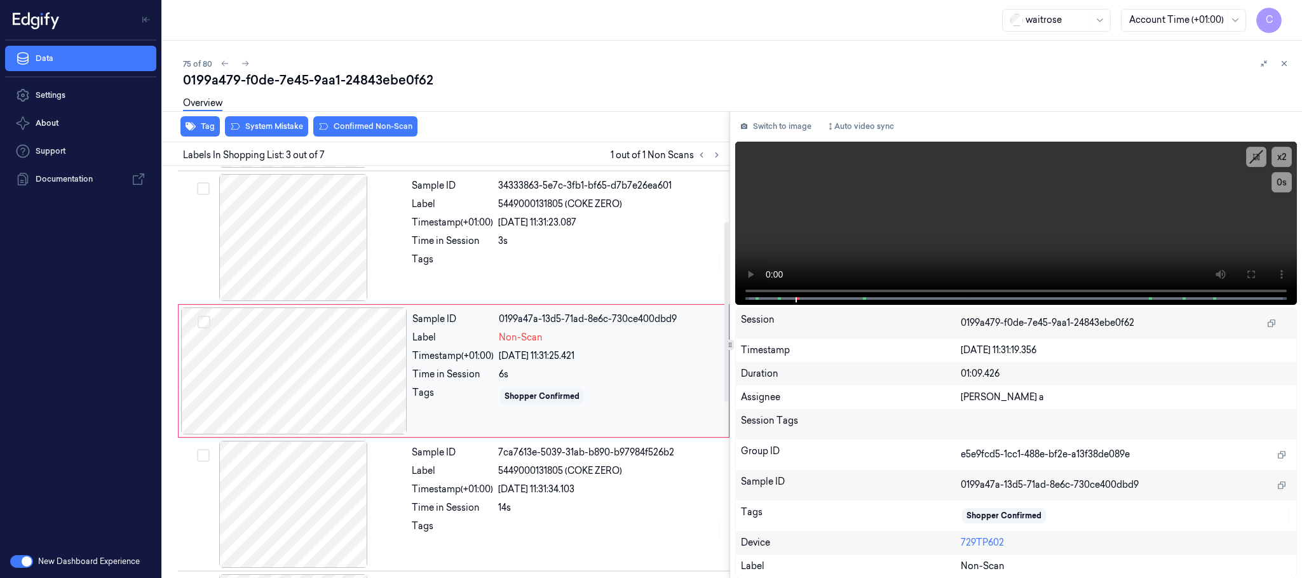
click at [387, 379] on div at bounding box center [294, 371] width 226 height 127
click at [320, 236] on div at bounding box center [294, 237] width 226 height 127
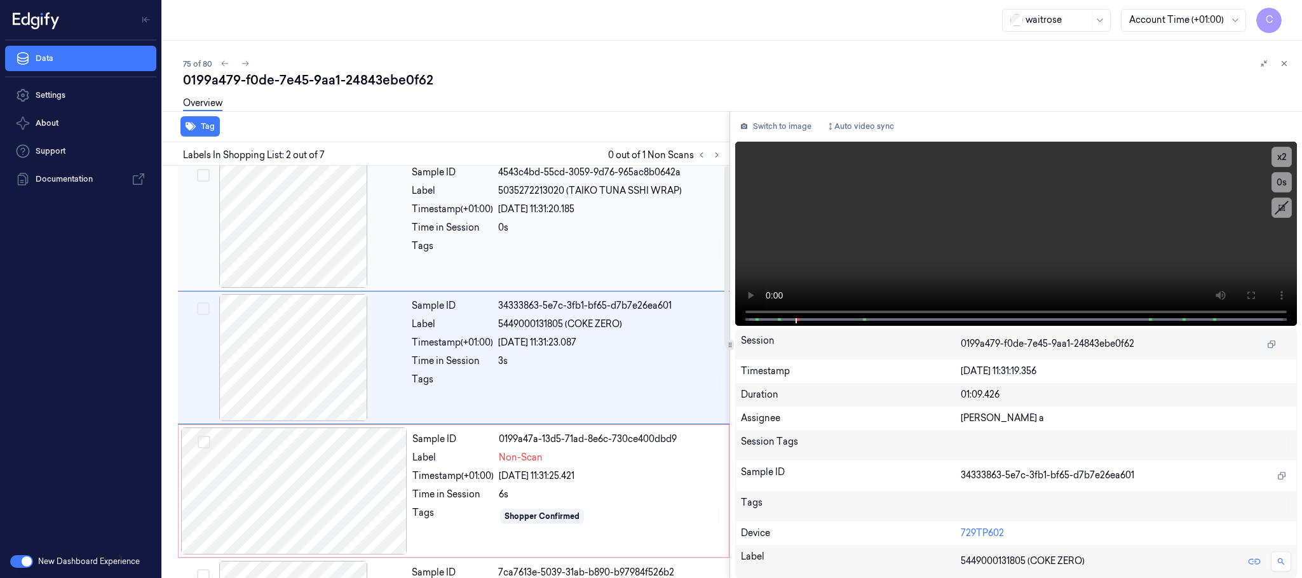
scroll to position [0, 0]
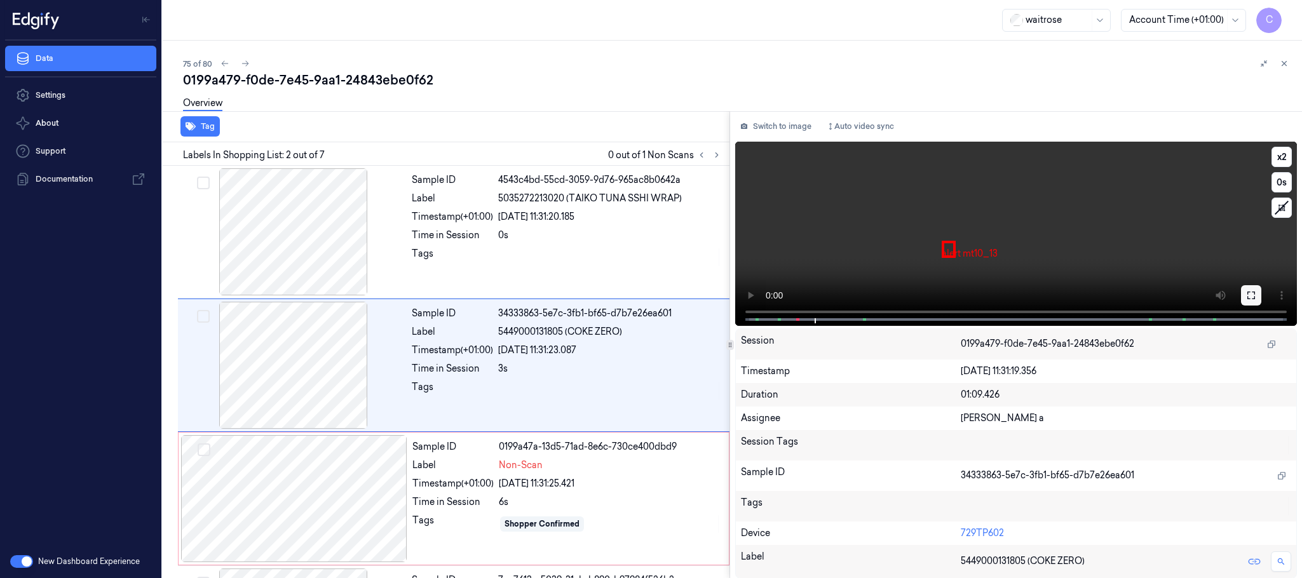
click at [1243, 292] on button at bounding box center [1251, 295] width 20 height 20
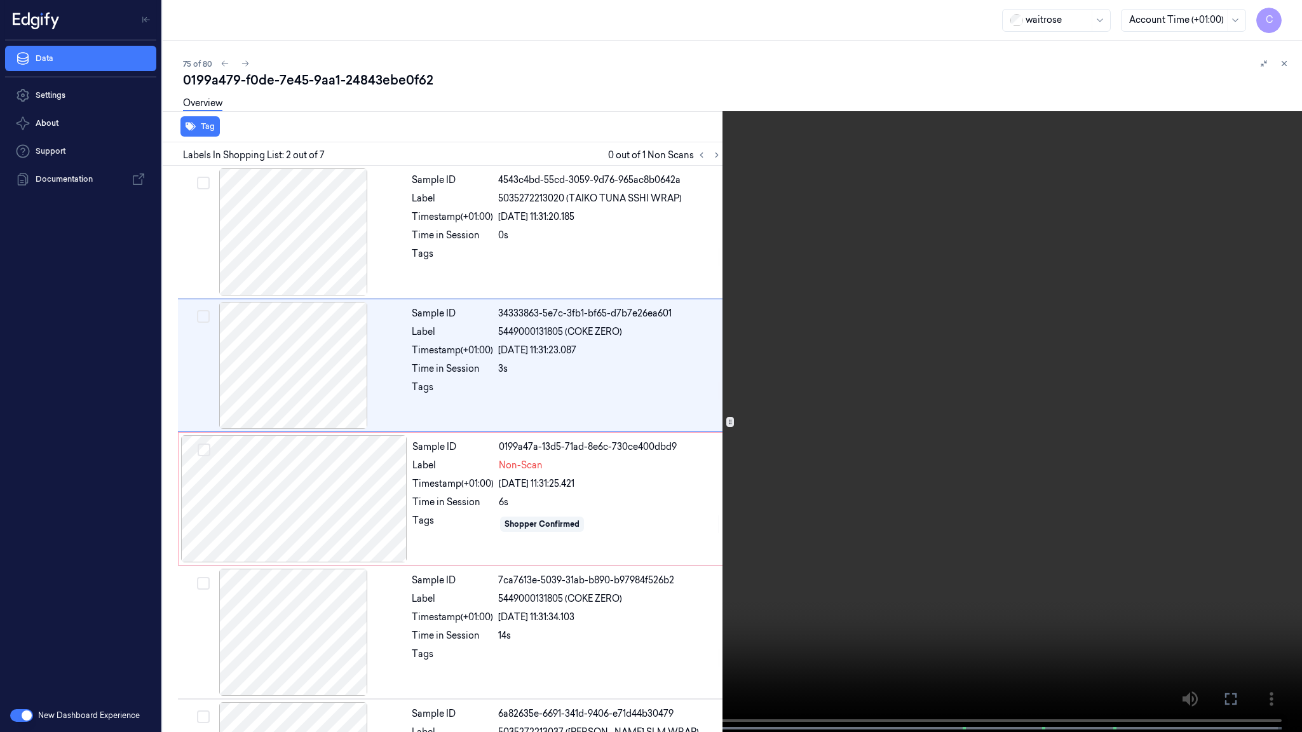
click at [595, 531] on video at bounding box center [651, 367] width 1302 height 735
click at [268, 567] on video at bounding box center [651, 367] width 1302 height 735
click at [607, 472] on video at bounding box center [651, 367] width 1302 height 735
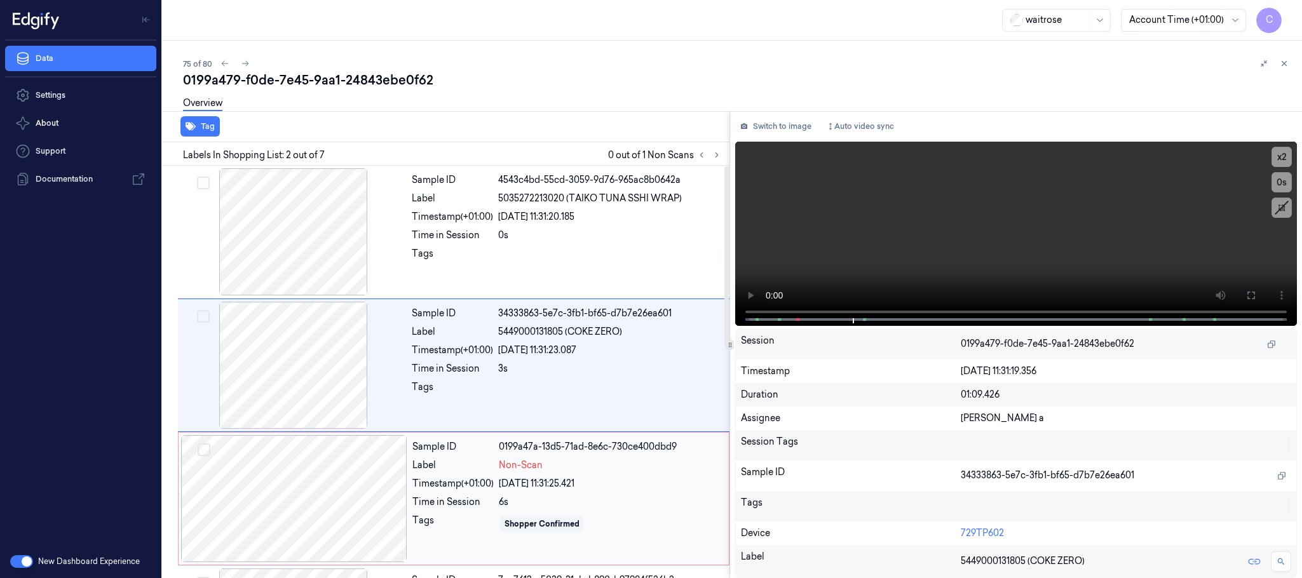
click at [311, 509] on div at bounding box center [294, 498] width 226 height 127
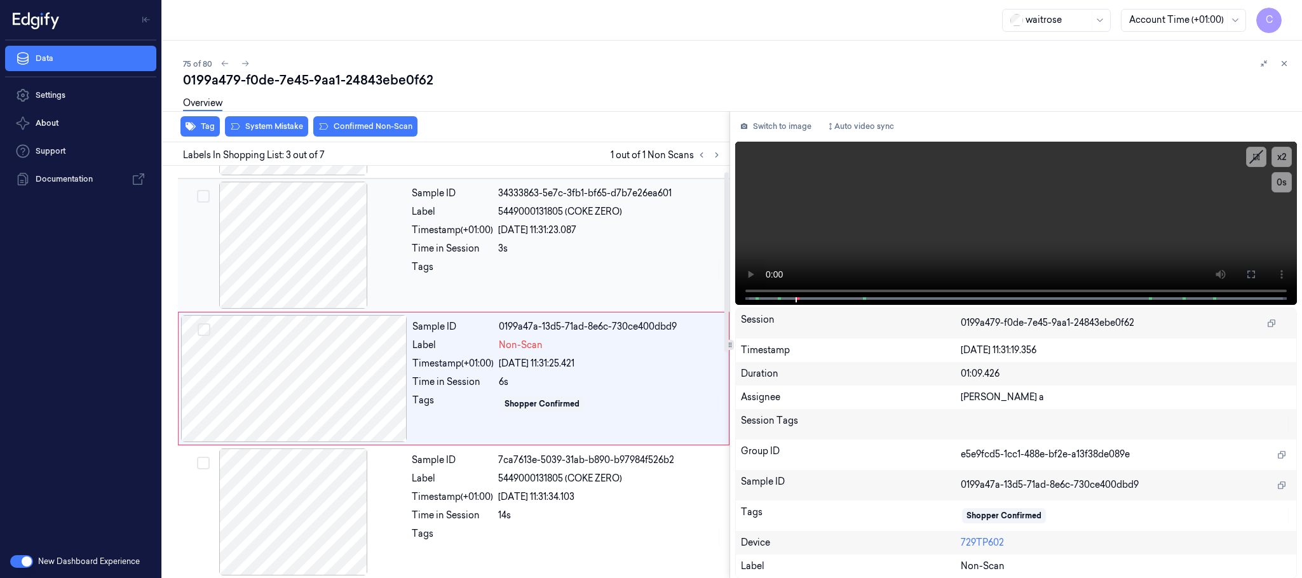
scroll to position [128, 0]
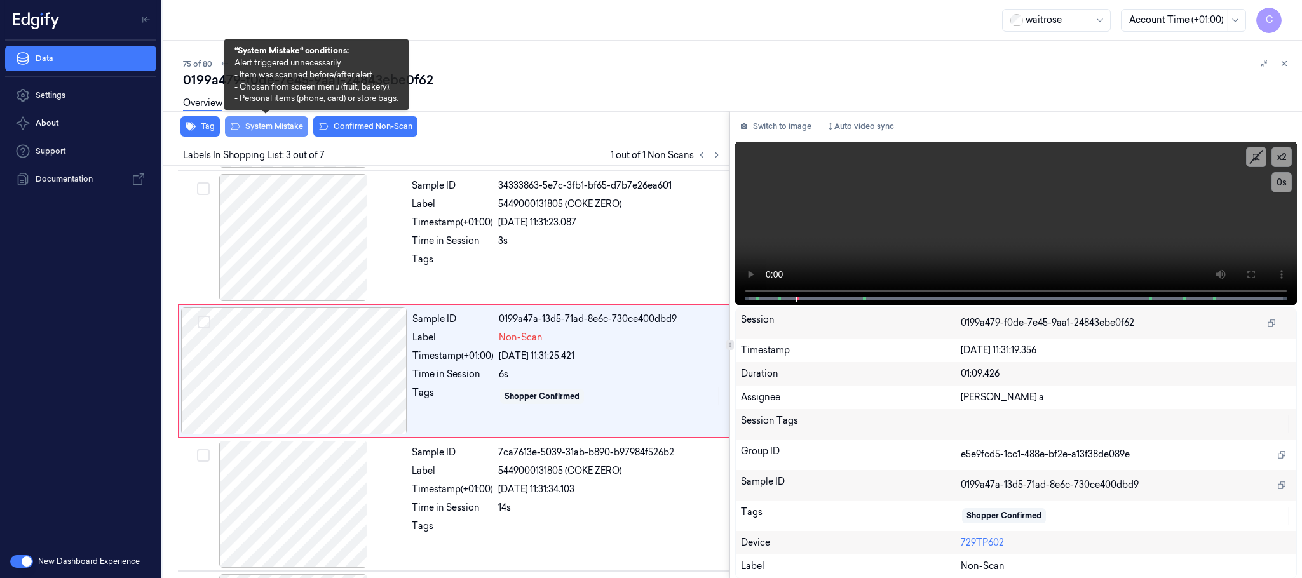
click at [278, 124] on button "System Mistake" at bounding box center [266, 126] width 83 height 20
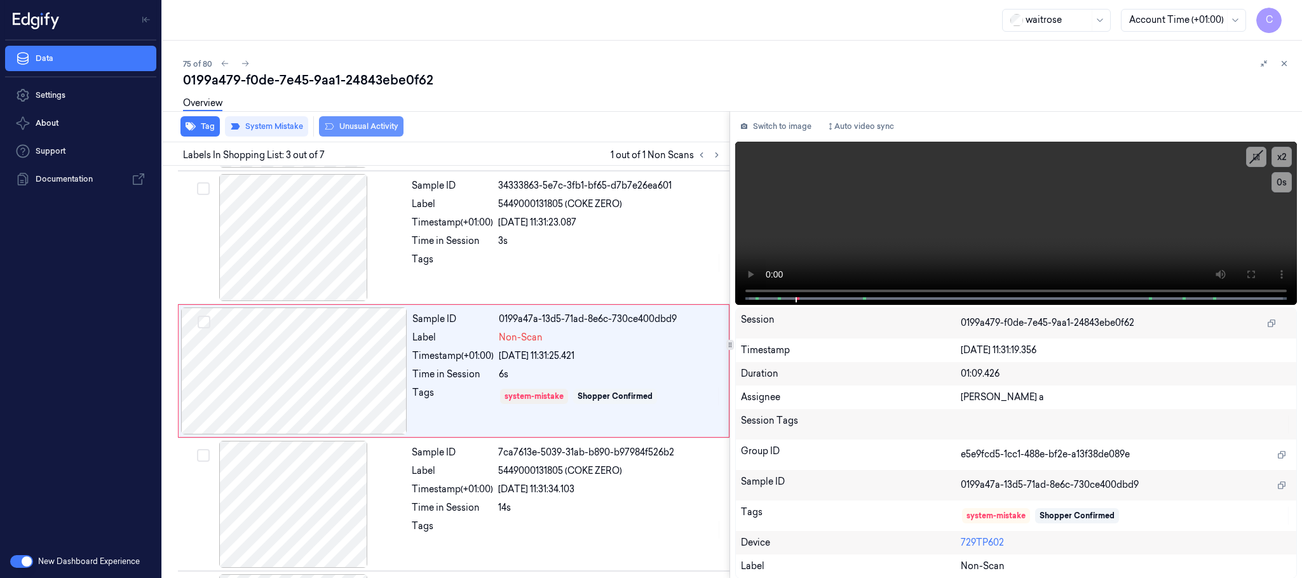
click at [376, 124] on button "Unusual Activity" at bounding box center [361, 126] width 85 height 20
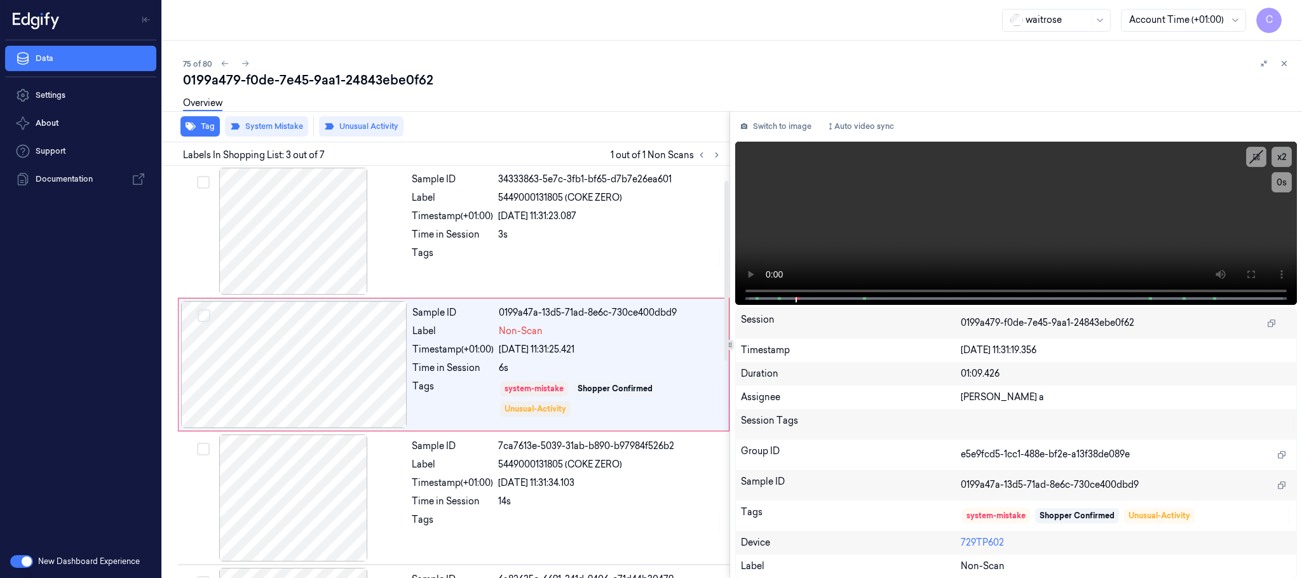
scroll to position [0, 0]
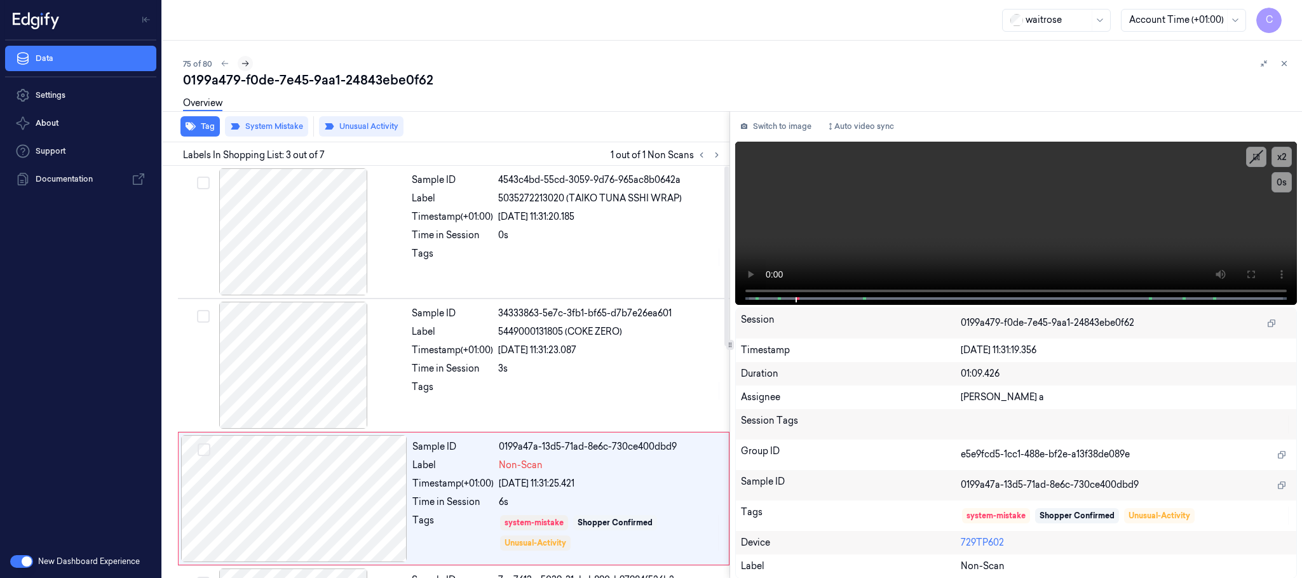
click at [247, 61] on icon at bounding box center [245, 63] width 9 height 9
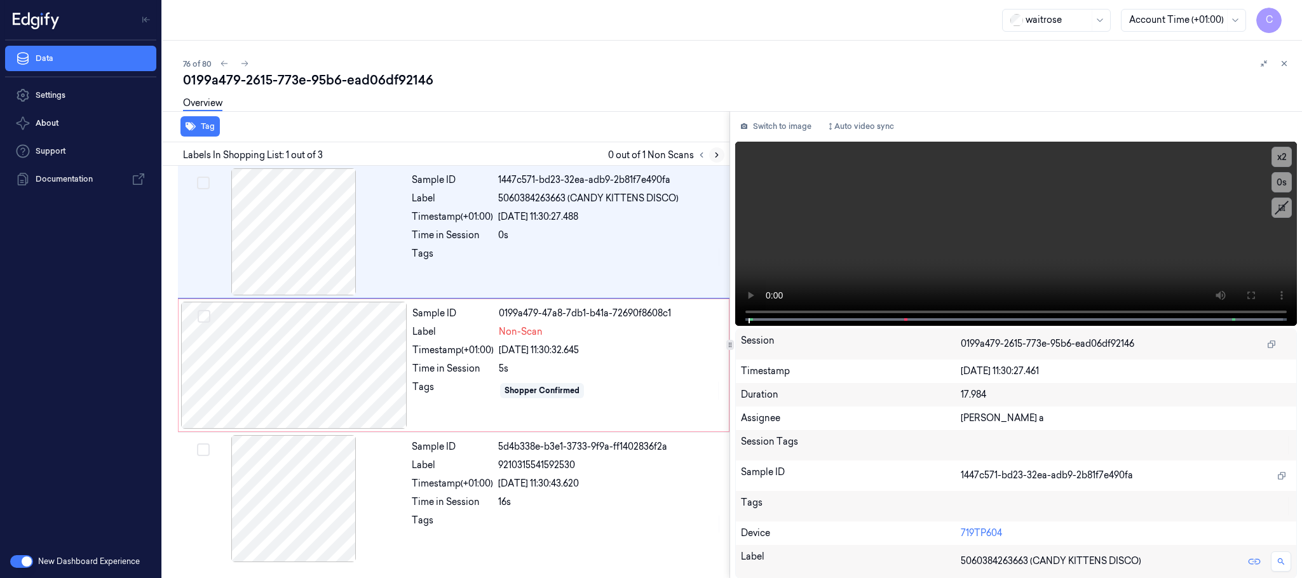
click at [716, 157] on icon at bounding box center [717, 155] width 3 height 4
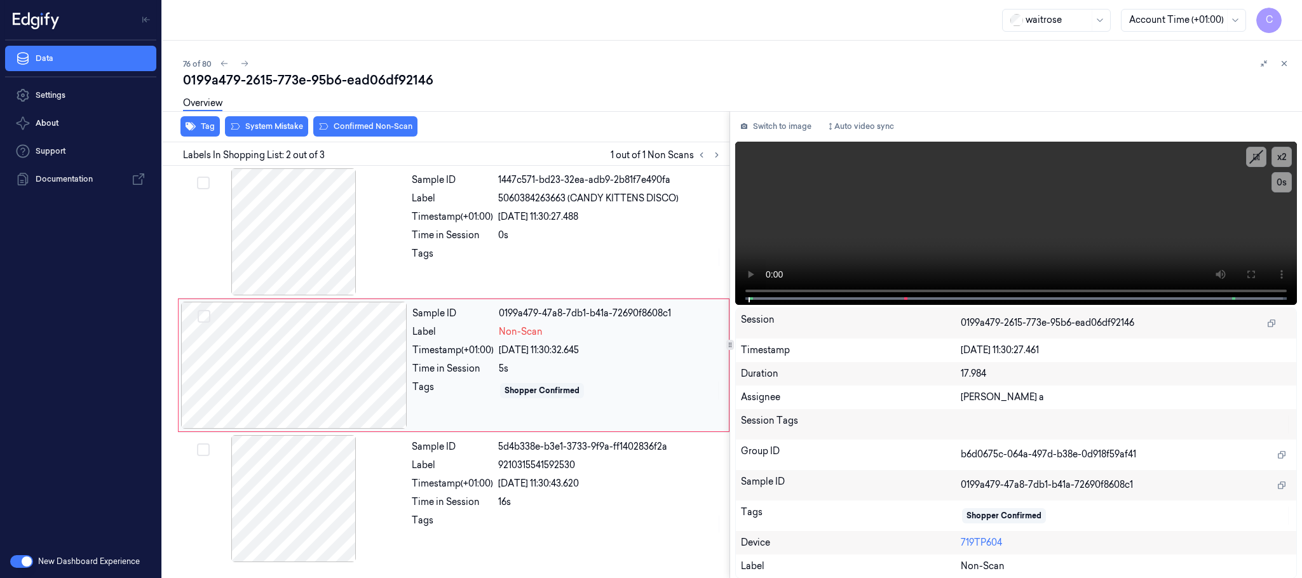
click at [384, 363] on div at bounding box center [294, 365] width 226 height 127
click at [298, 254] on div at bounding box center [294, 231] width 226 height 127
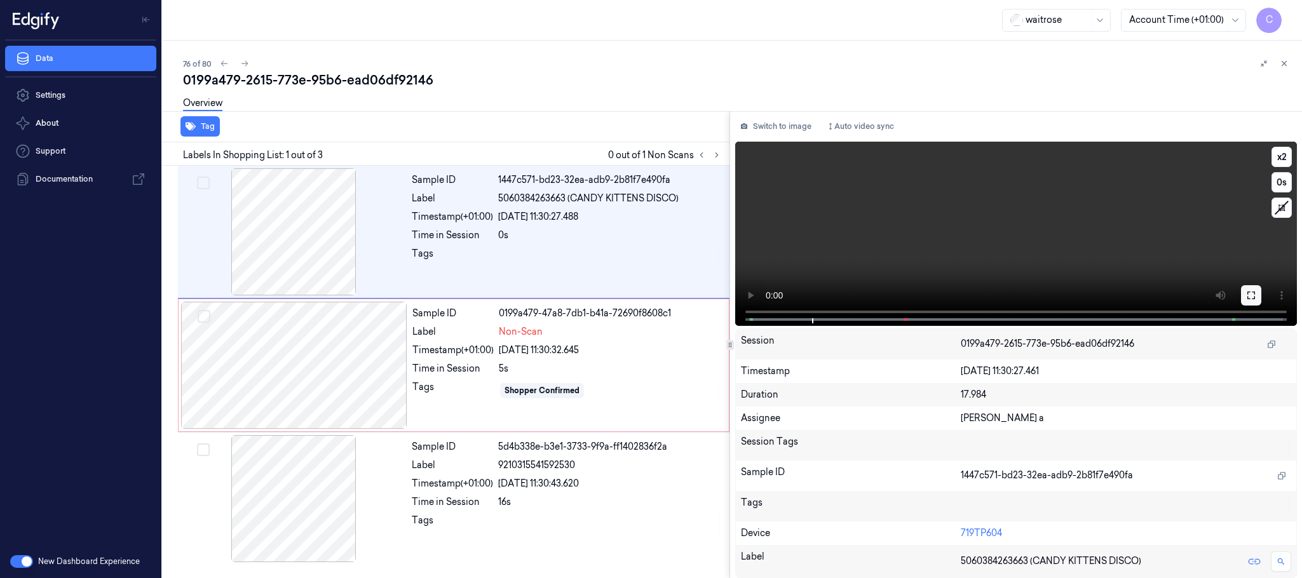
click at [1252, 294] on icon at bounding box center [1252, 295] width 10 height 10
click at [297, 357] on div at bounding box center [294, 365] width 226 height 127
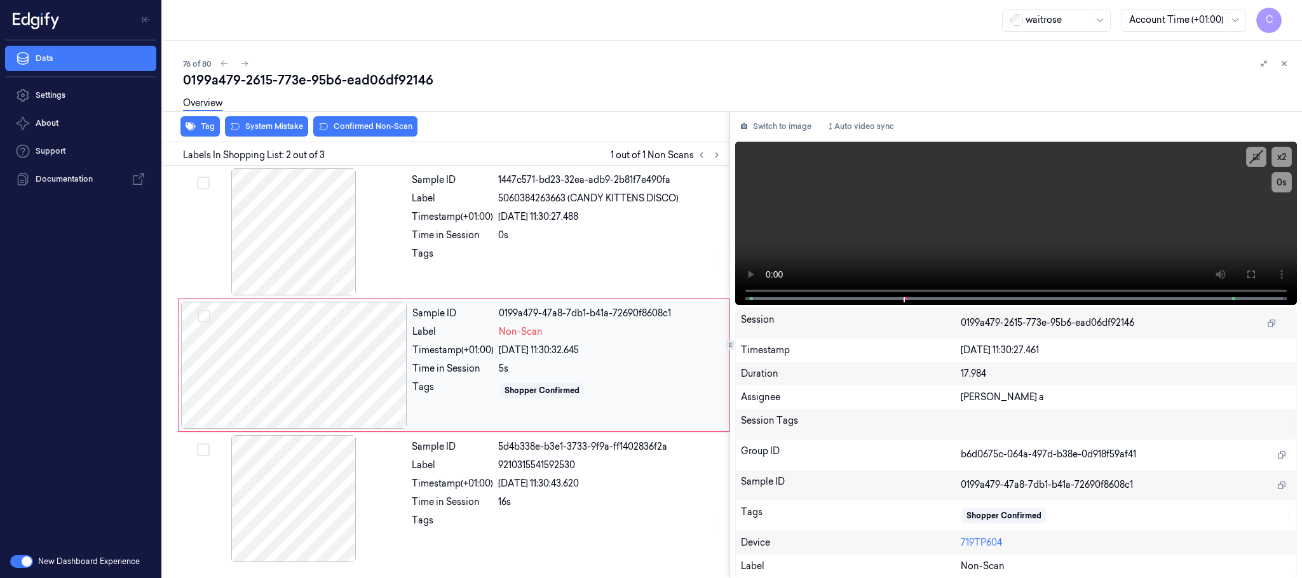
click at [341, 357] on div at bounding box center [294, 365] width 226 height 127
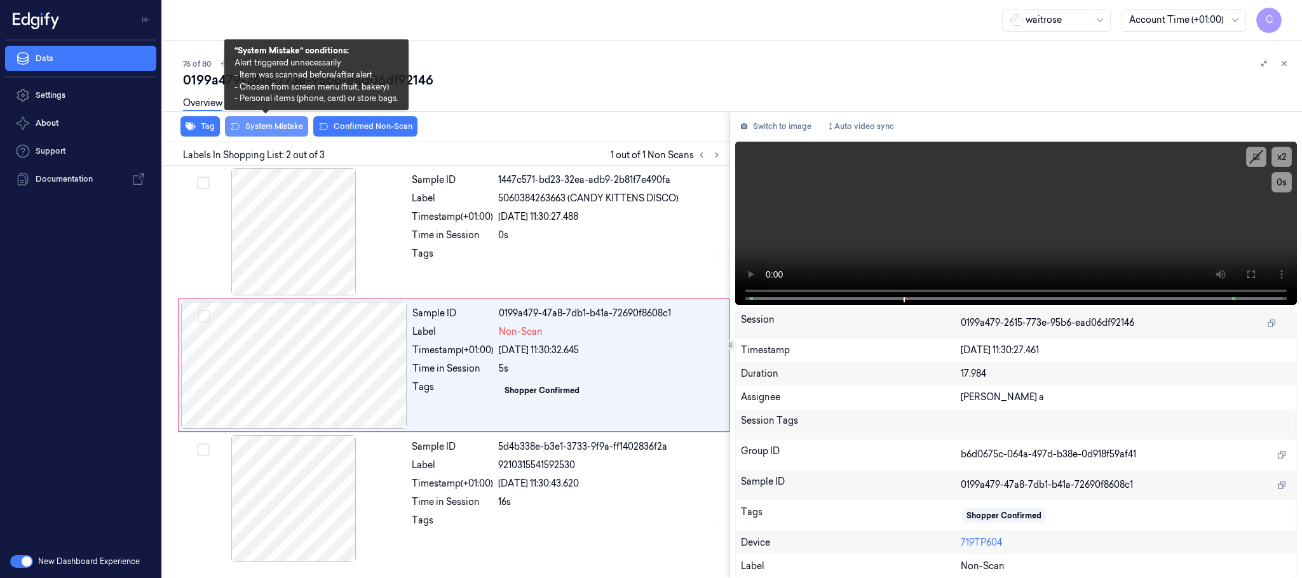
click at [258, 128] on button "System Mistake" at bounding box center [266, 126] width 83 height 20
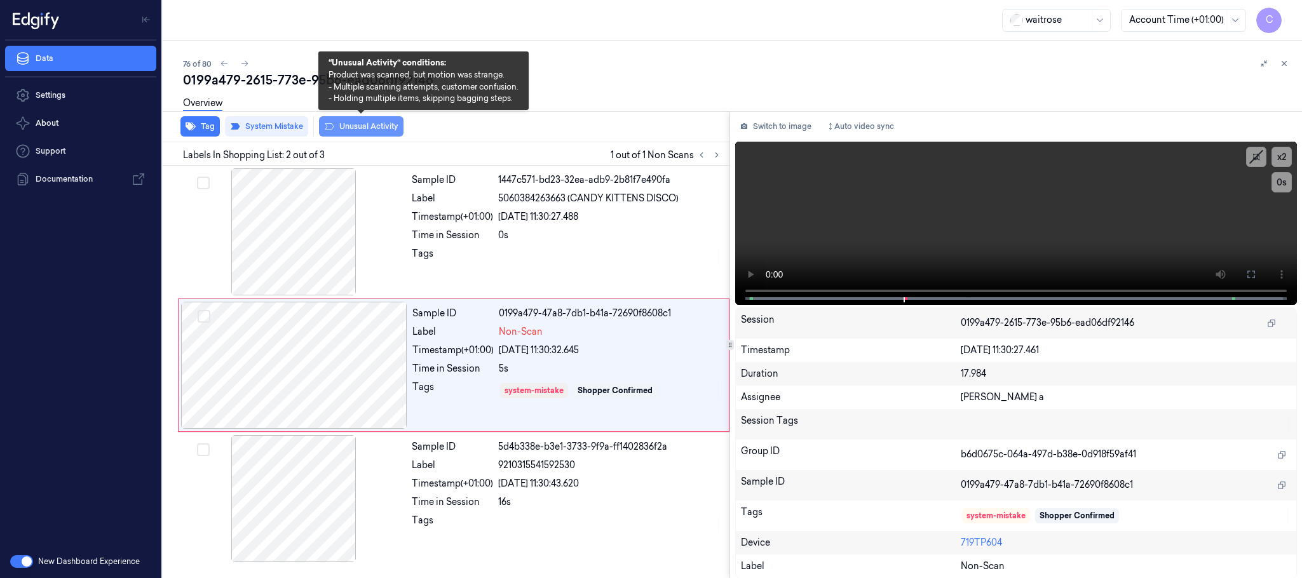
click at [350, 123] on button "Unusual Activity" at bounding box center [361, 126] width 85 height 20
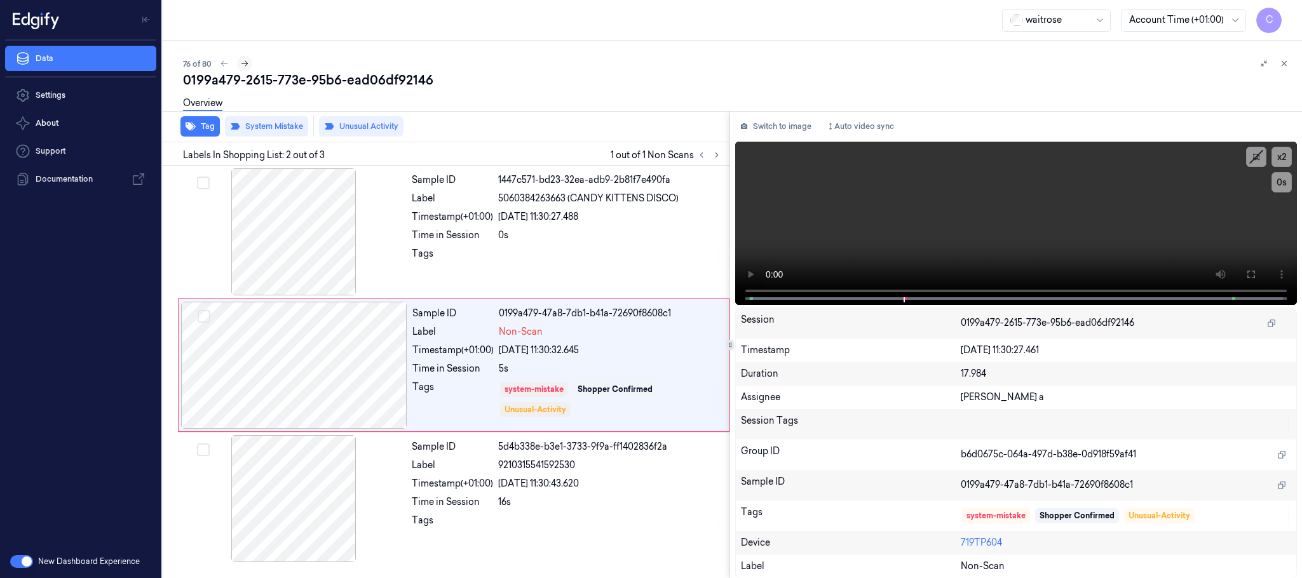
click at [241, 61] on icon at bounding box center [244, 63] width 9 height 9
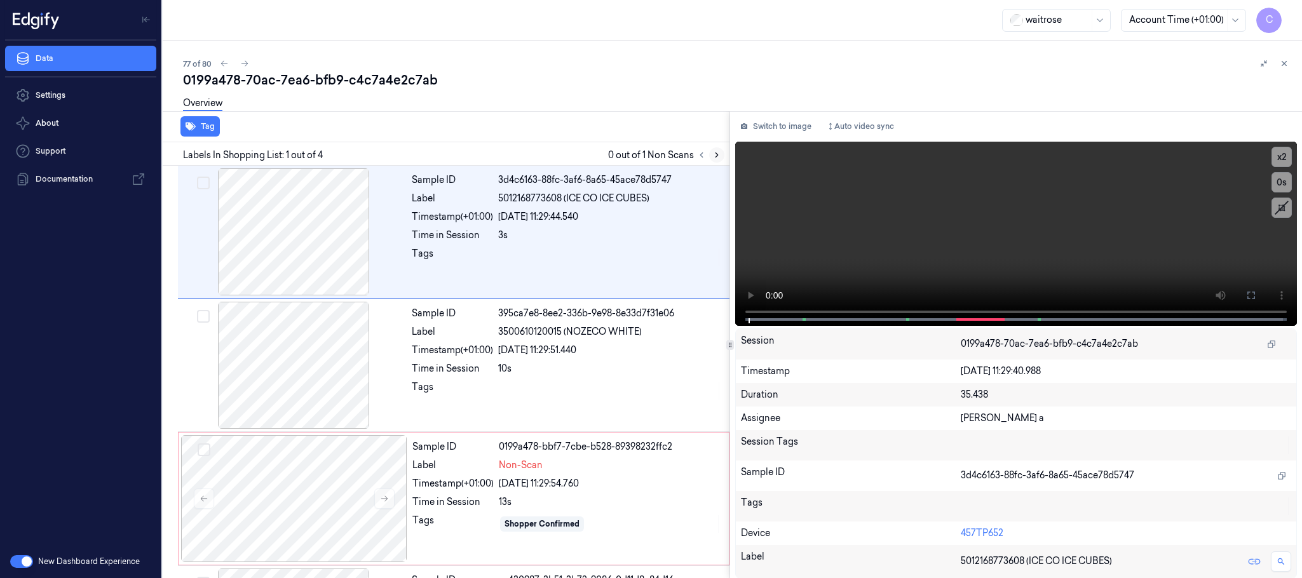
click at [716, 153] on icon at bounding box center [717, 155] width 9 height 9
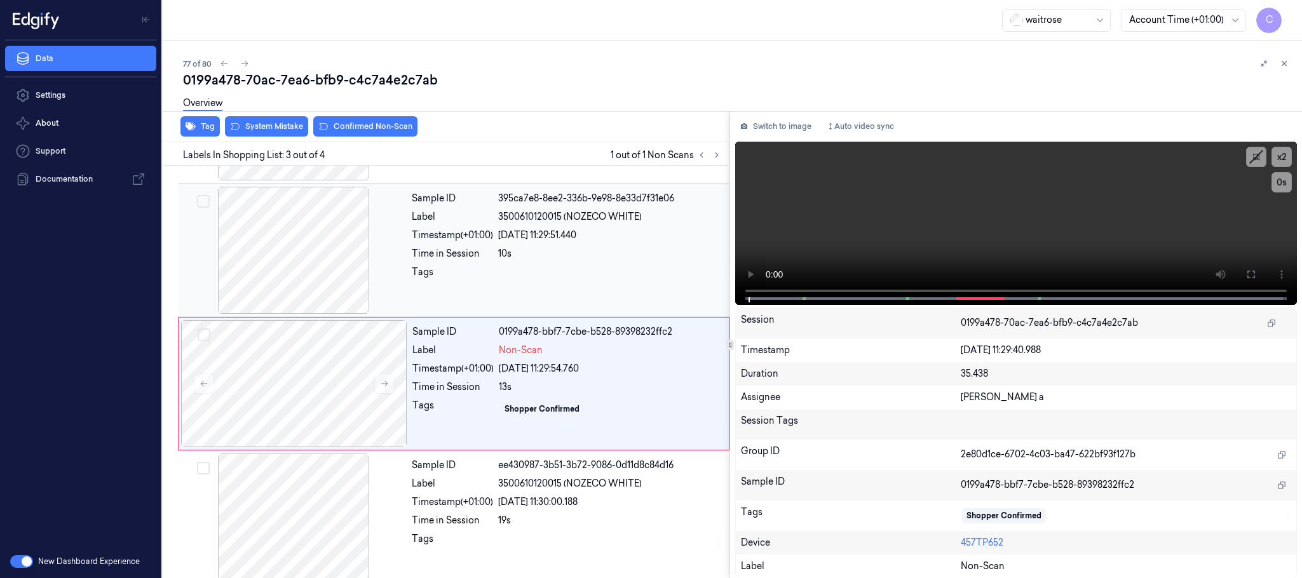
scroll to position [126, 0]
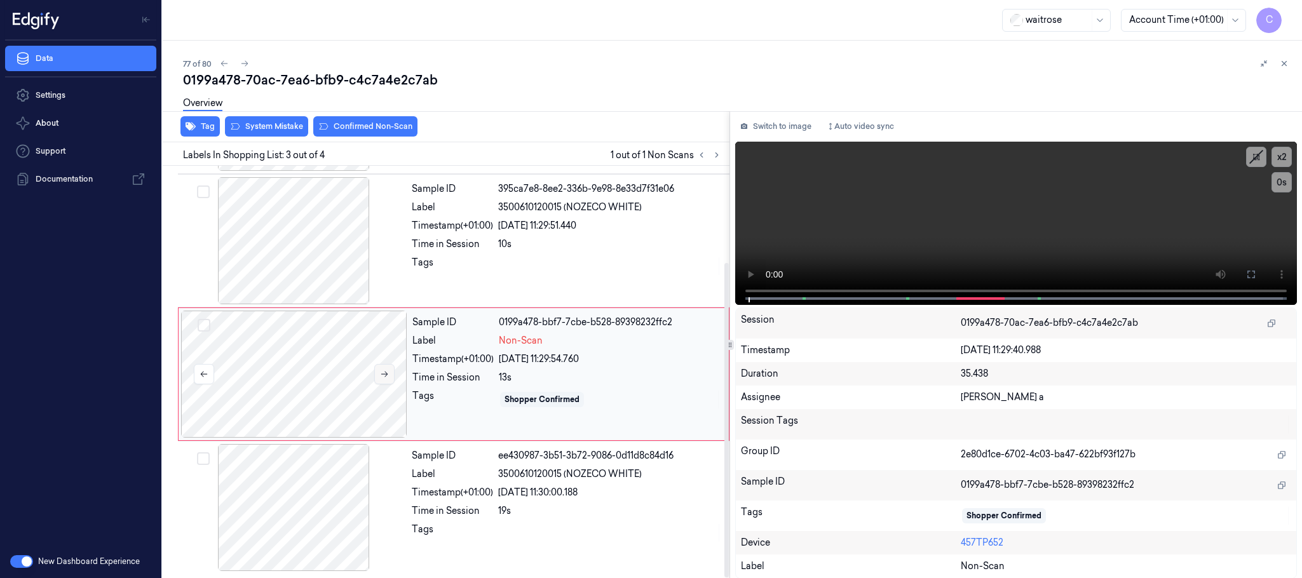
click at [384, 374] on icon at bounding box center [384, 375] width 7 height 6
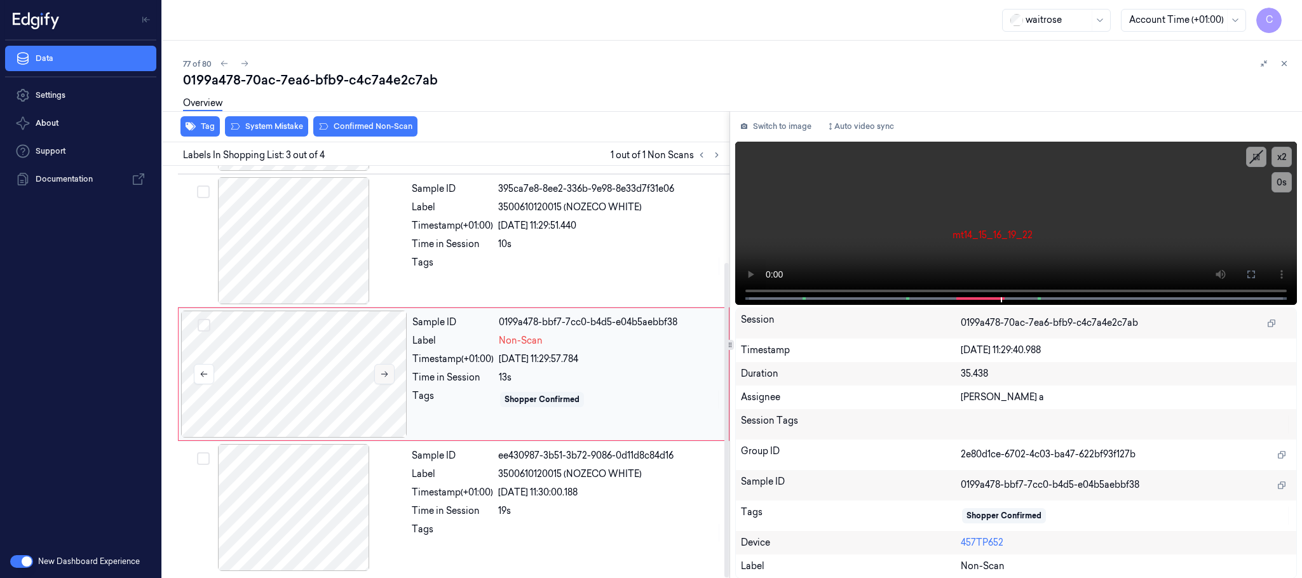
click at [384, 374] on icon at bounding box center [384, 375] width 7 height 6
click at [296, 252] on div at bounding box center [294, 240] width 226 height 127
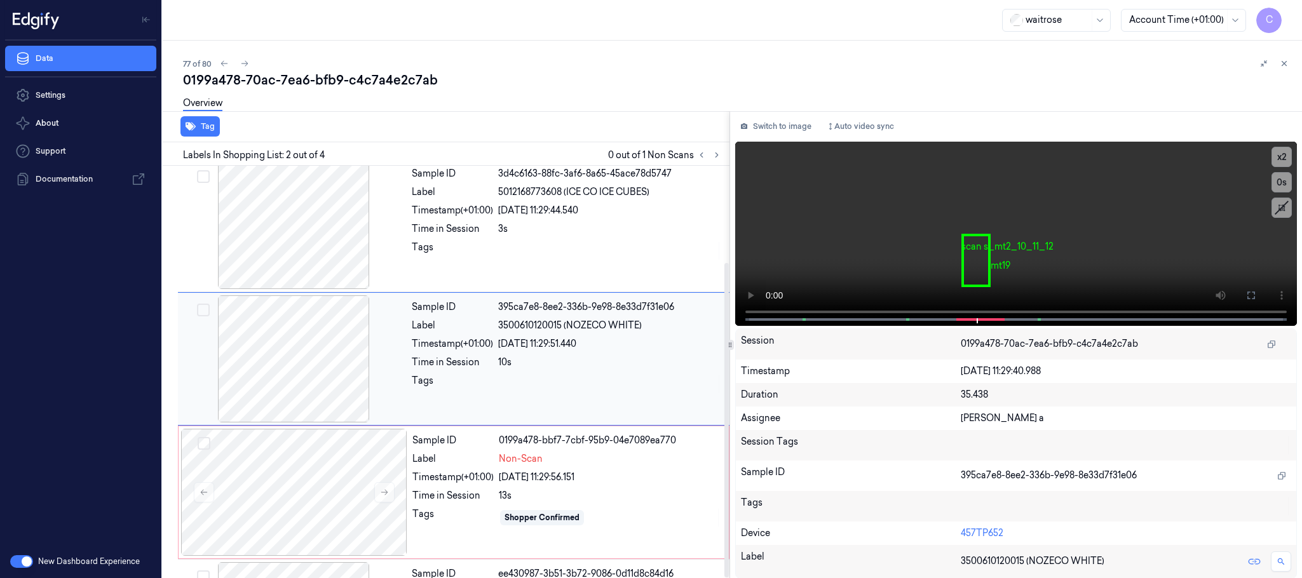
scroll to position [0, 0]
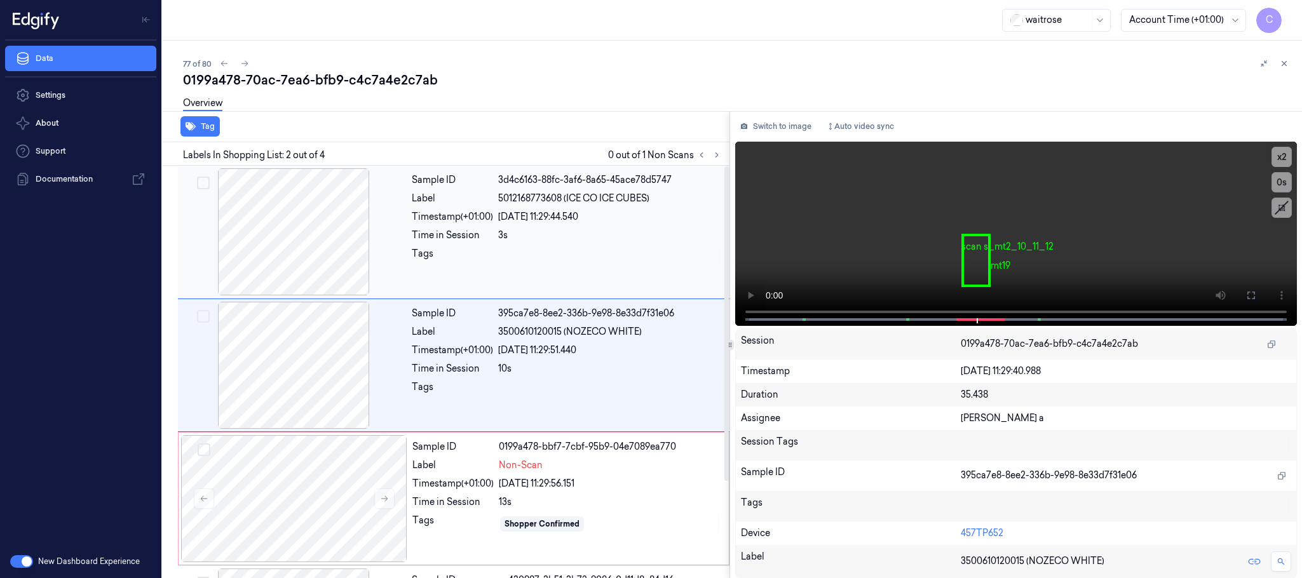
click at [300, 289] on div at bounding box center [294, 231] width 226 height 127
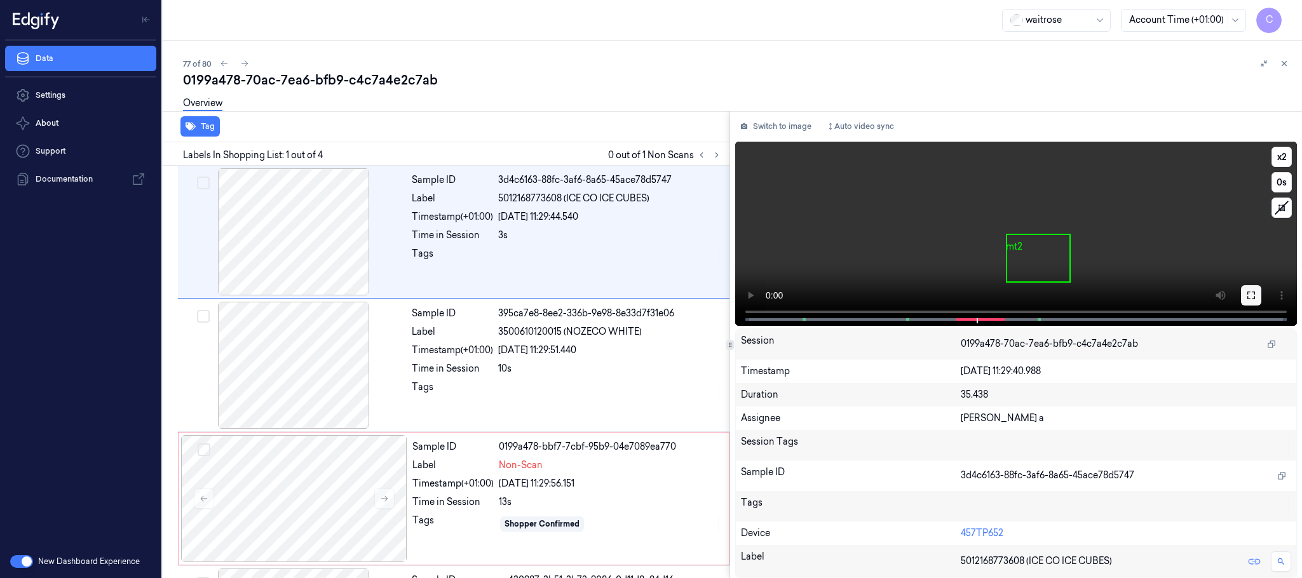
click at [1250, 292] on icon at bounding box center [1252, 296] width 8 height 8
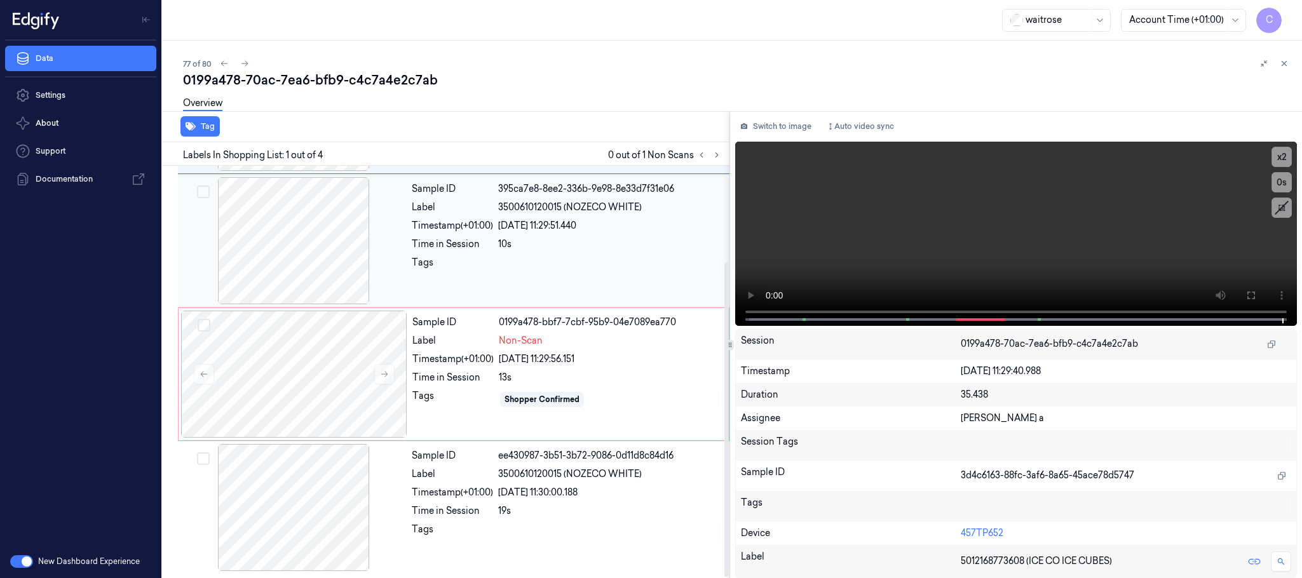
scroll to position [126, 0]
click at [273, 376] on div at bounding box center [294, 374] width 226 height 127
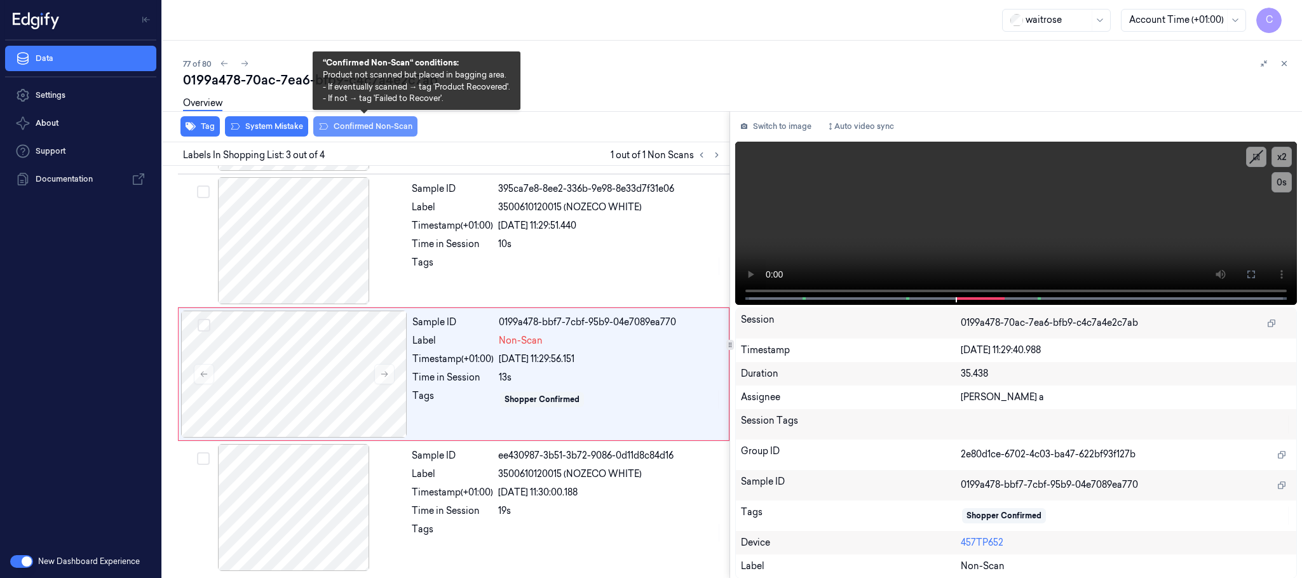
click at [341, 126] on button "Confirmed Non-Scan" at bounding box center [365, 126] width 104 height 20
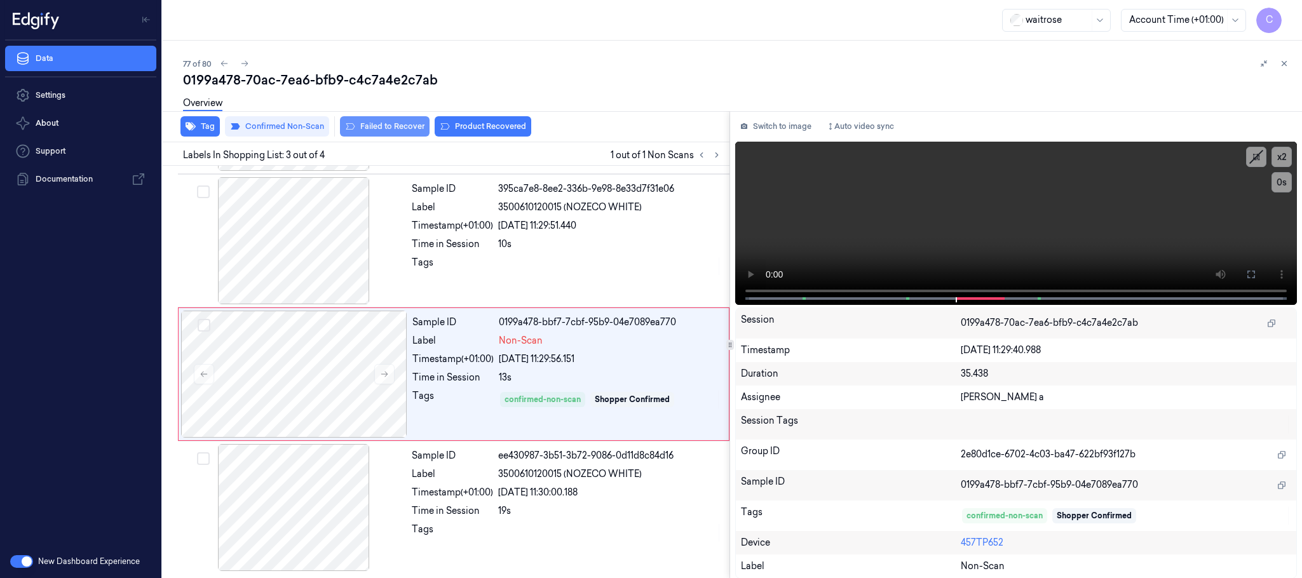
click at [360, 126] on button "Failed to Recover" at bounding box center [385, 126] width 90 height 20
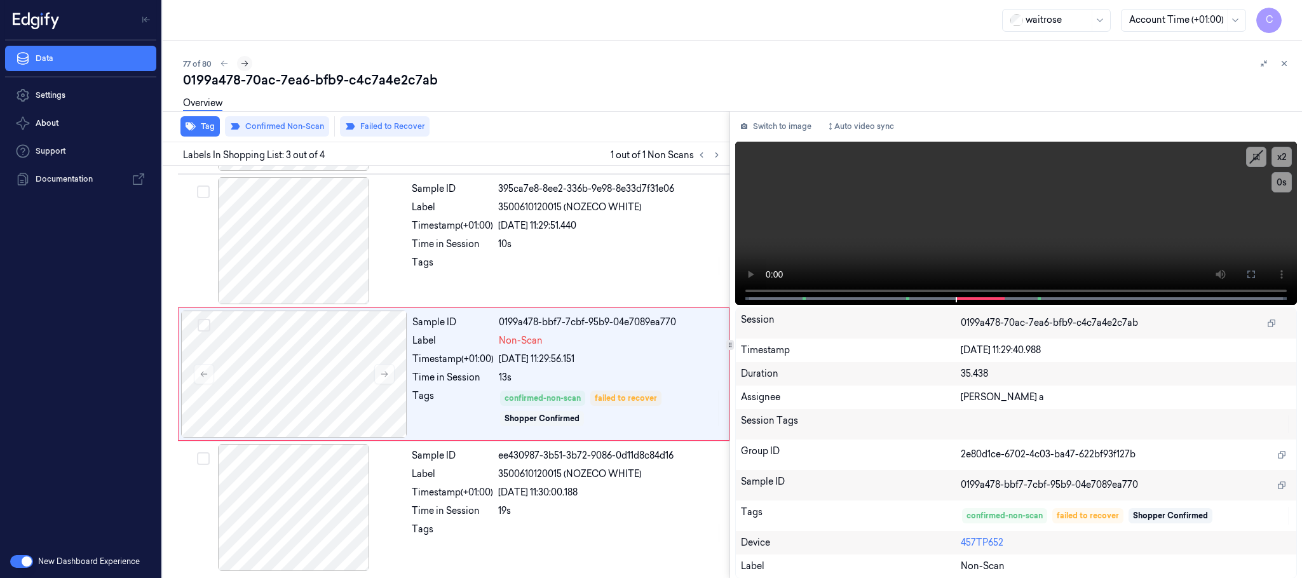
click at [241, 61] on icon at bounding box center [244, 63] width 9 height 9
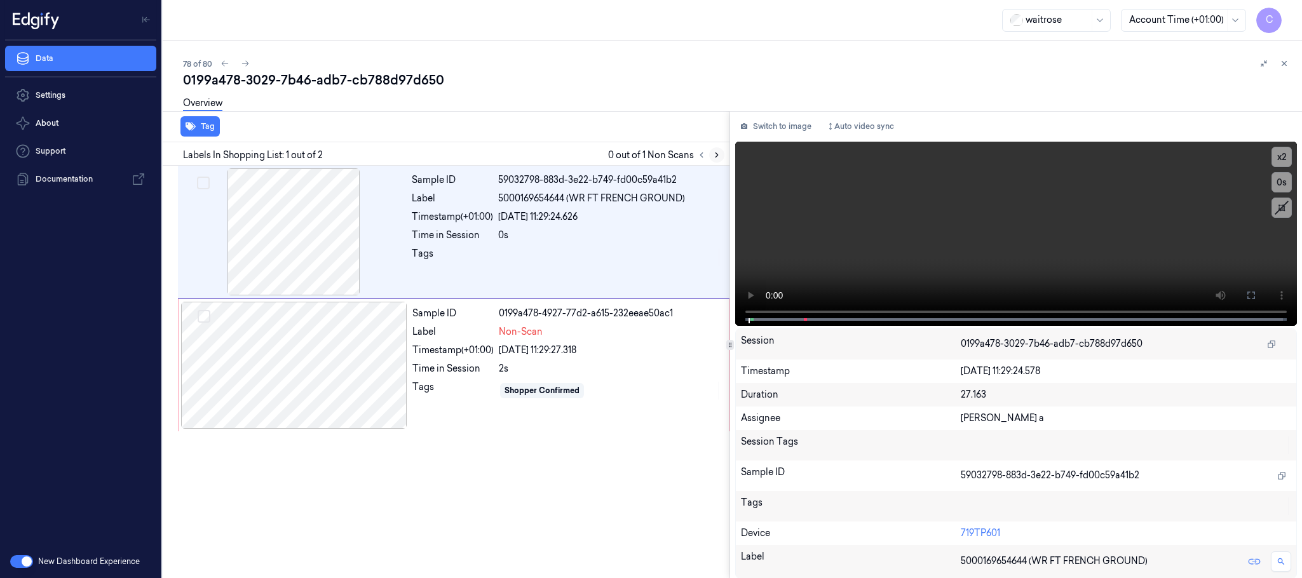
click at [716, 149] on button at bounding box center [716, 154] width 15 height 15
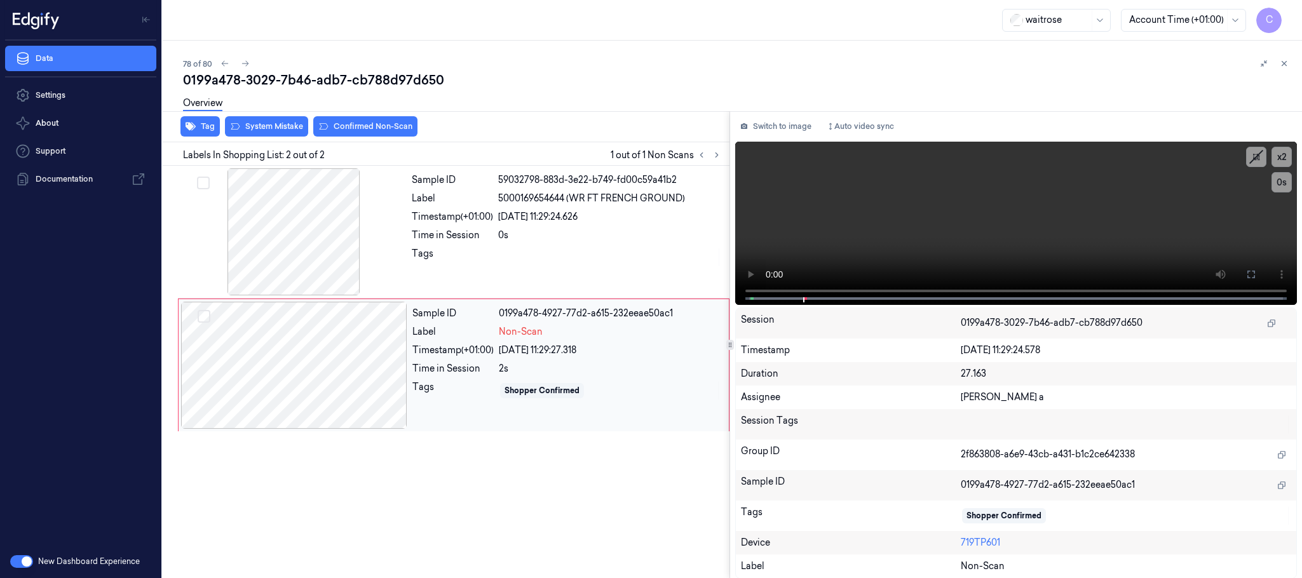
click at [351, 372] on div at bounding box center [294, 365] width 226 height 127
click at [303, 384] on div at bounding box center [294, 365] width 226 height 127
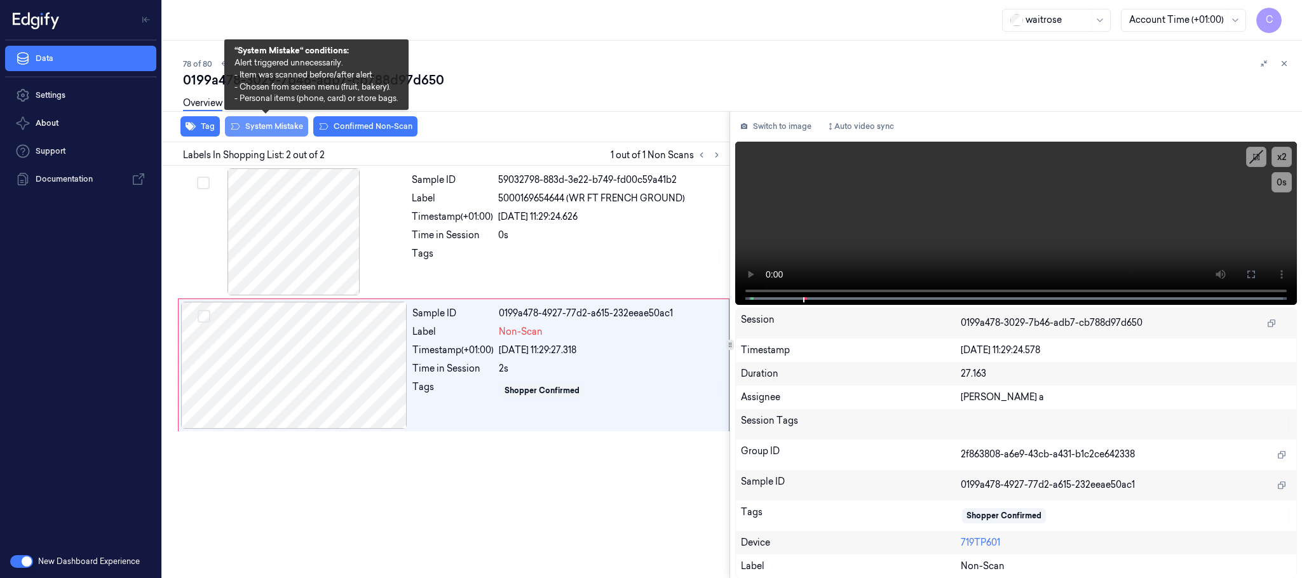
click at [254, 126] on button "System Mistake" at bounding box center [266, 126] width 83 height 20
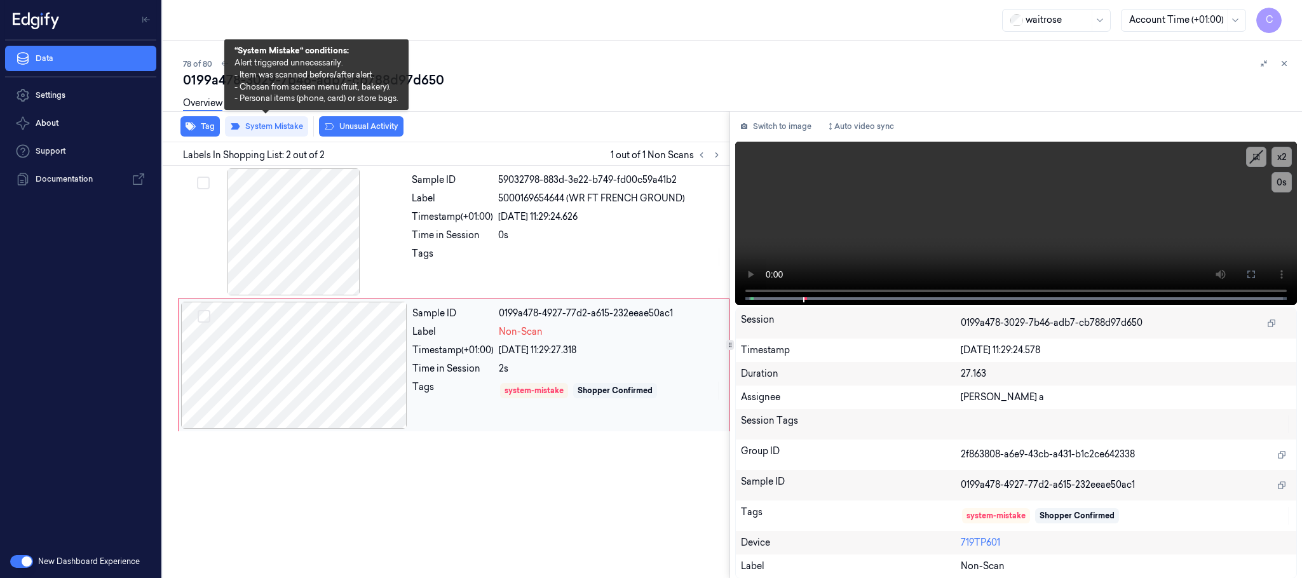
click at [388, 368] on div at bounding box center [294, 365] width 226 height 127
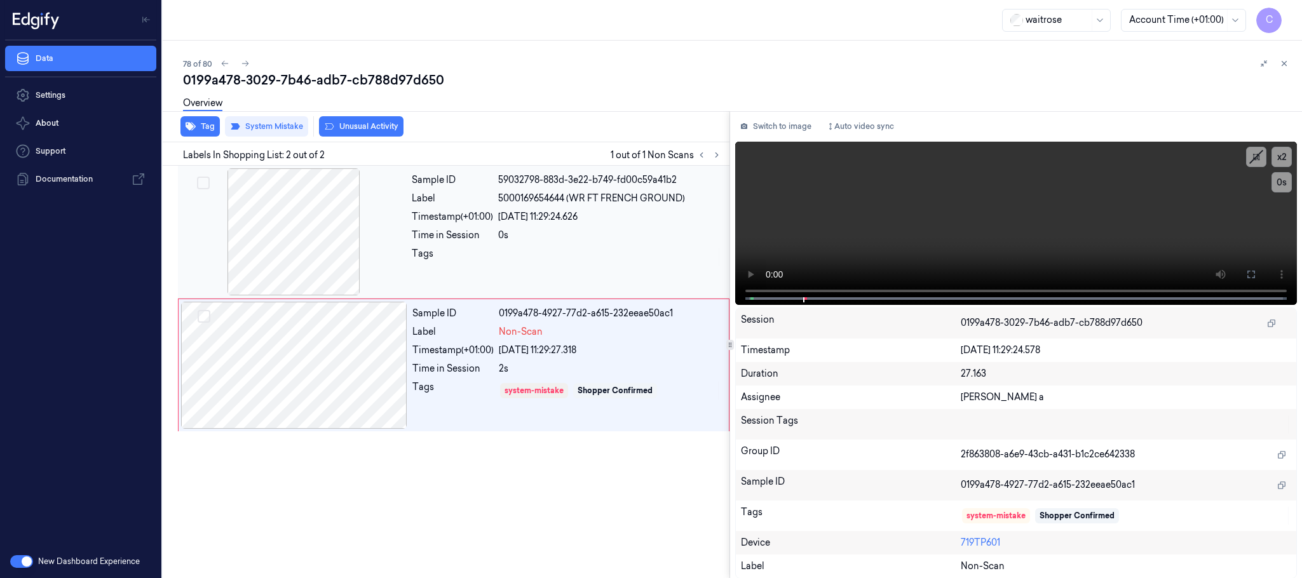
click at [296, 227] on div at bounding box center [294, 231] width 226 height 127
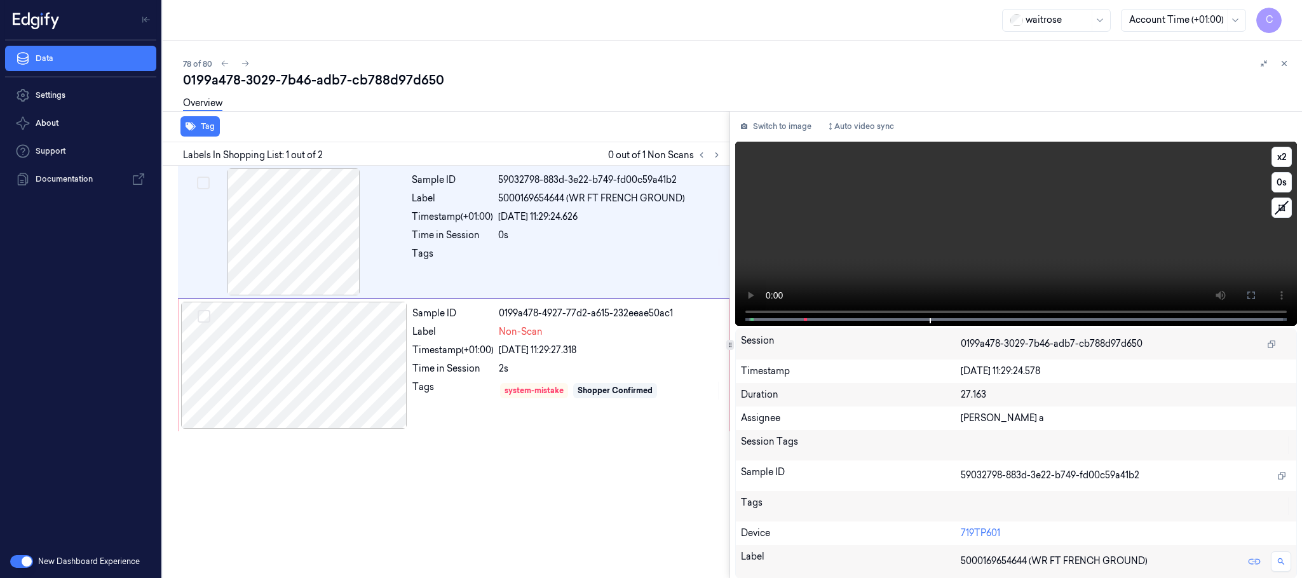
click at [1011, 243] on video at bounding box center [1016, 234] width 562 height 184
click at [262, 365] on div at bounding box center [294, 365] width 226 height 127
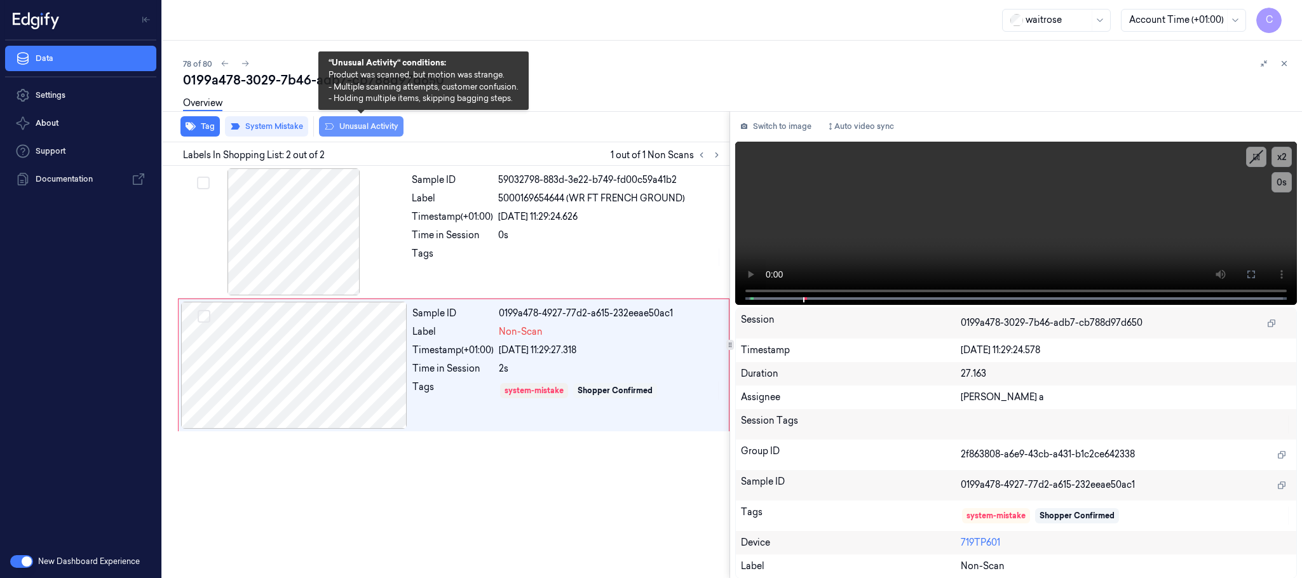
click at [350, 123] on button "Unusual Activity" at bounding box center [361, 126] width 85 height 20
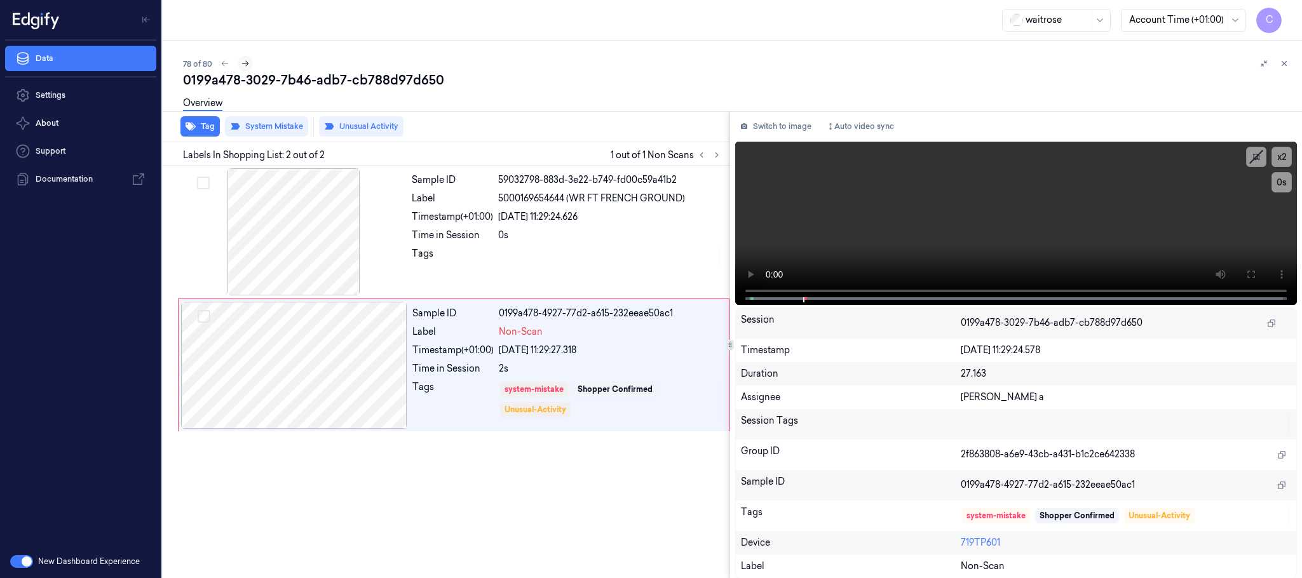
click at [242, 59] on icon at bounding box center [245, 63] width 9 height 9
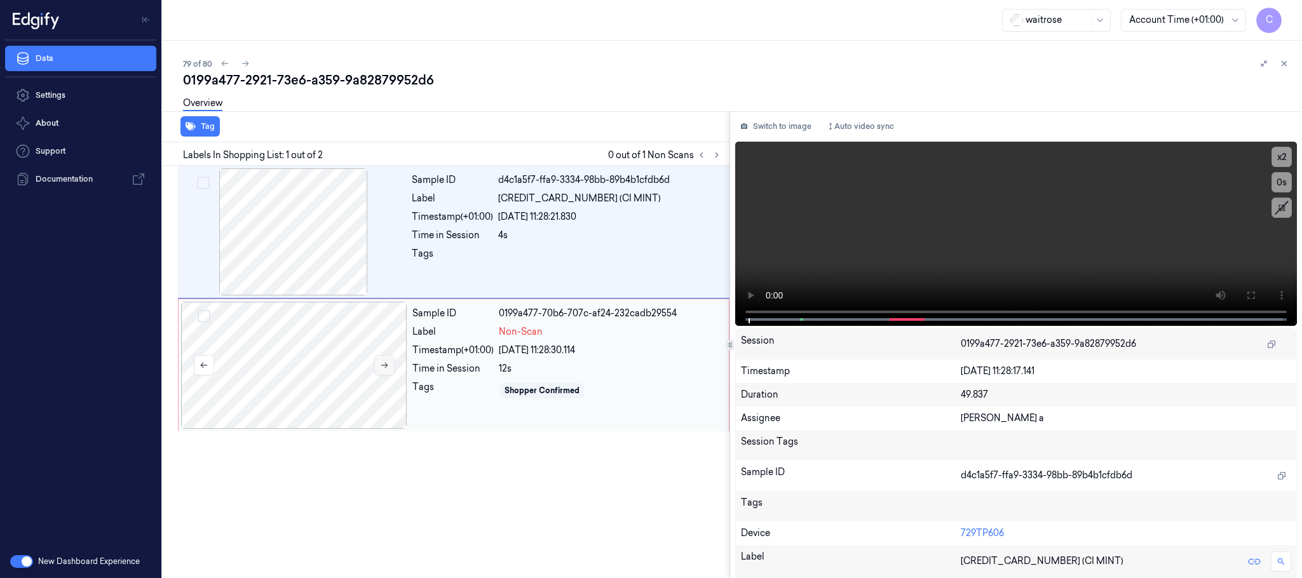
click at [384, 368] on icon at bounding box center [384, 365] width 9 height 9
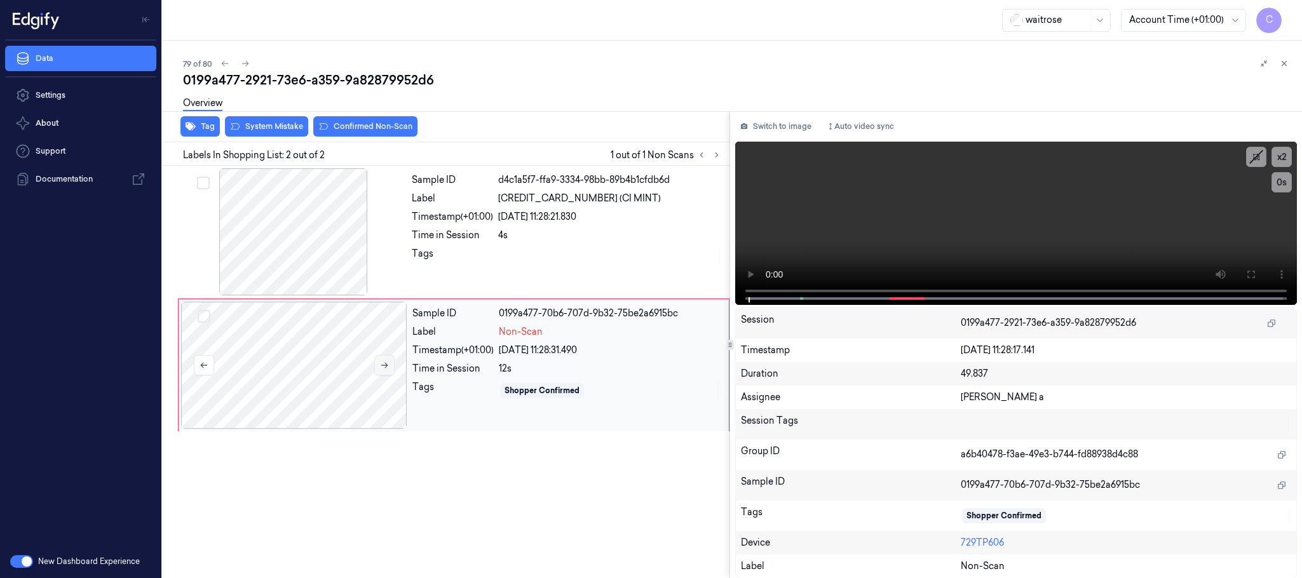
click at [384, 368] on icon at bounding box center [384, 365] width 9 height 9
click at [717, 153] on icon at bounding box center [717, 155] width 3 height 4
click at [384, 368] on icon at bounding box center [384, 365] width 9 height 9
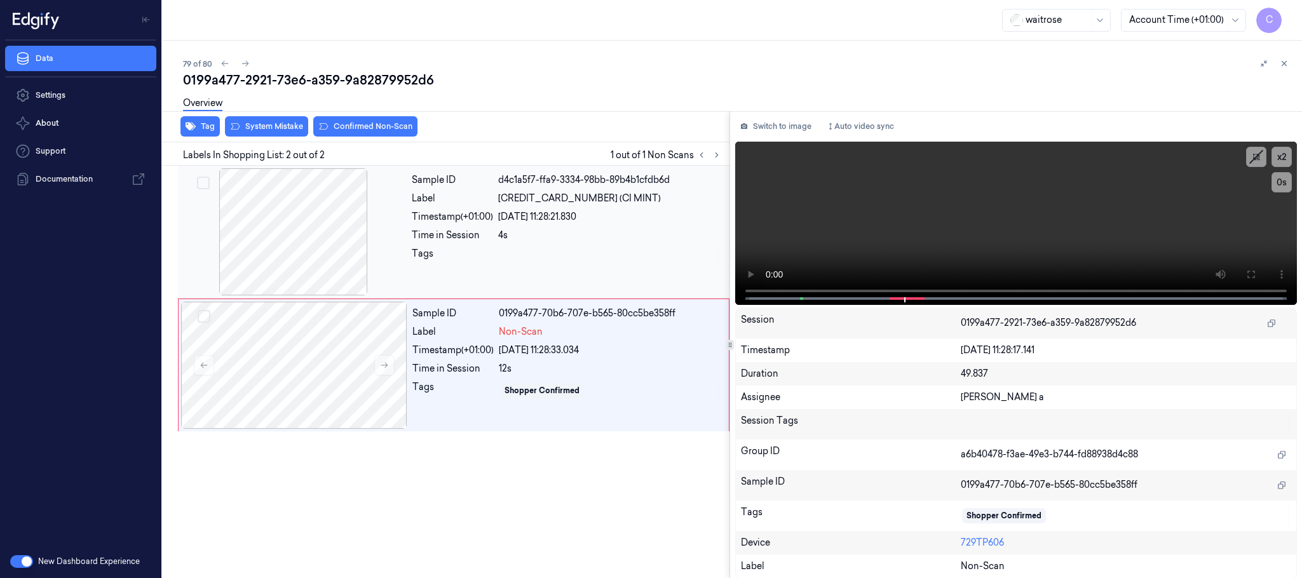
click at [301, 231] on div at bounding box center [294, 231] width 226 height 127
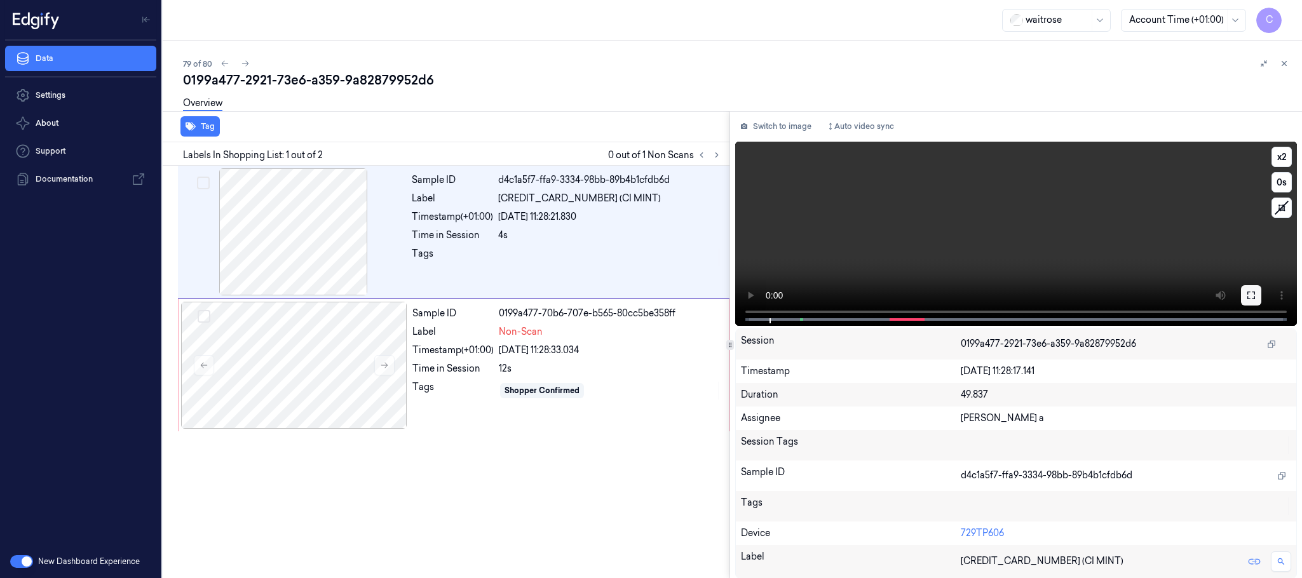
click at [1252, 294] on icon at bounding box center [1252, 295] width 10 height 10
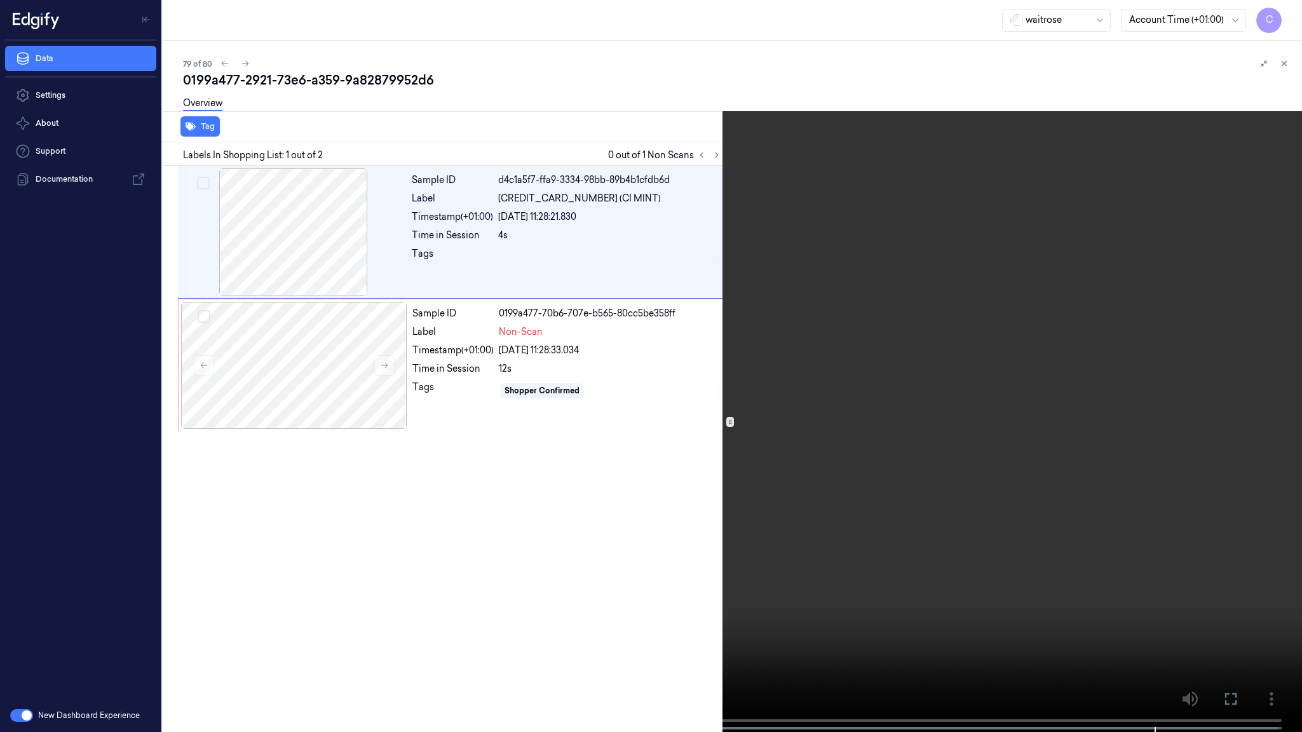
click at [578, 458] on video at bounding box center [651, 367] width 1302 height 735
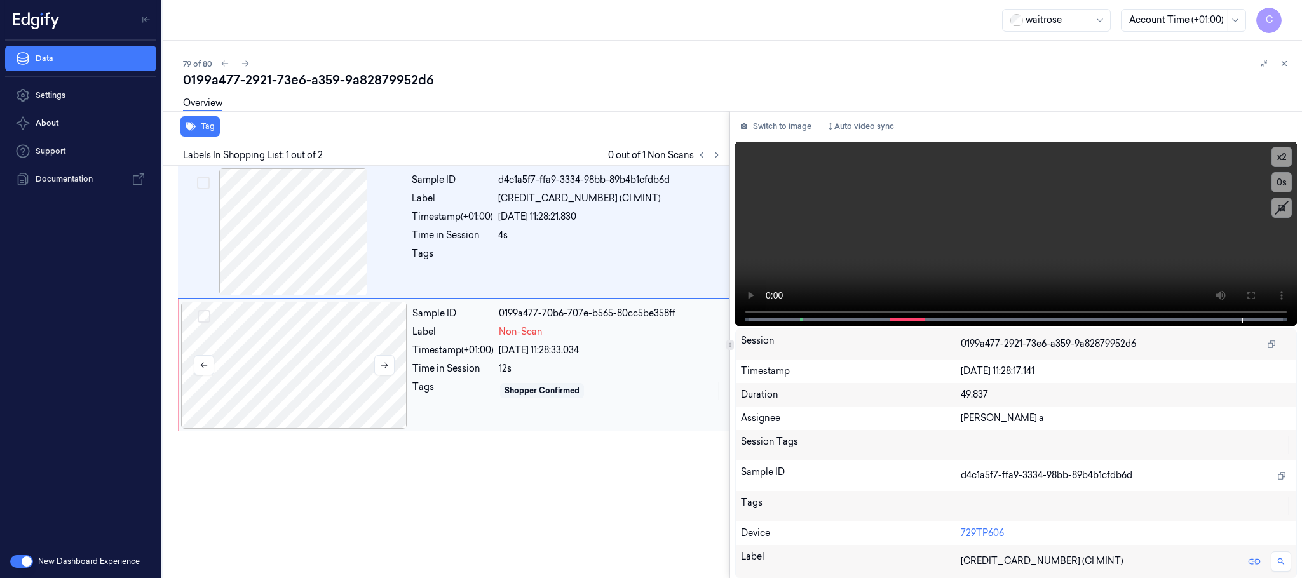
click at [288, 357] on div at bounding box center [294, 365] width 226 height 127
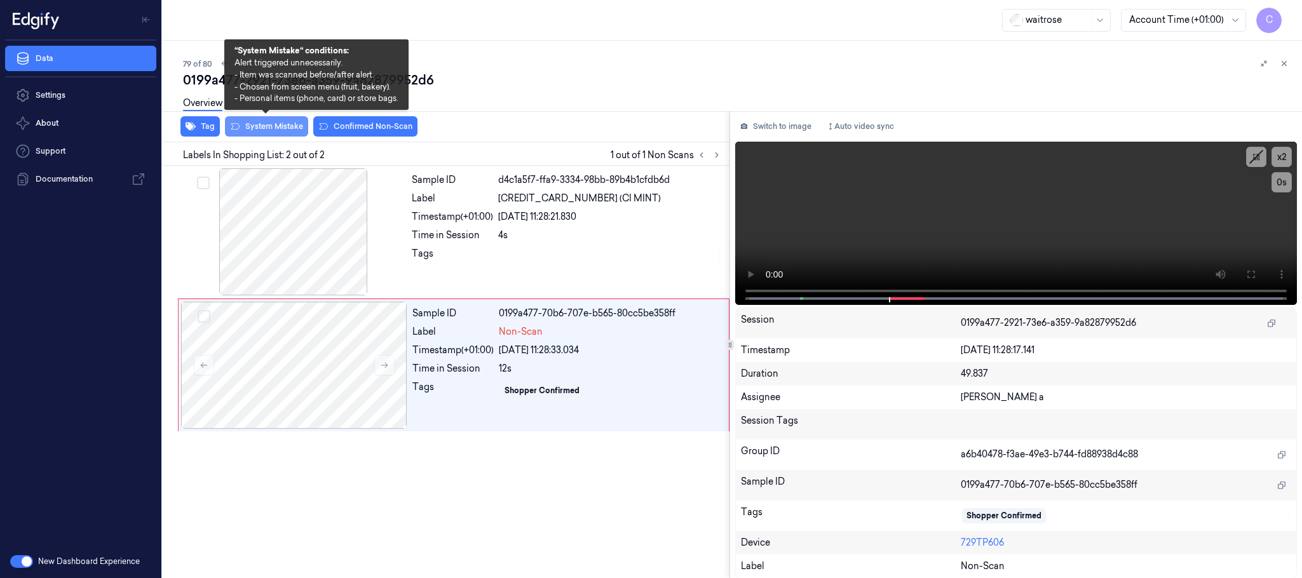
click at [261, 126] on button "System Mistake" at bounding box center [266, 126] width 83 height 20
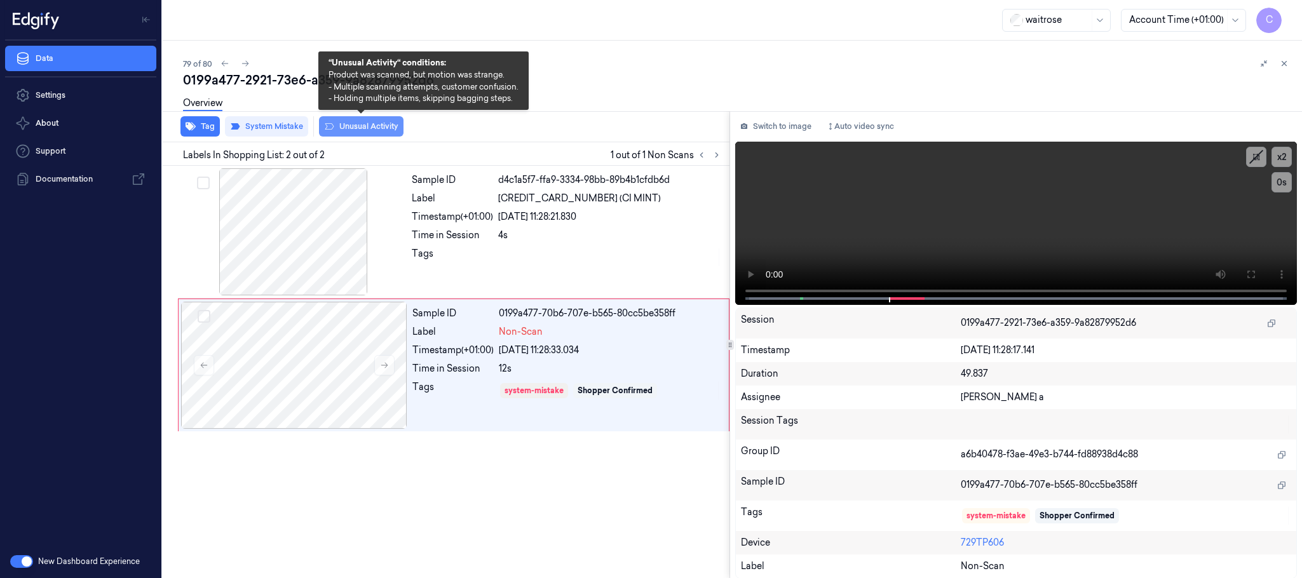
click at [374, 128] on button "Unusual Activity" at bounding box center [361, 126] width 85 height 20
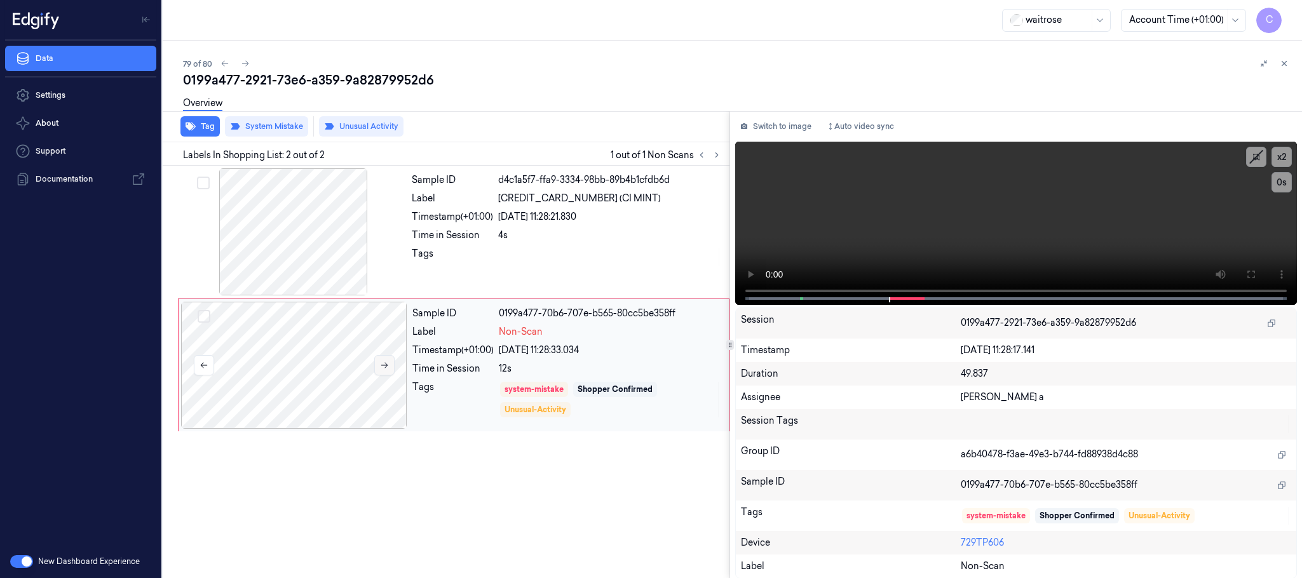
click at [387, 366] on icon at bounding box center [384, 366] width 7 height 6
click at [387, 368] on icon at bounding box center [384, 365] width 9 height 9
click at [246, 61] on icon at bounding box center [245, 64] width 7 height 6
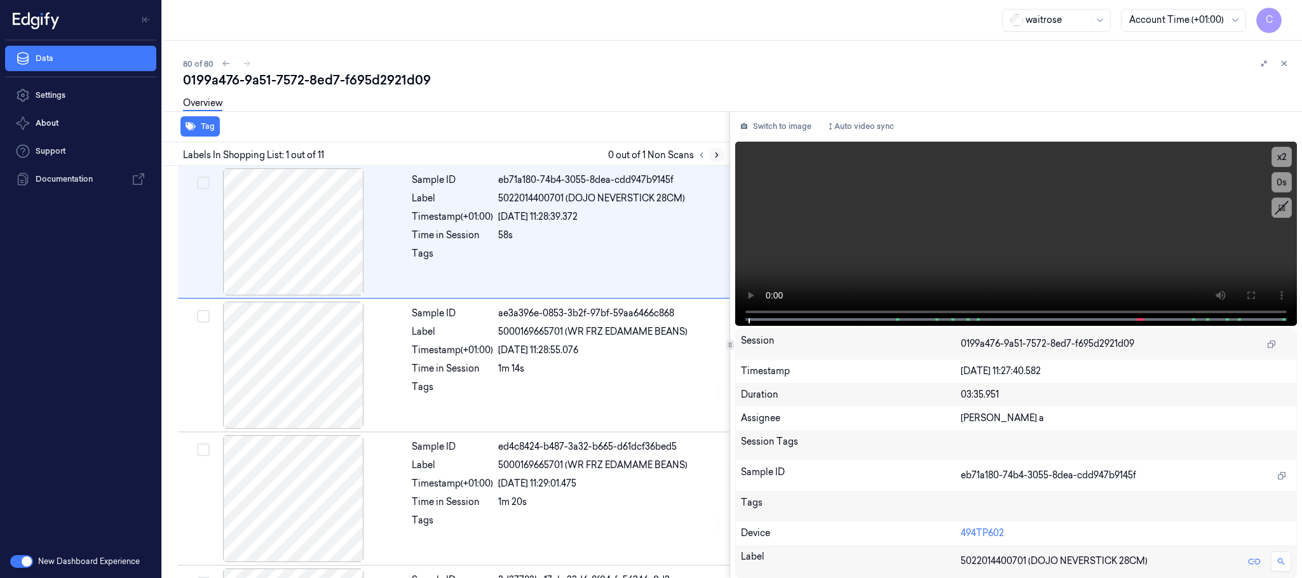
click at [718, 155] on icon at bounding box center [717, 155] width 3 height 4
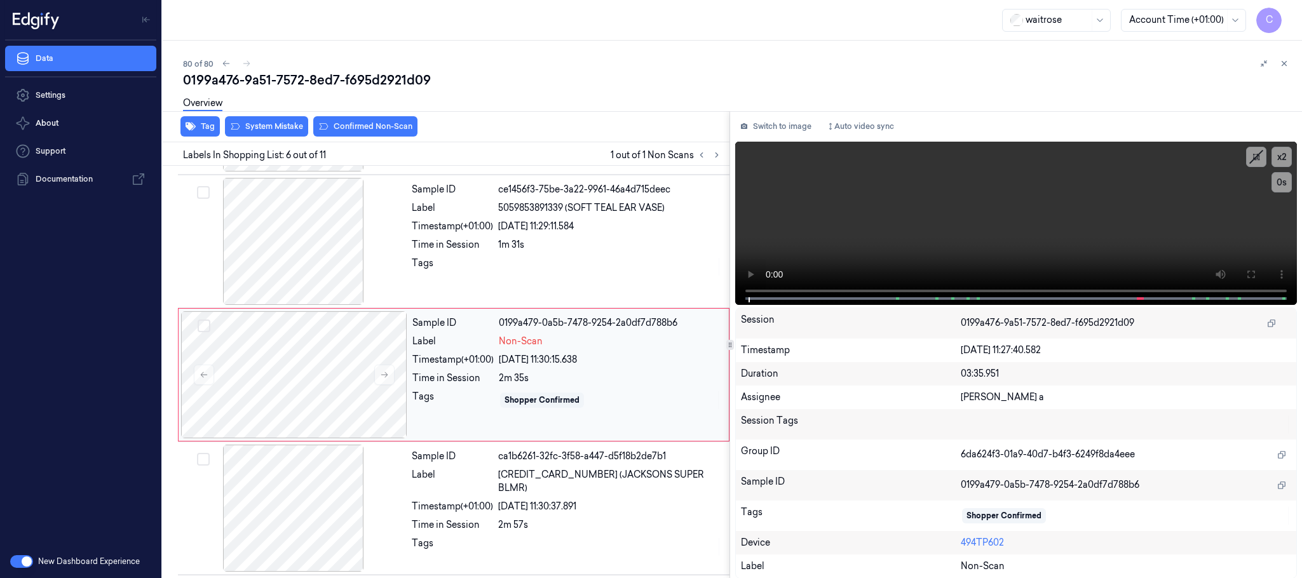
scroll to position [530, 0]
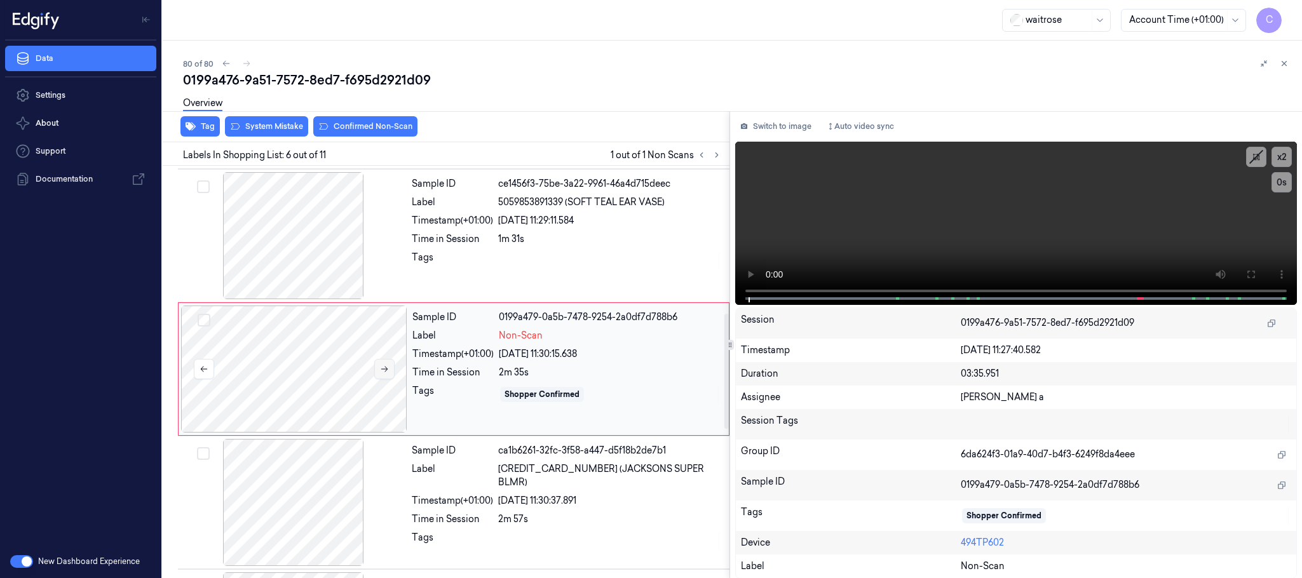
click at [386, 374] on icon at bounding box center [384, 369] width 9 height 9
click at [382, 368] on icon at bounding box center [384, 369] width 9 height 9
click at [382, 374] on icon at bounding box center [384, 369] width 9 height 9
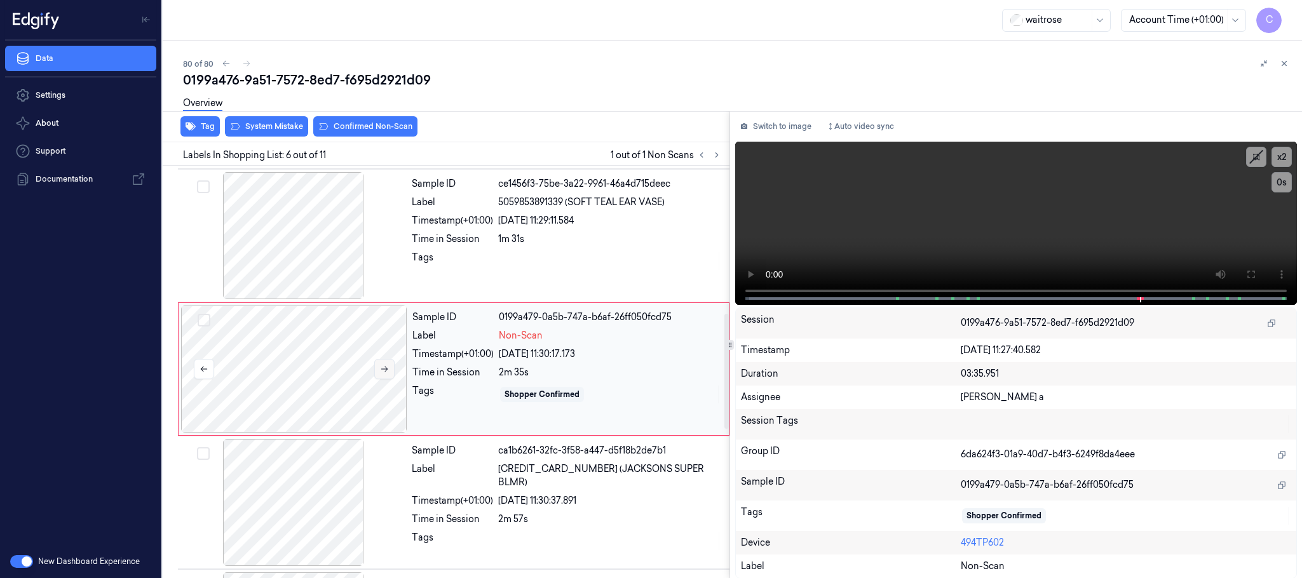
click at [382, 374] on icon at bounding box center [384, 369] width 9 height 9
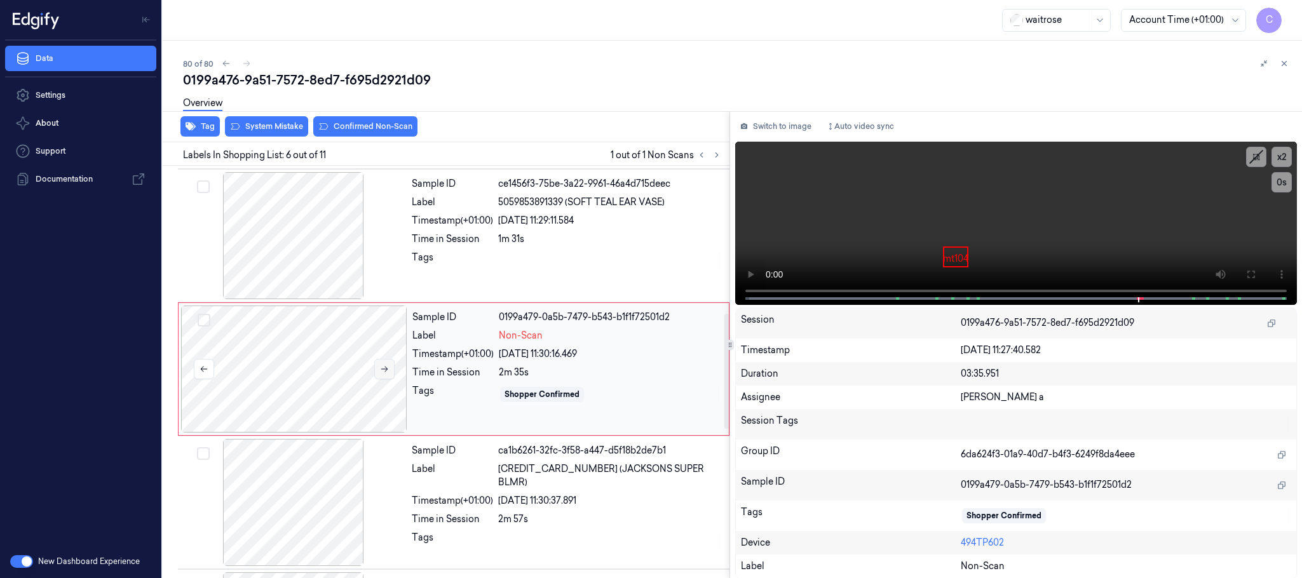
click at [382, 374] on icon at bounding box center [384, 369] width 9 height 9
click at [385, 371] on icon at bounding box center [384, 369] width 9 height 9
click at [292, 242] on div at bounding box center [294, 235] width 226 height 127
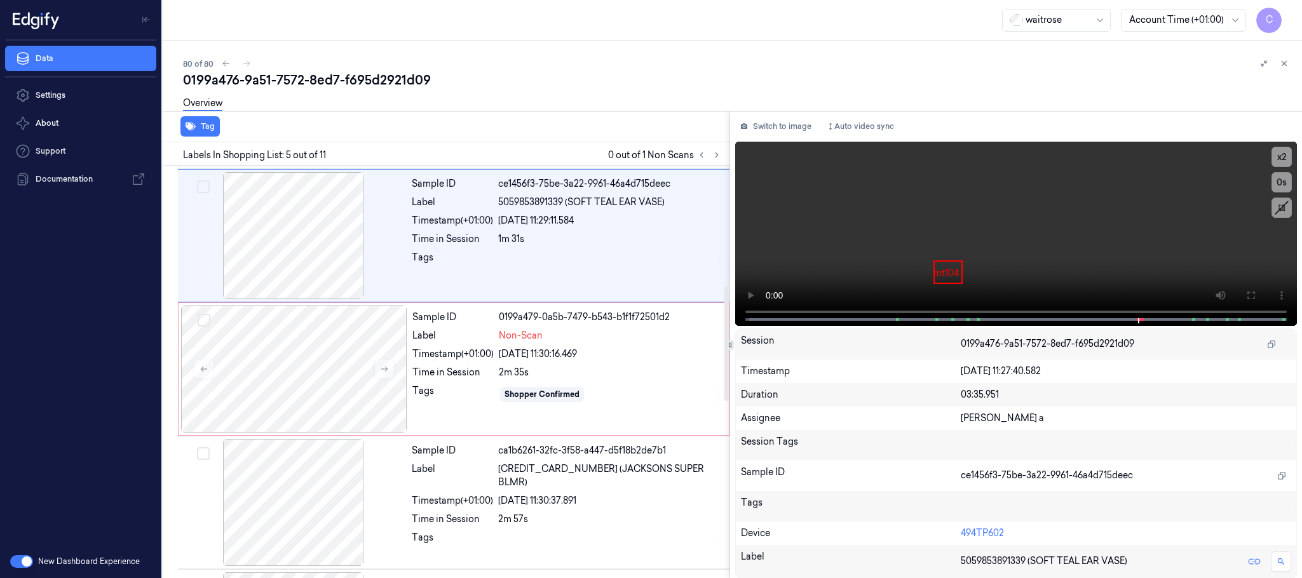
scroll to position [397, 0]
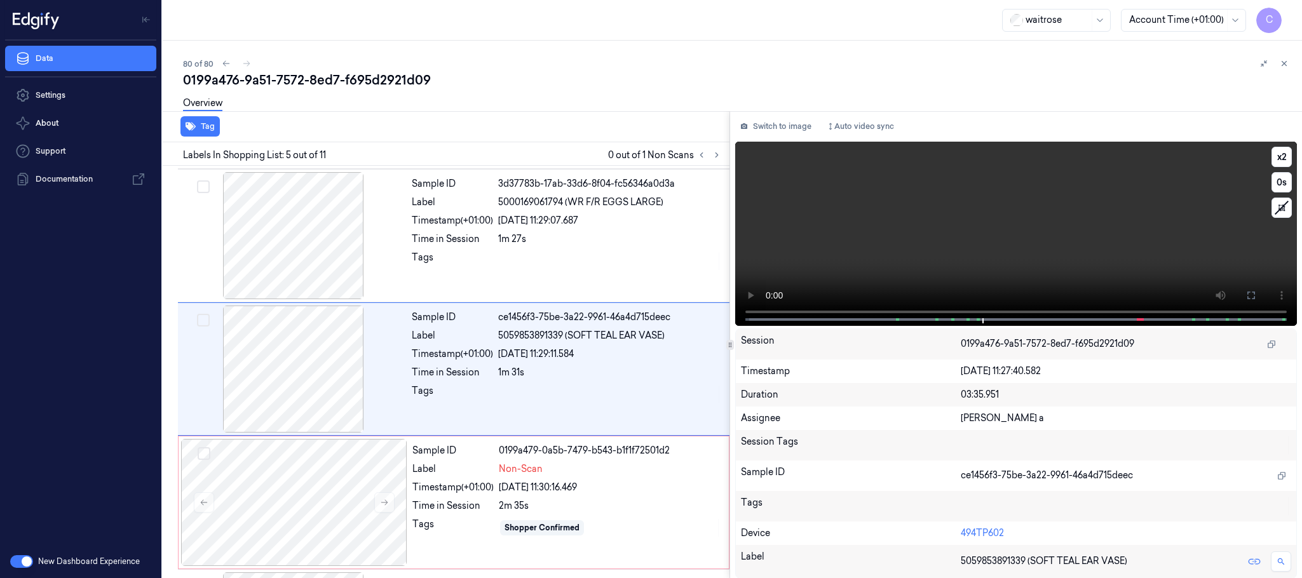
click at [1138, 242] on video at bounding box center [1016, 234] width 562 height 184
click at [386, 505] on icon at bounding box center [384, 502] width 9 height 9
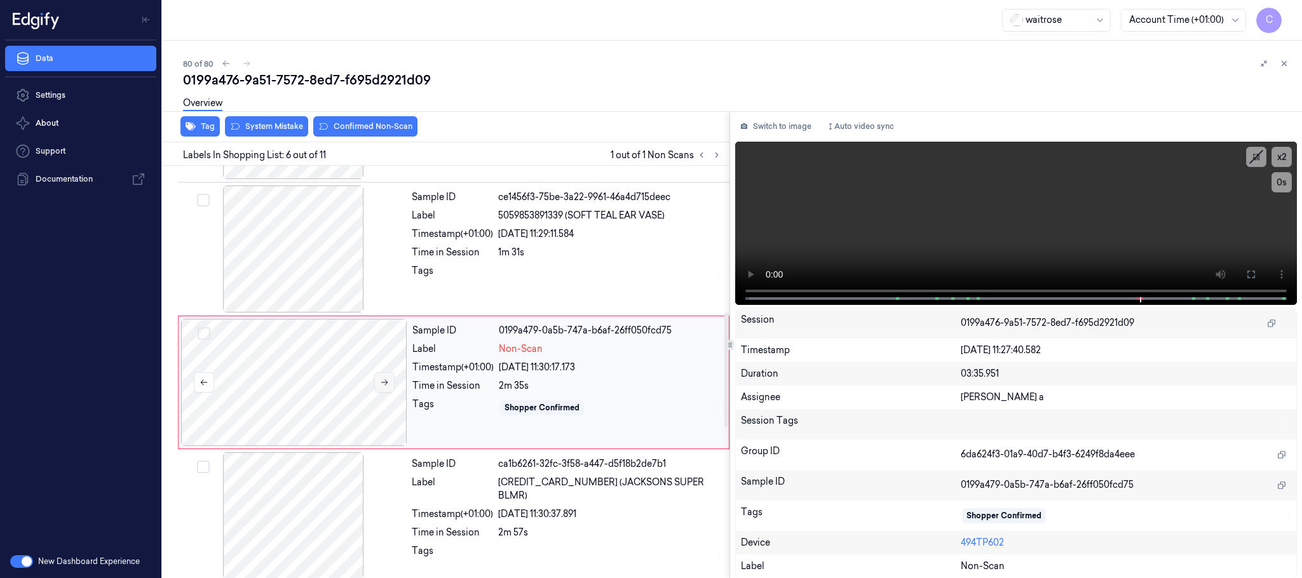
scroll to position [530, 0]
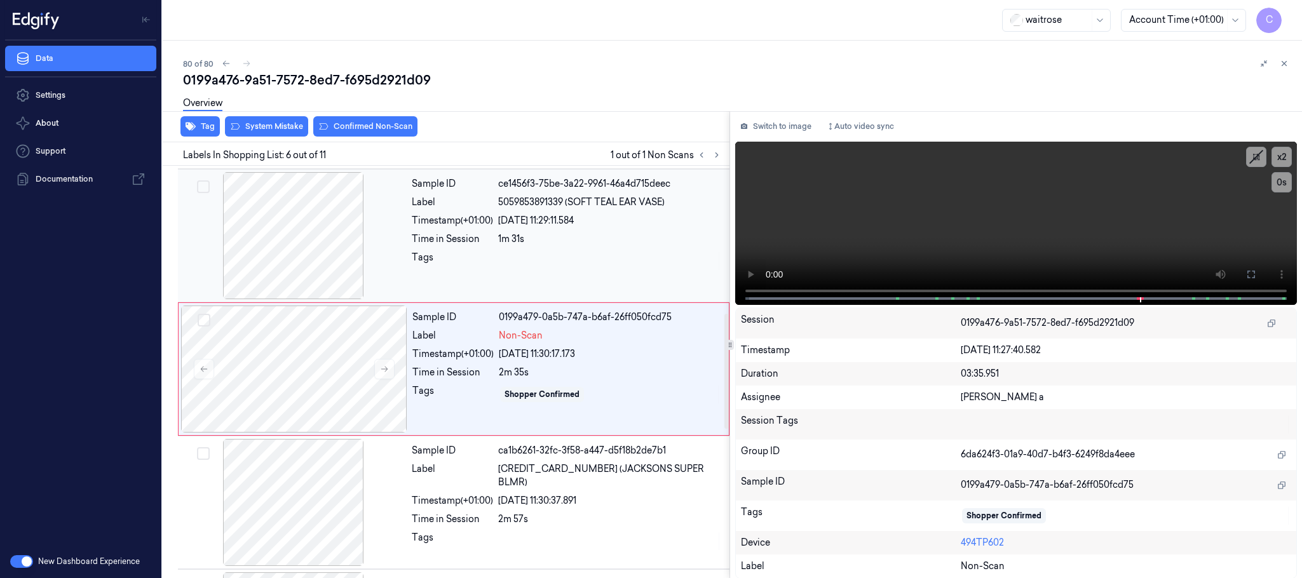
click at [309, 235] on div at bounding box center [294, 235] width 226 height 127
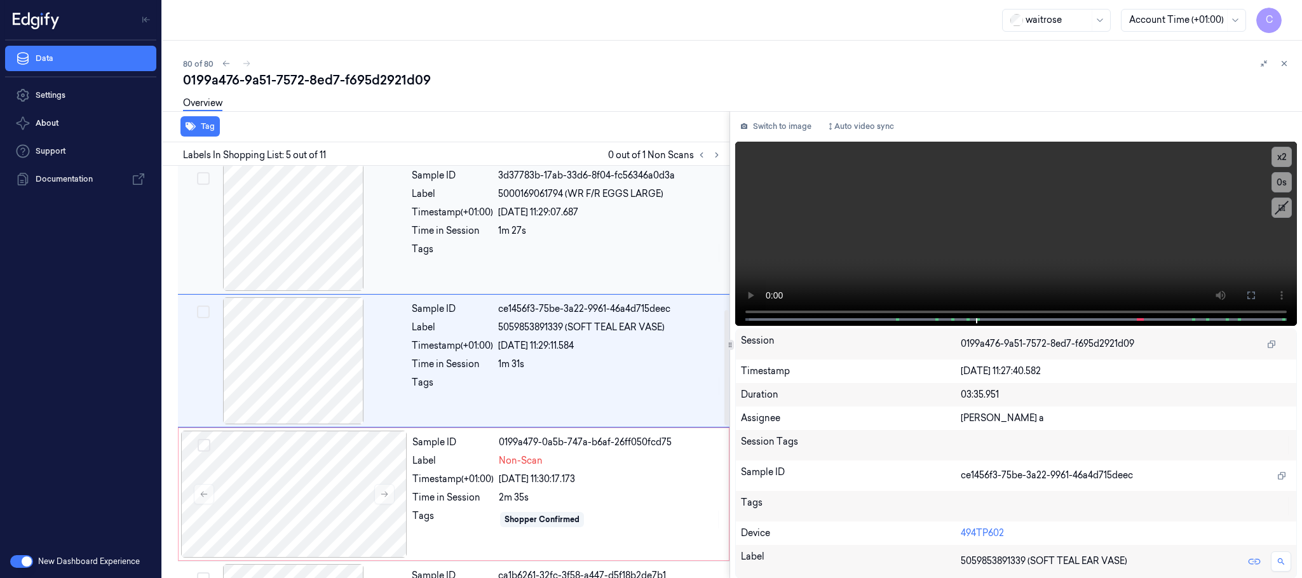
scroll to position [397, 0]
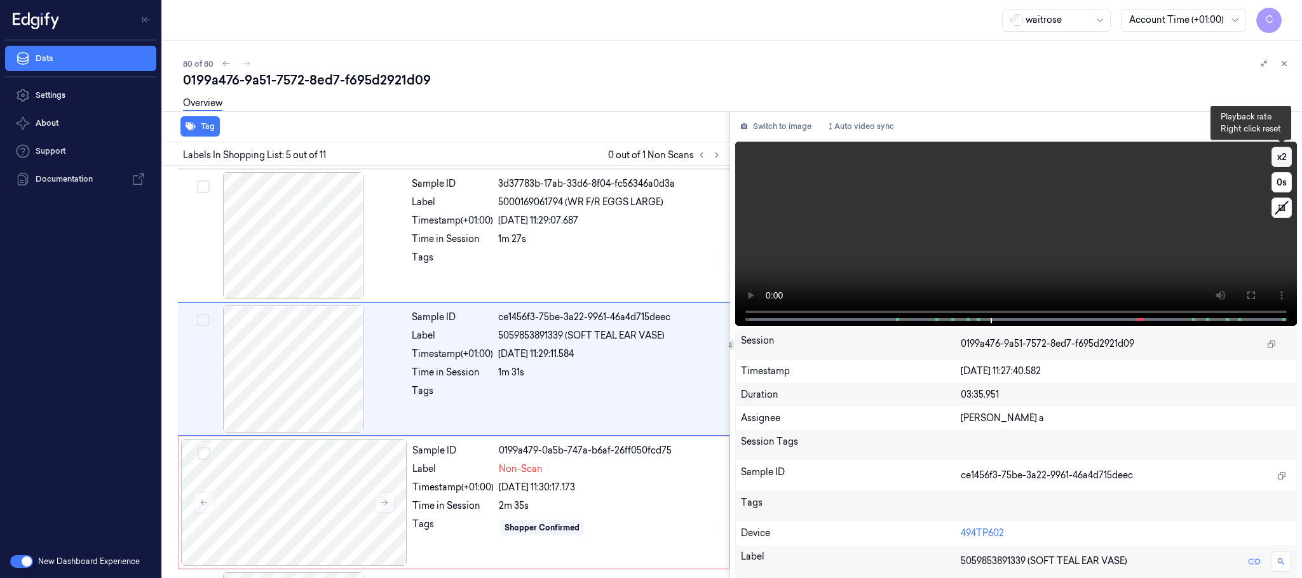
click at [1287, 157] on button "x 2" at bounding box center [1282, 157] width 20 height 20
click at [1041, 238] on video at bounding box center [1016, 234] width 562 height 184
click at [978, 319] on span at bounding box center [979, 320] width 2 height 6
click at [1014, 252] on video at bounding box center [1016, 234] width 562 height 184
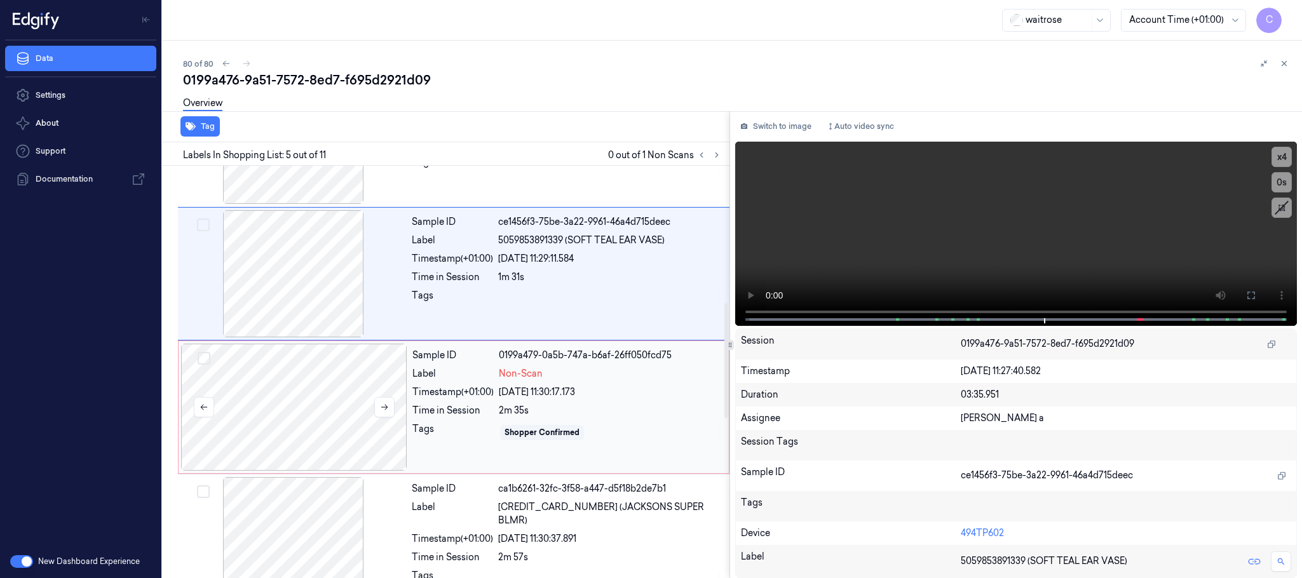
click at [280, 411] on div at bounding box center [294, 407] width 226 height 127
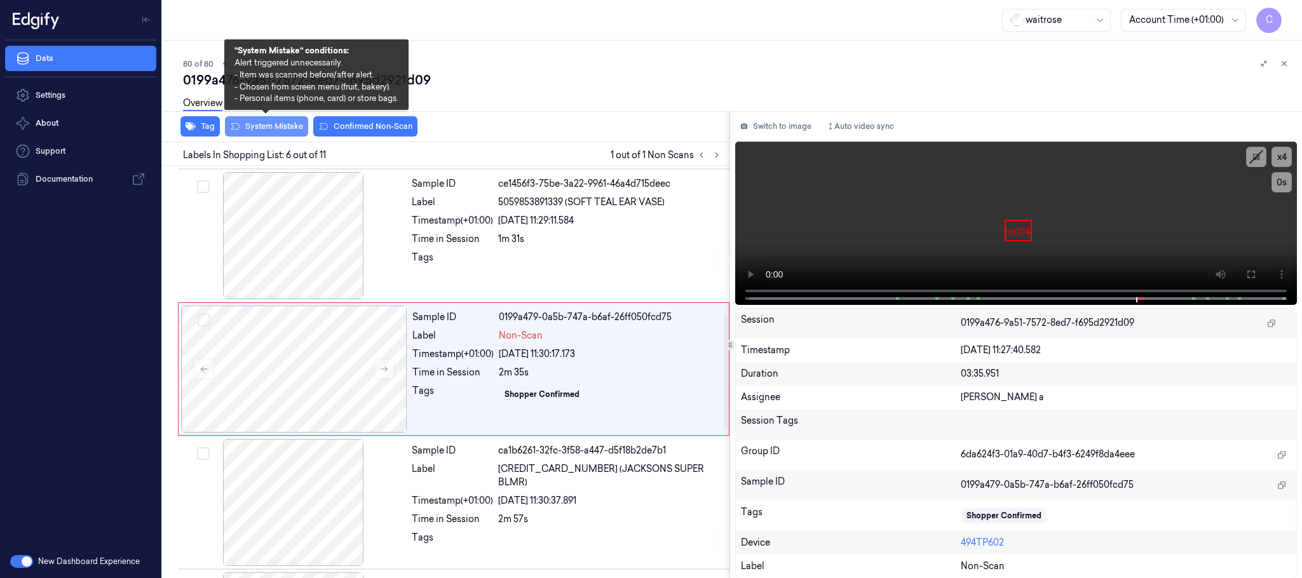
click at [271, 125] on button "System Mistake" at bounding box center [266, 126] width 83 height 20
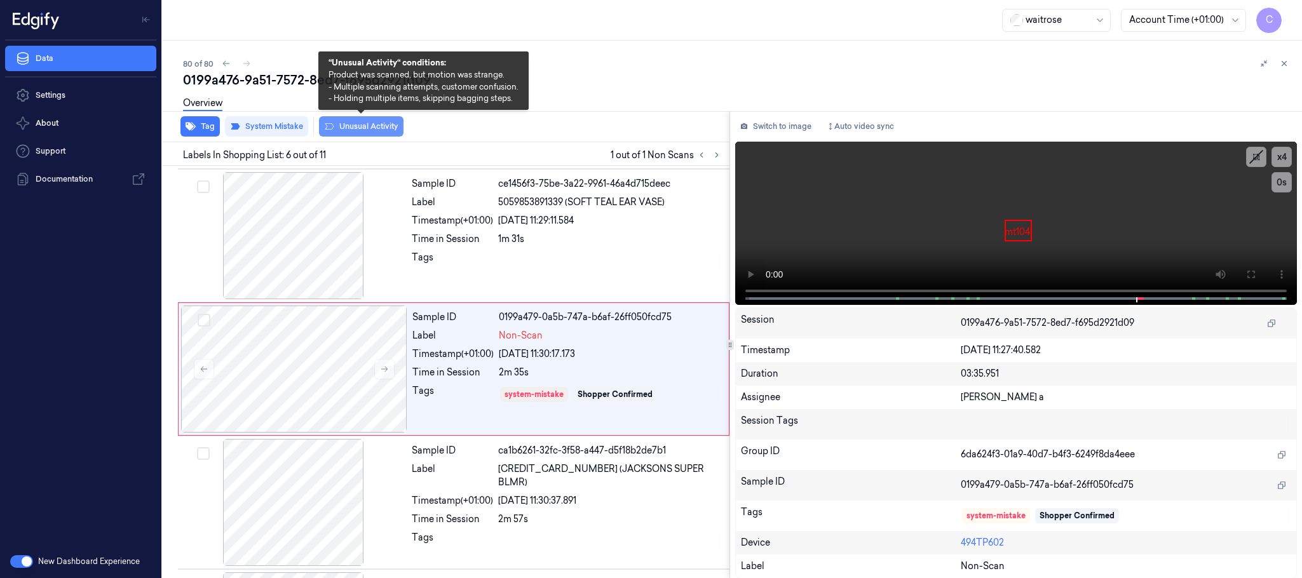
click at [368, 133] on button "Unusual Activity" at bounding box center [361, 126] width 85 height 20
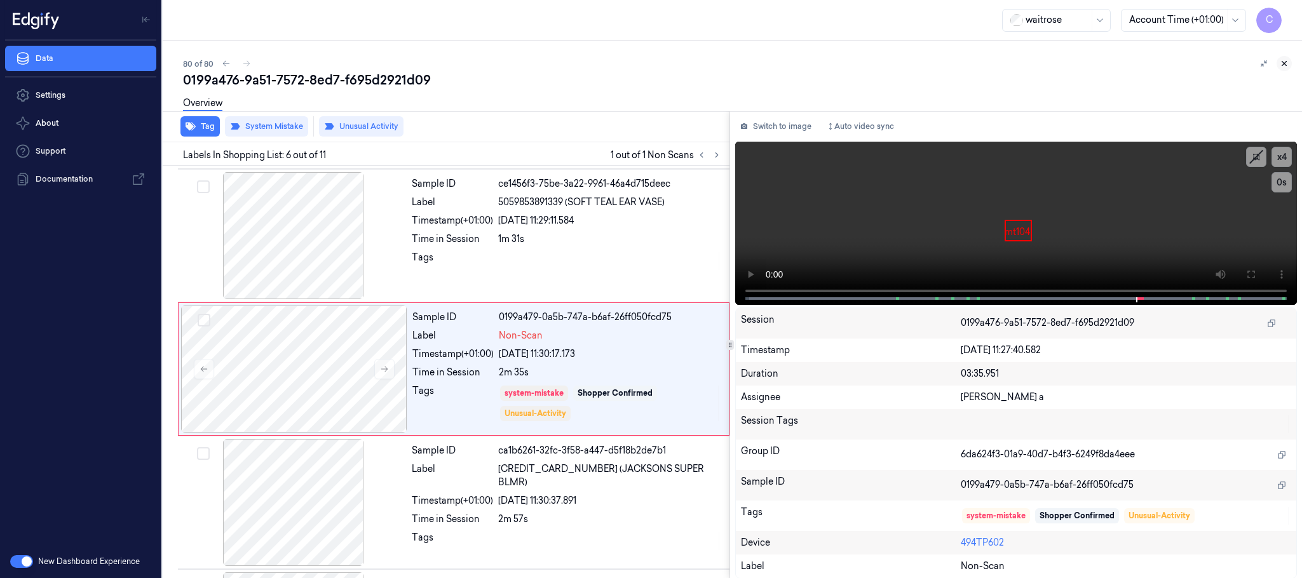
click at [1284, 63] on icon at bounding box center [1285, 64] width 4 height 4
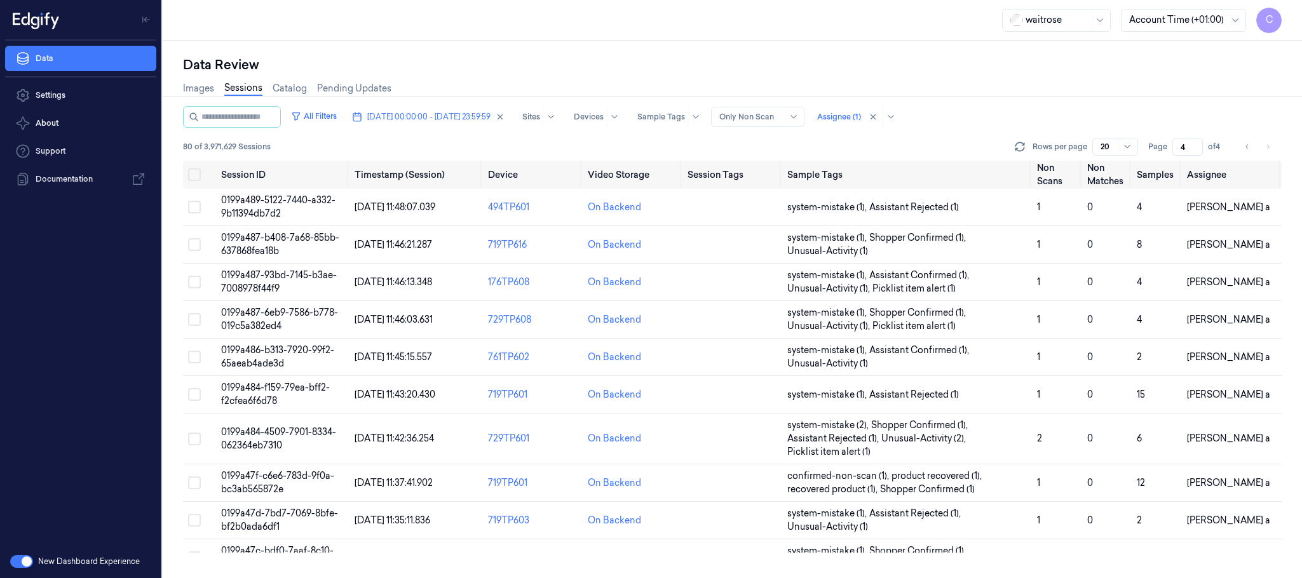
scroll to position [388, 0]
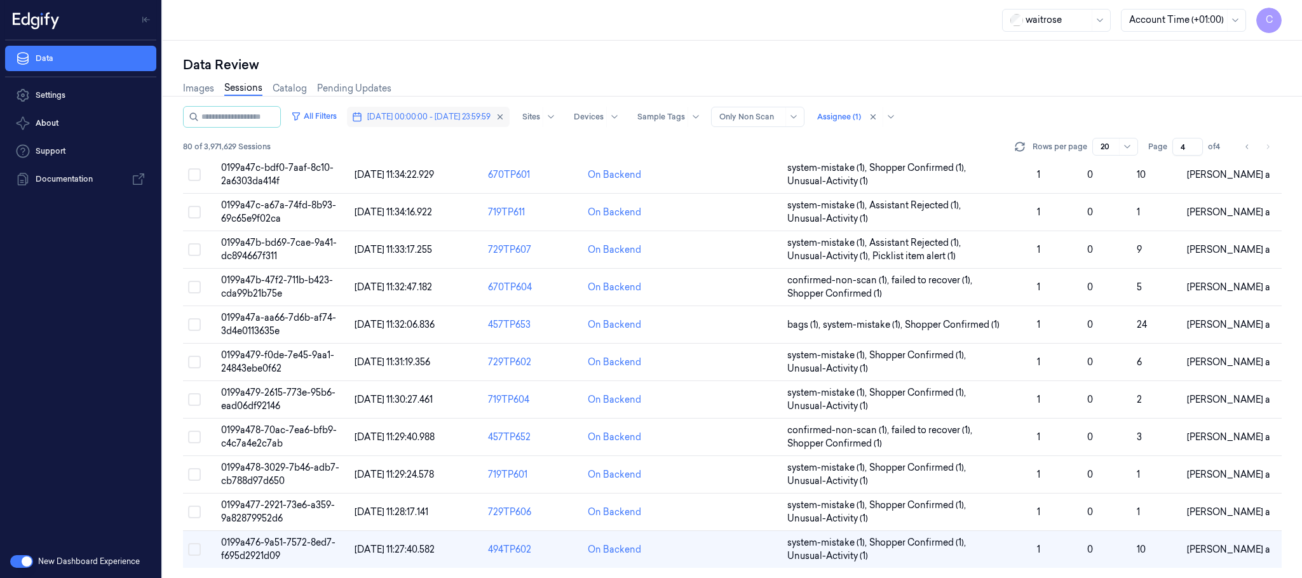
click at [445, 117] on span "[DATE] 00:00:00 - [DATE] 23:59:59" at bounding box center [428, 116] width 123 height 11
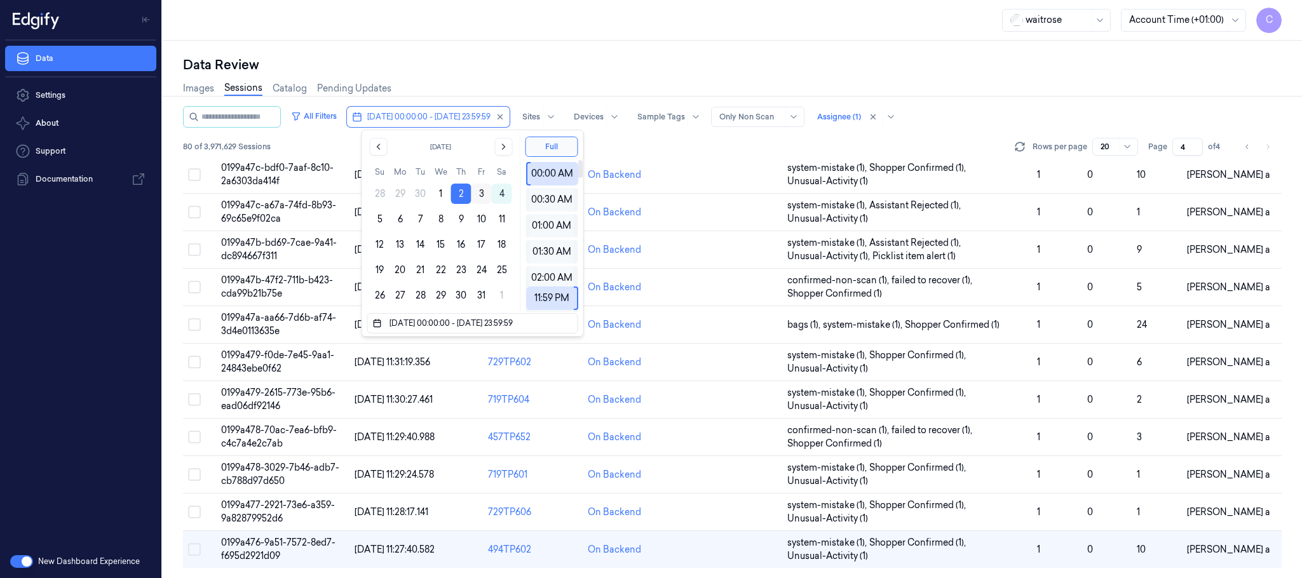
click at [479, 193] on button "3" at bounding box center [482, 194] width 20 height 20
type input "03/10/2025 00:00:00 - 03/10/2025 23:59:59"
click at [645, 63] on div "Data Review" at bounding box center [732, 65] width 1099 height 18
type input "1"
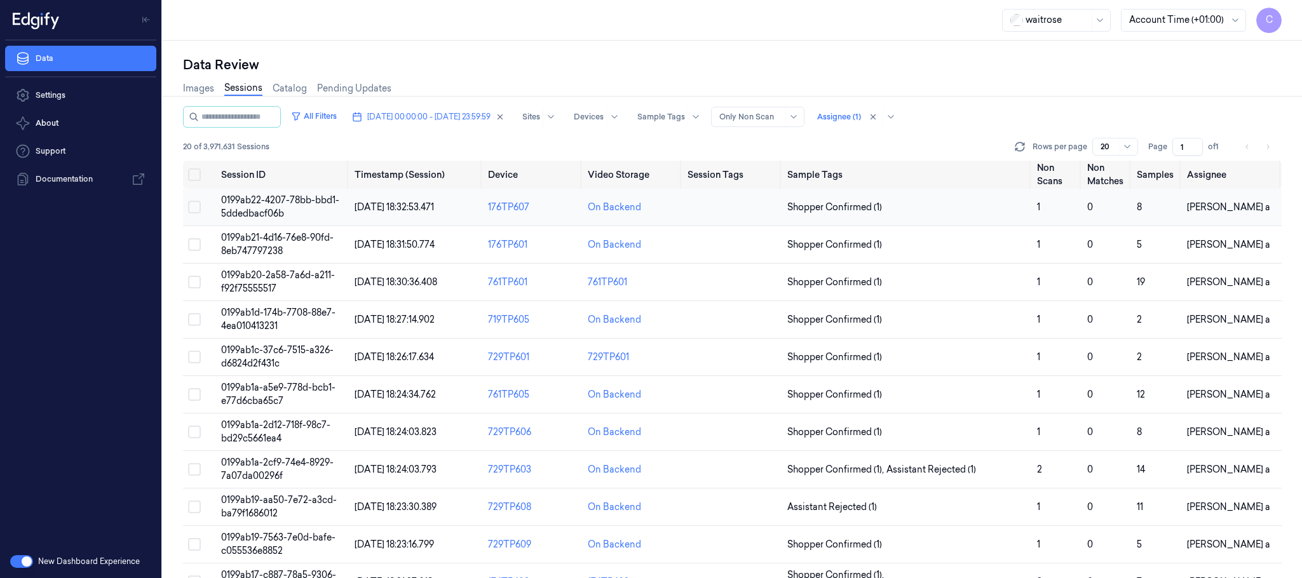
click at [261, 210] on span "0199ab22-4207-78bb-bbd1-5ddedbacf06b" at bounding box center [280, 207] width 118 height 25
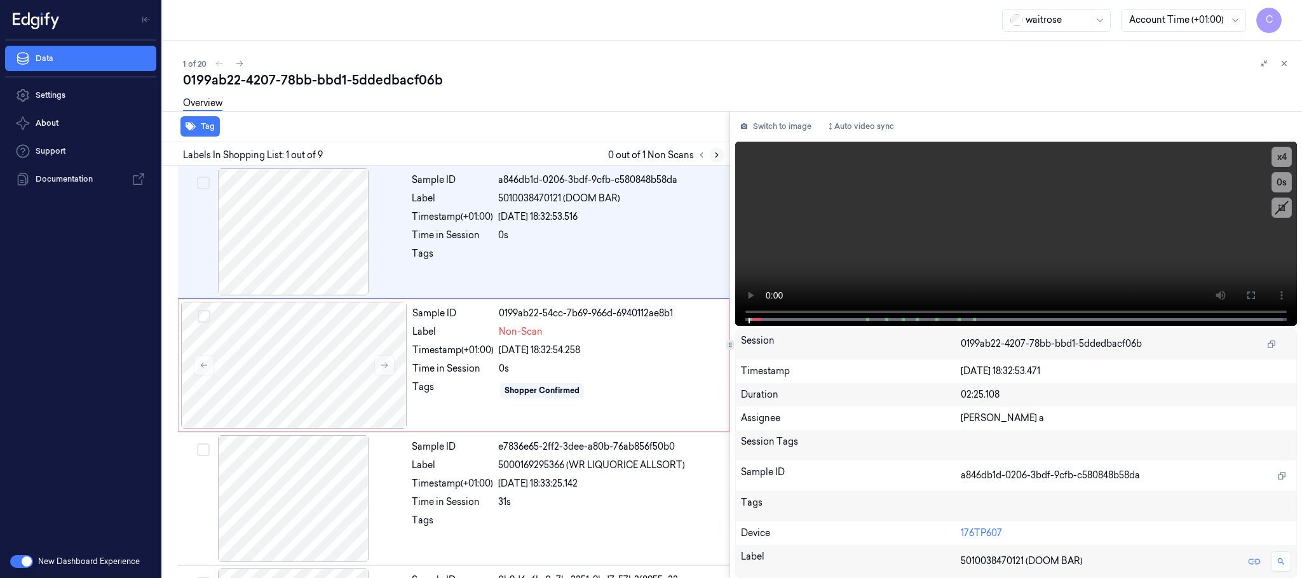
click at [713, 153] on icon at bounding box center [717, 155] width 9 height 9
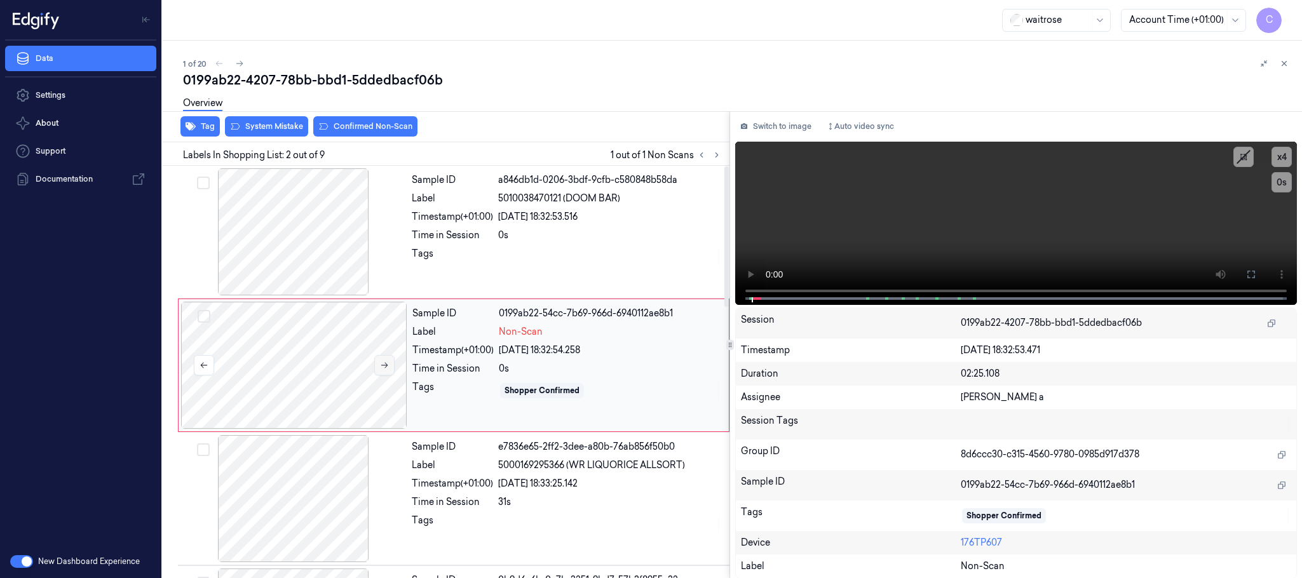
click at [380, 368] on icon at bounding box center [384, 365] width 9 height 9
click at [392, 372] on button at bounding box center [384, 365] width 20 height 20
click at [388, 372] on button at bounding box center [384, 365] width 20 height 20
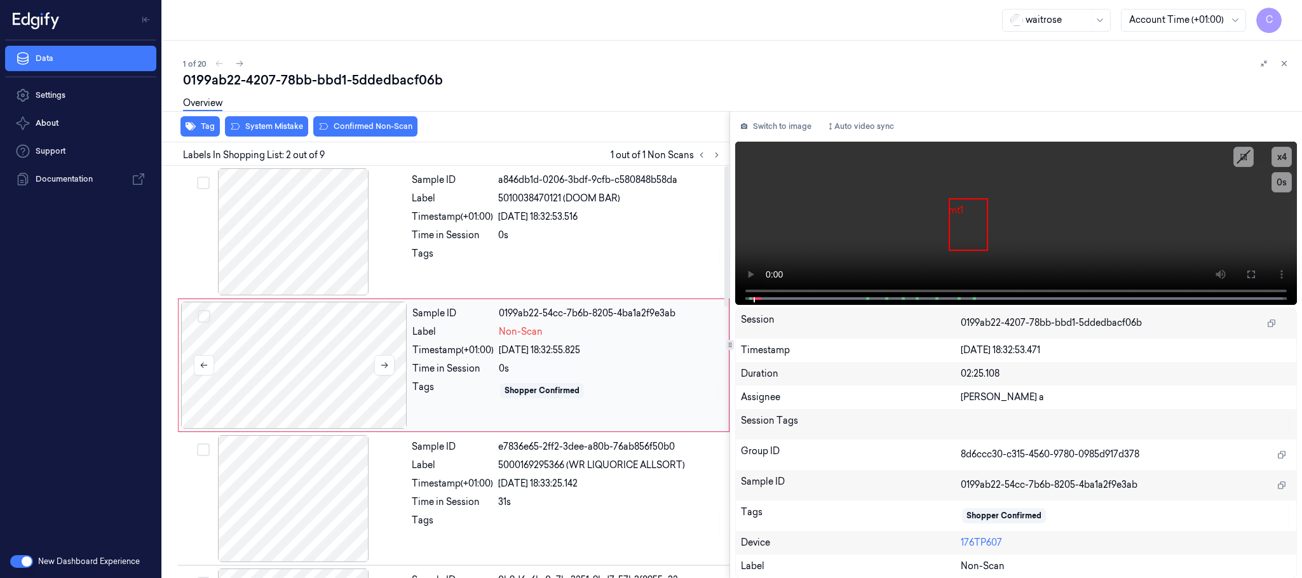
click at [330, 355] on div at bounding box center [294, 365] width 226 height 127
click at [298, 250] on div at bounding box center [294, 231] width 226 height 127
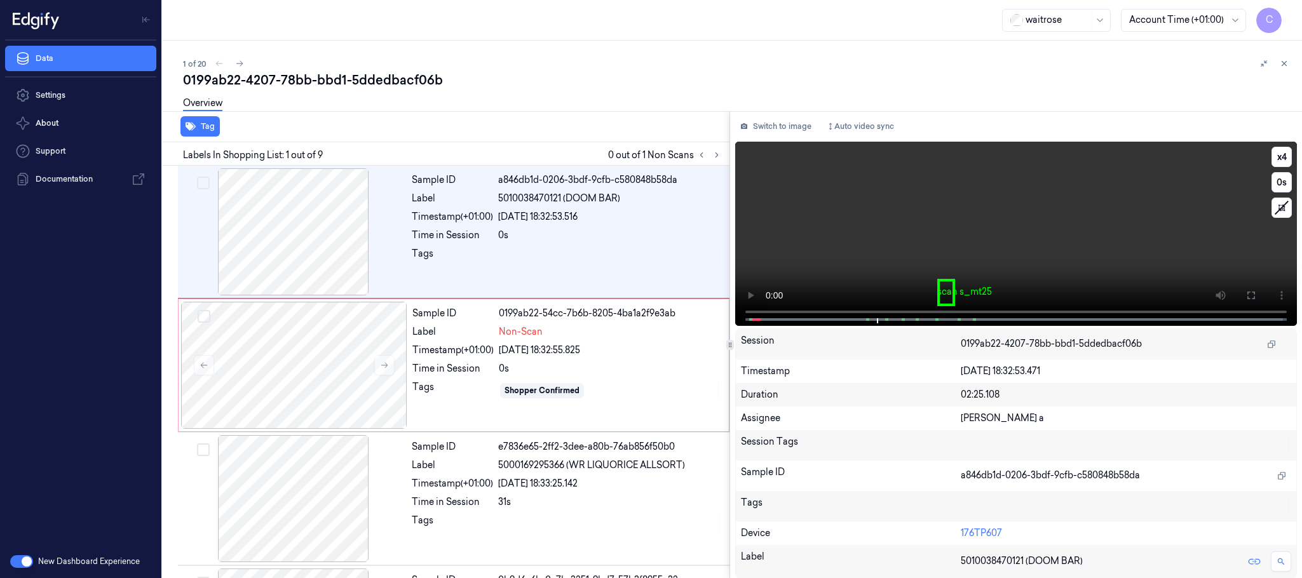
click at [1018, 260] on video at bounding box center [1016, 234] width 562 height 184
click at [294, 367] on div at bounding box center [294, 365] width 226 height 127
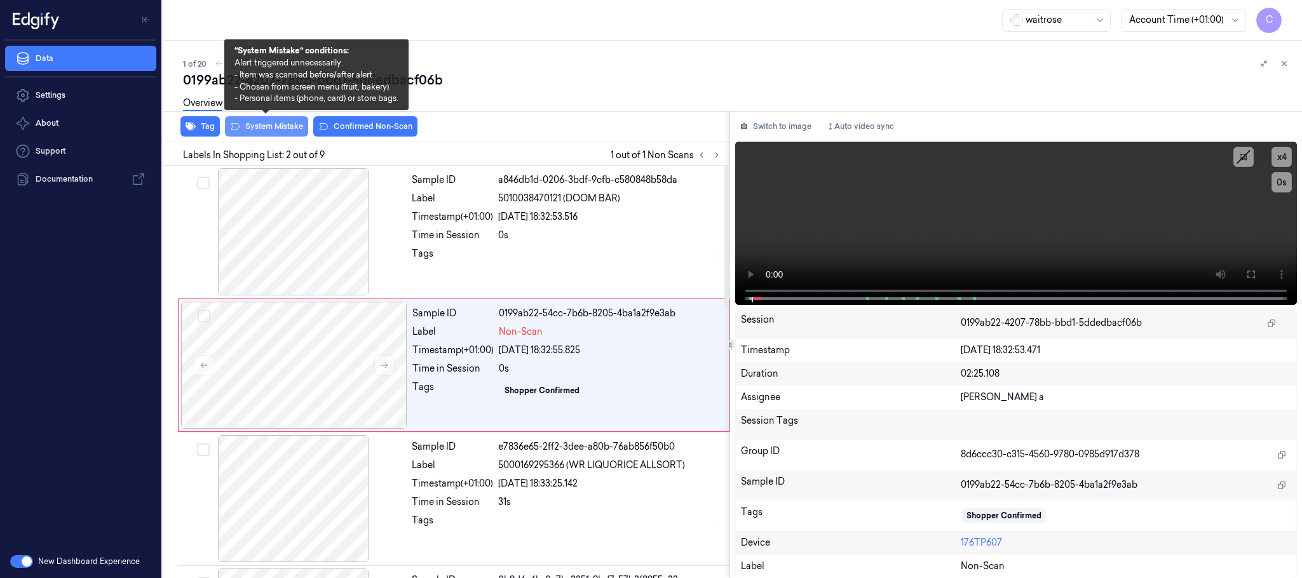
click at [259, 130] on button "System Mistake" at bounding box center [266, 126] width 83 height 20
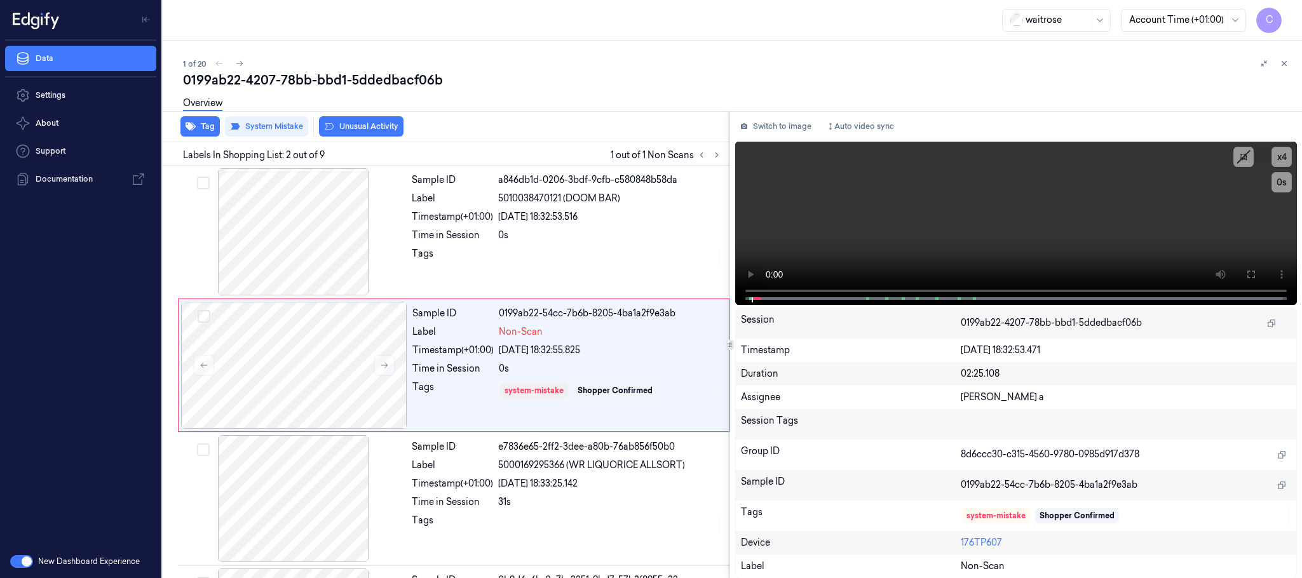
drag, startPoint x: 236, startPoint y: 64, endPoint x: 261, endPoint y: 39, distance: 35.1
click at [238, 64] on icon at bounding box center [239, 63] width 9 height 9
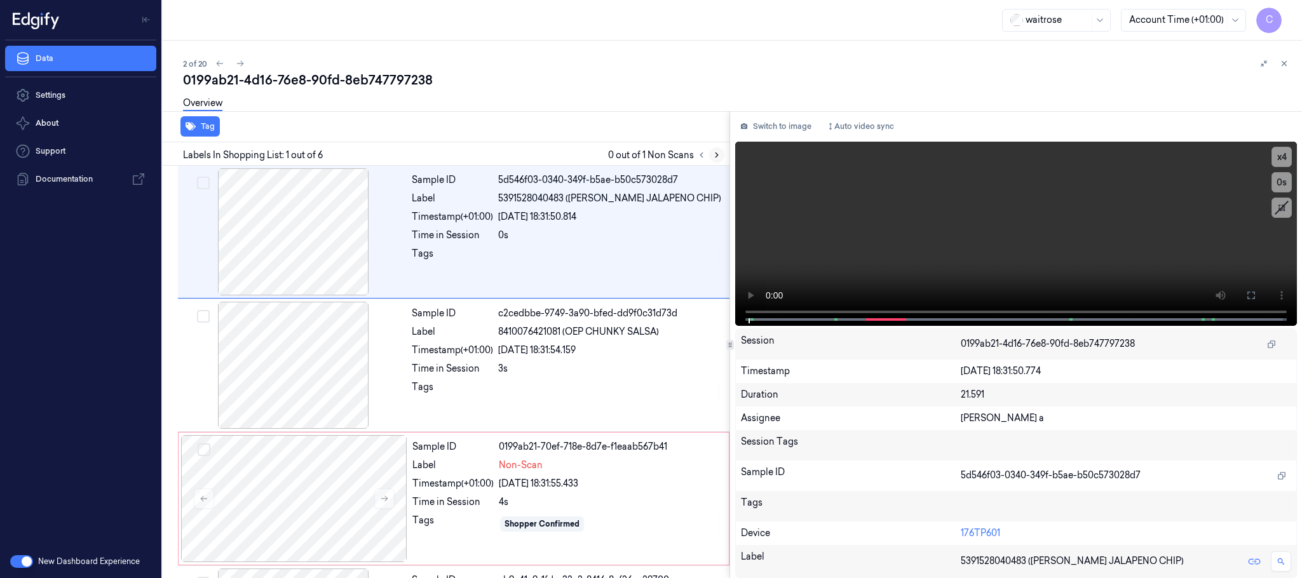
click at [717, 155] on icon at bounding box center [717, 155] width 9 height 9
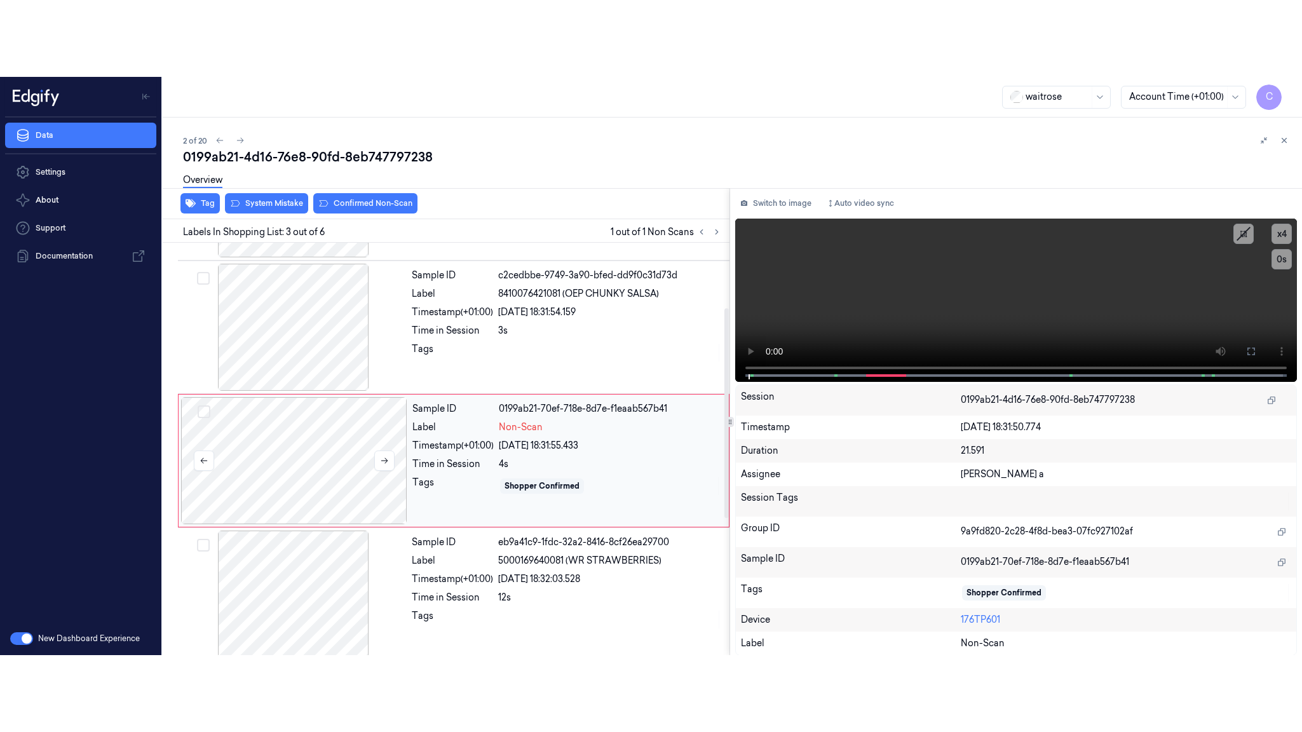
scroll to position [128, 0]
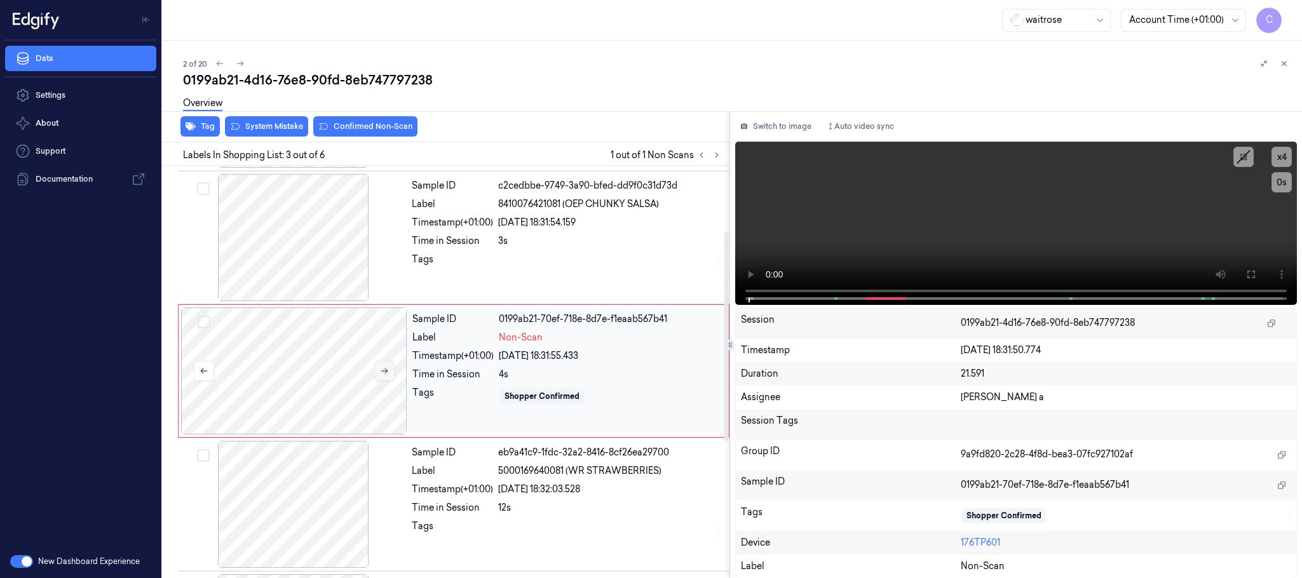
click at [384, 376] on icon at bounding box center [384, 371] width 9 height 9
click at [259, 353] on div at bounding box center [294, 371] width 226 height 127
click at [1257, 271] on icon at bounding box center [1252, 275] width 10 height 10
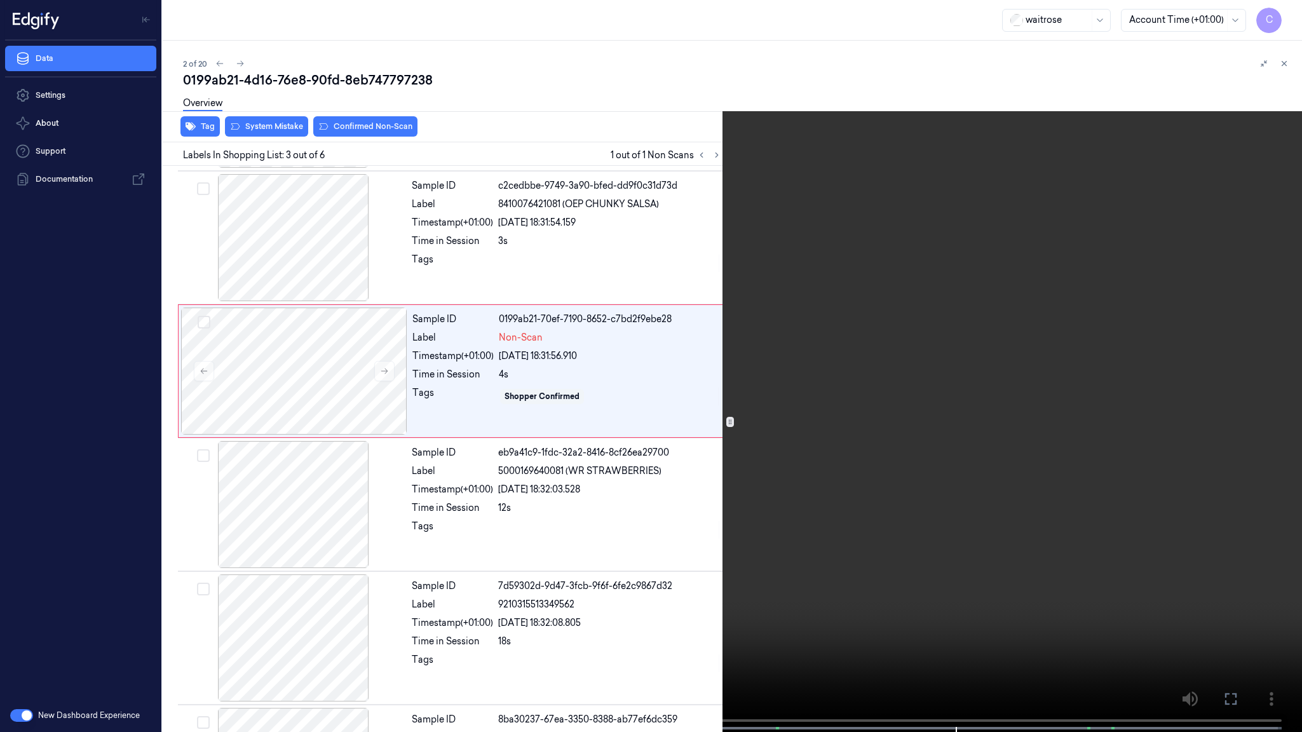
click at [389, 502] on video at bounding box center [651, 367] width 1302 height 735
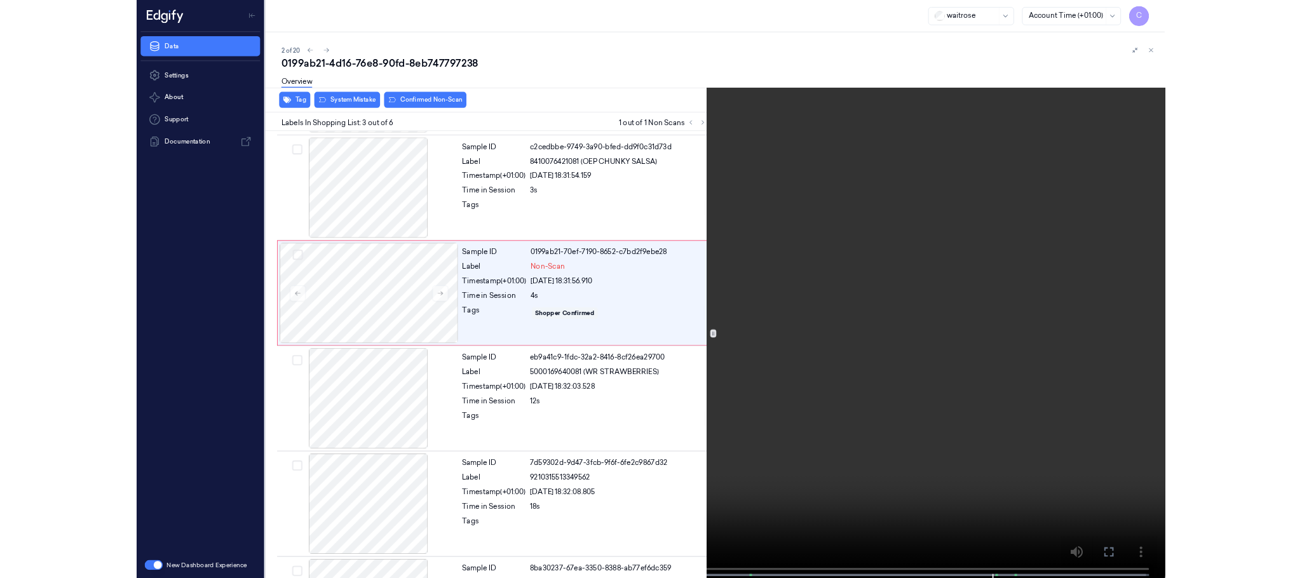
scroll to position [51, 0]
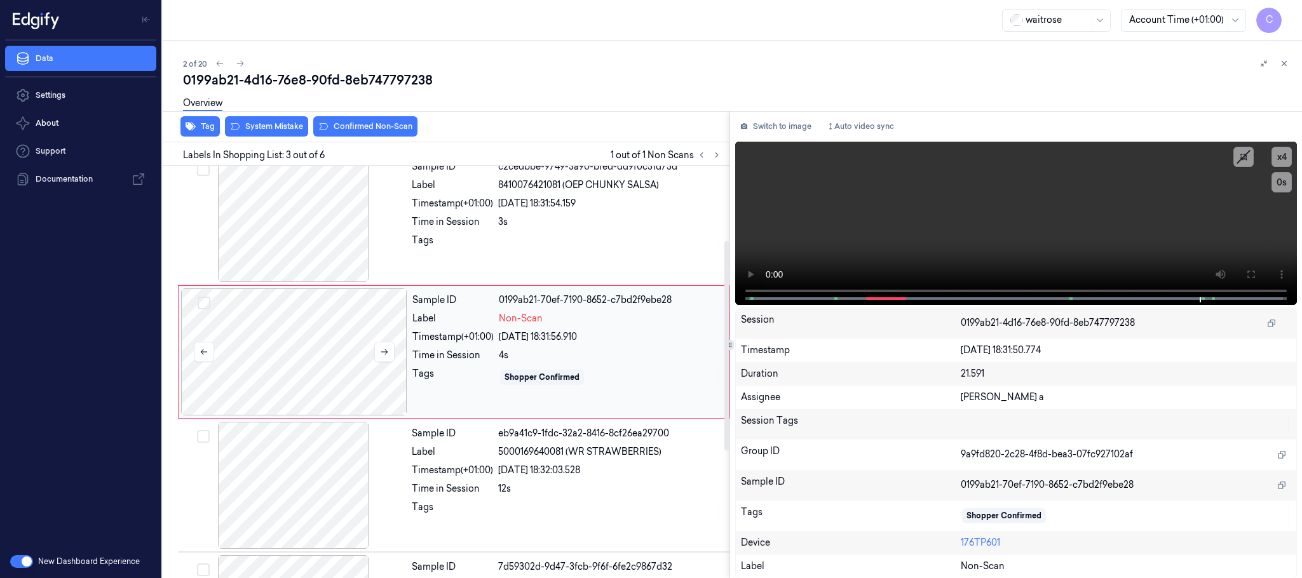
click at [330, 360] on div at bounding box center [294, 352] width 226 height 127
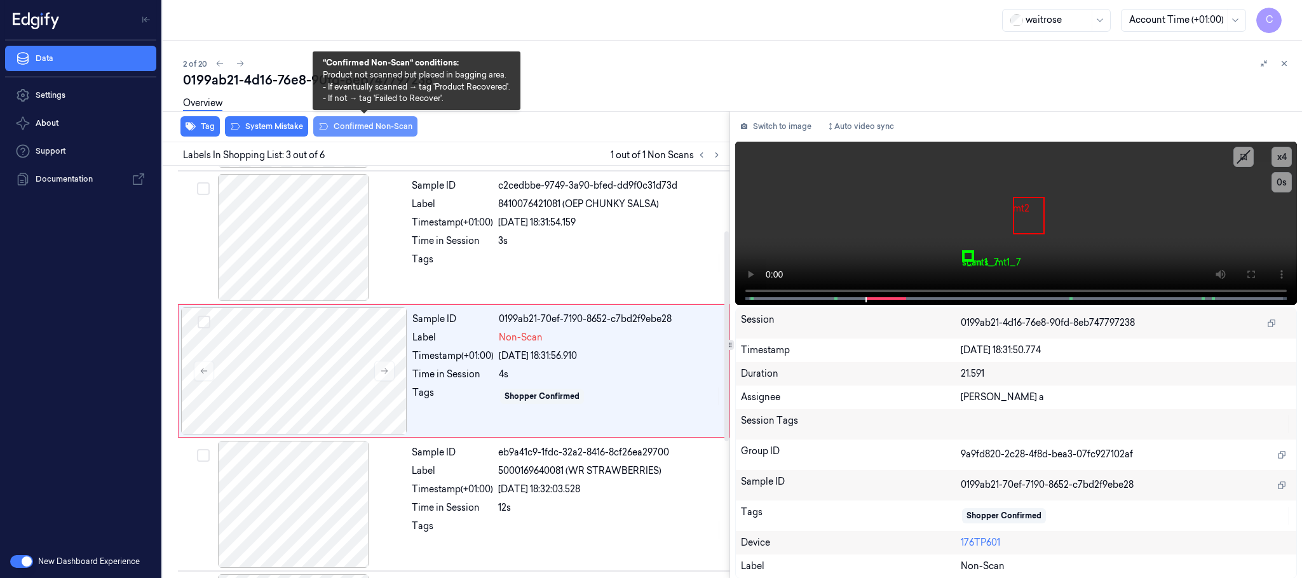
click at [365, 126] on button "Confirmed Non-Scan" at bounding box center [365, 126] width 104 height 20
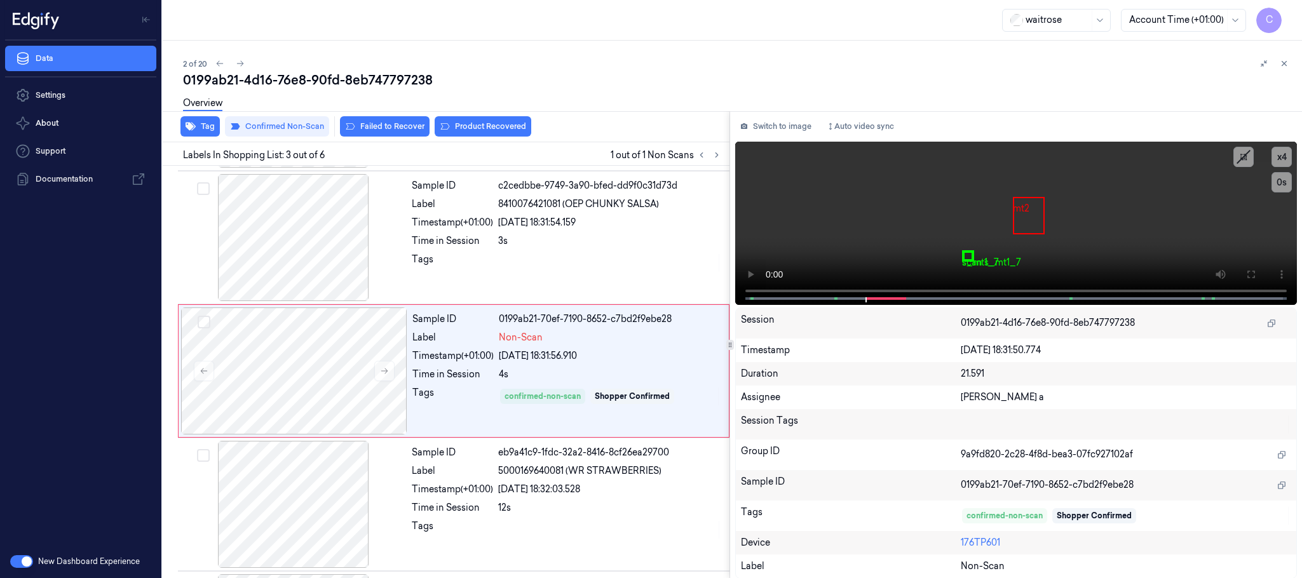
click at [454, 123] on button "Product Recovered" at bounding box center [483, 126] width 97 height 20
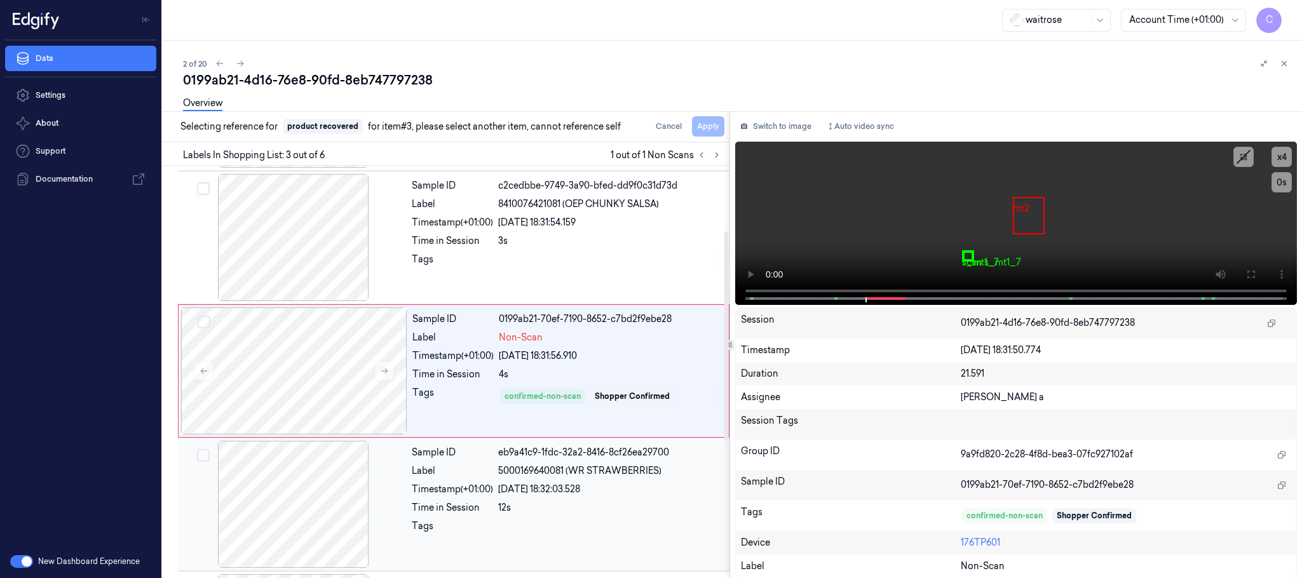
click at [292, 490] on div at bounding box center [294, 504] width 226 height 127
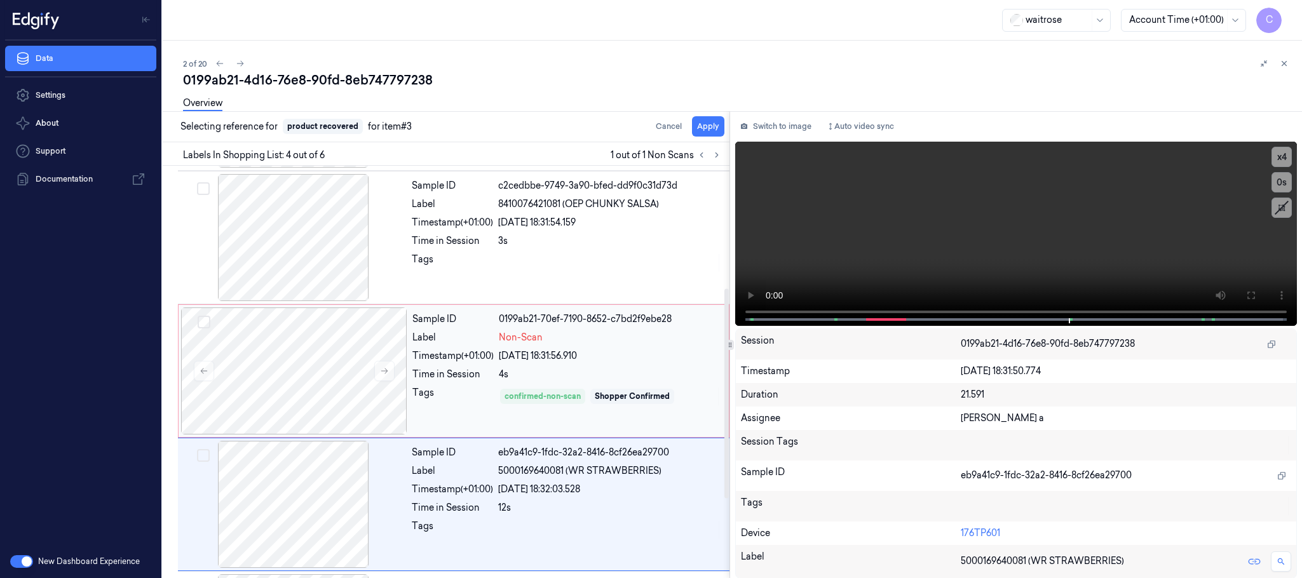
scroll to position [262, 0]
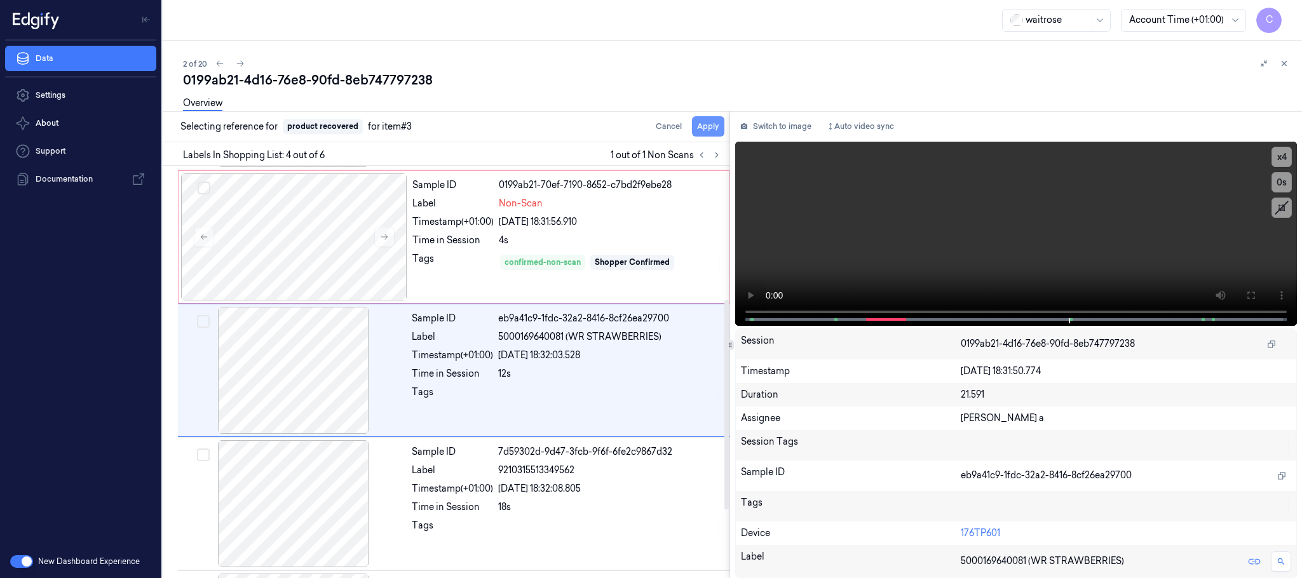
click at [720, 121] on button "Apply" at bounding box center [708, 126] width 32 height 20
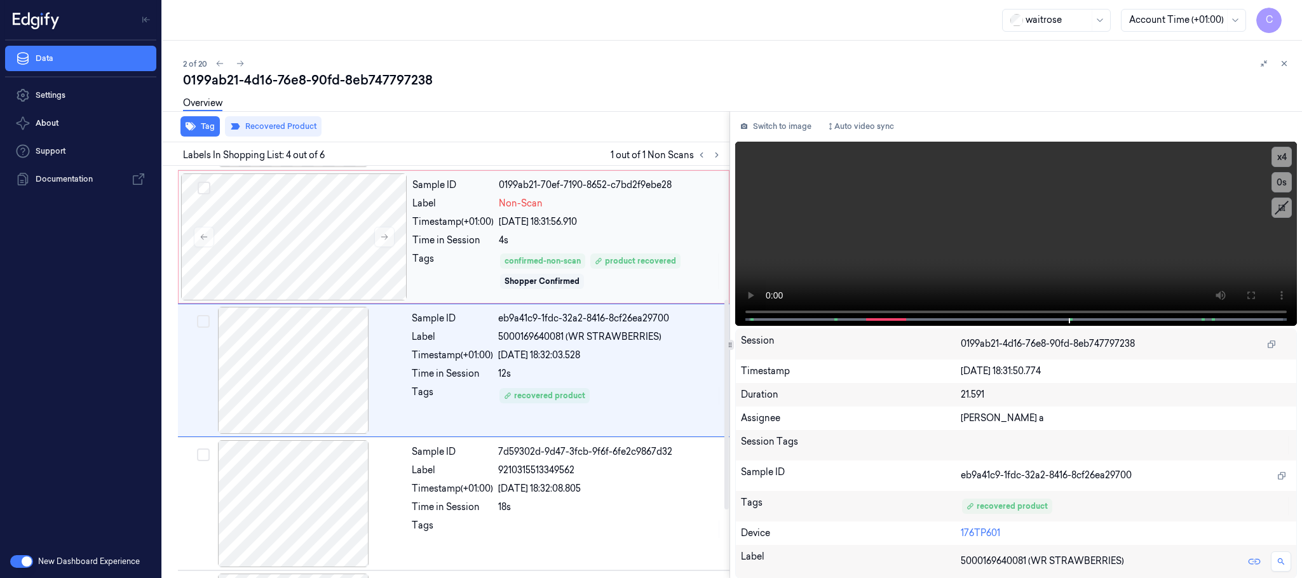
scroll to position [167, 0]
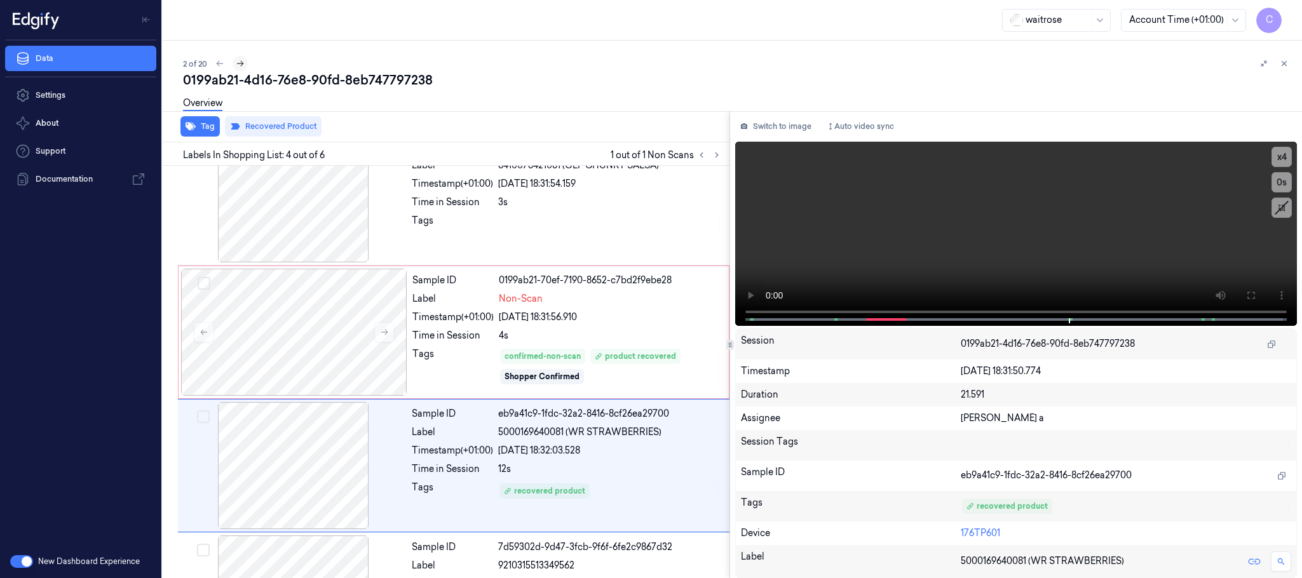
click at [238, 61] on icon at bounding box center [240, 63] width 9 height 9
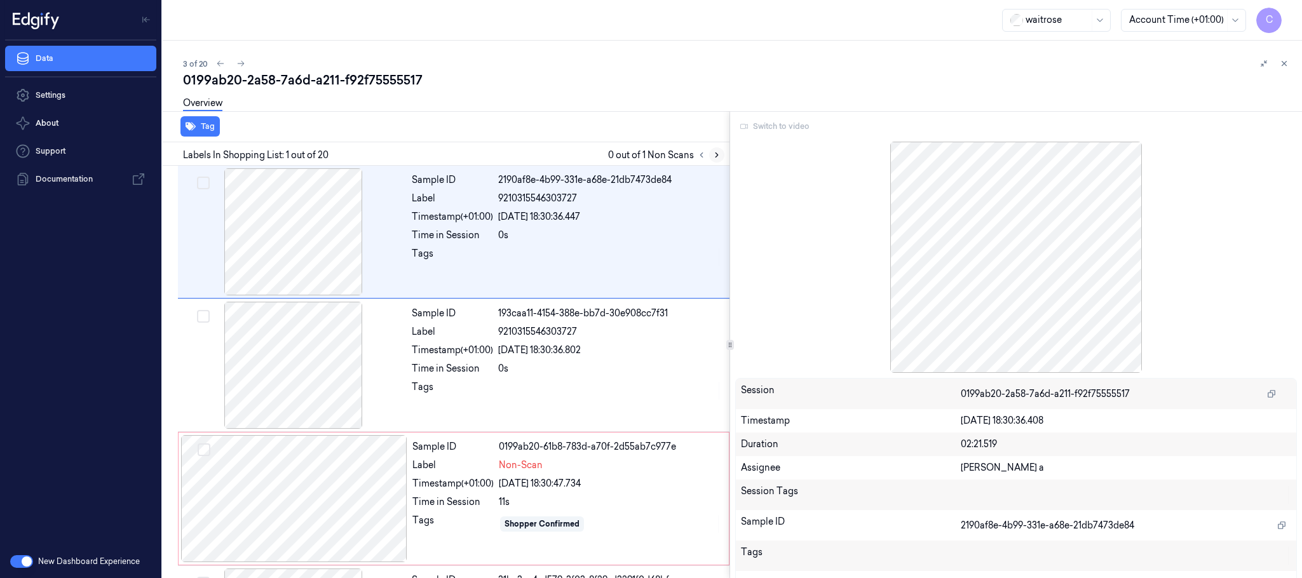
click at [714, 153] on icon at bounding box center [717, 155] width 9 height 9
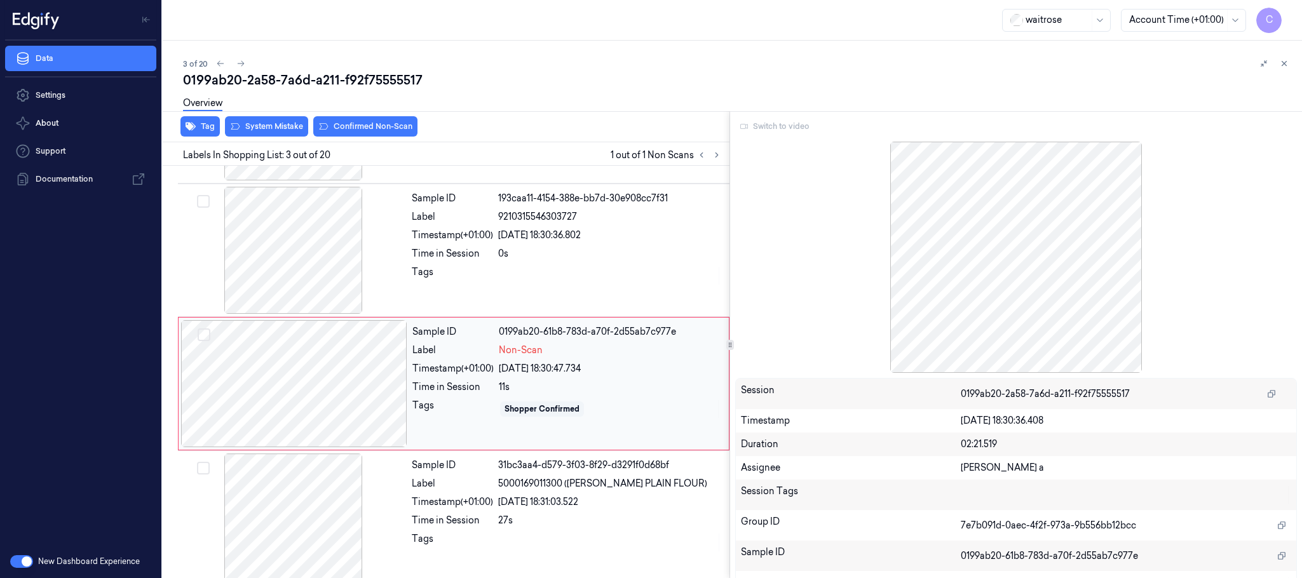
scroll to position [128, 0]
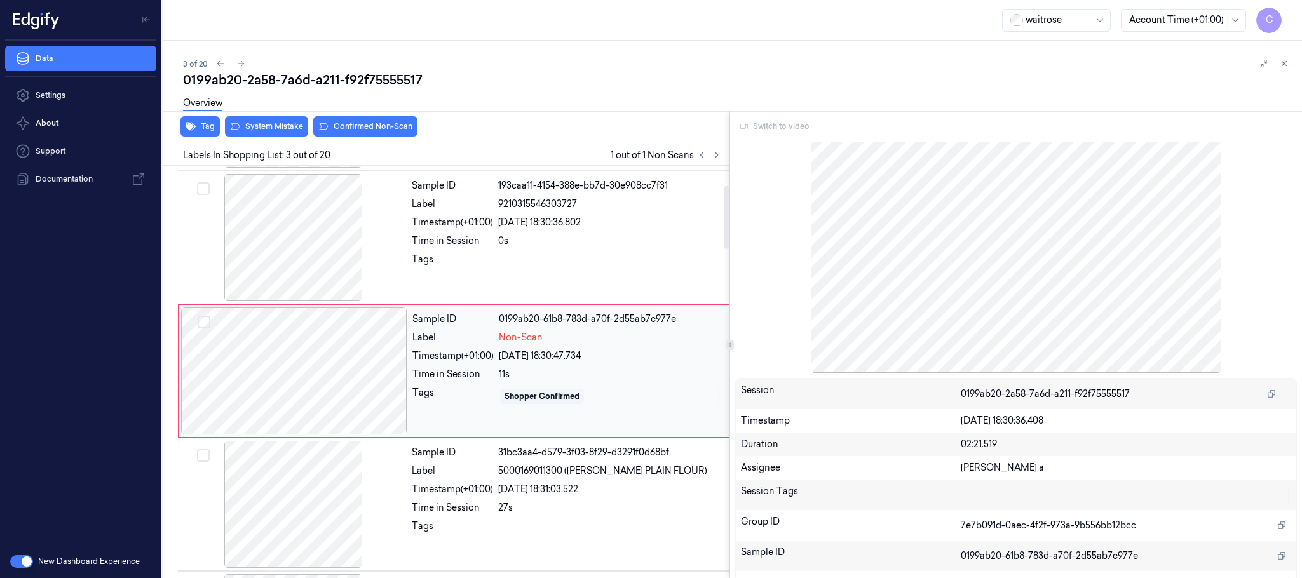
click at [372, 378] on div at bounding box center [294, 371] width 226 height 127
click at [299, 250] on div at bounding box center [294, 237] width 226 height 127
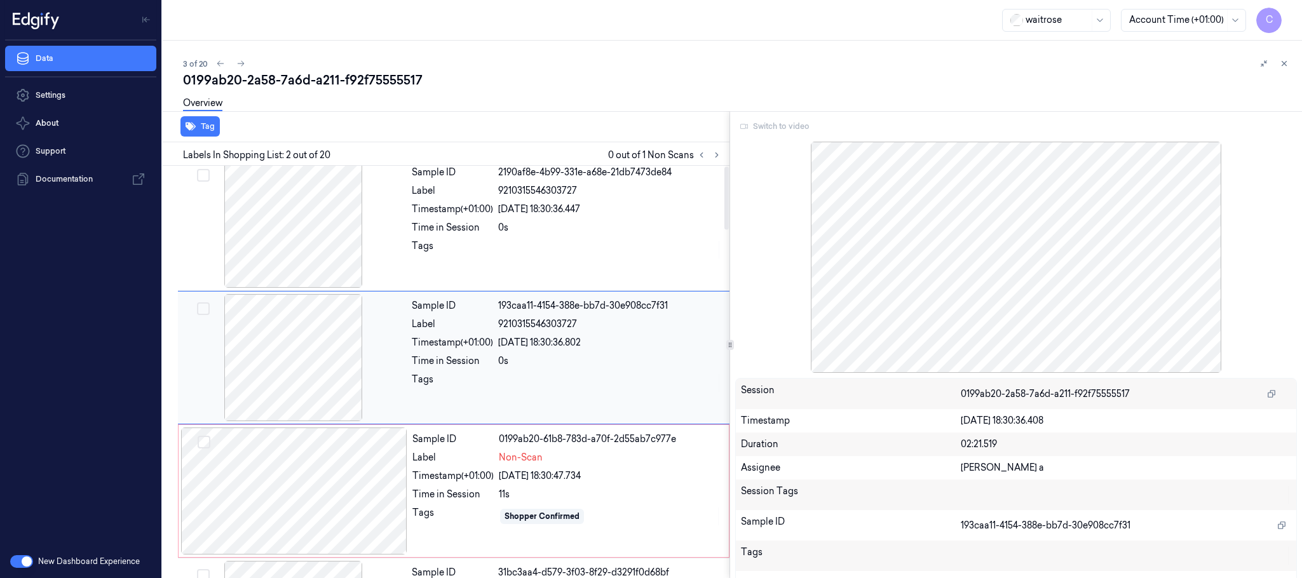
scroll to position [0, 0]
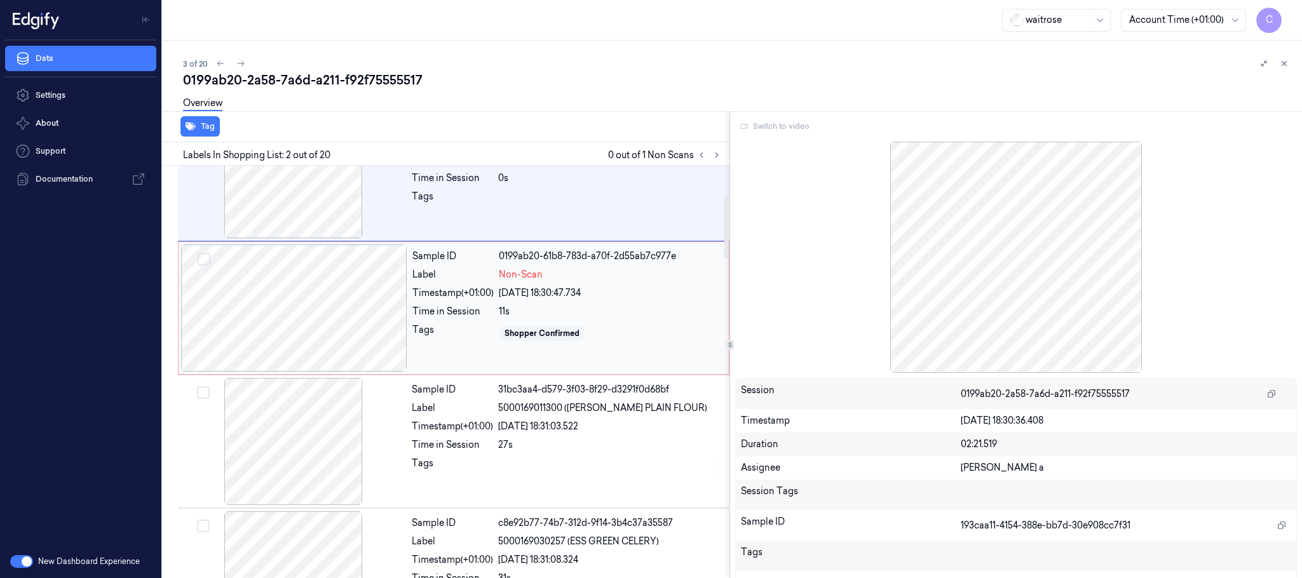
click at [301, 320] on div at bounding box center [294, 308] width 226 height 127
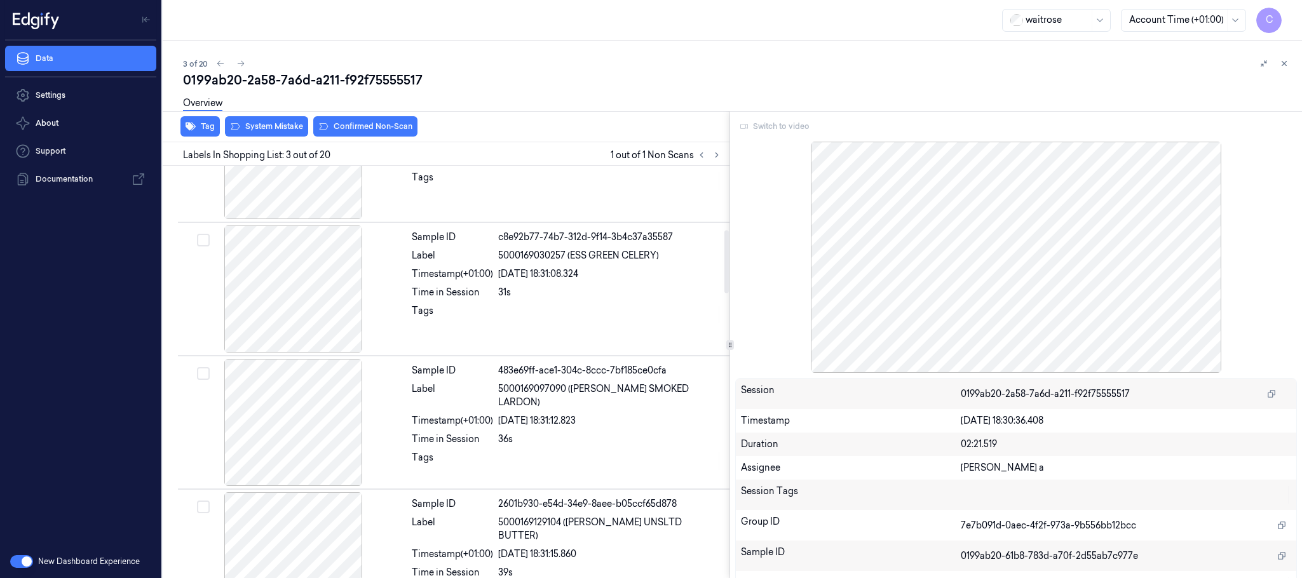
scroll to position [381, 0]
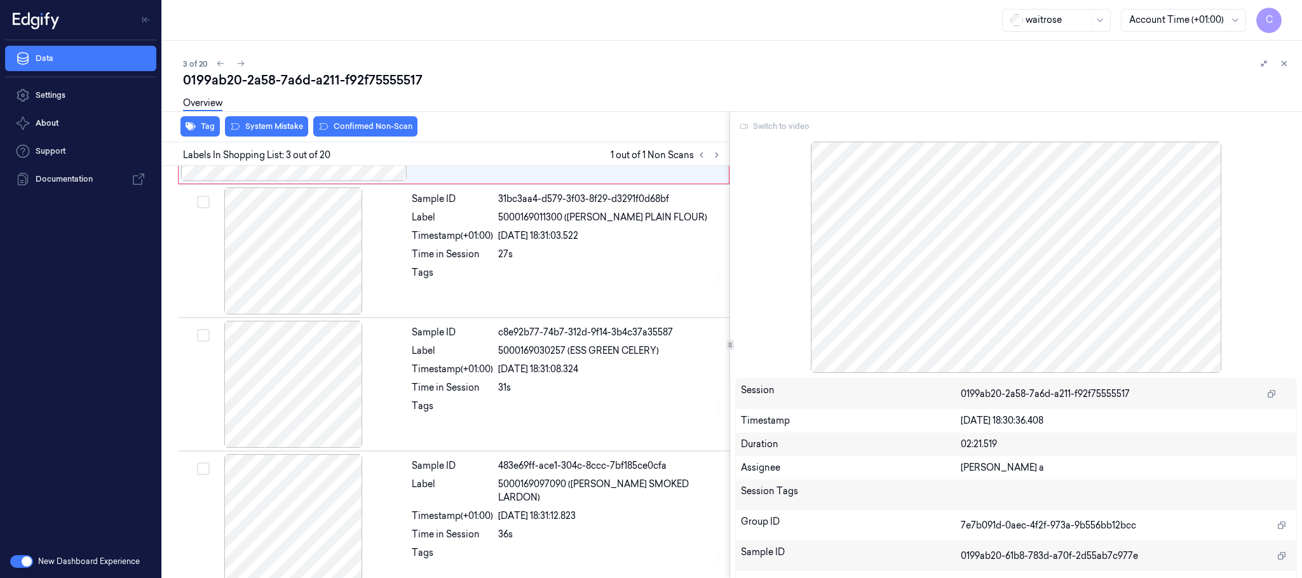
click at [775, 128] on div "Switch to video" at bounding box center [1016, 126] width 562 height 20
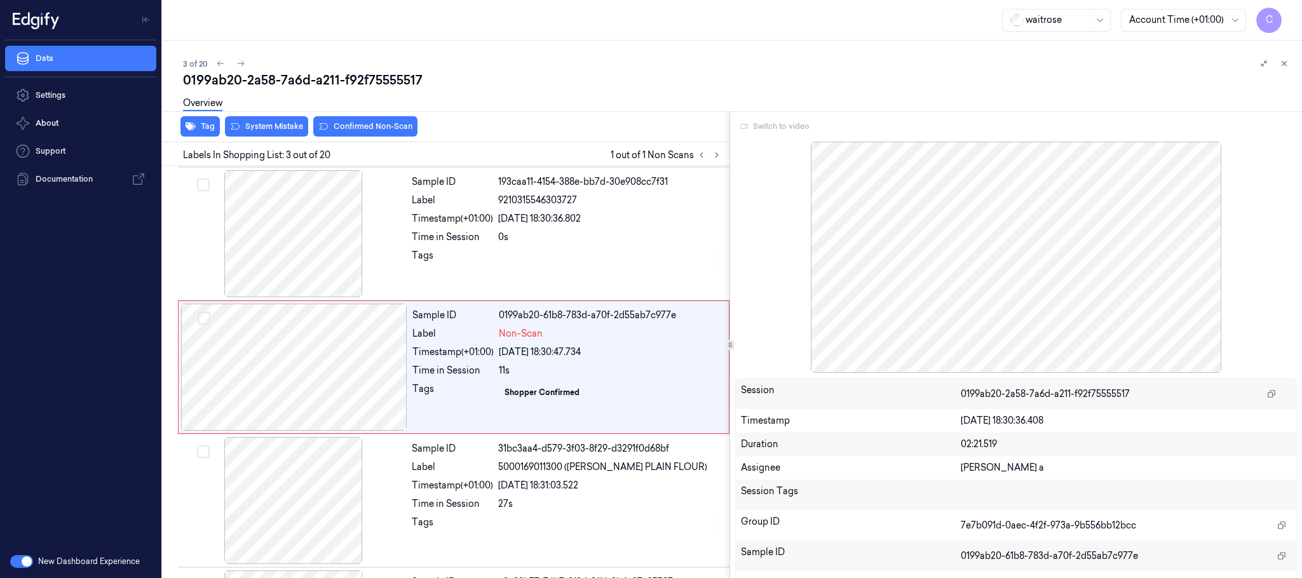
scroll to position [128, 0]
click at [238, 65] on icon at bounding box center [240, 63] width 9 height 9
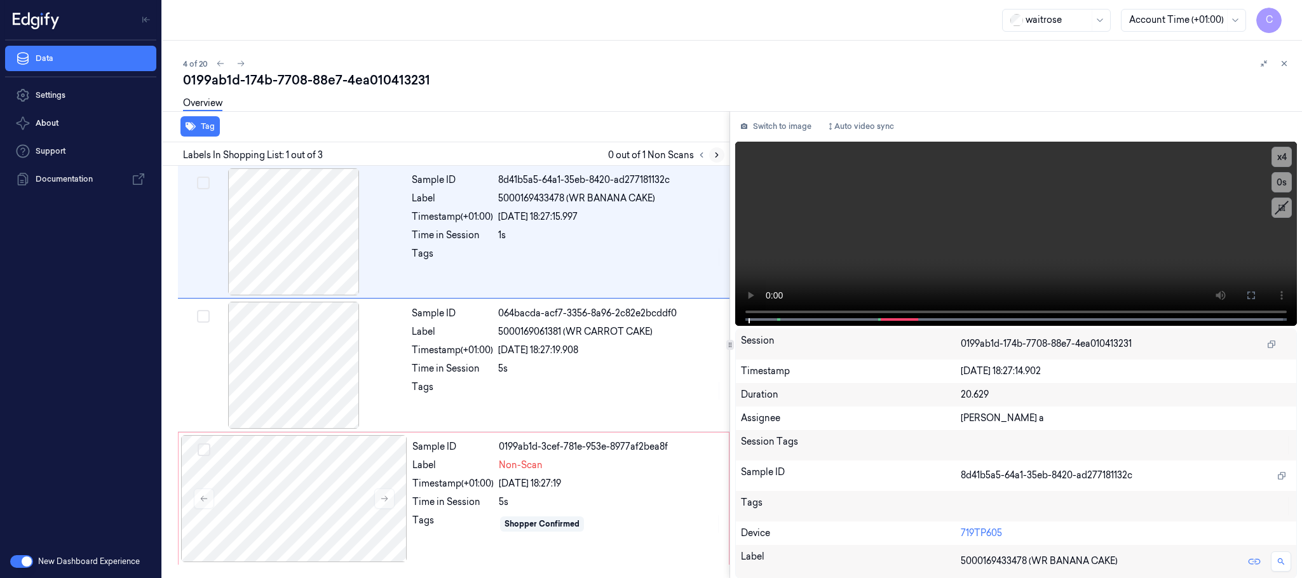
click at [720, 154] on icon at bounding box center [717, 155] width 9 height 9
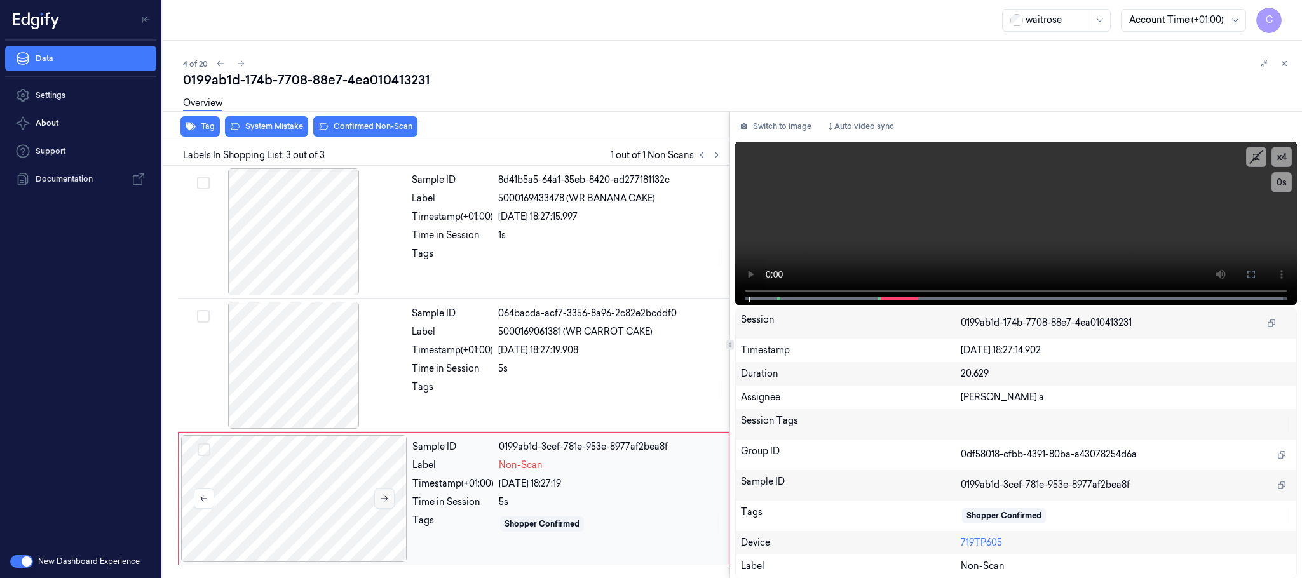
click at [389, 506] on button at bounding box center [384, 499] width 20 height 20
click at [385, 500] on icon at bounding box center [384, 499] width 7 height 6
click at [1013, 237] on video at bounding box center [1016, 223] width 562 height 163
click at [297, 493] on div at bounding box center [294, 498] width 226 height 127
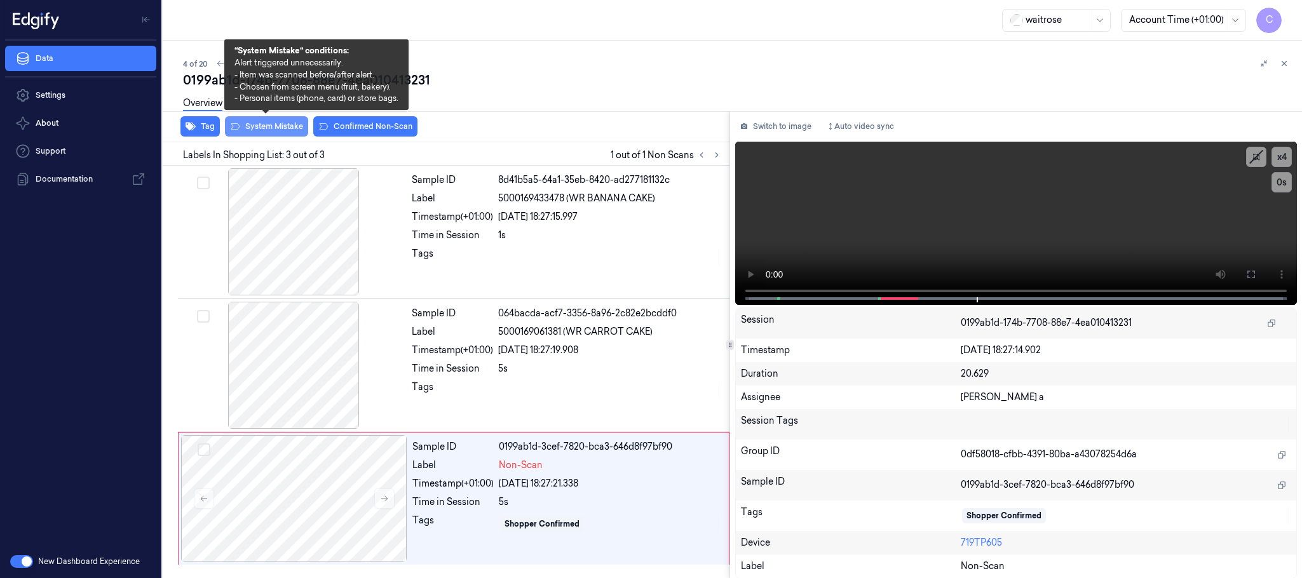
click at [277, 130] on button "System Mistake" at bounding box center [266, 126] width 83 height 20
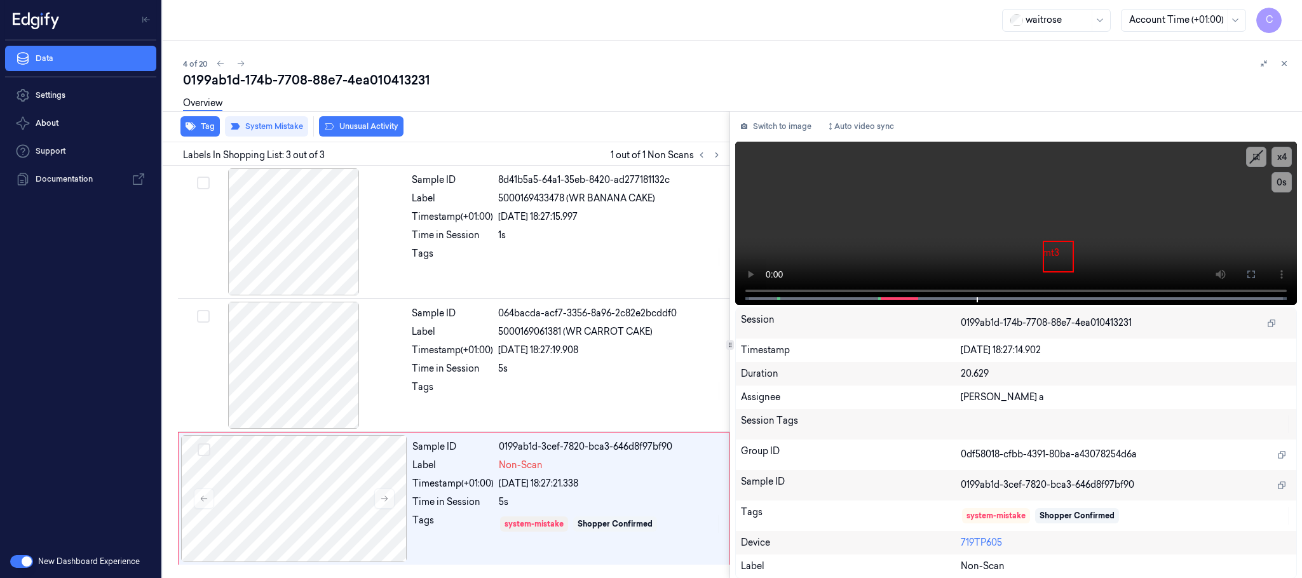
click at [370, 128] on button "Unusual Activity" at bounding box center [361, 126] width 85 height 20
click at [863, 221] on video at bounding box center [1016, 223] width 562 height 163
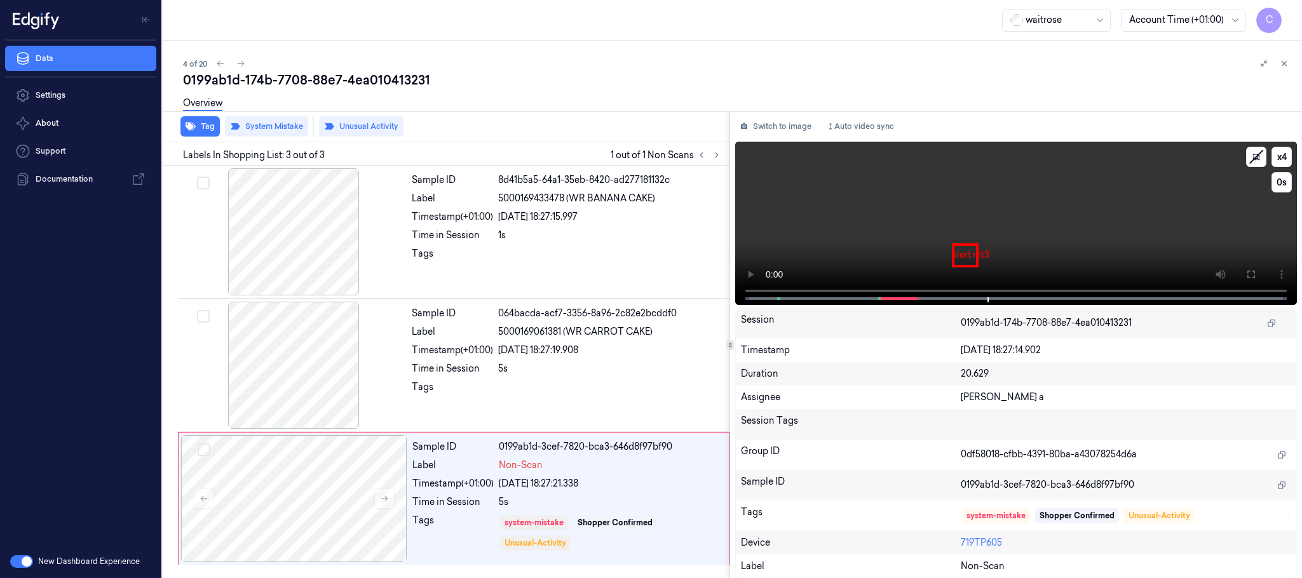
click at [934, 224] on video at bounding box center [1016, 223] width 562 height 163
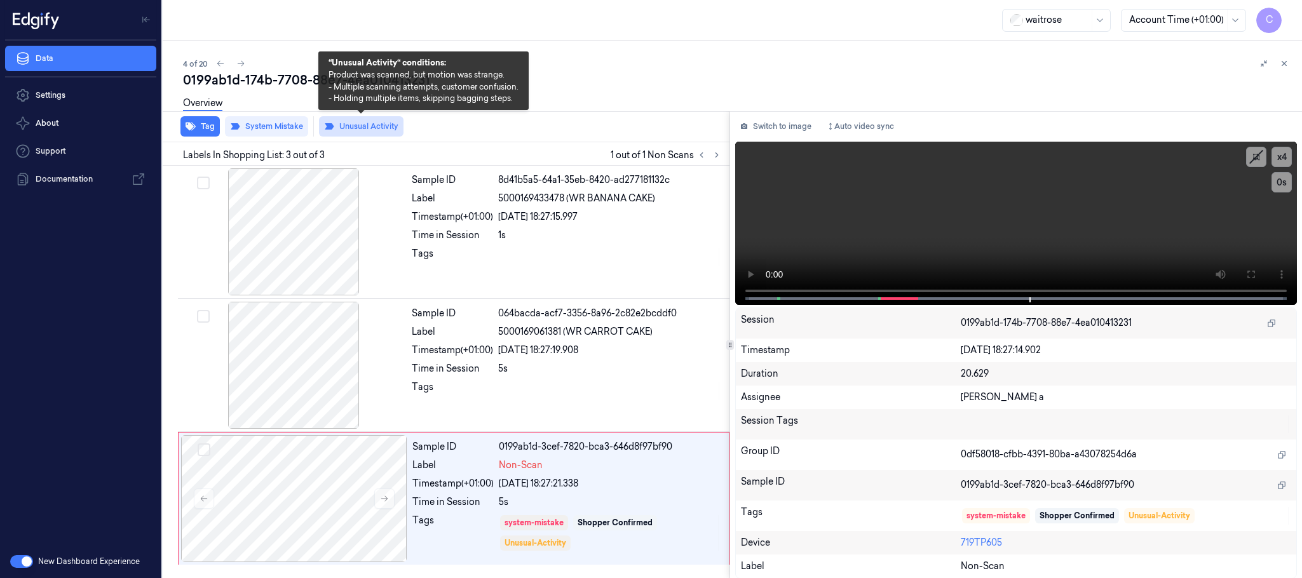
click at [350, 125] on button "Unusual Activity" at bounding box center [361, 126] width 85 height 20
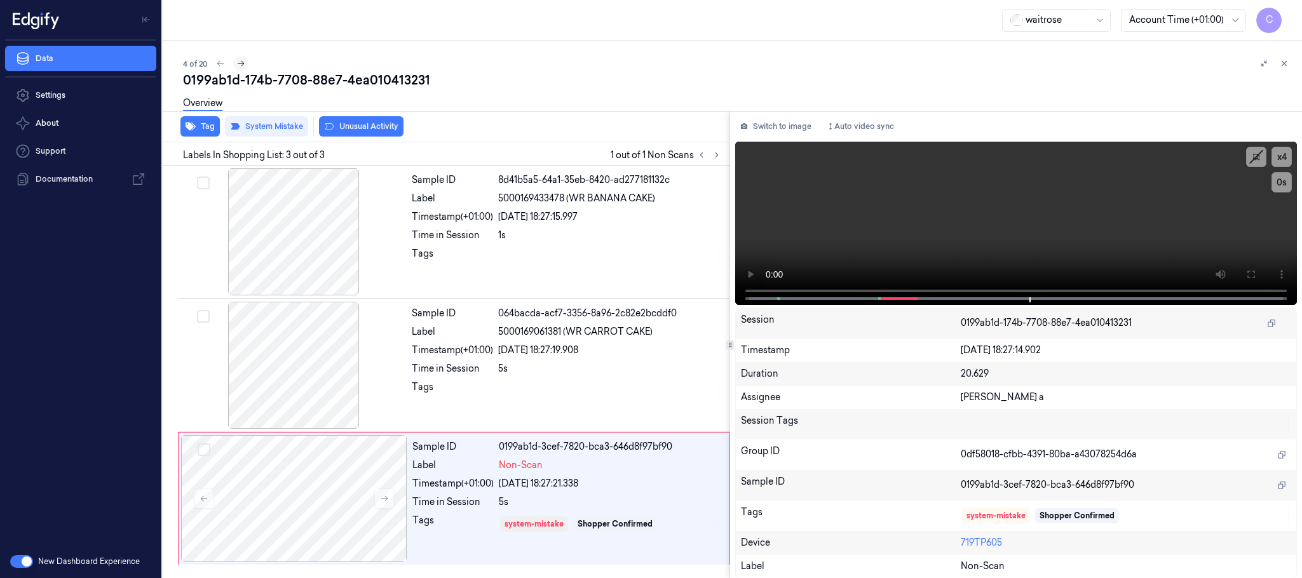
click at [240, 64] on icon at bounding box center [240, 63] width 9 height 9
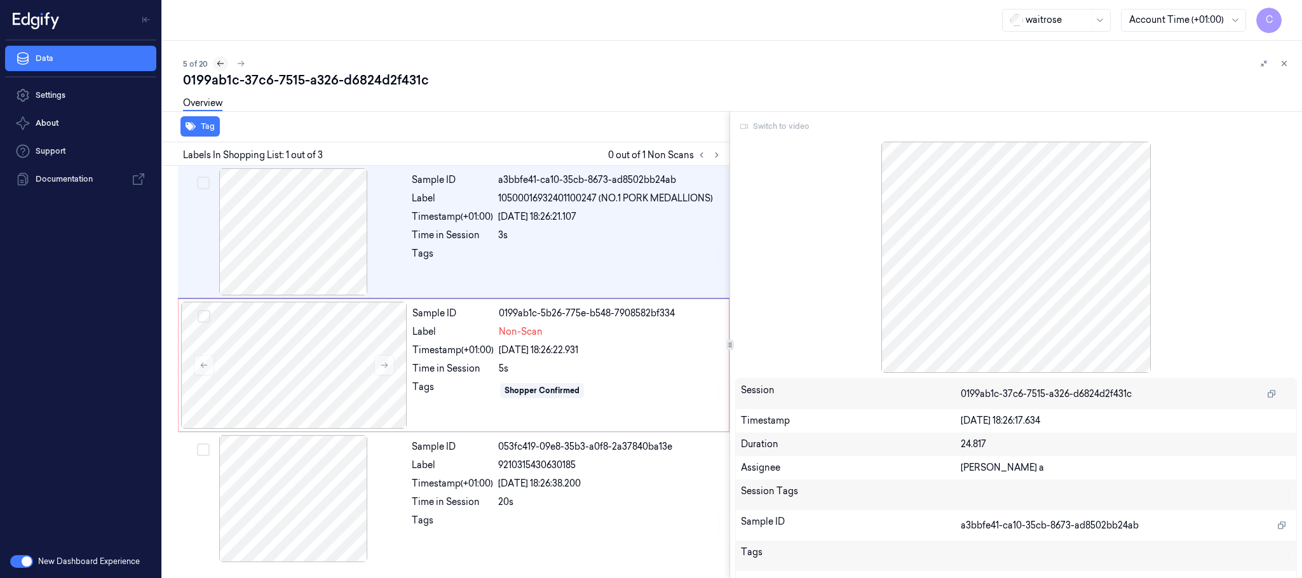
click at [216, 63] on icon at bounding box center [220, 63] width 9 height 9
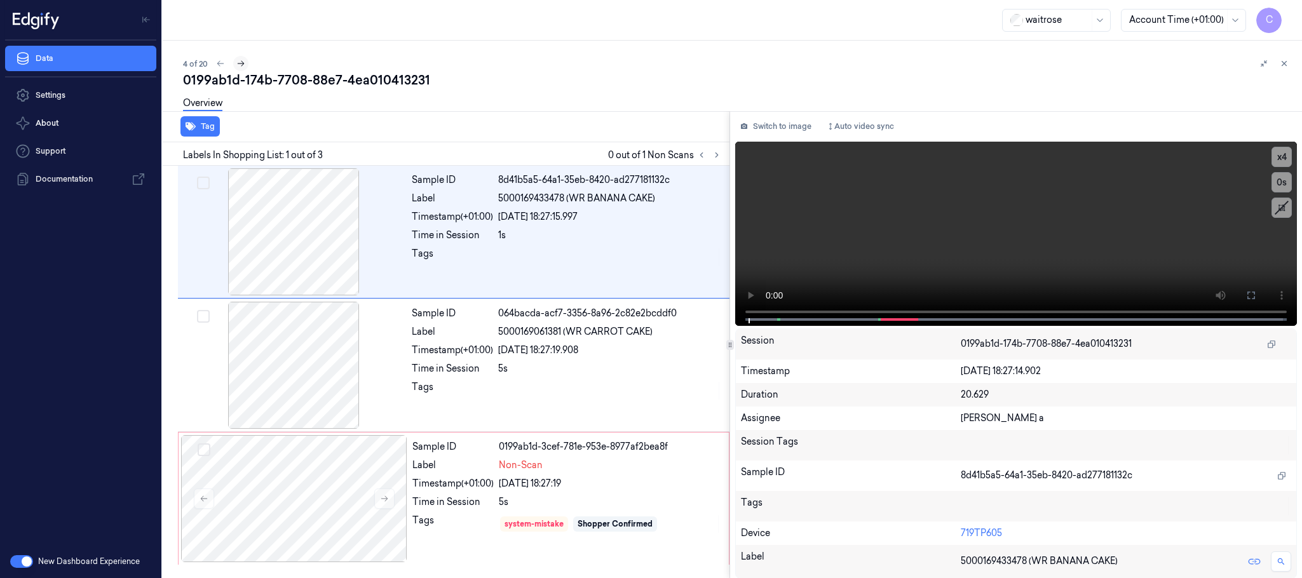
click at [241, 64] on icon at bounding box center [240, 63] width 9 height 9
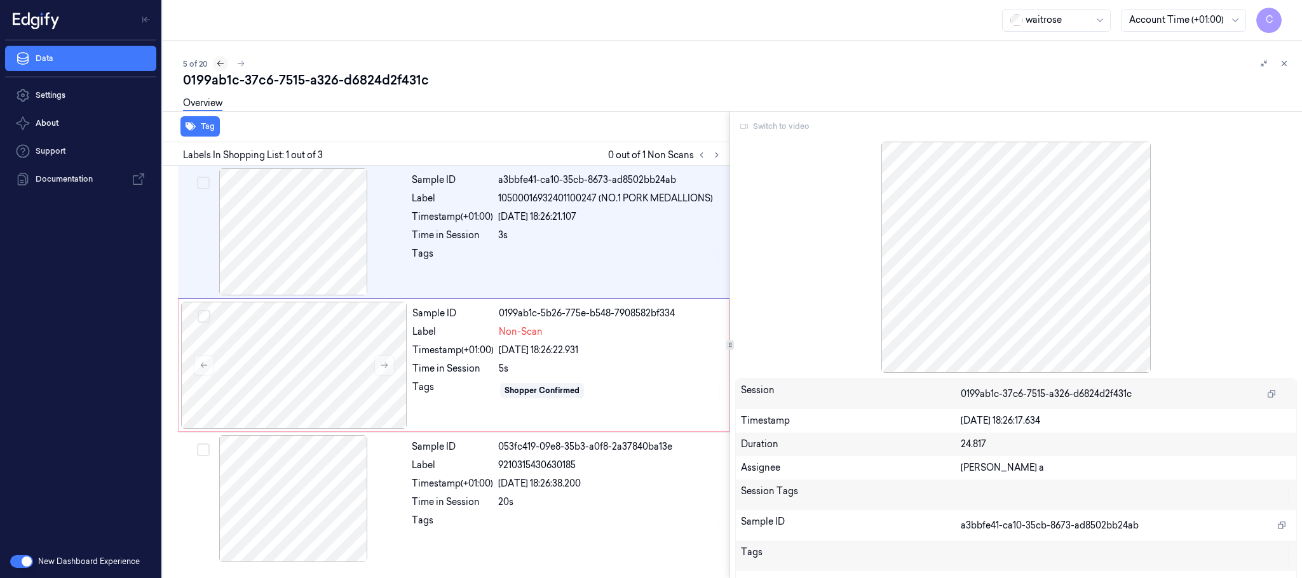
click at [214, 65] on button at bounding box center [220, 63] width 15 height 15
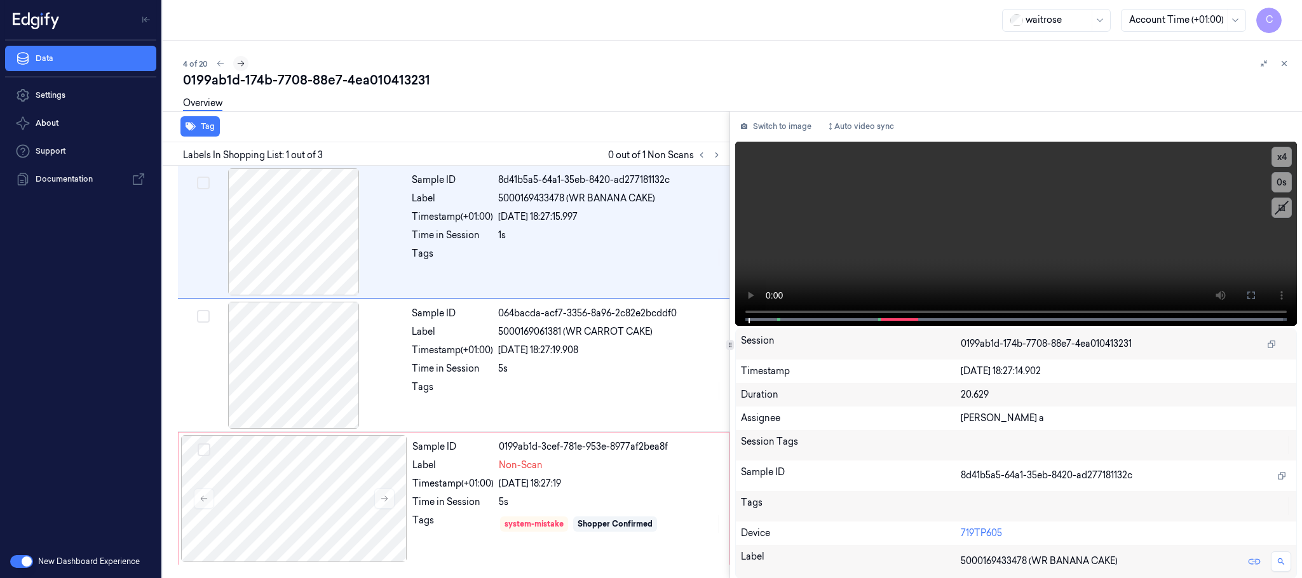
click at [237, 64] on icon at bounding box center [240, 63] width 9 height 9
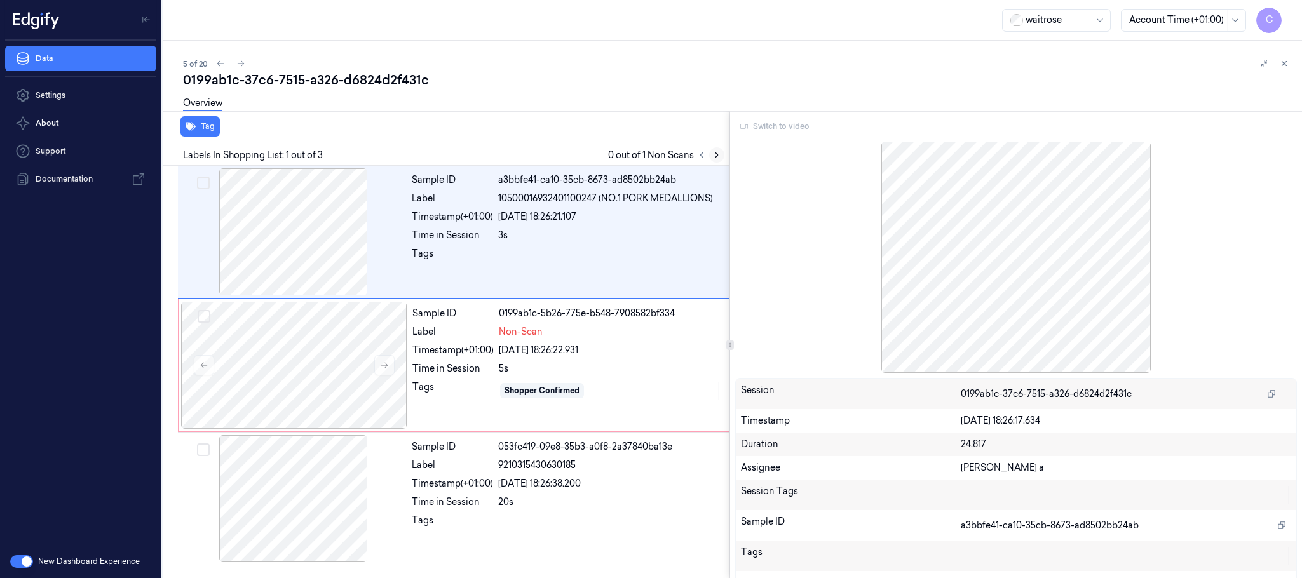
click at [711, 154] on button at bounding box center [716, 154] width 15 height 15
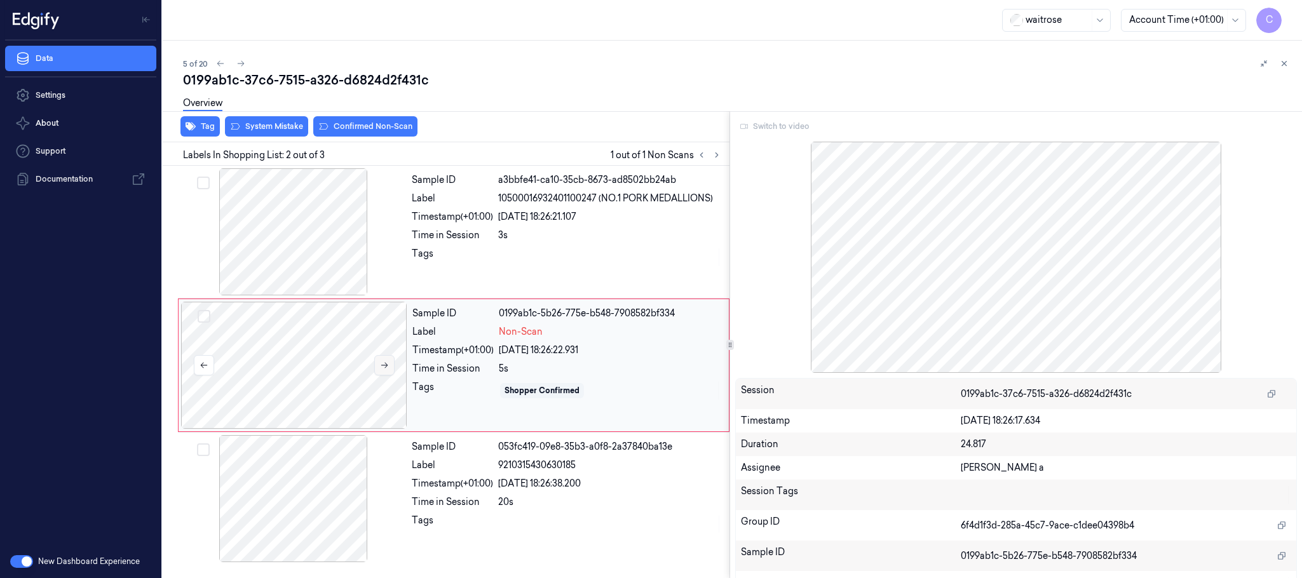
click at [384, 360] on button at bounding box center [384, 365] width 20 height 20
click at [383, 363] on icon at bounding box center [384, 365] width 9 height 9
click at [301, 256] on div at bounding box center [294, 231] width 226 height 127
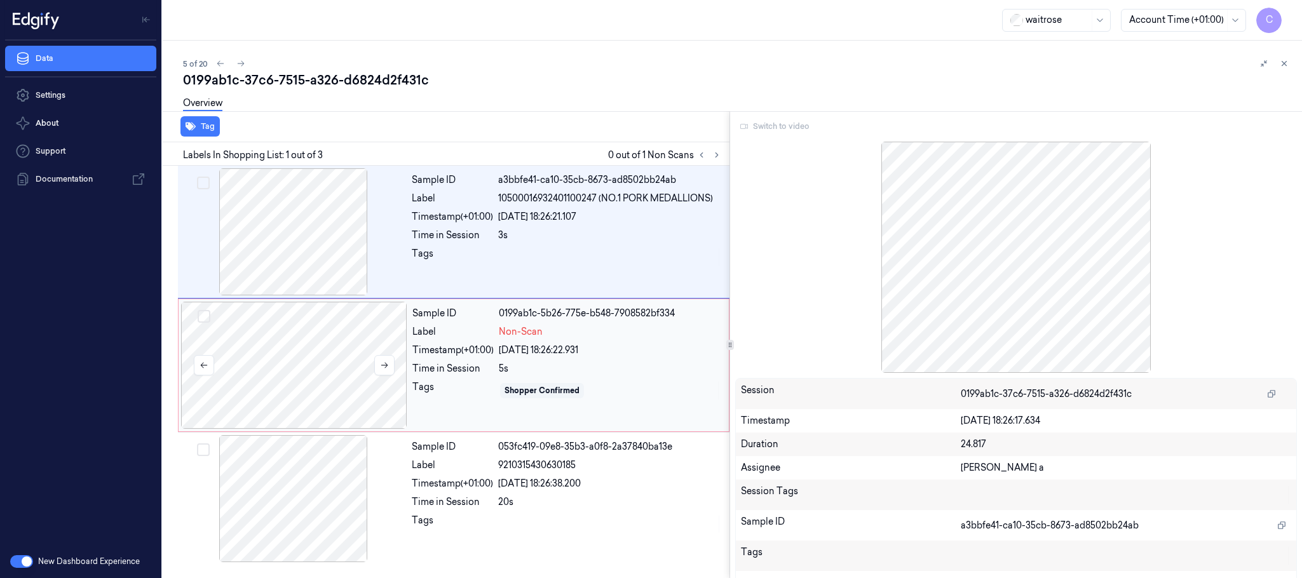
click at [252, 353] on div at bounding box center [294, 365] width 226 height 127
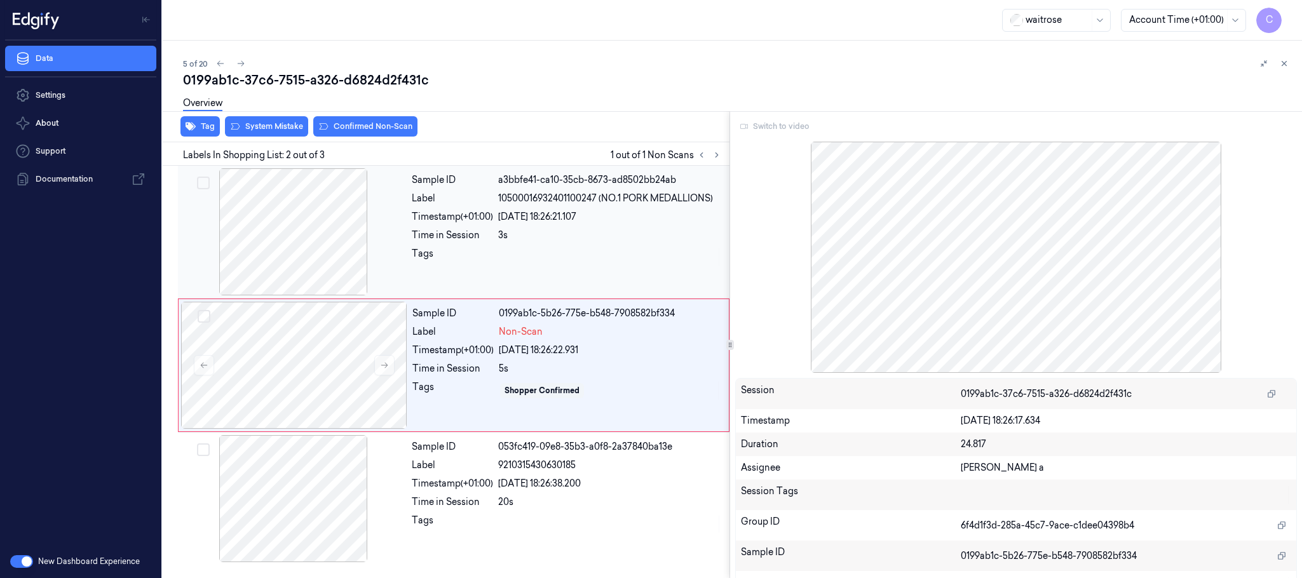
click at [271, 225] on div at bounding box center [294, 231] width 226 height 127
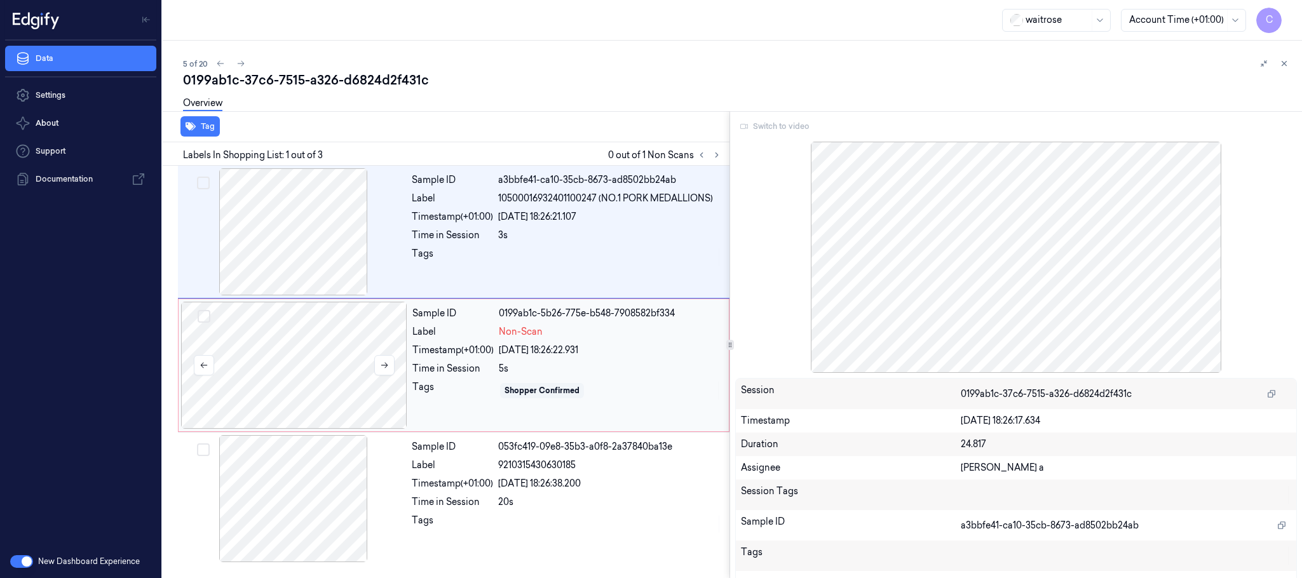
click at [292, 353] on div at bounding box center [294, 365] width 226 height 127
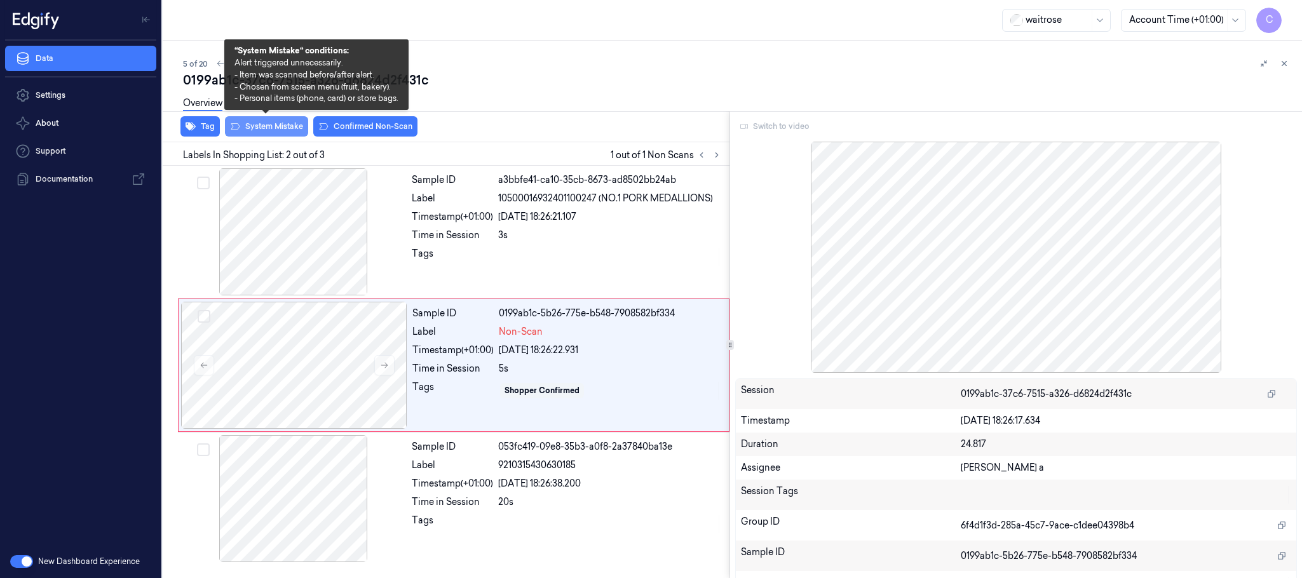
click at [262, 128] on button "System Mistake" at bounding box center [266, 126] width 83 height 20
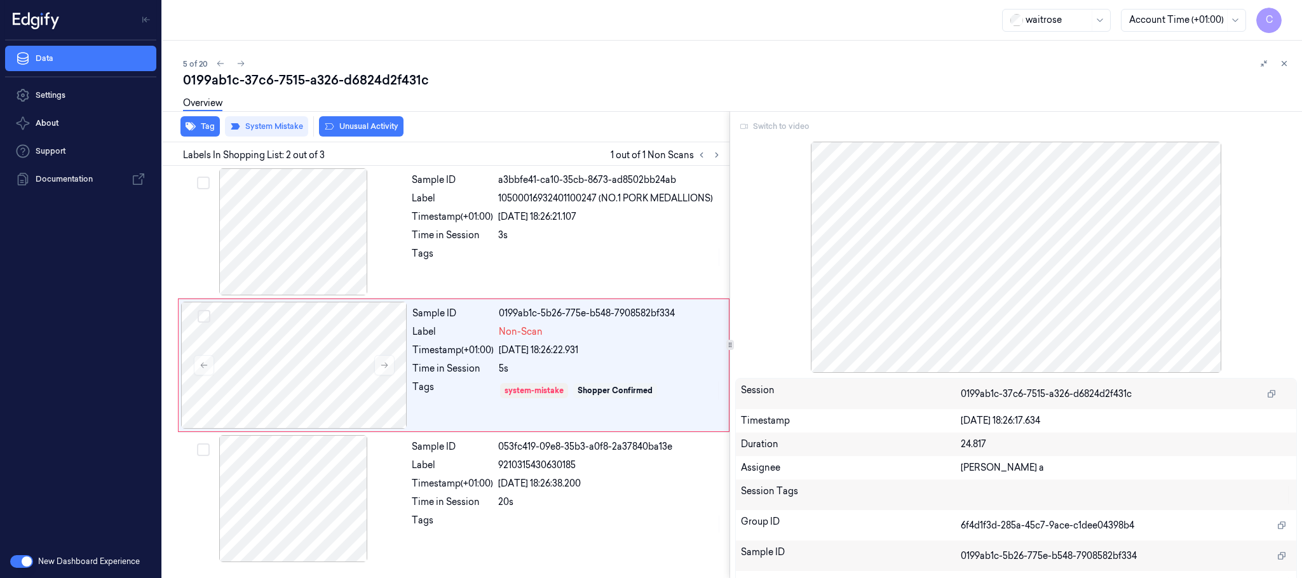
click at [357, 126] on button "Unusual Activity" at bounding box center [361, 126] width 85 height 20
click at [237, 64] on icon at bounding box center [240, 63] width 9 height 9
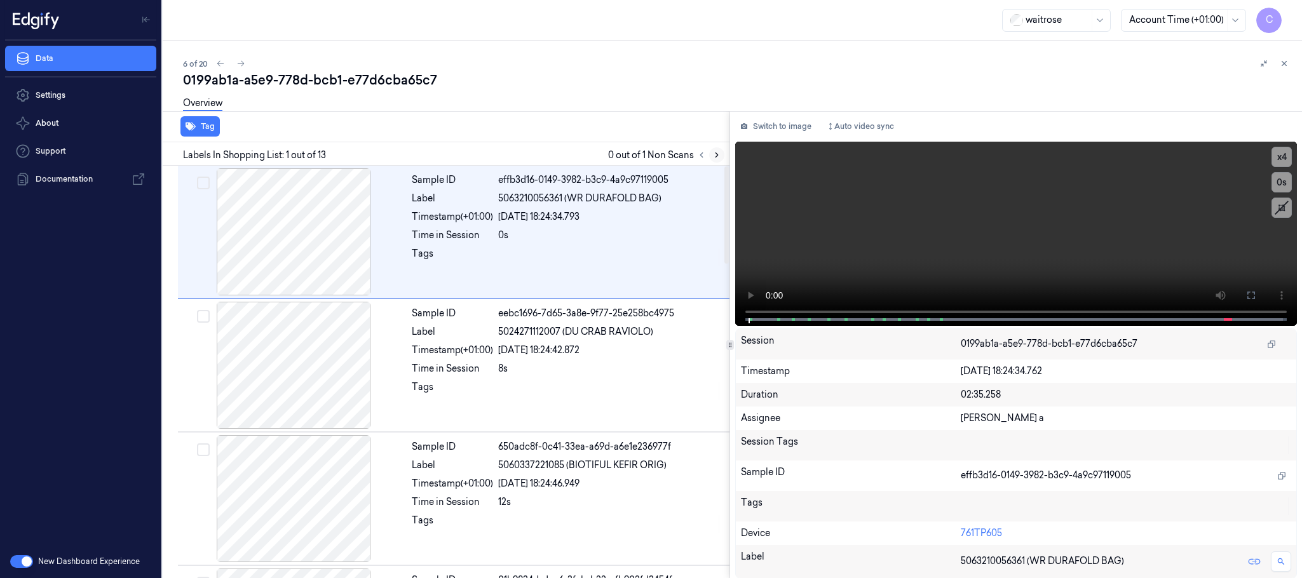
click at [718, 155] on icon at bounding box center [717, 155] width 3 height 4
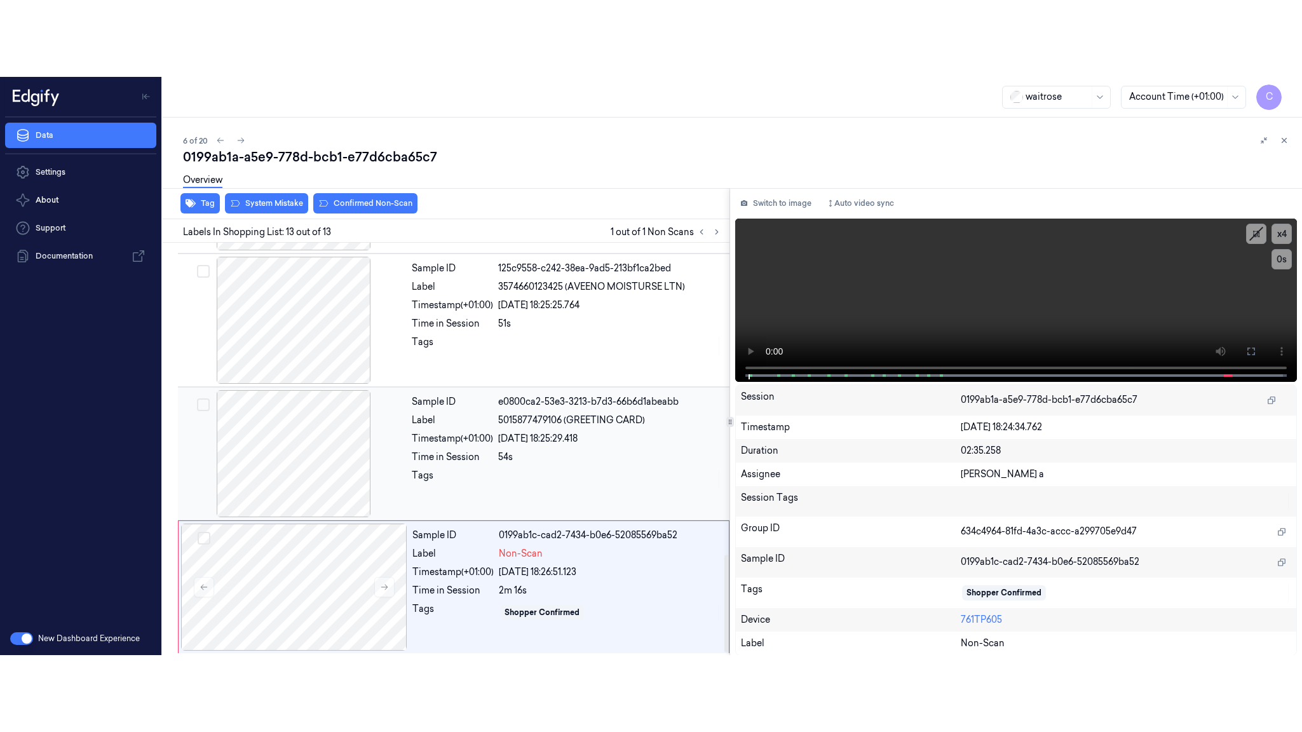
scroll to position [1334, 0]
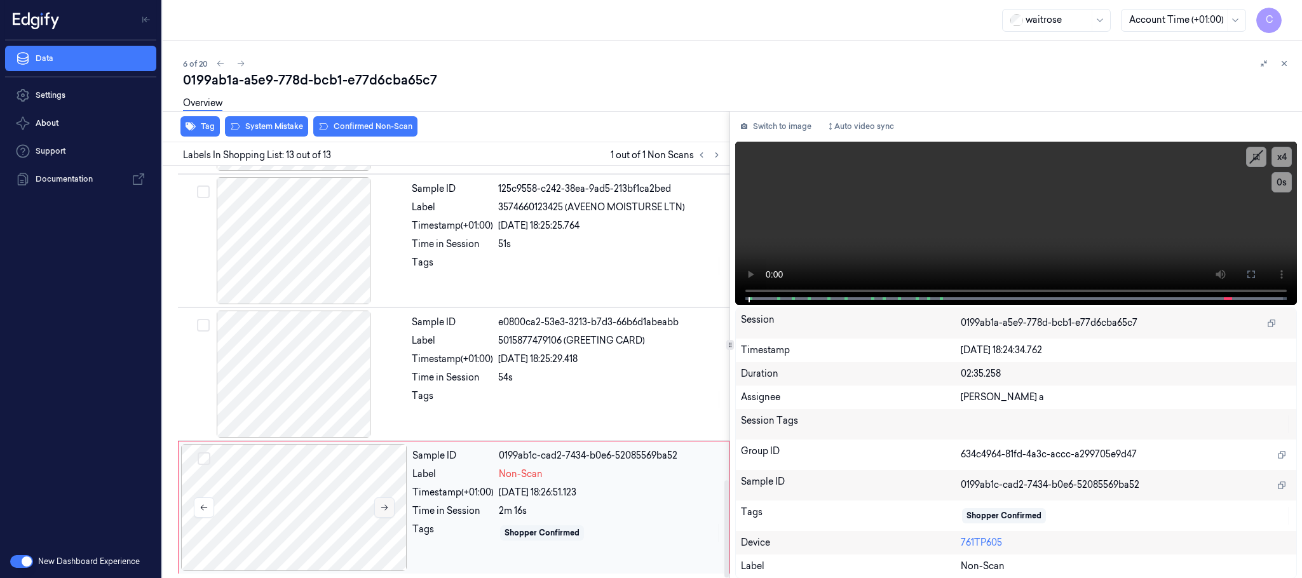
click at [387, 506] on icon at bounding box center [384, 507] width 9 height 9
click at [336, 492] on div at bounding box center [294, 507] width 226 height 127
click at [389, 504] on icon at bounding box center [384, 507] width 9 height 9
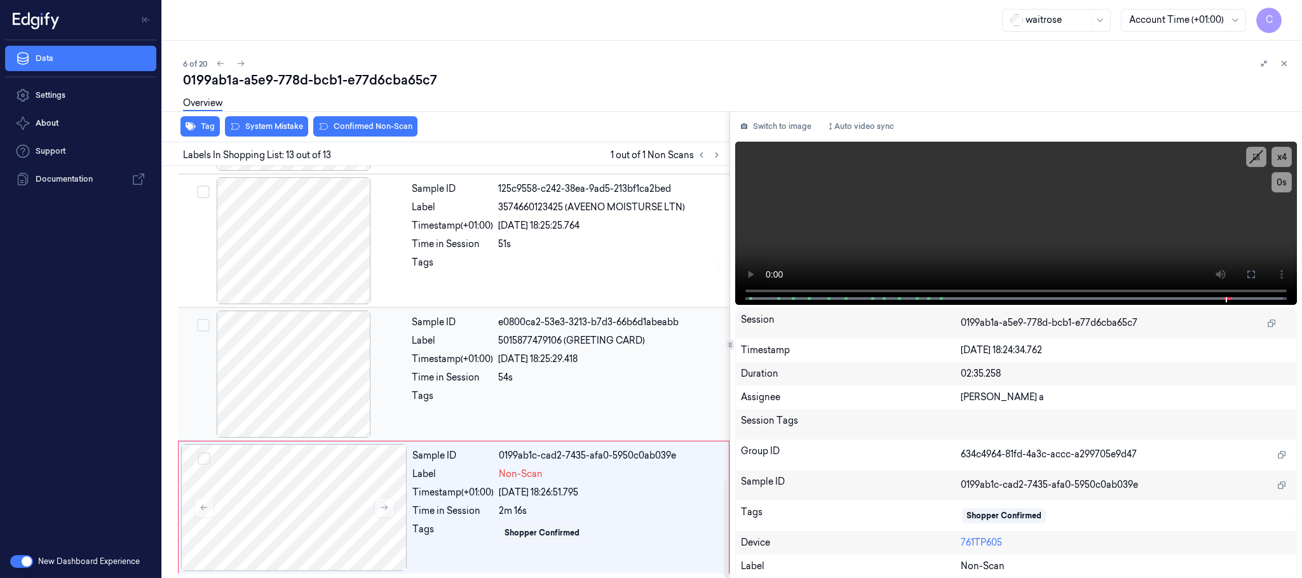
click at [275, 381] on div at bounding box center [294, 374] width 226 height 127
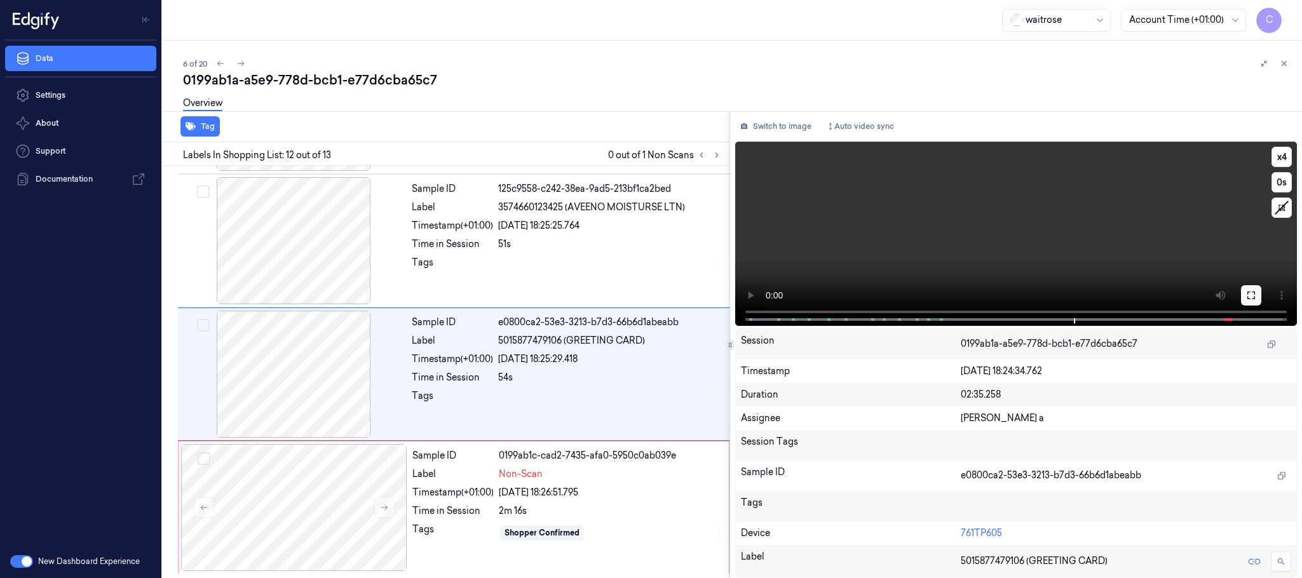
click at [1255, 296] on icon at bounding box center [1252, 296] width 8 height 8
click at [1023, 259] on video at bounding box center [1016, 234] width 562 height 184
click at [332, 490] on div at bounding box center [294, 507] width 226 height 127
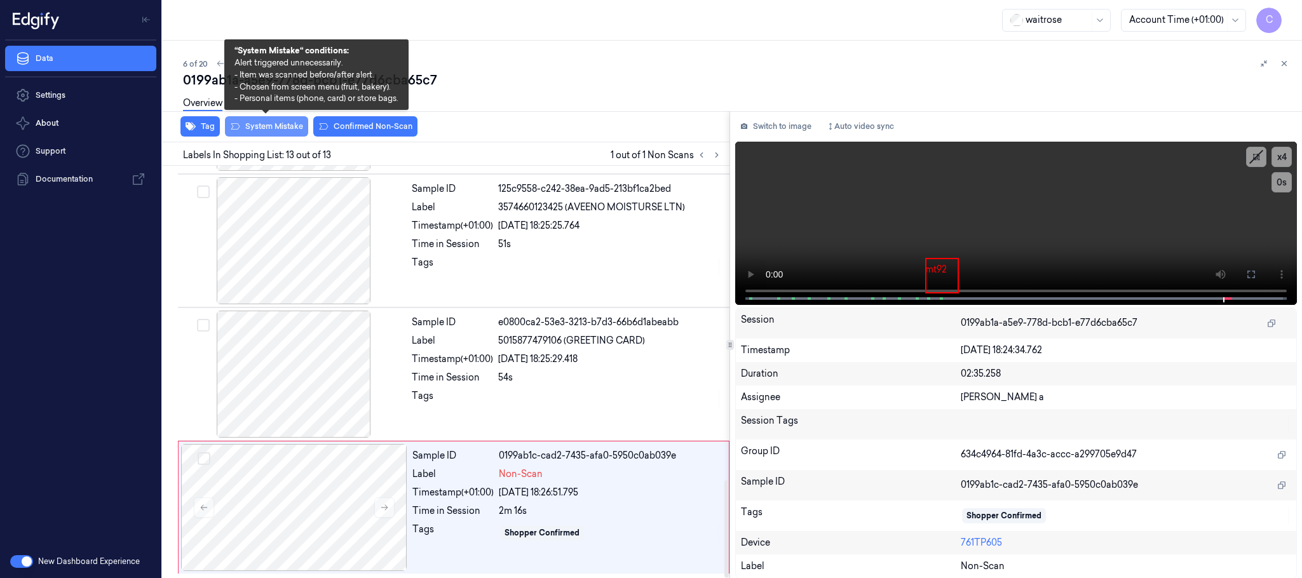
click at [288, 130] on button "System Mistake" at bounding box center [266, 126] width 83 height 20
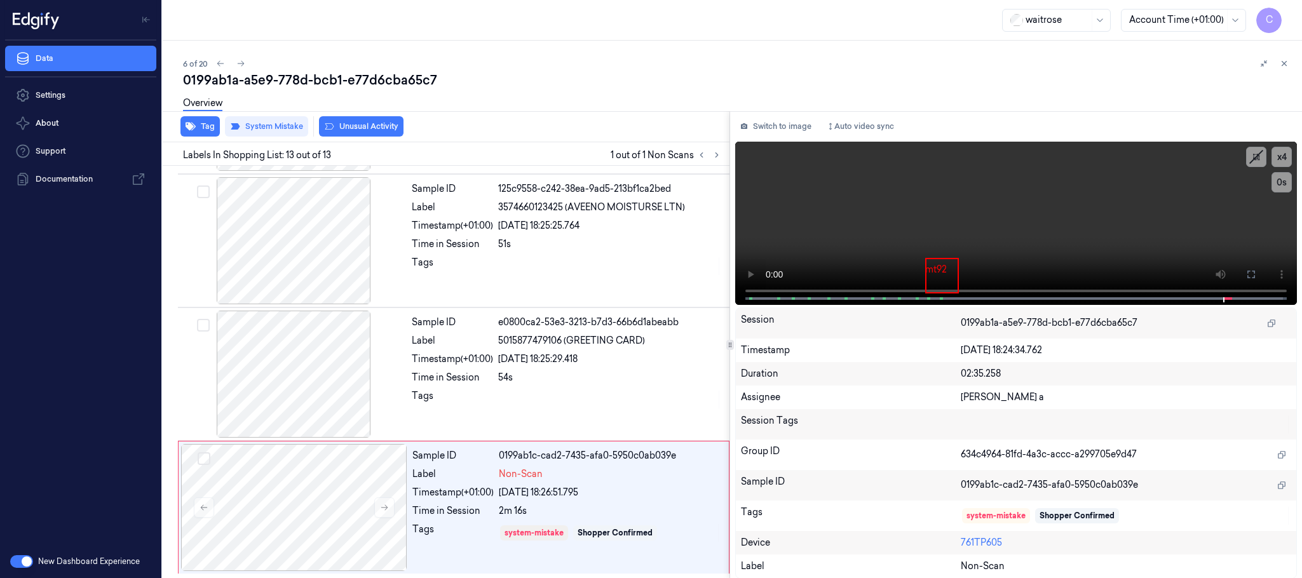
click at [374, 125] on button "Unusual Activity" at bounding box center [361, 126] width 85 height 20
click at [240, 62] on icon at bounding box center [240, 63] width 9 height 9
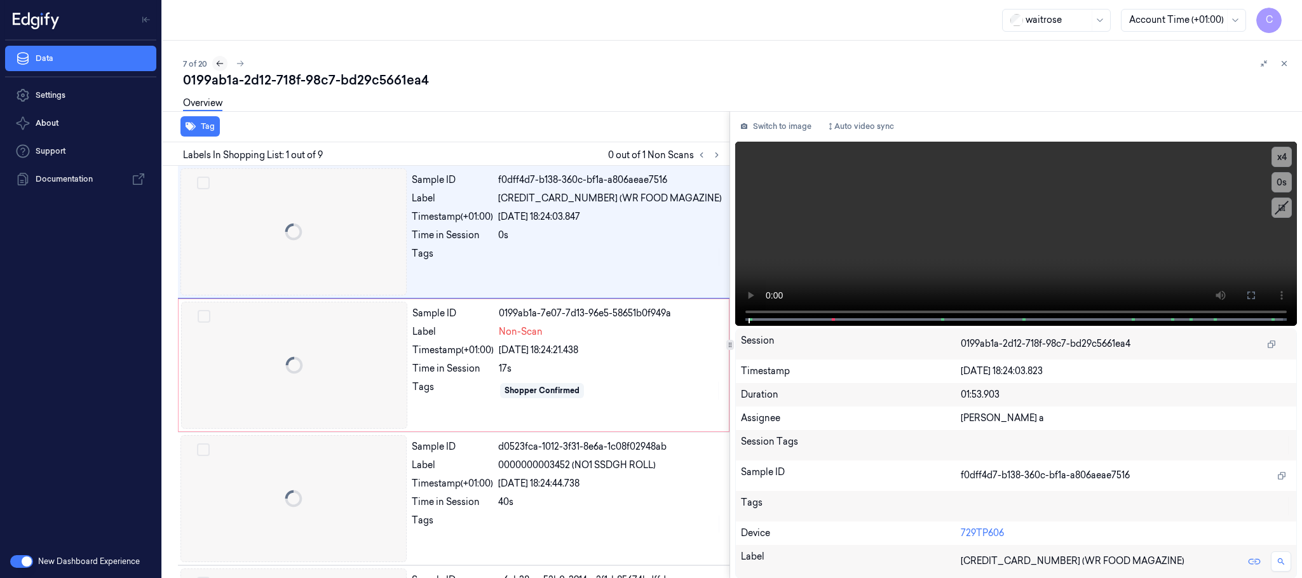
click at [220, 64] on icon at bounding box center [219, 63] width 9 height 9
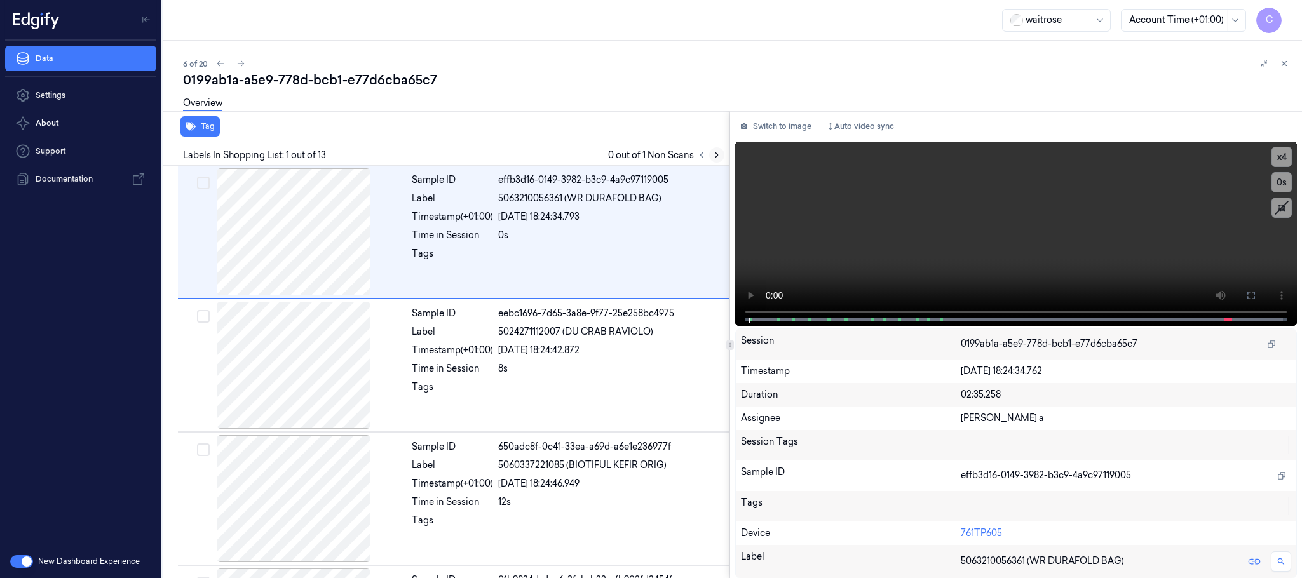
click at [720, 155] on icon at bounding box center [717, 155] width 9 height 9
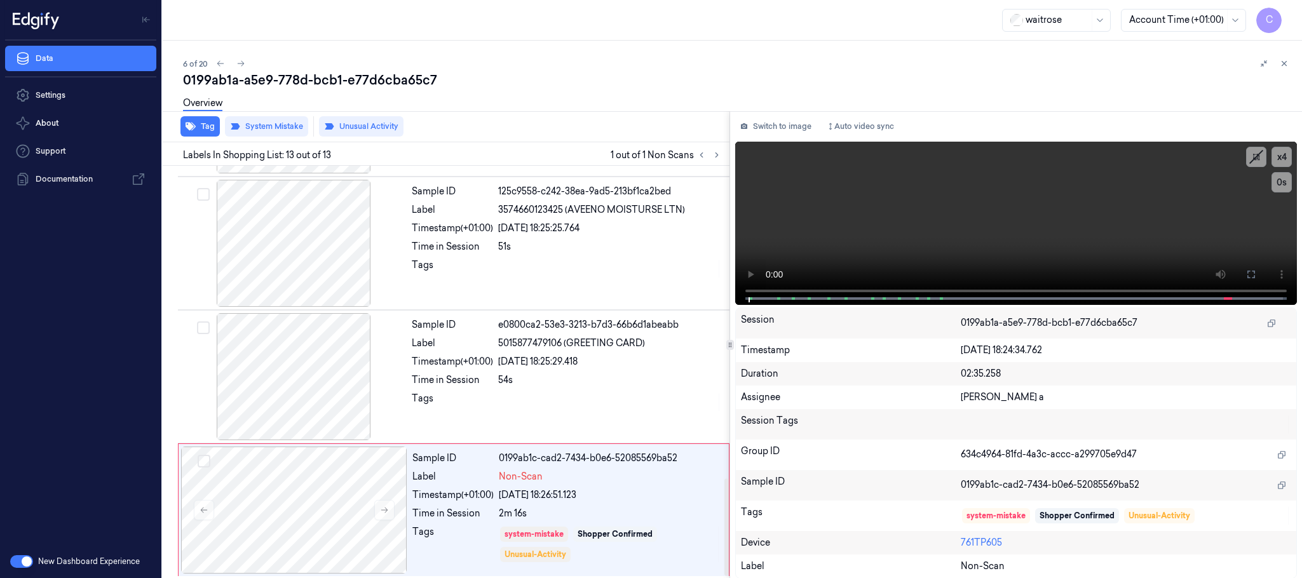
scroll to position [1334, 0]
click at [241, 59] on icon at bounding box center [240, 63] width 9 height 9
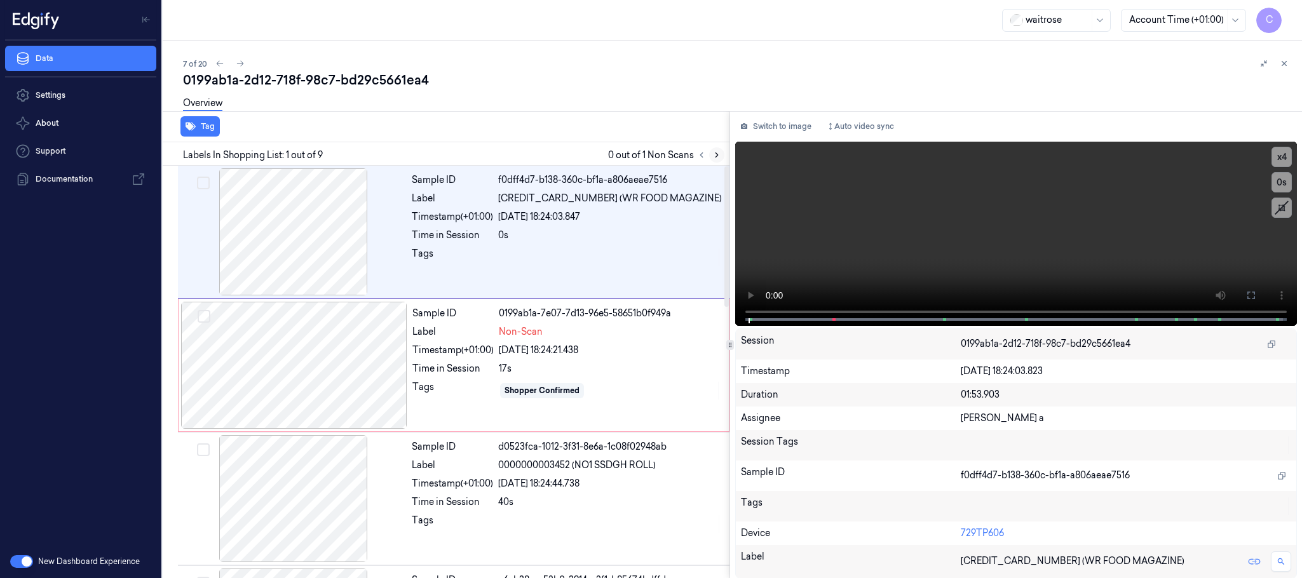
click at [717, 153] on icon at bounding box center [717, 155] width 3 height 4
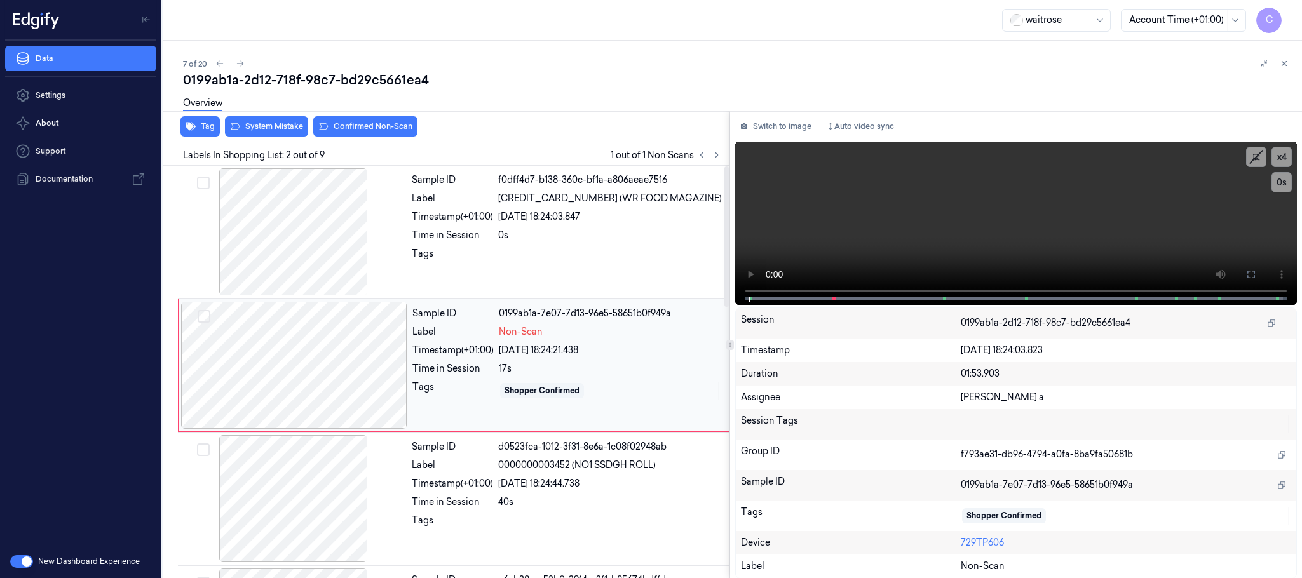
click at [350, 374] on div at bounding box center [294, 365] width 226 height 127
click at [285, 257] on div at bounding box center [294, 231] width 226 height 127
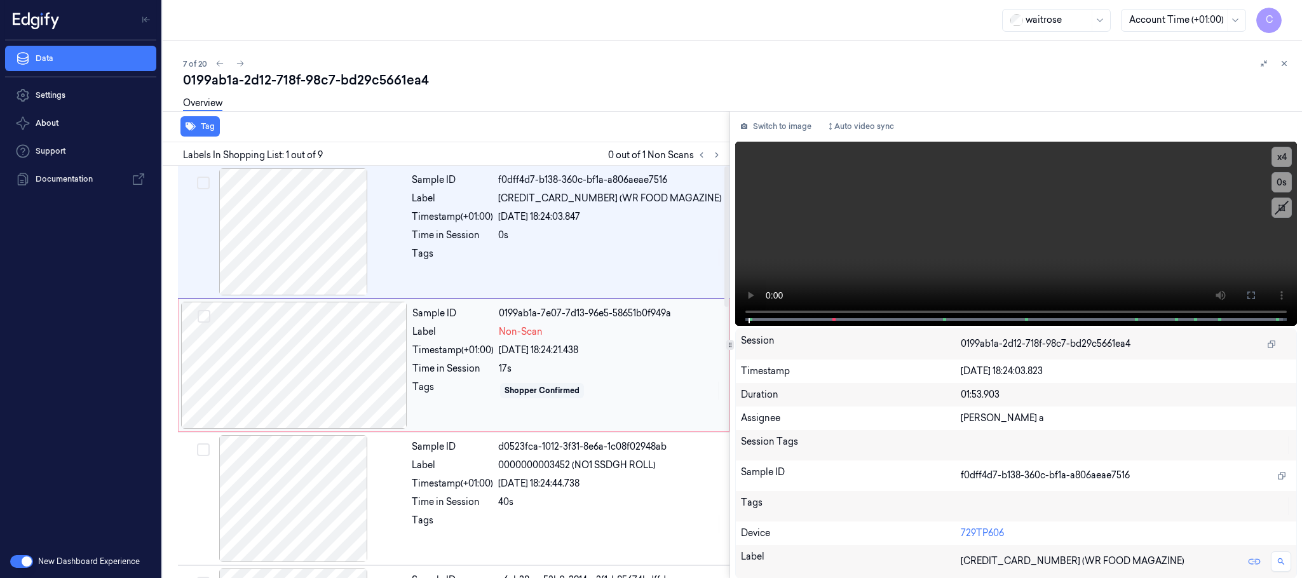
click at [245, 408] on div at bounding box center [294, 365] width 226 height 127
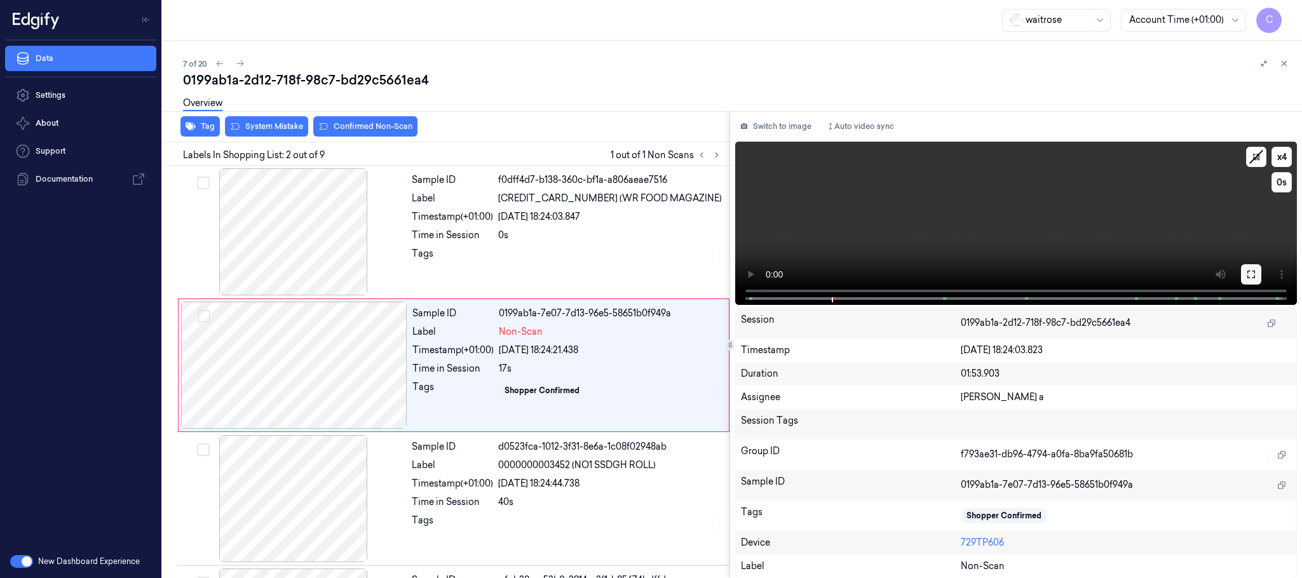
click at [1245, 275] on button at bounding box center [1251, 274] width 20 height 20
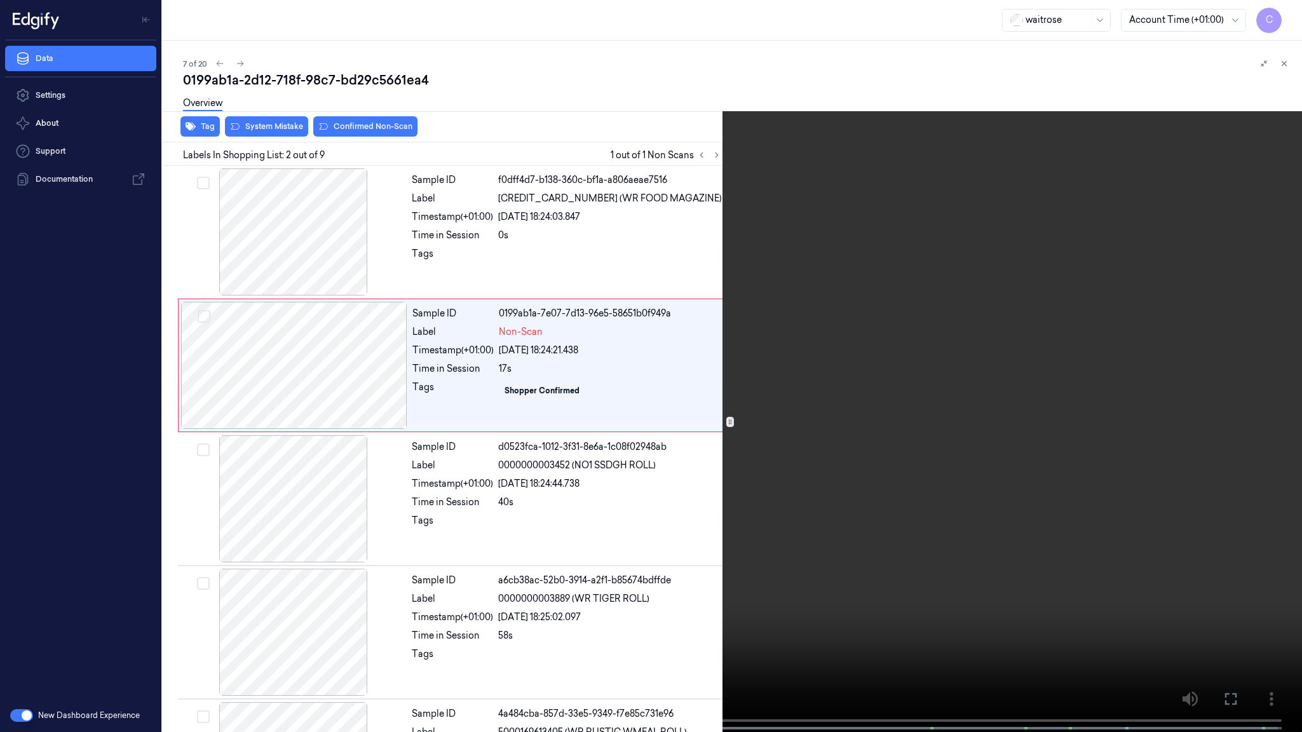
click at [631, 420] on video at bounding box center [651, 367] width 1302 height 735
click at [700, 458] on video at bounding box center [651, 367] width 1302 height 735
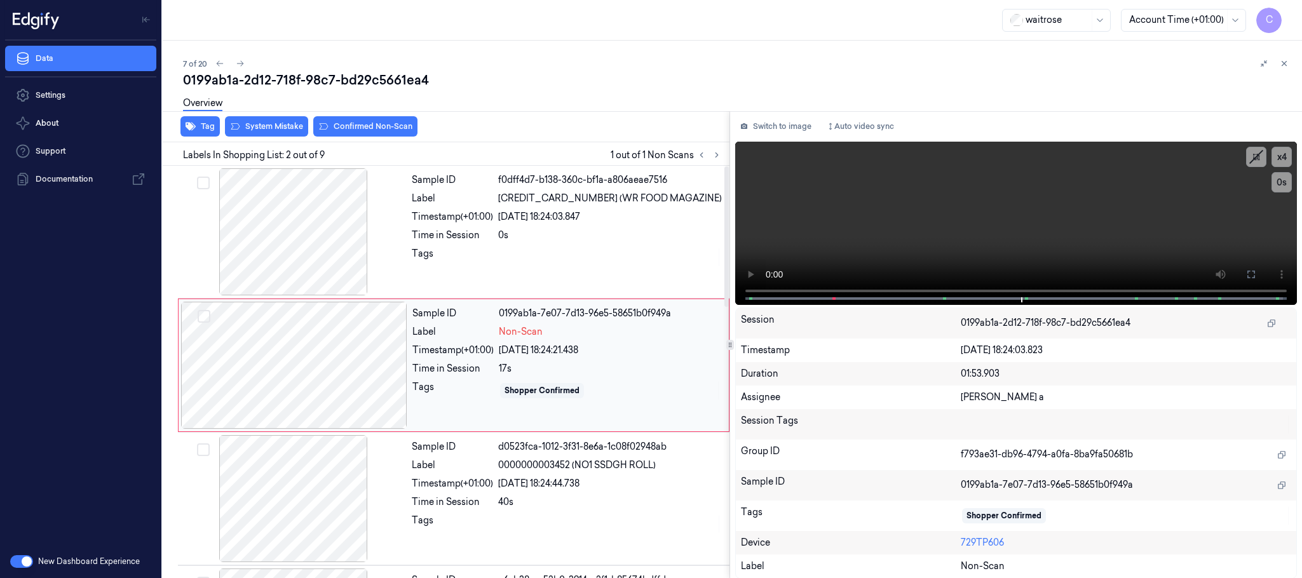
click at [393, 367] on div at bounding box center [294, 365] width 226 height 127
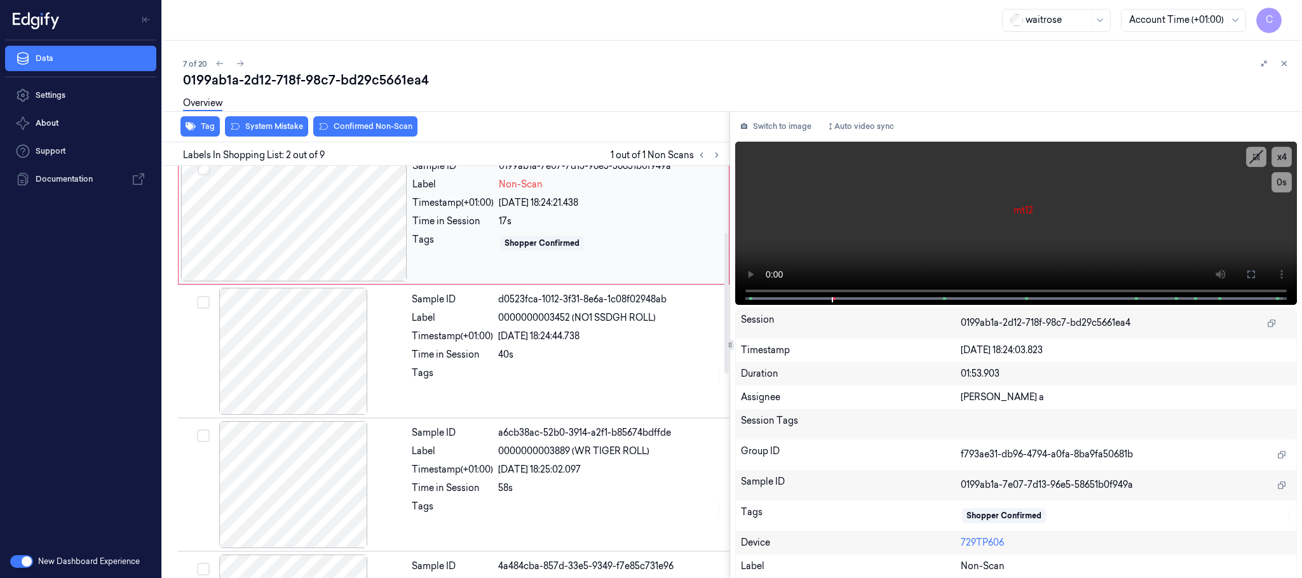
scroll to position [95, 0]
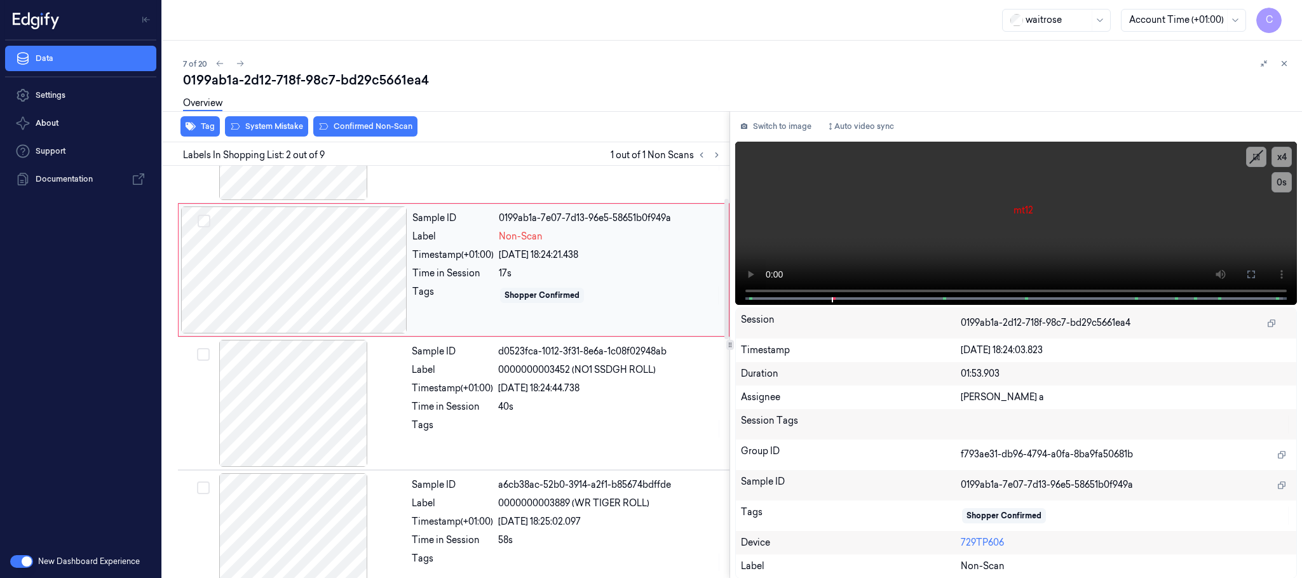
click at [328, 262] on div at bounding box center [294, 270] width 226 height 127
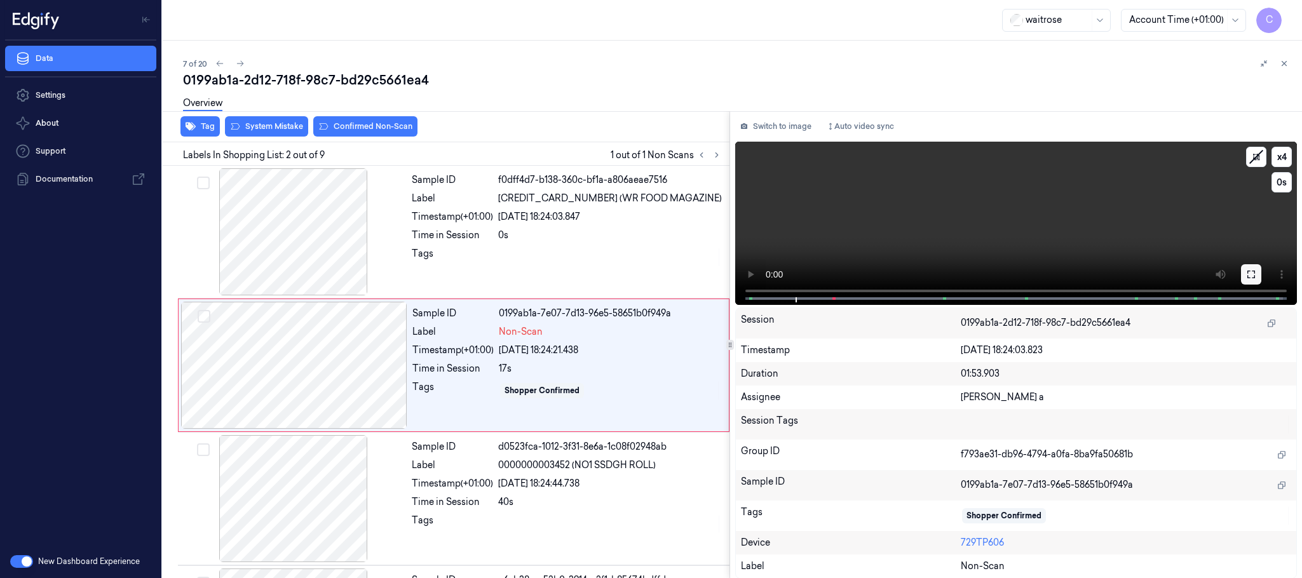
click at [1251, 271] on icon at bounding box center [1252, 275] width 10 height 10
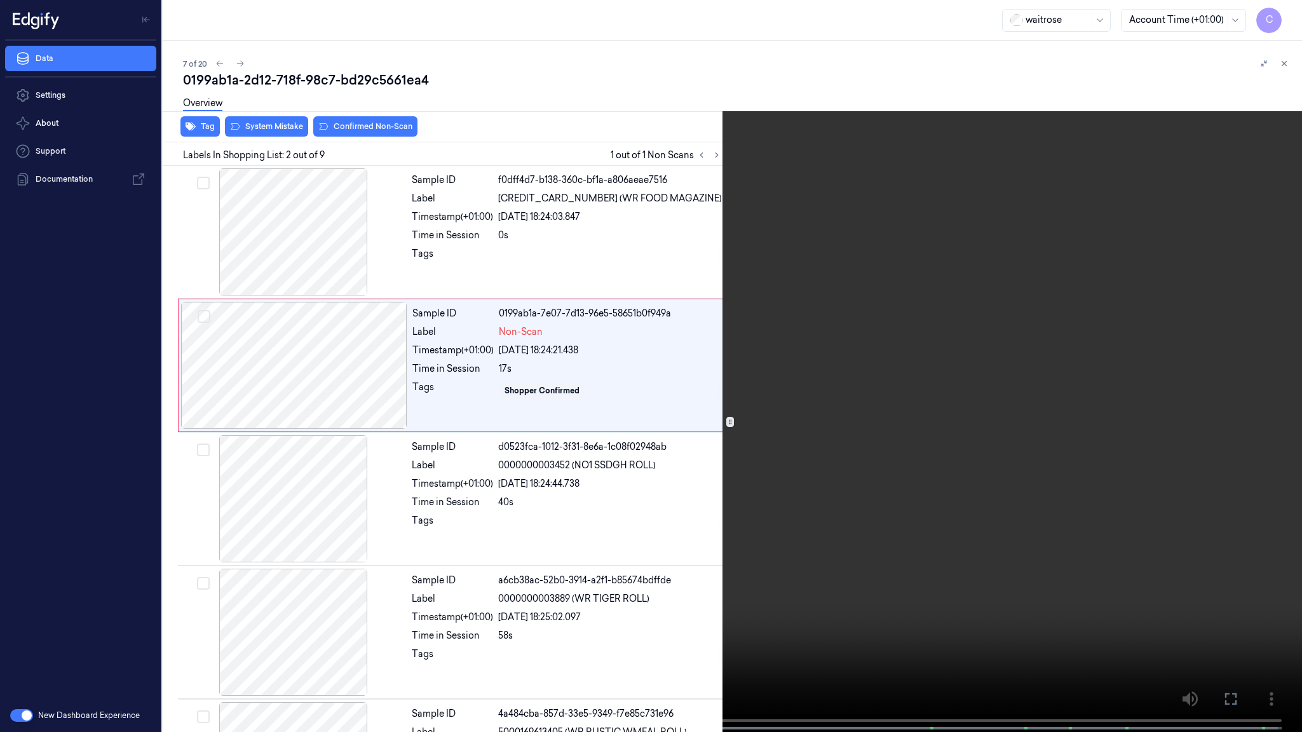
click at [524, 515] on video at bounding box center [651, 367] width 1302 height 735
click at [212, 379] on video at bounding box center [651, 367] width 1302 height 735
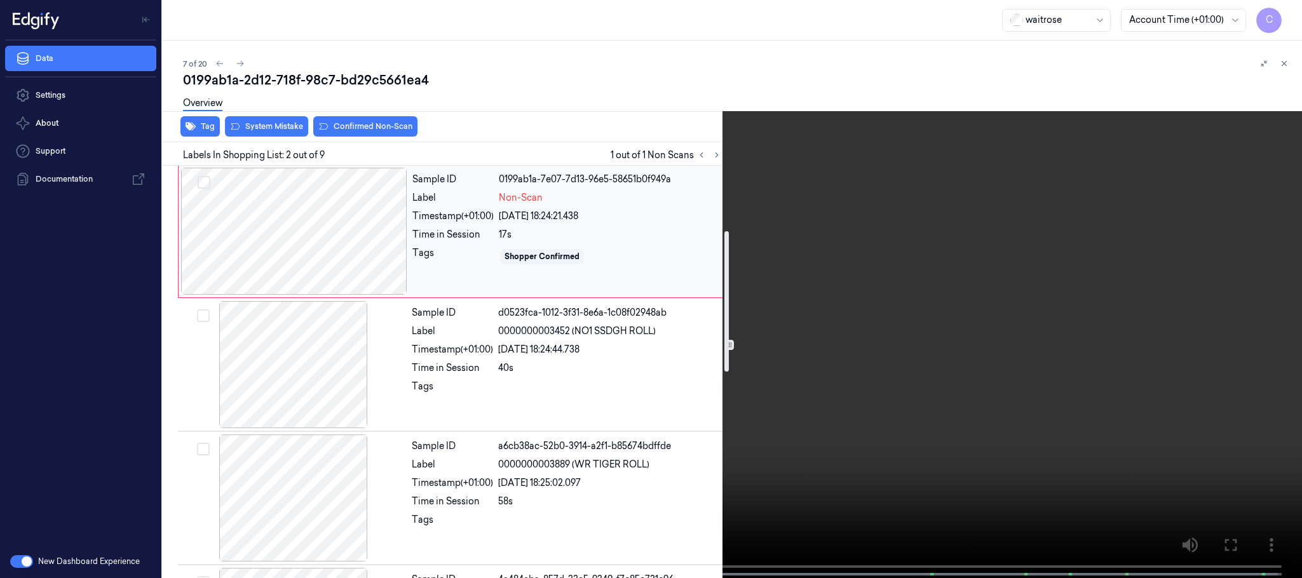
scroll to position [95, 0]
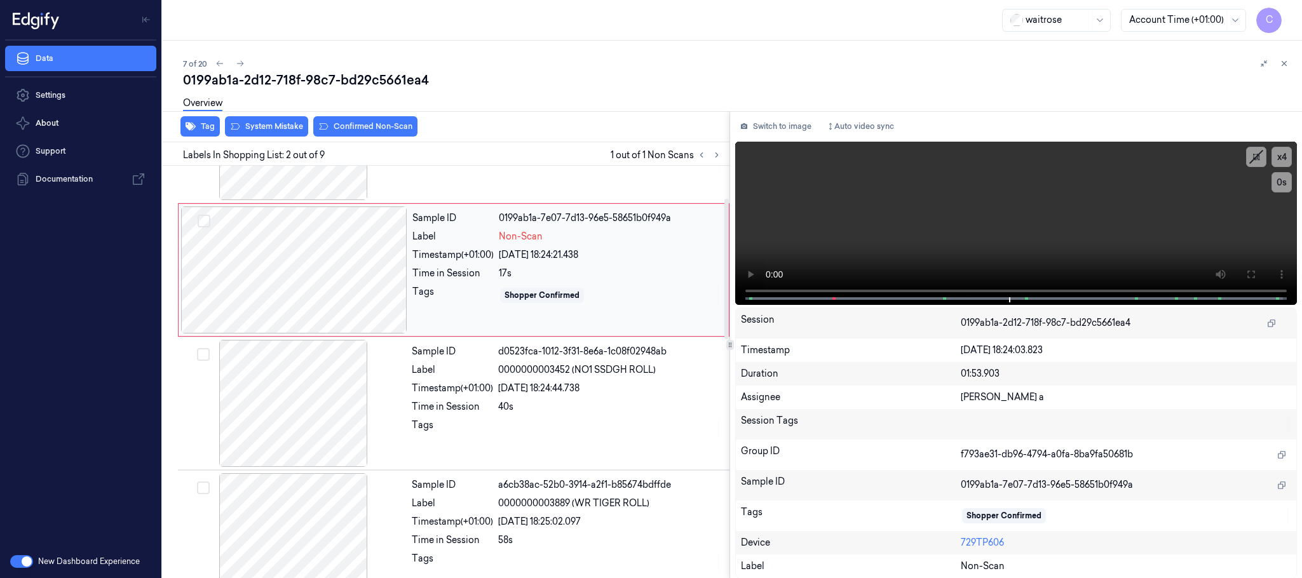
click at [327, 287] on div at bounding box center [294, 270] width 226 height 127
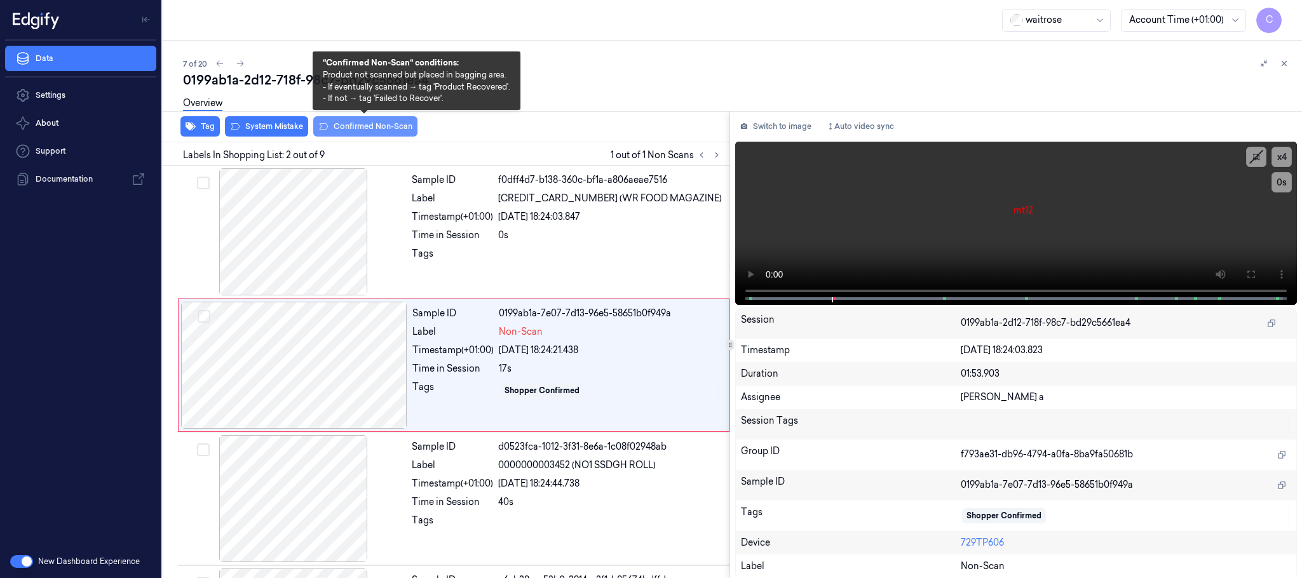
click at [340, 126] on button "Confirmed Non-Scan" at bounding box center [365, 126] width 104 height 20
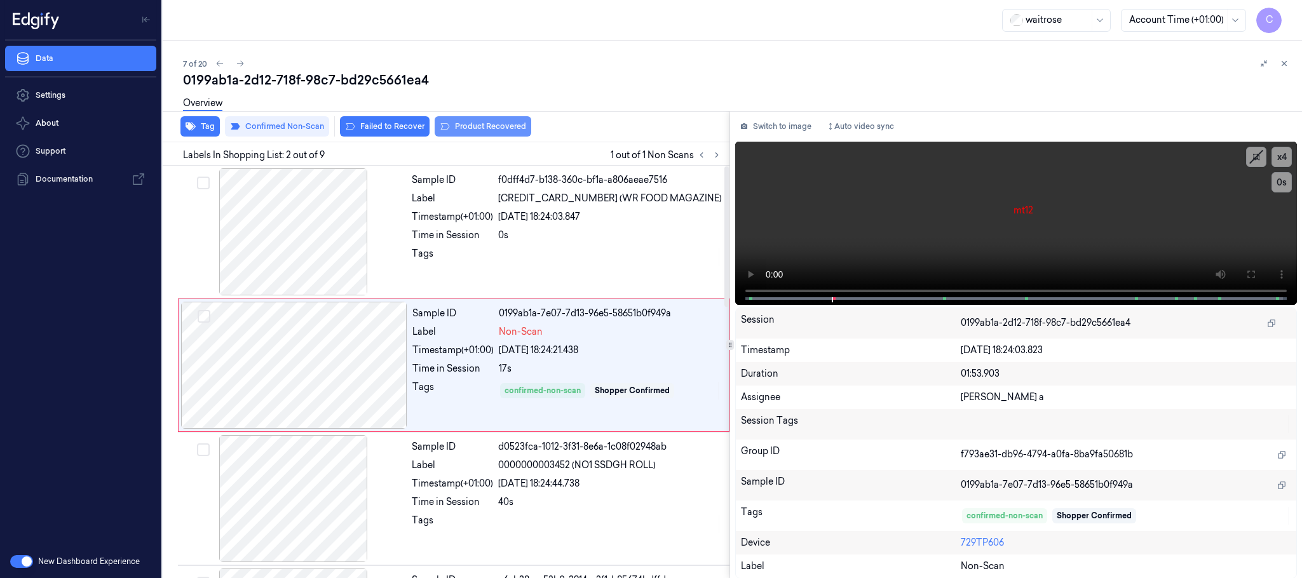
click at [481, 130] on button "Product Recovered" at bounding box center [483, 126] width 97 height 20
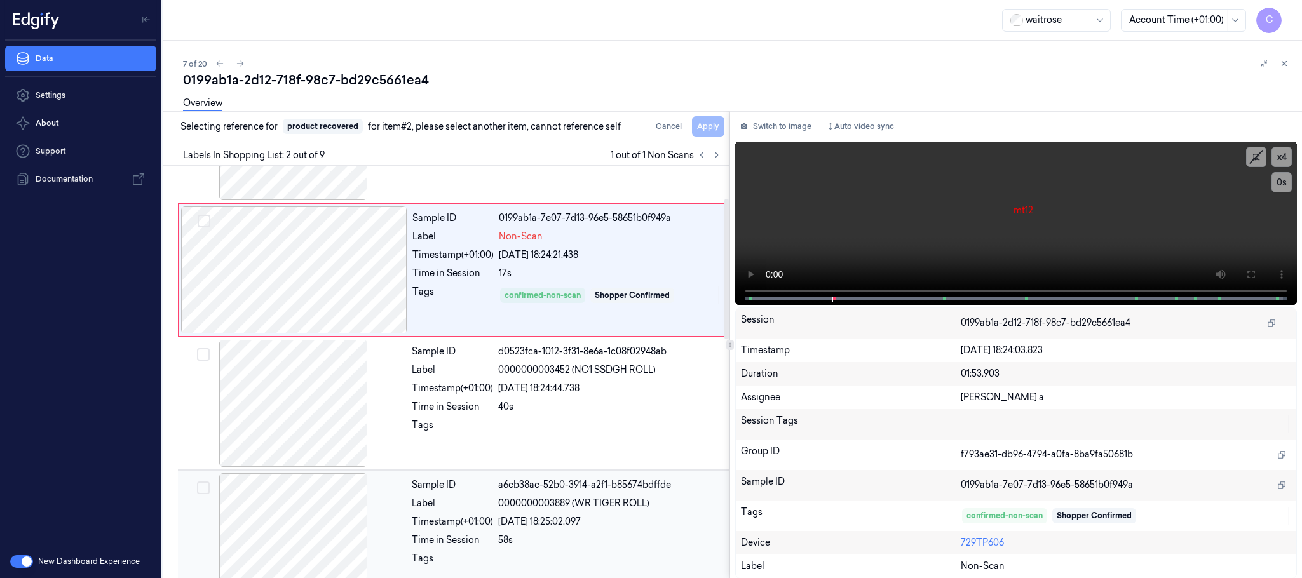
click at [315, 524] on div at bounding box center [294, 537] width 226 height 127
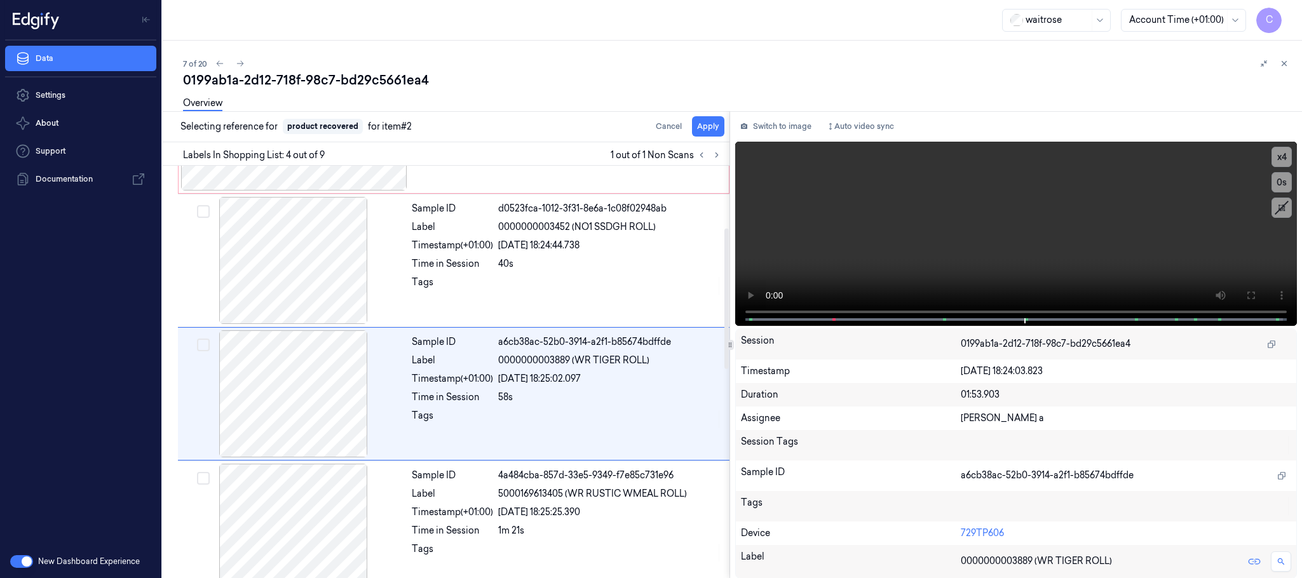
scroll to position [262, 0]
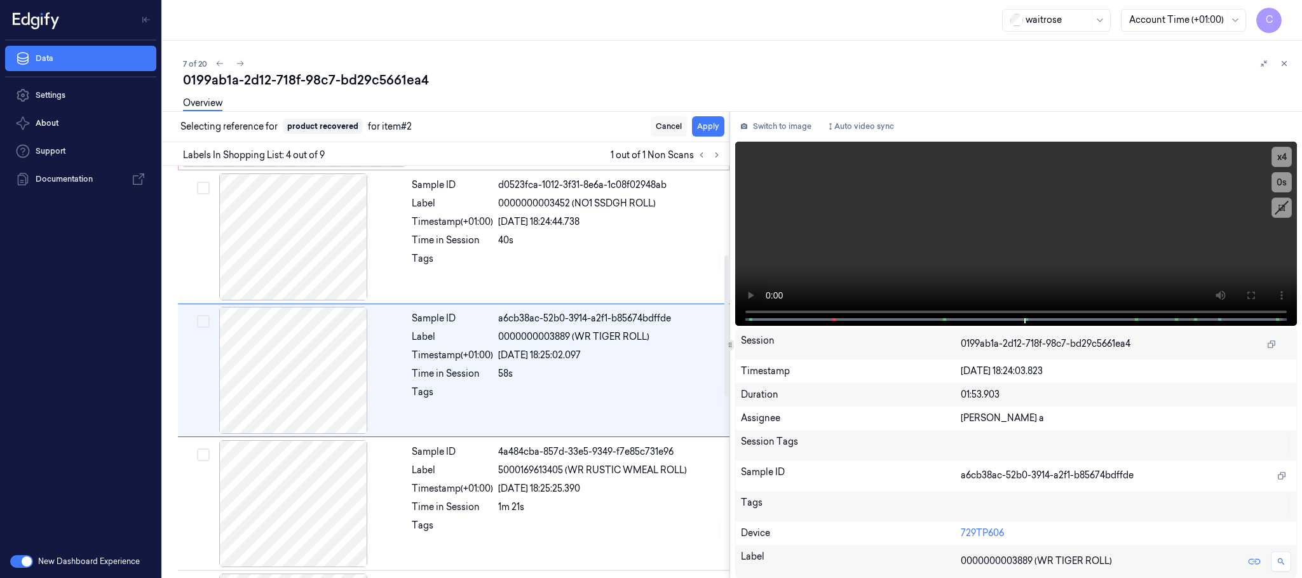
click at [706, 122] on button "Apply" at bounding box center [708, 126] width 32 height 20
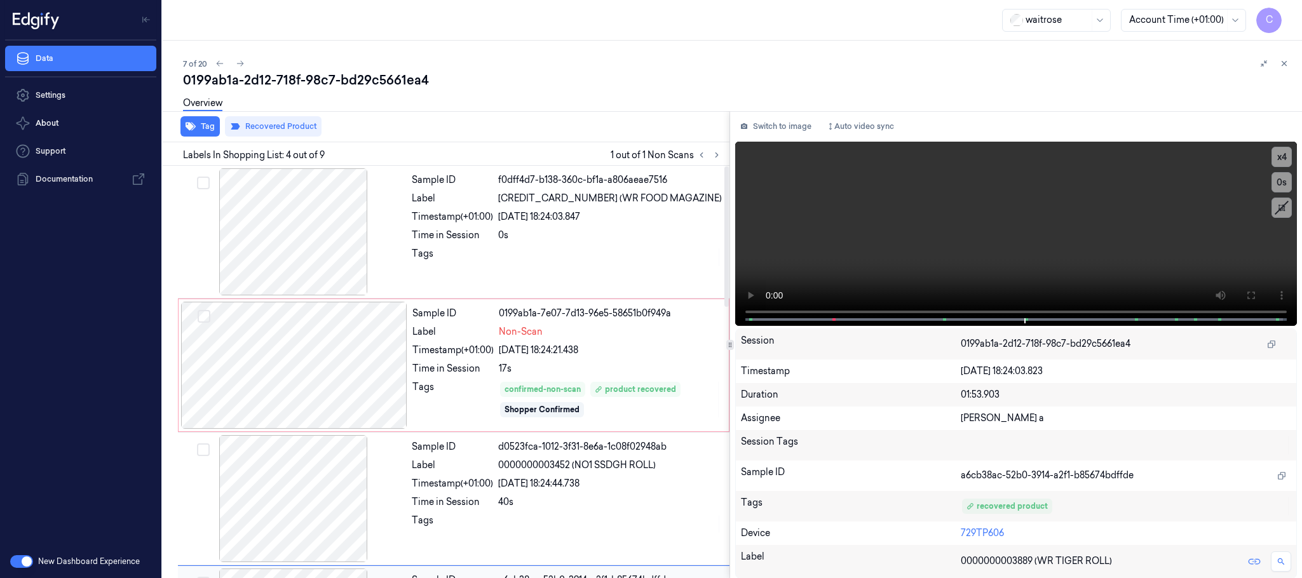
scroll to position [286, 0]
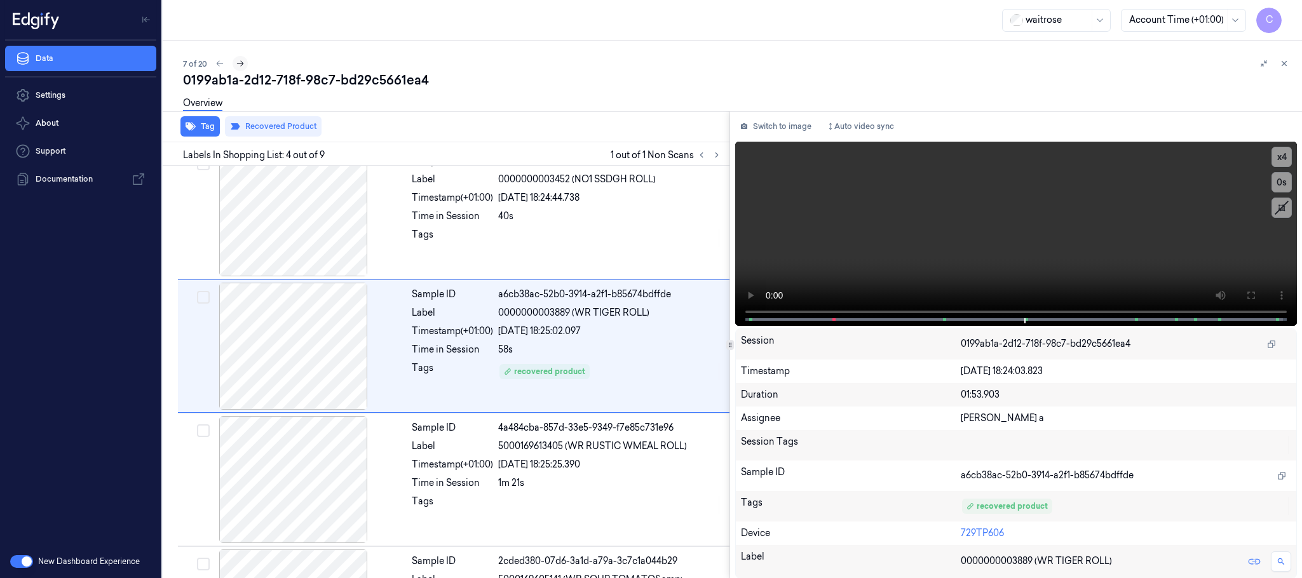
click at [241, 60] on icon at bounding box center [240, 63] width 9 height 9
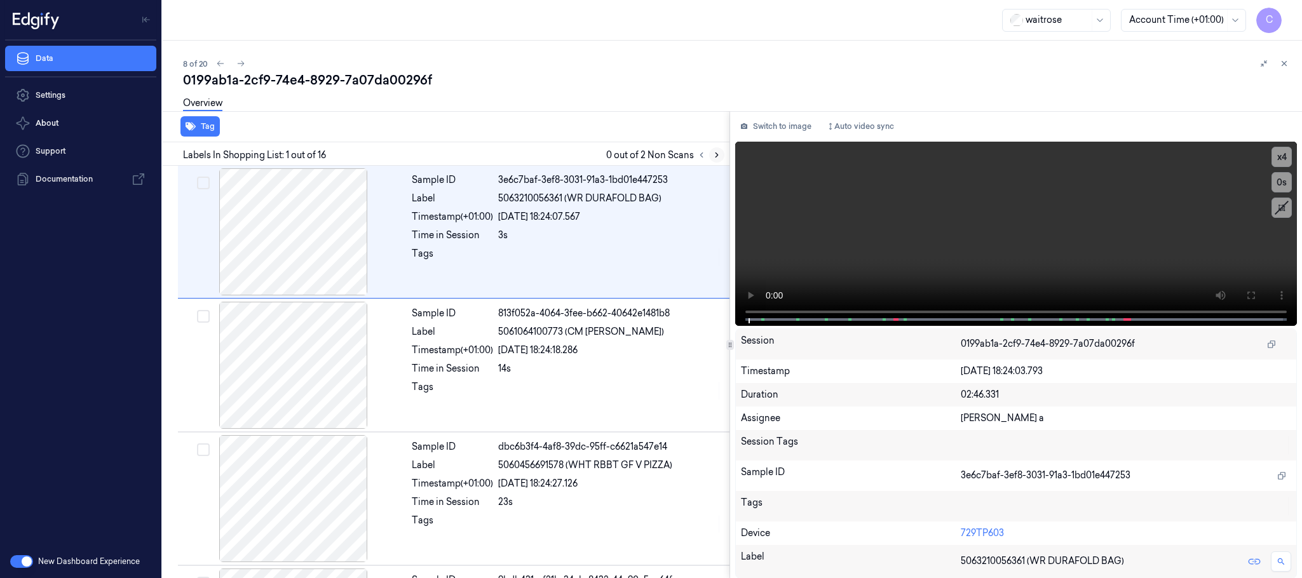
click at [714, 154] on icon at bounding box center [717, 155] width 9 height 9
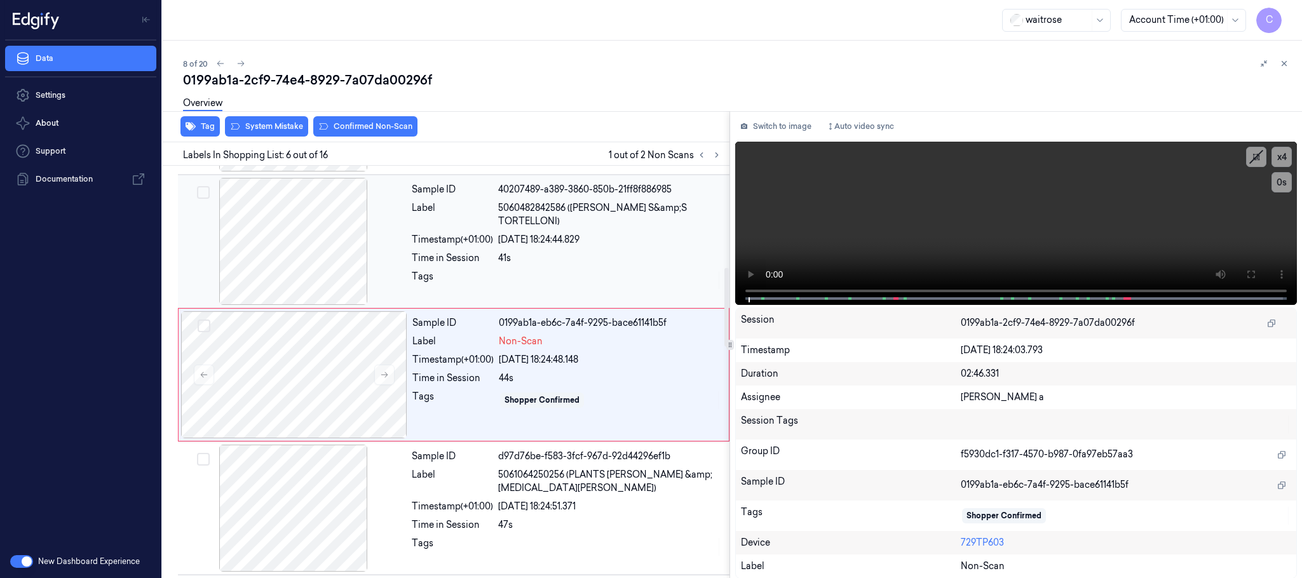
scroll to position [530, 0]
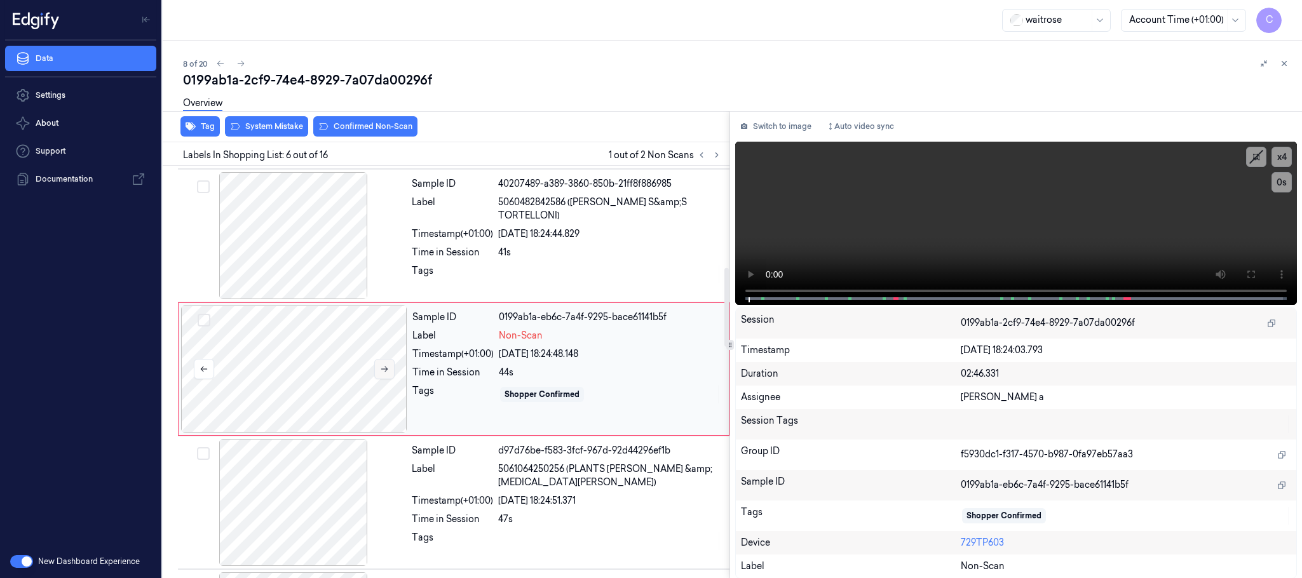
click at [386, 372] on icon at bounding box center [384, 369] width 9 height 9
click at [300, 258] on div at bounding box center [294, 235] width 226 height 127
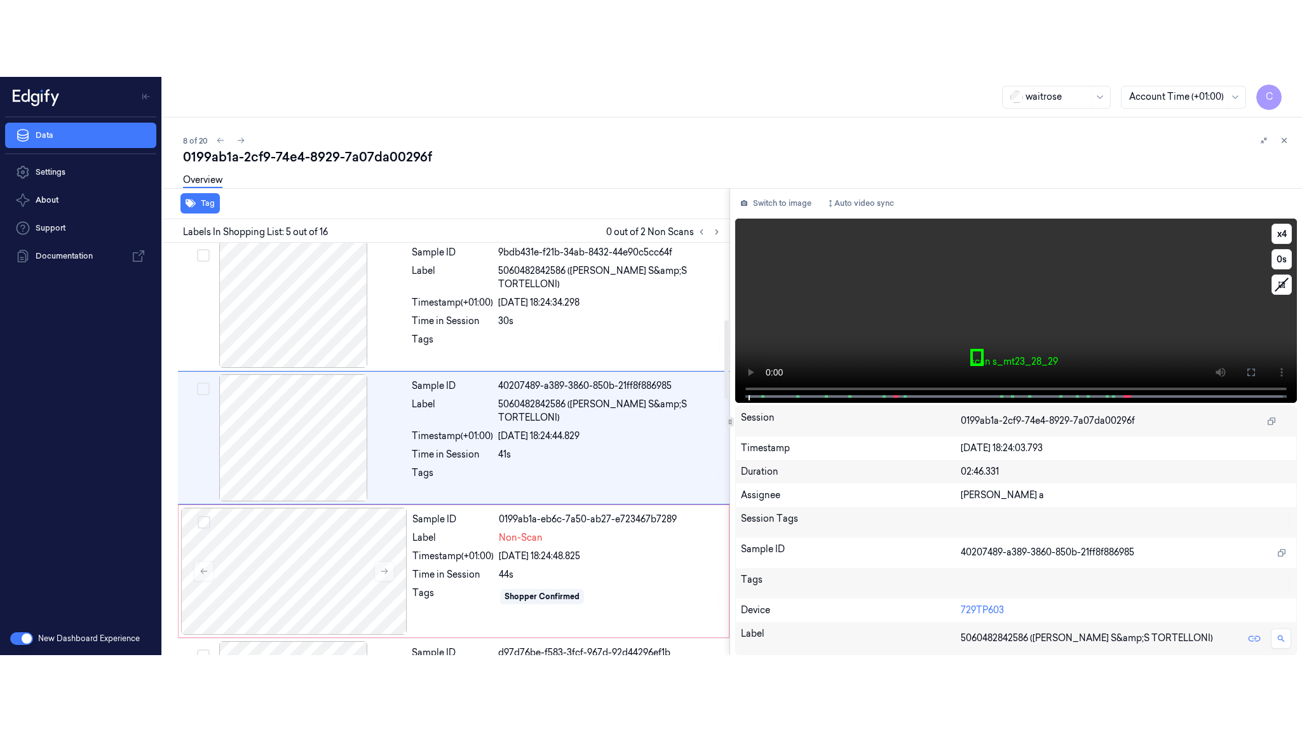
scroll to position [397, 0]
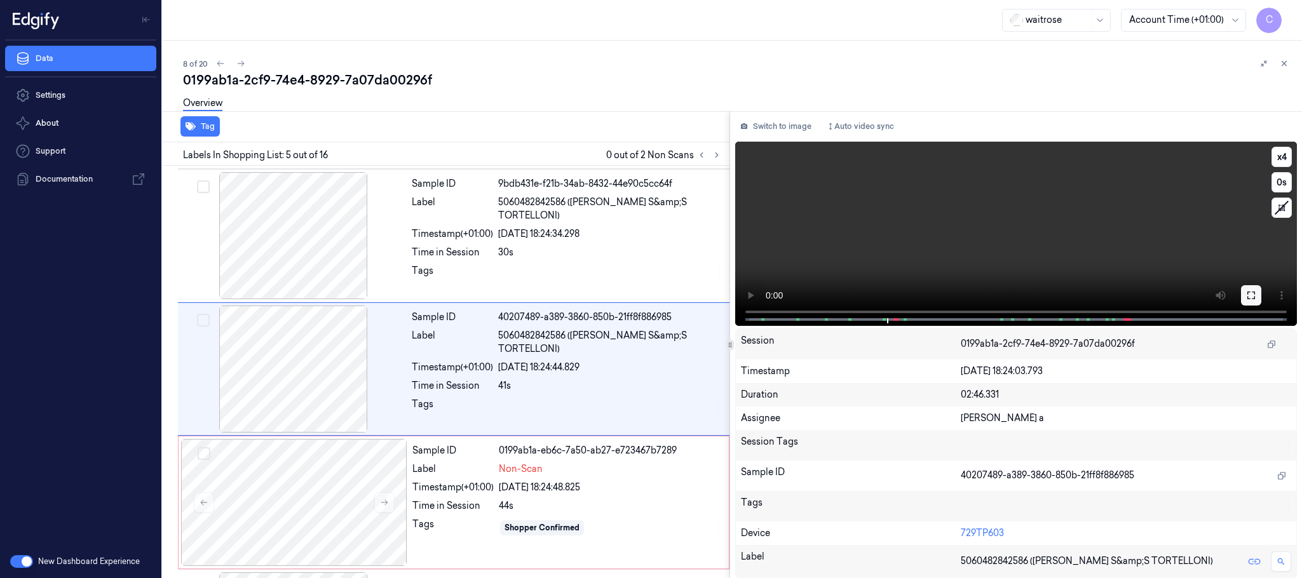
click at [1250, 294] on icon at bounding box center [1252, 295] width 10 height 10
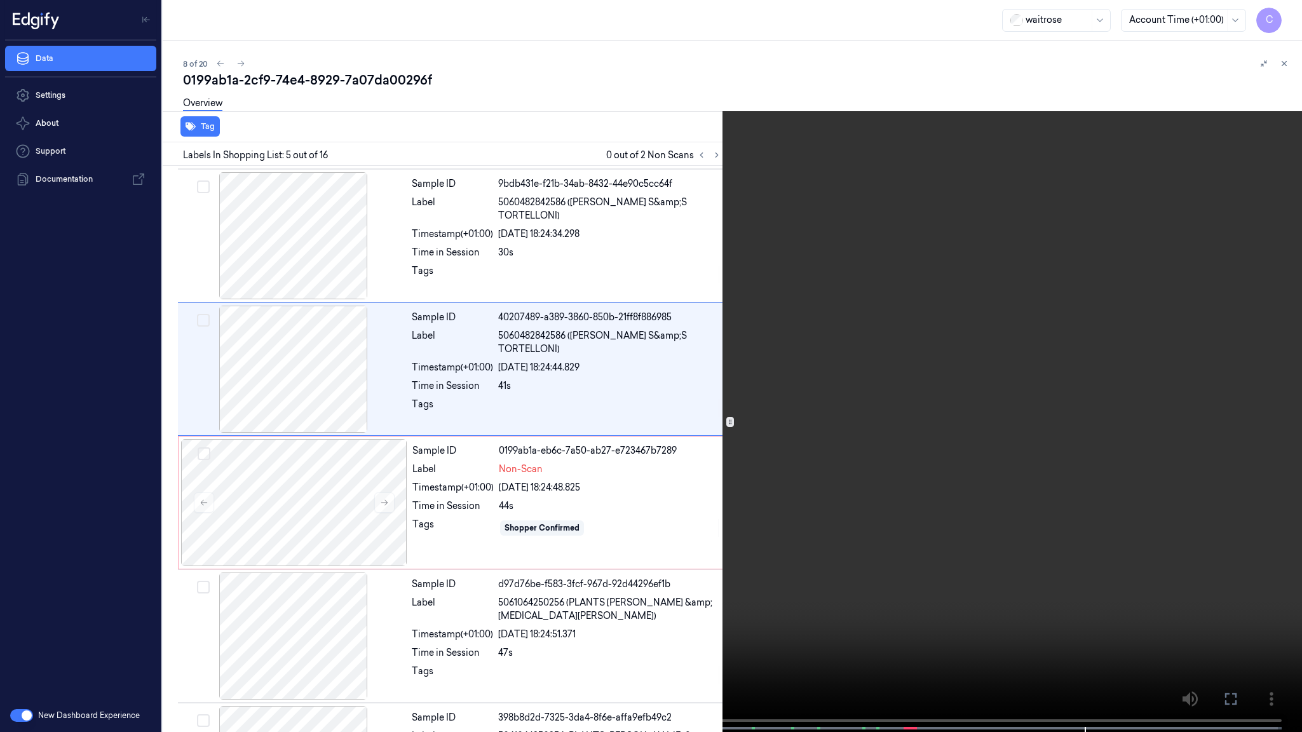
click at [670, 527] on video at bounding box center [651, 367] width 1302 height 735
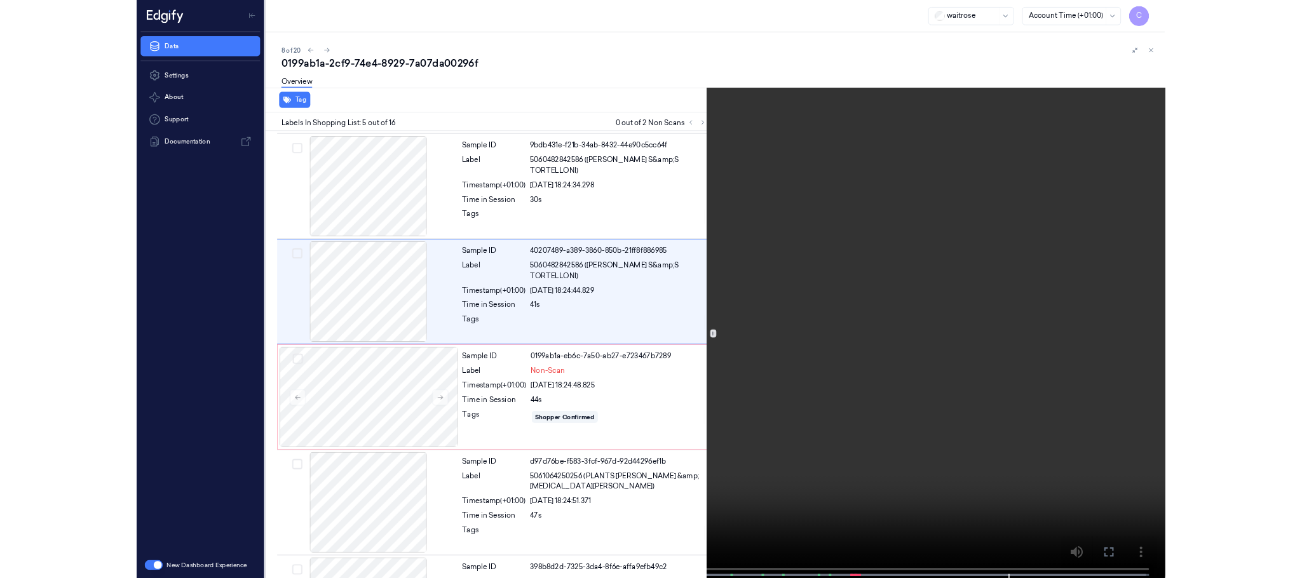
scroll to position [319, 0]
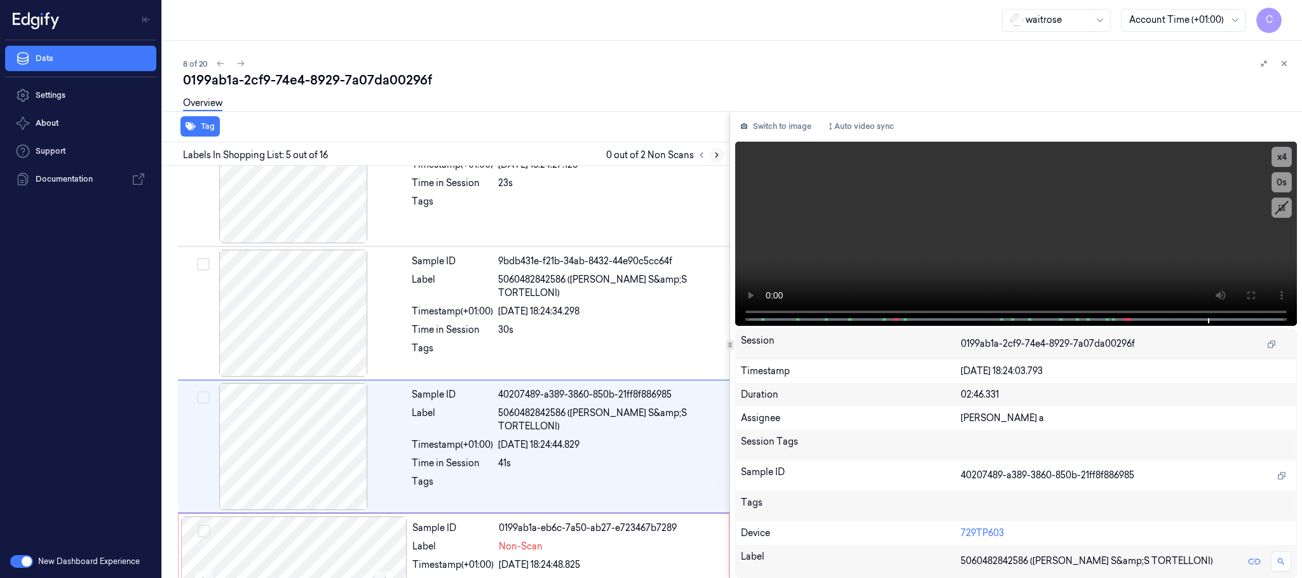
click at [711, 153] on button at bounding box center [716, 154] width 15 height 15
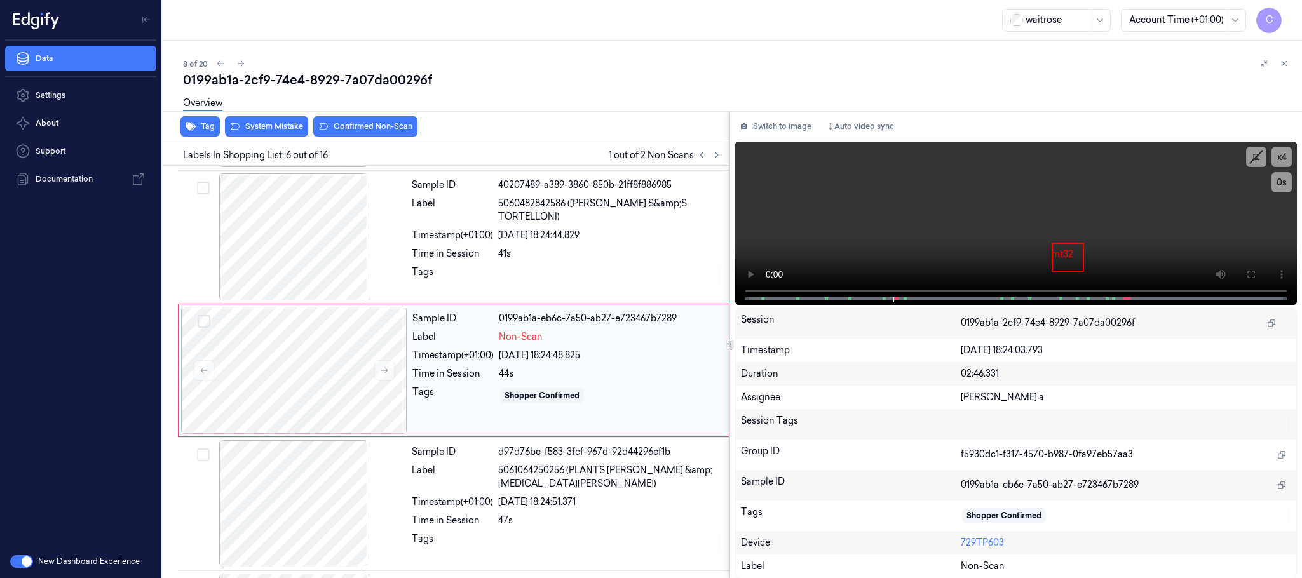
scroll to position [530, 0]
click at [380, 372] on icon at bounding box center [384, 369] width 9 height 9
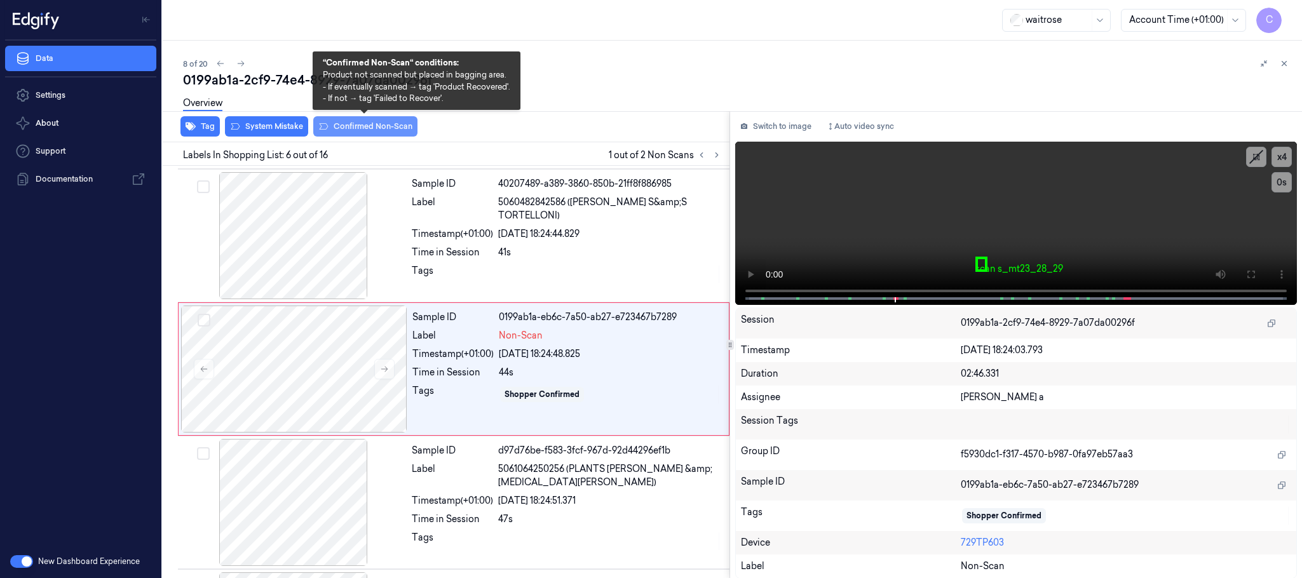
click at [351, 128] on button "Confirmed Non-Scan" at bounding box center [365, 126] width 104 height 20
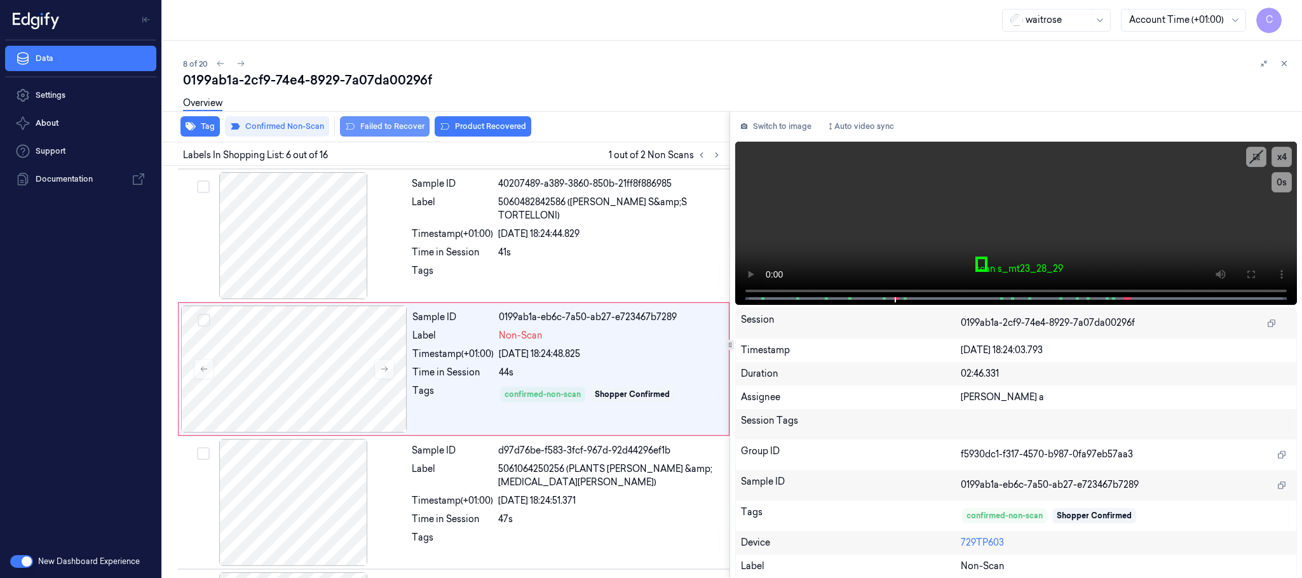
click at [409, 124] on button "Failed to Recover" at bounding box center [385, 126] width 90 height 20
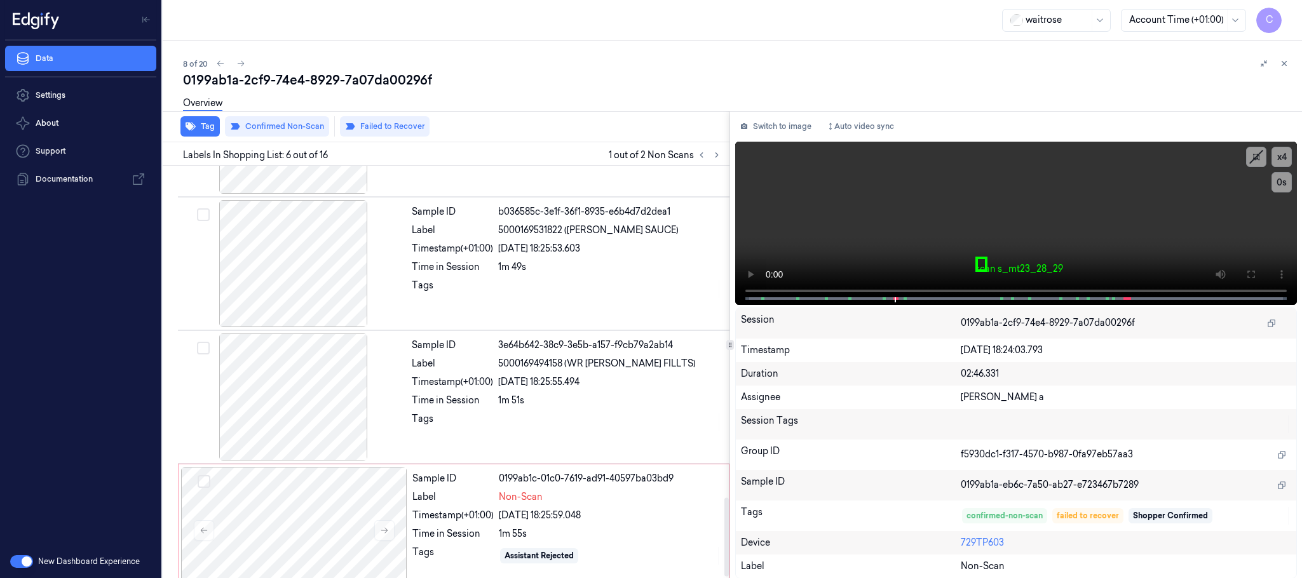
scroll to position [1736, 0]
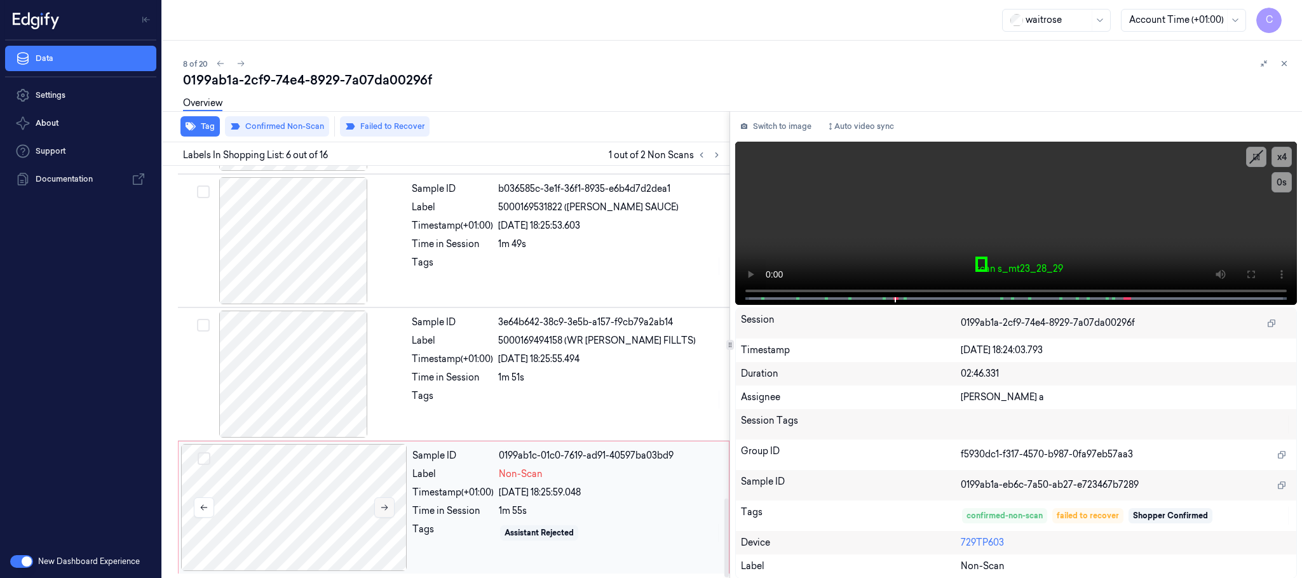
click at [382, 513] on button at bounding box center [384, 508] width 20 height 20
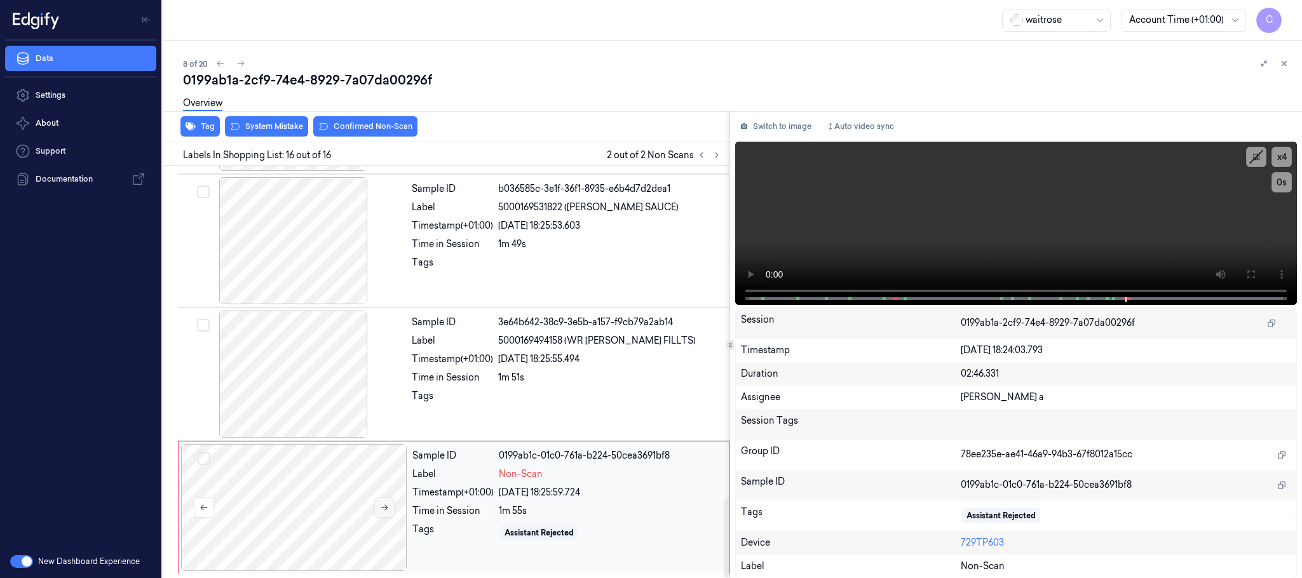
click at [383, 509] on icon at bounding box center [384, 507] width 9 height 9
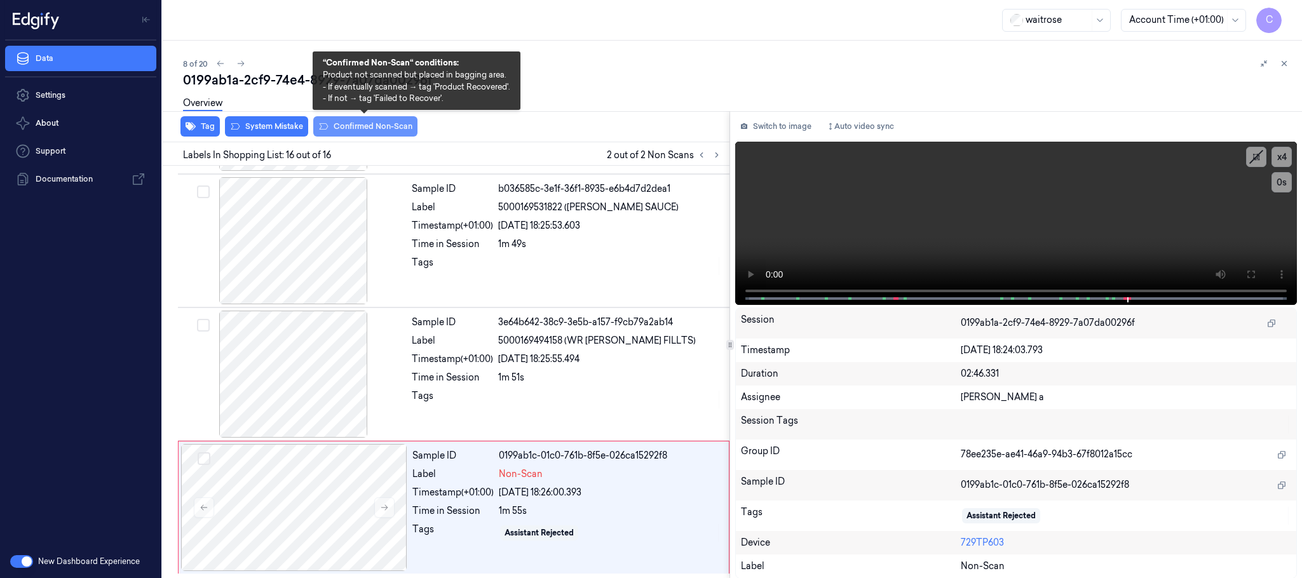
click at [357, 130] on button "Confirmed Non-Scan" at bounding box center [365, 126] width 104 height 20
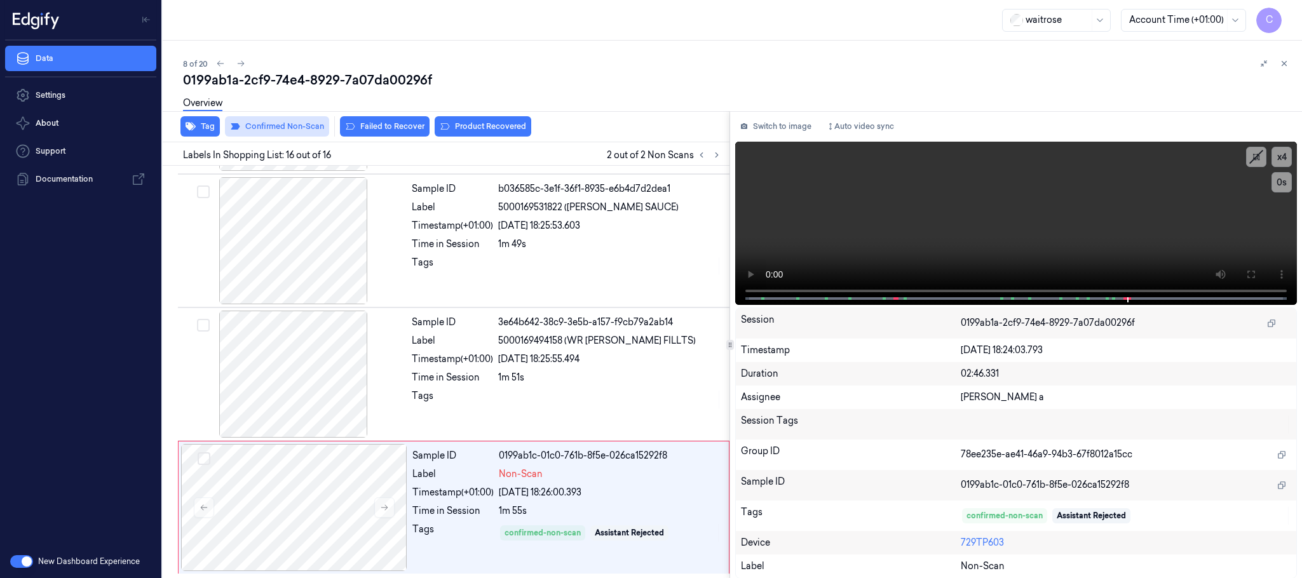
click at [368, 123] on button "Failed to Recover" at bounding box center [385, 126] width 90 height 20
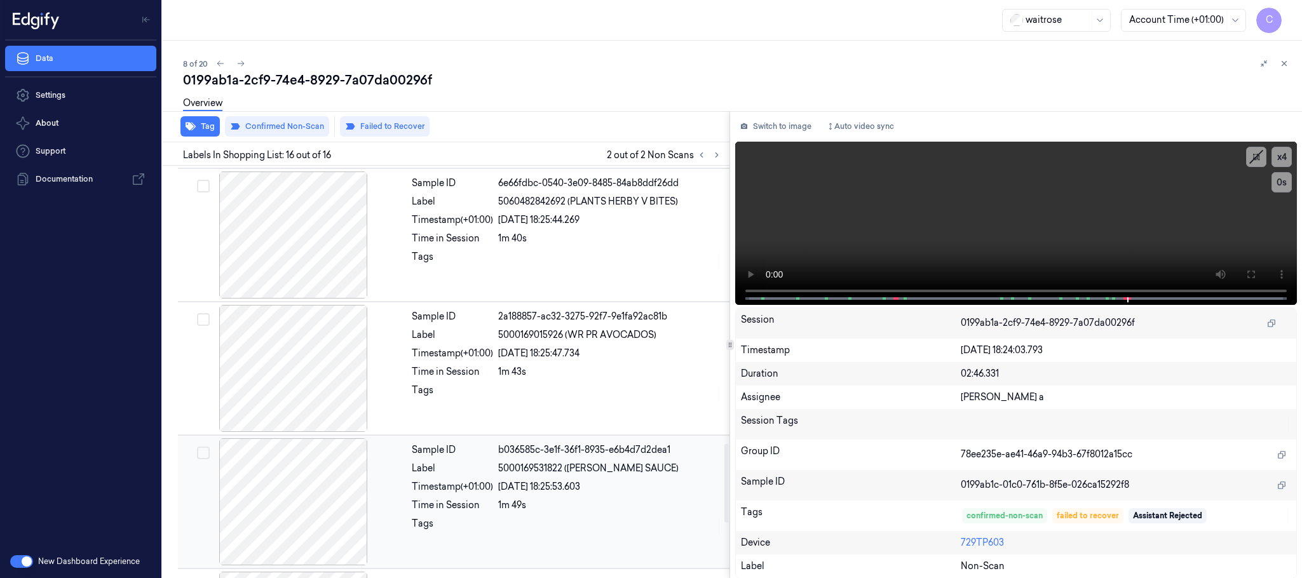
scroll to position [1450, 0]
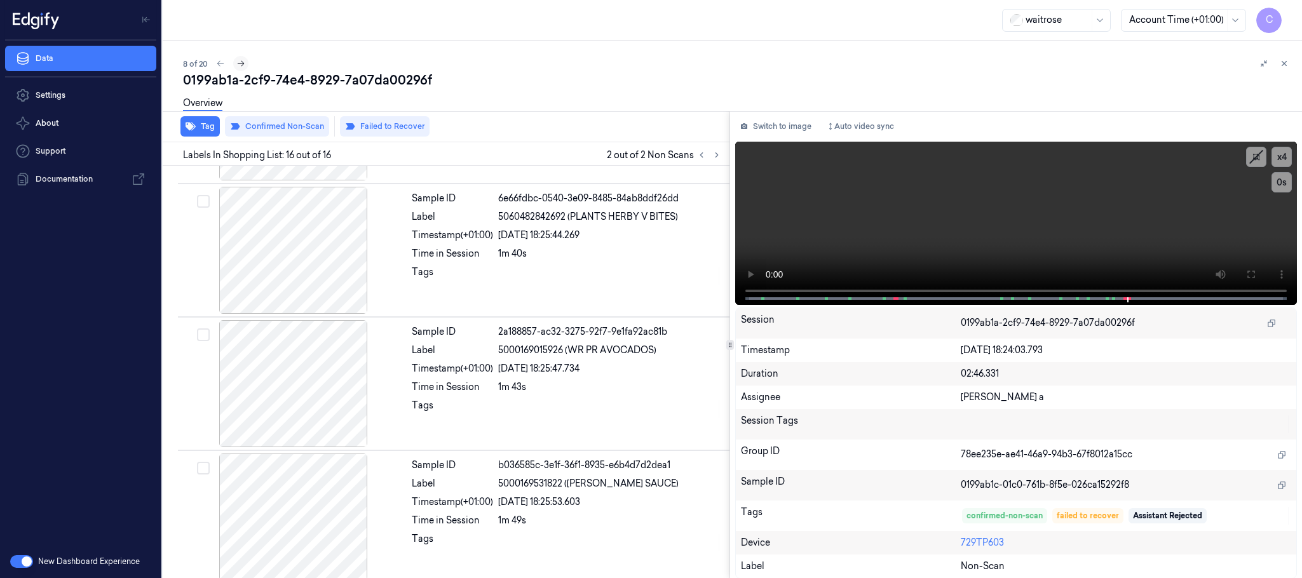
click at [237, 60] on icon at bounding box center [240, 63] width 9 height 9
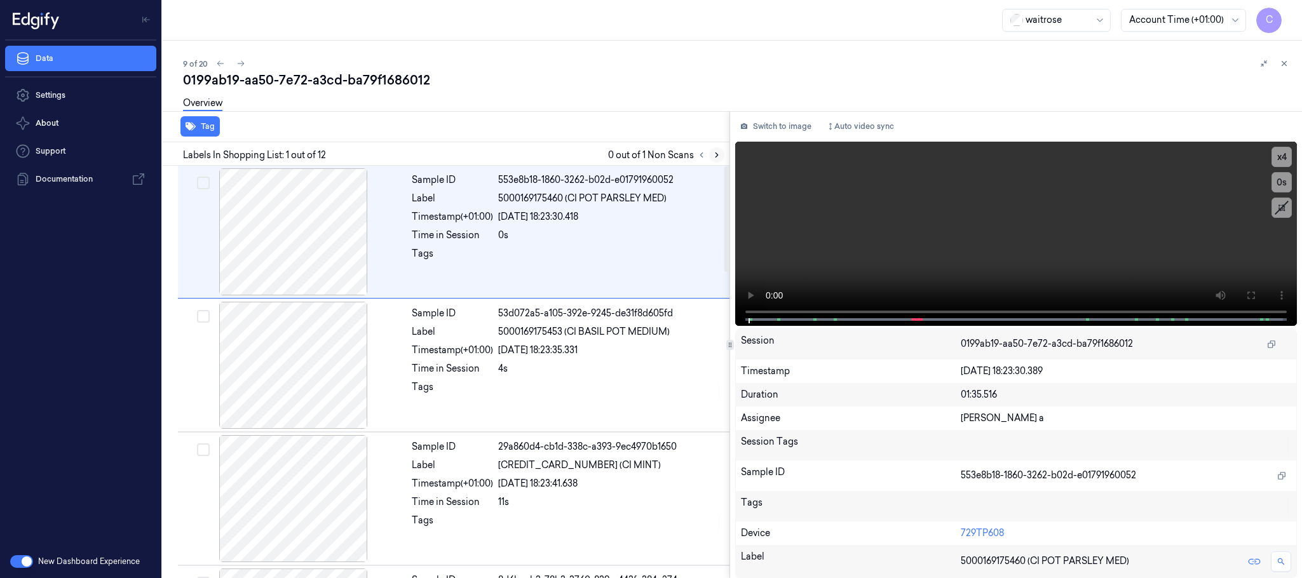
click at [713, 155] on icon at bounding box center [717, 155] width 9 height 9
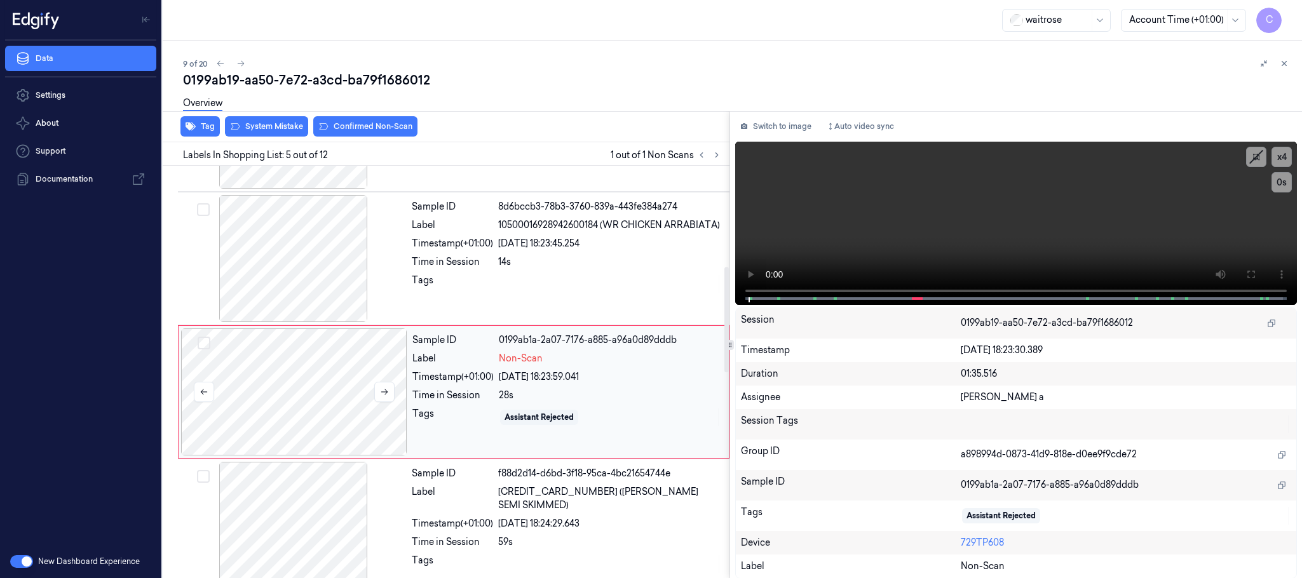
scroll to position [397, 0]
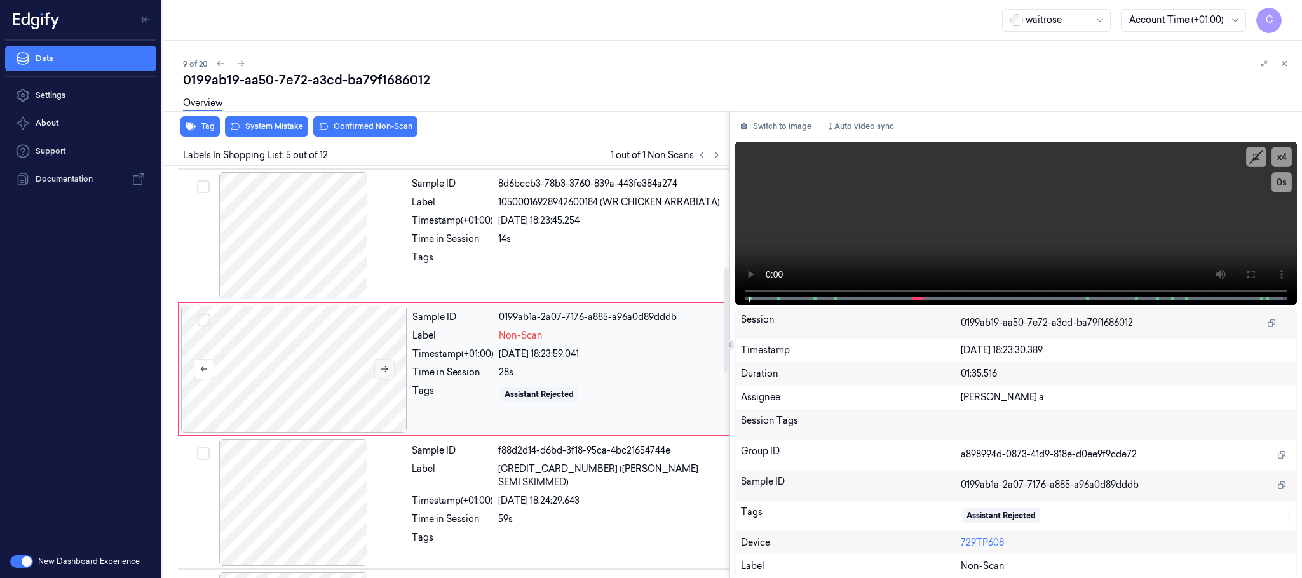
click at [380, 374] on icon at bounding box center [384, 369] width 9 height 9
click at [378, 374] on button at bounding box center [384, 369] width 20 height 20
click at [292, 248] on div at bounding box center [294, 235] width 226 height 127
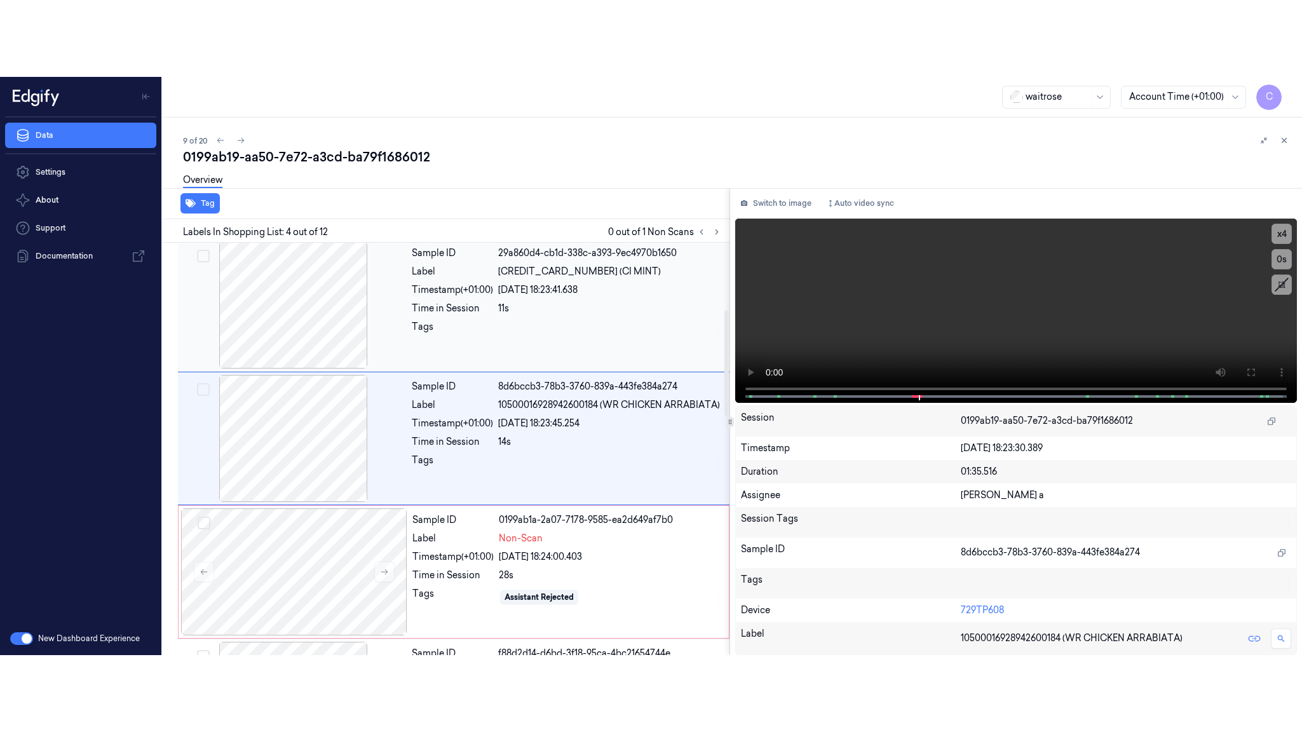
scroll to position [262, 0]
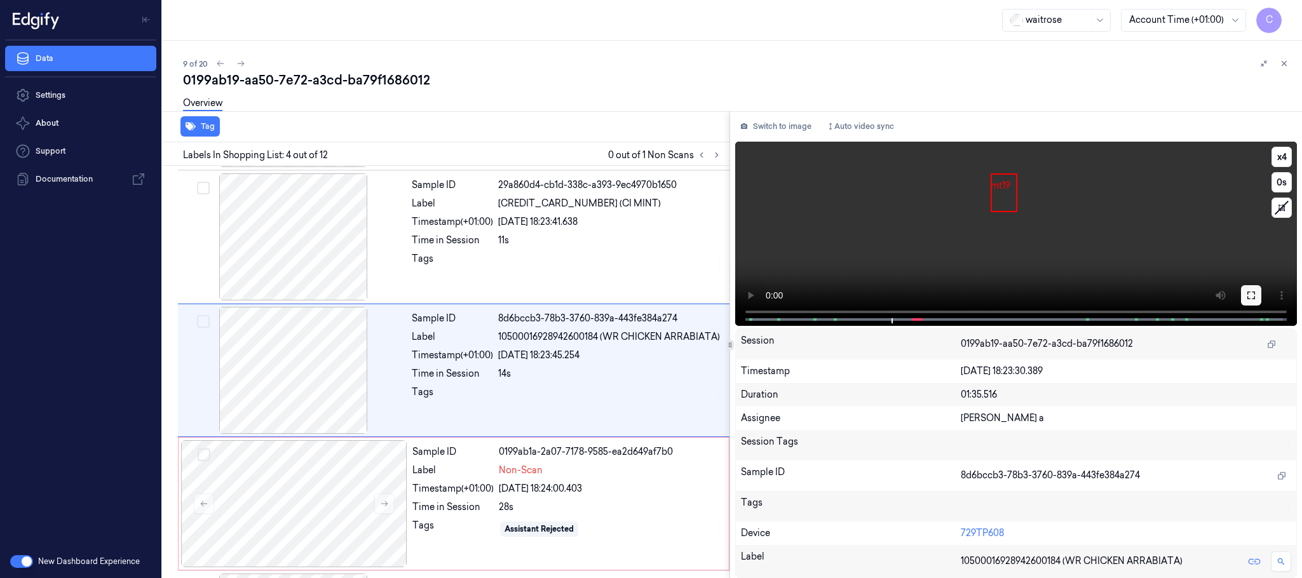
click at [1251, 297] on icon at bounding box center [1252, 295] width 10 height 10
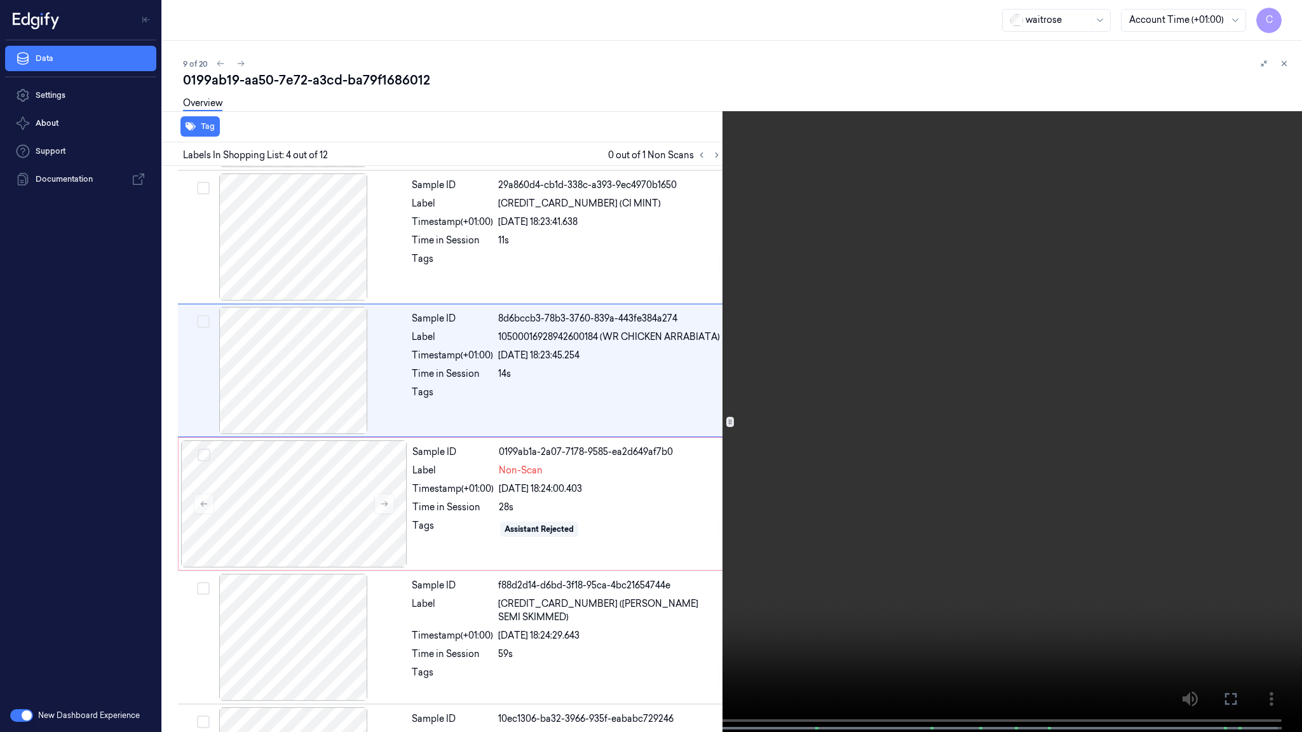
click at [625, 435] on video at bounding box center [651, 367] width 1302 height 735
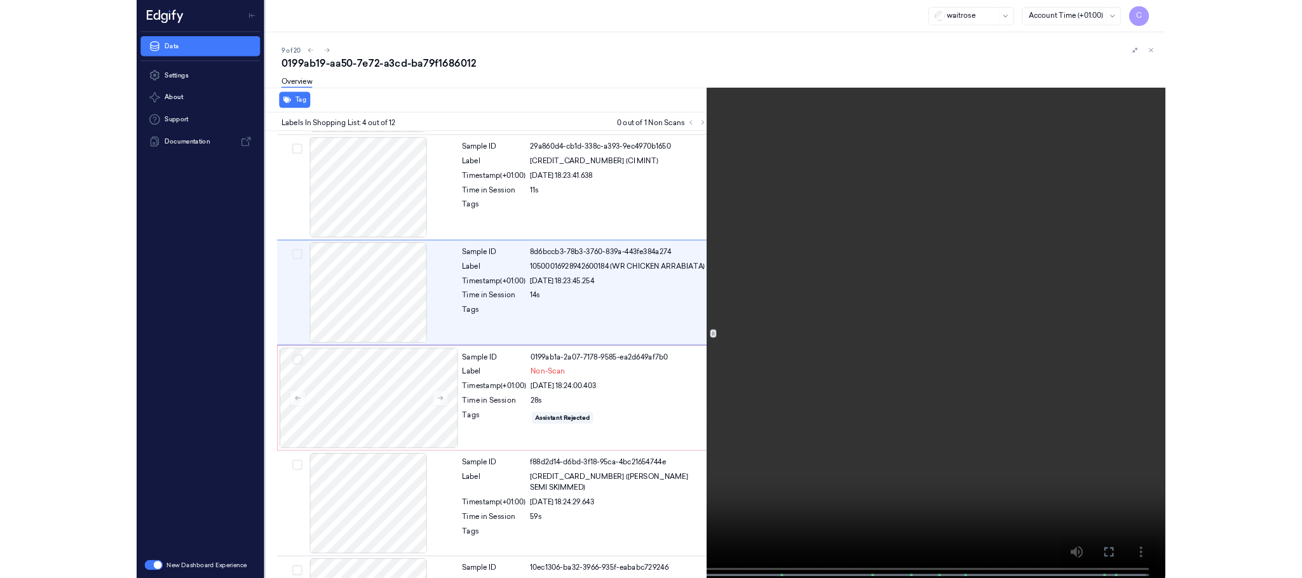
scroll to position [185, 0]
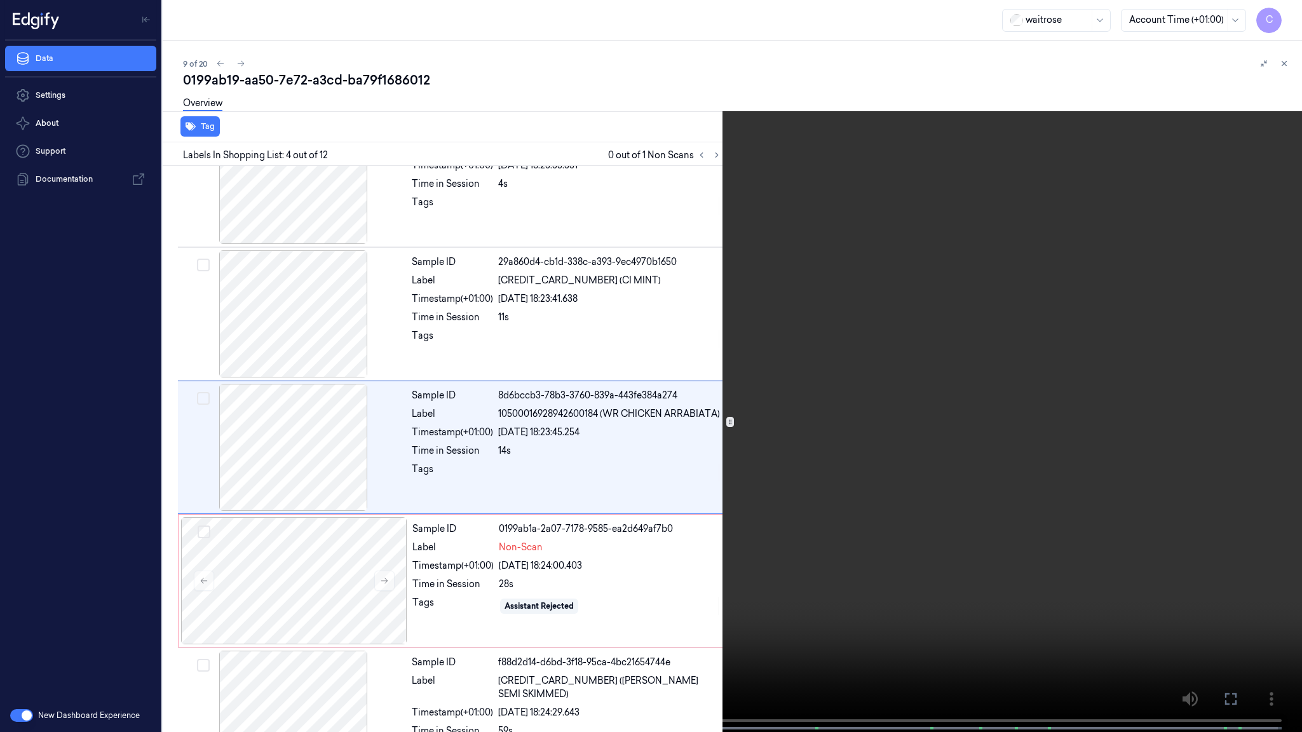
click at [741, 504] on video at bounding box center [651, 367] width 1302 height 735
click at [633, 535] on video at bounding box center [651, 367] width 1302 height 735
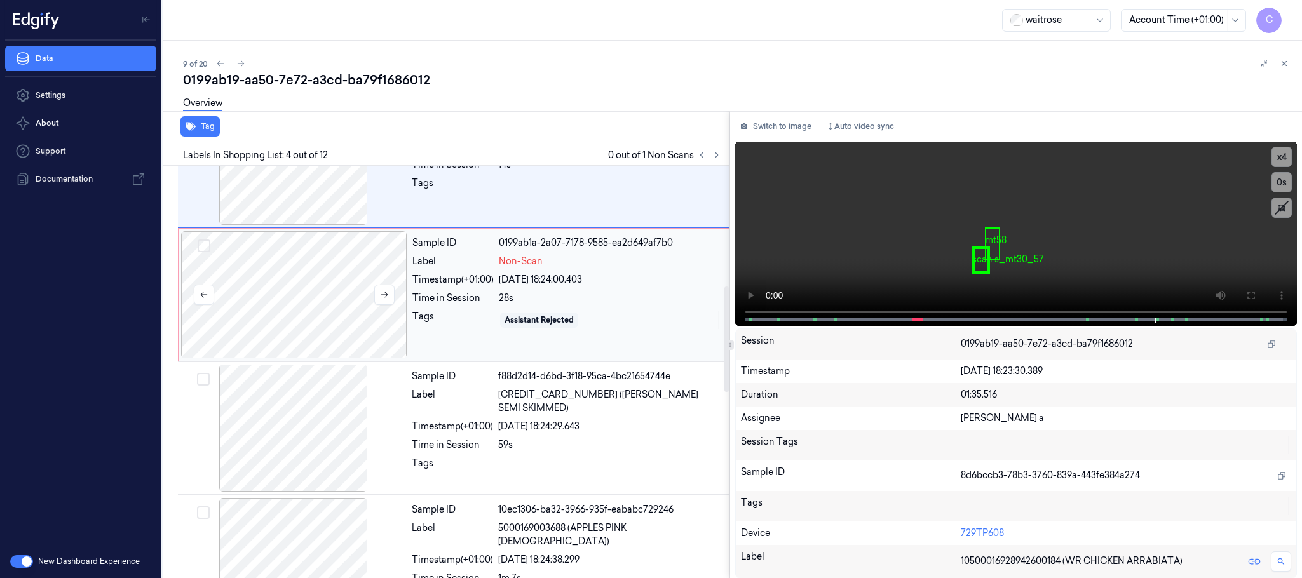
click at [311, 298] on div at bounding box center [294, 294] width 226 height 127
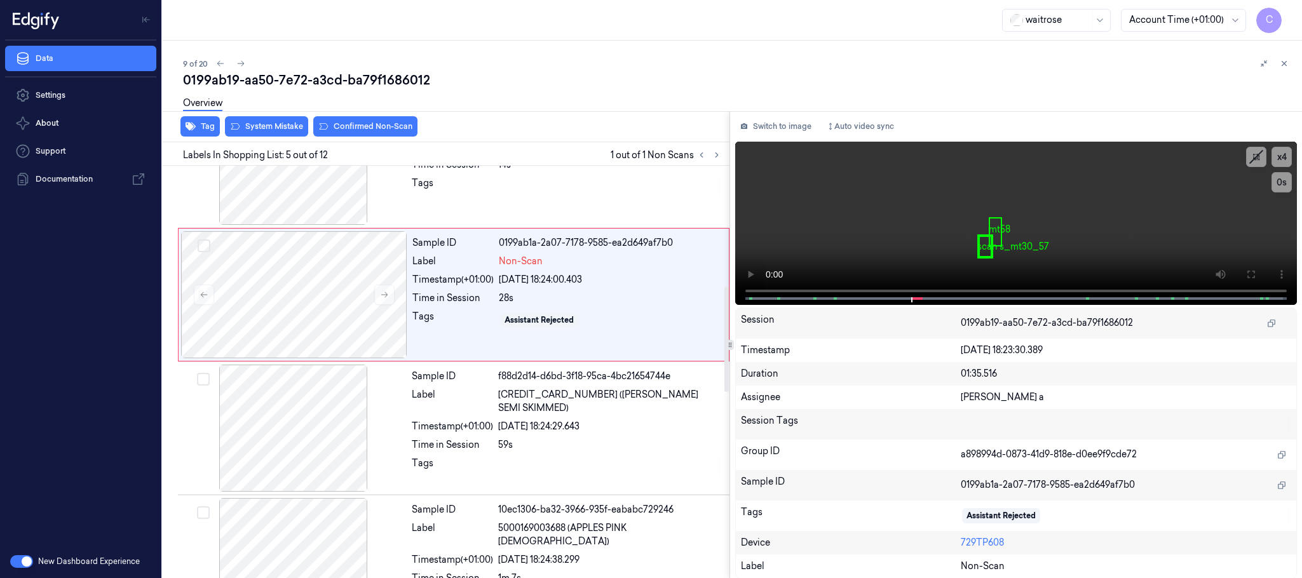
scroll to position [397, 0]
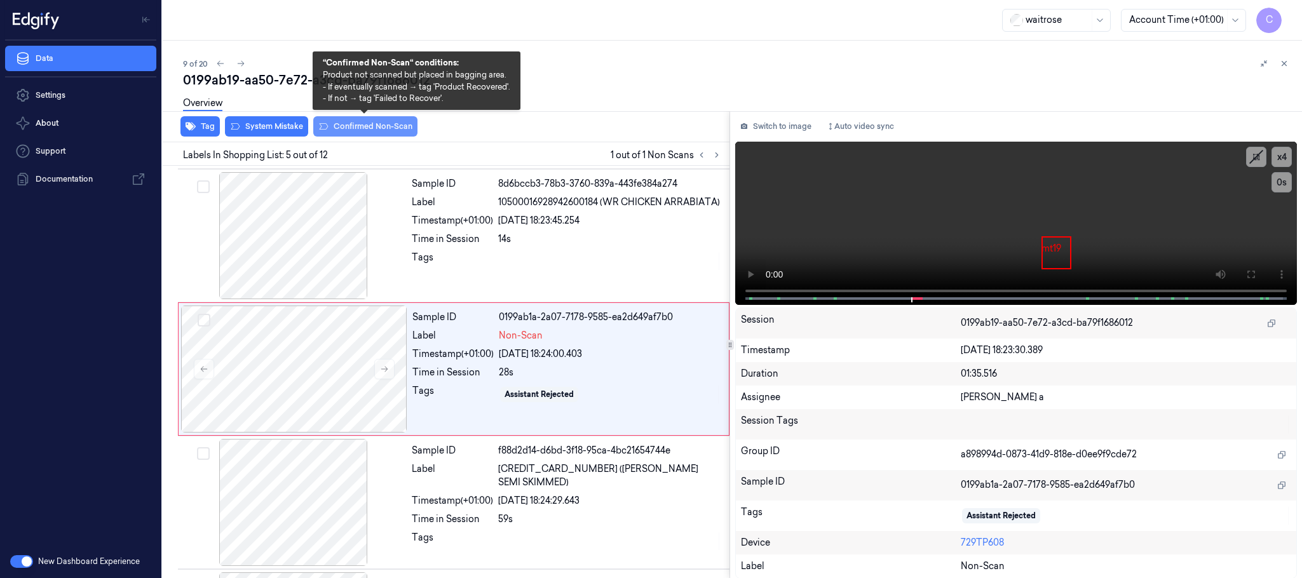
click at [378, 125] on button "Confirmed Non-Scan" at bounding box center [365, 126] width 104 height 20
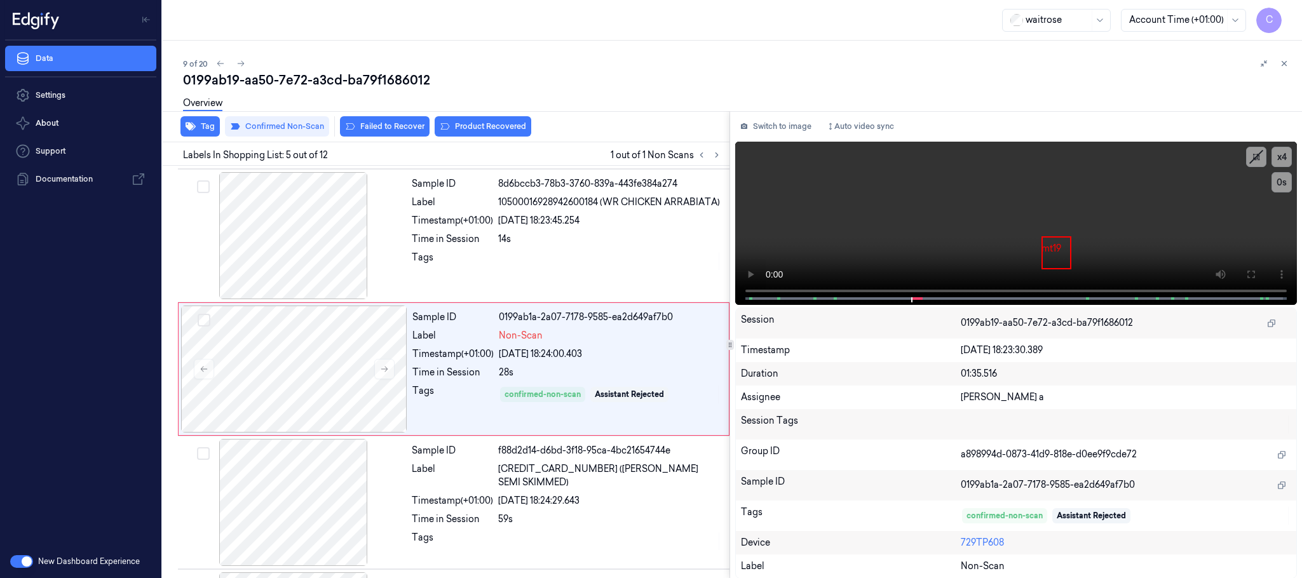
click at [475, 130] on button "Product Recovered" at bounding box center [483, 126] width 97 height 20
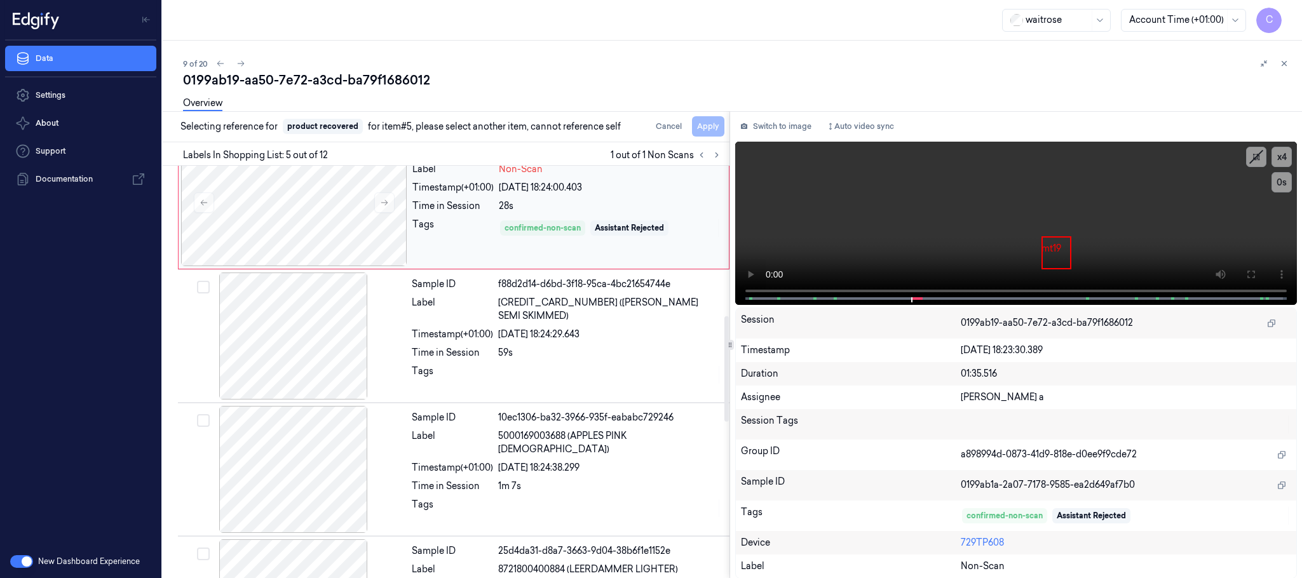
scroll to position [587, 0]
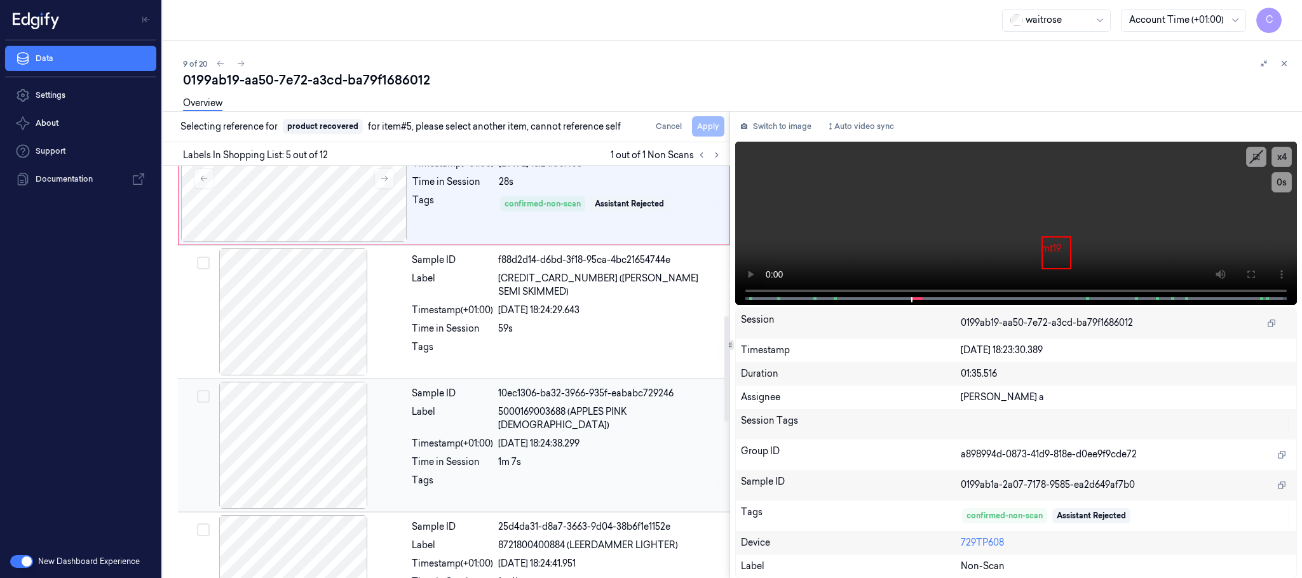
click at [309, 428] on div at bounding box center [294, 445] width 226 height 127
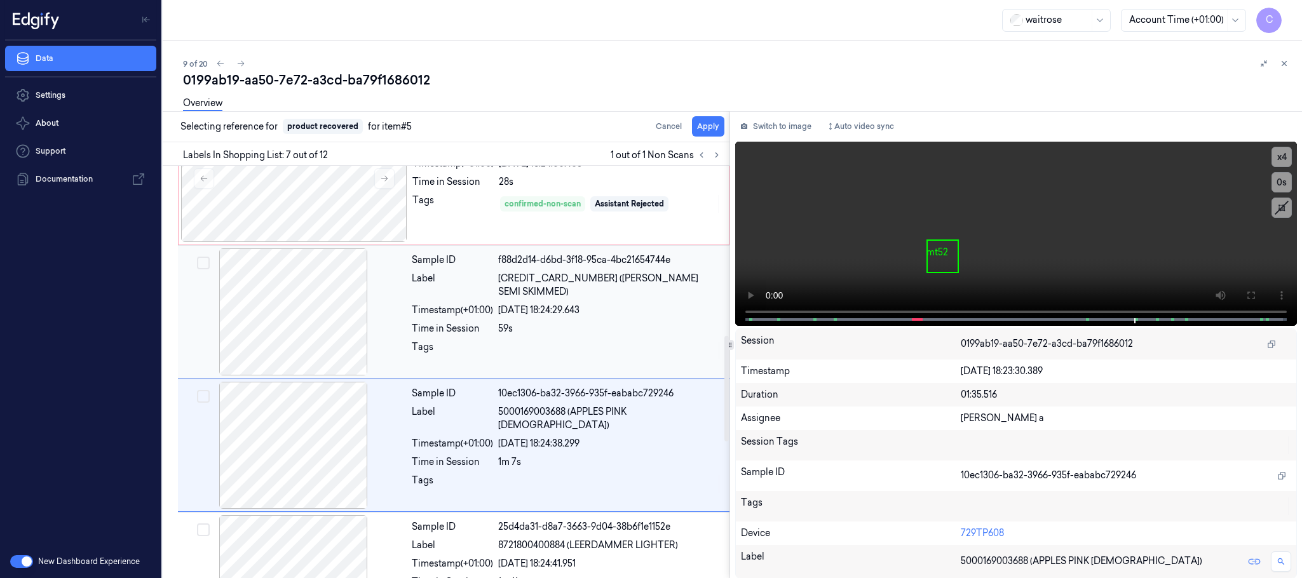
scroll to position [664, 0]
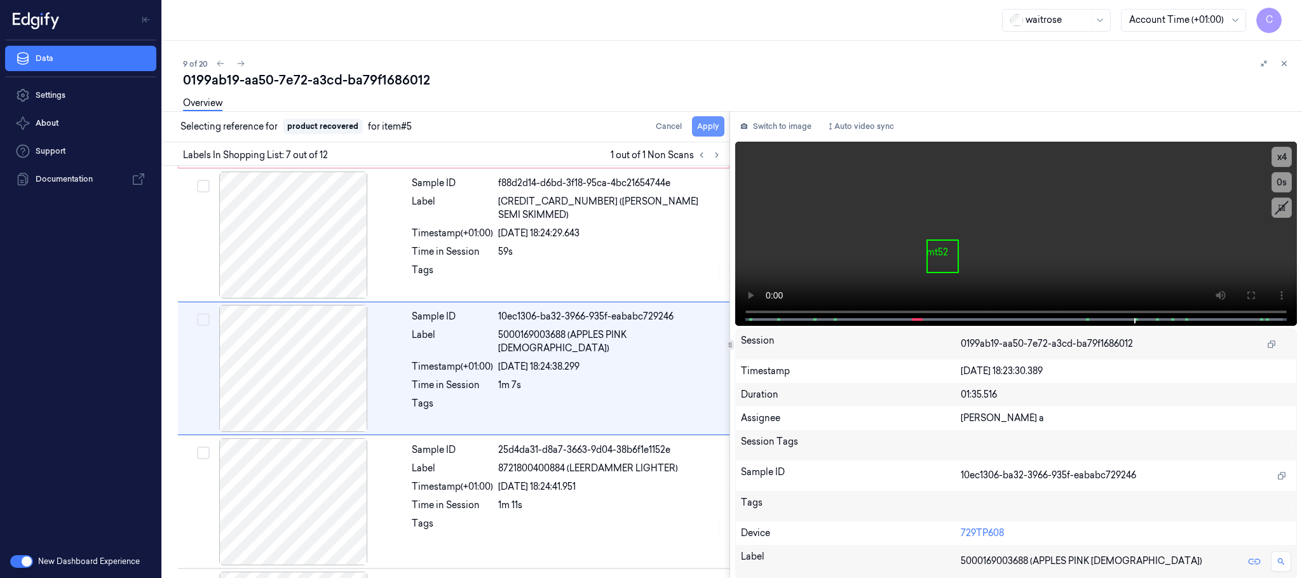
click at [709, 125] on button "Apply" at bounding box center [708, 126] width 32 height 20
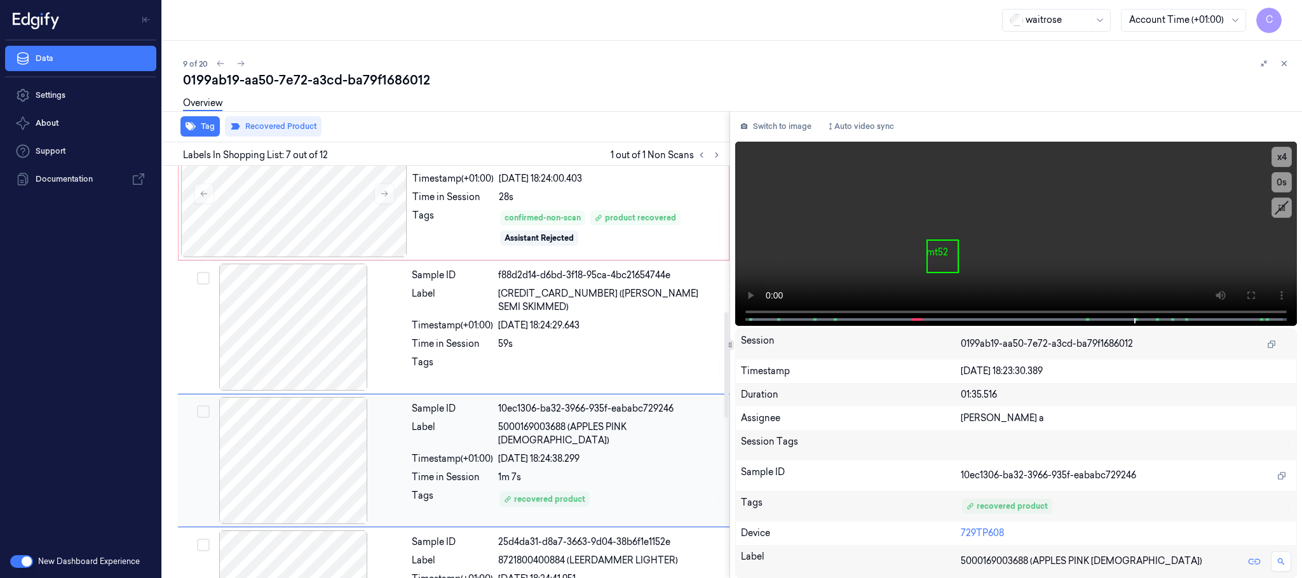
scroll to position [667, 0]
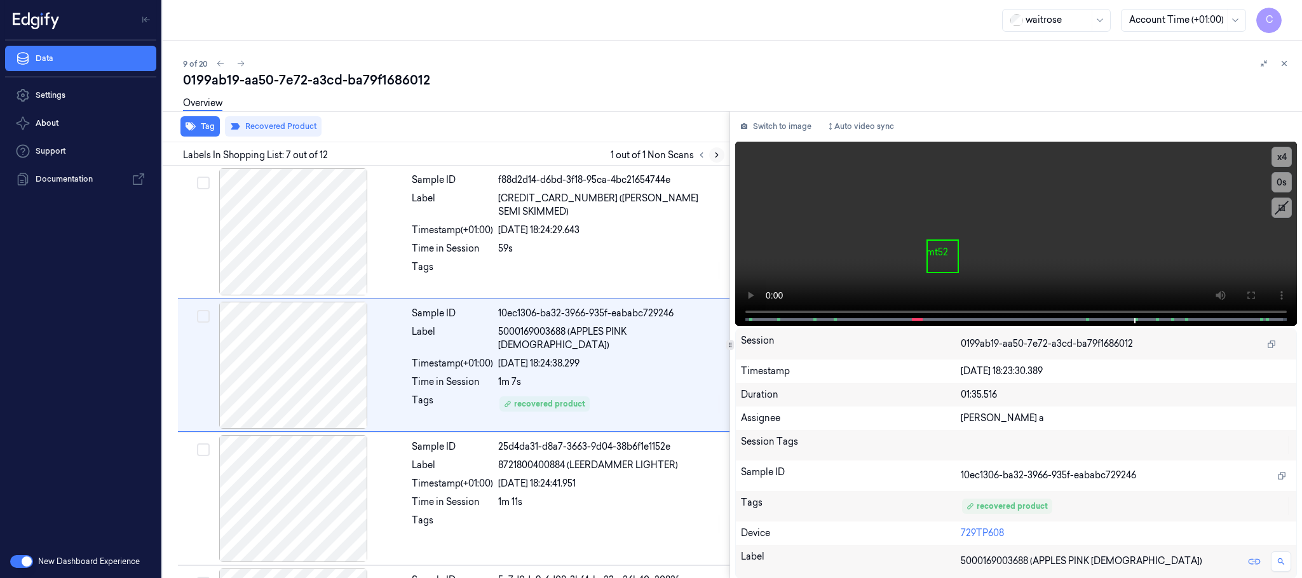
click at [714, 154] on icon at bounding box center [717, 155] width 9 height 9
click at [243, 61] on icon at bounding box center [240, 63] width 9 height 9
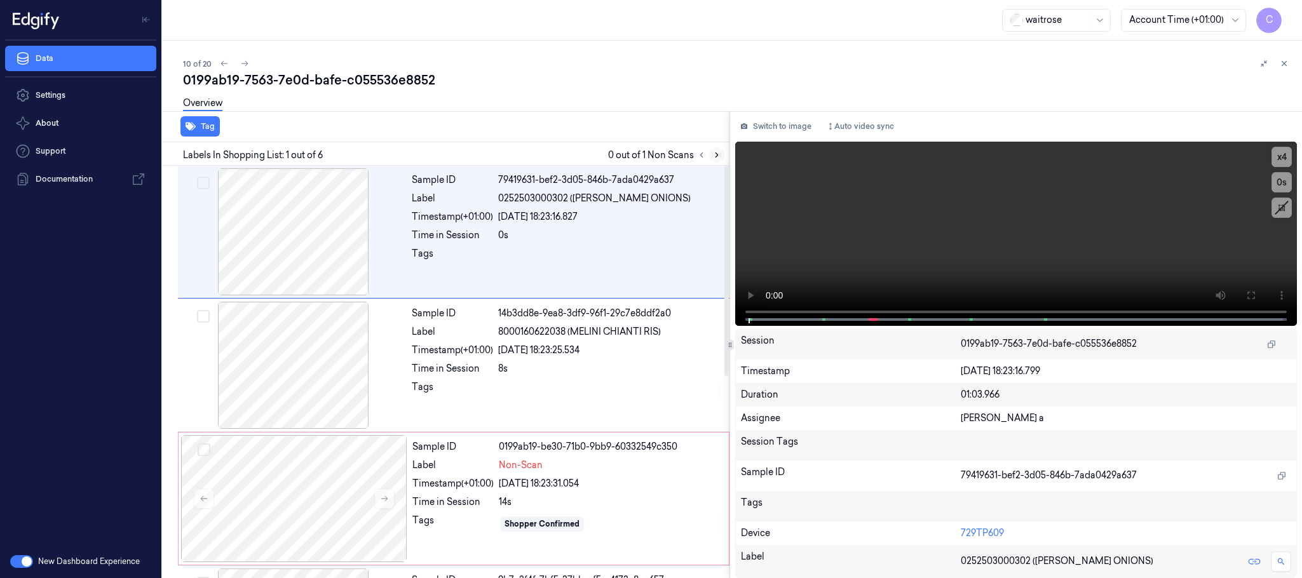
click at [714, 154] on icon at bounding box center [717, 155] width 9 height 9
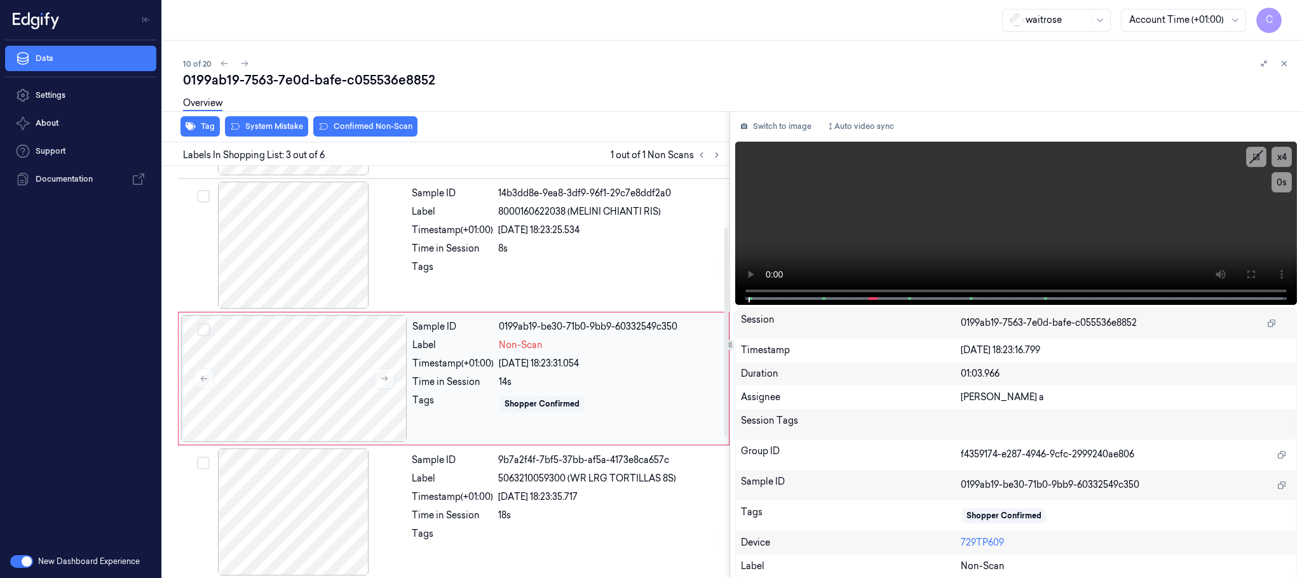
scroll to position [128, 0]
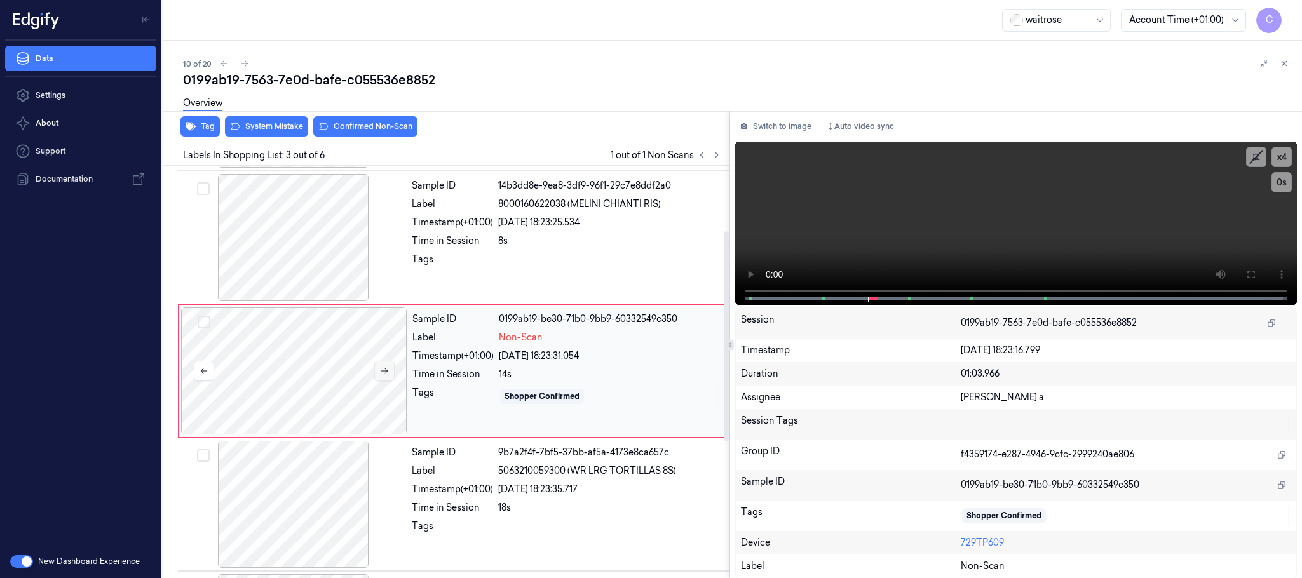
click at [385, 372] on icon at bounding box center [384, 372] width 7 height 6
click at [292, 250] on div at bounding box center [294, 237] width 226 height 127
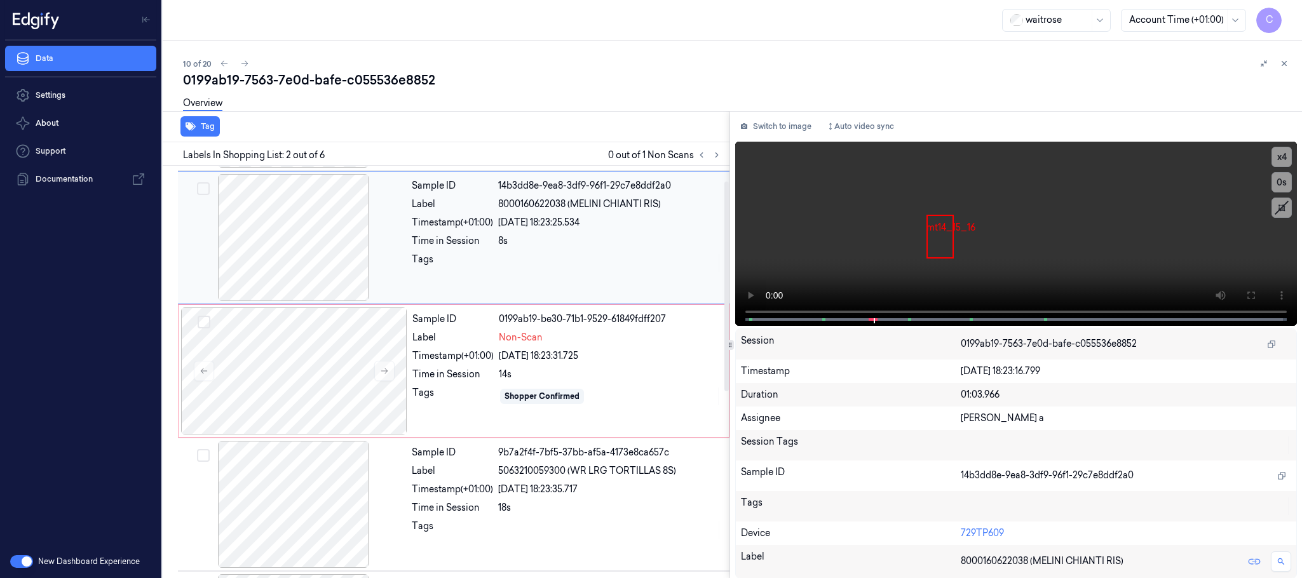
scroll to position [0, 0]
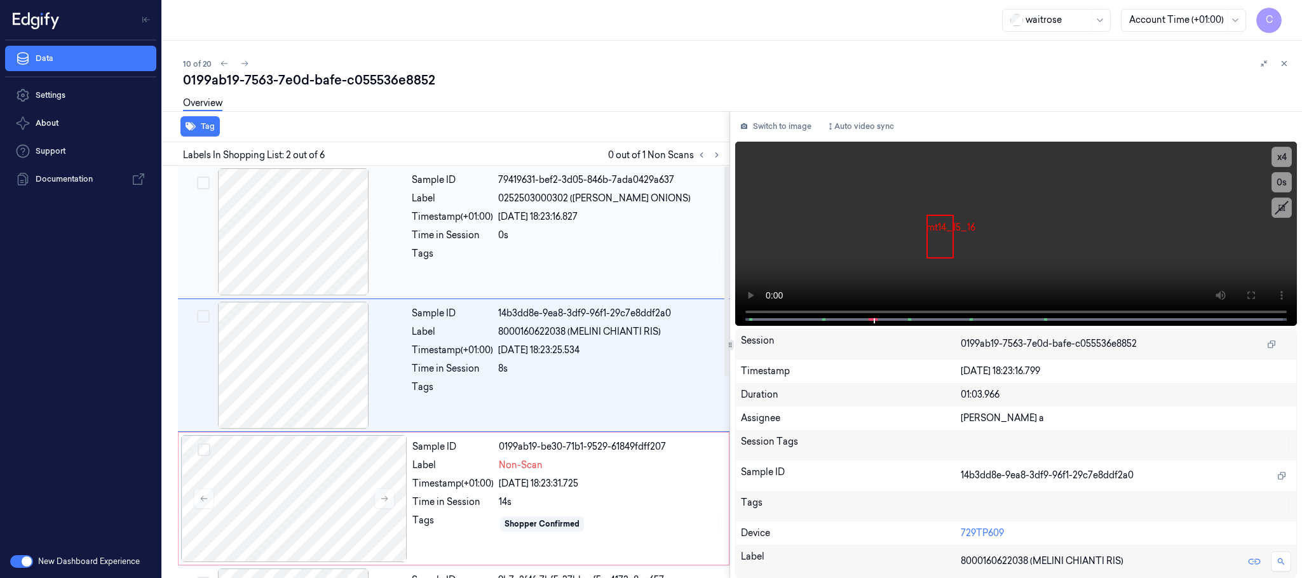
click at [303, 262] on div at bounding box center [294, 231] width 226 height 127
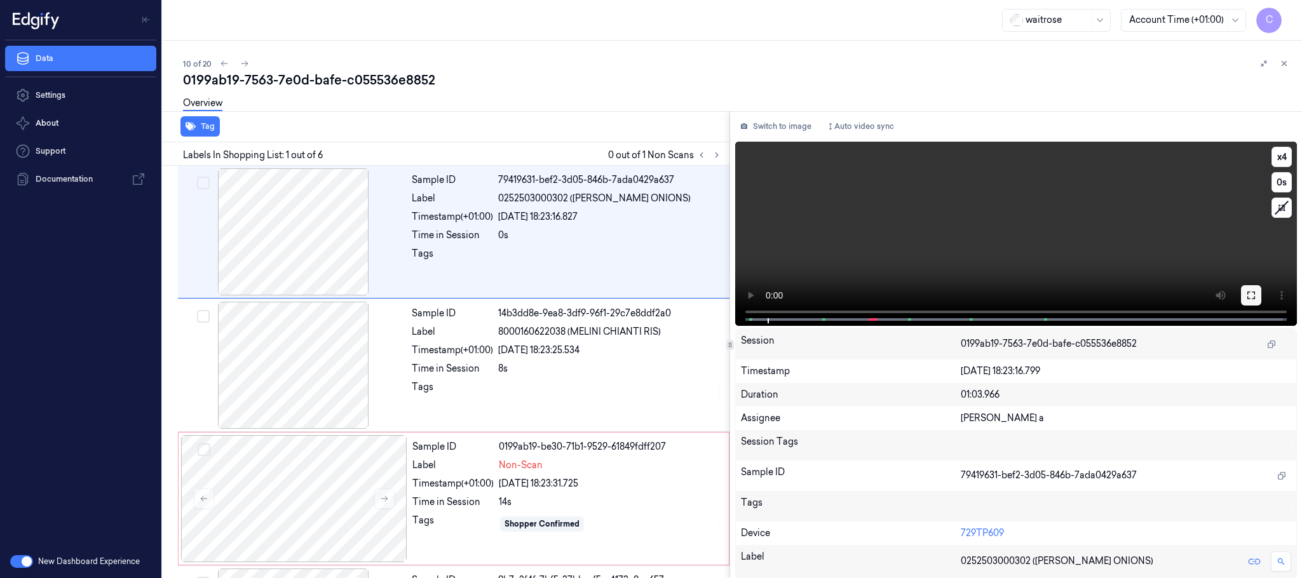
click at [1255, 296] on icon at bounding box center [1252, 295] width 10 height 10
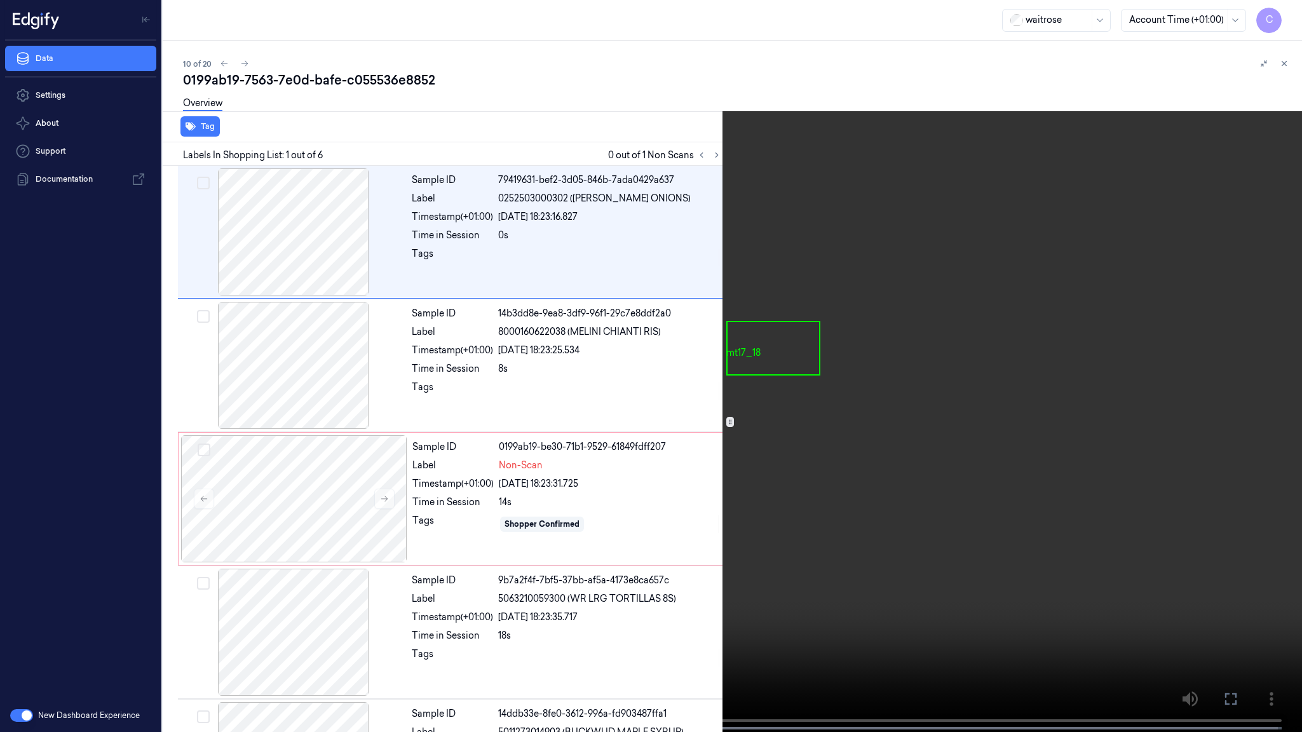
click at [664, 474] on video at bounding box center [651, 367] width 1302 height 735
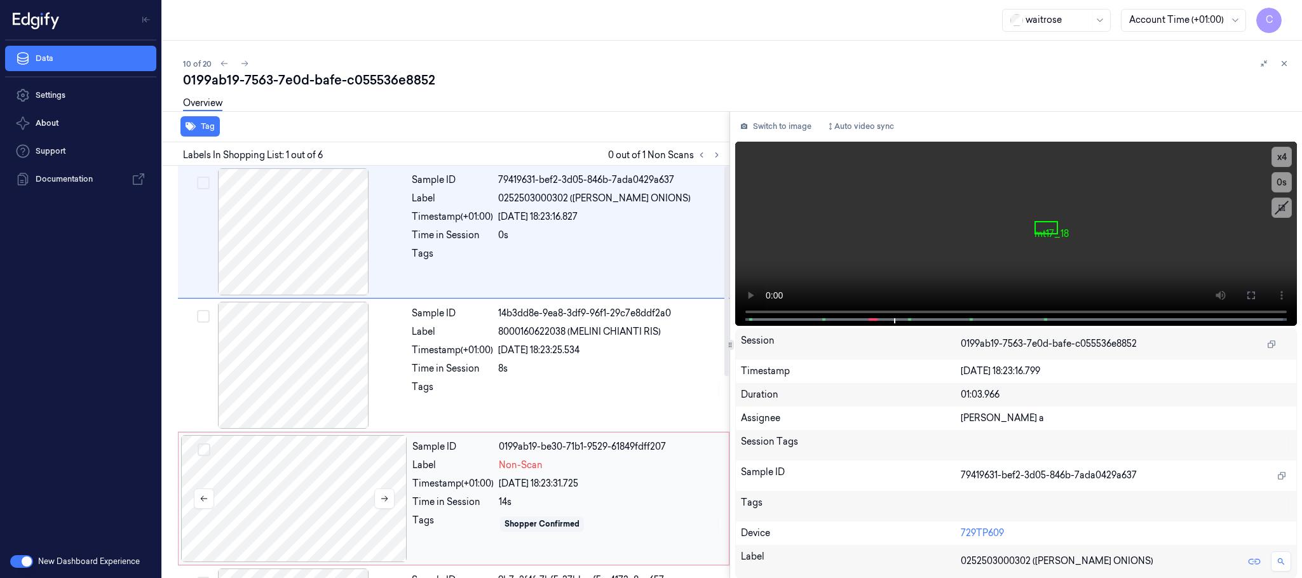
click at [327, 471] on div at bounding box center [294, 498] width 226 height 127
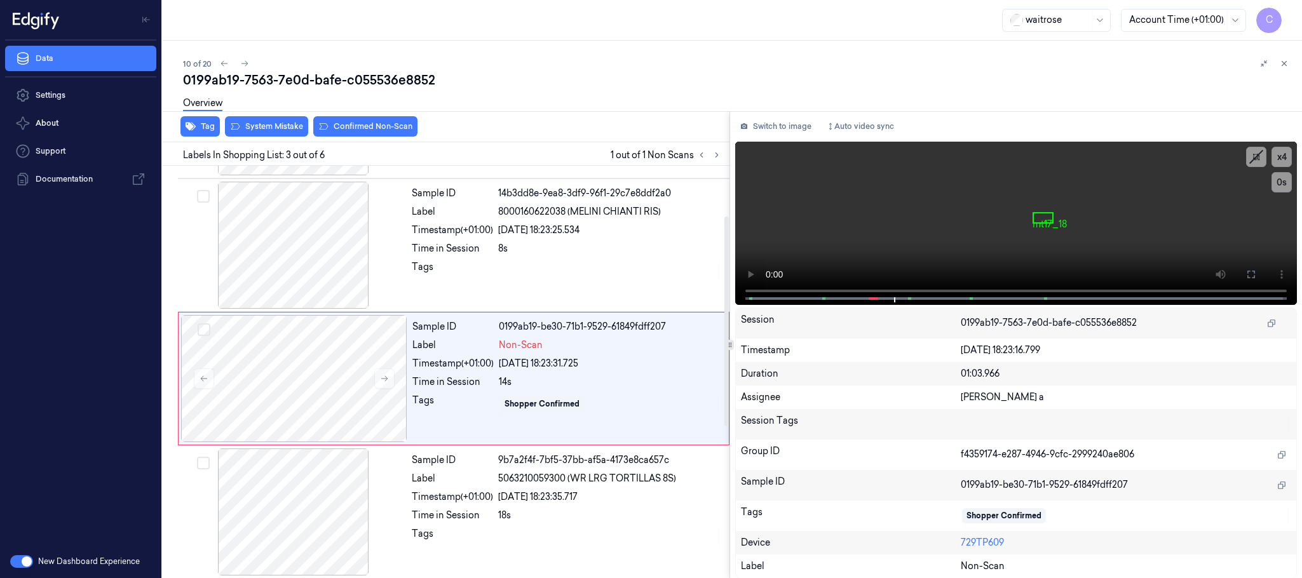
scroll to position [128, 0]
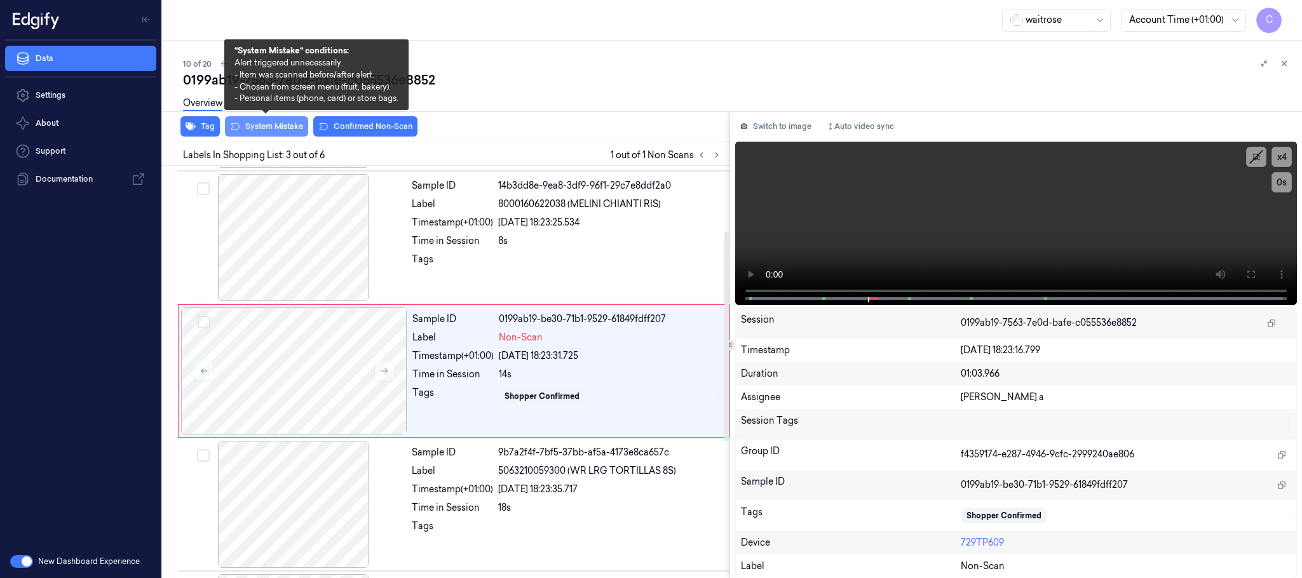
click at [281, 128] on button "System Mistake" at bounding box center [266, 126] width 83 height 20
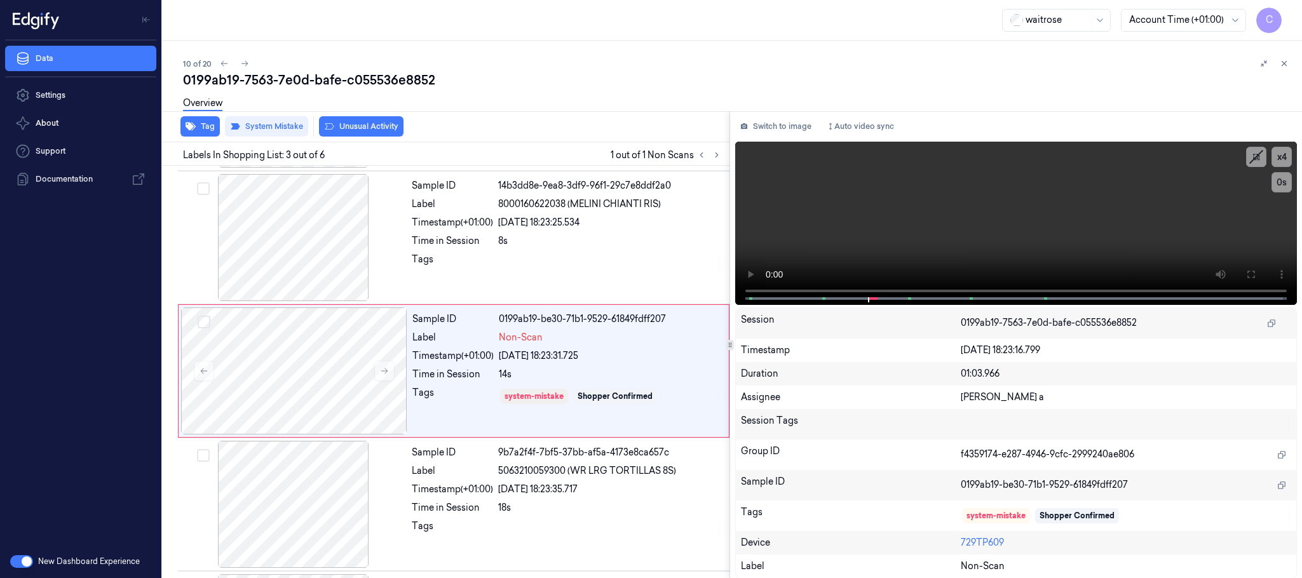
click at [380, 126] on button "Unusual Activity" at bounding box center [361, 126] width 85 height 20
